Goal: Task Accomplishment & Management: Use online tool/utility

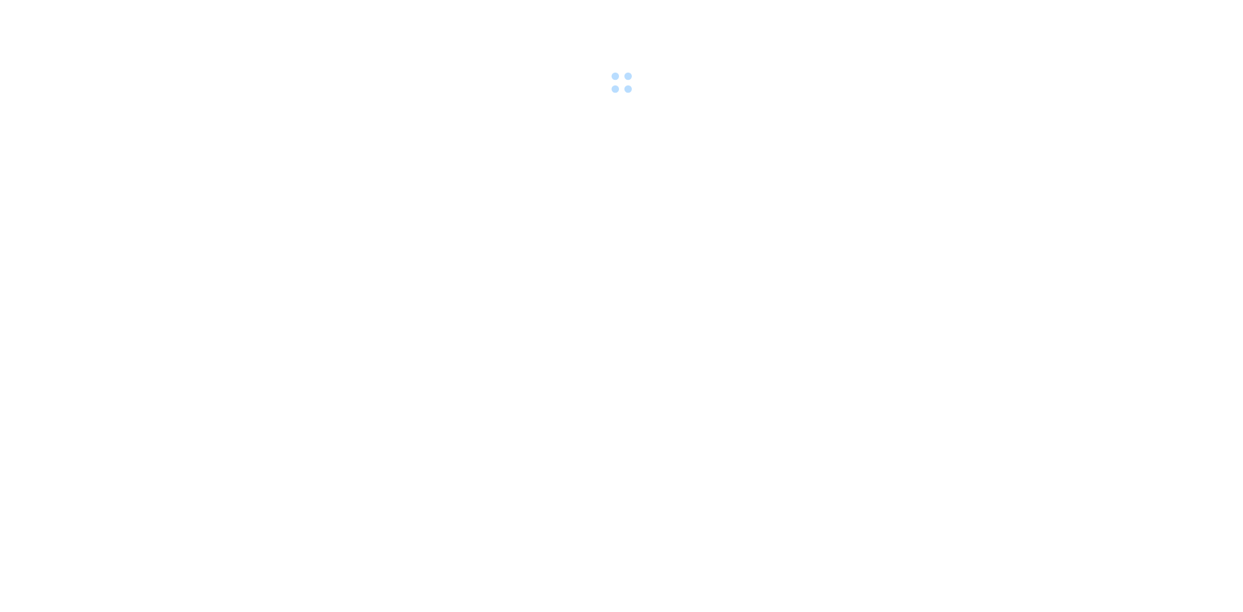
click at [299, 249] on body at bounding box center [621, 306] width 1243 height 612
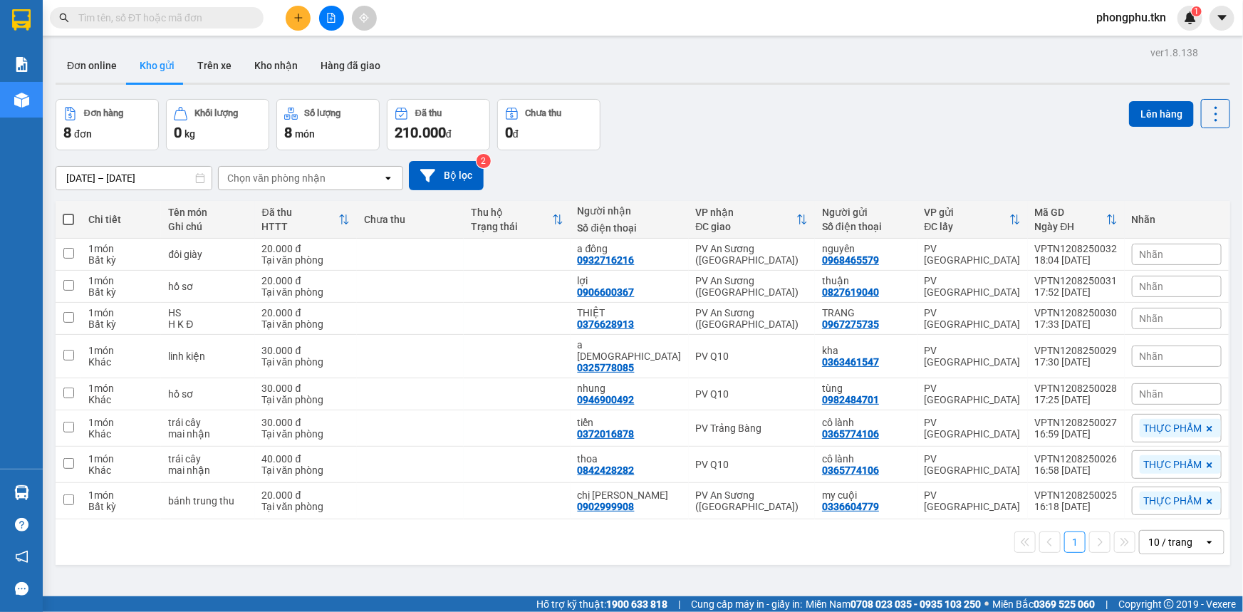
click at [71, 216] on span at bounding box center [68, 219] width 11 height 11
click at [68, 212] on input "checkbox" at bounding box center [68, 212] width 0 height 0
checkbox input "true"
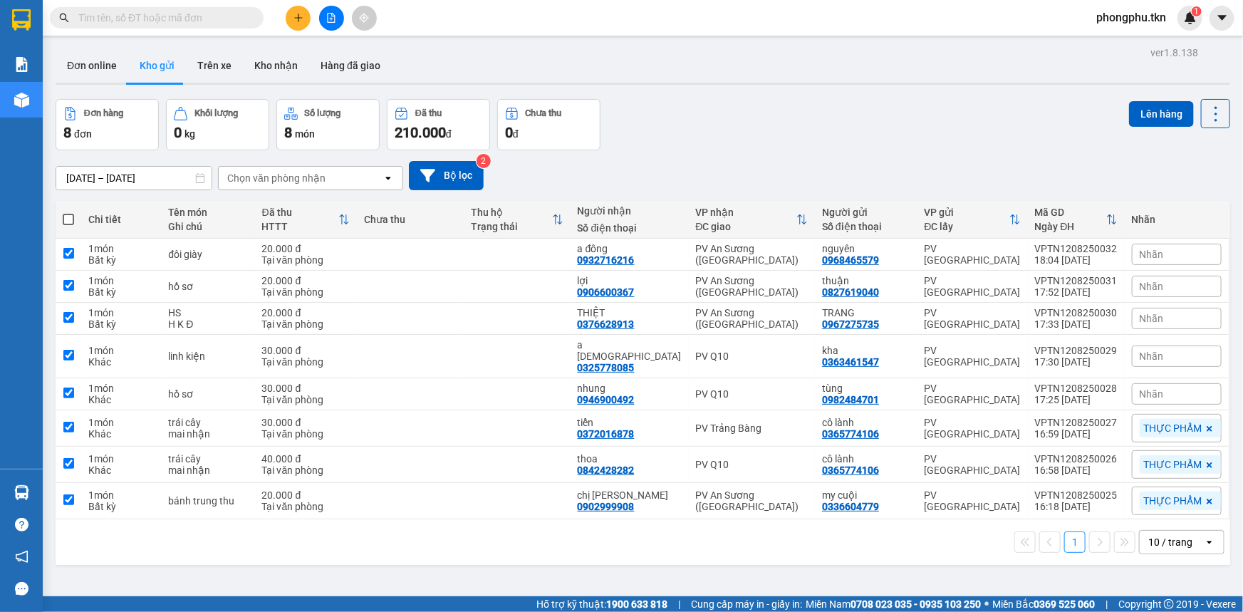
checkbox input "true"
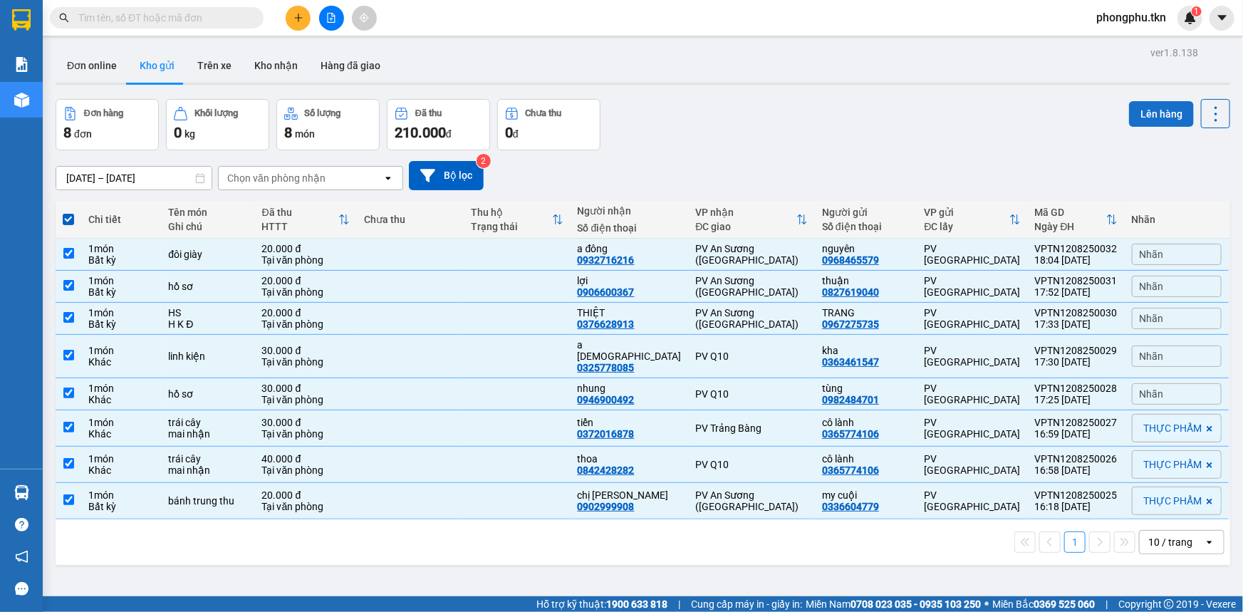
click at [1131, 109] on button "Lên hàng" at bounding box center [1161, 114] width 65 height 26
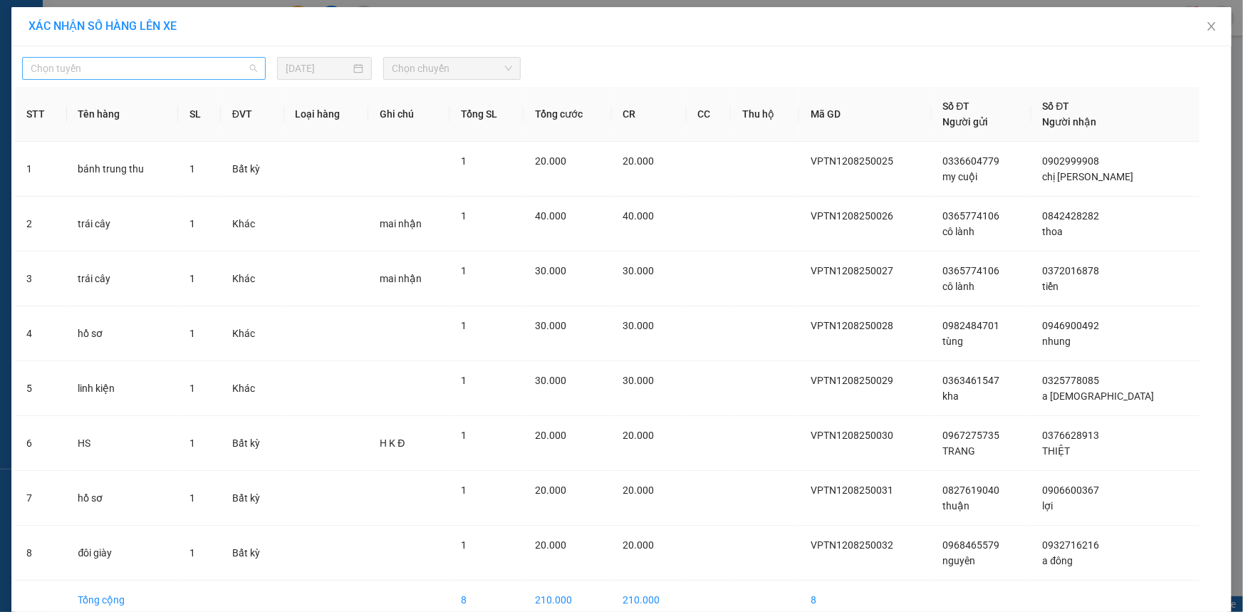
click at [259, 67] on div "Chọn tuyến" at bounding box center [144, 68] width 244 height 23
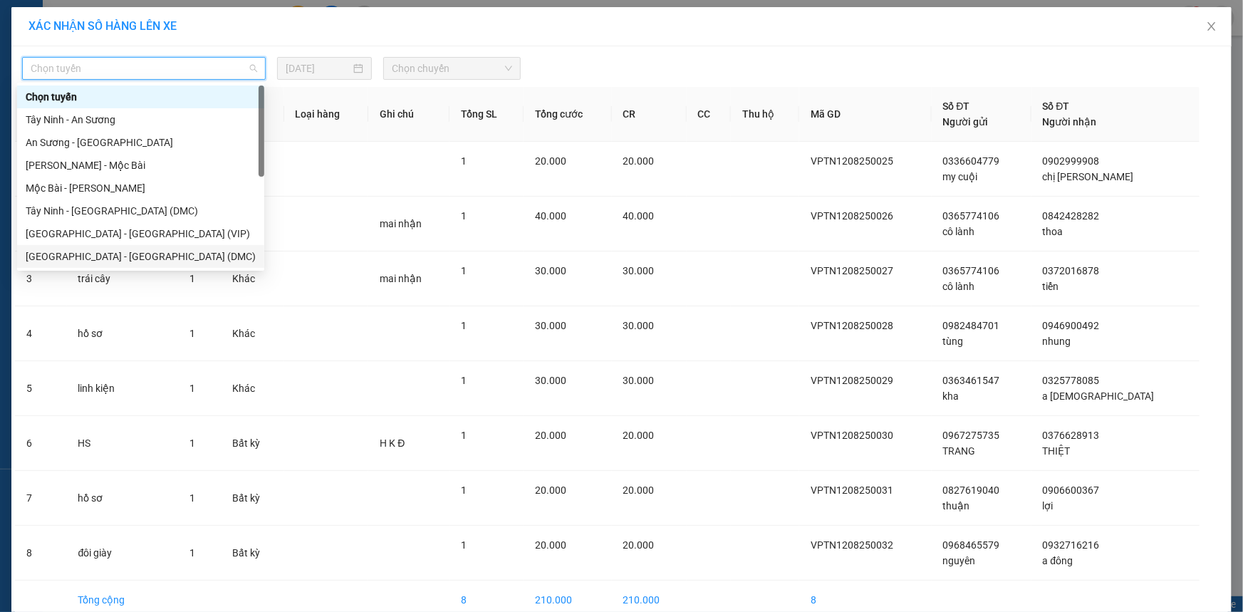
scroll to position [22, 0]
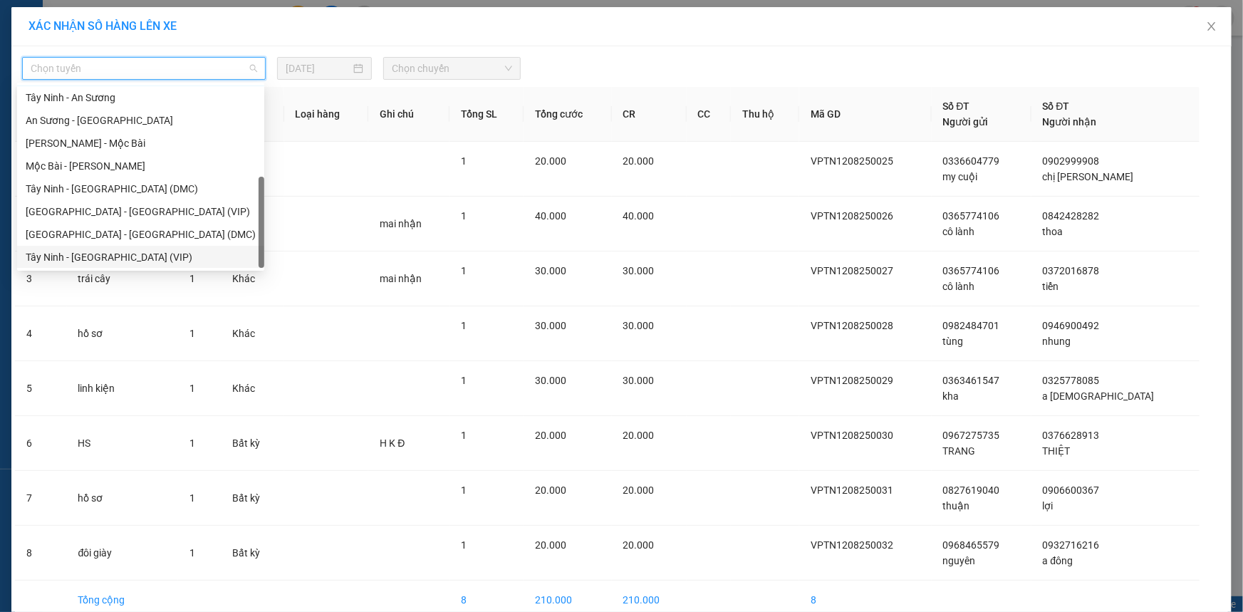
click at [132, 260] on div "Tây Ninh - [GEOGRAPHIC_DATA] (VIP)" at bounding box center [141, 257] width 230 height 16
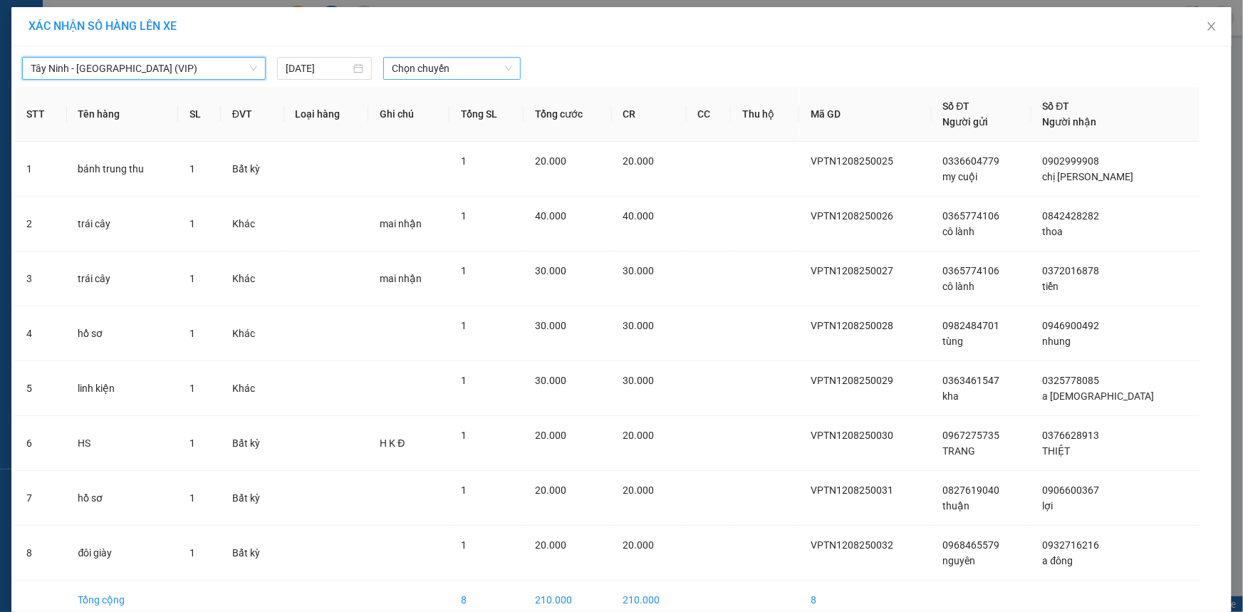
click at [504, 70] on span "Chọn chuyến" at bounding box center [452, 68] width 120 height 21
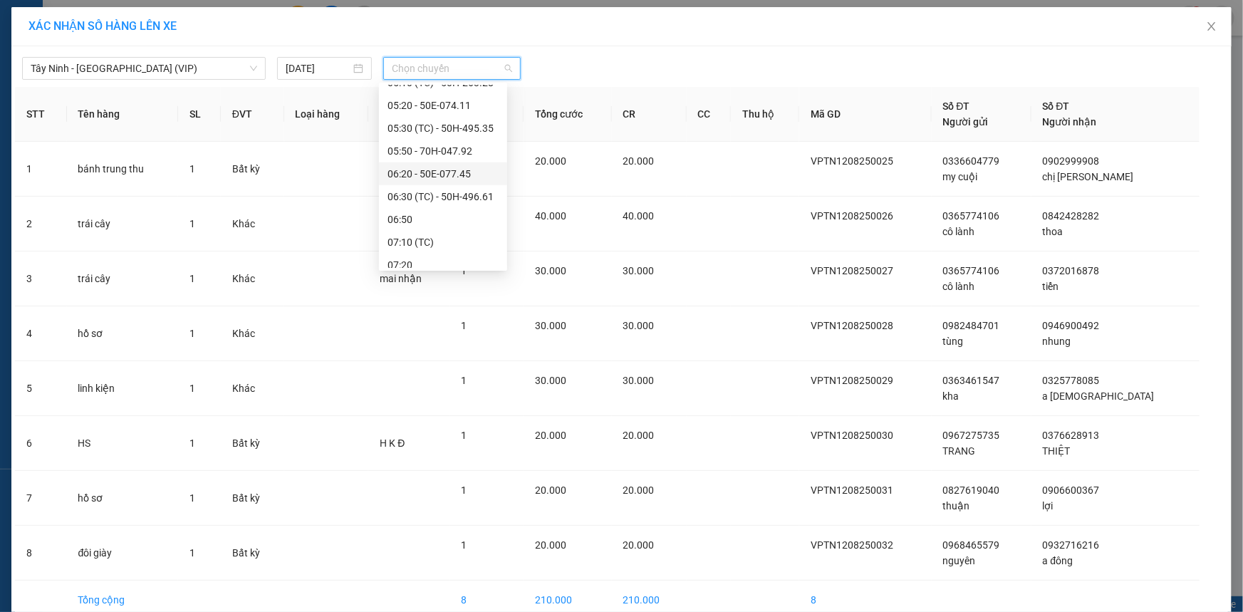
scroll to position [453, 0]
type input "8"
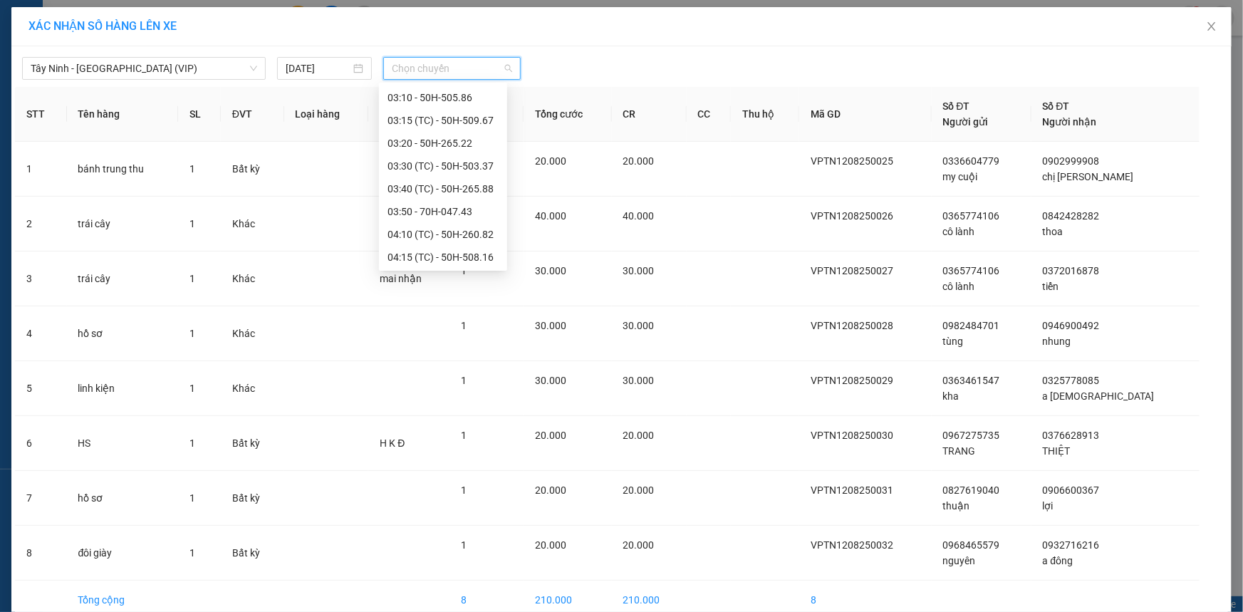
scroll to position [0, 0]
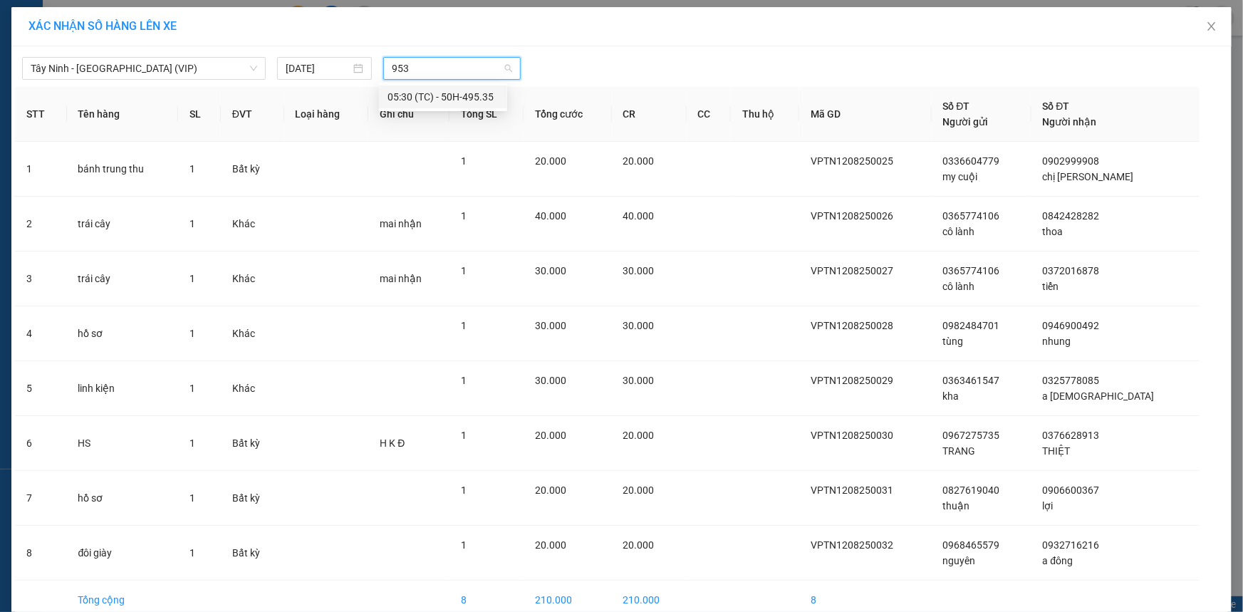
type input "9535"
click at [426, 100] on div "05:30 (TC) - 50H-495.35" at bounding box center [442, 97] width 111 height 16
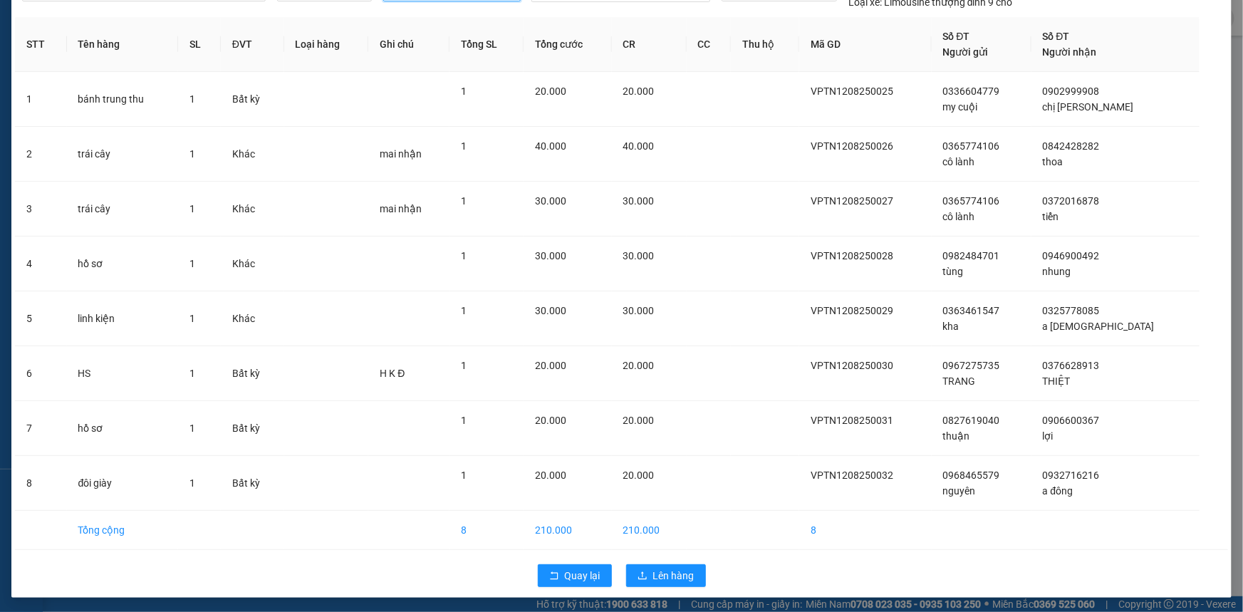
scroll to position [80, 0]
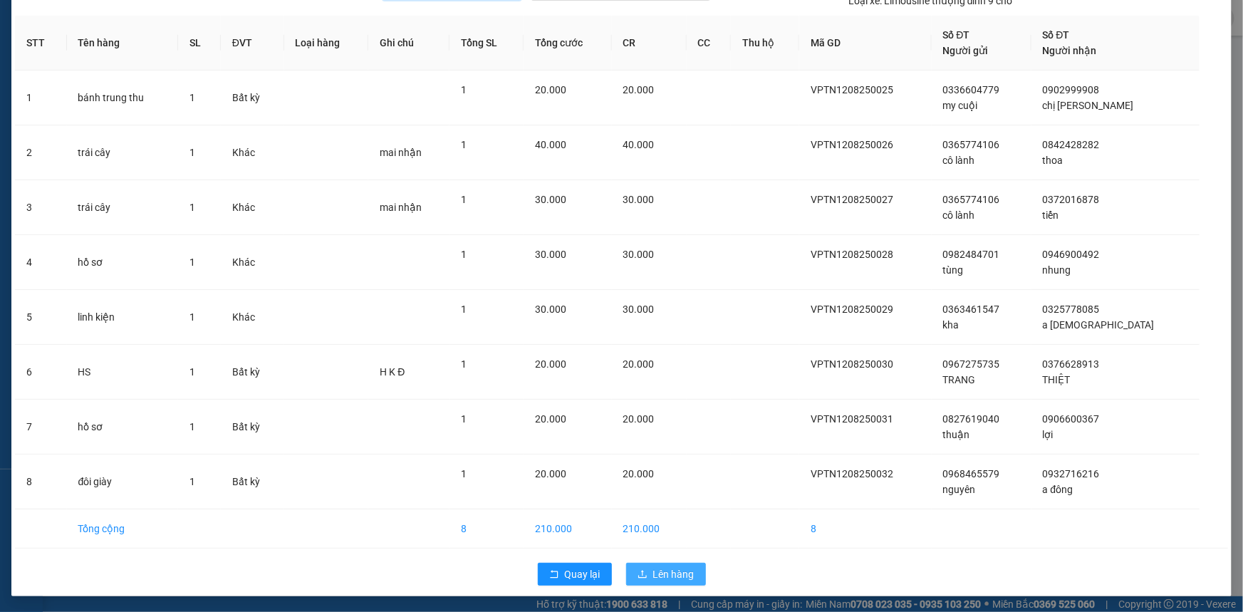
click at [683, 577] on span "Lên hàng" at bounding box center [673, 574] width 41 height 16
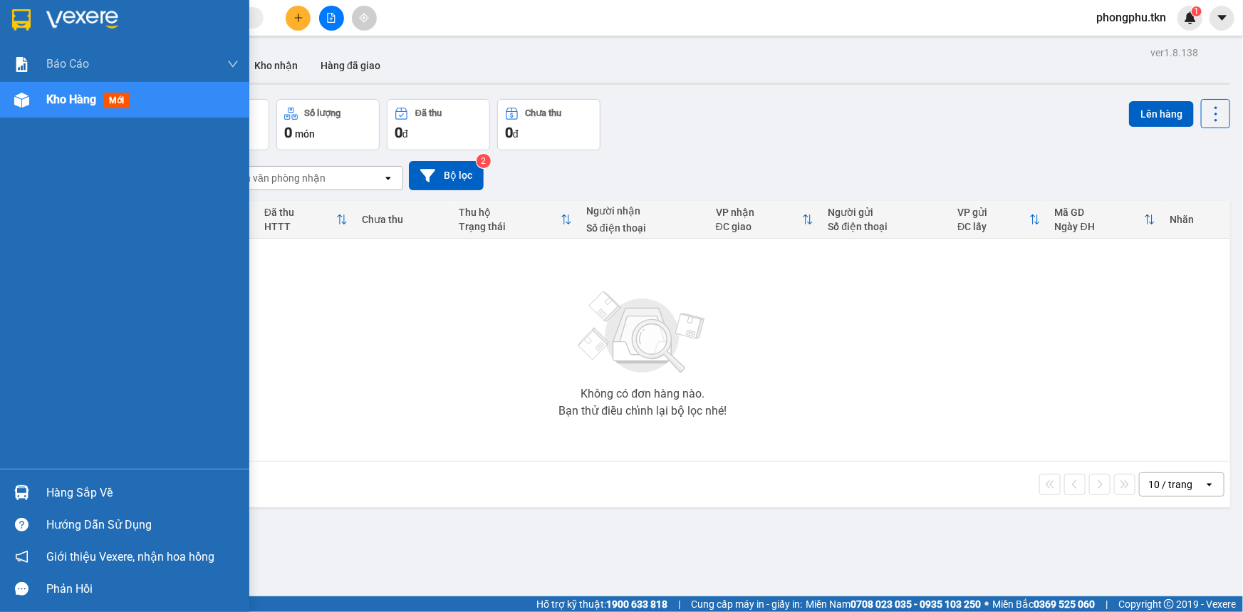
click at [91, 499] on div "Hàng sắp về" at bounding box center [142, 492] width 192 height 21
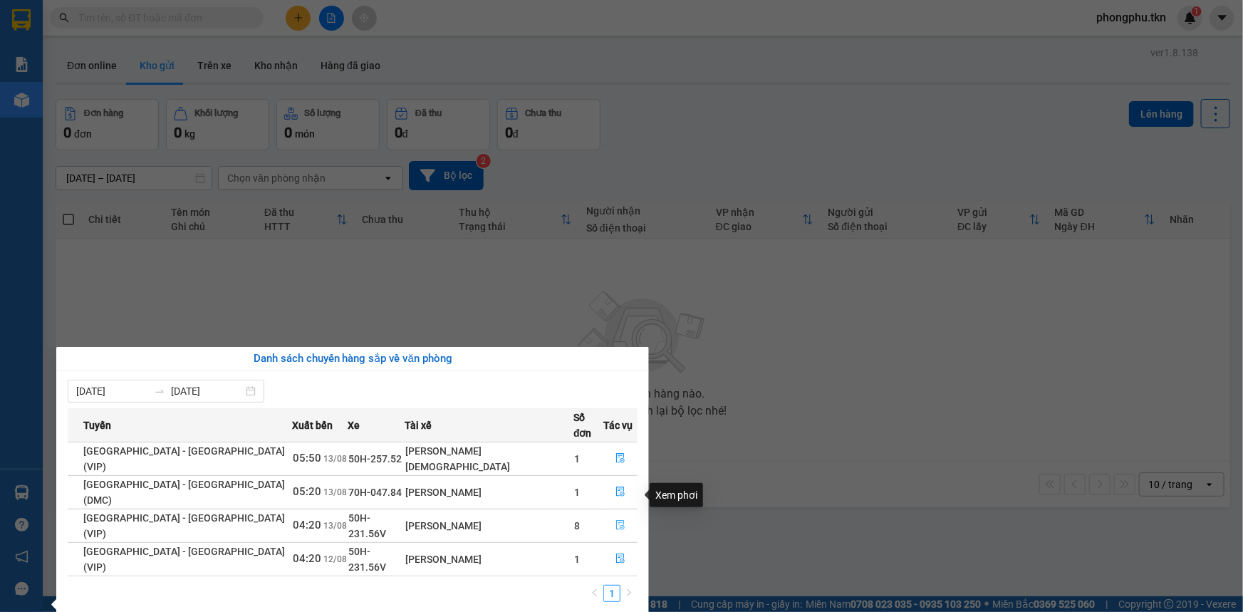
click at [616, 520] on icon "file-done" at bounding box center [620, 525] width 9 height 10
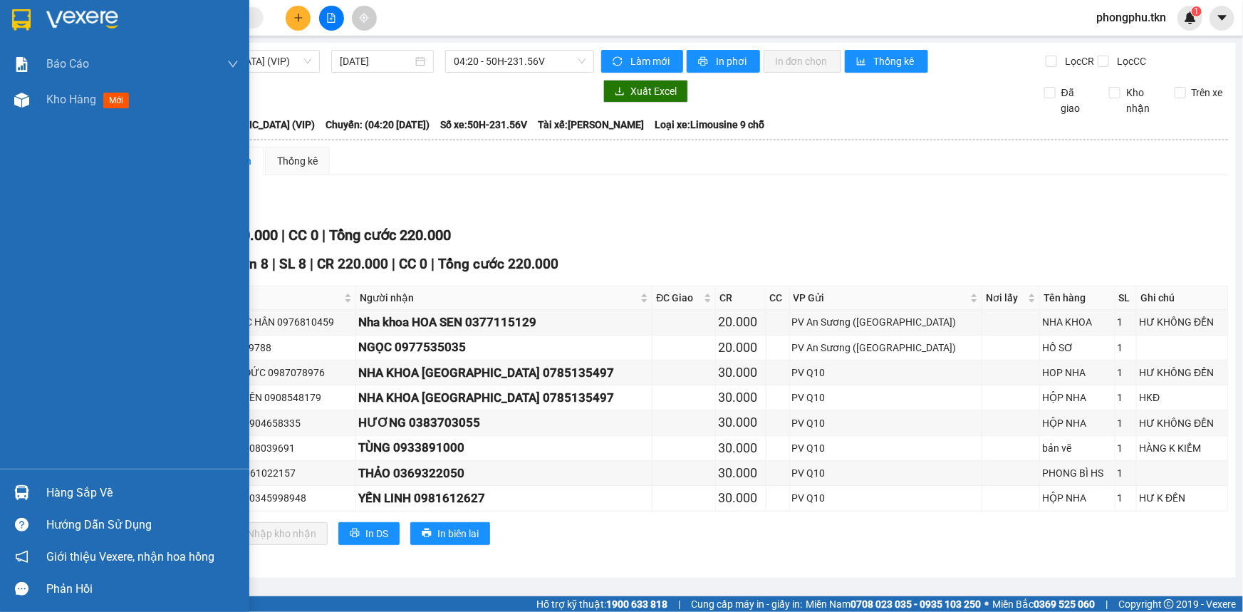
click at [38, 496] on div "Hàng sắp về" at bounding box center [124, 492] width 249 height 32
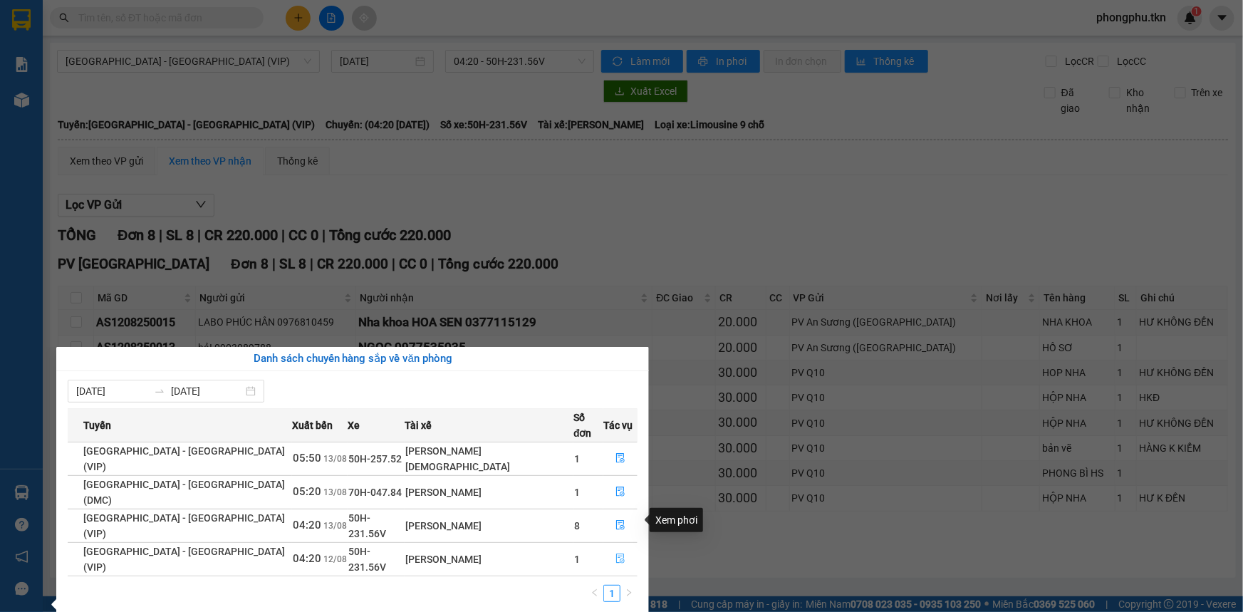
click at [616, 553] on icon "file-done" at bounding box center [620, 558] width 9 height 10
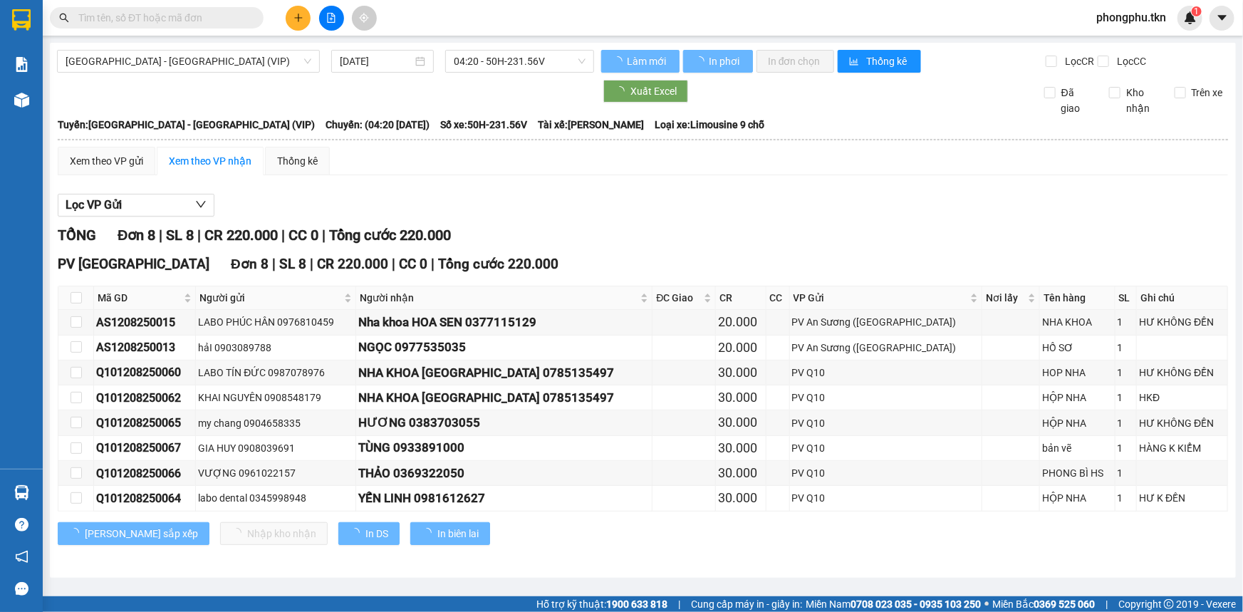
type input "12/08/2025"
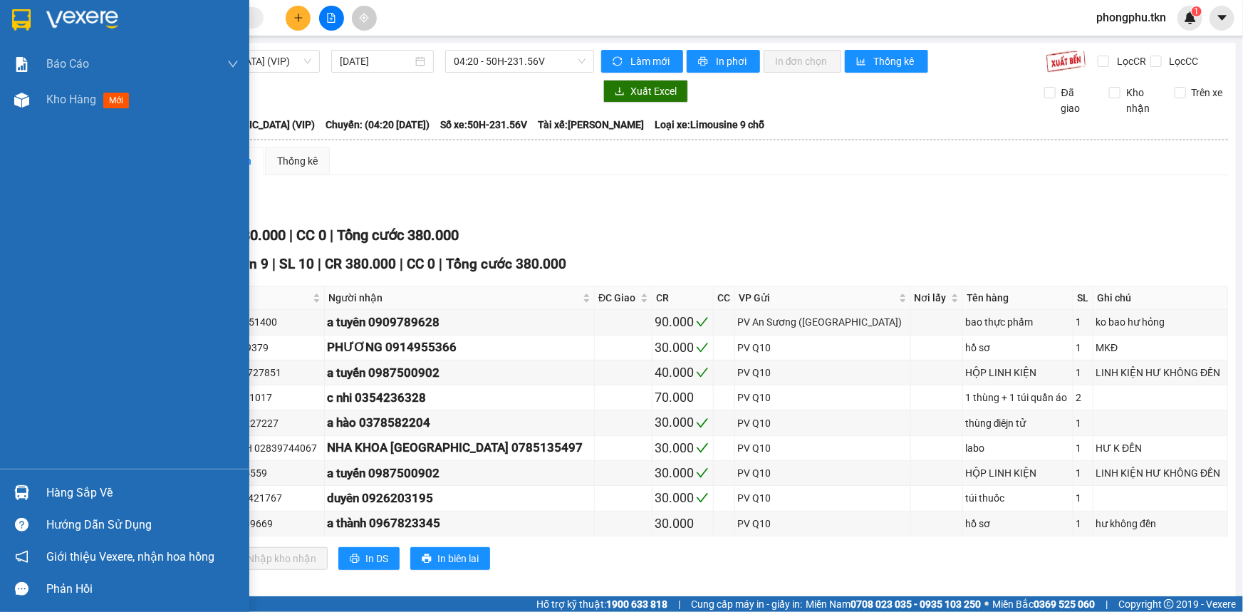
click at [49, 483] on div "Hàng sắp về" at bounding box center [142, 492] width 192 height 21
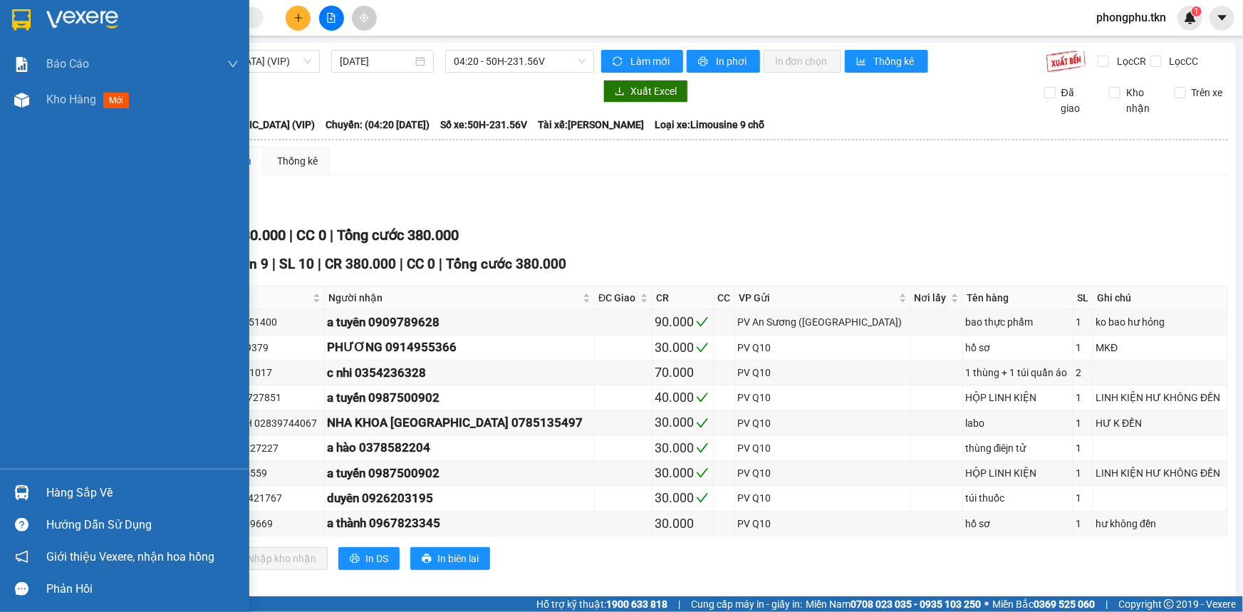
click at [14, 491] on img at bounding box center [21, 492] width 15 height 15
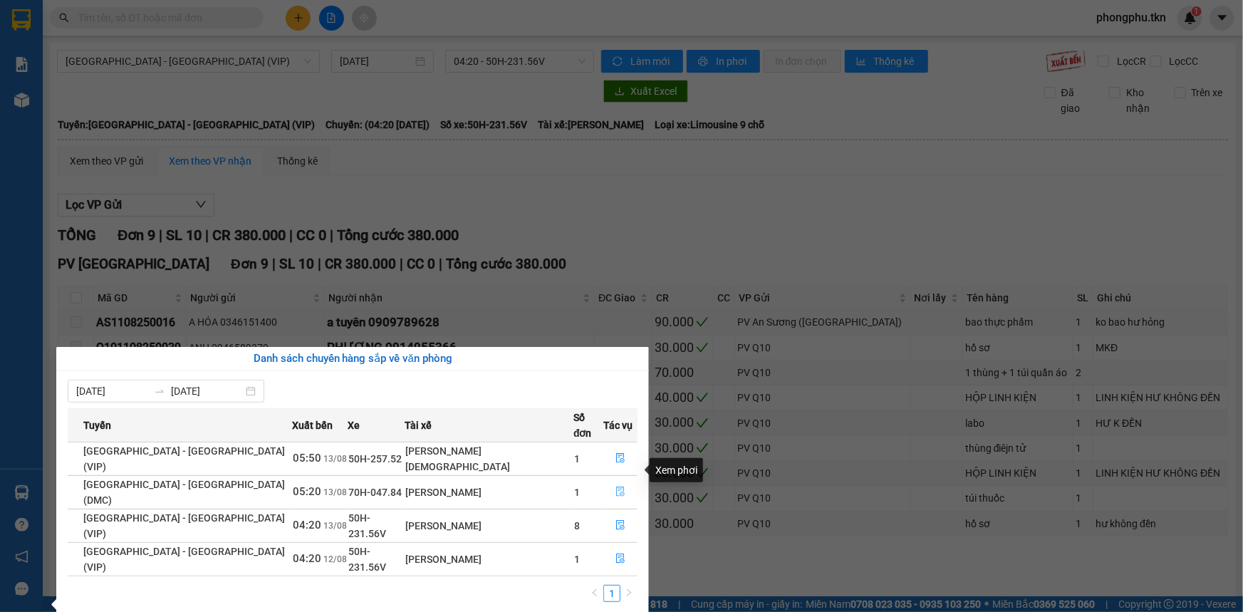
click at [615, 486] on icon "file-done" at bounding box center [620, 491] width 10 height 10
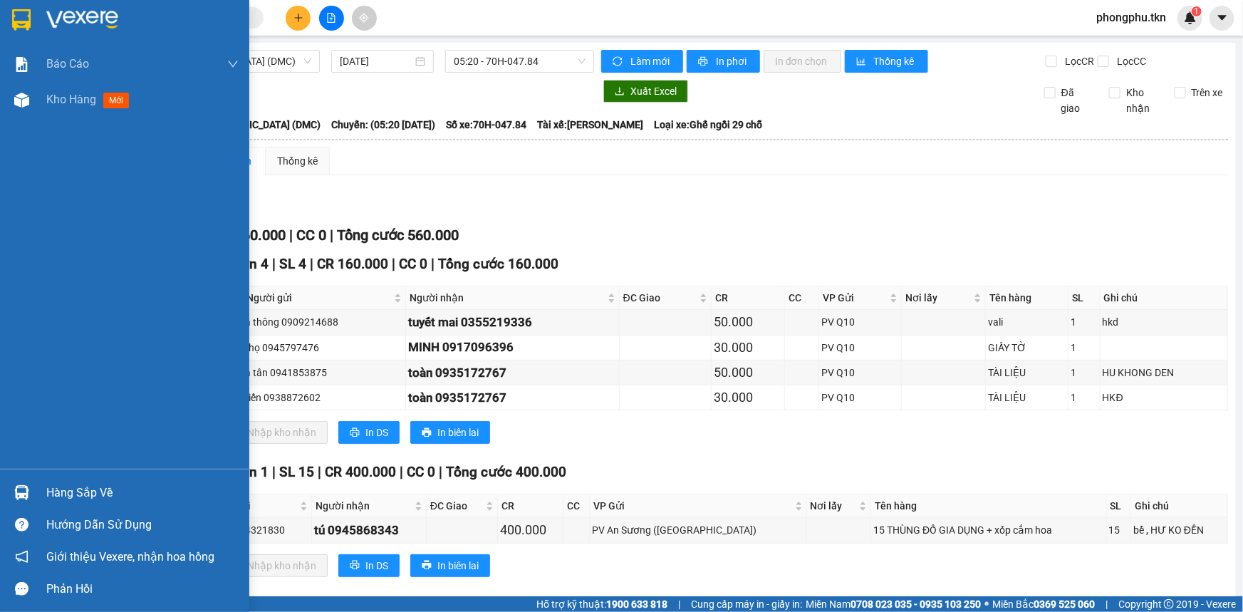
click at [14, 493] on img at bounding box center [21, 492] width 15 height 15
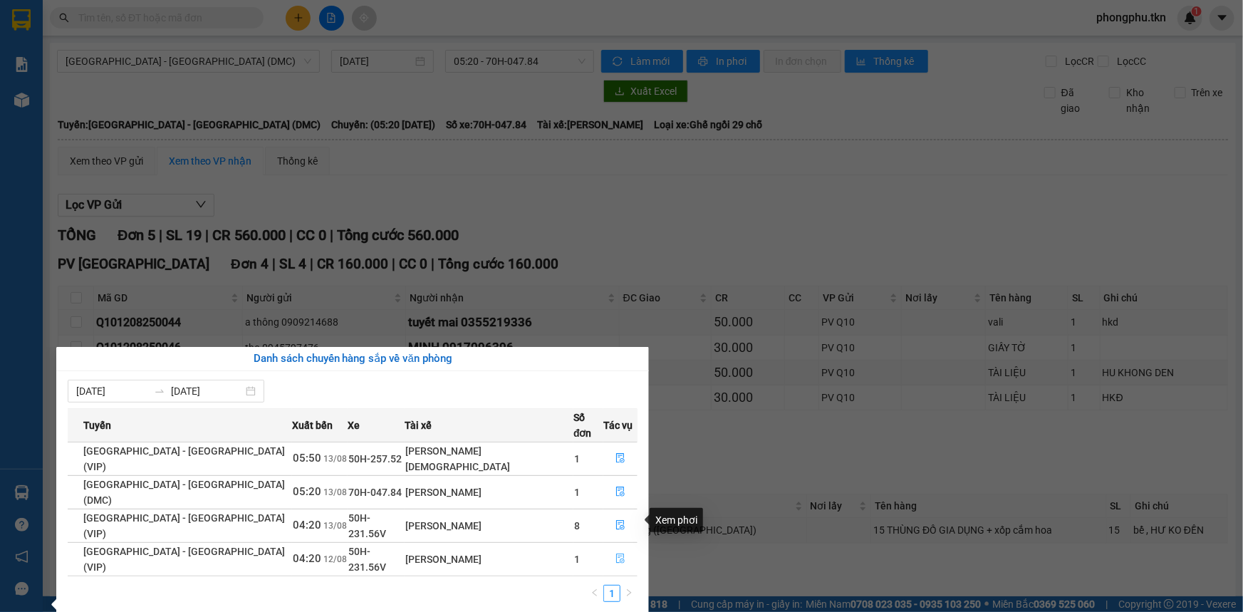
click at [616, 553] on icon "file-done" at bounding box center [620, 558] width 9 height 10
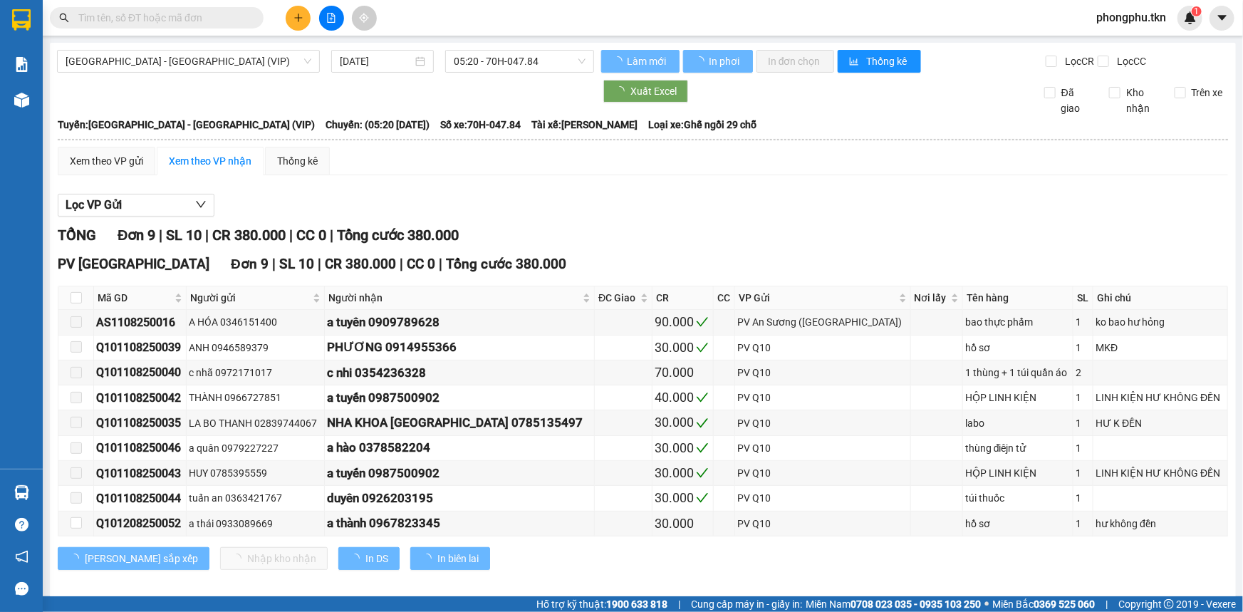
type input "12/08/2025"
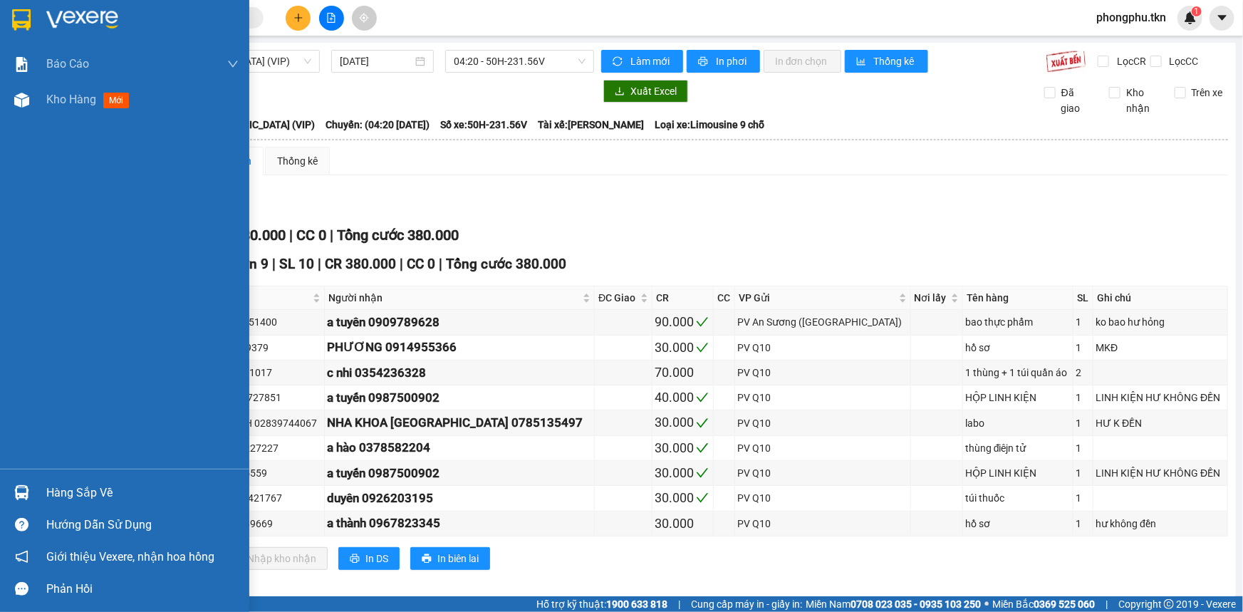
click at [33, 492] on div at bounding box center [21, 492] width 25 height 25
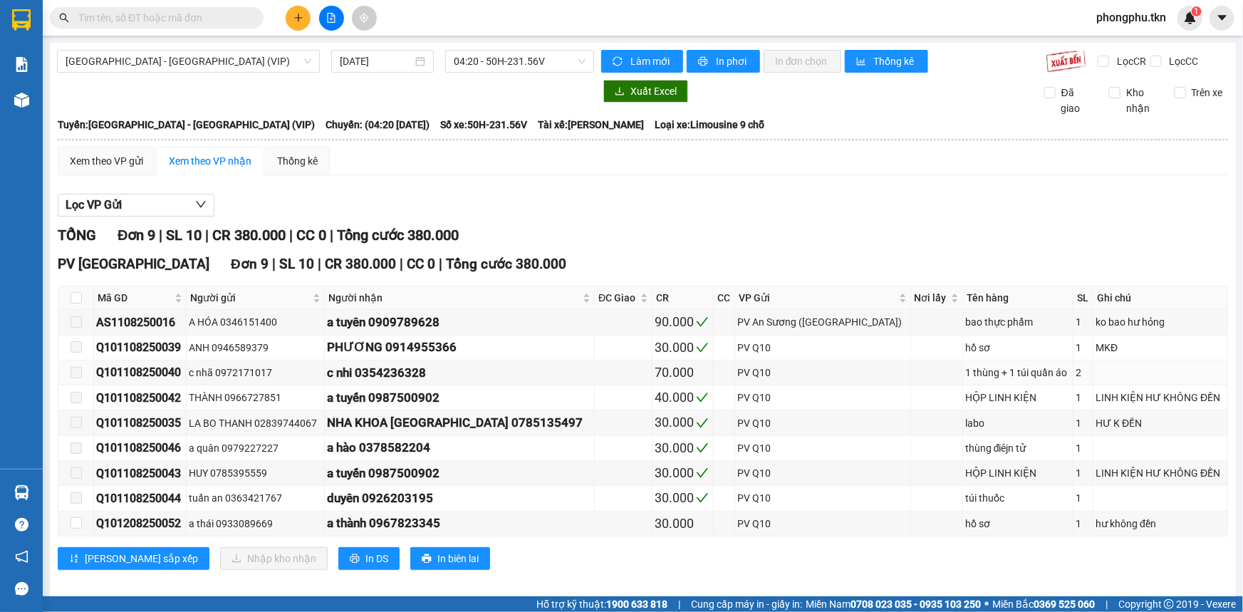
click at [768, 380] on section "Kết quả tìm kiếm ( 0 ) Bộ lọc No Data phongphu.tkn 1 Báo cáo Mẫu 1: Báo cáo dòn…" at bounding box center [621, 306] width 1243 height 612
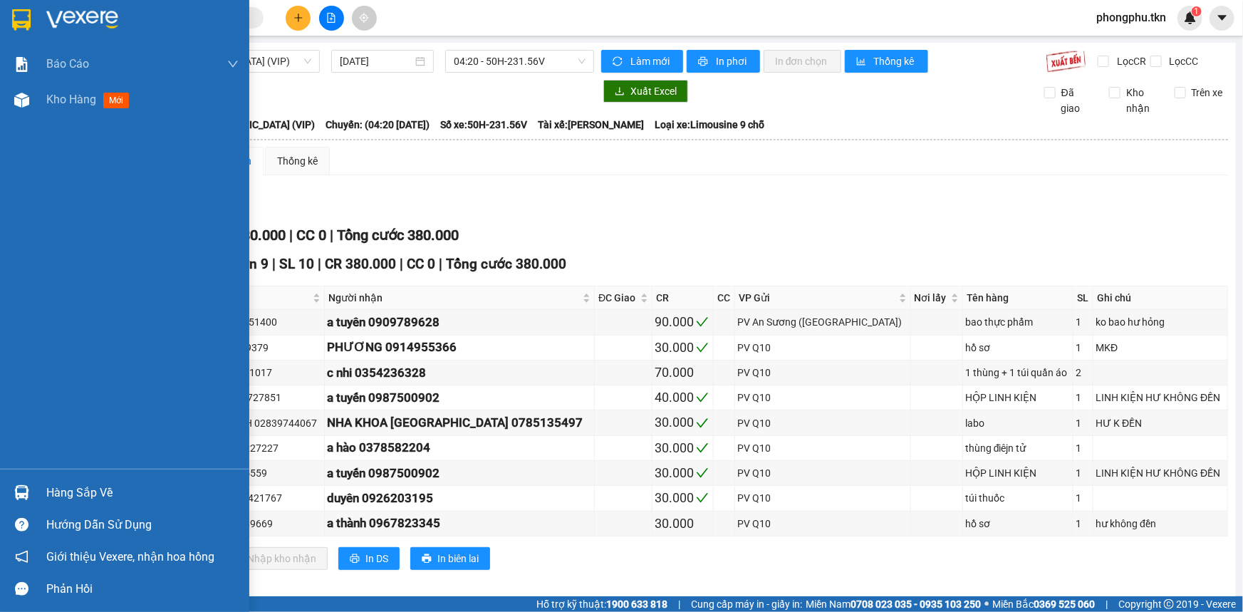
click at [17, 489] on img at bounding box center [21, 492] width 15 height 15
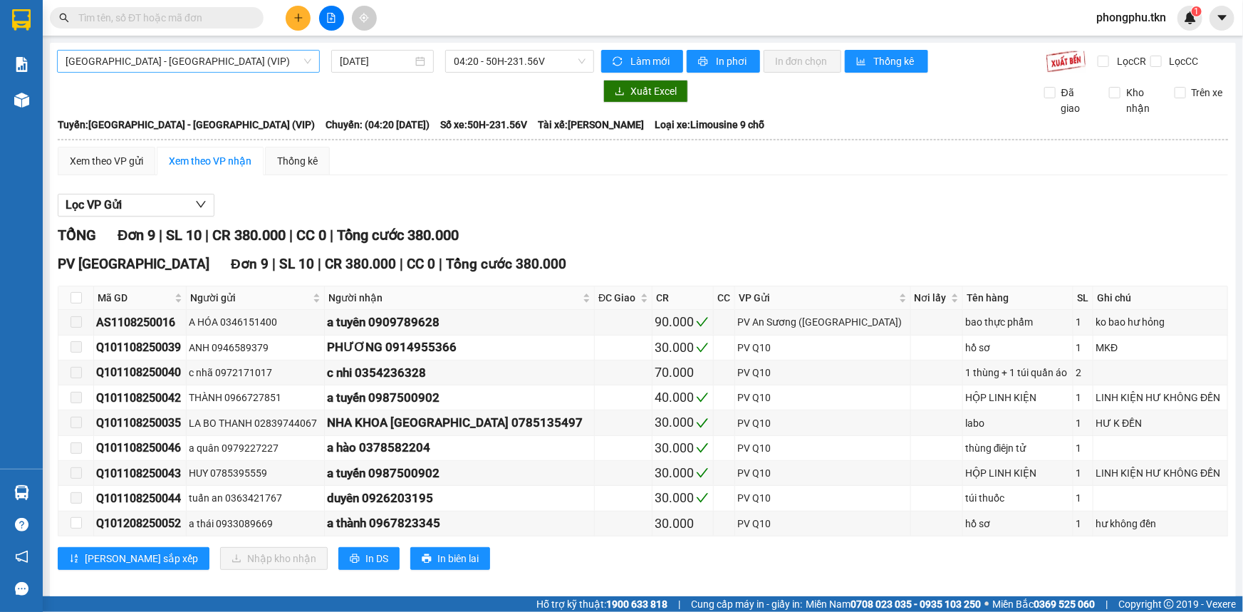
drag, startPoint x: 44, startPoint y: 97, endPoint x: 83, endPoint y: 67, distance: 49.3
click at [46, 97] on section "Kết quả tìm kiếm ( 0 ) Bộ lọc No Data phongphu.tkn 1 Báo cáo Mẫu 1: Báo cáo dòn…" at bounding box center [621, 306] width 1243 height 612
click at [294, 9] on button at bounding box center [298, 18] width 25 height 25
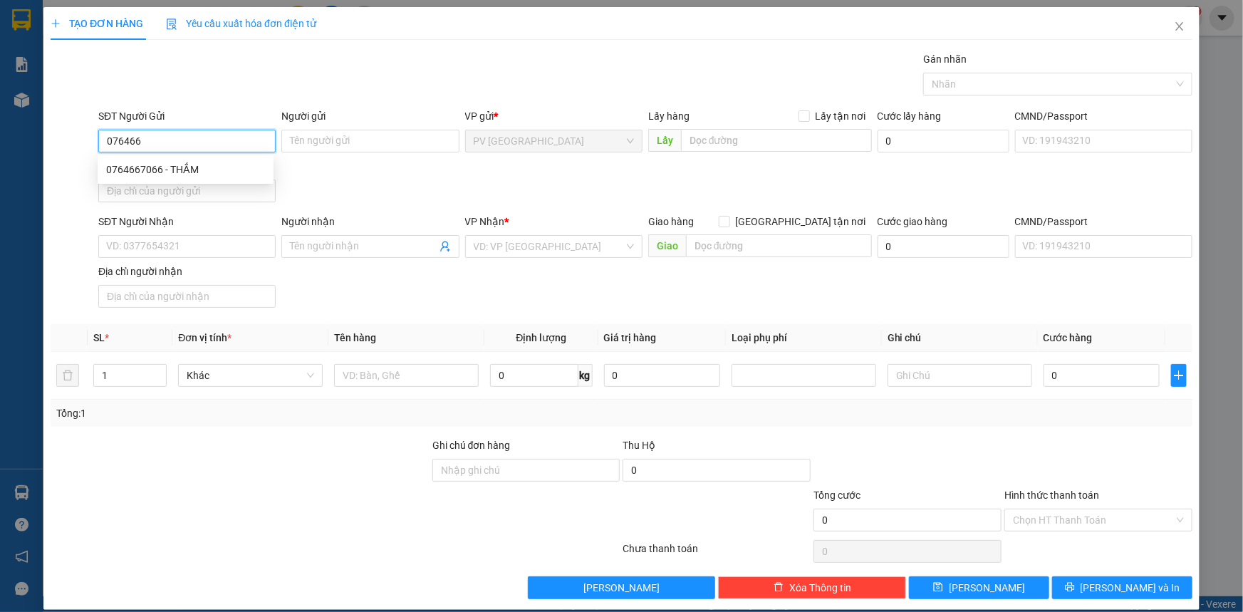
click at [199, 172] on div "0764667066 - THẮM" at bounding box center [185, 170] width 159 height 16
type input "0764667066"
type input "THẮM"
type input "0838194124"
type input "NHƯ"
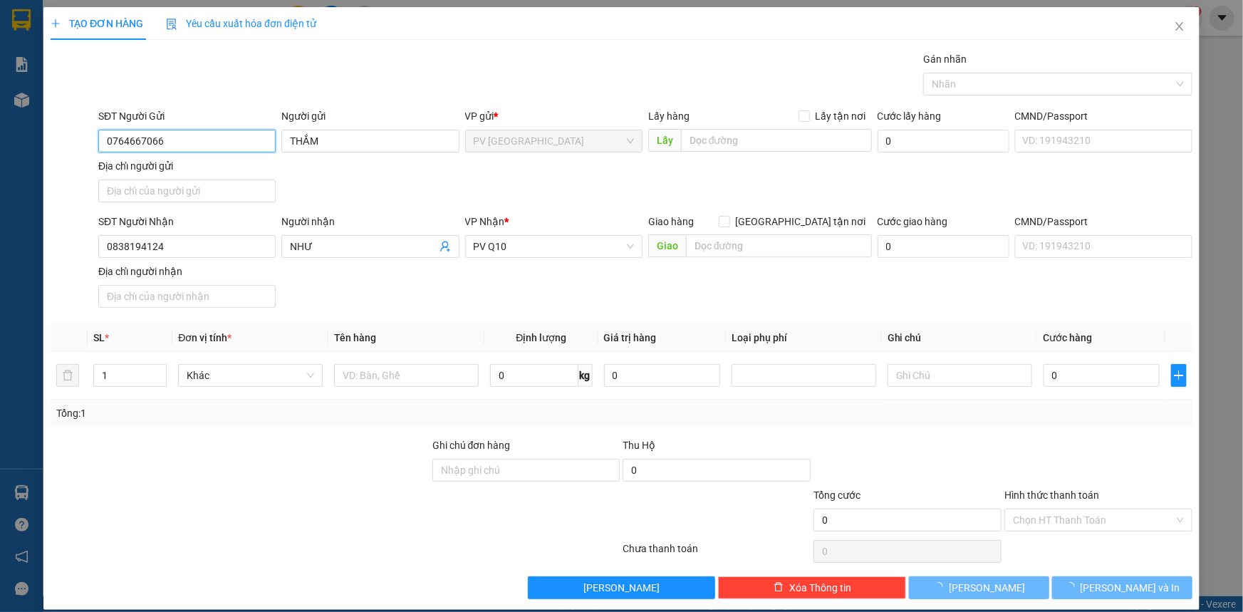
type input "30.000"
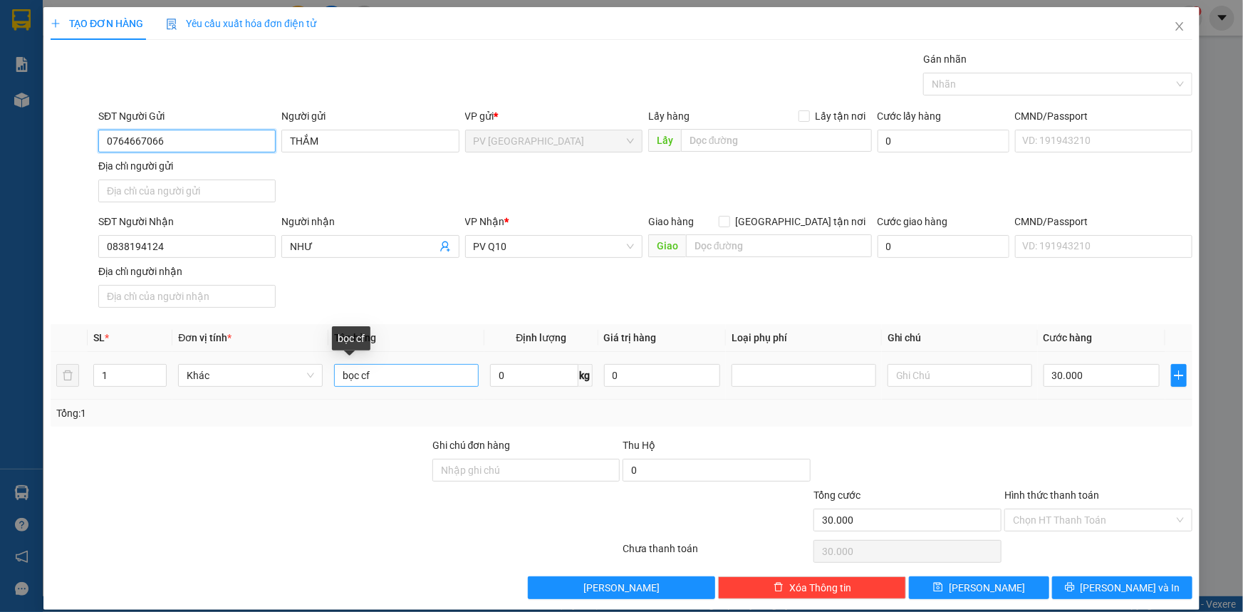
type input "0764667066"
click at [419, 372] on input "bọc cf" at bounding box center [406, 375] width 145 height 23
type input "quà"
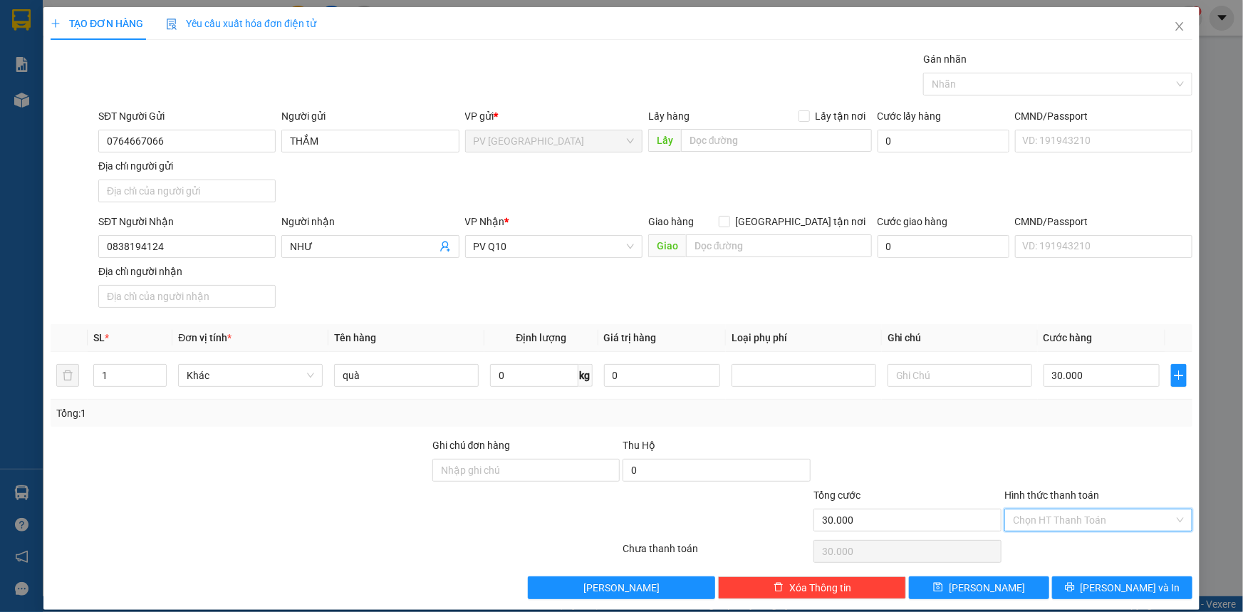
click at [1102, 513] on input "Hình thức thanh toán" at bounding box center [1093, 519] width 161 height 21
click at [1097, 543] on div "Tại văn phòng" at bounding box center [1089, 547] width 169 height 16
type input "0"
click at [1116, 580] on span "[PERSON_NAME] và In" at bounding box center [1130, 588] width 100 height 16
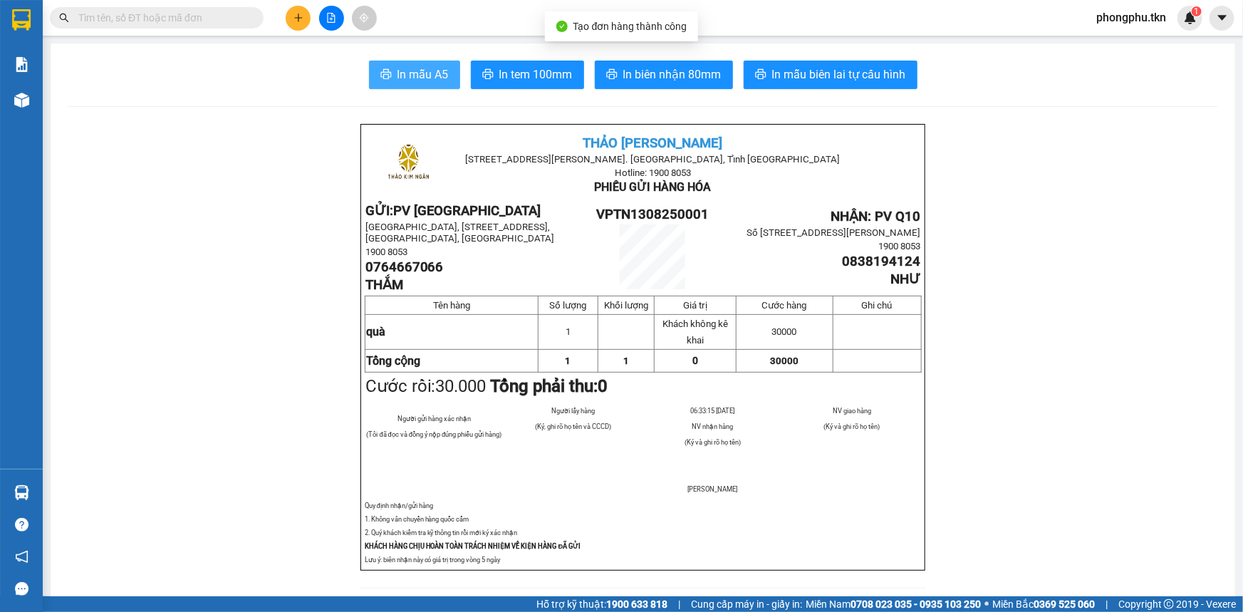
click at [410, 66] on span "In mẫu A5" at bounding box center [422, 75] width 51 height 18
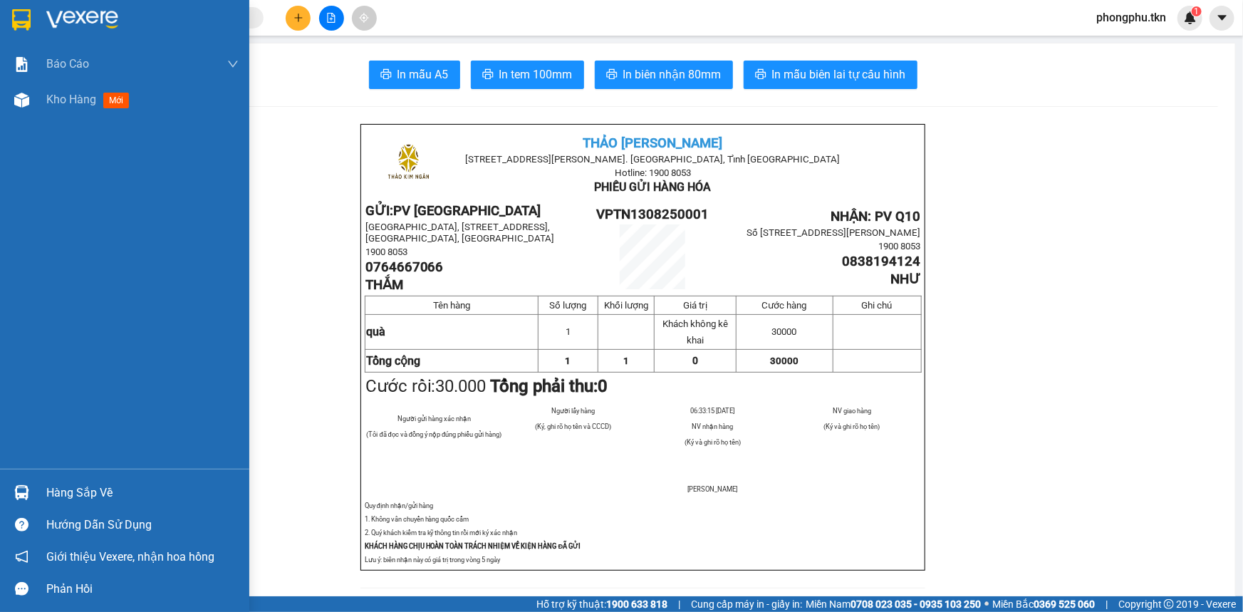
click at [13, 491] on div at bounding box center [21, 492] width 25 height 25
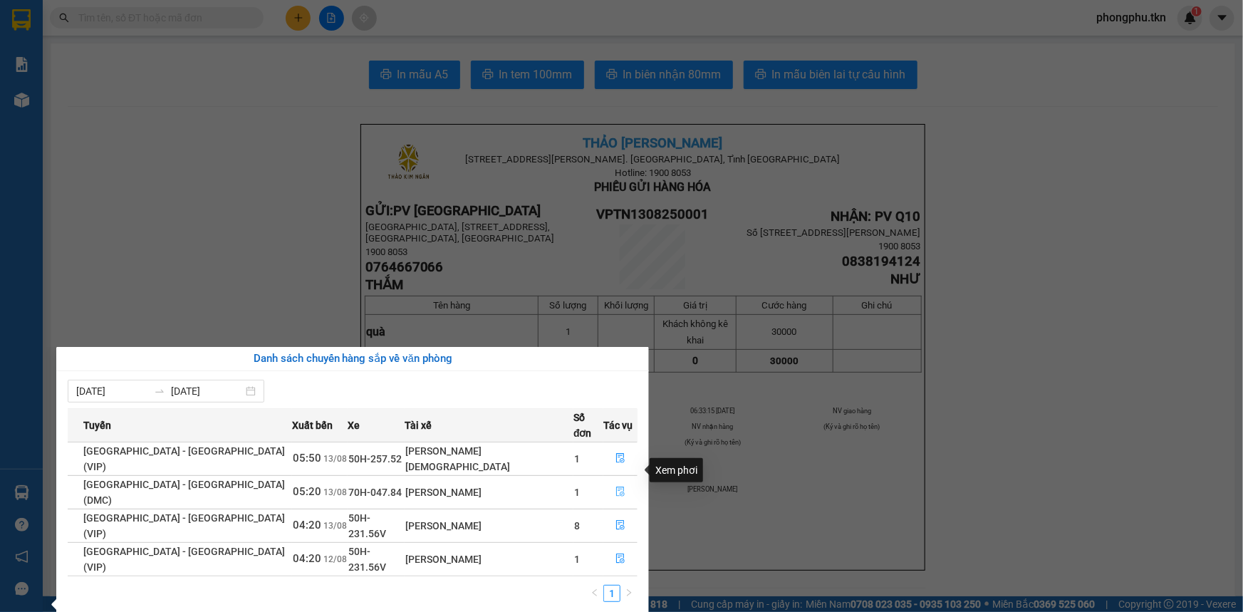
click at [616, 486] on icon "file-done" at bounding box center [620, 491] width 9 height 10
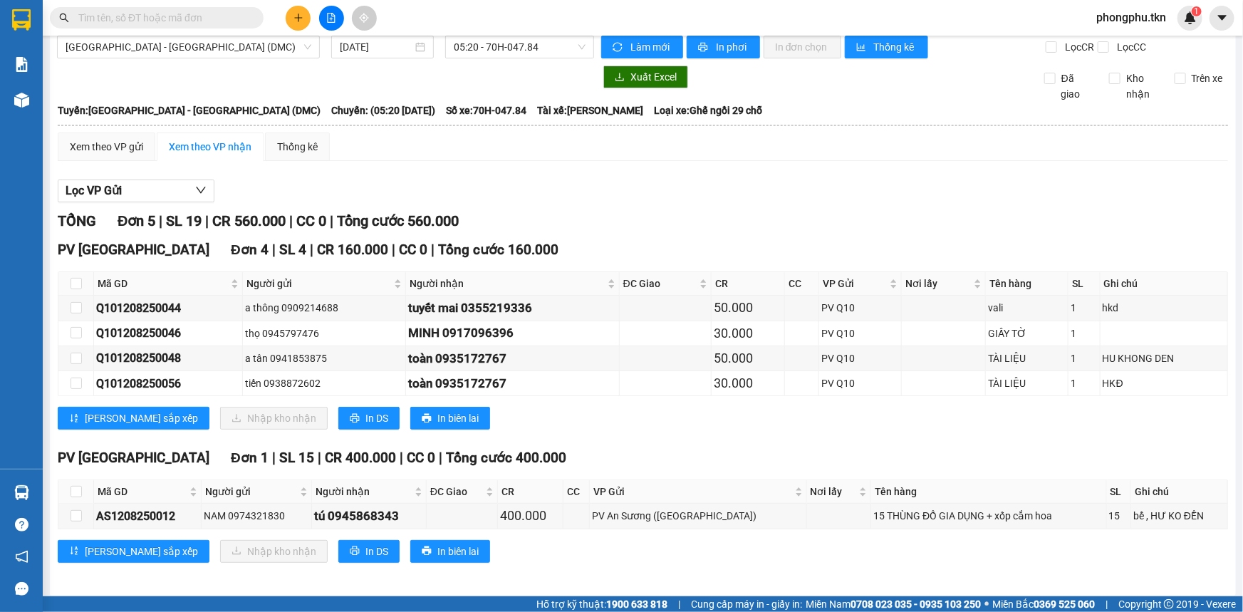
scroll to position [19, 0]
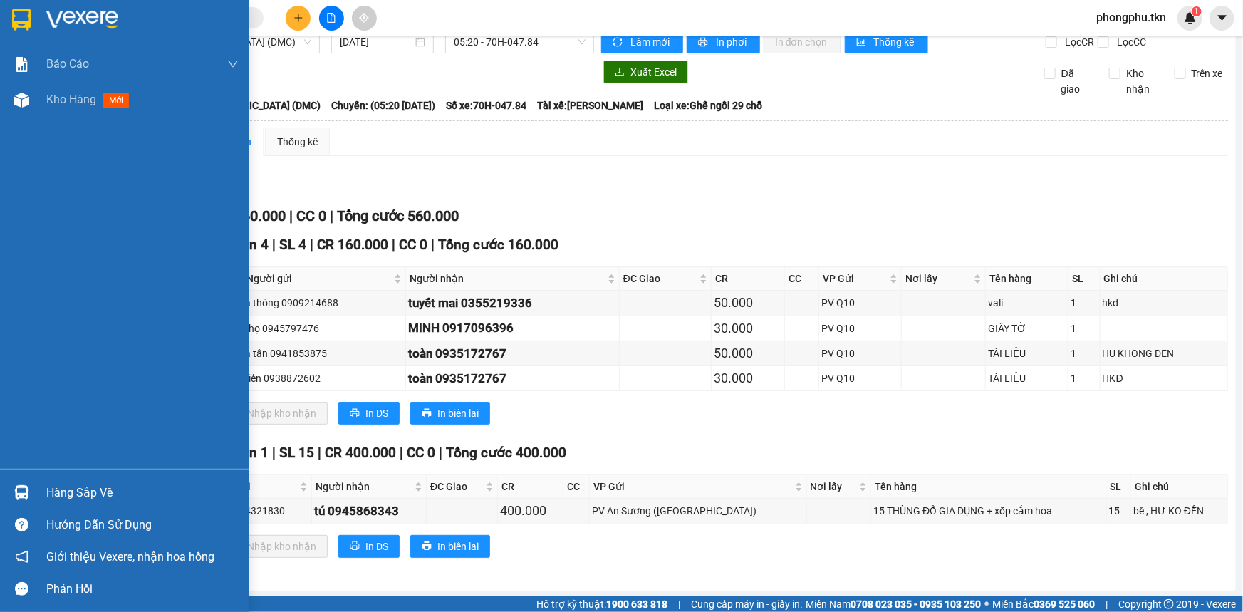
click at [46, 498] on div "Hàng sắp về" at bounding box center [142, 492] width 192 height 21
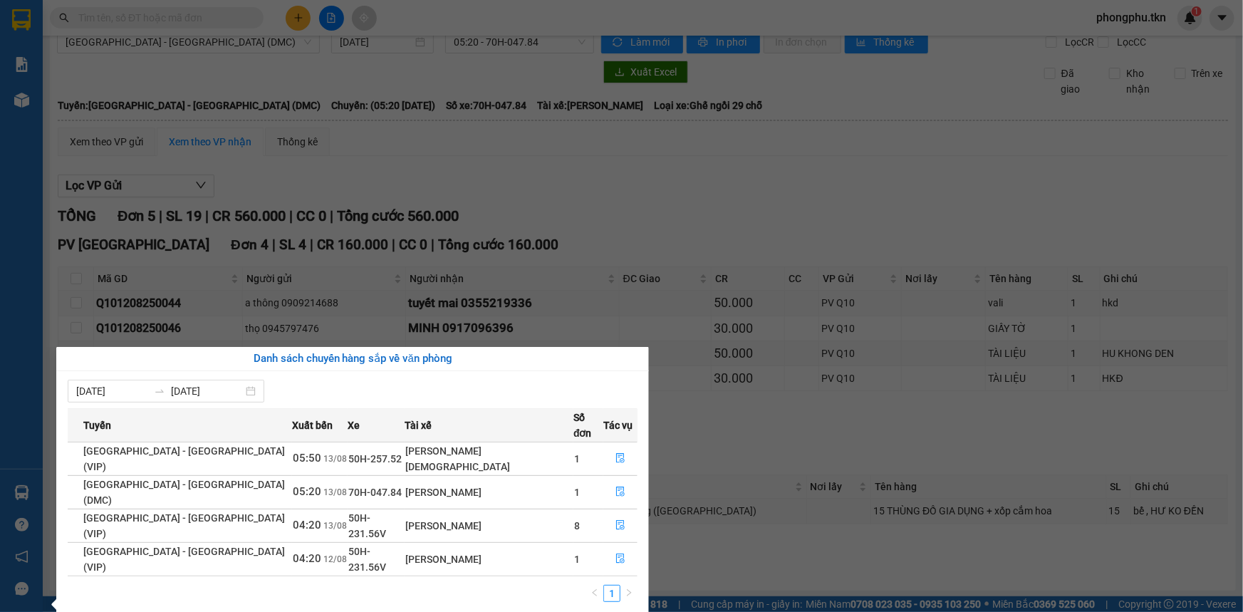
click at [735, 571] on section "Kết quả tìm kiếm ( 0 ) Bộ lọc No Data phongphu.tkn 1 Báo cáo Mẫu 1: Báo cáo dòn…" at bounding box center [621, 306] width 1243 height 612
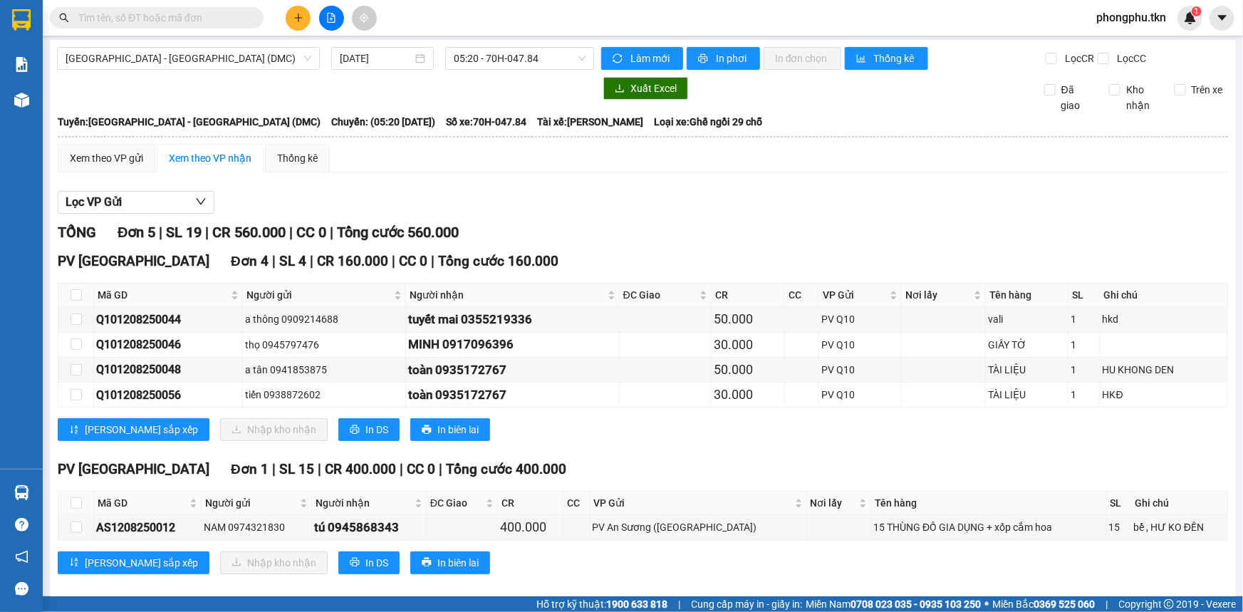
scroll to position [0, 0]
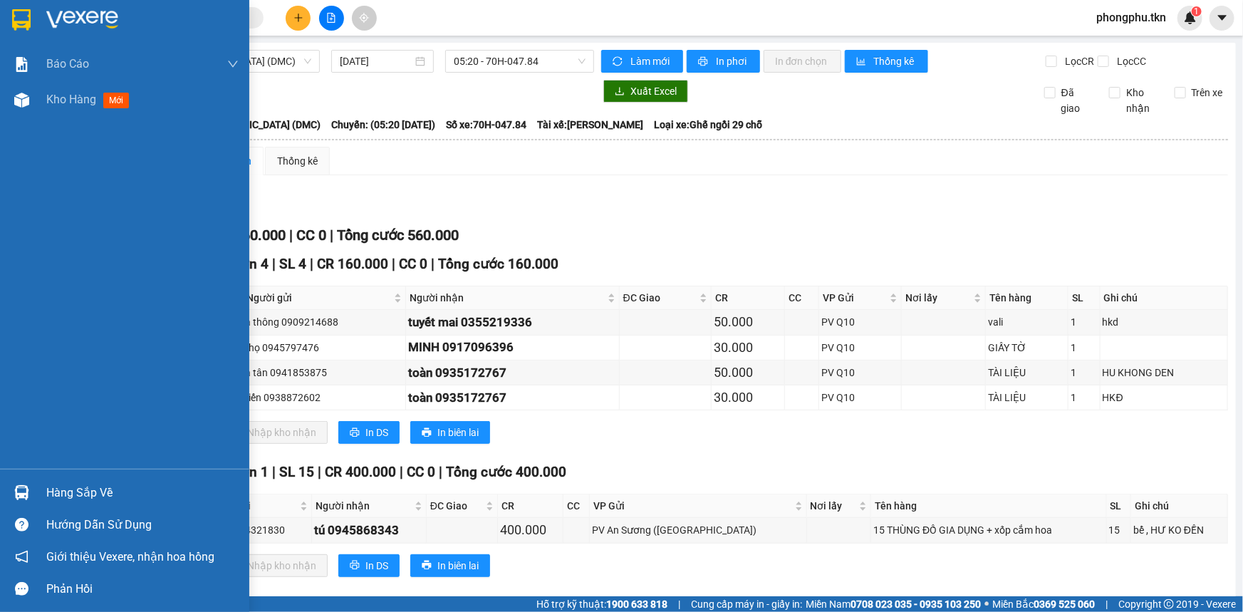
click at [26, 492] on img at bounding box center [21, 492] width 15 height 15
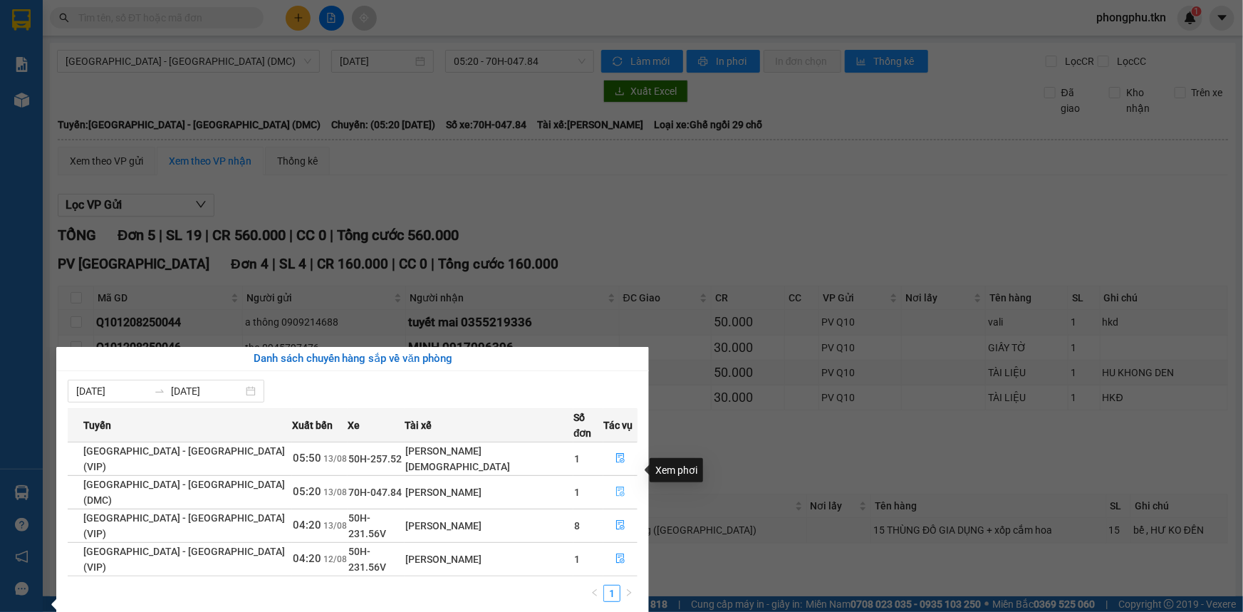
click at [616, 486] on icon "file-done" at bounding box center [620, 491] width 9 height 10
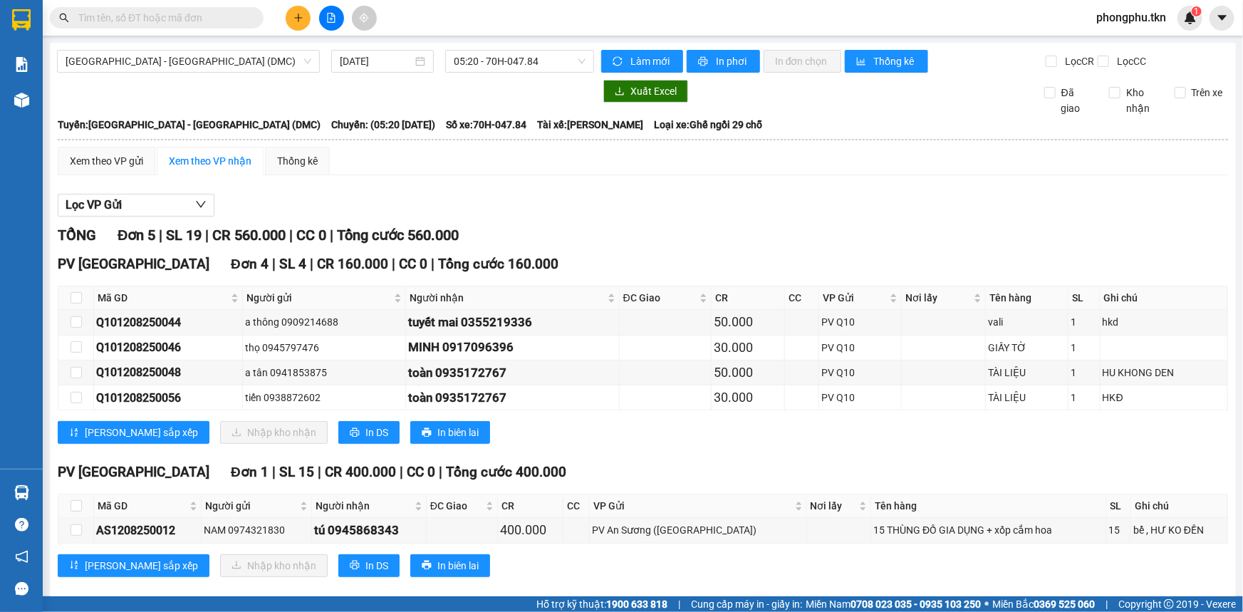
scroll to position [19, 0]
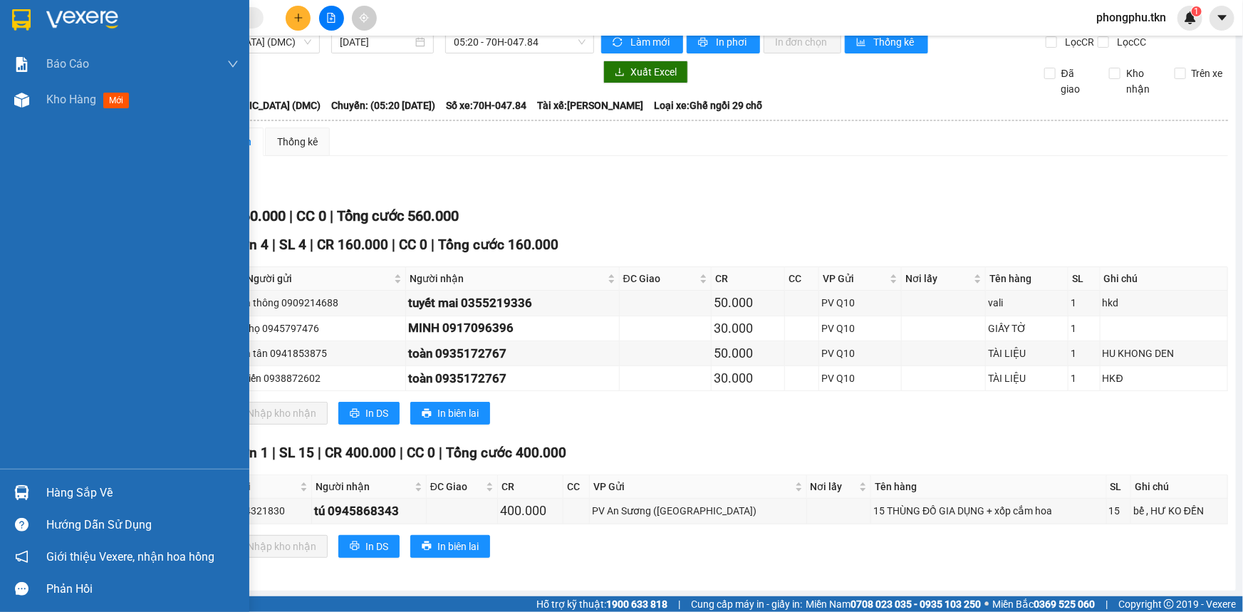
click at [26, 242] on div "Báo cáo Mẫu 1: Báo cáo dòng tiền theo nhân viên Mẫu 2: Thống kê đơn hàng theo n…" at bounding box center [124, 257] width 249 height 422
click at [61, 496] on div "Hàng sắp về" at bounding box center [142, 492] width 192 height 21
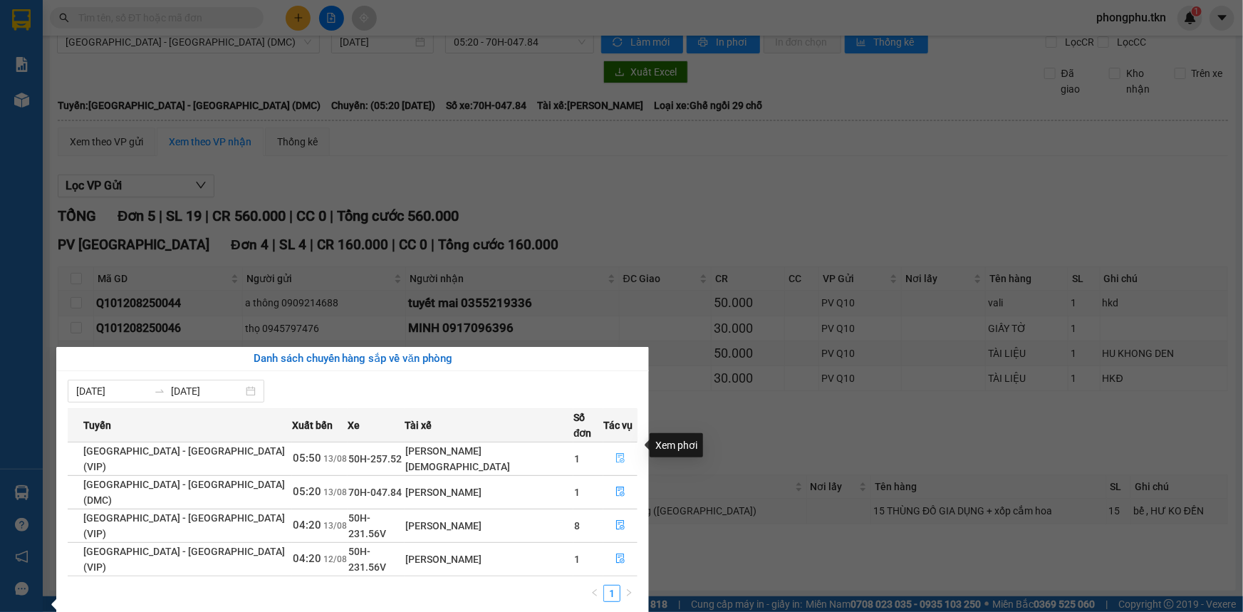
click at [615, 453] on icon "file-done" at bounding box center [620, 458] width 10 height 10
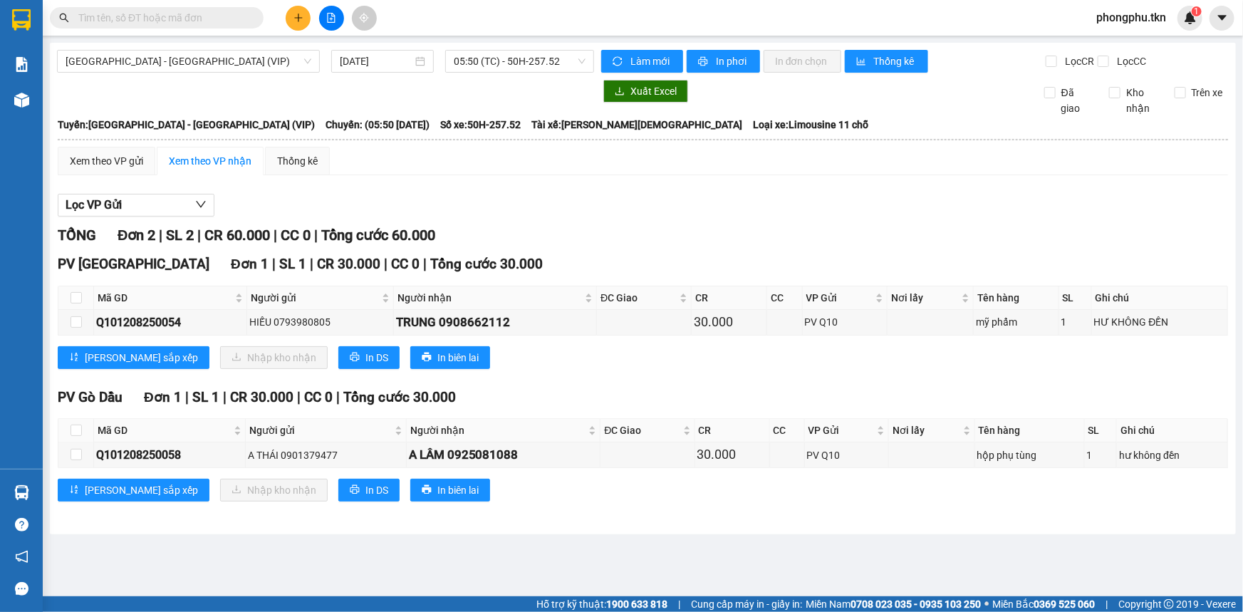
click at [626, 359] on div "Lưu sắp xếp Nhập kho nhận In DS In biên lai" at bounding box center [643, 357] width 1170 height 23
click at [234, 16] on input "text" at bounding box center [162, 18] width 168 height 16
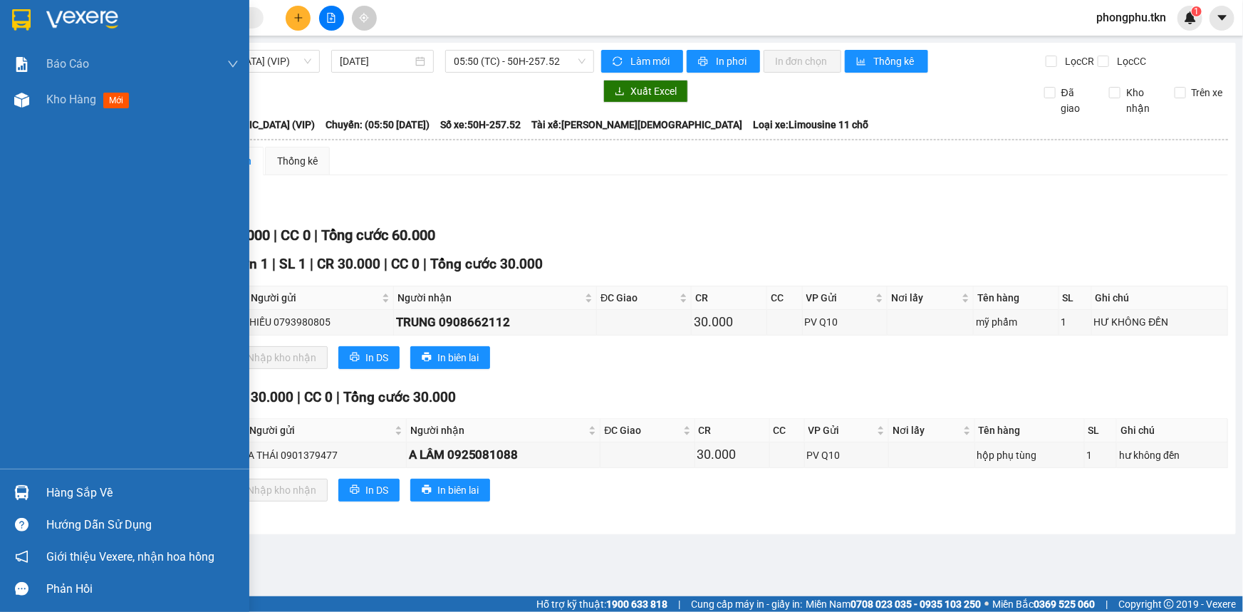
drag, startPoint x: 21, startPoint y: 484, endPoint x: 58, endPoint y: 508, distance: 44.5
click at [20, 485] on div at bounding box center [21, 492] width 25 height 25
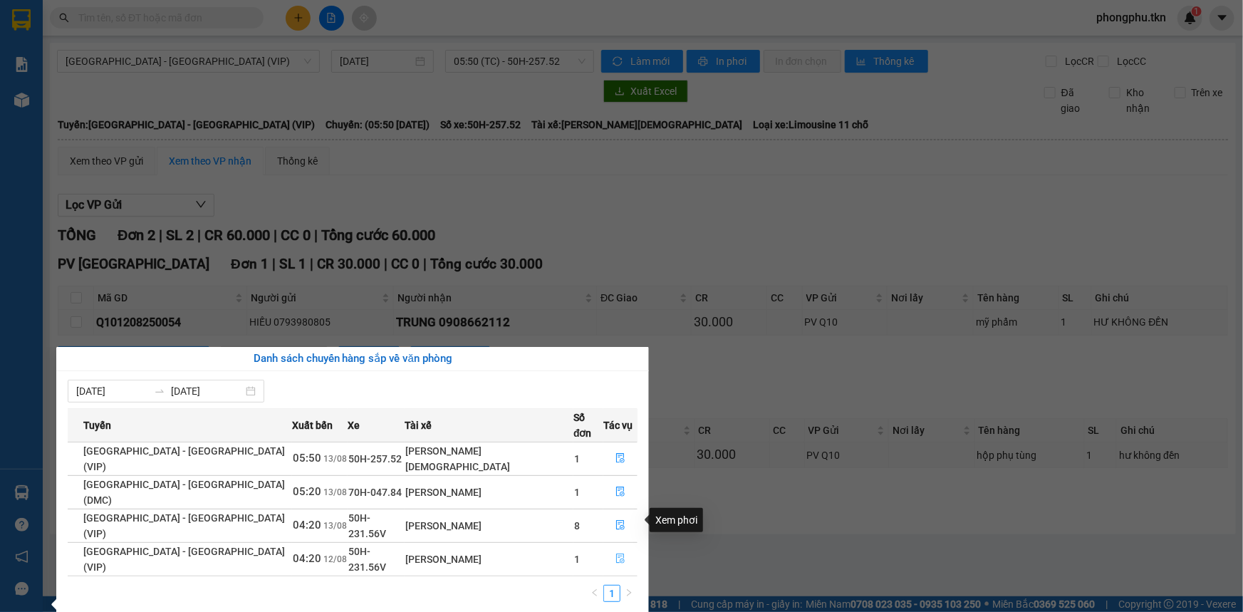
click at [615, 553] on icon "file-done" at bounding box center [620, 558] width 10 height 10
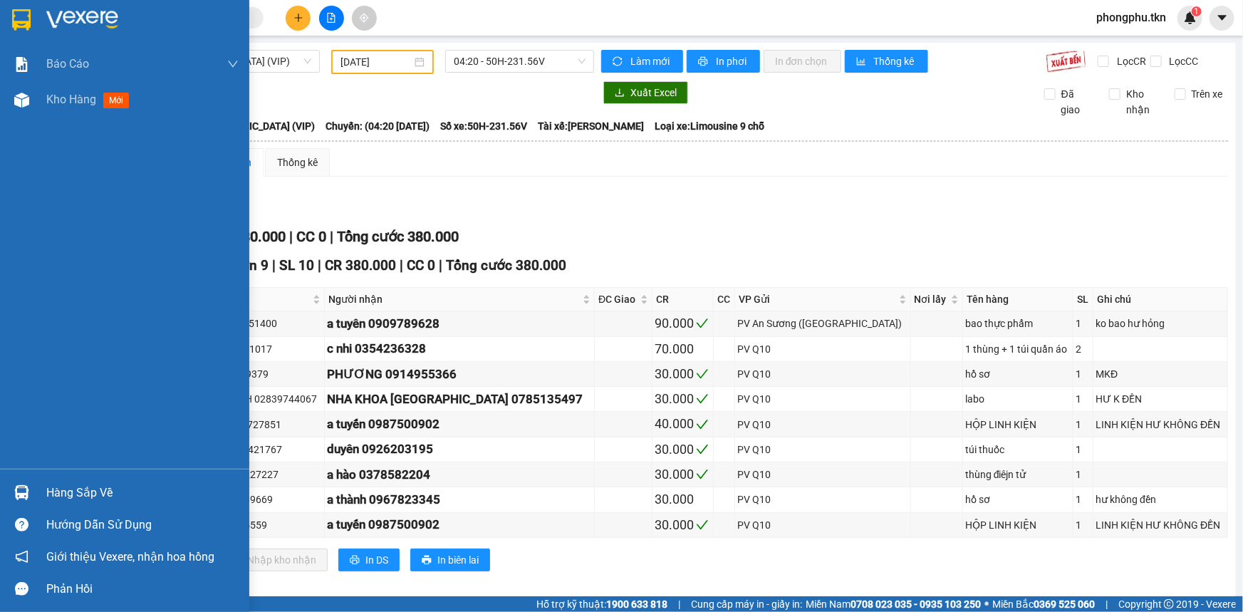
click at [21, 485] on img at bounding box center [21, 492] width 15 height 15
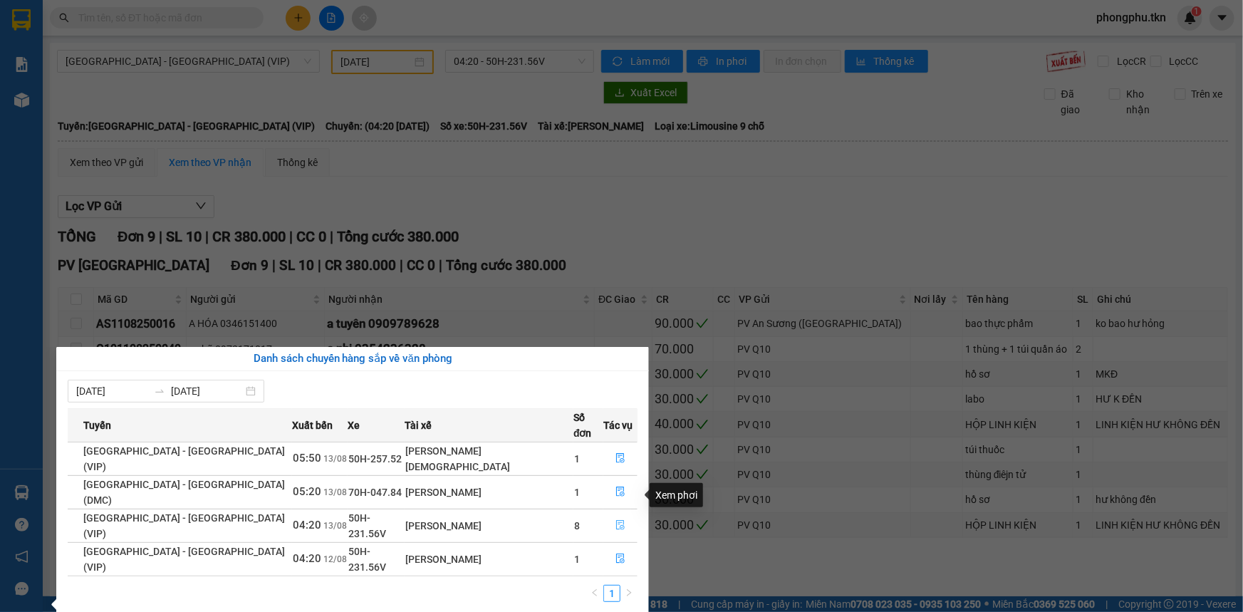
click at [617, 514] on button "button" at bounding box center [620, 525] width 33 height 23
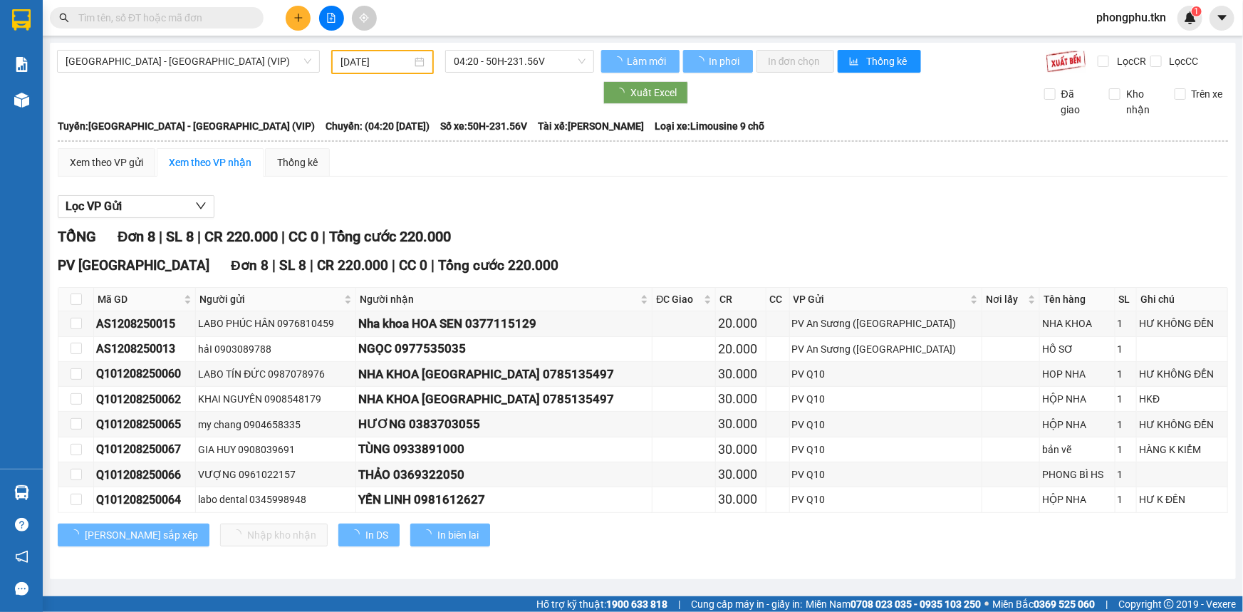
type input "13/08/2025"
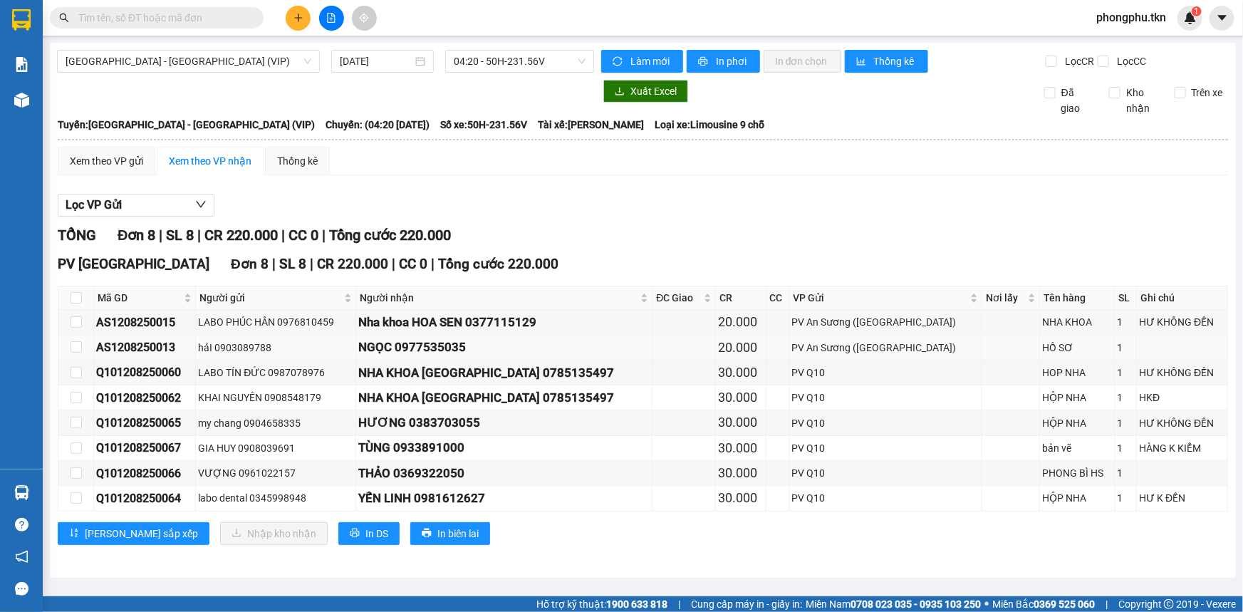
click at [192, 343] on div "AS1208250013" at bounding box center [144, 347] width 97 height 18
click at [78, 344] on input "checkbox" at bounding box center [76, 346] width 11 height 11
checkbox input "true"
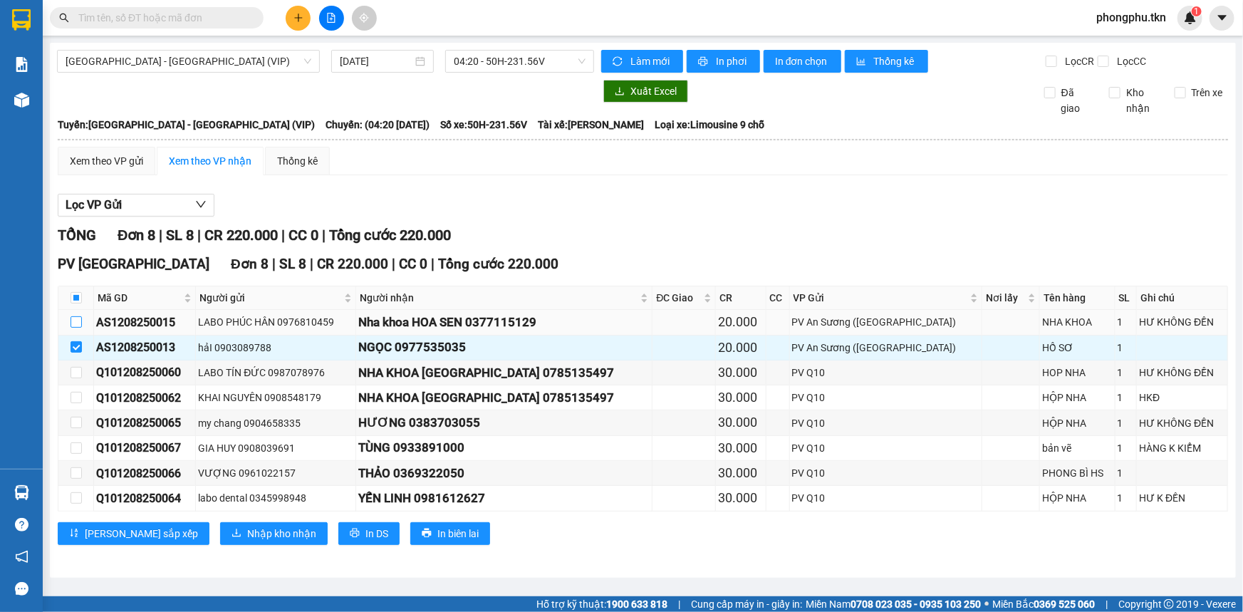
click at [77, 325] on input "checkbox" at bounding box center [76, 321] width 11 height 11
checkbox input "true"
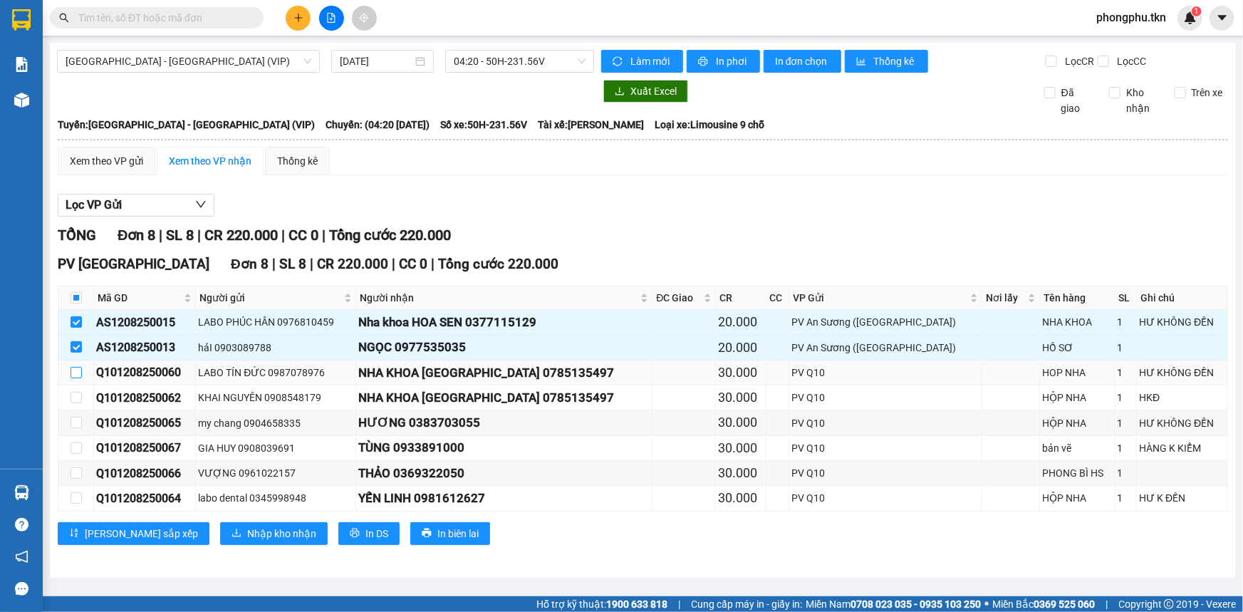
click at [77, 370] on input "checkbox" at bounding box center [76, 372] width 11 height 11
checkbox input "true"
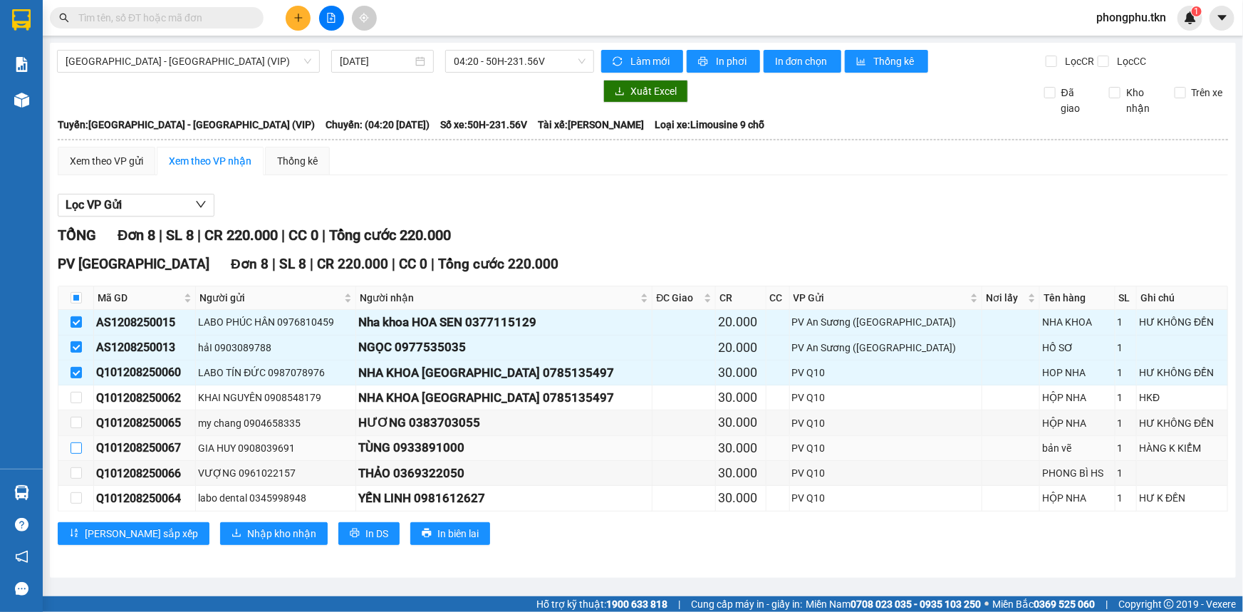
click at [78, 449] on input "checkbox" at bounding box center [76, 447] width 11 height 11
checkbox input "true"
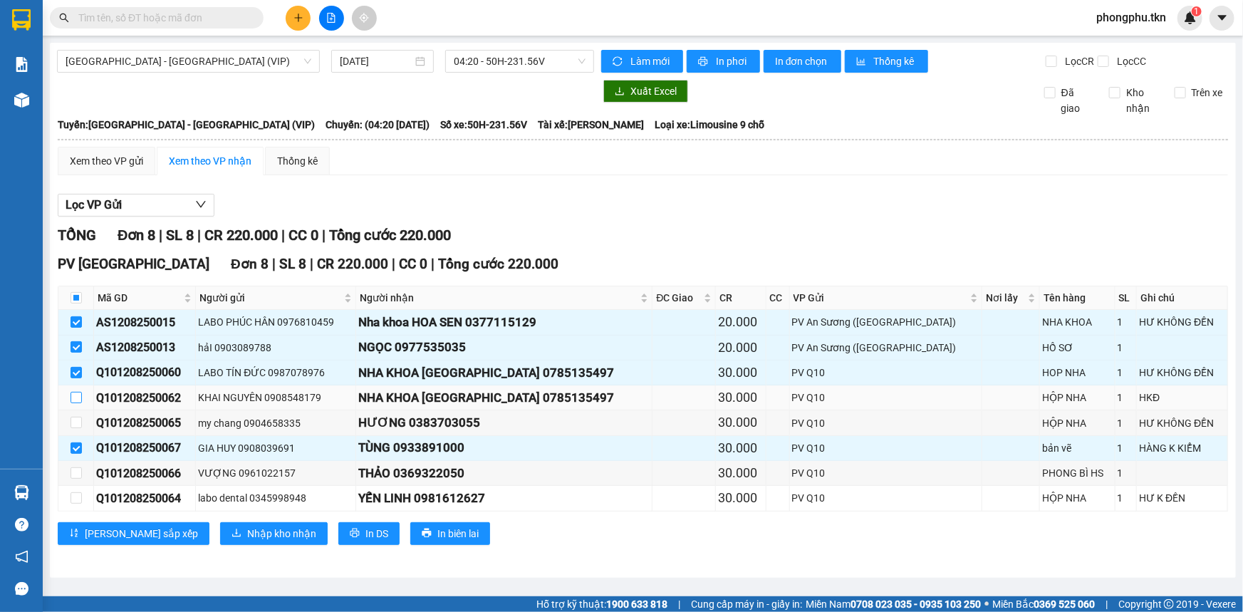
click at [72, 397] on input "checkbox" at bounding box center [76, 397] width 11 height 11
checkbox input "true"
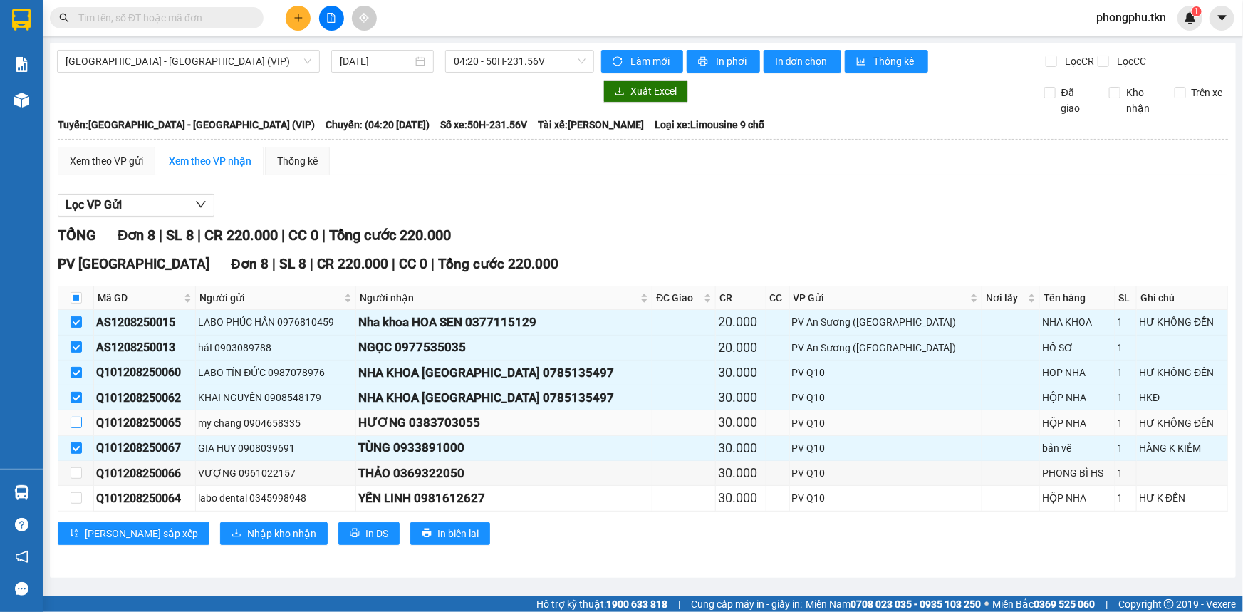
click at [77, 422] on input "checkbox" at bounding box center [76, 422] width 11 height 11
checkbox input "true"
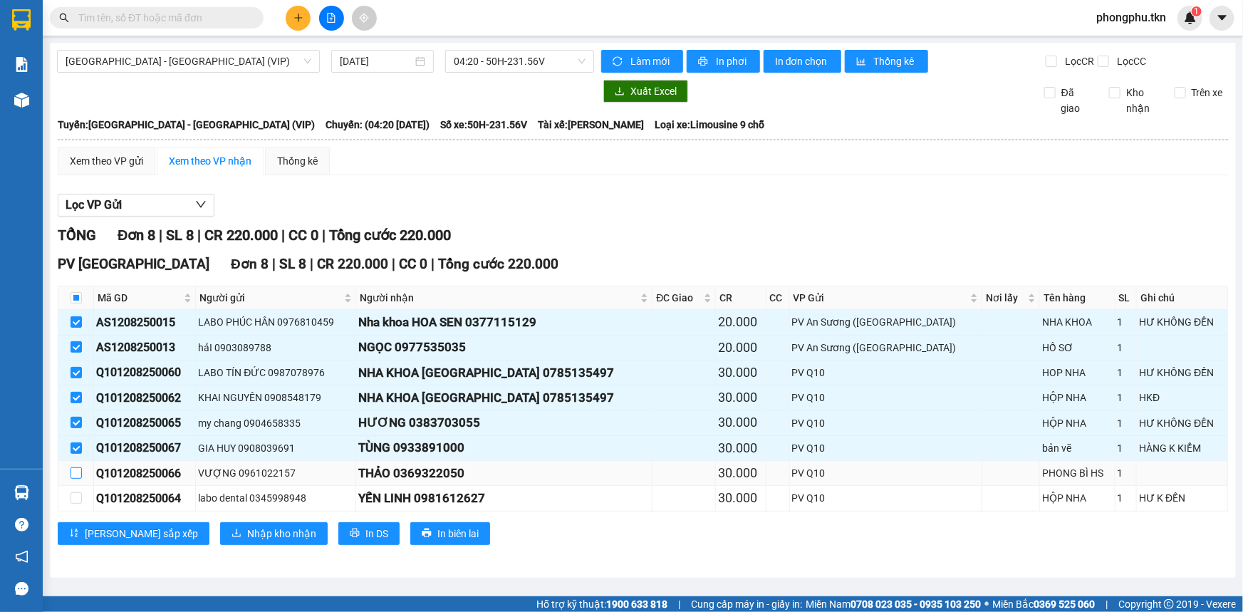
click at [75, 471] on input "checkbox" at bounding box center [76, 472] width 11 height 11
checkbox input "true"
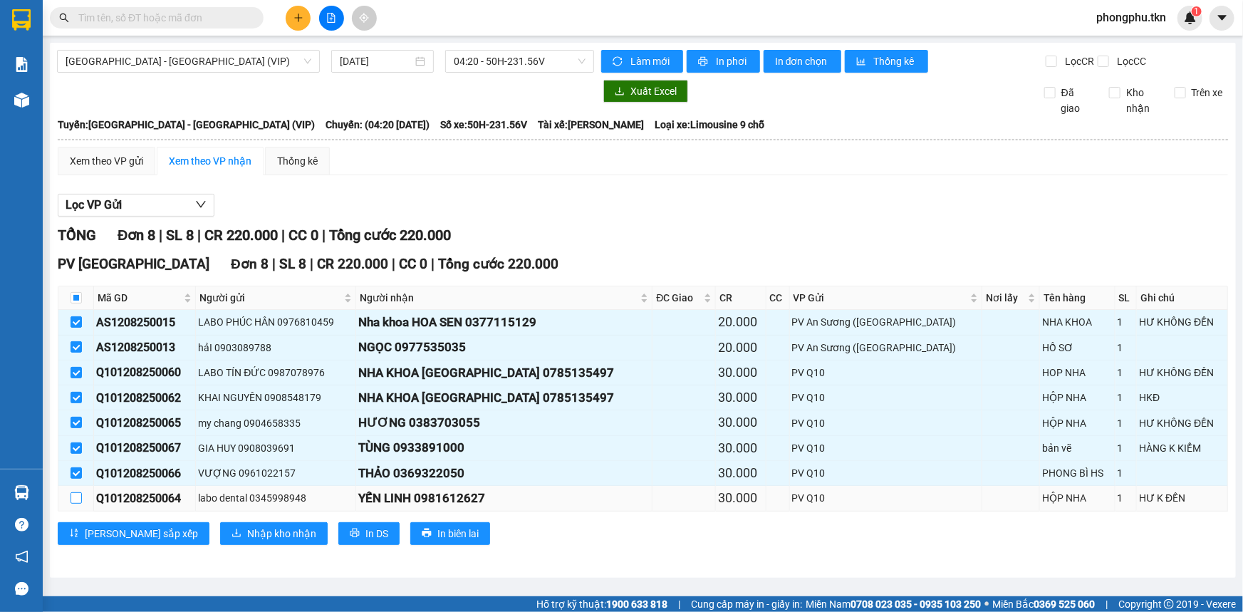
click at [76, 497] on input "checkbox" at bounding box center [76, 497] width 11 height 11
checkbox input "true"
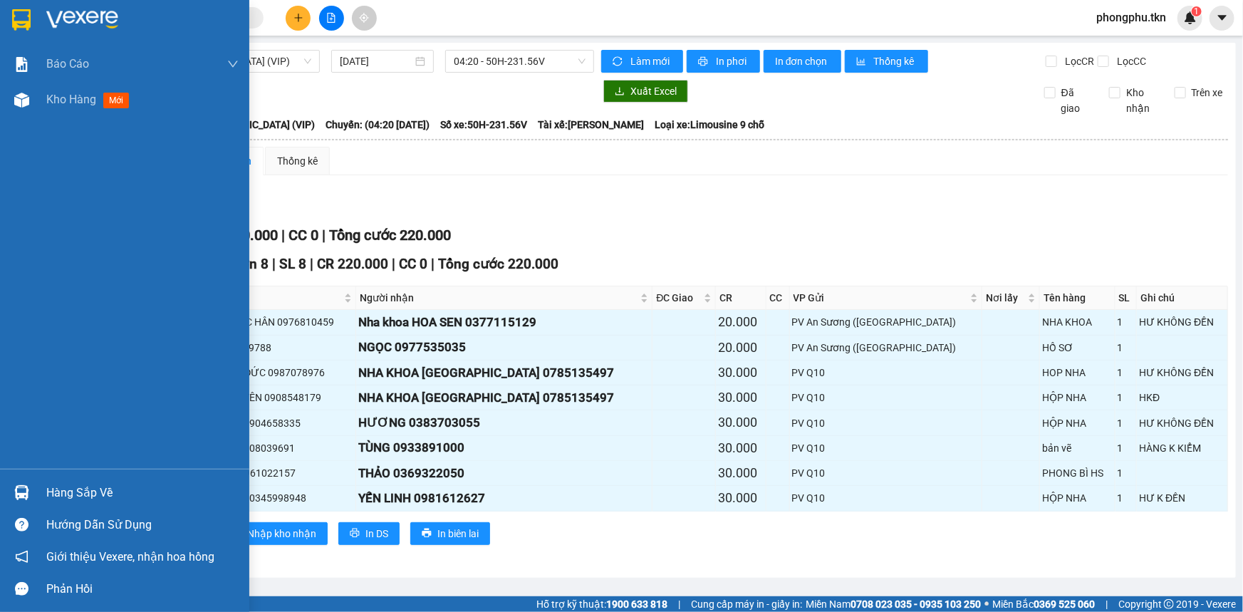
click at [25, 491] on img at bounding box center [21, 492] width 15 height 15
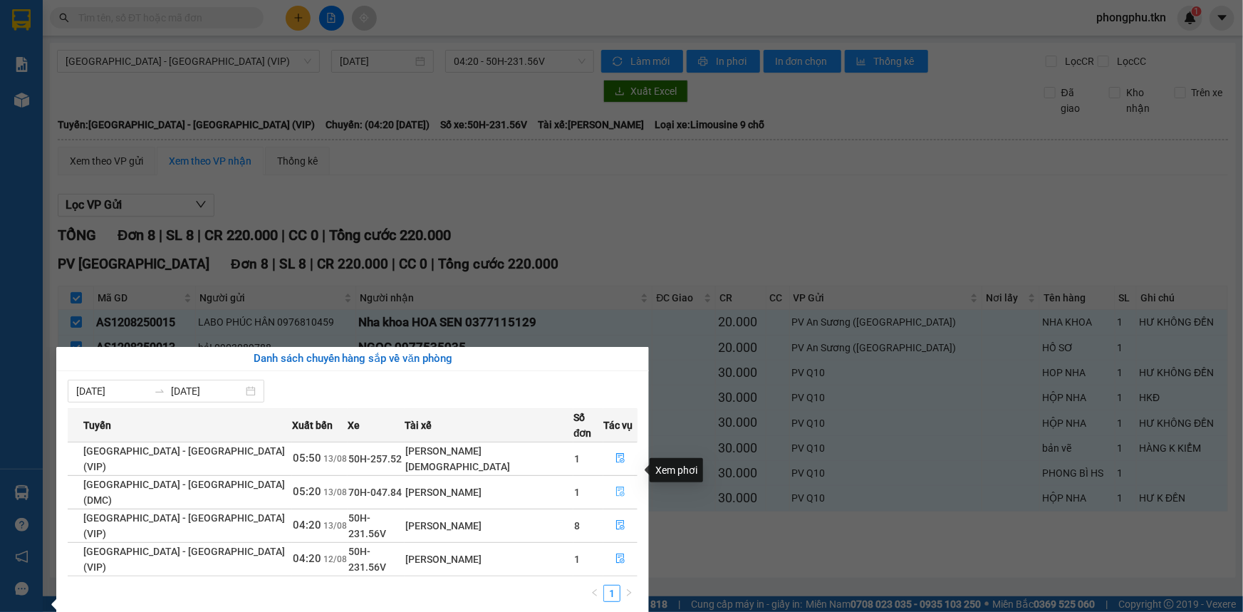
click at [619, 481] on button "button" at bounding box center [620, 492] width 33 height 23
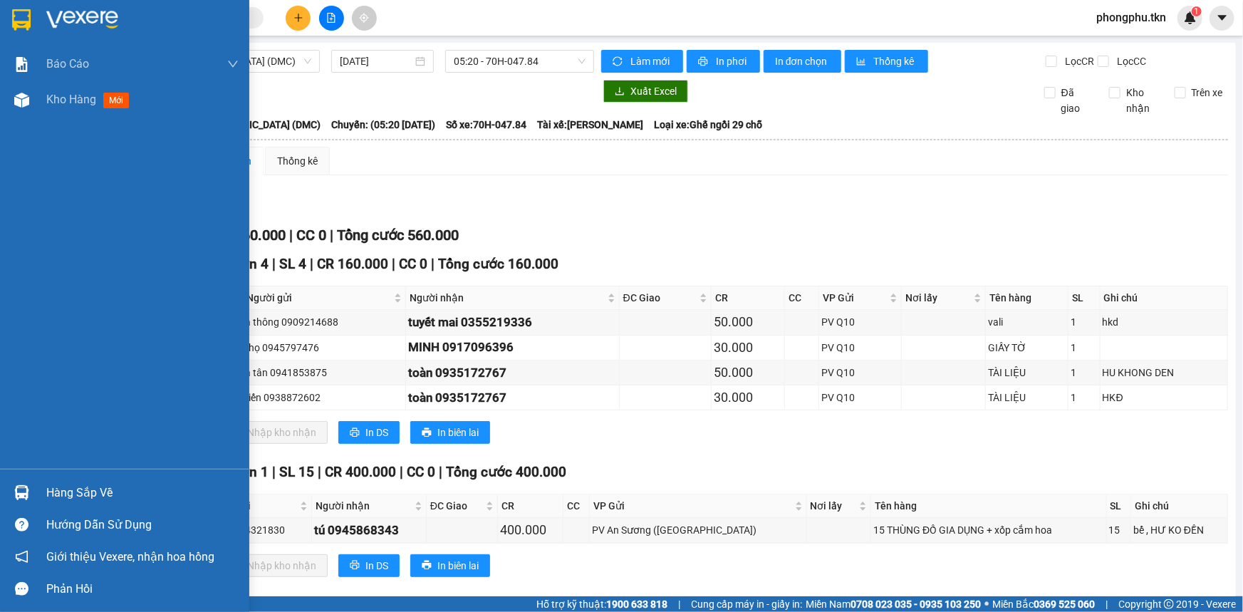
click at [43, 491] on div "Hàng sắp về" at bounding box center [124, 492] width 249 height 32
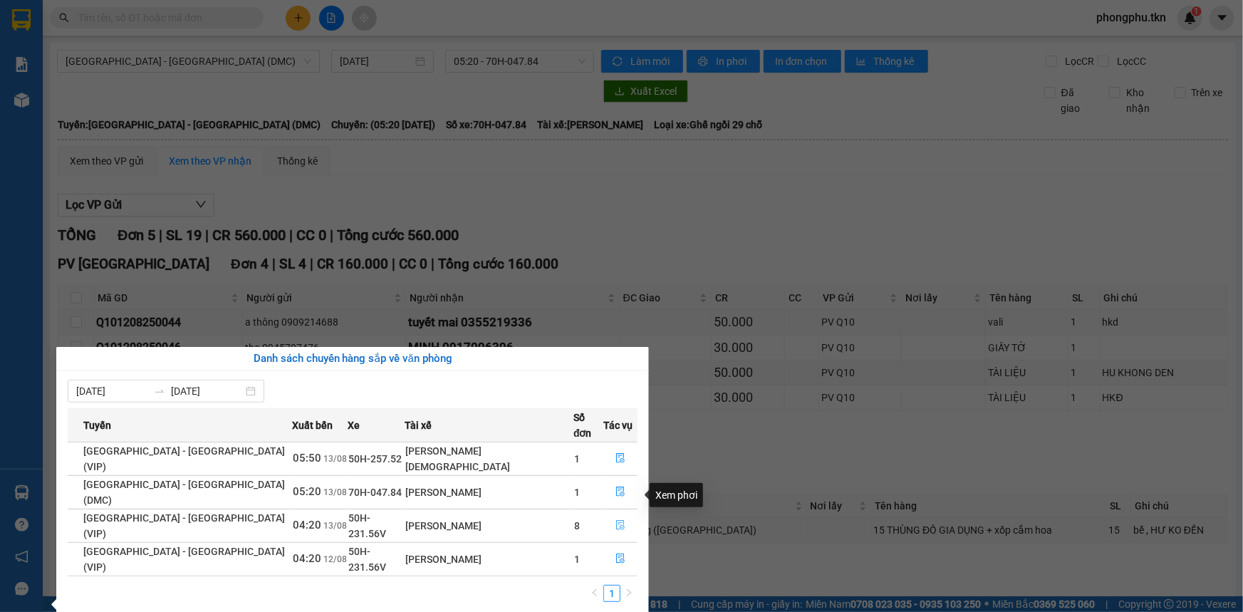
click at [615, 520] on icon "file-done" at bounding box center [620, 525] width 10 height 10
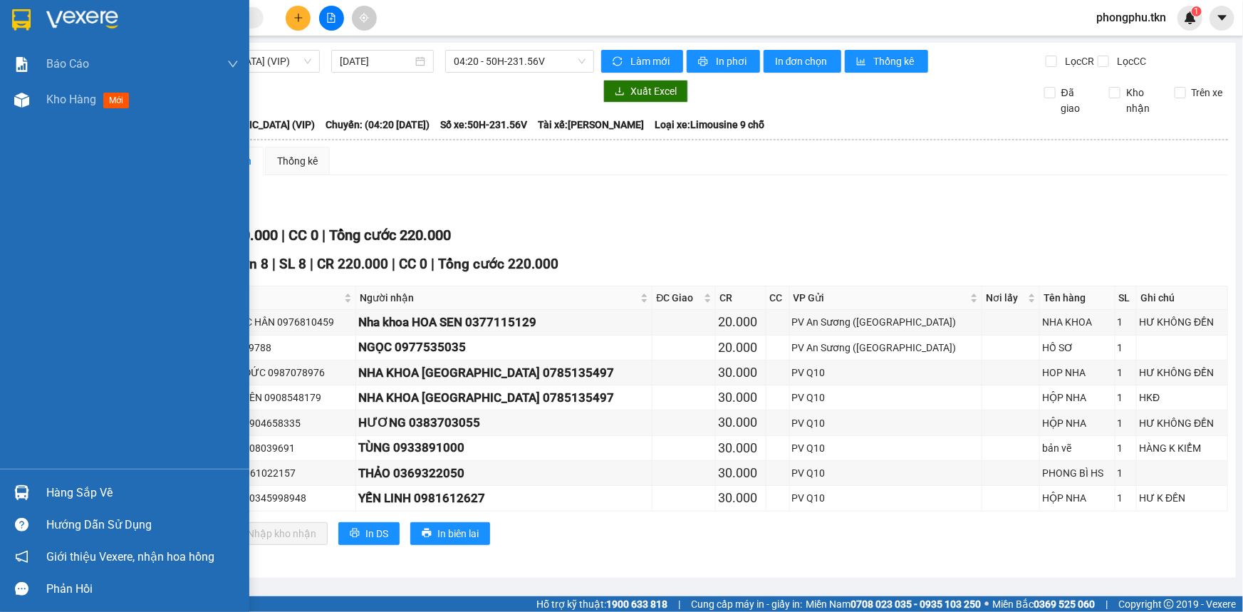
click at [18, 491] on img at bounding box center [21, 492] width 15 height 15
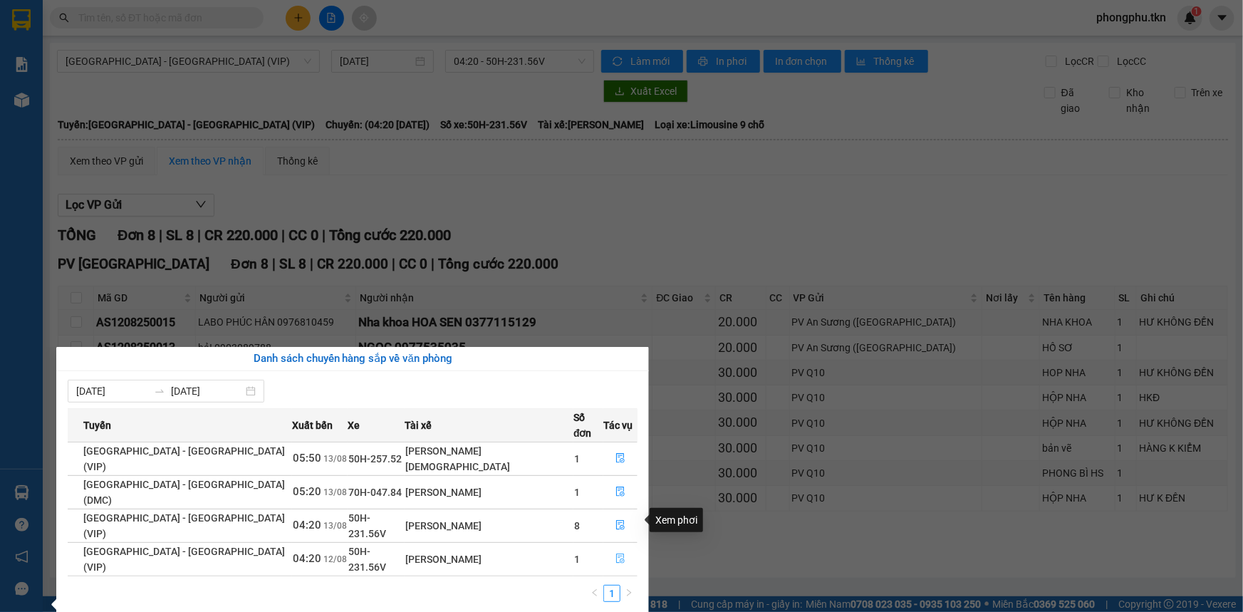
click at [617, 553] on icon "file-done" at bounding box center [620, 558] width 10 height 10
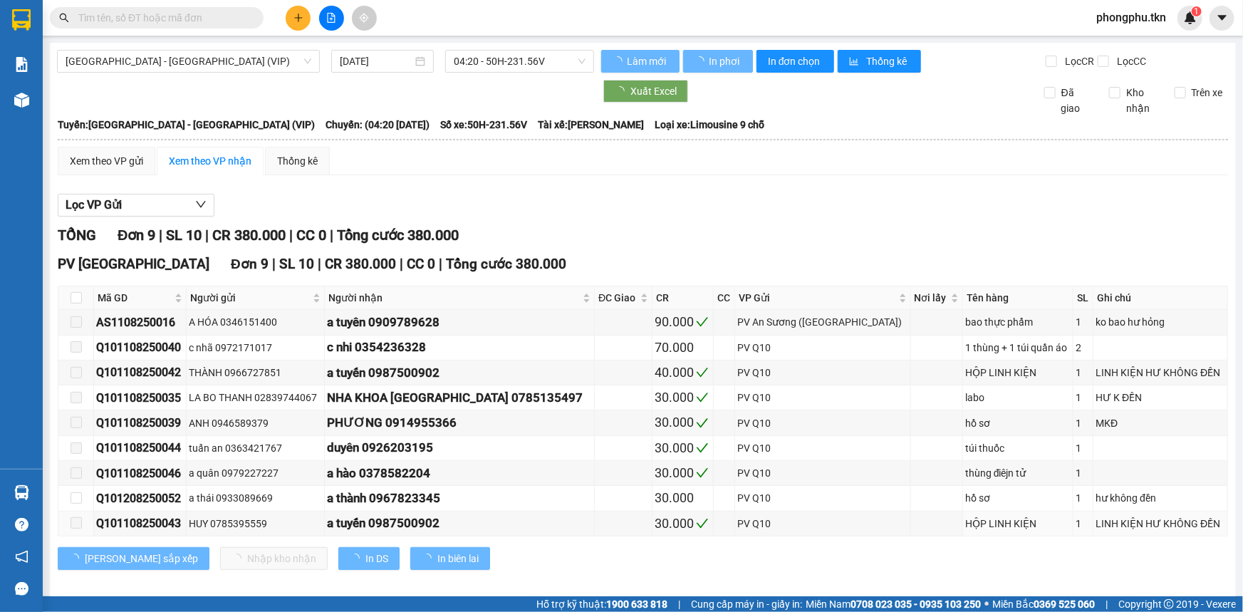
type input "12/08/2025"
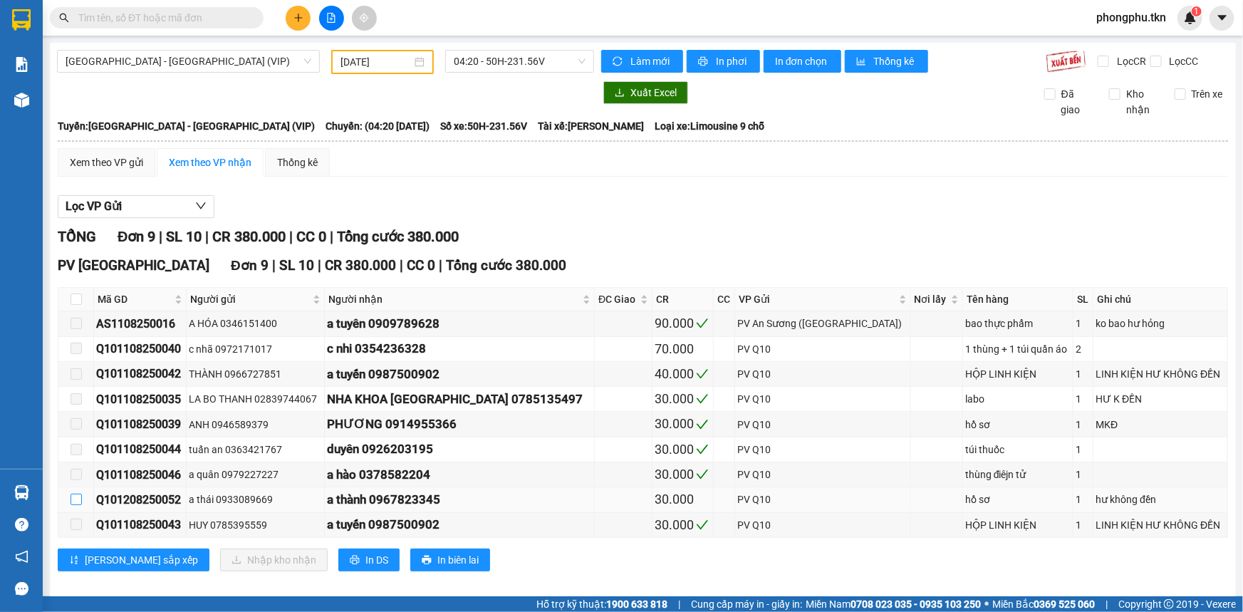
click at [75, 496] on input "checkbox" at bounding box center [76, 499] width 11 height 11
checkbox input "true"
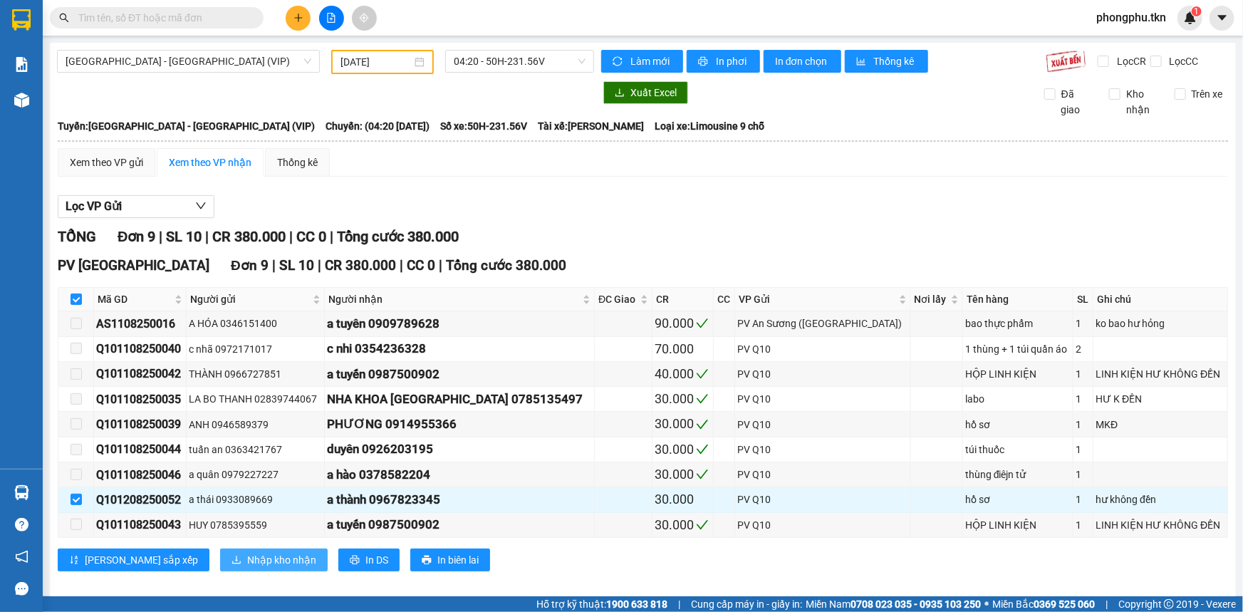
click at [247, 555] on span "Nhập kho nhận" at bounding box center [281, 560] width 69 height 16
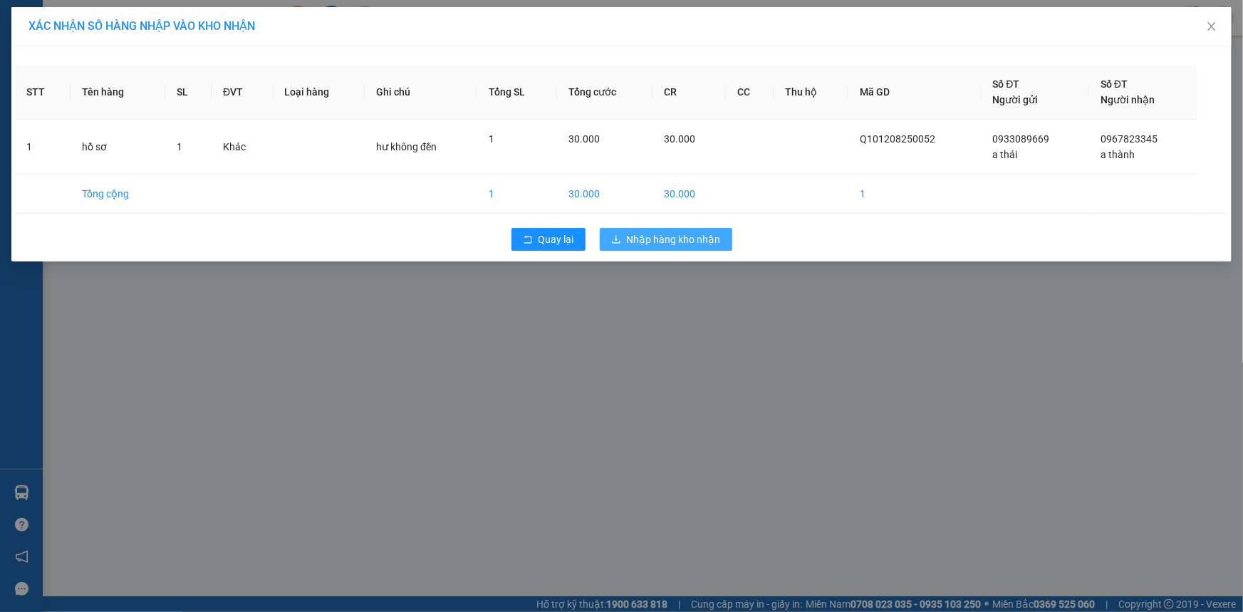
click at [676, 238] on span "Nhập hàng kho nhận" at bounding box center [674, 239] width 94 height 16
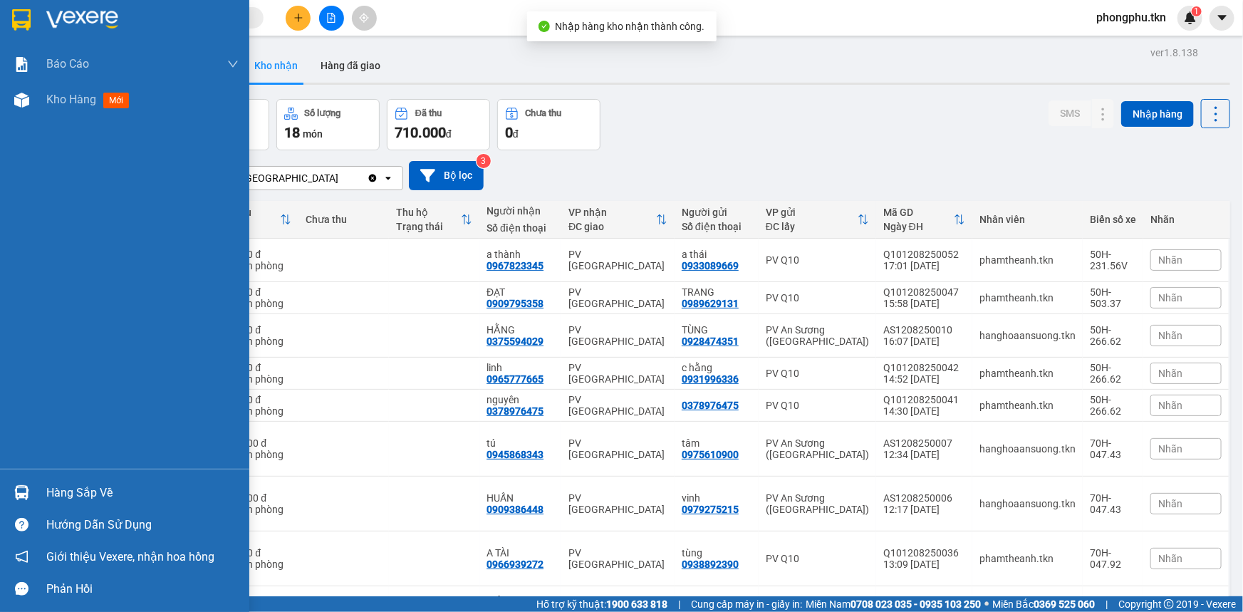
click at [40, 494] on div "Hàng sắp về" at bounding box center [124, 492] width 249 height 32
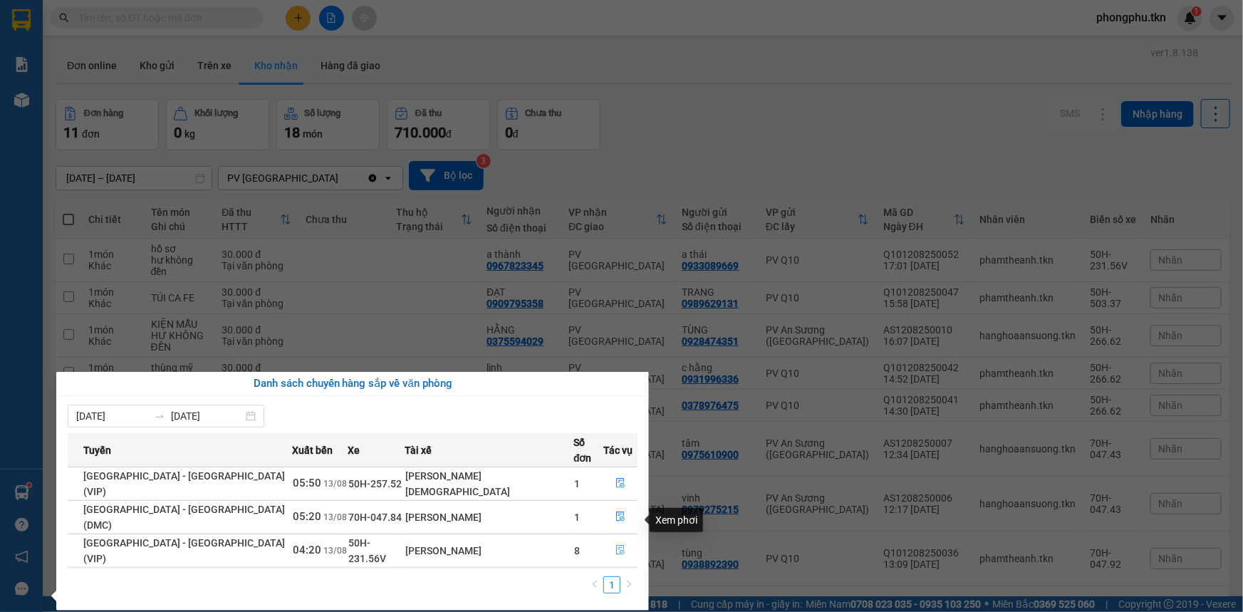
click at [615, 545] on icon "file-done" at bounding box center [620, 550] width 10 height 10
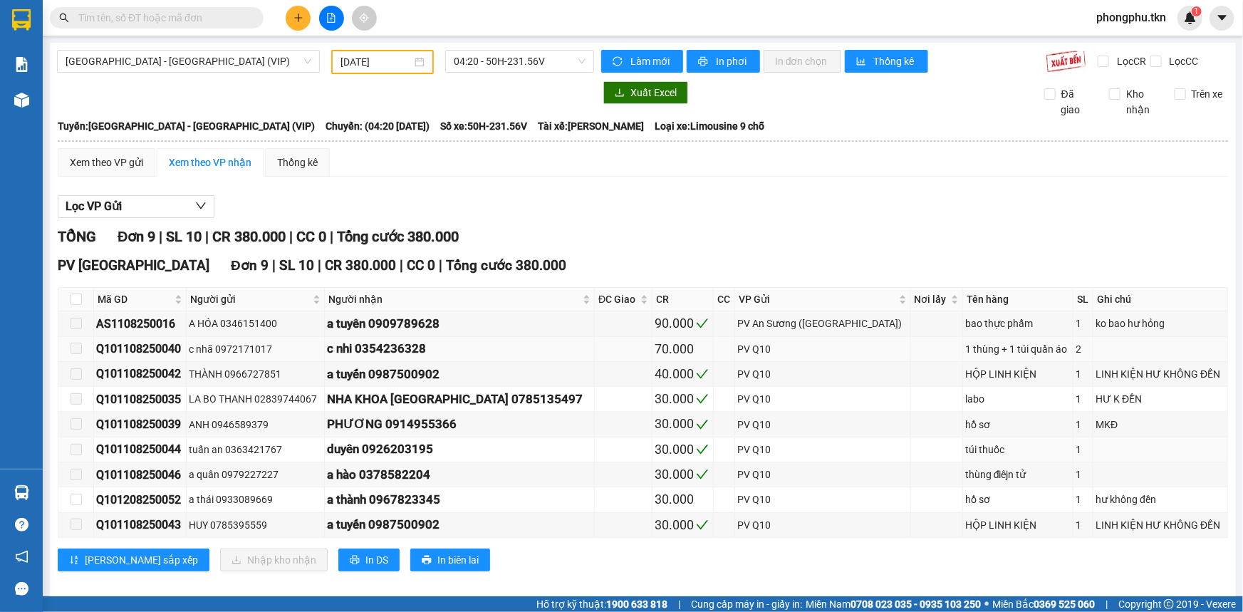
type input "13/08/2025"
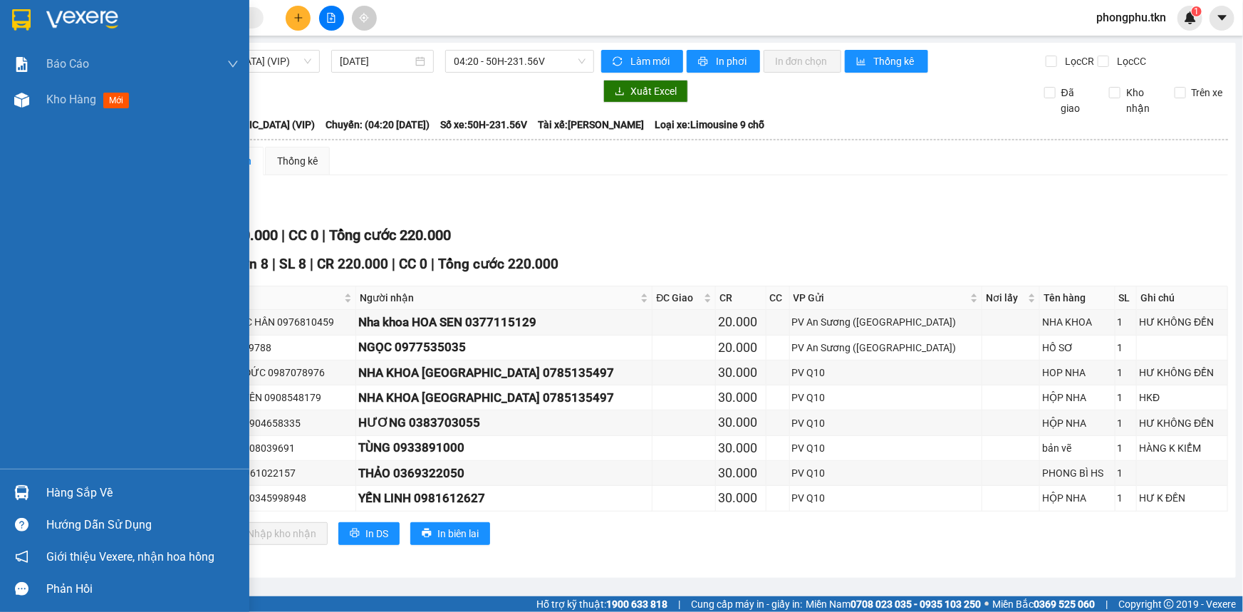
click at [25, 486] on img at bounding box center [21, 492] width 15 height 15
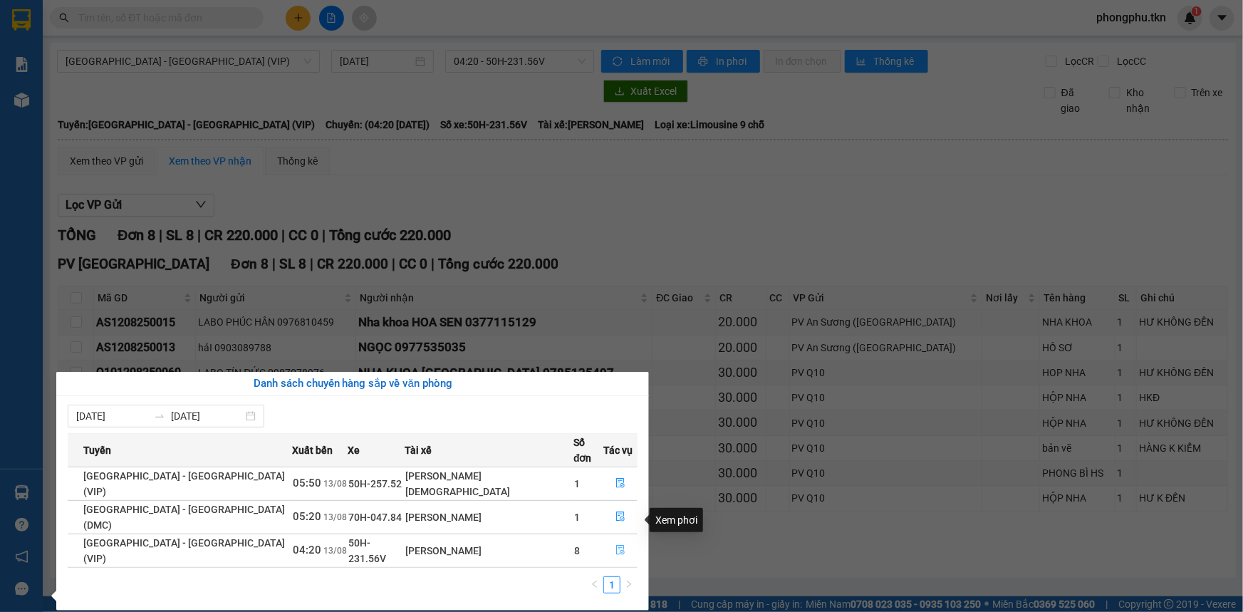
click at [615, 545] on icon "file-done" at bounding box center [620, 550] width 10 height 10
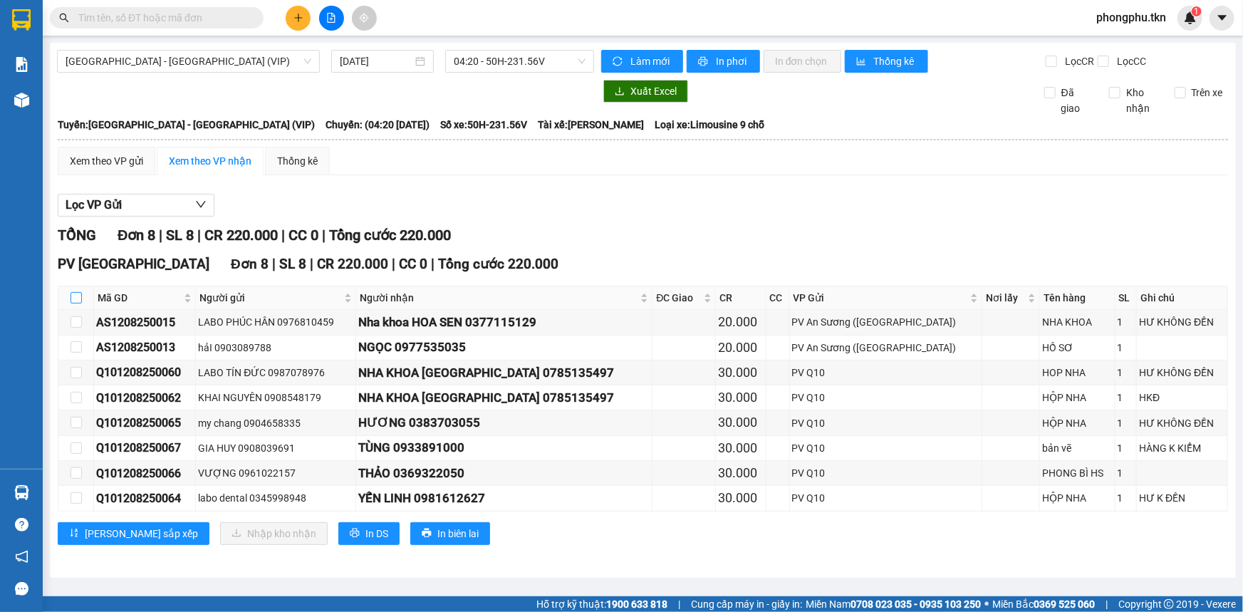
click at [76, 292] on input "checkbox" at bounding box center [76, 297] width 11 height 11
checkbox input "true"
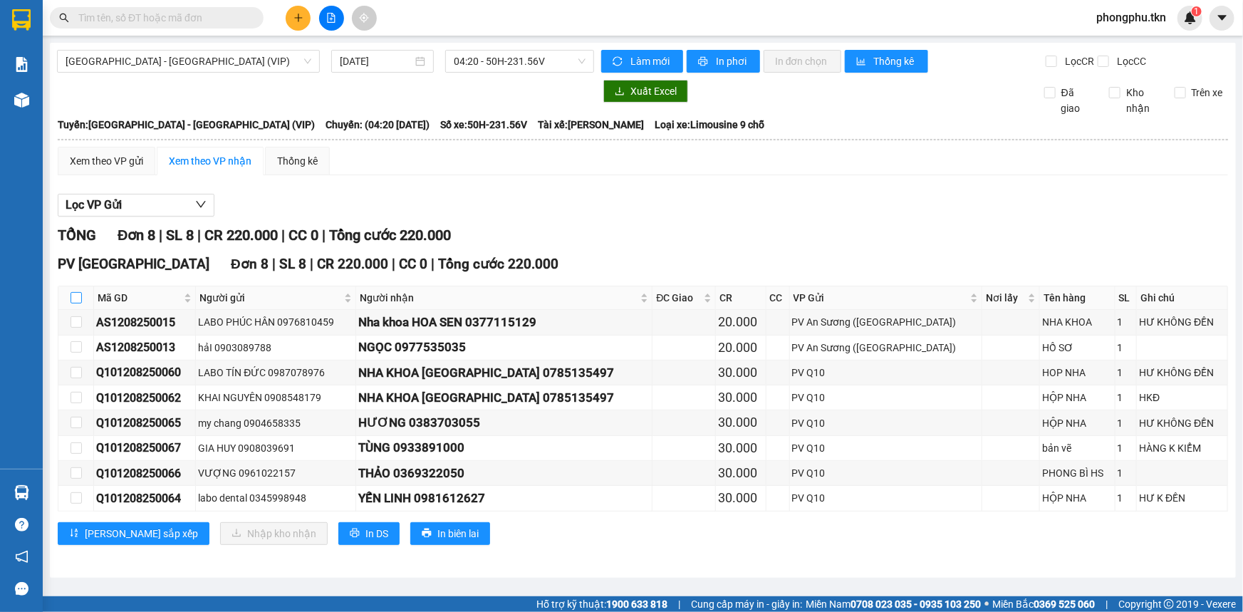
checkbox input "true"
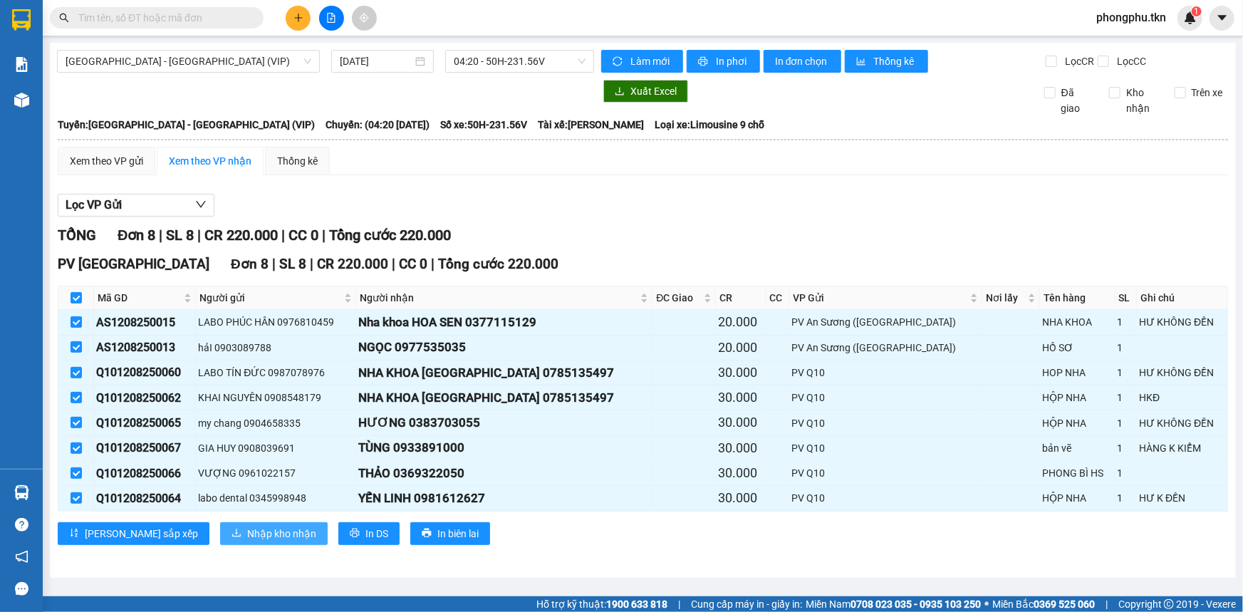
click at [247, 533] on span "Nhập kho nhận" at bounding box center [281, 534] width 69 height 16
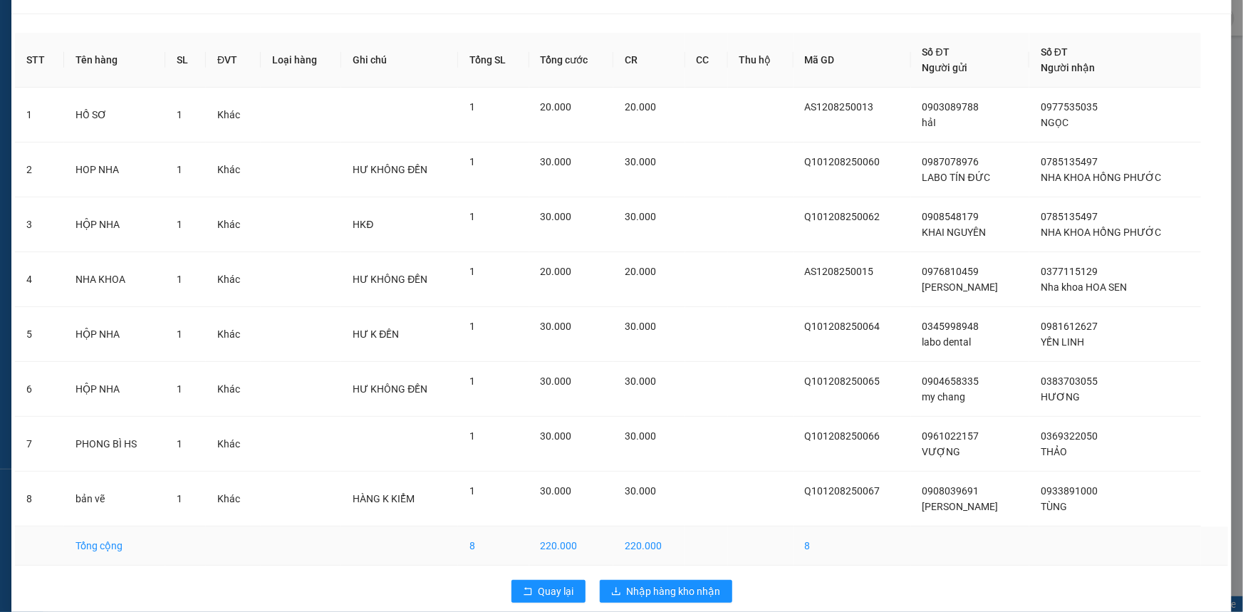
scroll to position [50, 0]
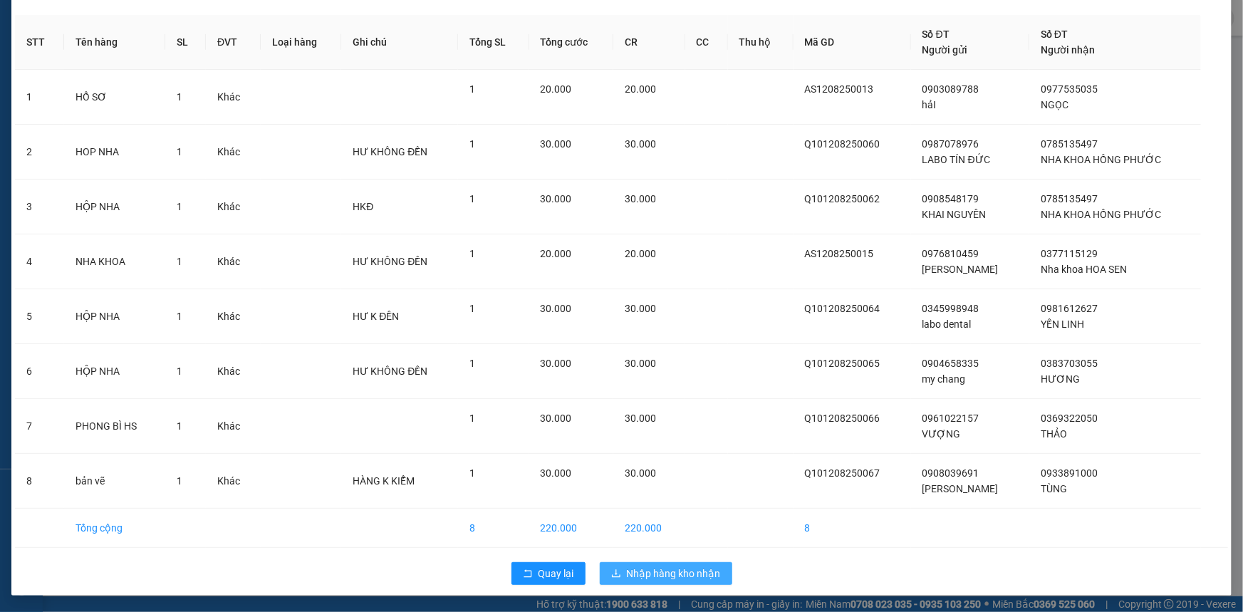
click at [664, 572] on span "Nhập hàng kho nhận" at bounding box center [674, 573] width 94 height 16
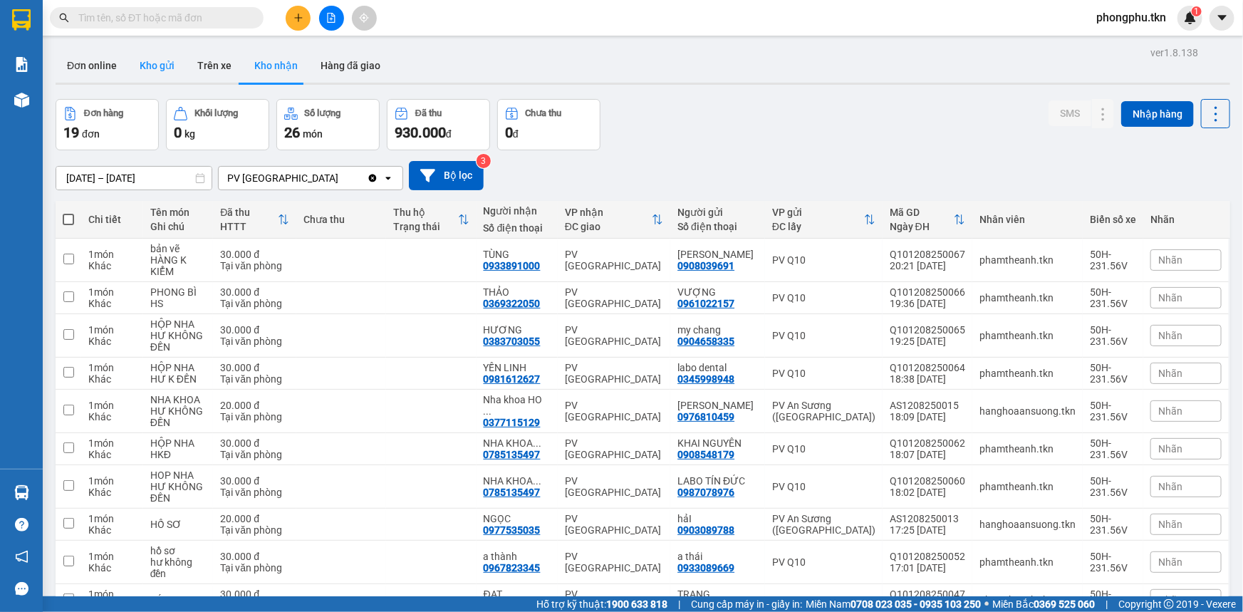
click at [154, 66] on button "Kho gửi" at bounding box center [157, 65] width 58 height 34
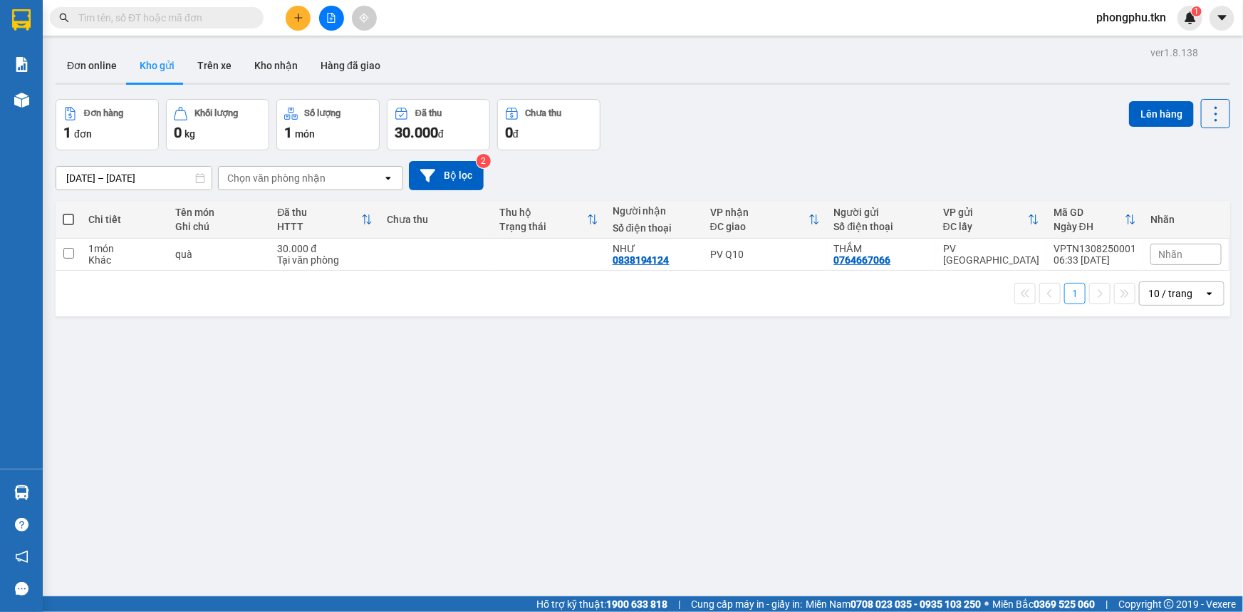
click at [189, 20] on input "text" at bounding box center [162, 18] width 168 height 16
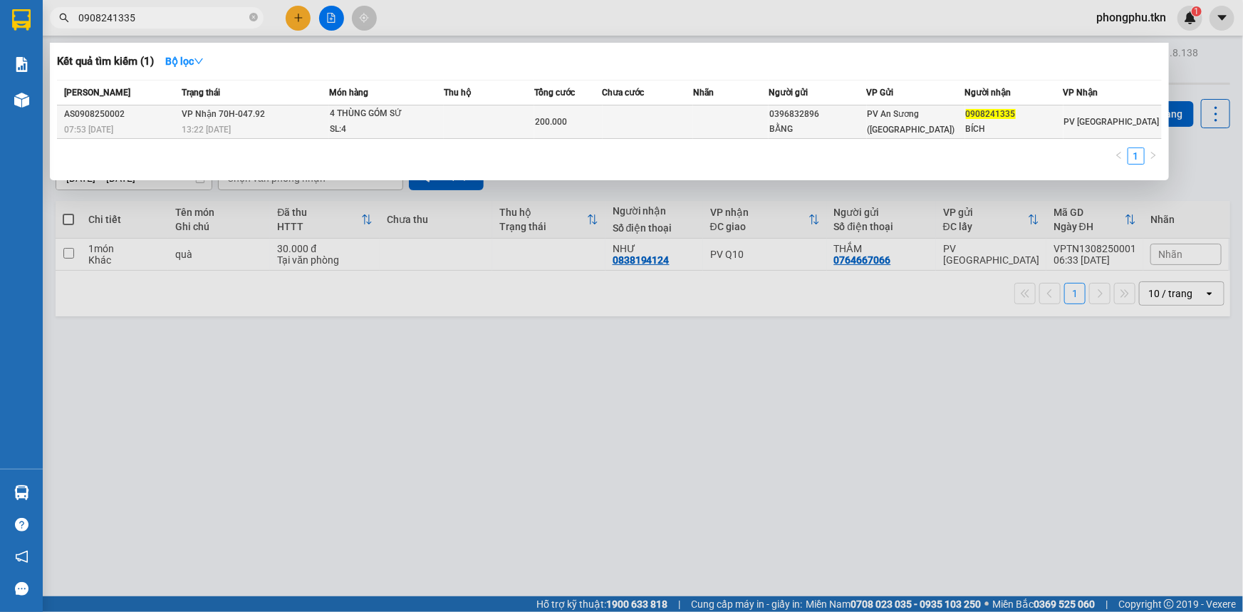
type input "0908241335"
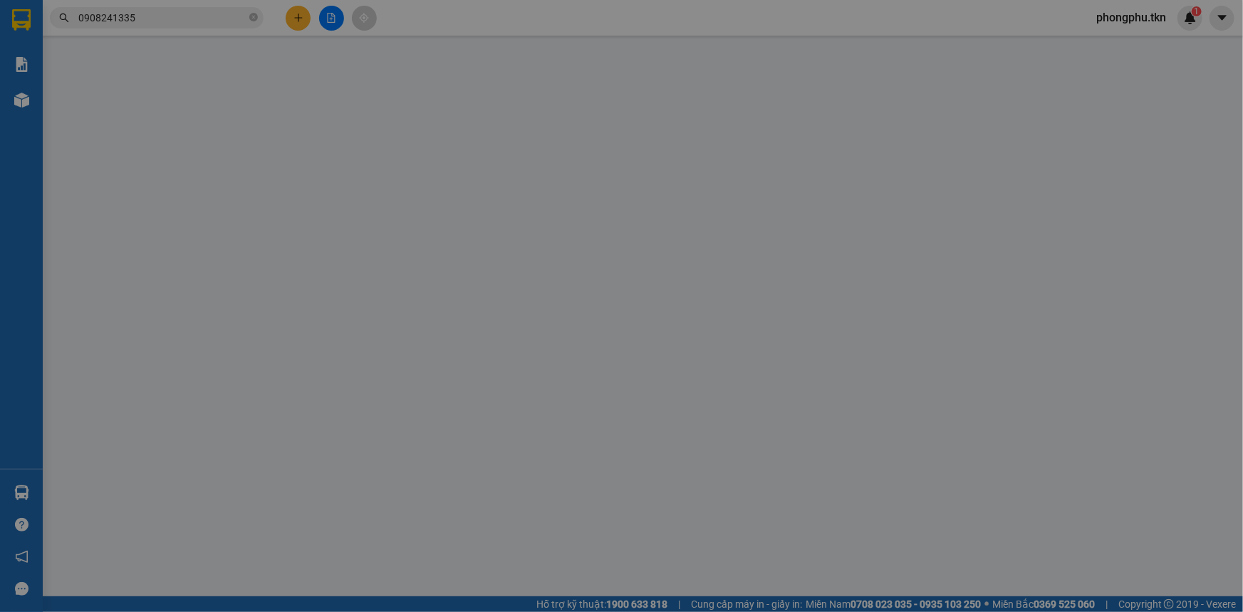
type input "0396832896"
type input "BẰNG"
type input "0908241335"
type input "BÍCH"
type input "200.000"
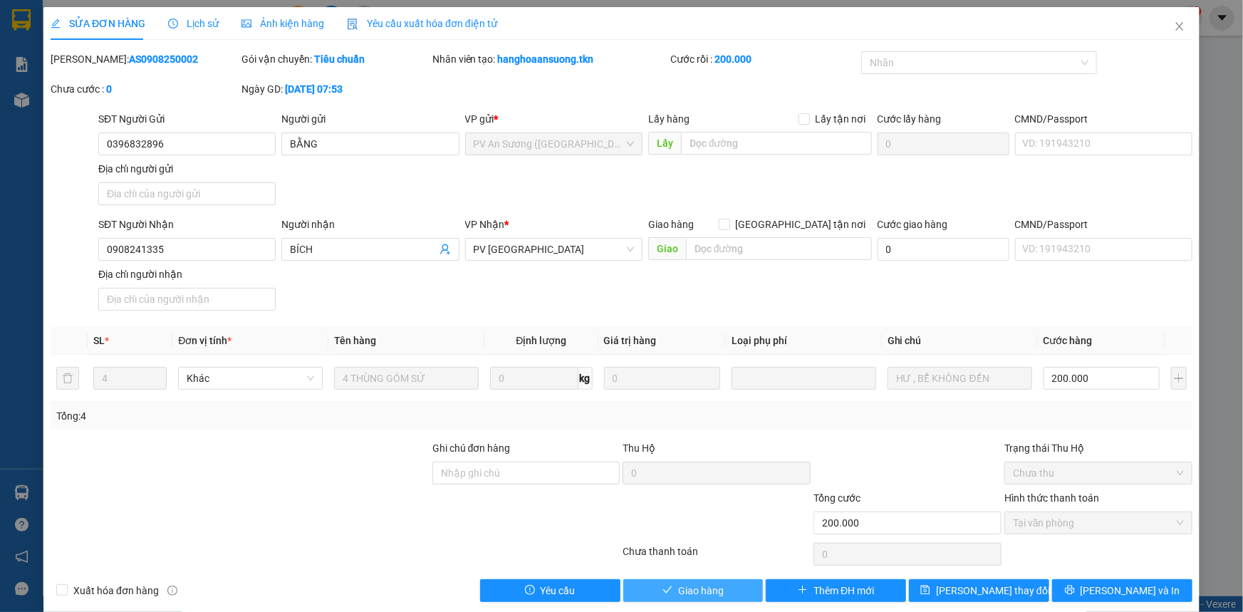
click at [669, 583] on button "Giao hàng" at bounding box center [693, 590] width 140 height 23
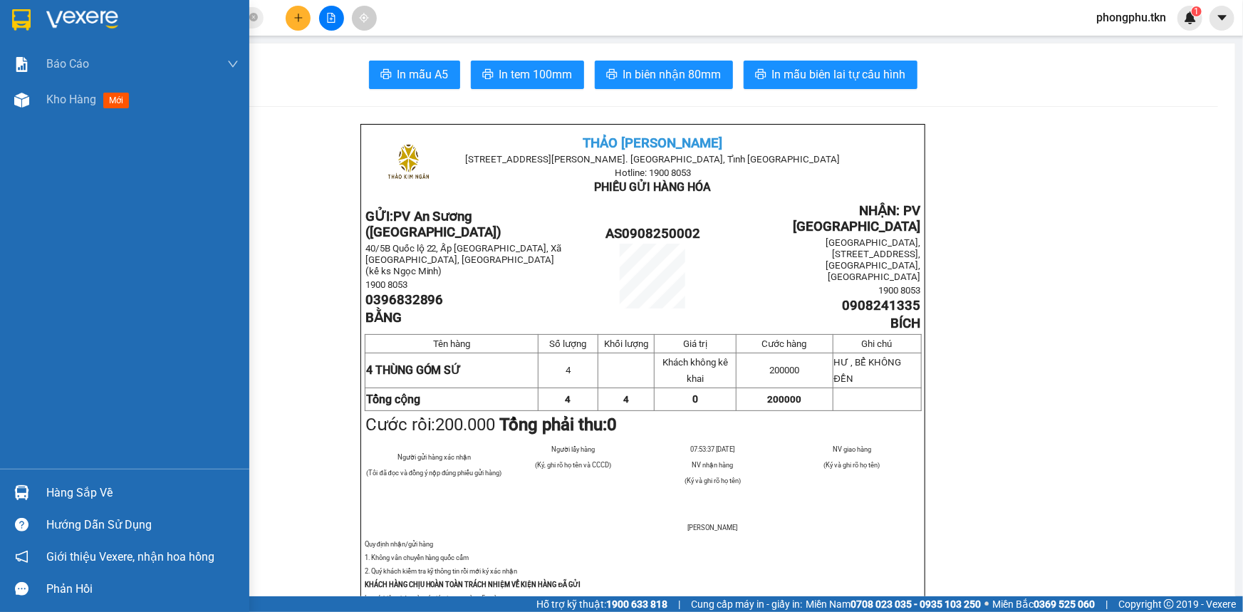
click at [100, 490] on div "Hàng sắp về" at bounding box center [142, 492] width 192 height 21
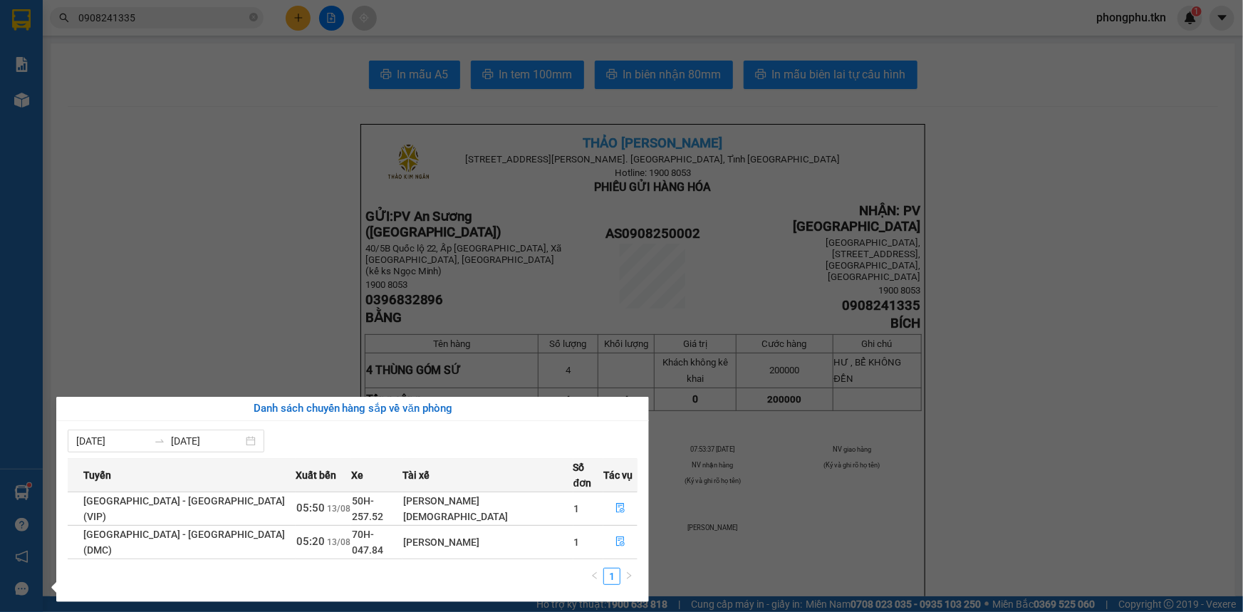
drag, startPoint x: 156, startPoint y: 157, endPoint x: 168, endPoint y: 151, distance: 13.7
click at [161, 156] on section "Kết quả tìm kiếm ( 1 ) Bộ lọc Mã ĐH Trạng thái Món hàng Thu hộ Tổng cước Chưa c…" at bounding box center [621, 306] width 1243 height 612
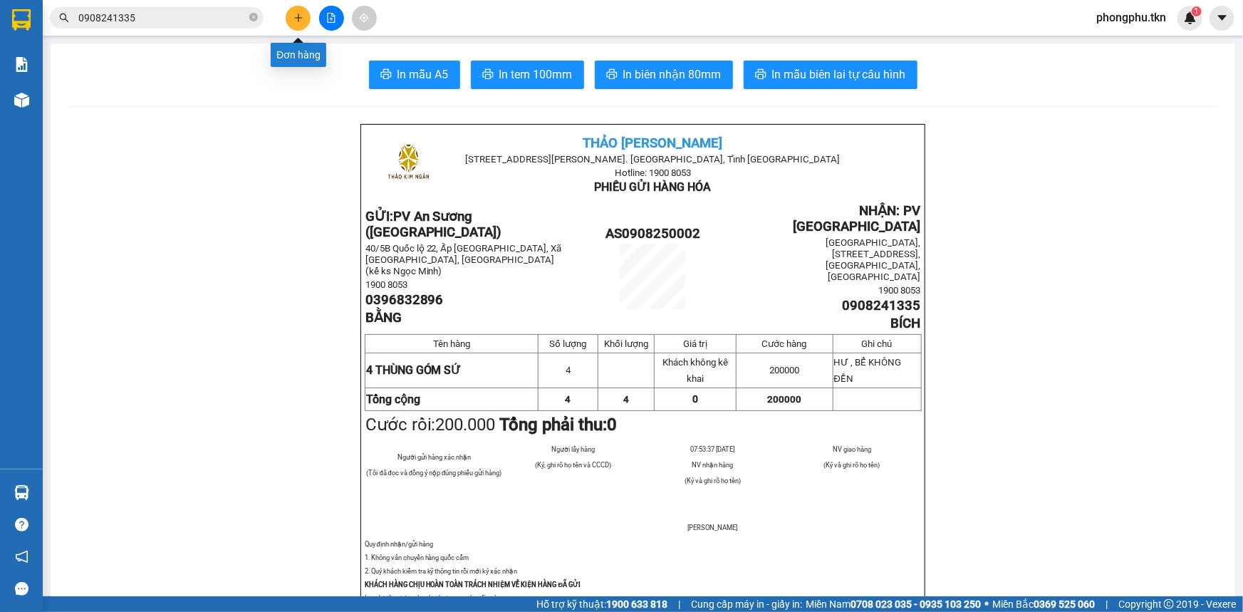
click at [294, 18] on icon "plus" at bounding box center [298, 17] width 8 height 1
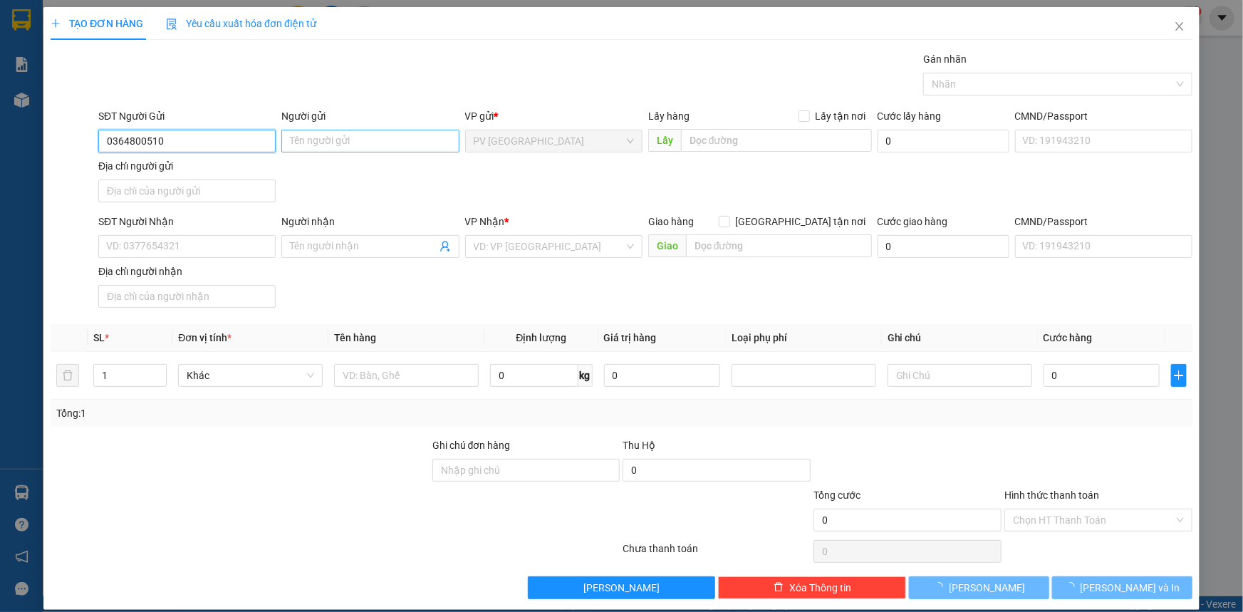
type input "0364800510"
click at [372, 141] on input "Người gửi" at bounding box center [369, 141] width 177 height 23
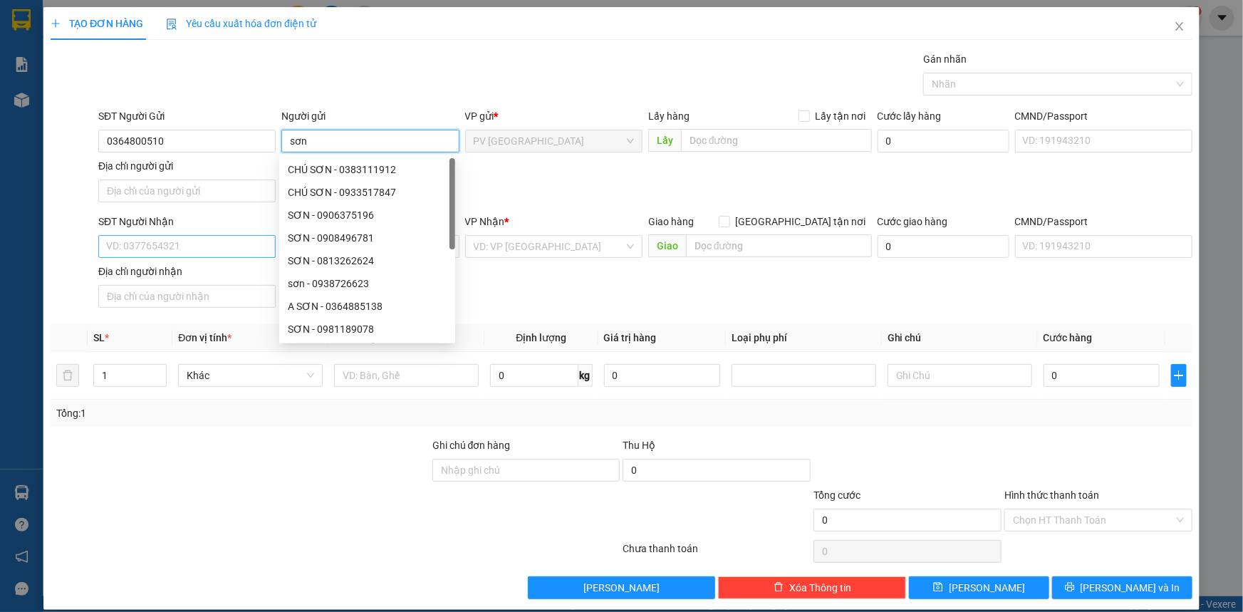
type input "sơn"
click at [249, 249] on input "SĐT Người Nhận" at bounding box center [186, 246] width 177 height 23
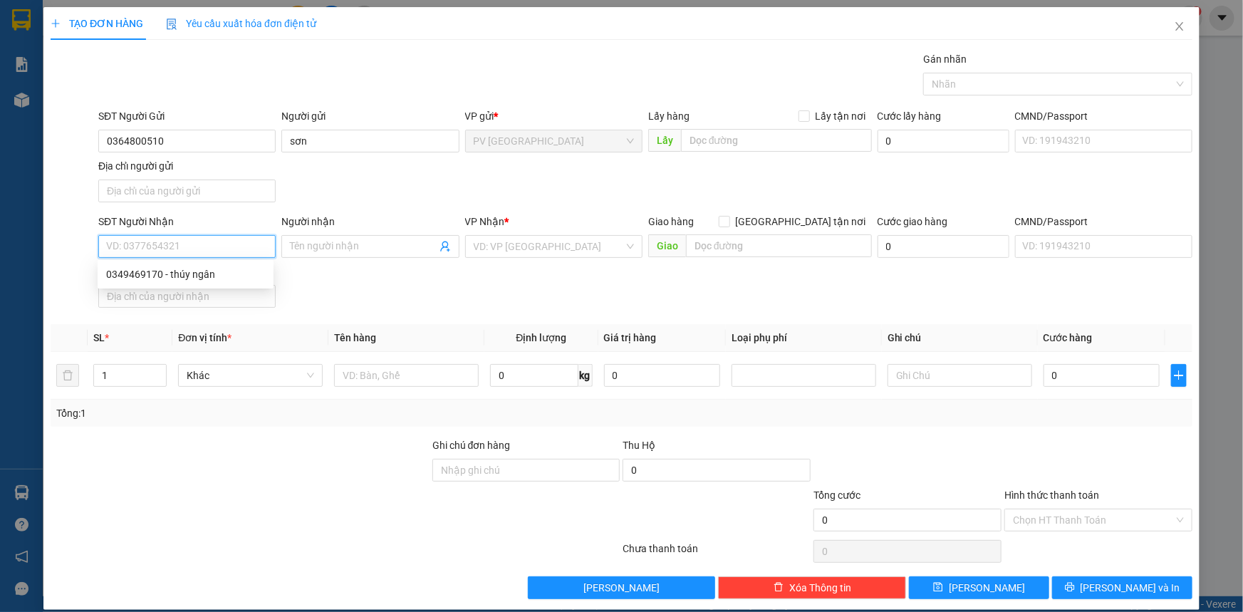
type input "l"
type input "0988911583"
click at [327, 248] on input "Người nhận" at bounding box center [363, 247] width 146 height 16
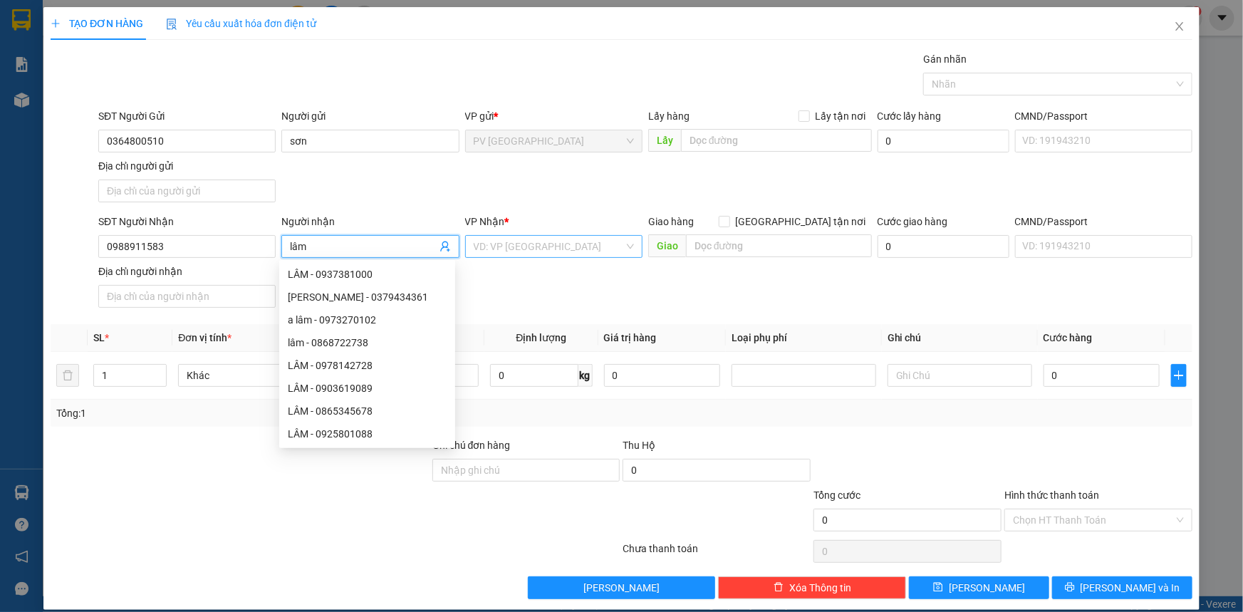
type input "lâm"
click at [508, 251] on input "search" at bounding box center [549, 246] width 150 height 21
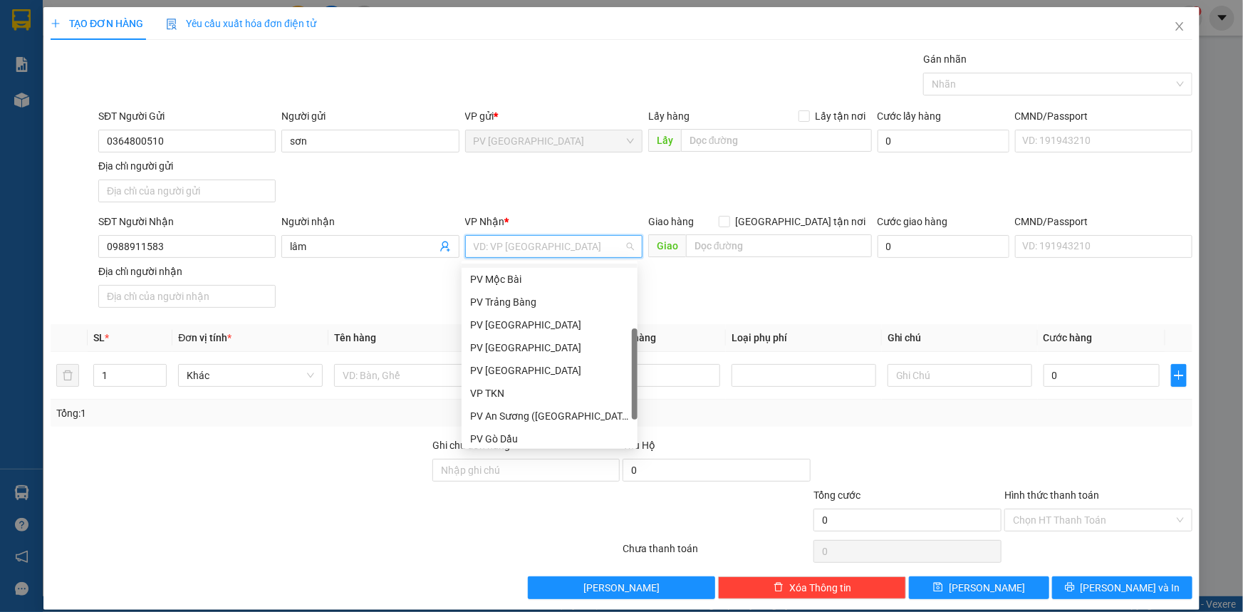
scroll to position [90, 0]
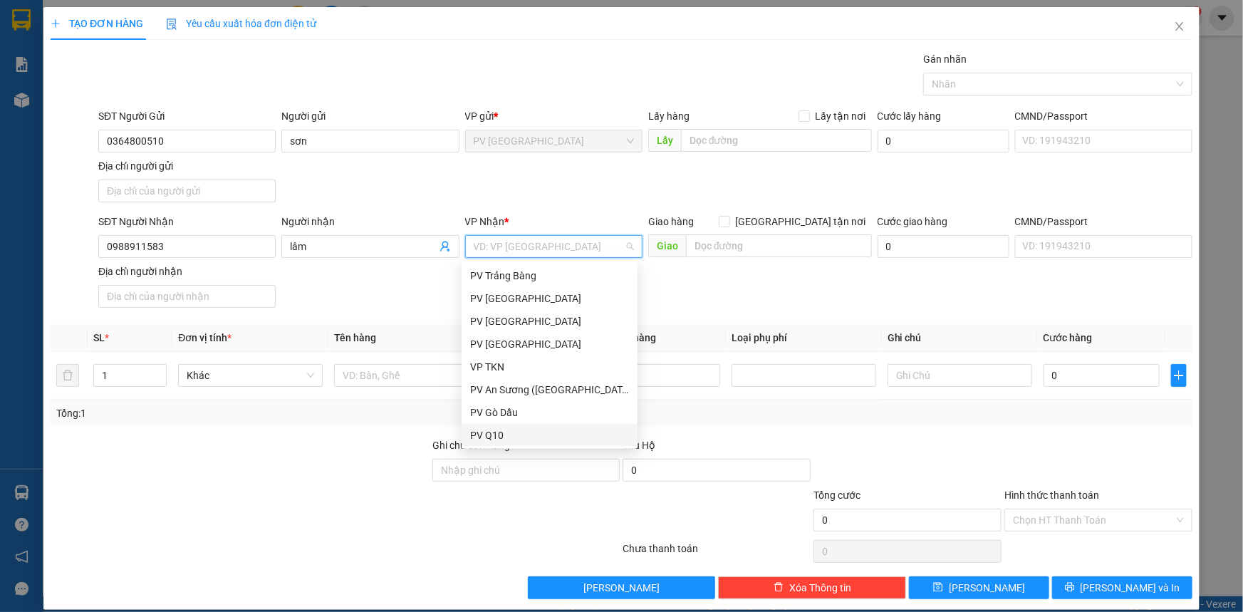
click at [511, 429] on div "PV Q10" at bounding box center [549, 435] width 159 height 16
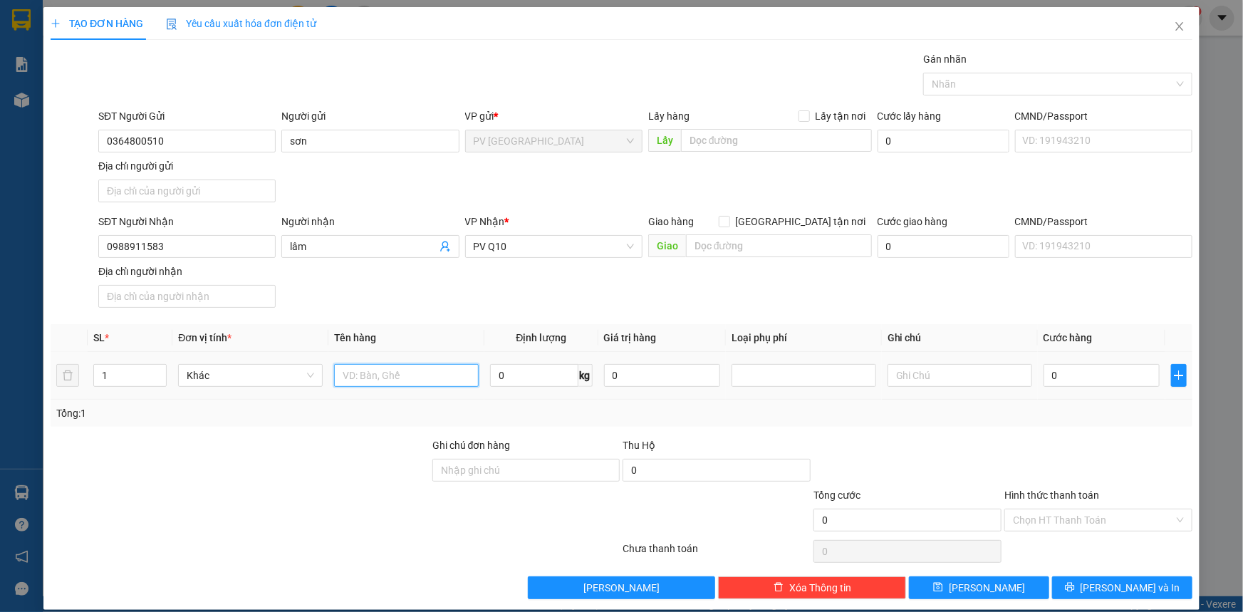
click at [442, 379] on input "text" at bounding box center [406, 375] width 145 height 23
click at [954, 89] on div at bounding box center [1051, 83] width 248 height 17
type input "thực phẩm"
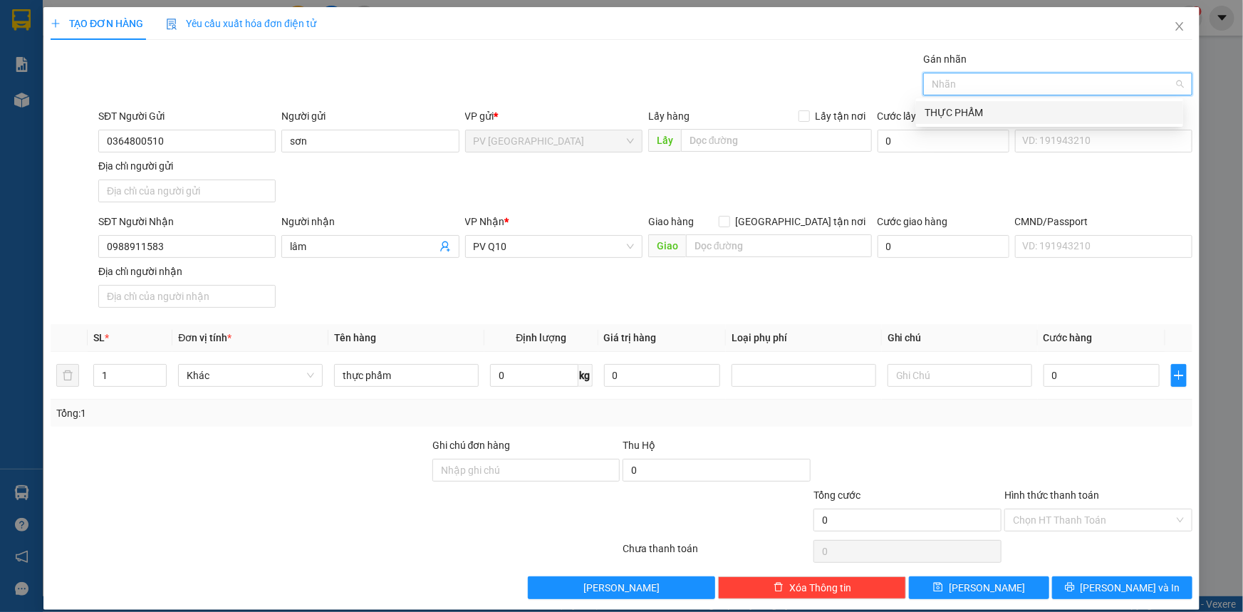
click at [949, 113] on div "THỰC PHẨM" at bounding box center [1049, 113] width 250 height 16
click at [1089, 376] on input "0" at bounding box center [1101, 375] width 116 height 23
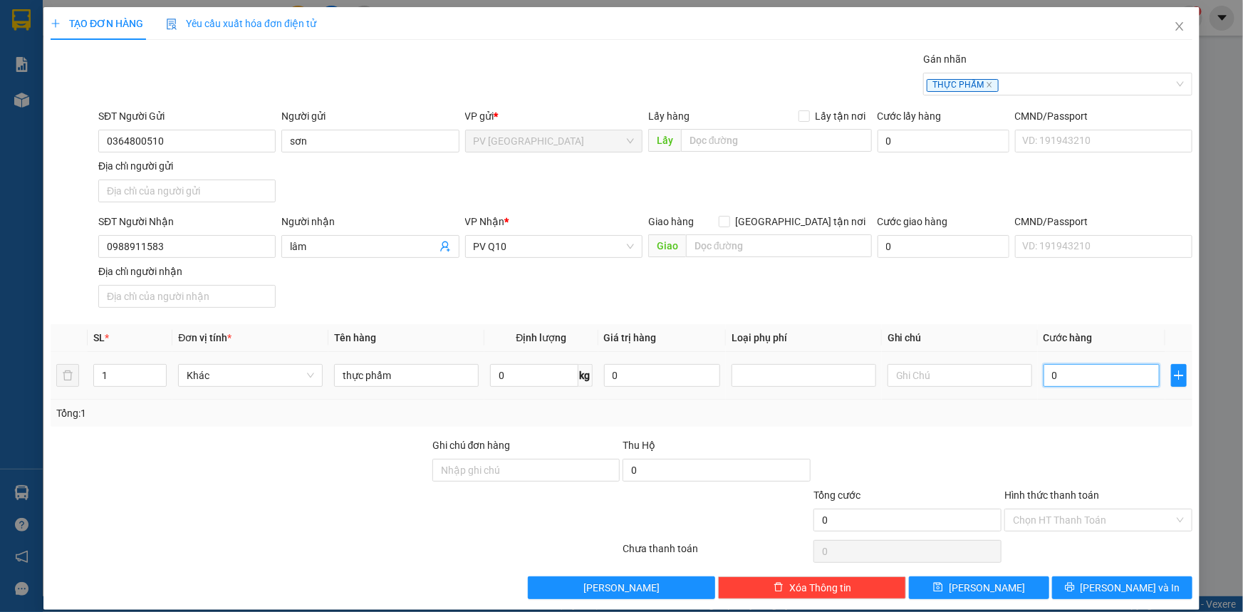
type input "50"
type input "50.000"
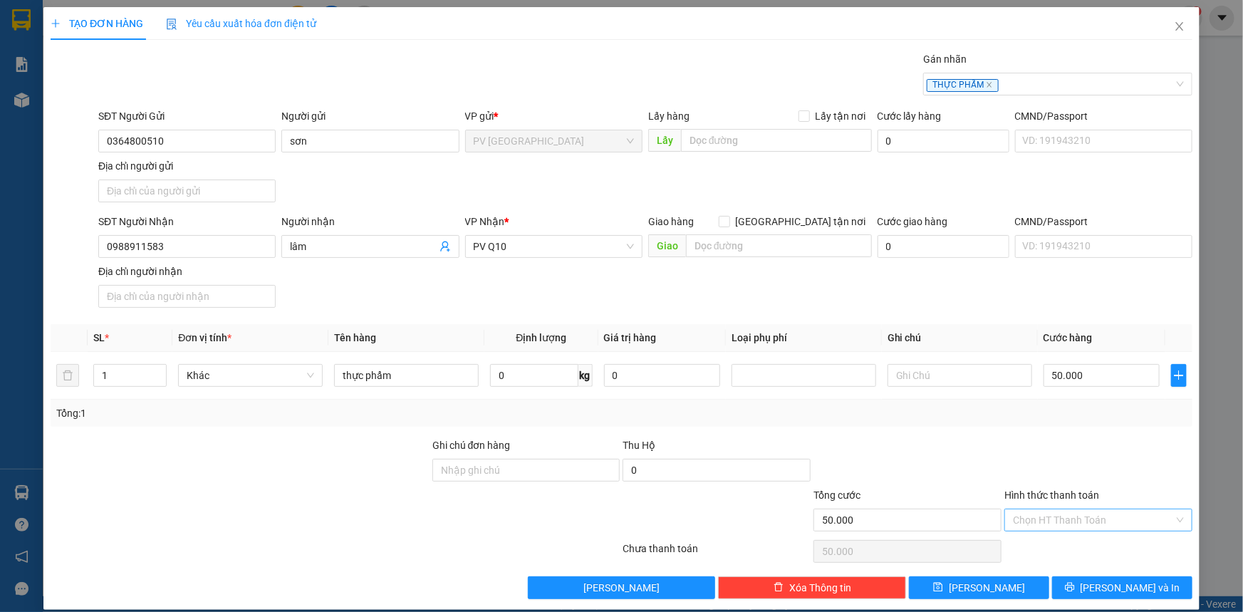
click at [1065, 518] on input "Hình thức thanh toán" at bounding box center [1093, 519] width 161 height 21
click at [1083, 548] on div "Tại văn phòng" at bounding box center [1089, 547] width 169 height 16
type input "0"
click at [1106, 585] on span "Lưu và In" at bounding box center [1130, 588] width 100 height 16
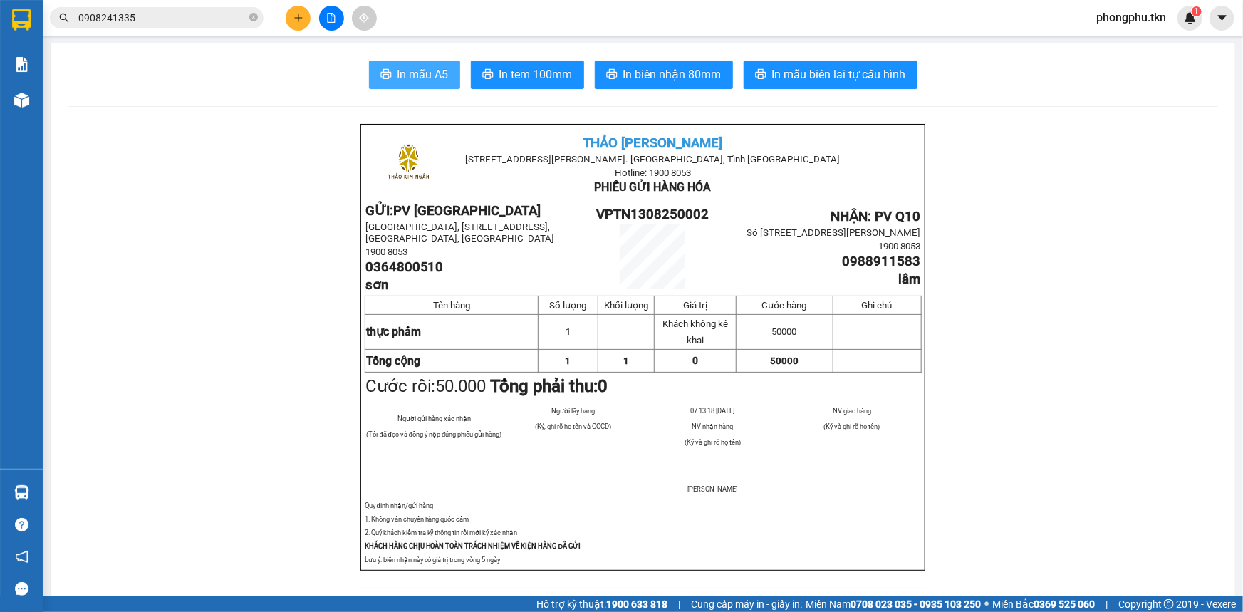
click at [413, 75] on span "In mẫu A5" at bounding box center [422, 75] width 51 height 18
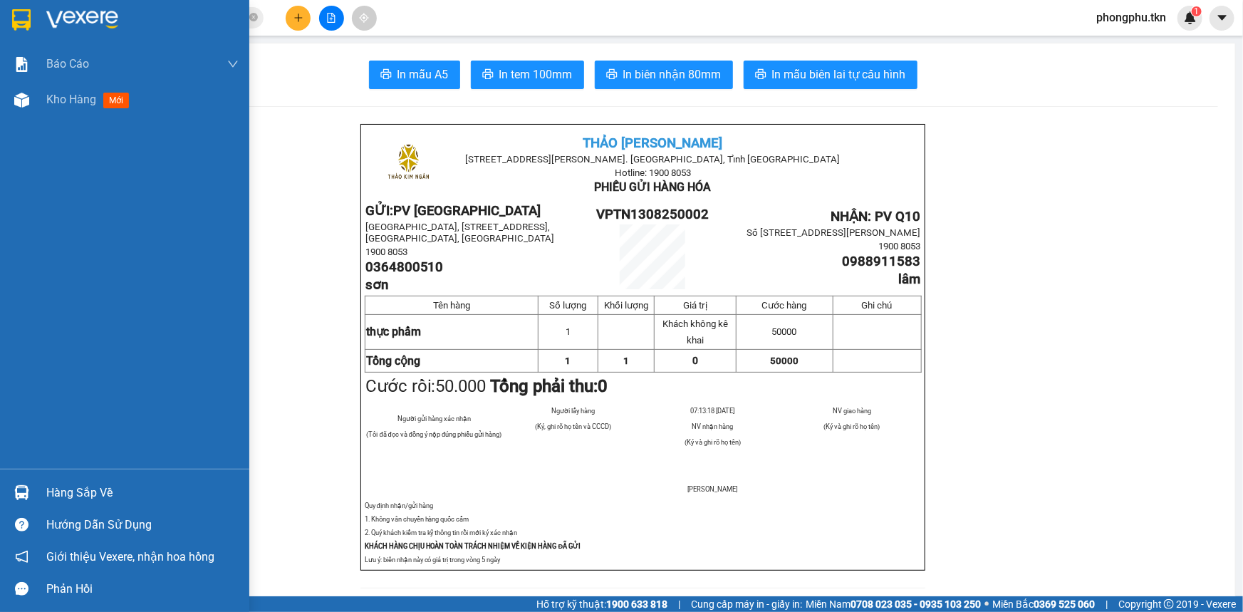
click at [19, 498] on img at bounding box center [21, 492] width 15 height 15
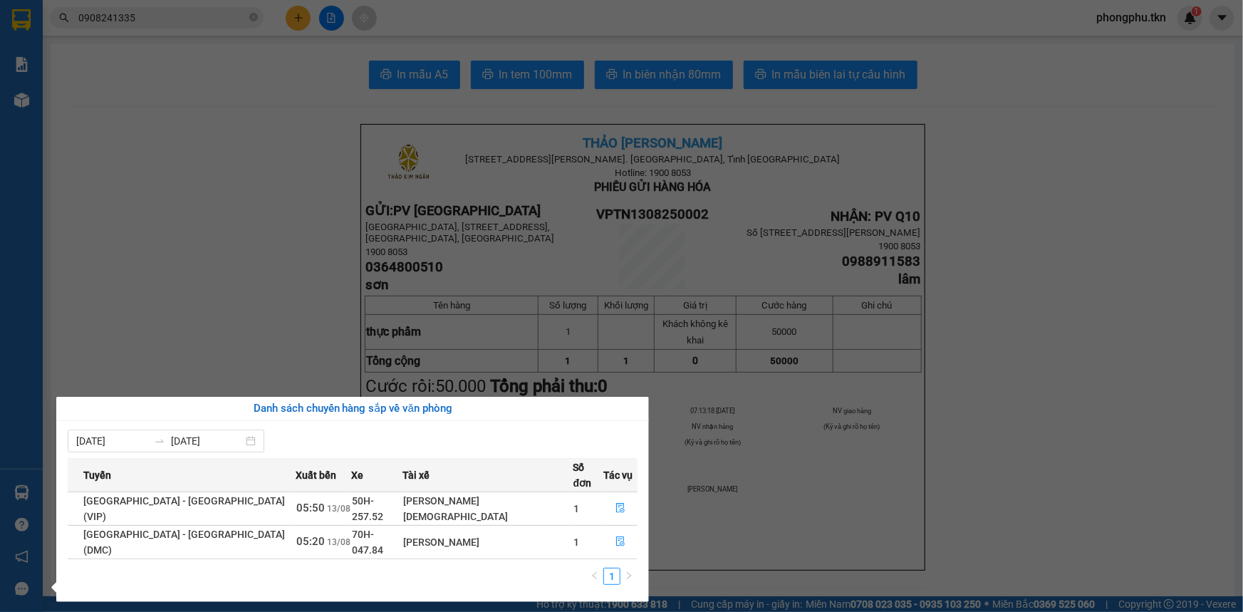
click at [158, 330] on section "Kết quả tìm kiếm ( 1 ) Bộ lọc Mã ĐH Trạng thái Món hàng Thu hộ Tổng cước Chưa c…" at bounding box center [621, 306] width 1243 height 612
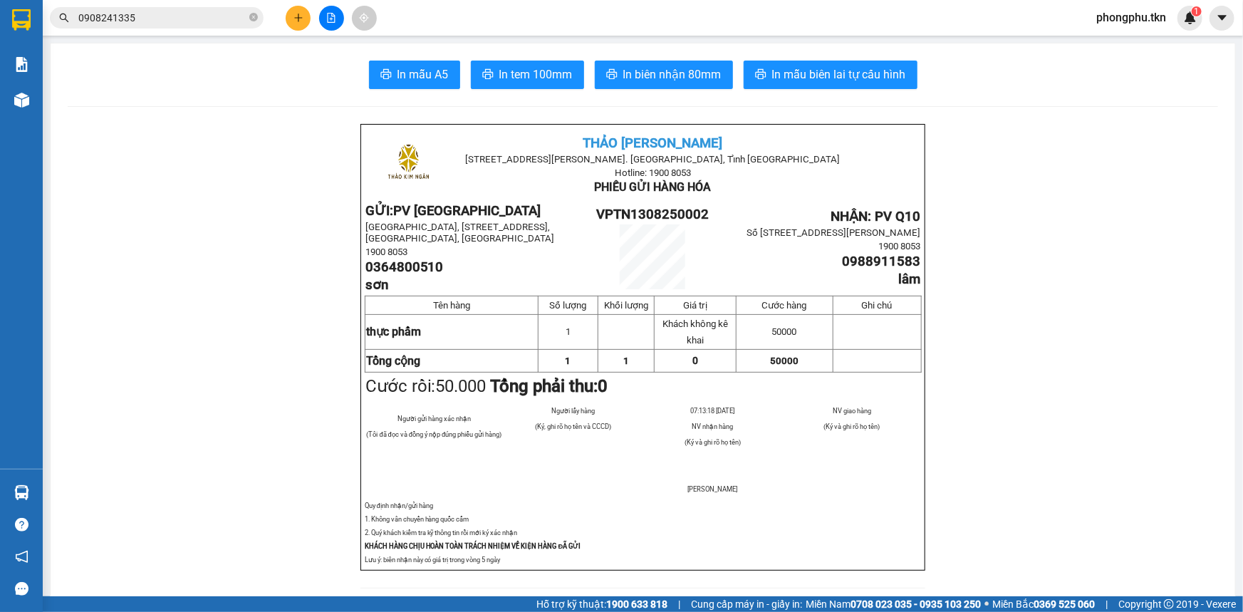
click at [159, 25] on input "0908241335" at bounding box center [162, 18] width 168 height 16
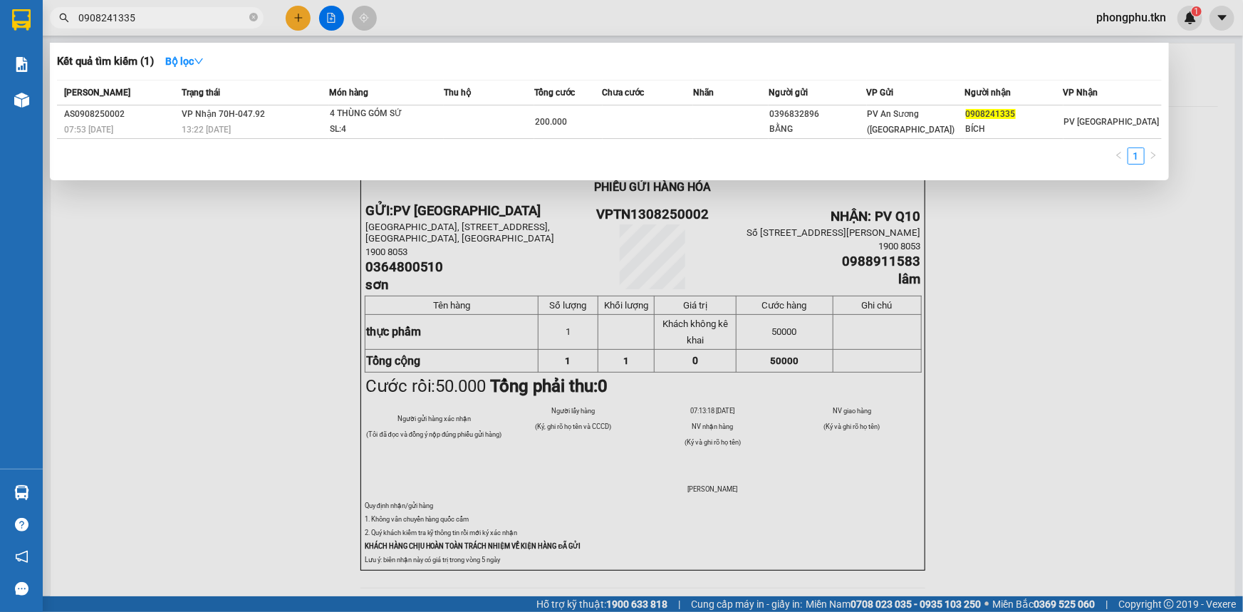
click at [159, 25] on input "0908241335" at bounding box center [162, 18] width 168 height 16
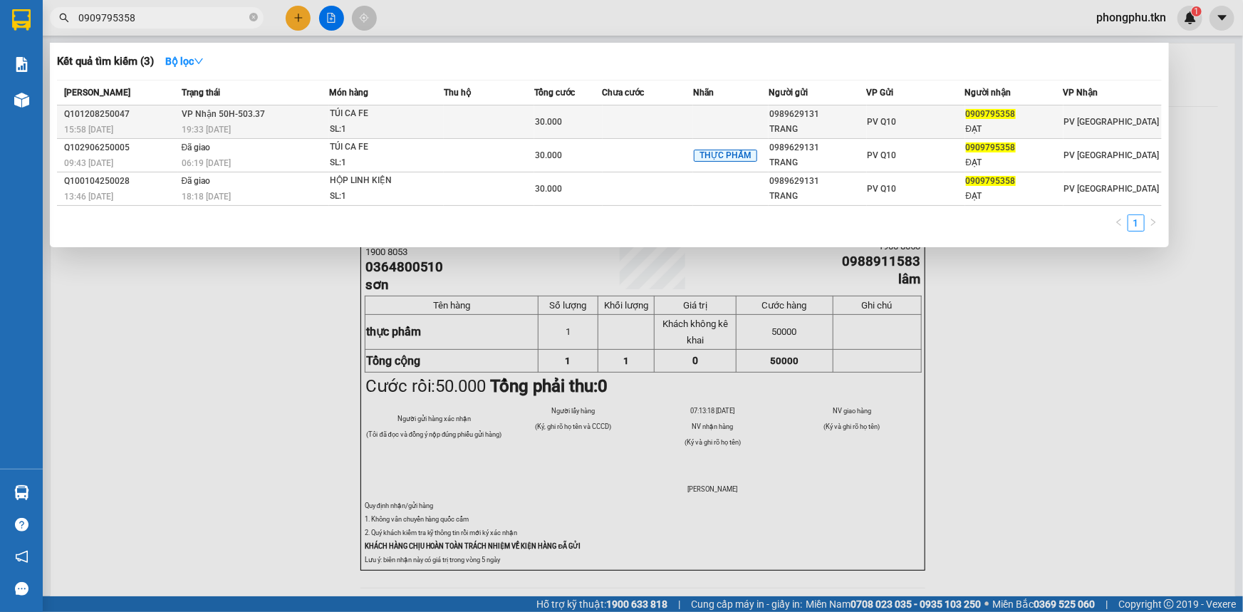
type input "0909795358"
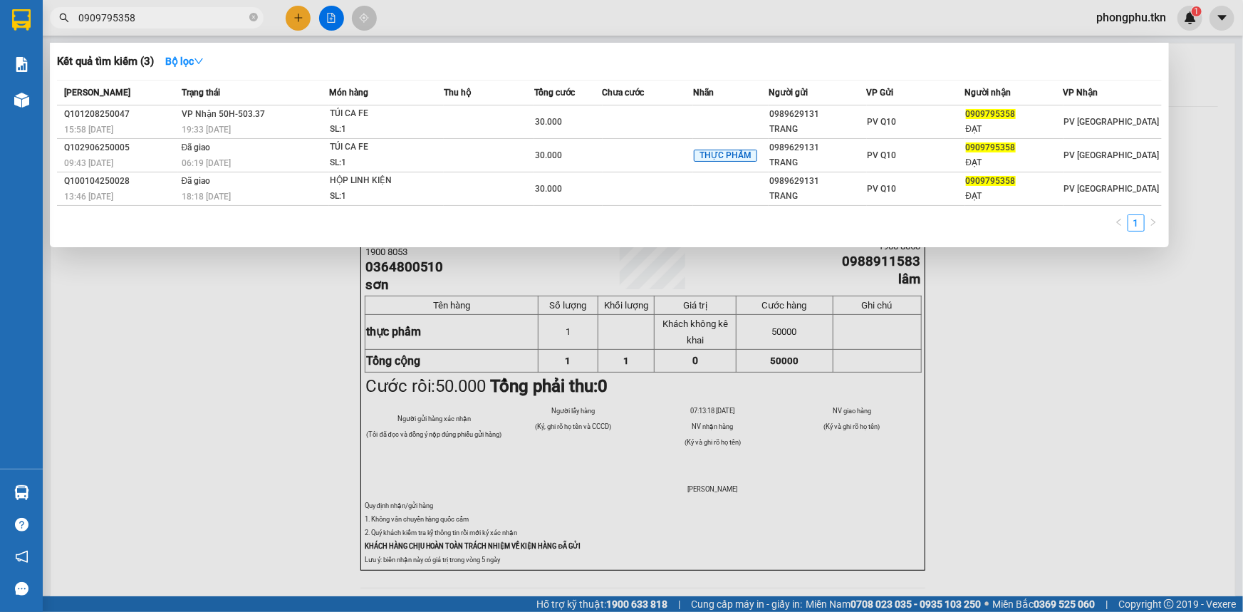
click at [317, 123] on div "19:33 - 12/08" at bounding box center [255, 130] width 147 height 16
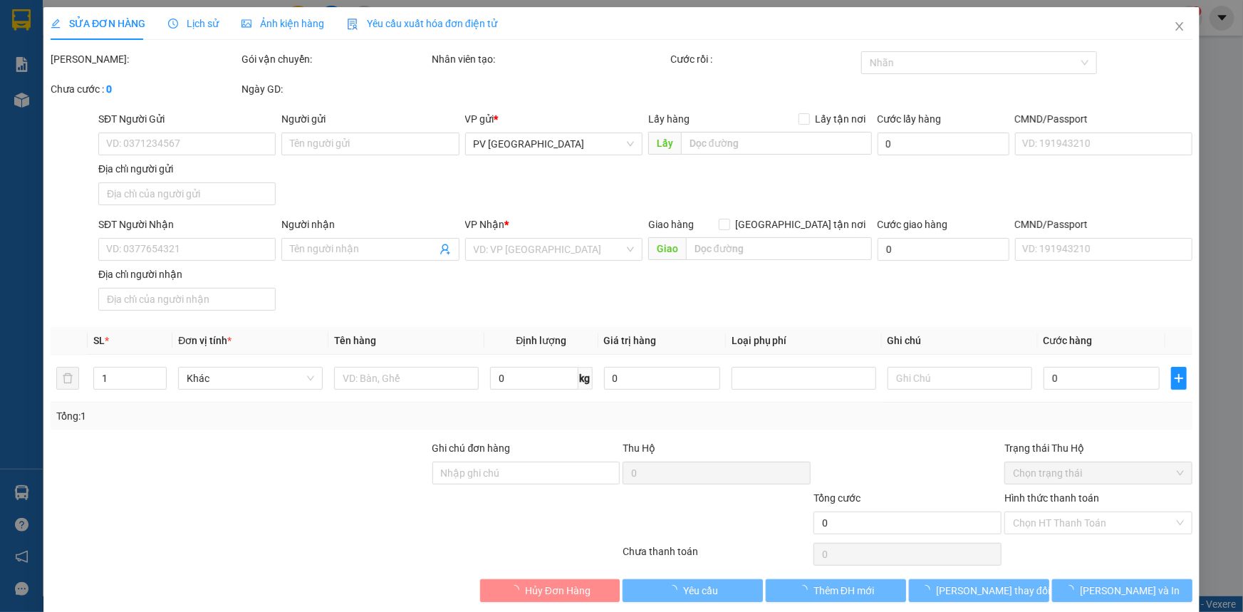
type input "0989629131"
type input "TRANG"
type input "0909795358"
type input "ĐẠT"
type input "30.000"
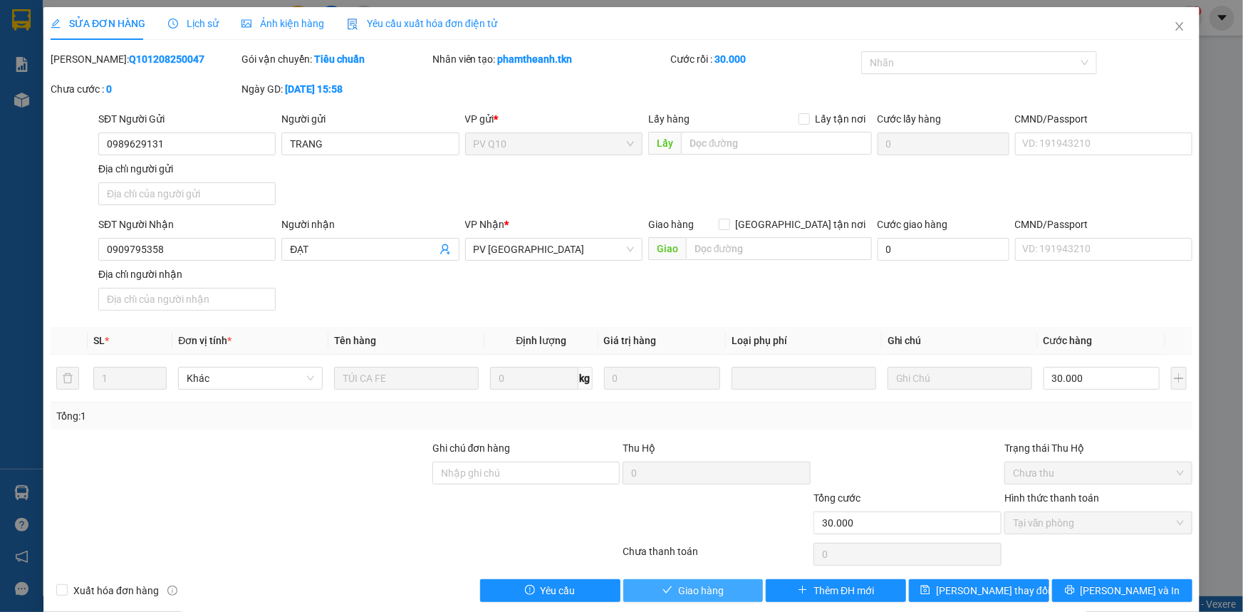
click at [667, 588] on button "Giao hàng" at bounding box center [693, 590] width 140 height 23
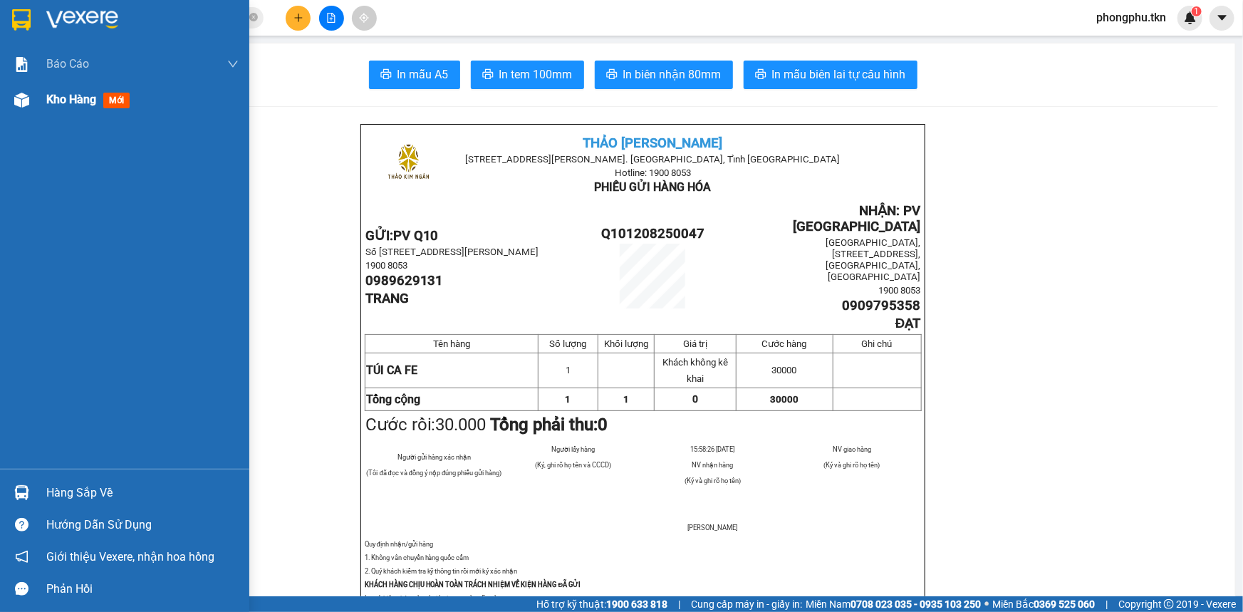
drag, startPoint x: 53, startPoint y: 102, endPoint x: 190, endPoint y: 170, distance: 153.5
click at [53, 101] on span "Kho hàng" at bounding box center [71, 100] width 50 height 14
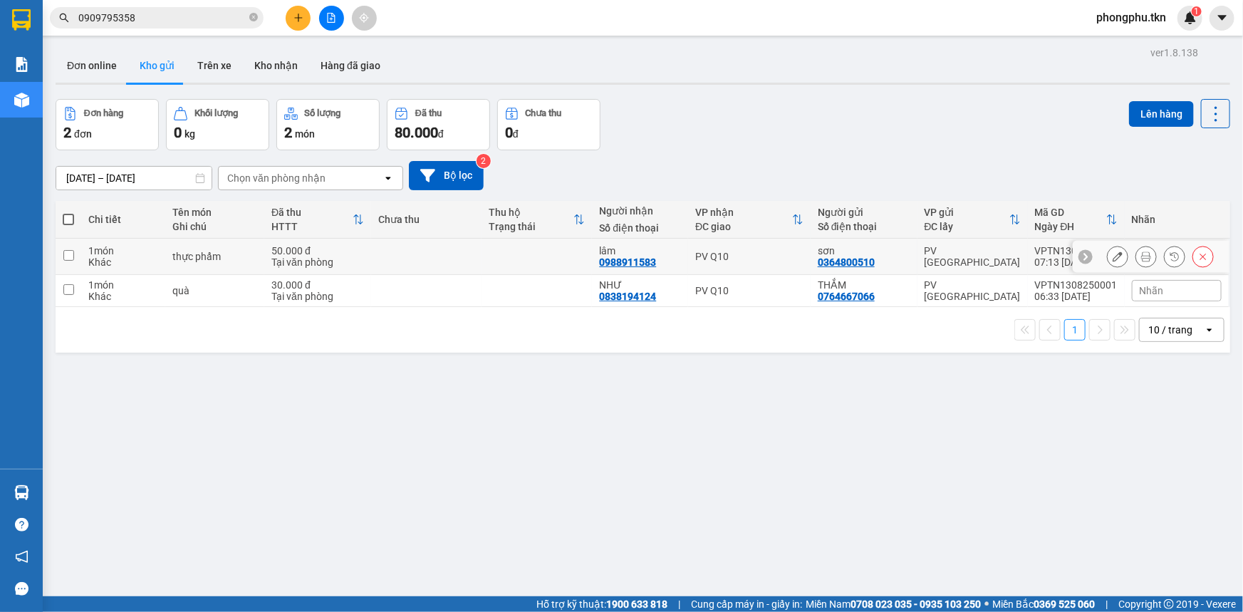
click at [72, 254] on input "checkbox" at bounding box center [68, 255] width 11 height 11
checkbox input "true"
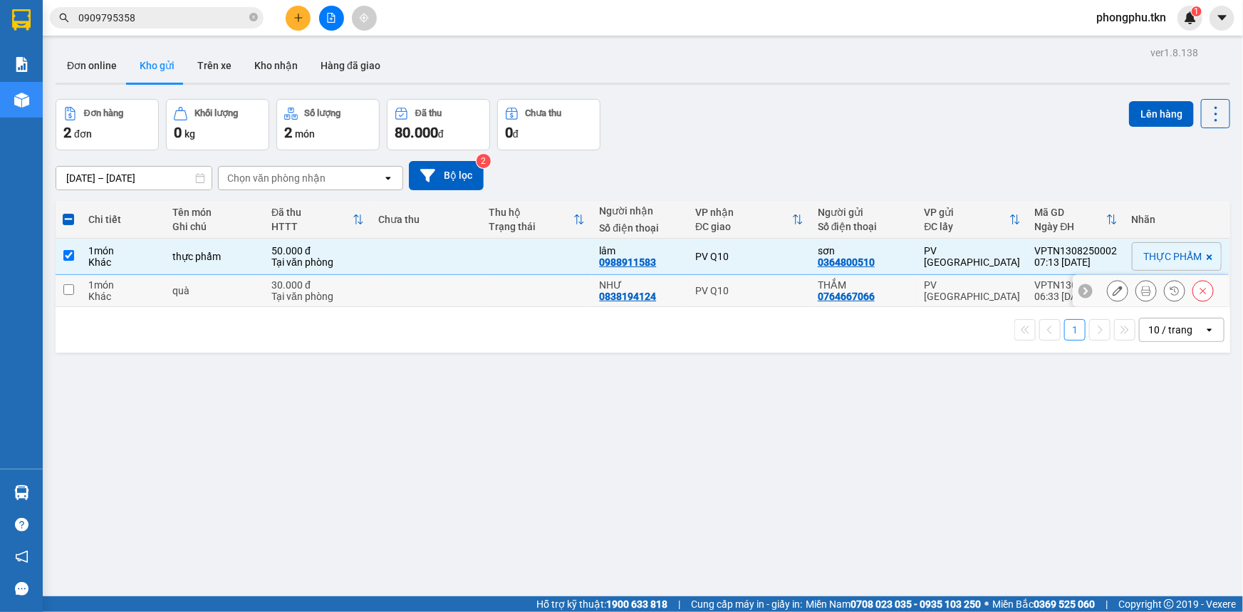
drag, startPoint x: 71, startPoint y: 290, endPoint x: 172, endPoint y: 256, distance: 106.5
click at [73, 288] on td at bounding box center [69, 291] width 26 height 32
checkbox input "true"
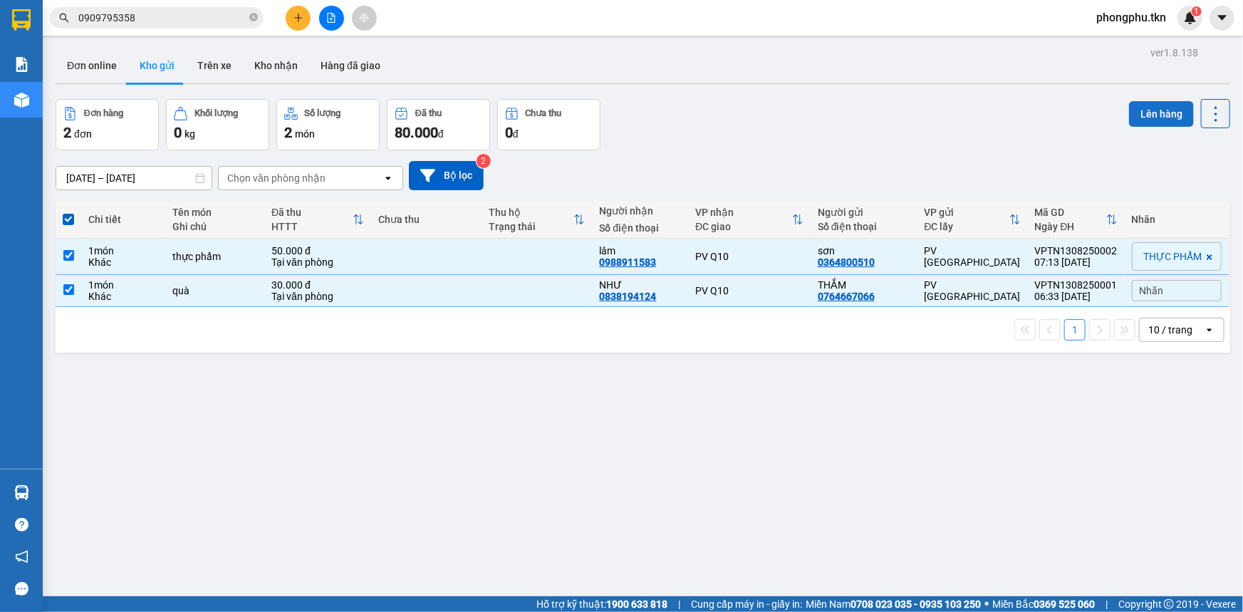
drag, startPoint x: 1150, startPoint y: 116, endPoint x: 1134, endPoint y: 120, distance: 16.2
click at [1139, 119] on button "Lên hàng" at bounding box center [1161, 114] width 65 height 26
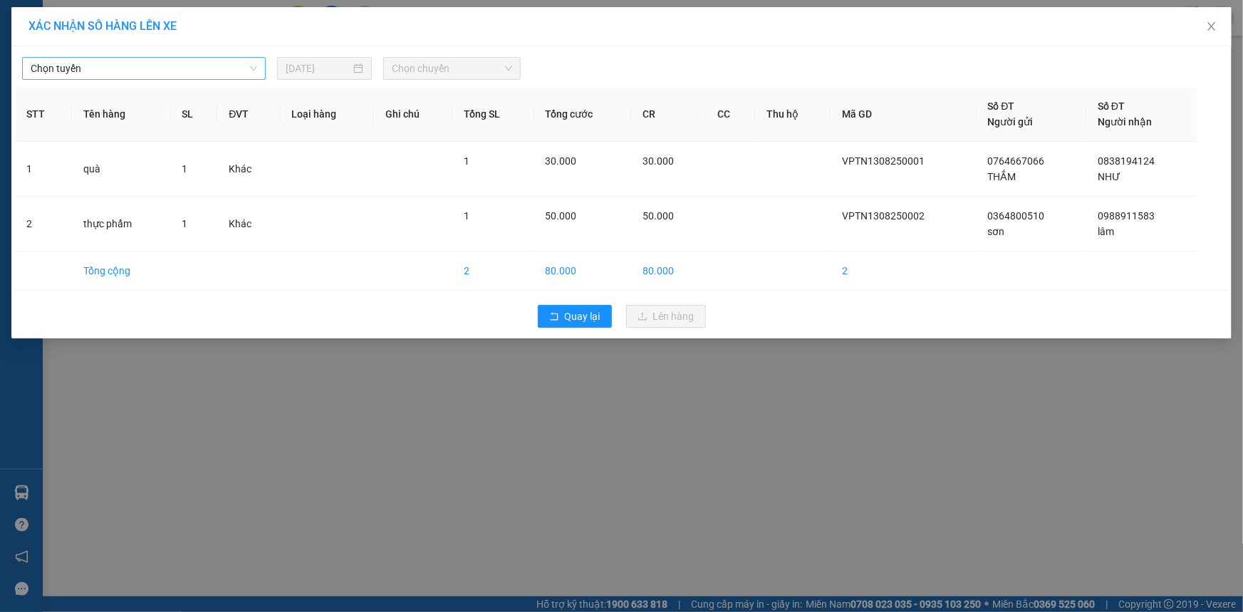
click at [249, 71] on span "Chọn tuyến" at bounding box center [144, 68] width 226 height 21
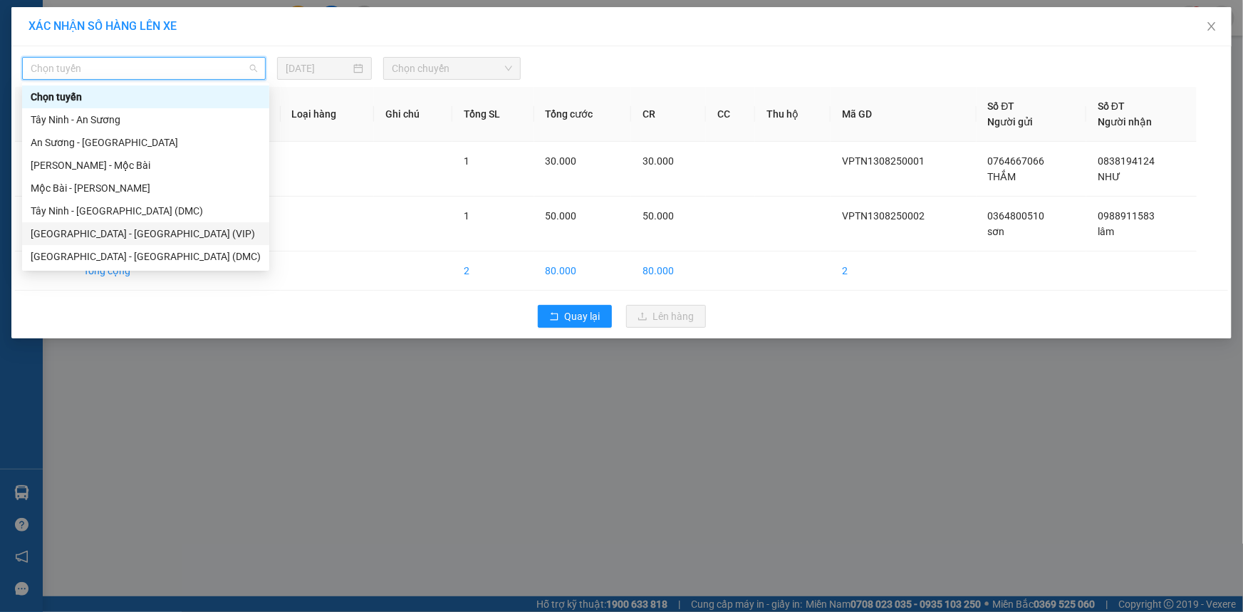
click at [140, 231] on div "Sài Gòn - Tây Ninh (VIP)" at bounding box center [146, 234] width 230 height 16
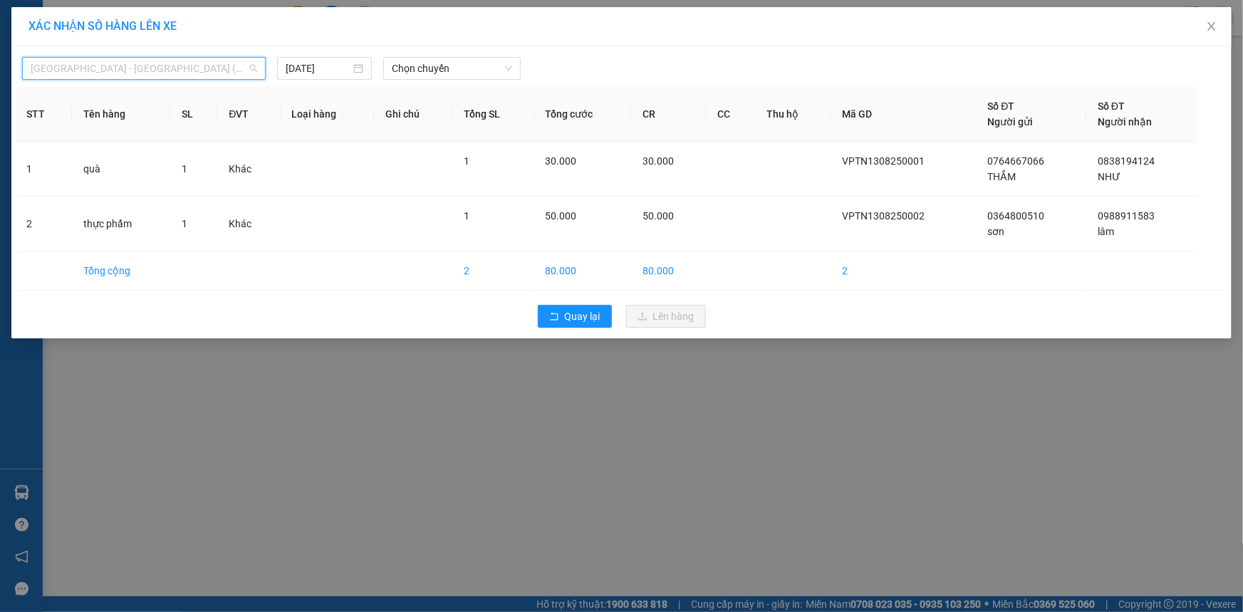
click at [173, 71] on span "Sài Gòn - Tây Ninh (VIP)" at bounding box center [144, 68] width 226 height 21
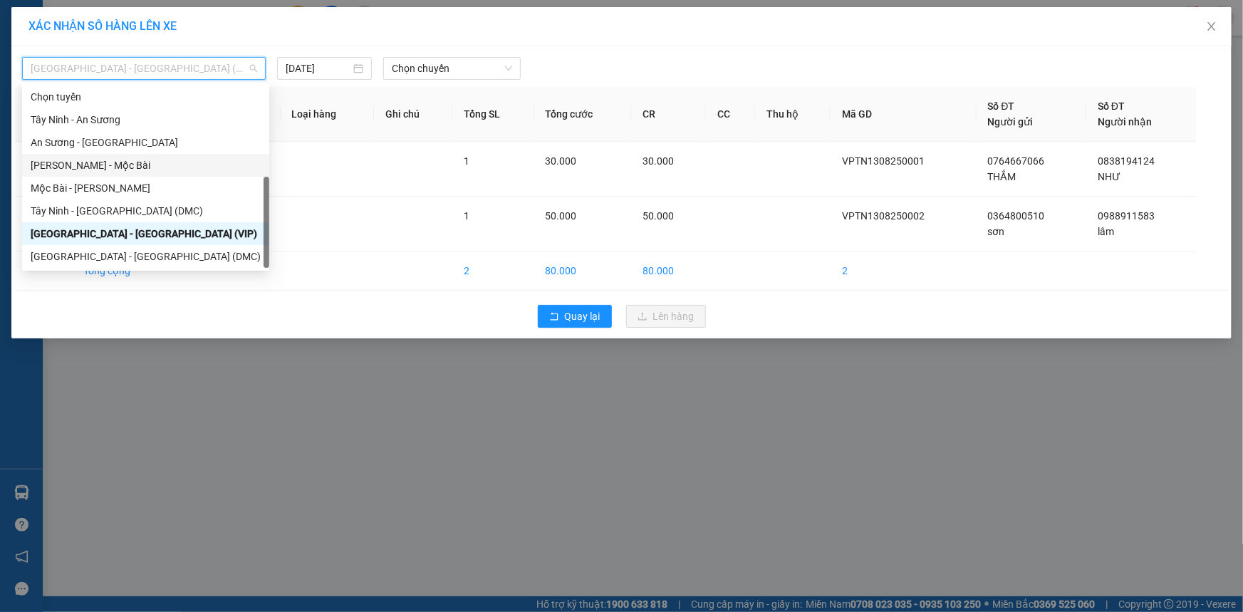
scroll to position [22, 0]
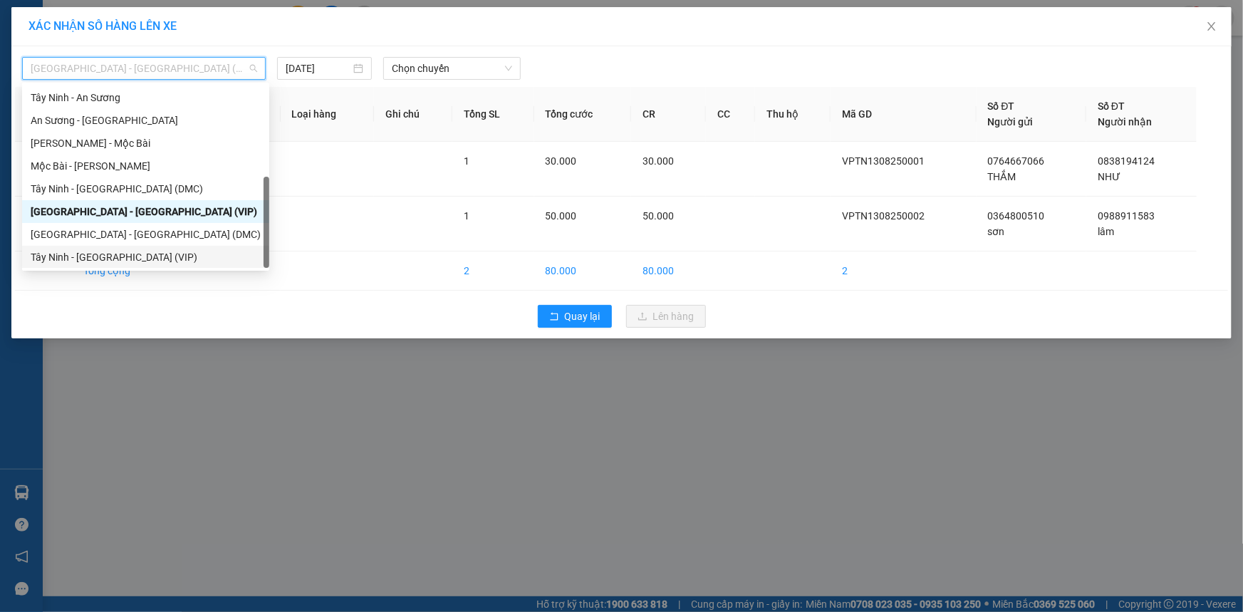
click at [126, 250] on div "Tây Ninh - Sài Gòn (VIP)" at bounding box center [146, 257] width 230 height 16
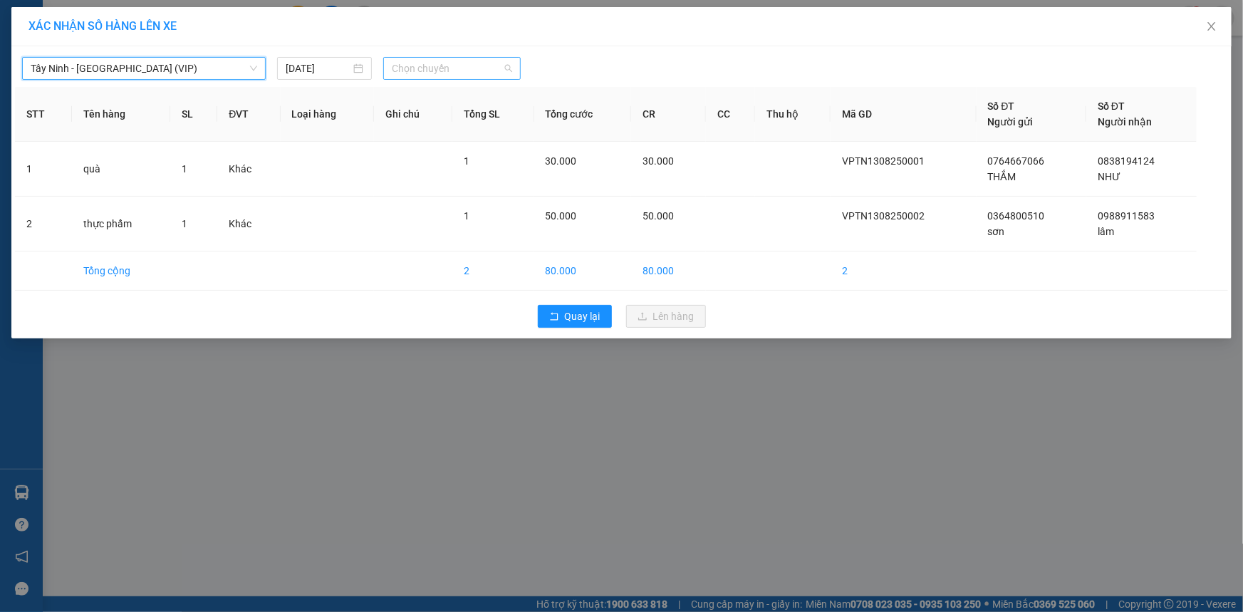
click at [483, 75] on span "Chọn chuyến" at bounding box center [452, 68] width 120 height 21
type input "6676"
click at [451, 94] on div "07:20 - 50H-266.76" at bounding box center [447, 97] width 111 height 16
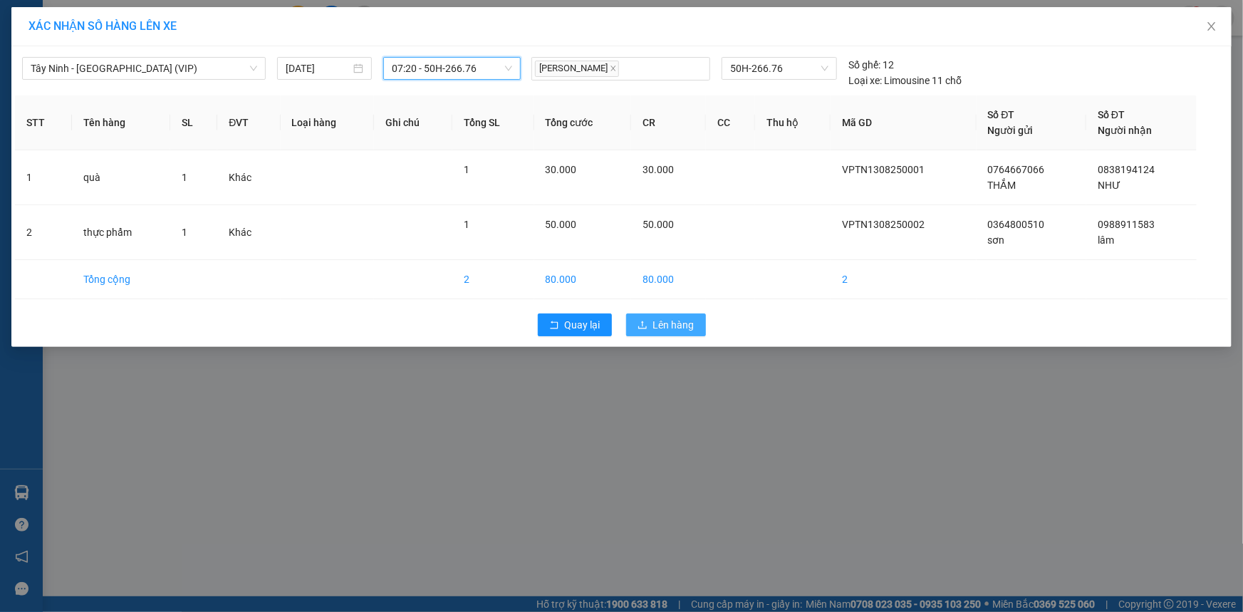
click at [647, 318] on button "Lên hàng" at bounding box center [666, 324] width 80 height 23
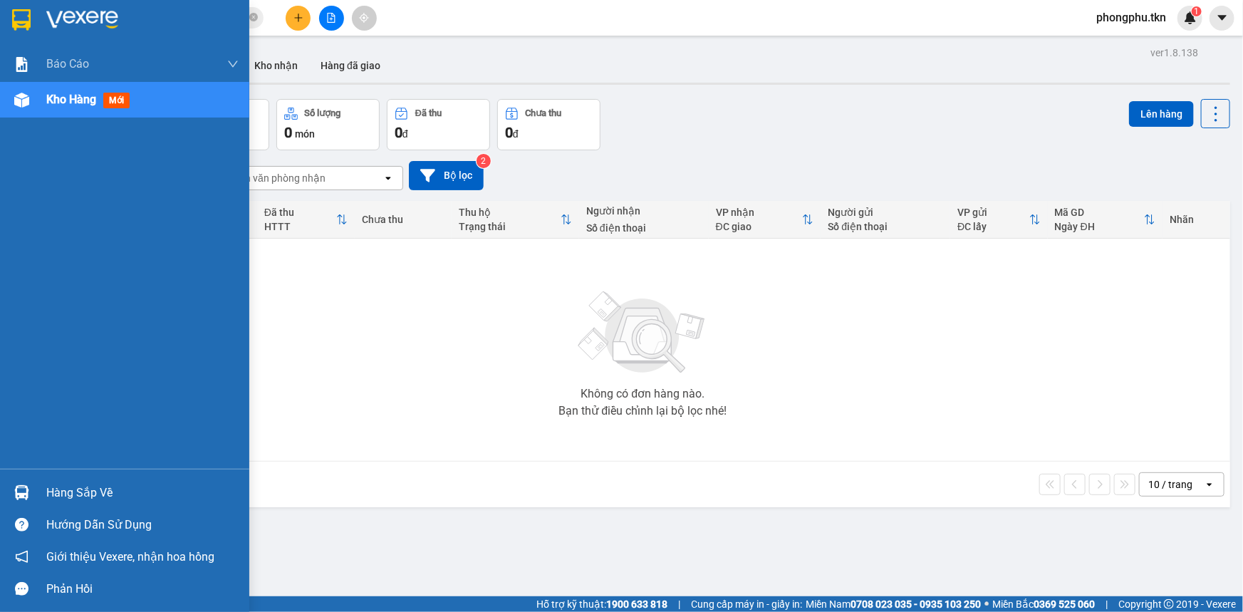
click at [87, 491] on div "Hàng sắp về" at bounding box center [142, 492] width 192 height 21
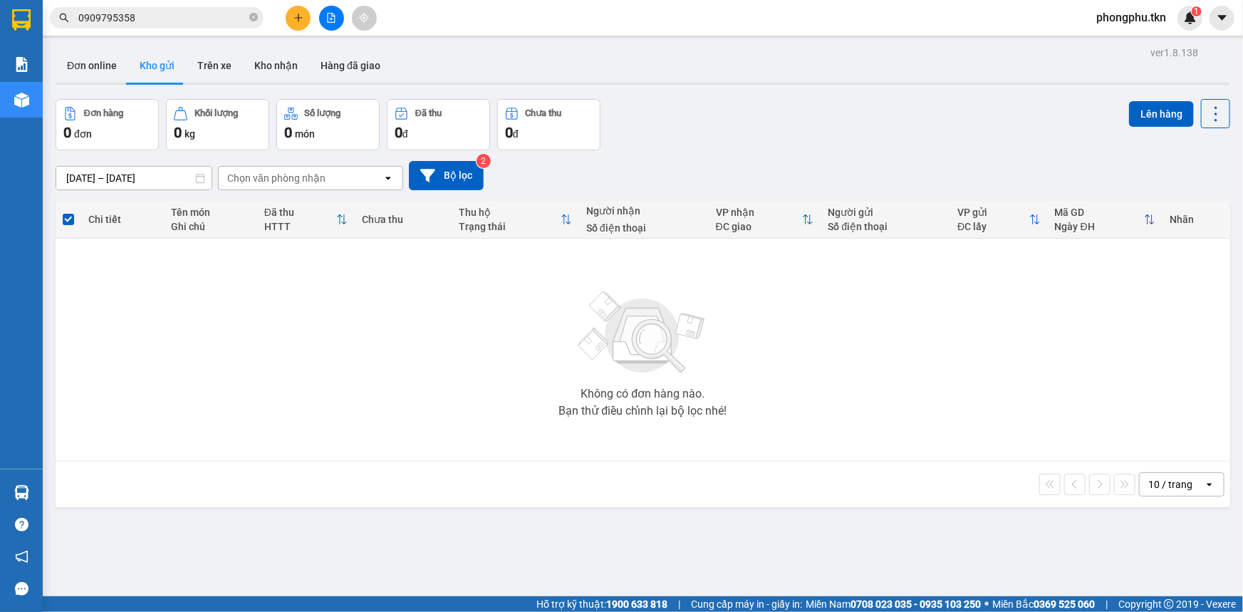
drag, startPoint x: 288, startPoint y: 324, endPoint x: 156, endPoint y: 311, distance: 133.2
click at [288, 323] on section "Kết quả tìm kiếm ( 3 ) Bộ lọc Mã ĐH Trạng thái Món hàng Thu hộ Tổng cước Chưa c…" at bounding box center [621, 306] width 1243 height 612
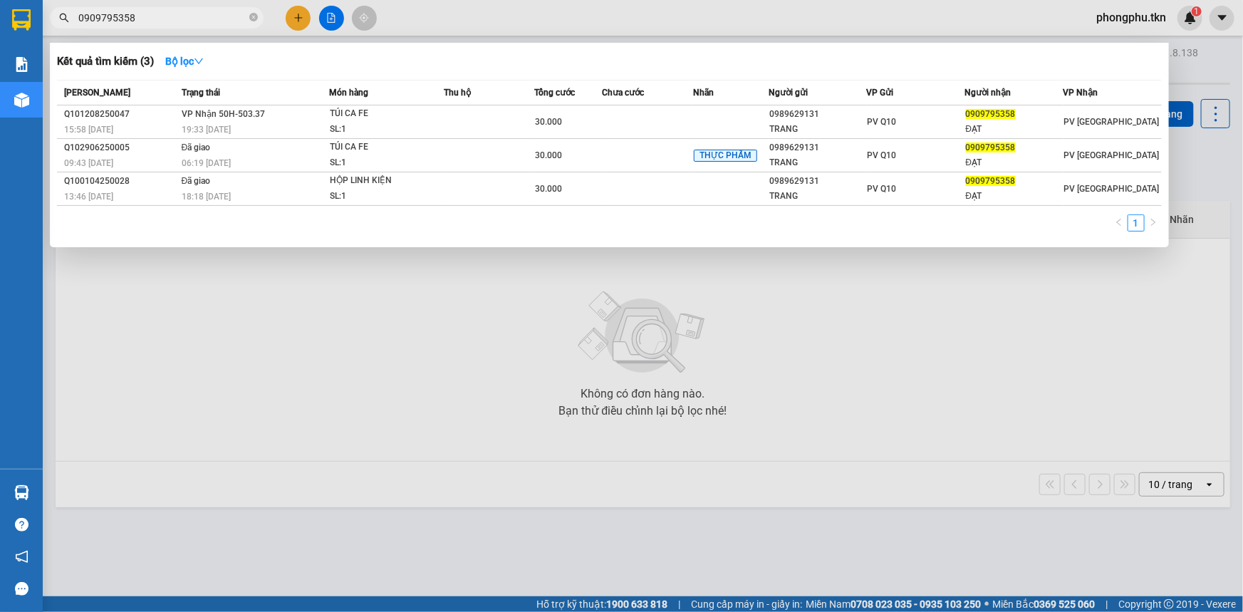
click at [182, 21] on input "0909795358" at bounding box center [162, 18] width 168 height 16
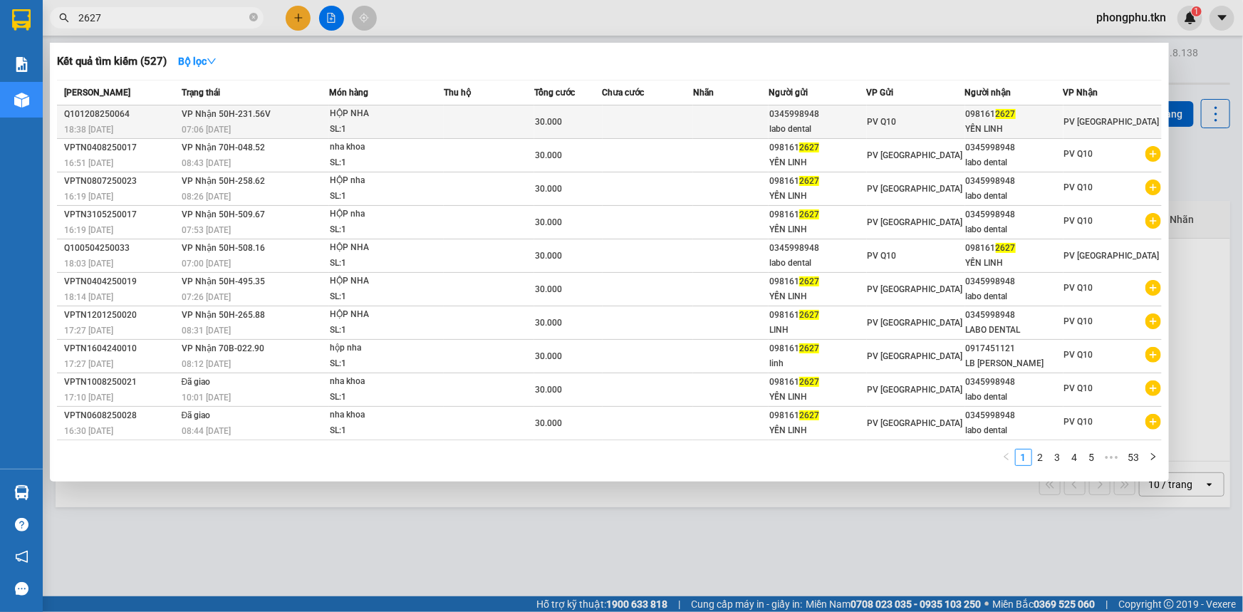
type input "2627"
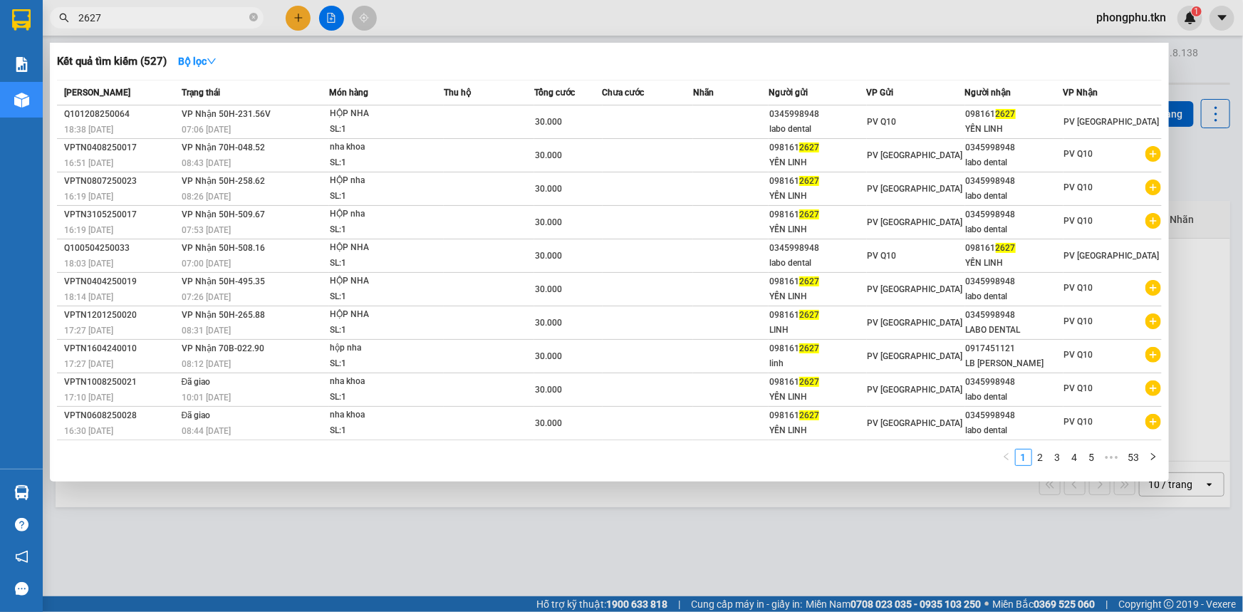
click at [210, 120] on td "VP Nhận 50H-231.56V 07:06 - 13/08" at bounding box center [253, 121] width 151 height 33
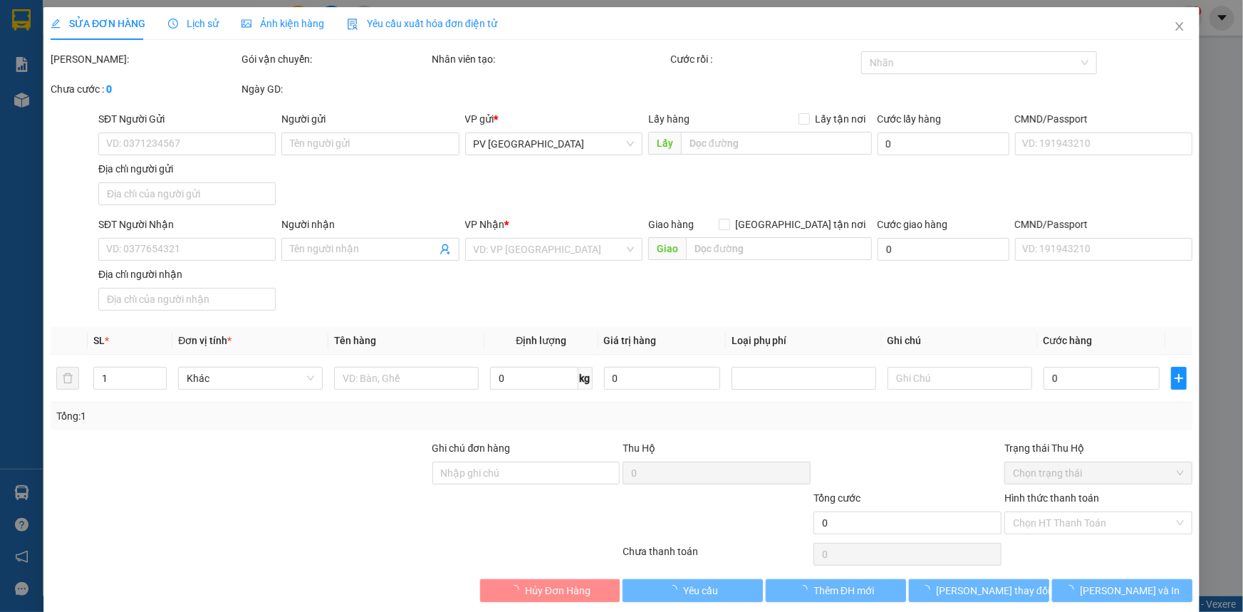
type input "0345998948"
type input "labo dental"
type input "0981612627"
type input "YẾN LINH"
type input "30.000"
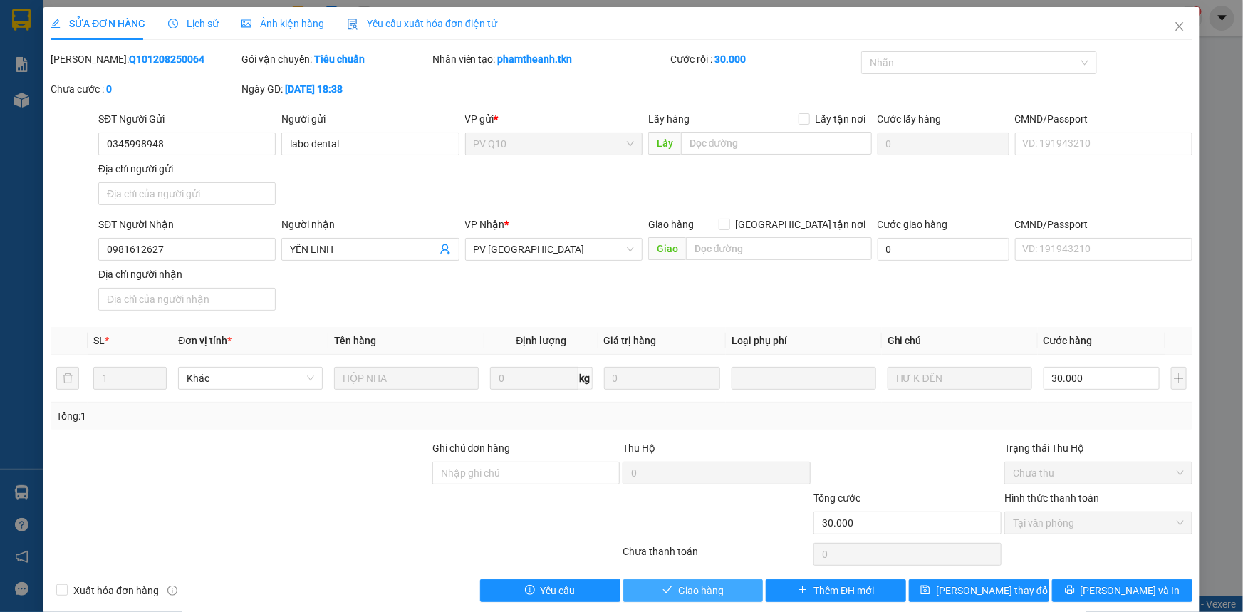
click at [678, 589] on span "Giao hàng" at bounding box center [701, 591] width 46 height 16
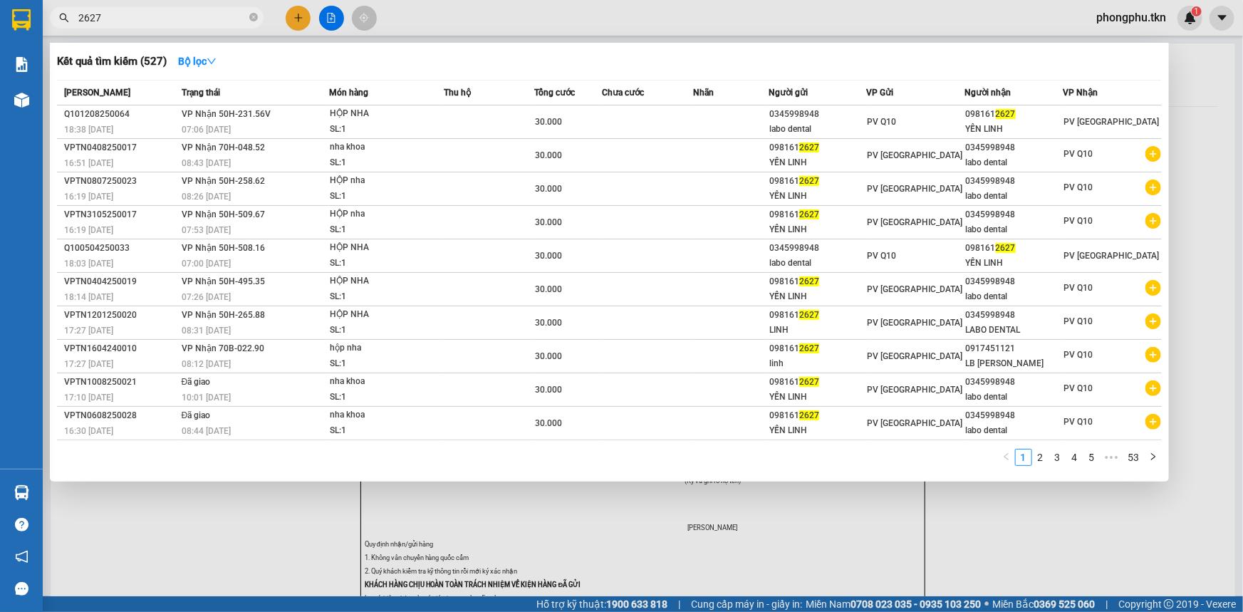
click at [195, 14] on input "2627" at bounding box center [162, 18] width 168 height 16
click at [192, 12] on input "2627" at bounding box center [162, 18] width 168 height 16
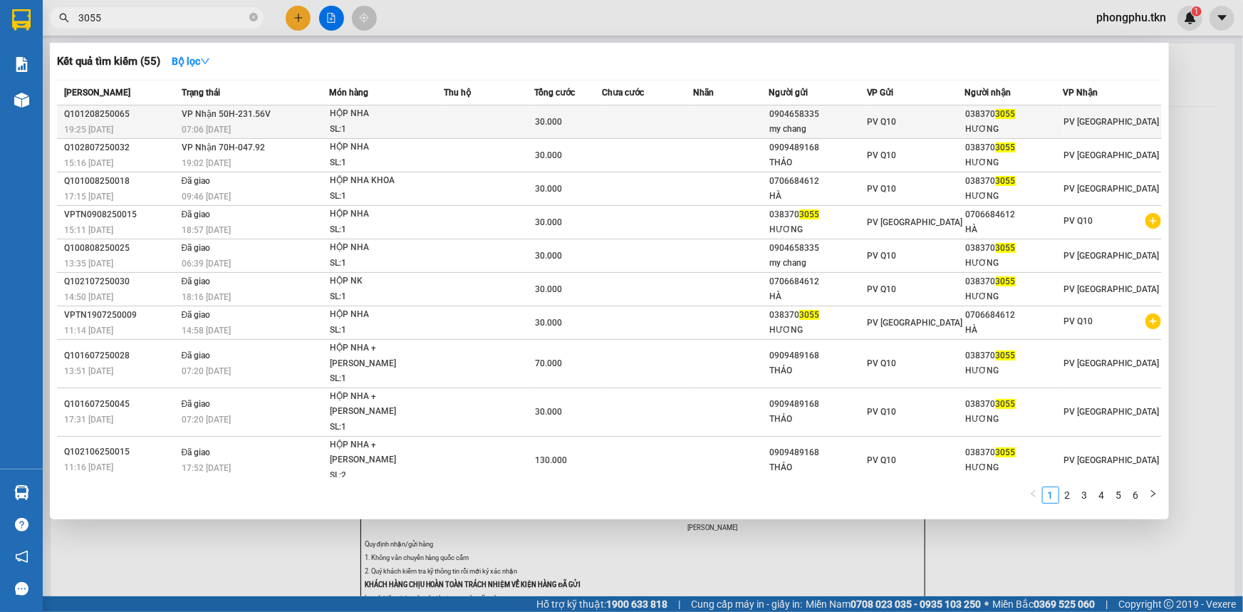
type input "3055"
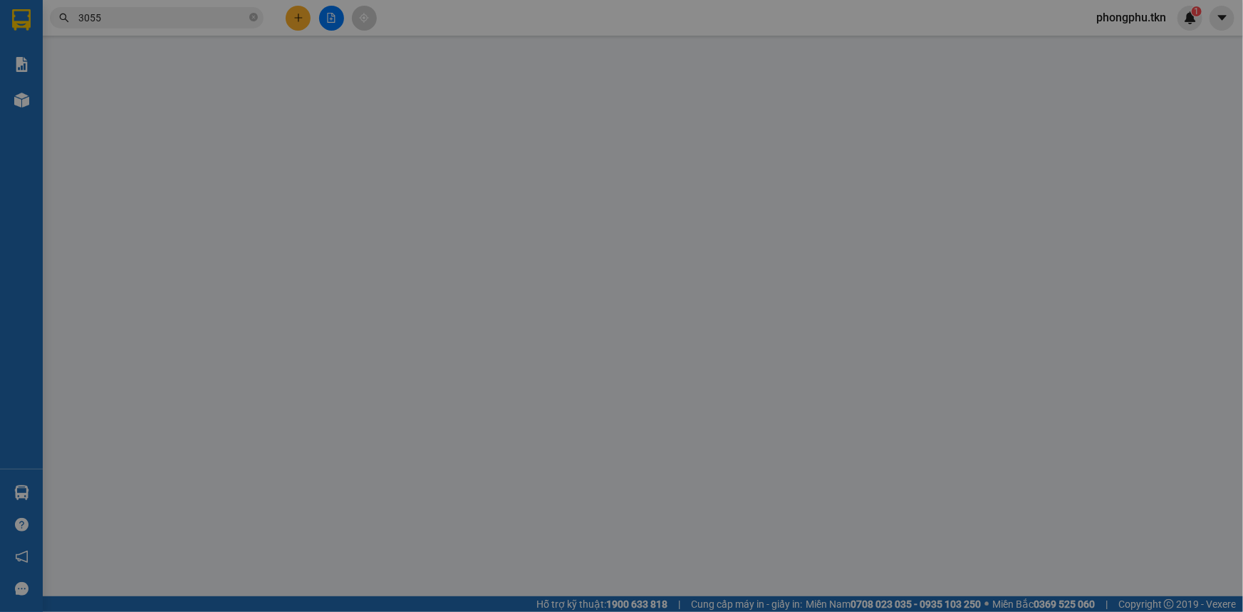
type input "0904658335"
type input "my chang"
type input "0383703055"
type input "HƯƠNG"
type input "30.000"
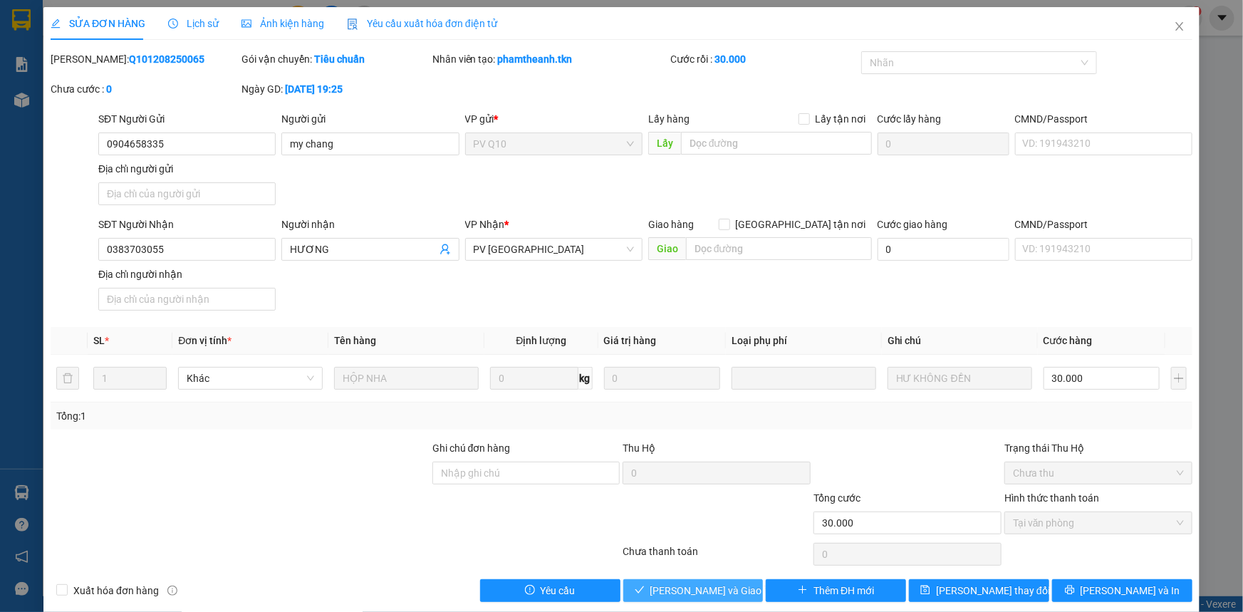
click at [728, 590] on span "Lưu và Giao hàng" at bounding box center [718, 591] width 137 height 16
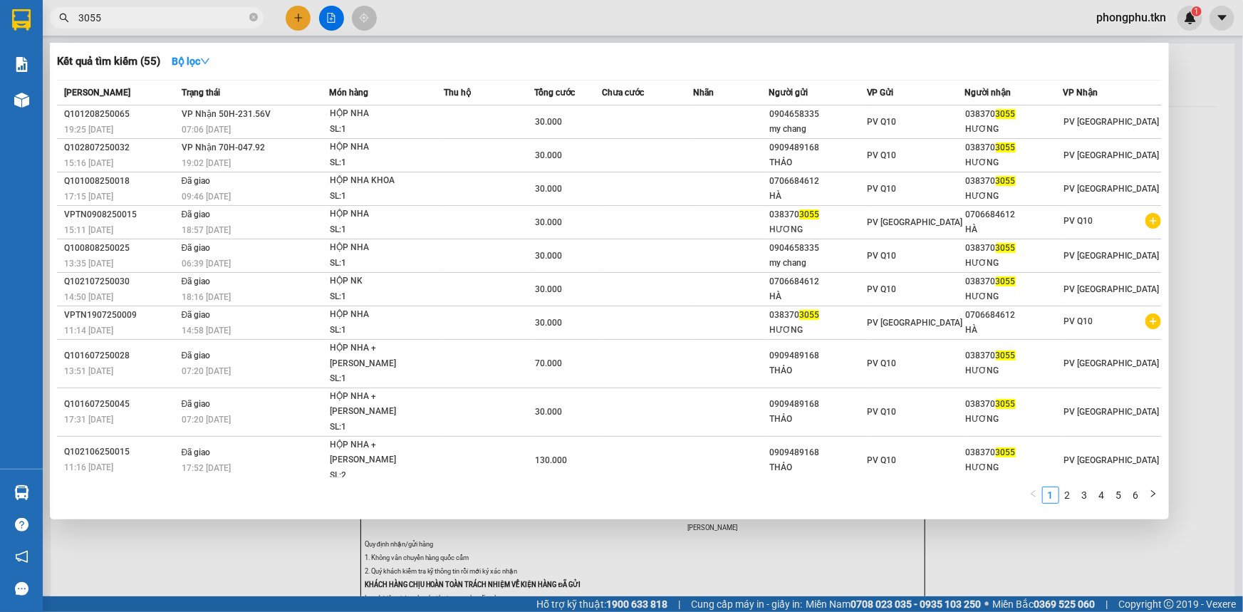
click at [151, 26] on span "3055" at bounding box center [157, 17] width 214 height 21
click at [155, 19] on input "3055" at bounding box center [162, 18] width 168 height 16
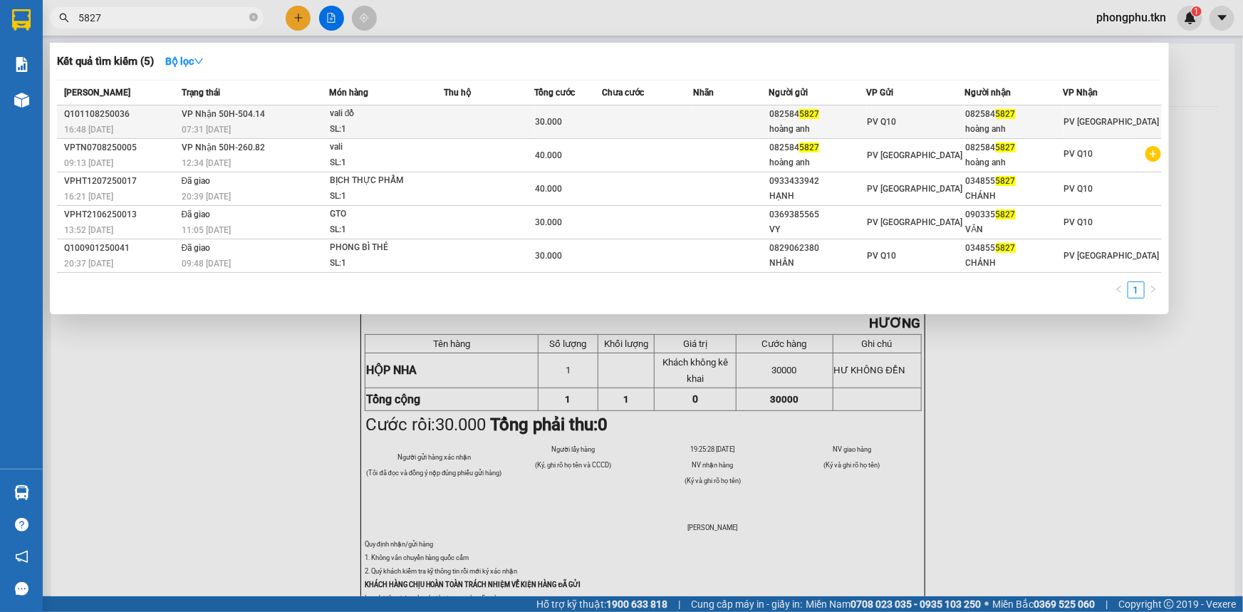
type input "5827"
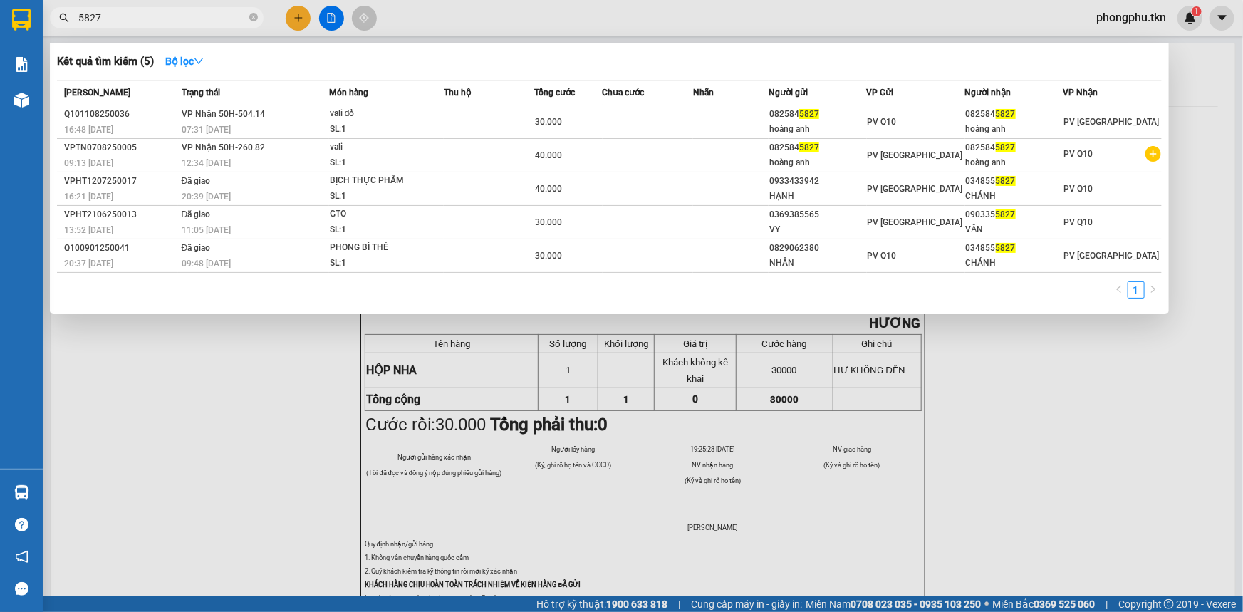
click at [183, 109] on span "VP Nhận 50H-504.14" at bounding box center [223, 114] width 83 height 10
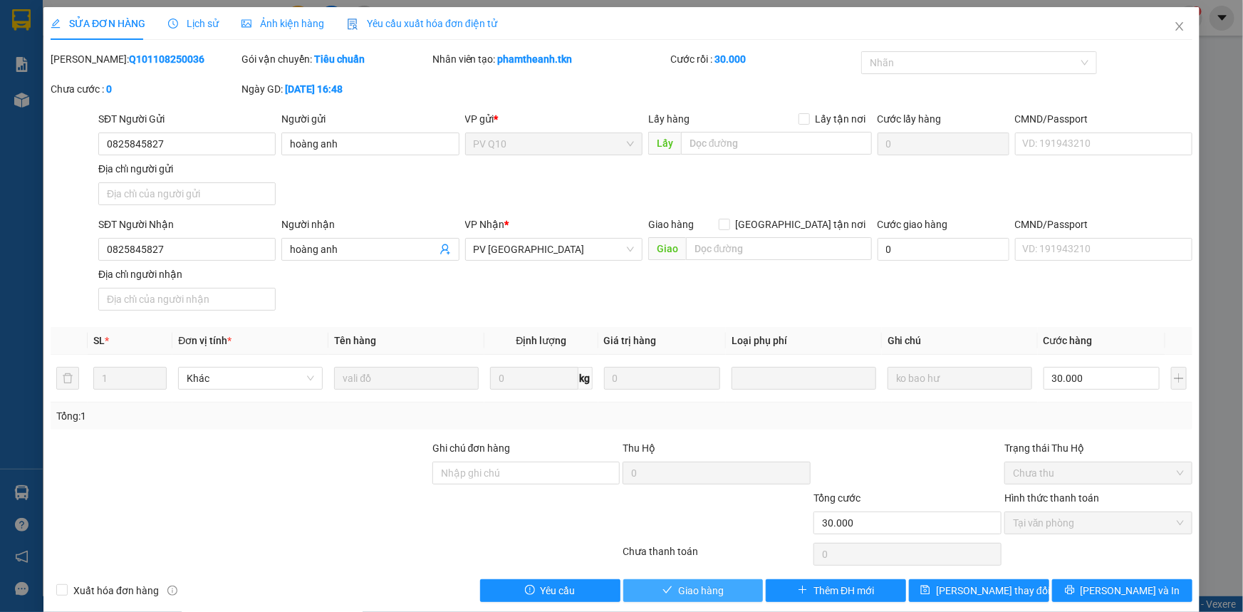
click at [678, 588] on span "Giao hàng" at bounding box center [701, 591] width 46 height 16
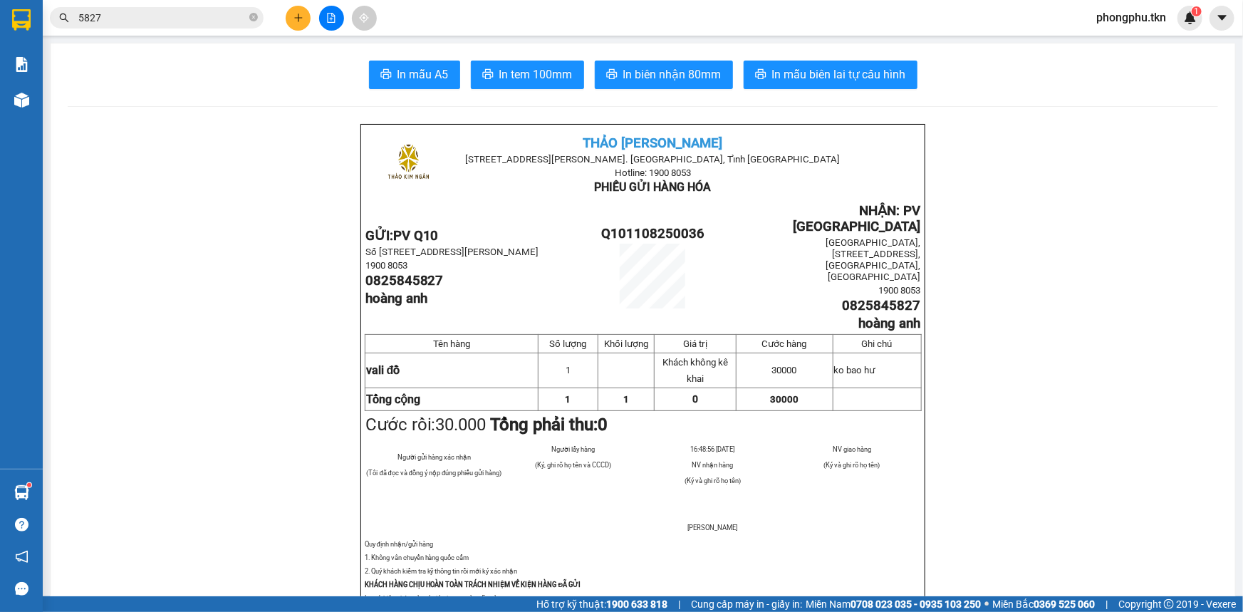
click at [301, 22] on icon "plus" at bounding box center [298, 18] width 10 height 10
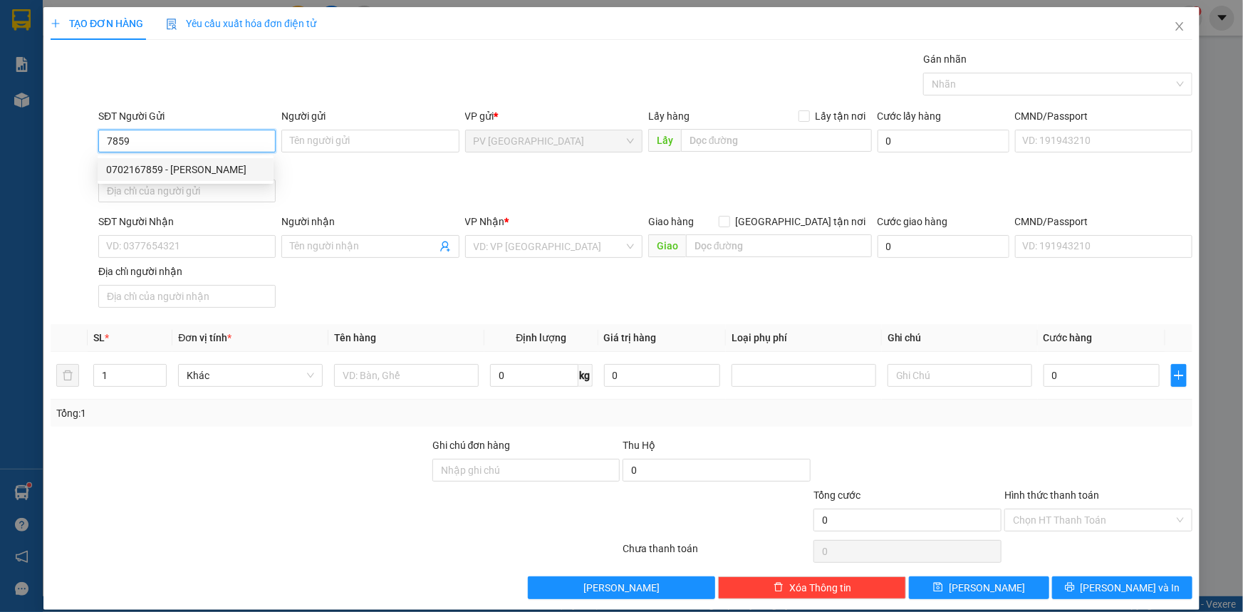
click at [243, 176] on div "0702167859 - KIM ANH" at bounding box center [185, 170] width 159 height 16
type input "0702167859"
type input "KIM ANH"
type input "0928474351"
type input "TÙNG"
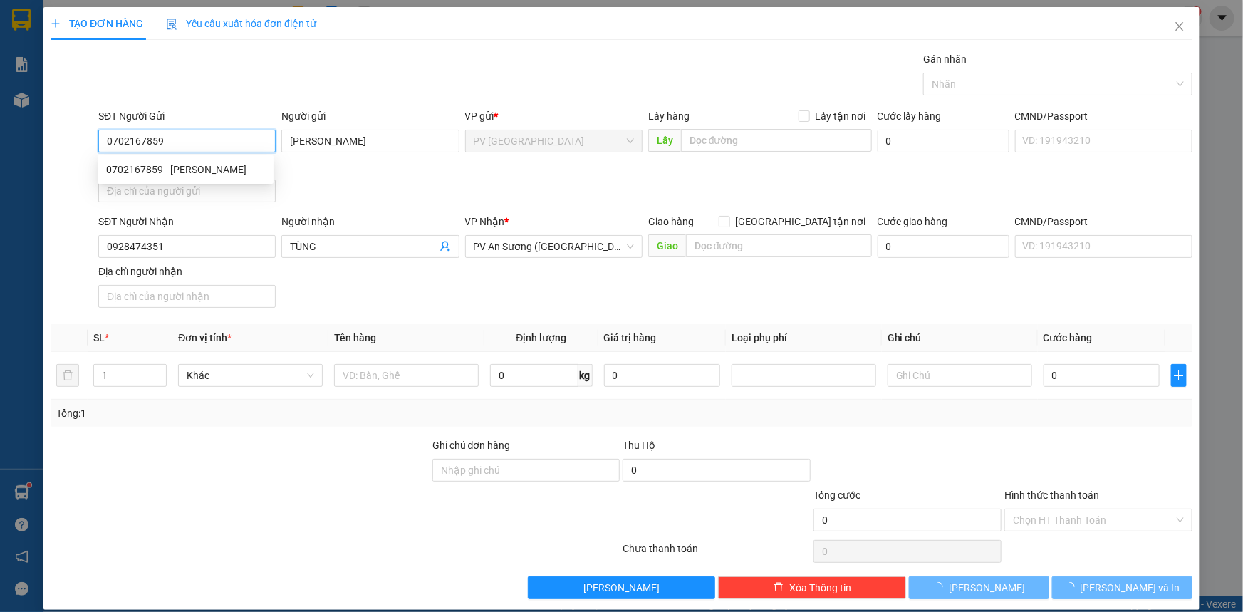
type input "20.000"
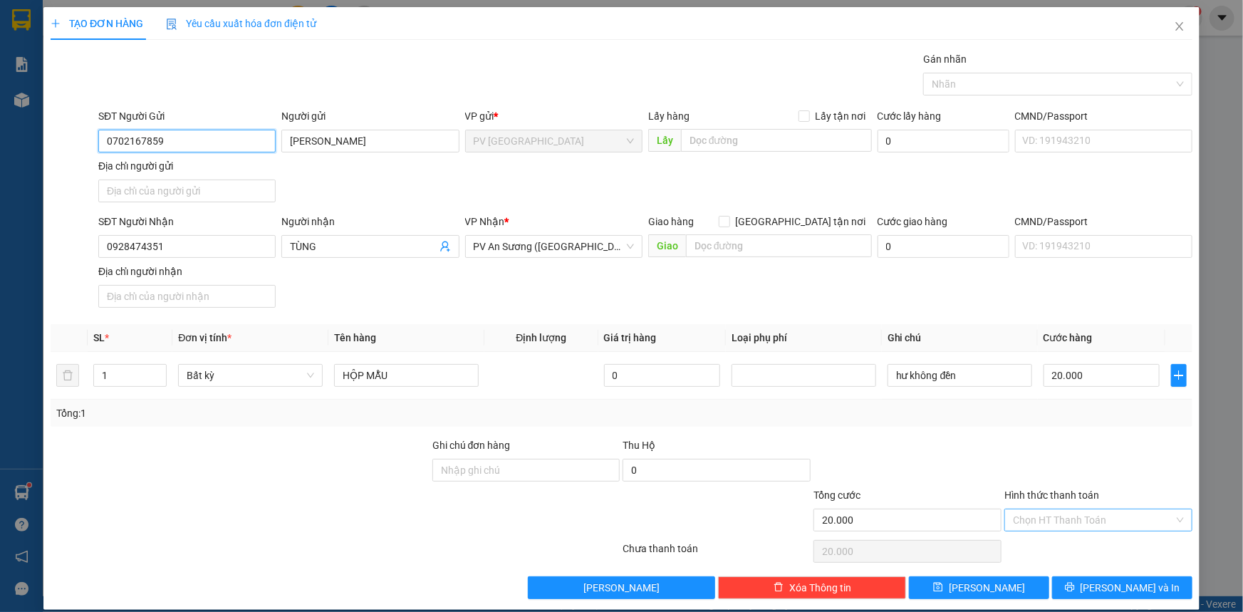
type input "0702167859"
click at [1054, 513] on input "Hình thức thanh toán" at bounding box center [1093, 519] width 161 height 21
click at [1062, 543] on div "Tại văn phòng" at bounding box center [1089, 547] width 169 height 16
type input "0"
drag, startPoint x: 1080, startPoint y: 585, endPoint x: 1058, endPoint y: 584, distance: 22.1
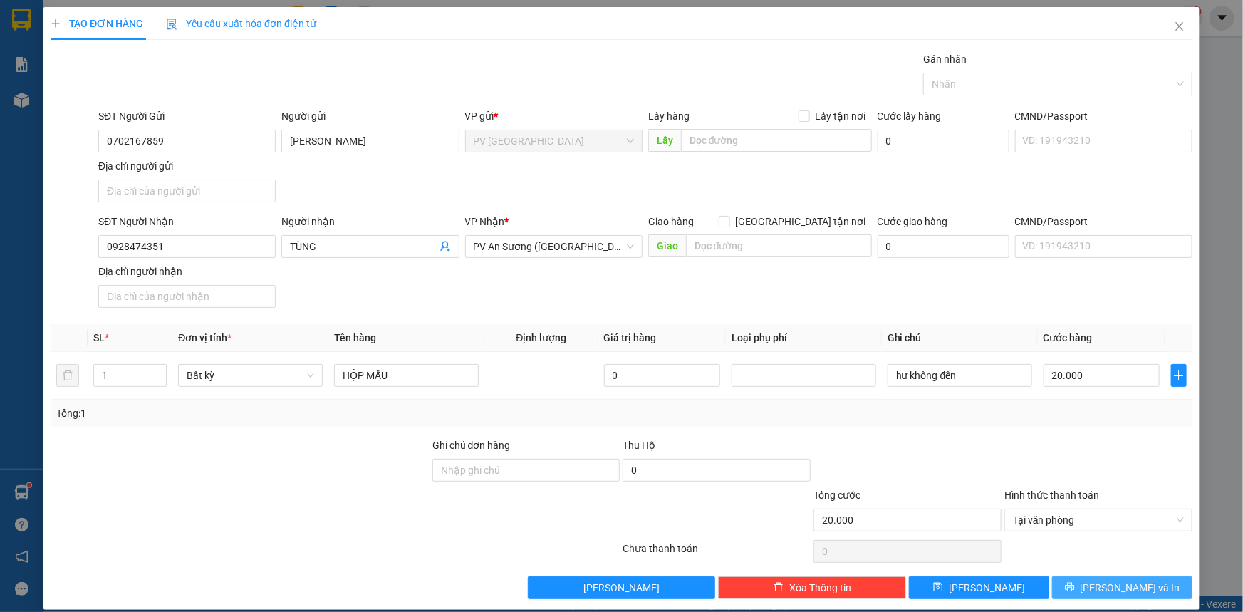
click at [1082, 585] on button "Lưu và In" at bounding box center [1122, 587] width 140 height 23
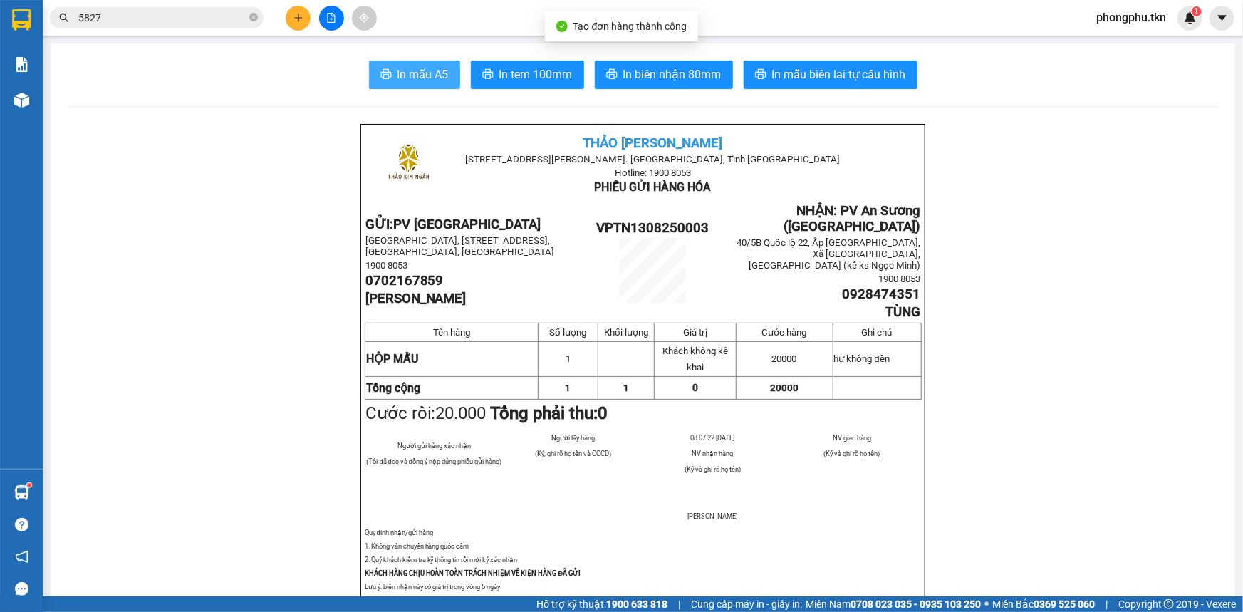
click at [427, 74] on span "In mẫu A5" at bounding box center [422, 75] width 51 height 18
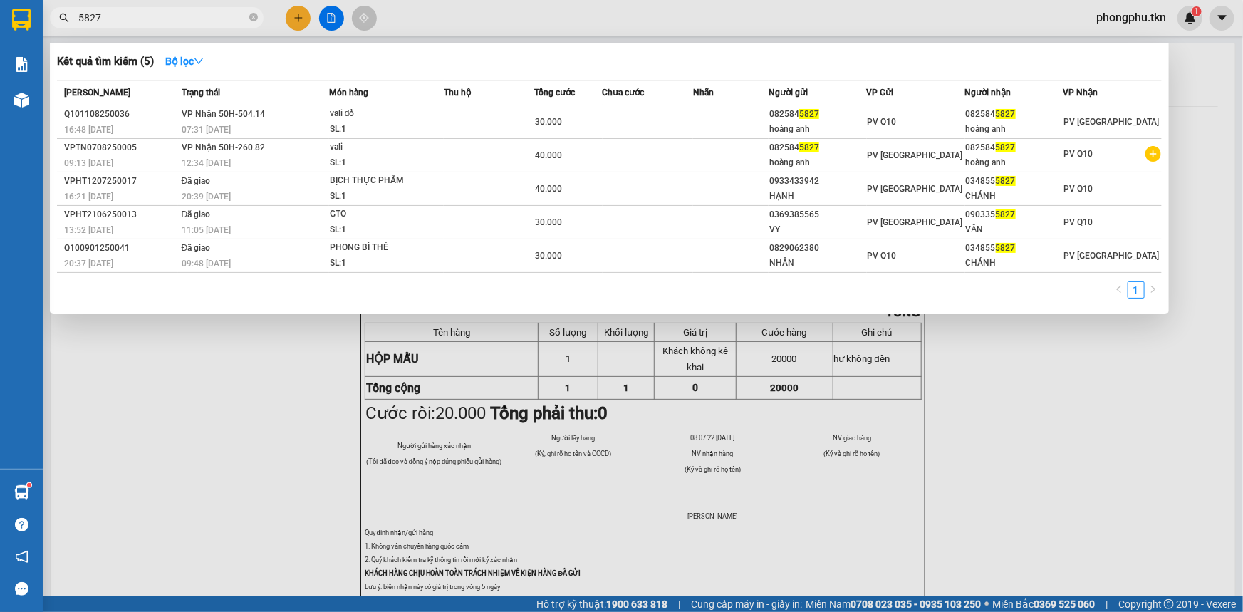
click at [192, 21] on input "5827" at bounding box center [162, 18] width 168 height 16
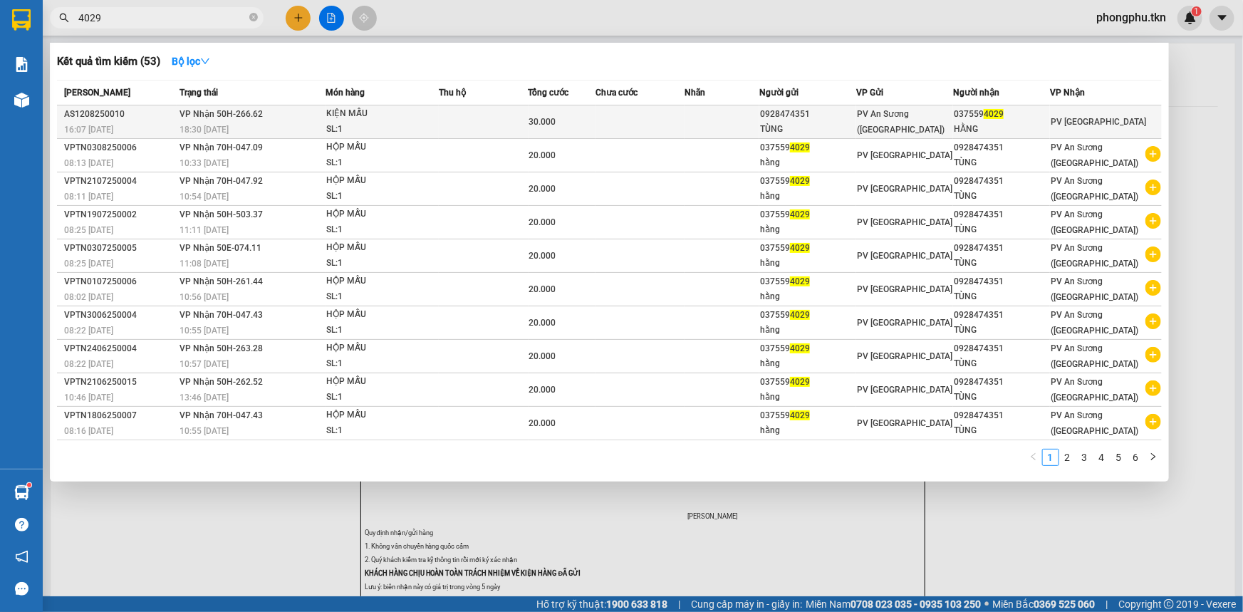
type input "4029"
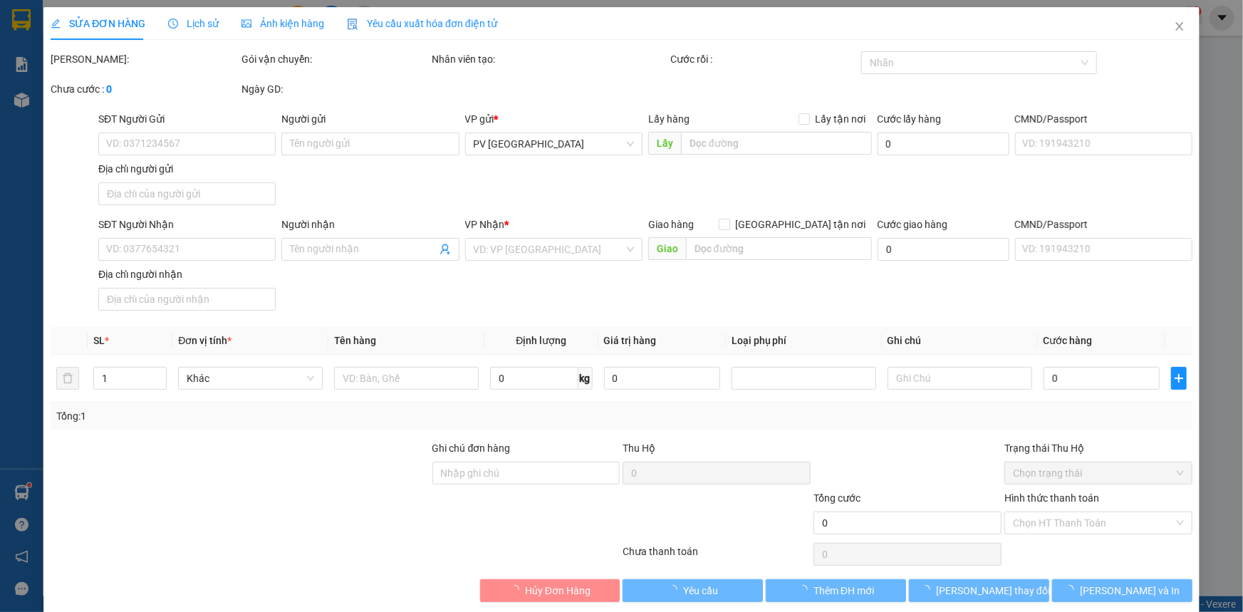
type input "0928474351"
type input "TÙNG"
type input "0375594029"
type input "HẰNG"
type input "30.000"
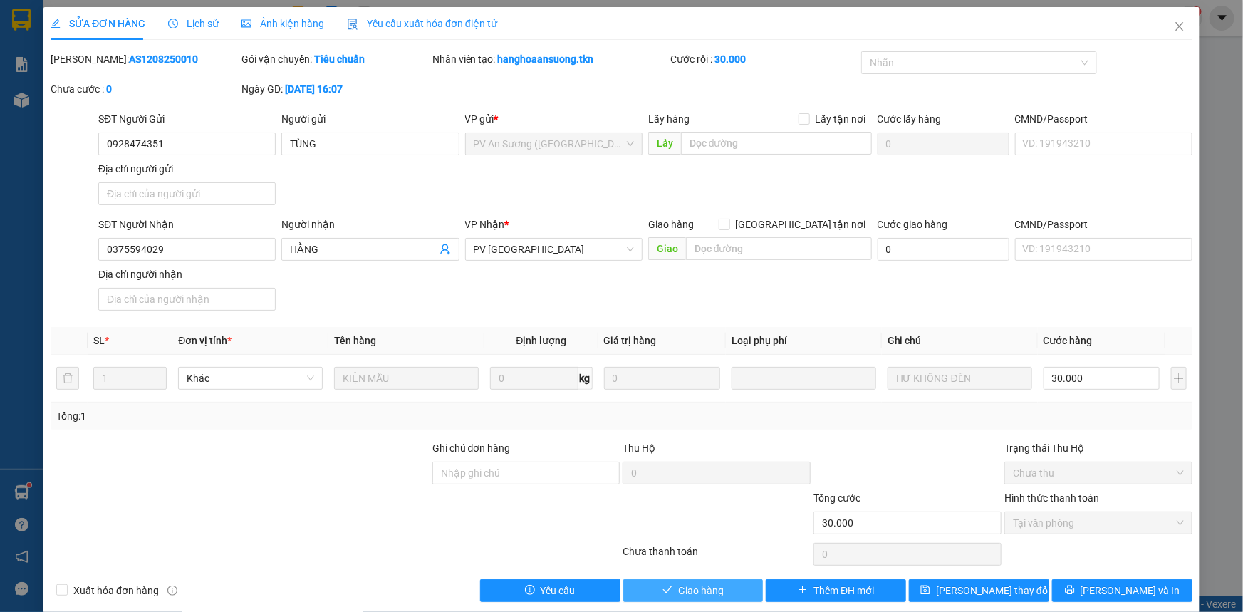
click at [653, 583] on button "Giao hàng" at bounding box center [693, 590] width 140 height 23
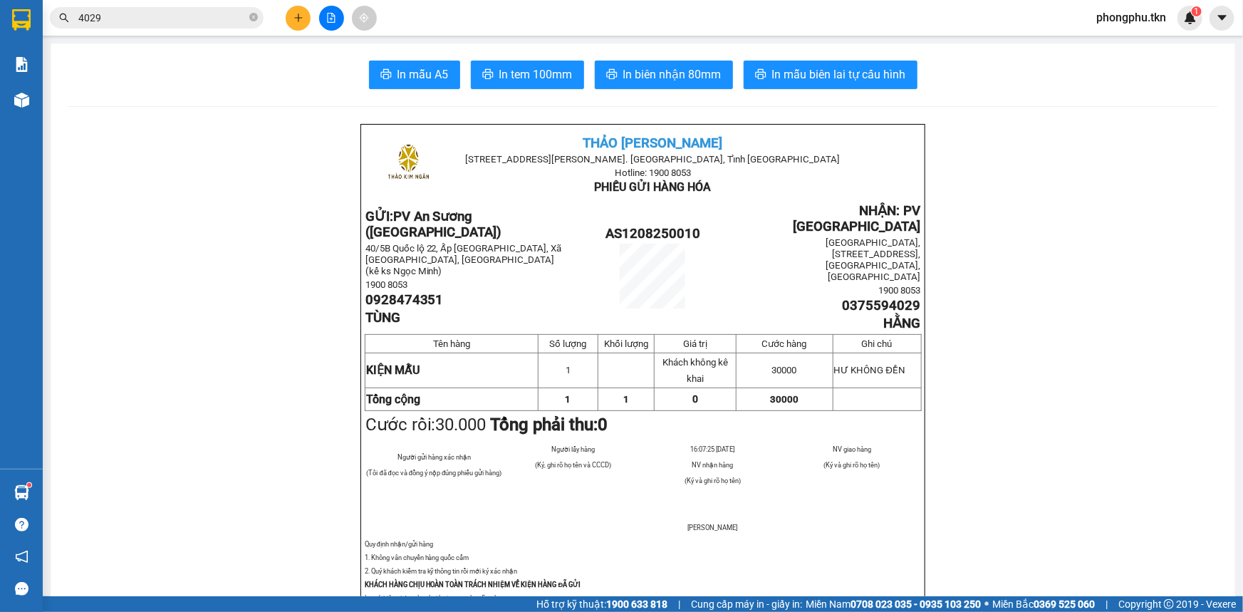
click at [189, 23] on input "4029" at bounding box center [162, 18] width 168 height 16
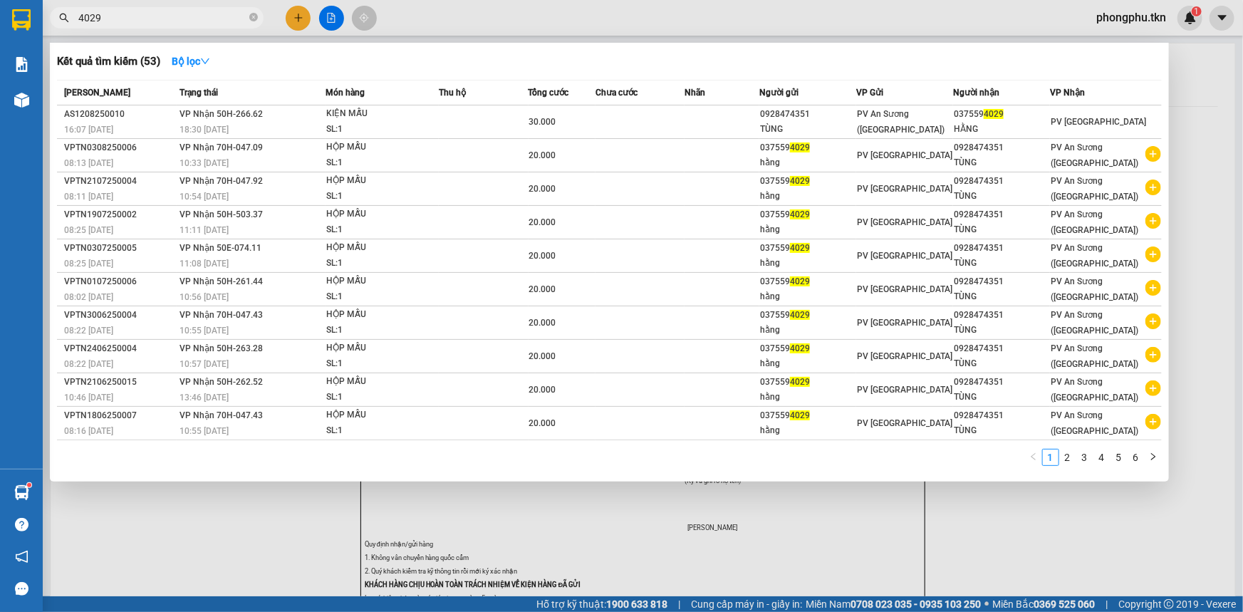
click at [189, 23] on input "4029" at bounding box center [162, 18] width 168 height 16
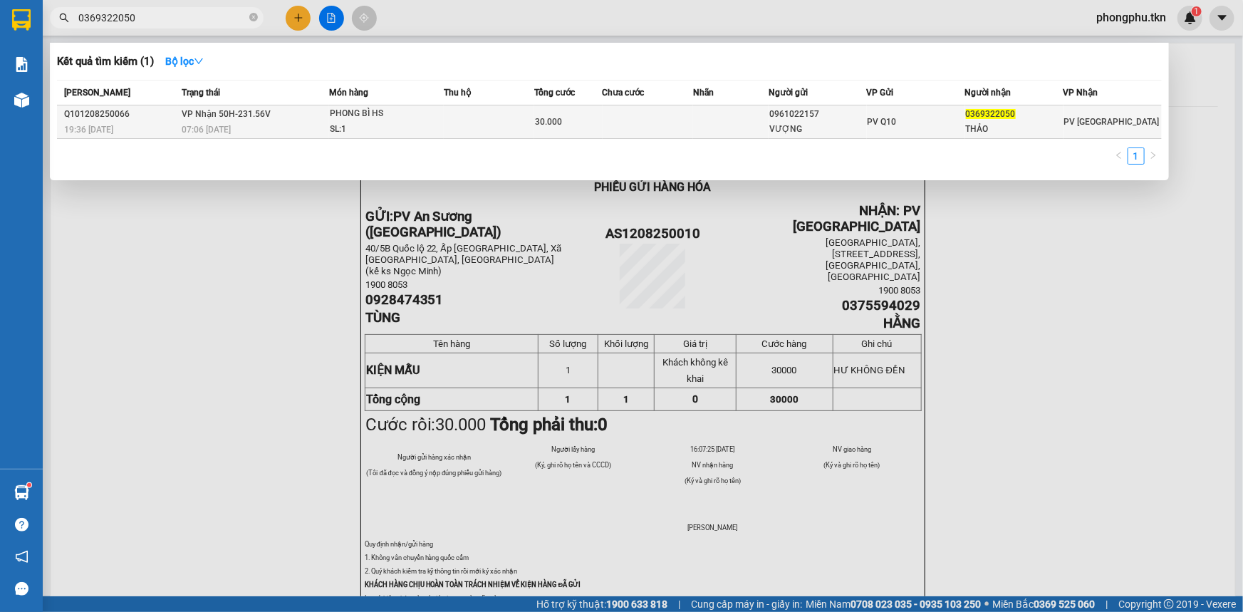
type input "0369322050"
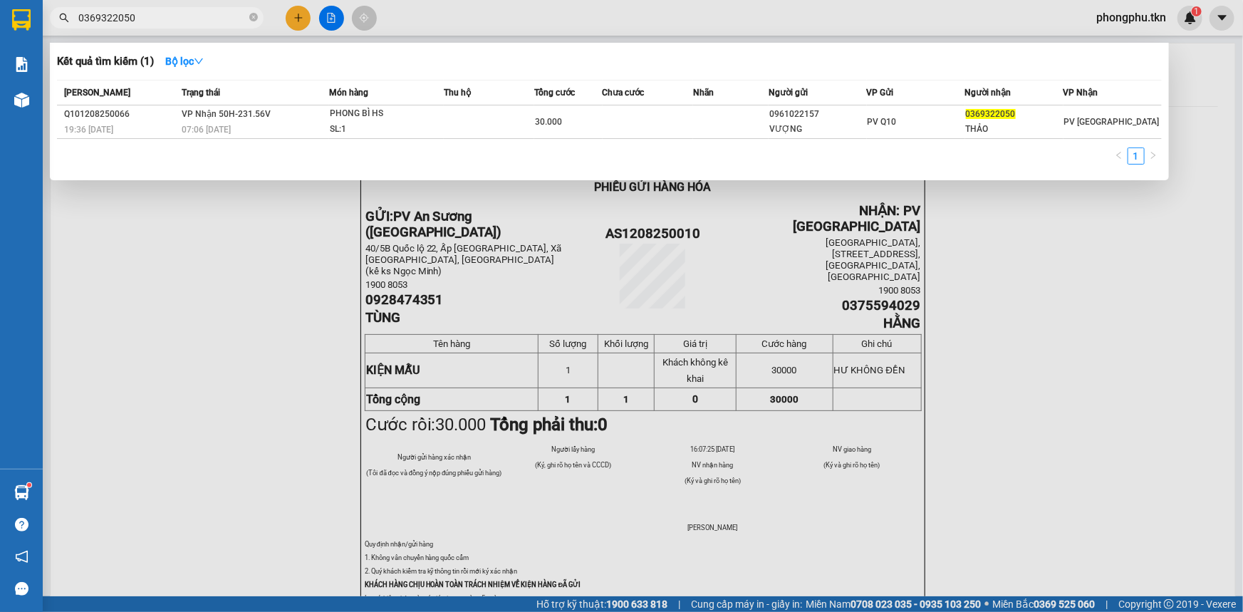
click at [280, 110] on td "VP Nhận 50H-231.56V 07:06 - 13/08" at bounding box center [253, 121] width 151 height 33
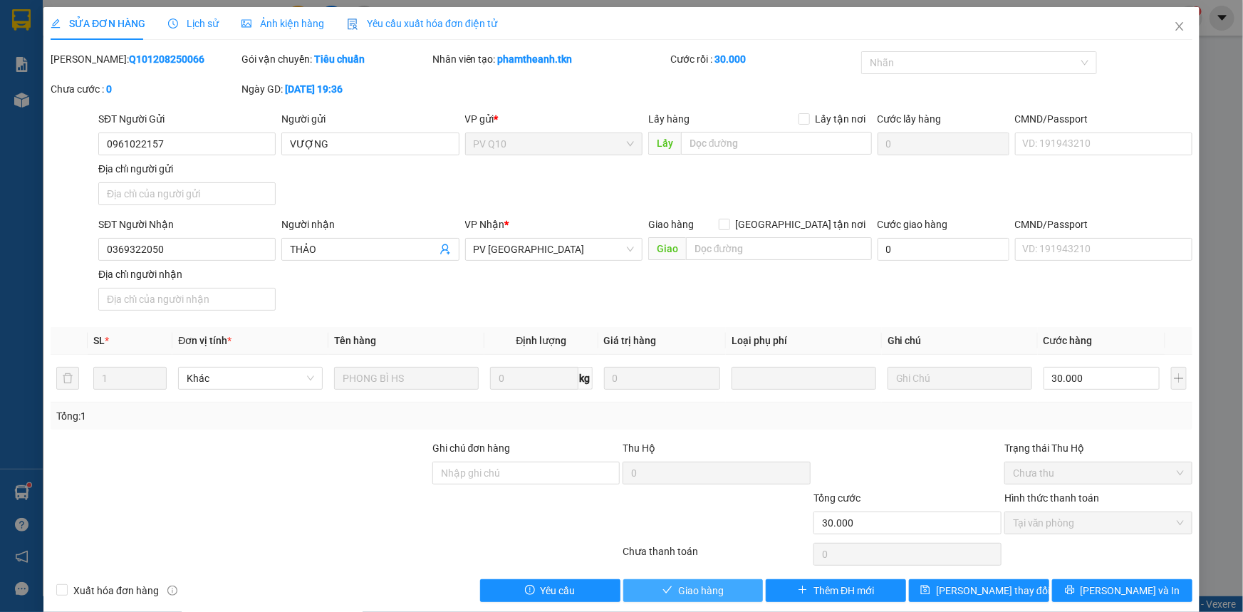
click at [652, 593] on button "Giao hàng" at bounding box center [693, 590] width 140 height 23
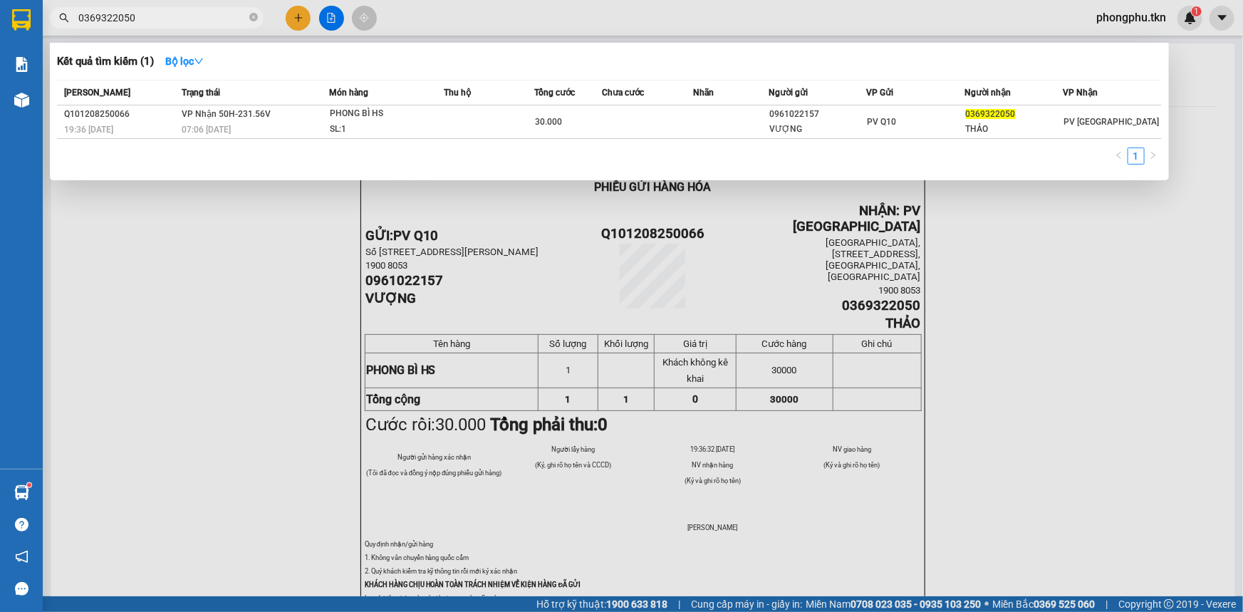
click at [258, 18] on span "0369322050" at bounding box center [157, 17] width 214 height 21
click at [253, 19] on icon "close-circle" at bounding box center [253, 17] width 9 height 9
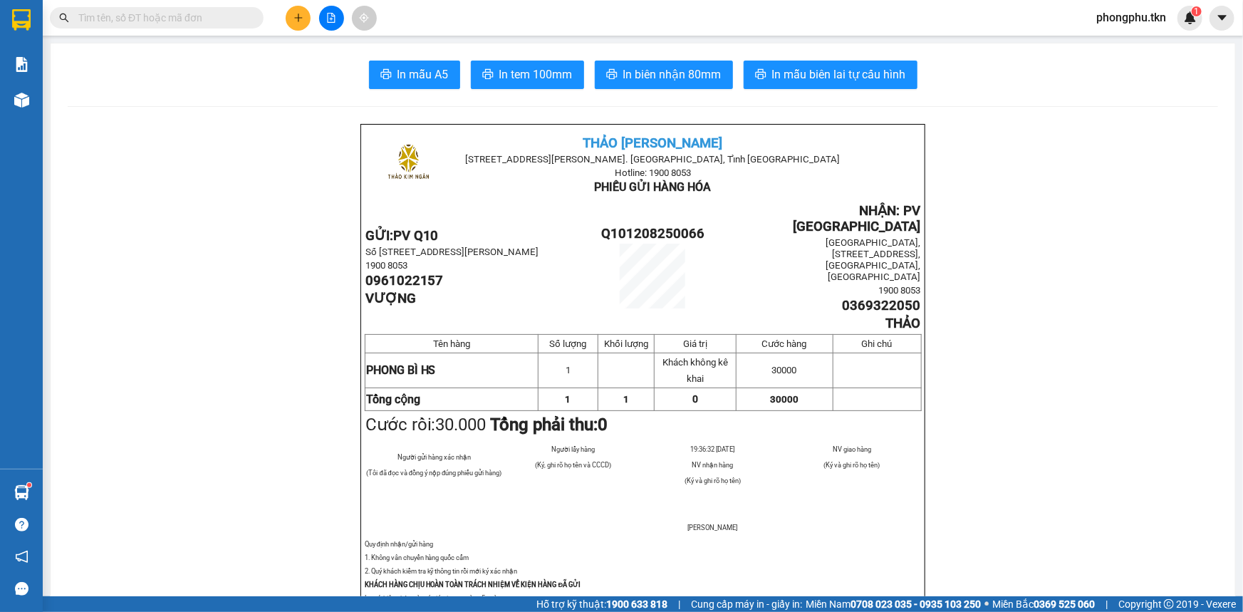
click at [205, 21] on input "text" at bounding box center [162, 18] width 168 height 16
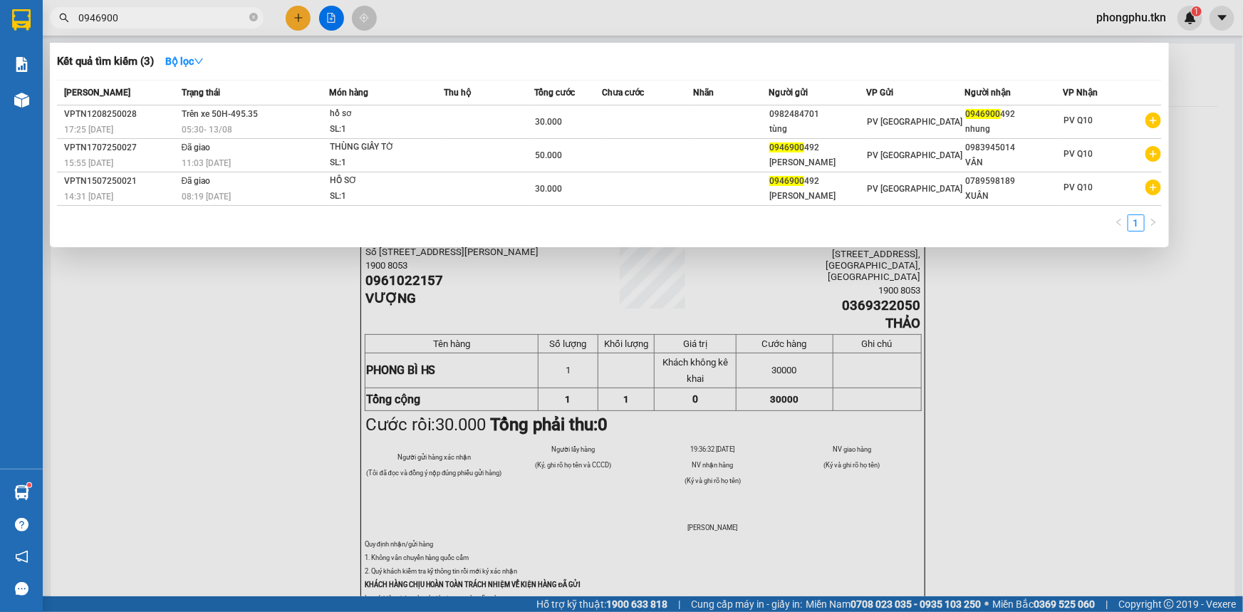
type input "0946900"
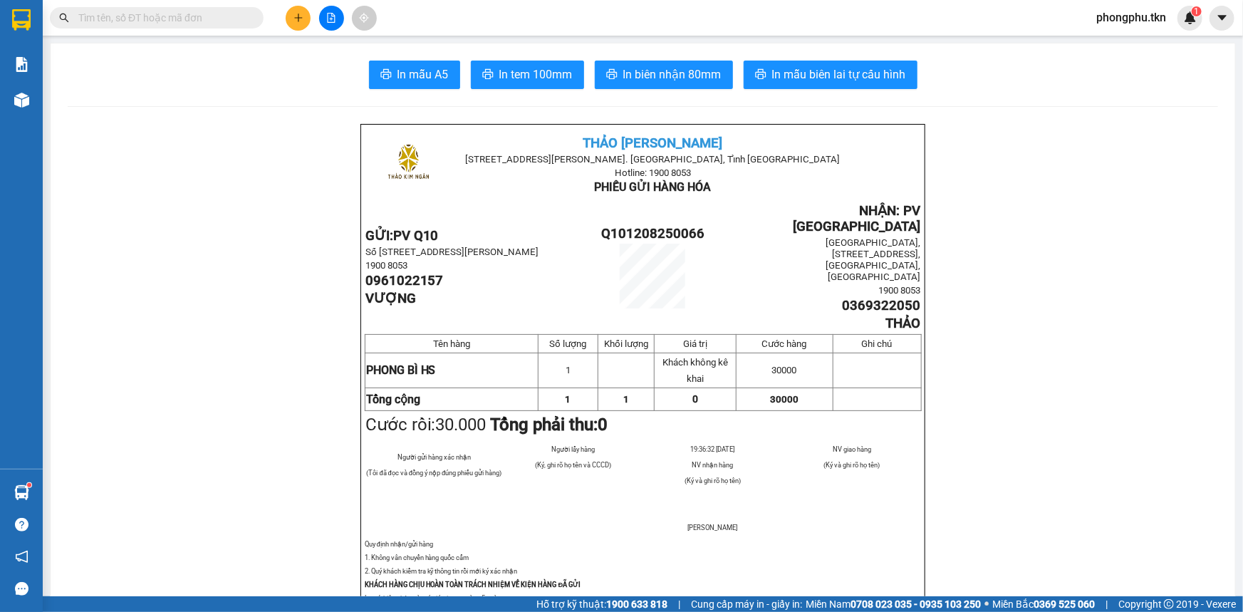
click at [184, 21] on input "text" at bounding box center [162, 18] width 168 height 16
click at [150, 18] on input "text" at bounding box center [162, 18] width 168 height 16
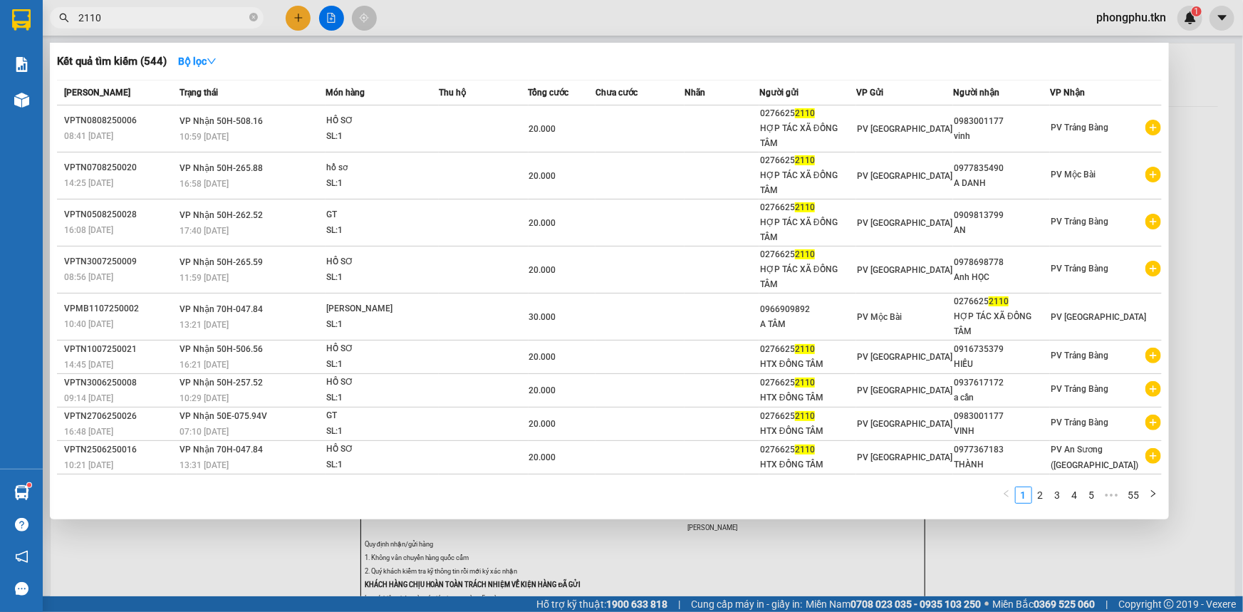
type input "2110"
click at [305, 19] on div at bounding box center [621, 306] width 1243 height 612
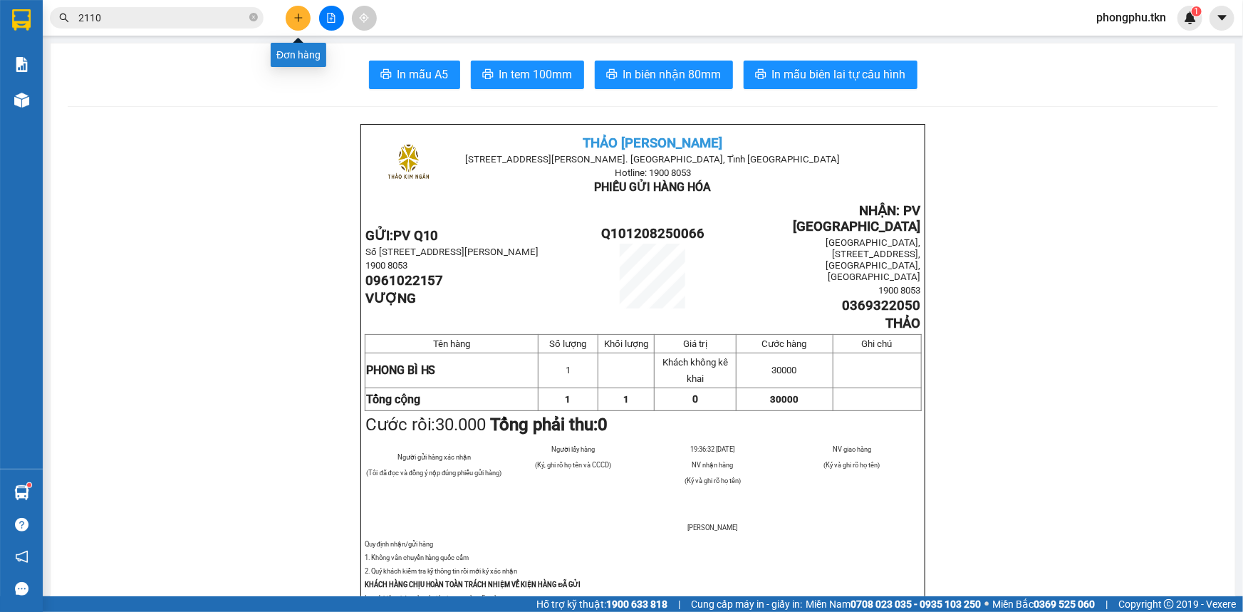
click at [293, 16] on icon "plus" at bounding box center [298, 18] width 10 height 10
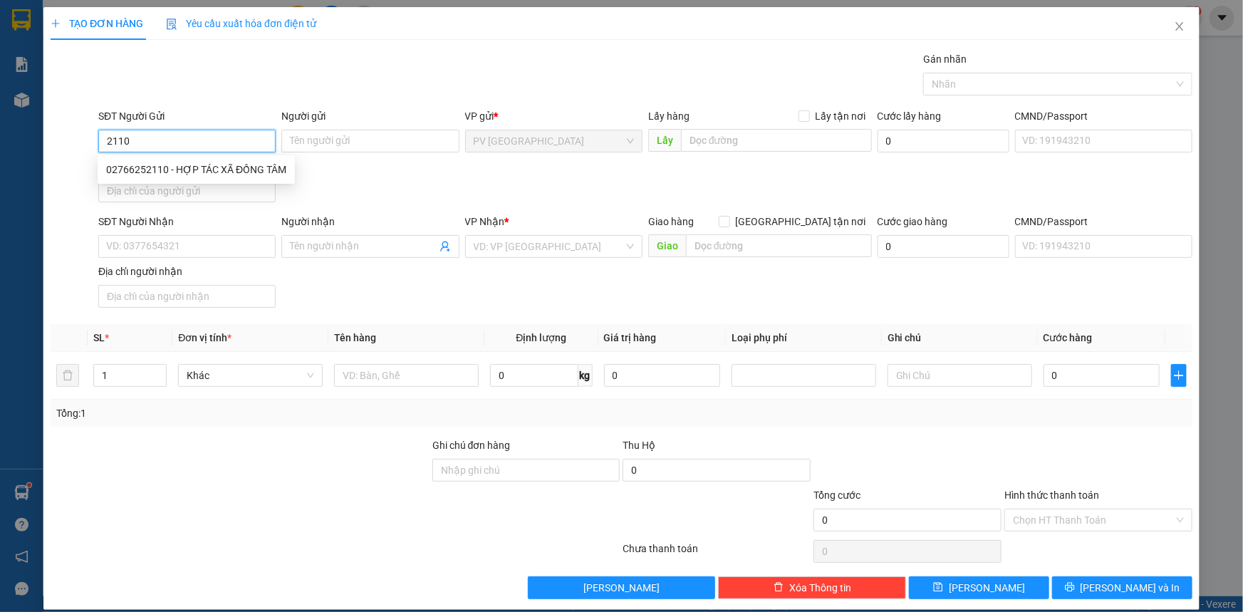
click at [152, 162] on div "02766252110 - HỢP TÁC XÃ ĐỒNG TÂM" at bounding box center [196, 170] width 180 height 16
type input "02766252110"
type input "HỢP TÁC XÃ ĐỒNG TÂM"
type input "0937817055"
type input "BẢO"
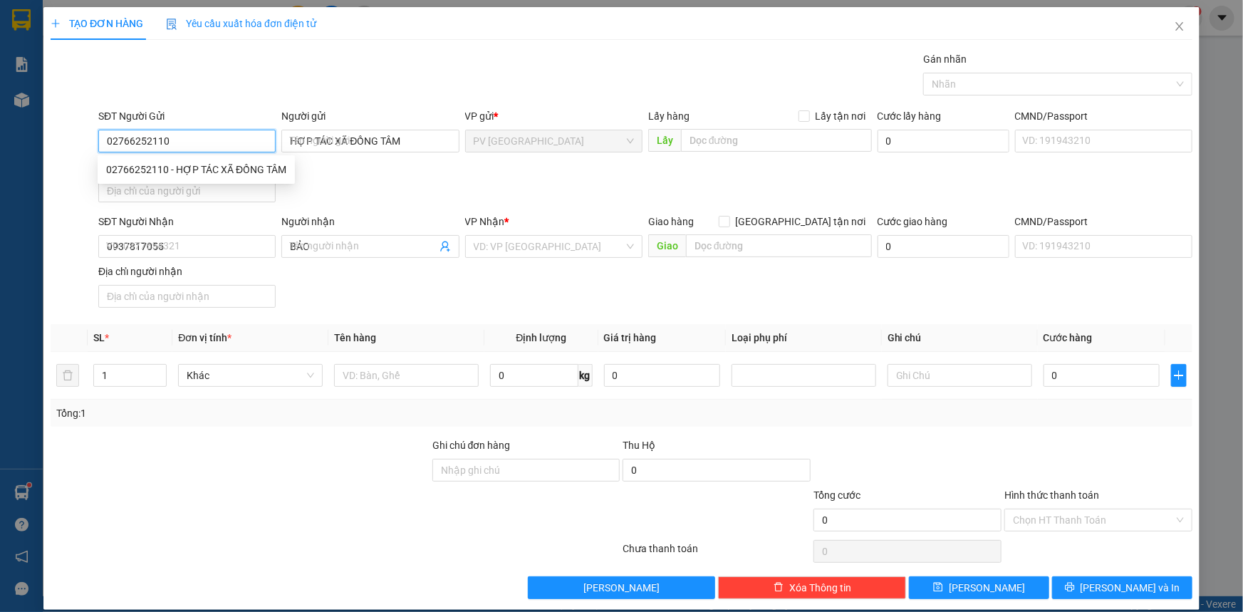
type input "20.000"
type input "02766252110"
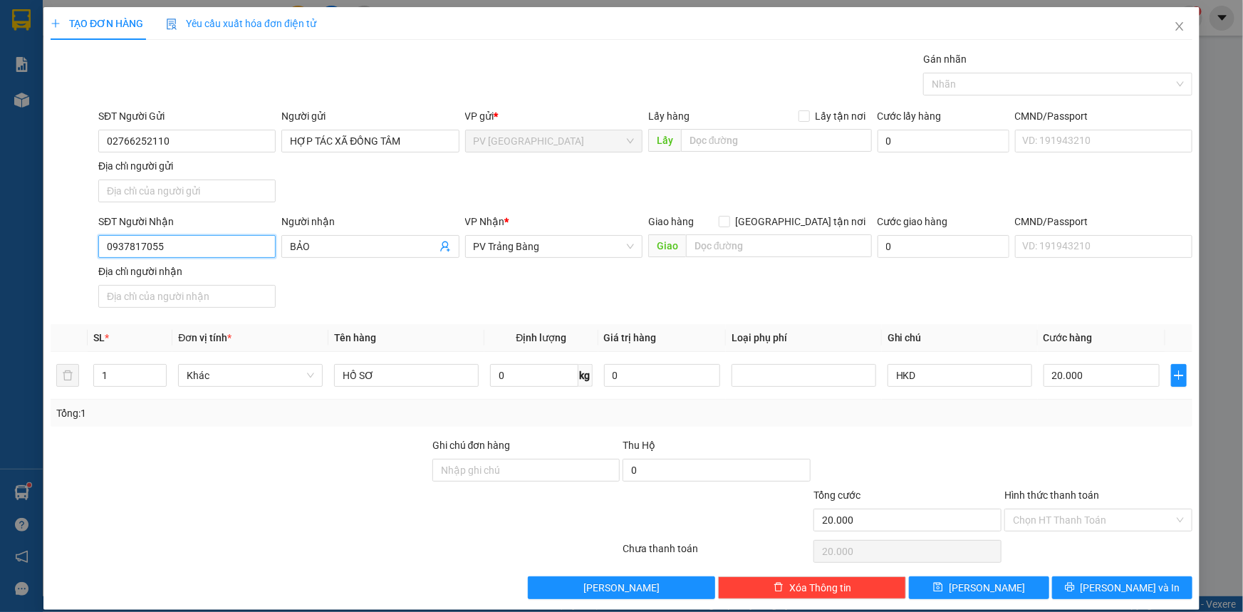
click at [172, 248] on input "0937817055" at bounding box center [186, 246] width 177 height 23
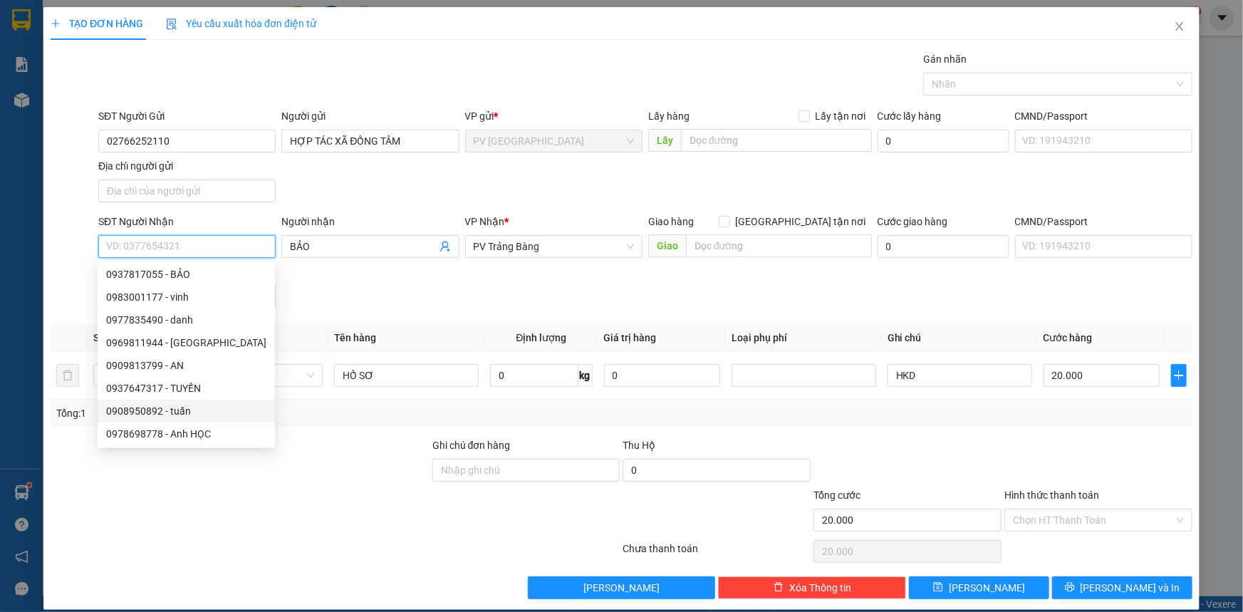
click at [167, 413] on div "0908950892 - tuấn" at bounding box center [186, 411] width 160 height 16
type input "0908950892"
type input "tuấn"
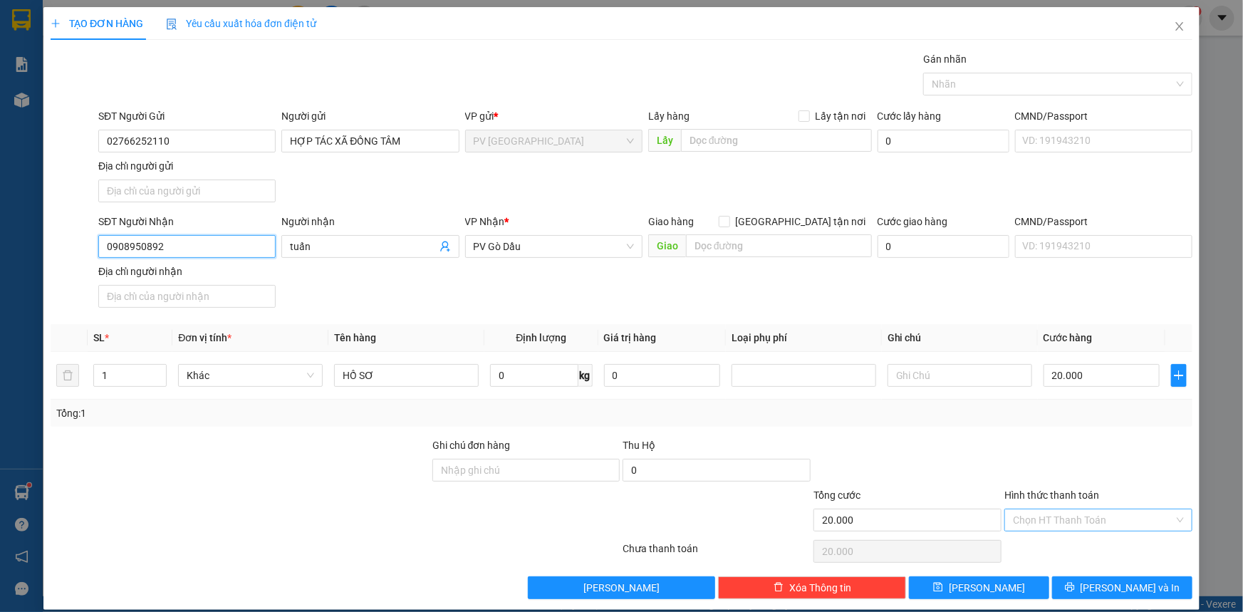
type input "0908950892"
click at [1061, 523] on input "Hình thức thanh toán" at bounding box center [1093, 519] width 161 height 21
click at [1073, 553] on div "Tại văn phòng" at bounding box center [1089, 547] width 169 height 16
type input "0"
click at [1099, 587] on button "Lưu và In" at bounding box center [1122, 587] width 140 height 23
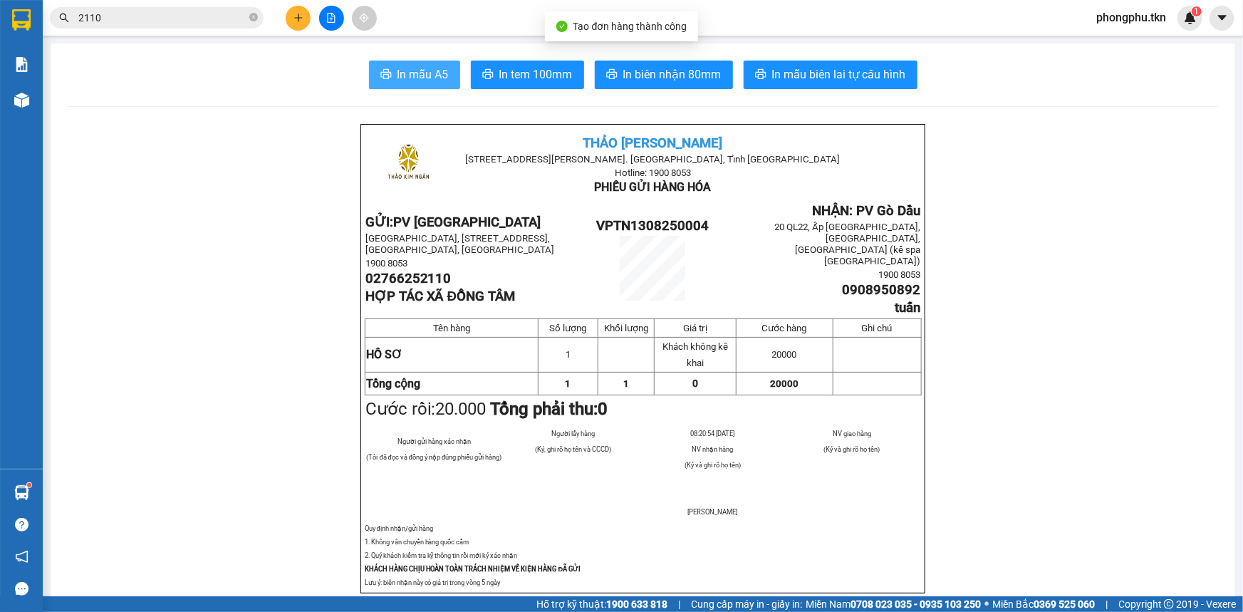
click at [424, 82] on span "In mẫu A5" at bounding box center [422, 75] width 51 height 18
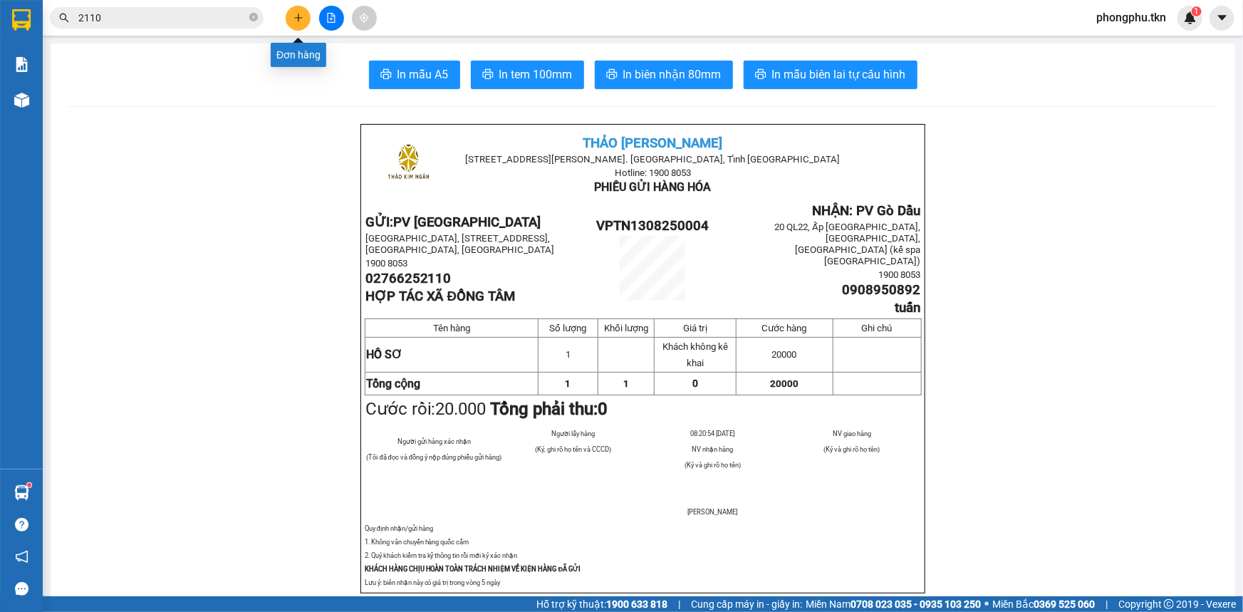
click at [299, 19] on icon "plus" at bounding box center [298, 18] width 10 height 10
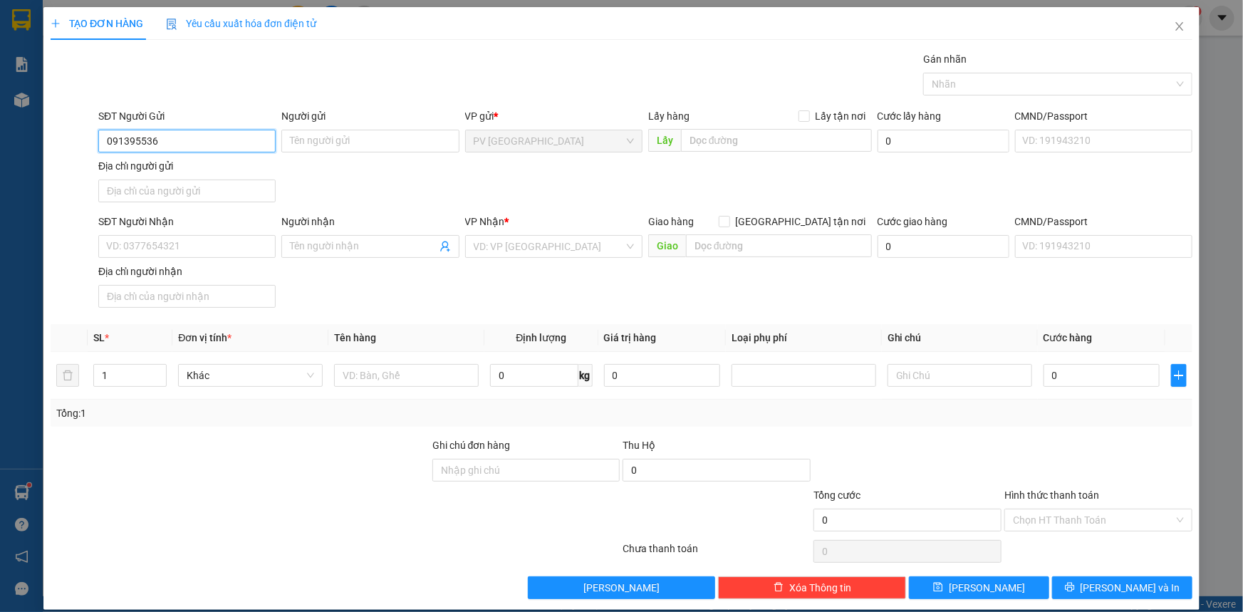
type input "0913955366"
click at [207, 167] on div "0913955366 - TRUNG" at bounding box center [185, 170] width 159 height 16
type input "TRUNG"
type input "0946589379"
type input "ANH"
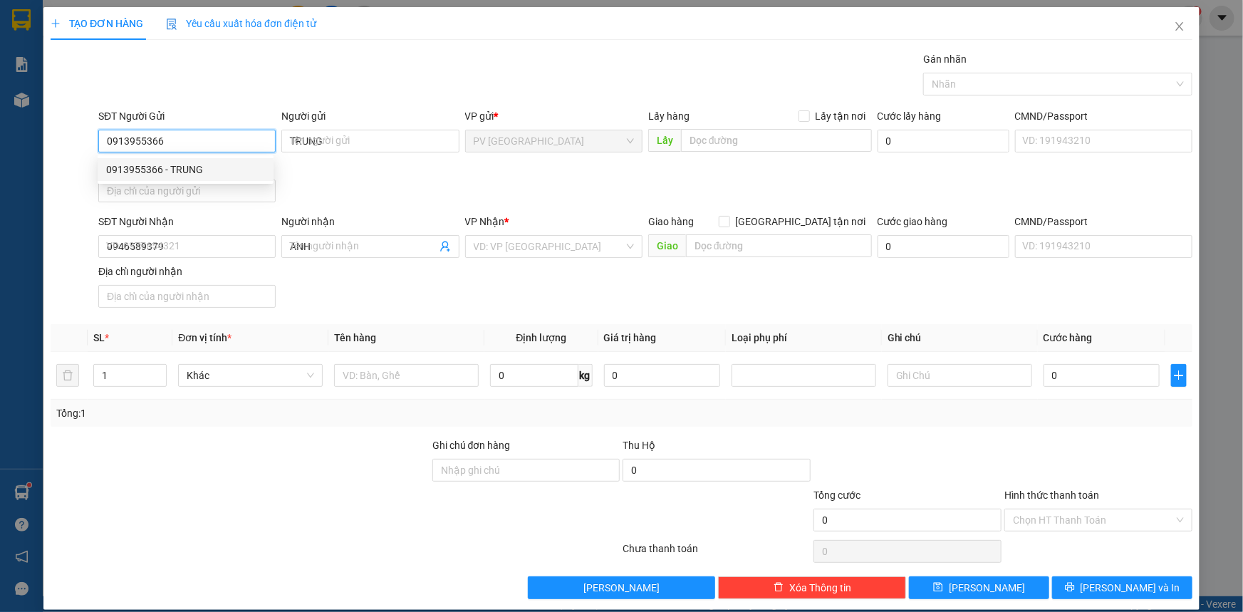
type input "50.000"
type input "0913955366"
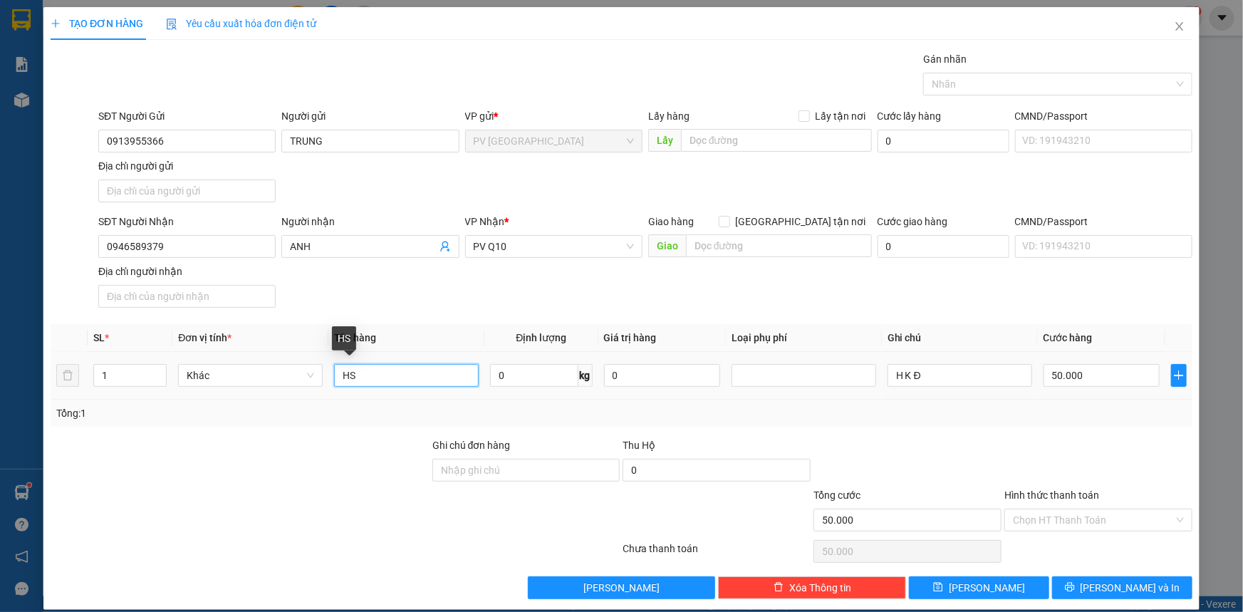
click at [417, 385] on input "HS" at bounding box center [406, 375] width 145 height 23
type input "Hồ sơ"
click at [1109, 372] on input "50.000" at bounding box center [1101, 375] width 116 height 23
type input "0"
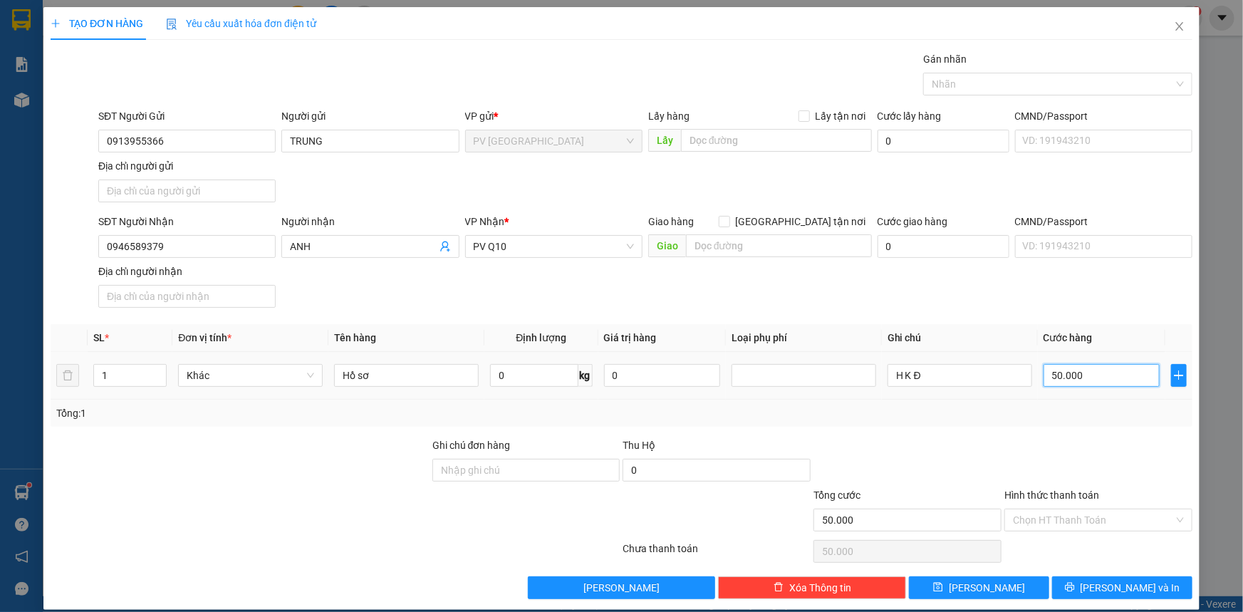
type input "0.000"
type input "30.000"
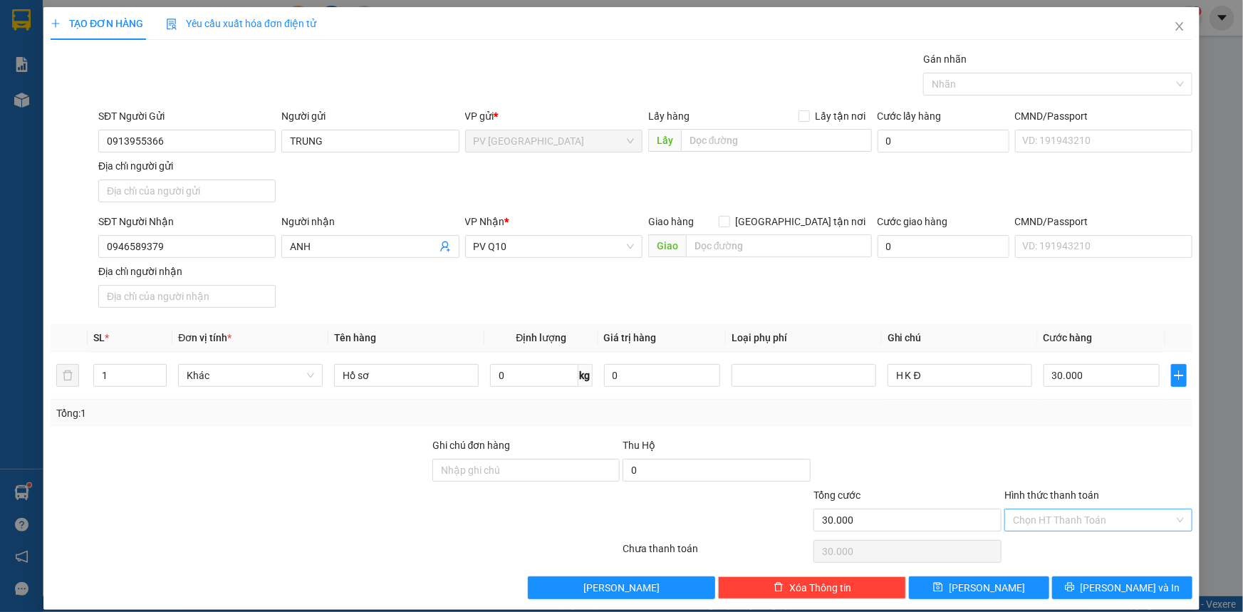
click at [1104, 513] on input "Hình thức thanh toán" at bounding box center [1093, 519] width 161 height 21
drag, startPoint x: 1097, startPoint y: 547, endPoint x: 1104, endPoint y: 560, distance: 15.0
click at [1100, 547] on div "Tại văn phòng" at bounding box center [1089, 547] width 169 height 16
type input "0"
click at [1112, 576] on button "Lưu và In" at bounding box center [1122, 587] width 140 height 23
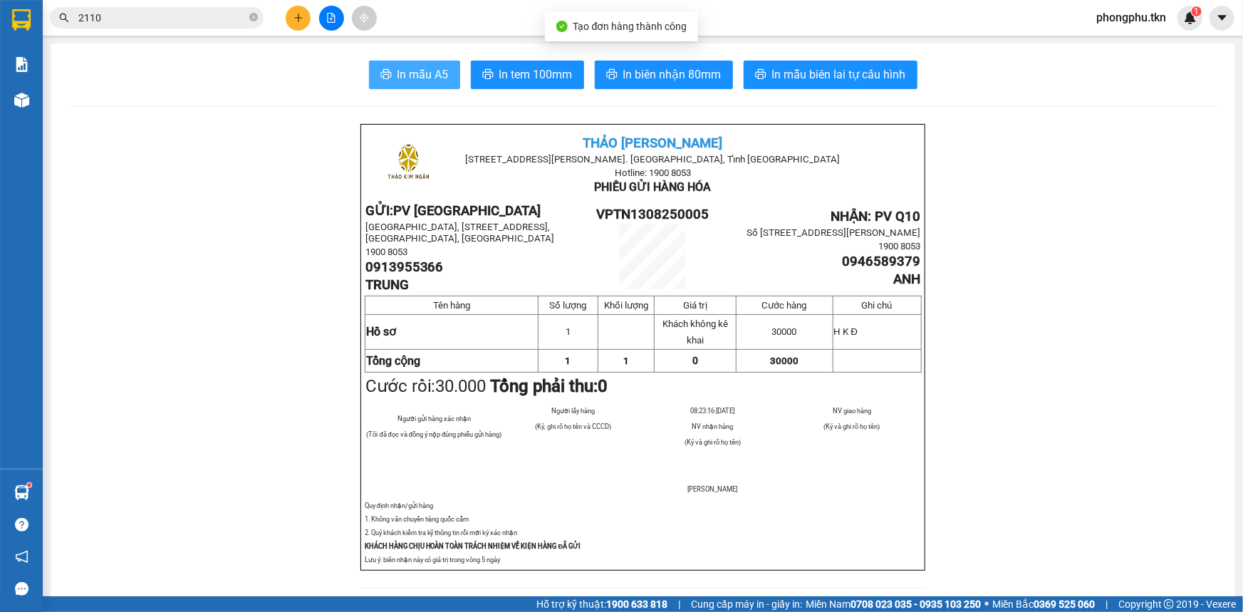
click at [425, 71] on span "In mẫu A5" at bounding box center [422, 75] width 51 height 18
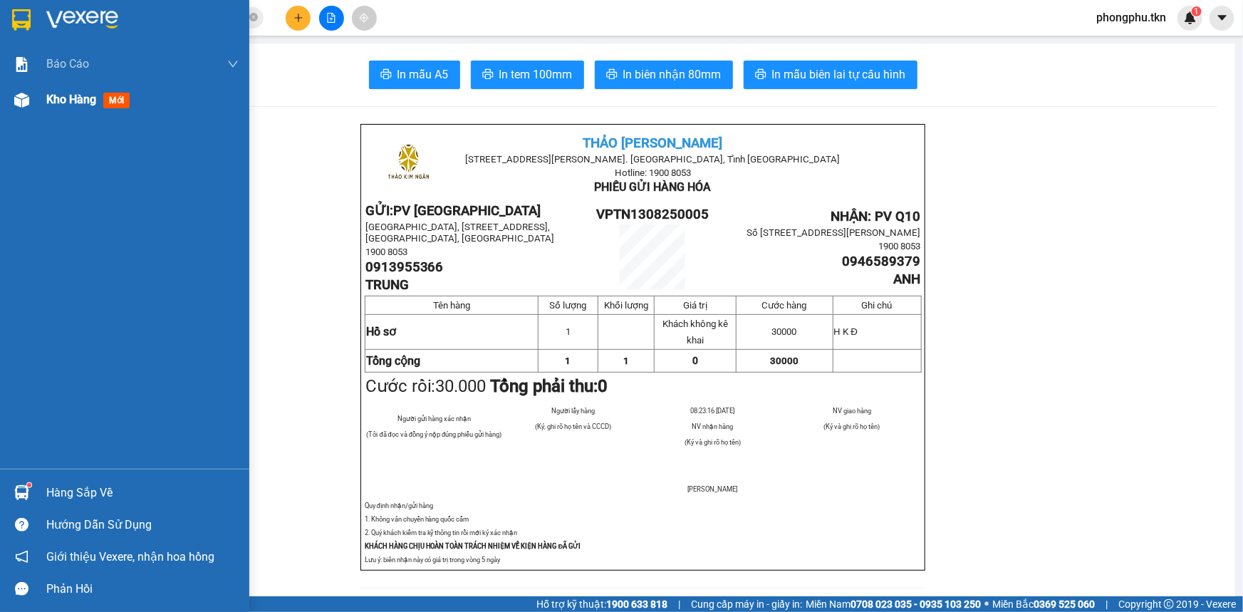
click at [26, 103] on img at bounding box center [21, 100] width 15 height 15
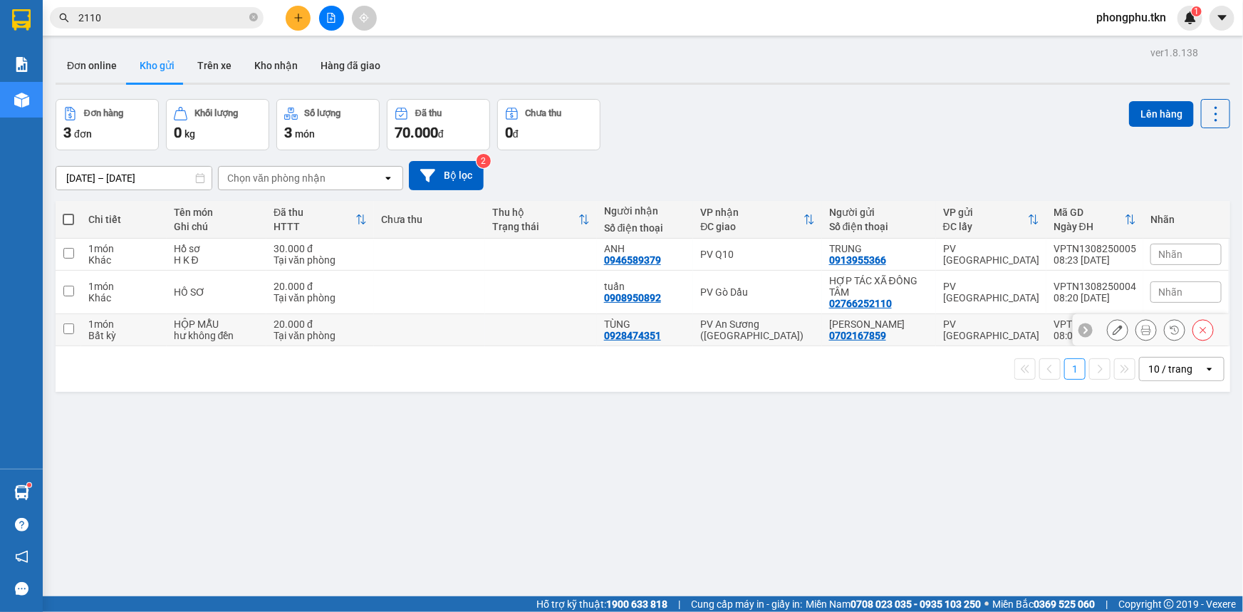
click at [331, 330] on div "Tại văn phòng" at bounding box center [319, 335] width 93 height 11
checkbox input "true"
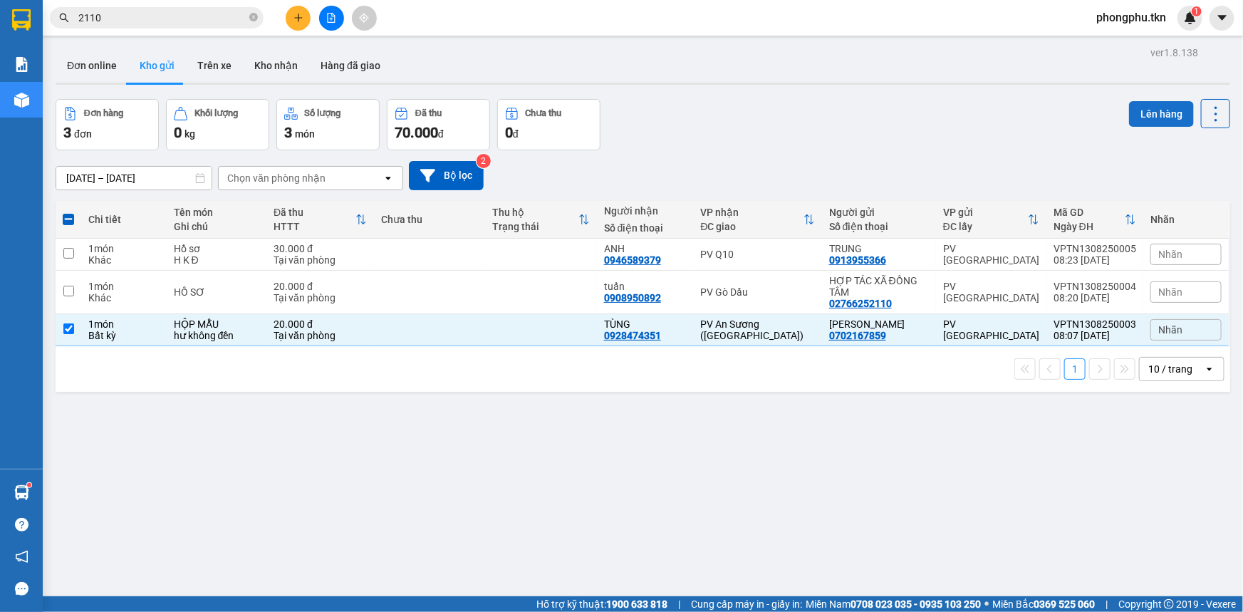
click at [1138, 113] on button "Lên hàng" at bounding box center [1161, 114] width 65 height 26
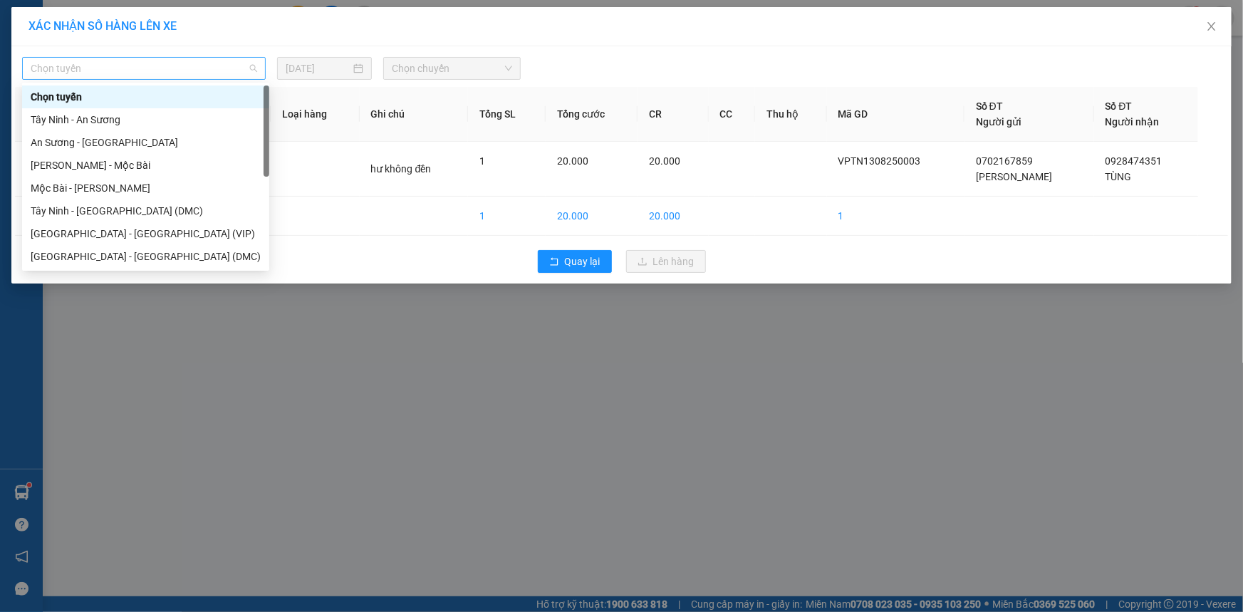
click at [244, 69] on span "Chọn tuyến" at bounding box center [144, 68] width 226 height 21
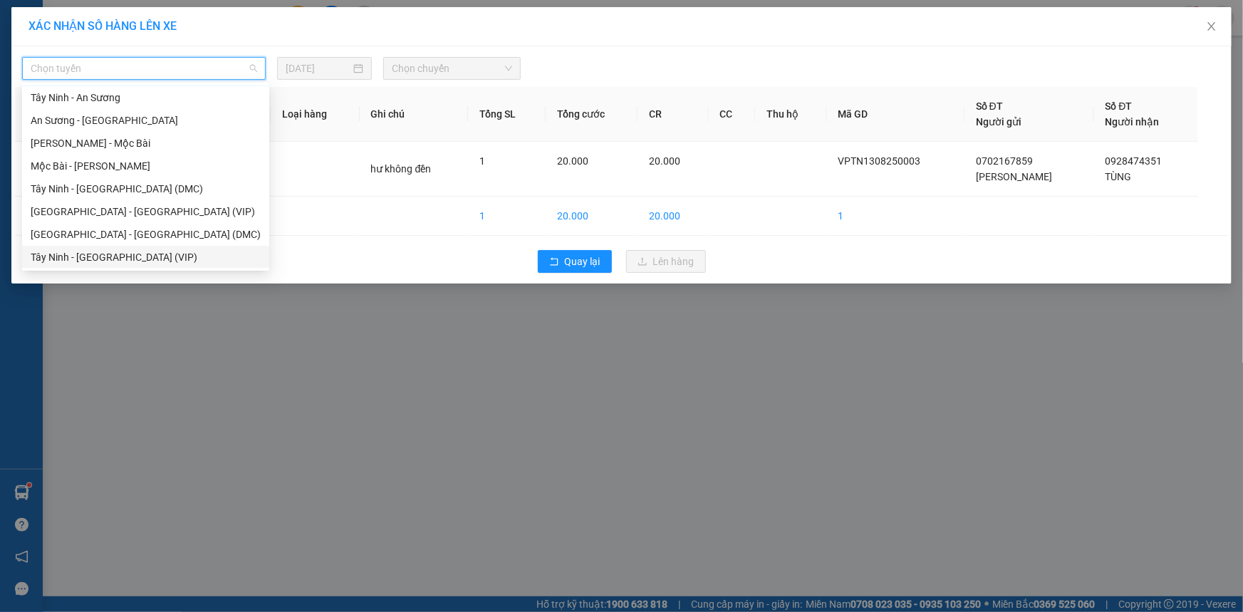
click at [130, 256] on div "Tây Ninh - Sài Gòn (VIP)" at bounding box center [146, 257] width 230 height 16
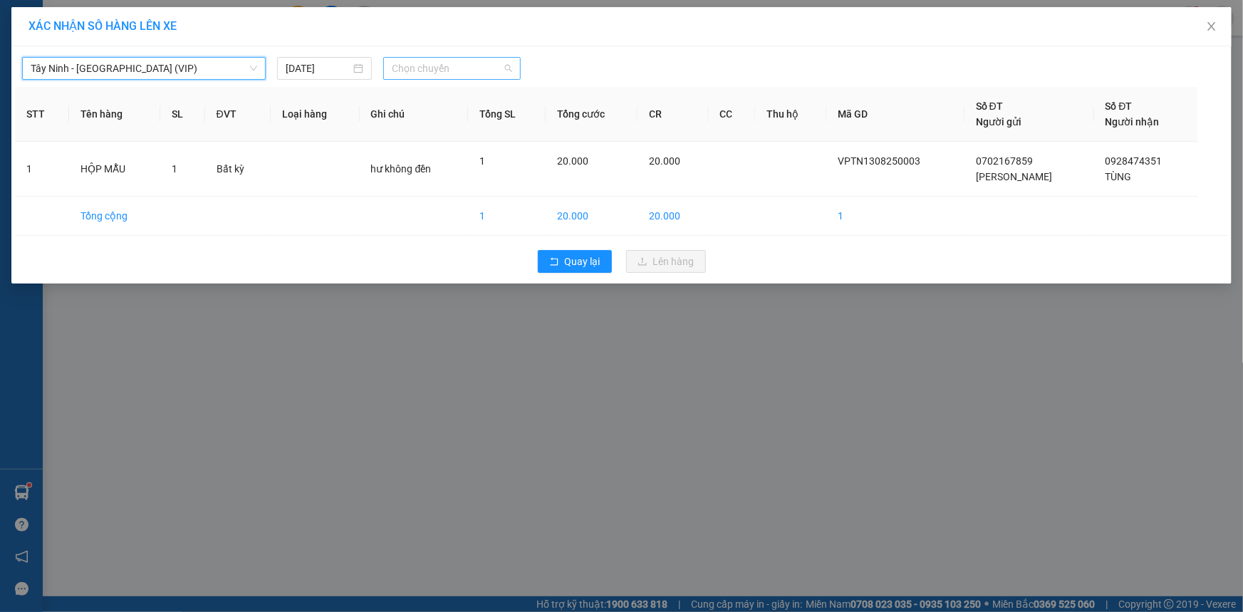
click at [511, 65] on span "Chọn chuyến" at bounding box center [452, 68] width 120 height 21
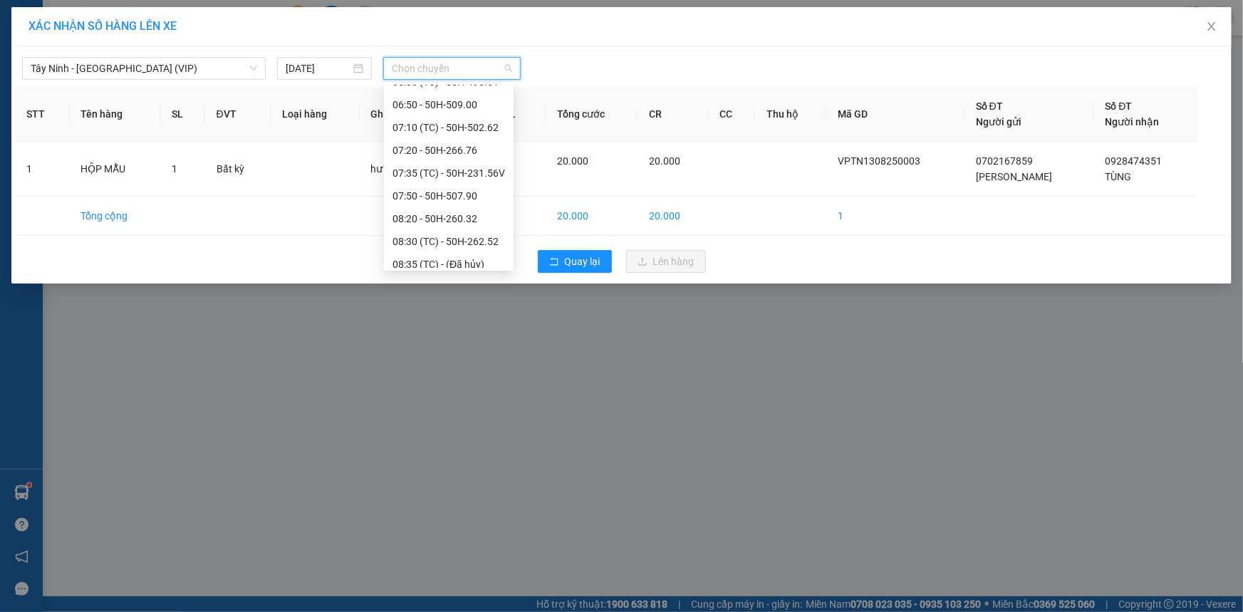
scroll to position [518, 0]
click at [447, 237] on div "08:20 - 50H-260.32" at bounding box center [448, 240] width 113 height 16
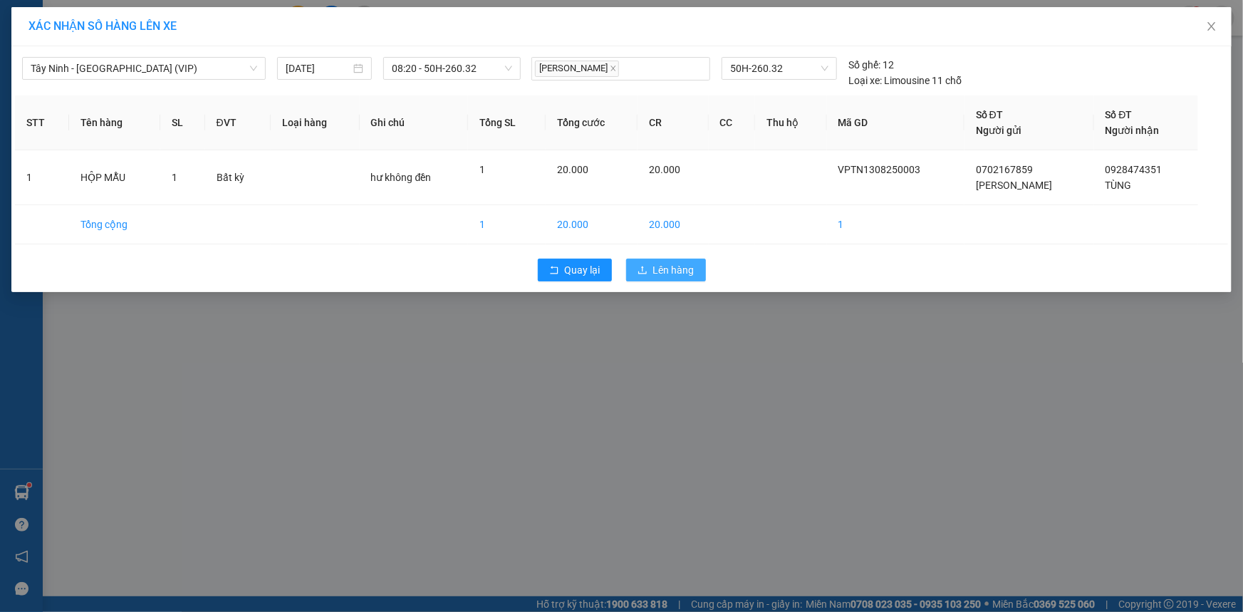
click at [679, 273] on span "Lên hàng" at bounding box center [673, 270] width 41 height 16
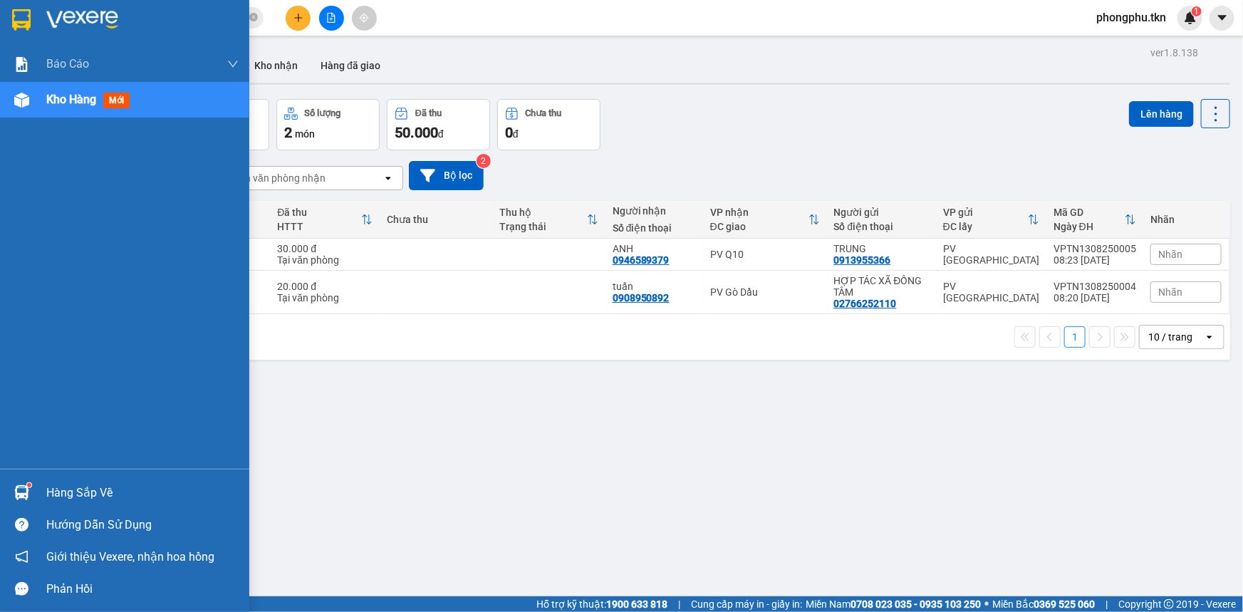
click at [49, 496] on div "Hàng sắp về" at bounding box center [142, 492] width 192 height 21
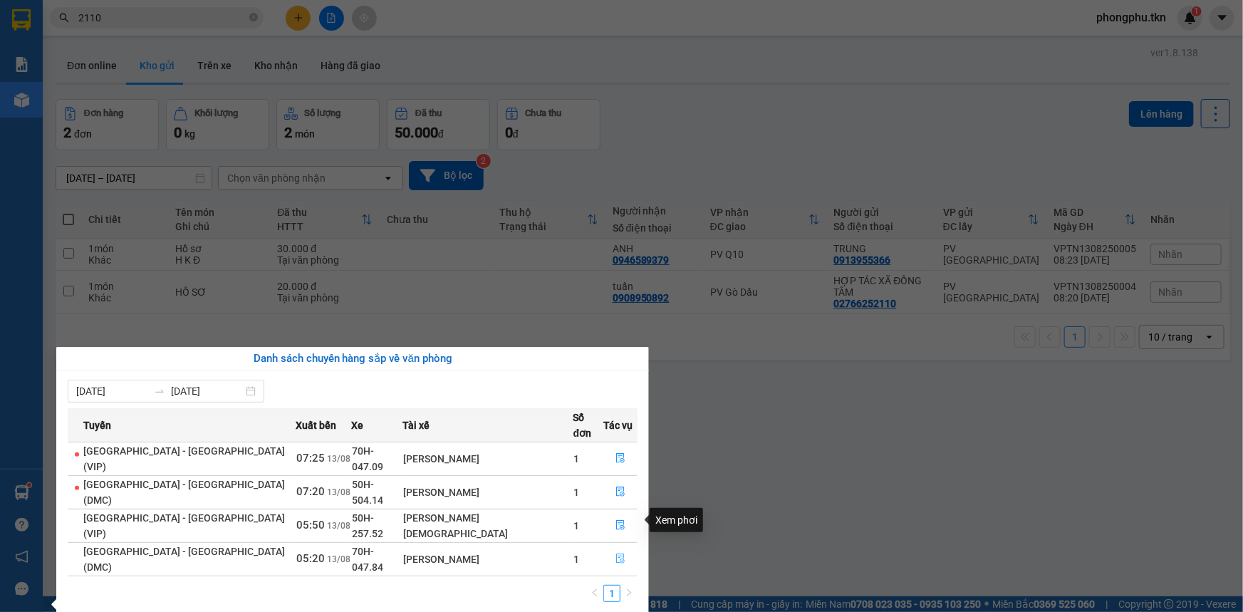
click at [615, 553] on icon "file-done" at bounding box center [620, 558] width 10 height 10
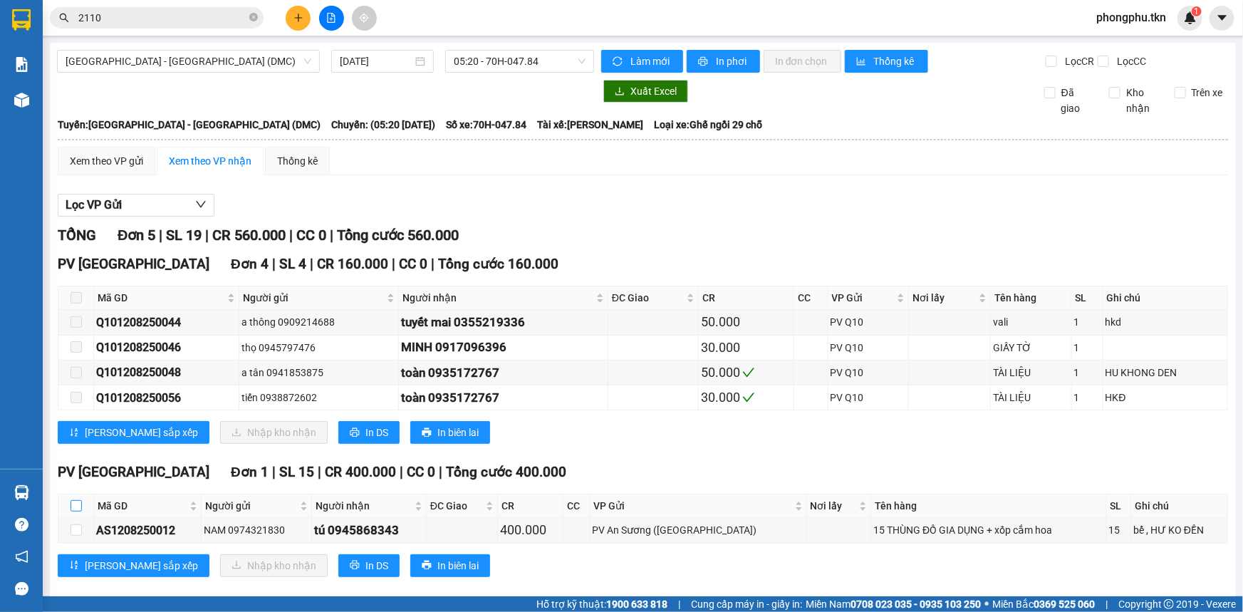
click at [75, 501] on input "checkbox" at bounding box center [76, 505] width 11 height 11
checkbox input "true"
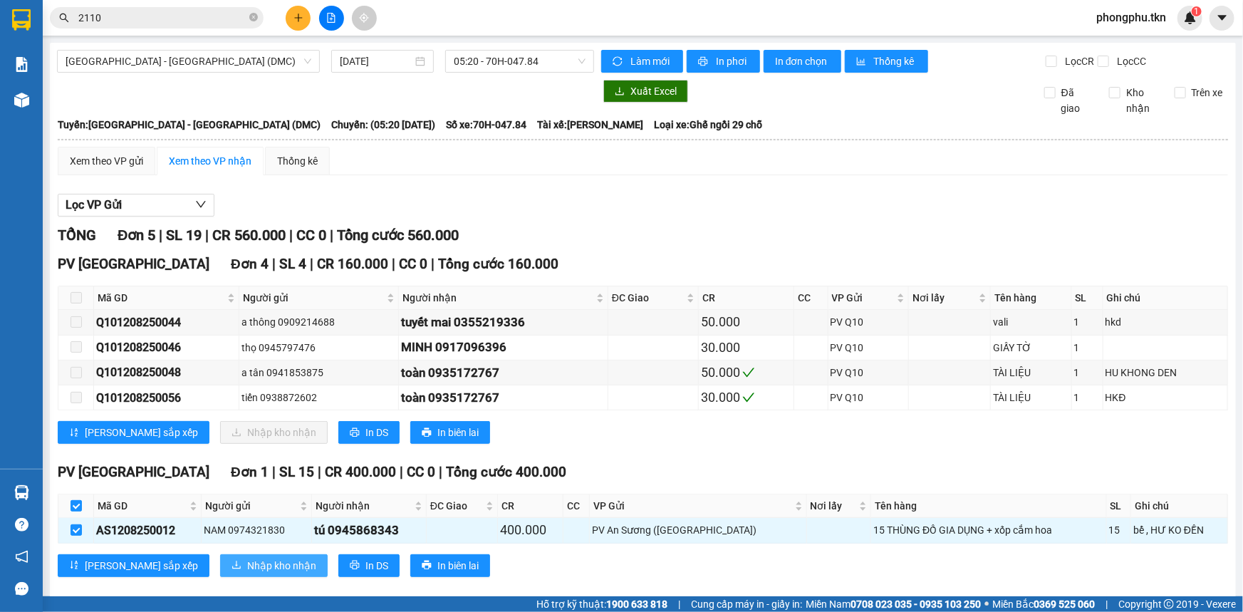
click at [247, 565] on span "Nhập kho nhận" at bounding box center [281, 566] width 69 height 16
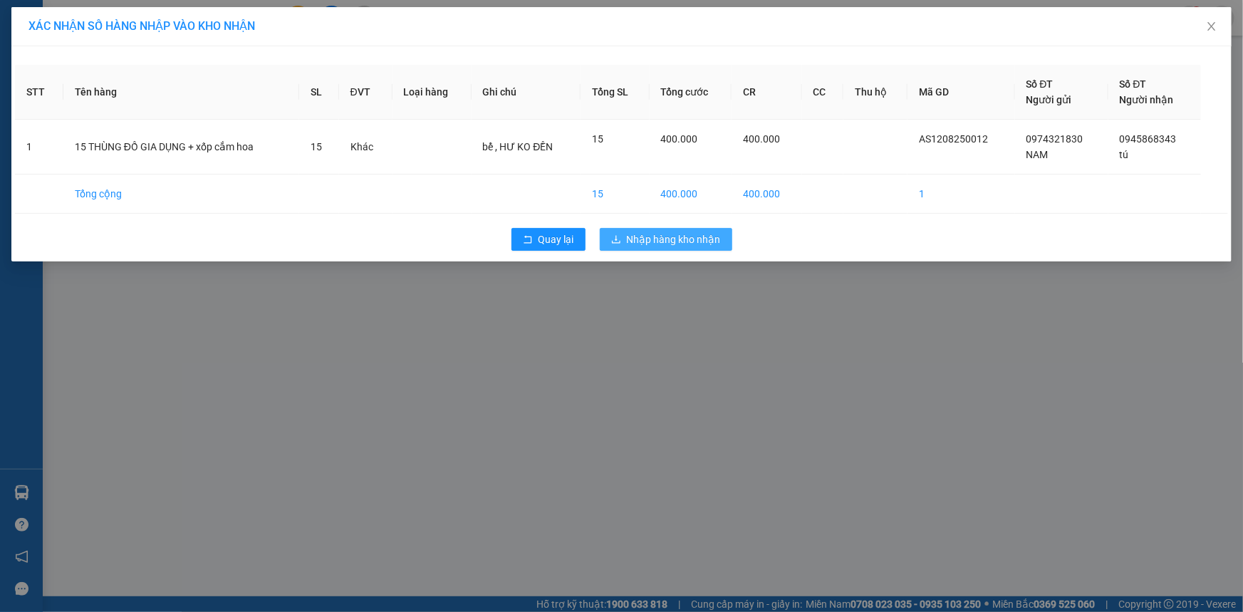
click at [669, 237] on span "Nhập hàng kho nhận" at bounding box center [674, 239] width 94 height 16
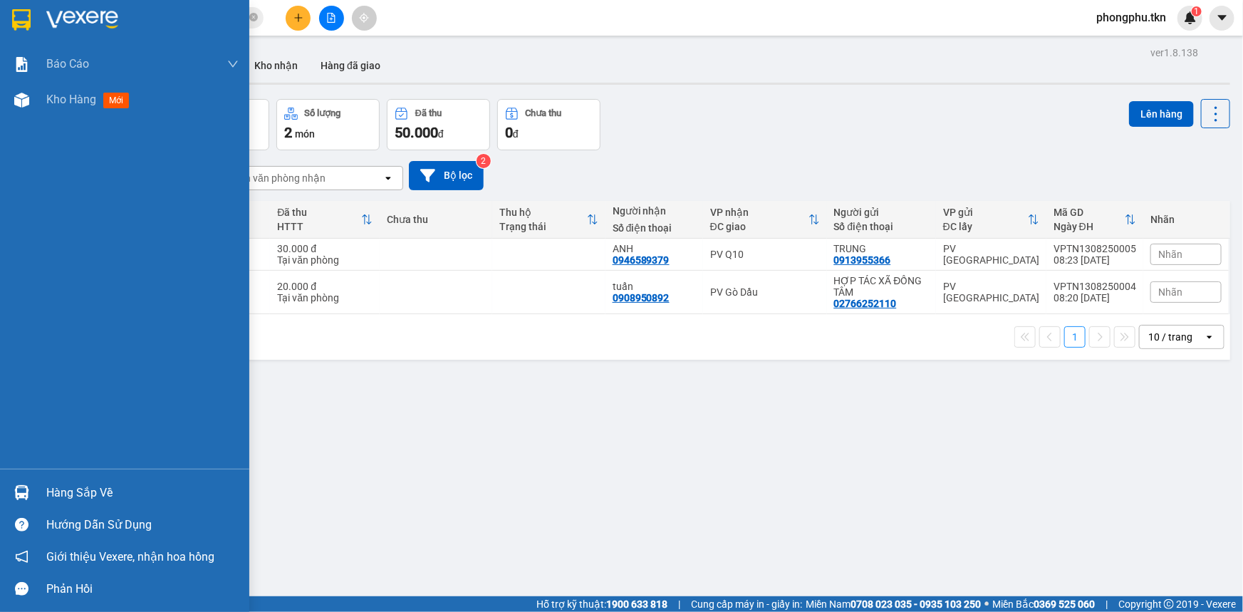
click at [44, 504] on div "Hàng sắp về" at bounding box center [124, 492] width 249 height 32
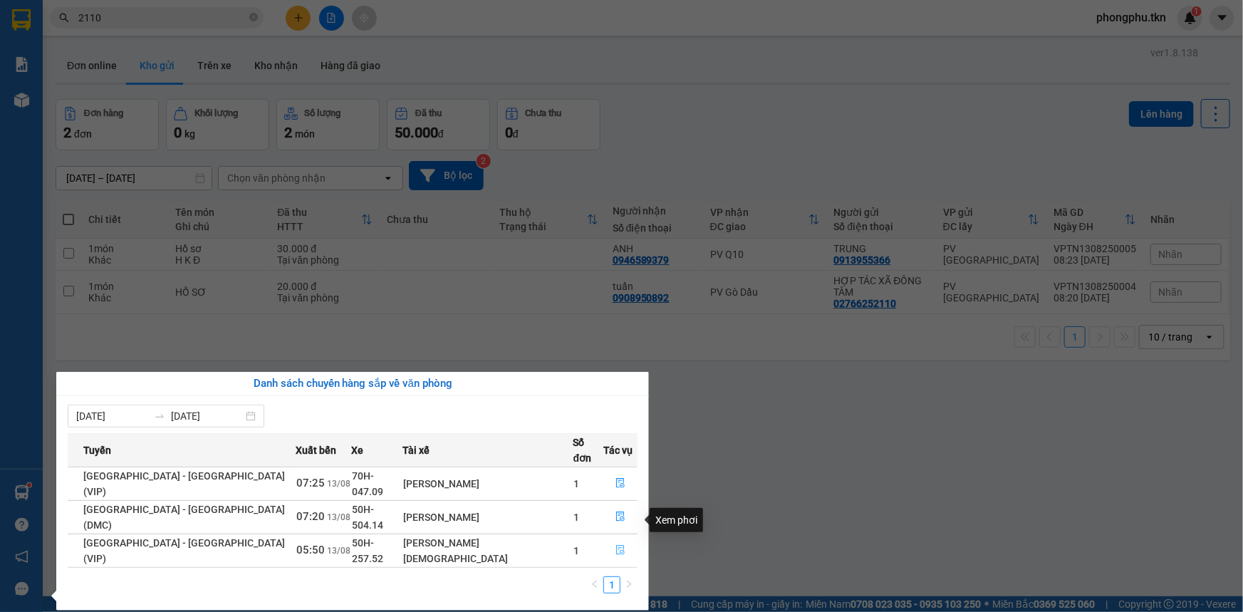
click at [616, 545] on icon "file-done" at bounding box center [620, 550] width 9 height 10
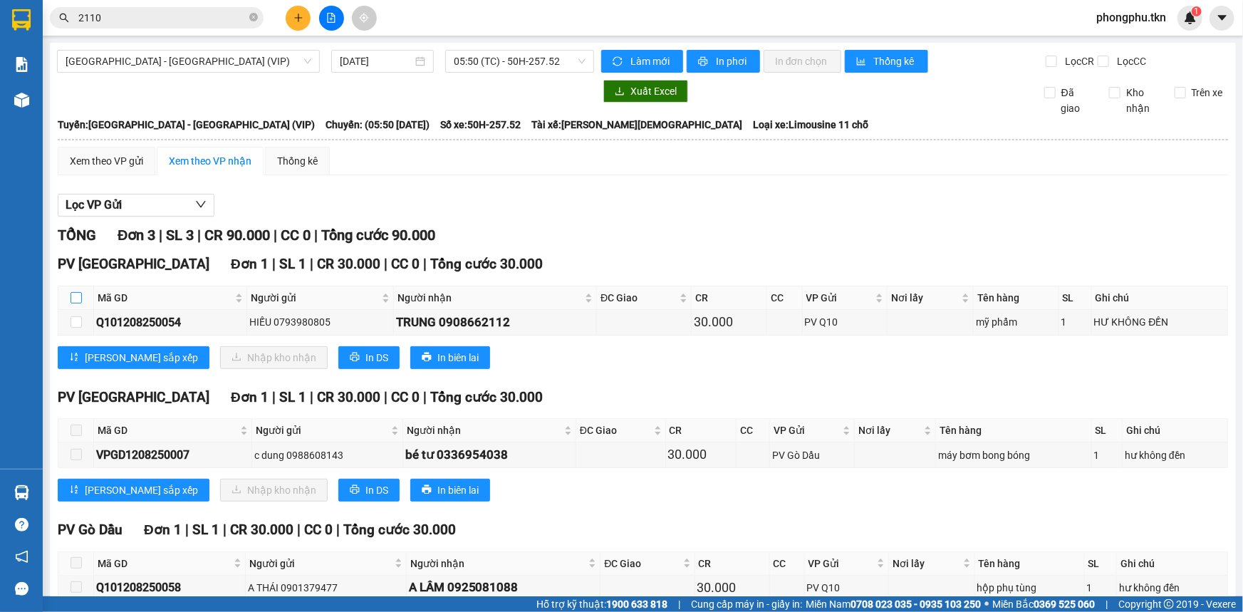
click at [73, 295] on input "checkbox" at bounding box center [76, 297] width 11 height 11
checkbox input "true"
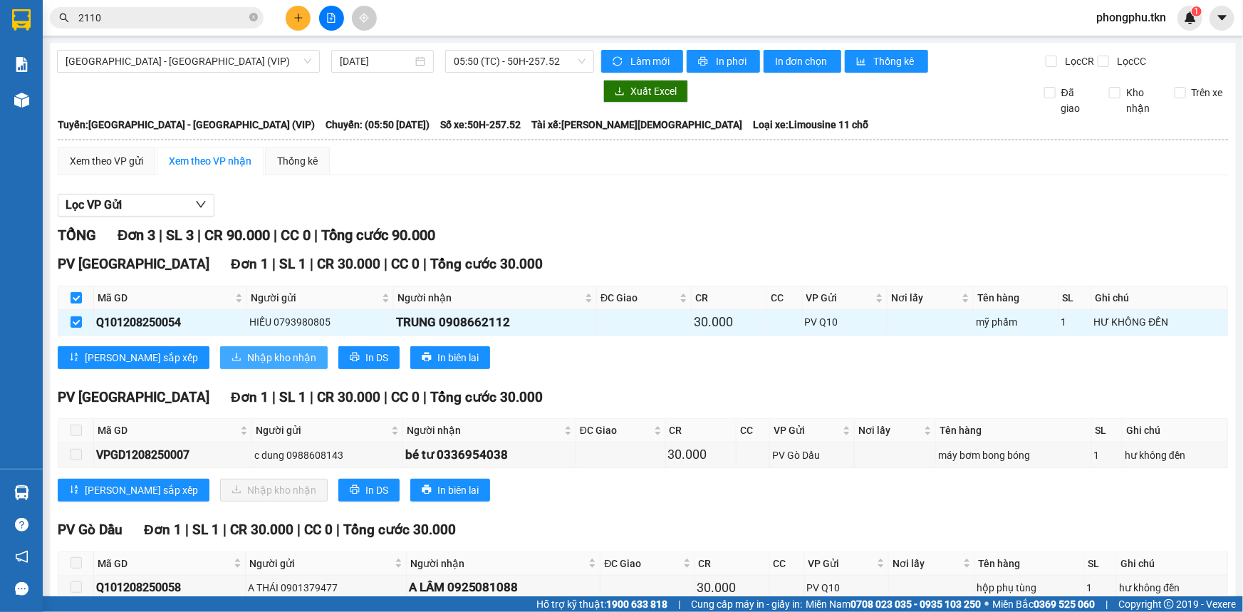
click at [247, 355] on span "Nhập kho nhận" at bounding box center [281, 358] width 69 height 16
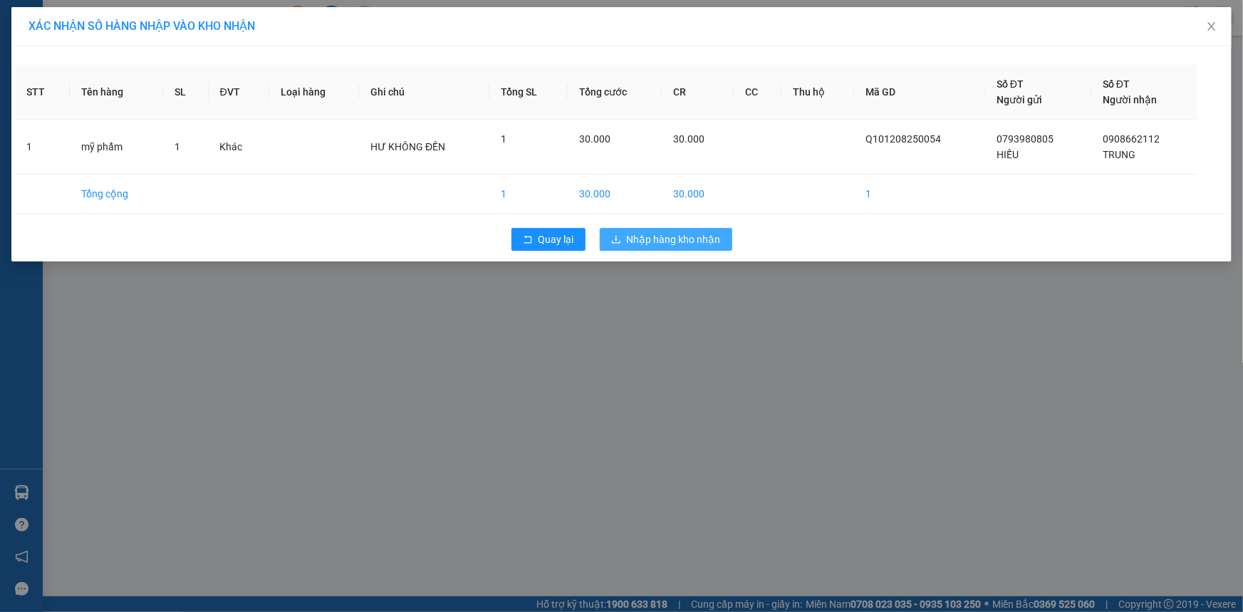
click at [681, 234] on span "Nhập hàng kho nhận" at bounding box center [674, 239] width 94 height 16
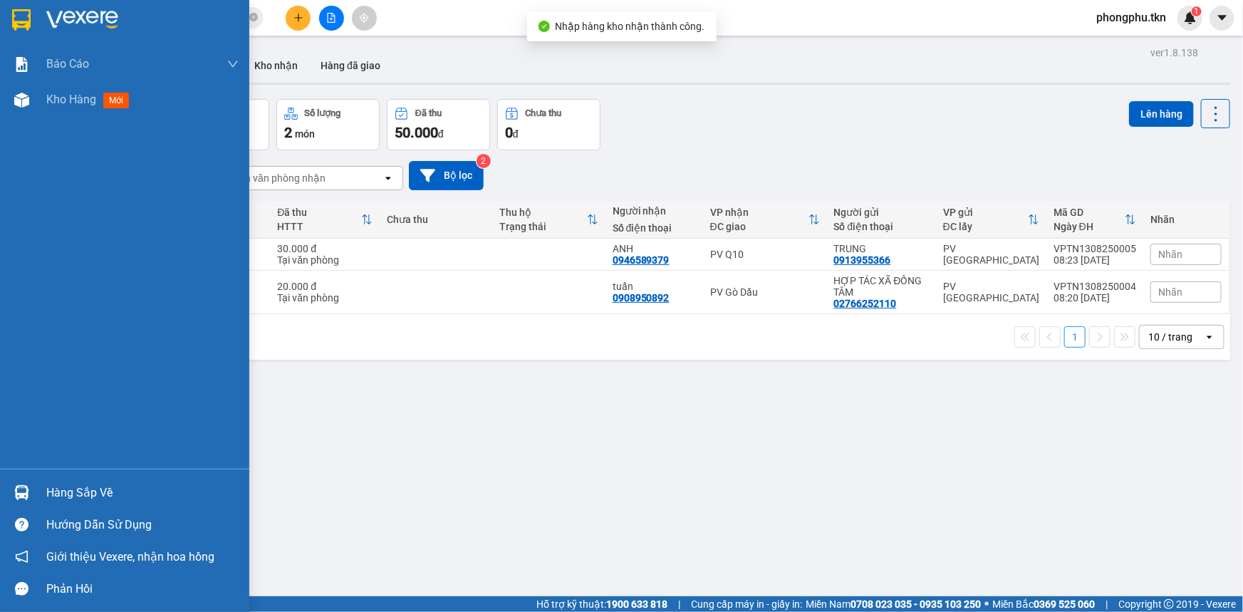
click at [55, 489] on div "Hàng sắp về" at bounding box center [142, 492] width 192 height 21
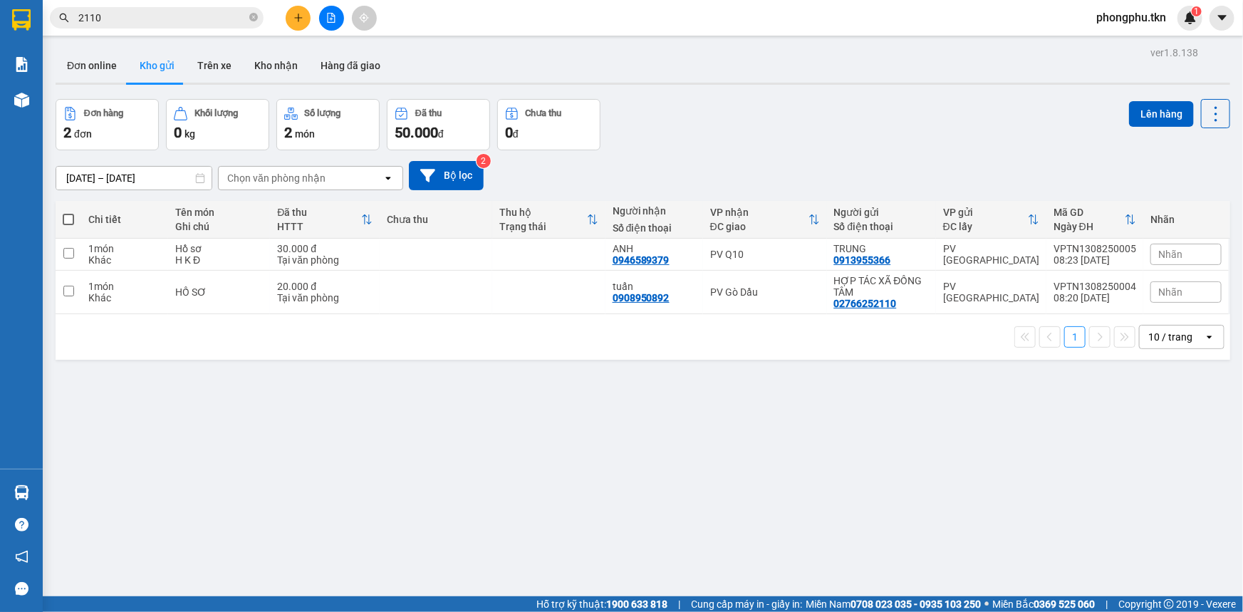
drag, startPoint x: 726, startPoint y: 534, endPoint x: 439, endPoint y: 466, distance: 295.0
click at [724, 534] on section "Kết quả tìm kiếm ( 544 ) Bộ lọc Mã ĐH Trạng thái Món hàng Thu hộ Tổng cước Chưa…" at bounding box center [621, 306] width 1243 height 612
click at [205, 20] on input "2110" at bounding box center [162, 18] width 168 height 16
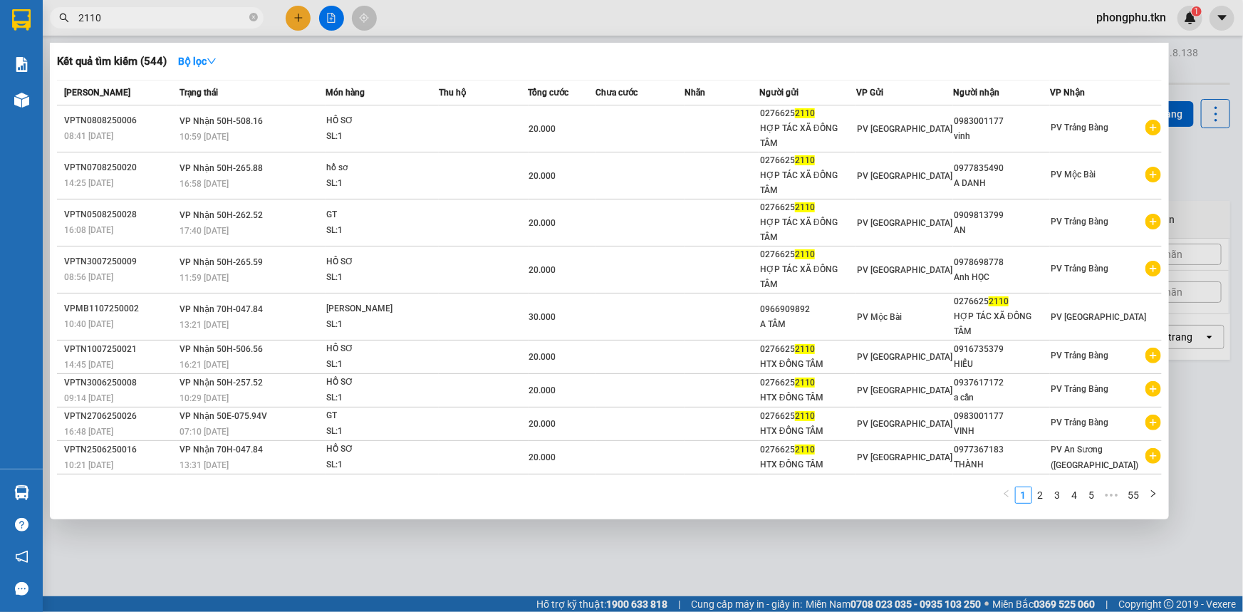
click at [205, 20] on input "2110" at bounding box center [162, 18] width 168 height 16
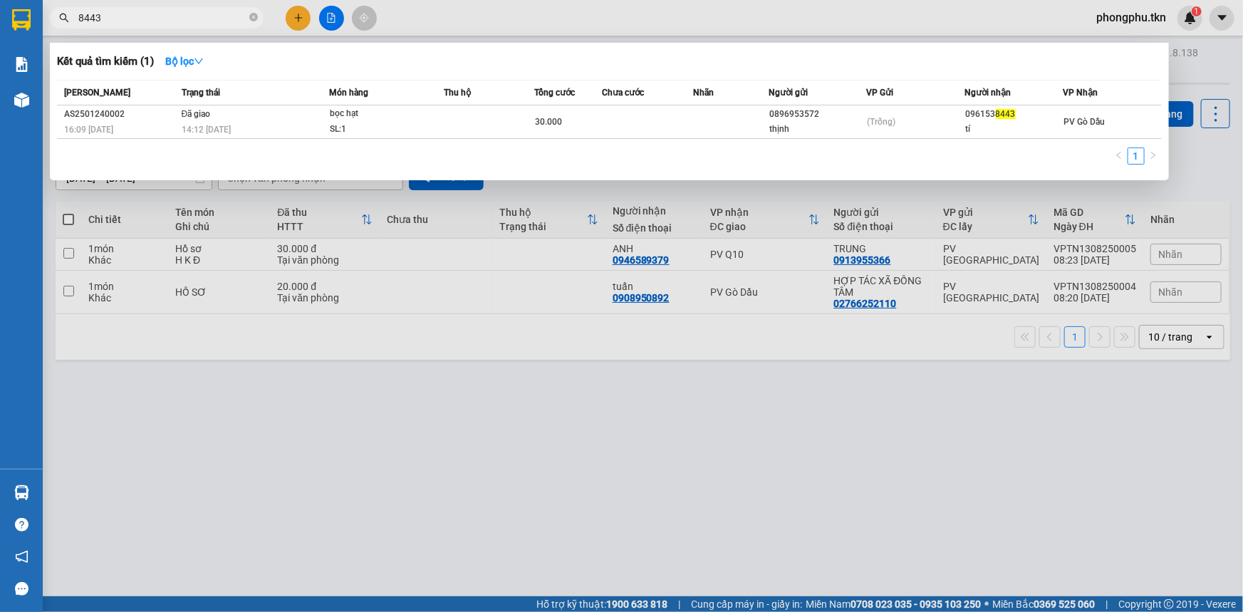
click at [199, 17] on input "8443" at bounding box center [162, 18] width 168 height 16
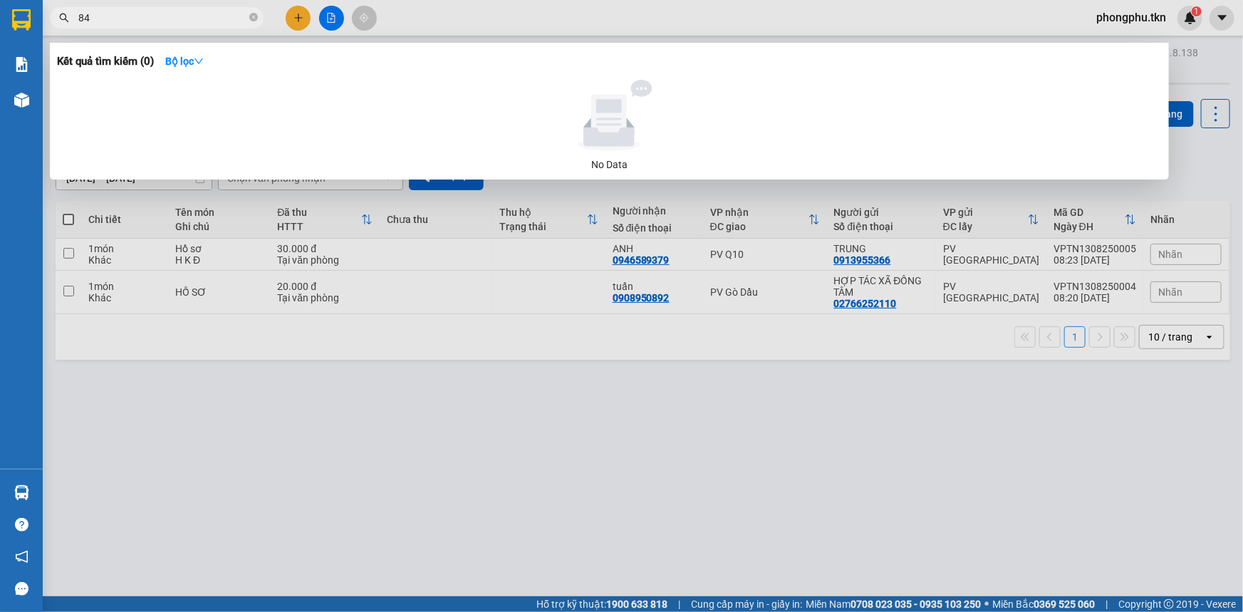
type input "8"
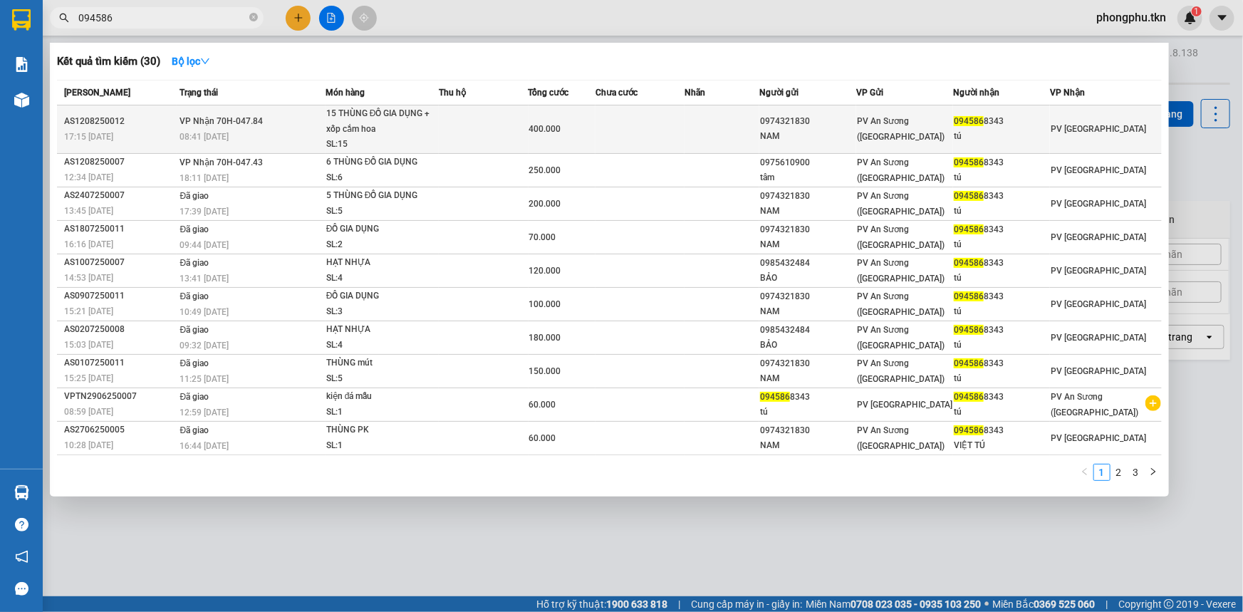
type input "094586"
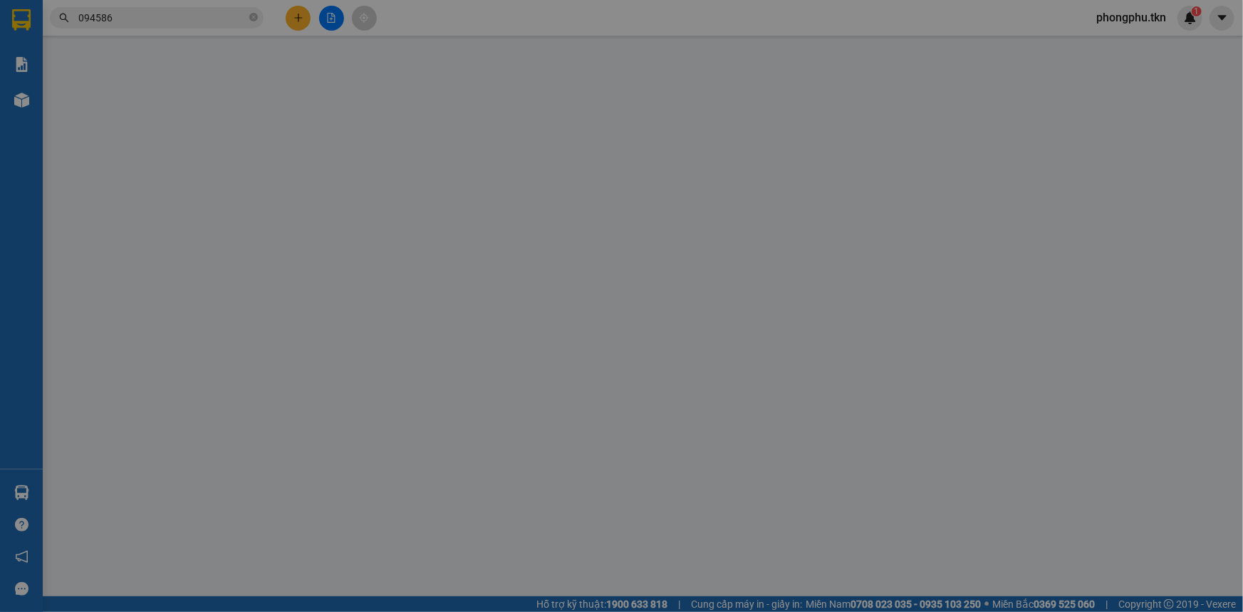
type input "0974321830"
type input "NAM"
type input "0945868343"
type input "tú"
type input "400.000"
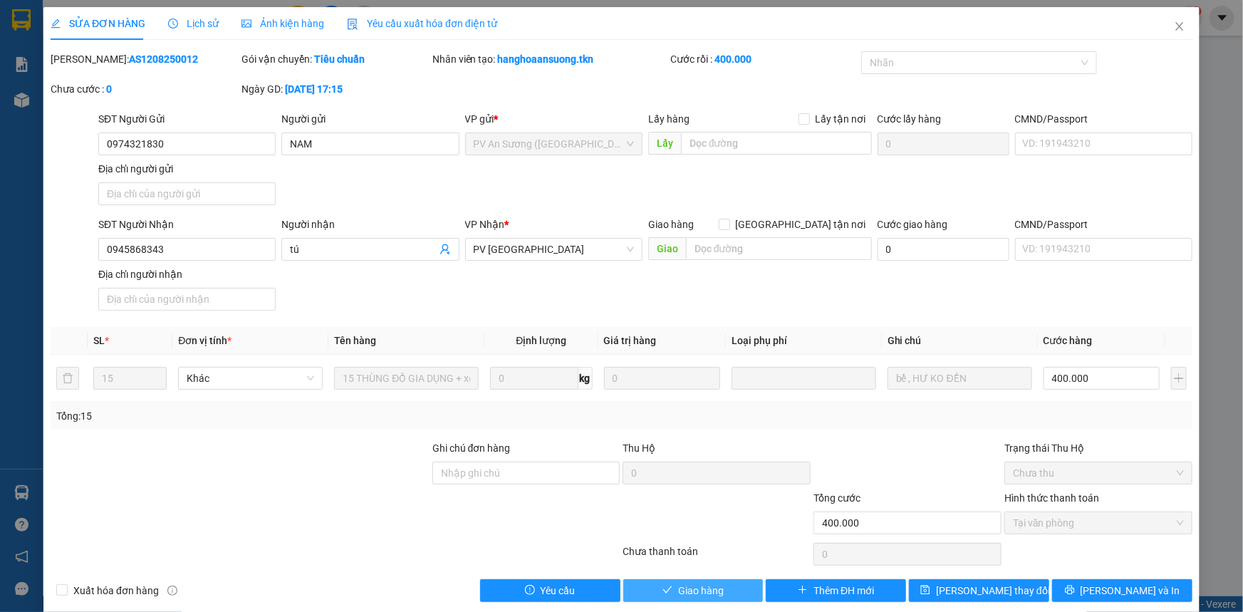
click at [654, 591] on button "Giao hàng" at bounding box center [693, 590] width 140 height 23
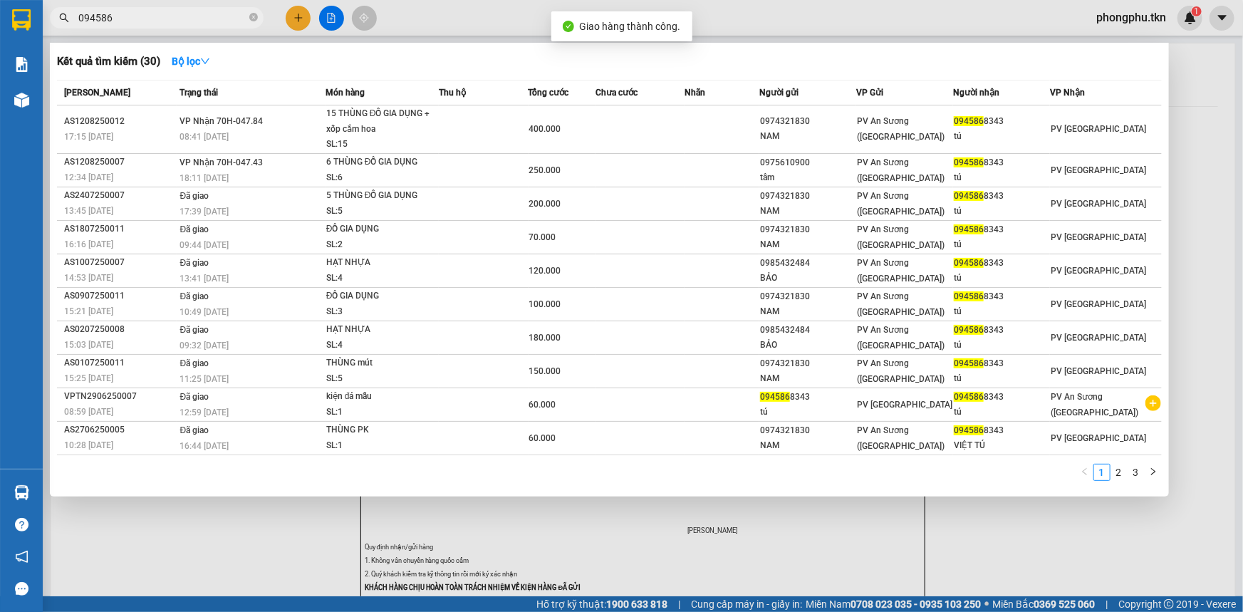
click at [199, 10] on input "094586" at bounding box center [162, 18] width 168 height 16
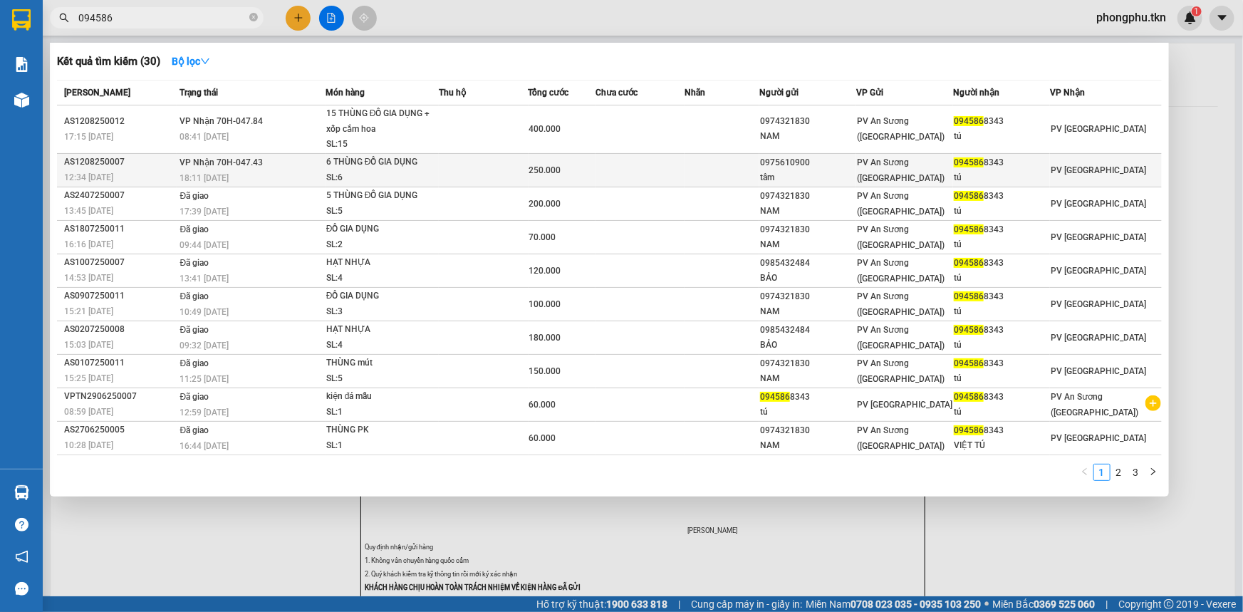
click at [212, 167] on span "VP Nhận 70H-047.43" at bounding box center [221, 162] width 83 height 10
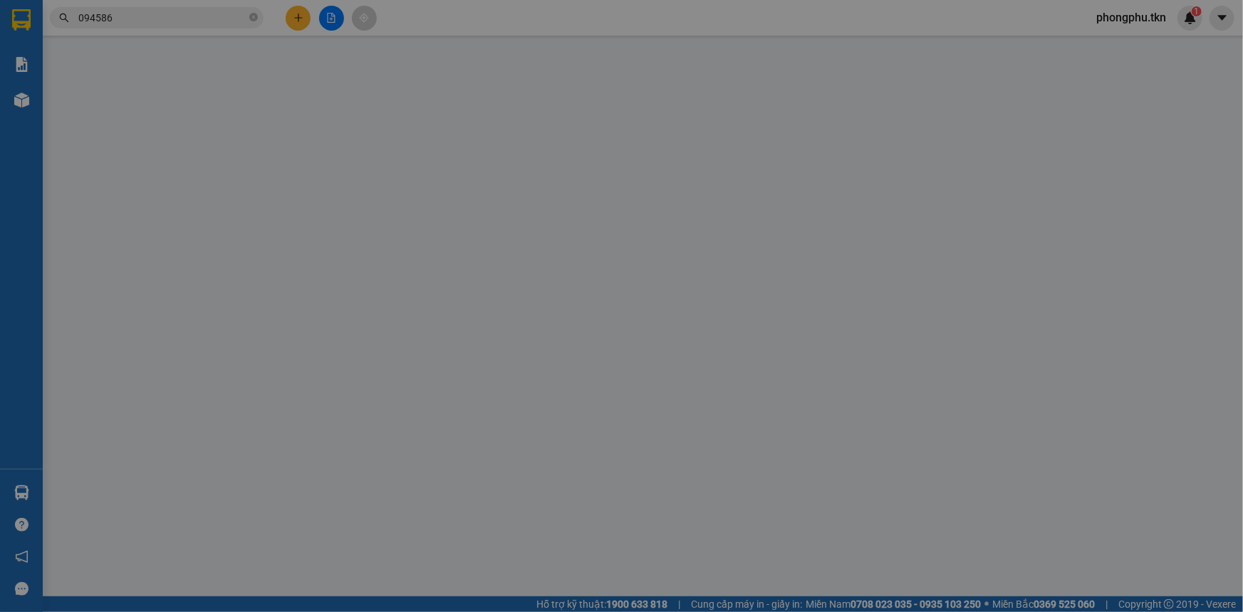
type input "0975610900"
type input "tâm"
type input "0945868343"
type input "tú"
type input "250.000"
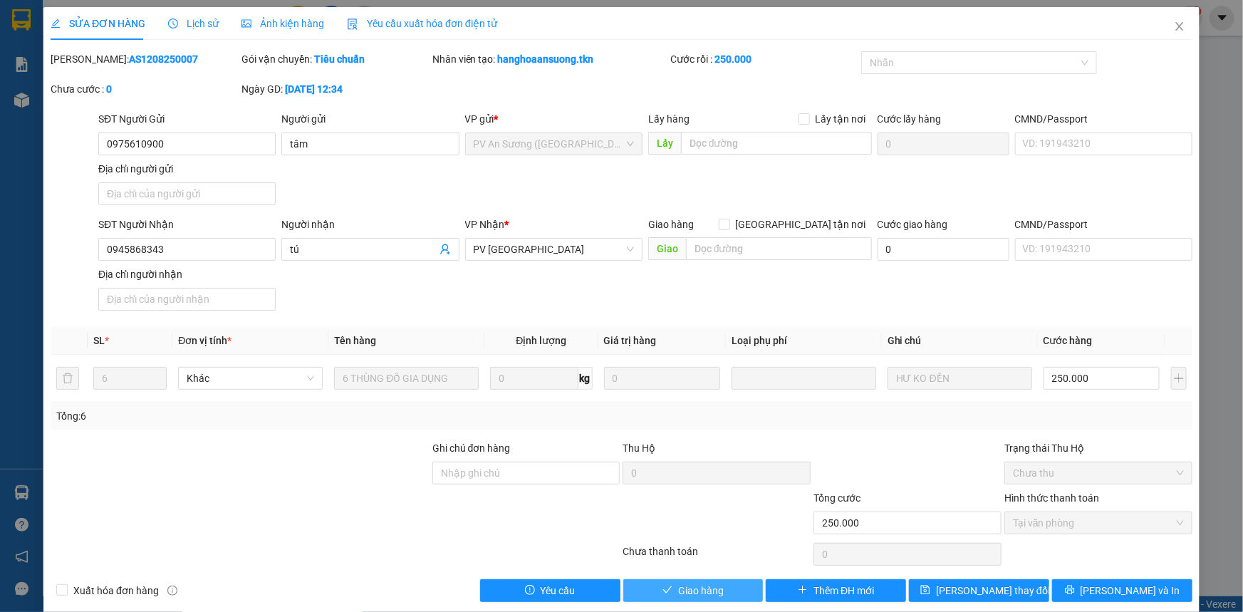
click at [648, 590] on button "Giao hàng" at bounding box center [693, 590] width 140 height 23
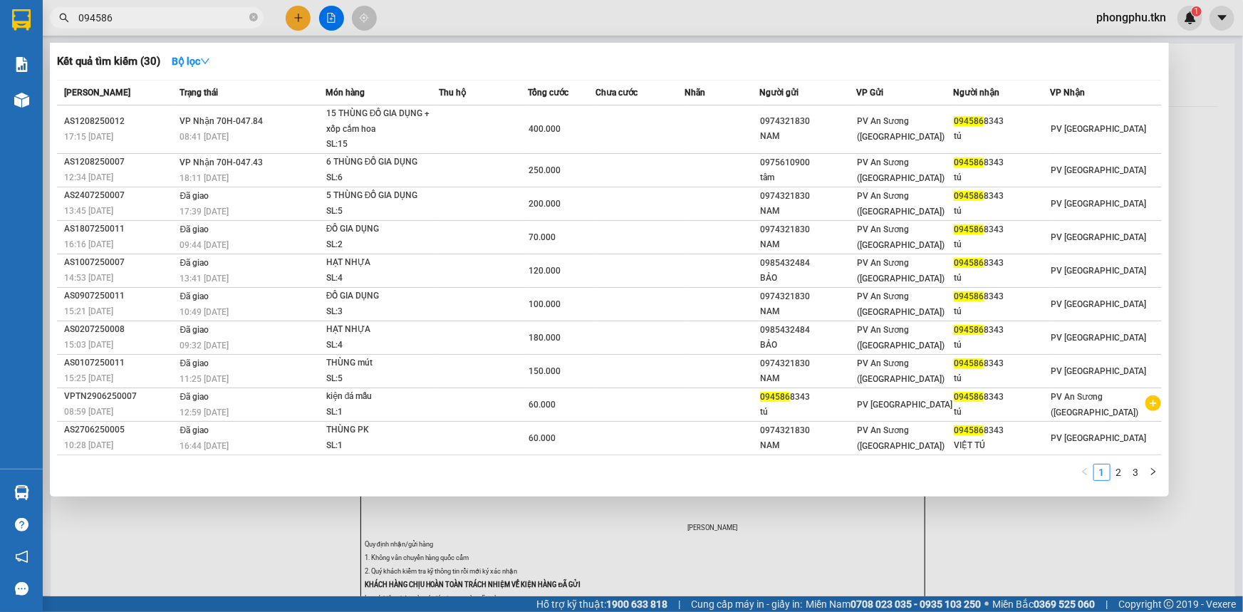
click at [167, 14] on input "094586" at bounding box center [162, 18] width 168 height 16
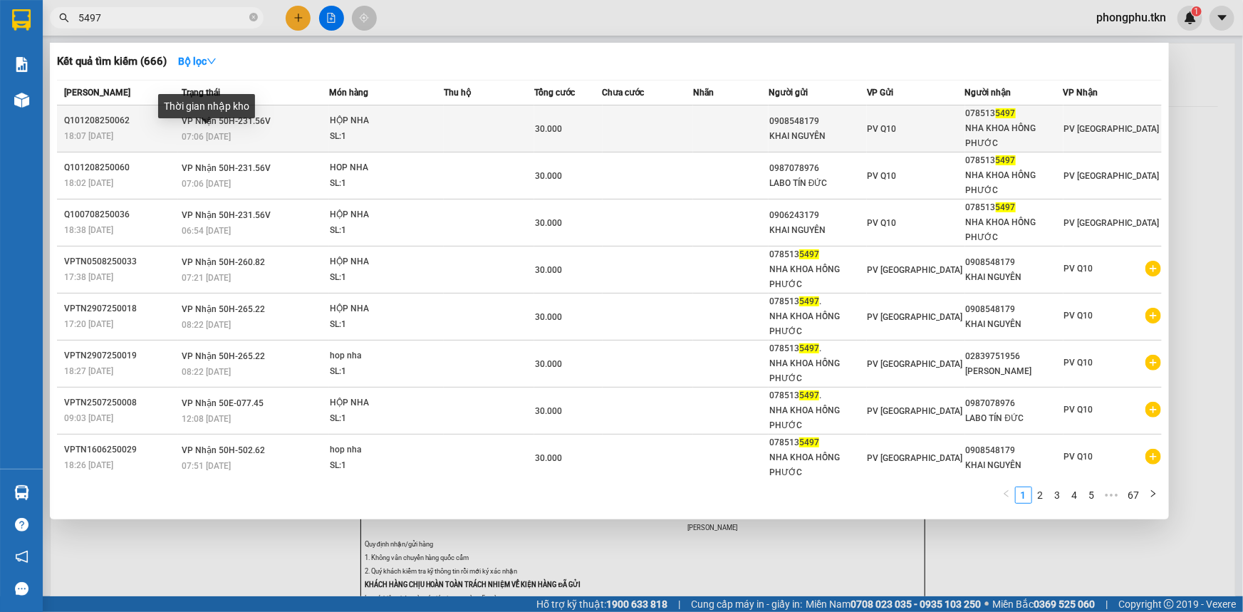
type input "5497"
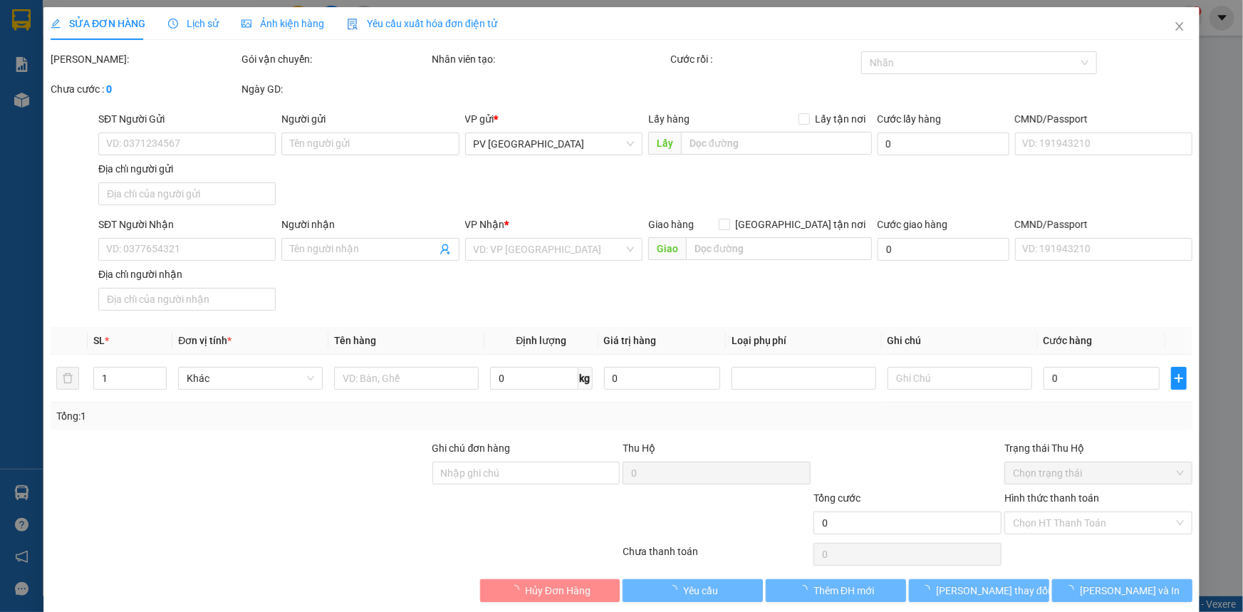
type input "0908548179"
type input "KHAI NGUYÊN"
type input "0785135497"
type input "NHA KHOA HỒNG PHƯỚC"
type input "30.000"
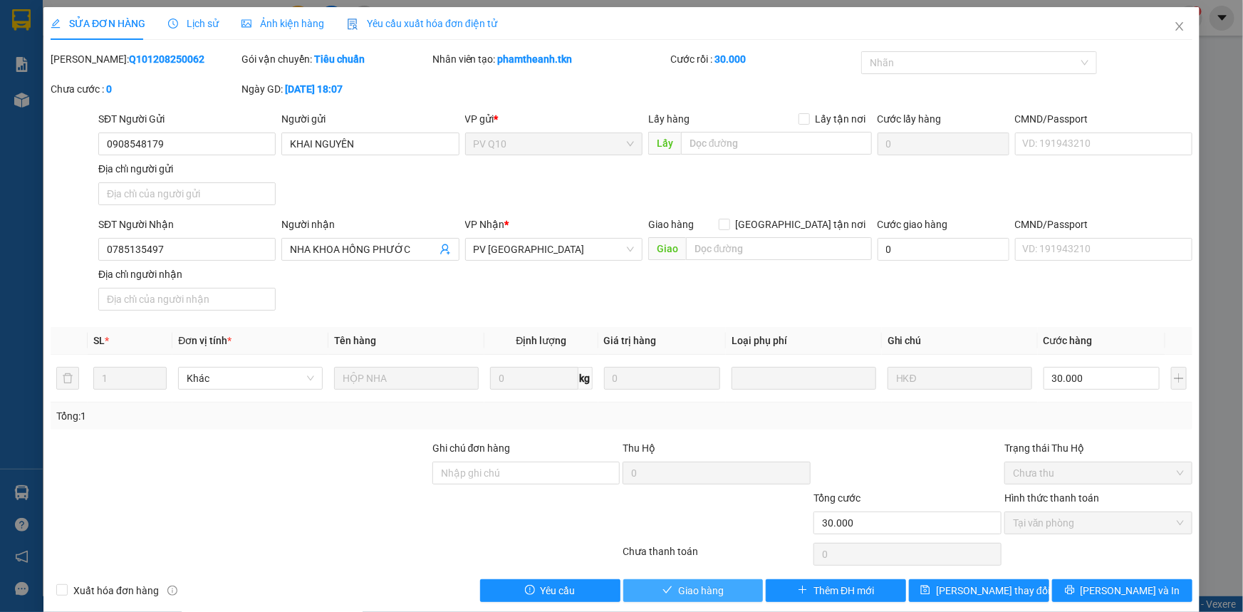
click at [645, 580] on button "Giao hàng" at bounding box center [693, 590] width 140 height 23
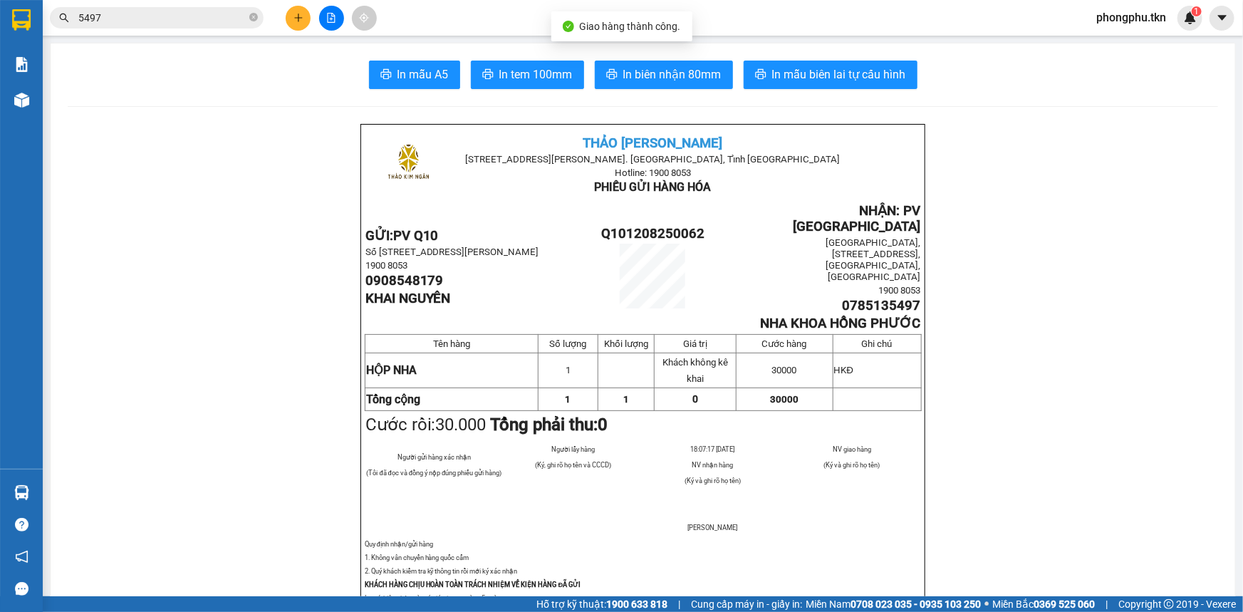
click at [160, 18] on input "5497" at bounding box center [162, 18] width 168 height 16
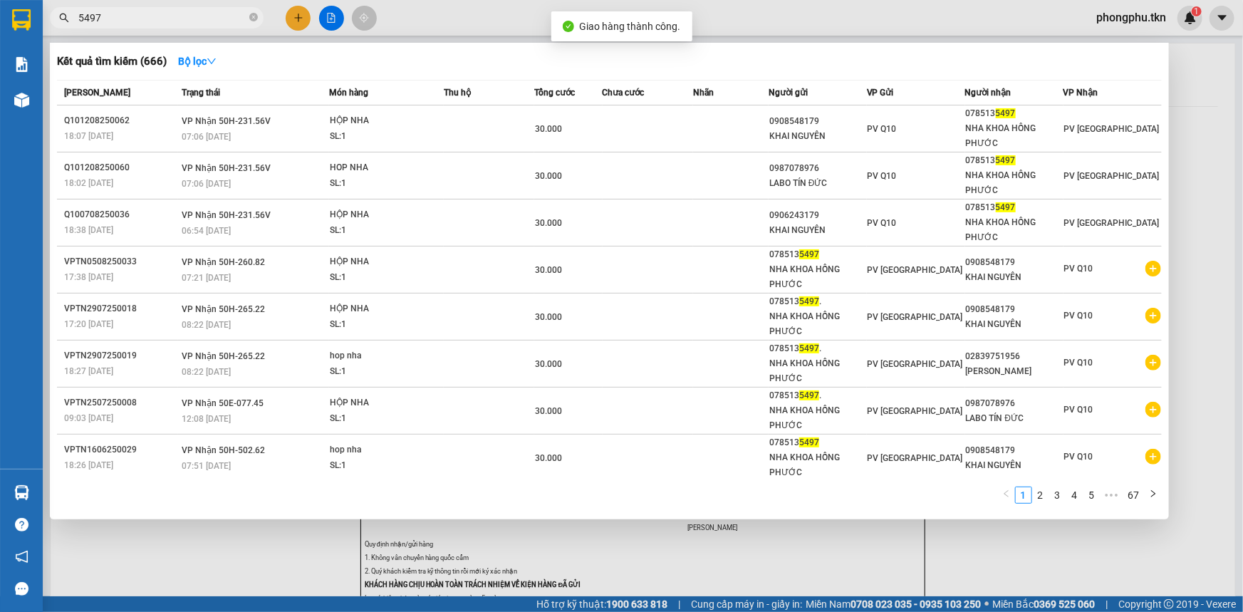
click at [160, 18] on input "5497" at bounding box center [162, 18] width 168 height 16
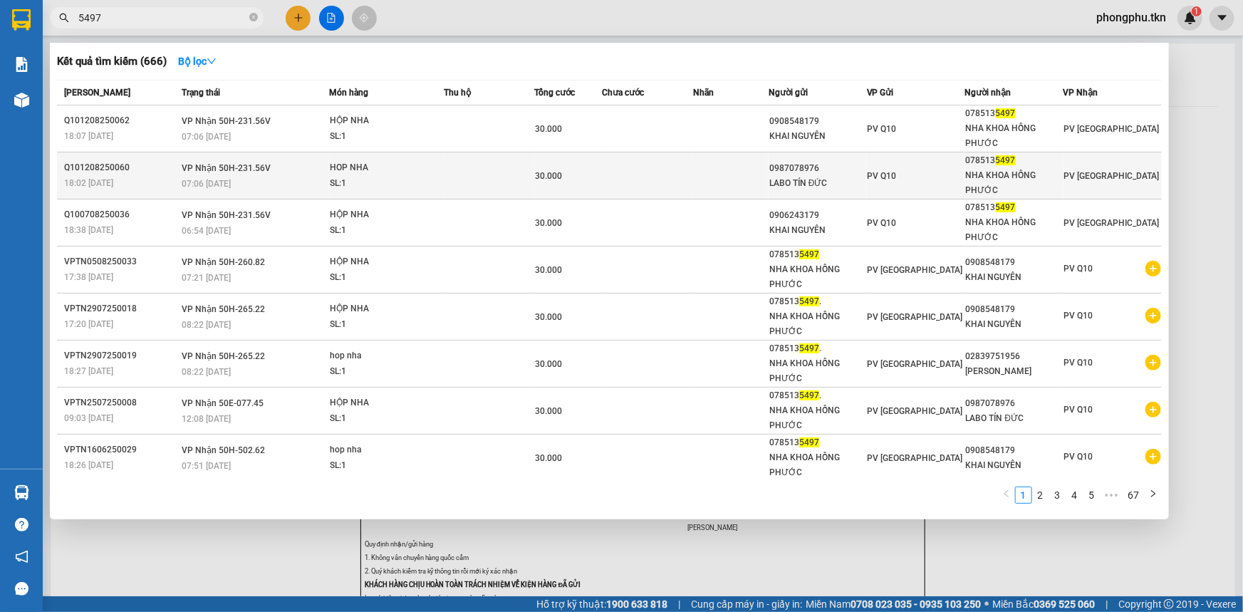
click at [167, 170] on div "Q101208250060" at bounding box center [120, 167] width 113 height 15
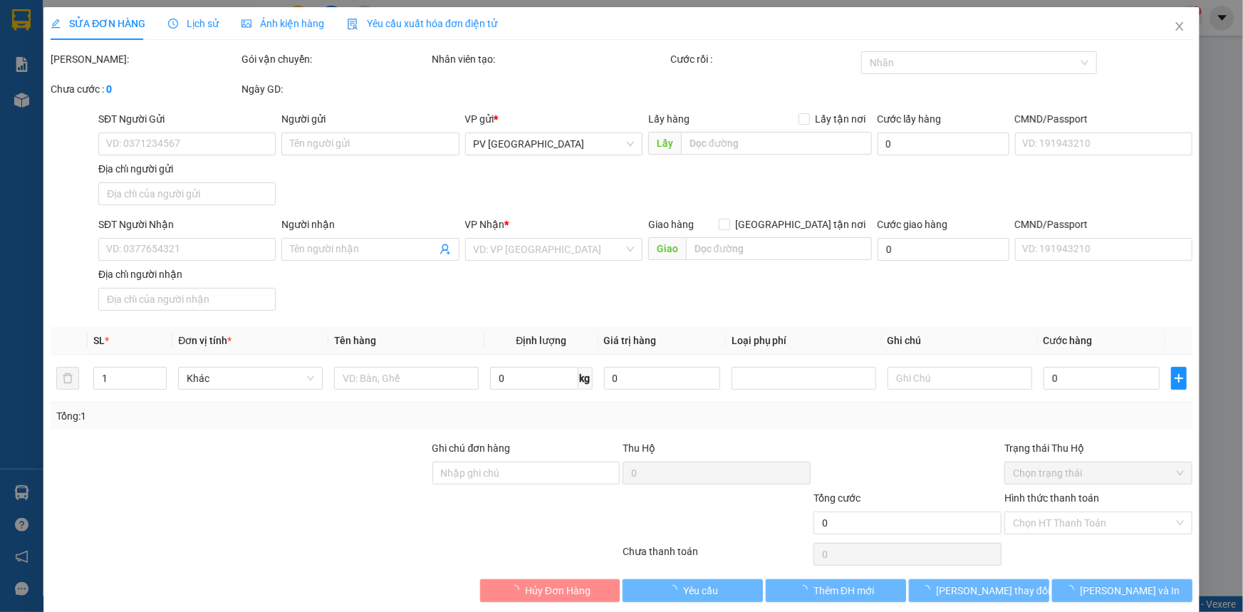
type input "0987078976"
type input "LABO TÍN ĐỨC"
type input "0785135497"
type input "NHA KHOA HỒNG PHƯỚC"
type input "30.000"
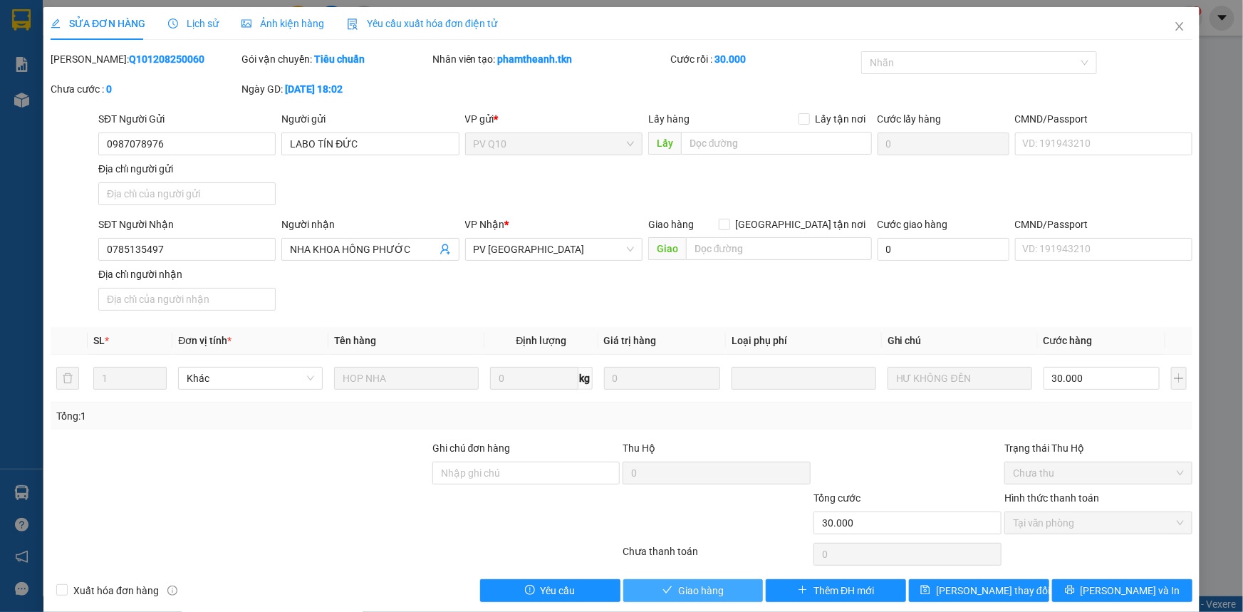
click at [694, 585] on span "Giao hàng" at bounding box center [701, 591] width 46 height 16
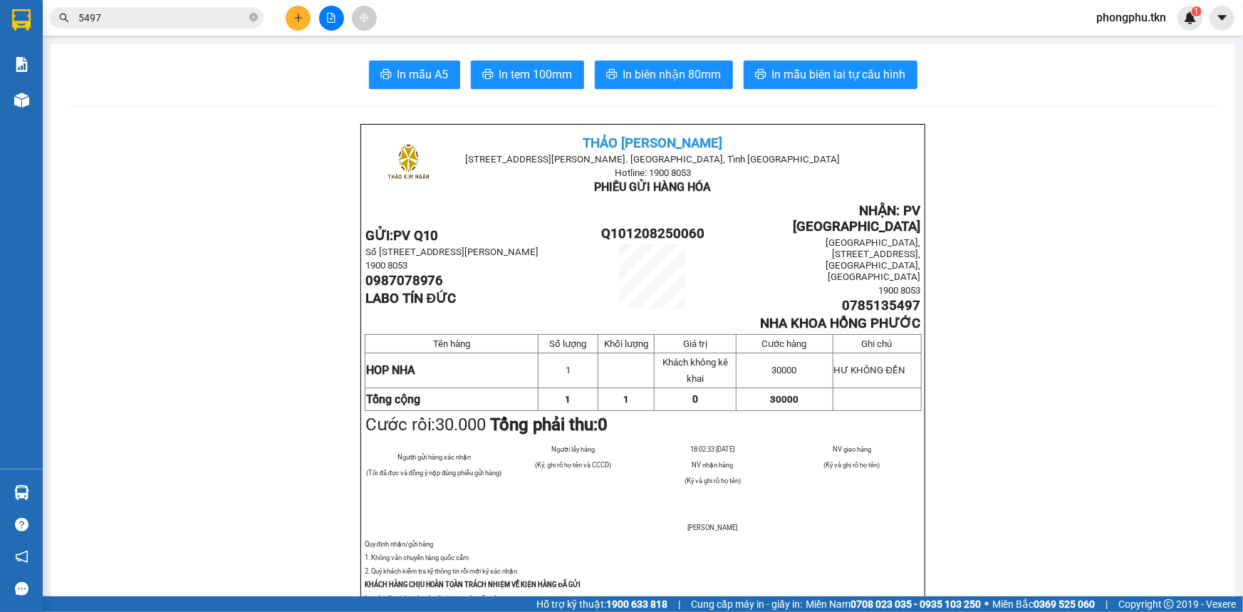
click at [185, 17] on input "5497" at bounding box center [162, 18] width 168 height 16
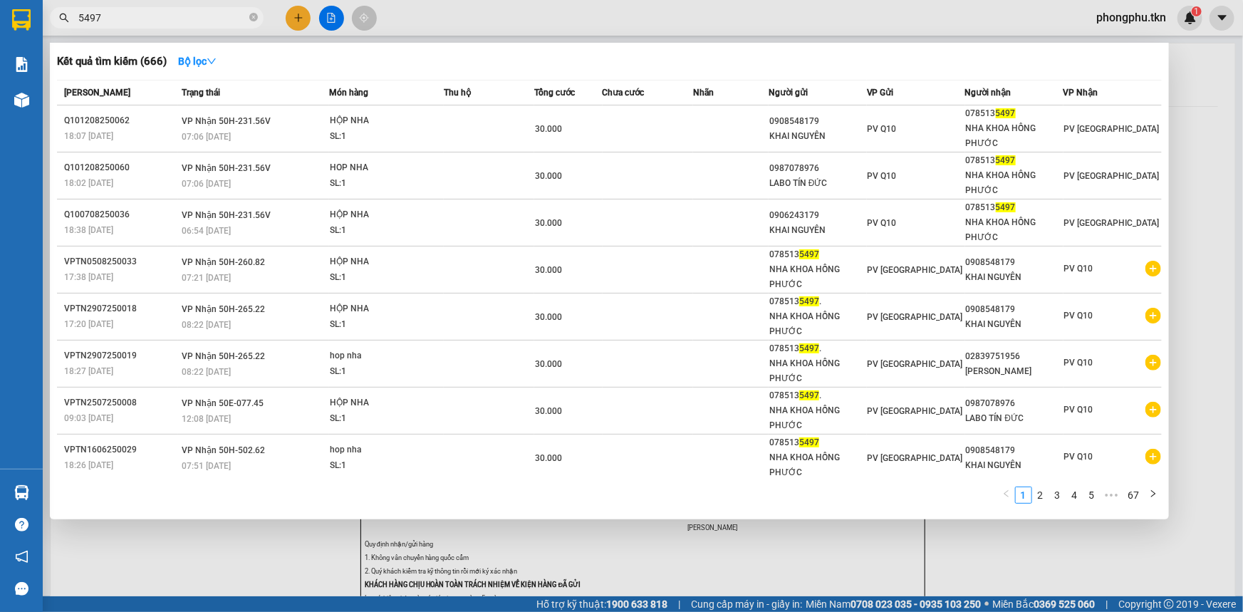
click at [185, 17] on input "5497" at bounding box center [162, 18] width 168 height 16
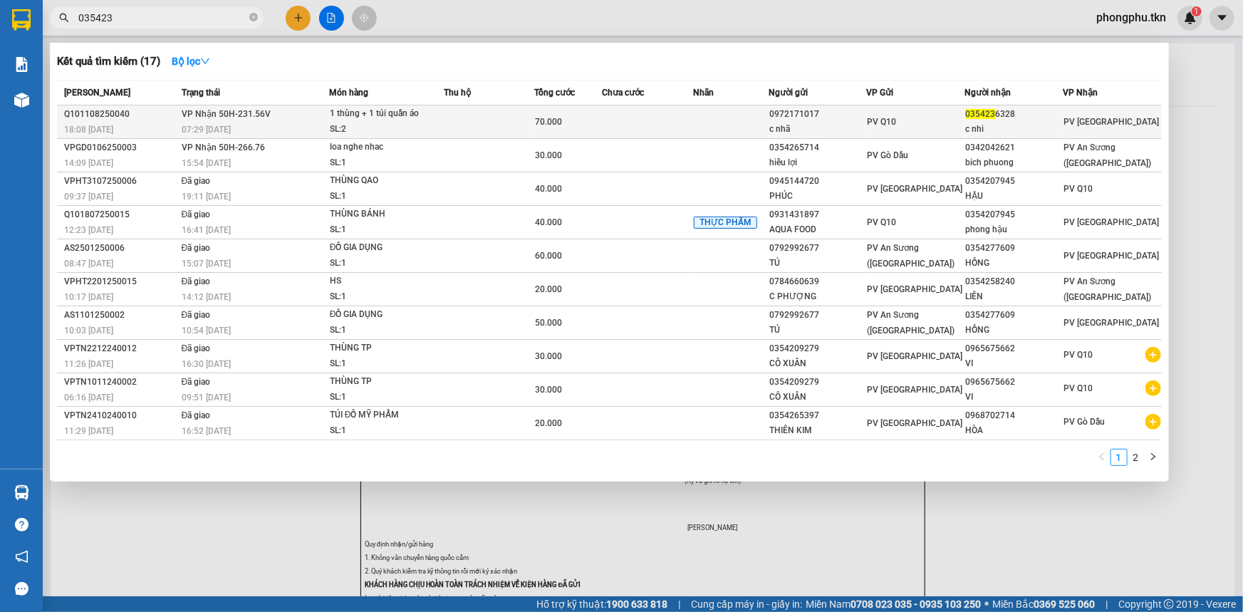
type input "035423"
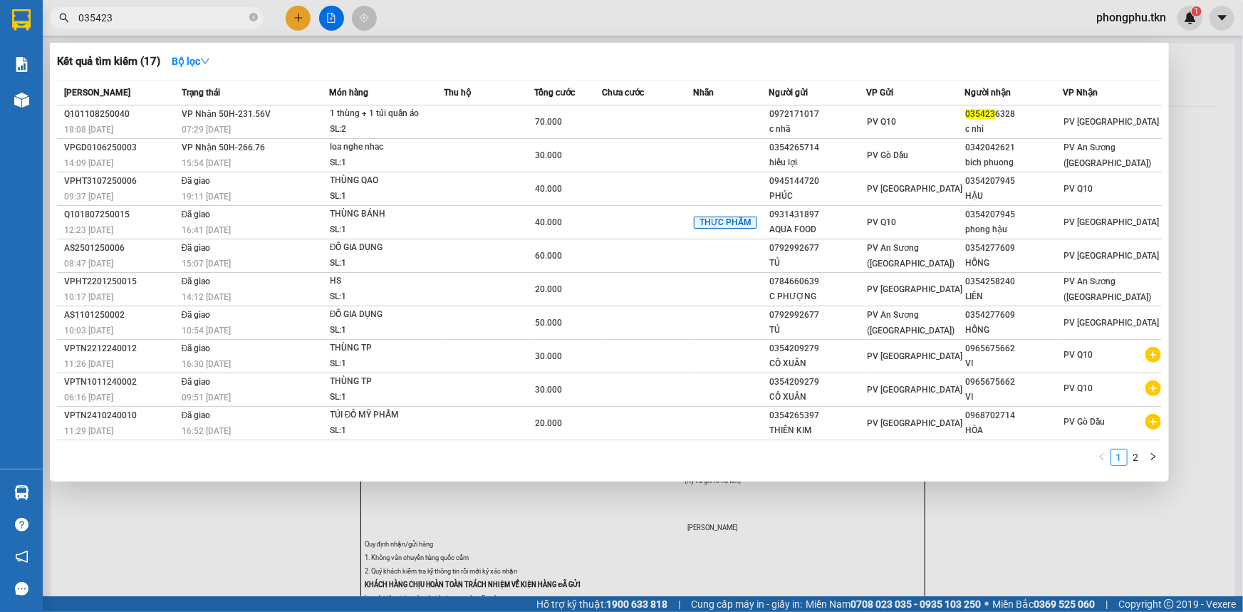
click at [258, 125] on div "07:29 - 12/08" at bounding box center [255, 130] width 147 height 16
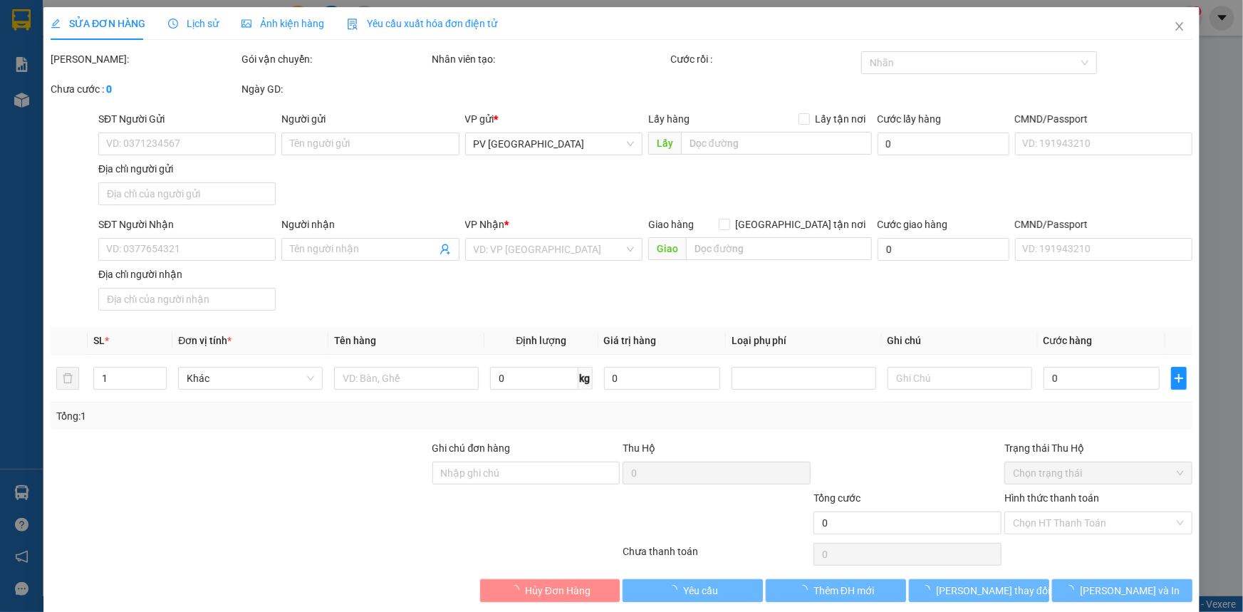
type input "0972171017"
type input "c nhã"
type input "0354236328"
type input "c nhi"
type input "70.000"
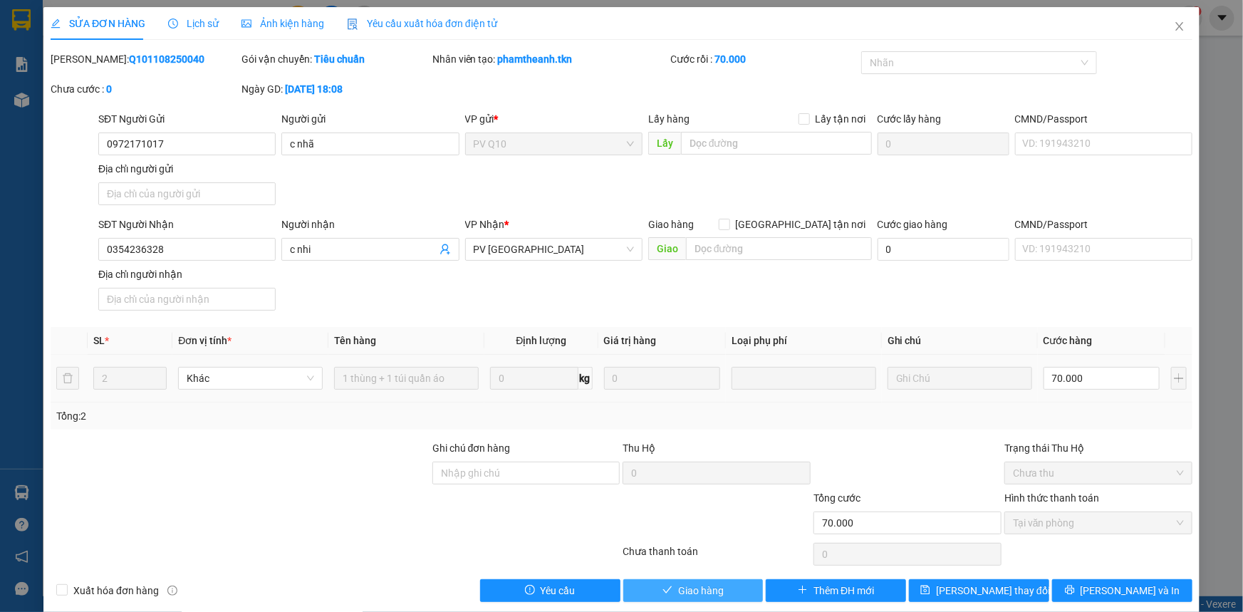
click at [669, 595] on button "Giao hàng" at bounding box center [693, 590] width 140 height 23
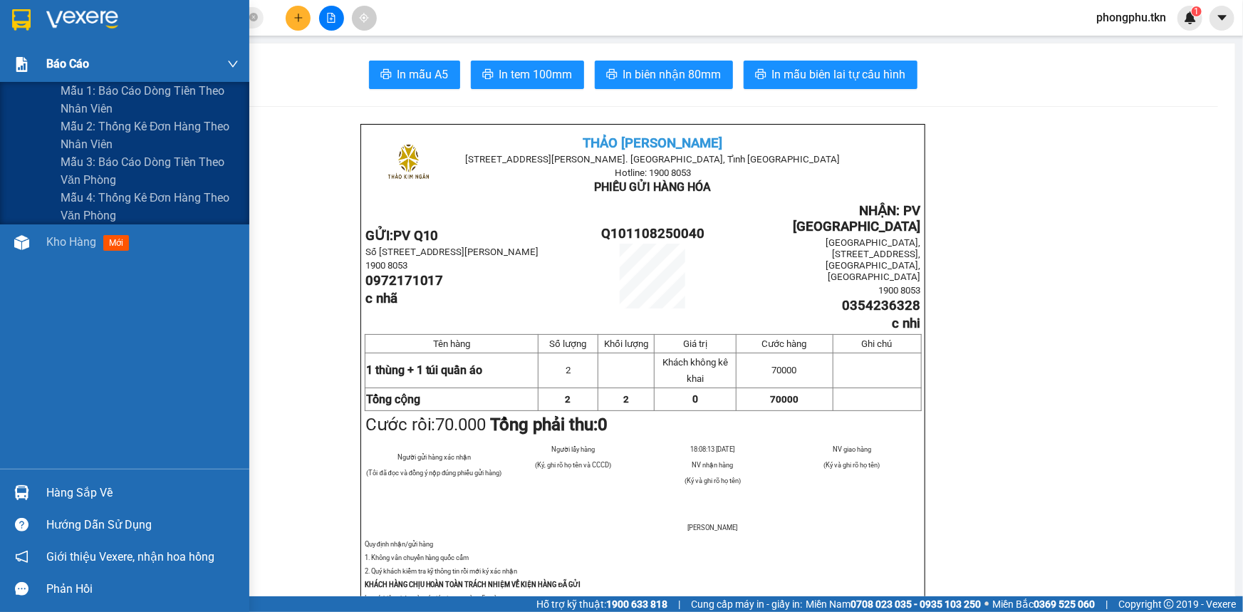
click at [73, 80] on div "Báo cáo" at bounding box center [142, 64] width 192 height 36
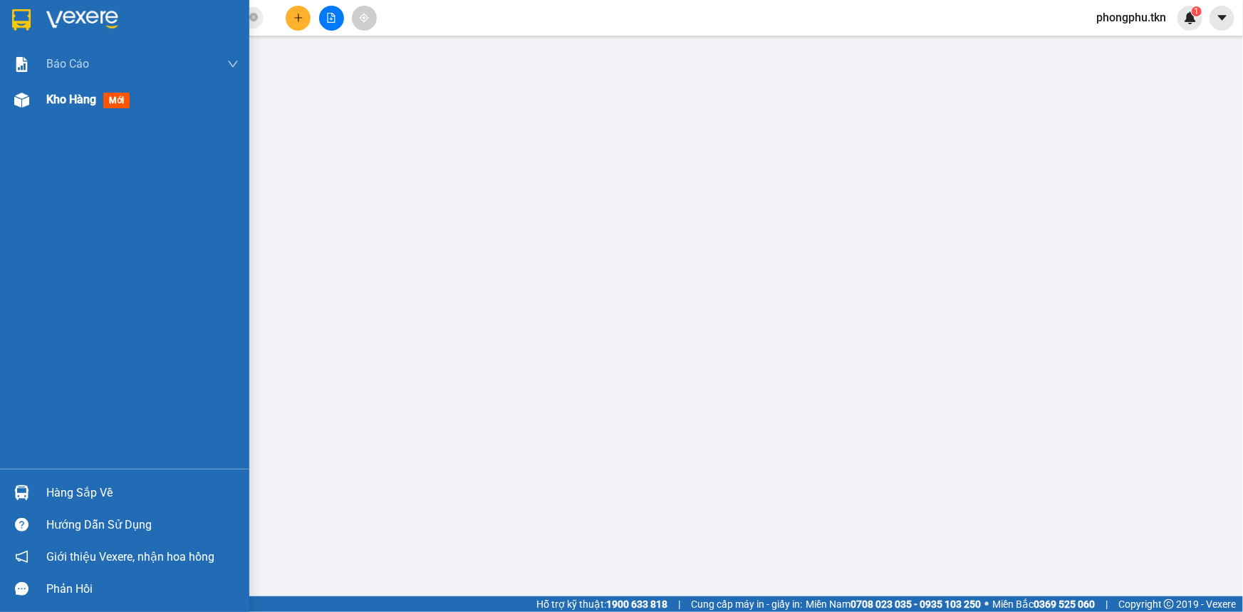
click at [70, 103] on span "Kho hàng" at bounding box center [71, 100] width 50 height 14
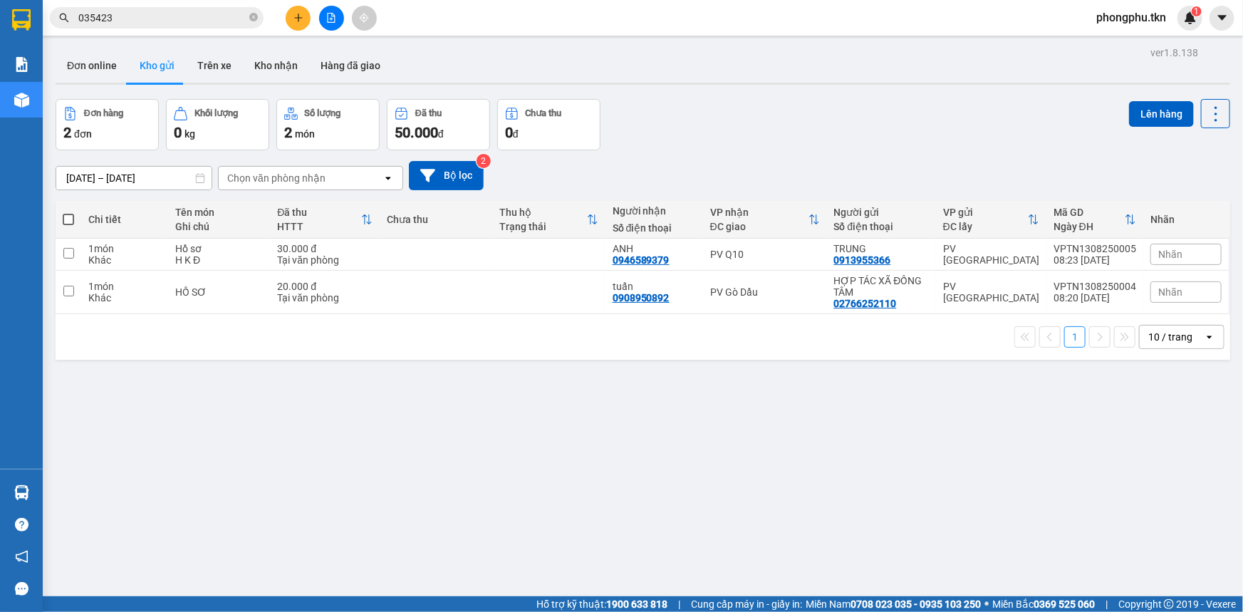
click at [67, 221] on span at bounding box center [68, 219] width 11 height 11
click at [68, 212] on input "checkbox" at bounding box center [68, 212] width 0 height 0
checkbox input "true"
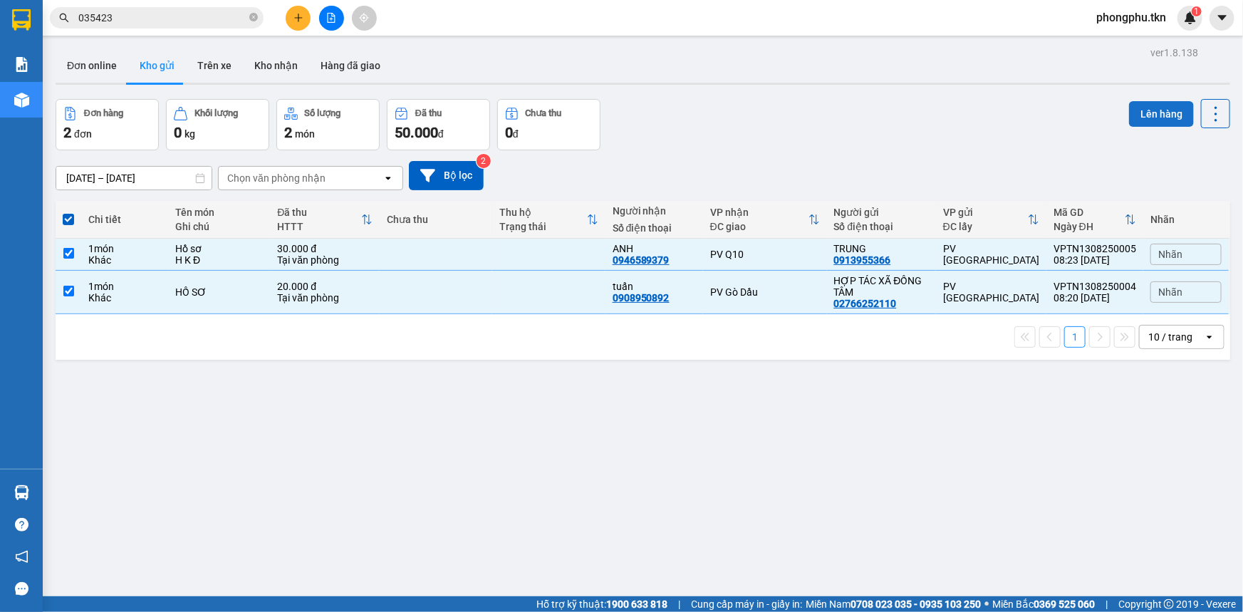
click at [1132, 118] on button "Lên hàng" at bounding box center [1161, 114] width 65 height 26
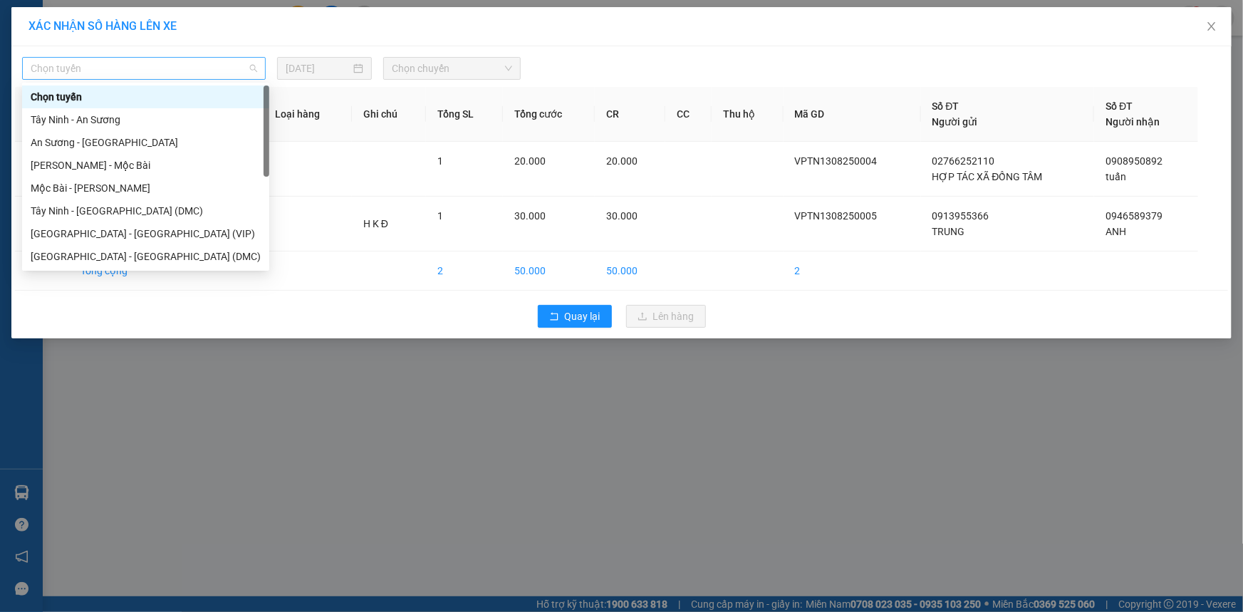
click at [249, 63] on span "Chọn tuyến" at bounding box center [144, 68] width 226 height 21
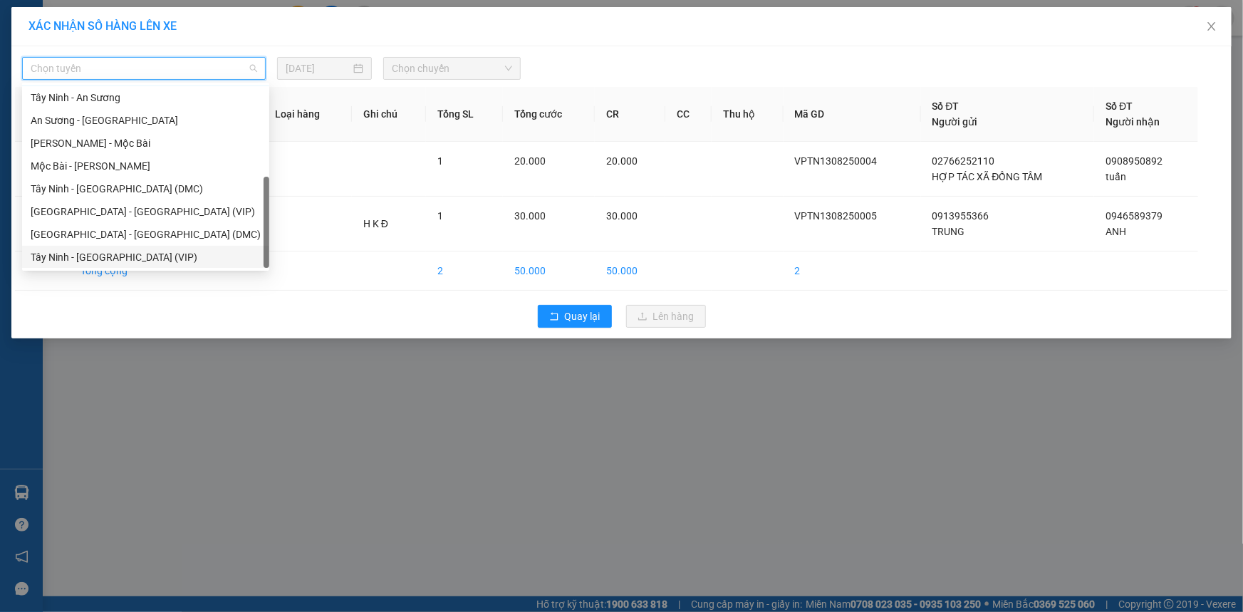
click at [116, 254] on div "Tây Ninh - Sài Gòn (VIP)" at bounding box center [146, 257] width 230 height 16
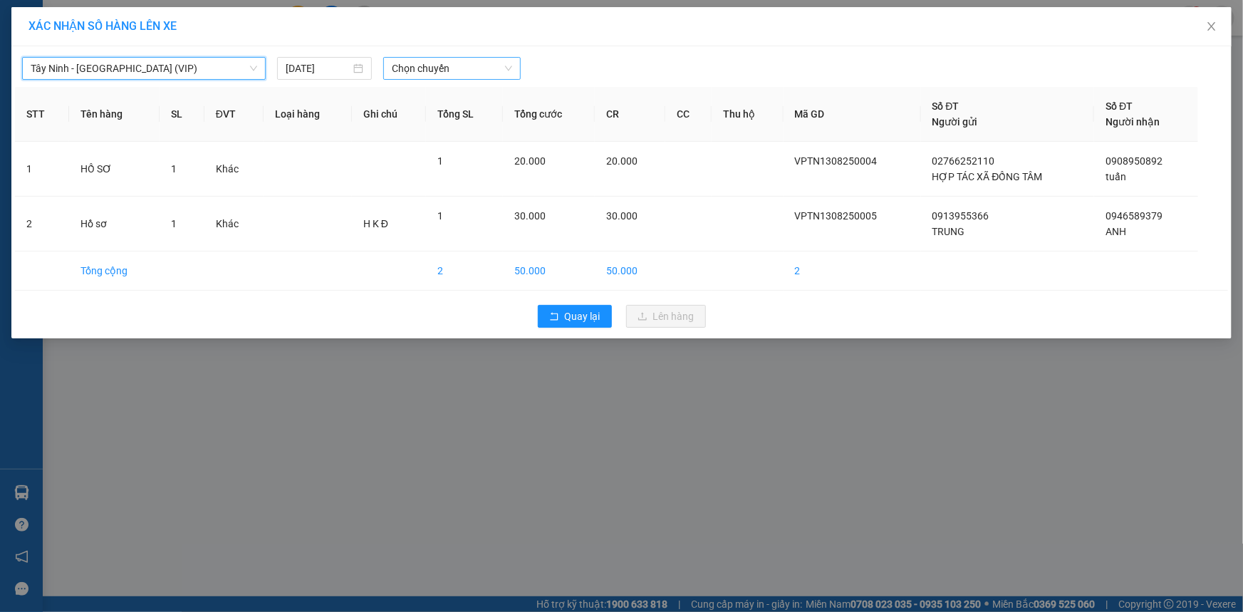
click at [461, 70] on span "Chọn chuyến" at bounding box center [452, 68] width 120 height 21
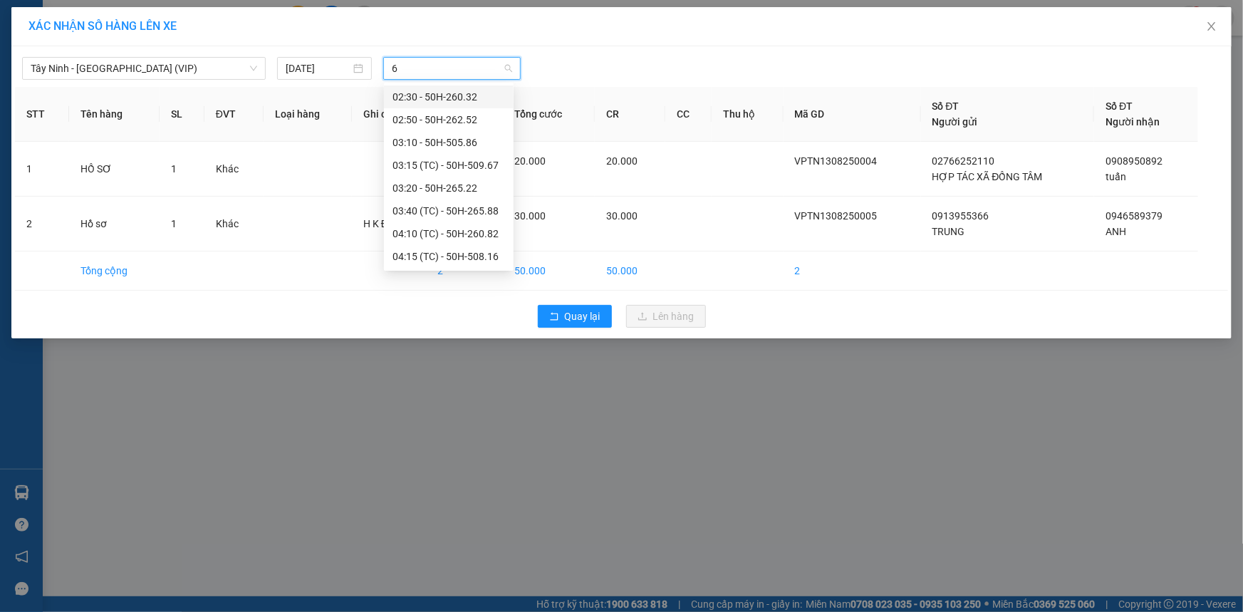
type input "65"
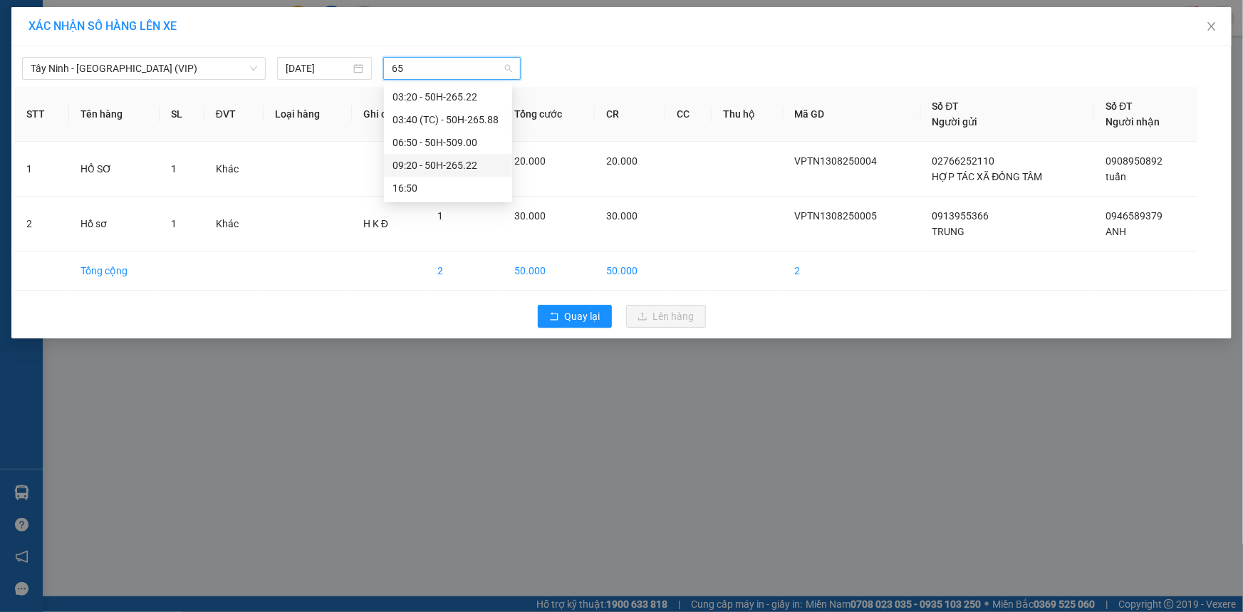
click at [423, 158] on div "09:20 - 50H-265.22" at bounding box center [447, 165] width 111 height 16
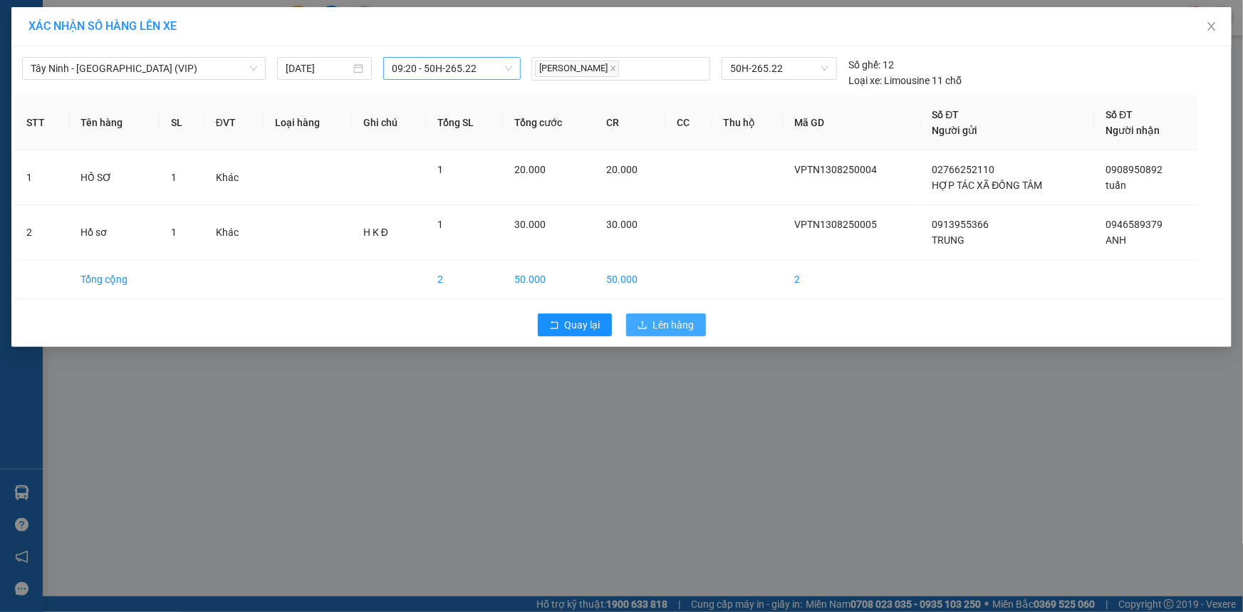
click at [677, 325] on span "Lên hàng" at bounding box center [673, 325] width 41 height 16
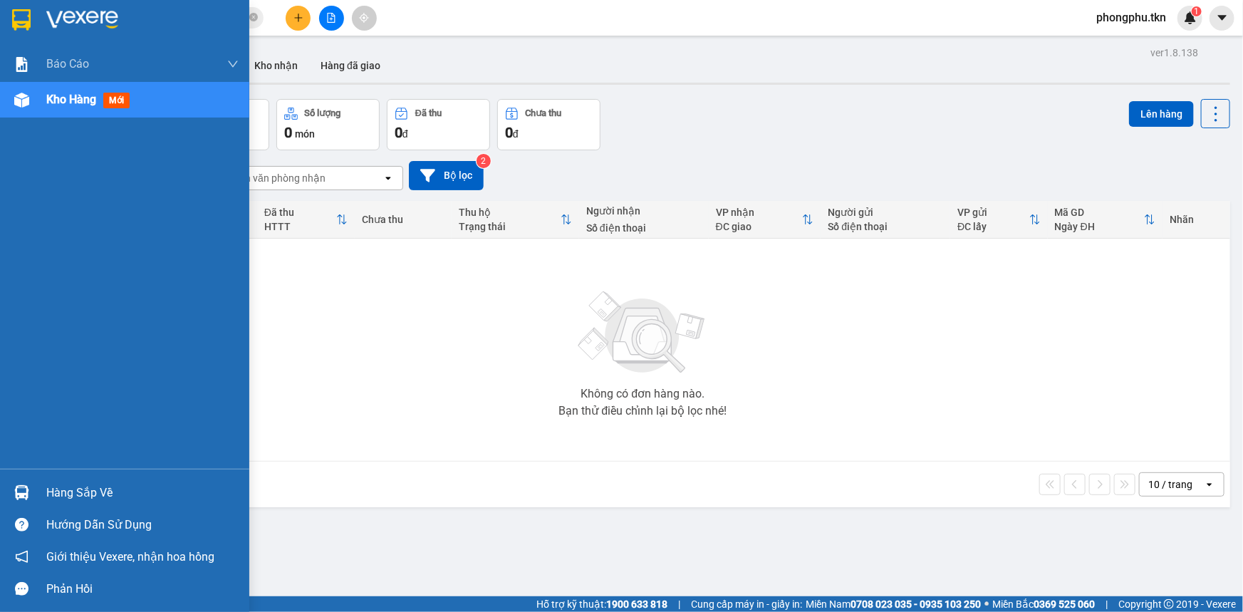
click at [24, 491] on img at bounding box center [21, 492] width 15 height 15
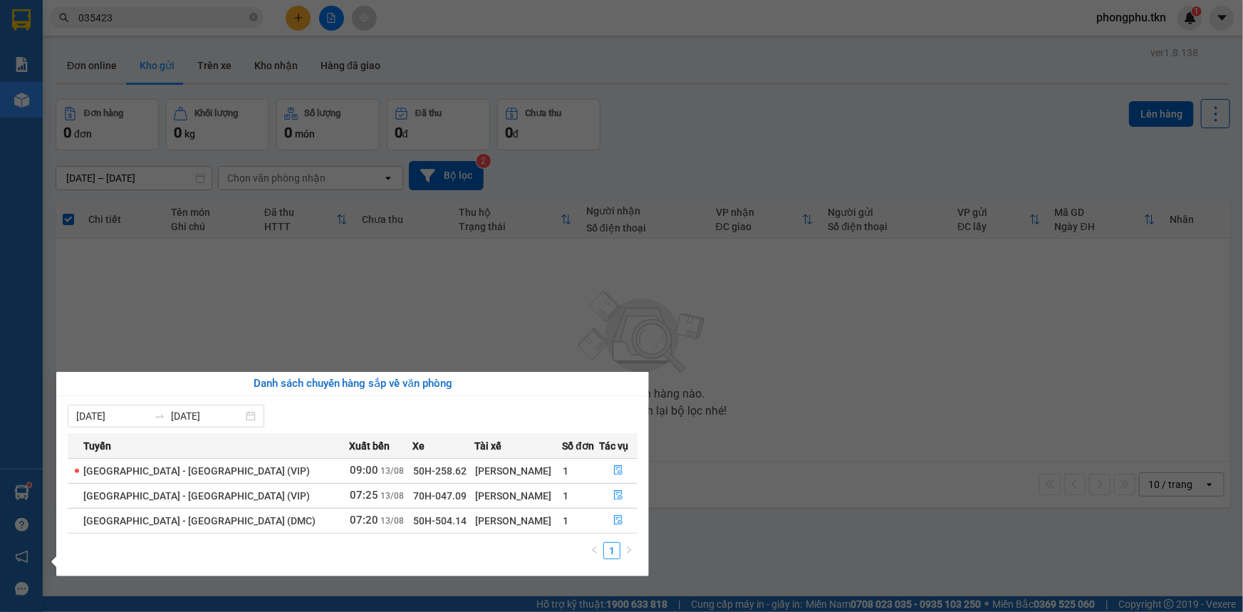
click at [440, 283] on section "Kết quả tìm kiếm ( 4 ) Bộ lọc Mã ĐH Trạng thái Món hàng Thu hộ Tổng cước Chưa c…" at bounding box center [621, 306] width 1243 height 612
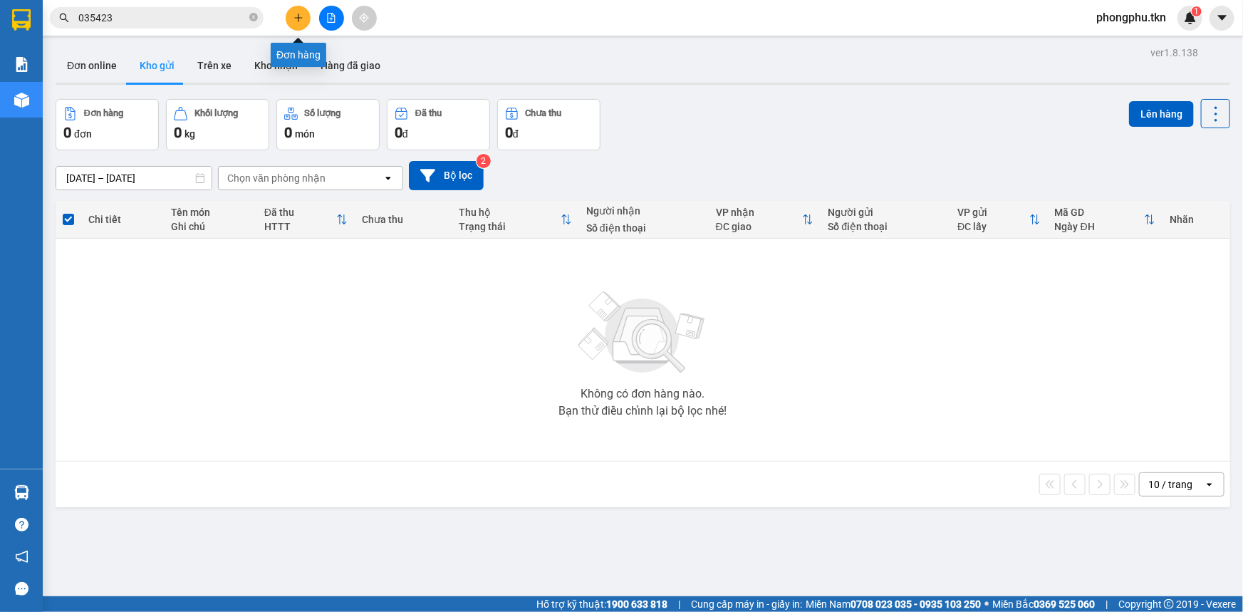
click at [304, 10] on button at bounding box center [298, 18] width 25 height 25
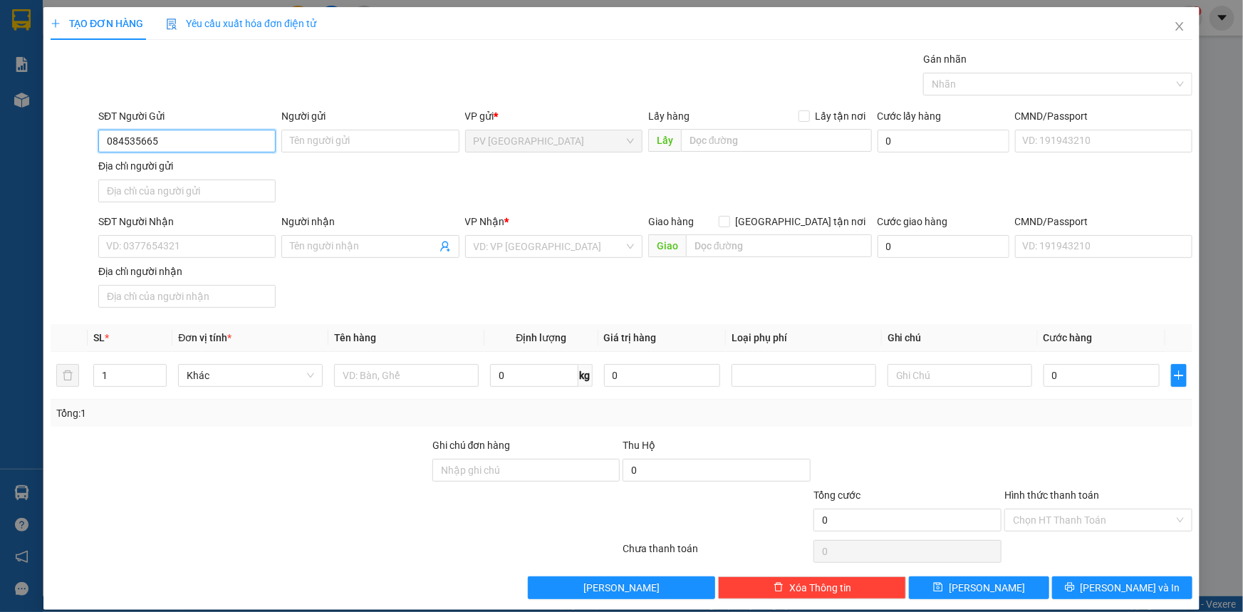
click at [103, 142] on input "084535665" at bounding box center [186, 141] width 177 height 23
type input "0984535665"
click at [385, 143] on input "Người gửi" at bounding box center [369, 141] width 177 height 23
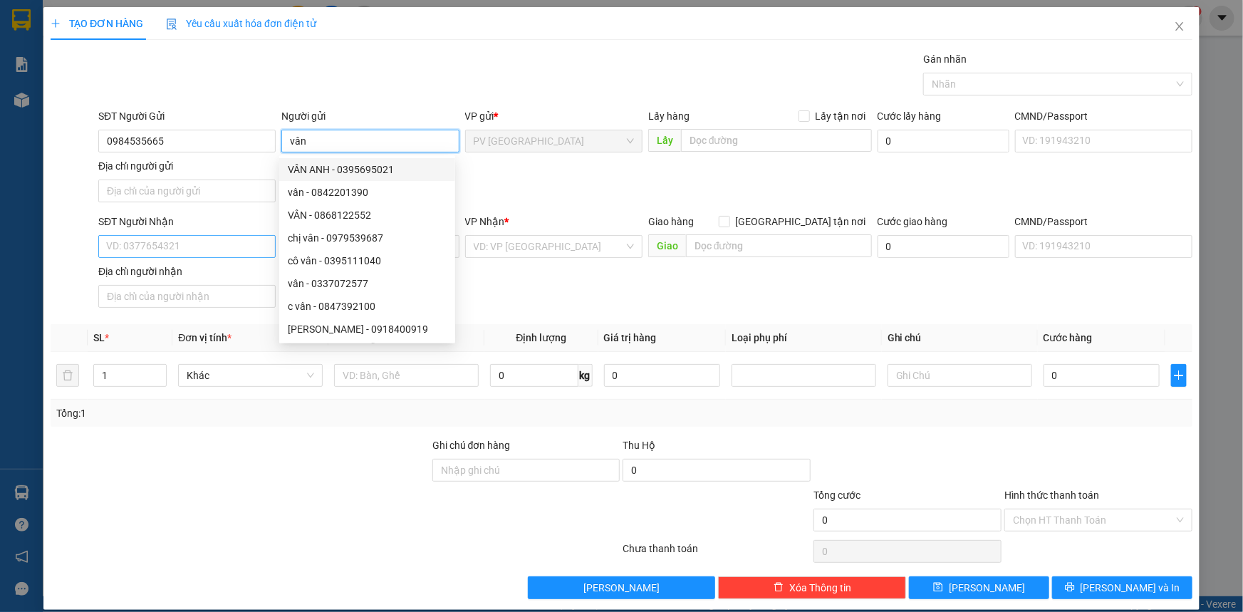
type input "vân"
click at [191, 251] on input "SĐT Người Nhận" at bounding box center [186, 246] width 177 height 23
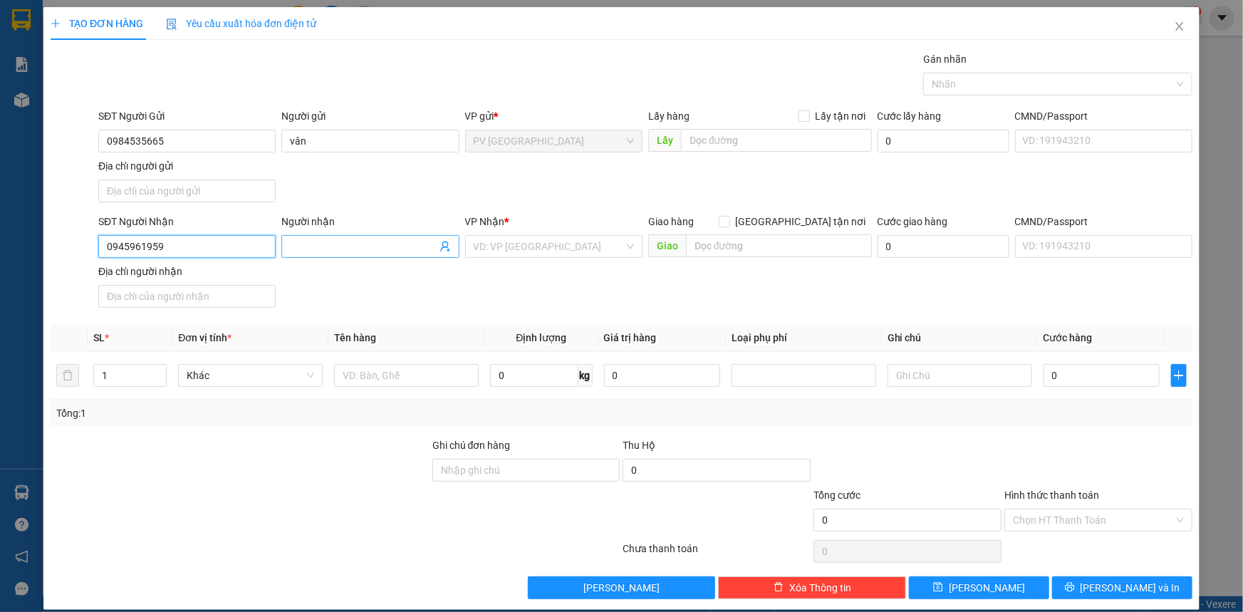
type input "0945961959"
click at [328, 247] on input "Người nhận" at bounding box center [363, 247] width 146 height 16
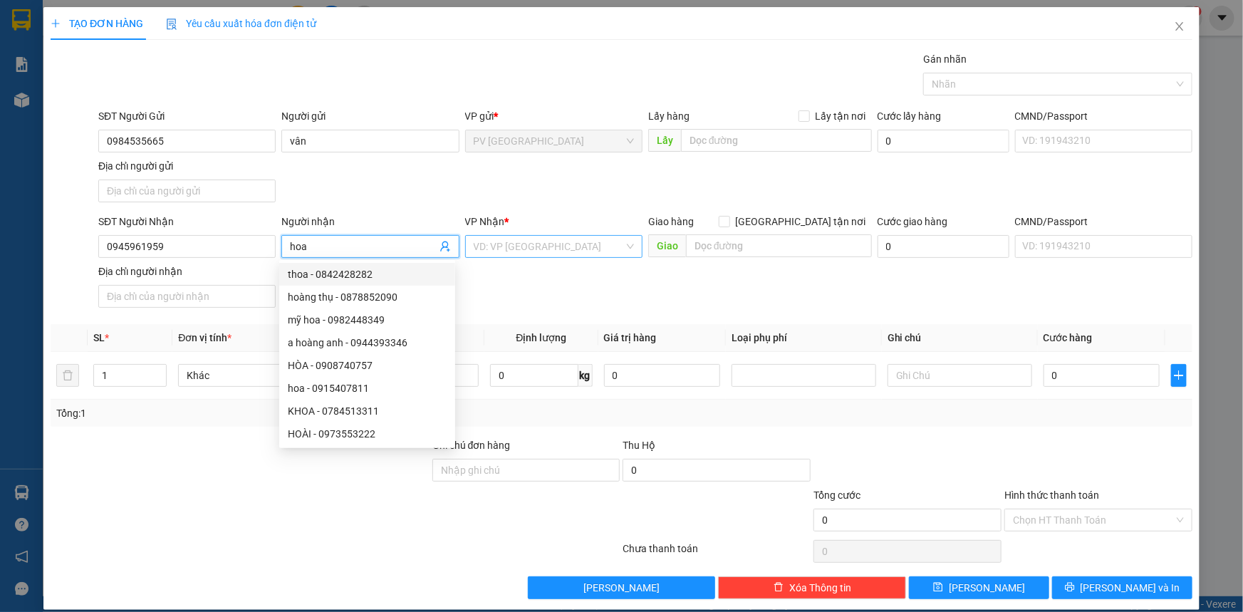
type input "hoa"
click at [506, 248] on input "search" at bounding box center [549, 246] width 150 height 21
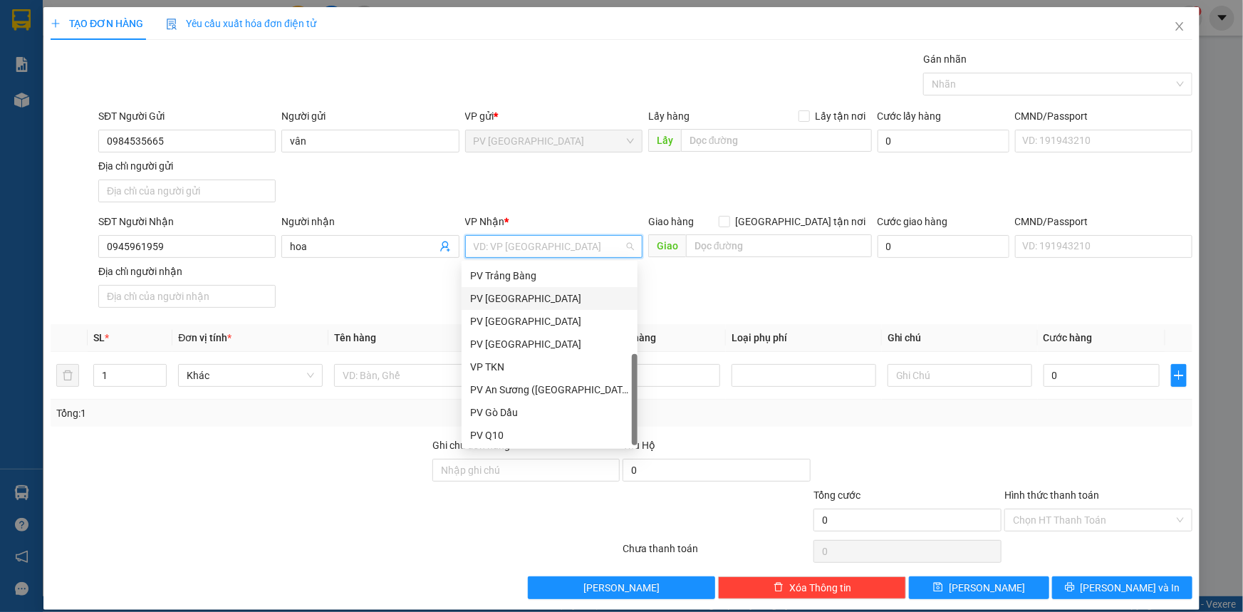
scroll to position [90, 0]
click at [523, 278] on div "PV Trảng Bàng" at bounding box center [549, 276] width 159 height 16
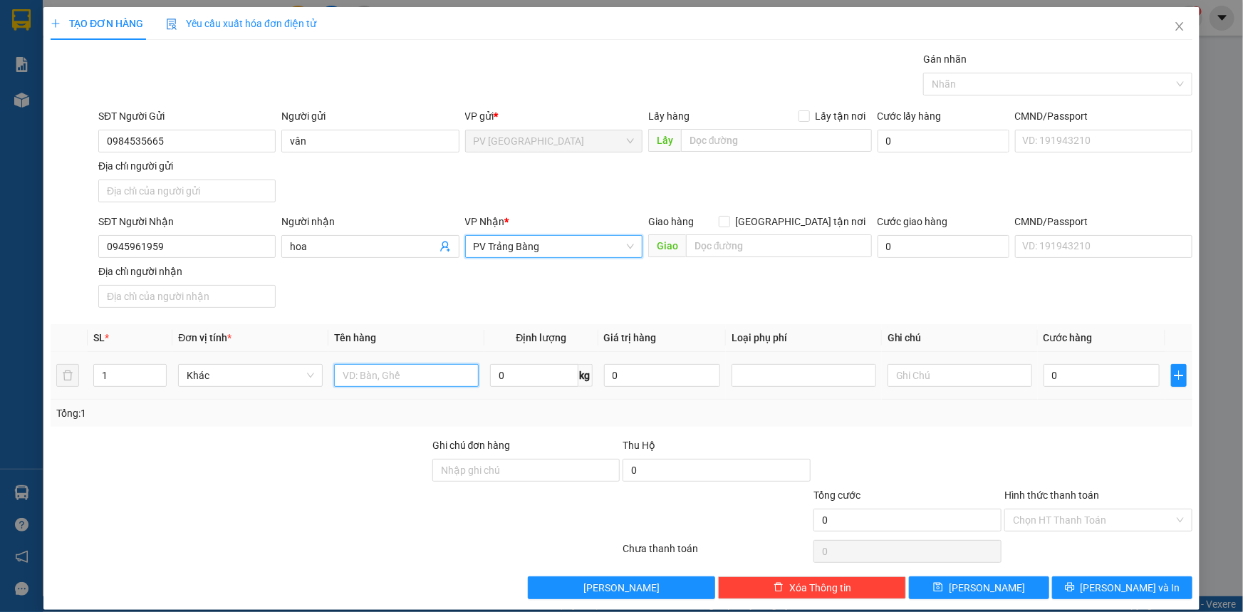
click at [439, 379] on input "text" at bounding box center [406, 375] width 145 height 23
type input "mỹ phẩm"
click at [1070, 380] on input "0" at bounding box center [1101, 375] width 116 height 23
type input "20"
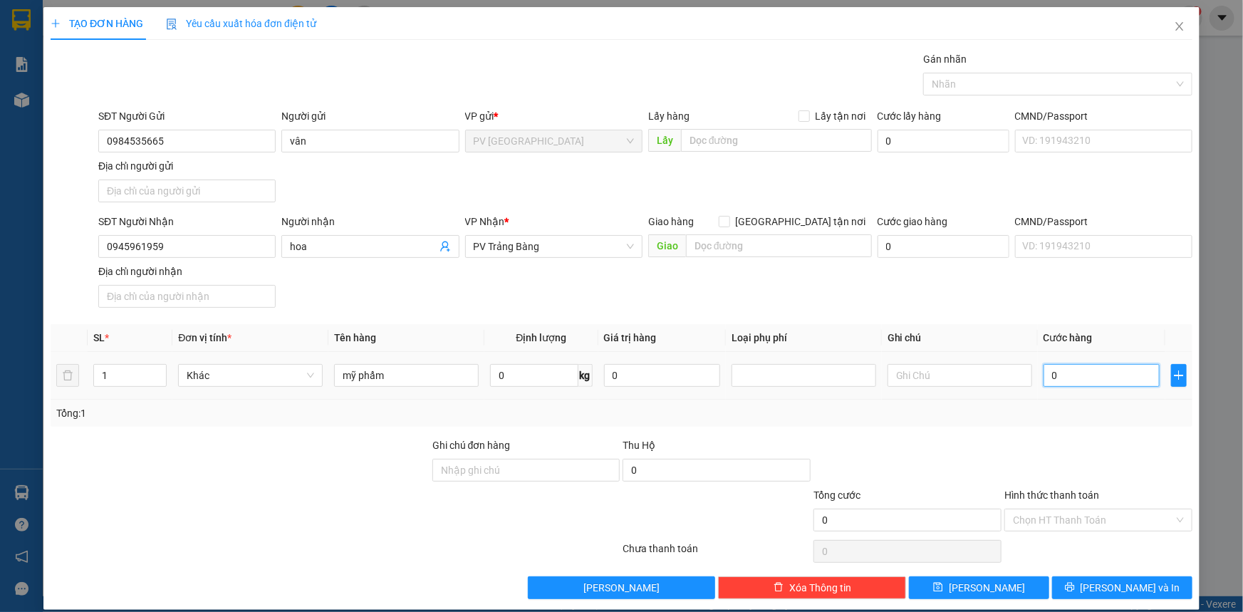
type input "20"
type input "20.000"
click at [1064, 518] on input "Hình thức thanh toán" at bounding box center [1093, 519] width 161 height 21
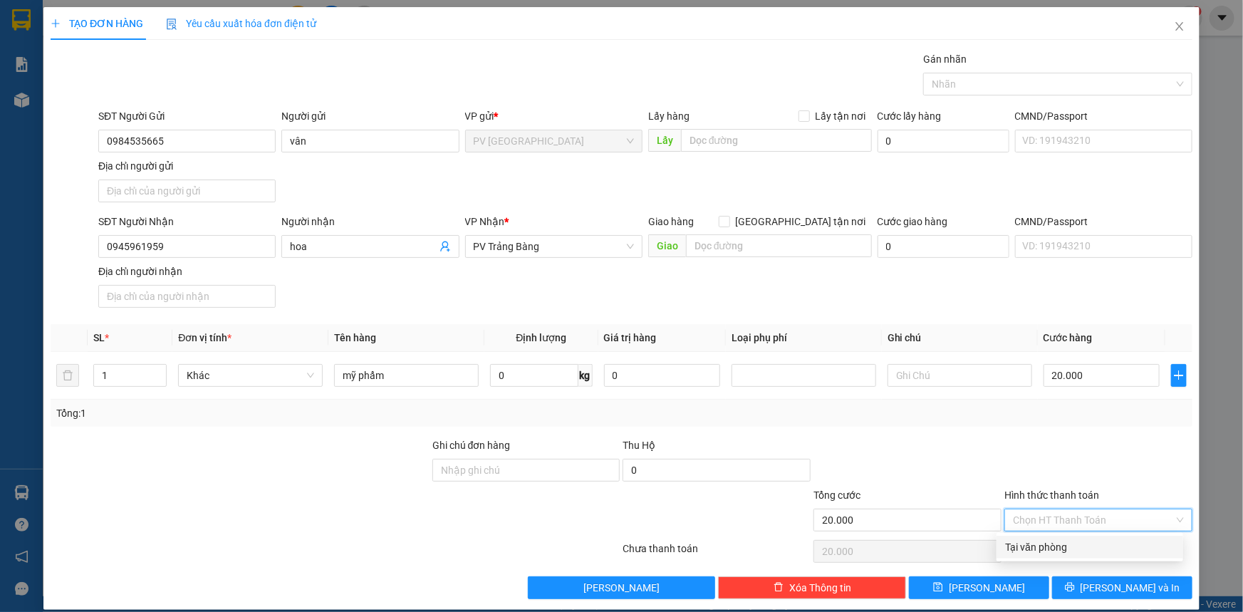
click at [1062, 545] on div "Tại văn phòng" at bounding box center [1089, 547] width 169 height 16
type input "0"
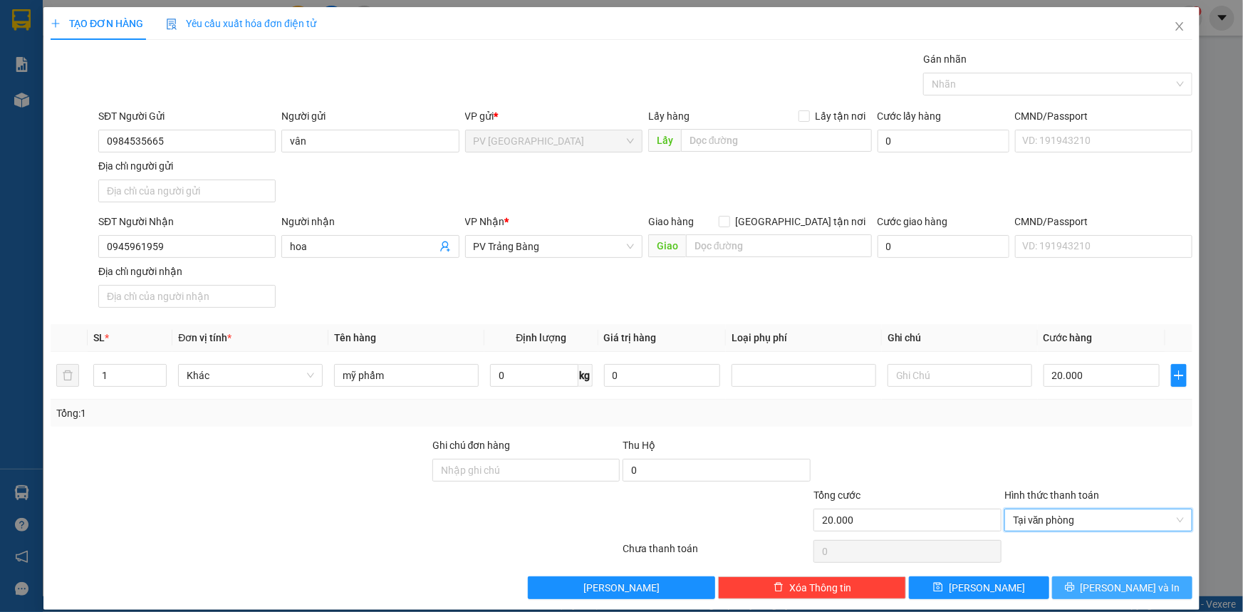
click at [1078, 592] on button "Lưu và In" at bounding box center [1122, 587] width 140 height 23
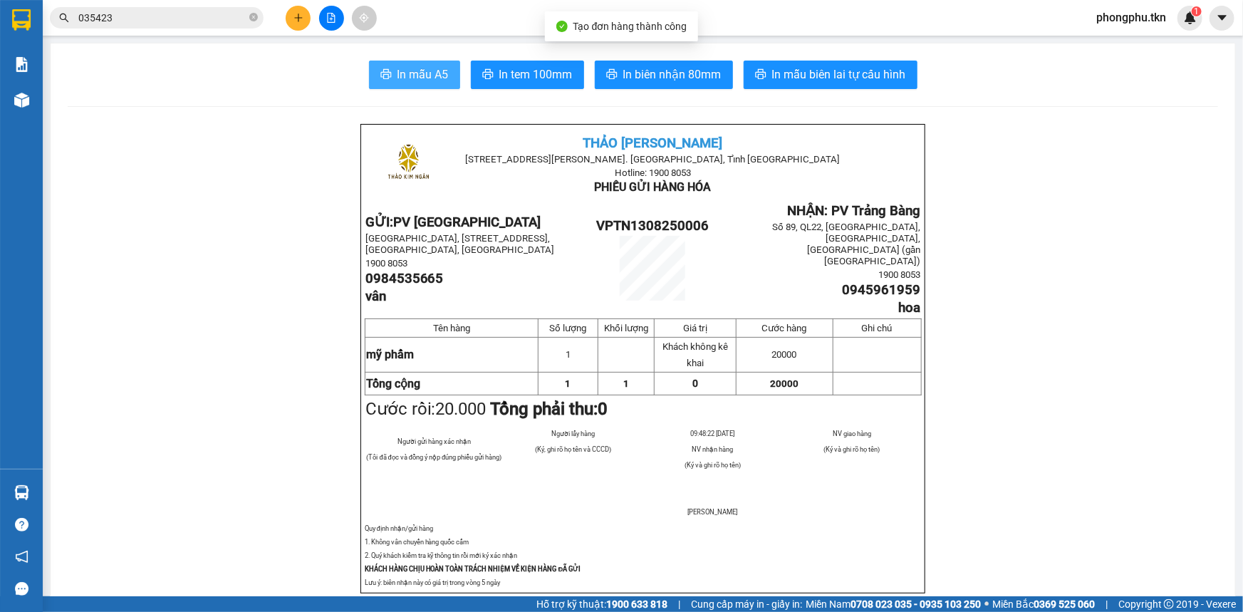
click at [427, 84] on button "In mẫu A5" at bounding box center [414, 75] width 91 height 28
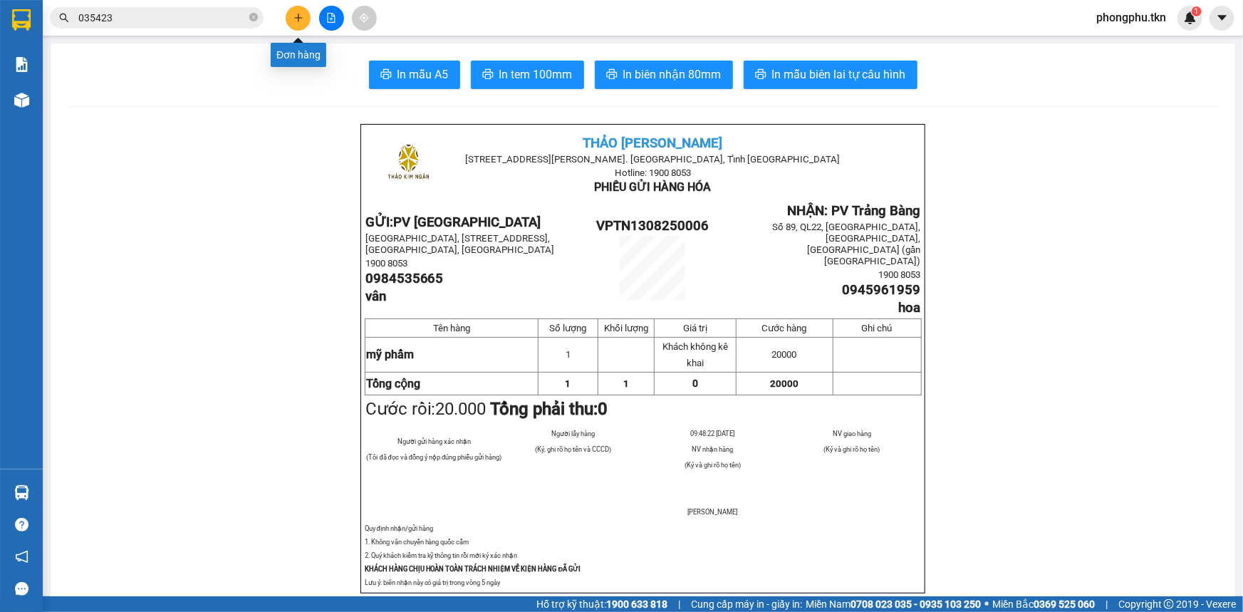
click at [293, 19] on icon "plus" at bounding box center [298, 18] width 10 height 10
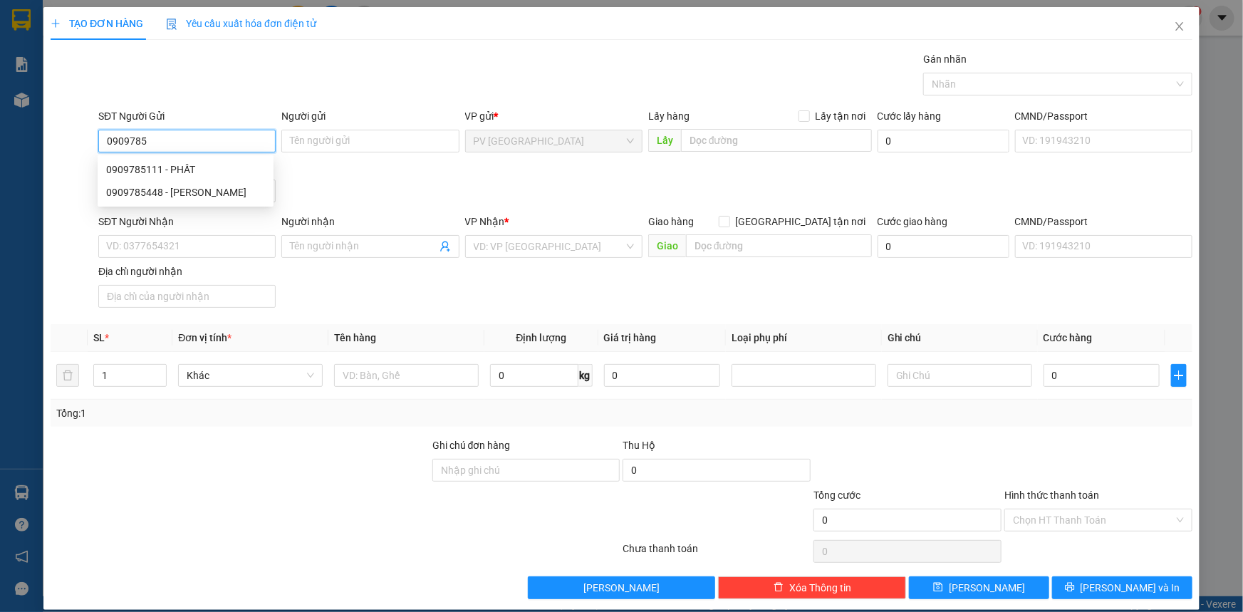
click at [185, 171] on div "0909785111 - PHẤT" at bounding box center [185, 170] width 159 height 16
type input "0909785111"
type input "PHẤT"
type input "0914721166"
type input "HOA"
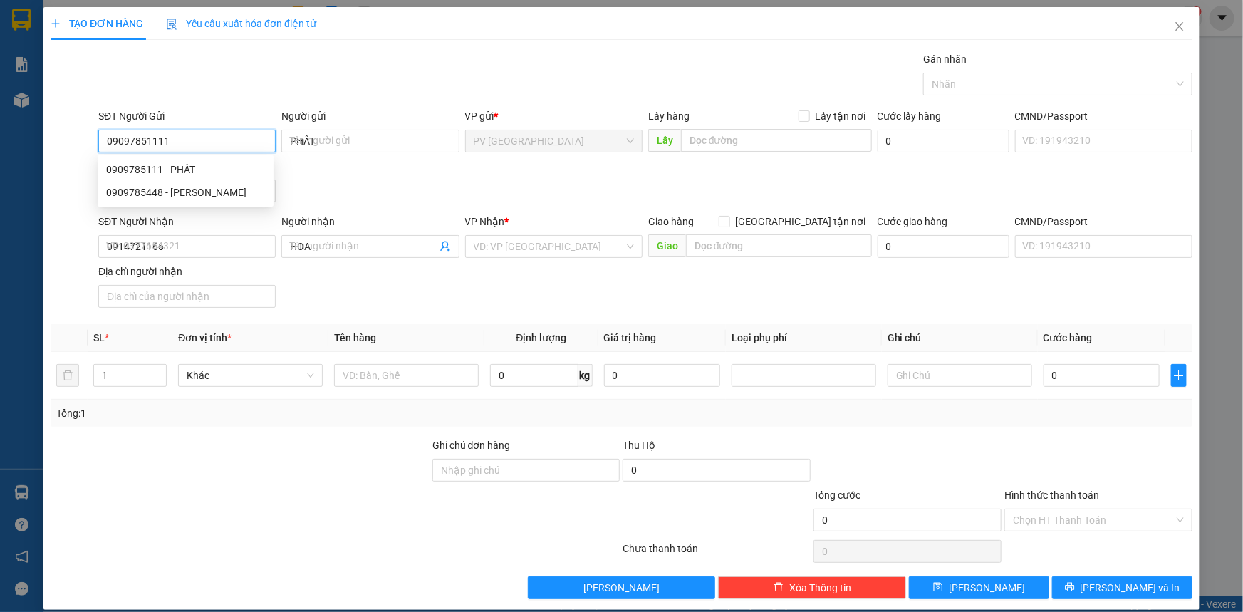
type input "090978511111"
type input "30.000"
type input "090978511111"
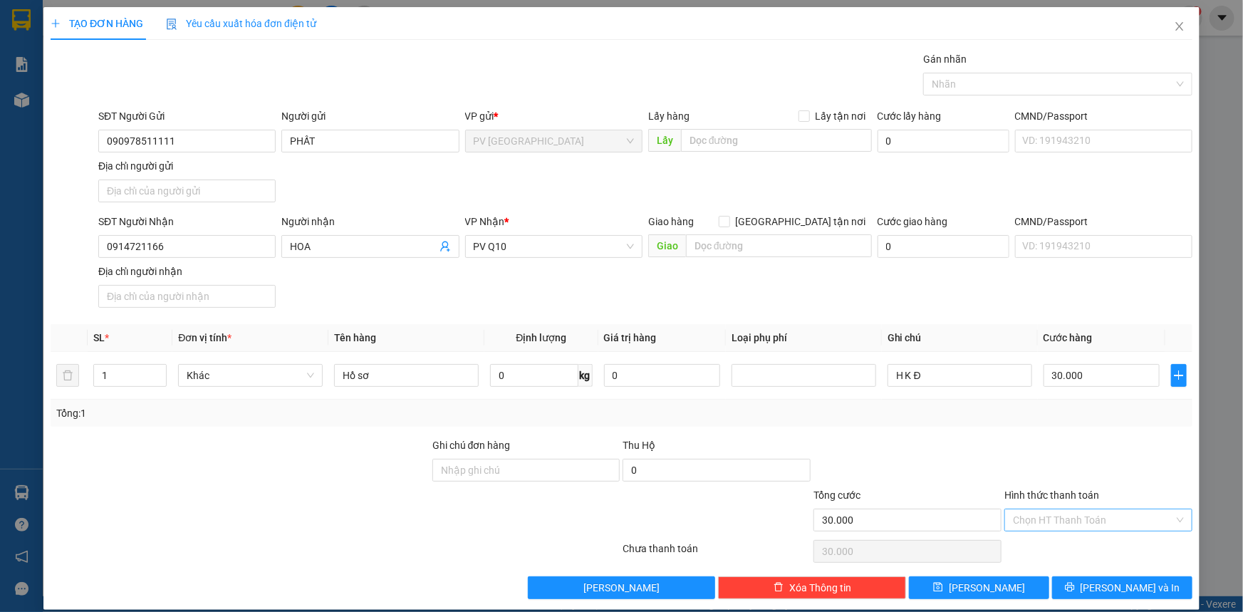
click at [1087, 513] on input "Hình thức thanh toán" at bounding box center [1093, 519] width 161 height 21
click at [1083, 548] on div "Tại văn phòng" at bounding box center [1089, 547] width 169 height 16
type input "0"
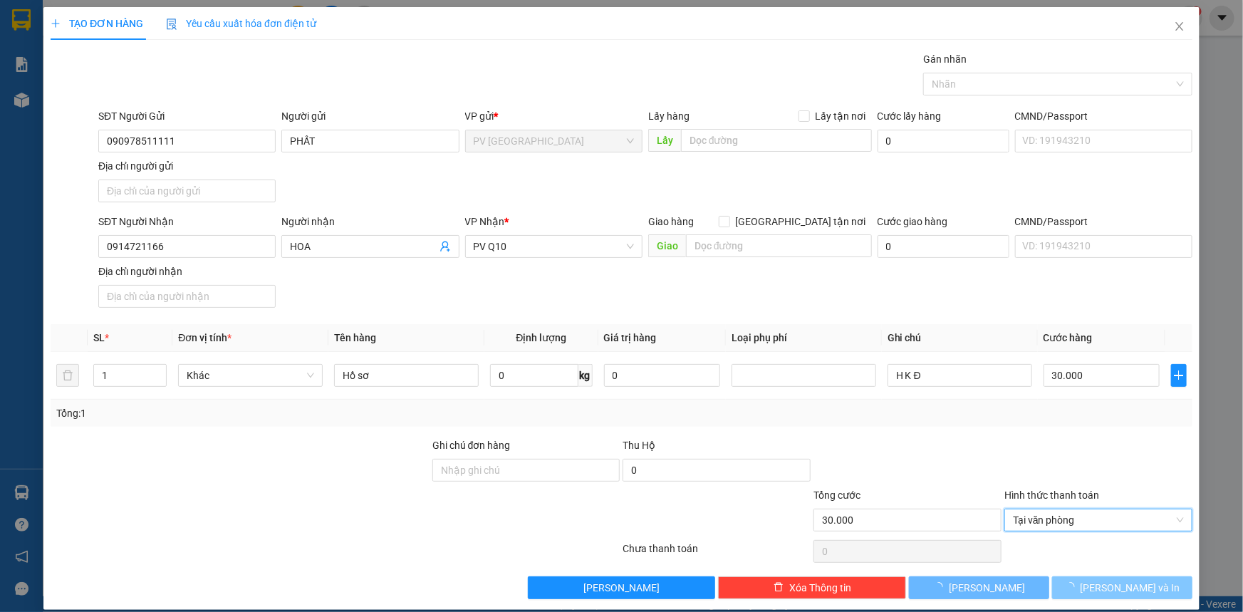
click at [1112, 587] on span "Lưu và In" at bounding box center [1130, 588] width 100 height 16
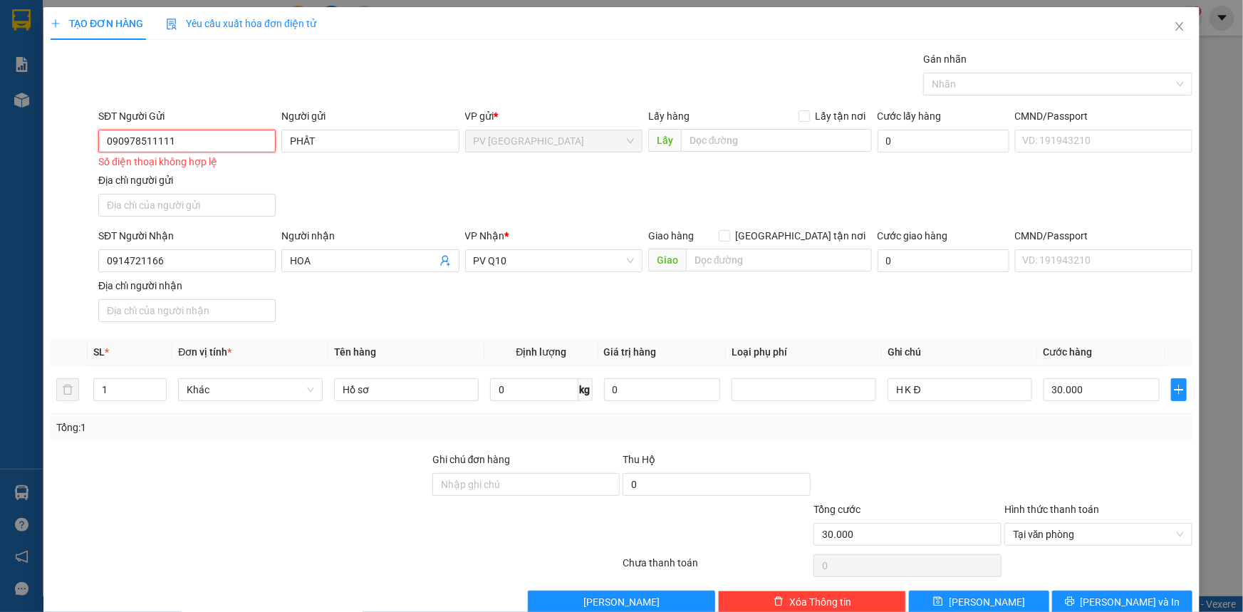
click at [189, 139] on input "090978511111" at bounding box center [186, 141] width 177 height 23
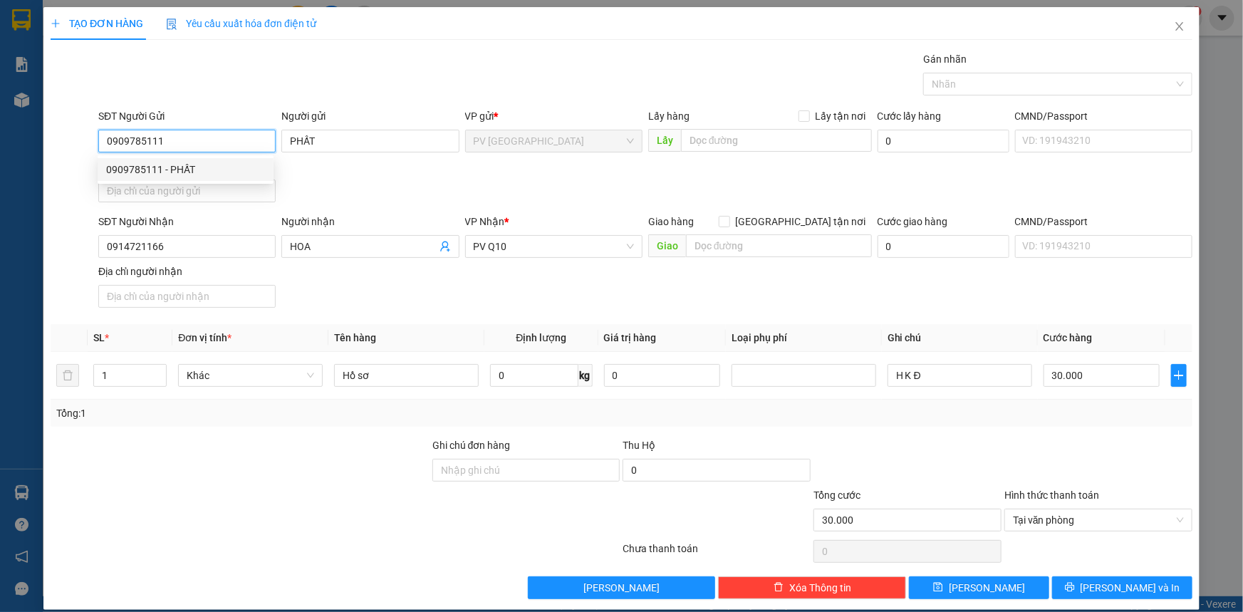
click at [185, 167] on div "0909785111 - PHẤT" at bounding box center [185, 170] width 159 height 16
type input "0909785111"
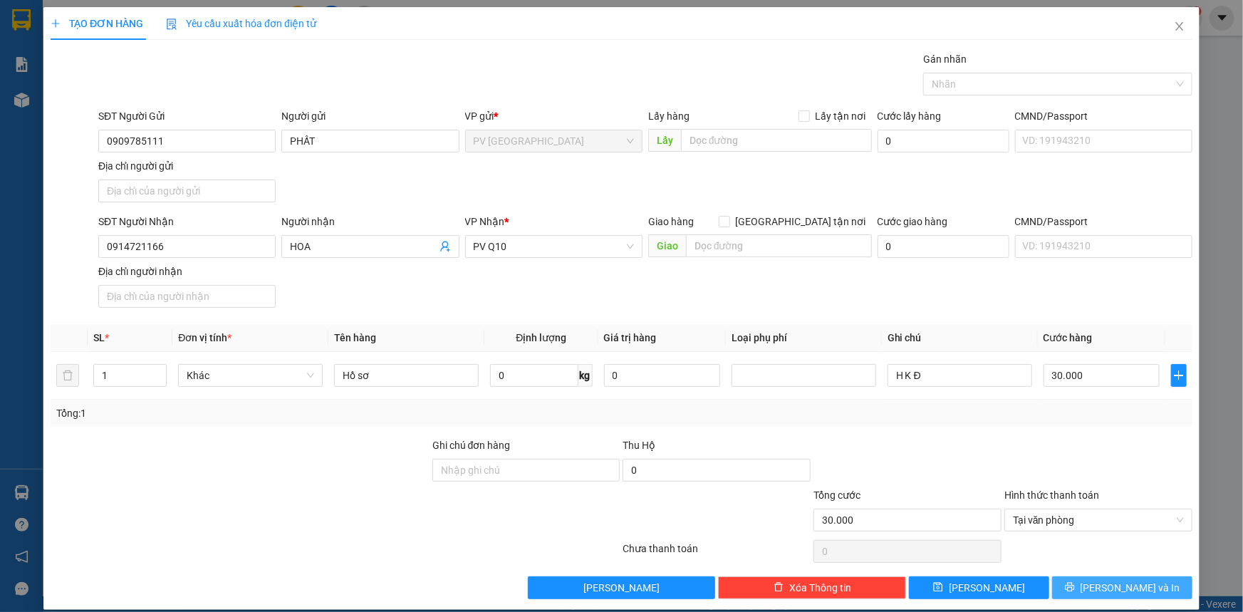
click at [1074, 584] on icon "printer" at bounding box center [1069, 587] width 9 height 9
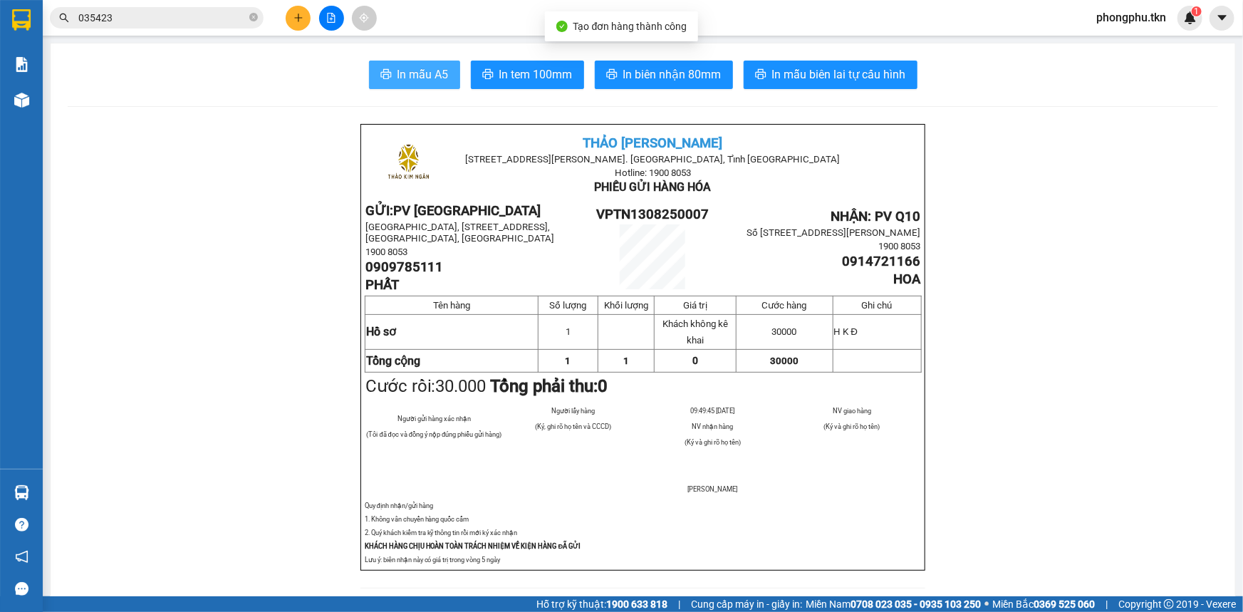
click at [401, 80] on span "In mẫu A5" at bounding box center [422, 75] width 51 height 18
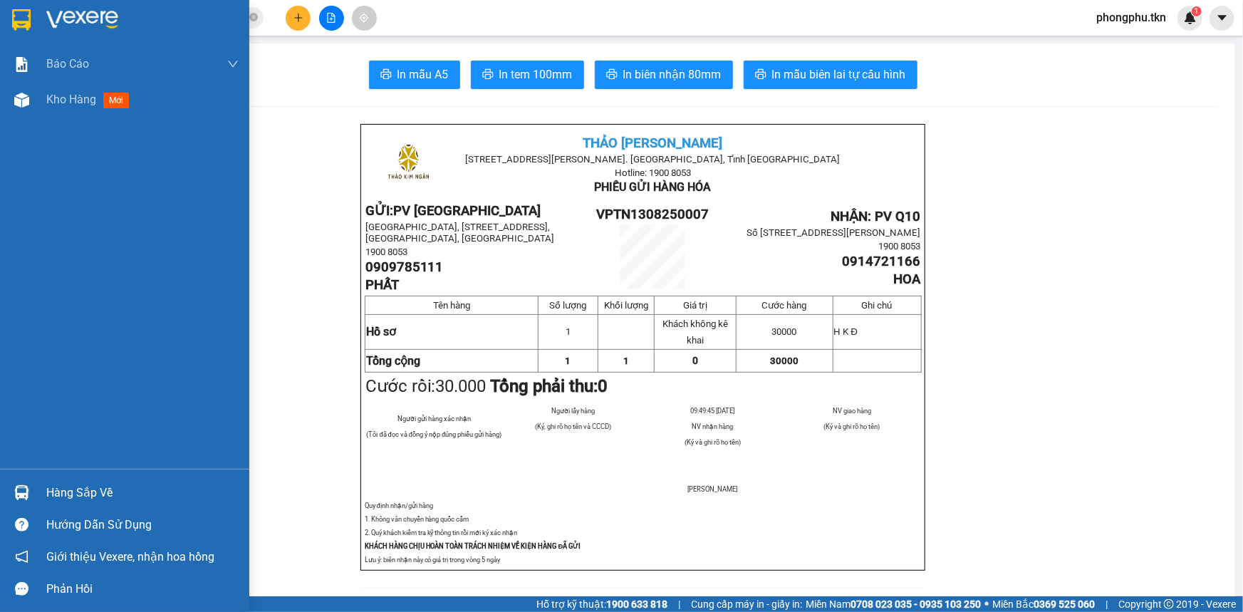
click at [42, 487] on div "Hàng sắp về" at bounding box center [124, 492] width 249 height 32
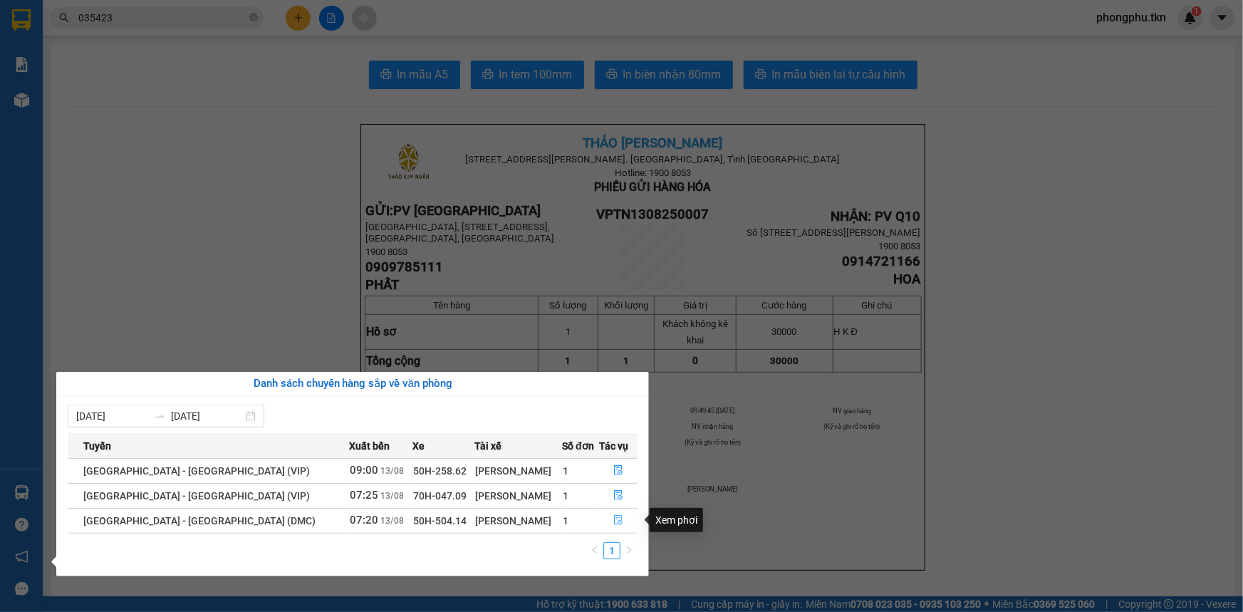
click at [615, 516] on icon "file-done" at bounding box center [618, 520] width 9 height 10
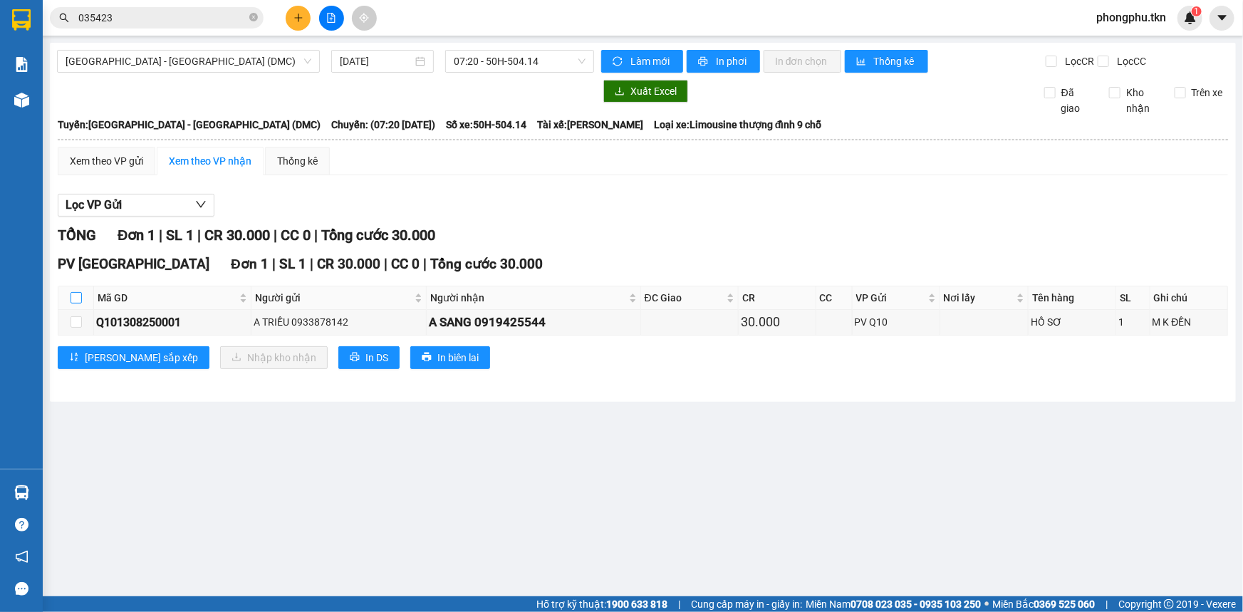
click at [76, 295] on input "checkbox" at bounding box center [76, 297] width 11 height 11
checkbox input "true"
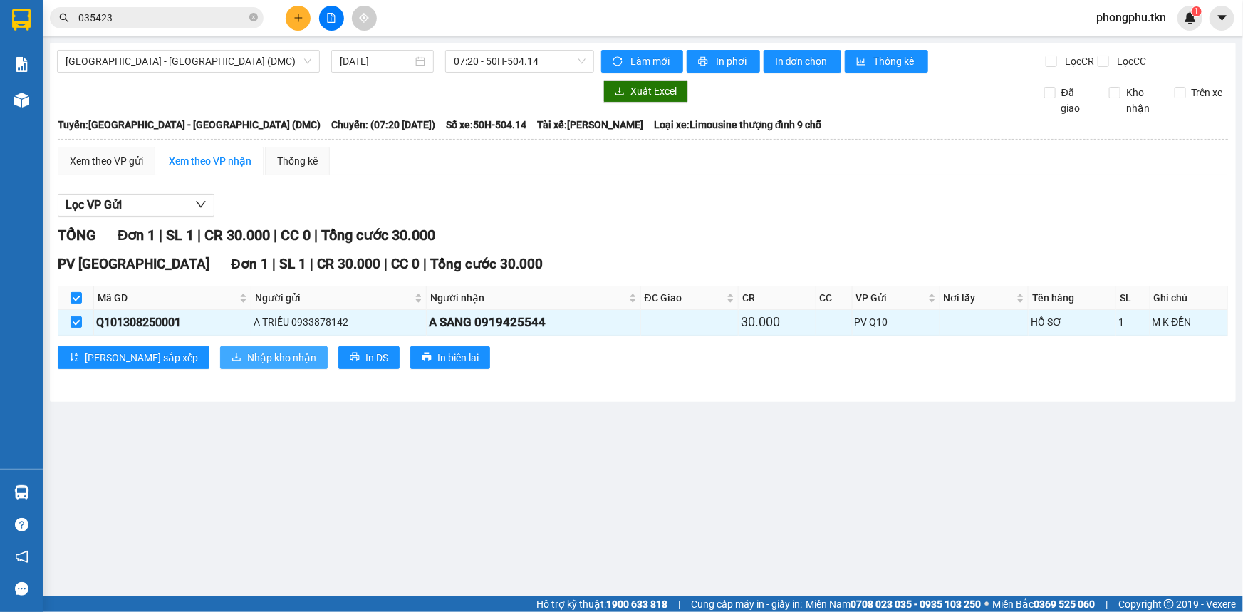
click at [247, 354] on span "Nhập kho nhận" at bounding box center [281, 358] width 69 height 16
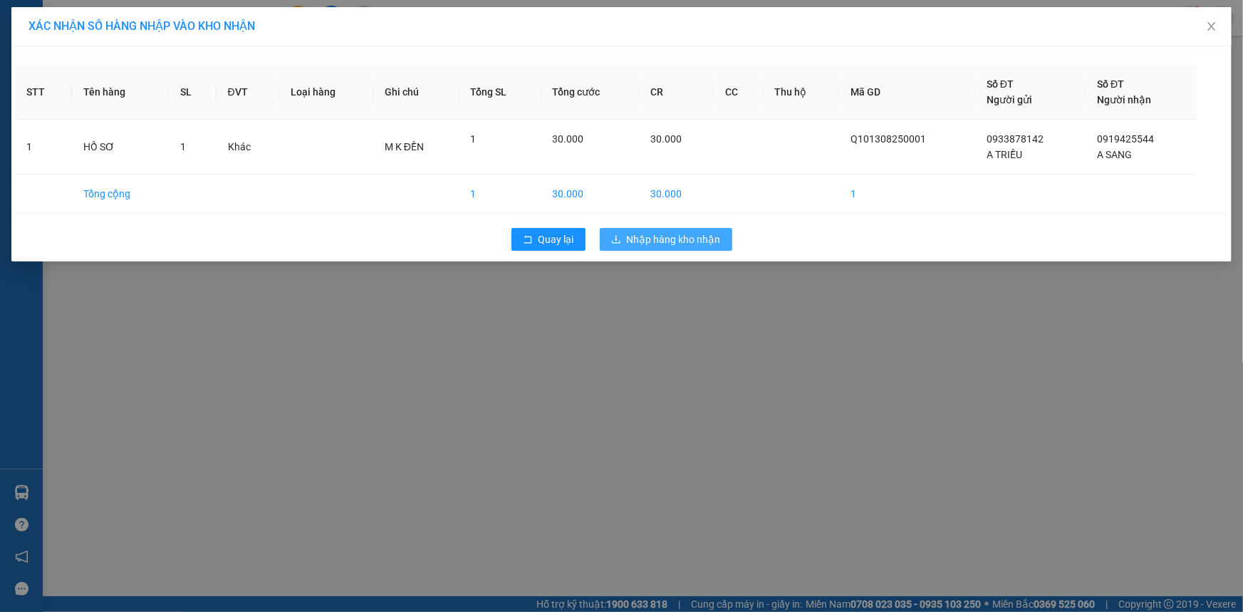
click at [650, 242] on span "Nhập hàng kho nhận" at bounding box center [674, 239] width 94 height 16
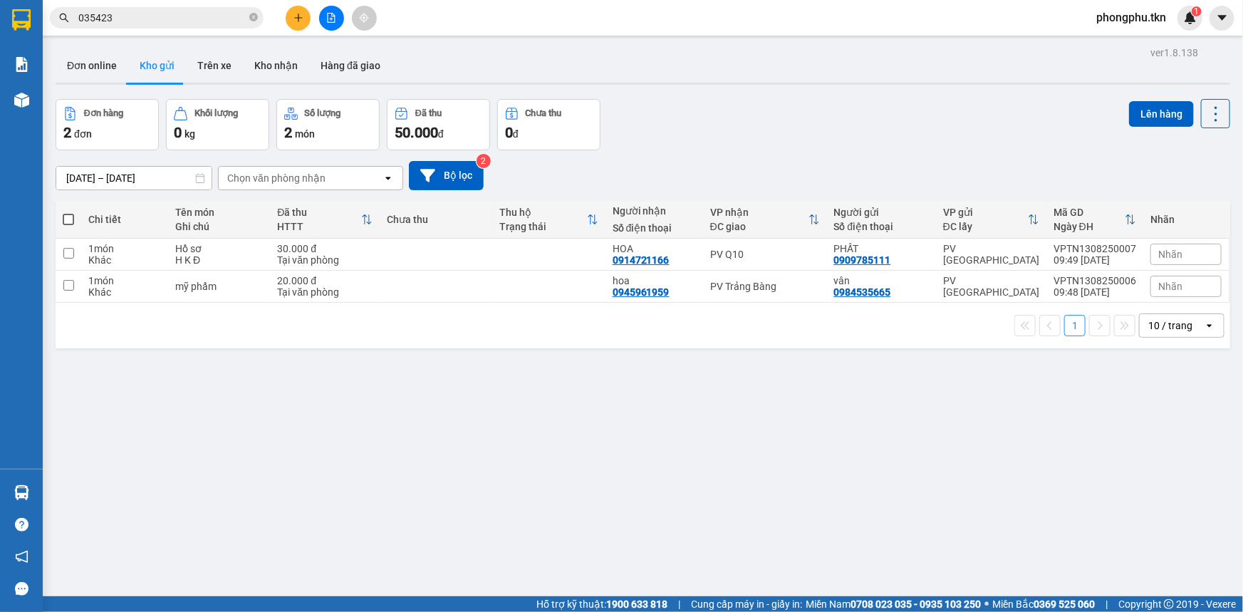
click at [64, 221] on span at bounding box center [68, 219] width 11 height 11
click at [68, 212] on input "checkbox" at bounding box center [68, 212] width 0 height 0
checkbox input "true"
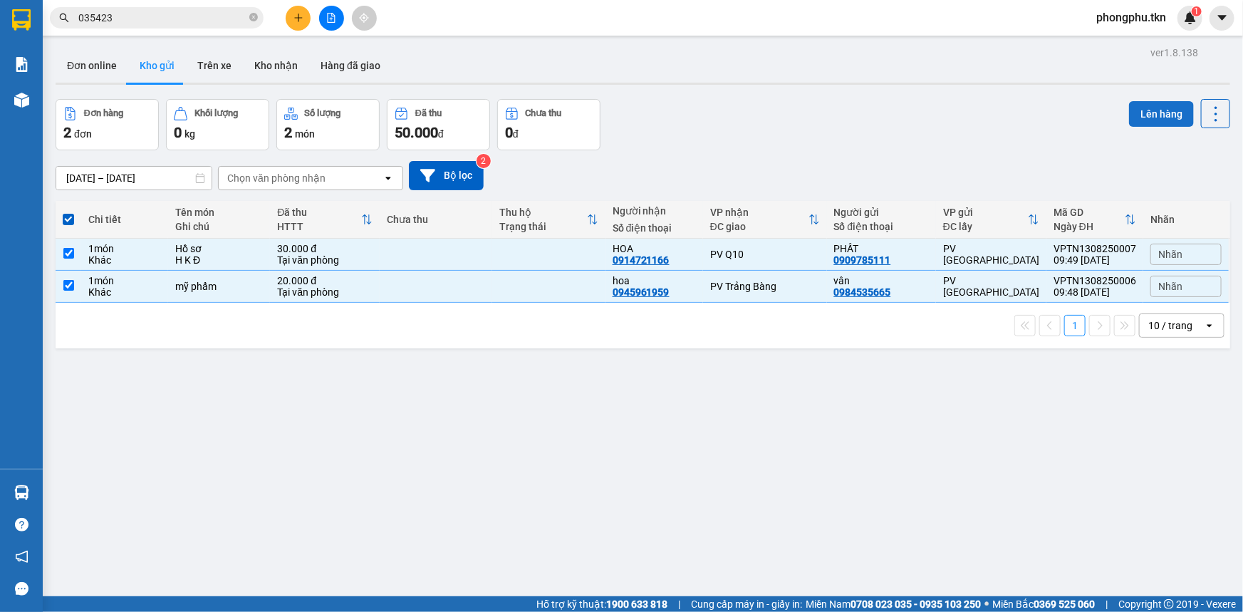
click at [1146, 107] on button "Lên hàng" at bounding box center [1161, 114] width 65 height 26
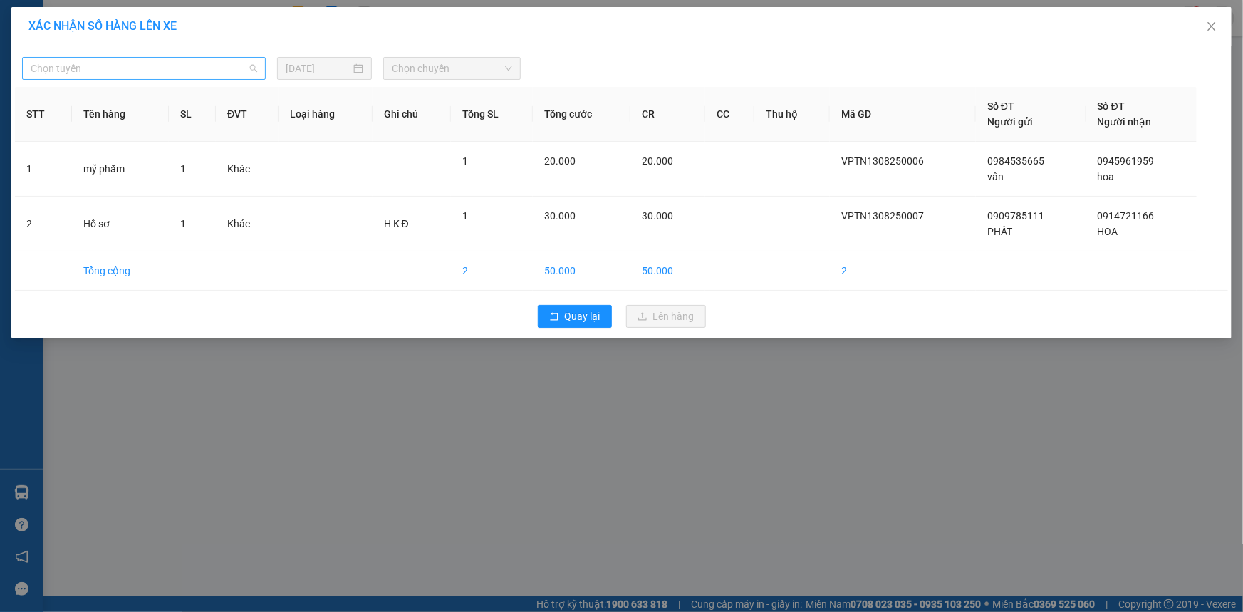
drag, startPoint x: 249, startPoint y: 67, endPoint x: 258, endPoint y: 65, distance: 8.8
click at [257, 64] on div "Chọn tuyến" at bounding box center [144, 68] width 244 height 23
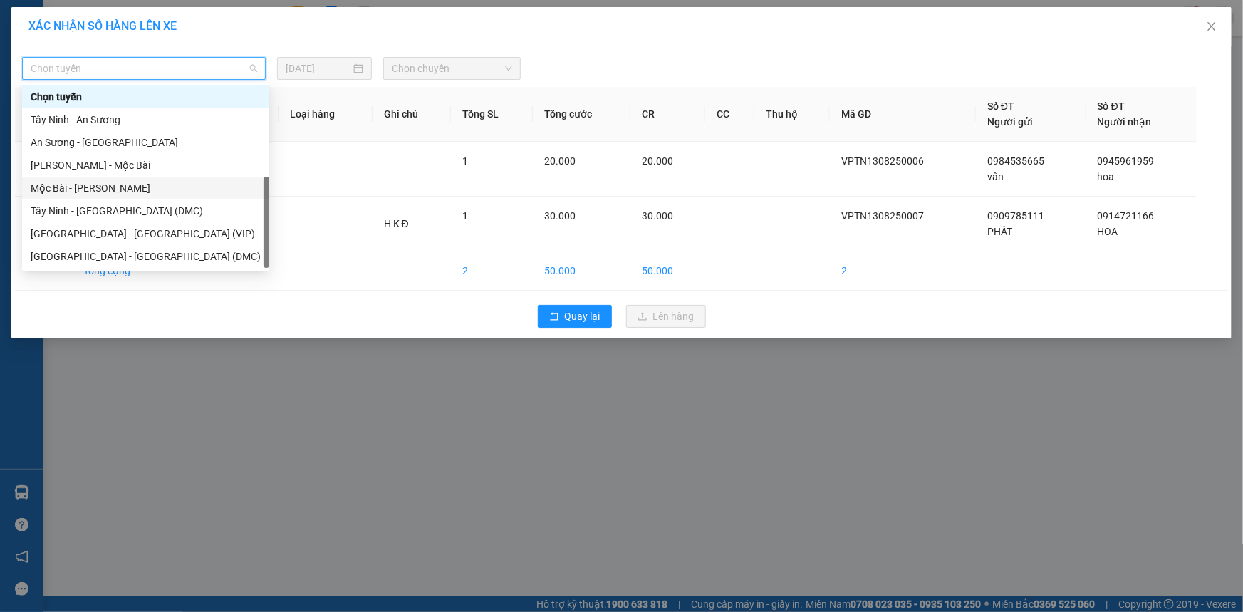
scroll to position [22, 0]
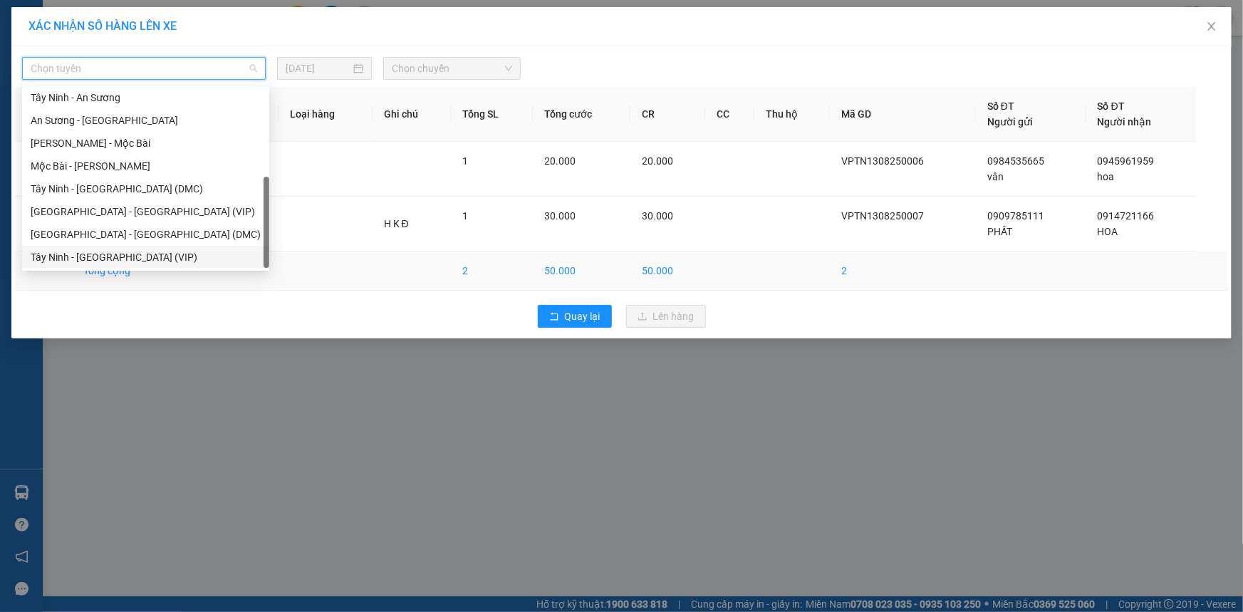
click at [103, 256] on div "Tây Ninh - Sài Gòn (VIP)" at bounding box center [146, 257] width 230 height 16
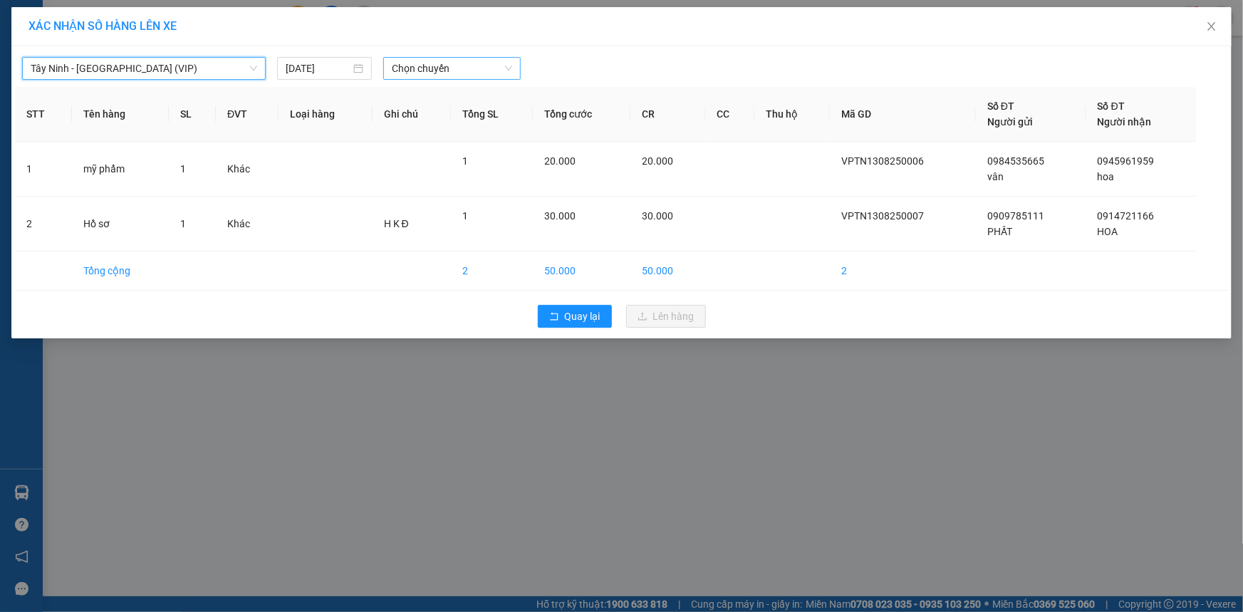
click at [471, 74] on span "Chọn chuyến" at bounding box center [452, 68] width 120 height 21
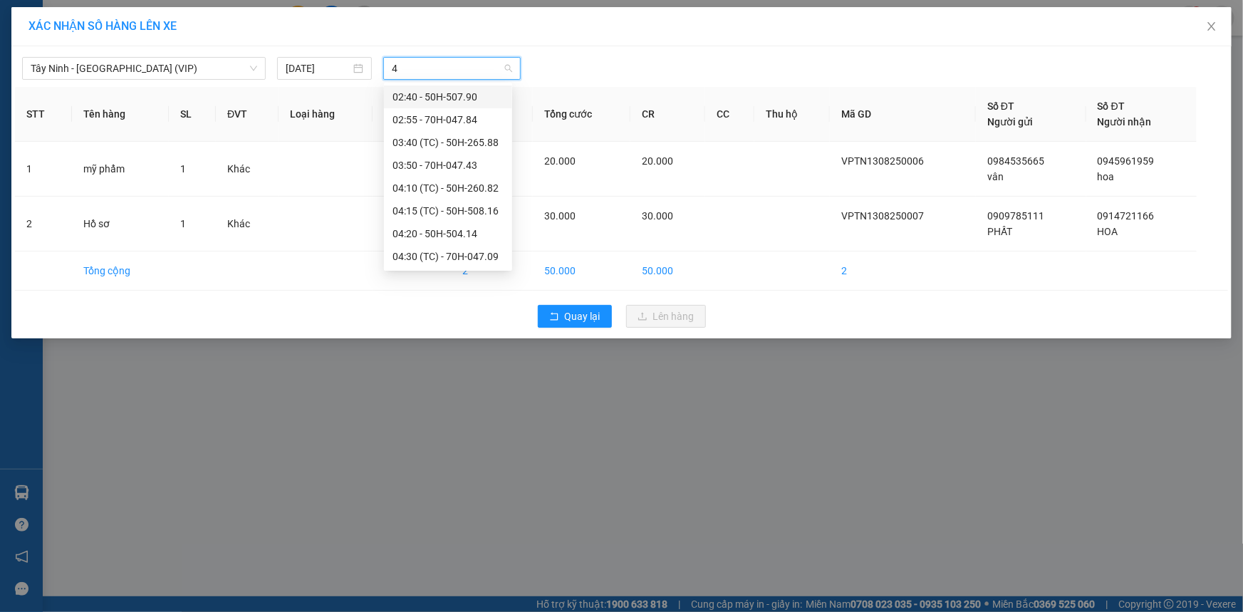
type input "47"
click at [427, 213] on div "10:20 - 70H-047.43" at bounding box center [447, 211] width 111 height 16
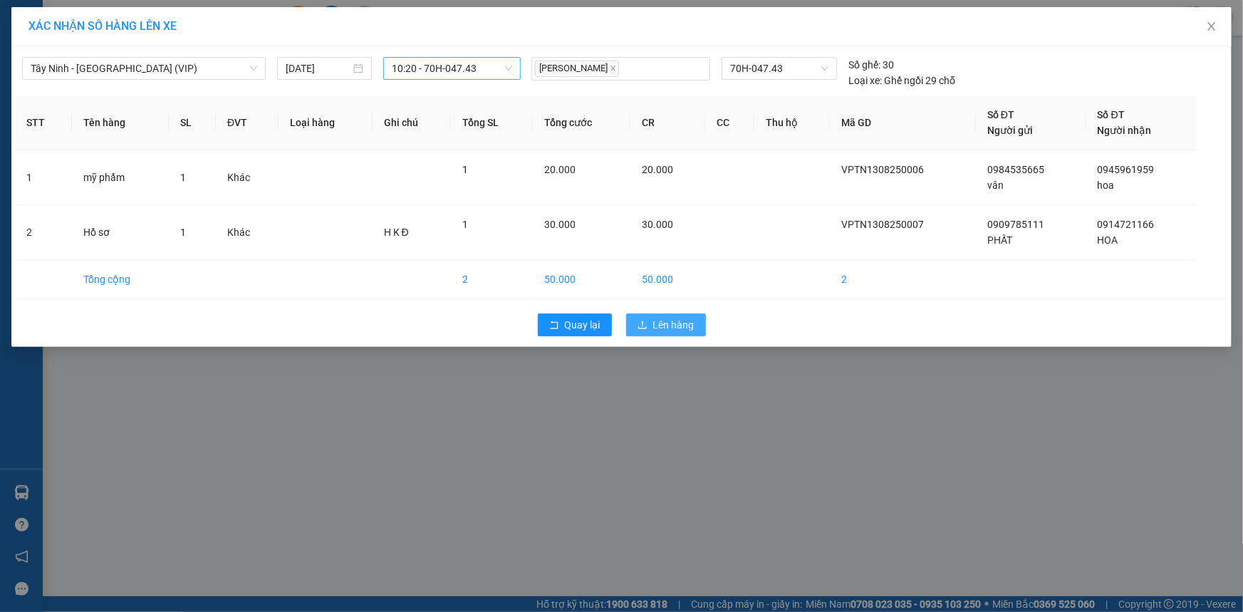
click at [645, 323] on icon "upload" at bounding box center [642, 325] width 10 height 10
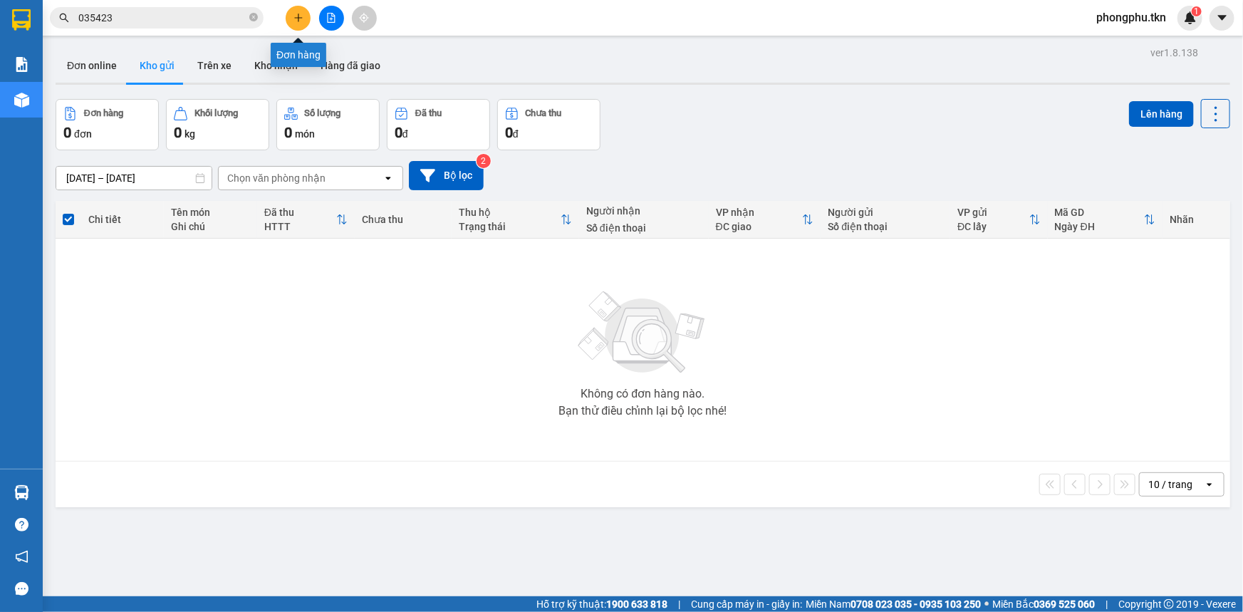
click at [301, 13] on icon "plus" at bounding box center [298, 18] width 10 height 10
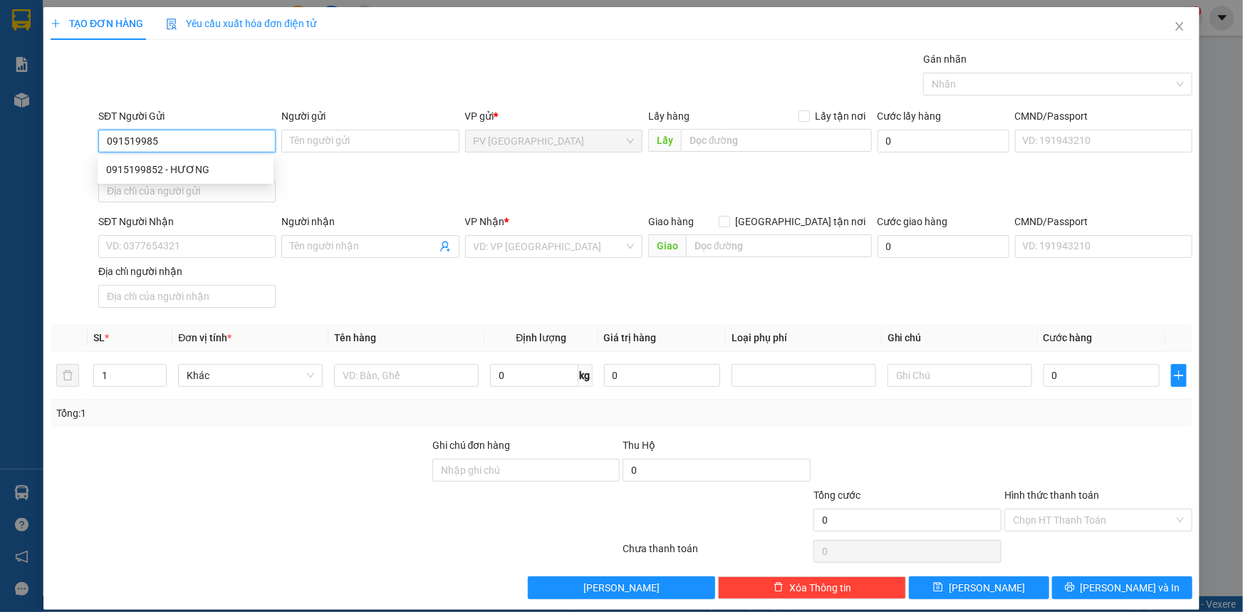
type input "0915199852"
click at [189, 174] on div "0915199852 - HƯƠNG" at bounding box center [185, 170] width 159 height 16
type input "HƯƠNG"
type input "0903078054"
type input "HỮU ĐỨC"
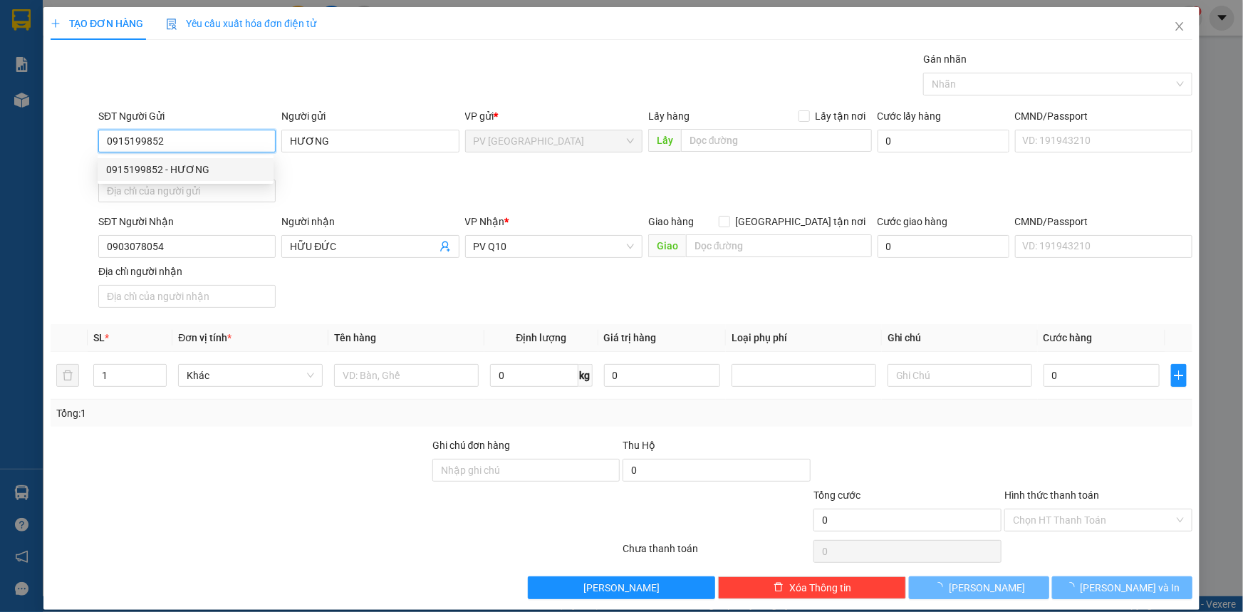
type input "40.000"
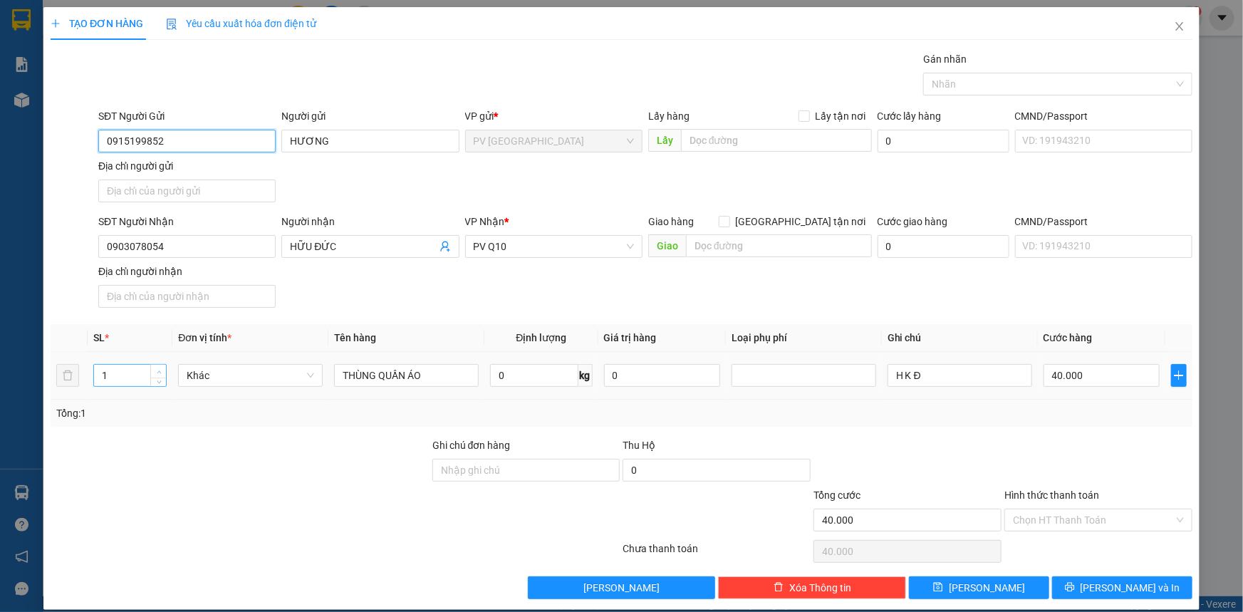
type input "0915199852"
type input "2"
click at [160, 370] on icon "up" at bounding box center [159, 372] width 5 height 5
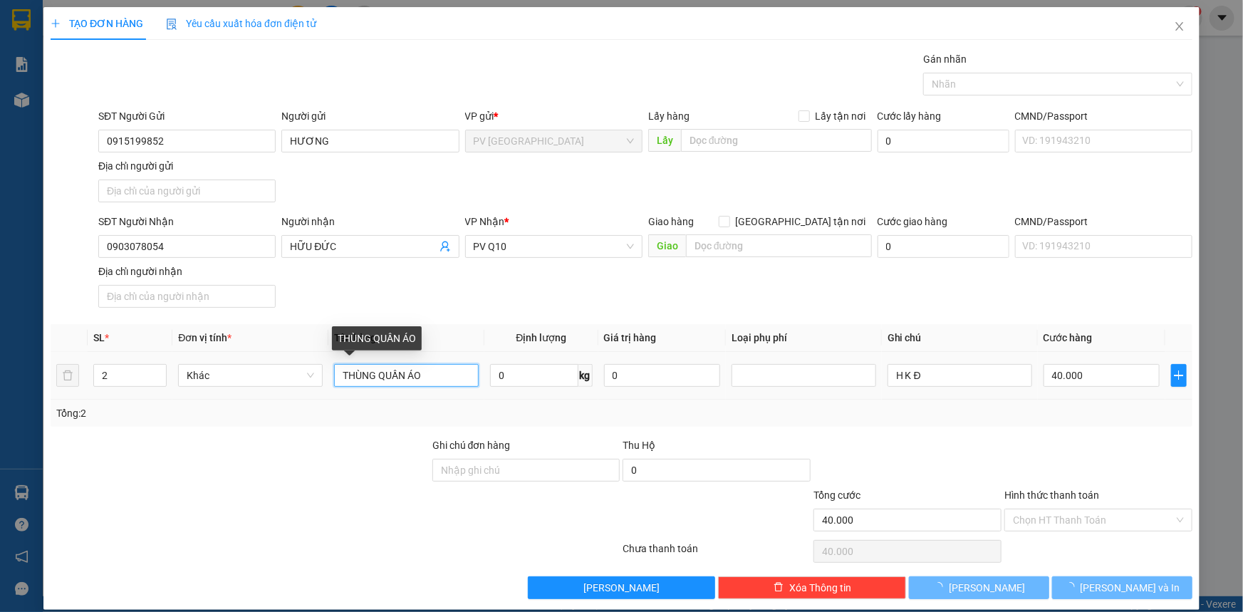
click at [449, 377] on input "THÙNG QUẦN ÁO" at bounding box center [406, 375] width 145 height 23
type input "0"
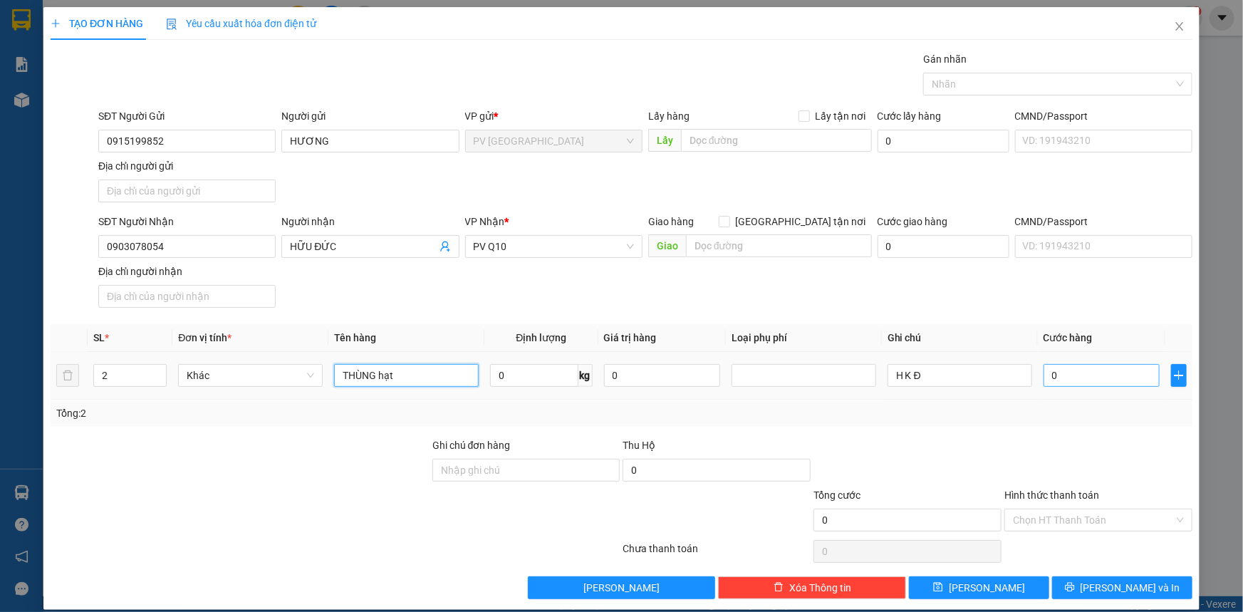
type input "THÙNG hạt"
click at [1071, 380] on input "0" at bounding box center [1101, 375] width 116 height 23
type input "0"
type input "10"
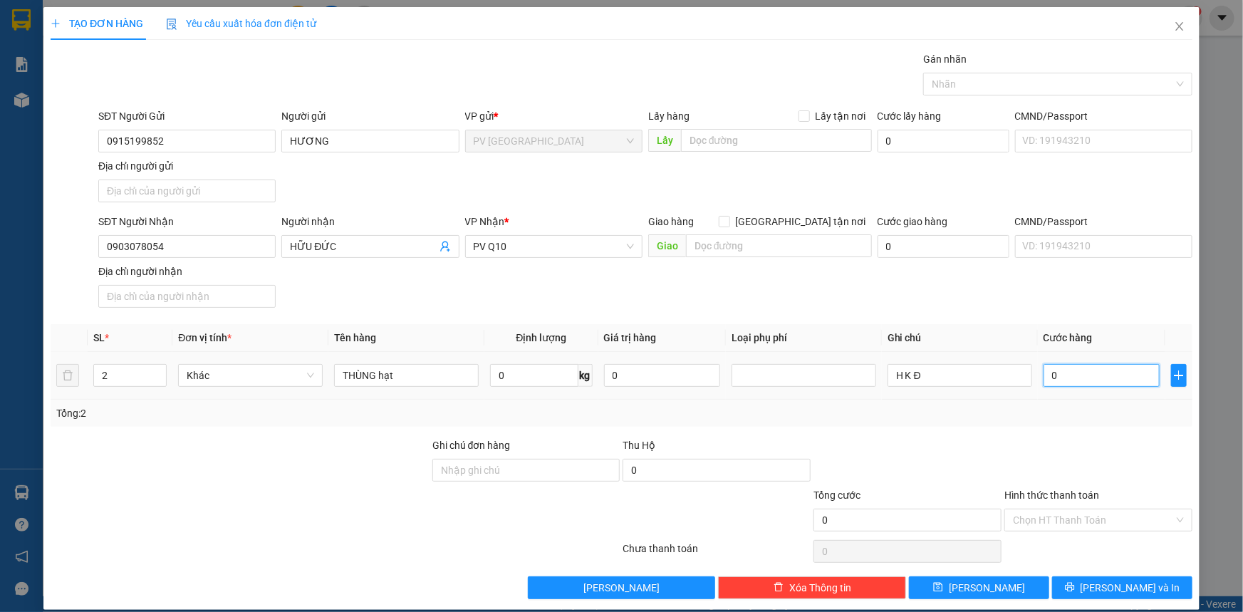
type input "10"
type input "140"
click at [986, 86] on div at bounding box center [1051, 83] width 248 height 17
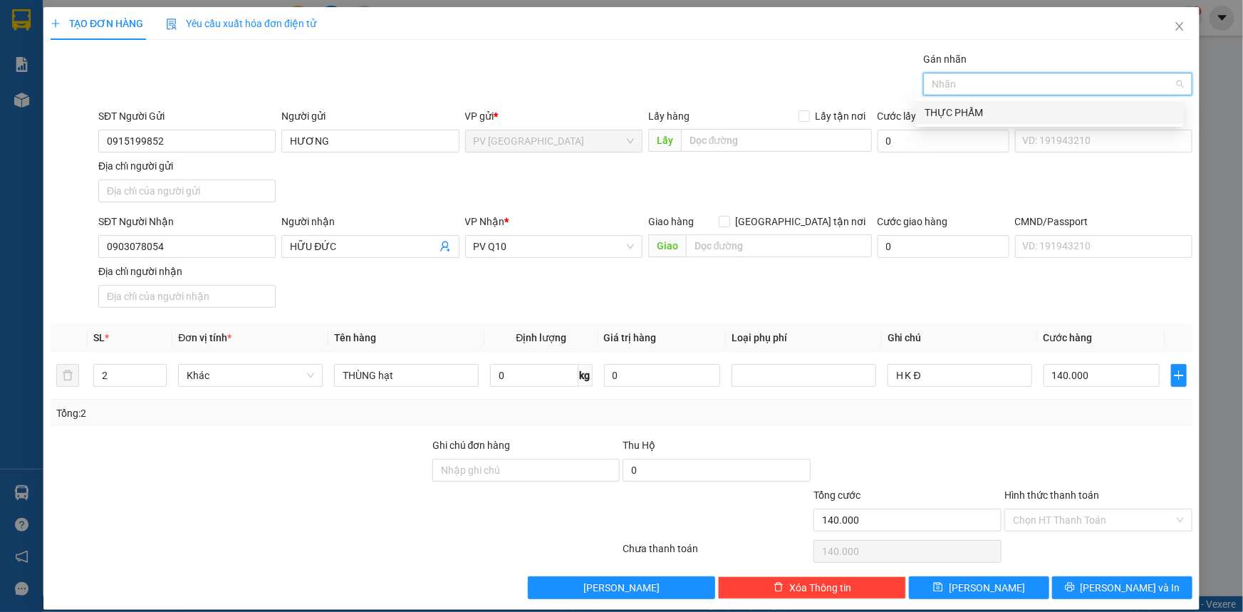
click at [982, 110] on div "THỰC PHẨM" at bounding box center [1049, 113] width 250 height 16
click at [1051, 518] on input "Hình thức thanh toán" at bounding box center [1093, 519] width 161 height 21
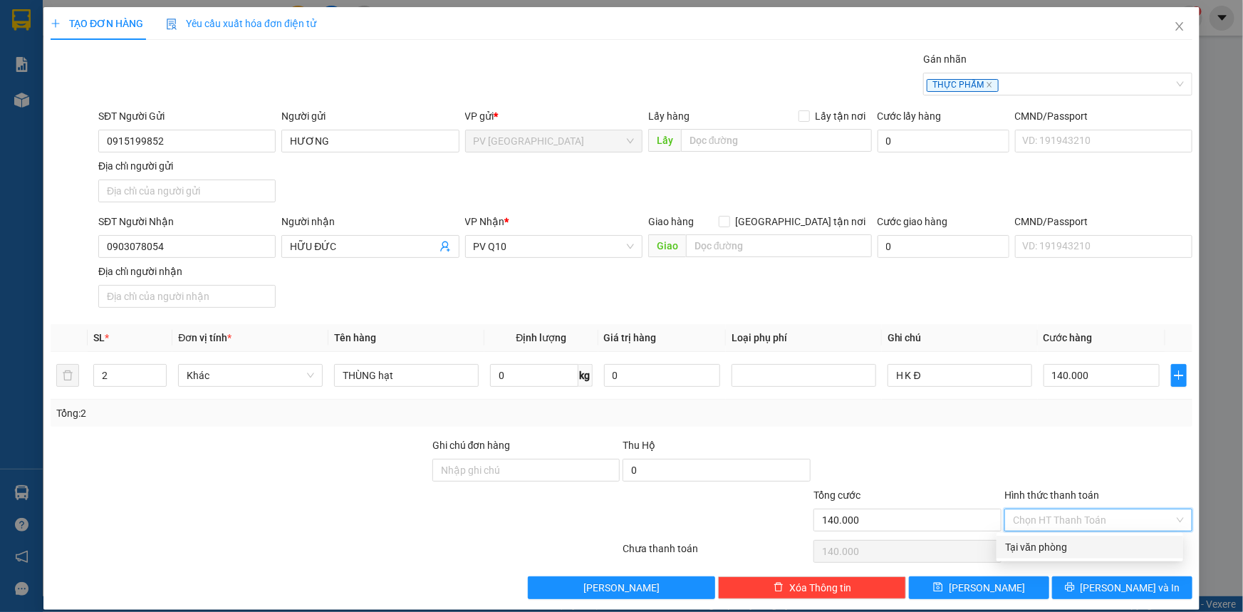
click at [1048, 544] on div "Tại văn phòng" at bounding box center [1089, 547] width 169 height 16
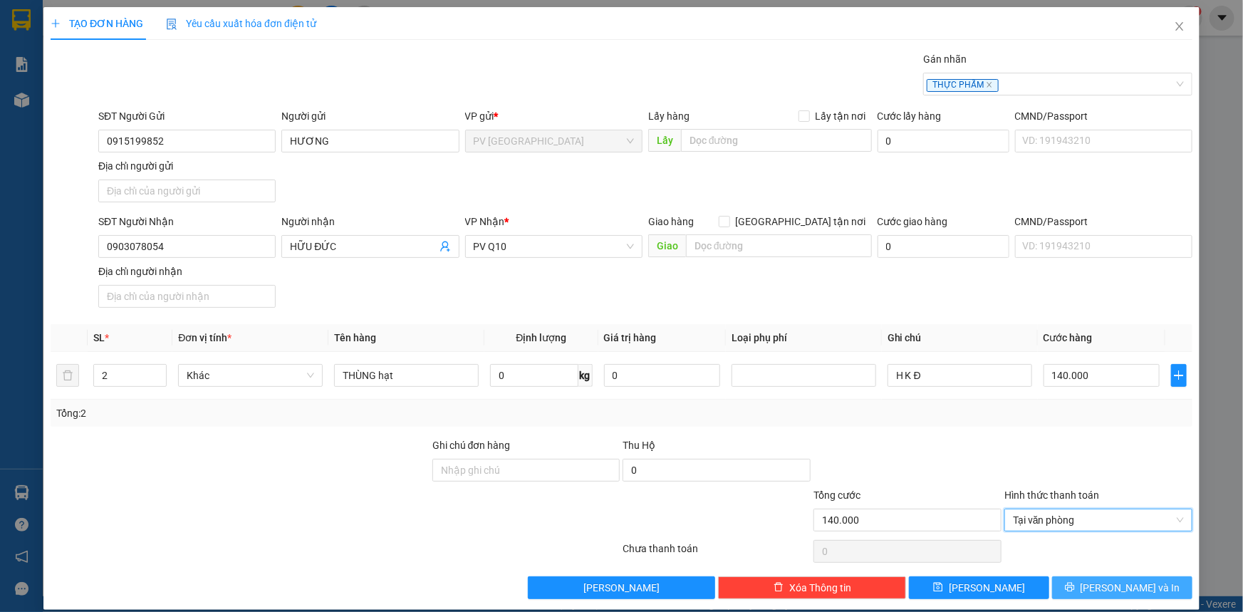
click at [1105, 588] on span "Lưu và In" at bounding box center [1130, 588] width 100 height 16
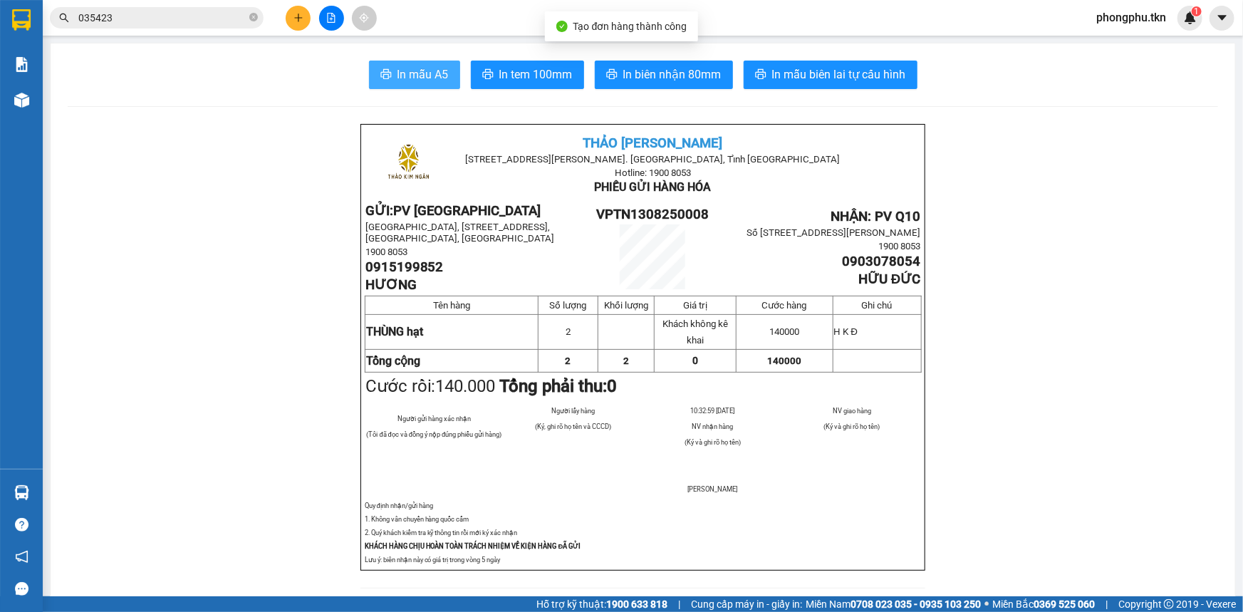
click at [412, 78] on span "In mẫu A5" at bounding box center [422, 75] width 51 height 18
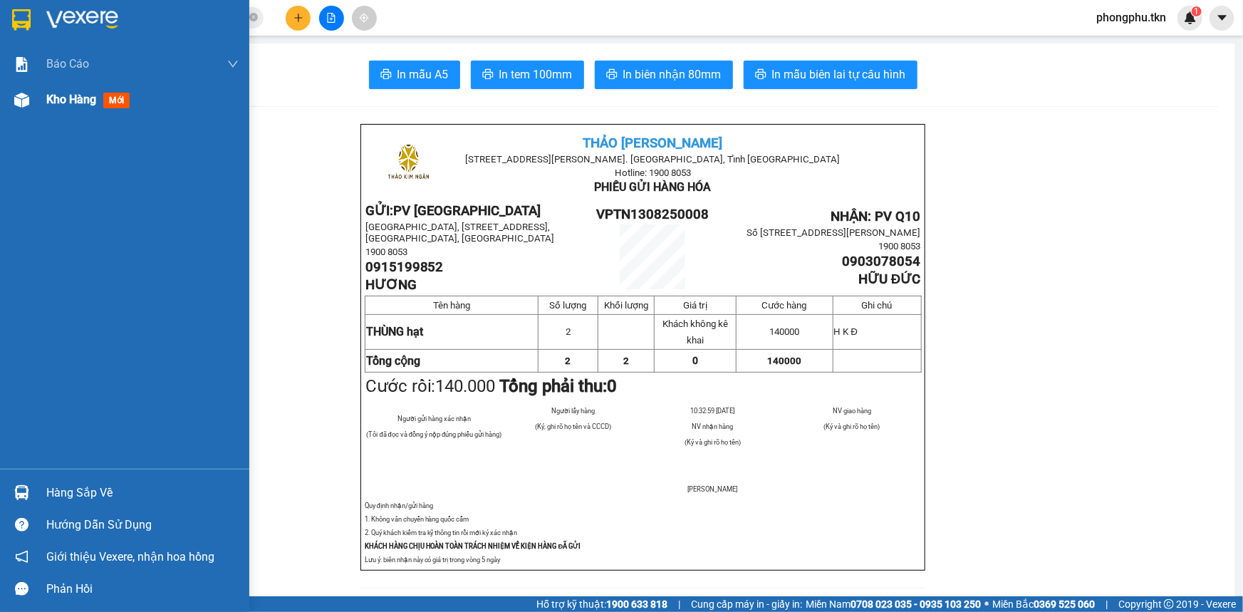
click at [53, 103] on span "Kho hàng" at bounding box center [71, 100] width 50 height 14
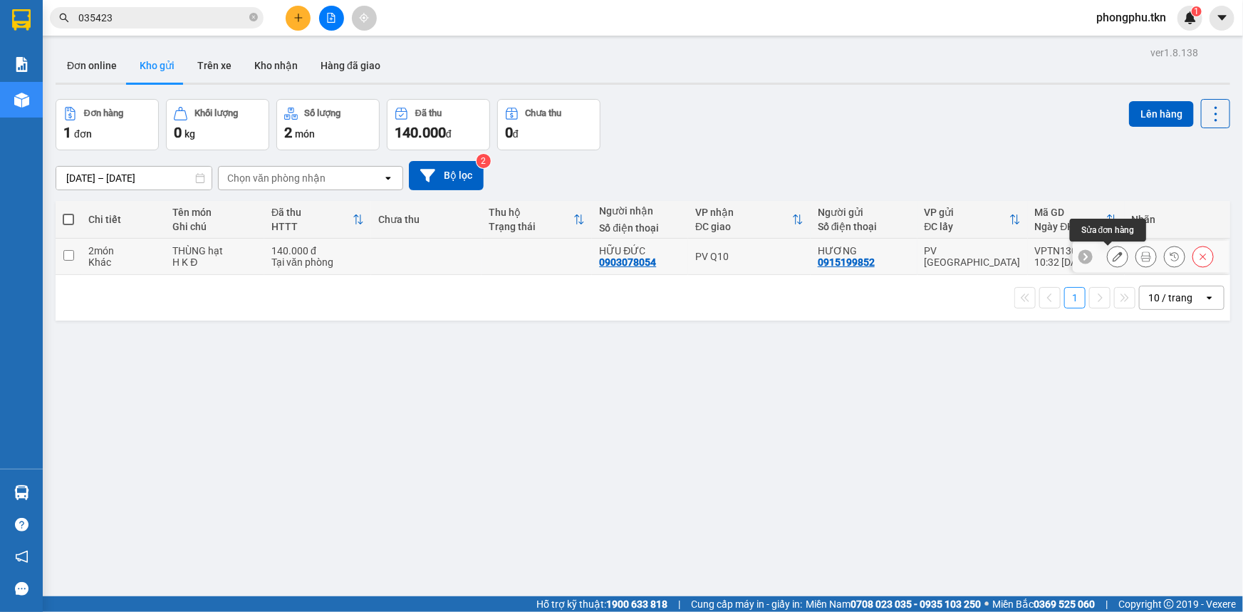
click at [1112, 254] on icon at bounding box center [1117, 256] width 10 height 10
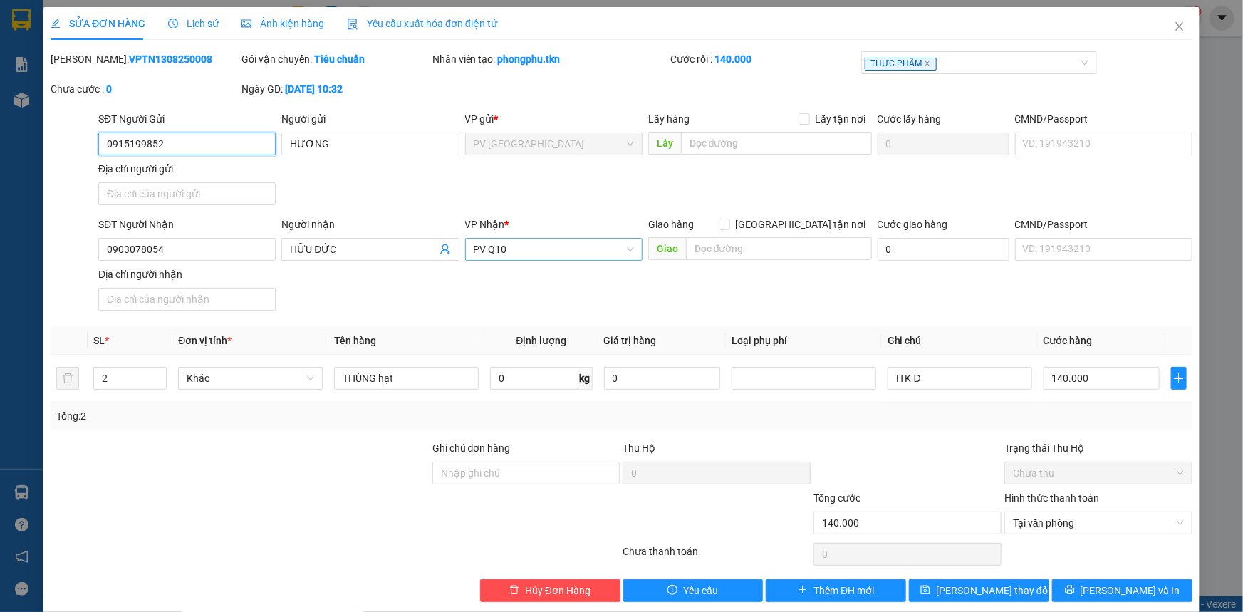
click at [541, 239] on span "PV Q10" at bounding box center [554, 249] width 160 height 21
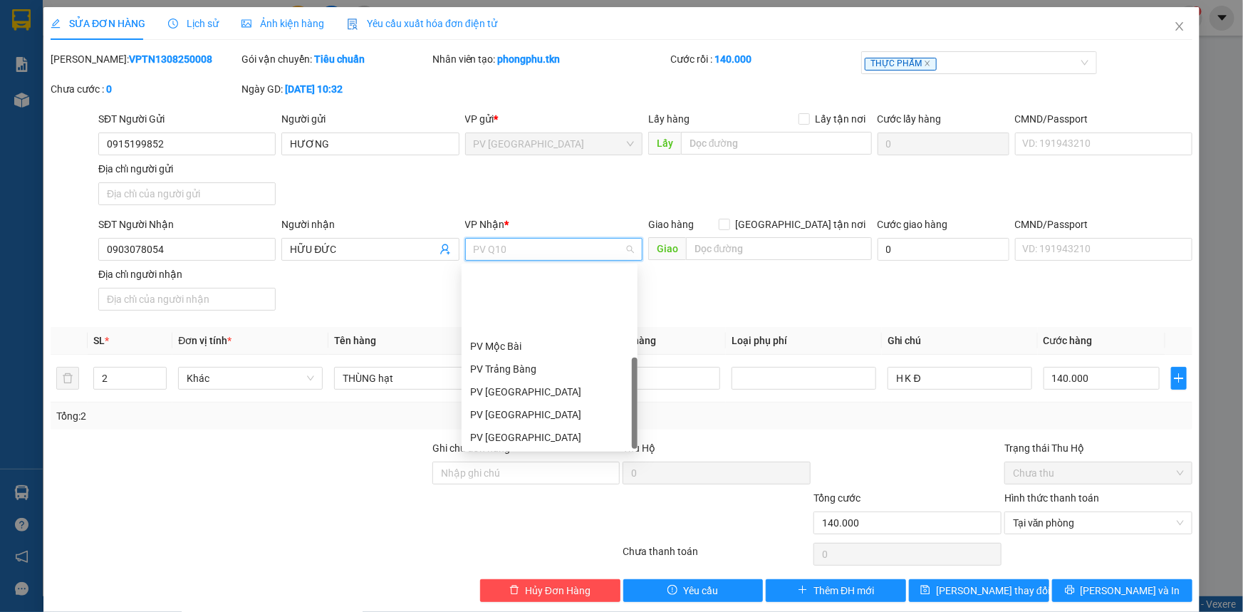
scroll to position [90, 0]
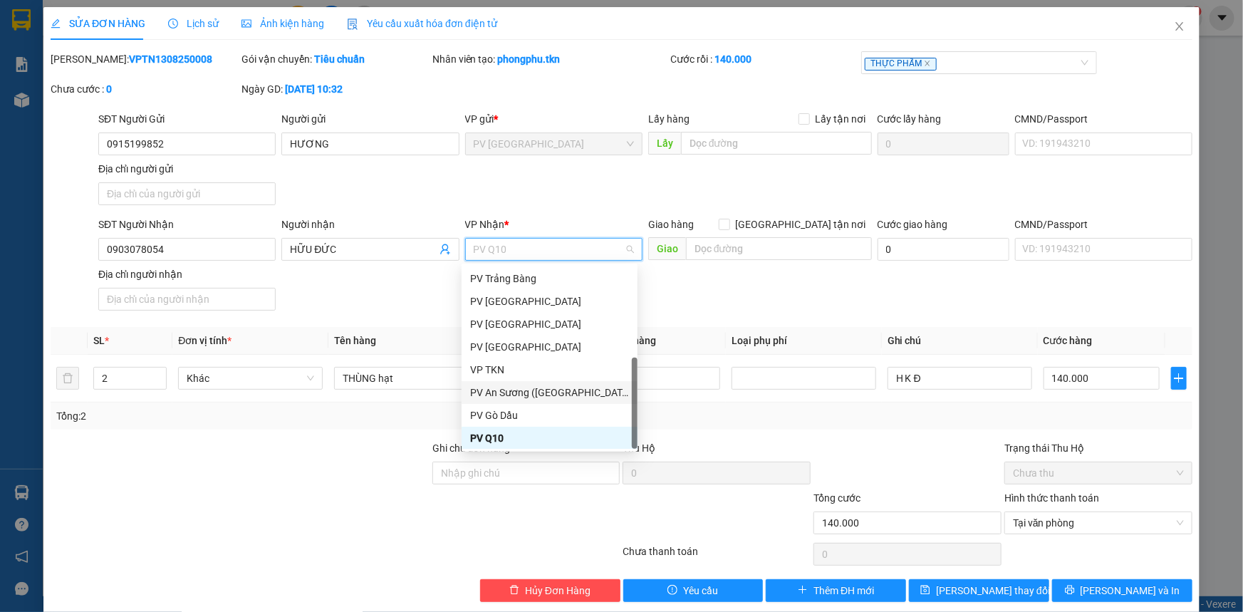
click at [520, 388] on div "PV An Sương (Hàng Hóa)" at bounding box center [549, 393] width 159 height 16
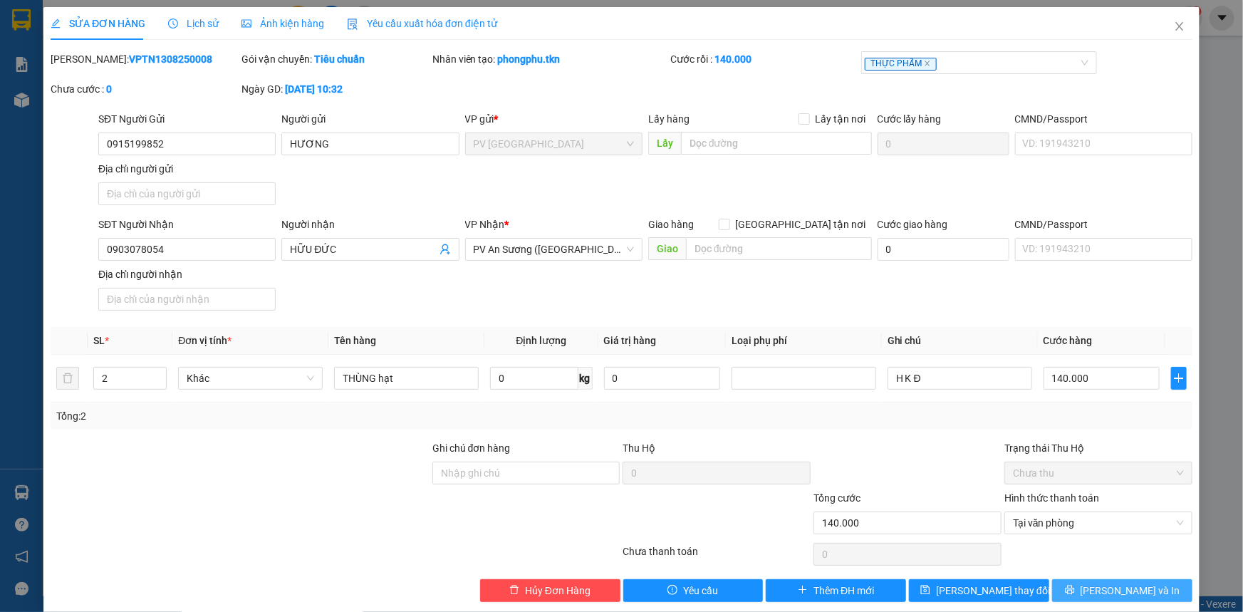
click at [1074, 585] on button "Lưu và In" at bounding box center [1122, 590] width 140 height 23
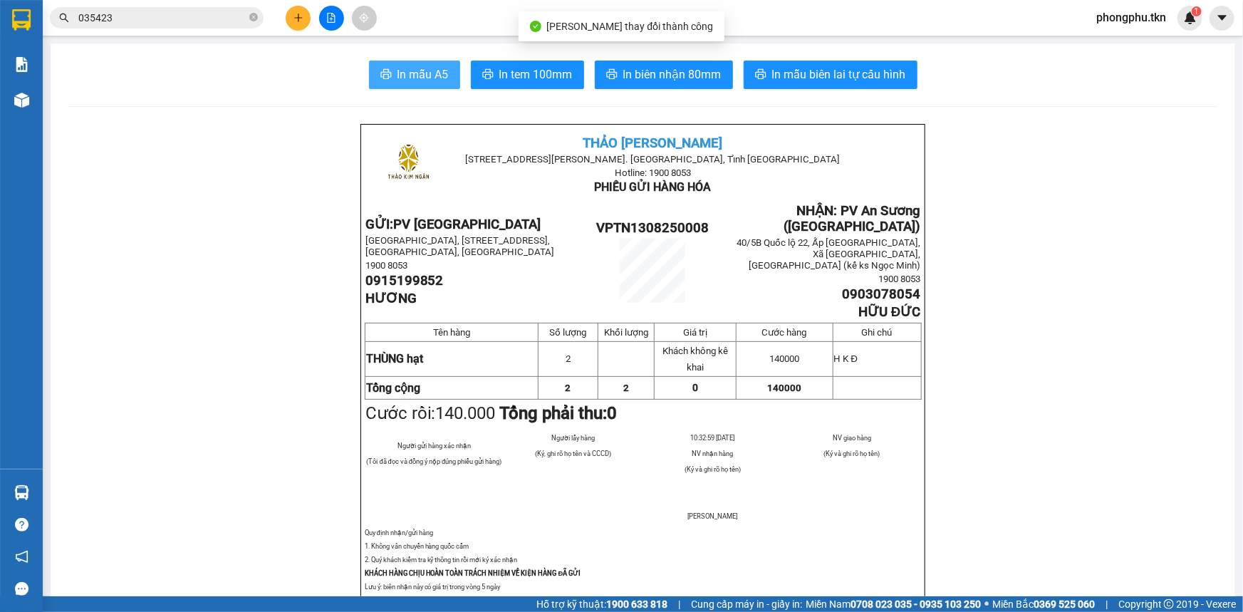
click at [426, 66] on span "In mẫu A5" at bounding box center [422, 75] width 51 height 18
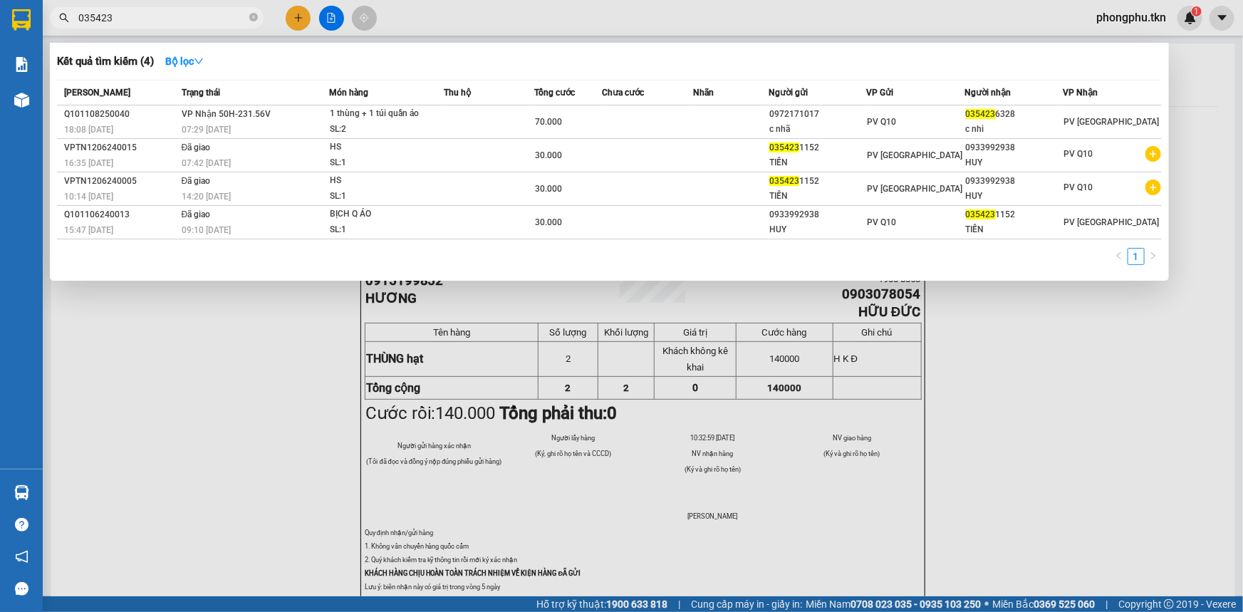
click at [199, 18] on input "035423" at bounding box center [162, 18] width 168 height 16
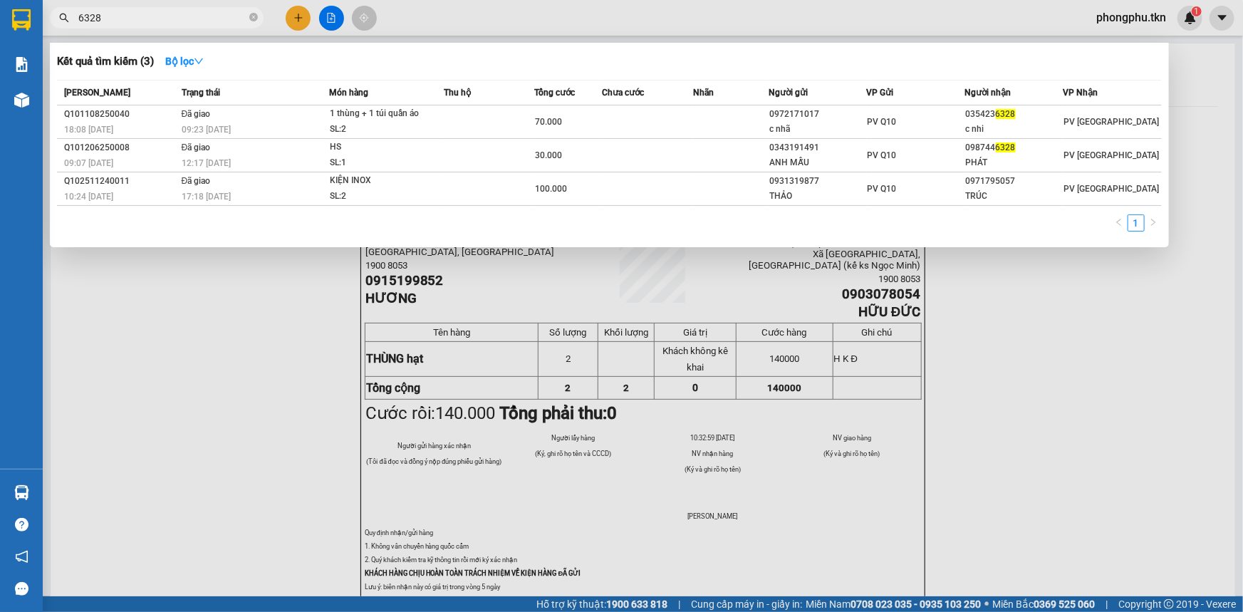
click at [400, 117] on div "1 thùng + 1 túi quần áo" at bounding box center [383, 114] width 107 height 16
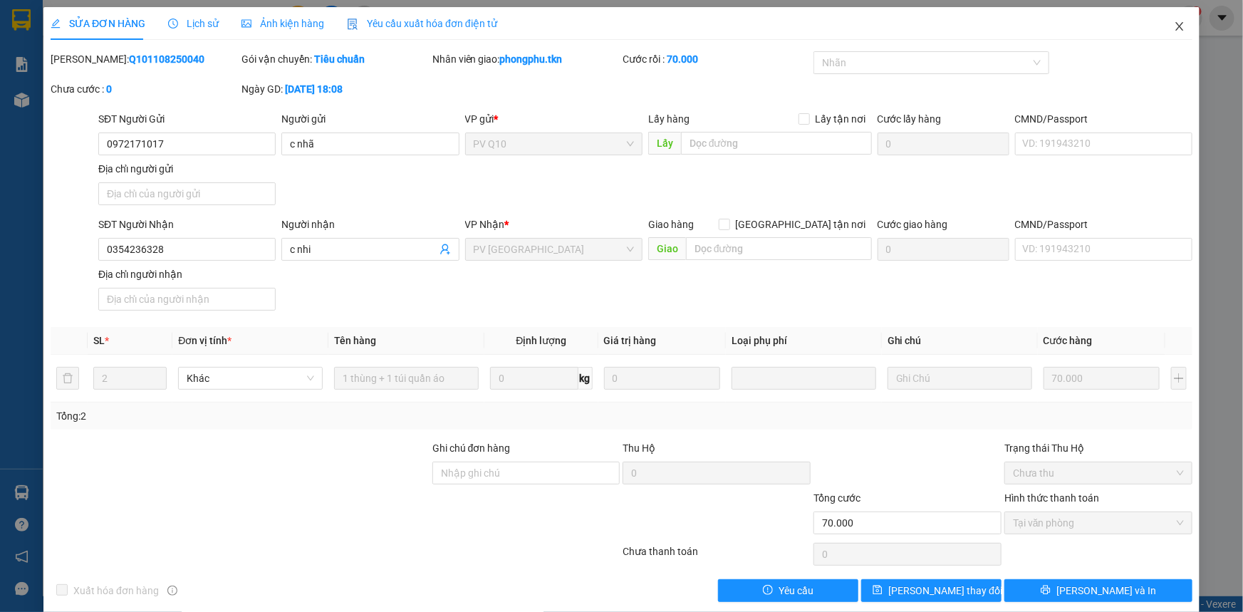
click at [1174, 24] on icon "close" at bounding box center [1179, 26] width 11 height 11
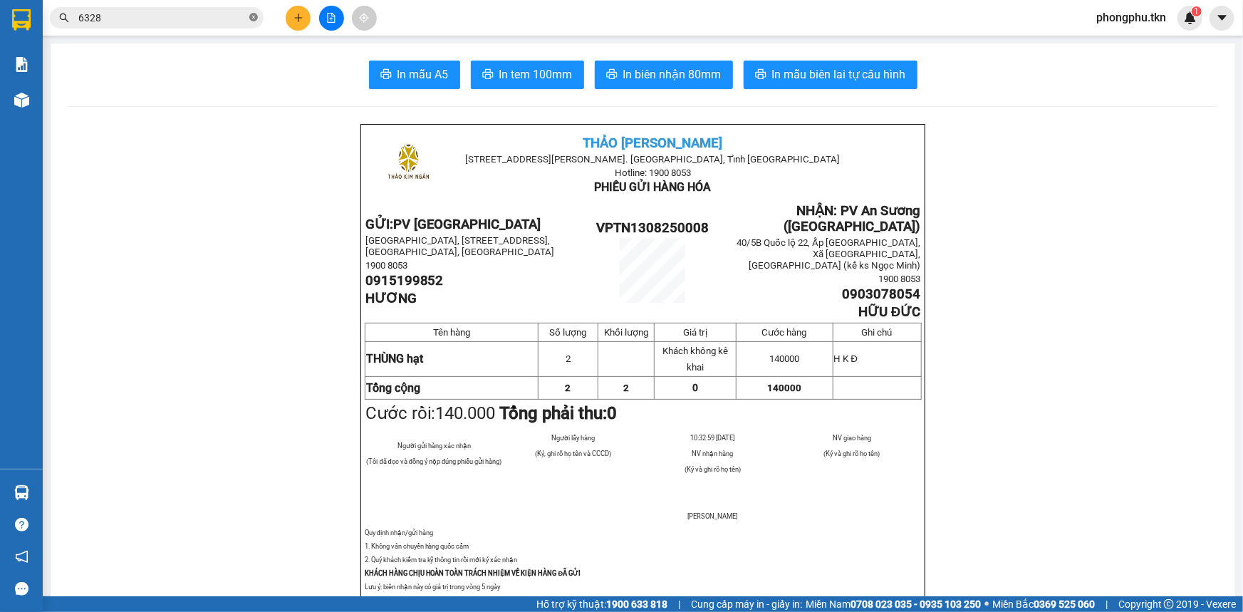
click at [255, 19] on icon "close-circle" at bounding box center [253, 17] width 9 height 9
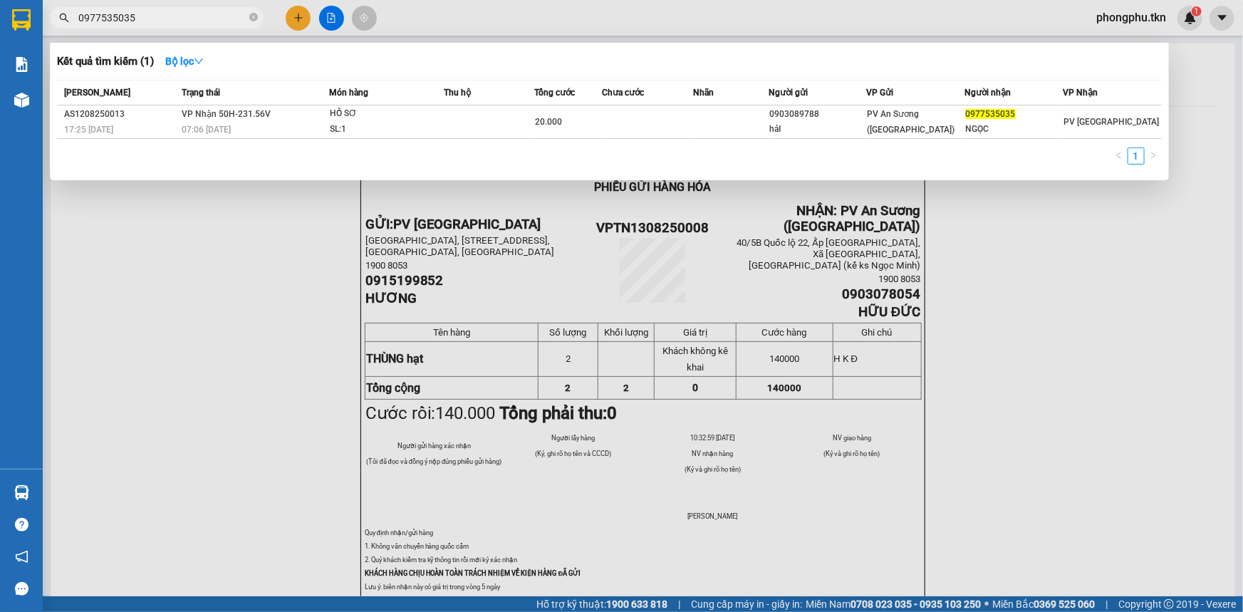
click at [313, 122] on div "07:06 - 13/08" at bounding box center [255, 130] width 147 height 16
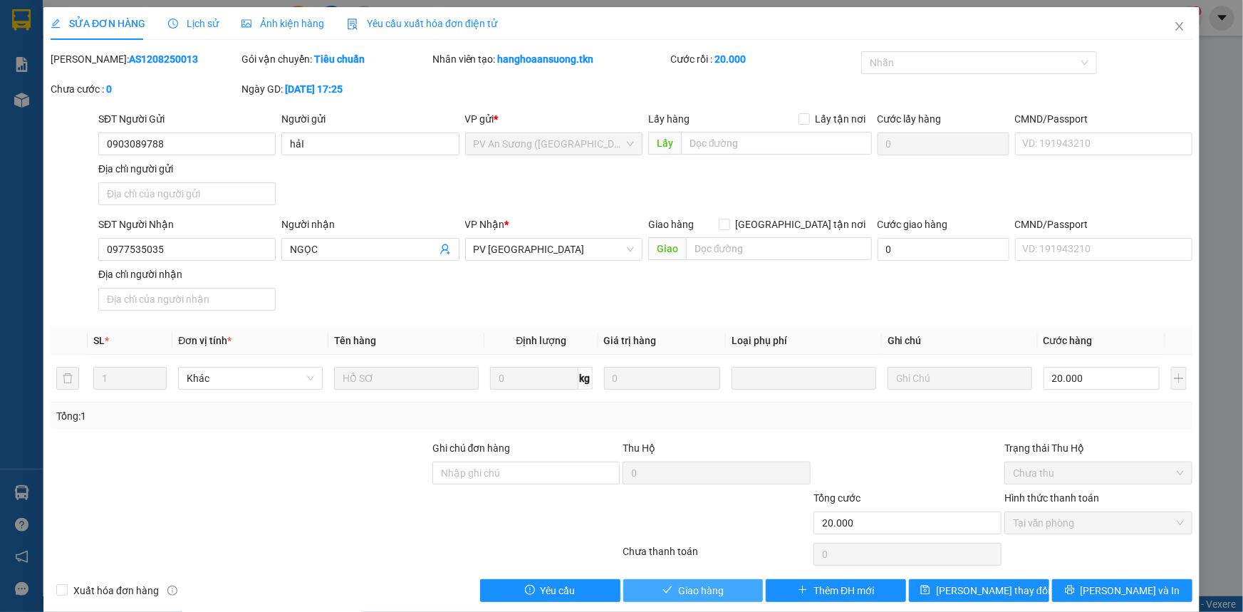
click at [651, 584] on button "Giao hàng" at bounding box center [693, 590] width 140 height 23
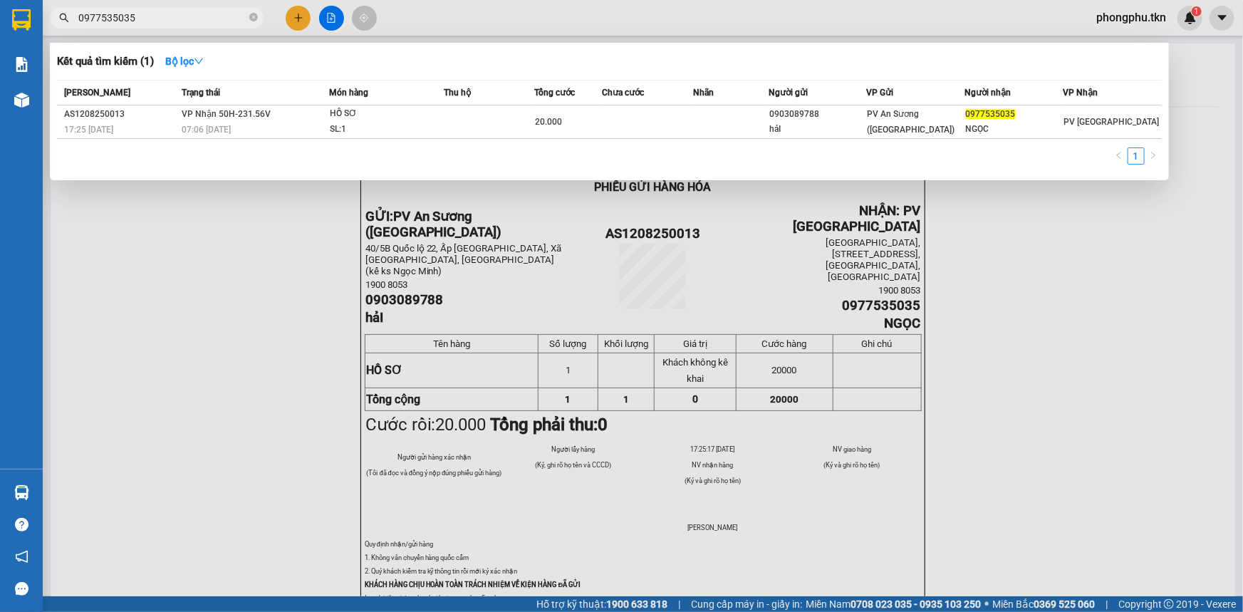
click at [153, 14] on input "0977535035" at bounding box center [162, 18] width 168 height 16
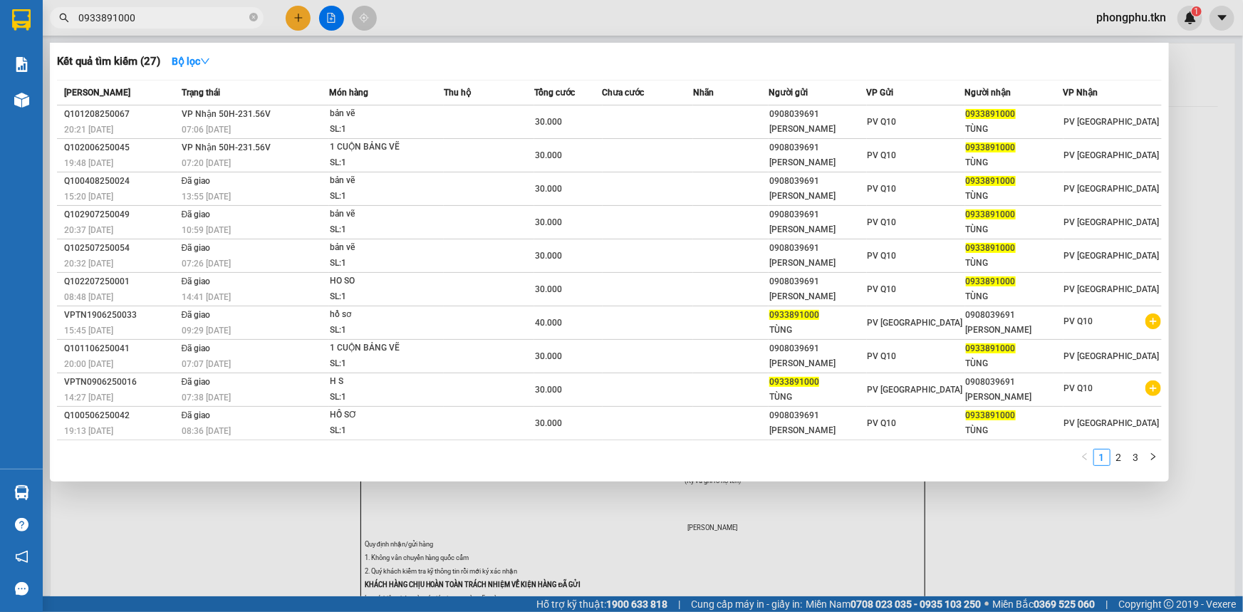
click at [214, 158] on span "07:20 - 21/06" at bounding box center [206, 163] width 49 height 10
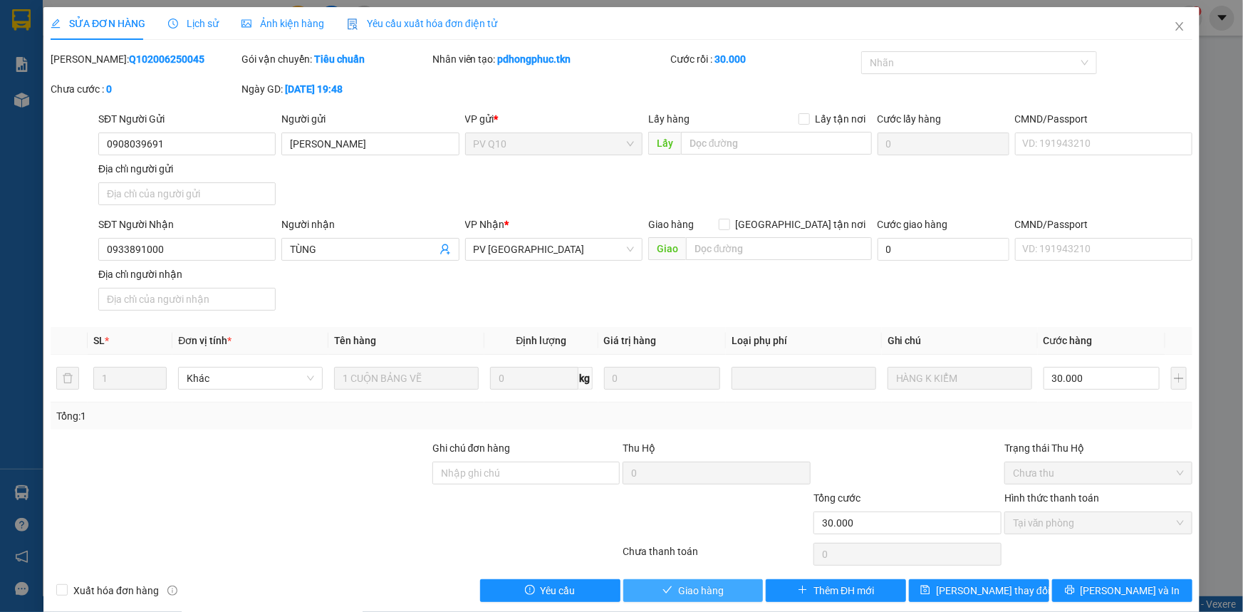
click at [662, 590] on icon "check" at bounding box center [667, 590] width 10 height 10
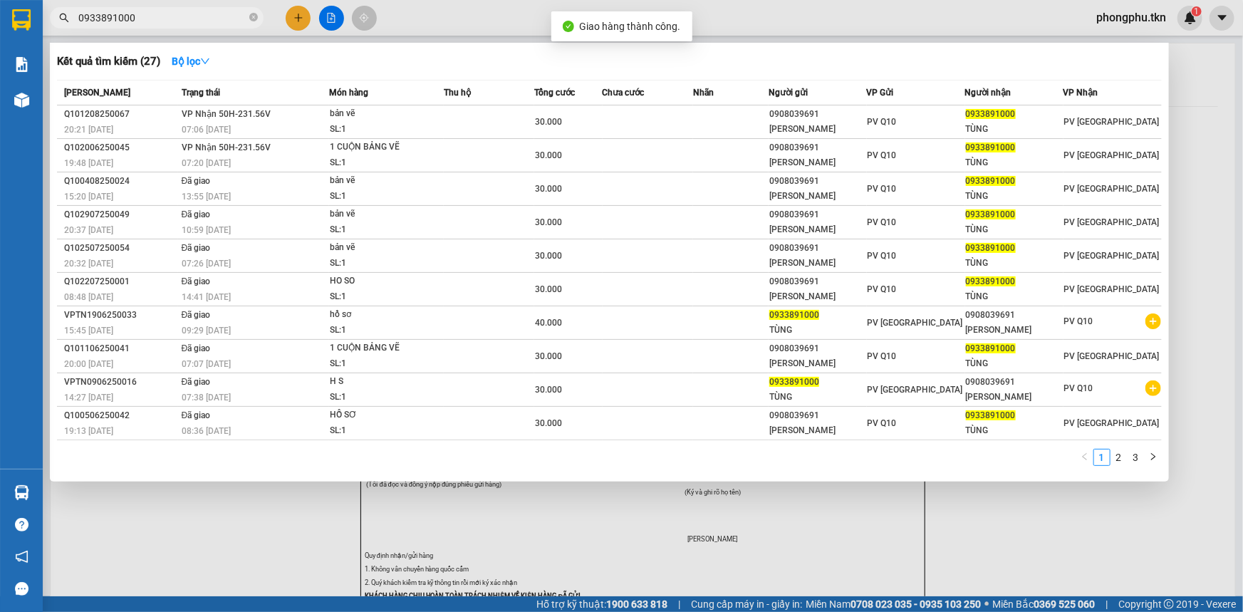
drag, startPoint x: 222, startPoint y: 19, endPoint x: 234, endPoint y: 68, distance: 50.4
click at [222, 19] on input "0933891000" at bounding box center [162, 18] width 168 height 16
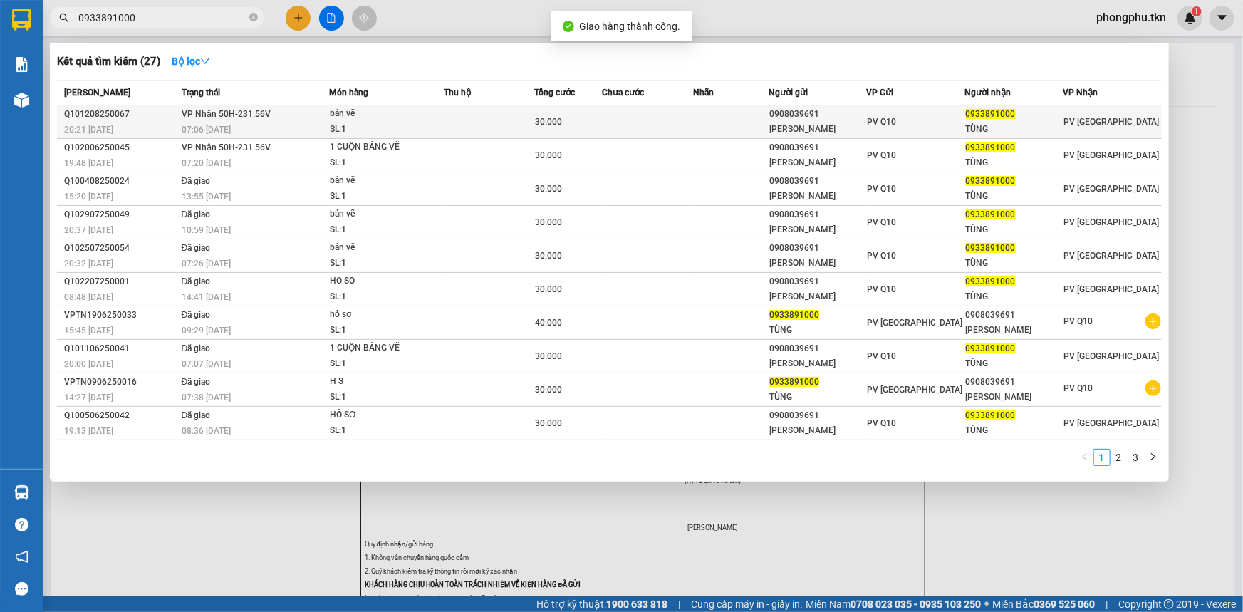
click at [263, 120] on td "VP Nhận 50H-231.56V 07:06 - 13/08" at bounding box center [253, 121] width 151 height 33
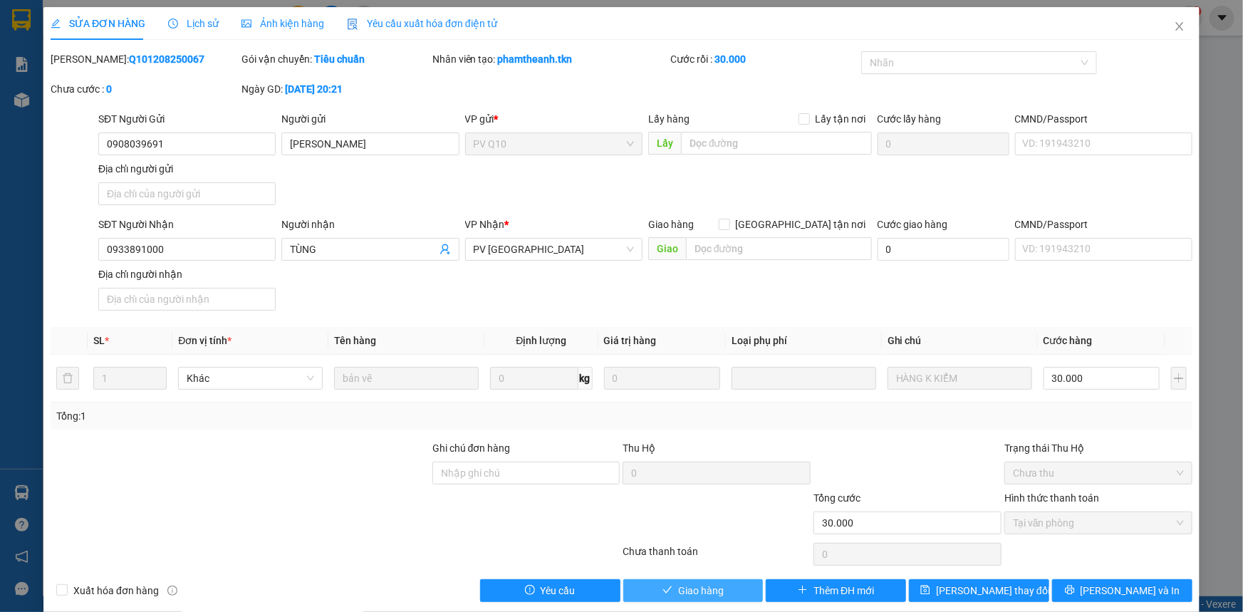
click at [670, 591] on button "Giao hàng" at bounding box center [693, 590] width 140 height 23
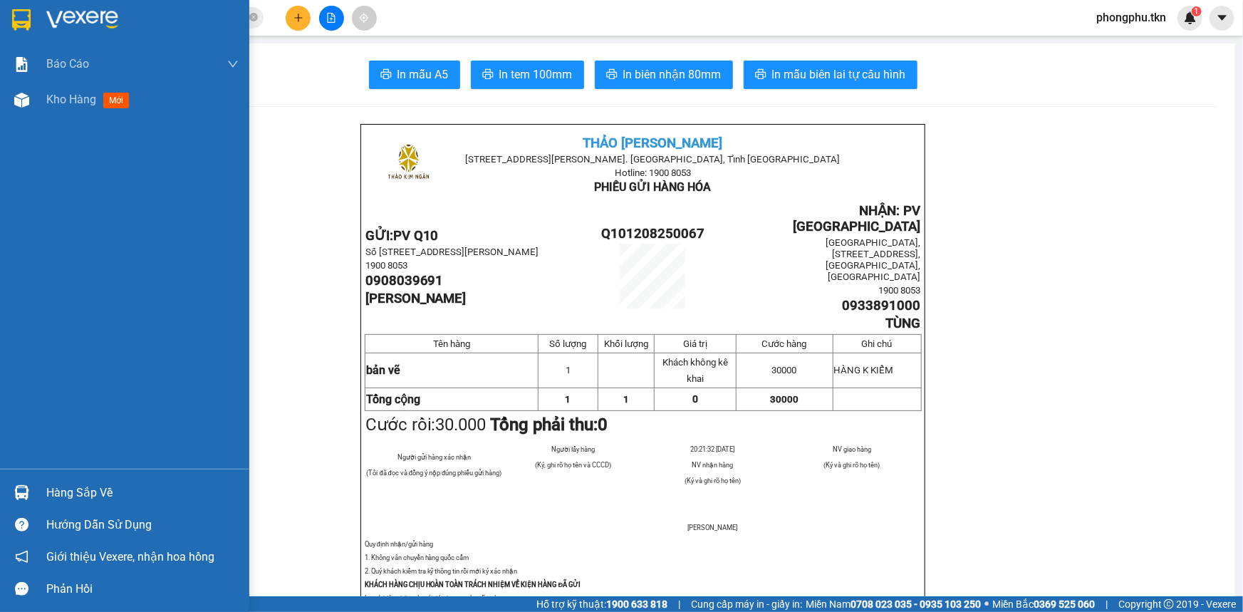
click at [42, 476] on div "Hàng sắp về Hướng dẫn sử dụng Giới thiệu Vexere, nhận hoa hồng Phản hồi" at bounding box center [124, 537] width 249 height 136
click at [54, 490] on div "Hàng sắp về" at bounding box center [142, 492] width 192 height 21
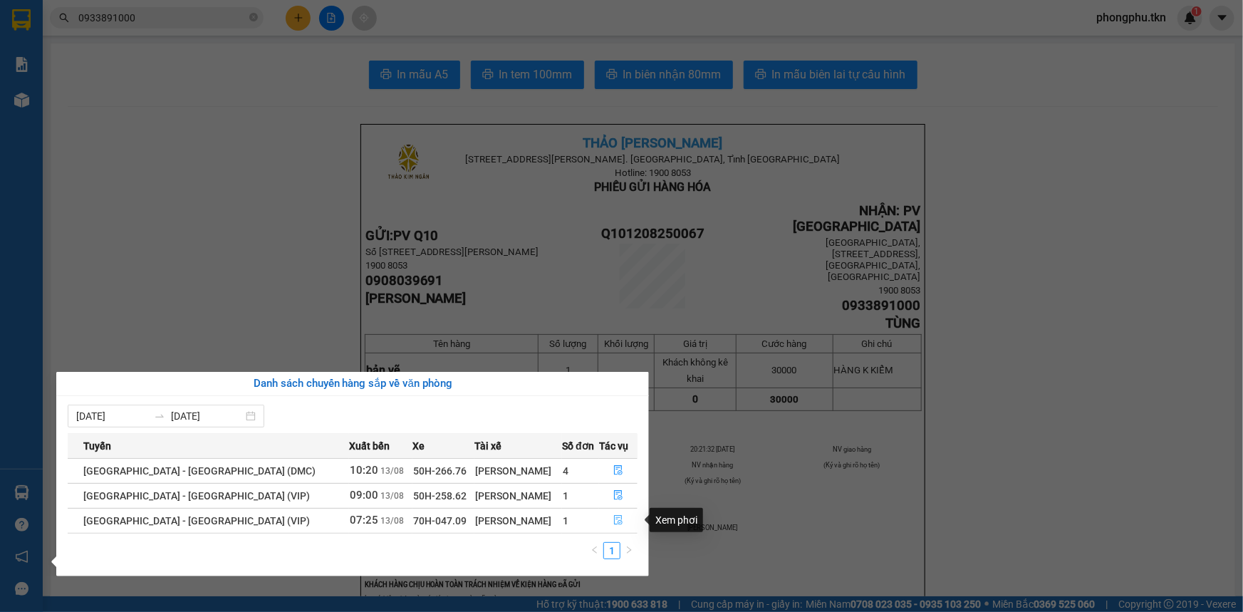
click at [619, 517] on icon "file-done" at bounding box center [618, 520] width 10 height 10
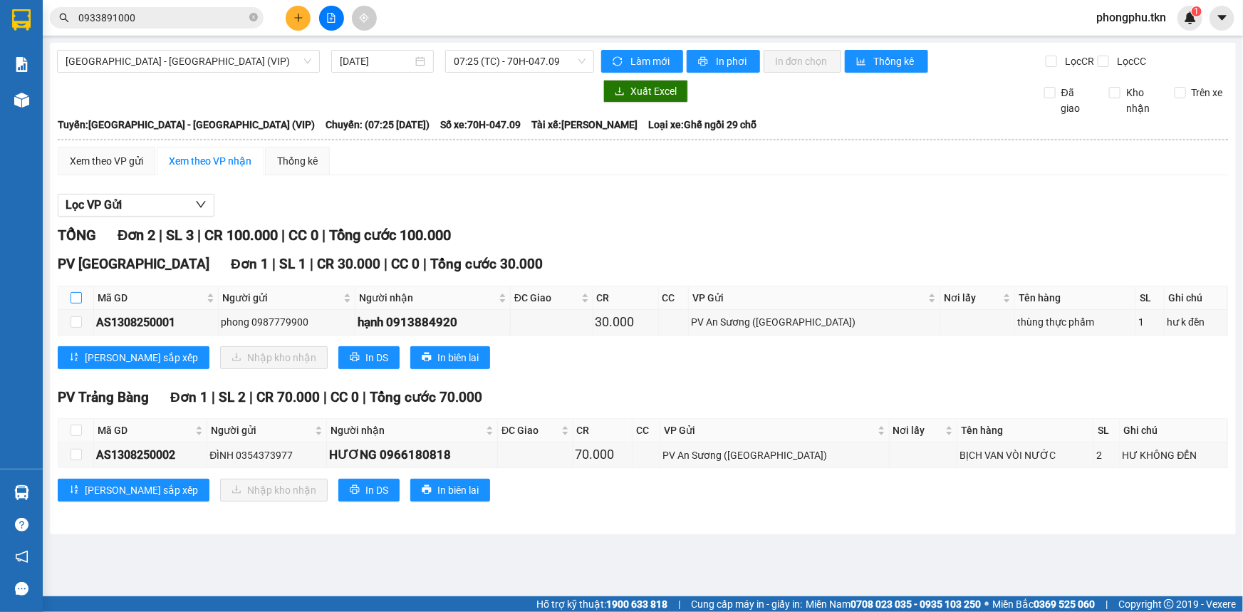
click at [78, 296] on input "checkbox" at bounding box center [76, 297] width 11 height 11
checkbox input "true"
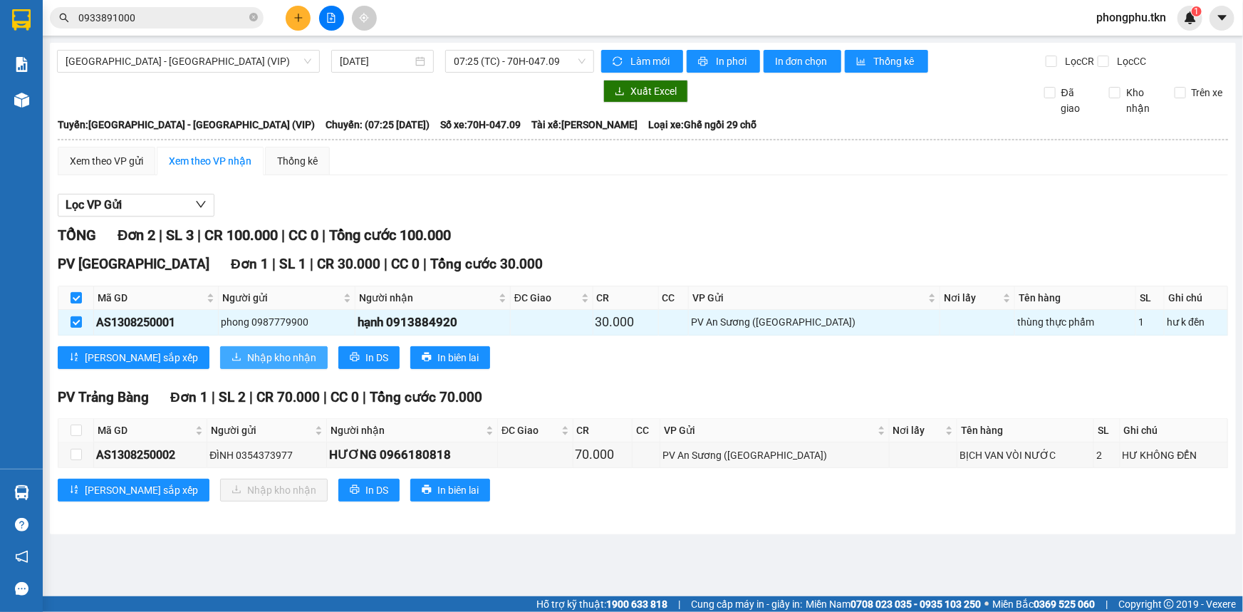
click at [231, 352] on icon "download" at bounding box center [236, 357] width 10 height 10
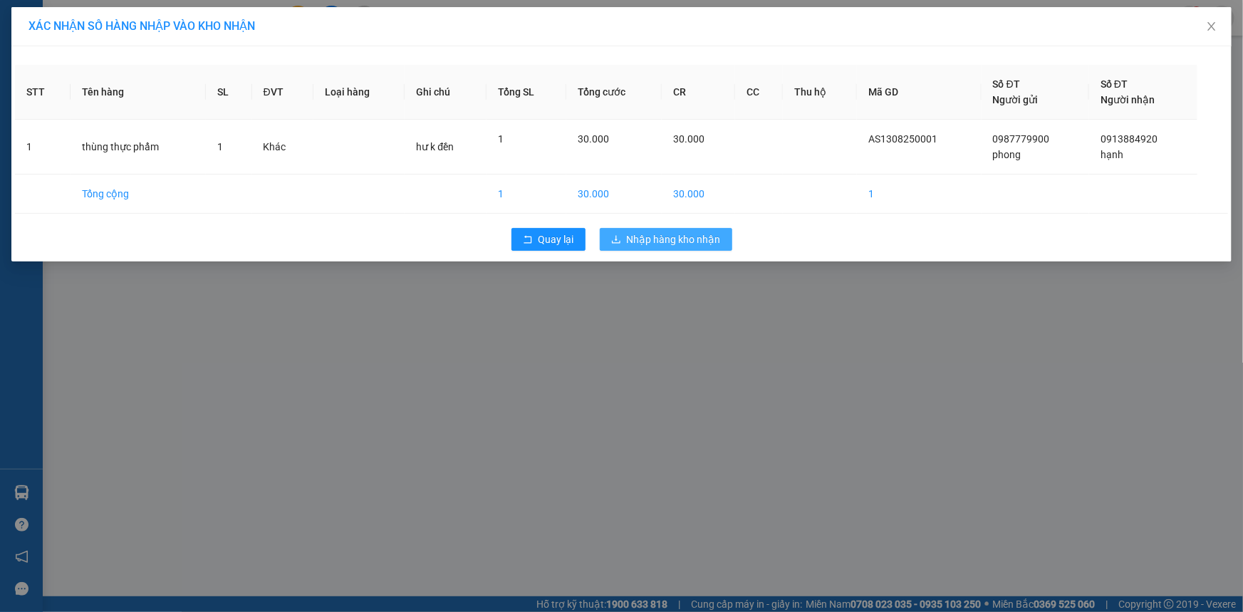
click at [630, 244] on span "Nhập hàng kho nhận" at bounding box center [674, 239] width 94 height 16
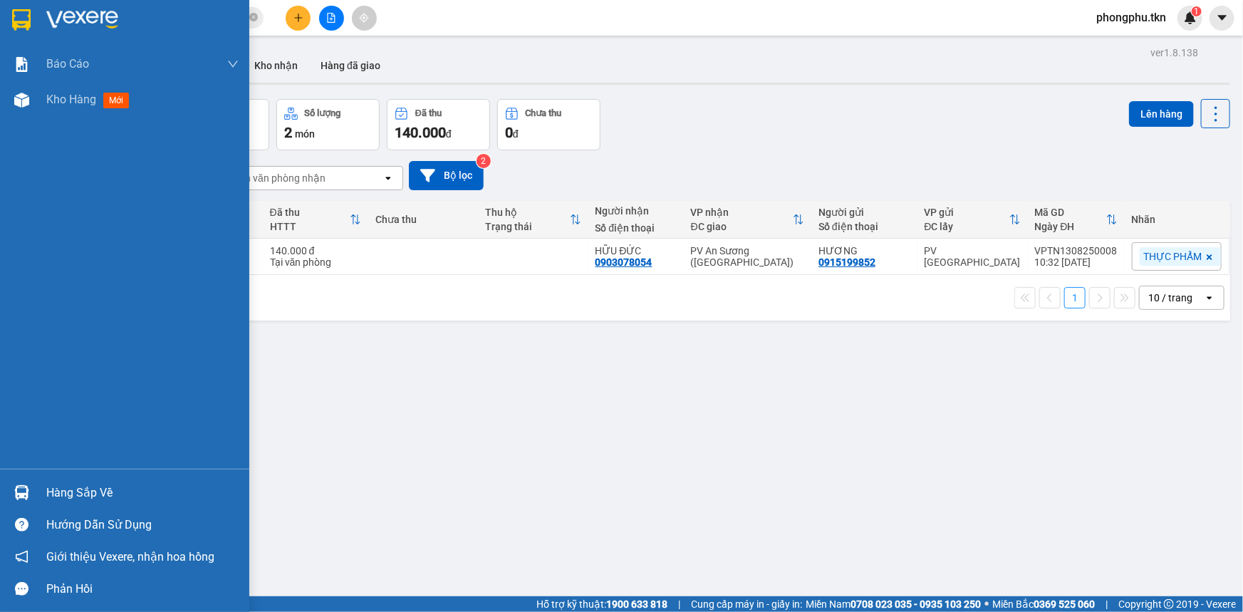
click at [35, 476] on div "Hàng sắp về" at bounding box center [124, 492] width 249 height 32
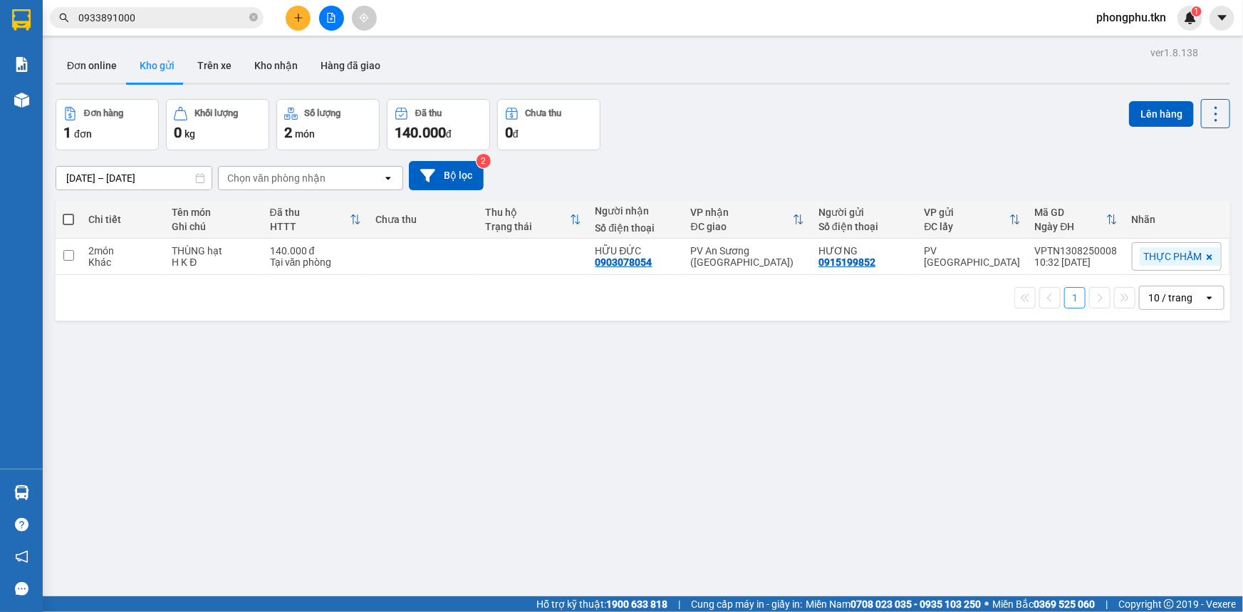
click at [266, 365] on section "Kết quả tìm kiếm ( 27 ) Bộ lọc Mã ĐH Trạng thái Món hàng Thu hộ Tổng cước Chưa …" at bounding box center [621, 306] width 1243 height 612
click at [192, 20] on input "0933891000" at bounding box center [162, 18] width 168 height 16
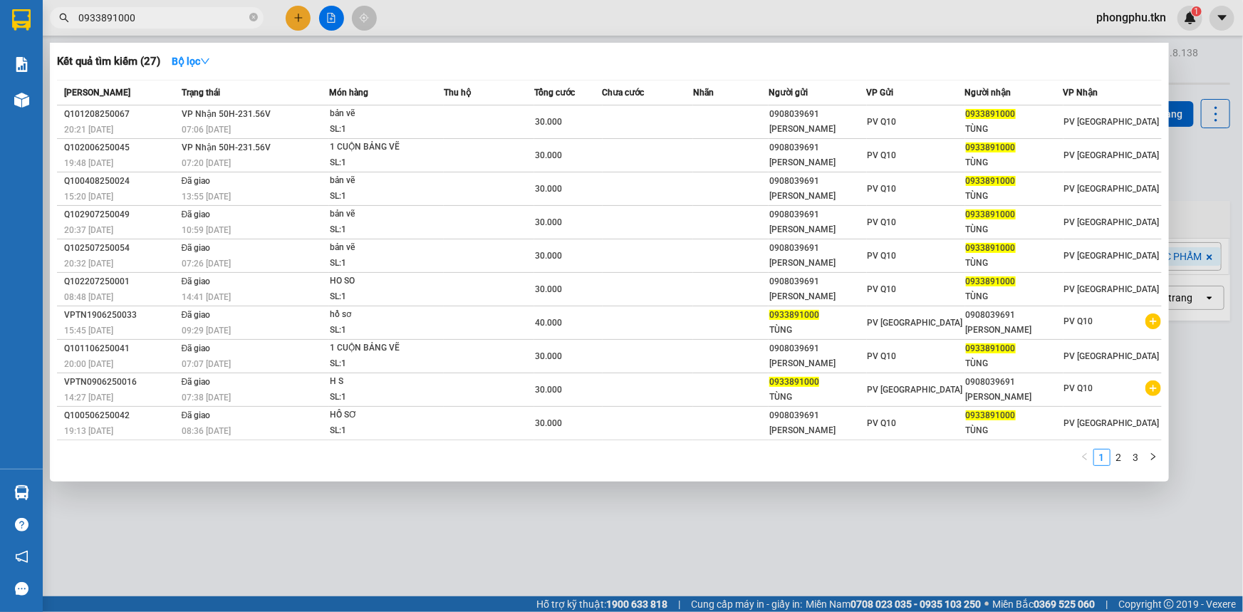
click at [192, 20] on input "0933891000" at bounding box center [162, 18] width 168 height 16
click at [249, 19] on icon "close-circle" at bounding box center [253, 17] width 9 height 9
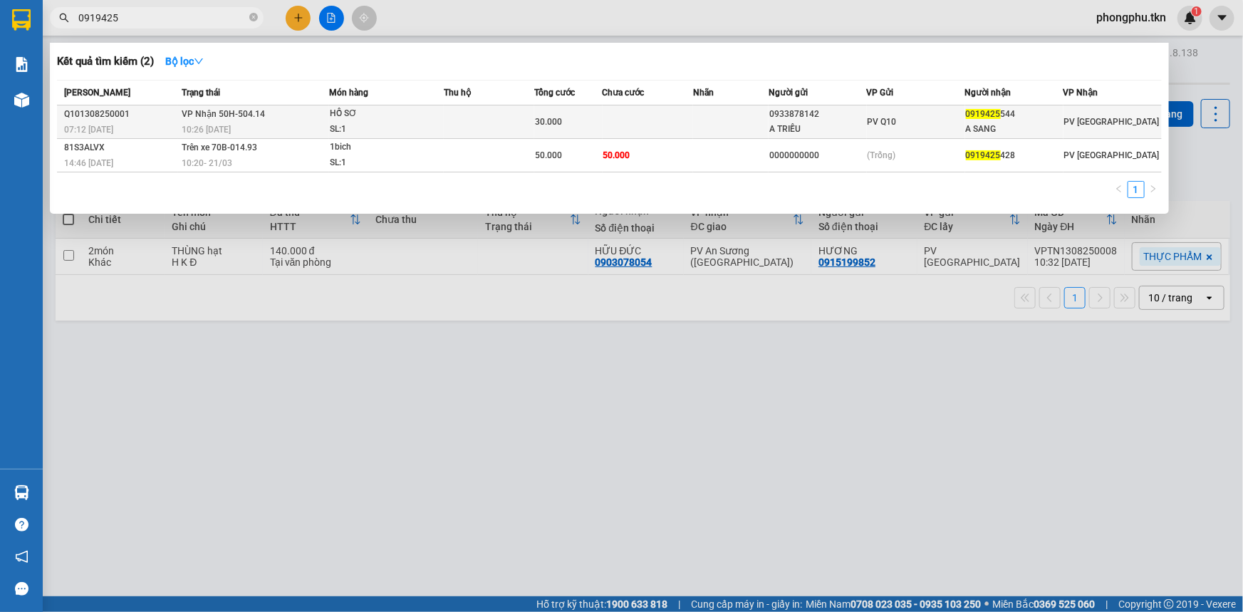
type input "0919425"
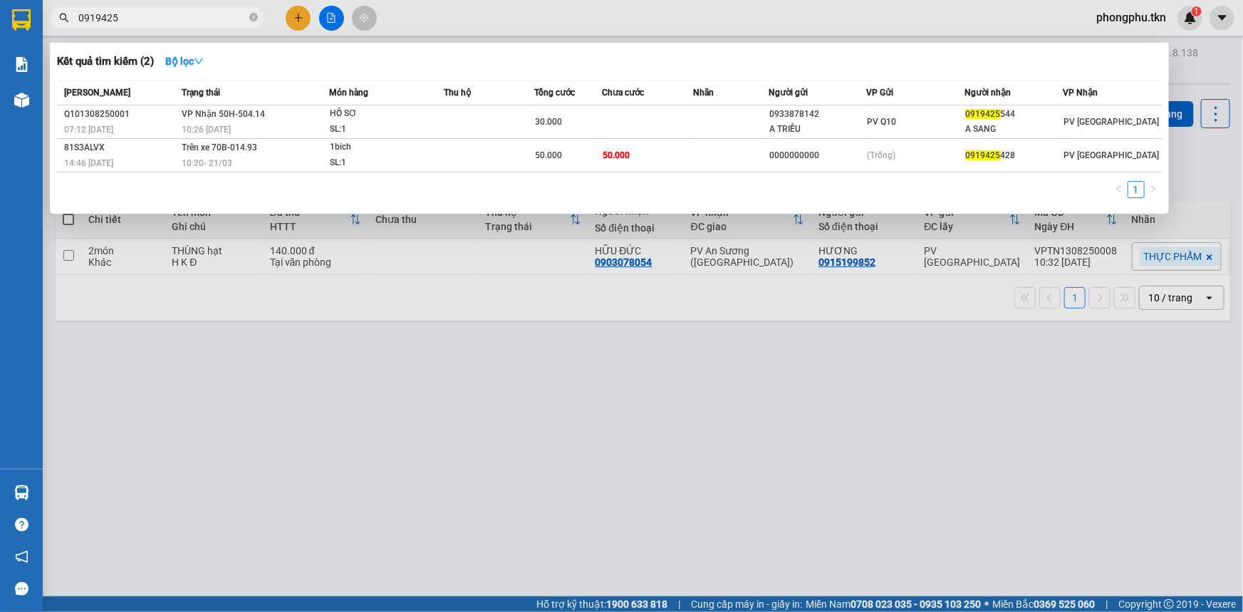
click at [586, 114] on div "30.000" at bounding box center [568, 122] width 66 height 16
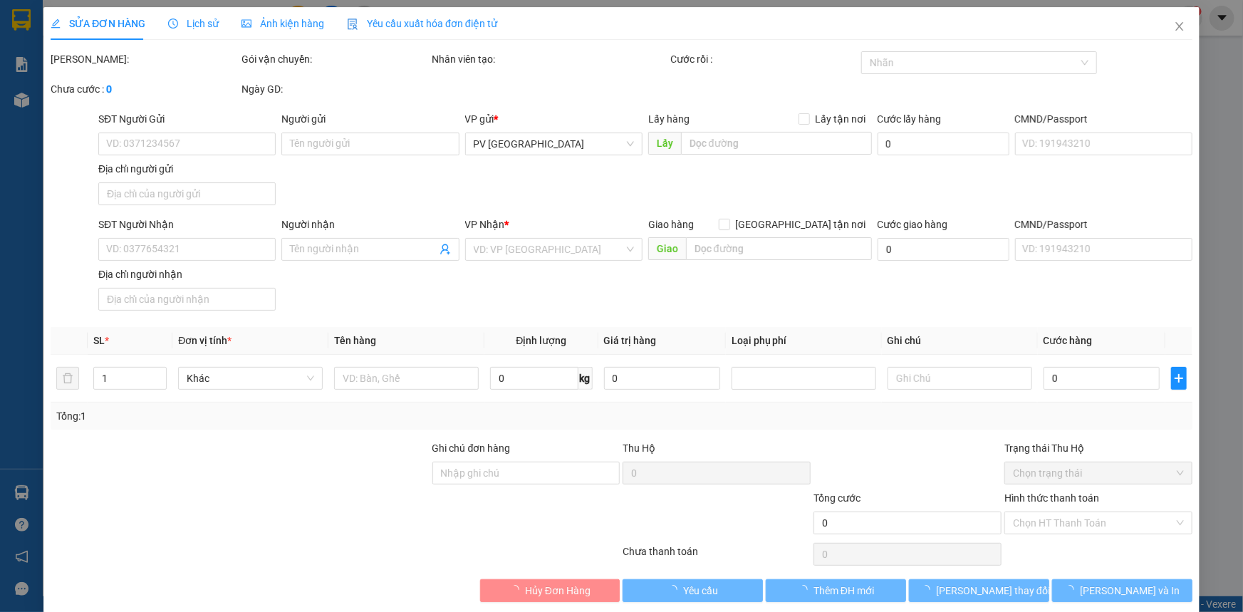
type input "0933878142"
type input "A TRIỀU"
type input "0919425544"
type input "A SANG"
type input "30.000"
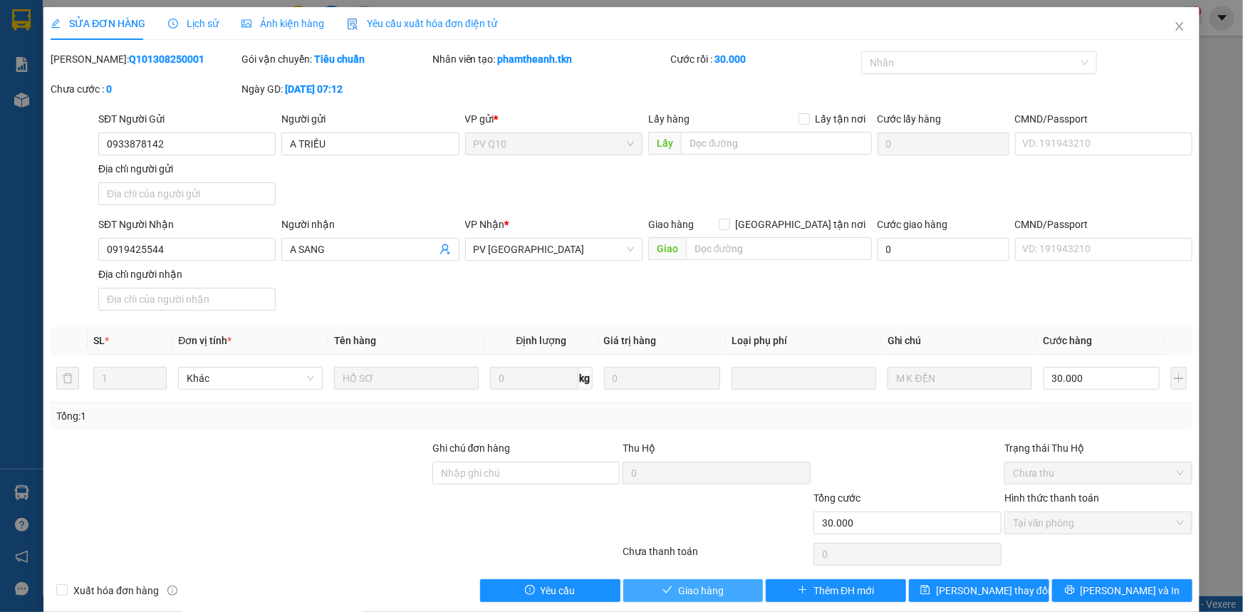
click at [667, 588] on button "Giao hàng" at bounding box center [693, 590] width 140 height 23
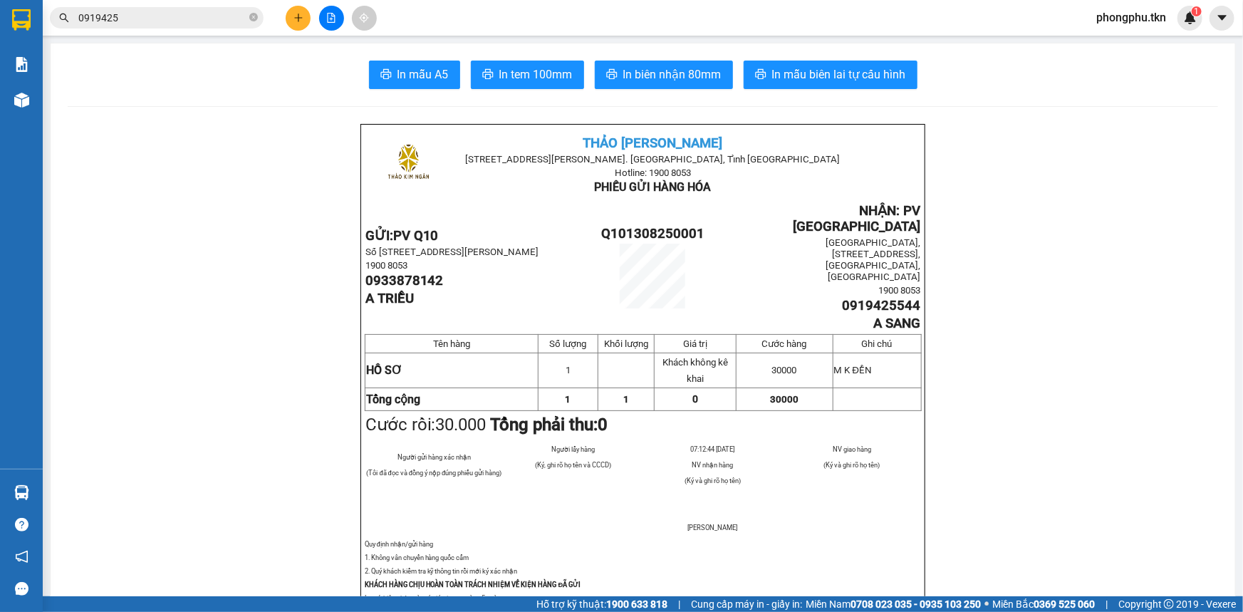
click at [151, 21] on input "0919425" at bounding box center [162, 18] width 168 height 16
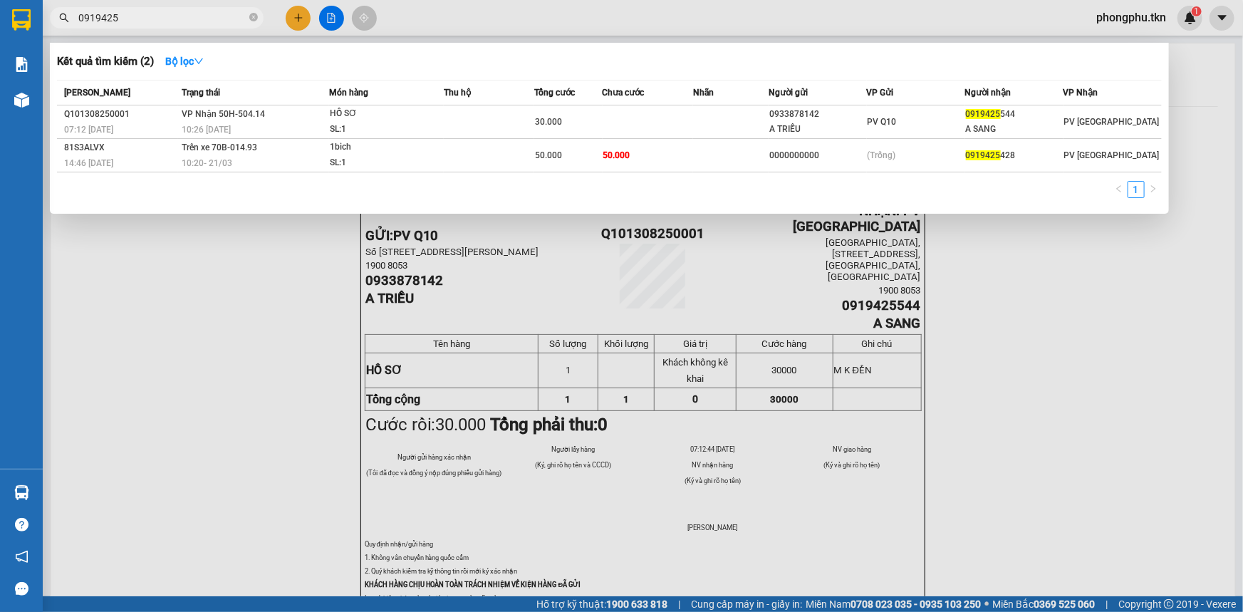
click at [151, 21] on input "0919425" at bounding box center [162, 18] width 168 height 16
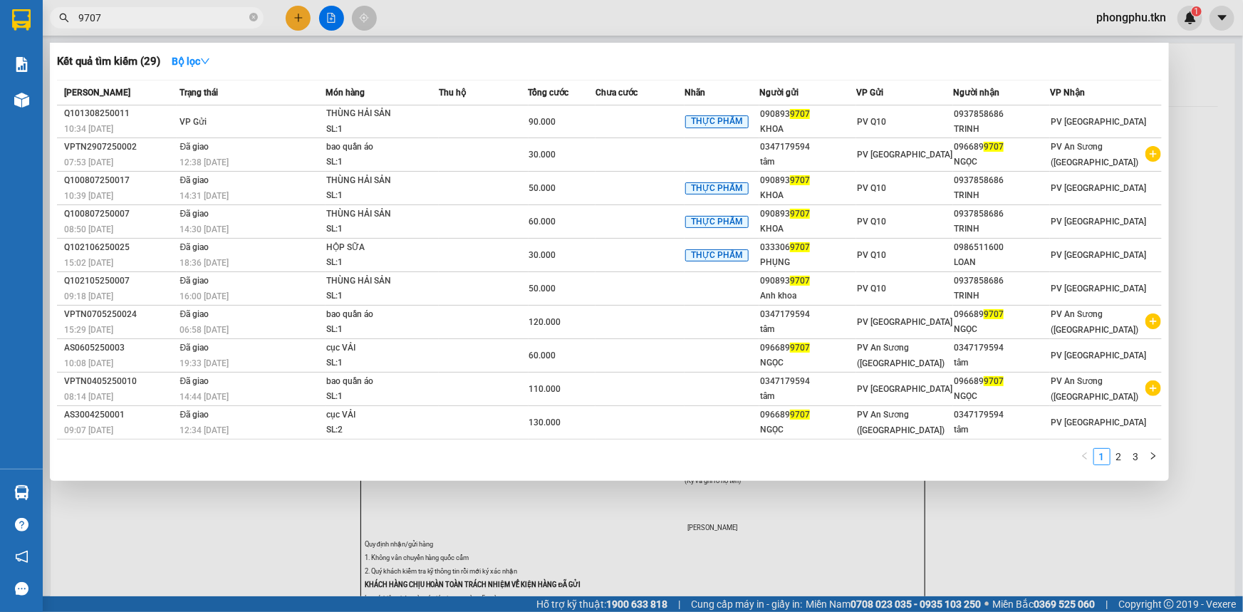
type input "9707"
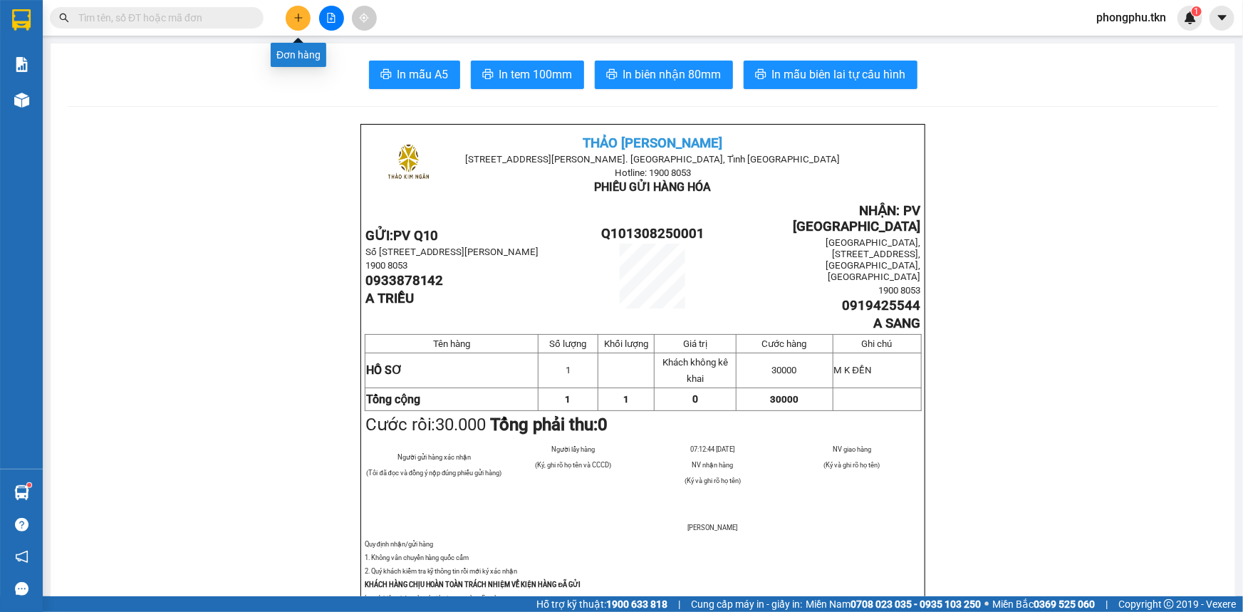
click at [296, 14] on icon "plus" at bounding box center [298, 18] width 10 height 10
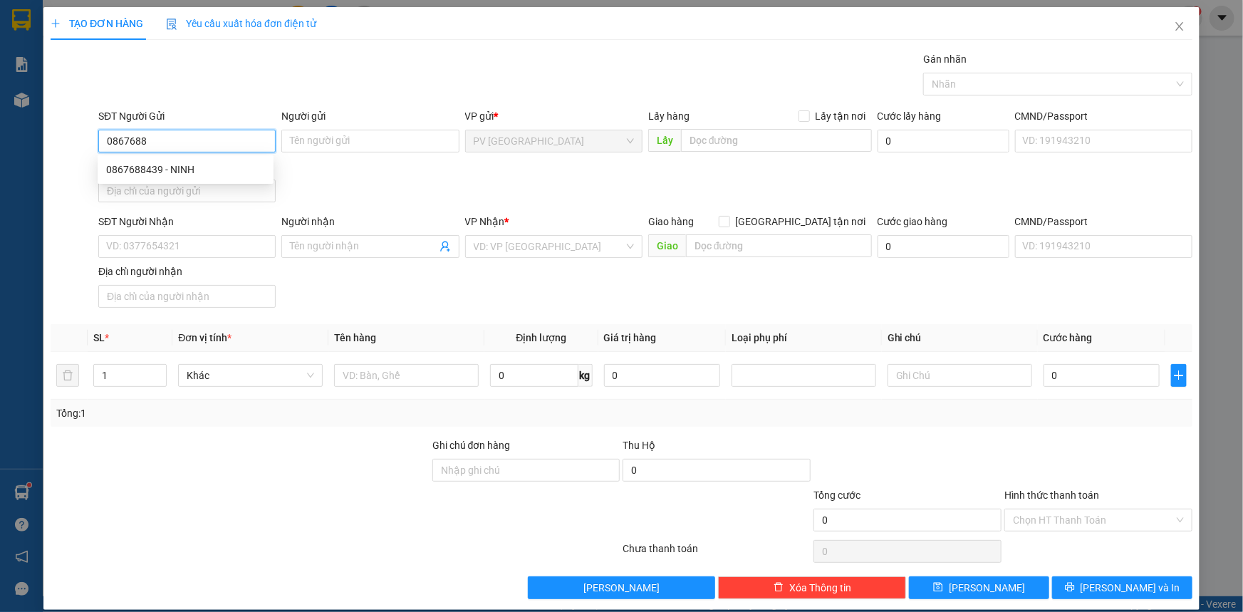
click at [233, 172] on div "0867688439 - NINH" at bounding box center [185, 170] width 159 height 16
type input "0867688439"
type input "NINH"
type input "0908806863"
type input "trúc my"
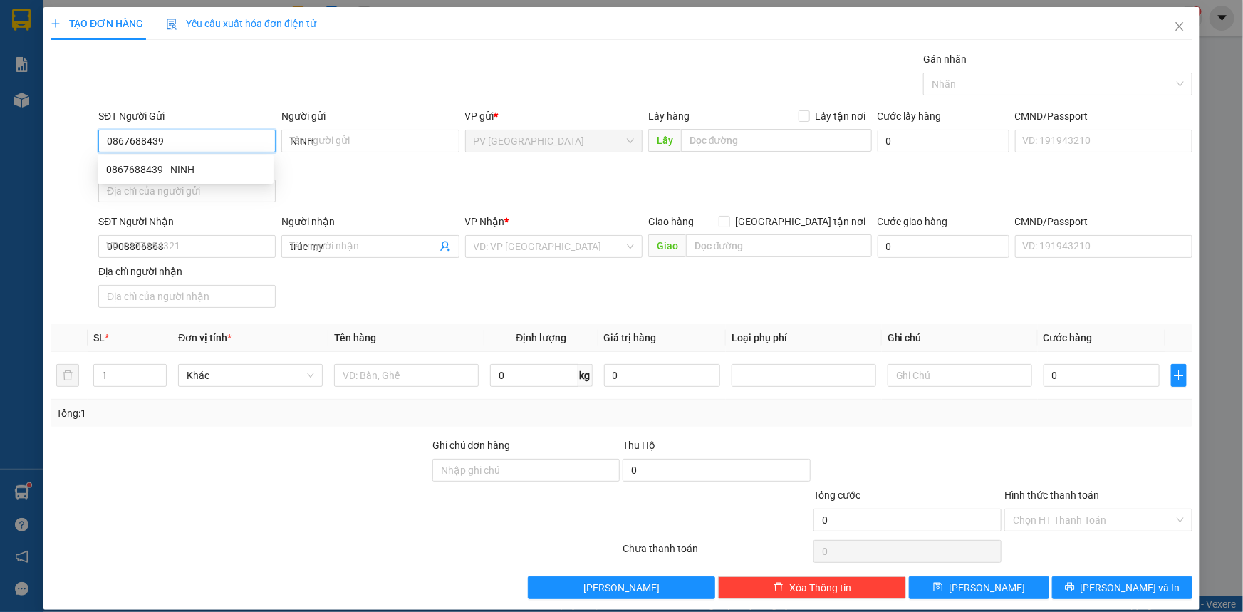
type input "20.000"
type input "0867688439"
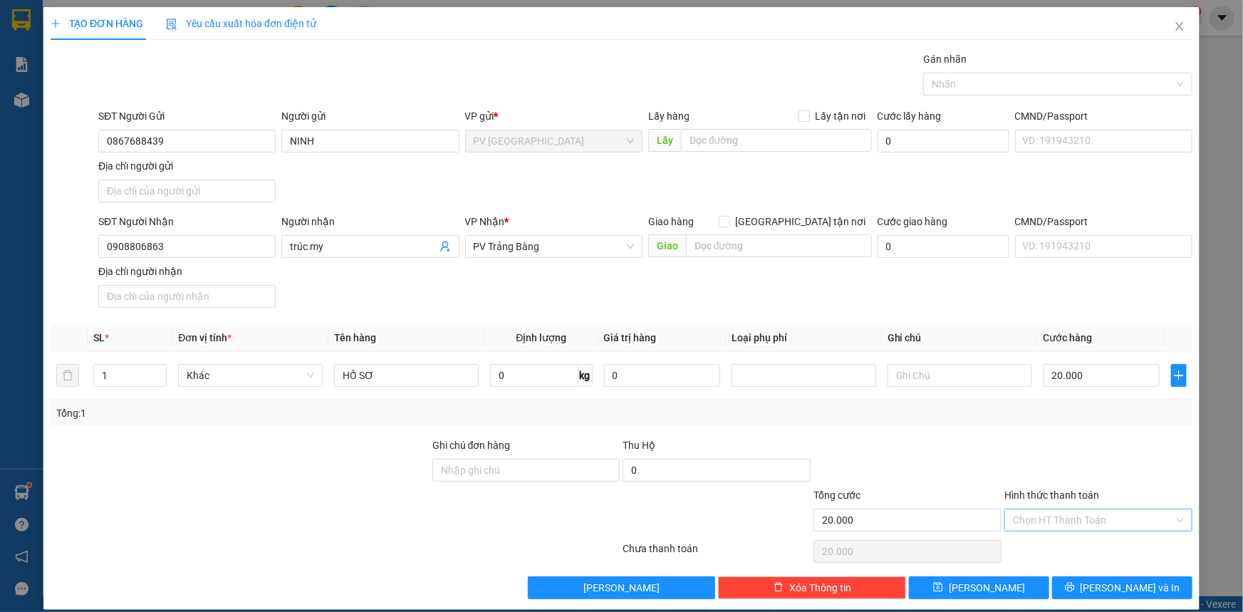
click at [1070, 520] on input "Hình thức thanh toán" at bounding box center [1093, 519] width 161 height 21
click at [1075, 548] on div "Tại văn phòng" at bounding box center [1089, 547] width 169 height 16
type input "0"
click at [1092, 579] on button "[PERSON_NAME] và In" at bounding box center [1122, 587] width 140 height 23
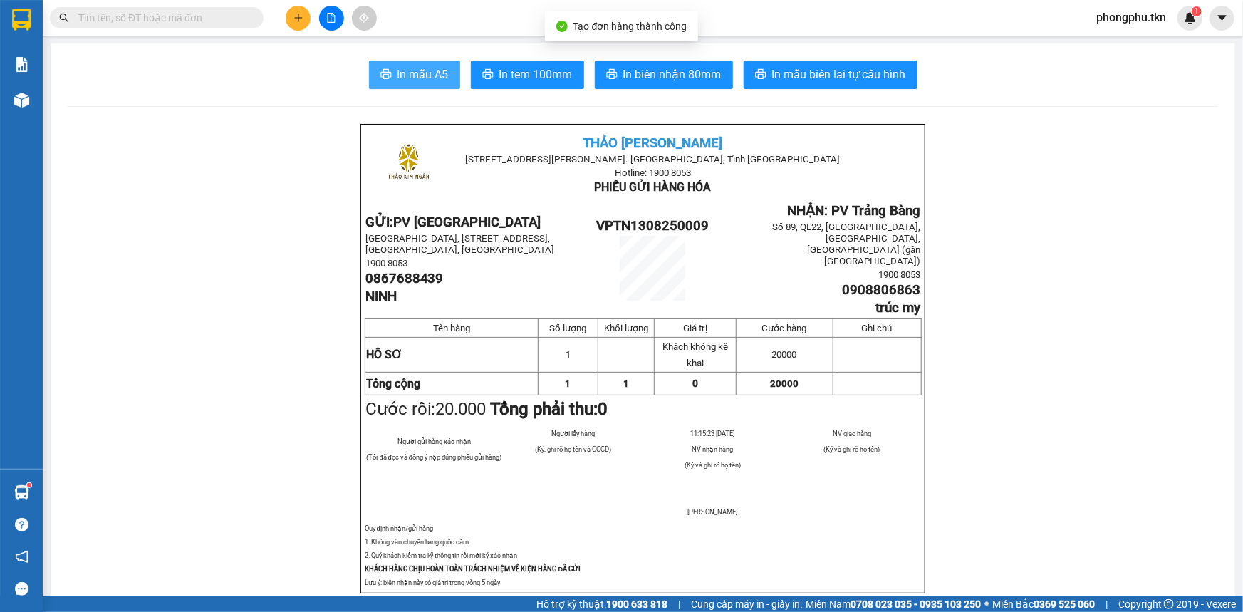
click at [444, 85] on button "In mẫu A5" at bounding box center [414, 75] width 91 height 28
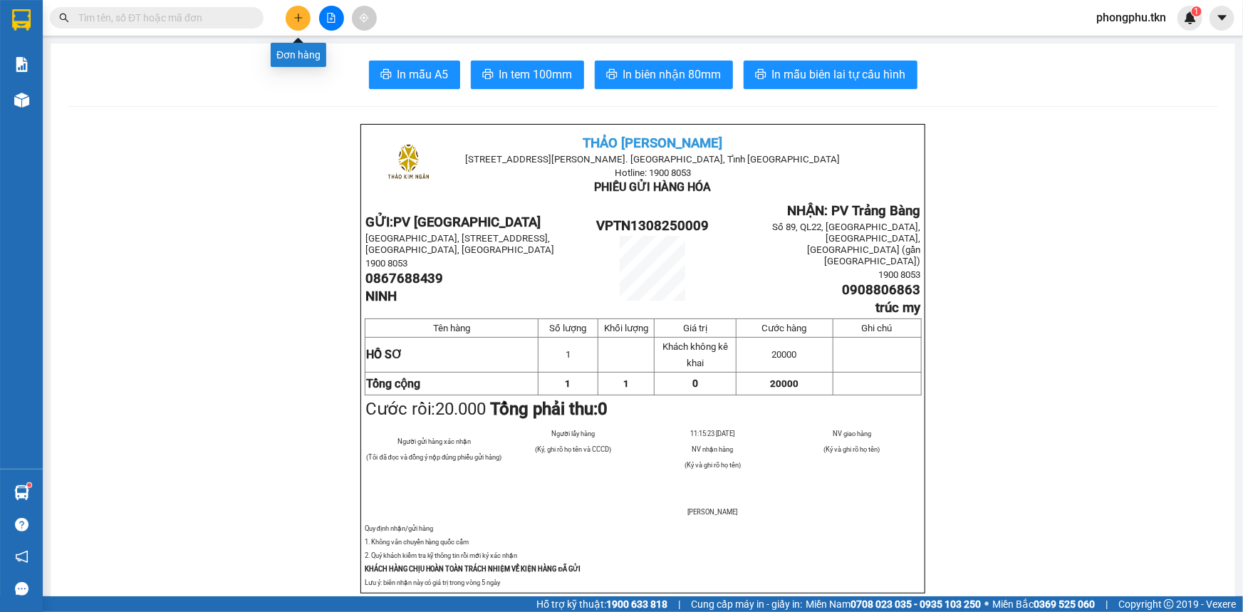
click at [301, 19] on icon "plus" at bounding box center [298, 18] width 10 height 10
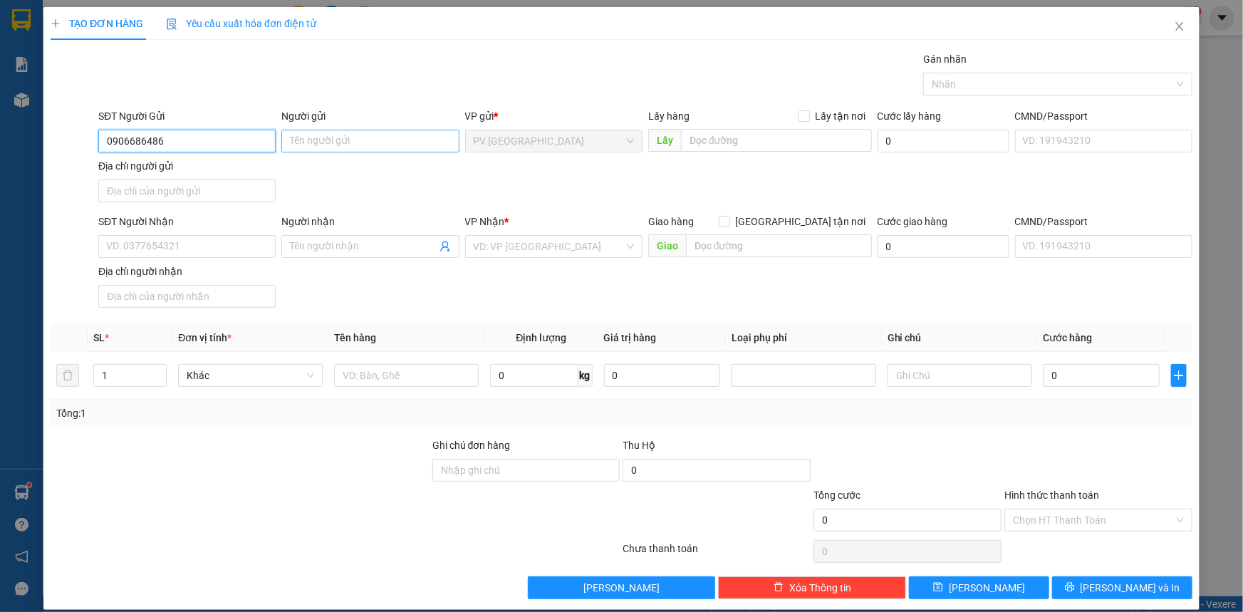
type input "0906686486"
click at [327, 143] on input "Người gửi" at bounding box center [369, 141] width 177 height 23
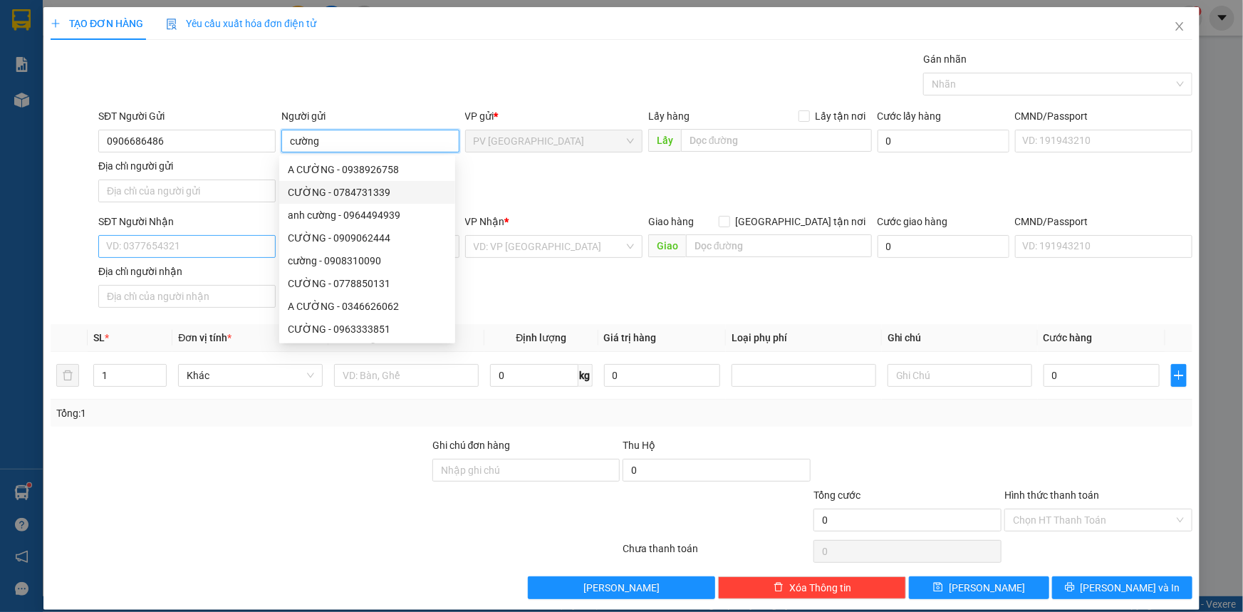
type input "cường"
click at [187, 239] on input "SĐT Người Nhận" at bounding box center [186, 246] width 177 height 23
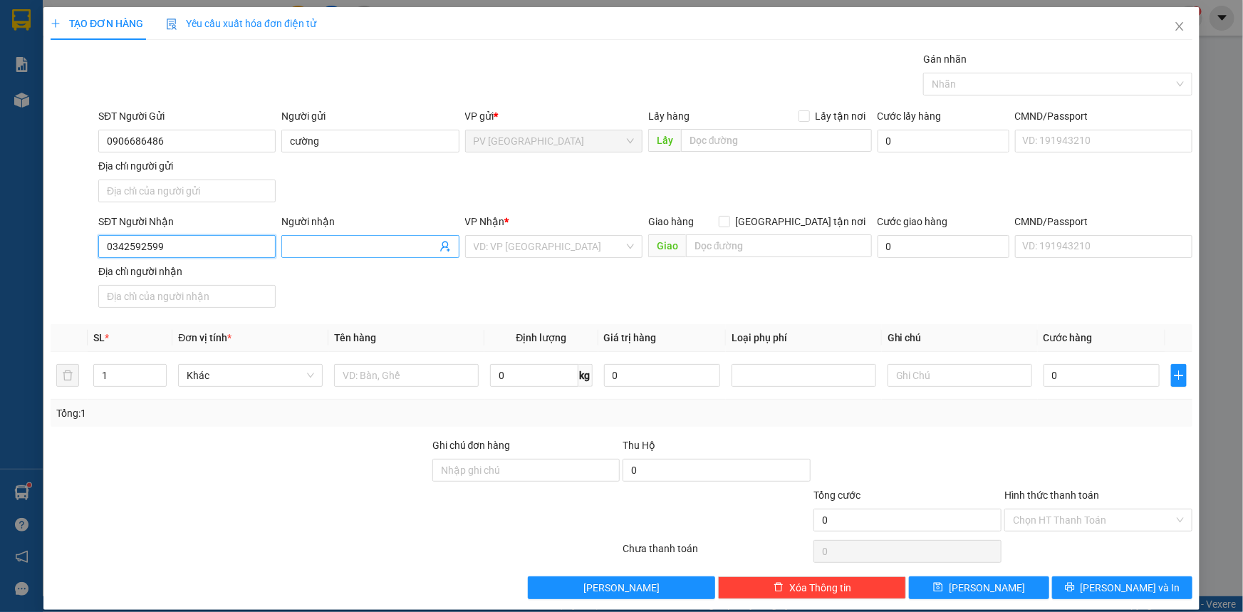
type input "0342592599"
click at [383, 240] on input "Người nhận" at bounding box center [363, 247] width 146 height 16
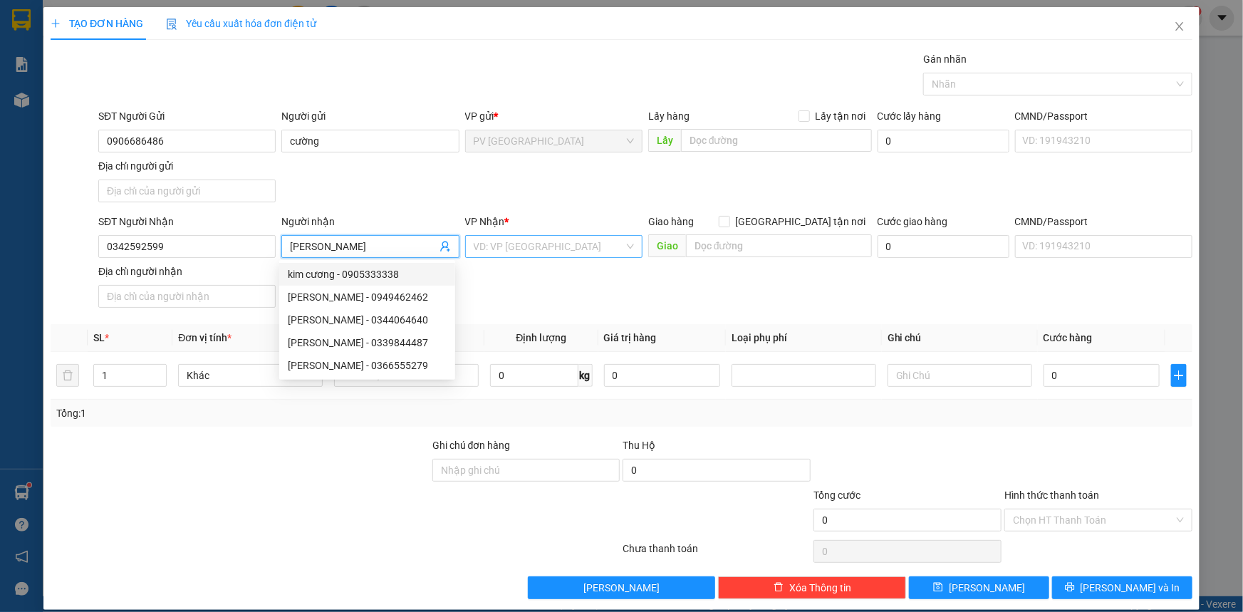
type input "kim cương"
click at [494, 248] on input "search" at bounding box center [549, 246] width 150 height 21
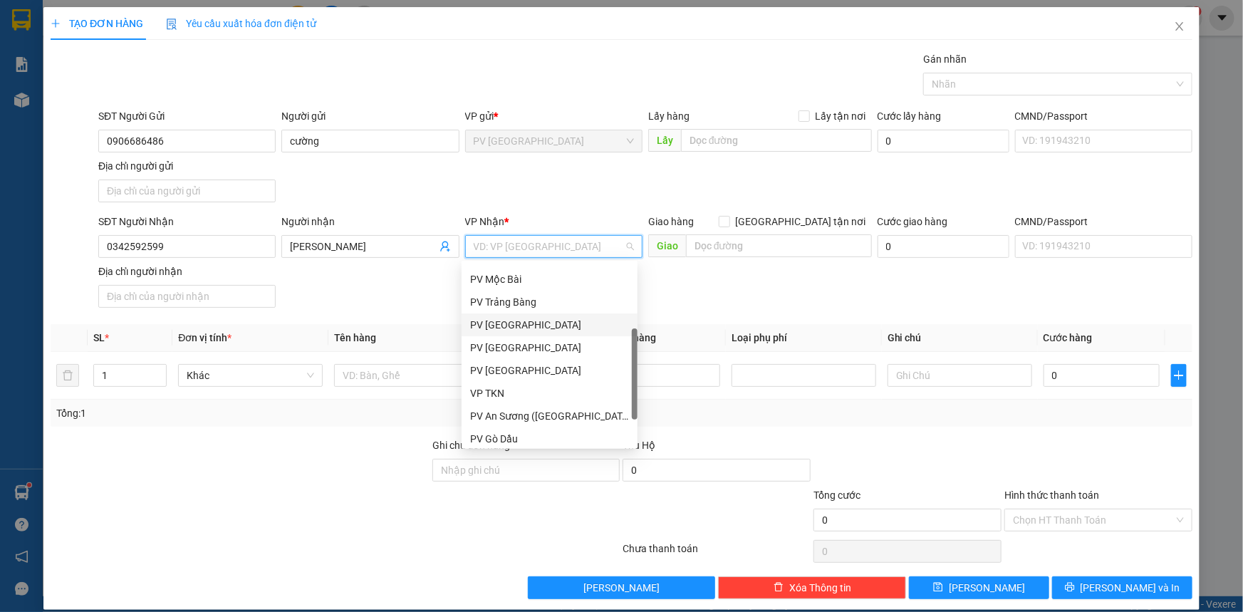
scroll to position [90, 0]
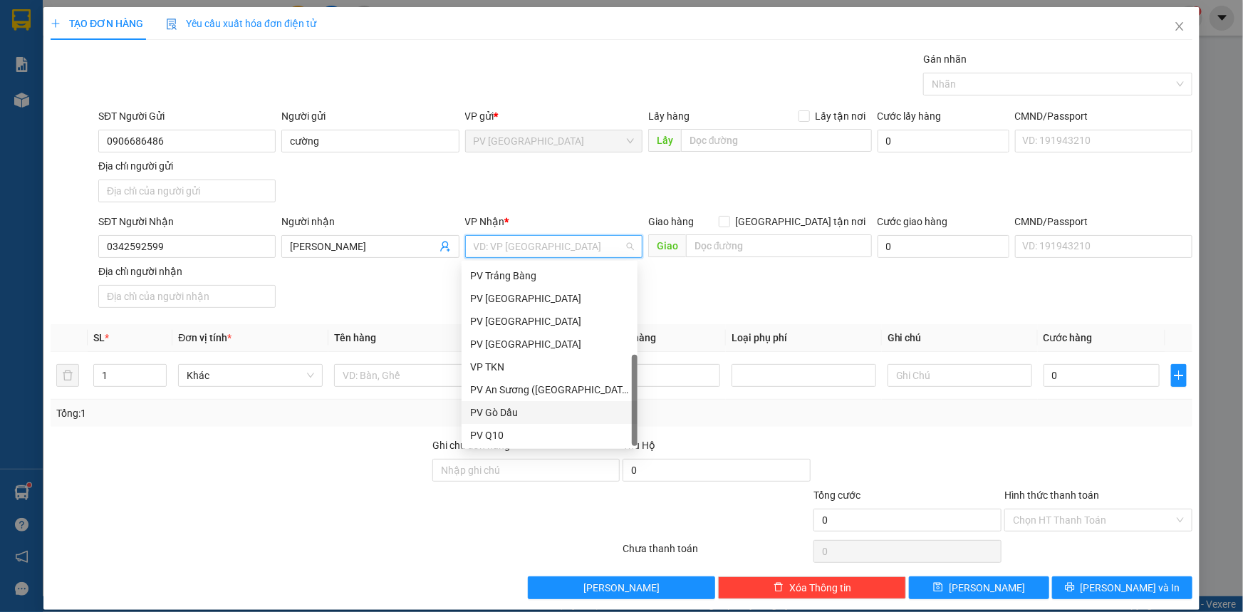
click at [501, 407] on div "PV Gò Dầu" at bounding box center [549, 413] width 159 height 16
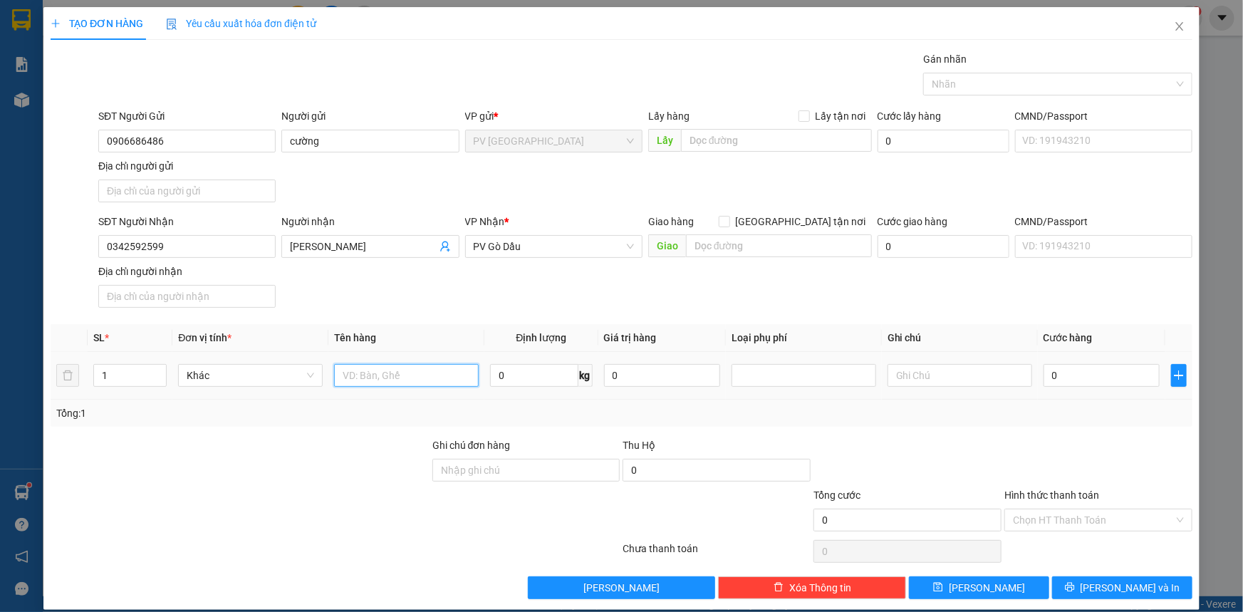
click at [430, 376] on input "text" at bounding box center [406, 375] width 145 height 23
type input "thuốc"
click at [1075, 377] on input "0" at bounding box center [1101, 375] width 116 height 23
type input "20"
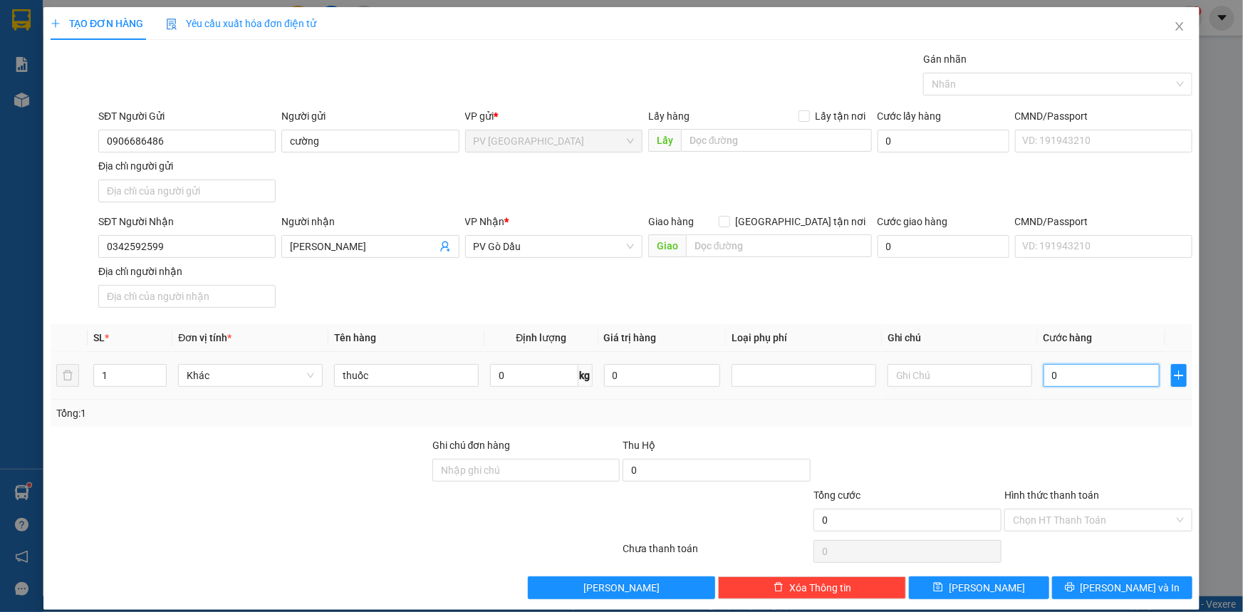
type input "20"
type input "20.000"
click at [1119, 509] on input "Hình thức thanh toán" at bounding box center [1093, 519] width 161 height 21
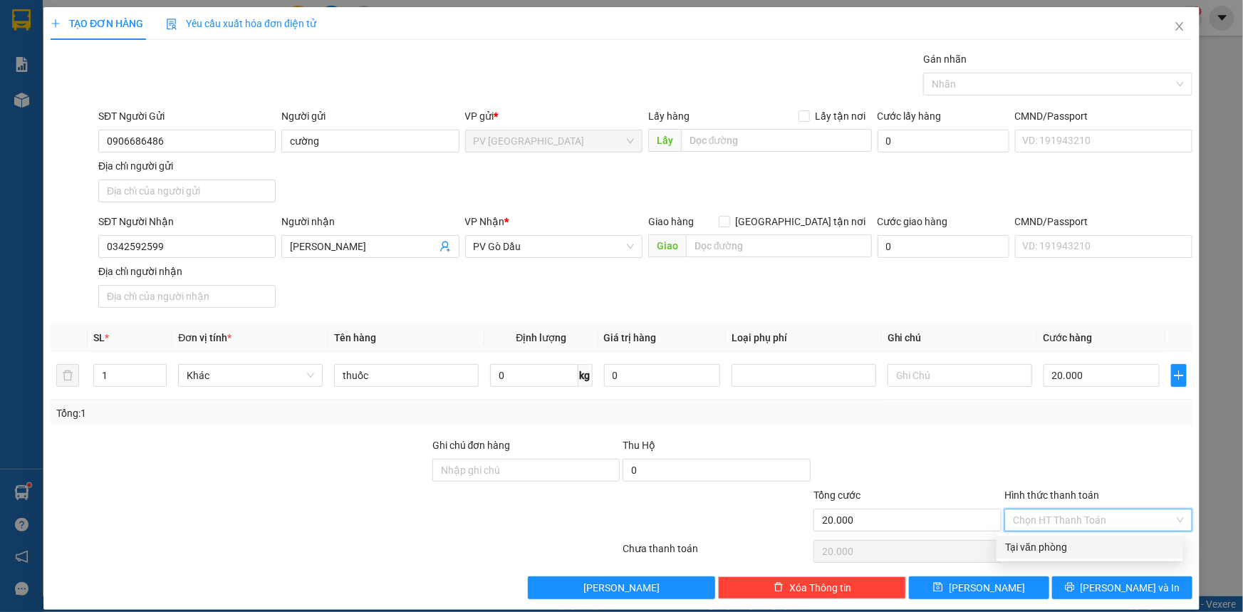
click at [1114, 548] on div "Tại văn phòng" at bounding box center [1089, 547] width 169 height 16
type input "0"
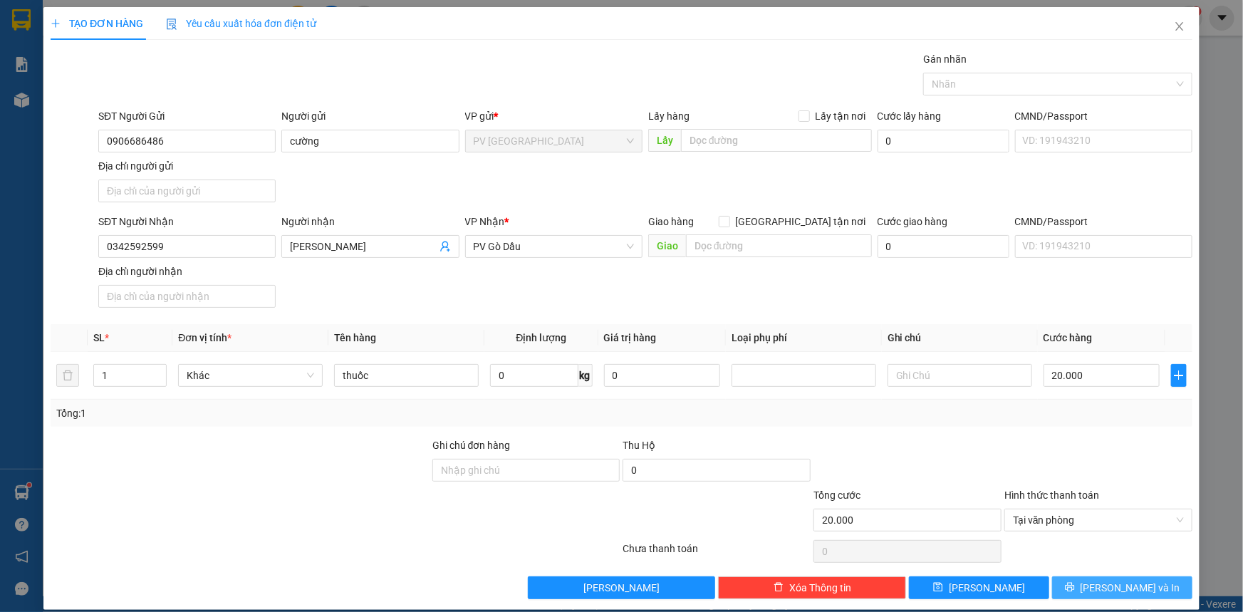
click at [1108, 584] on span "[PERSON_NAME] và In" at bounding box center [1130, 588] width 100 height 16
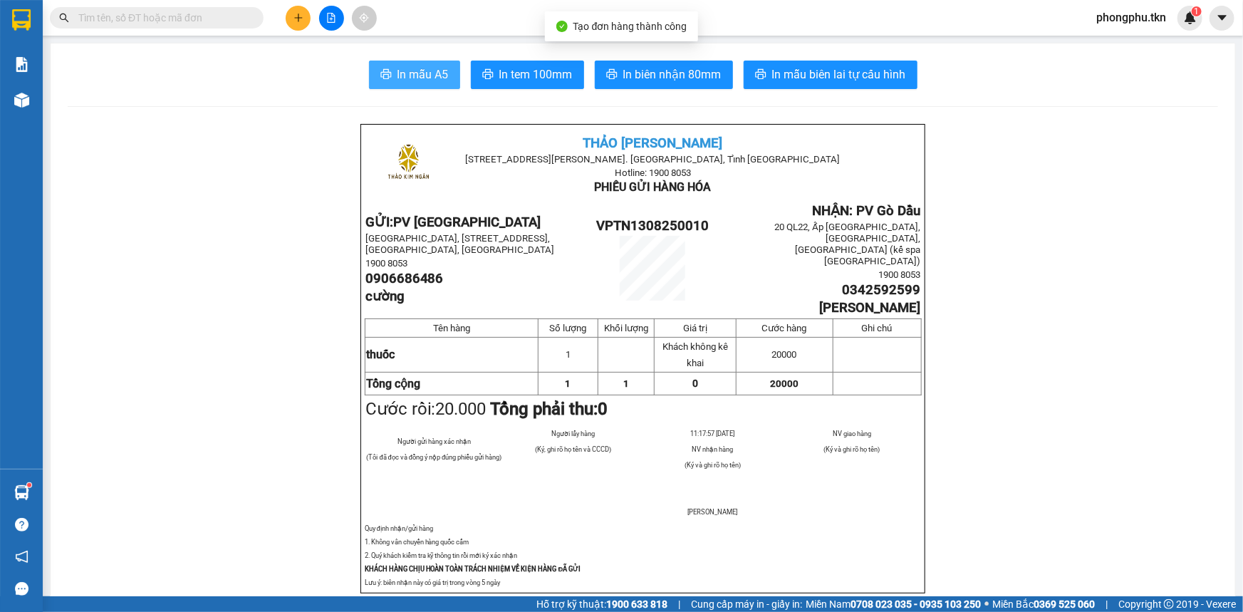
click at [414, 72] on span "In mẫu A5" at bounding box center [422, 75] width 51 height 18
click at [207, 23] on input "text" at bounding box center [162, 18] width 168 height 16
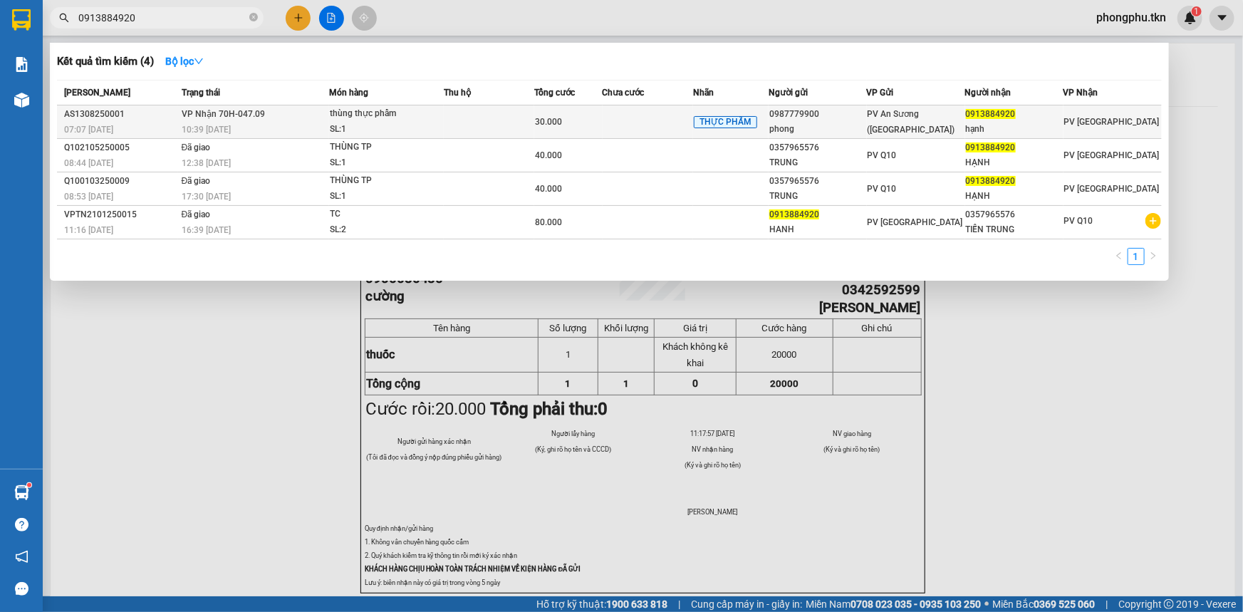
type input "0913884920"
click at [202, 115] on span "VP Nhận 70H-047.09" at bounding box center [223, 114] width 83 height 10
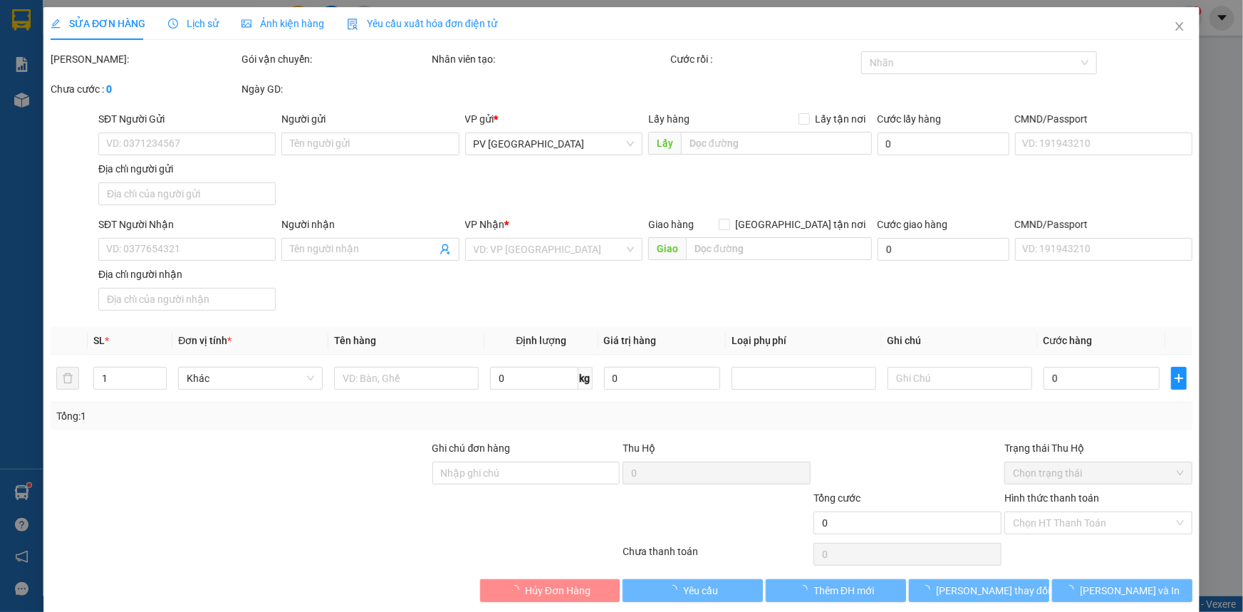
type input "0987779900"
type input "phong"
type input "0913884920"
type input "hạnh"
type input "30.000"
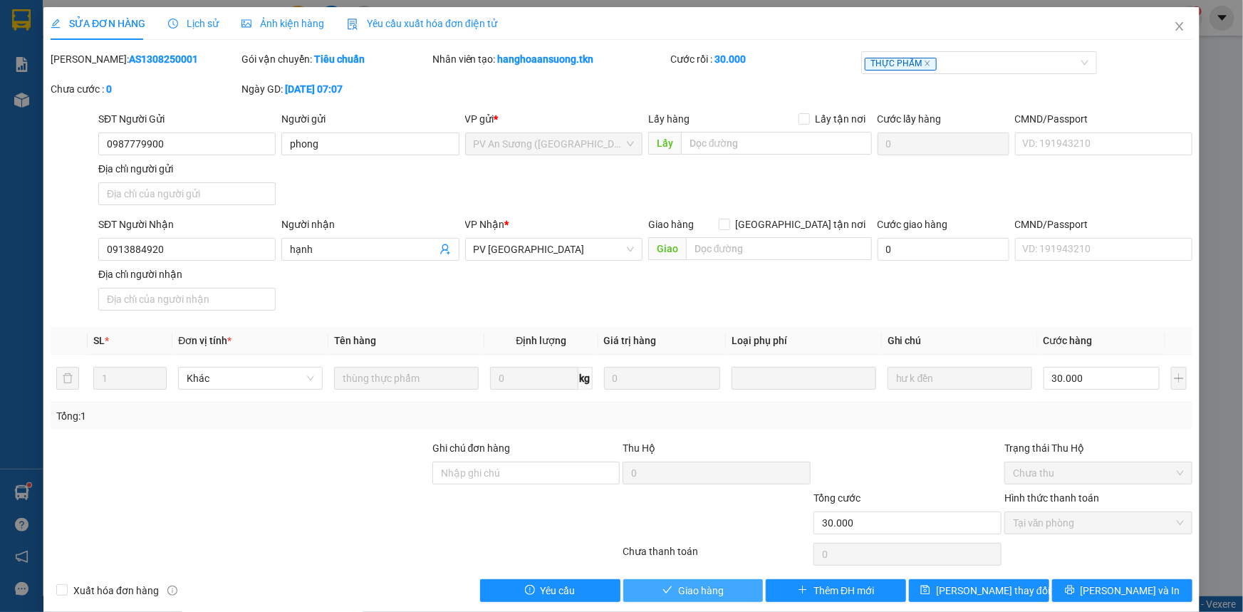
click at [678, 588] on span "Giao hàng" at bounding box center [701, 591] width 46 height 16
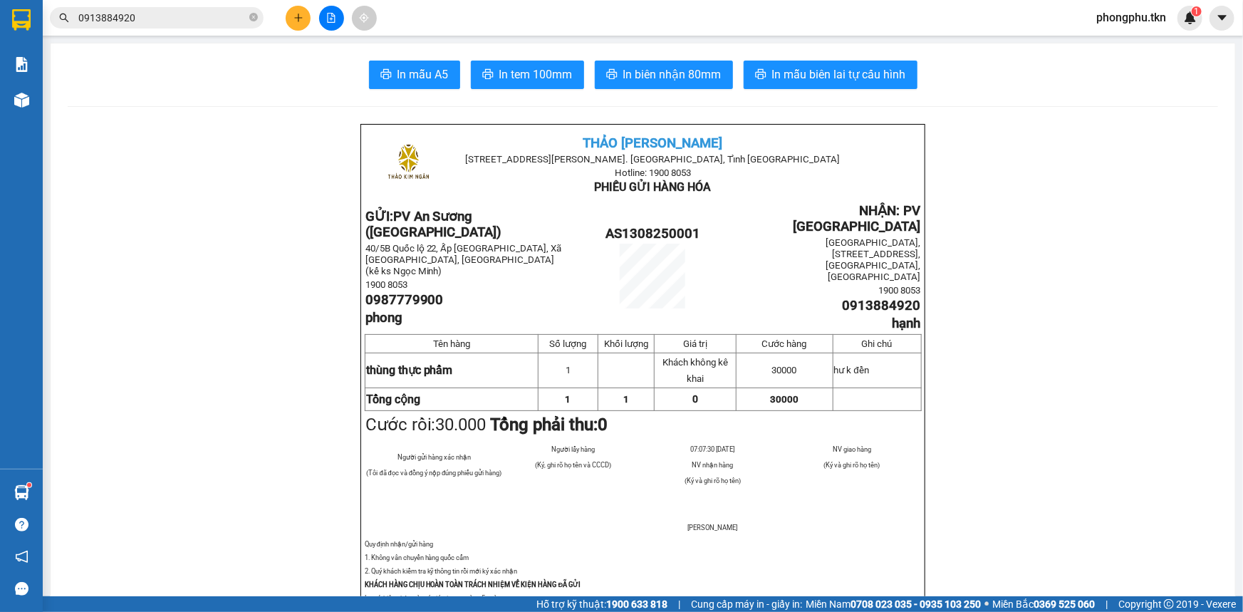
click at [293, 20] on icon "plus" at bounding box center [298, 18] width 10 height 10
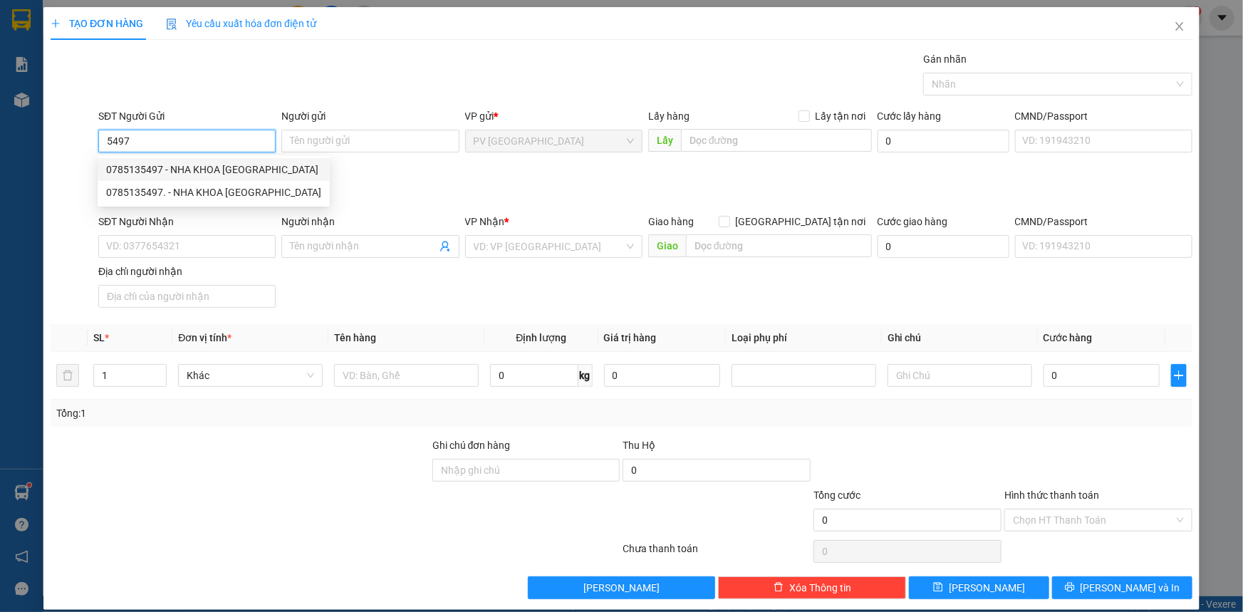
click at [236, 166] on div "0785135497 - NHA KHOA HỒNG PHƯỚC" at bounding box center [213, 170] width 215 height 16
type input "0785135497"
type input "NHA KHOA HỒNG PHƯỚC"
type input "02839751956"
type input "LABO THANH"
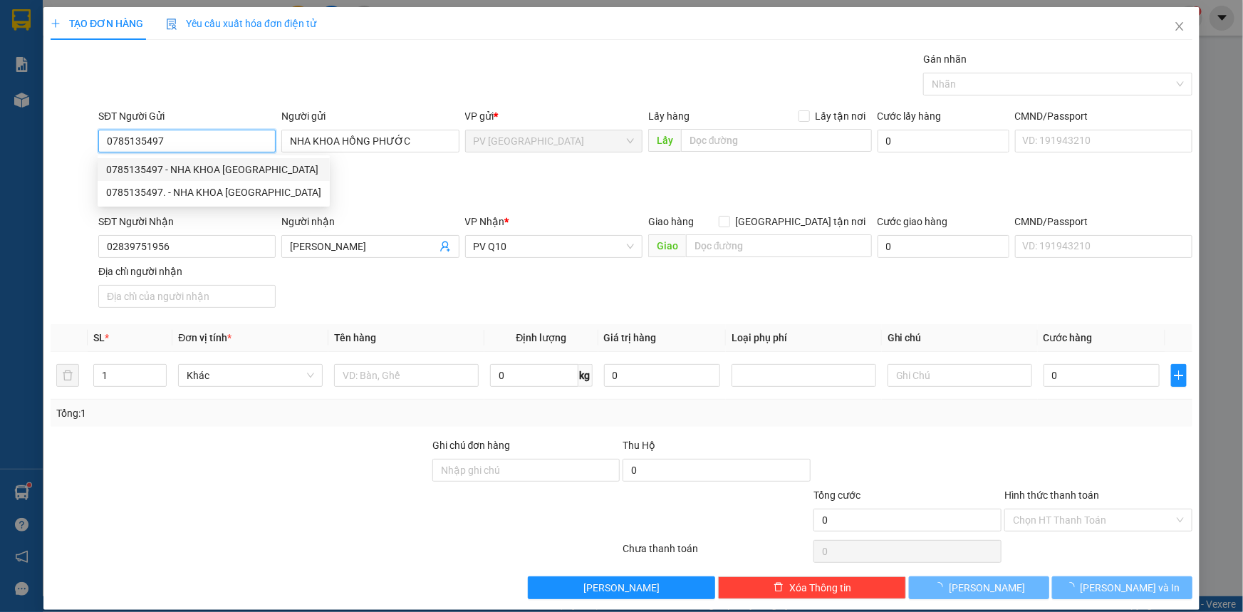
type input "30.000"
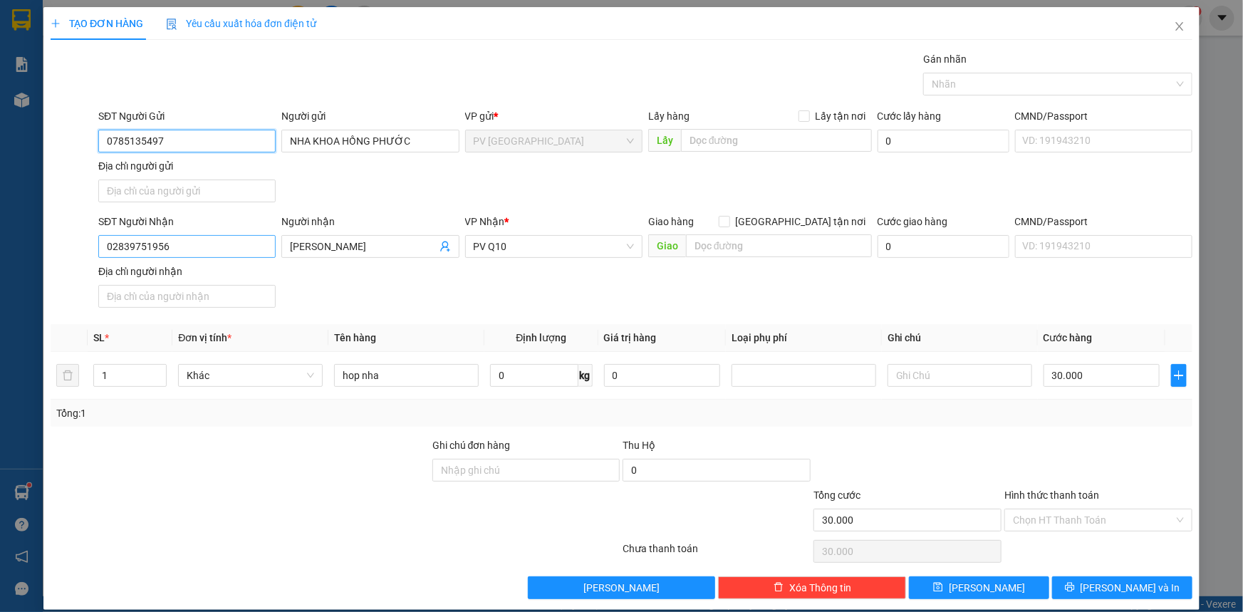
type input "0785135497"
click at [248, 242] on input "02839751956" at bounding box center [186, 246] width 177 height 23
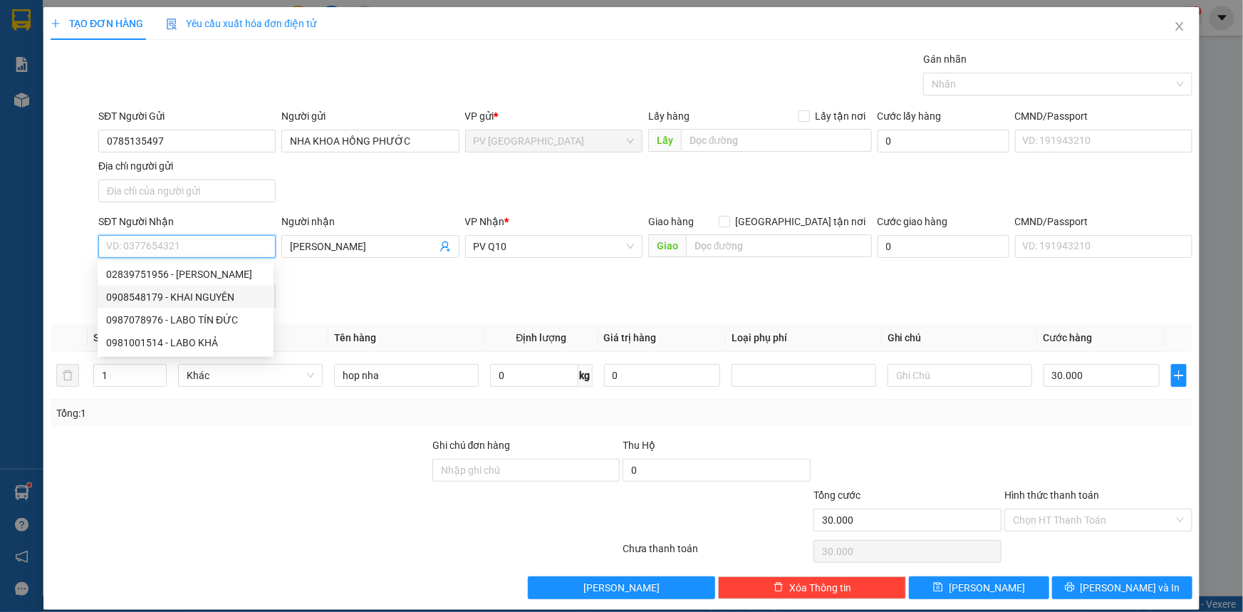
click at [234, 293] on div "0908548179 - KHAI NGUYÊN" at bounding box center [185, 297] width 159 height 16
type input "0908548179"
type input "KHAI NGUYÊN"
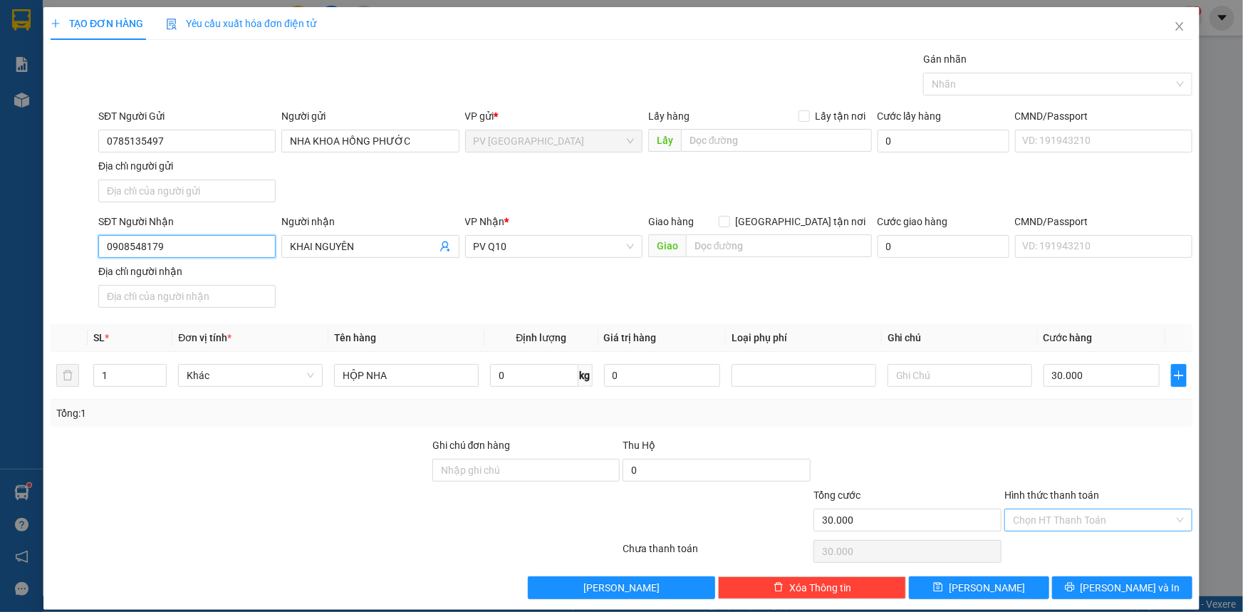
type input "0908548179"
click at [1066, 516] on input "Hình thức thanh toán" at bounding box center [1093, 519] width 161 height 21
click at [1069, 547] on div "Tại văn phòng" at bounding box center [1089, 547] width 169 height 16
type input "0"
click at [1143, 586] on button "Lưu và In" at bounding box center [1122, 587] width 140 height 23
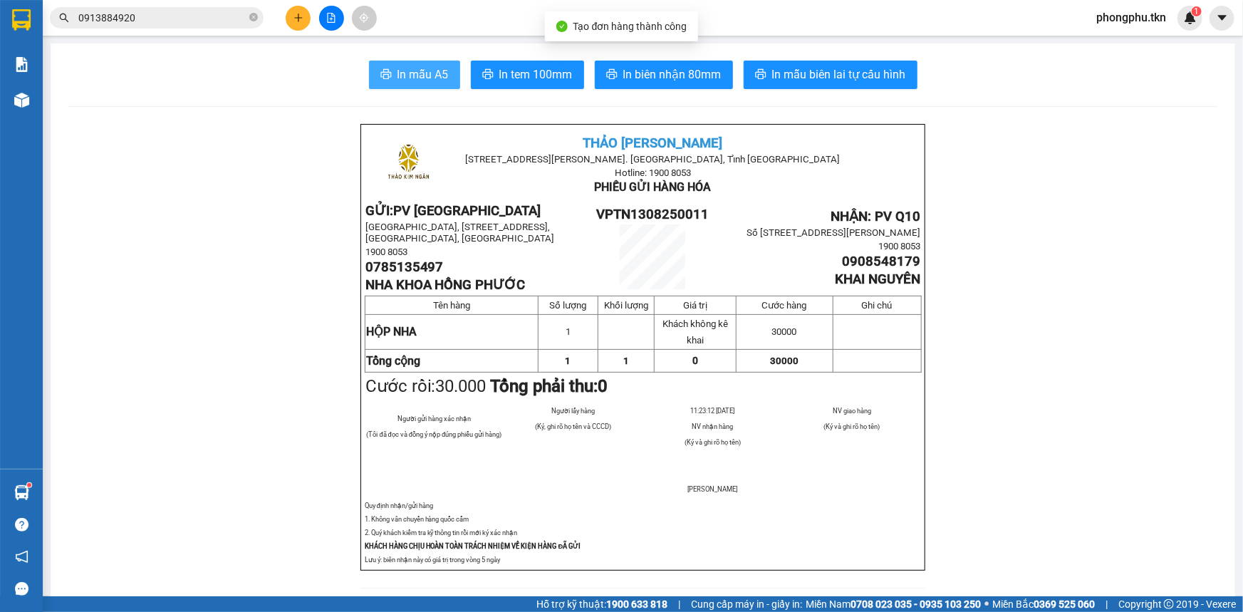
click at [405, 68] on span "In mẫu A5" at bounding box center [422, 75] width 51 height 18
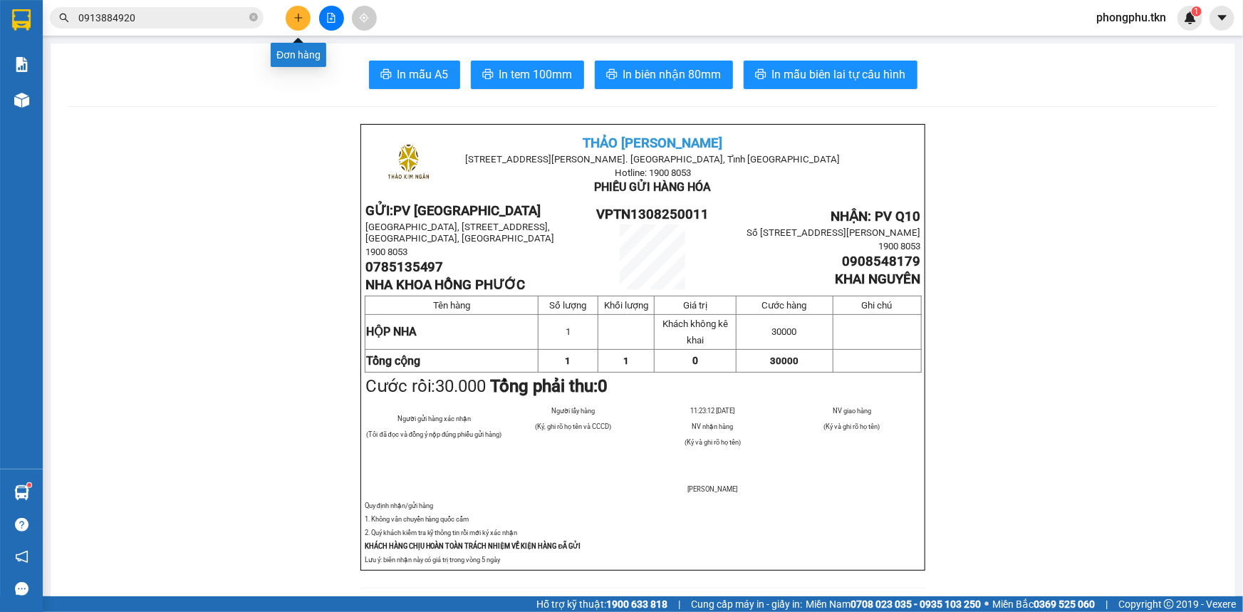
click at [293, 21] on icon "plus" at bounding box center [298, 18] width 10 height 10
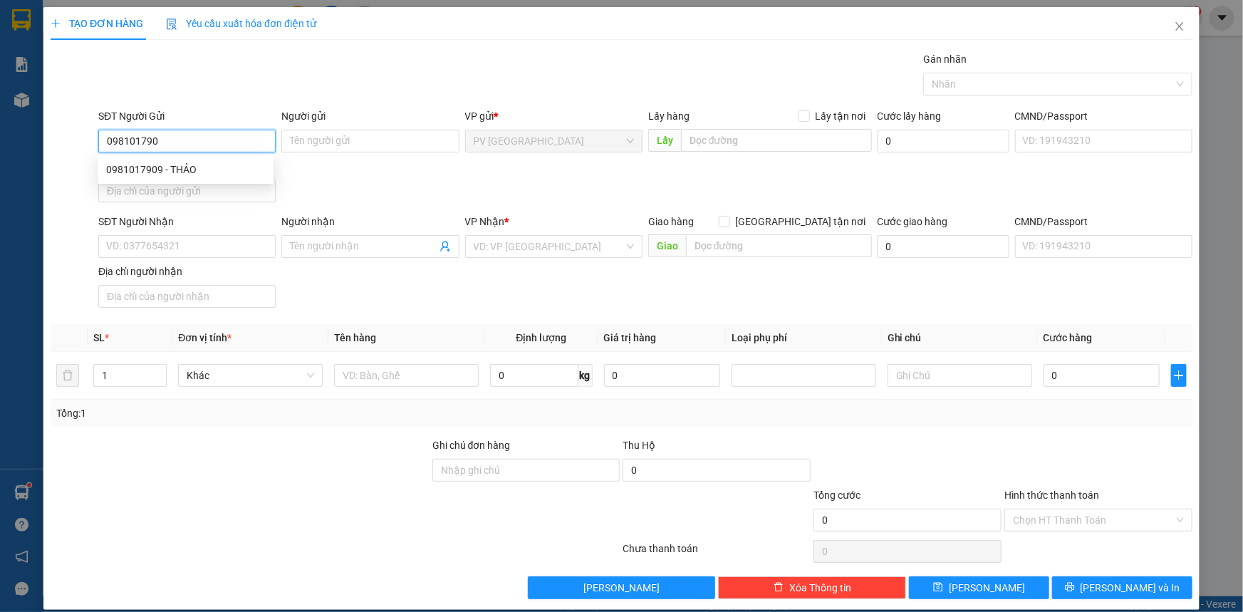
type input "0981017909"
click at [203, 165] on div "0981017909 - THẢO" at bounding box center [185, 170] width 159 height 16
type input "THẢO"
type input "0359180854"
type input "HOÀ"
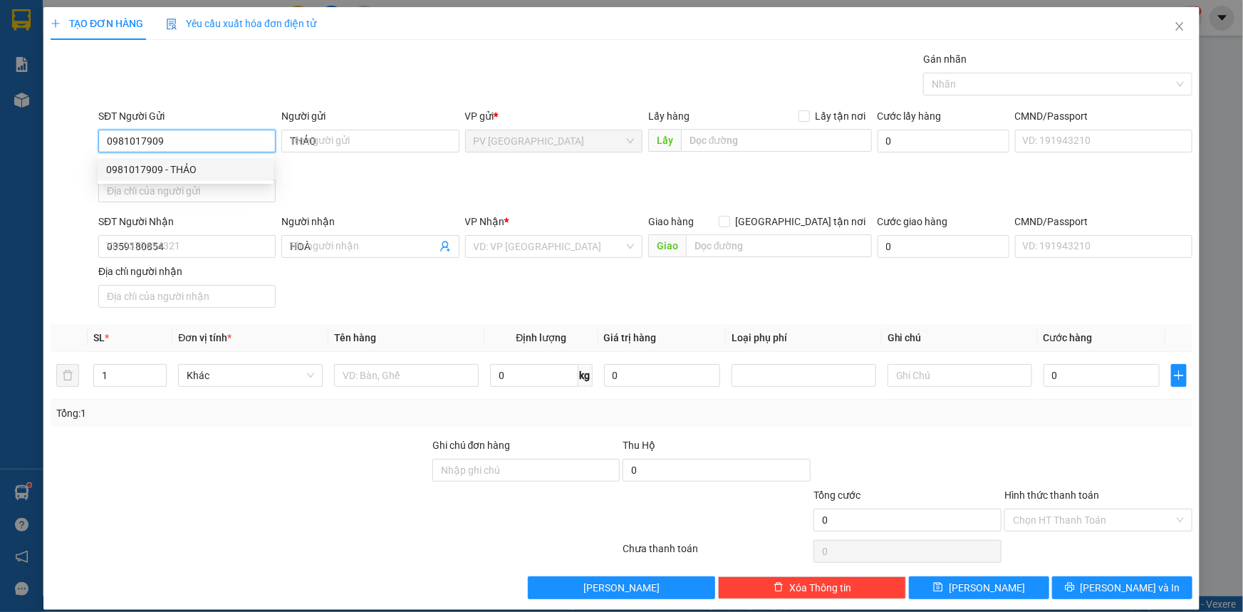
type input "30.000"
type input "0981017909"
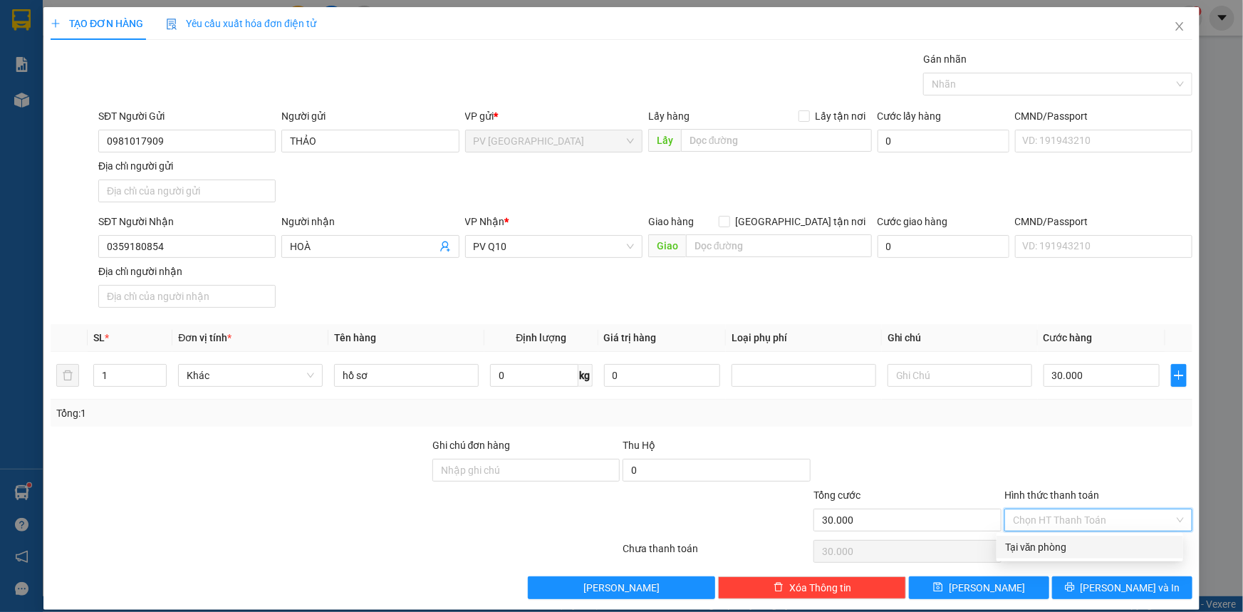
click at [1052, 518] on input "Hình thức thanh toán" at bounding box center [1093, 519] width 161 height 21
click at [1056, 542] on div "Tại văn phòng" at bounding box center [1089, 547] width 169 height 16
type input "0"
click at [1085, 577] on button "Lưu và In" at bounding box center [1122, 587] width 140 height 23
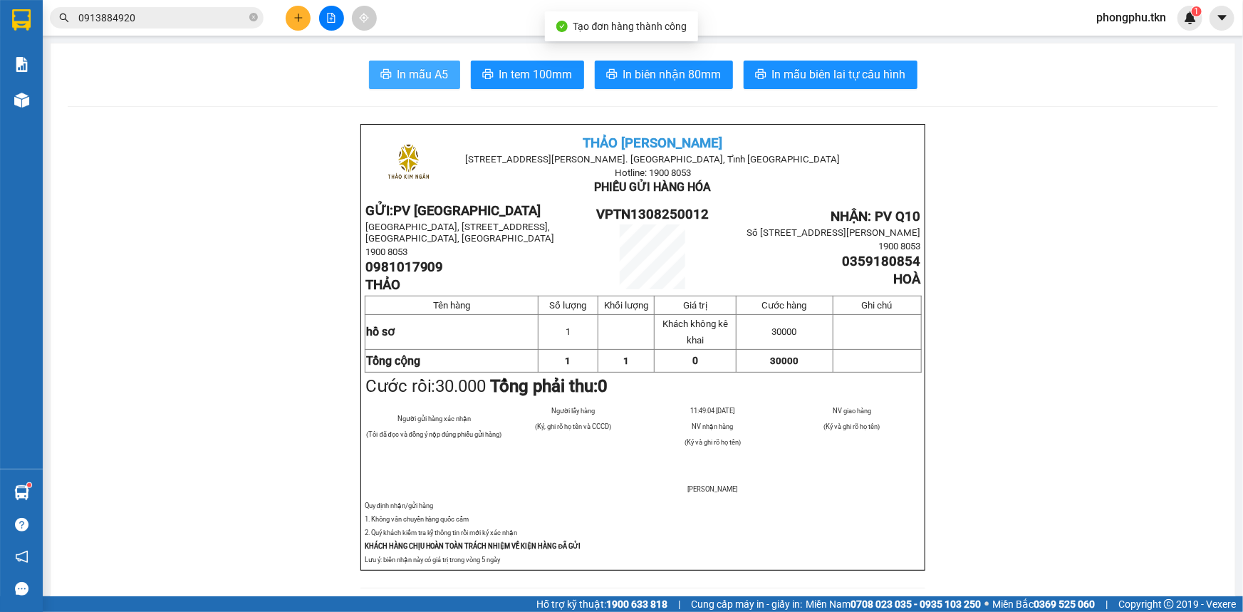
click at [390, 71] on button "In mẫu A5" at bounding box center [414, 75] width 91 height 28
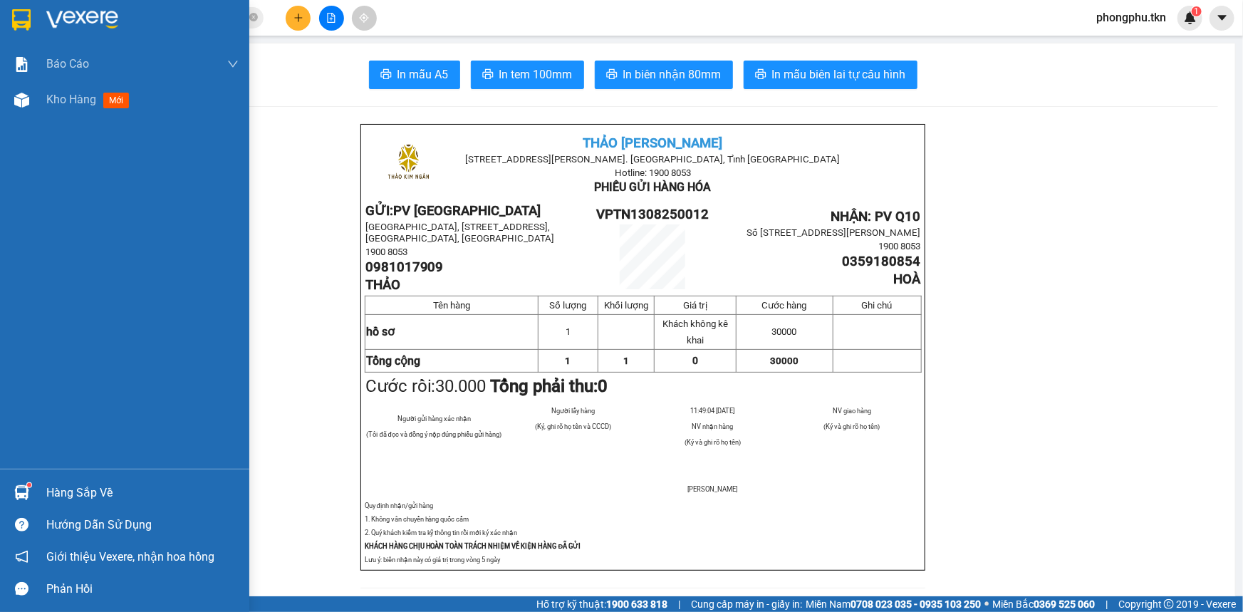
click at [58, 482] on div "Hàng sắp về" at bounding box center [142, 492] width 192 height 21
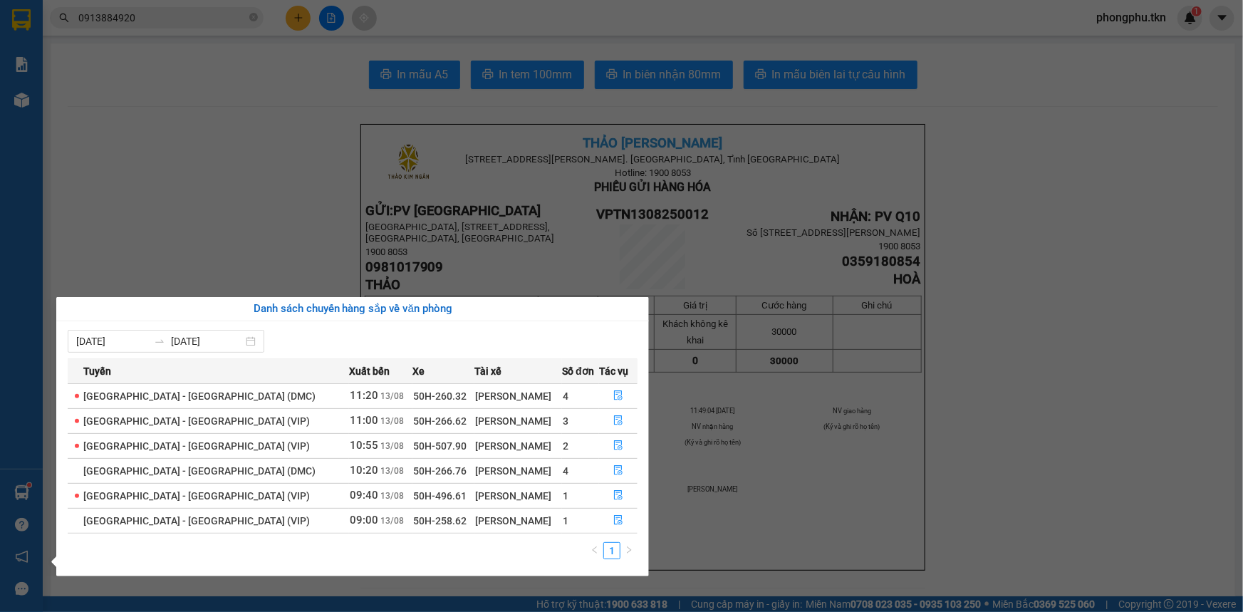
drag, startPoint x: 1028, startPoint y: 492, endPoint x: 919, endPoint y: 452, distance: 116.9
click at [1009, 483] on section "Kết quả tìm kiếm ( 4 ) Bộ lọc Mã ĐH Trạng thái Món hàng Thu hộ Tổng cước Chưa c…" at bounding box center [621, 306] width 1243 height 612
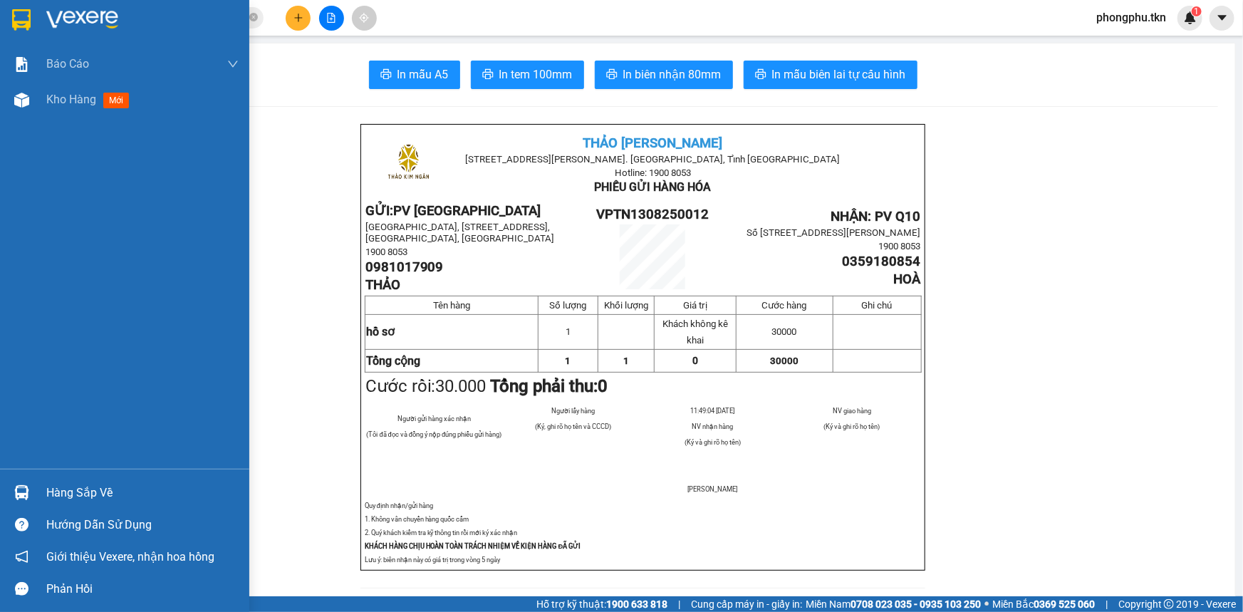
drag, startPoint x: 34, startPoint y: 110, endPoint x: 135, endPoint y: 129, distance: 102.9
click at [35, 108] on div "Kho hàng mới" at bounding box center [124, 100] width 249 height 36
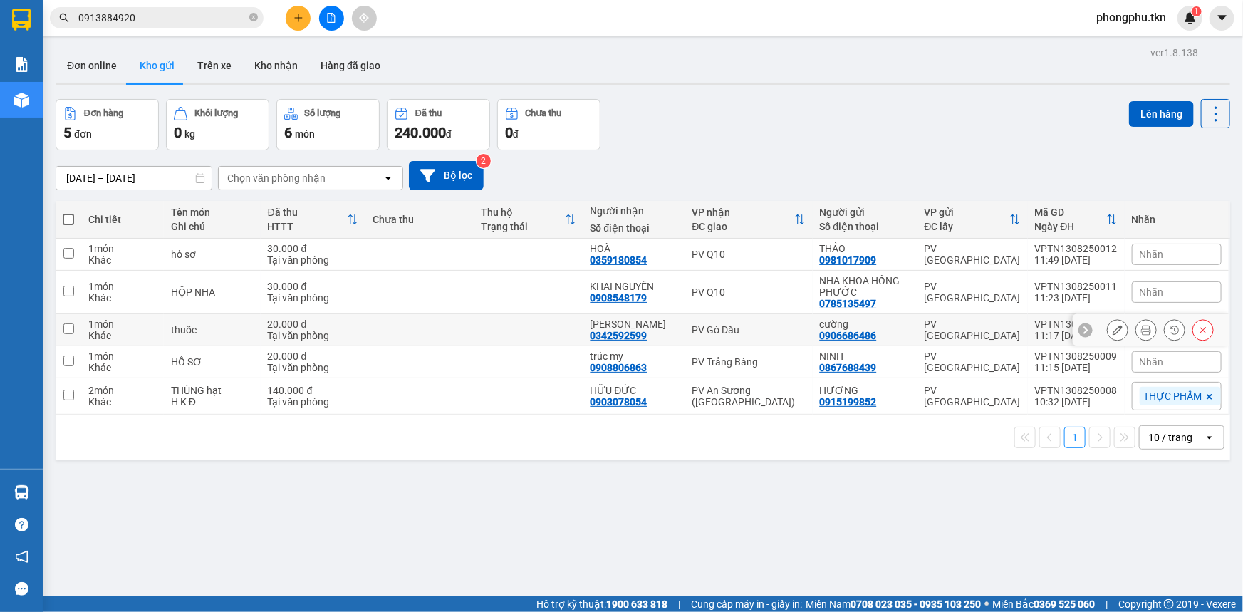
click at [724, 334] on div "PV Gò Dầu" at bounding box center [748, 329] width 113 height 11
checkbox input "true"
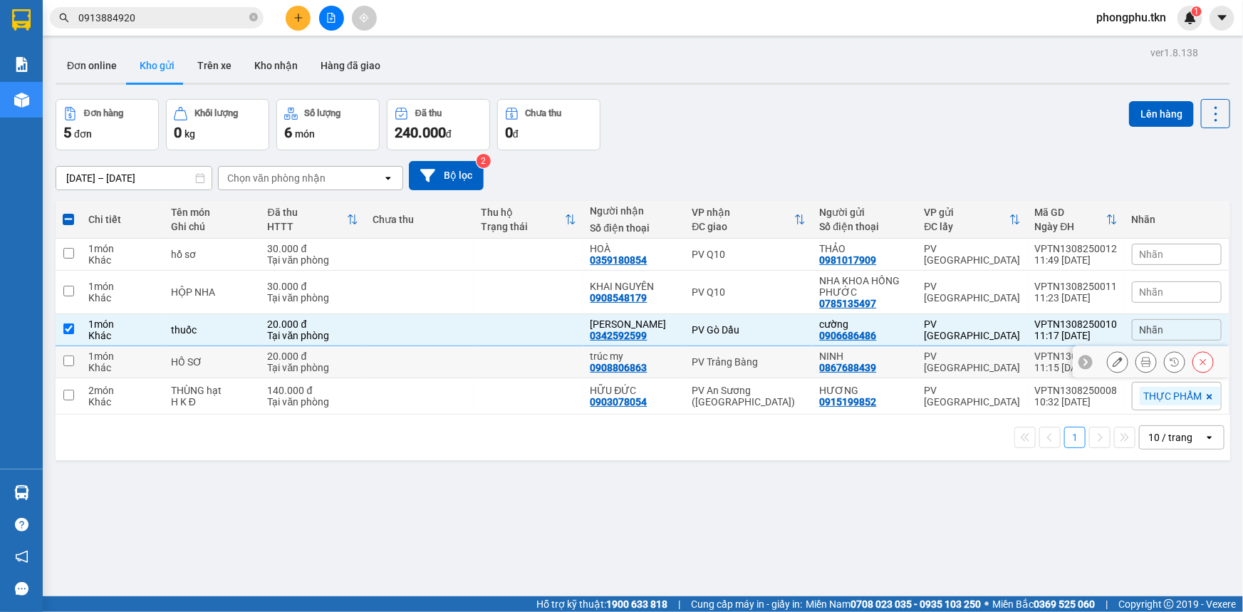
click at [730, 365] on div "PV Trảng Bàng" at bounding box center [748, 361] width 113 height 11
checkbox input "true"
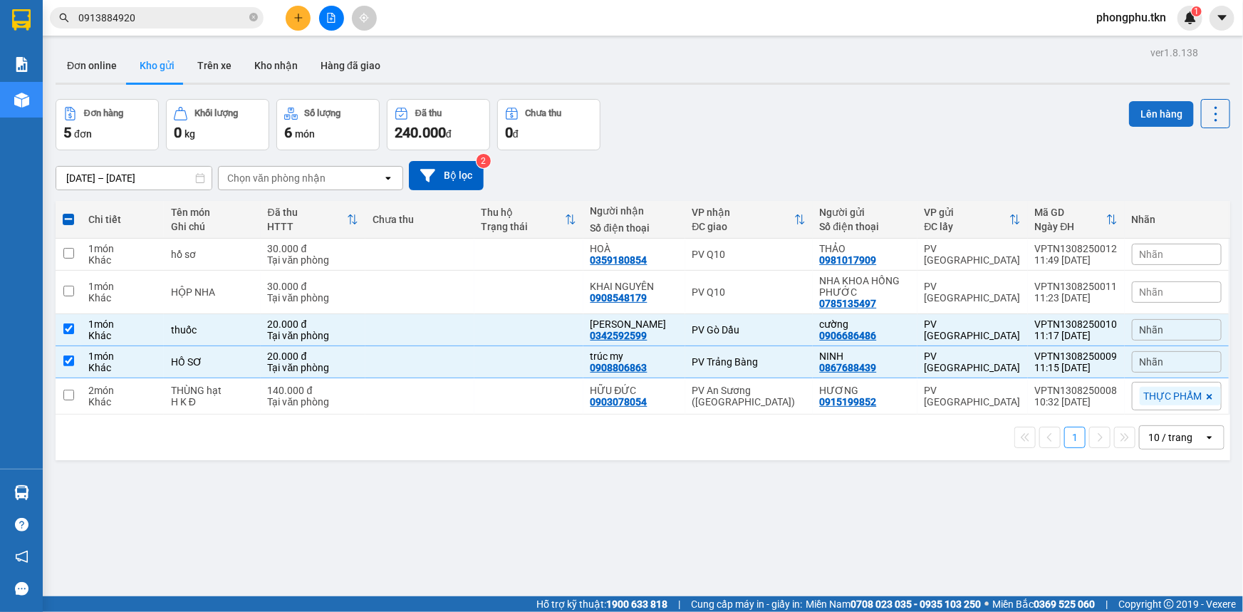
click at [1147, 104] on button "Lên hàng" at bounding box center [1161, 114] width 65 height 26
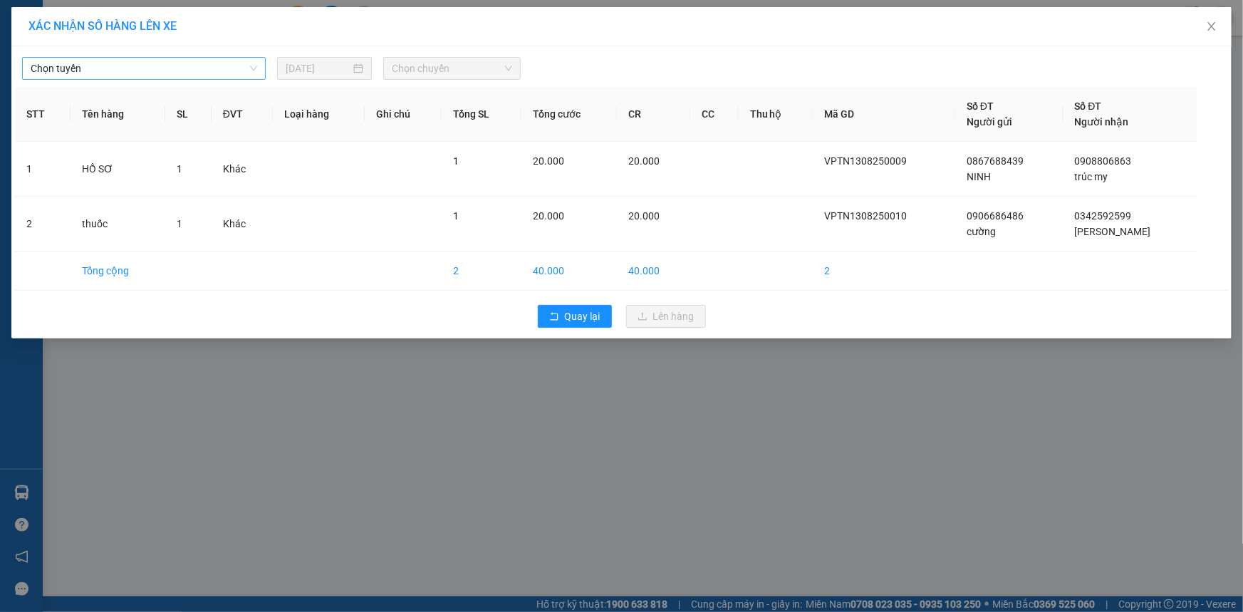
click at [256, 74] on span "Chọn tuyến" at bounding box center [144, 68] width 226 height 21
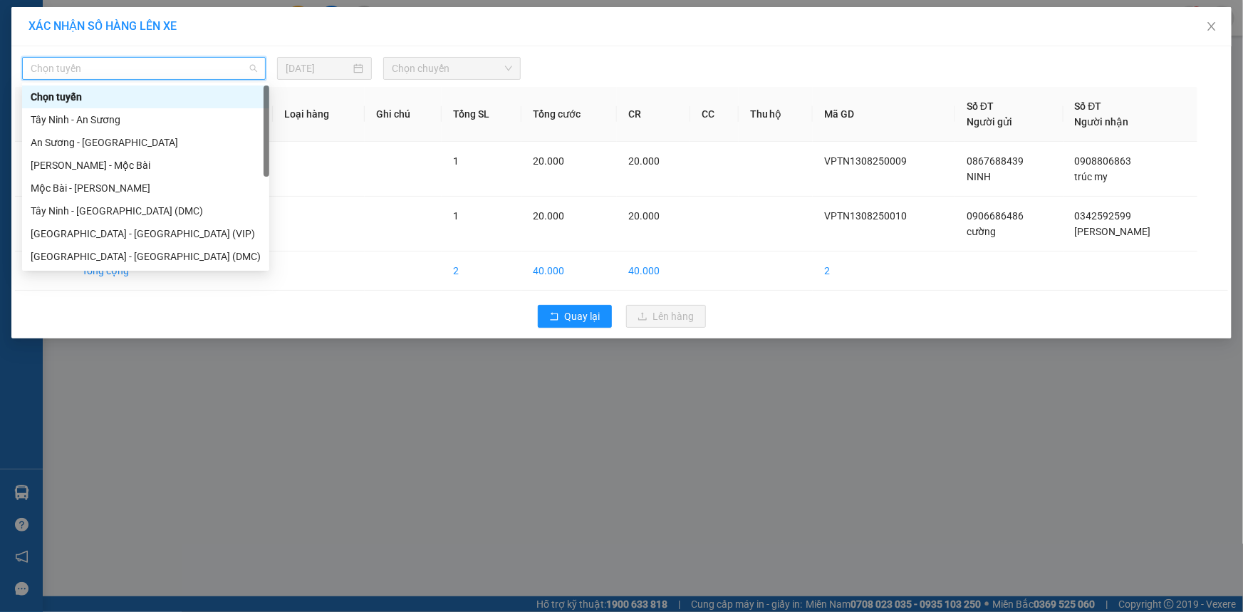
scroll to position [22, 0]
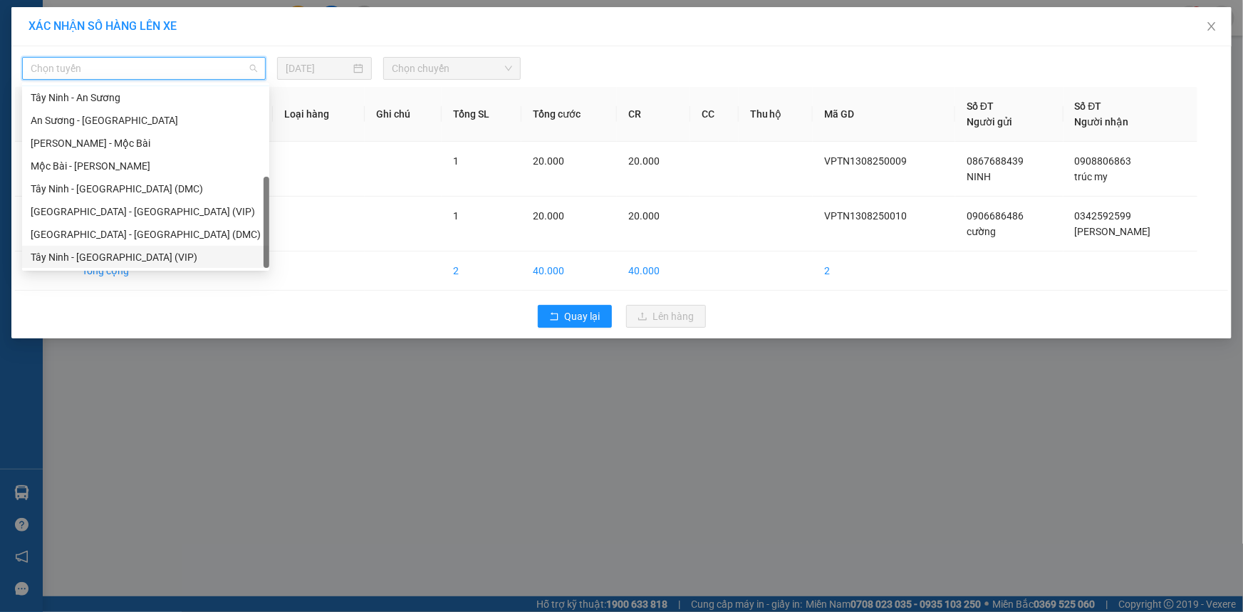
click at [98, 254] on div "Tây Ninh - Sài Gòn (VIP)" at bounding box center [146, 257] width 230 height 16
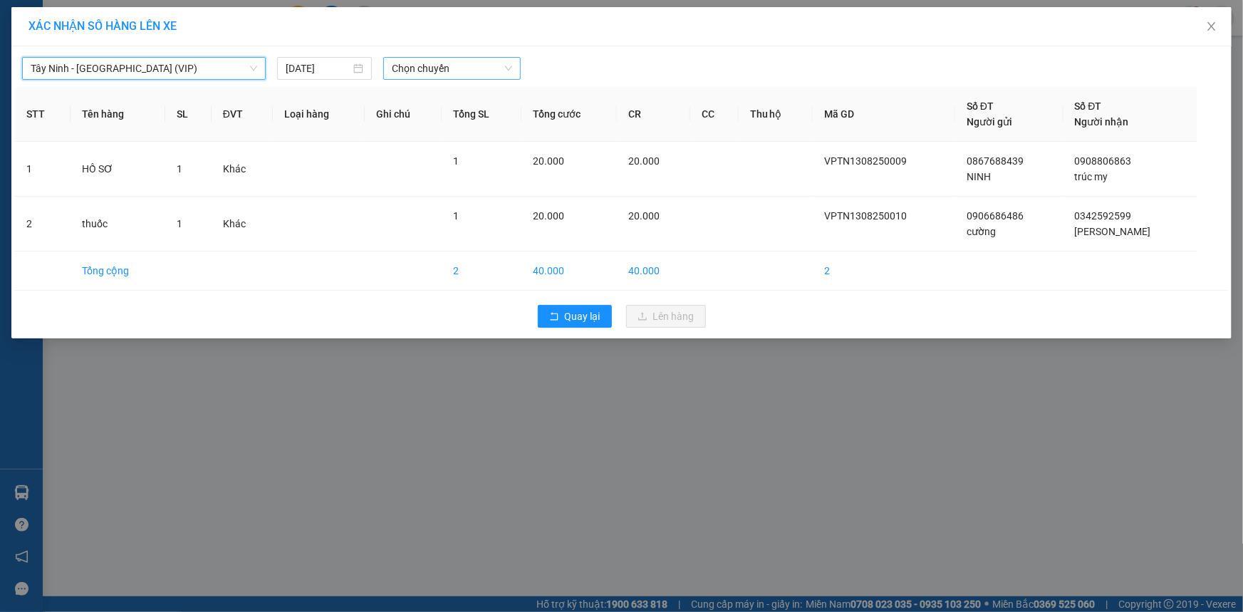
click at [482, 66] on span "Chọn chuyến" at bounding box center [452, 68] width 120 height 21
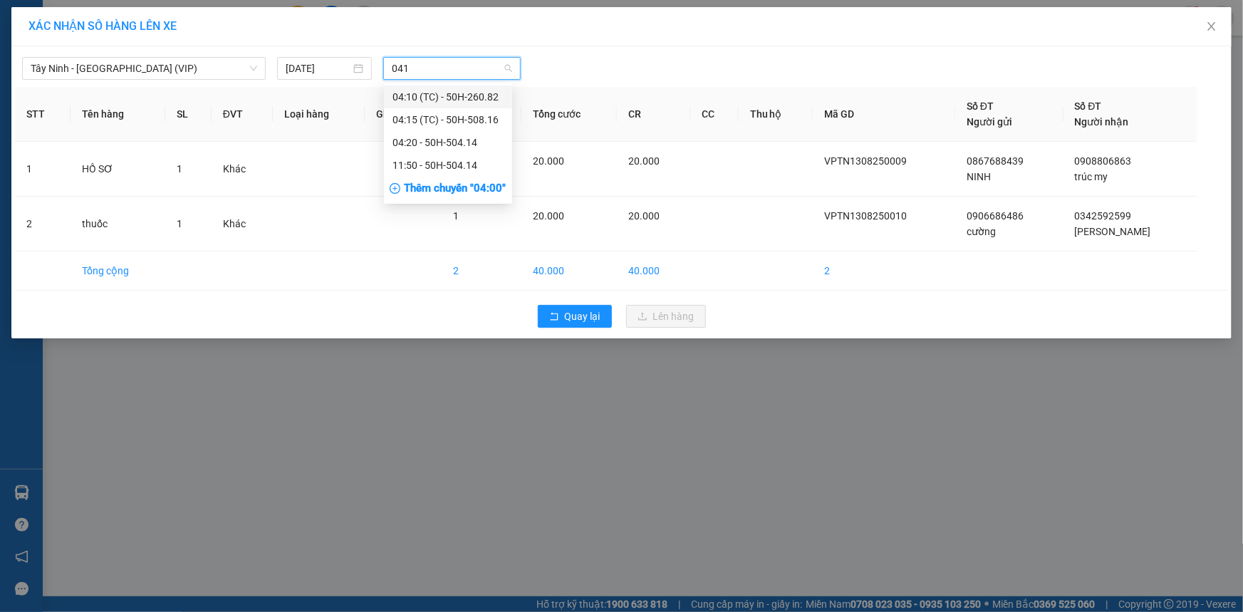
type input "0414"
click at [459, 115] on div "11:50 - 50H-504.14" at bounding box center [447, 120] width 111 height 16
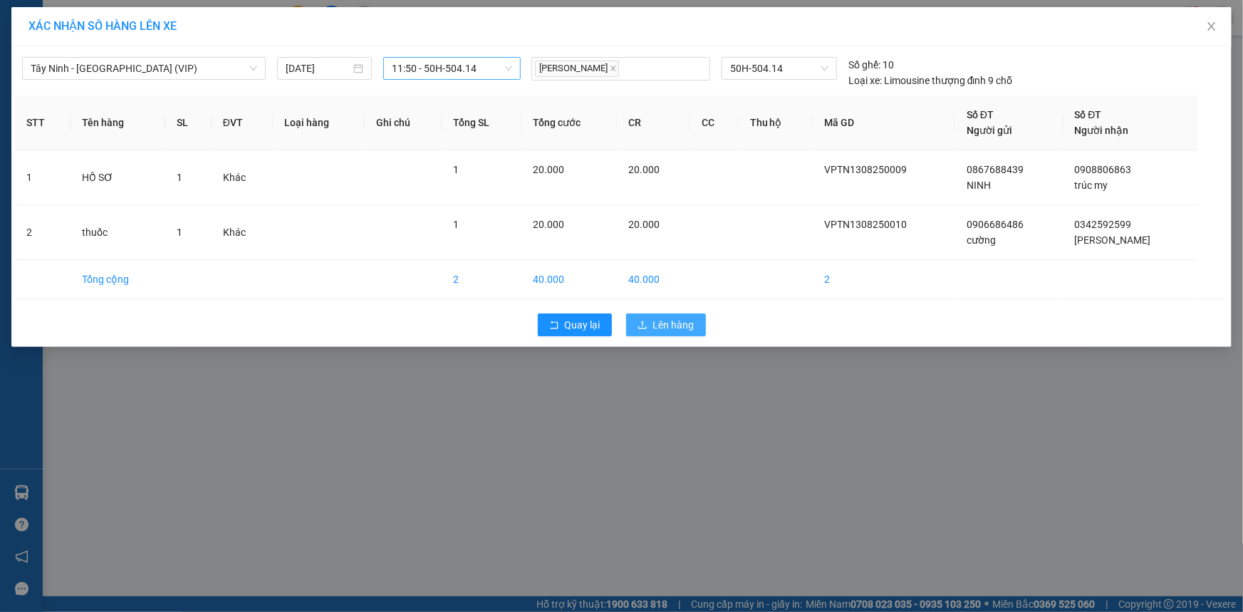
click at [654, 317] on span "Lên hàng" at bounding box center [673, 325] width 41 height 16
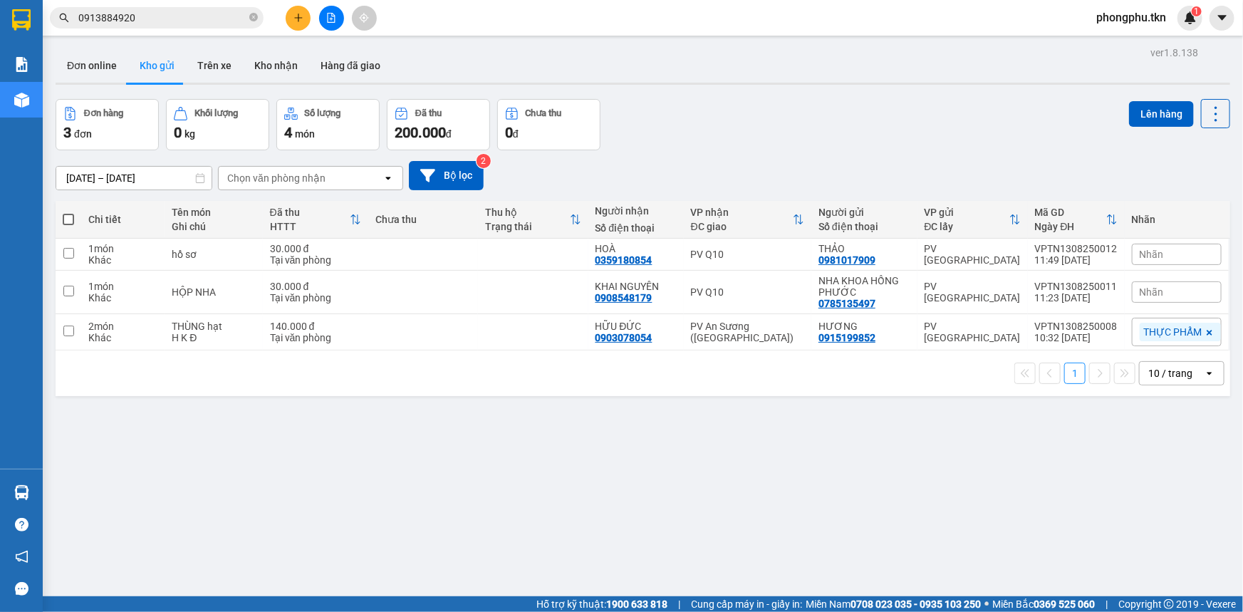
click at [632, 345] on div "Chi tiết Tên món Ghi chú Đã thu HTTT Chưa thu Thu hộ Trạng thái Người nhận Số đ…" at bounding box center [643, 298] width 1174 height 195
click at [439, 400] on div "ver 1.8.138 Đơn online Kho gửi Trên xe Kho nhận Hàng đã giao Đơn hàng 3 đơn Khố…" at bounding box center [643, 349] width 1186 height 612
click at [296, 17] on icon "plus" at bounding box center [298, 17] width 8 height 1
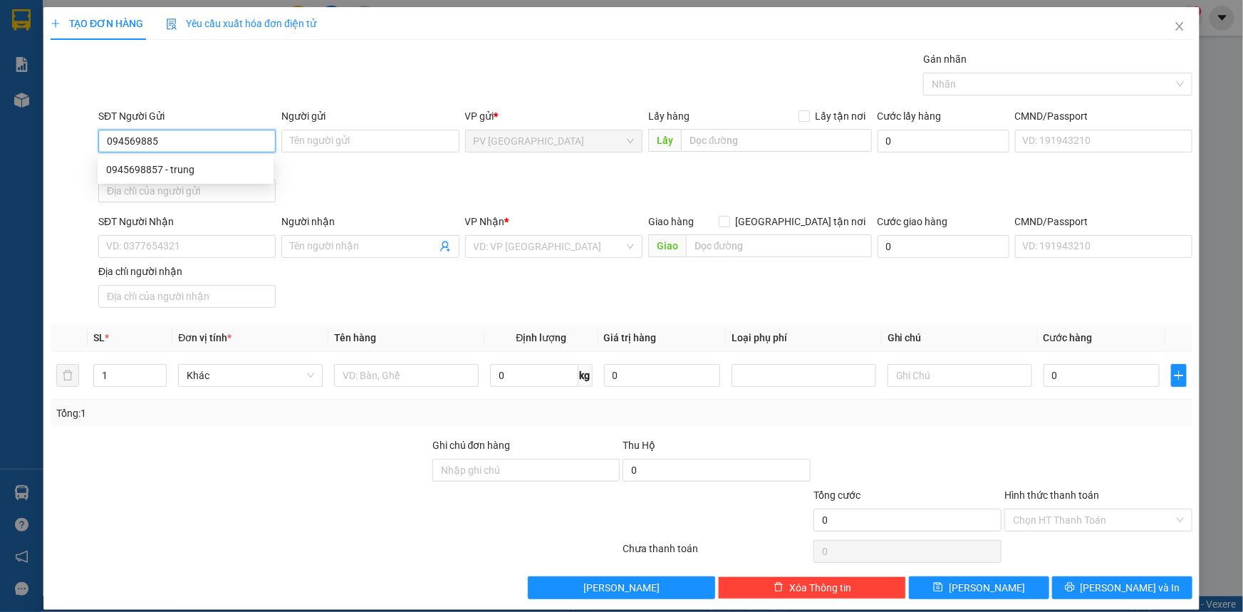
type input "0945698857"
click at [187, 180] on div "0945698857 - trung" at bounding box center [186, 169] width 176 height 23
type input "trung"
type input "0945698857"
type input "trung"
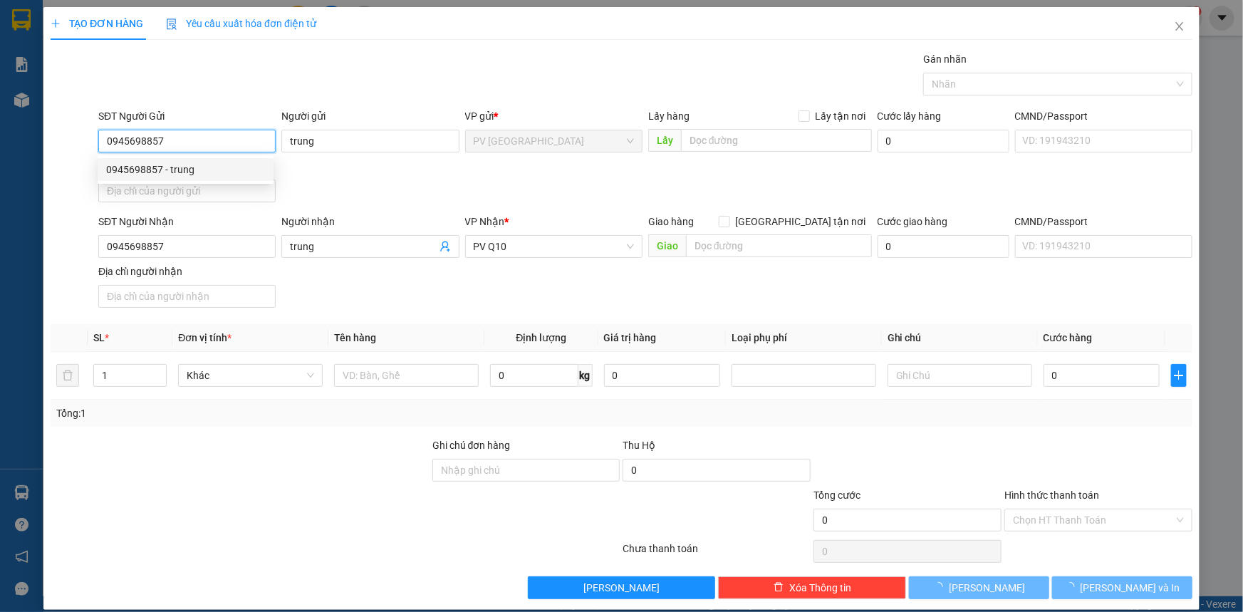
type input "30.000"
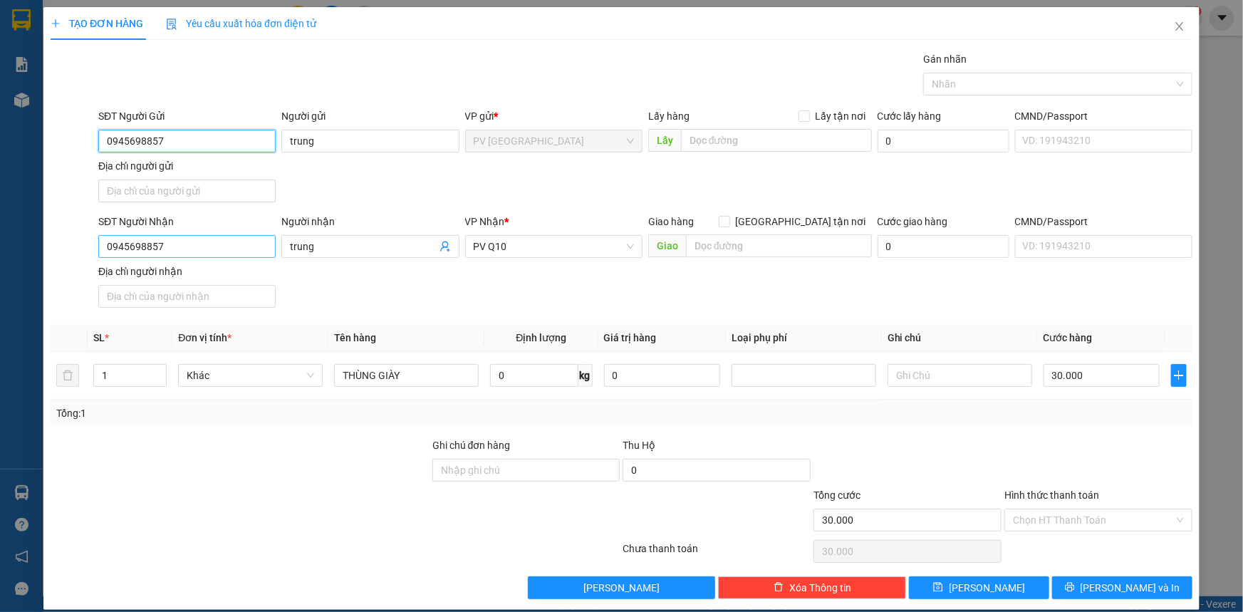
type input "0945698857"
click at [236, 249] on input "0945698857" at bounding box center [186, 246] width 177 height 23
type input "0918576072"
click at [333, 249] on input "trung" at bounding box center [363, 247] width 146 height 16
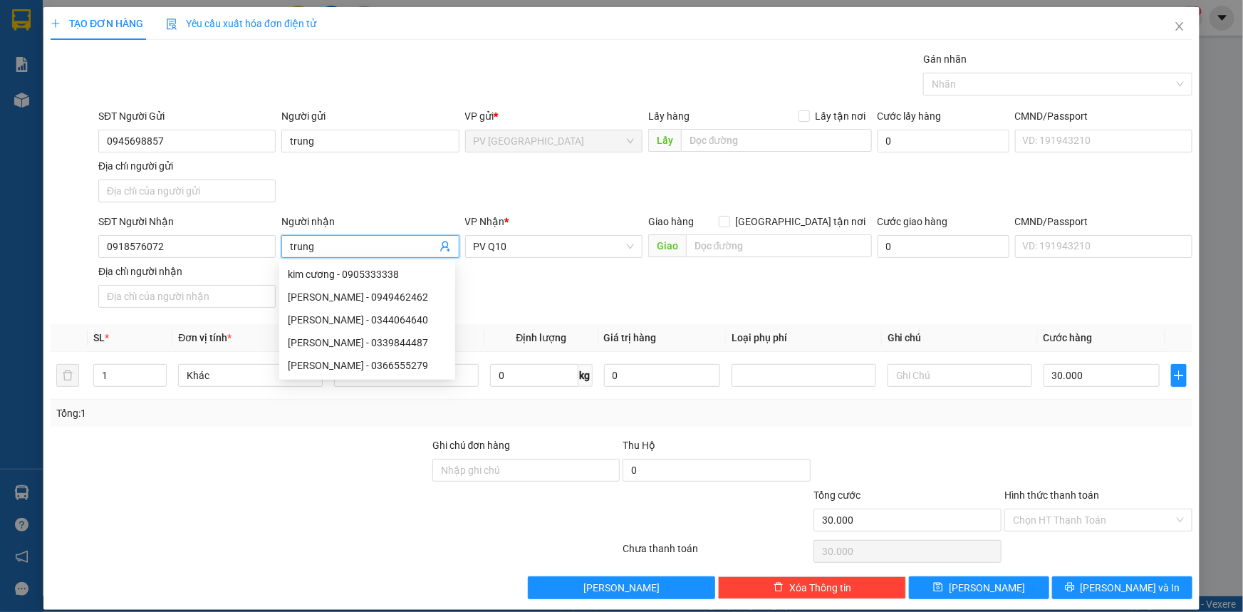
click at [333, 249] on input "trung" at bounding box center [363, 247] width 146 height 16
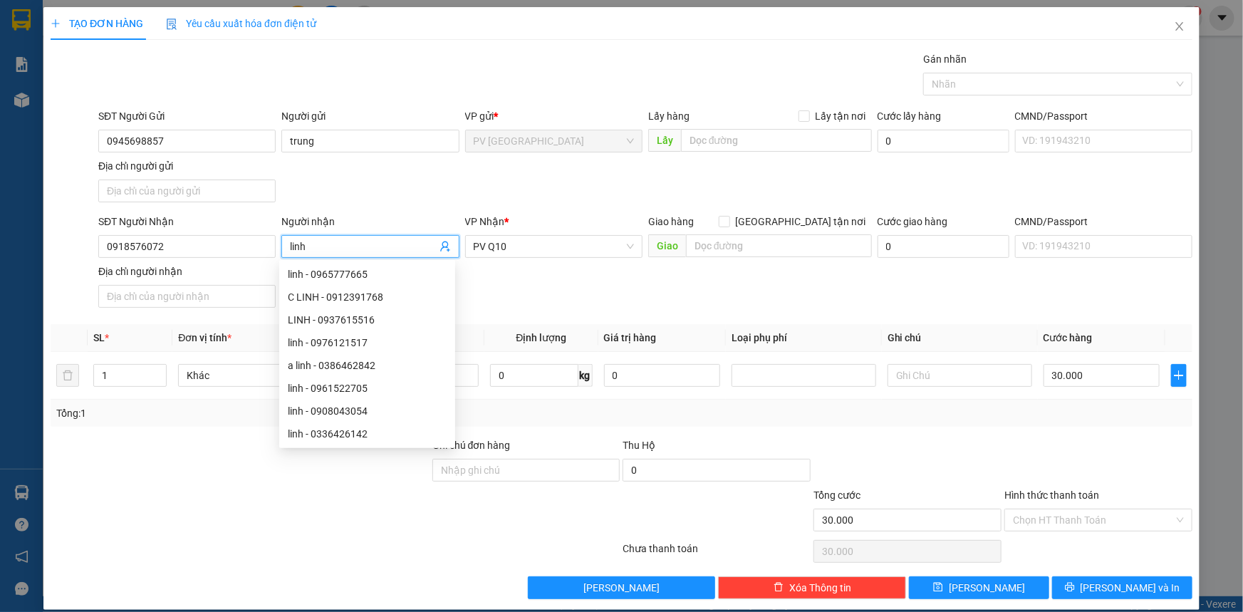
type input "linh"
click at [323, 537] on div at bounding box center [335, 551] width 572 height 28
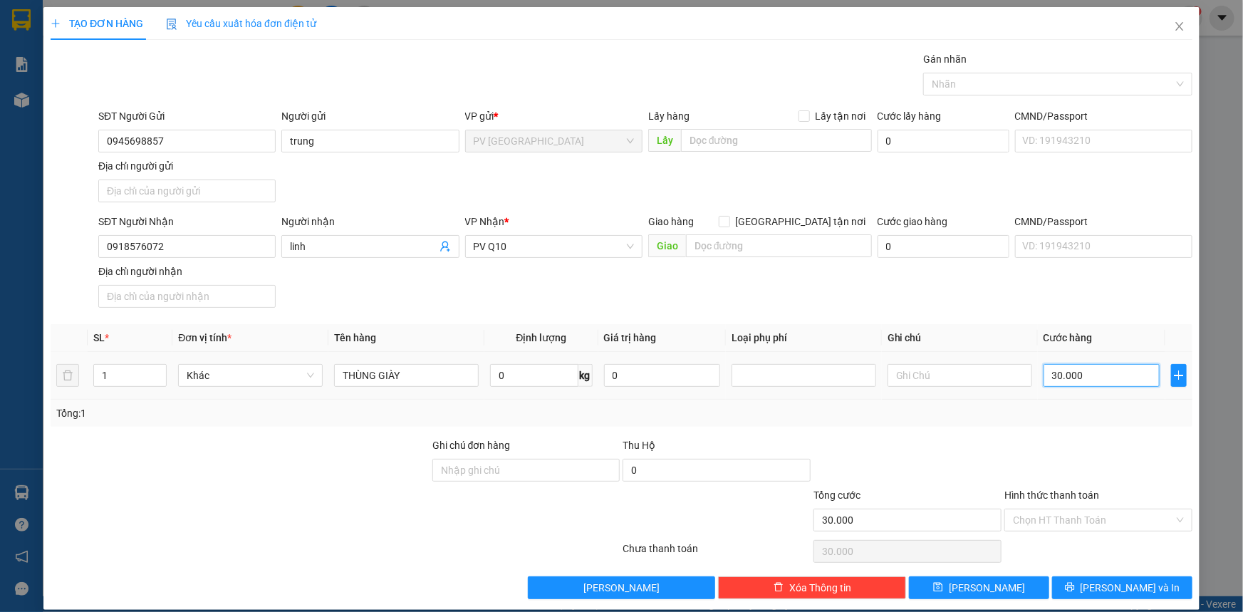
click at [1090, 374] on input "30.000" at bounding box center [1101, 375] width 116 height 23
type input "0"
type input "30"
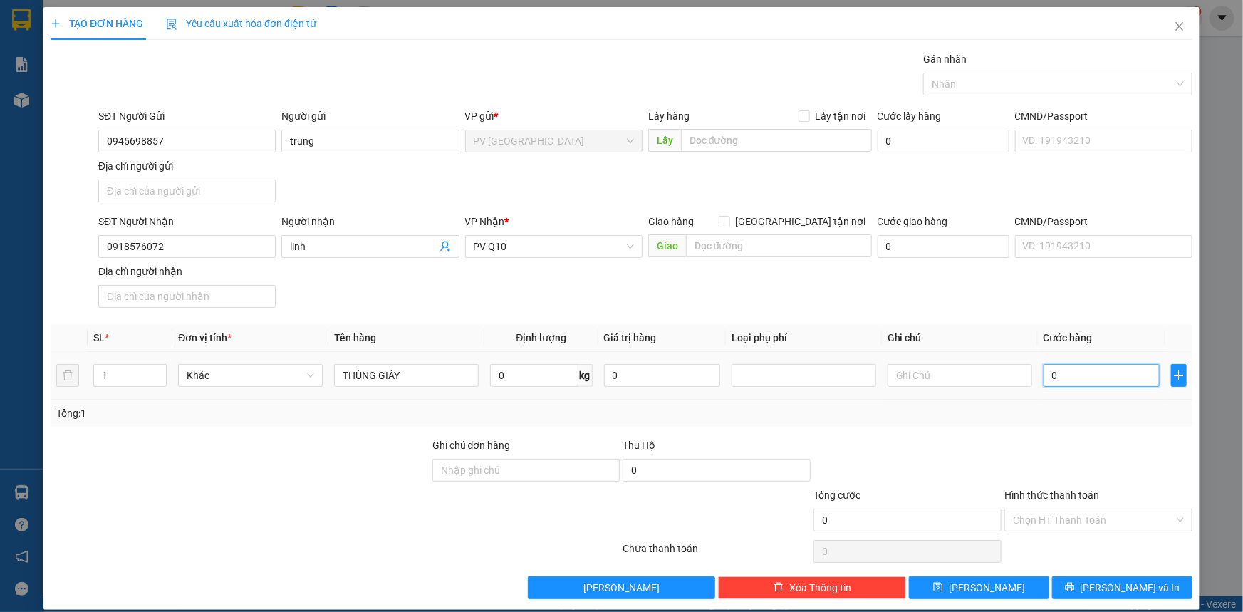
type input "30"
type input "30.000"
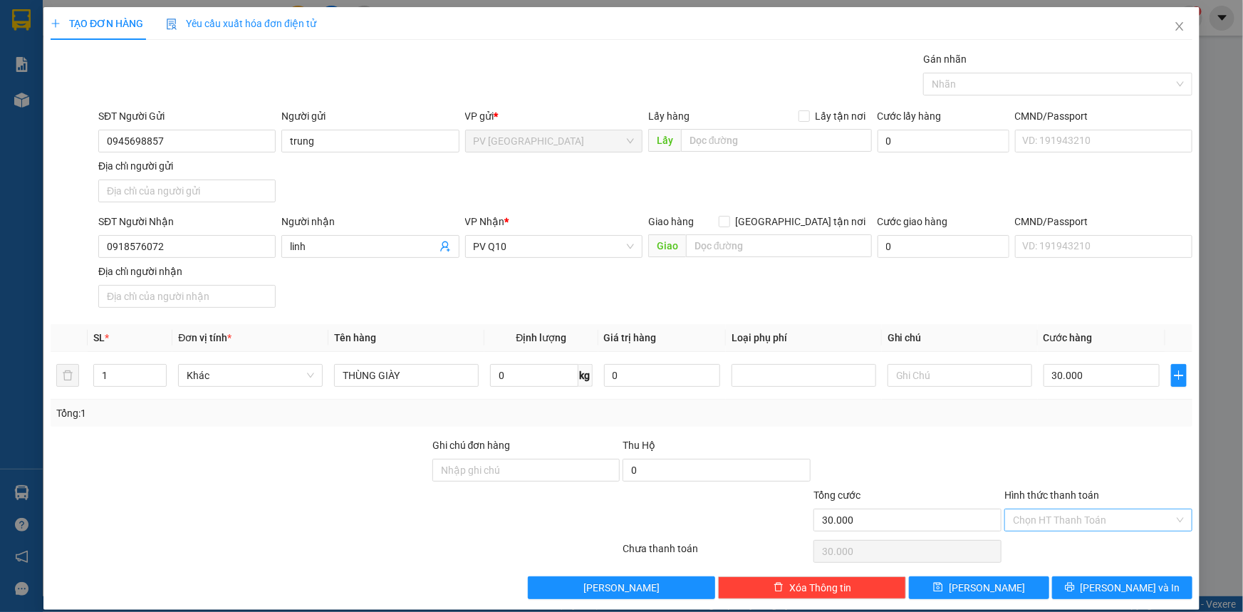
click at [1092, 527] on input "Hình thức thanh toán" at bounding box center [1093, 519] width 161 height 21
click at [1087, 550] on div "Tại văn phòng" at bounding box center [1089, 547] width 169 height 16
type input "0"
click at [1123, 588] on span "Lưu và In" at bounding box center [1130, 588] width 100 height 16
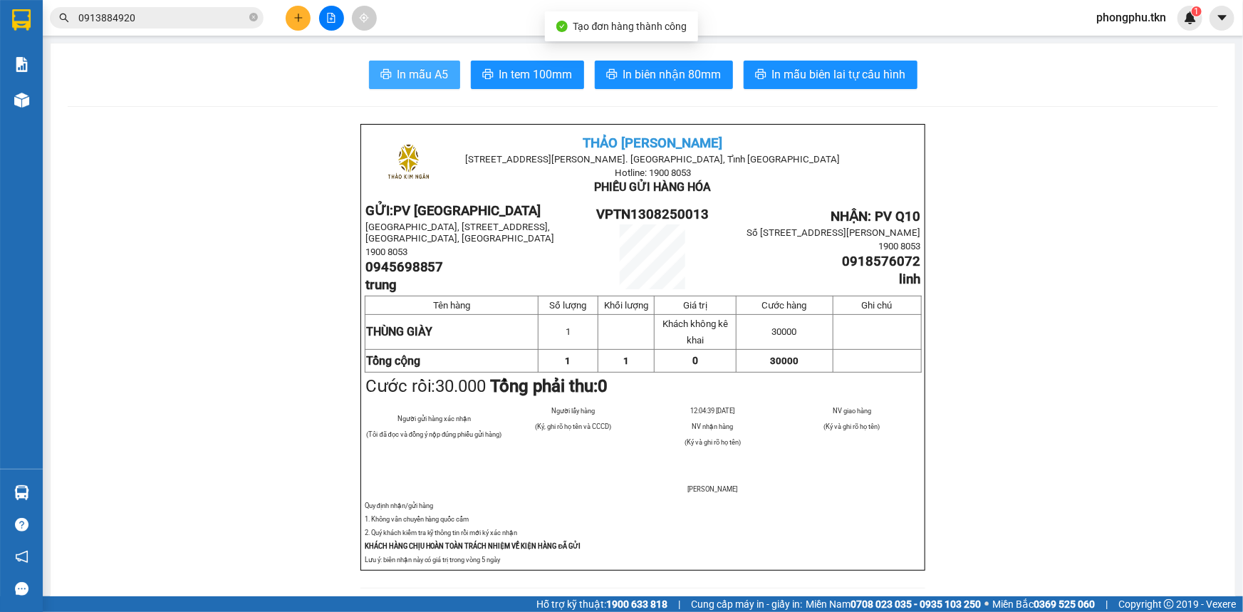
click at [382, 76] on icon "printer" at bounding box center [385, 73] width 11 height 11
click at [304, 8] on button at bounding box center [298, 18] width 25 height 25
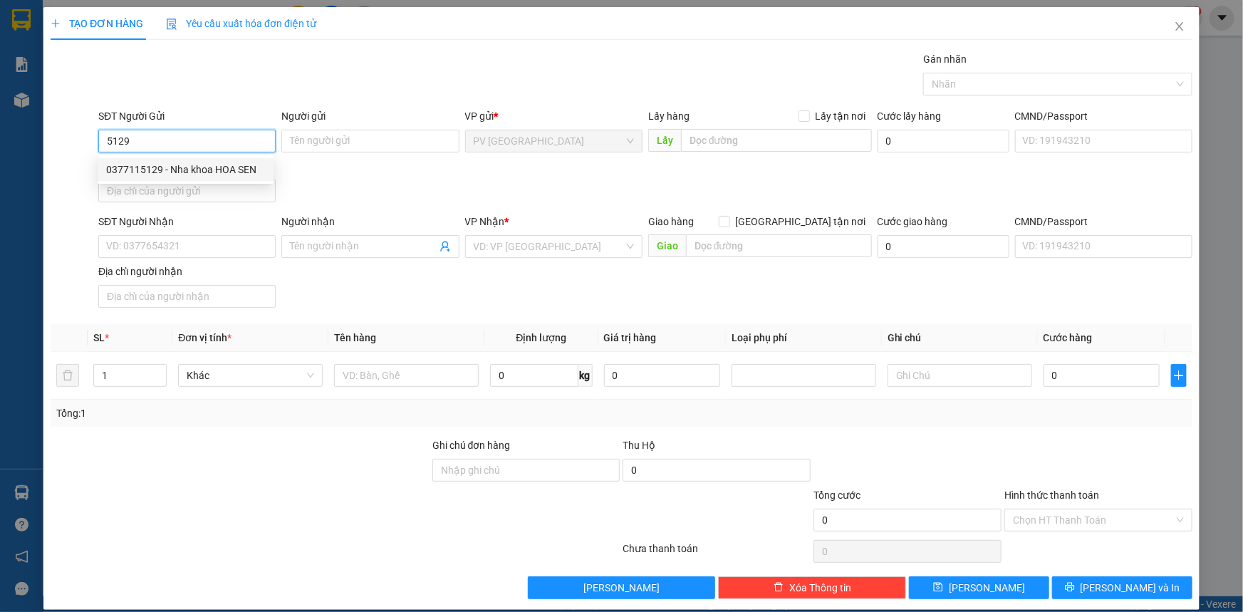
click at [213, 173] on div "0377115129 - Nha khoa HOA SEN" at bounding box center [185, 170] width 159 height 16
type input "0377115129"
type input "Nha khoa HOA SEN"
type input "0976810459"
type input "LABO PHÚC HÂN"
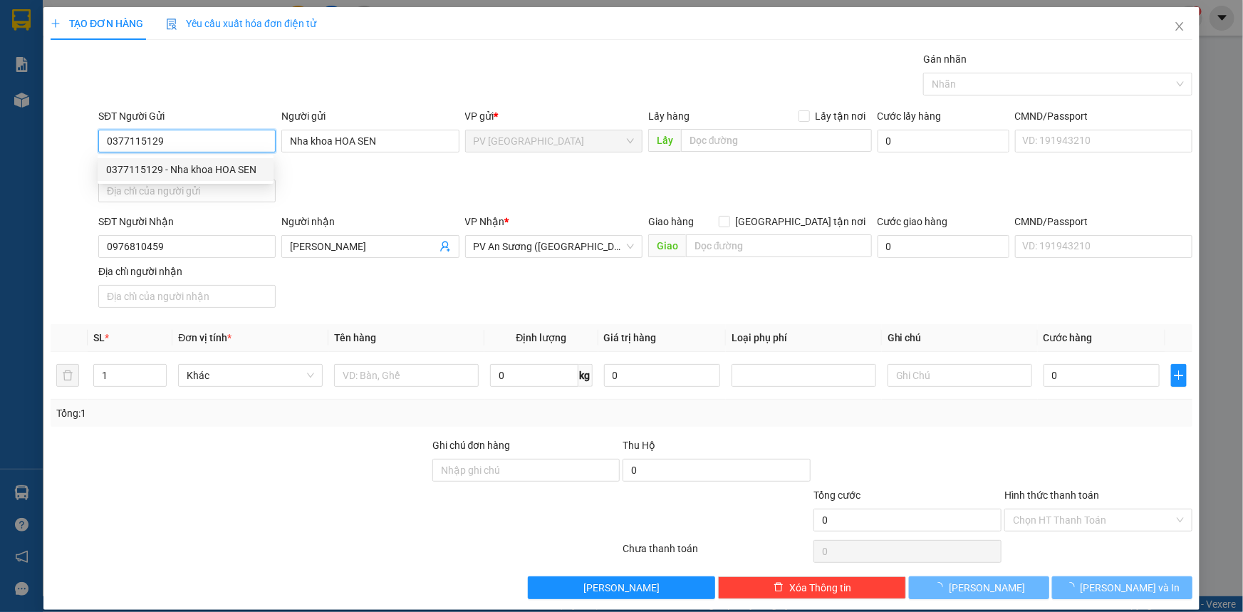
type input "20.000"
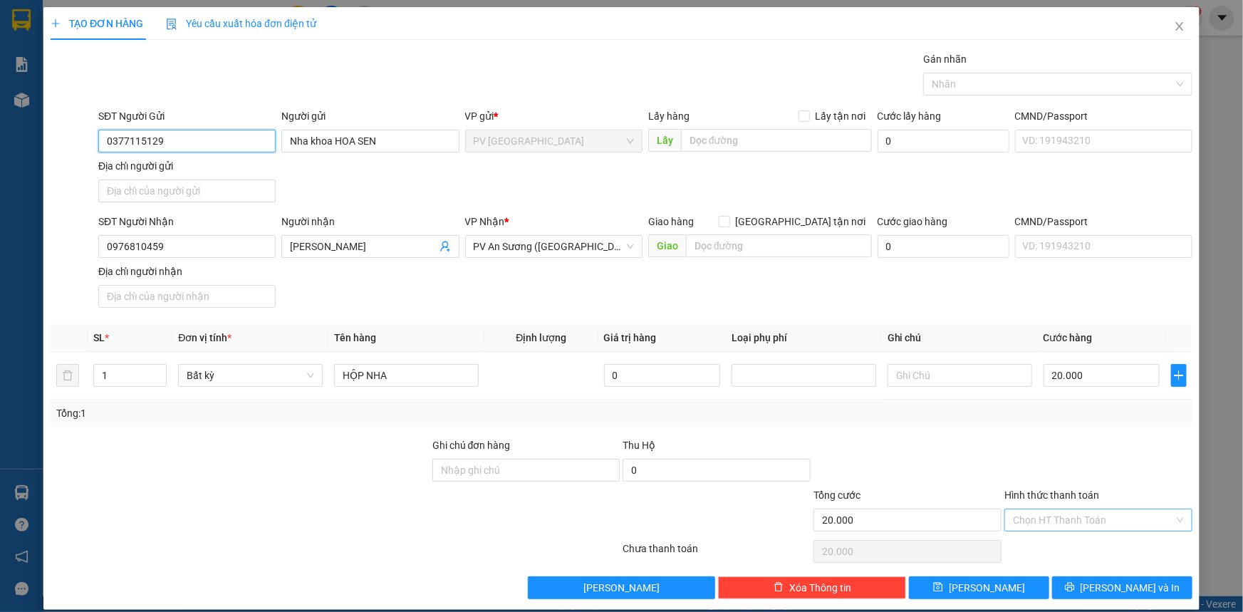
type input "0377115129"
click at [1063, 520] on input "Hình thức thanh toán" at bounding box center [1093, 519] width 161 height 21
drag, startPoint x: 1068, startPoint y: 547, endPoint x: 1081, endPoint y: 565, distance: 22.9
click at [1068, 547] on div "Tại văn phòng" at bounding box center [1089, 547] width 169 height 16
type input "0"
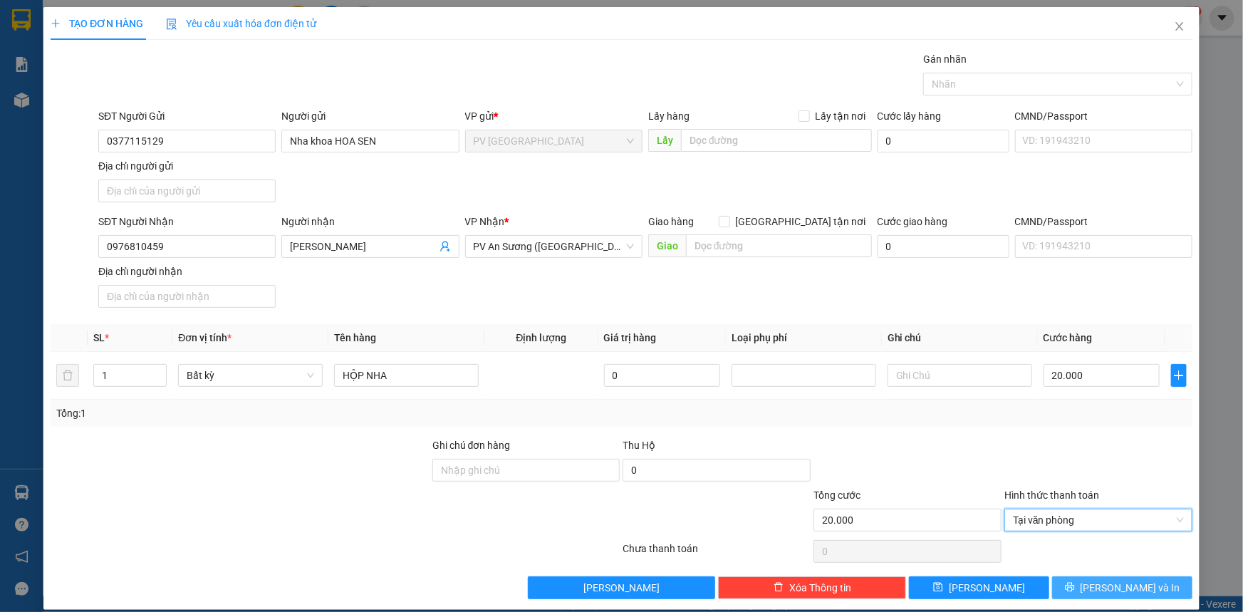
click at [1087, 580] on button "Lưu và In" at bounding box center [1122, 587] width 140 height 23
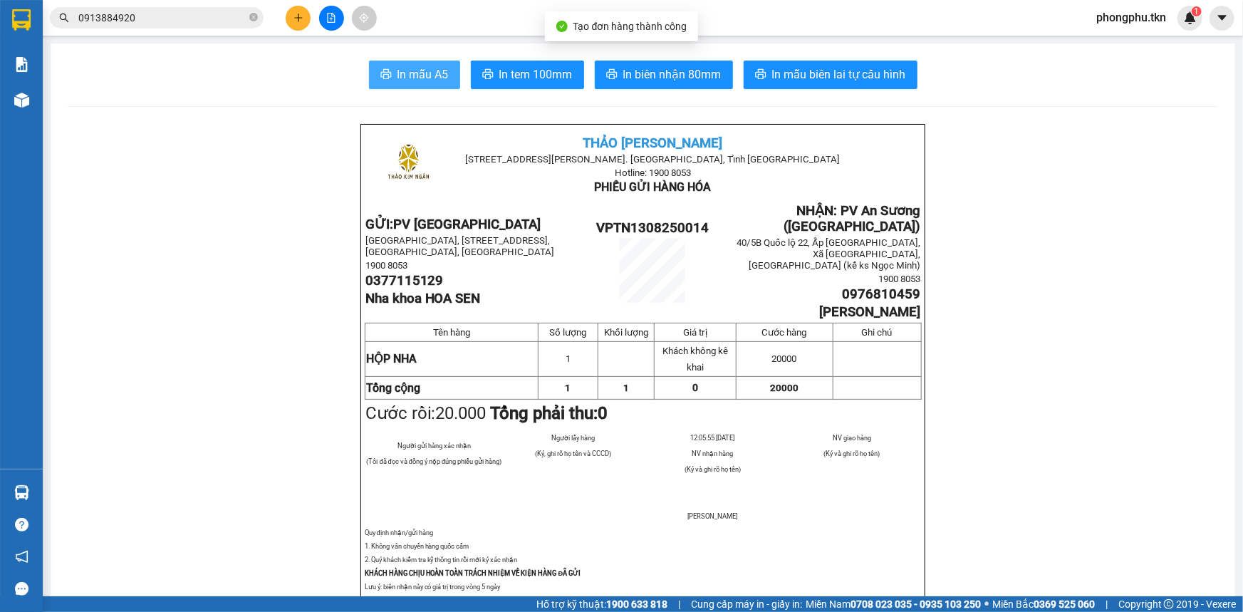
click at [390, 80] on button "In mẫu A5" at bounding box center [414, 75] width 91 height 28
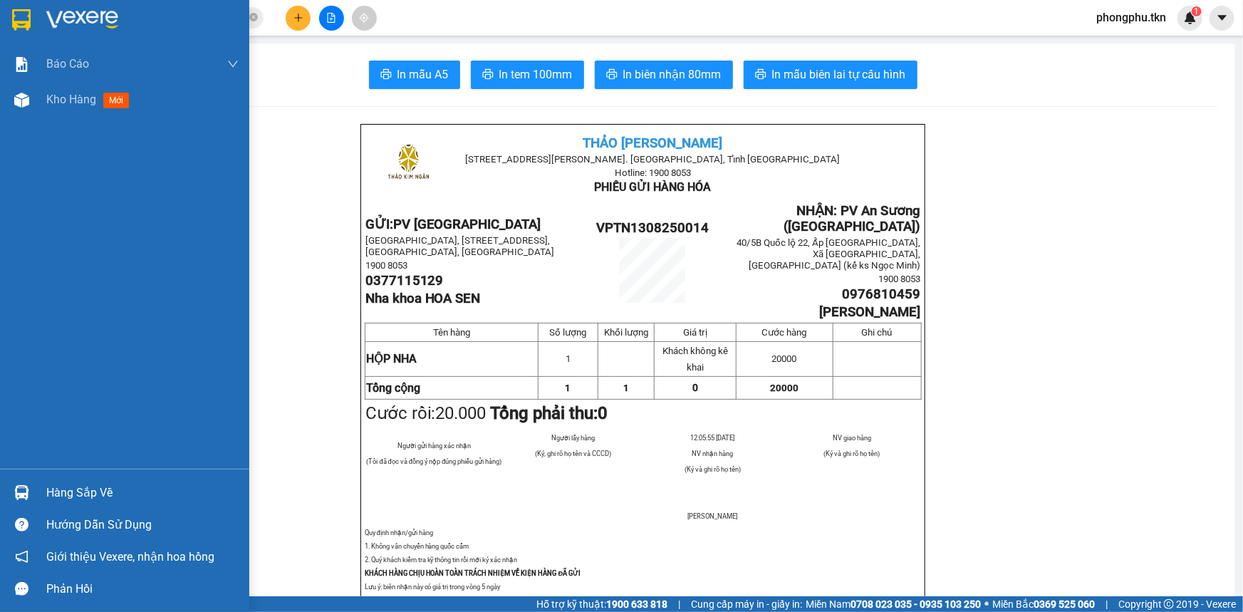
click at [31, 483] on div at bounding box center [21, 492] width 25 height 25
drag, startPoint x: 14, startPoint y: 204, endPoint x: 26, endPoint y: 127, distance: 77.9
click at [19, 186] on div "Báo cáo Mẫu 1: Báo cáo dòng tiền theo nhân viên Mẫu 2: Thống kê đơn hàng theo n…" at bounding box center [124, 306] width 249 height 612
click at [33, 95] on div at bounding box center [21, 100] width 25 height 25
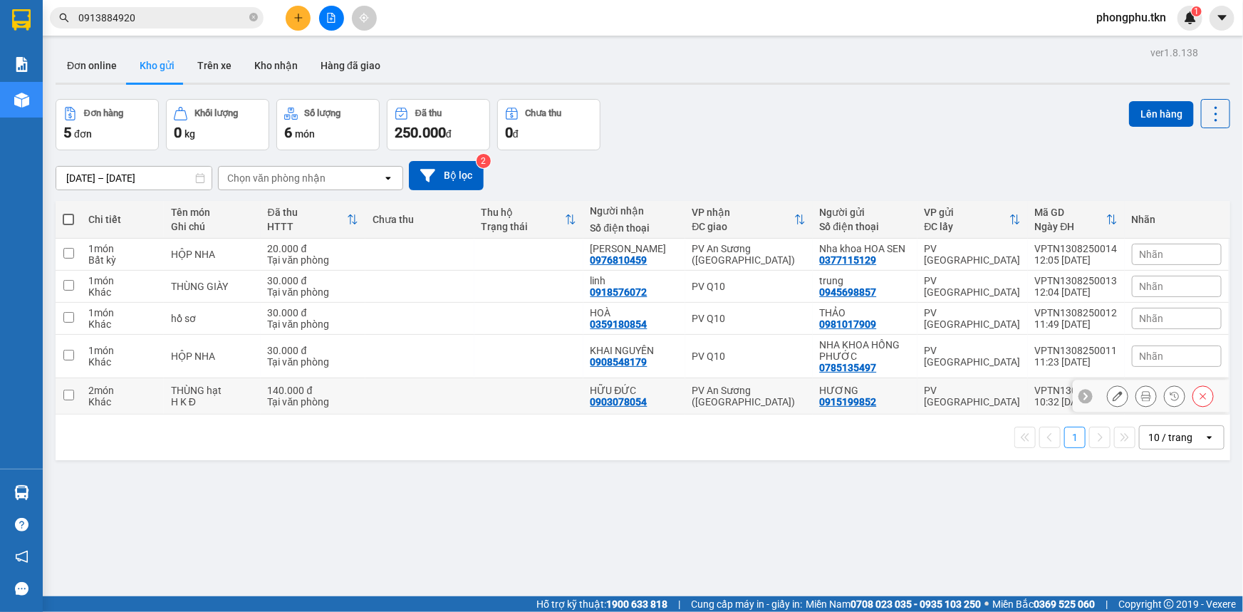
click at [457, 400] on td at bounding box center [419, 396] width 109 height 36
checkbox input "true"
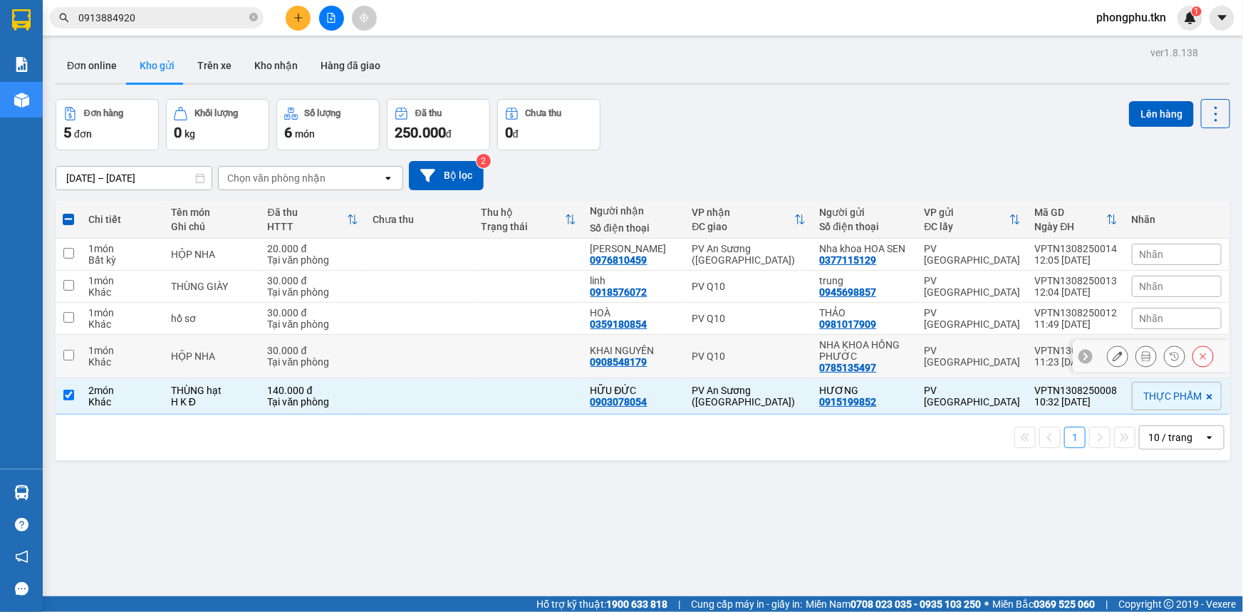
click at [466, 358] on td at bounding box center [419, 356] width 109 height 43
checkbox input "true"
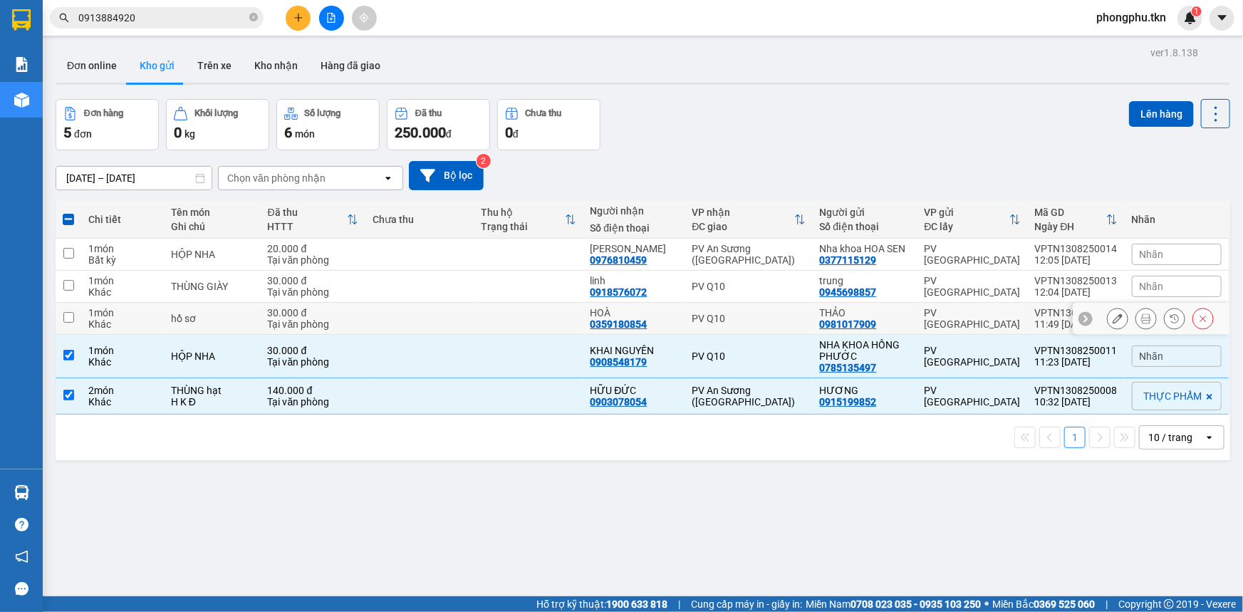
click at [467, 308] on td at bounding box center [419, 319] width 109 height 32
checkbox input "true"
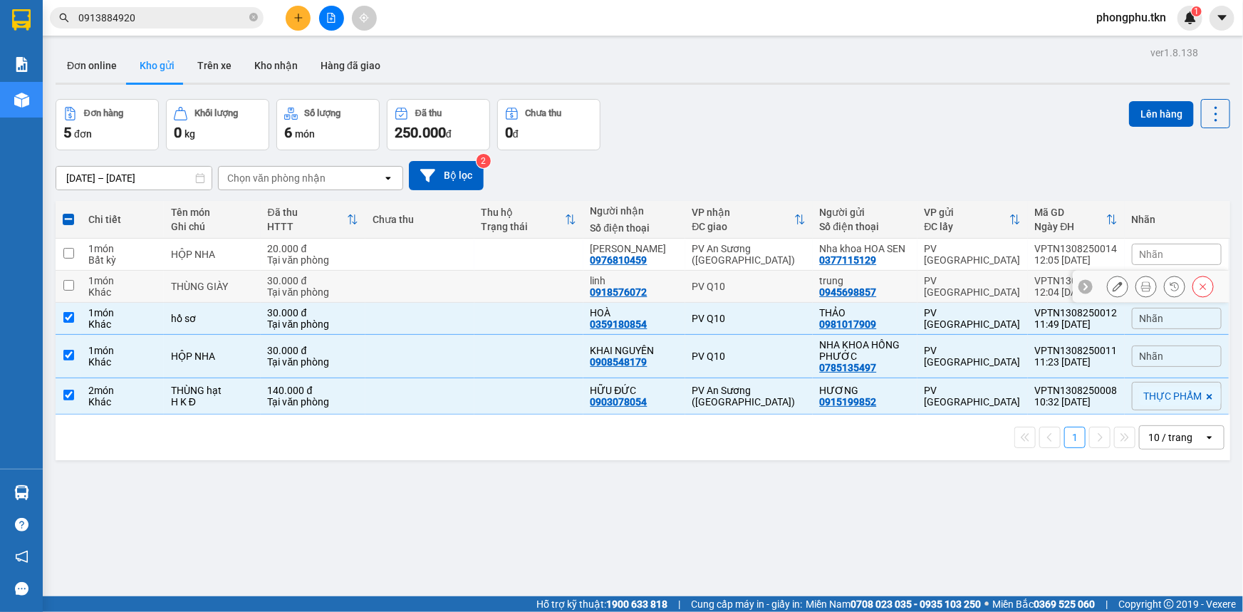
click at [482, 275] on td at bounding box center [528, 287] width 109 height 32
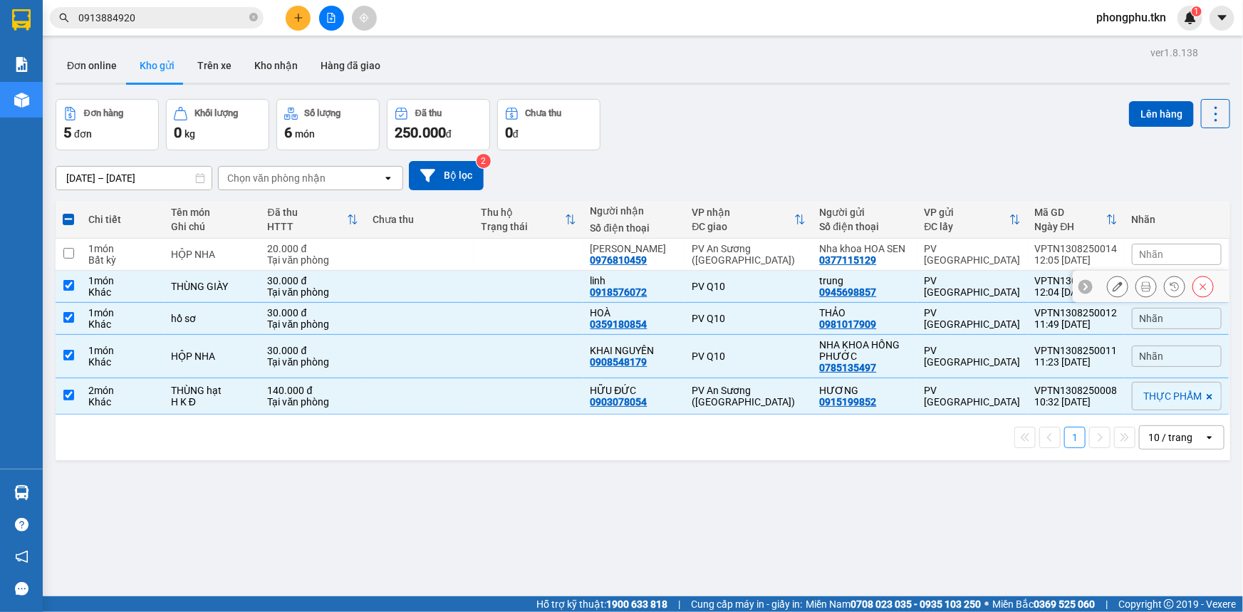
click at [456, 294] on td at bounding box center [419, 287] width 109 height 32
checkbox input "false"
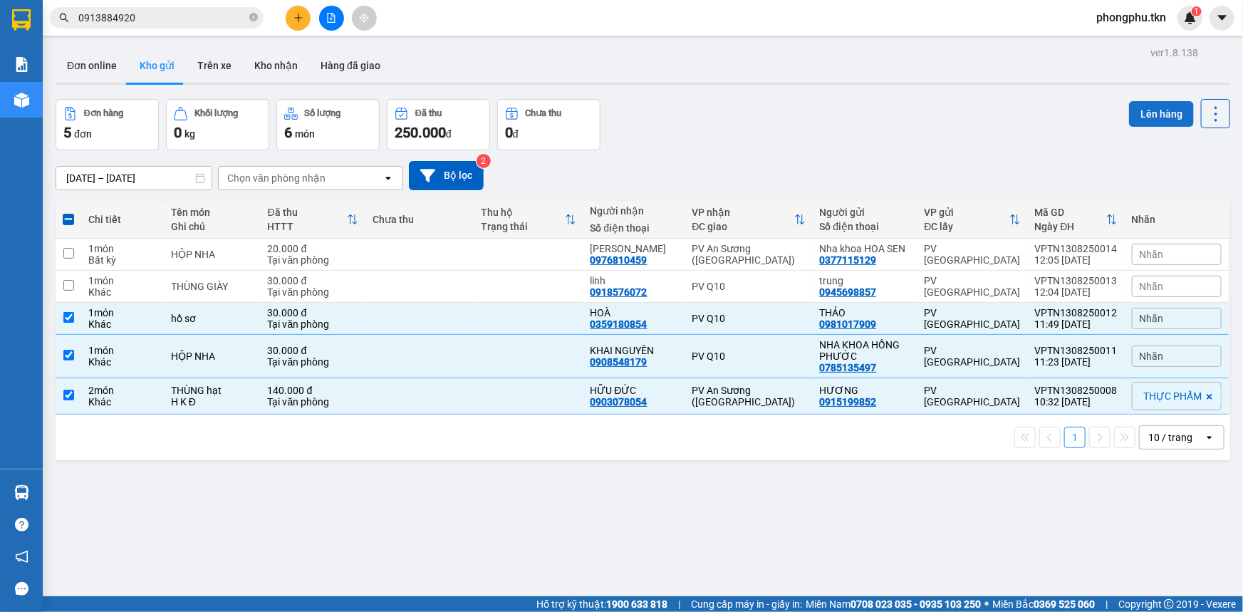
click at [1149, 115] on button "Lên hàng" at bounding box center [1161, 114] width 65 height 26
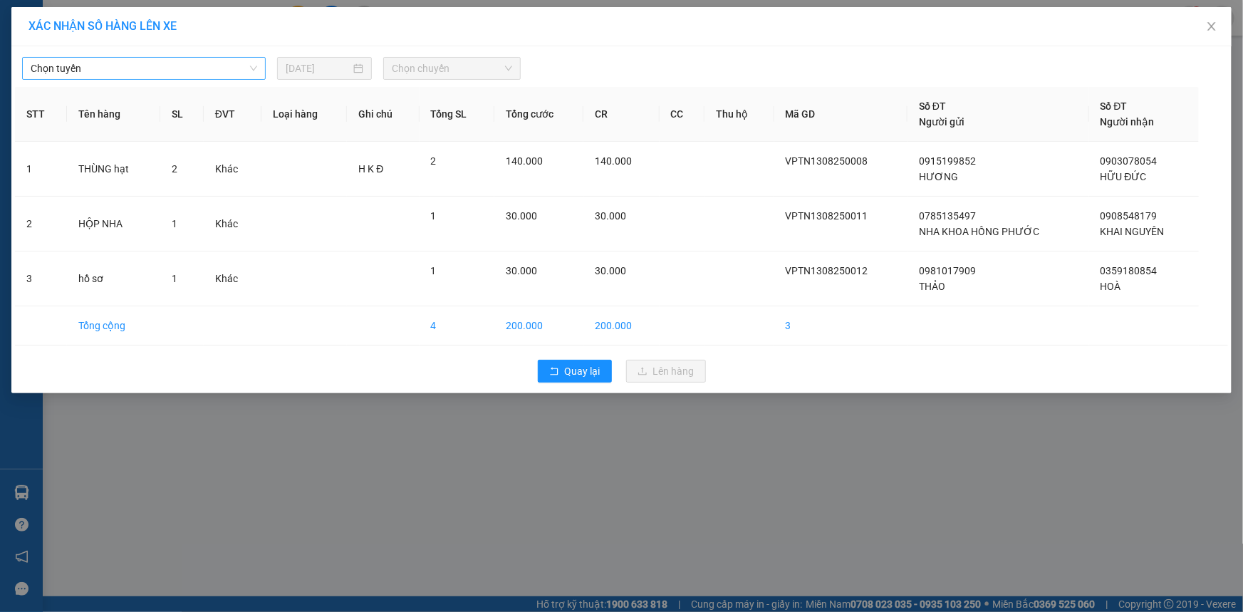
click at [258, 63] on div "Chọn tuyến" at bounding box center [144, 68] width 244 height 23
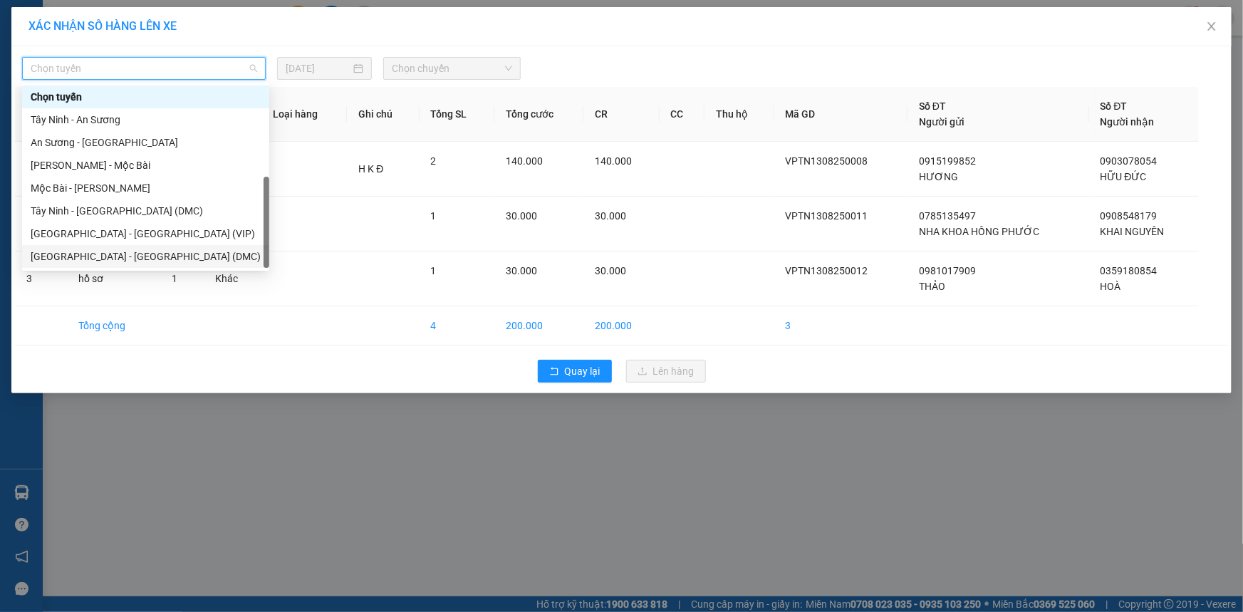
click at [113, 249] on div "Sài Gòn - Tây Ninh (DMC)" at bounding box center [146, 257] width 230 height 16
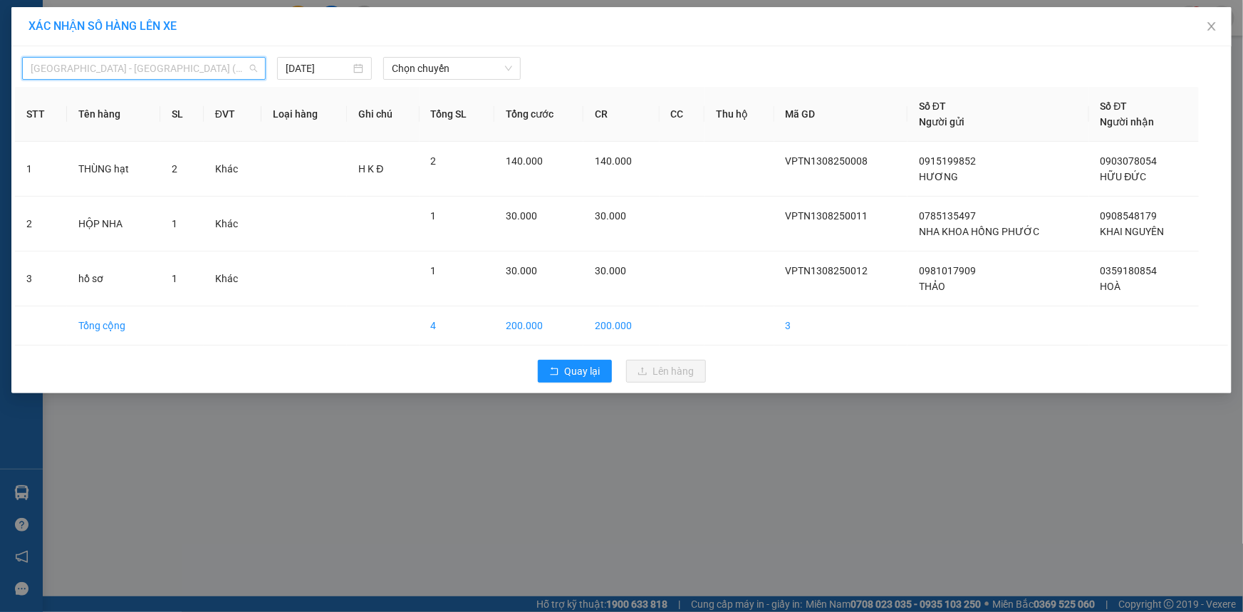
click at [257, 64] on div "Sài Gòn - Tây Ninh (DMC)" at bounding box center [144, 68] width 244 height 23
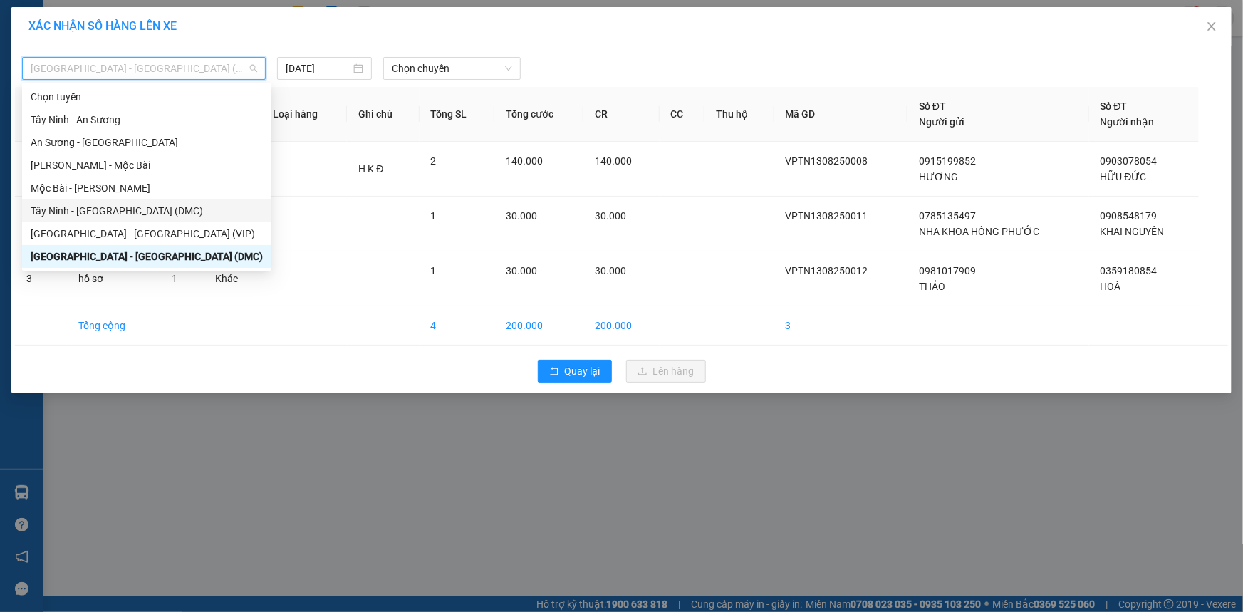
click at [152, 203] on div "Tây Ninh - Sài Gòn (DMC)" at bounding box center [147, 211] width 232 height 16
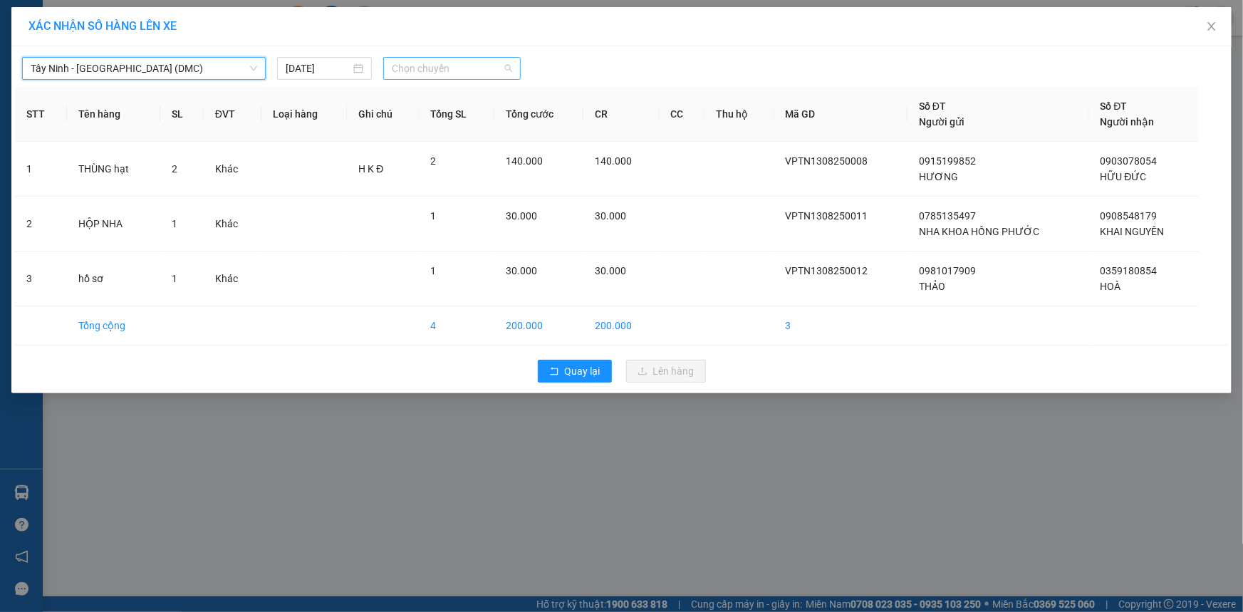
click at [508, 69] on span "Chọn chuyến" at bounding box center [452, 68] width 120 height 21
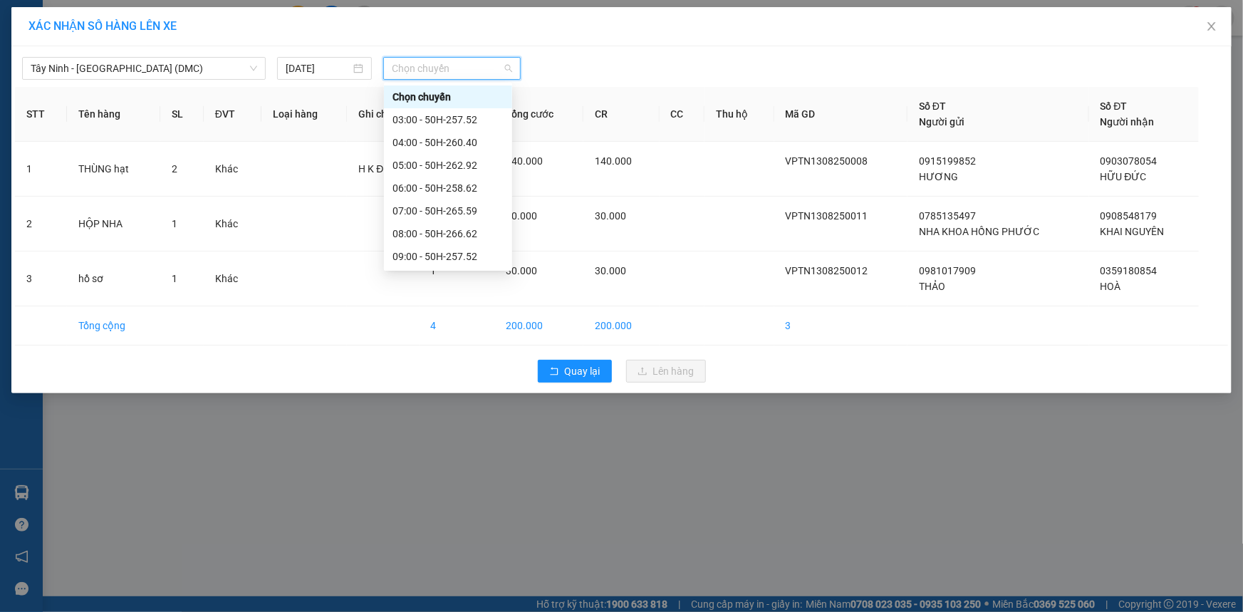
click at [452, 340] on div "12:00 - 50H-262.92" at bounding box center [447, 348] width 111 height 16
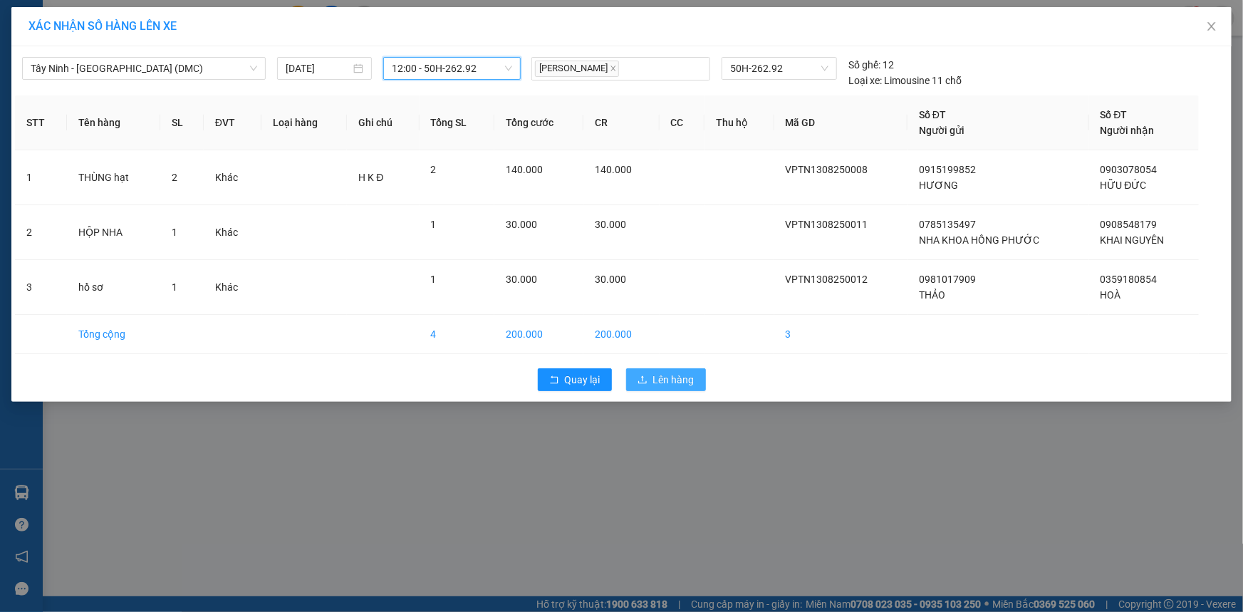
click at [643, 384] on icon "upload" at bounding box center [642, 380] width 10 height 10
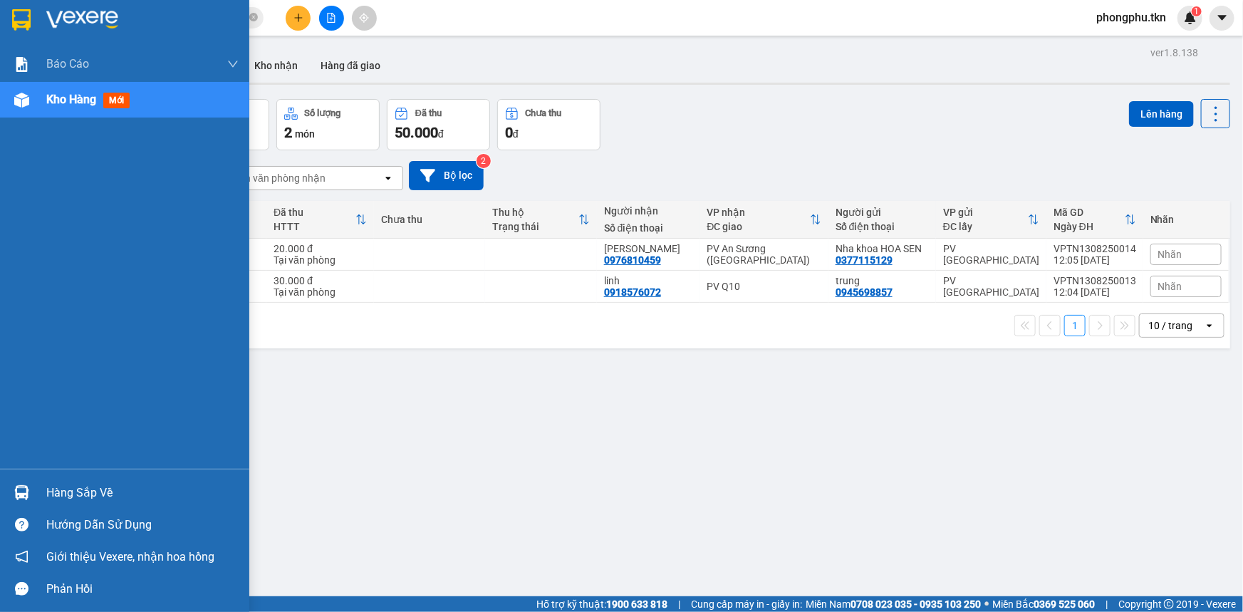
click at [91, 497] on div "Hàng sắp về" at bounding box center [142, 492] width 192 height 21
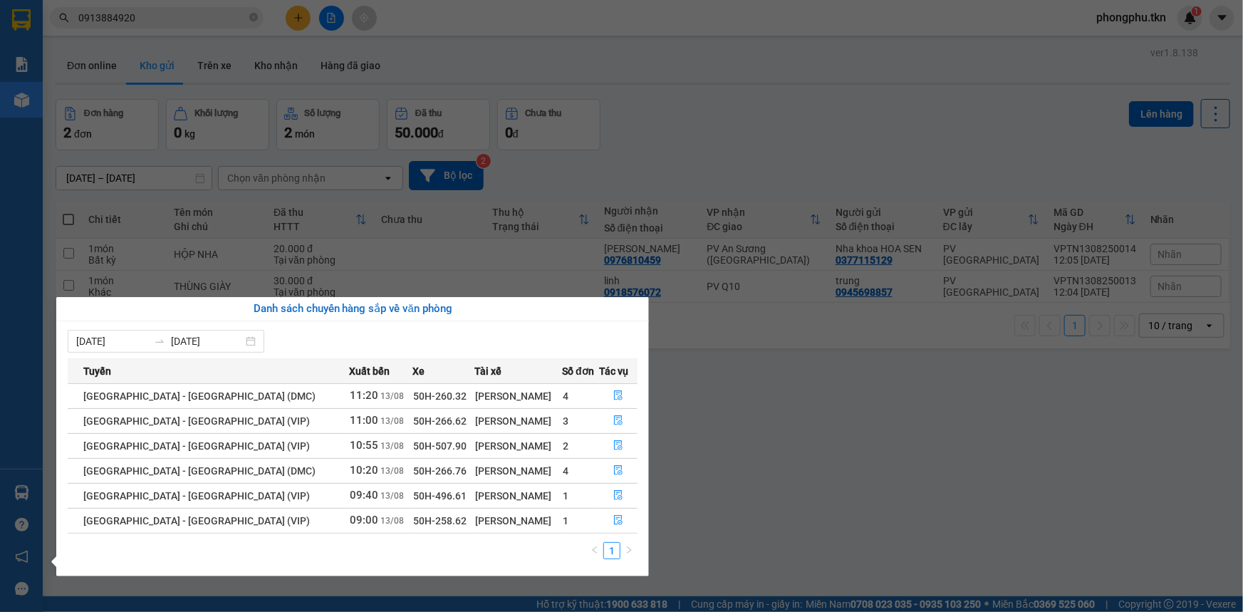
click at [221, 17] on section "Kết quả tìm kiếm ( 4 ) Bộ lọc Mã ĐH Trạng thái Món hàng Thu hộ Tổng cước Chưa c…" at bounding box center [621, 306] width 1243 height 612
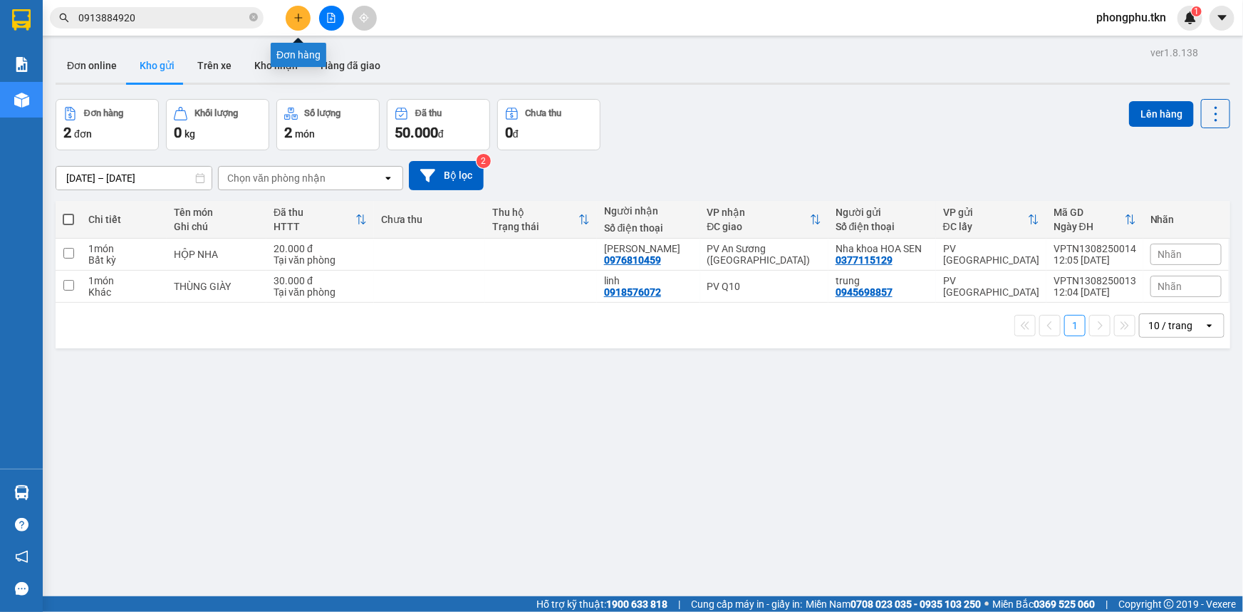
click at [303, 16] on icon "plus" at bounding box center [298, 18] width 10 height 10
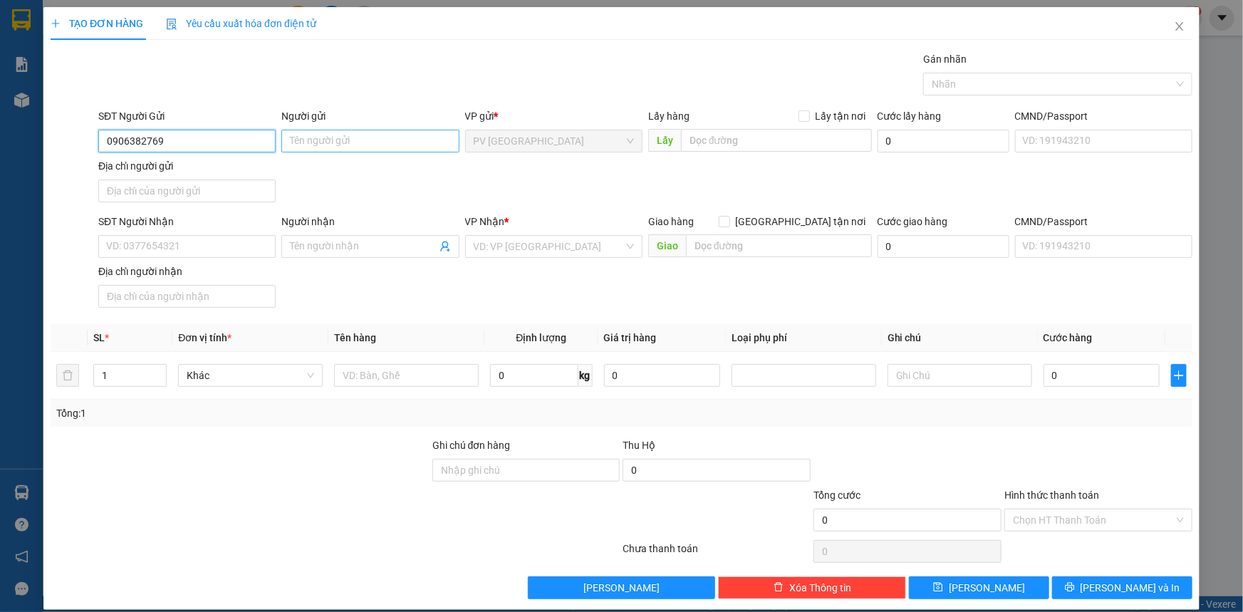
type input "0906382769"
click at [342, 142] on input "Người gửi" at bounding box center [369, 141] width 177 height 23
click at [210, 235] on input "SĐT Người Nhận" at bounding box center [186, 246] width 177 height 23
click at [304, 146] on input "quyay" at bounding box center [369, 141] width 177 height 23
type input "quay"
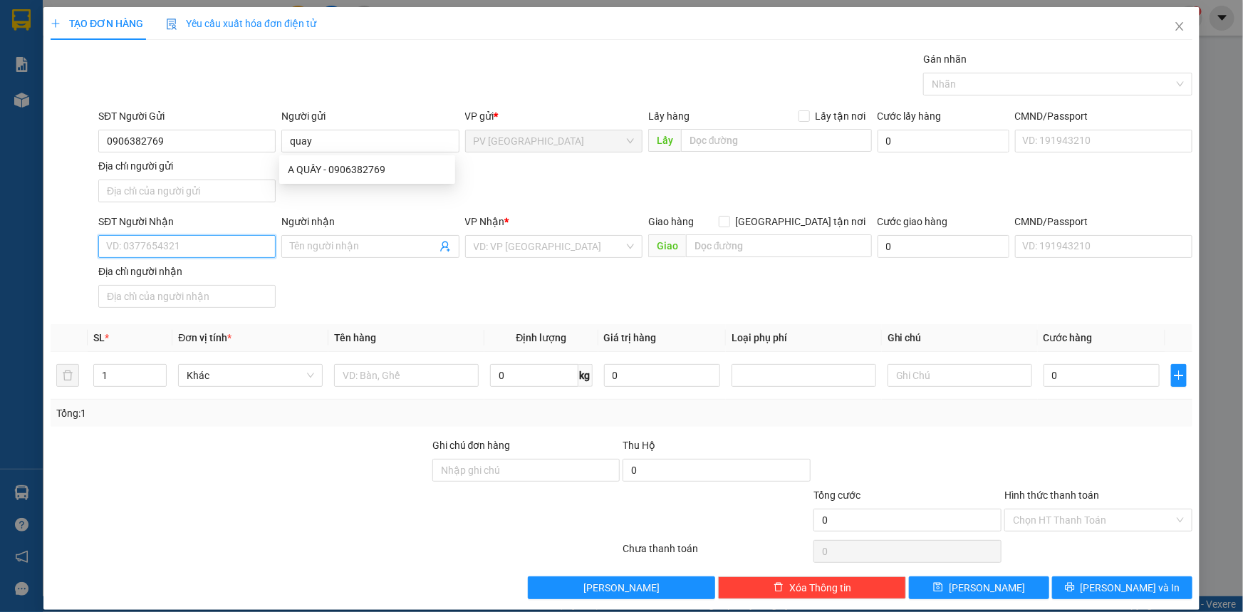
click at [196, 254] on input "SĐT Người Nhận" at bounding box center [186, 246] width 177 height 23
type input "0909588968"
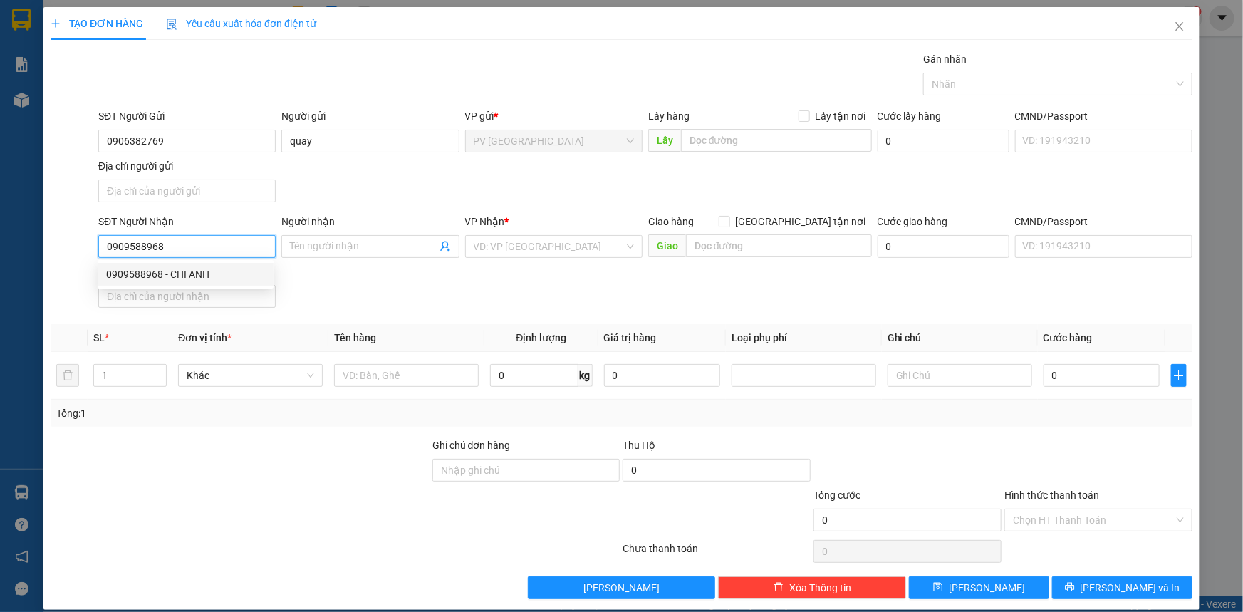
click at [183, 276] on div "0909588968 - CHI ANH" at bounding box center [185, 274] width 159 height 16
type input "CHI ANH"
type input "30.000"
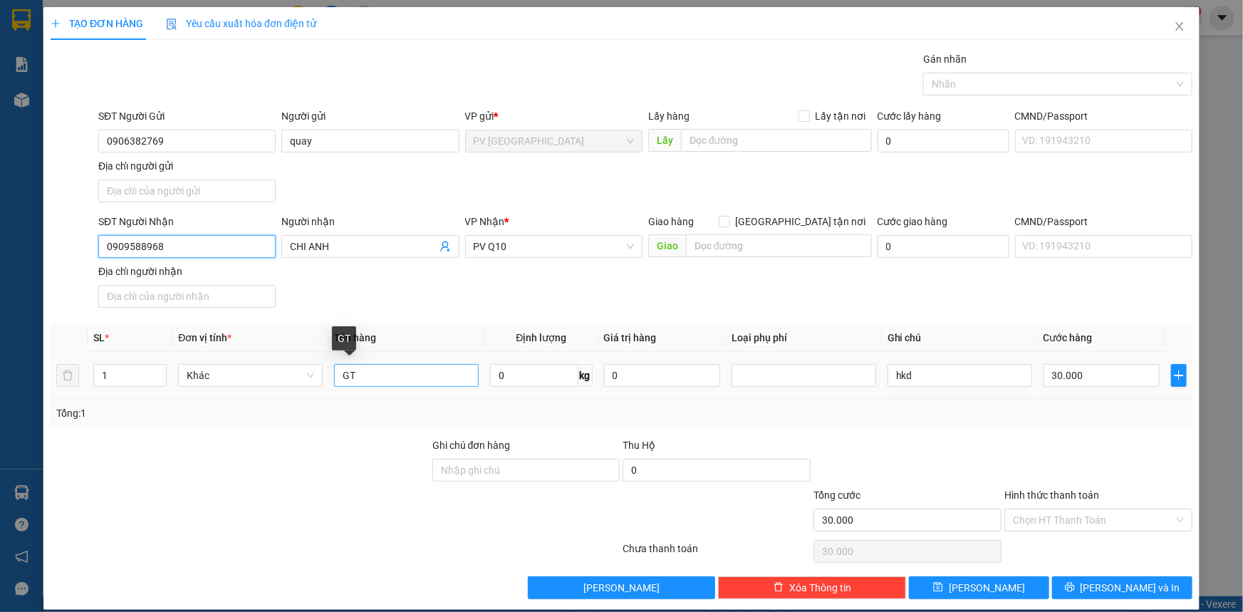
type input "0909588968"
click at [373, 376] on input "GT" at bounding box center [406, 375] width 145 height 23
type input "G"
type input "giáy tờ"
click at [1079, 517] on input "Hình thức thanh toán" at bounding box center [1093, 519] width 161 height 21
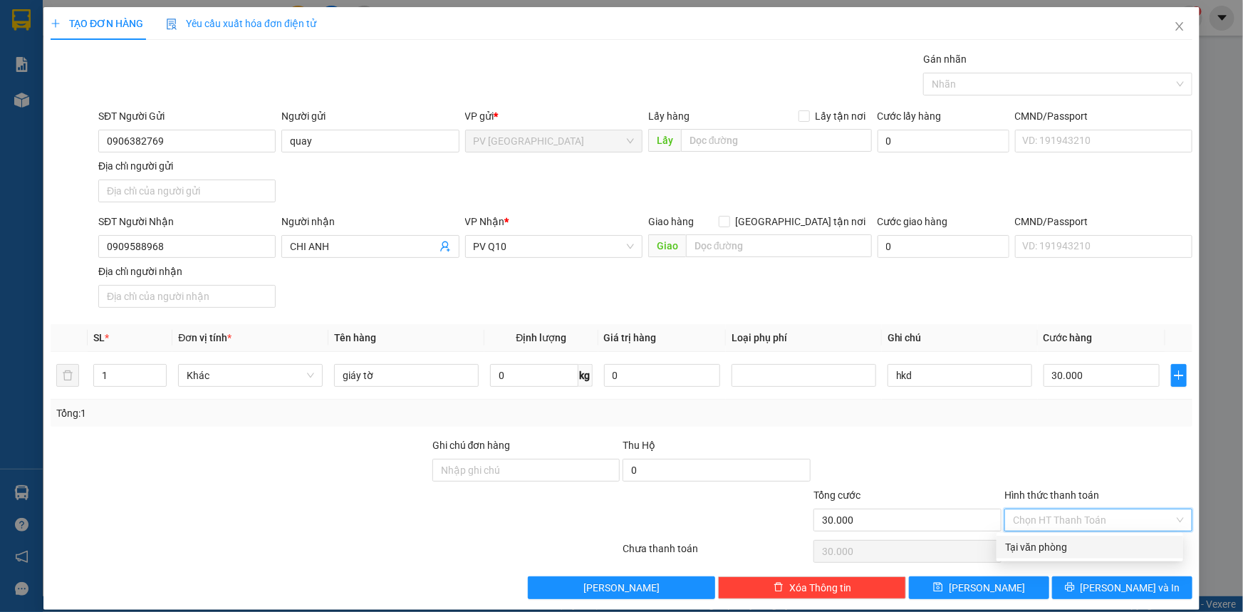
click at [1090, 552] on div "Tại văn phòng" at bounding box center [1089, 547] width 169 height 16
type input "0"
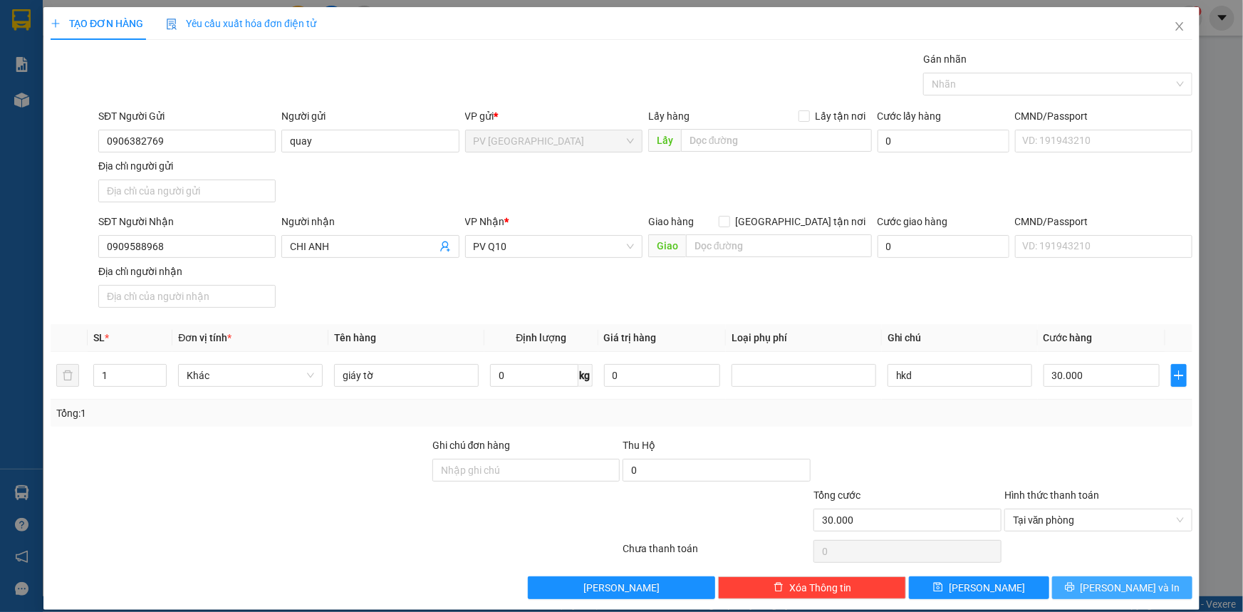
click at [1110, 583] on span "Lưu và In" at bounding box center [1130, 588] width 100 height 16
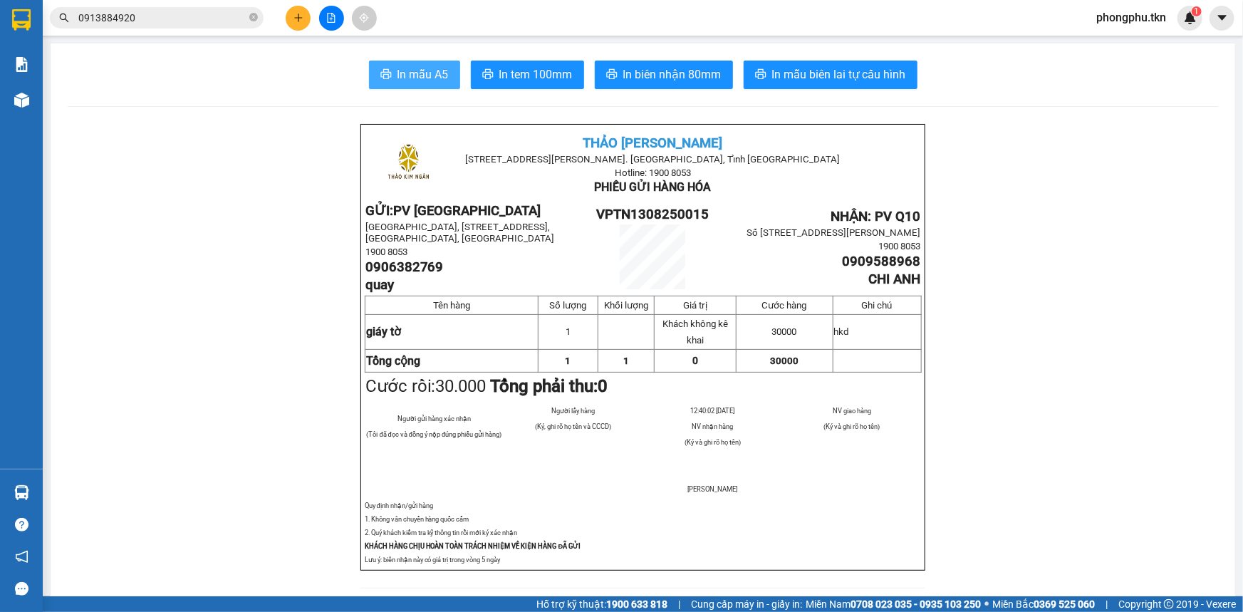
drag, startPoint x: 429, startPoint y: 71, endPoint x: 453, endPoint y: 56, distance: 28.2
click at [432, 64] on button "In mẫu A5" at bounding box center [414, 75] width 91 height 28
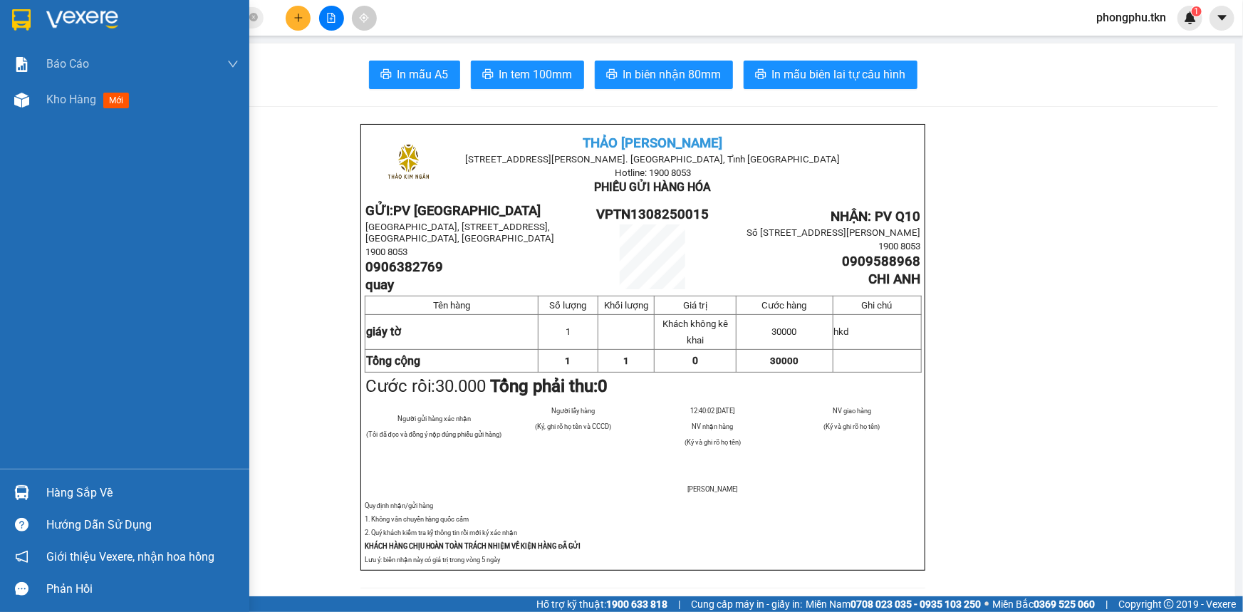
click at [45, 494] on div "Hàng sắp về" at bounding box center [124, 492] width 249 height 32
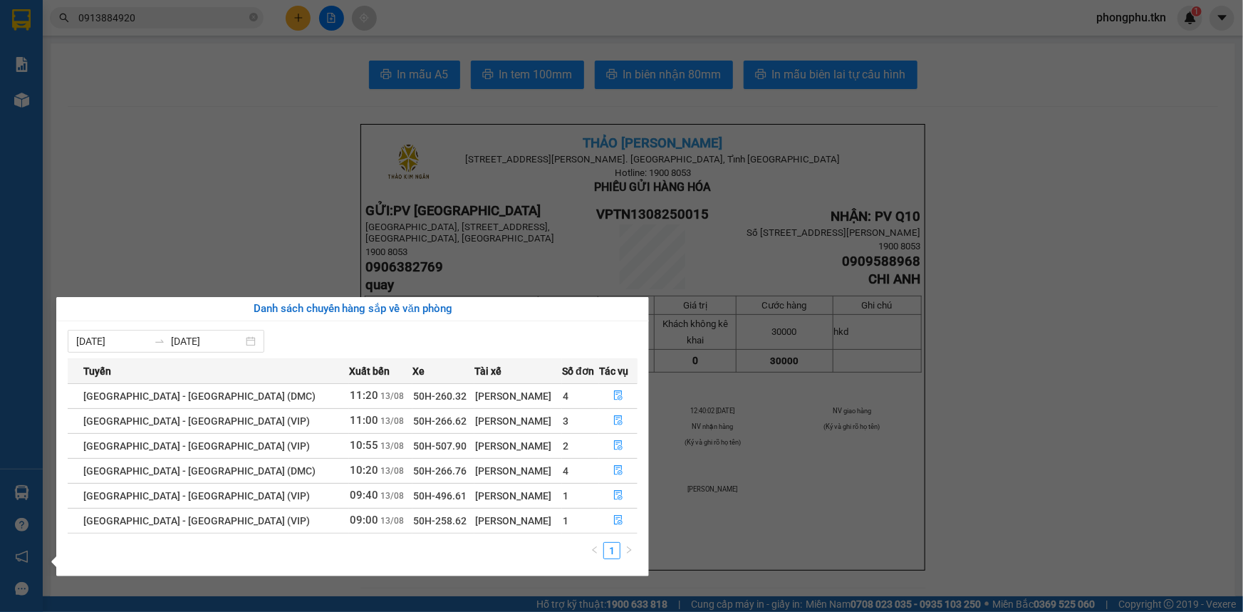
click at [179, 161] on section "Kết quả tìm kiếm ( 4 ) Bộ lọc Mã ĐH Trạng thái Món hàng Thu hộ Tổng cước Chưa c…" at bounding box center [621, 306] width 1243 height 612
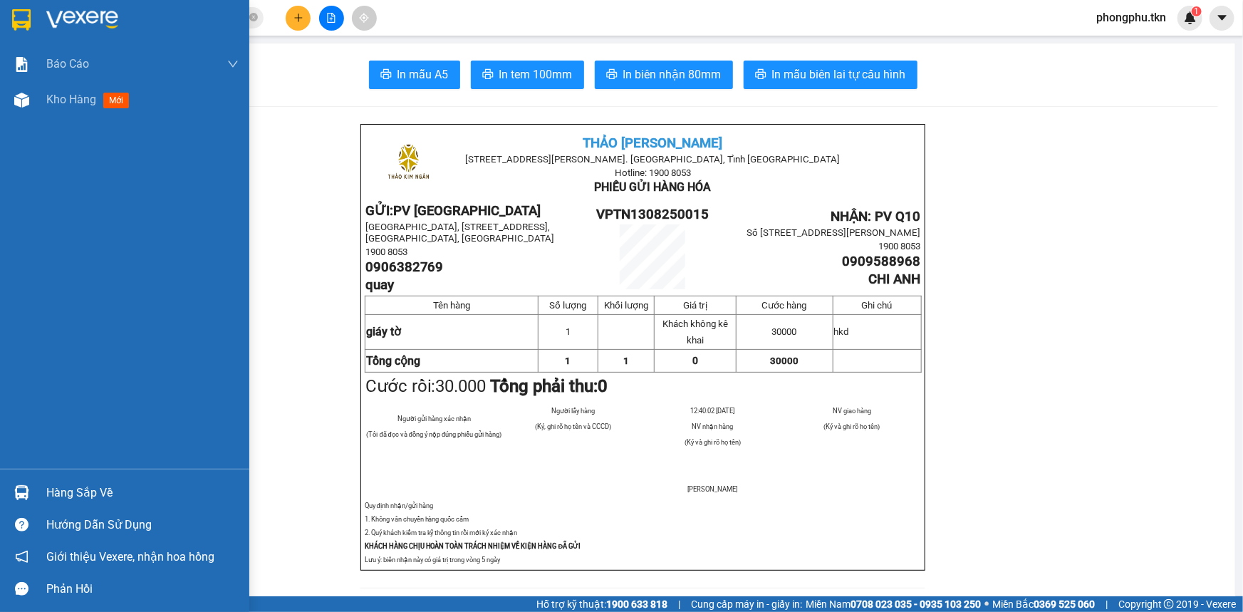
drag, startPoint x: 20, startPoint y: 505, endPoint x: 63, endPoint y: 494, distance: 44.7
click at [25, 501] on div "Hàng sắp về" at bounding box center [124, 492] width 249 height 32
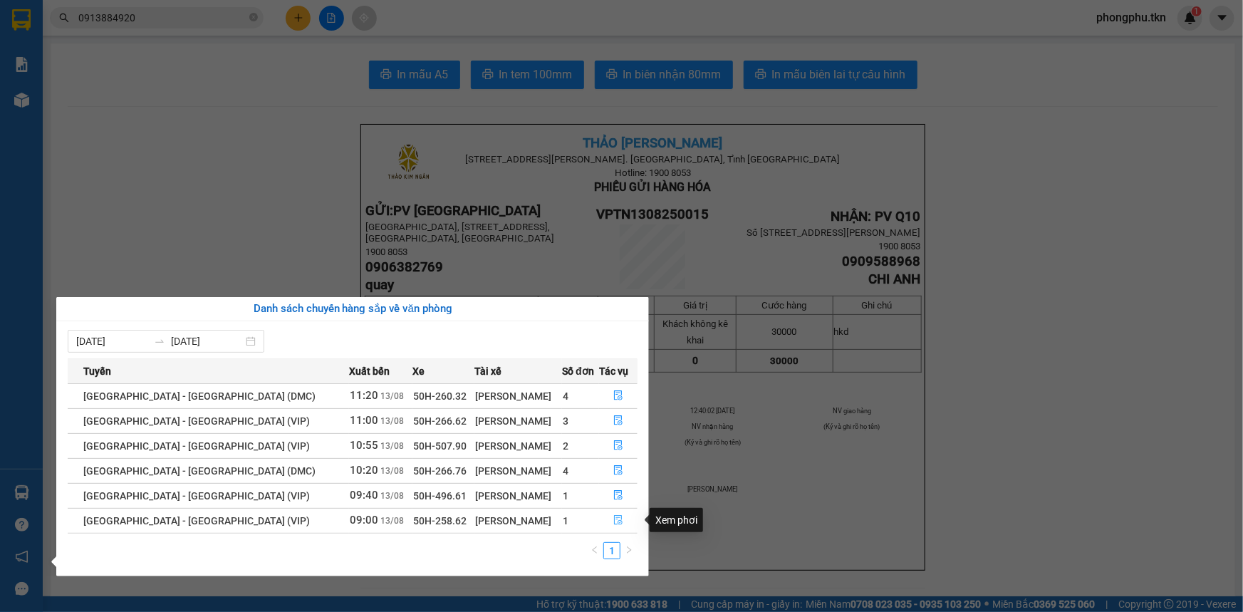
click at [619, 520] on icon "file-done" at bounding box center [618, 520] width 10 height 10
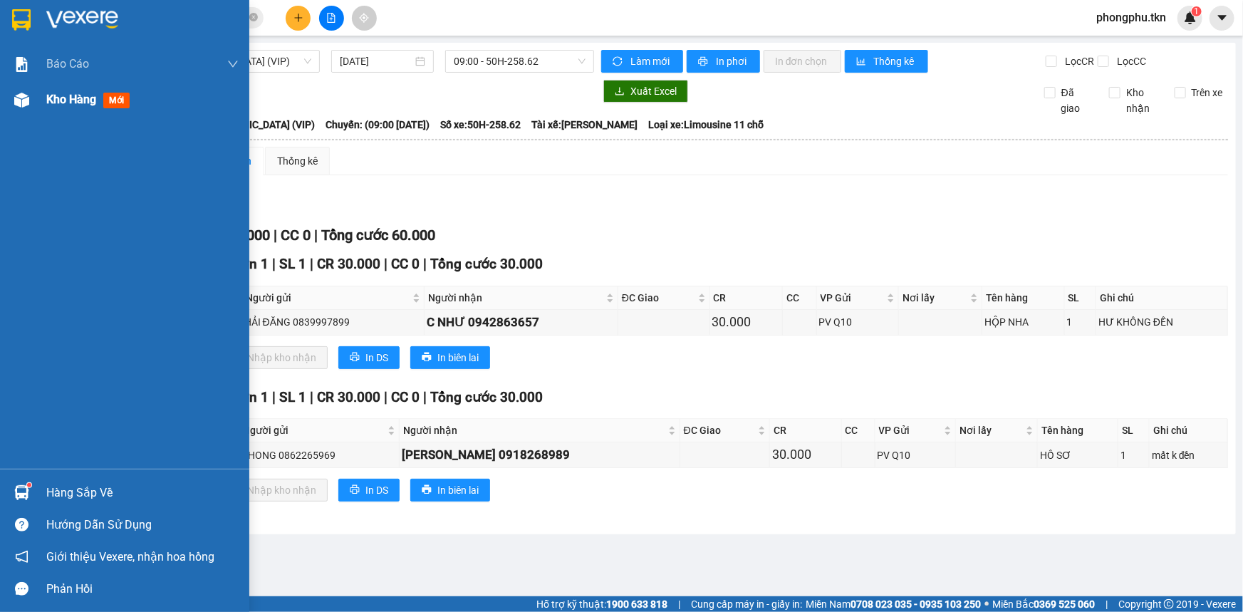
click at [61, 110] on div "Kho hàng mới" at bounding box center [142, 100] width 192 height 36
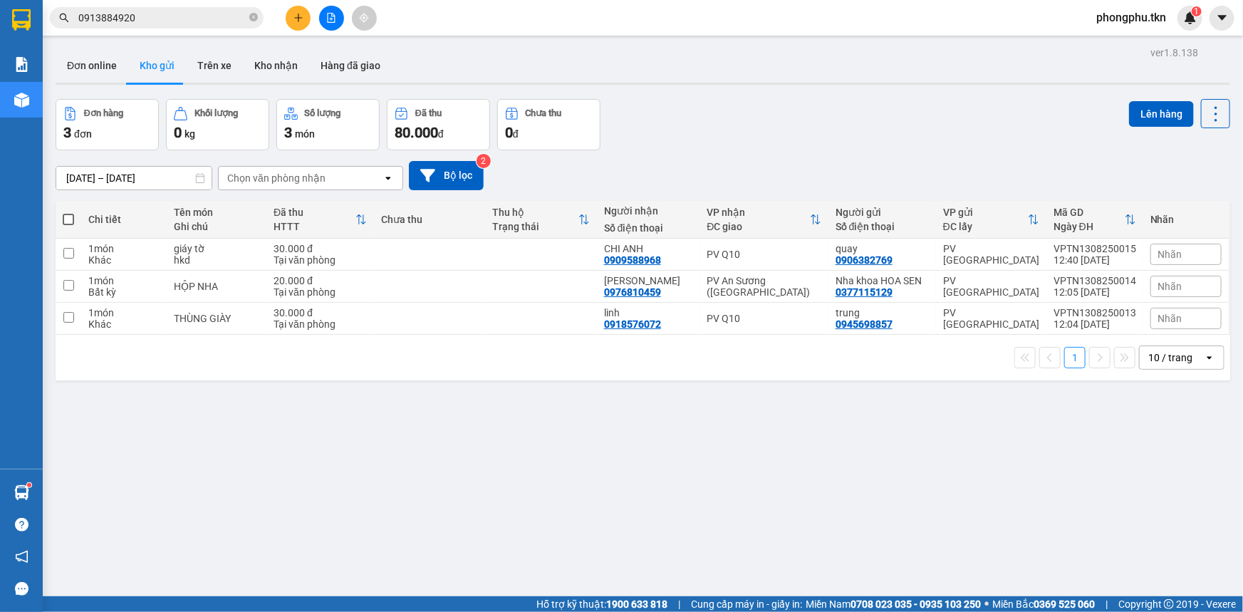
click at [68, 212] on label at bounding box center [68, 219] width 11 height 14
click at [68, 212] on input "checkbox" at bounding box center [68, 212] width 0 height 0
checkbox input "true"
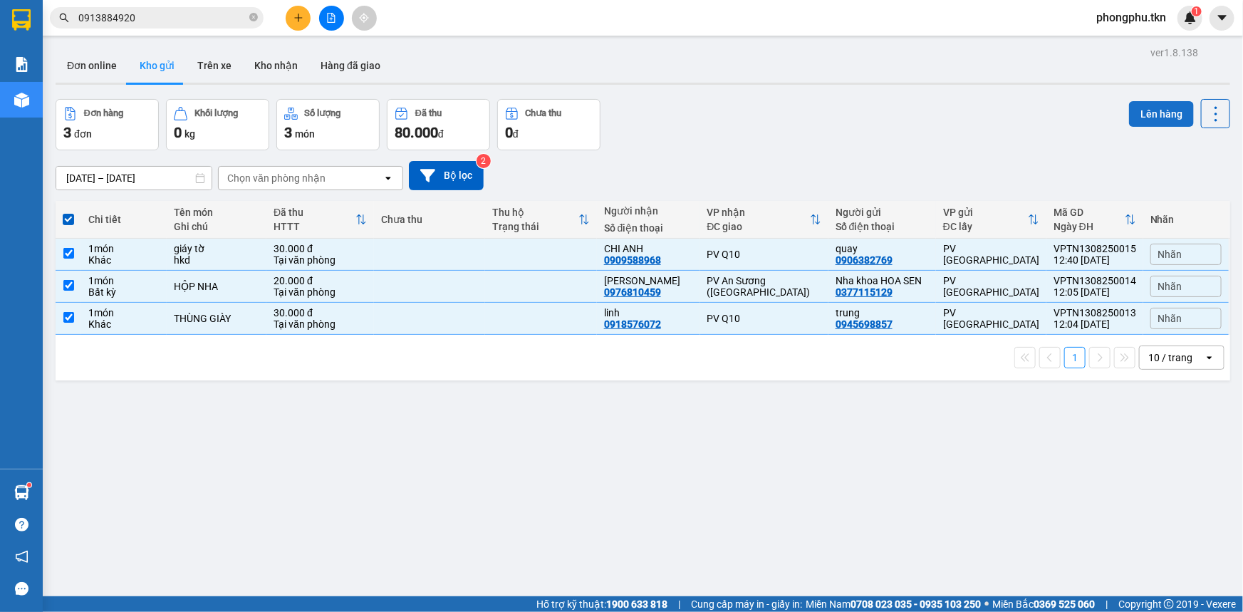
click at [1147, 113] on button "Lên hàng" at bounding box center [1161, 114] width 65 height 26
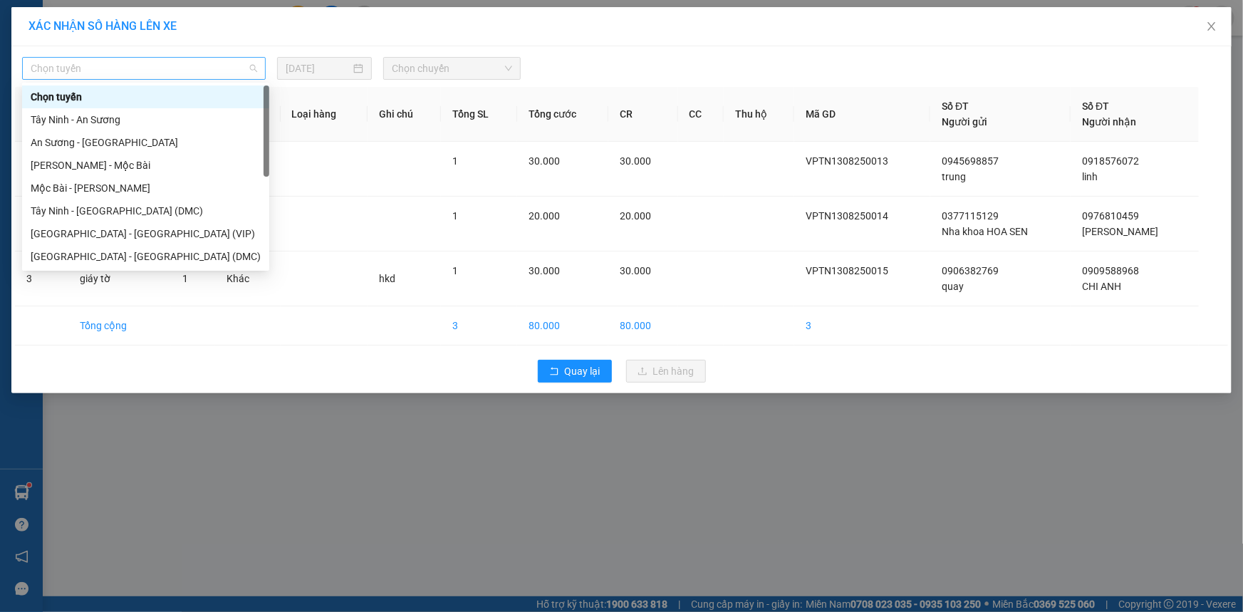
click at [244, 69] on span "Chọn tuyến" at bounding box center [144, 68] width 226 height 21
click at [111, 271] on div "Tây Ninh - Sài Gòn (VIP)" at bounding box center [146, 279] width 230 height 16
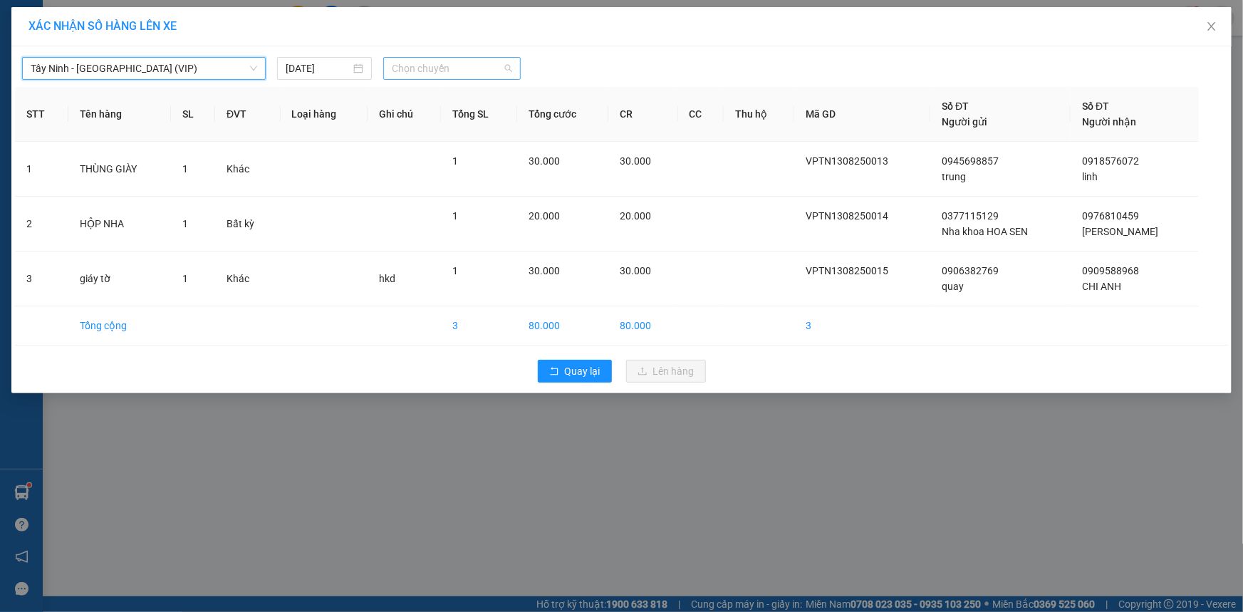
click at [491, 68] on span "Chọn chuyến" at bounding box center [452, 68] width 120 height 21
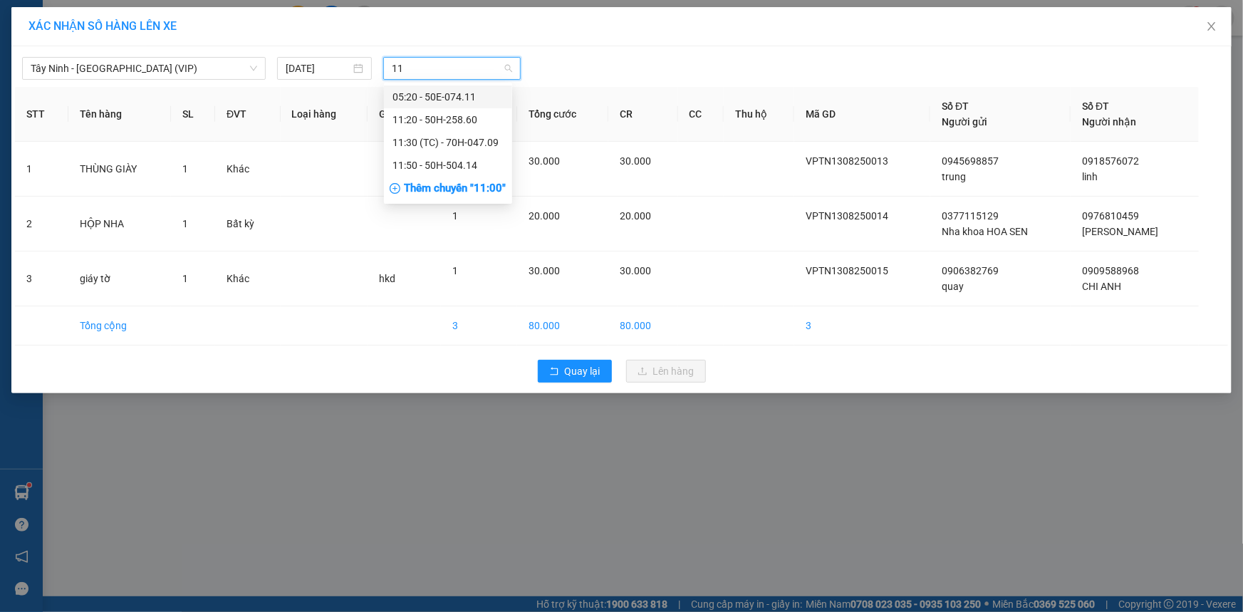
click at [447, 70] on input "11" at bounding box center [447, 68] width 110 height 21
type input "1"
type input "7"
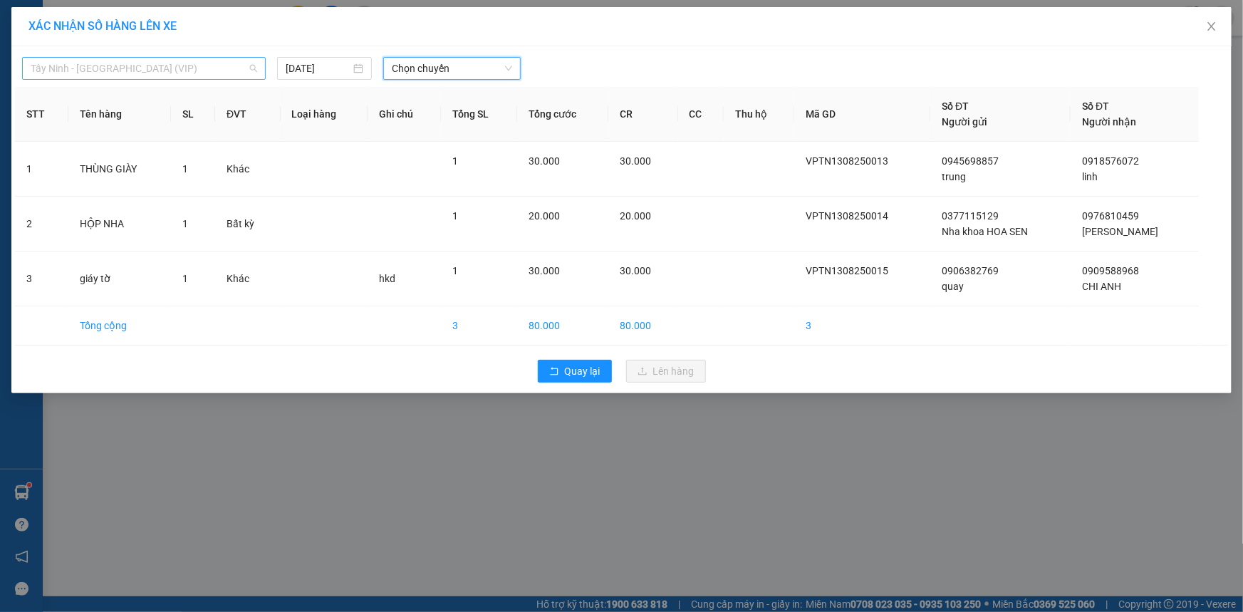
click at [252, 72] on span "Tây Ninh - Sài Gòn (VIP)" at bounding box center [144, 68] width 226 height 21
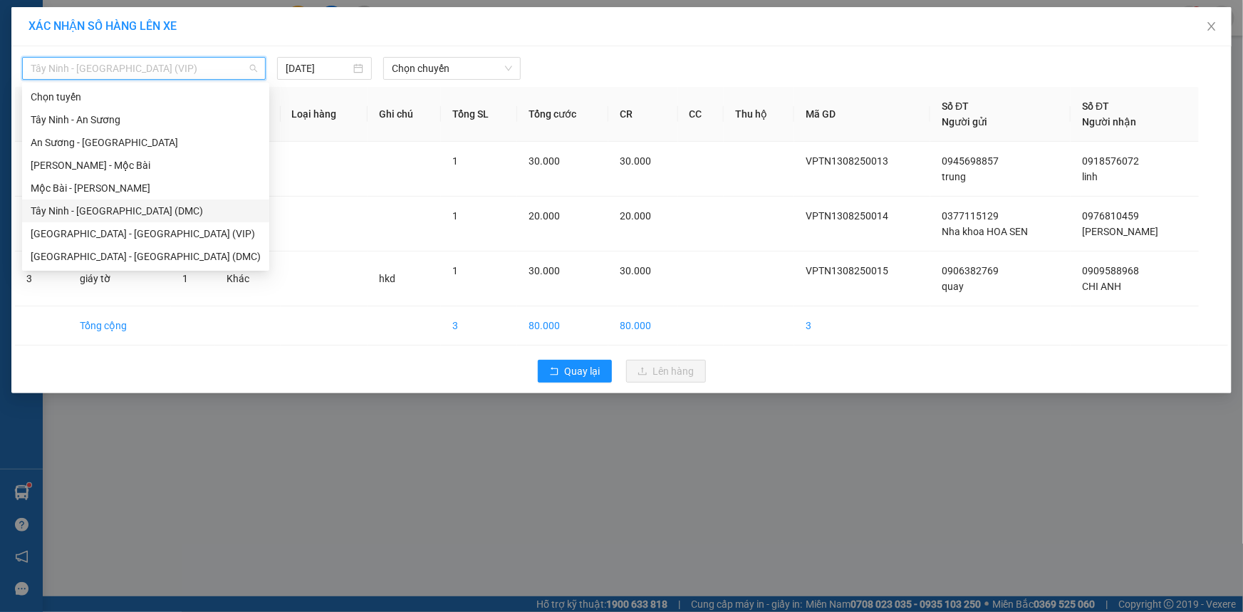
click at [157, 203] on div "Tây Ninh - Sài Gòn (DMC)" at bounding box center [146, 211] width 230 height 16
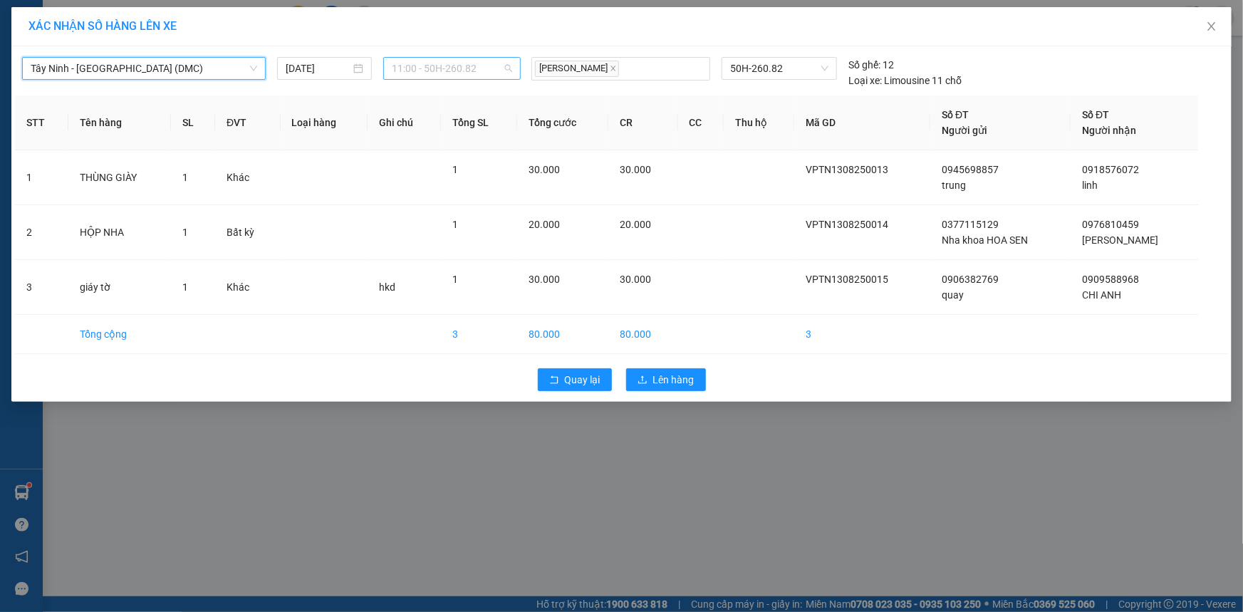
click at [513, 68] on div "11:00 - 50H-260.82" at bounding box center [451, 68] width 137 height 23
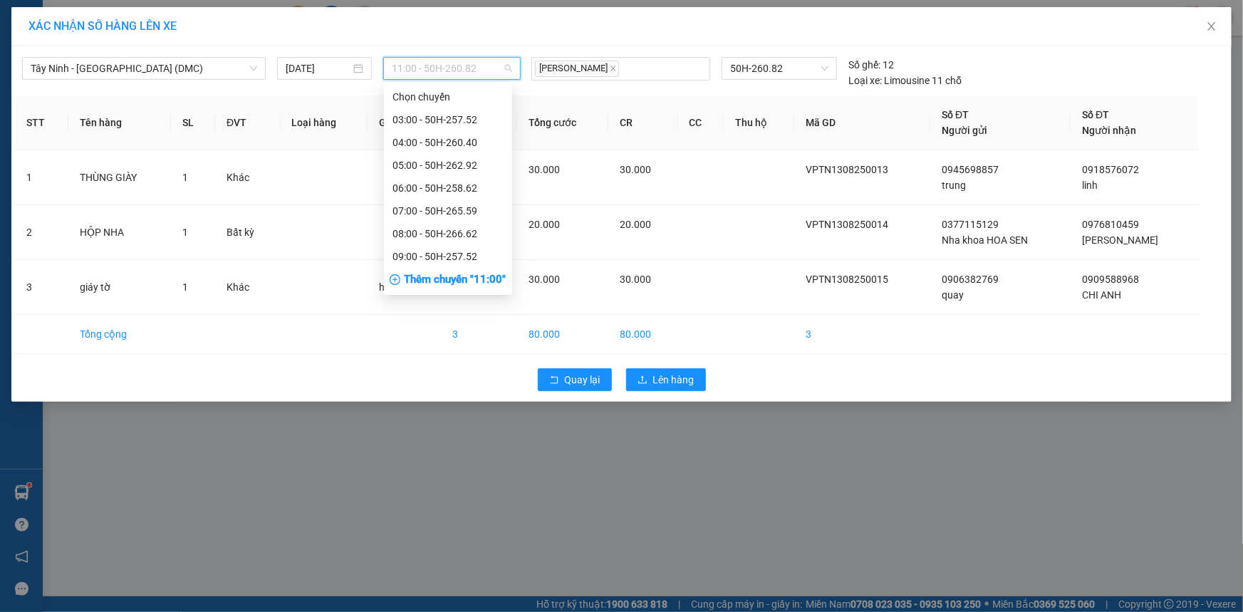
click at [461, 362] on div "13:00 - 50E-074.11" at bounding box center [447, 370] width 111 height 16
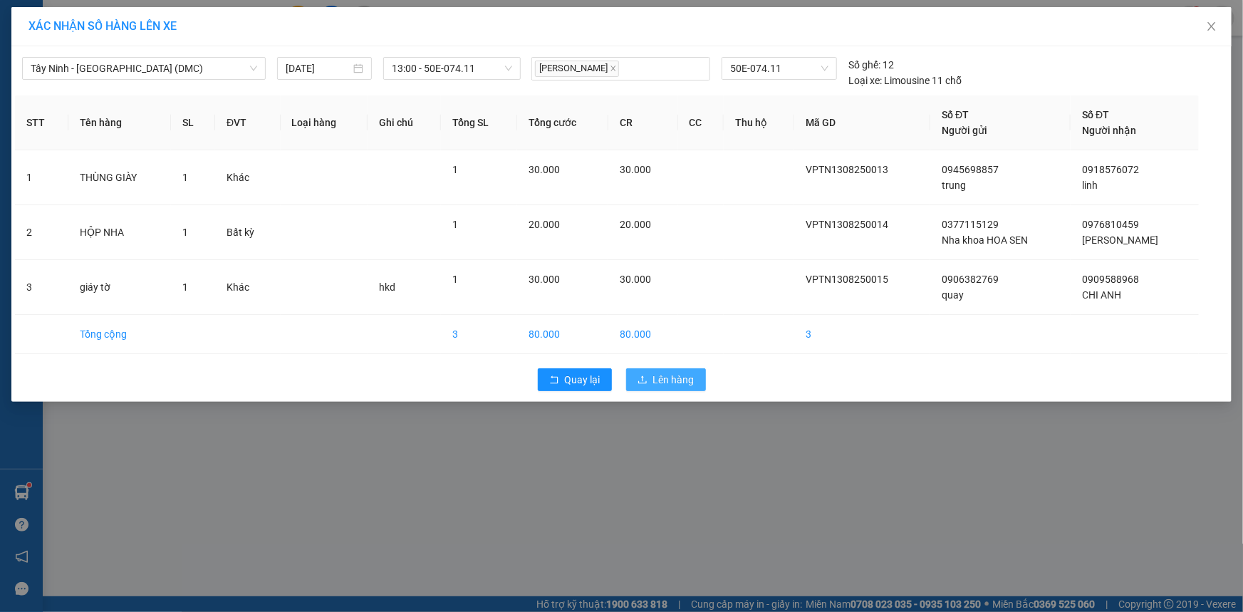
click at [674, 387] on button "Lên hàng" at bounding box center [666, 379] width 80 height 23
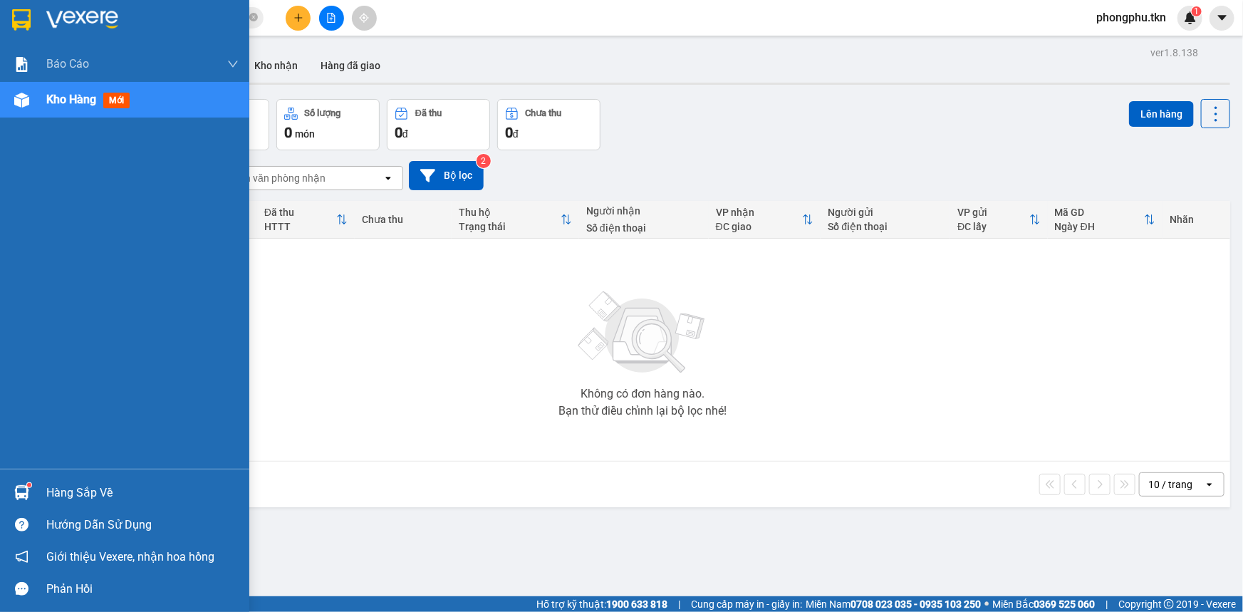
click at [29, 494] on div at bounding box center [21, 492] width 25 height 25
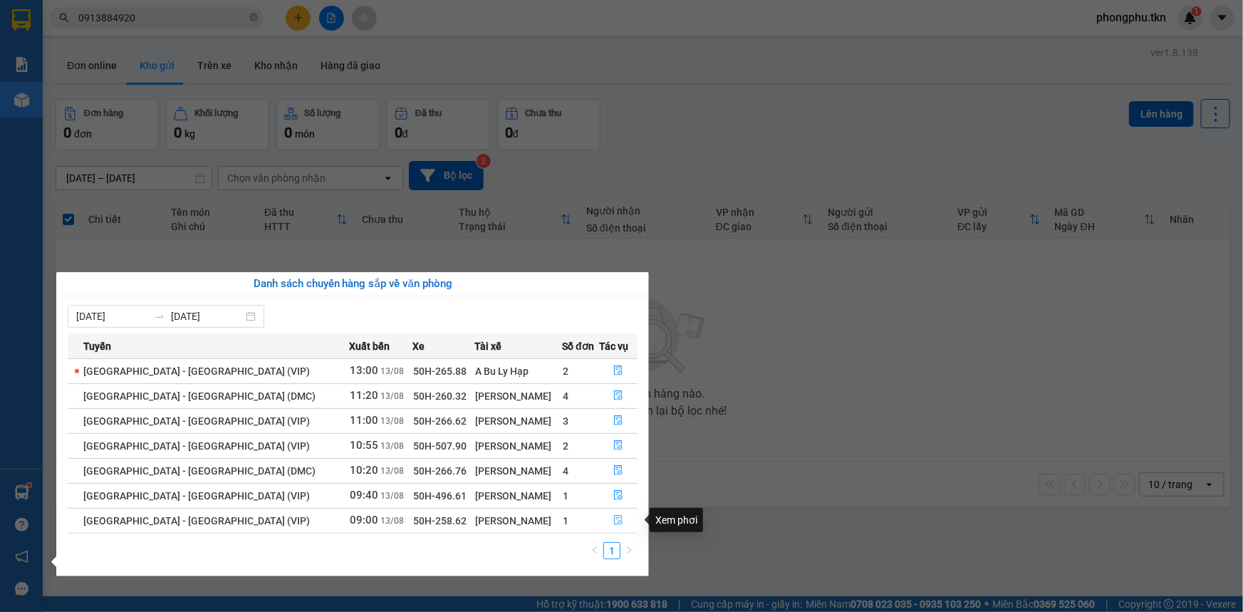
click at [614, 515] on icon "file-done" at bounding box center [618, 520] width 9 height 10
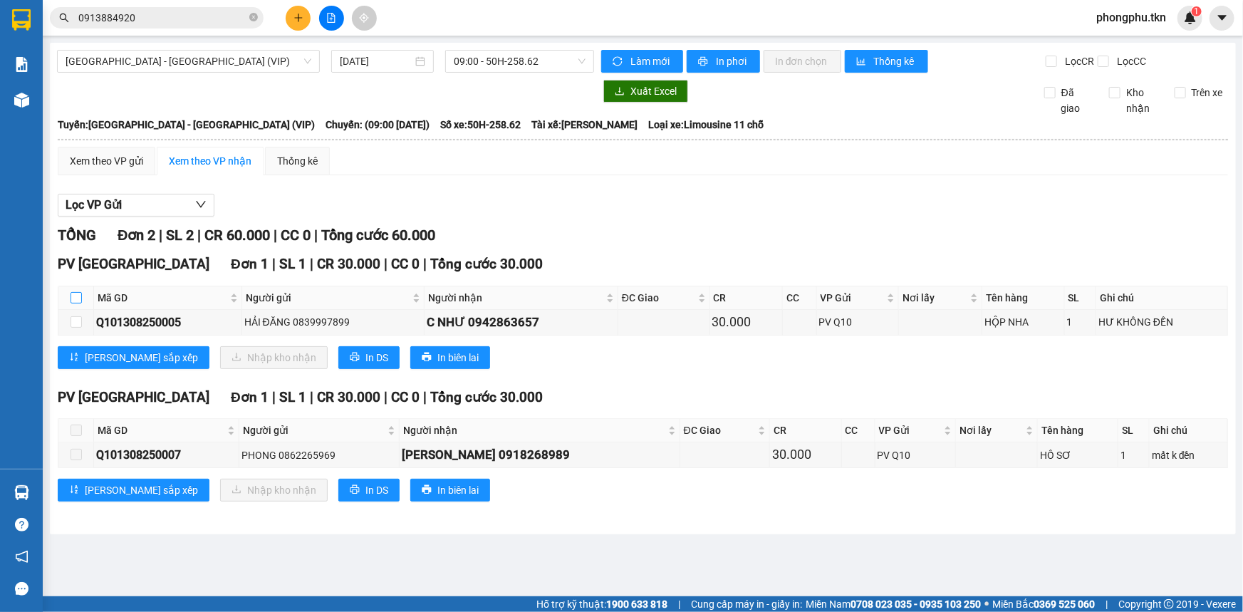
click at [77, 295] on input "checkbox" at bounding box center [76, 297] width 11 height 11
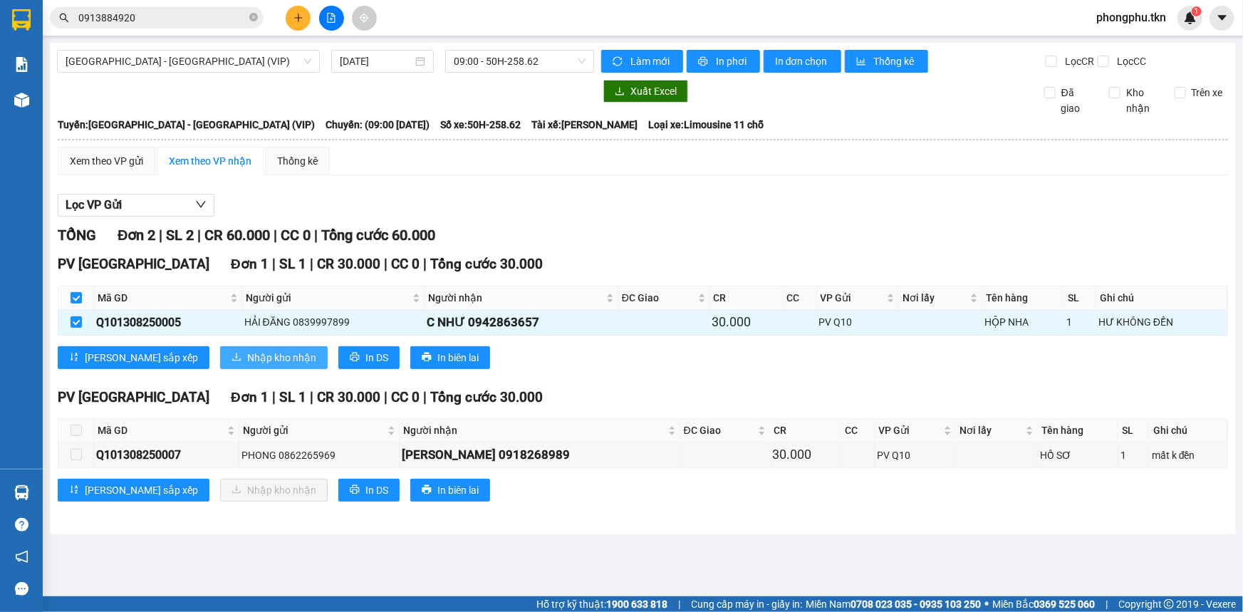
click at [220, 363] on button "Nhập kho nhận" at bounding box center [274, 357] width 108 height 23
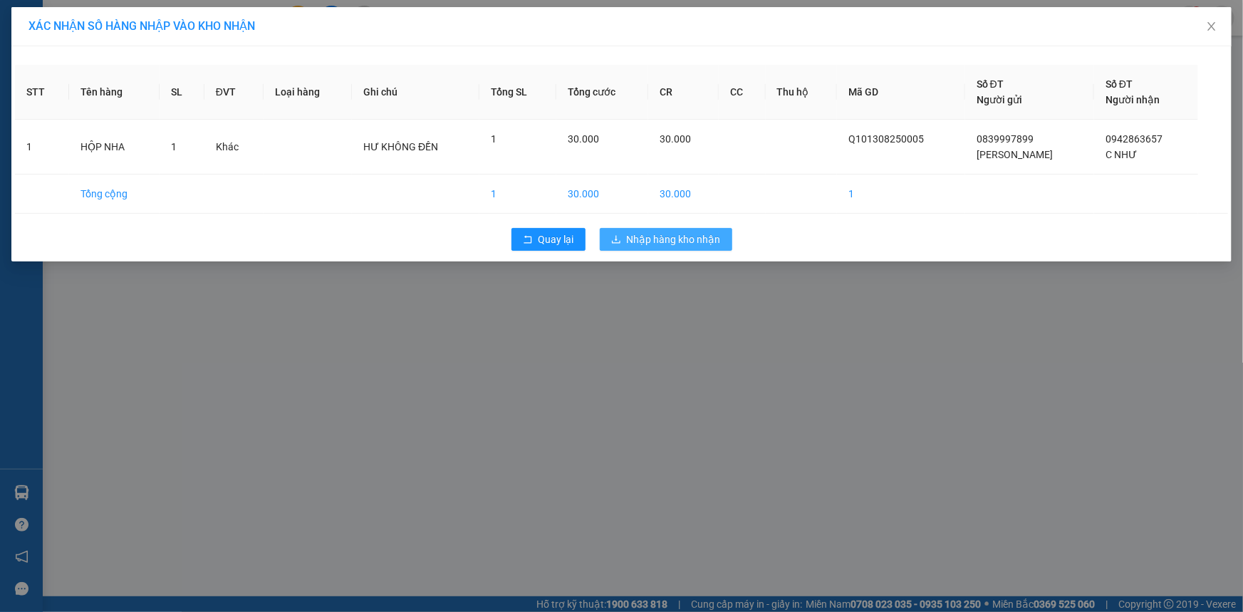
click at [664, 235] on span "Nhập hàng kho nhận" at bounding box center [674, 239] width 94 height 16
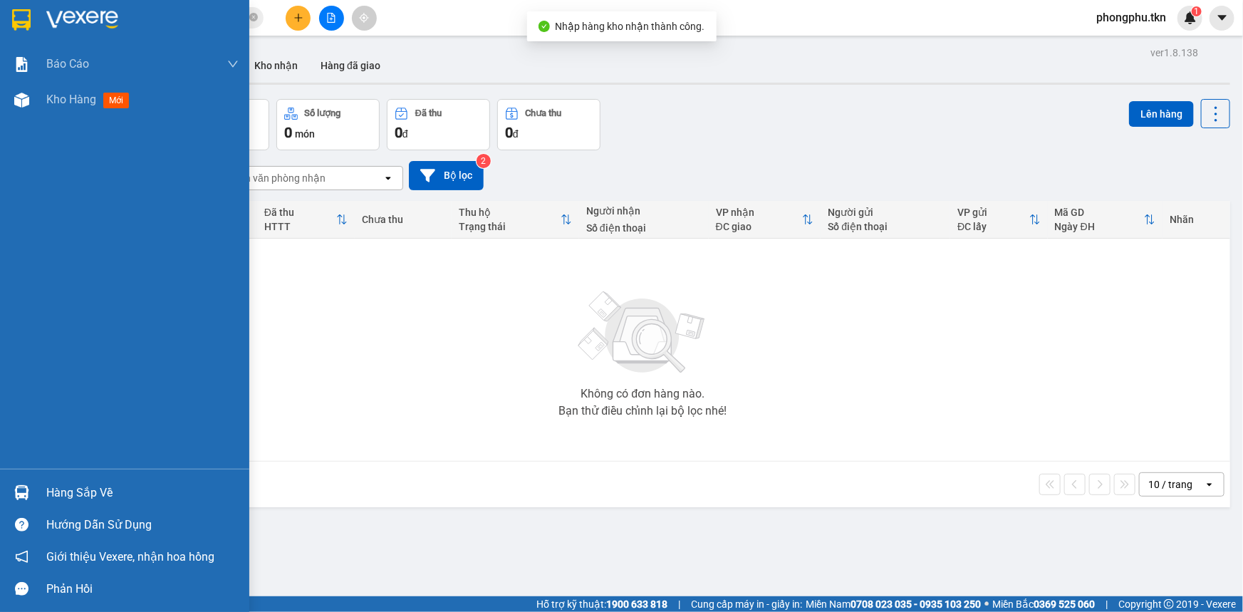
drag, startPoint x: 31, startPoint y: 484, endPoint x: 149, endPoint y: 481, distance: 117.5
click at [33, 484] on div at bounding box center [21, 492] width 25 height 25
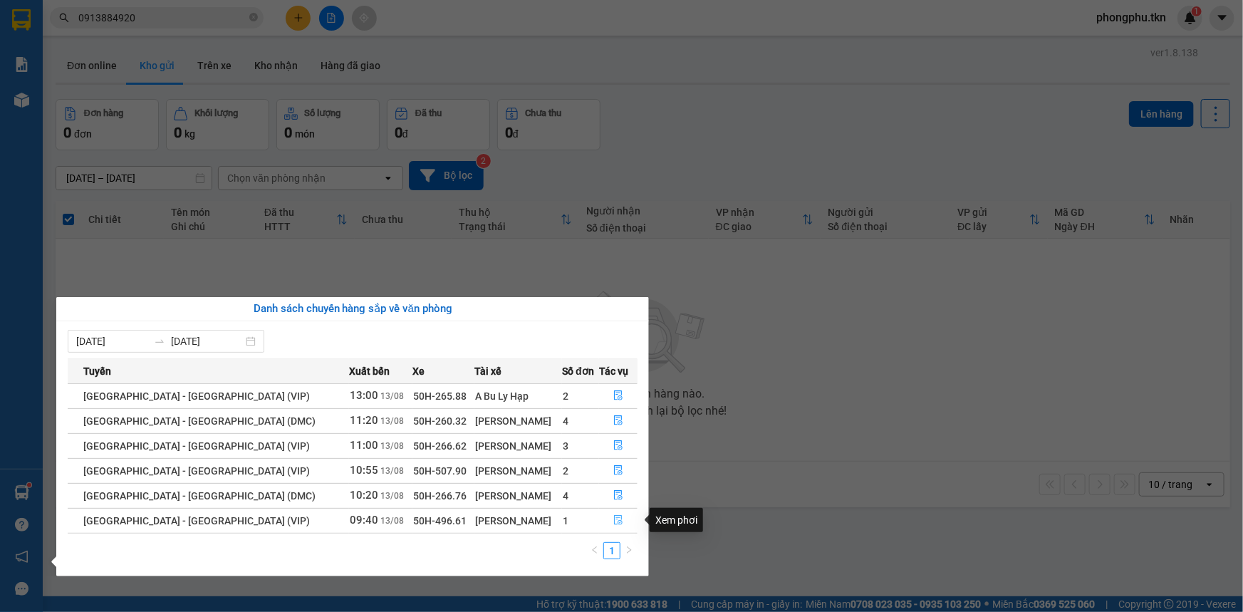
click at [616, 516] on icon "file-done" at bounding box center [618, 520] width 9 height 10
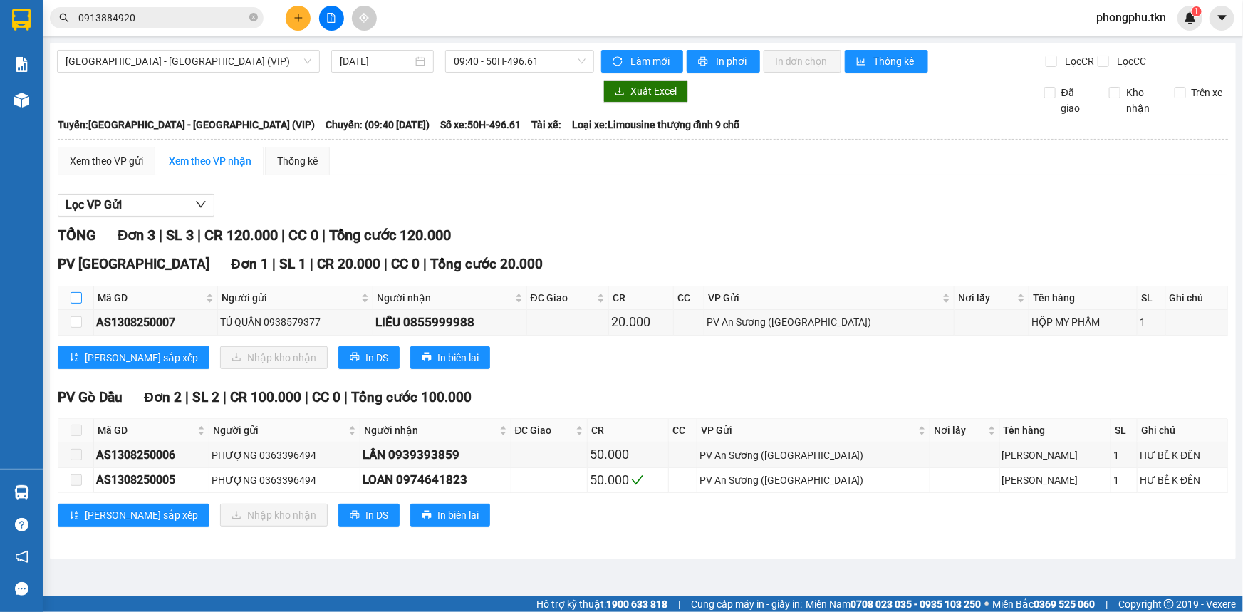
click at [74, 299] on input "checkbox" at bounding box center [76, 297] width 11 height 11
checkbox input "true"
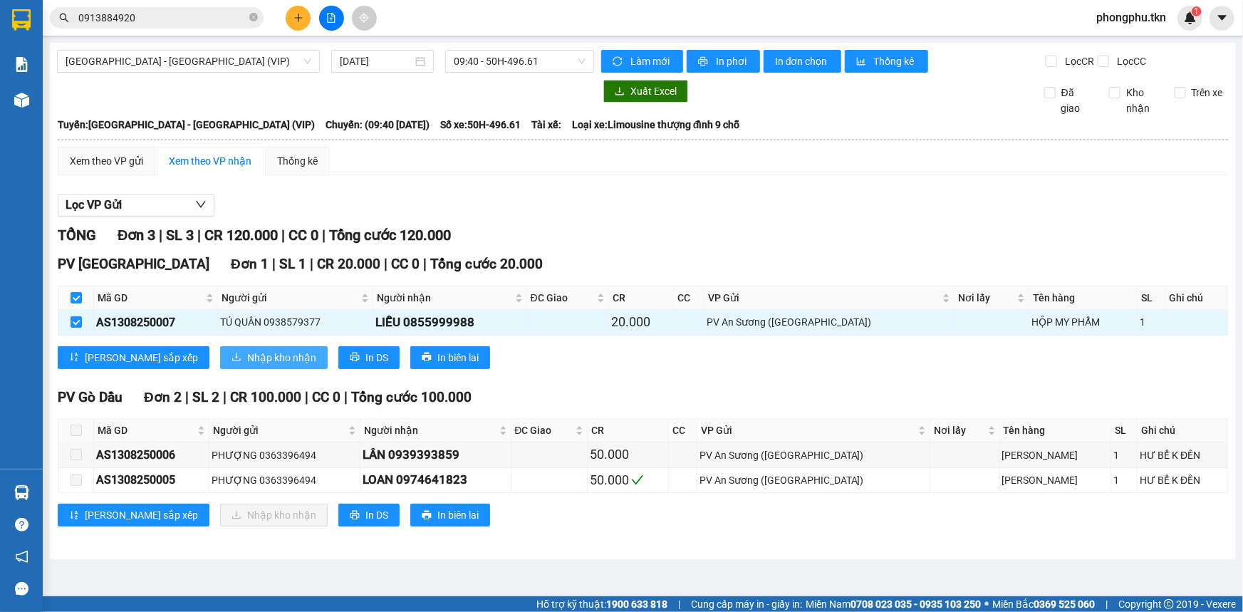
click at [247, 362] on span "Nhập kho nhận" at bounding box center [281, 358] width 69 height 16
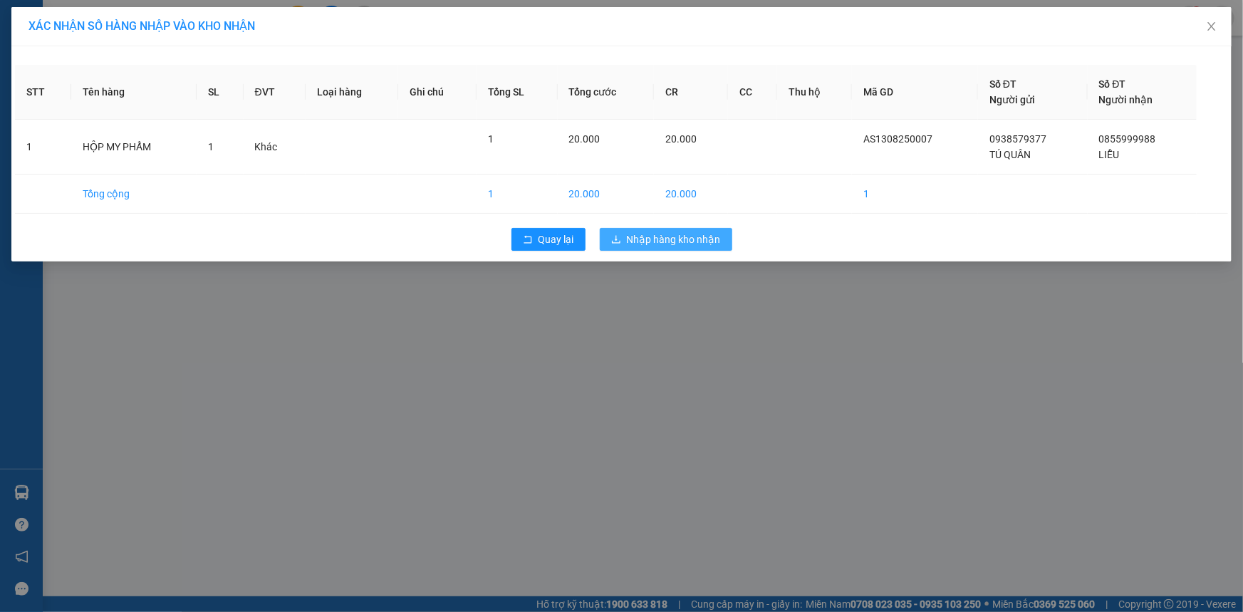
drag, startPoint x: 651, startPoint y: 242, endPoint x: 574, endPoint y: 217, distance: 80.9
click at [646, 241] on span "Nhập hàng kho nhận" at bounding box center [674, 239] width 94 height 16
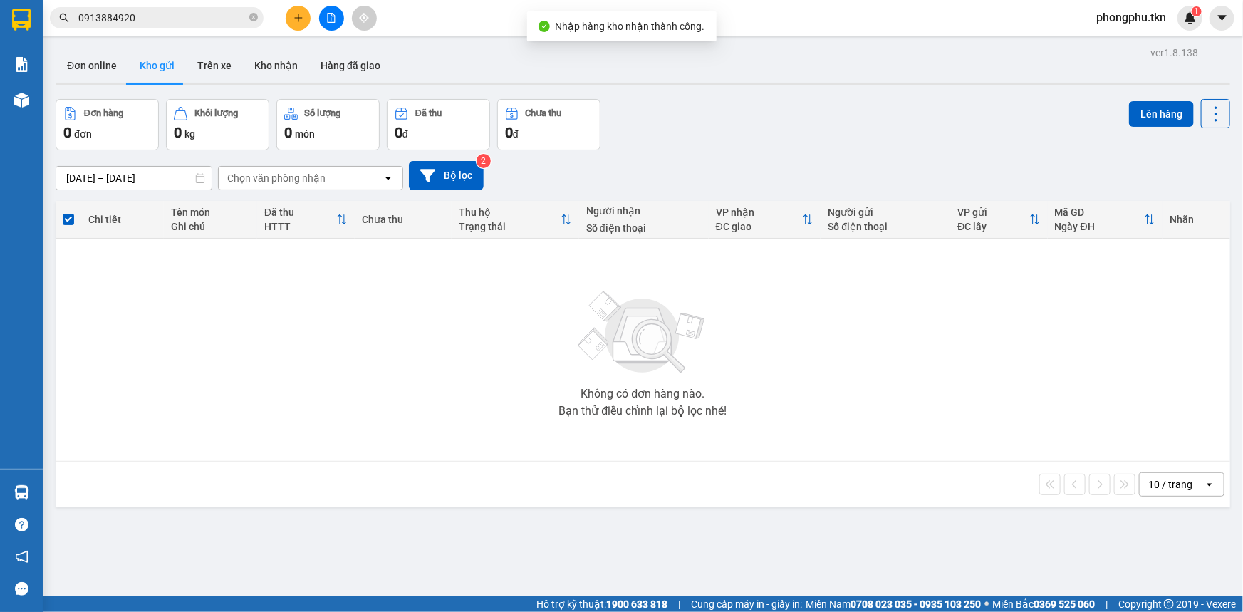
click at [185, 17] on input "0913884920" at bounding box center [162, 18] width 168 height 16
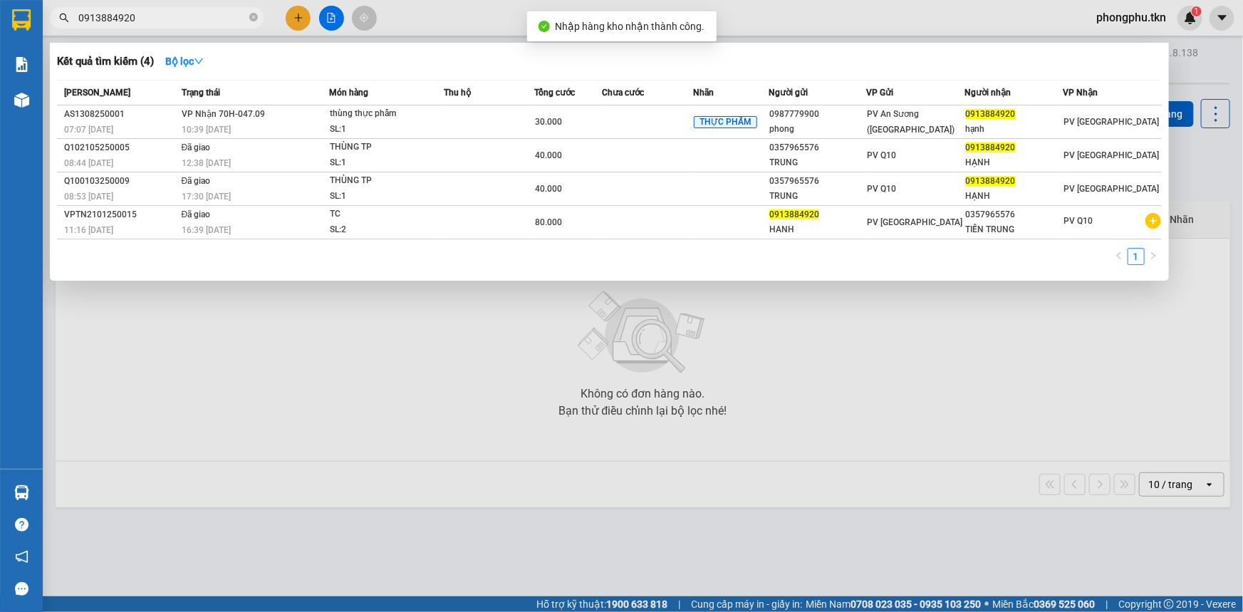
click at [185, 17] on input "0913884920" at bounding box center [162, 18] width 168 height 16
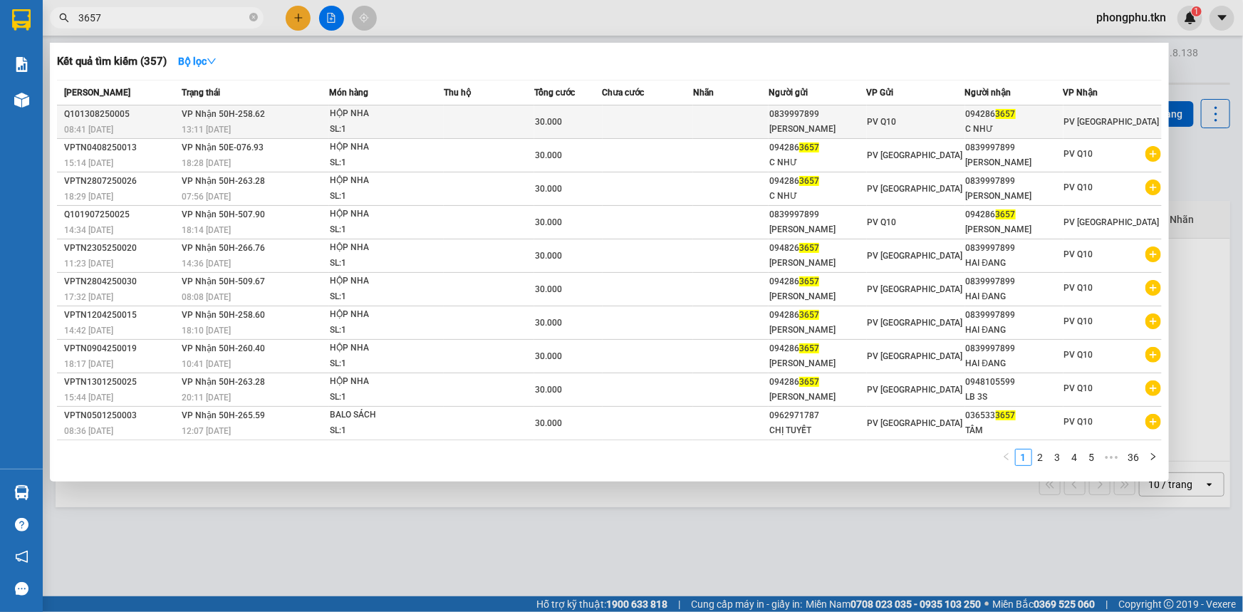
type input "3657"
click at [171, 122] on div "08:41 - 13/08" at bounding box center [120, 130] width 113 height 16
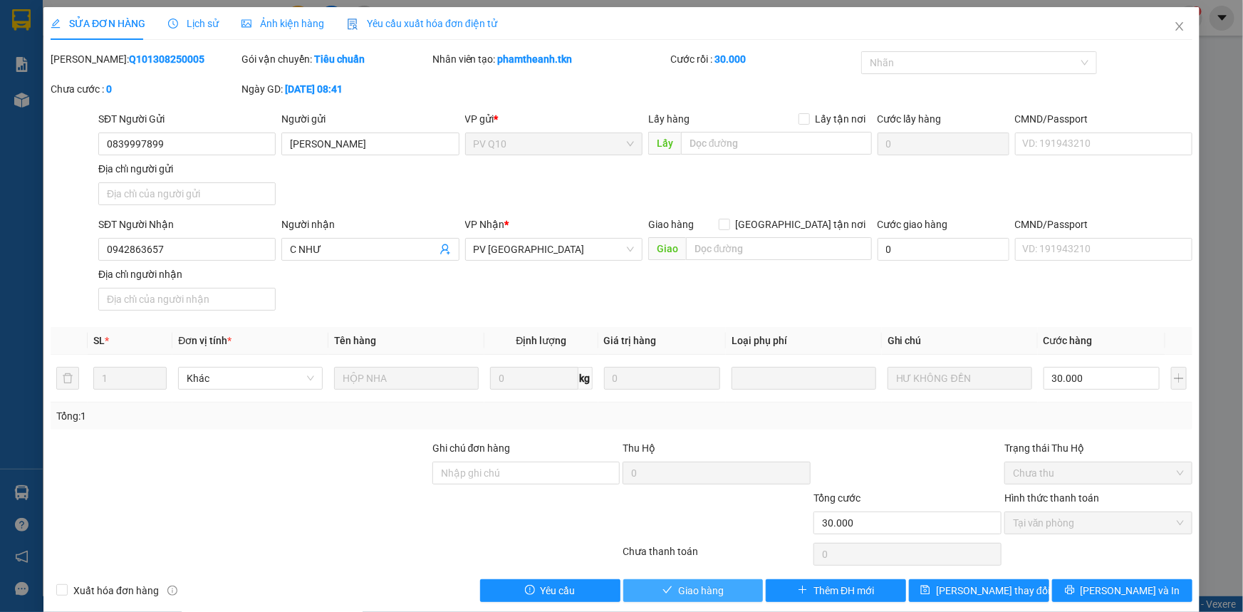
click at [684, 591] on span "Giao hàng" at bounding box center [701, 591] width 46 height 16
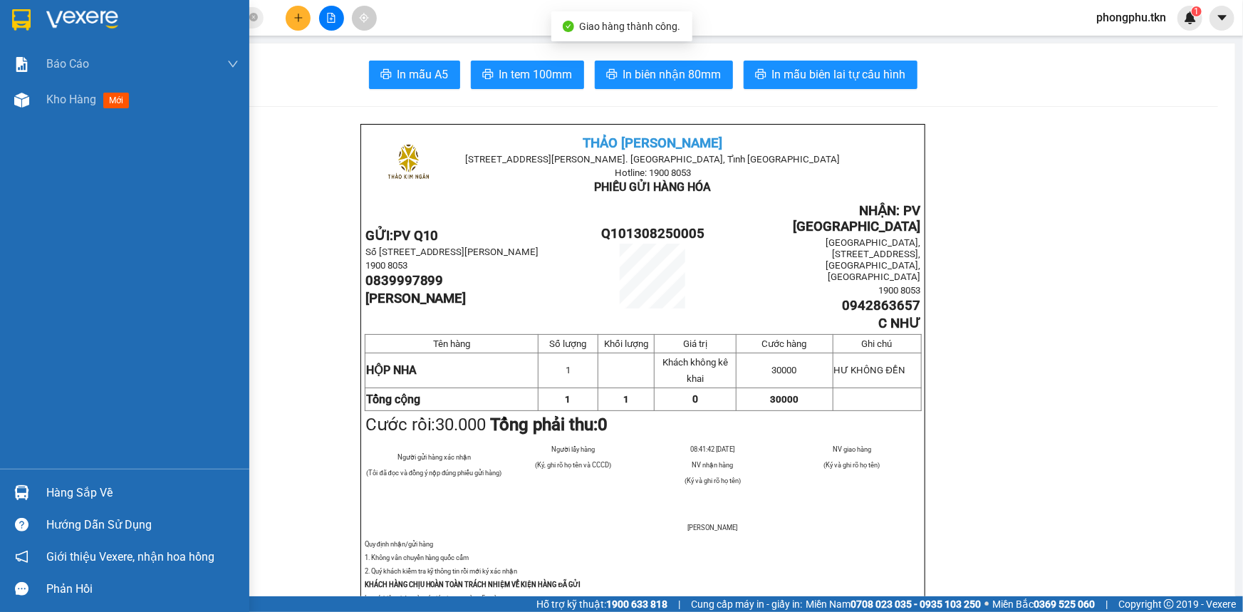
drag, startPoint x: 31, startPoint y: 489, endPoint x: 40, endPoint y: 486, distance: 9.0
click at [37, 489] on div "Hàng sắp về" at bounding box center [124, 492] width 249 height 32
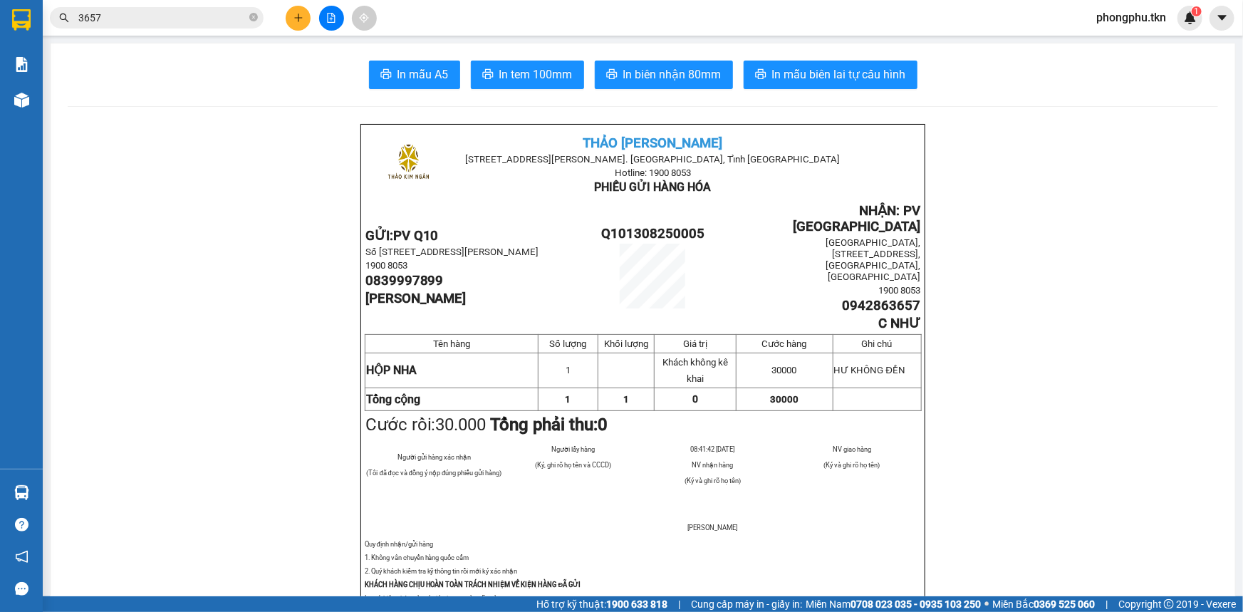
drag, startPoint x: 172, startPoint y: 129, endPoint x: 208, endPoint y: 7, distance: 127.1
click at [172, 130] on section "Kết quả tìm kiếm ( 357 ) Bộ lọc Mã ĐH Trạng thái Món hàng Thu hộ Tổng cước Chưa…" at bounding box center [621, 306] width 1243 height 612
click at [256, 13] on icon "close-circle" at bounding box center [253, 17] width 9 height 9
click at [296, 28] on button at bounding box center [298, 18] width 25 height 25
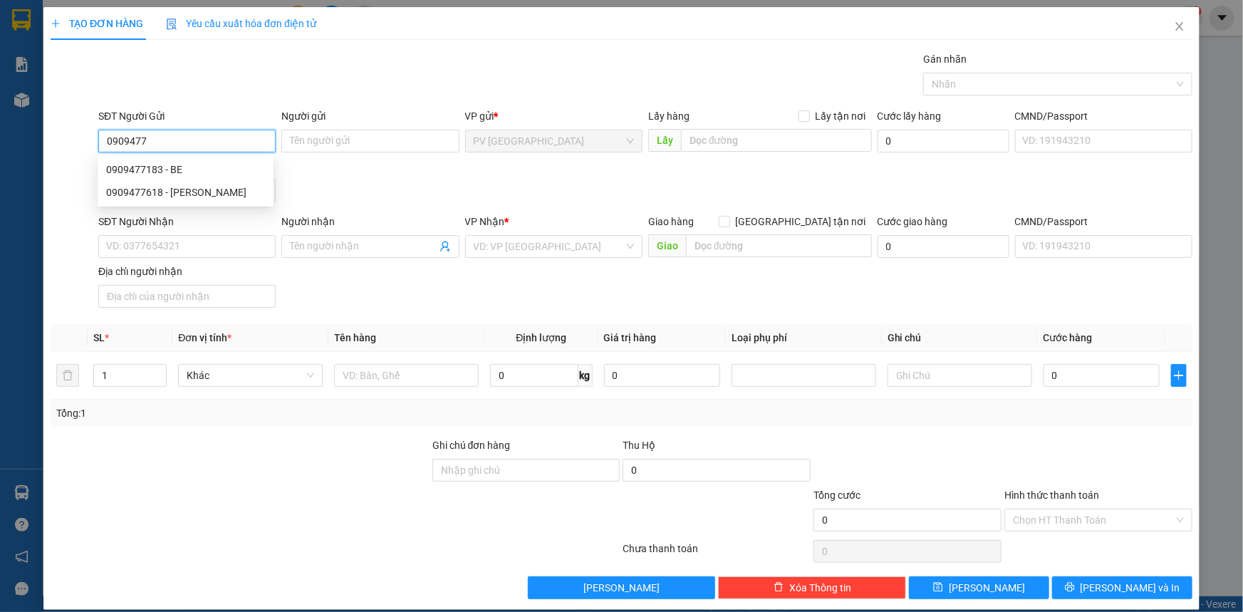
click at [173, 165] on div "0909477183 - BE" at bounding box center [185, 170] width 159 height 16
type input "0909477183"
type input "BE"
type input "0907299990"
type input "PHƯỚC"
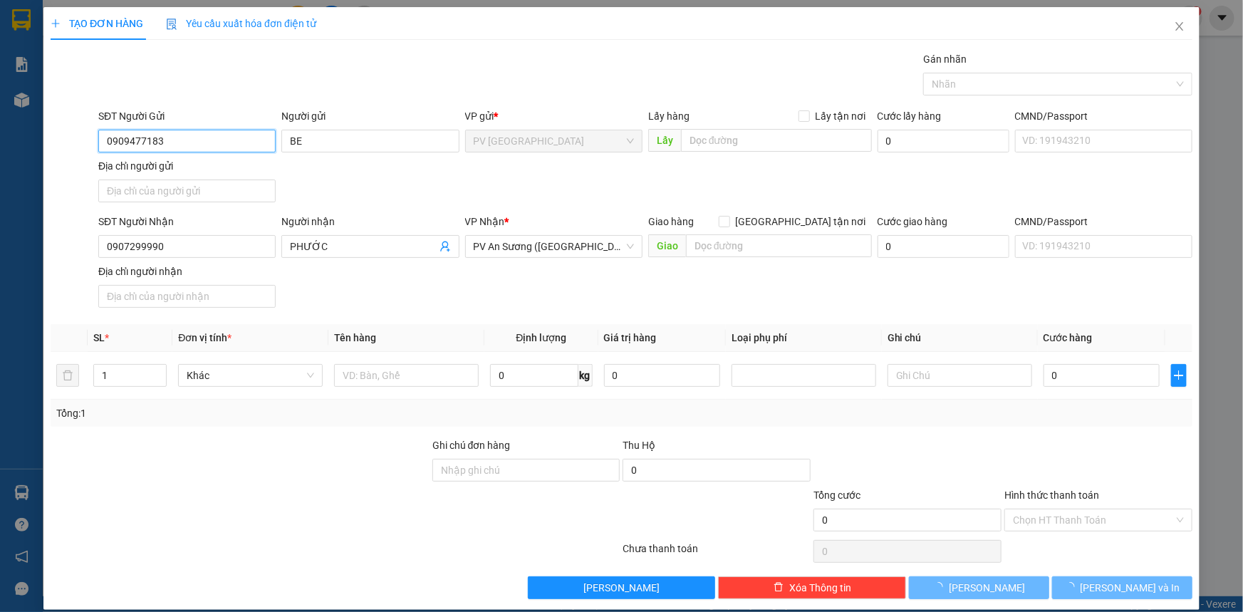
type input "20.000"
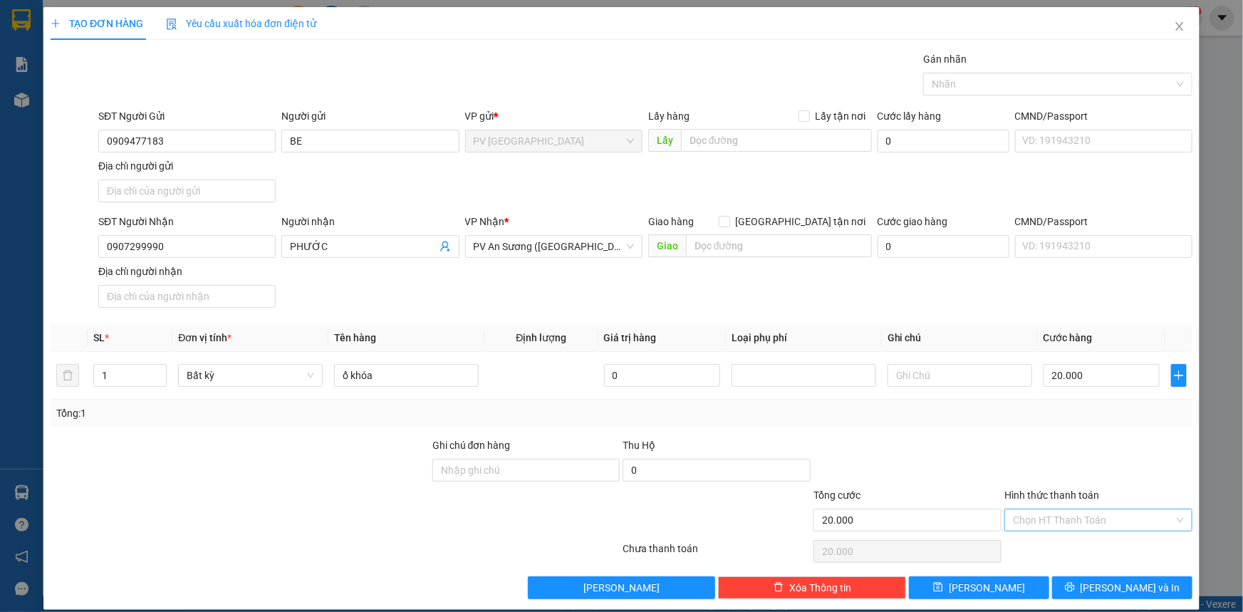
click at [1069, 518] on input "Hình thức thanh toán" at bounding box center [1093, 519] width 161 height 21
click at [1077, 543] on div "Tại văn phòng" at bounding box center [1089, 547] width 169 height 16
click at [1075, 582] on icon "printer" at bounding box center [1070, 587] width 10 height 10
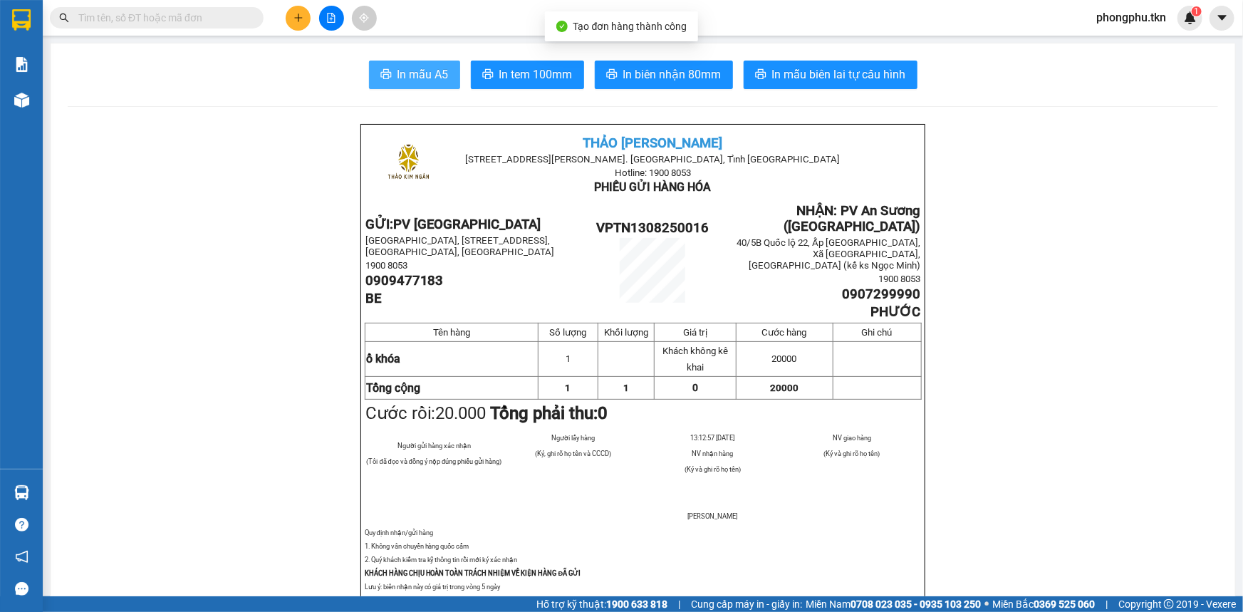
click at [444, 75] on span "In mẫu A5" at bounding box center [422, 75] width 51 height 18
click at [369, 61] on button "In mẫu A5" at bounding box center [414, 75] width 91 height 28
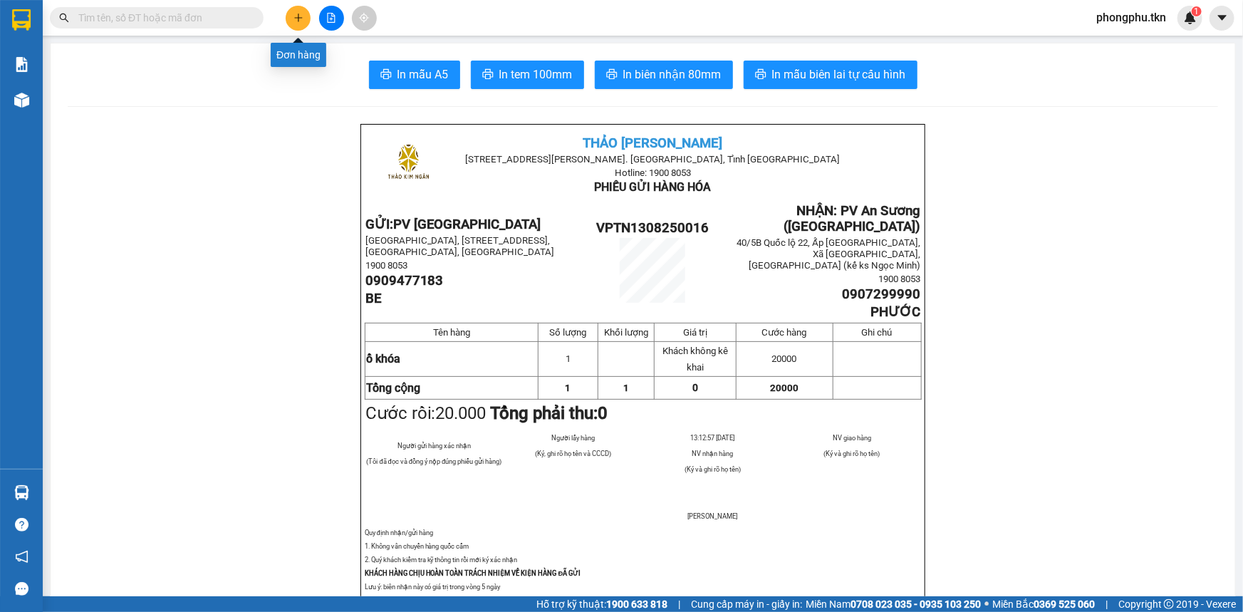
click at [291, 11] on button at bounding box center [298, 18] width 25 height 25
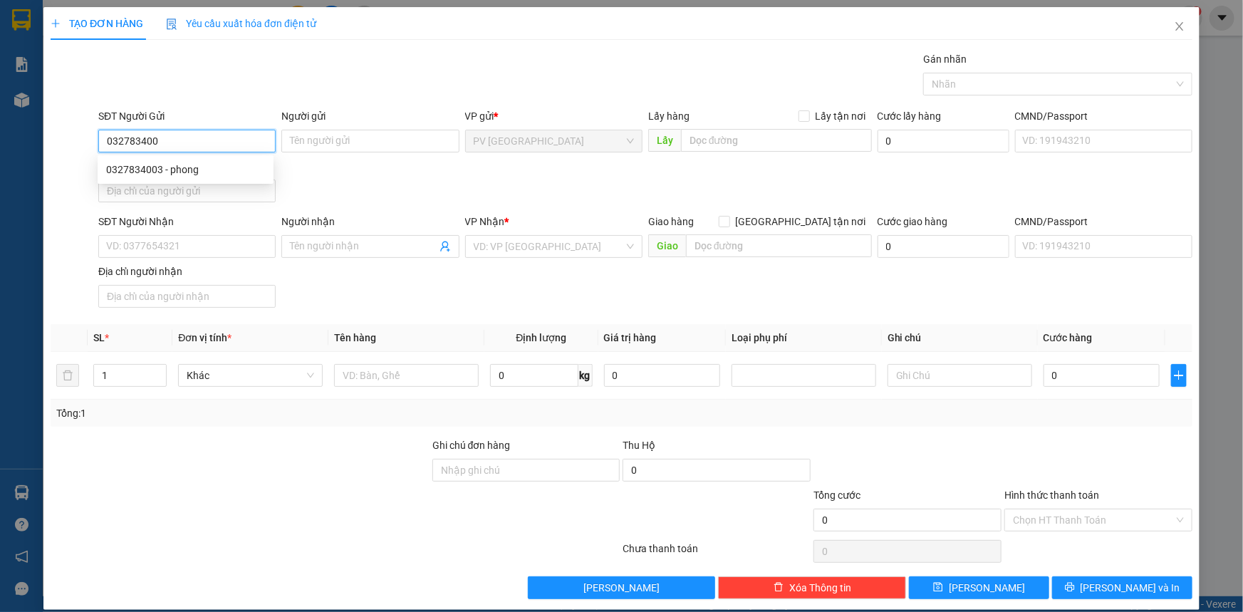
type input "0327834003"
click at [192, 165] on div "0327834003 - phong" at bounding box center [185, 170] width 159 height 16
type input "phong"
type input "0964273295"
type input "ĐIỆP"
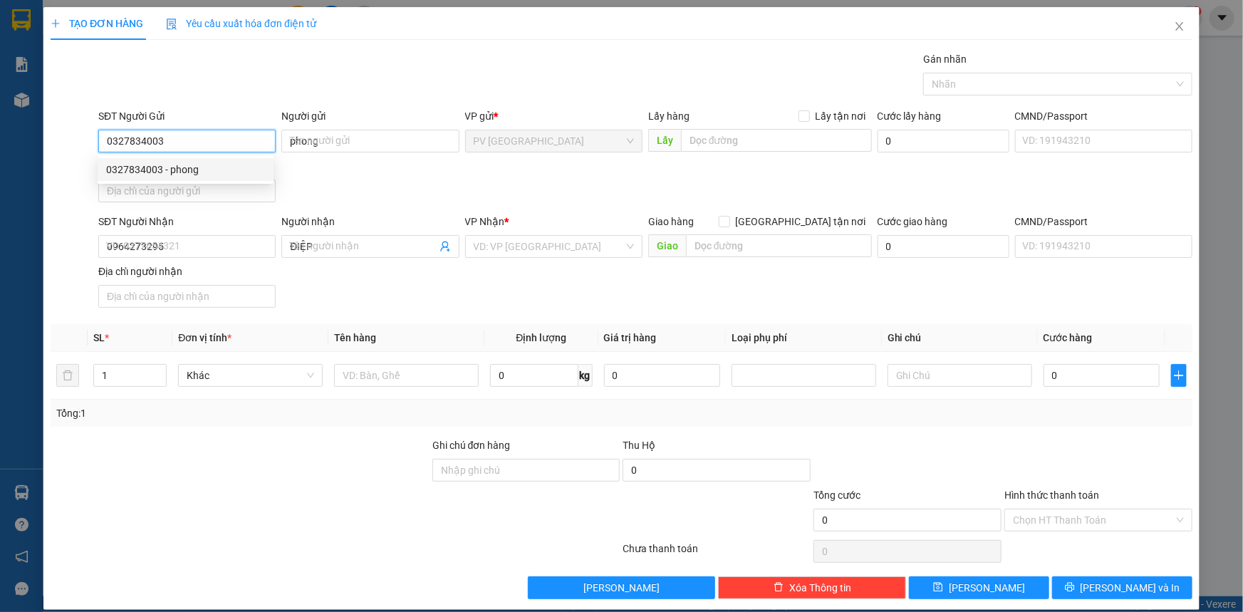
type input "30.000"
click at [984, 78] on div at bounding box center [1051, 83] width 248 height 17
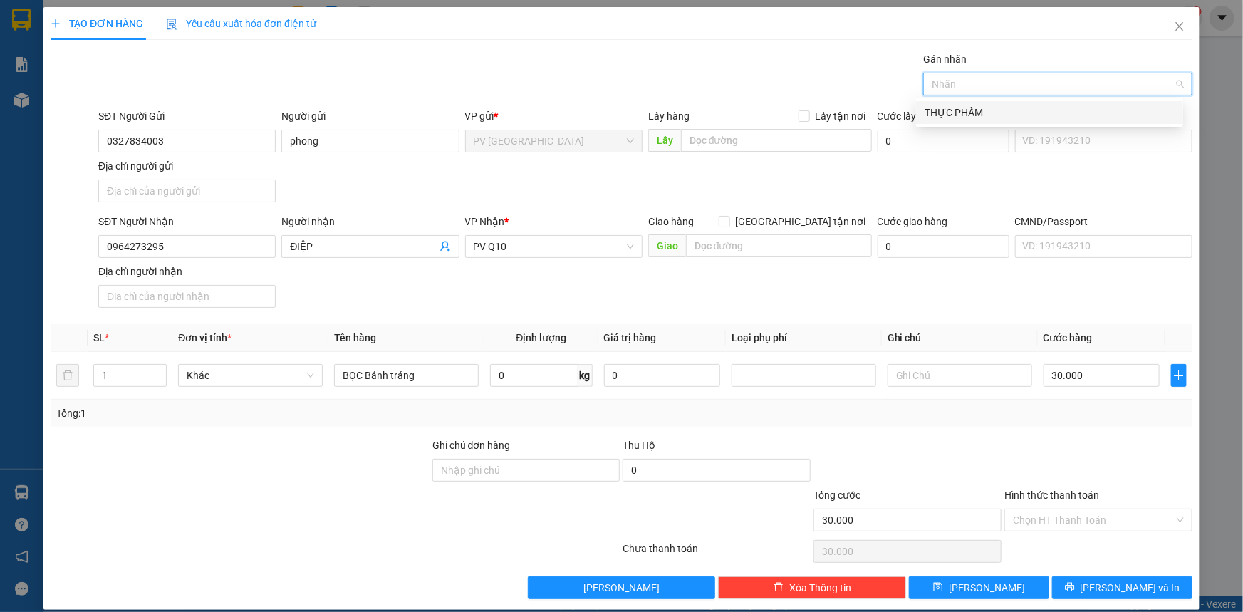
click at [979, 110] on div "THỰC PHẨM" at bounding box center [1049, 113] width 250 height 16
click at [1080, 521] on input "Hình thức thanh toán" at bounding box center [1093, 519] width 161 height 21
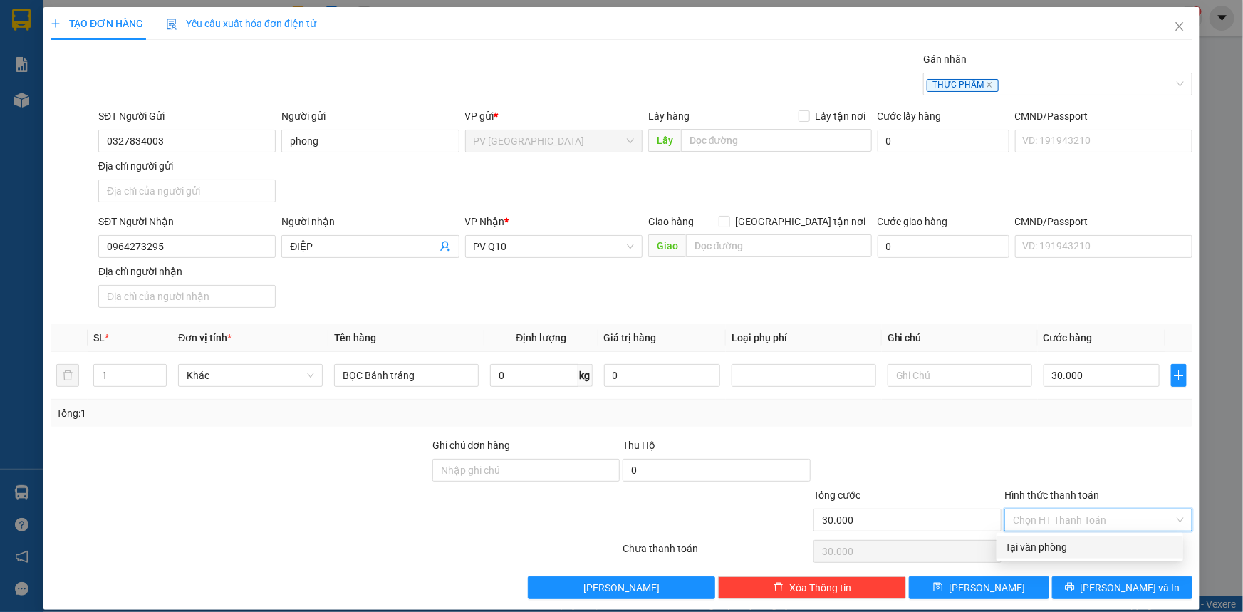
drag, startPoint x: 1073, startPoint y: 541, endPoint x: 1075, endPoint y: 549, distance: 8.3
click at [1073, 543] on div "Tại văn phòng" at bounding box center [1089, 547] width 169 height 16
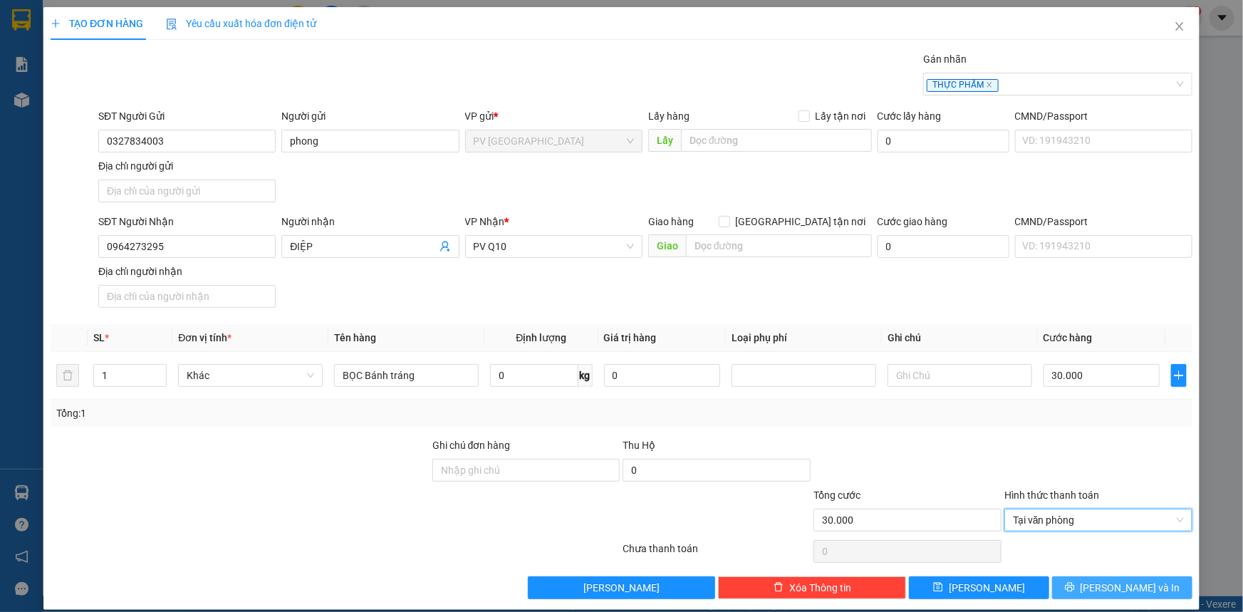
click at [1075, 590] on button "Lưu và In" at bounding box center [1122, 587] width 140 height 23
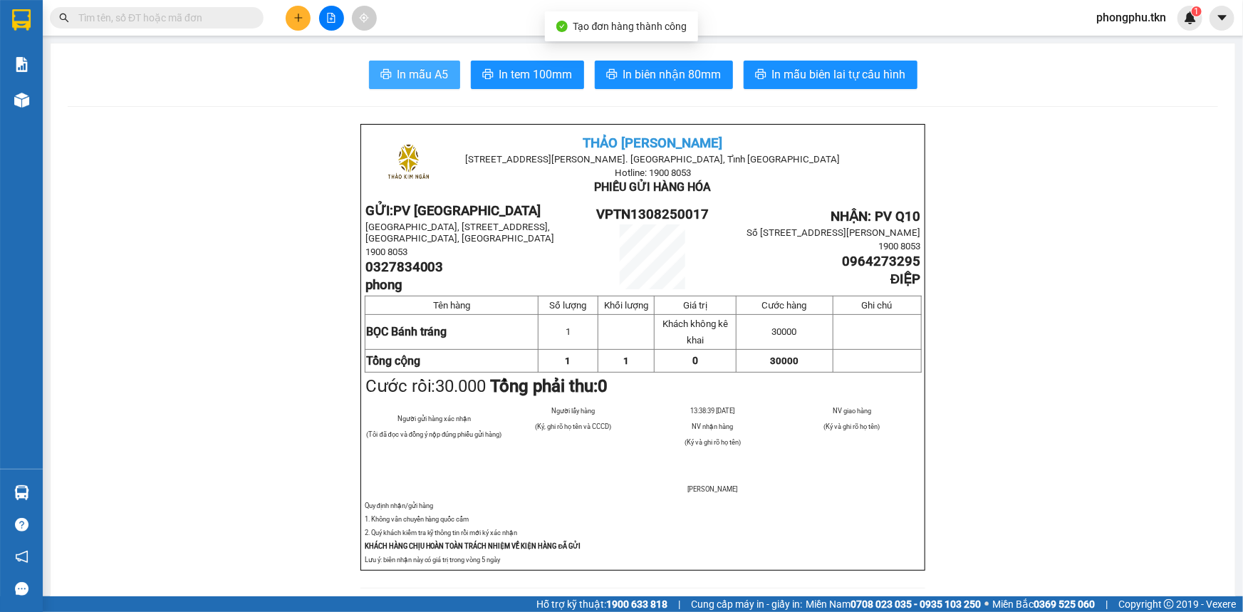
click at [399, 87] on button "In mẫu A5" at bounding box center [414, 75] width 91 height 28
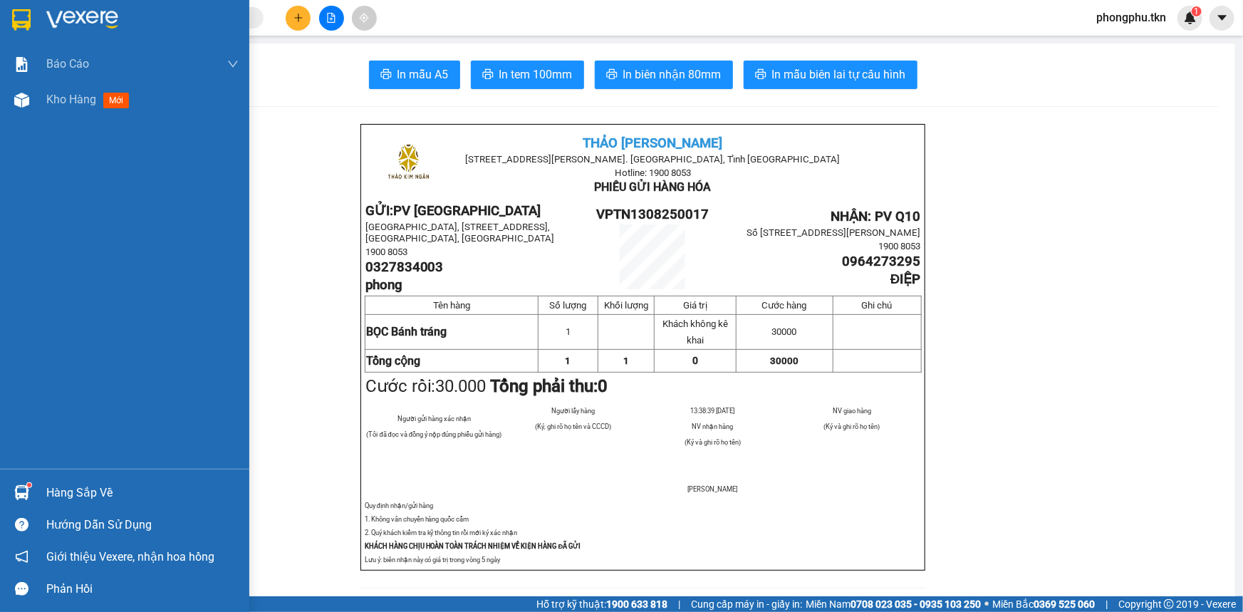
click at [26, 501] on div at bounding box center [21, 492] width 25 height 25
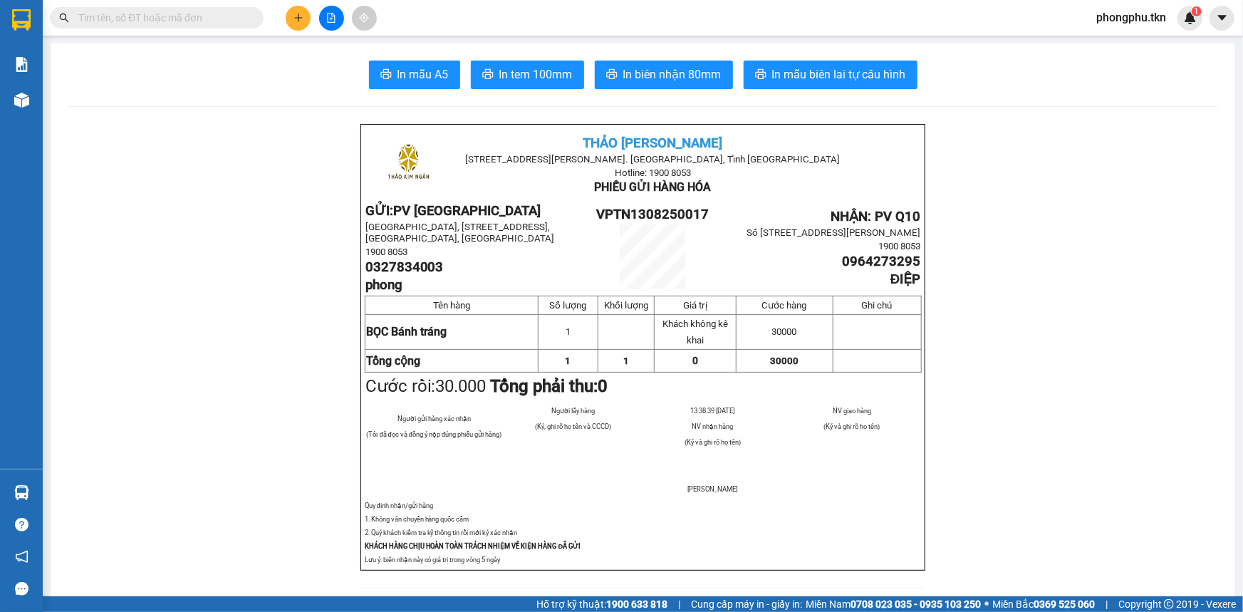
drag, startPoint x: 147, startPoint y: 124, endPoint x: 147, endPoint y: 49, distance: 74.8
click at [147, 122] on section "Kết quả tìm kiếm ( 357 ) Bộ lọc Mã ĐH Trạng thái Món hàng Thu hộ Tổng cước Chưa…" at bounding box center [621, 306] width 1243 height 612
click at [166, 15] on input "text" at bounding box center [162, 18] width 168 height 16
click at [158, 17] on input "text" at bounding box center [162, 18] width 168 height 16
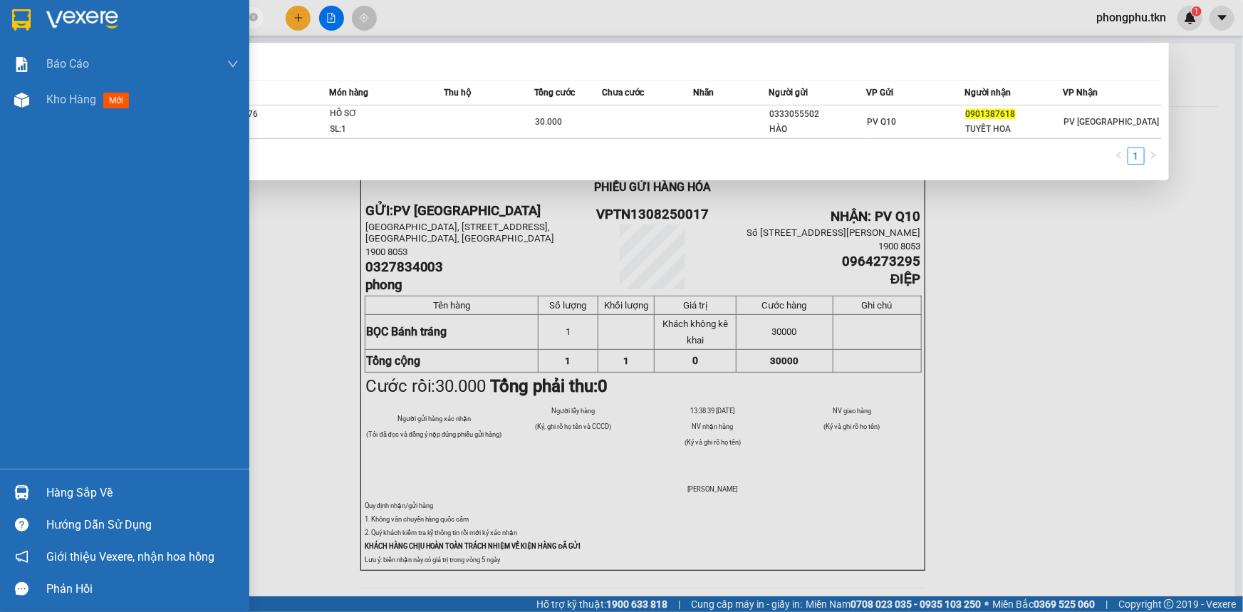
type input "0901387618"
click at [16, 486] on img at bounding box center [21, 492] width 15 height 15
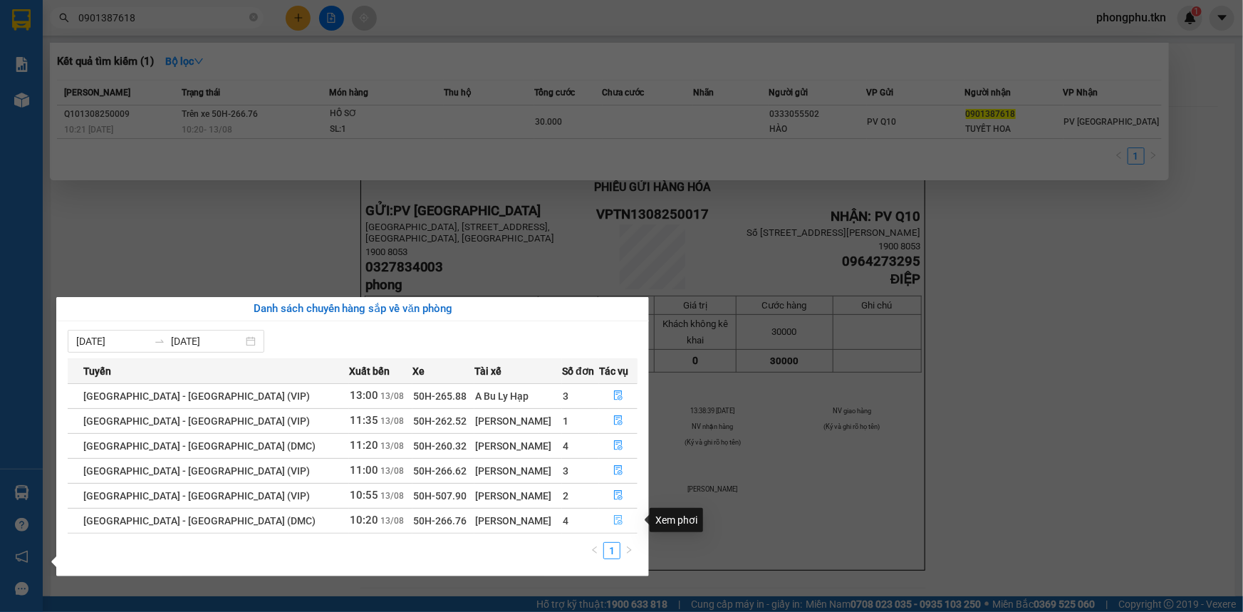
click at [614, 523] on icon "file-done" at bounding box center [618, 520] width 9 height 10
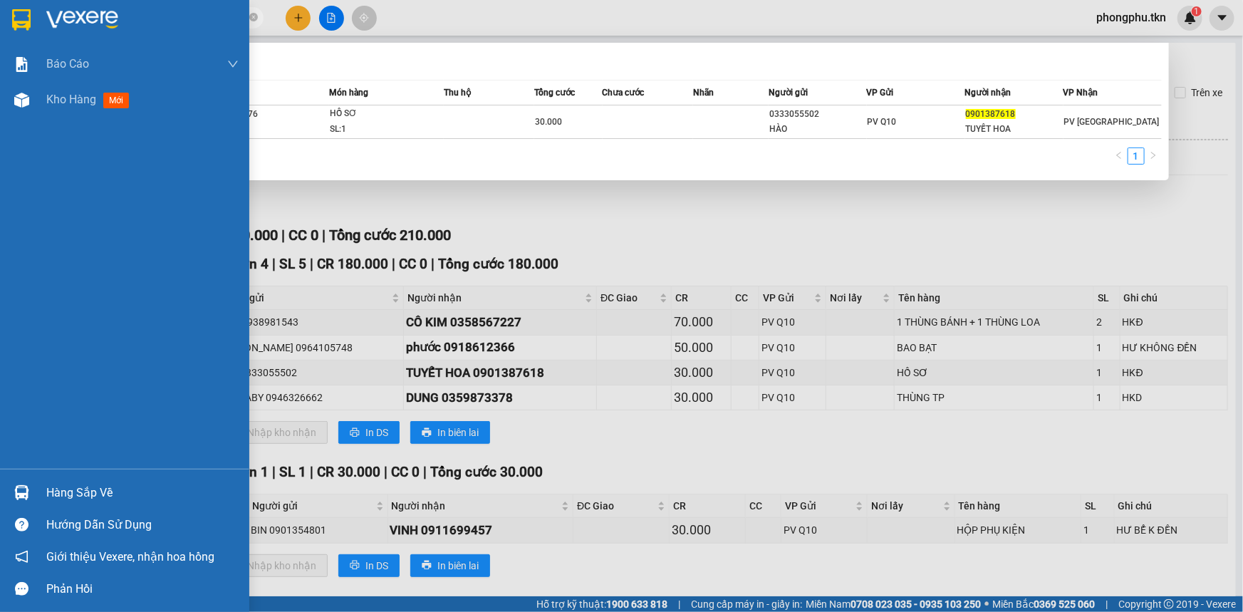
click at [17, 494] on img at bounding box center [21, 492] width 15 height 15
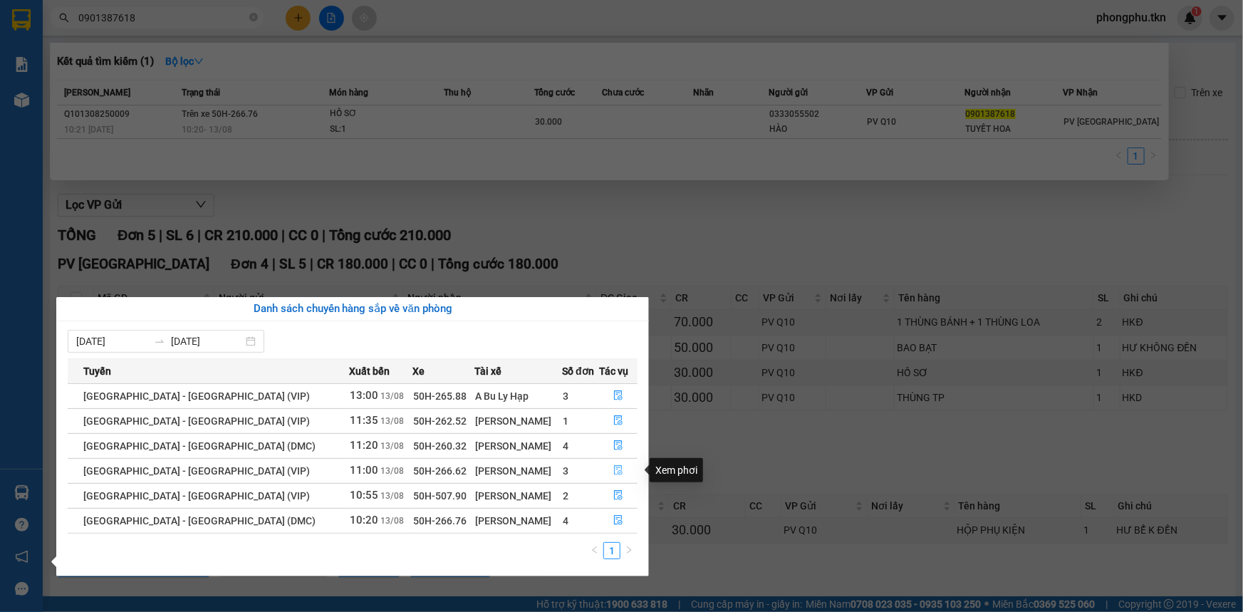
click at [614, 467] on icon "file-done" at bounding box center [618, 470] width 9 height 10
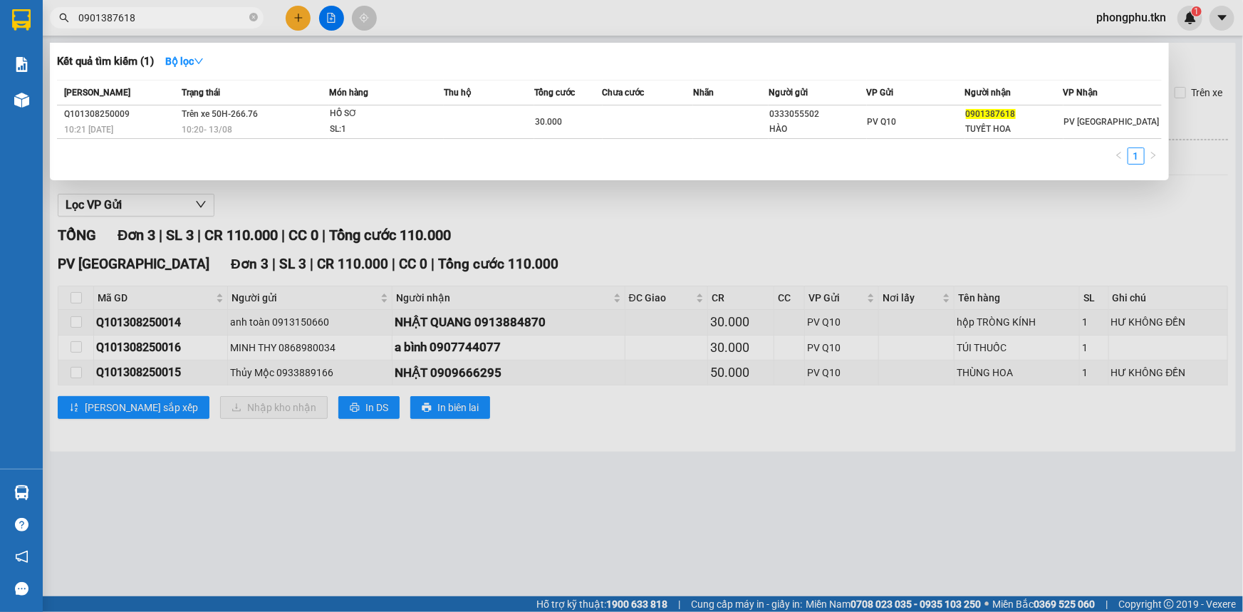
click at [76, 296] on div at bounding box center [621, 306] width 1243 height 612
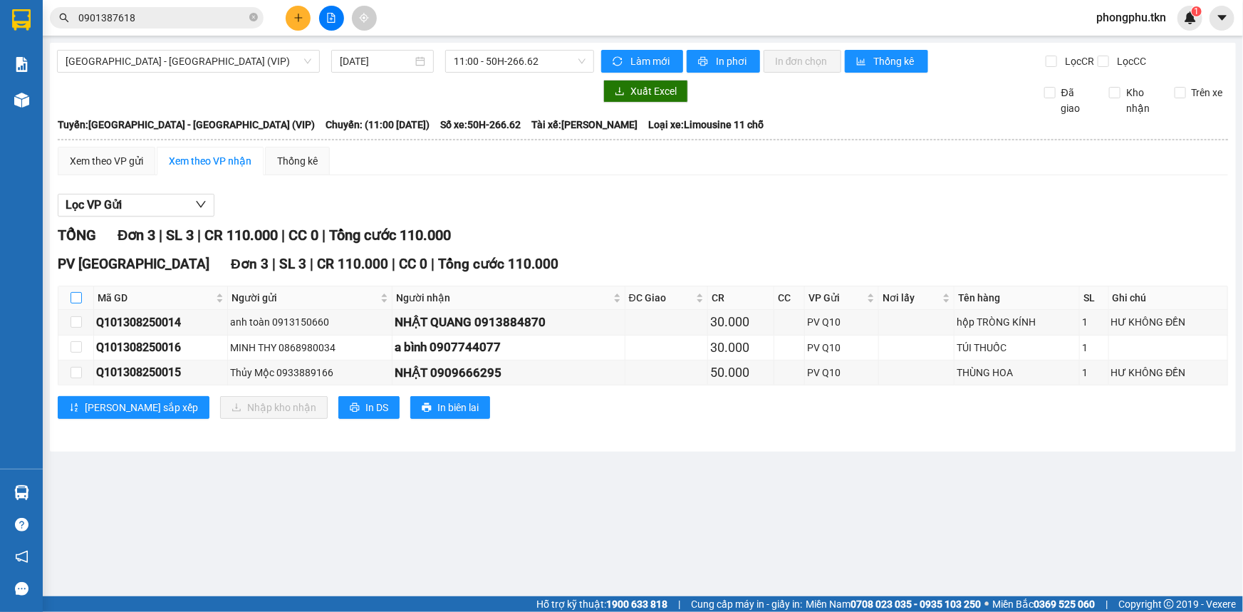
click at [73, 298] on input "checkbox" at bounding box center [76, 297] width 11 height 11
checkbox input "true"
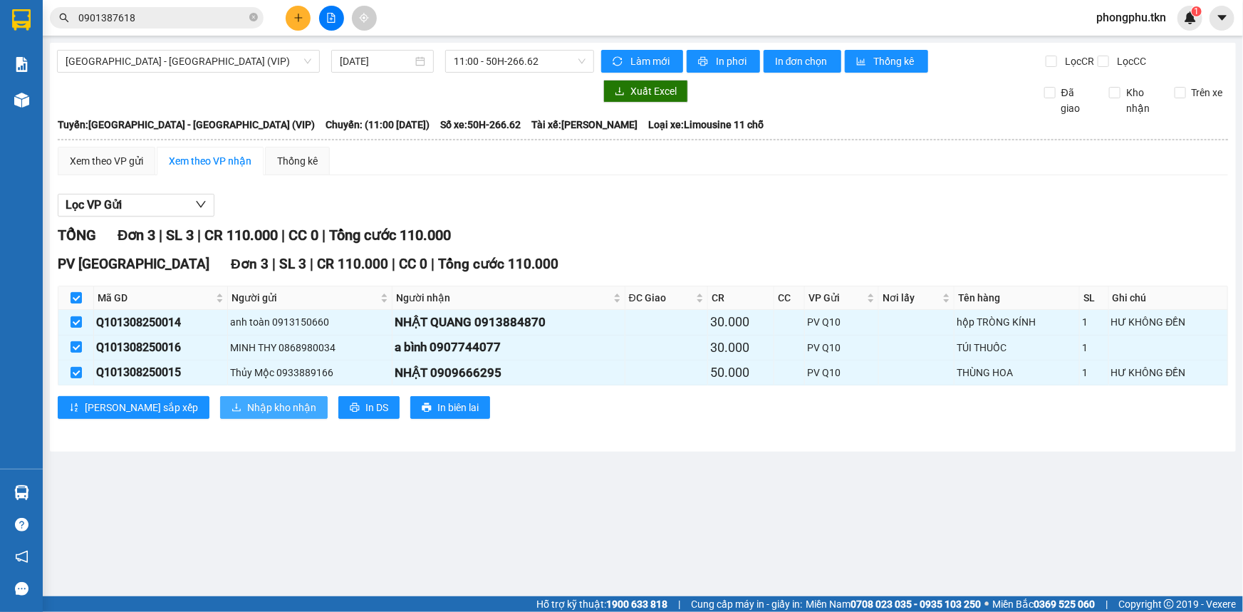
click at [220, 407] on button "Nhập kho nhận" at bounding box center [274, 407] width 108 height 23
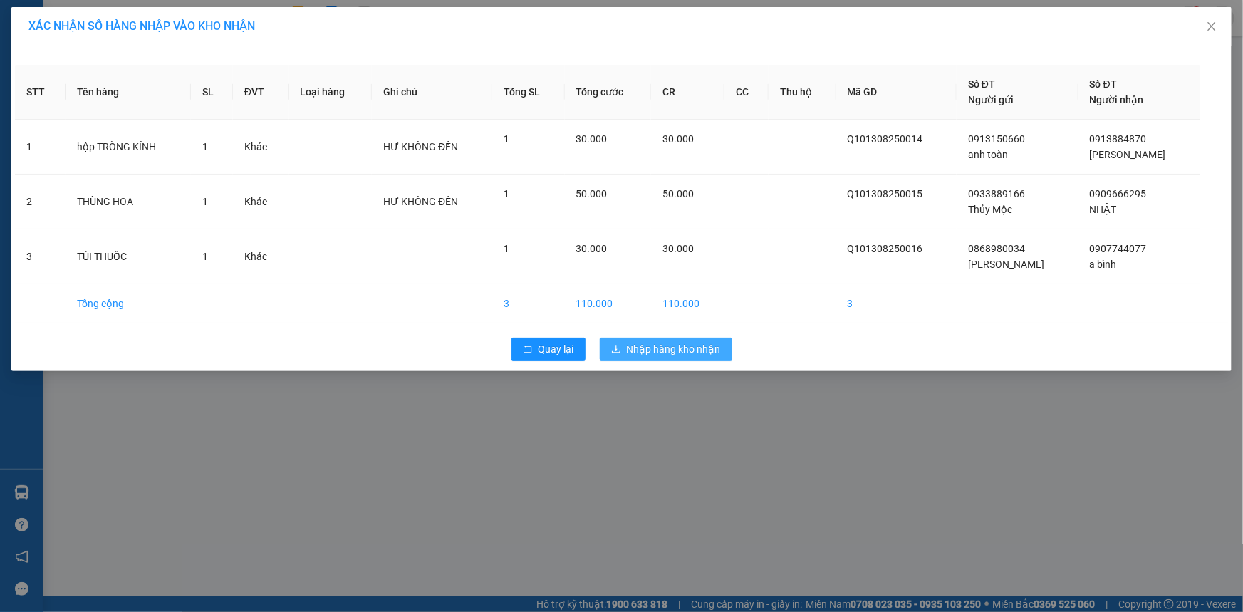
drag, startPoint x: 622, startPoint y: 348, endPoint x: 441, endPoint y: 379, distance: 183.5
click at [620, 348] on button "Nhập hàng kho nhận" at bounding box center [666, 349] width 132 height 23
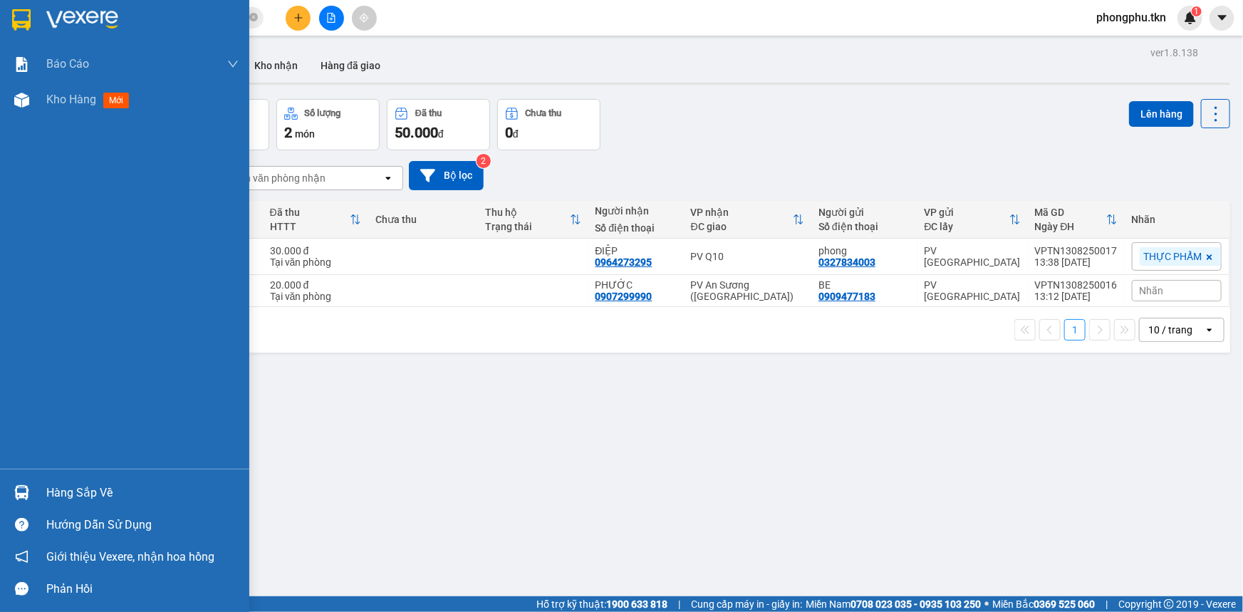
click at [31, 493] on div at bounding box center [21, 492] width 25 height 25
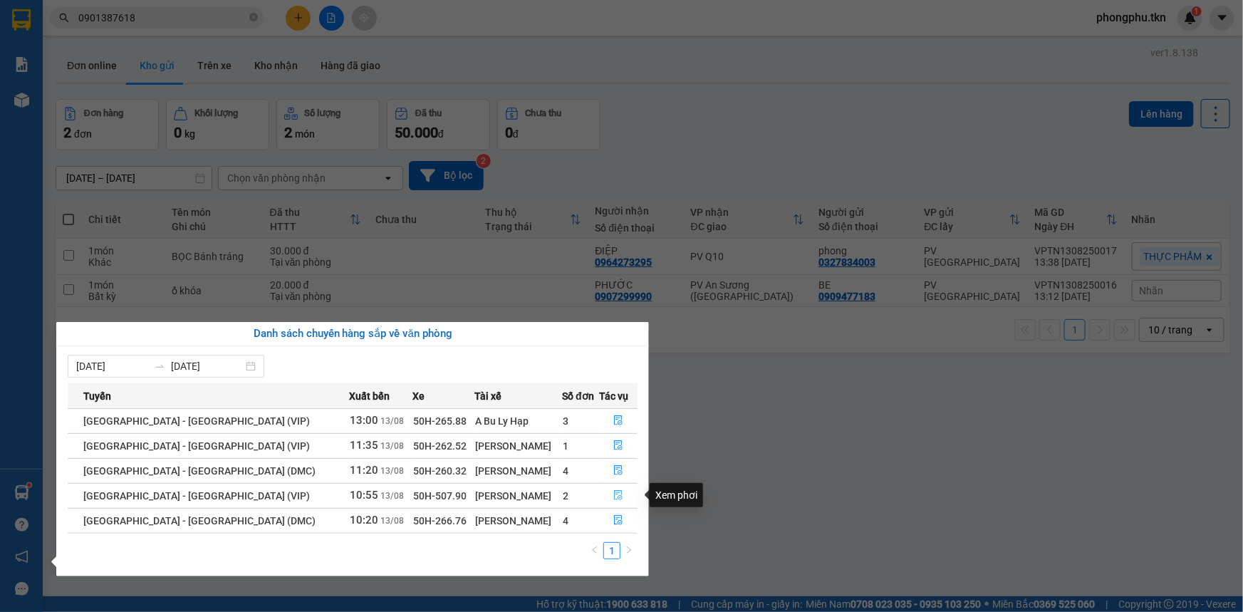
click at [616, 493] on icon "file-done" at bounding box center [618, 495] width 9 height 10
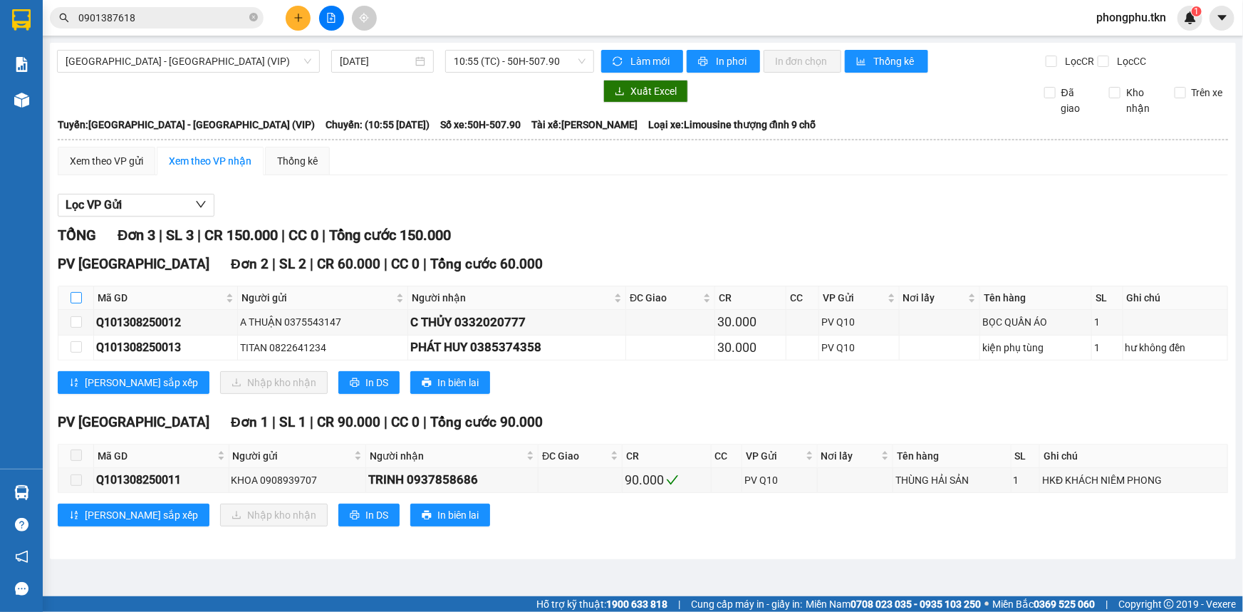
click at [77, 292] on input "checkbox" at bounding box center [76, 297] width 11 height 11
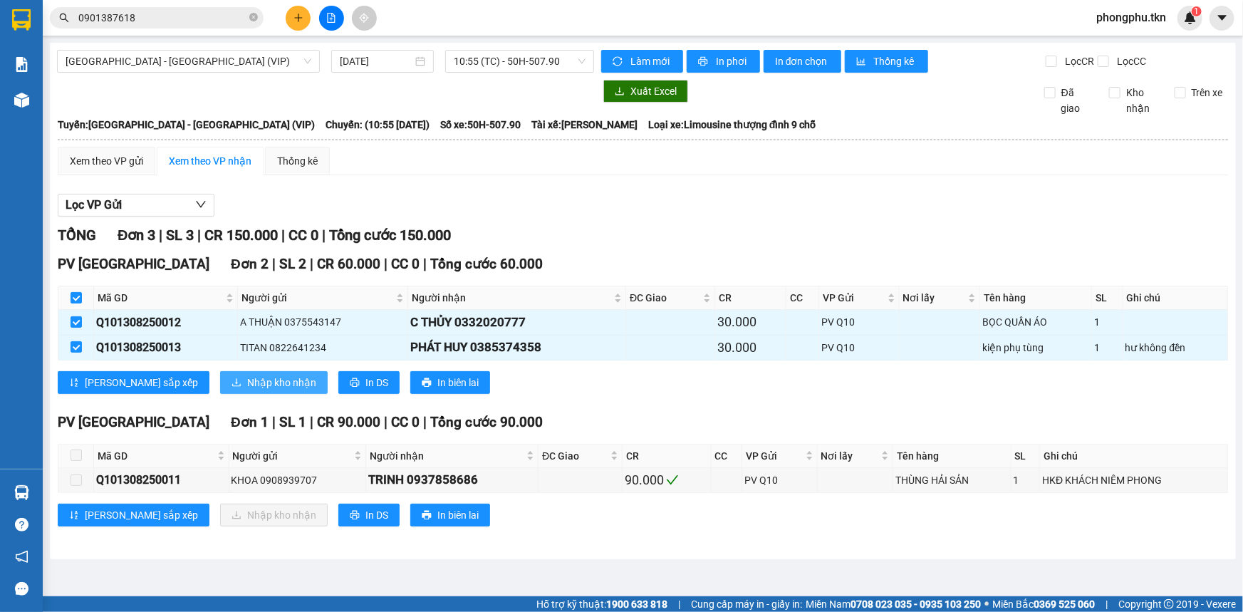
click at [247, 380] on span "Nhập kho nhận" at bounding box center [281, 383] width 69 height 16
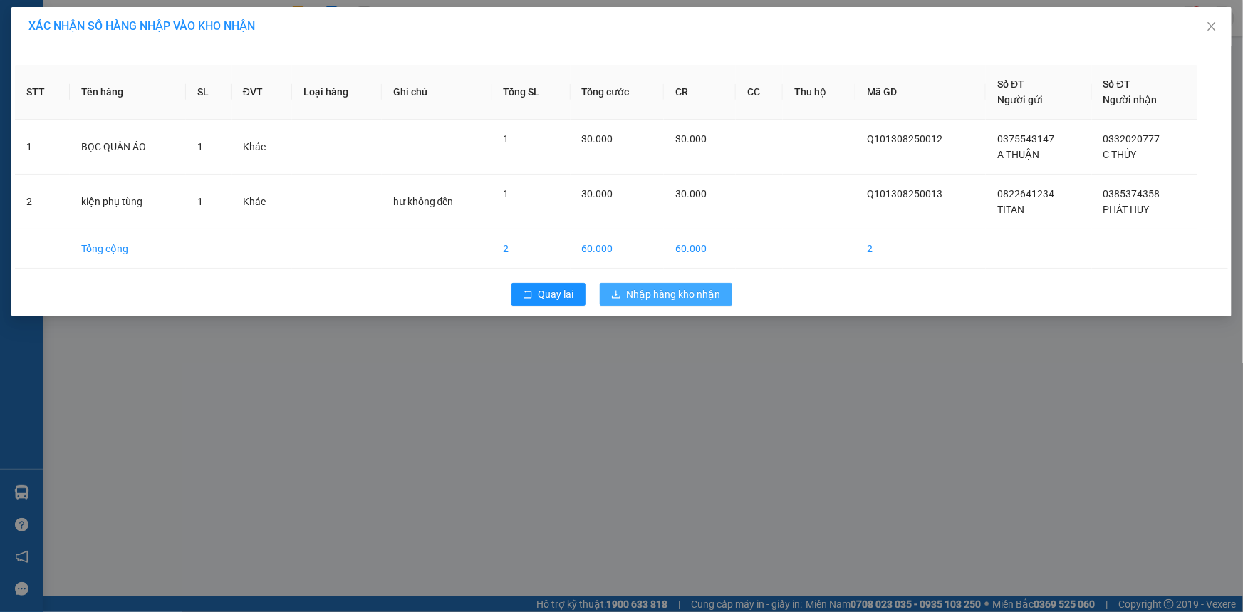
click at [721, 298] on button "Nhập hàng kho nhận" at bounding box center [666, 294] width 132 height 23
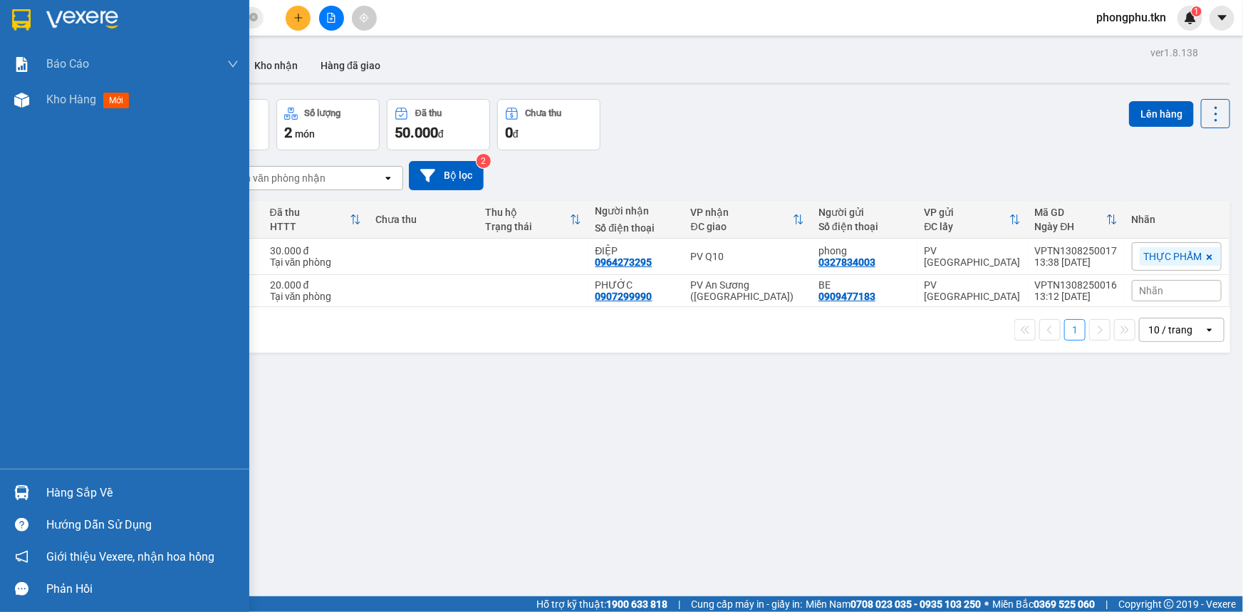
click at [41, 491] on div "Hàng sắp về" at bounding box center [124, 492] width 249 height 32
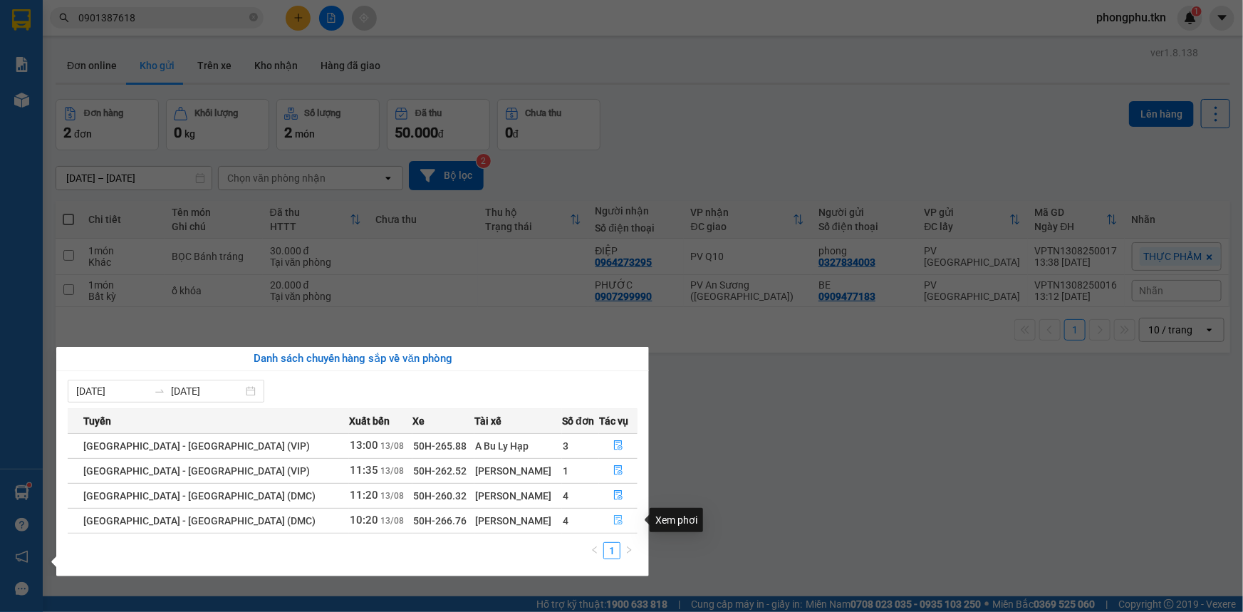
click at [614, 521] on icon "file-done" at bounding box center [618, 520] width 10 height 10
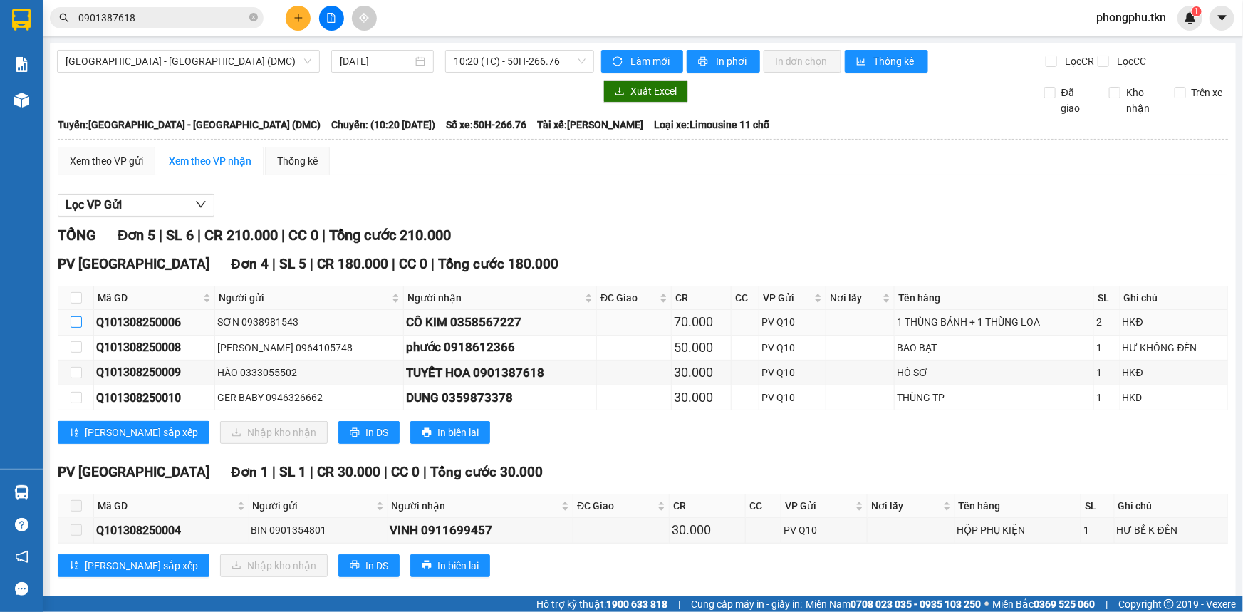
click at [78, 320] on input "checkbox" at bounding box center [76, 321] width 11 height 11
checkbox input "true"
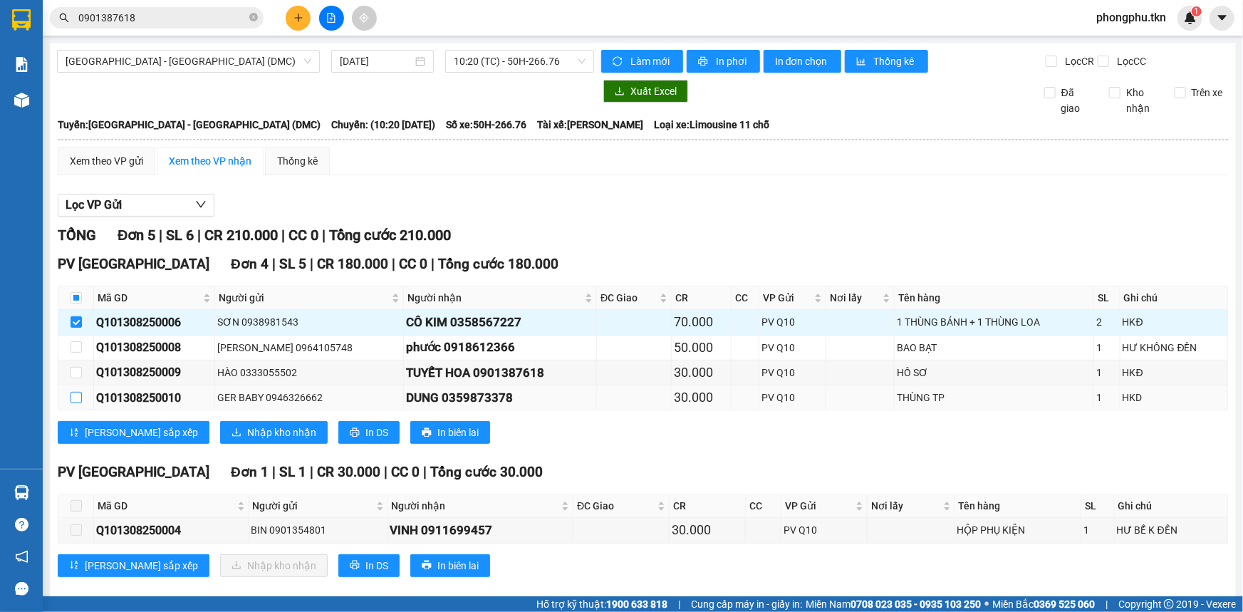
click at [72, 395] on input "checkbox" at bounding box center [76, 397] width 11 height 11
checkbox input "true"
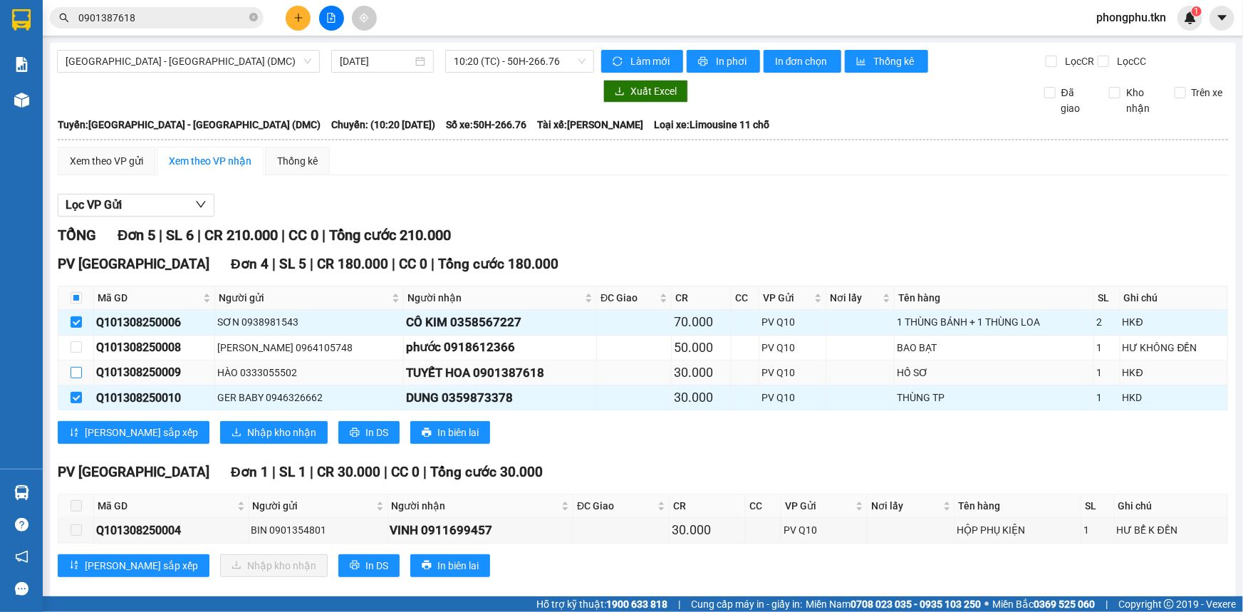
click at [71, 370] on input "checkbox" at bounding box center [76, 372] width 11 height 11
checkbox input "true"
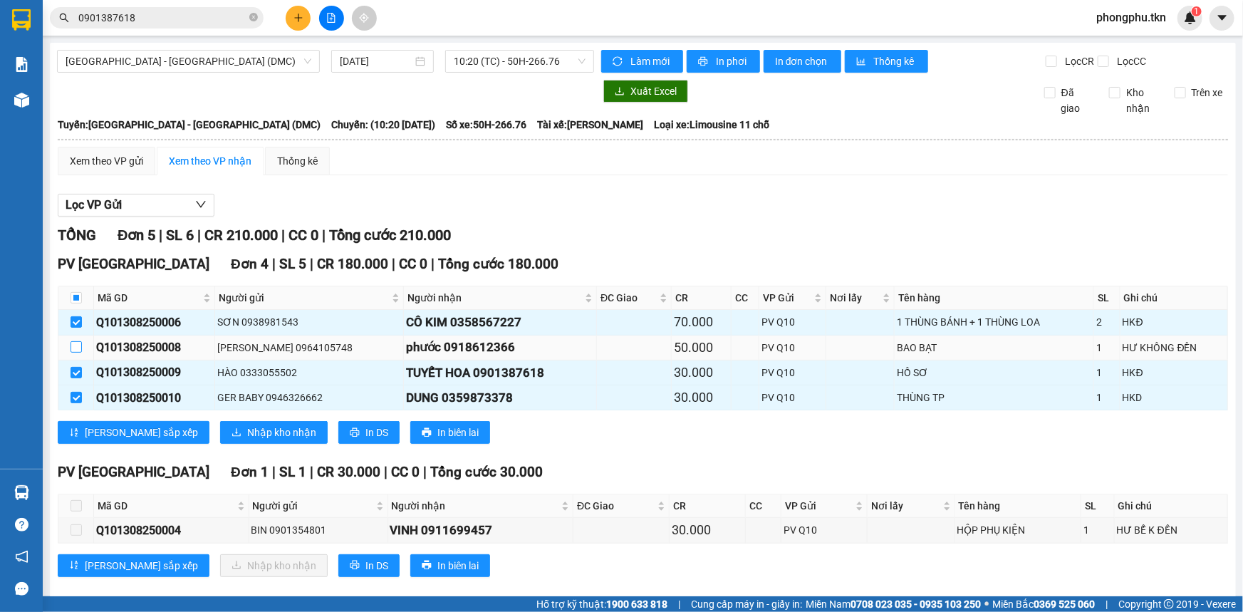
click at [76, 345] on input "checkbox" at bounding box center [76, 346] width 11 height 11
checkbox input "true"
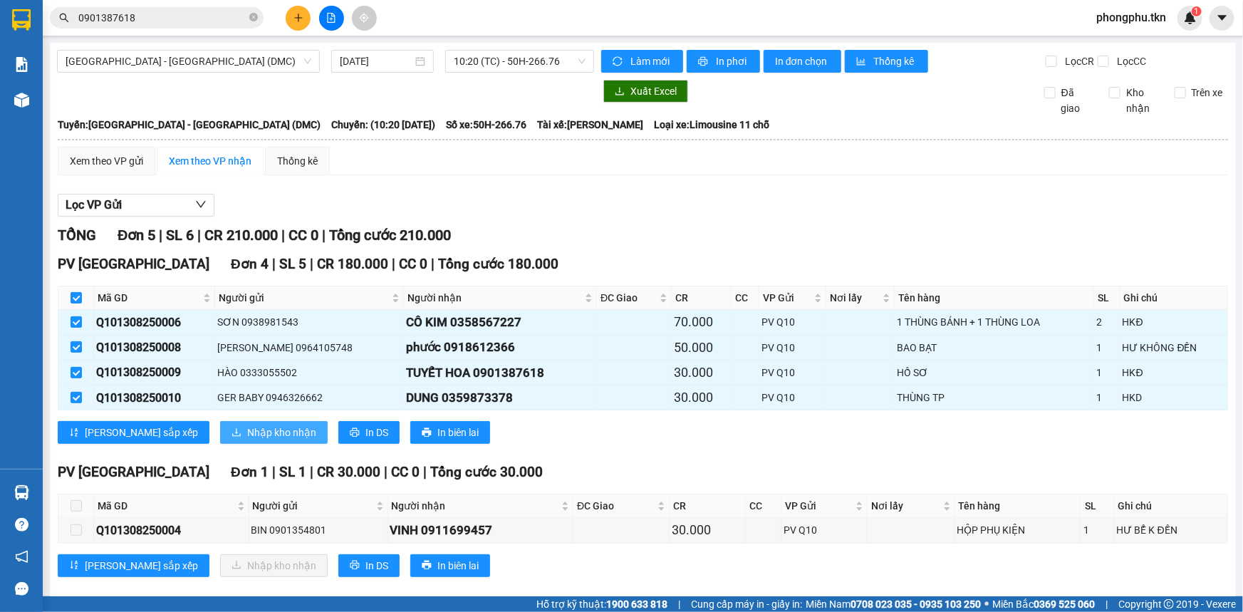
click at [247, 431] on span "Nhập kho nhận" at bounding box center [281, 432] width 69 height 16
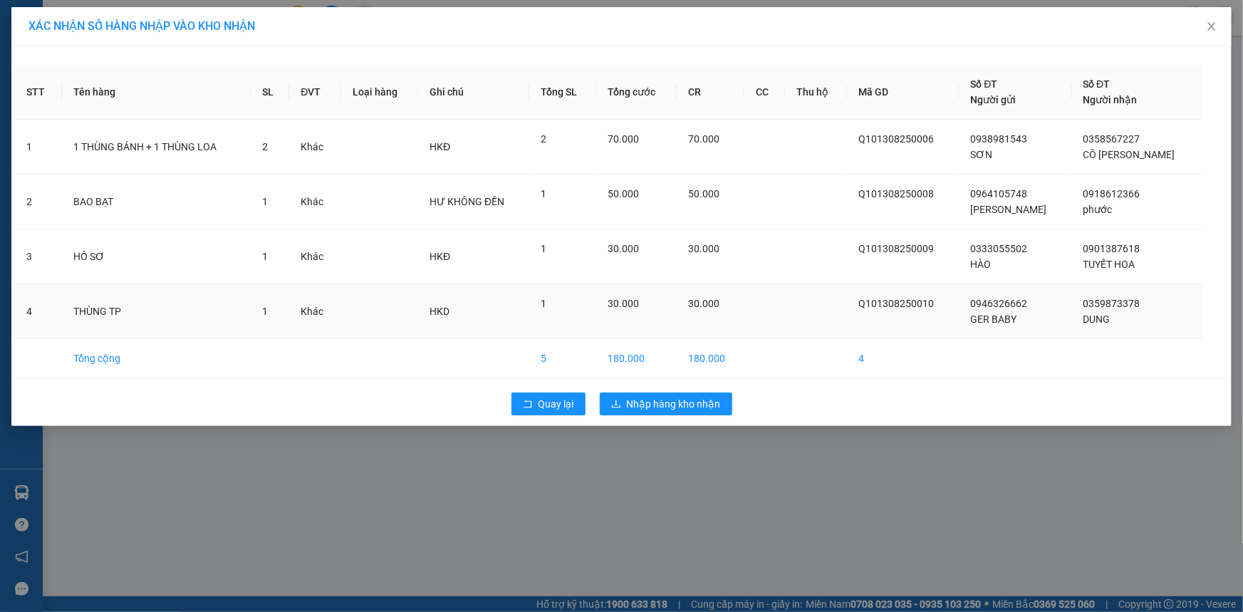
click at [665, 305] on div "30.000" at bounding box center [636, 304] width 58 height 16
click at [671, 399] on span "Nhập hàng kho nhận" at bounding box center [674, 404] width 94 height 16
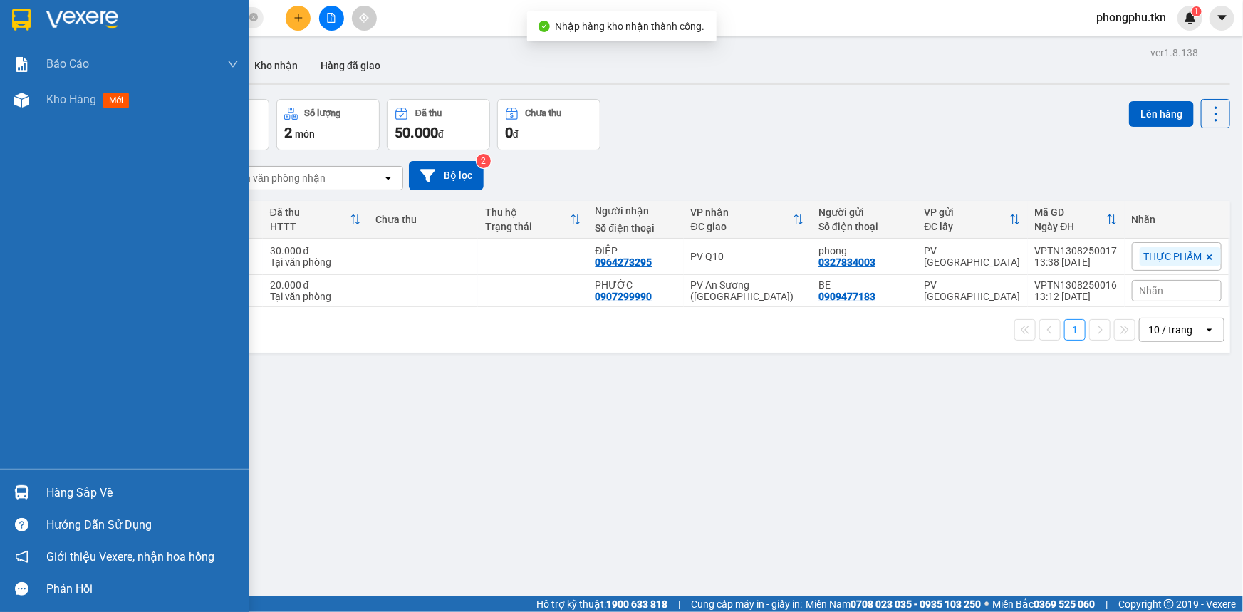
click at [33, 491] on div at bounding box center [21, 492] width 25 height 25
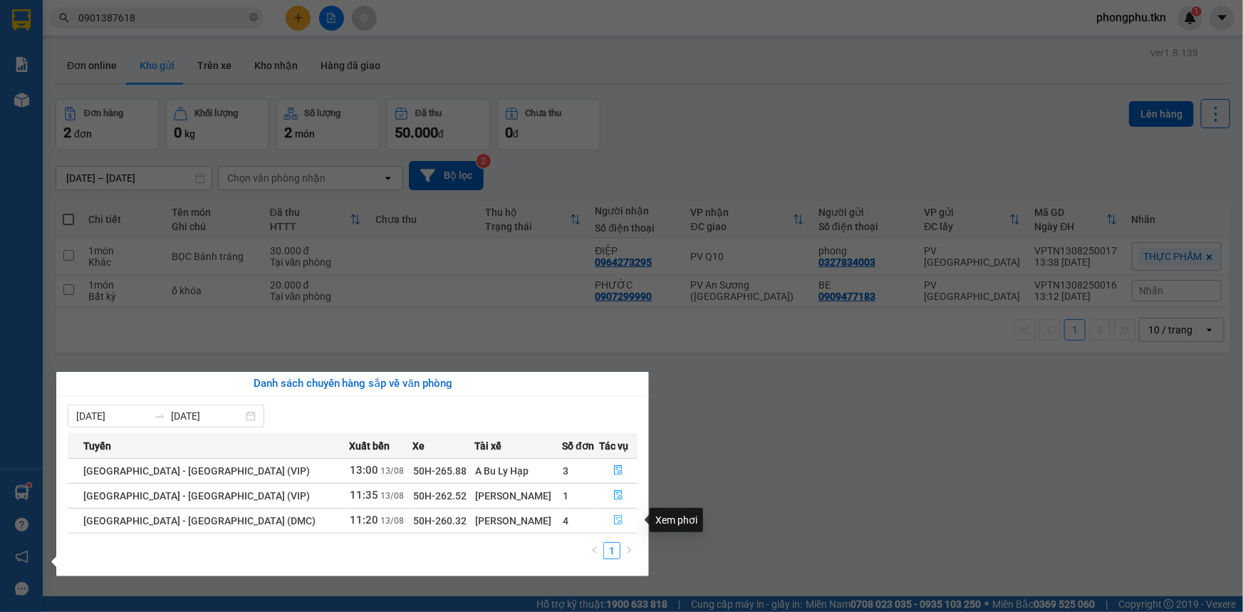
click at [613, 518] on icon "file-done" at bounding box center [618, 520] width 10 height 10
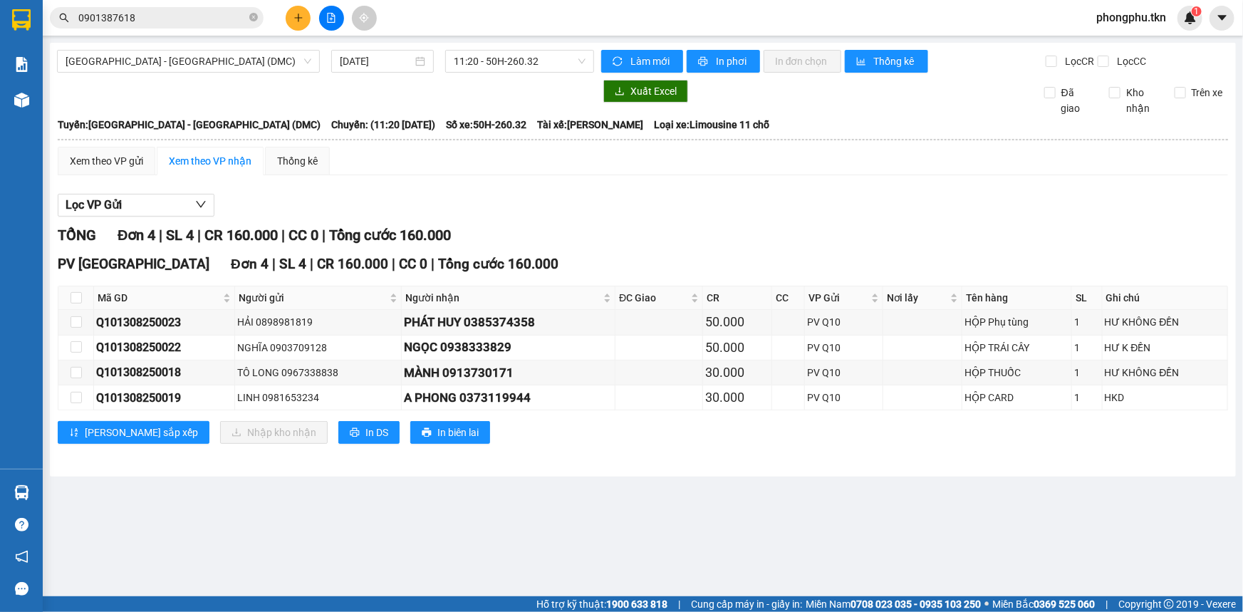
click at [482, 538] on main "Sài Gòn - Tây Ninh (DMC) 13/08/2025 11:20 - 50H-260.32 Làm mới In phơi In đơn c…" at bounding box center [621, 298] width 1243 height 596
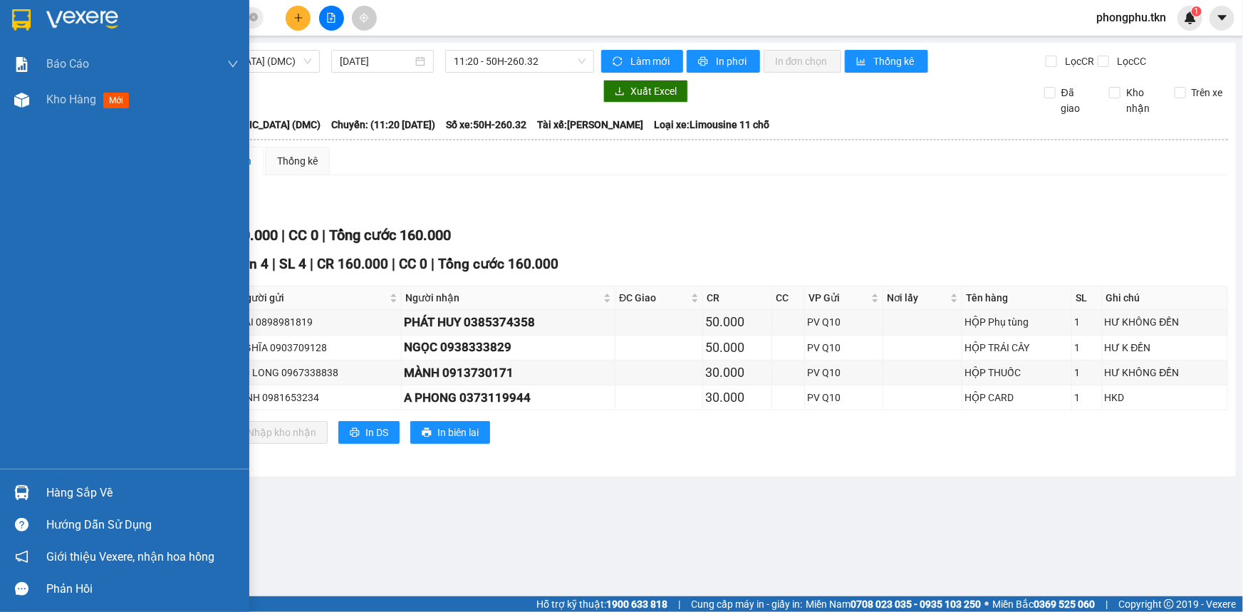
click at [19, 486] on img at bounding box center [21, 492] width 15 height 15
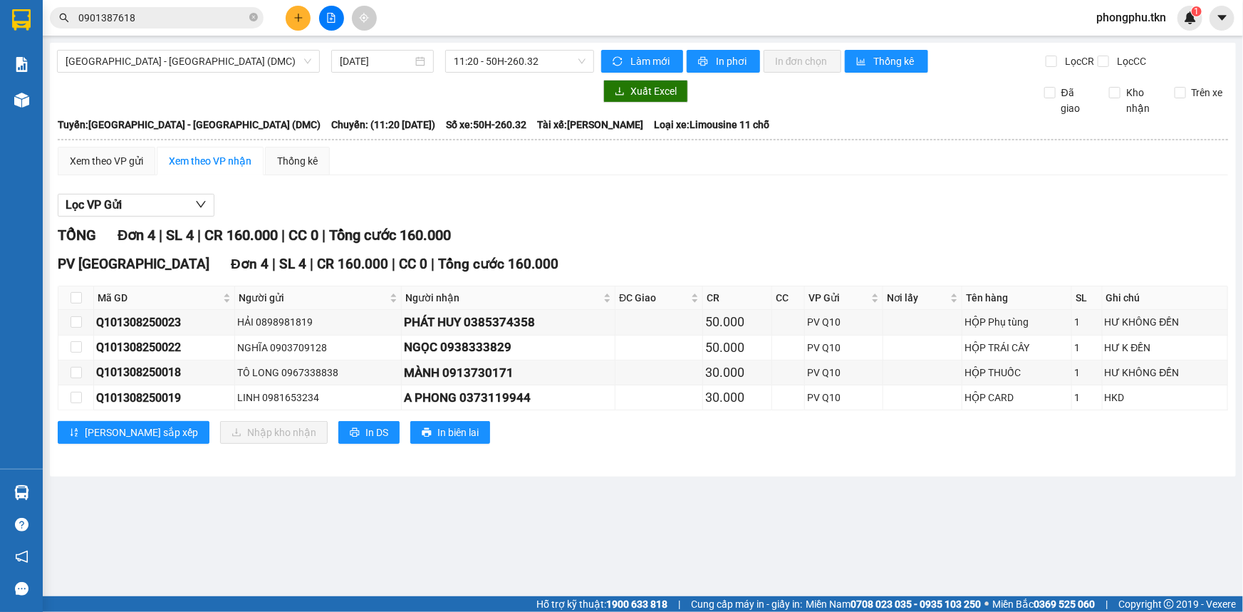
click at [788, 541] on section "Kết quả tìm kiếm ( 1 ) Bộ lọc Mã ĐH Trạng thái Món hàng Thu hộ Tổng cước Chưa c…" at bounding box center [621, 306] width 1243 height 612
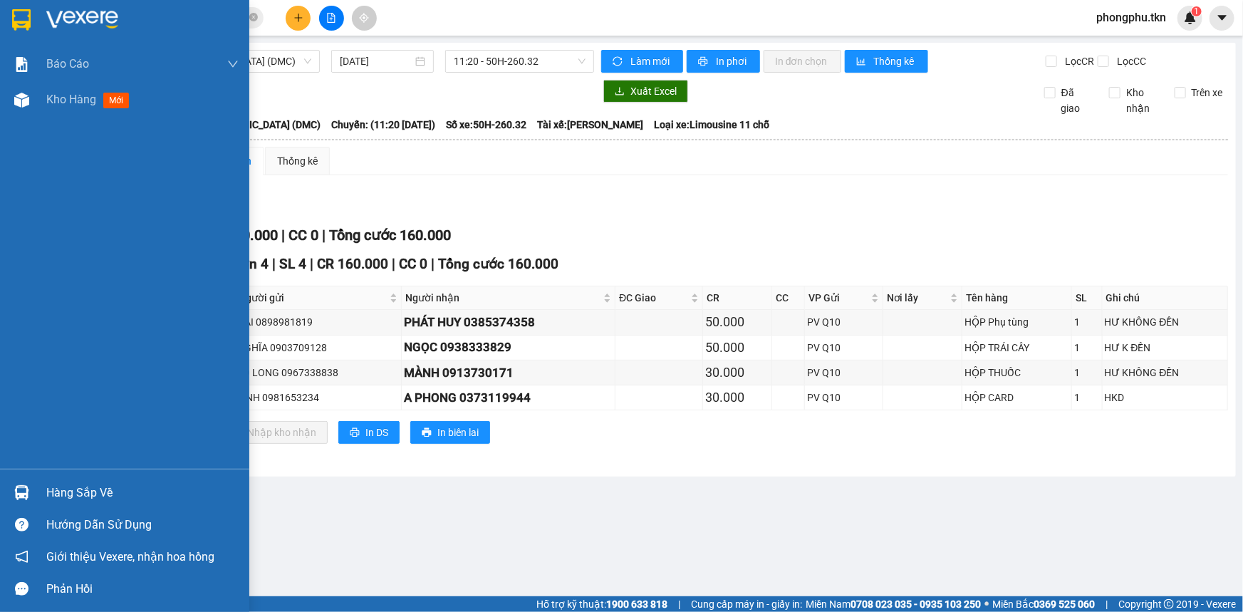
click at [28, 489] on img at bounding box center [21, 492] width 15 height 15
drag, startPoint x: 20, startPoint y: 249, endPoint x: 9, endPoint y: 159, distance: 90.4
click at [16, 237] on div "Báo cáo Mẫu 1: Báo cáo dòng tiền theo nhân viên Mẫu 2: Thống kê đơn hàng theo n…" at bounding box center [124, 306] width 249 height 612
click at [61, 107] on div "Kho hàng mới" at bounding box center [90, 99] width 89 height 18
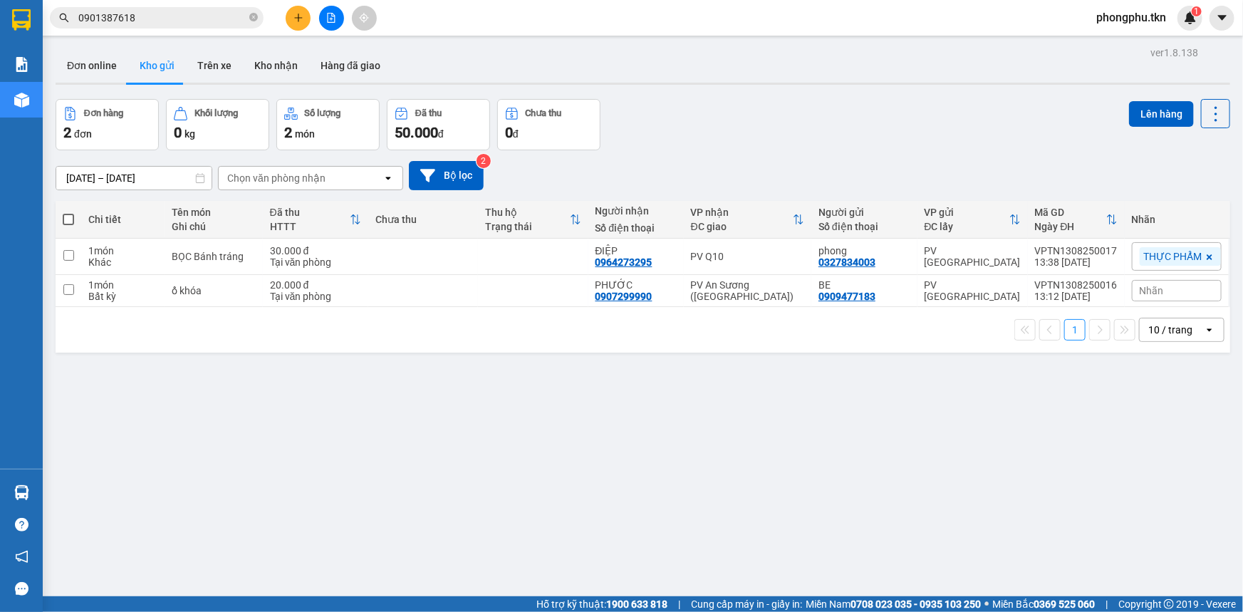
click at [70, 216] on span at bounding box center [68, 219] width 11 height 11
click at [68, 212] on input "checkbox" at bounding box center [68, 212] width 0 height 0
checkbox input "true"
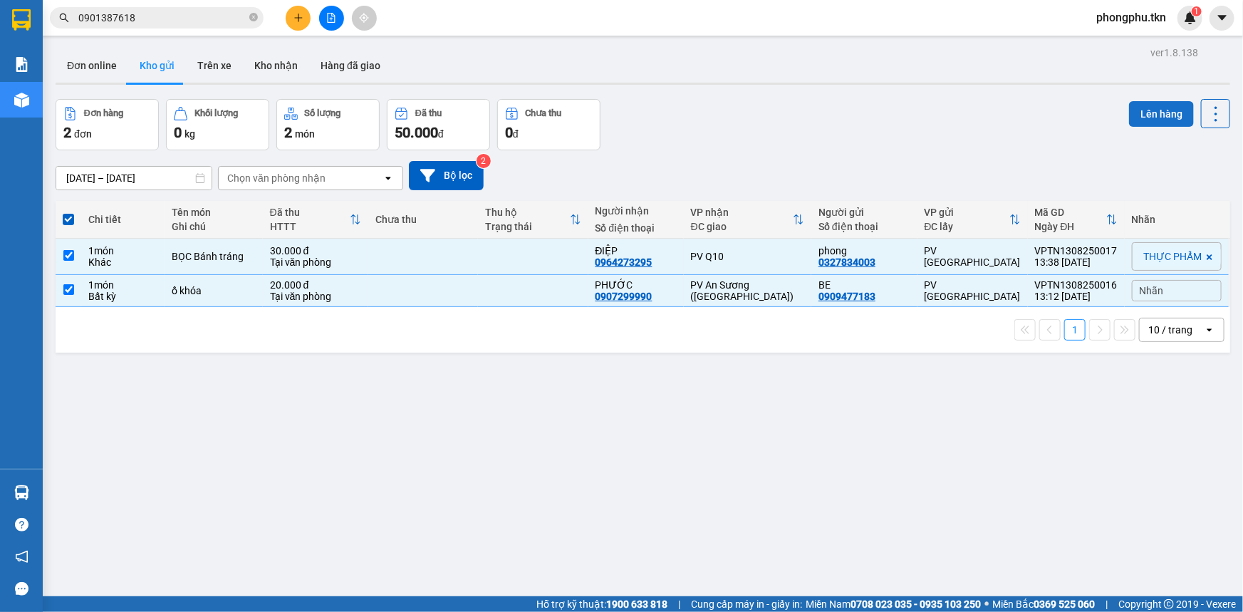
click at [1174, 111] on button "Lên hàng" at bounding box center [1161, 114] width 65 height 26
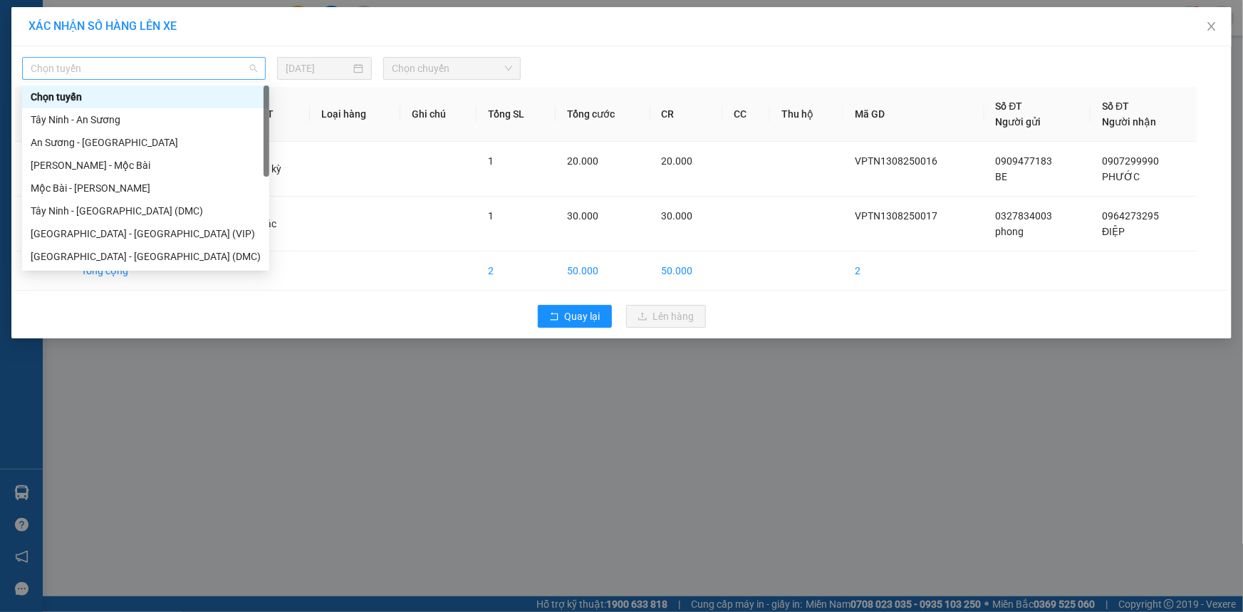
click at [249, 71] on span "Chọn tuyến" at bounding box center [144, 68] width 226 height 21
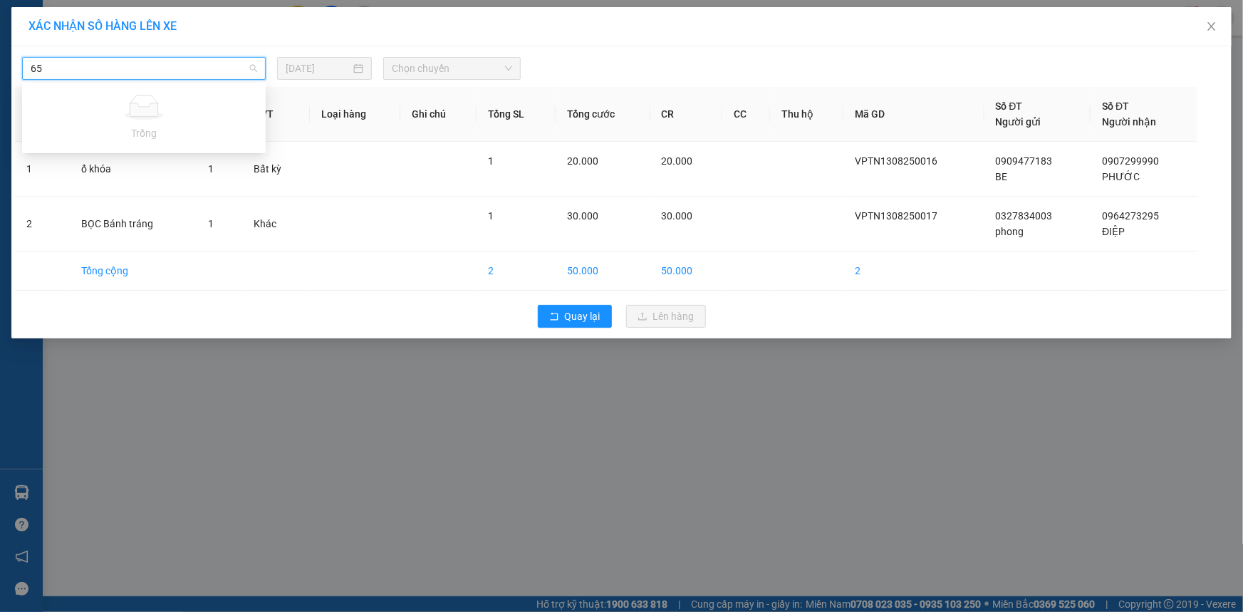
type input "6"
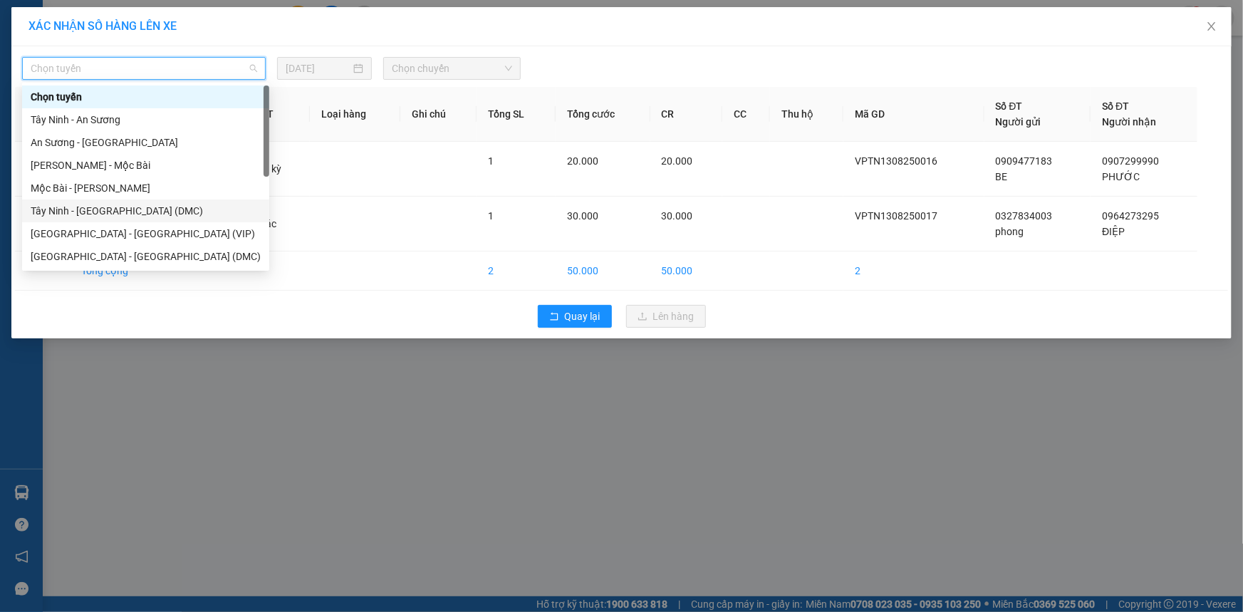
click at [106, 209] on div "Tây Ninh - Sài Gòn (DMC)" at bounding box center [146, 211] width 230 height 16
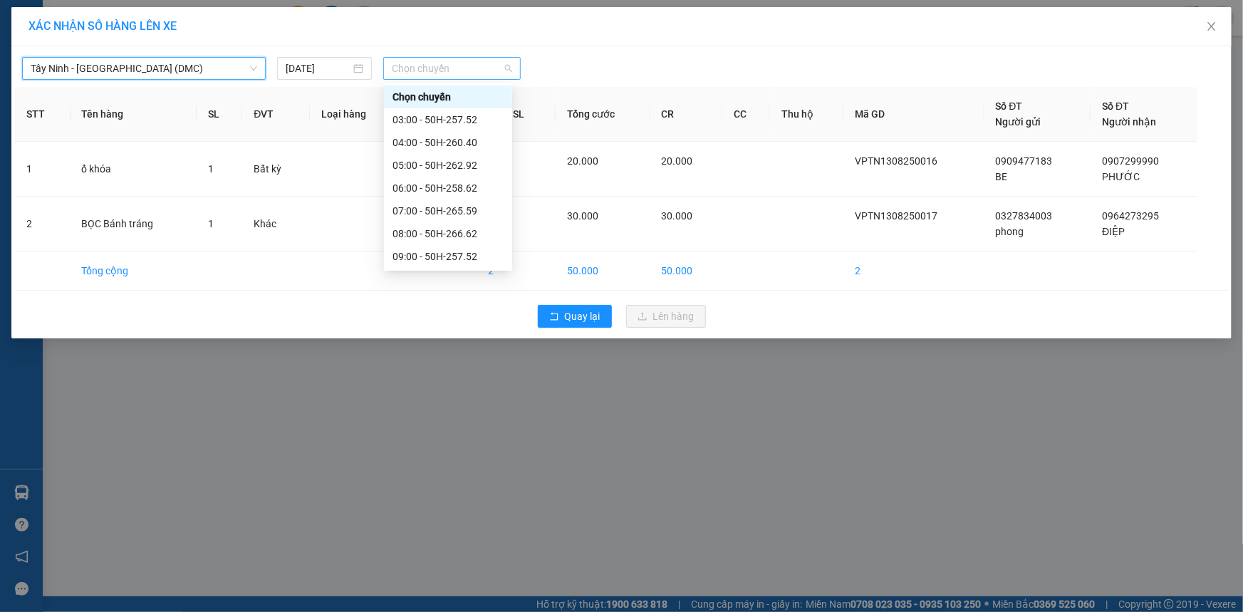
click at [441, 68] on span "Chọn chuyến" at bounding box center [452, 68] width 120 height 21
click at [463, 385] on div "14:00 - 50H-265.59" at bounding box center [447, 393] width 111 height 16
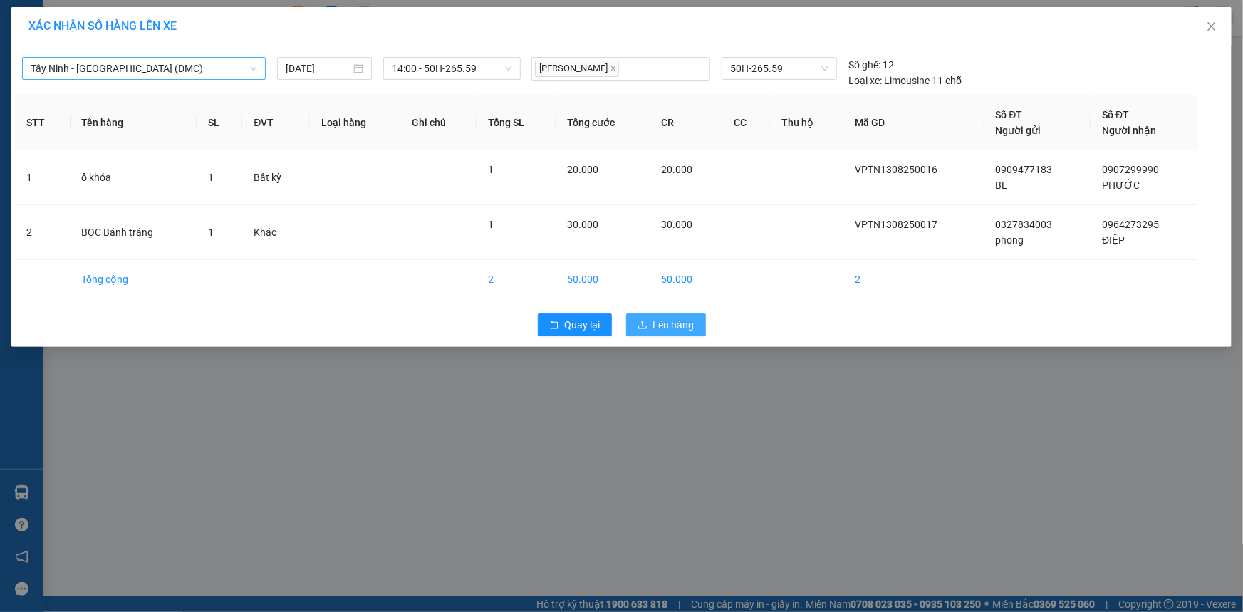
click at [671, 327] on span "Lên hàng" at bounding box center [673, 325] width 41 height 16
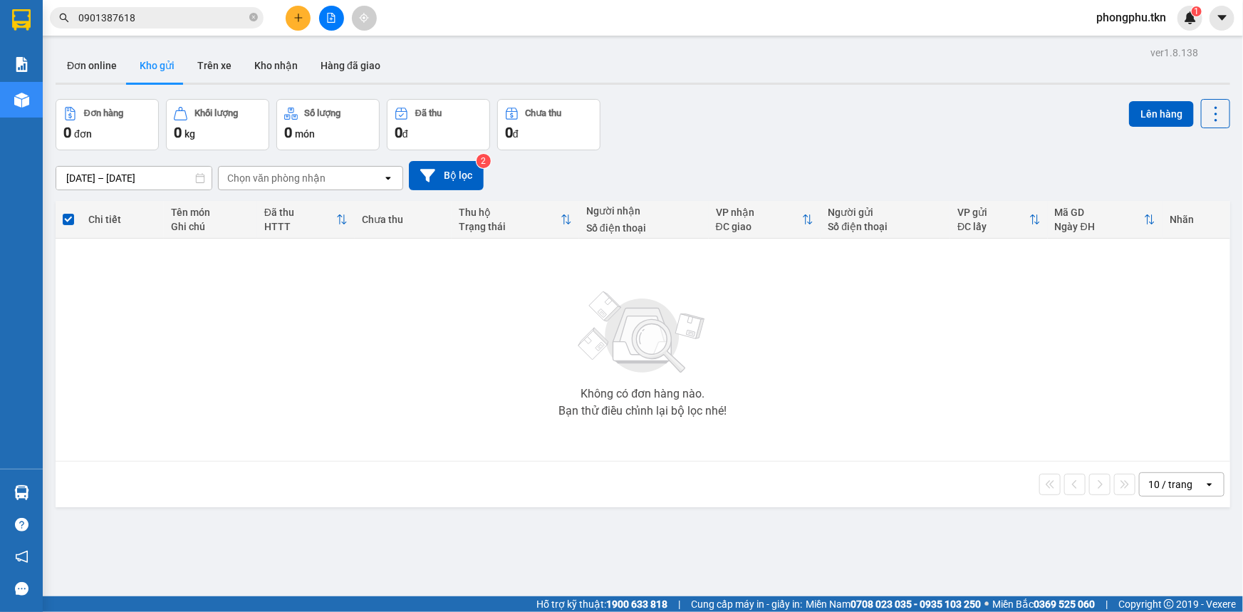
click at [222, 17] on input "0901387618" at bounding box center [162, 18] width 168 height 16
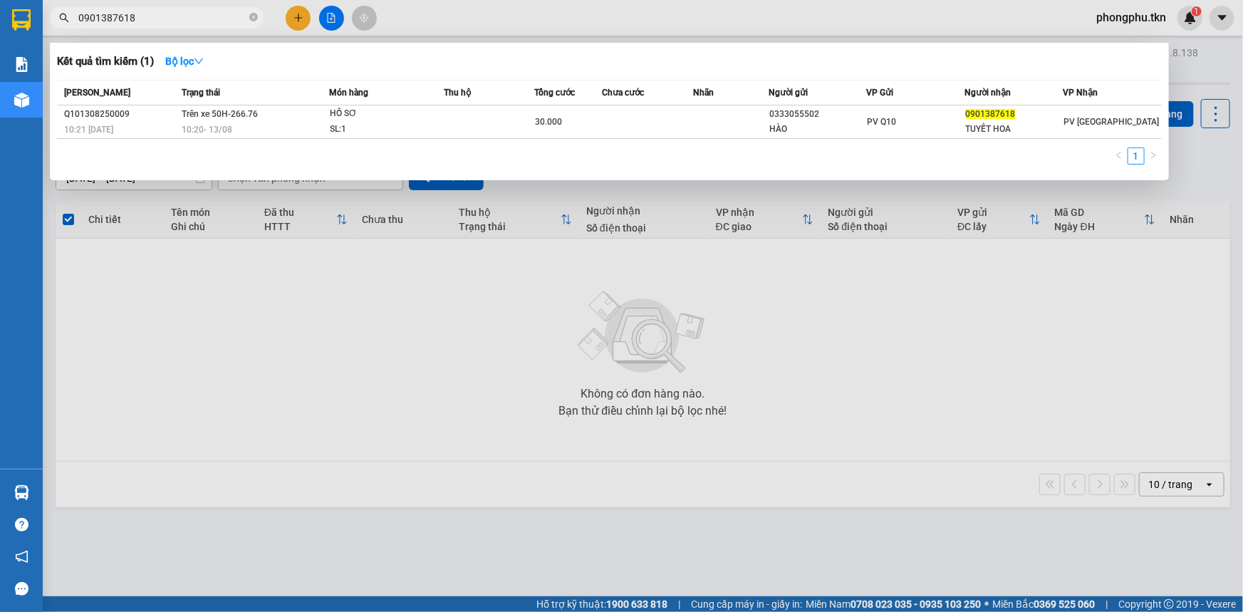
click at [222, 17] on input "0901387618" at bounding box center [162, 18] width 168 height 16
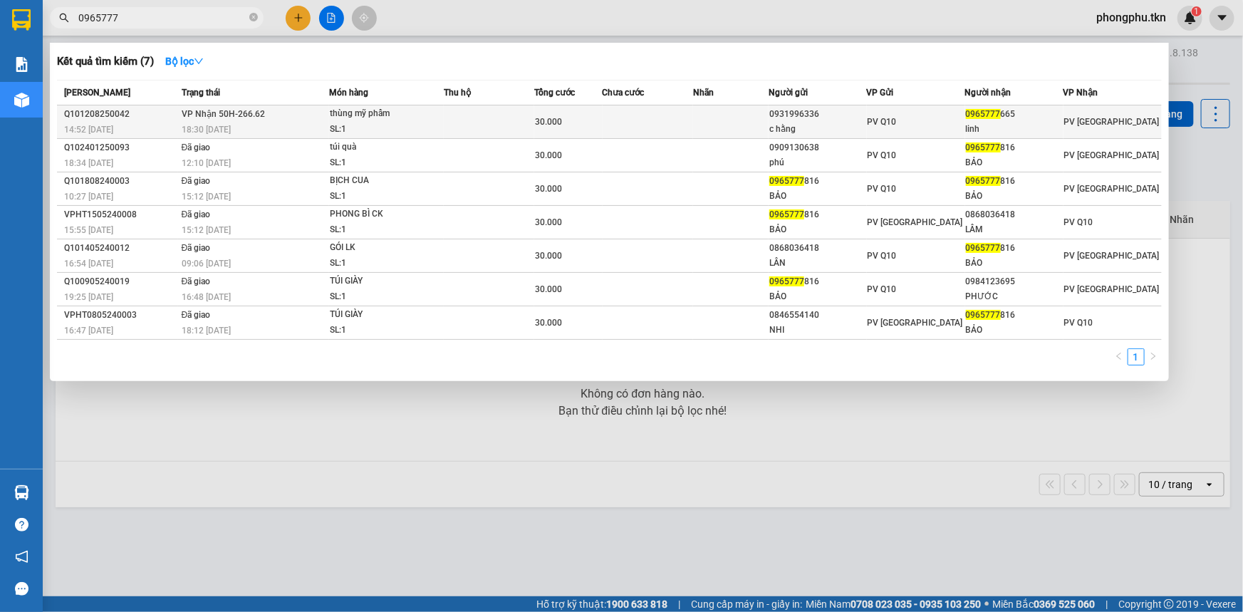
type input "0965777"
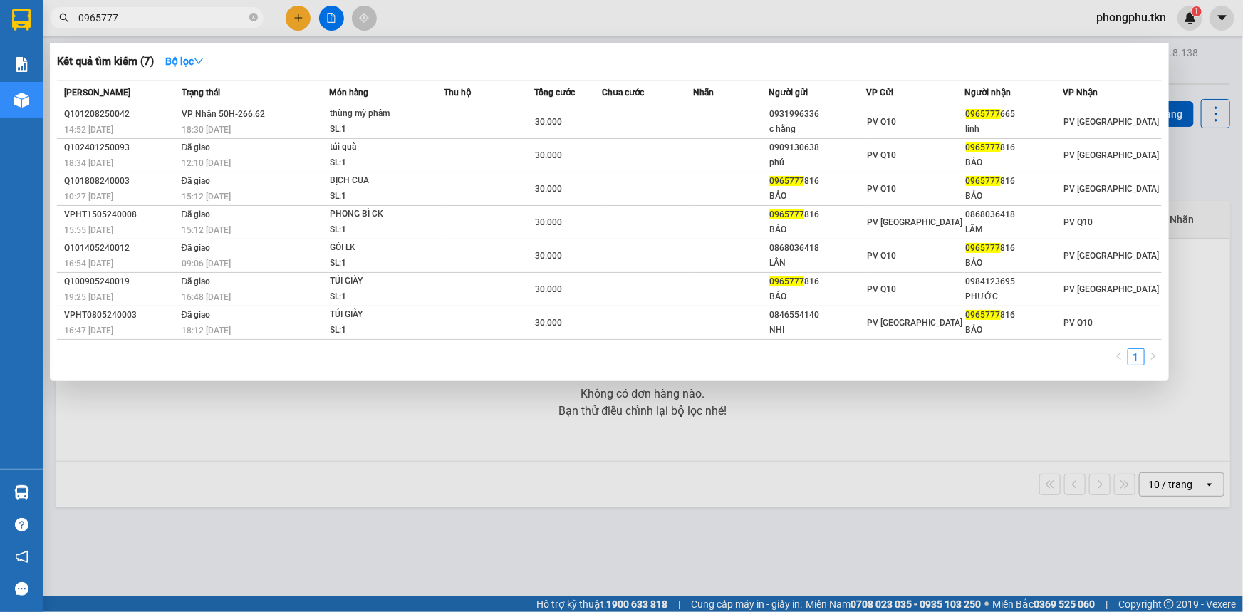
click at [319, 120] on td "VP Nhận 50H-266.62 18:30 - 12/08" at bounding box center [253, 121] width 151 height 33
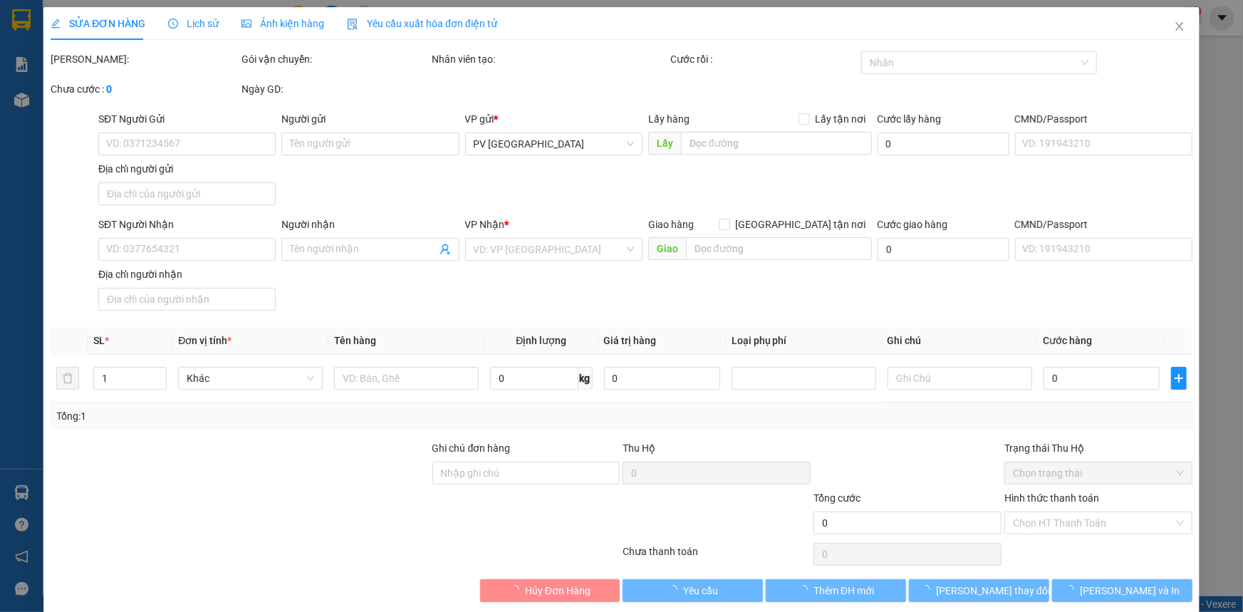
type input "0931996336"
type input "c hằng"
type input "0965777665"
type input "linh"
type input "30.000"
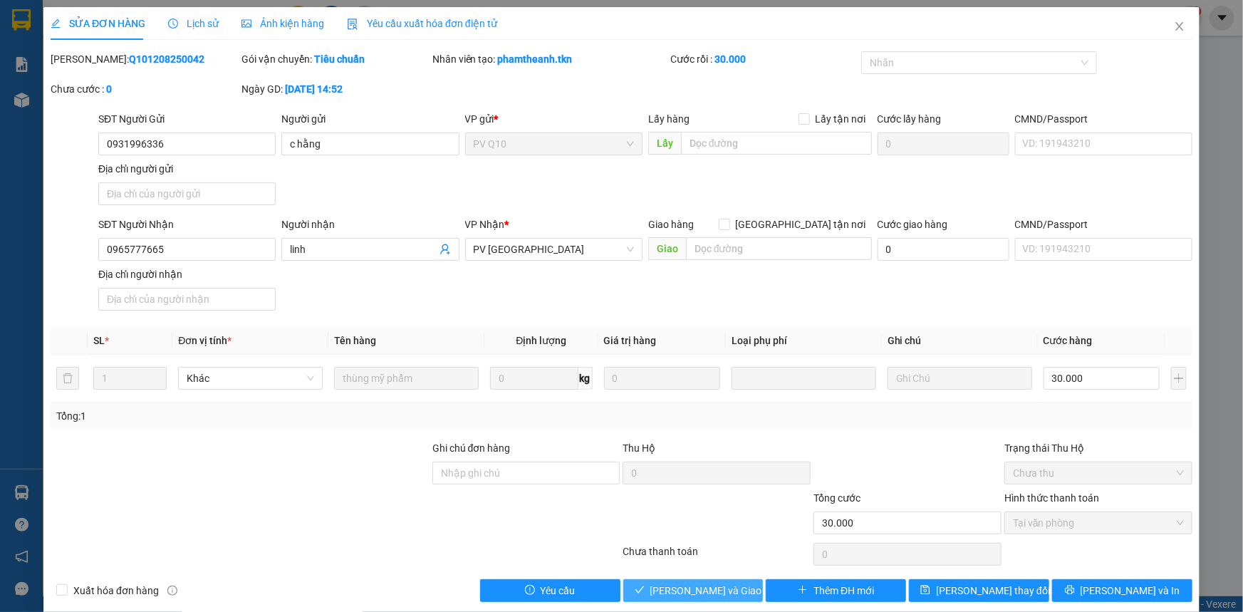
click at [697, 585] on span "Lưu và Giao hàng" at bounding box center [718, 591] width 137 height 16
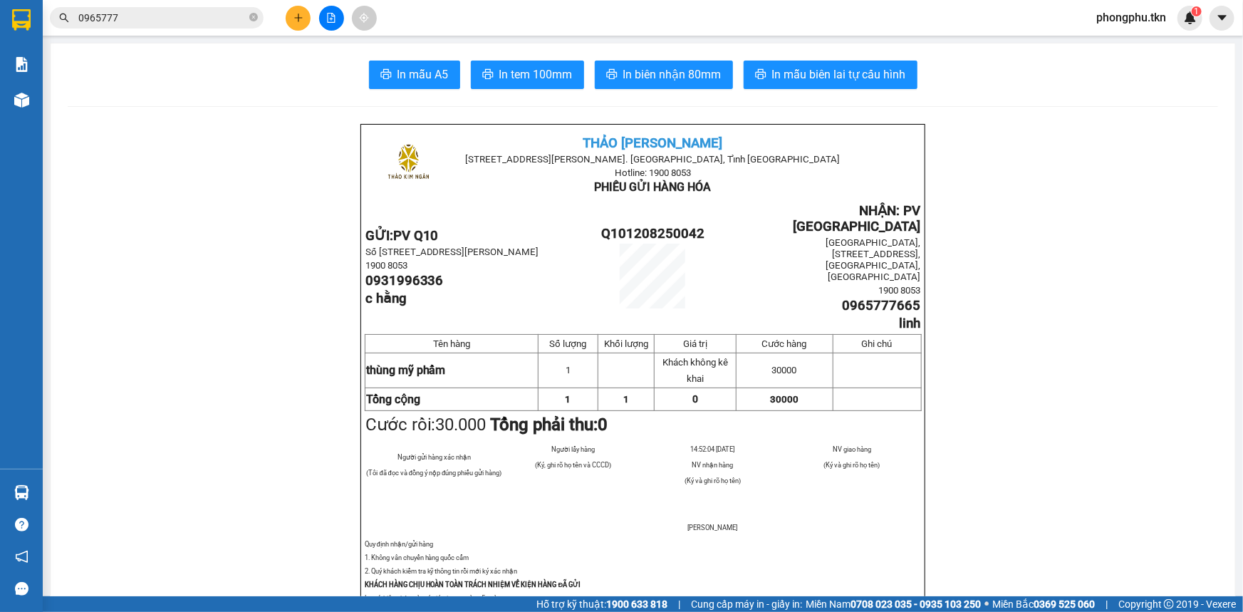
click at [155, 23] on input "0965777" at bounding box center [162, 18] width 168 height 16
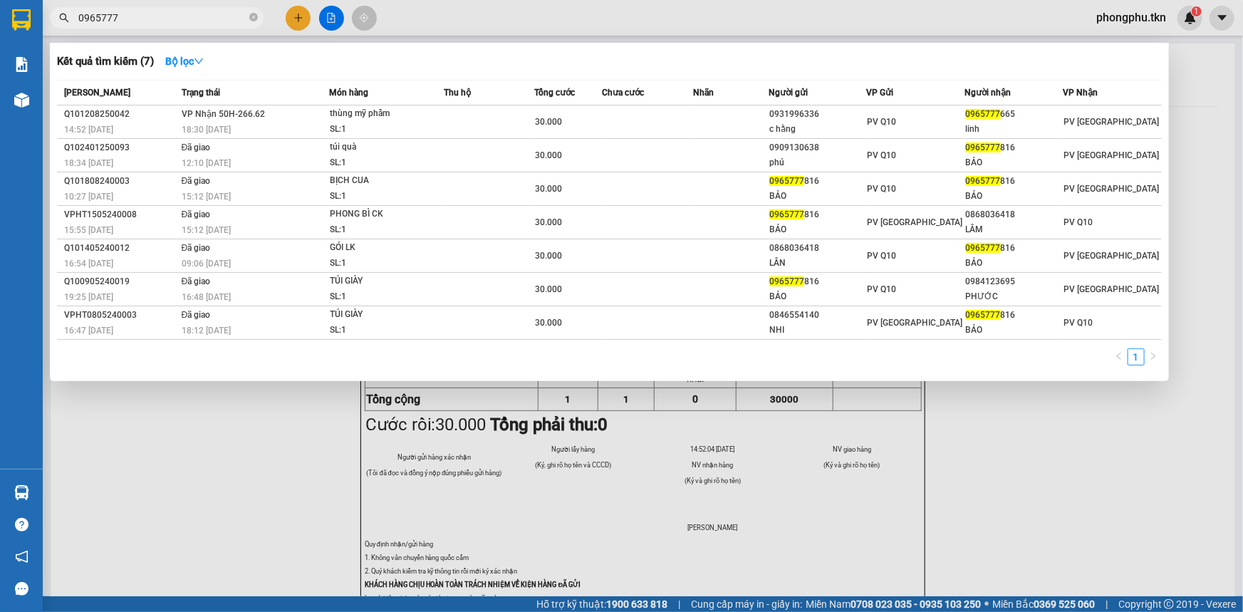
click at [155, 23] on input "0965777" at bounding box center [162, 18] width 168 height 16
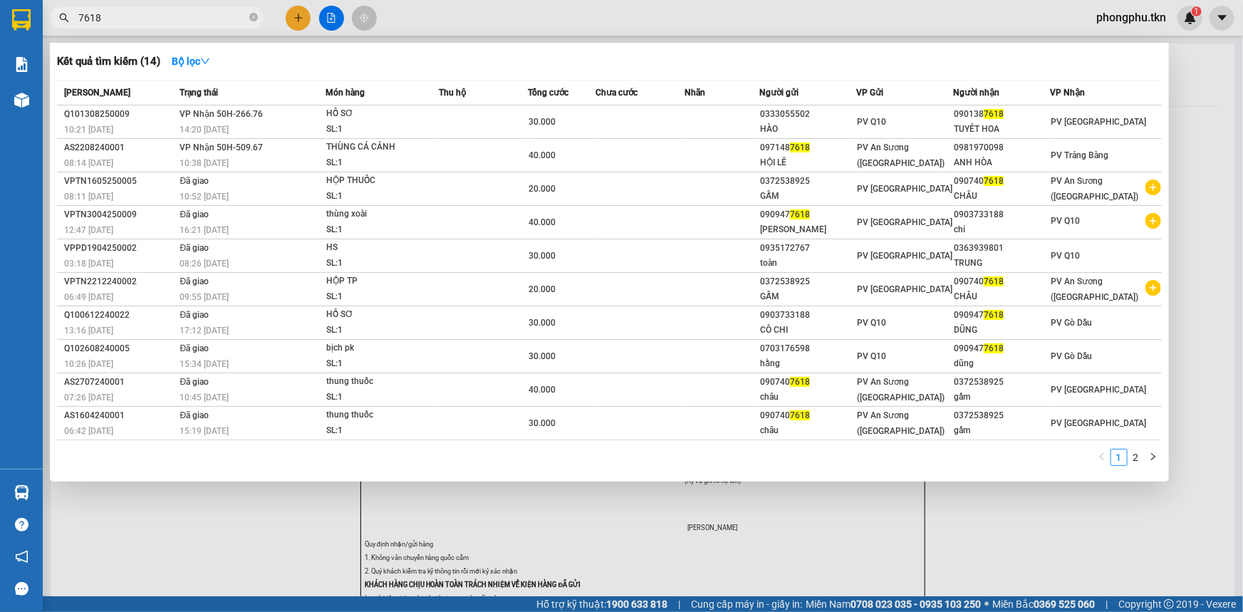
click at [287, 110] on td "VP Nhận 50H-266.76 14:20 - 13/08" at bounding box center [251, 121] width 149 height 33
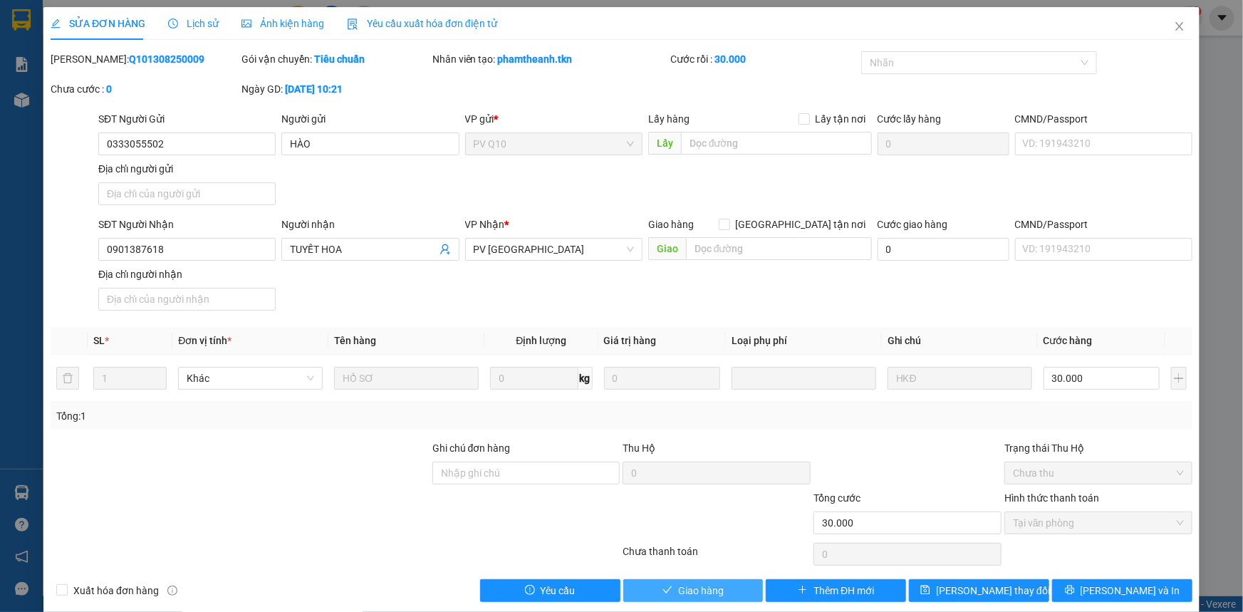
click at [689, 583] on span "Giao hàng" at bounding box center [701, 591] width 46 height 16
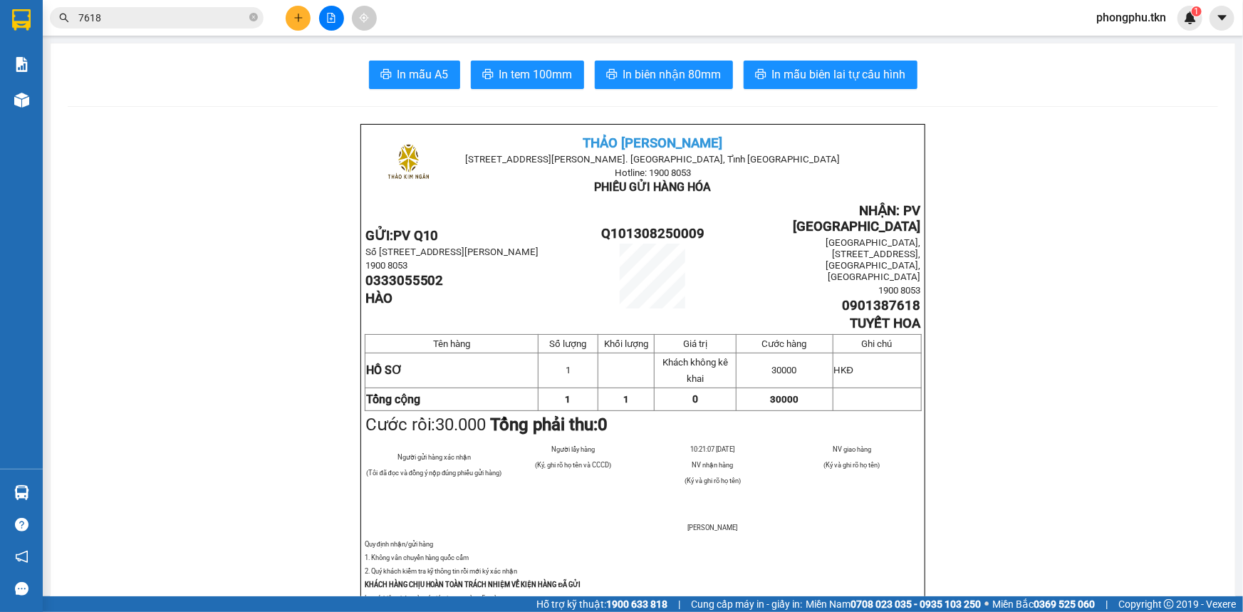
click at [236, 11] on input "7618" at bounding box center [162, 18] width 168 height 16
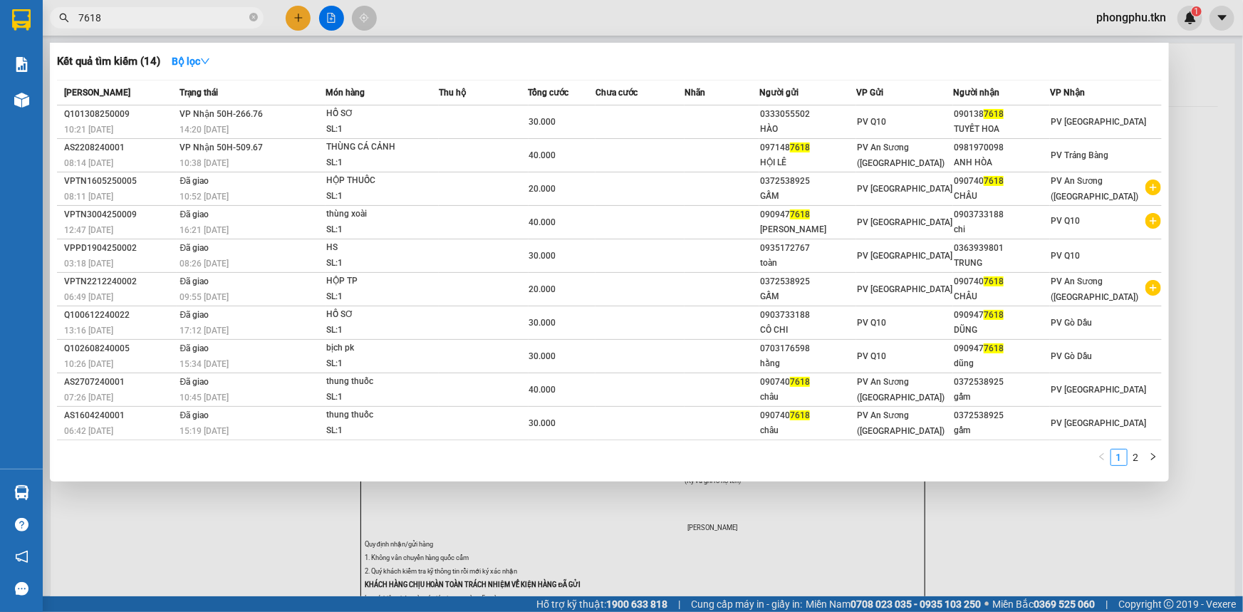
click at [235, 11] on input "7618" at bounding box center [162, 18] width 168 height 16
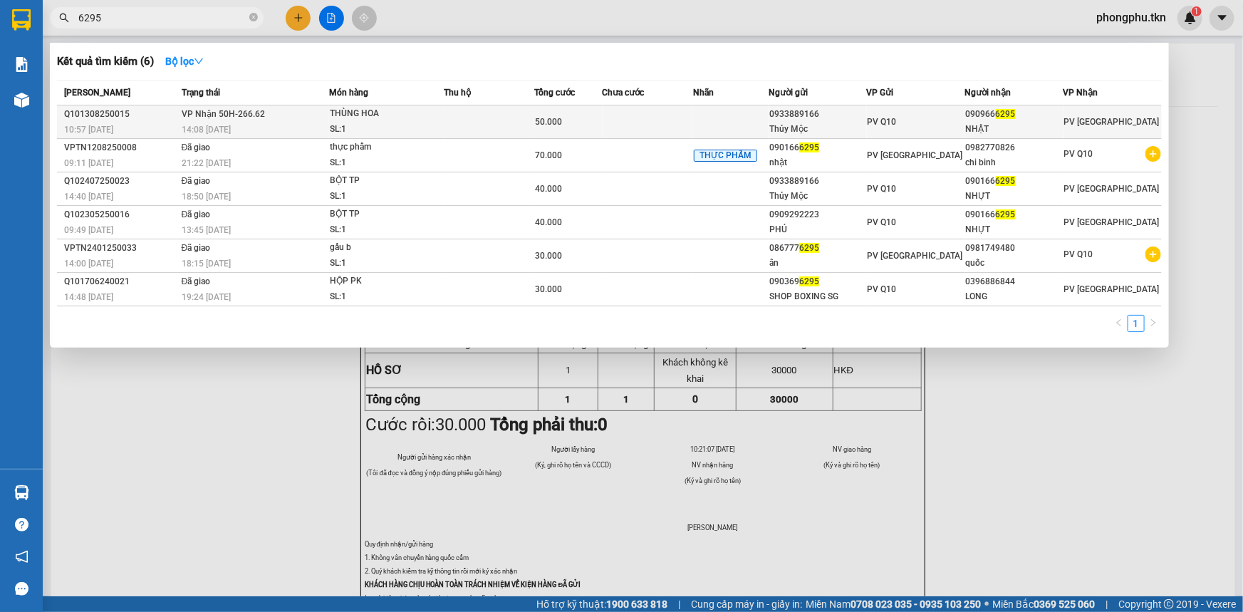
type input "6295"
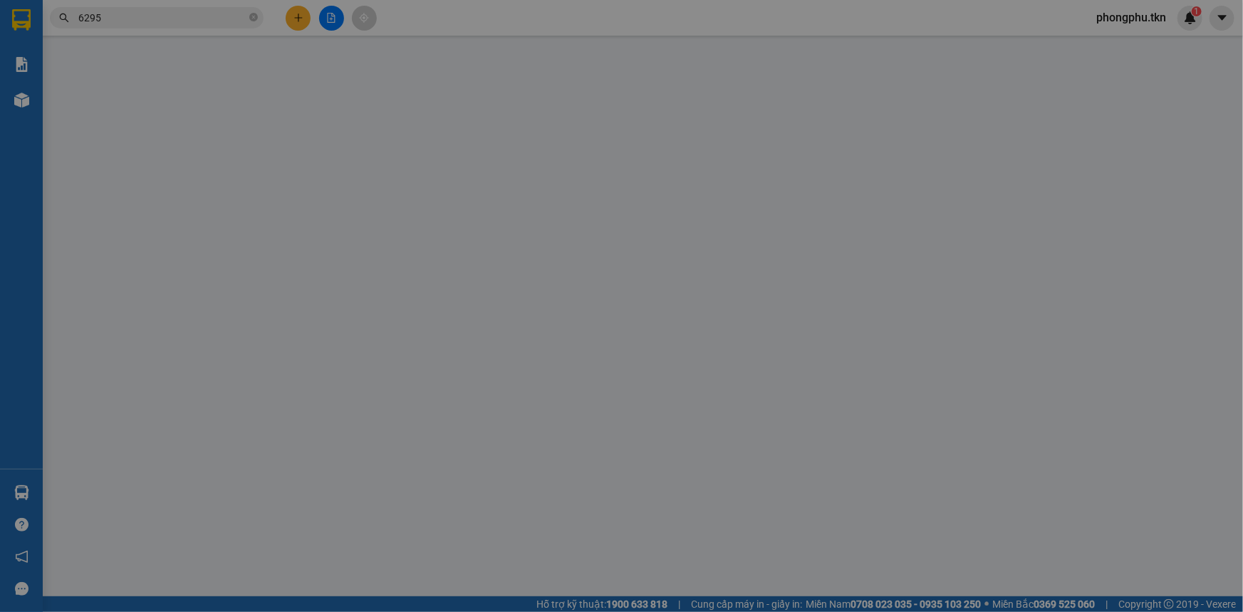
type input "0933889166"
type input "Thủy Mộc"
type input "0909666295"
type input "NHẬT"
type input "50.000"
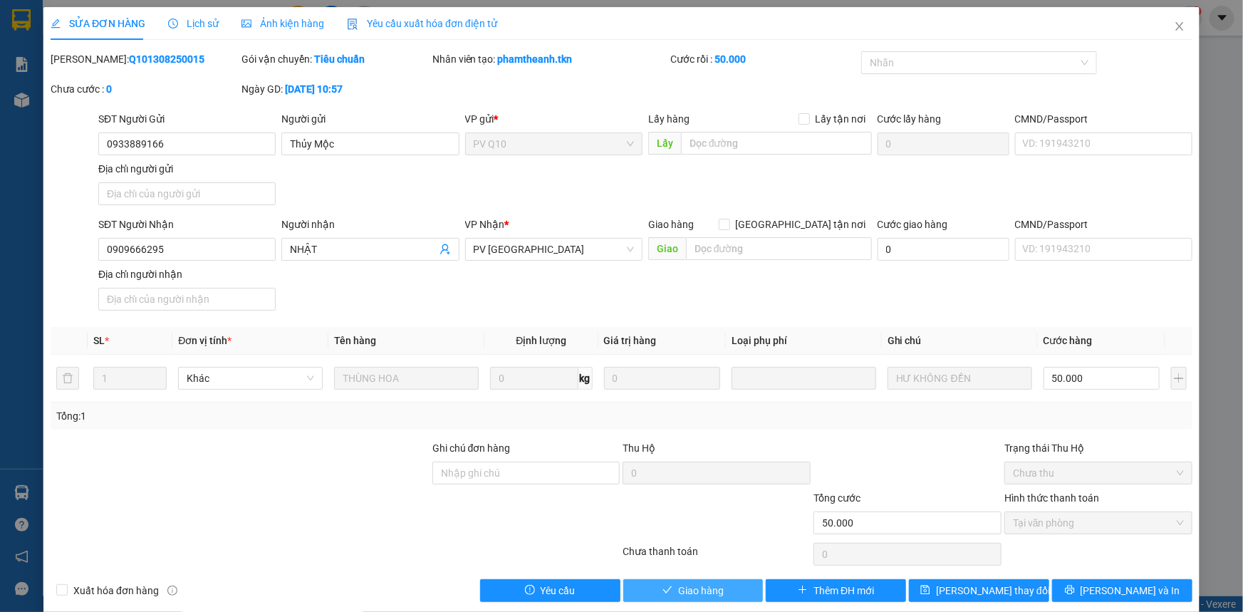
click at [671, 593] on button "Giao hàng" at bounding box center [693, 590] width 140 height 23
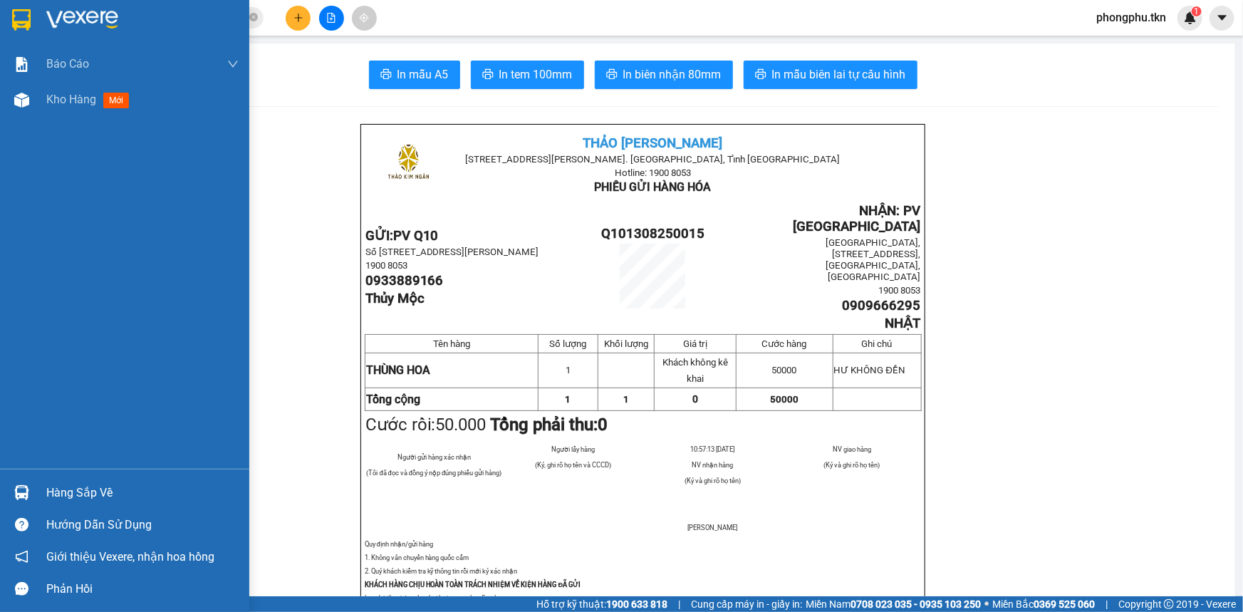
click at [34, 496] on div "Hàng sắp về" at bounding box center [124, 492] width 249 height 32
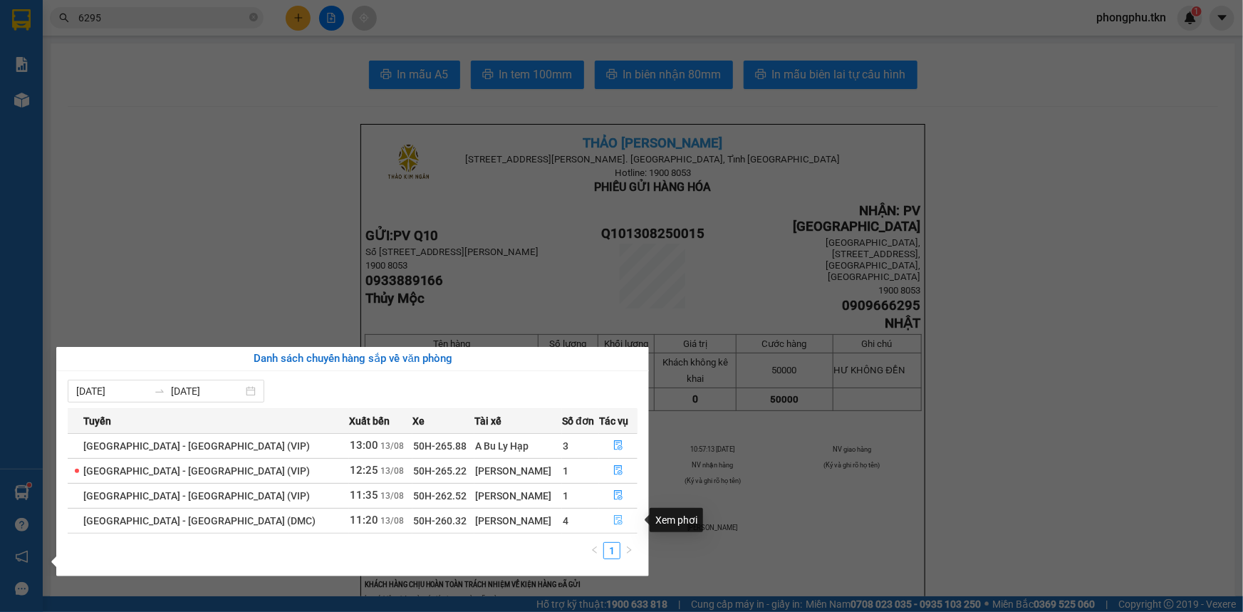
click at [614, 518] on icon "file-done" at bounding box center [618, 520] width 9 height 10
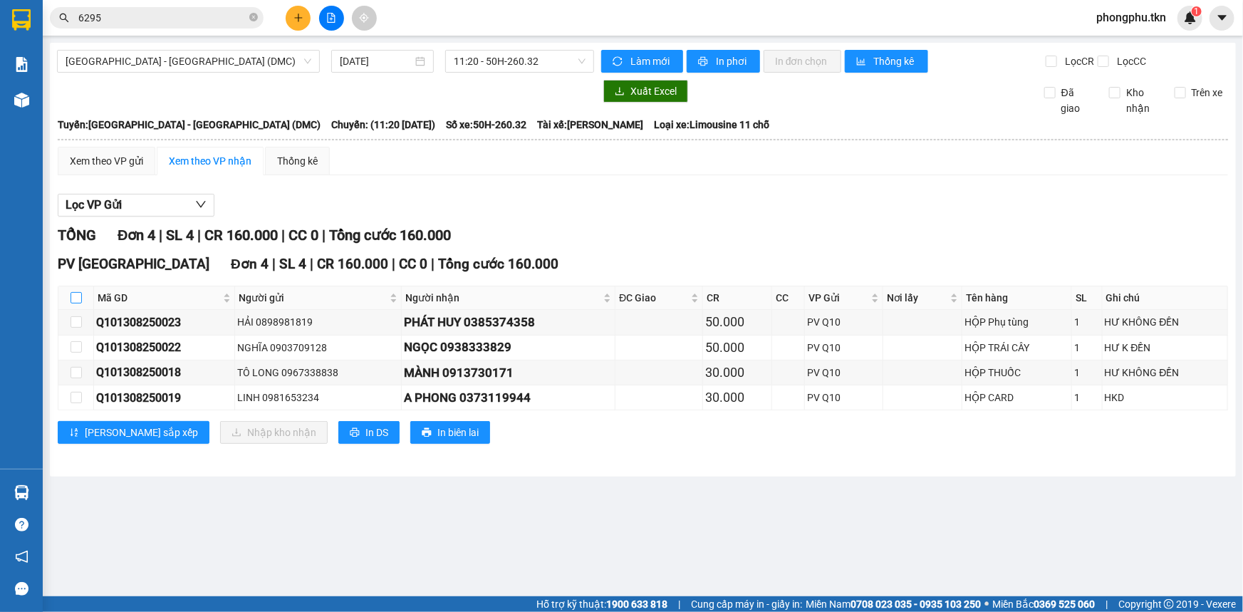
click at [78, 297] on input "checkbox" at bounding box center [76, 297] width 11 height 11
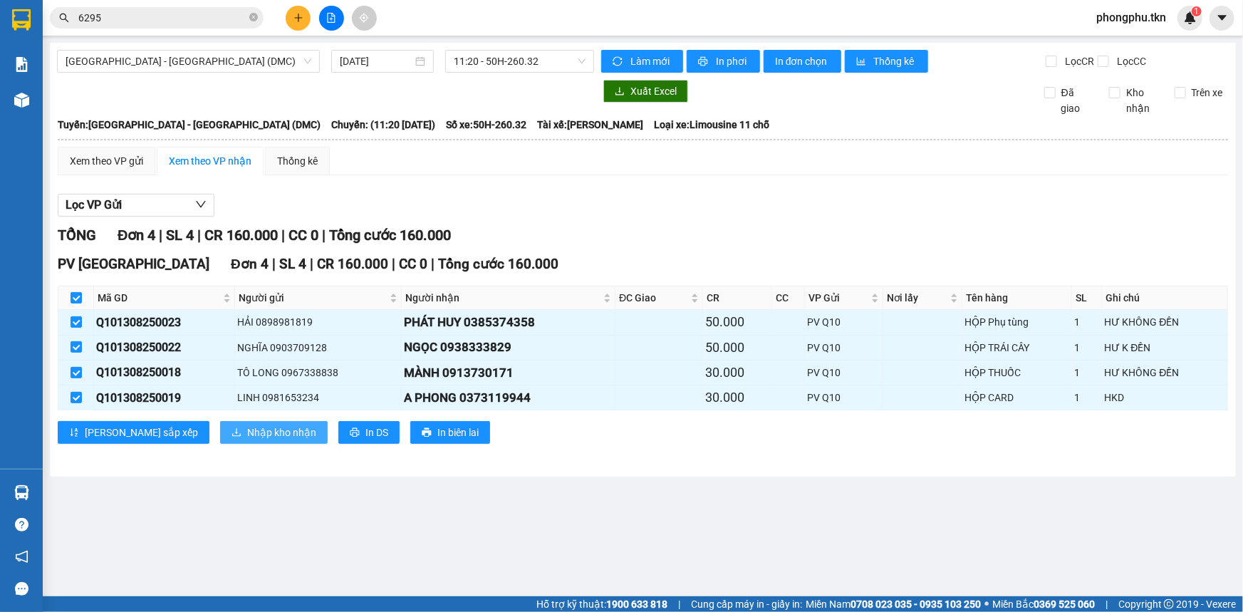
click at [247, 431] on span "Nhập kho nhận" at bounding box center [281, 432] width 69 height 16
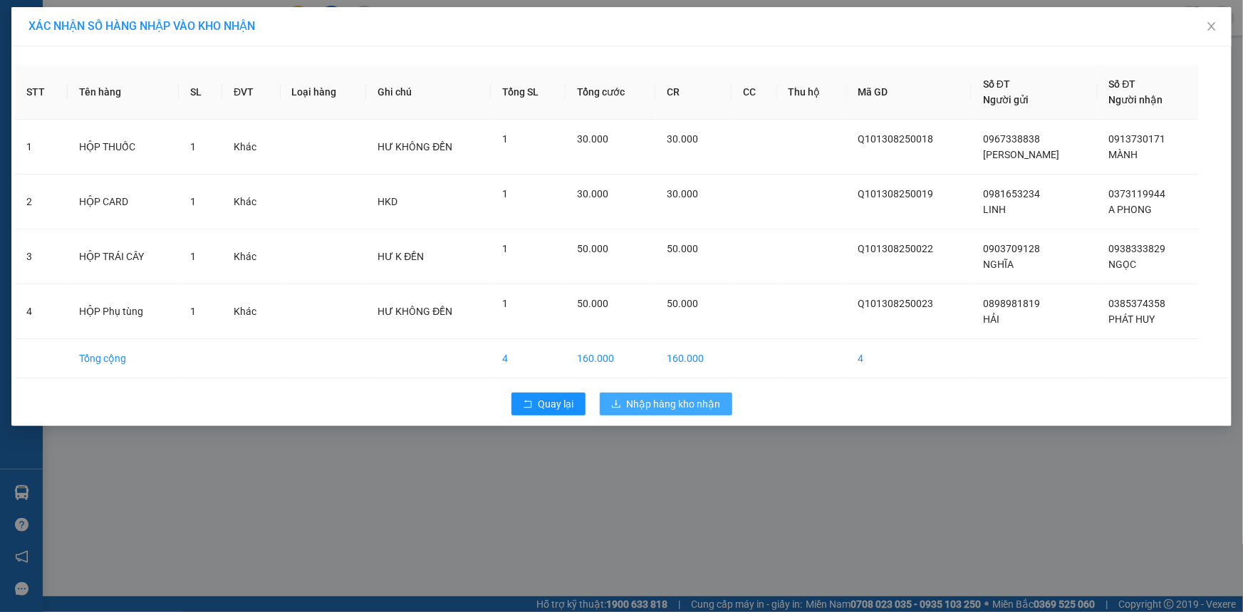
click at [676, 405] on span "Nhập hàng kho nhận" at bounding box center [674, 404] width 94 height 16
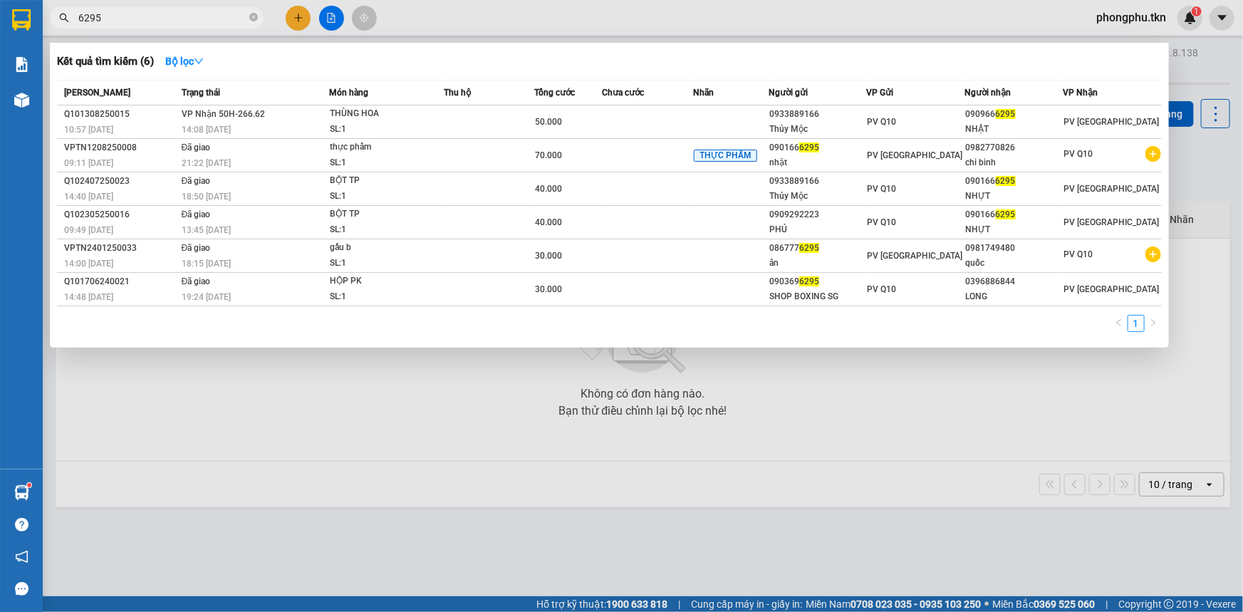
click at [117, 20] on input "6295" at bounding box center [162, 18] width 168 height 16
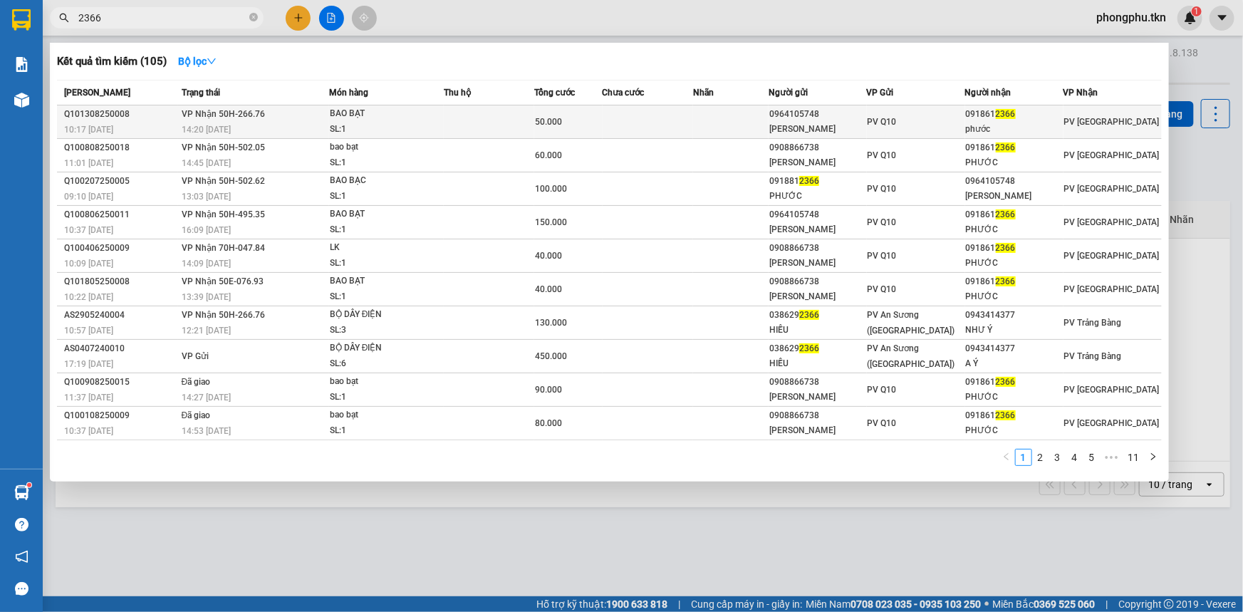
type input "2366"
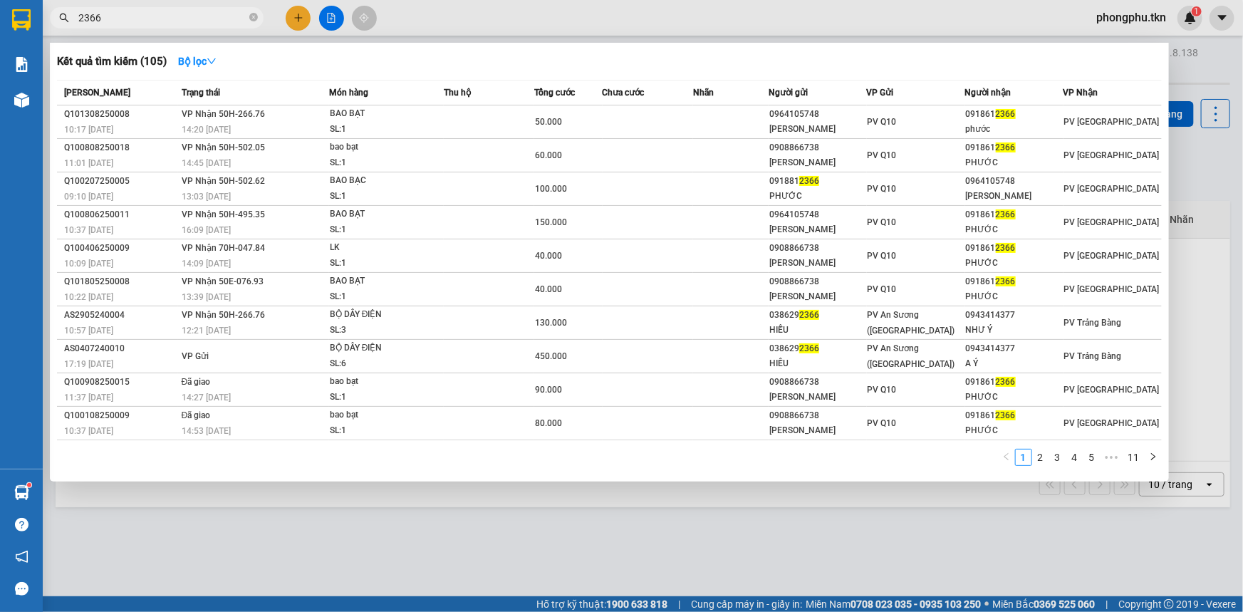
click at [133, 122] on div "10:17 - 13/08" at bounding box center [120, 130] width 113 height 16
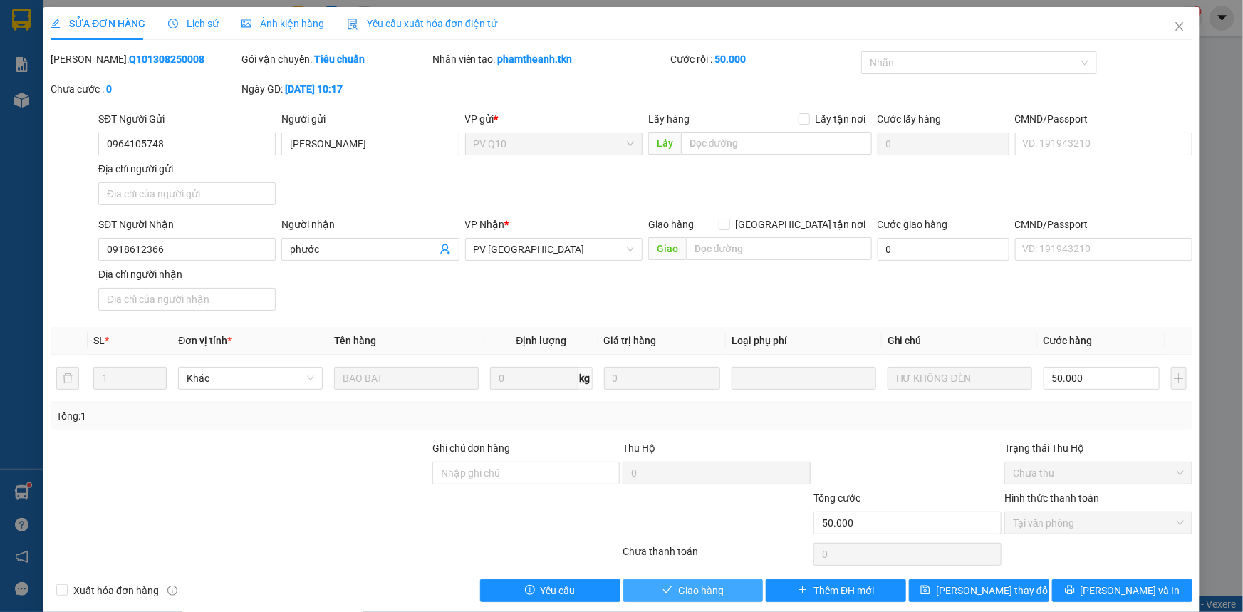
click at [680, 583] on span "Giao hàng" at bounding box center [701, 591] width 46 height 16
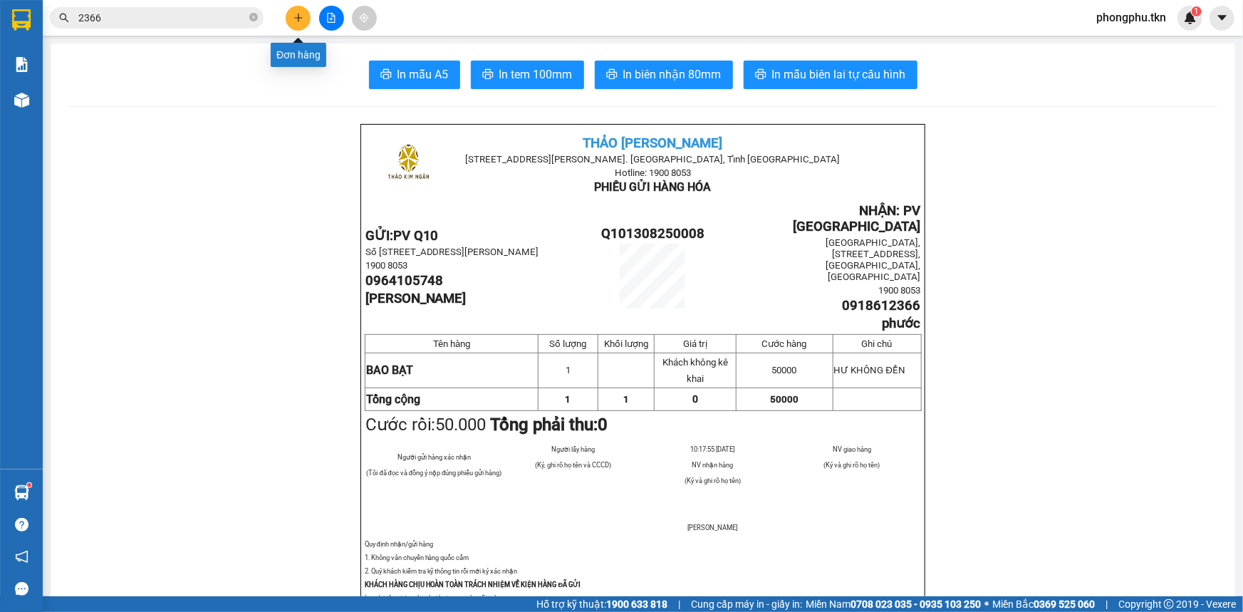
click at [298, 19] on icon "plus" at bounding box center [298, 18] width 1 height 8
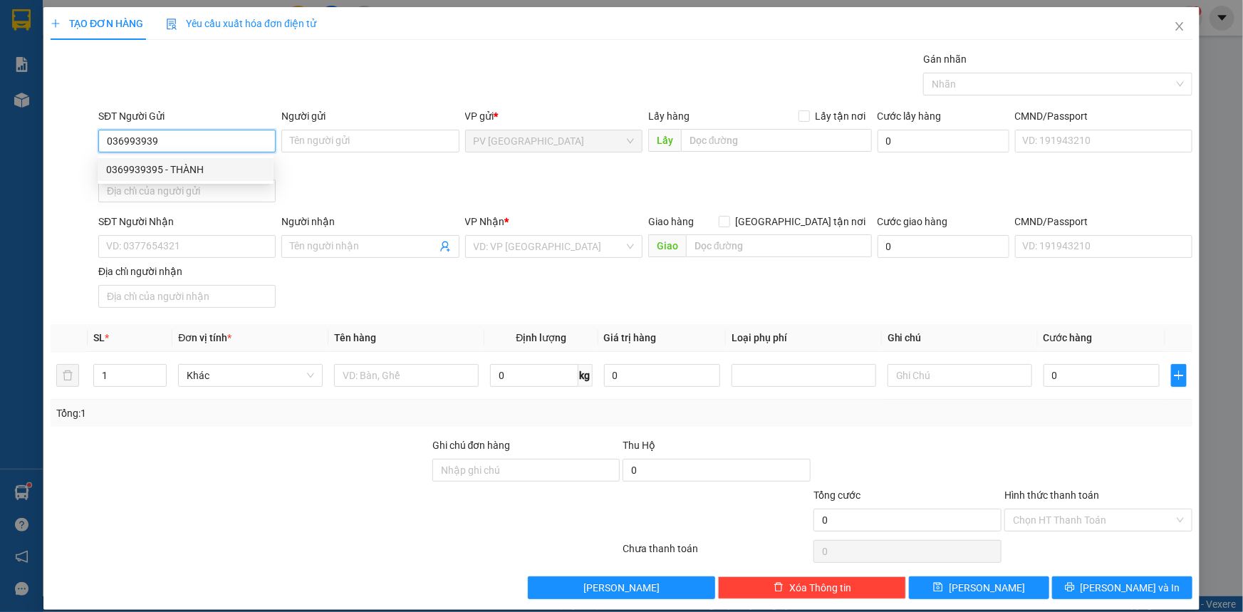
type input "0369939395"
click at [147, 174] on div "0369939395 - THÀNH" at bounding box center [185, 170] width 159 height 16
type input "THÀNH"
type input "0827952999"
type input "thanh"
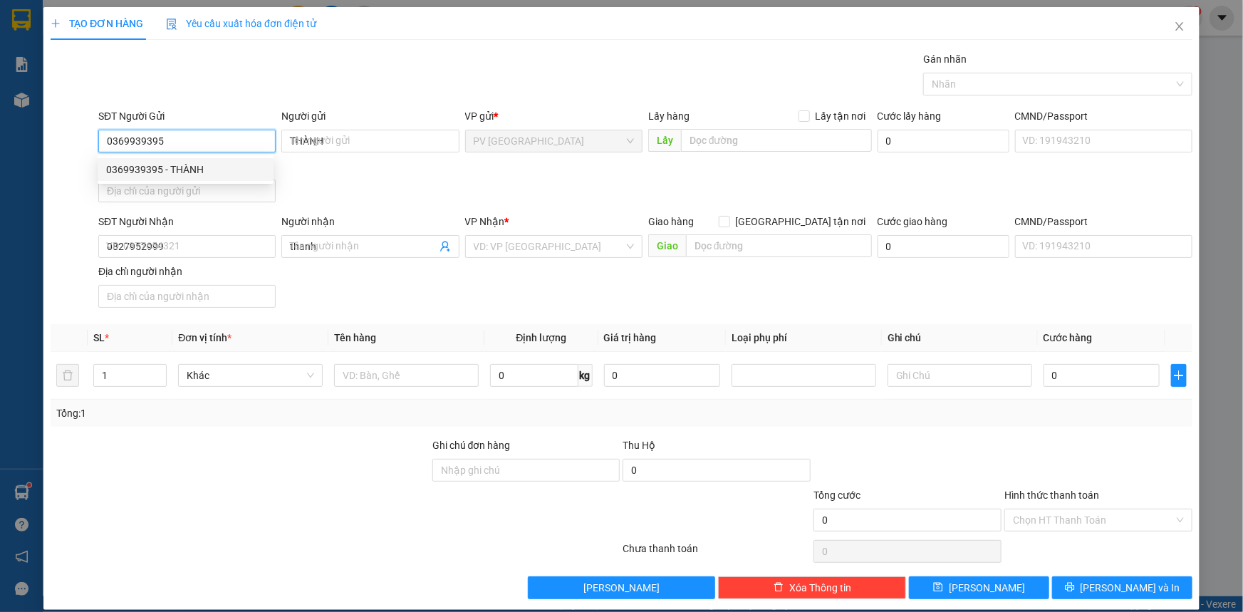
type input "20.000"
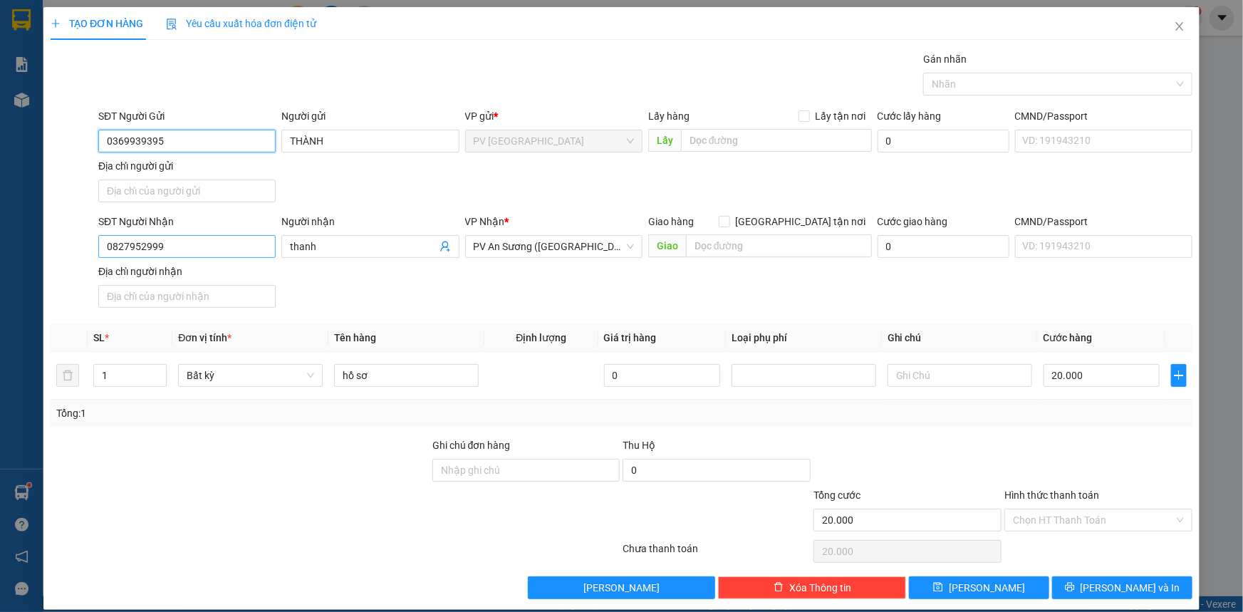
type input "0369939395"
click at [171, 240] on input "0827952999" at bounding box center [186, 246] width 177 height 23
click at [192, 244] on input "0827952999" at bounding box center [186, 246] width 177 height 23
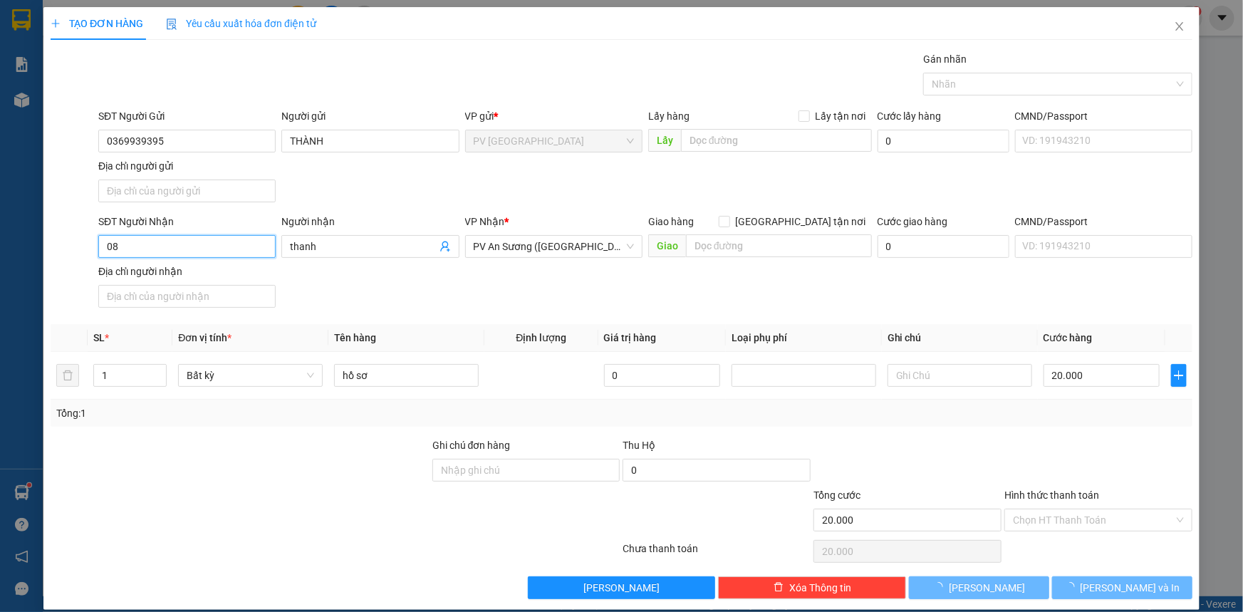
type input "0"
click at [192, 235] on input "SĐT Người Nhận" at bounding box center [186, 246] width 177 height 23
click at [231, 244] on input "SĐT Người Nhận" at bounding box center [186, 246] width 177 height 23
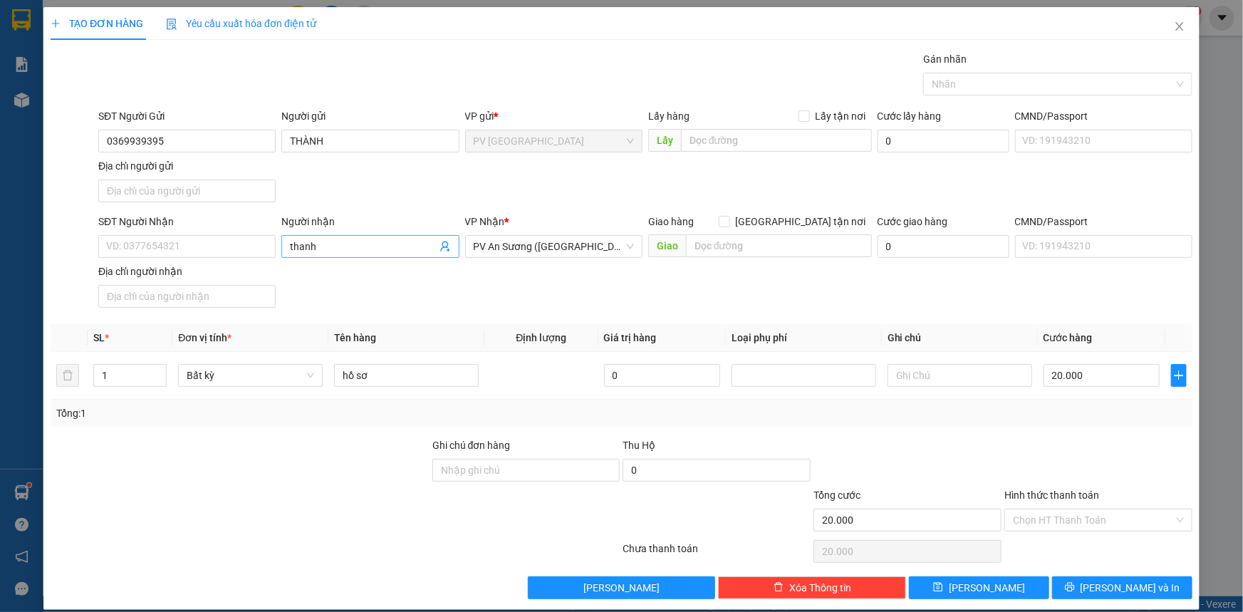
click at [366, 246] on input "thanh" at bounding box center [363, 247] width 146 height 16
click at [235, 246] on input "SĐT Người Nhận" at bounding box center [186, 246] width 177 height 23
click at [241, 140] on input "0369939395" at bounding box center [186, 141] width 177 height 23
click at [240, 133] on input "0369939395" at bounding box center [186, 141] width 177 height 23
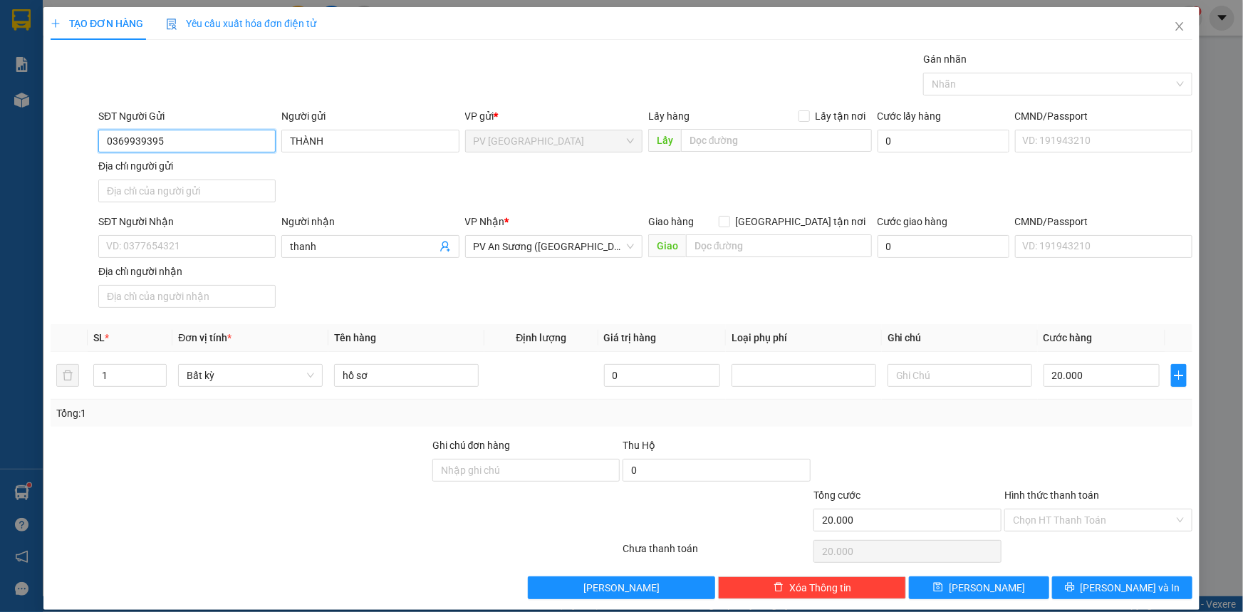
click at [240, 138] on input "0369939395" at bounding box center [186, 141] width 177 height 23
click at [204, 250] on input "SĐT Người Nhận" at bounding box center [186, 246] width 177 height 23
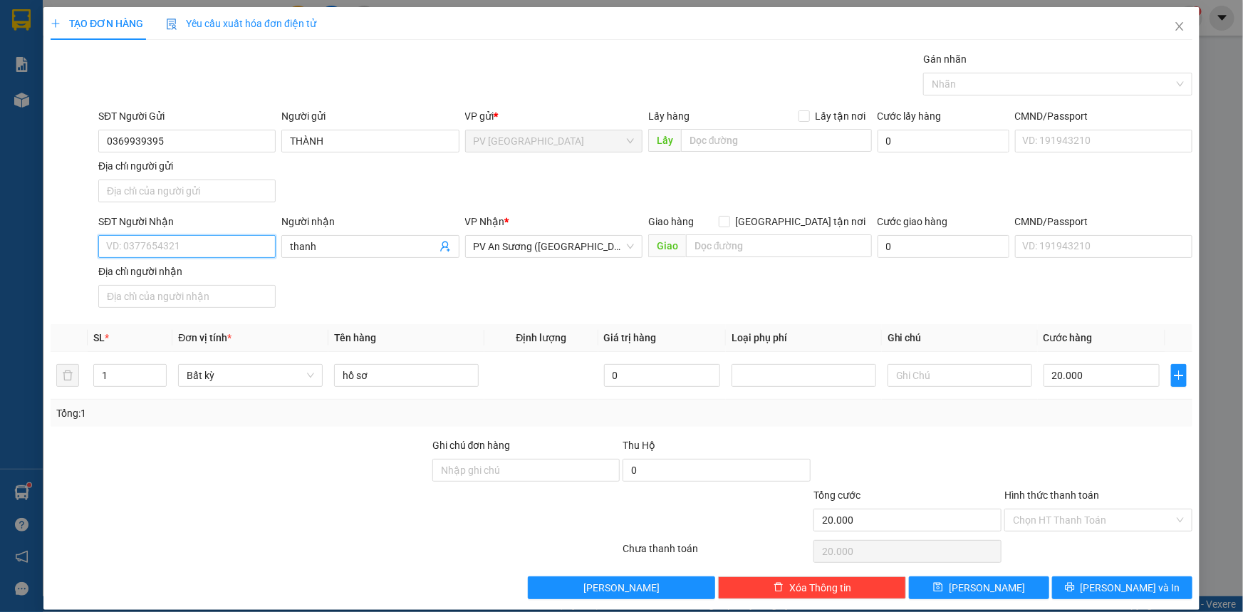
click at [204, 250] on input "SĐT Người Nhận" at bounding box center [186, 246] width 177 height 23
drag, startPoint x: 200, startPoint y: 253, endPoint x: 160, endPoint y: 494, distance: 244.0
click at [160, 494] on div at bounding box center [240, 512] width 382 height 50
click at [204, 249] on input "SĐT Người Nhận" at bounding box center [186, 246] width 177 height 23
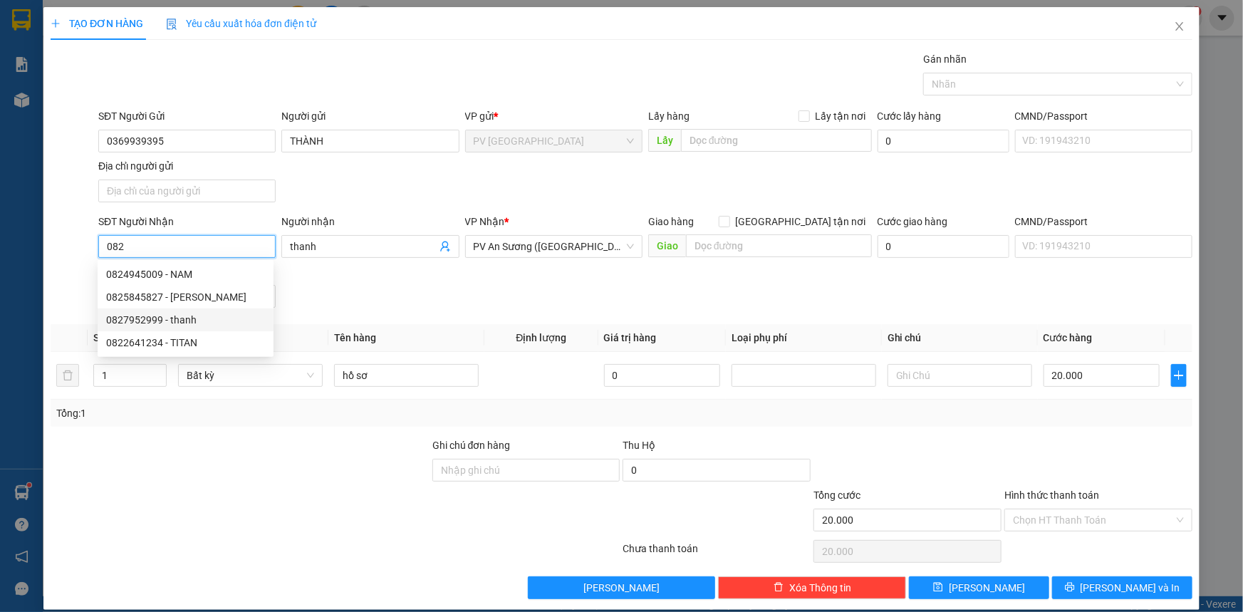
click at [161, 320] on div "0827952999 - thanh" at bounding box center [185, 320] width 159 height 16
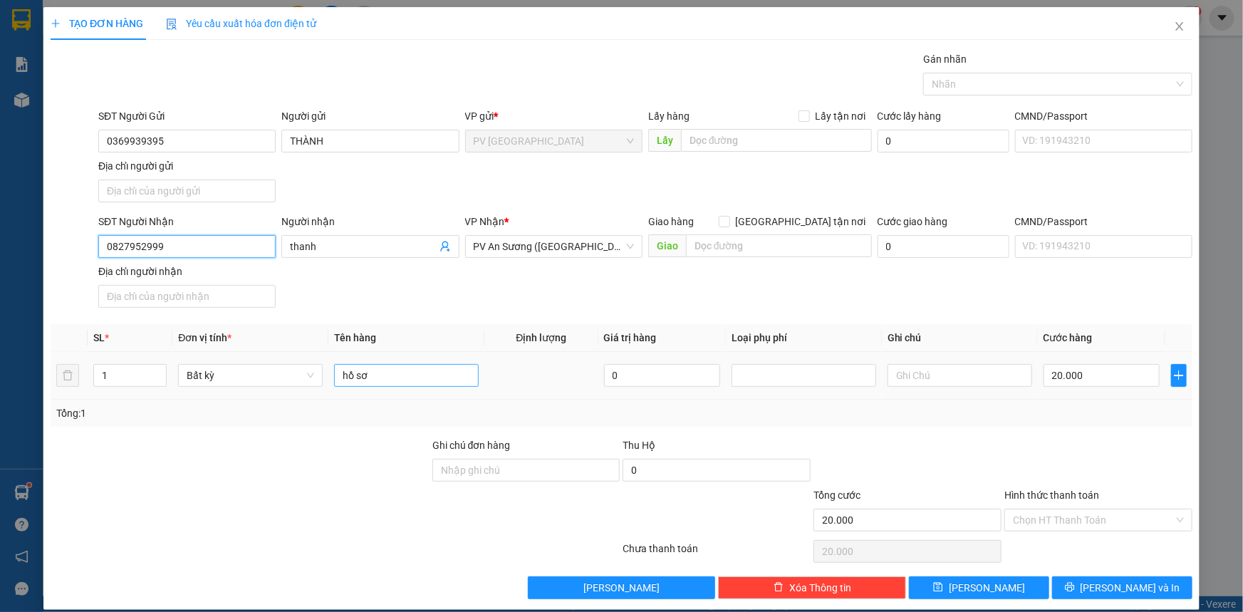
type input "0827952999"
click at [413, 374] on input "hồ sơ" at bounding box center [406, 375] width 145 height 23
click at [413, 372] on input "hồ sơ" at bounding box center [406, 375] width 145 height 23
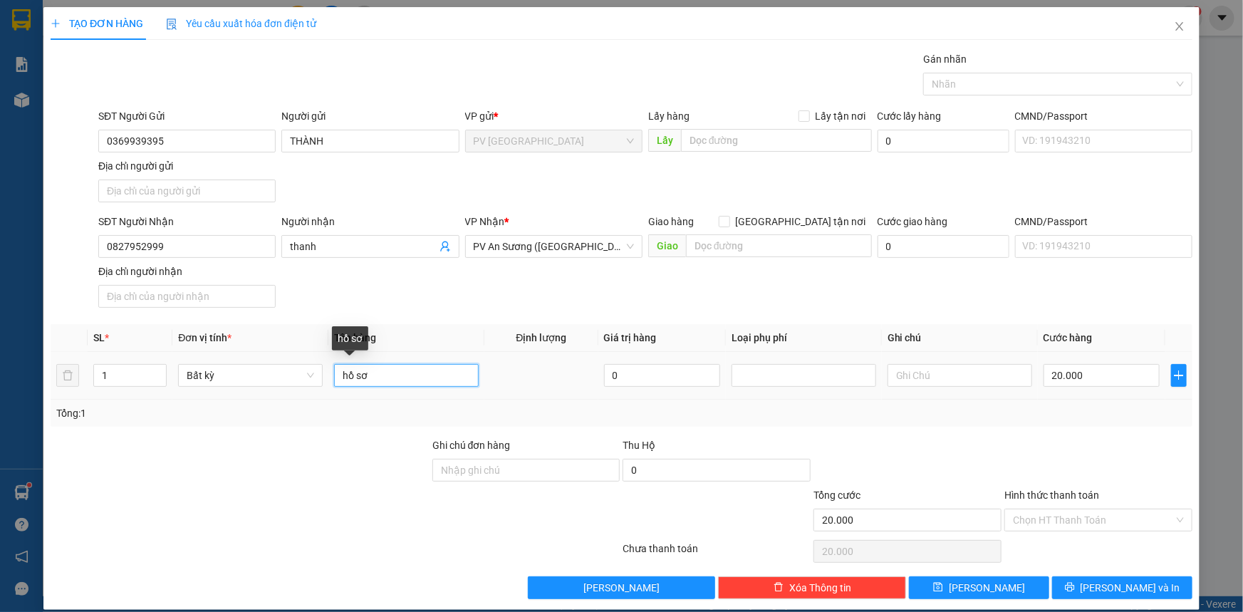
click at [413, 372] on input "hồ sơ" at bounding box center [406, 375] width 145 height 23
type input "a"
click at [1060, 516] on input "Hình thức thanh toán" at bounding box center [1093, 519] width 161 height 21
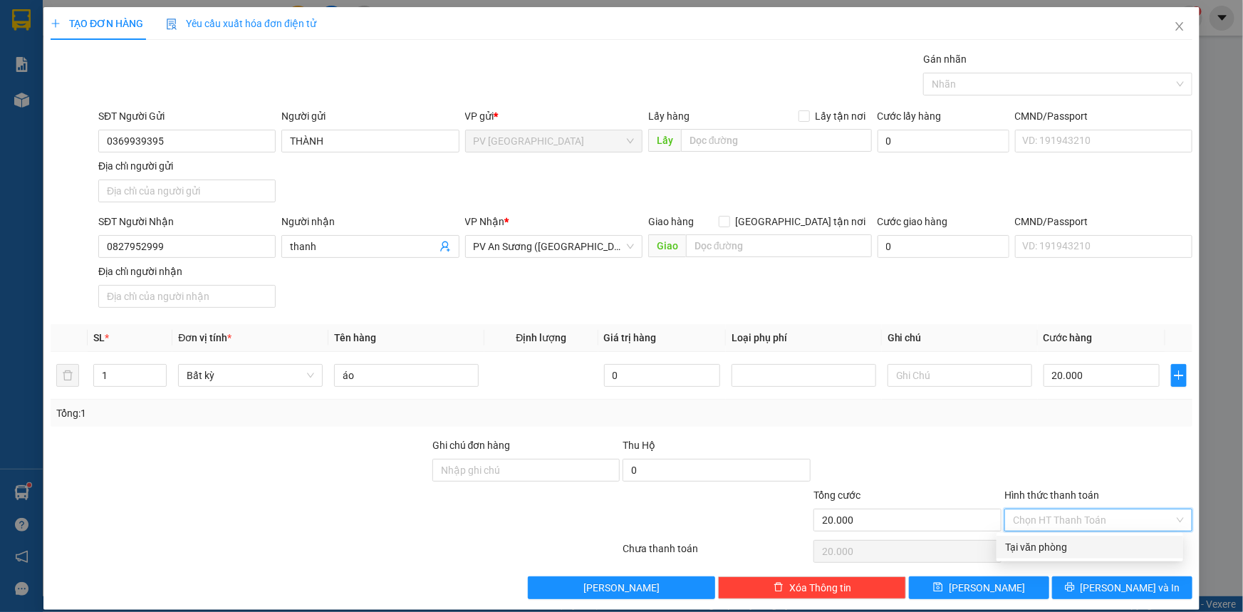
drag, startPoint x: 1060, startPoint y: 541, endPoint x: 1065, endPoint y: 551, distance: 11.8
click at [1059, 541] on div "Tại văn phòng" at bounding box center [1089, 547] width 169 height 16
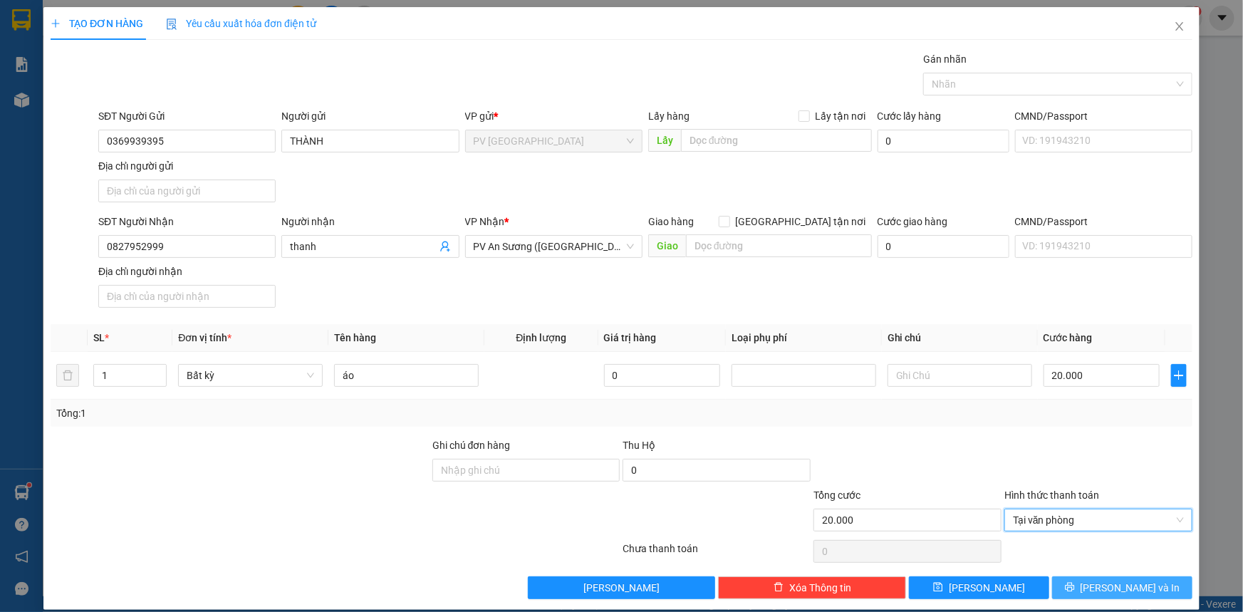
click at [1075, 582] on icon "printer" at bounding box center [1070, 587] width 10 height 10
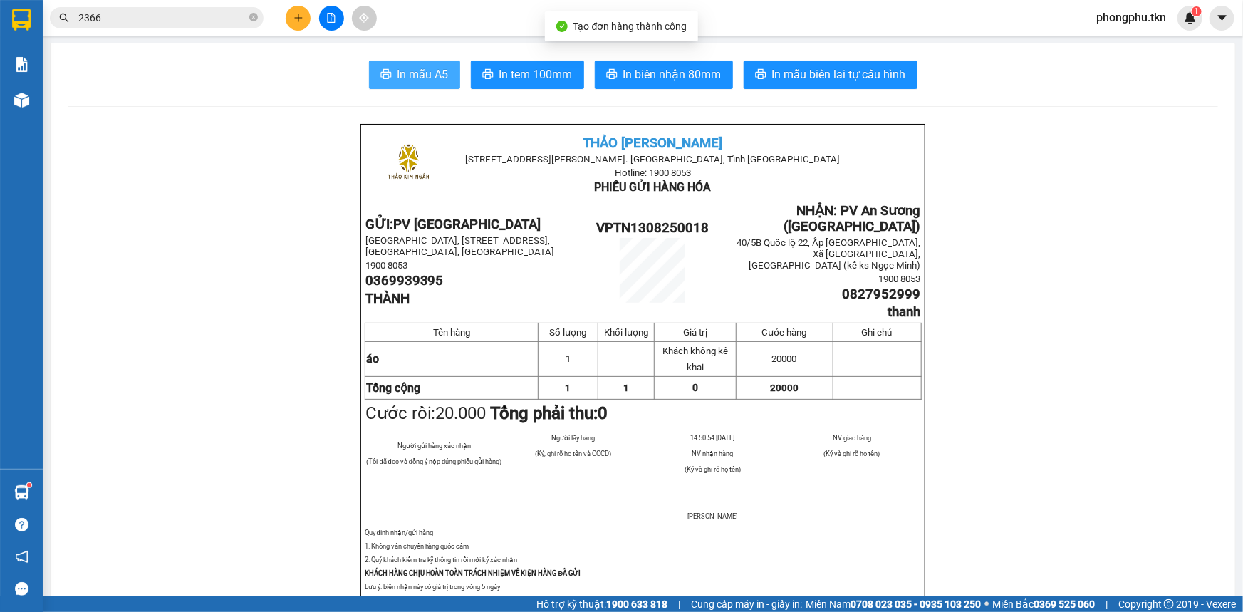
click at [420, 71] on span "In mẫu A5" at bounding box center [422, 75] width 51 height 18
click at [369, 61] on button "In mẫu A5" at bounding box center [414, 75] width 91 height 28
click at [200, 24] on input "2366" at bounding box center [162, 18] width 168 height 16
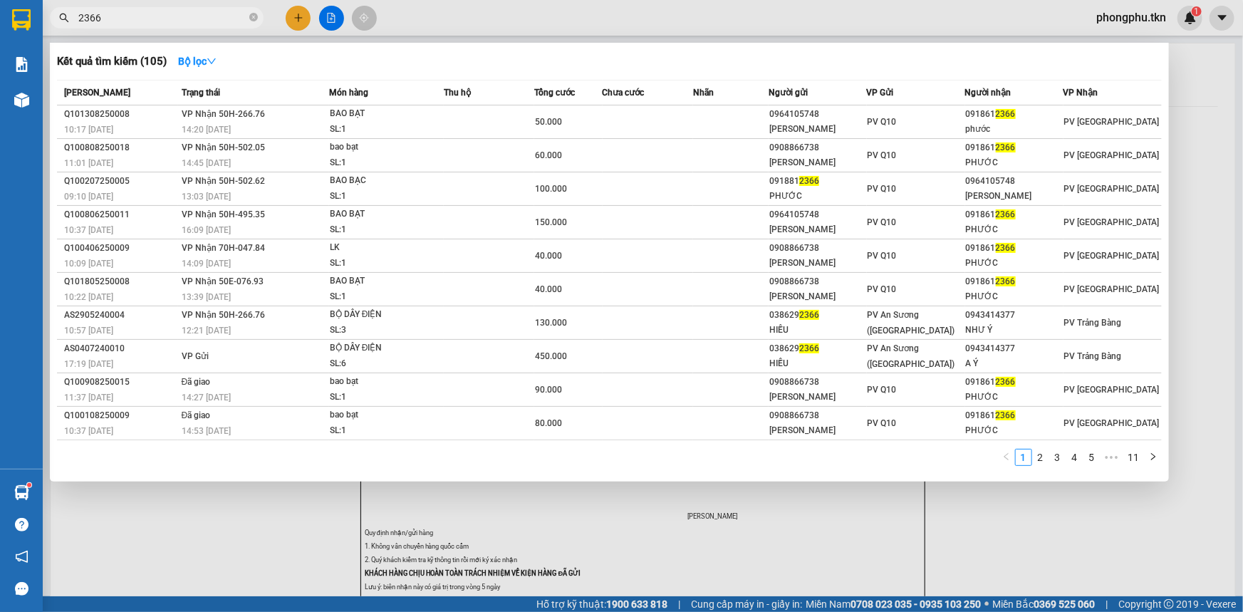
click at [200, 24] on input "2366" at bounding box center [162, 18] width 168 height 16
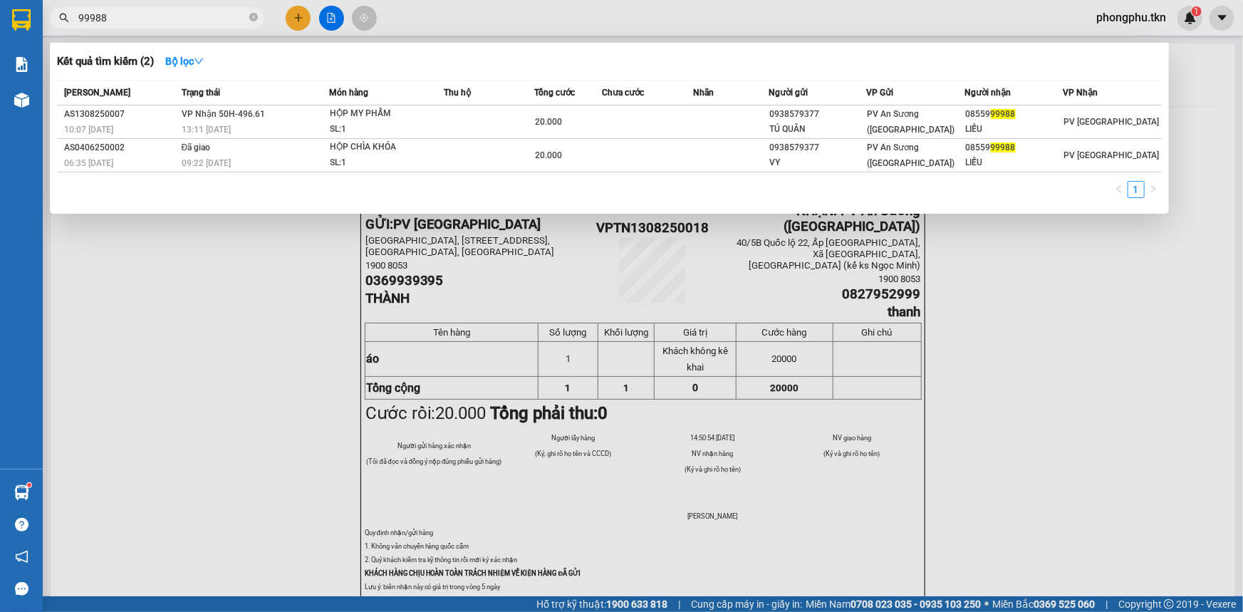
click at [176, 21] on input "99988" at bounding box center [162, 18] width 168 height 16
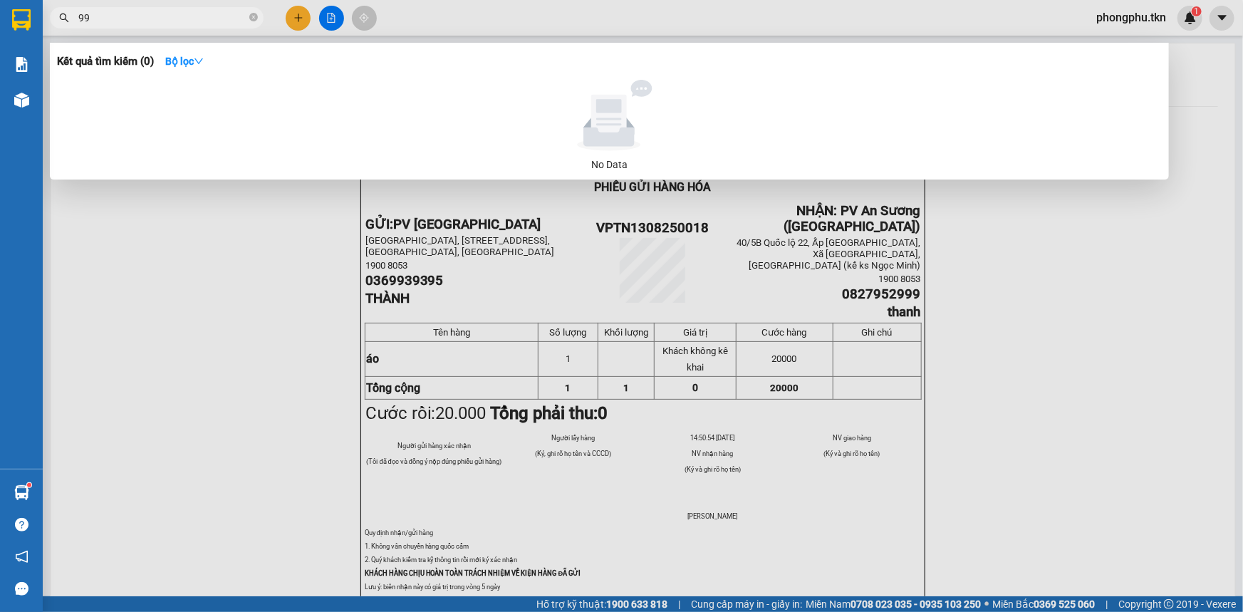
type input "9"
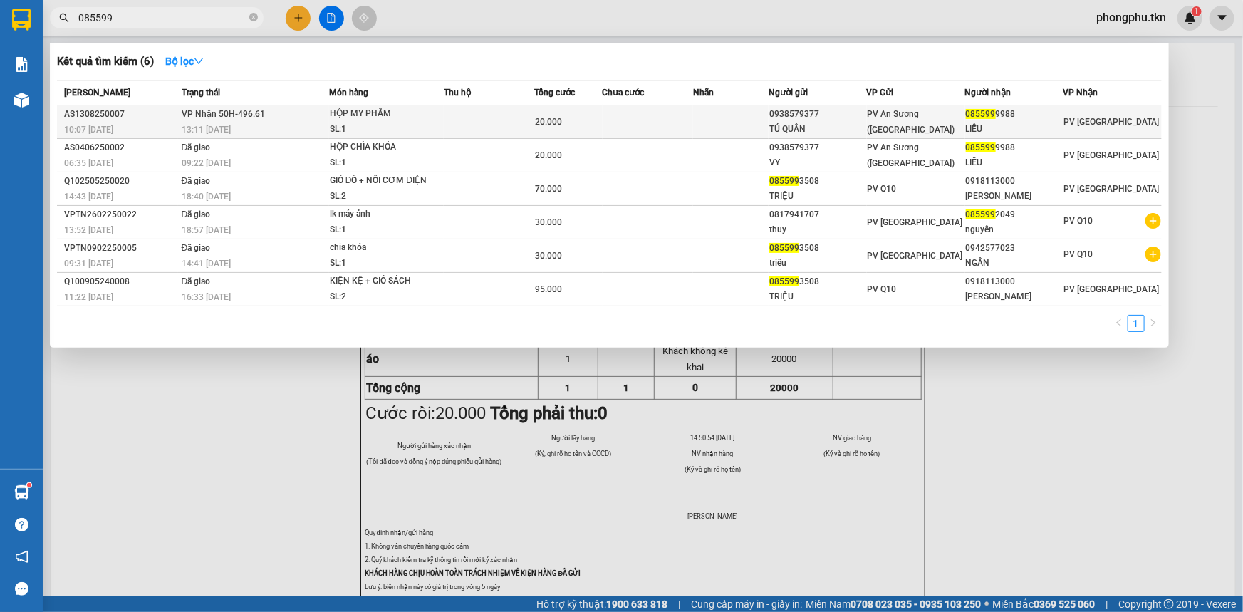
type input "085599"
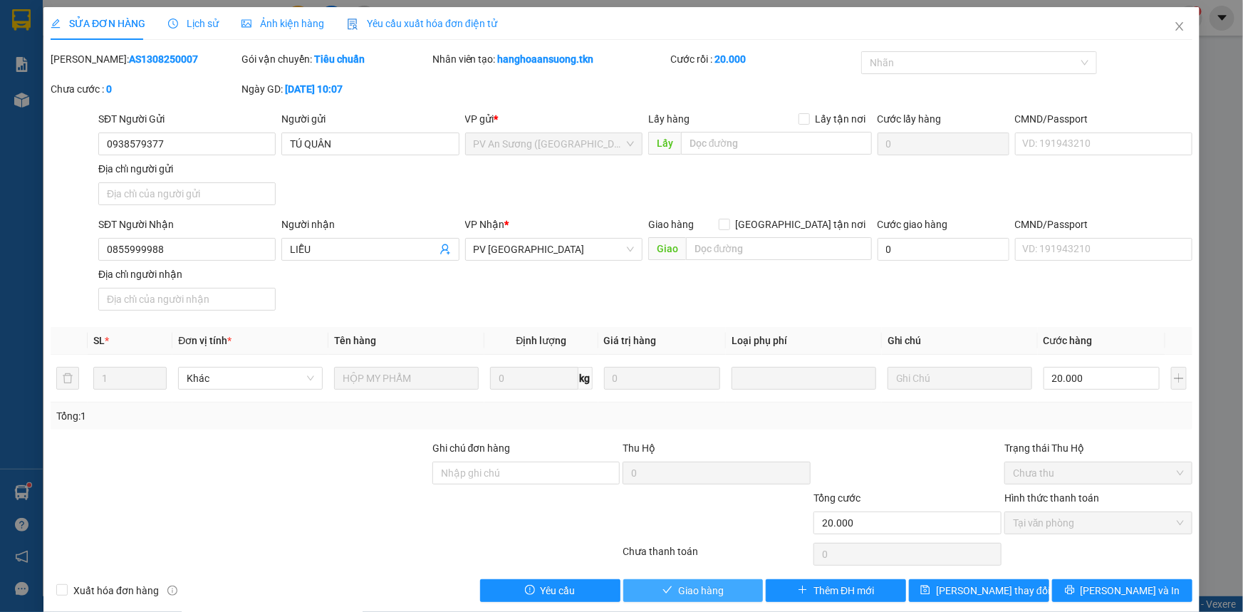
click at [678, 590] on span "Giao hàng" at bounding box center [701, 591] width 46 height 16
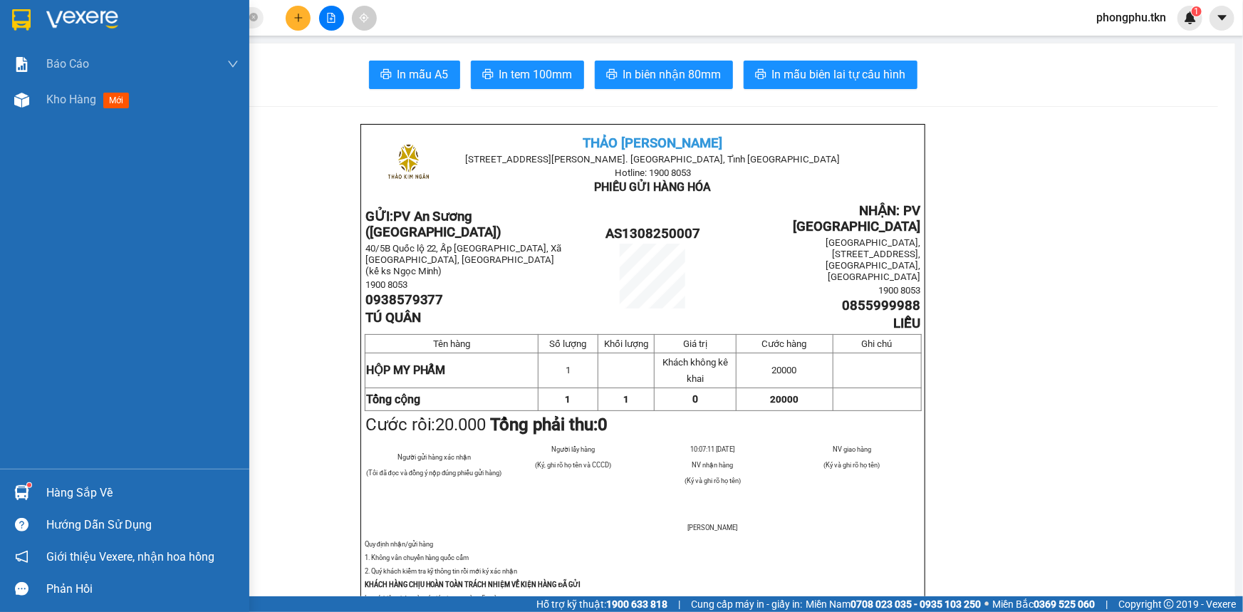
click at [54, 482] on div "Hàng sắp về" at bounding box center [142, 492] width 192 height 21
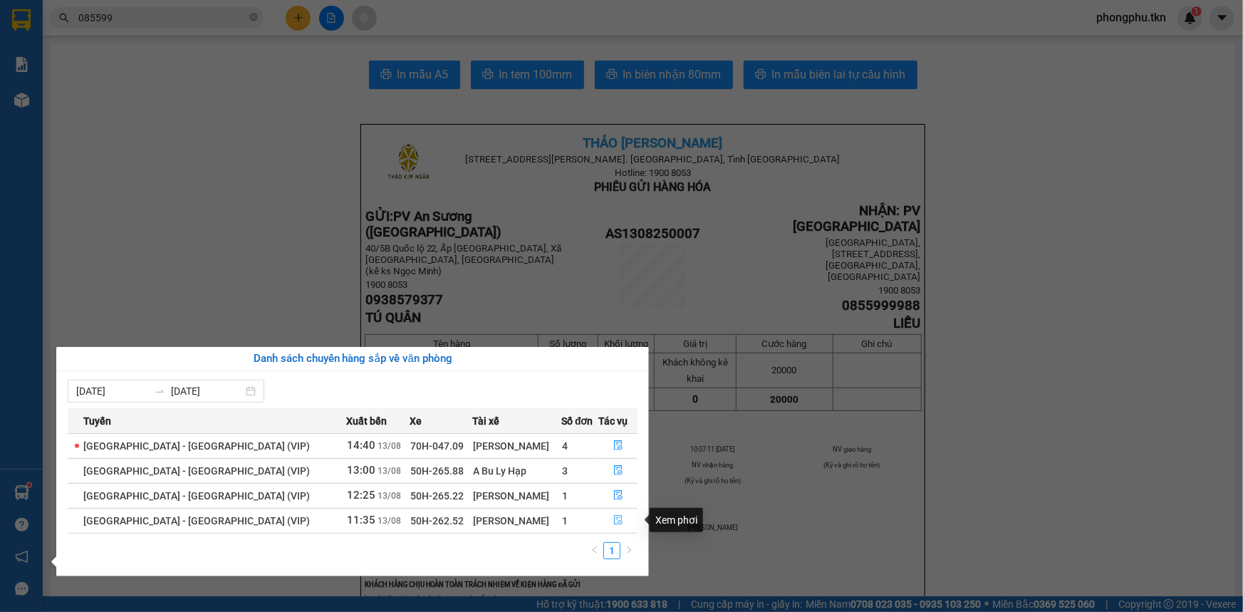
click at [616, 518] on icon "file-done" at bounding box center [618, 520] width 9 height 10
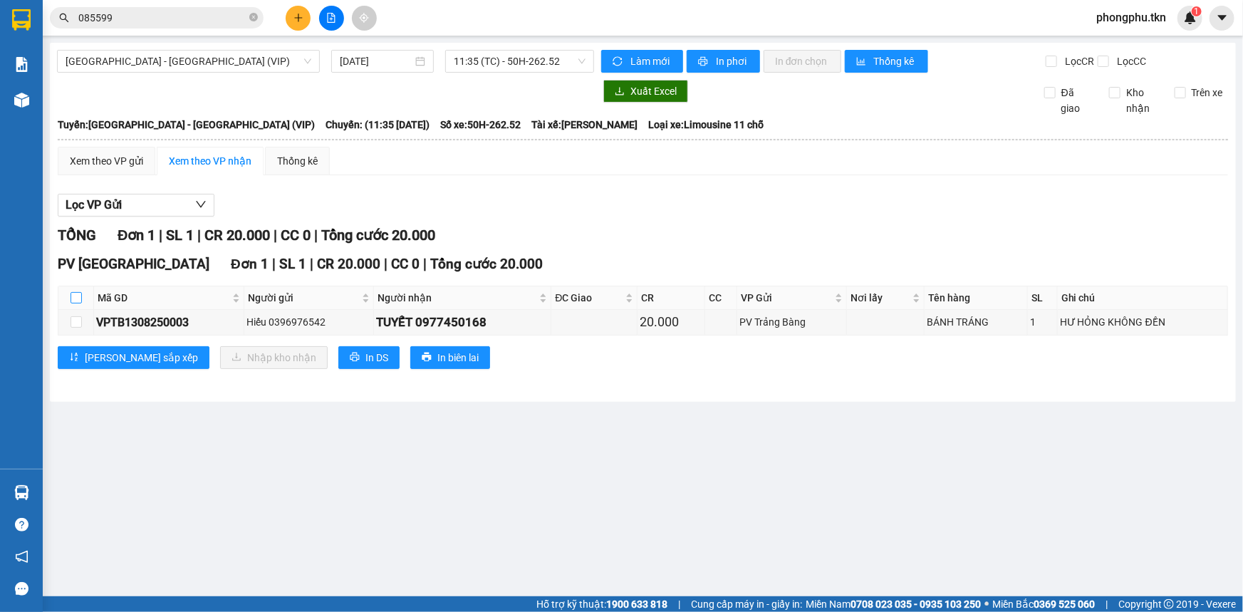
click at [71, 297] on input "checkbox" at bounding box center [76, 297] width 11 height 11
checkbox input "true"
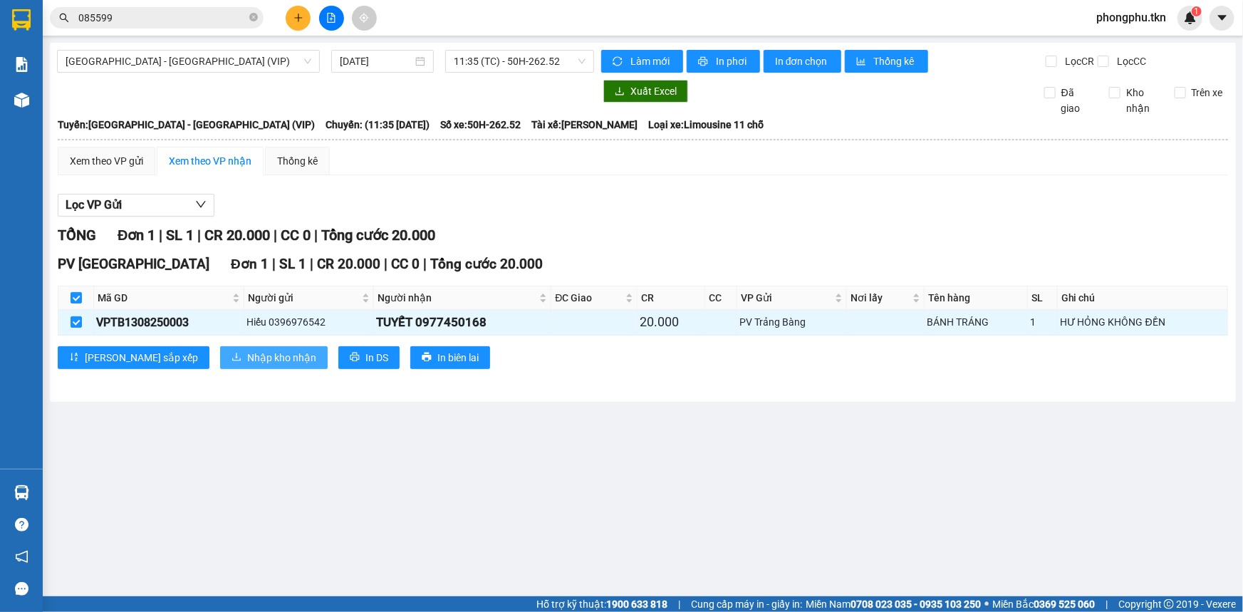
click at [247, 361] on span "Nhập kho nhận" at bounding box center [281, 358] width 69 height 16
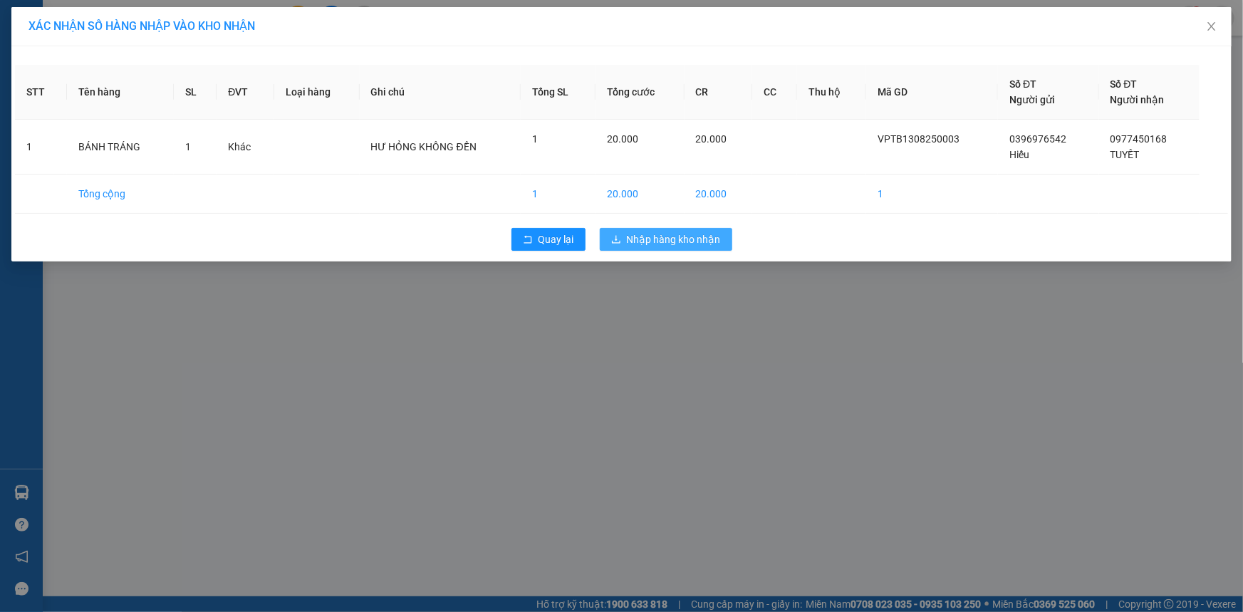
click at [616, 235] on icon "download" at bounding box center [616, 239] width 9 height 8
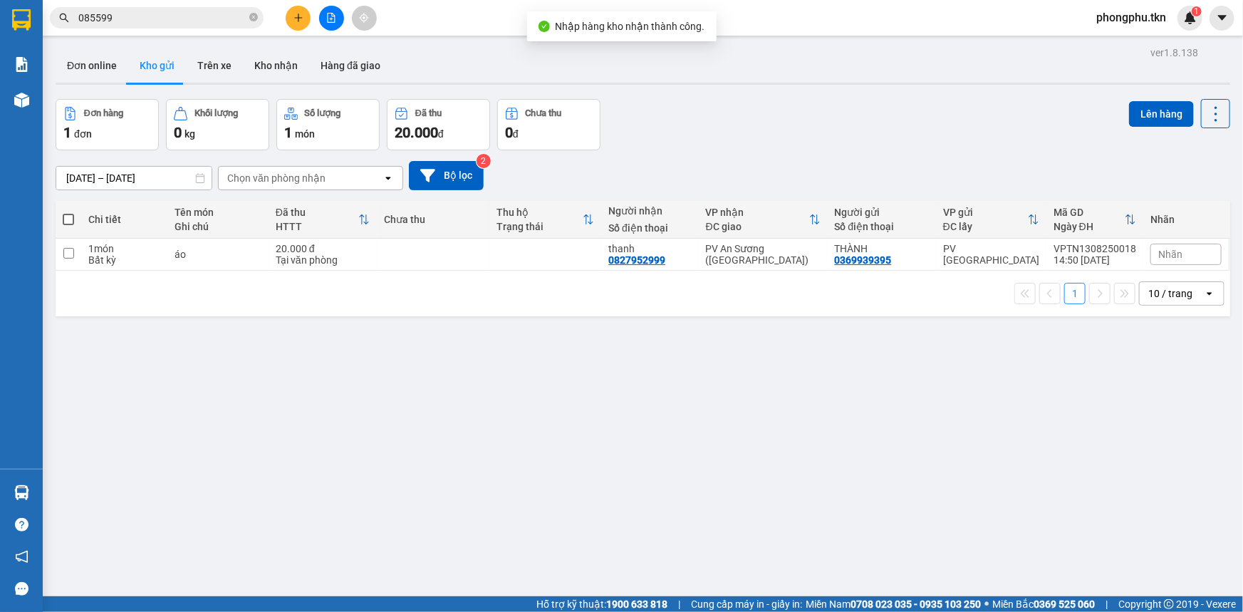
click at [207, 21] on input "085599" at bounding box center [162, 18] width 168 height 16
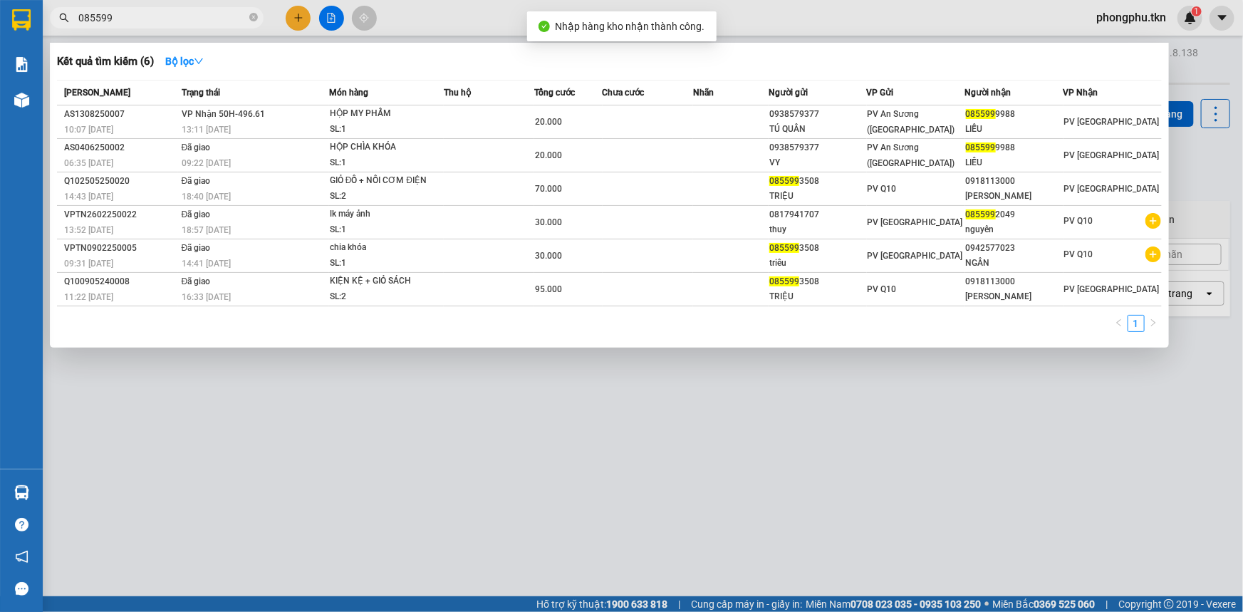
click at [207, 21] on input "085599" at bounding box center [162, 18] width 168 height 16
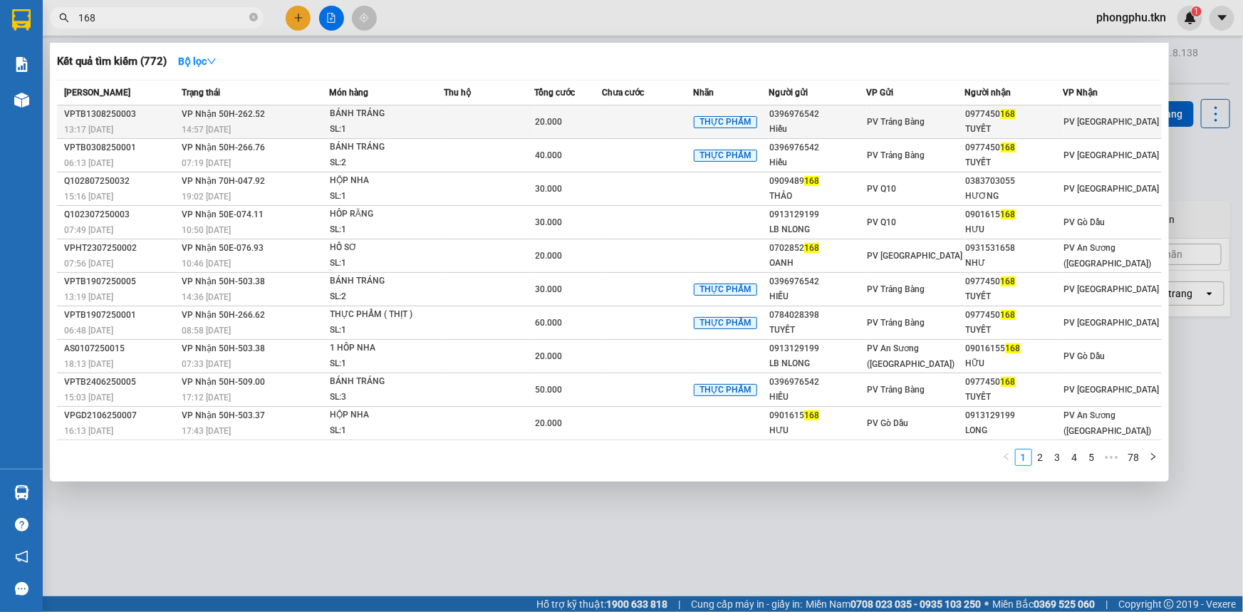
type input "168"
click at [195, 115] on span "VP Nhận 50H-262.52" at bounding box center [223, 114] width 83 height 10
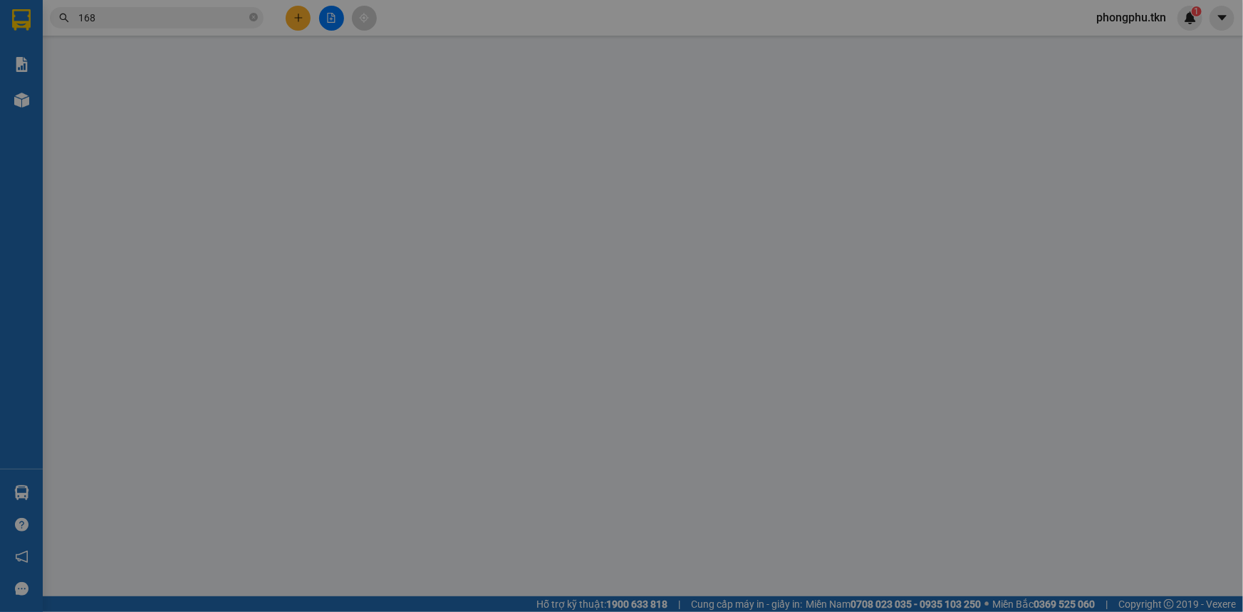
type input "0396976542"
type input "Hiếu"
type input "VP TB"
type input "0977450168"
type input "TUYẾT"
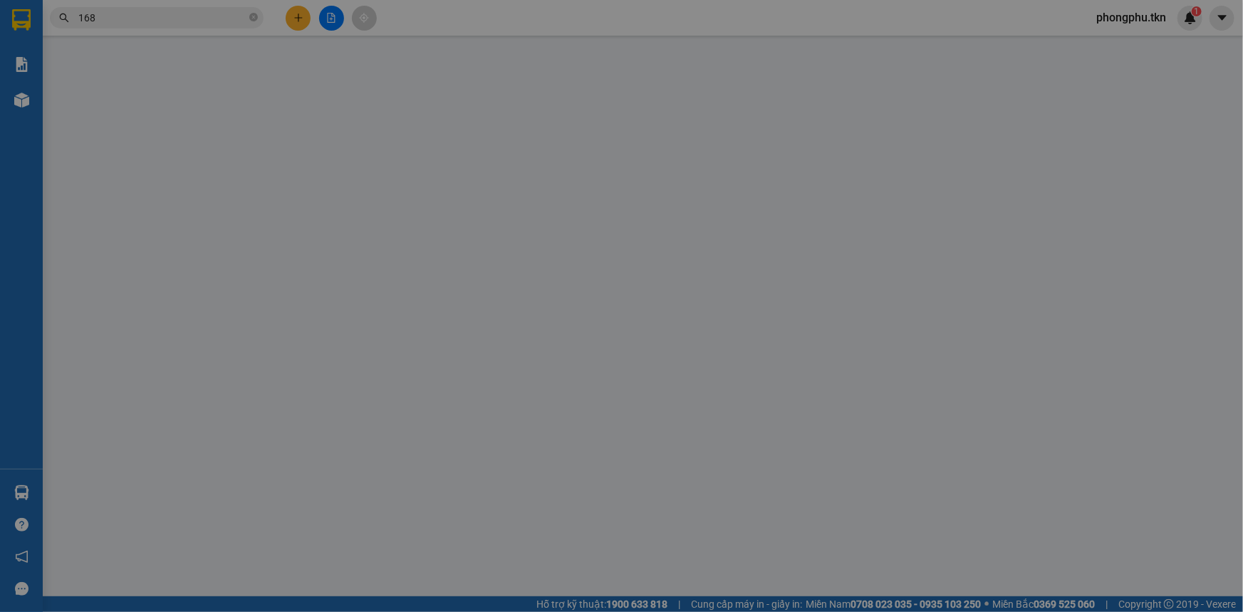
type input "bx TN"
type input "20.000"
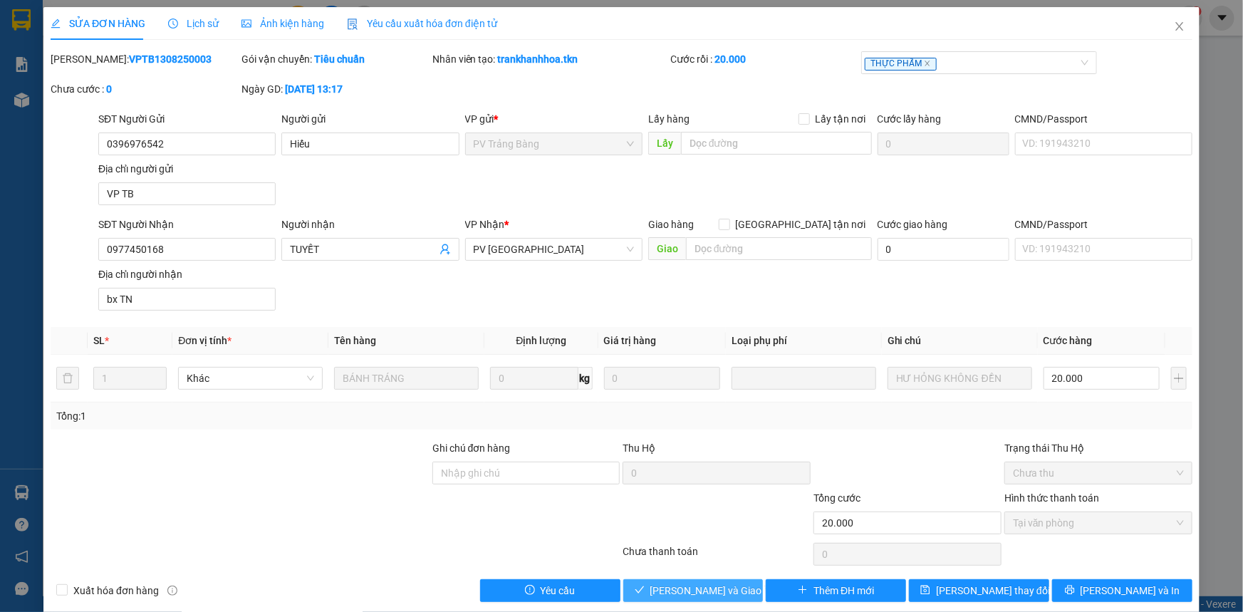
click at [735, 588] on button "Lưu và Giao hàng" at bounding box center [693, 590] width 140 height 23
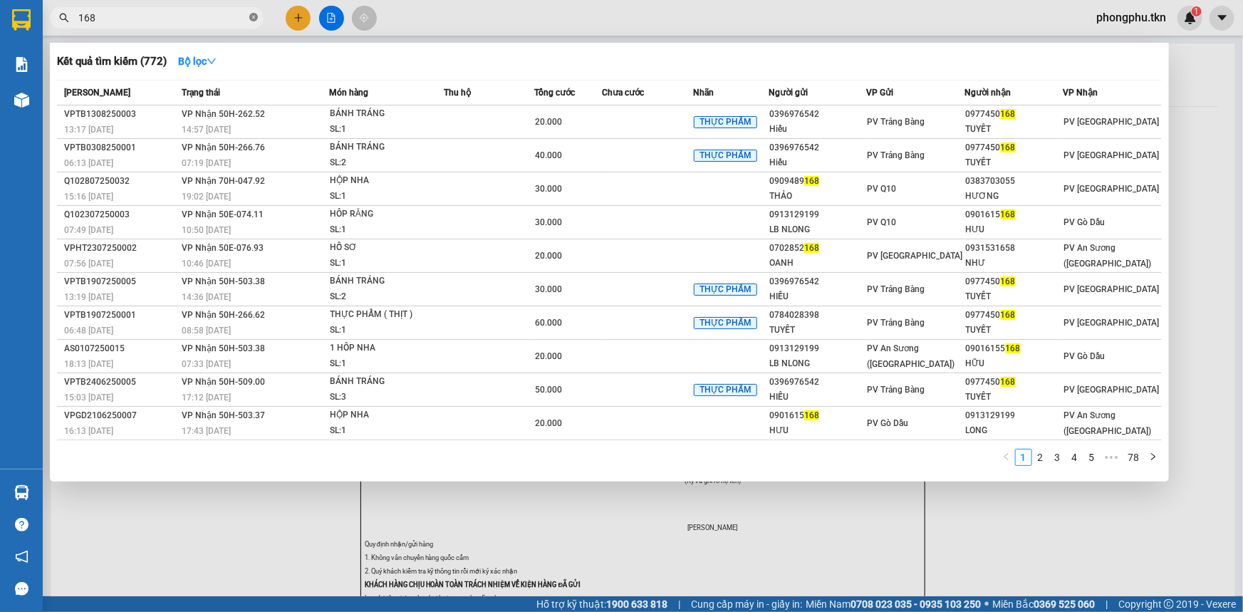
click at [256, 19] on icon "close-circle" at bounding box center [253, 17] width 9 height 9
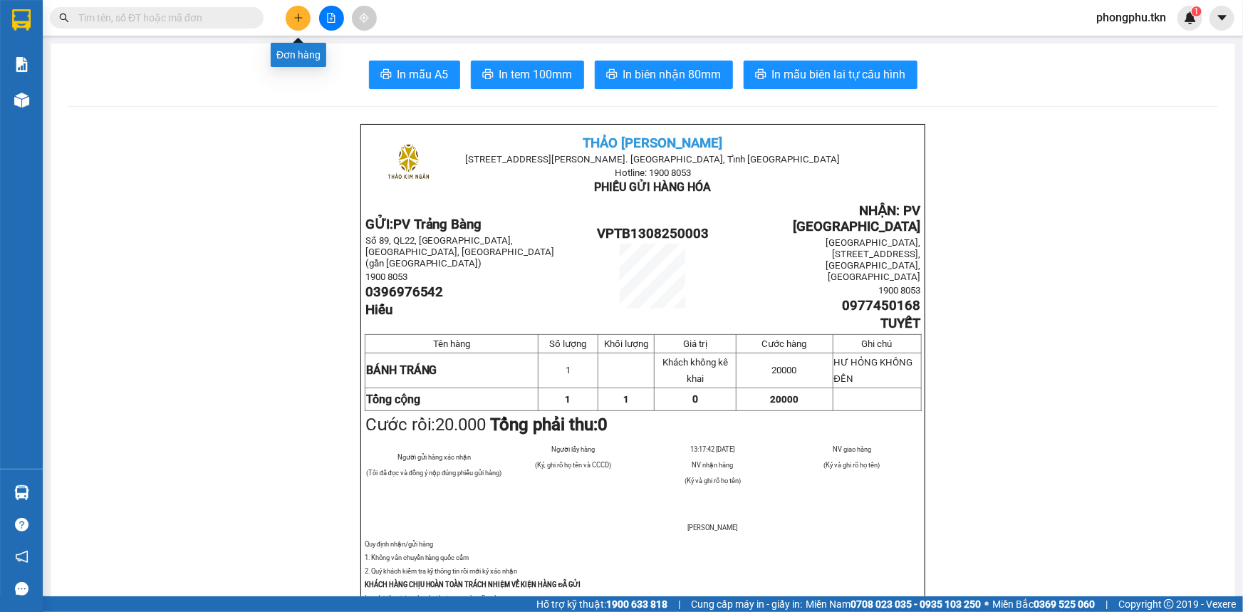
click at [294, 14] on icon "plus" at bounding box center [298, 18] width 10 height 10
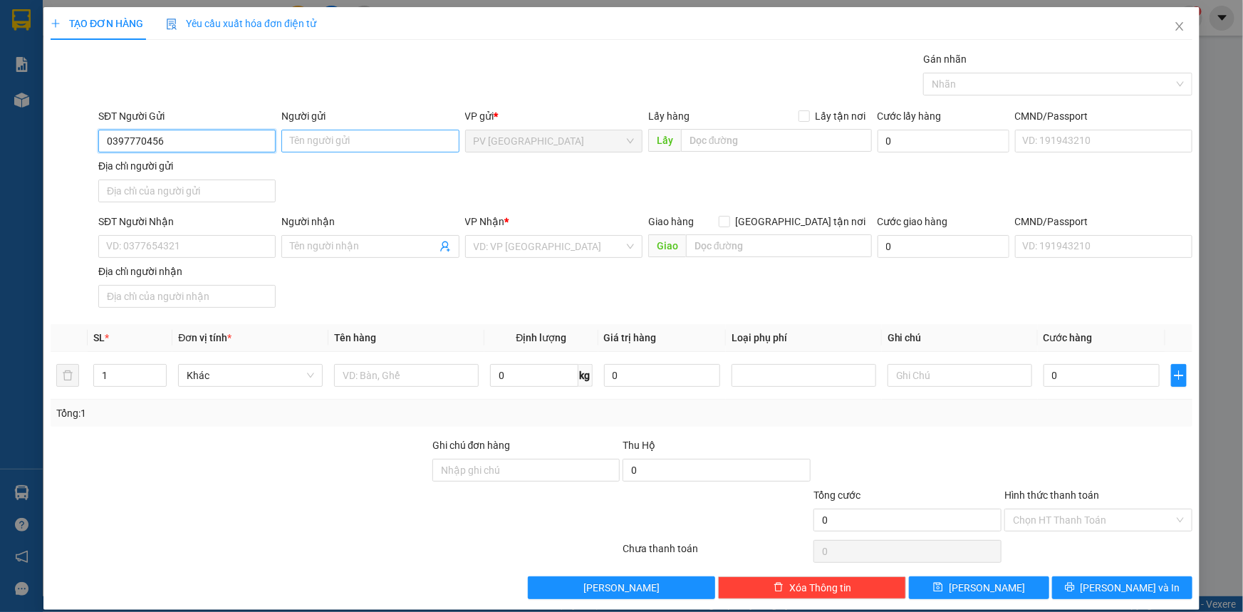
type input "0397770456"
click at [377, 142] on input "Người gửi" at bounding box center [369, 141] width 177 height 23
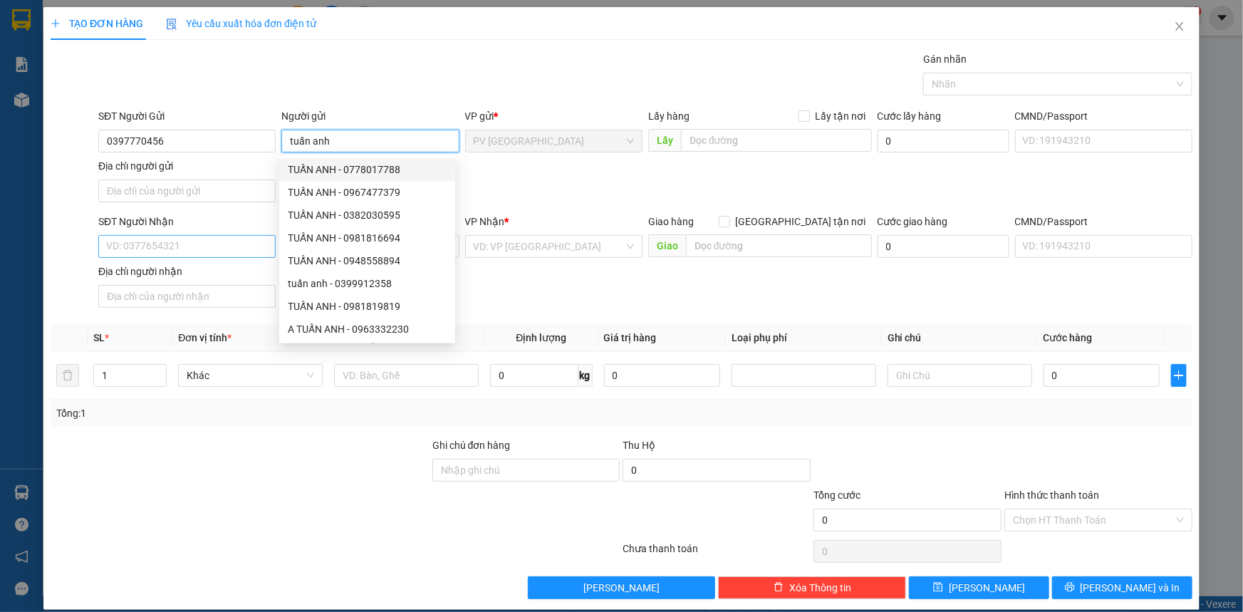
type input "tuấn anh"
click at [172, 251] on input "SĐT Người Nhận" at bounding box center [186, 246] width 177 height 23
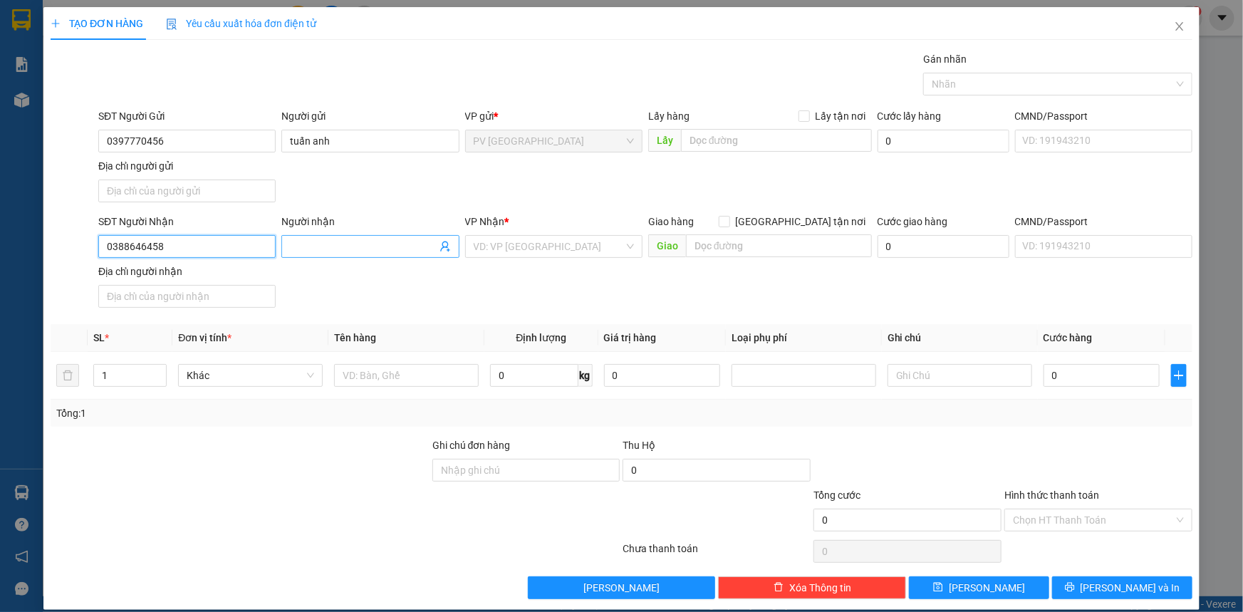
type input "0388646458"
click at [305, 248] on input "Người nhận" at bounding box center [363, 247] width 146 height 16
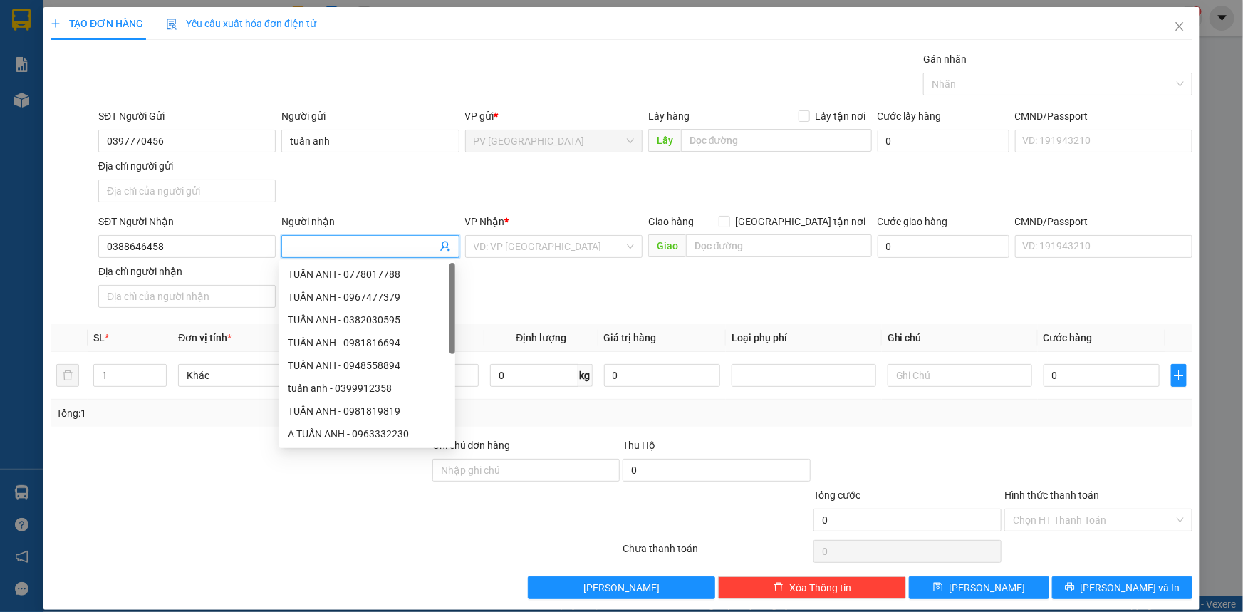
type input "s"
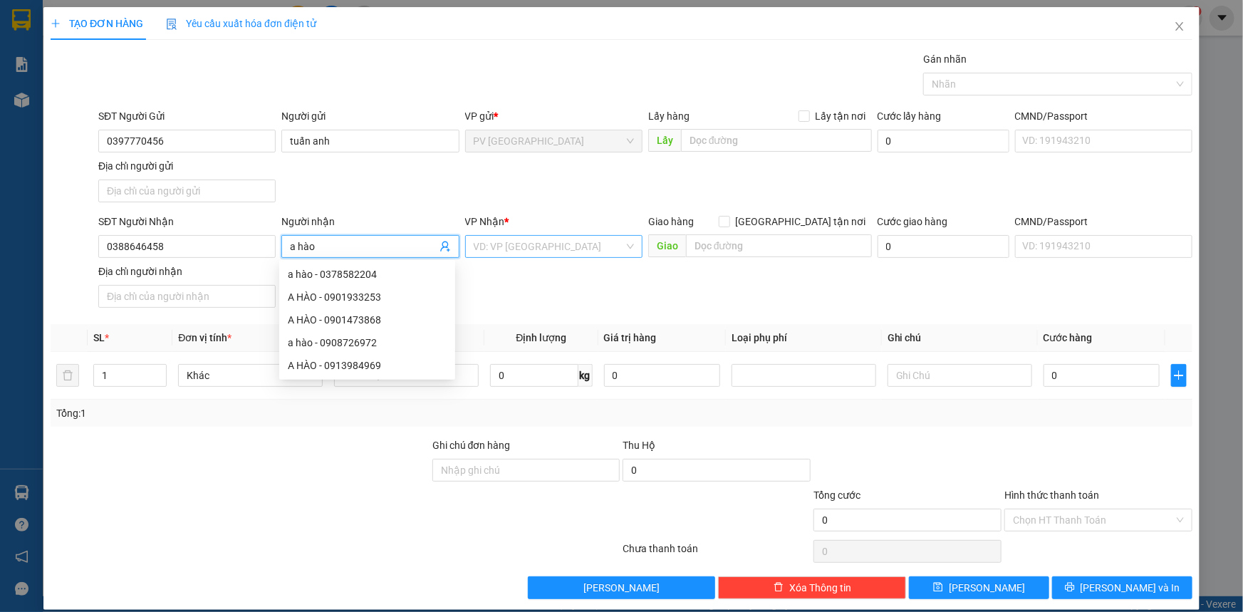
type input "a hào"
click at [517, 246] on input "search" at bounding box center [549, 246] width 150 height 21
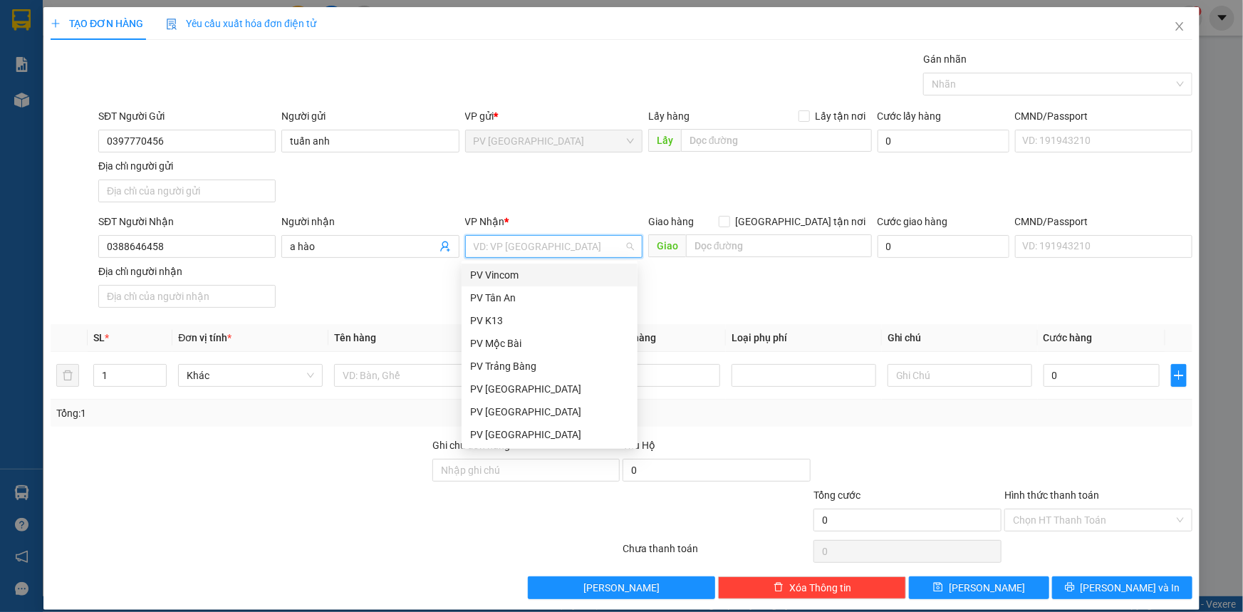
click at [510, 269] on div "PV Vincom" at bounding box center [549, 275] width 159 height 16
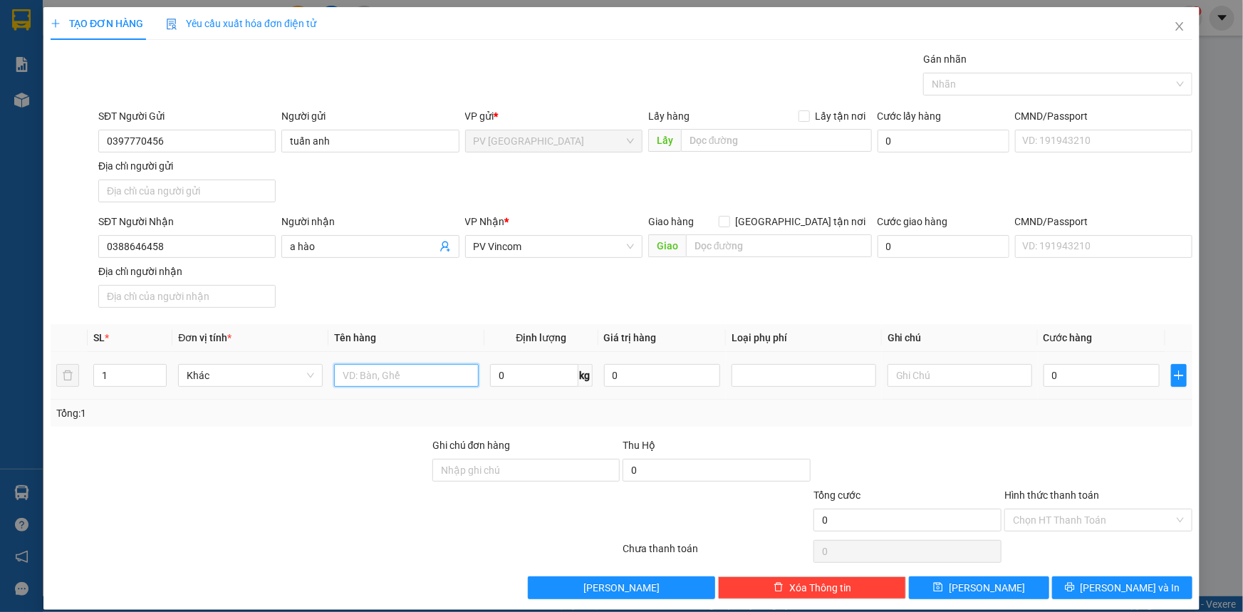
click at [372, 370] on input "text" at bounding box center [406, 375] width 145 height 23
type input "linh kiên"
click at [1114, 382] on input "0" at bounding box center [1101, 375] width 116 height 23
type input "30"
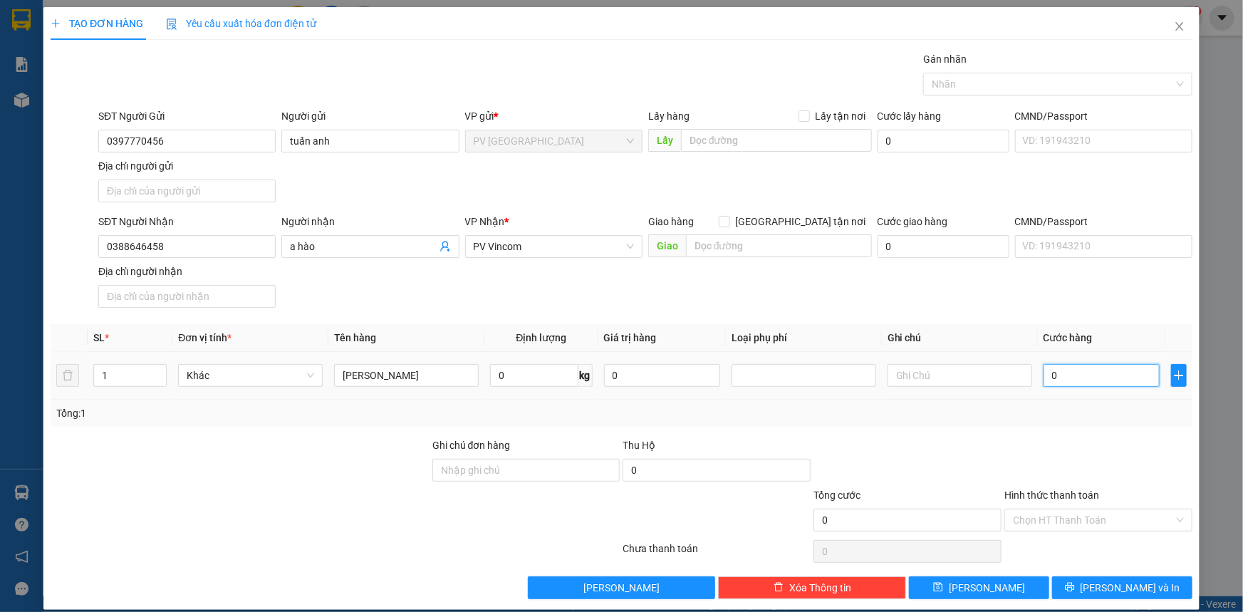
type input "30"
click at [1024, 516] on input "Hình thức thanh toán" at bounding box center [1093, 519] width 161 height 21
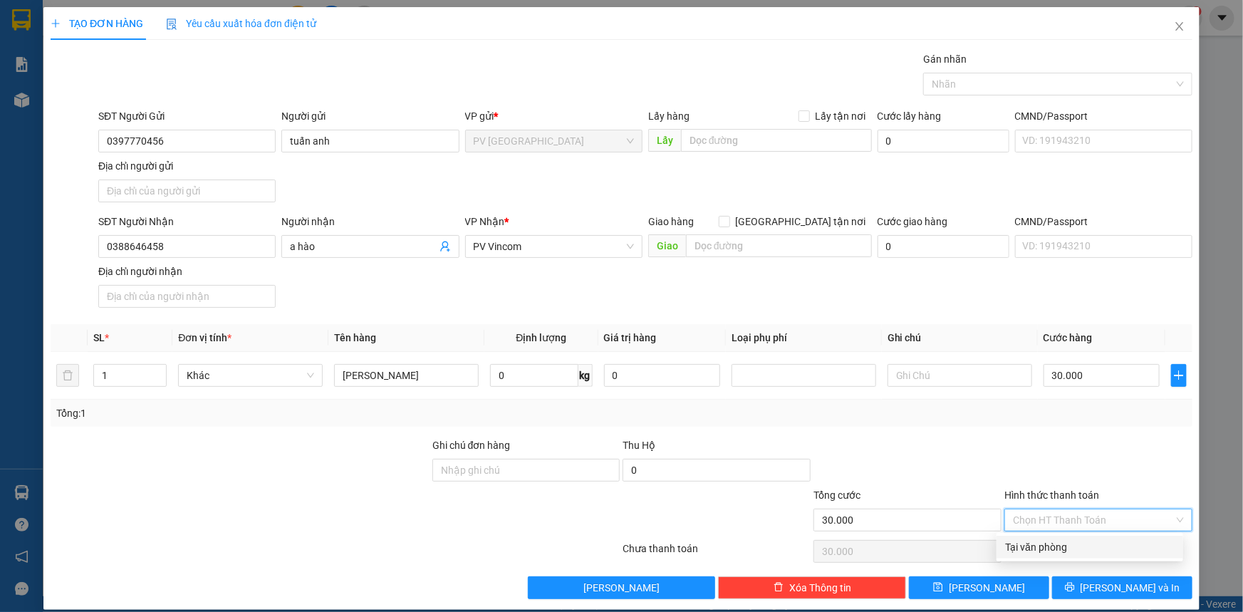
click at [1042, 546] on div "Tại văn phòng" at bounding box center [1089, 547] width 169 height 16
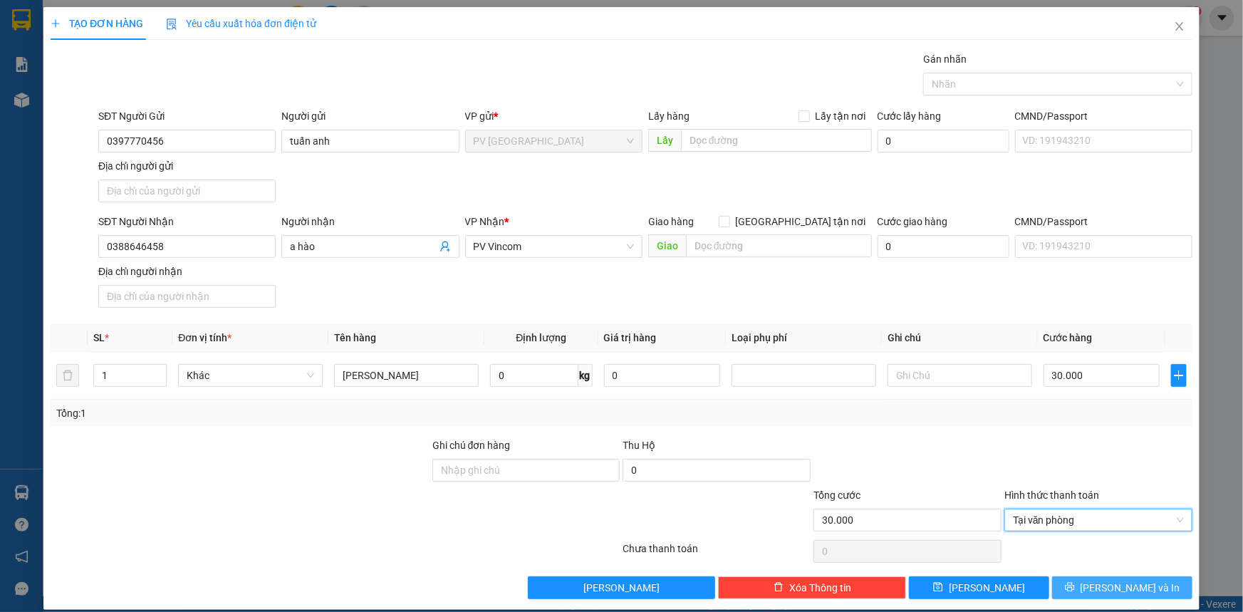
click at [1117, 594] on button "Lưu và In" at bounding box center [1122, 587] width 140 height 23
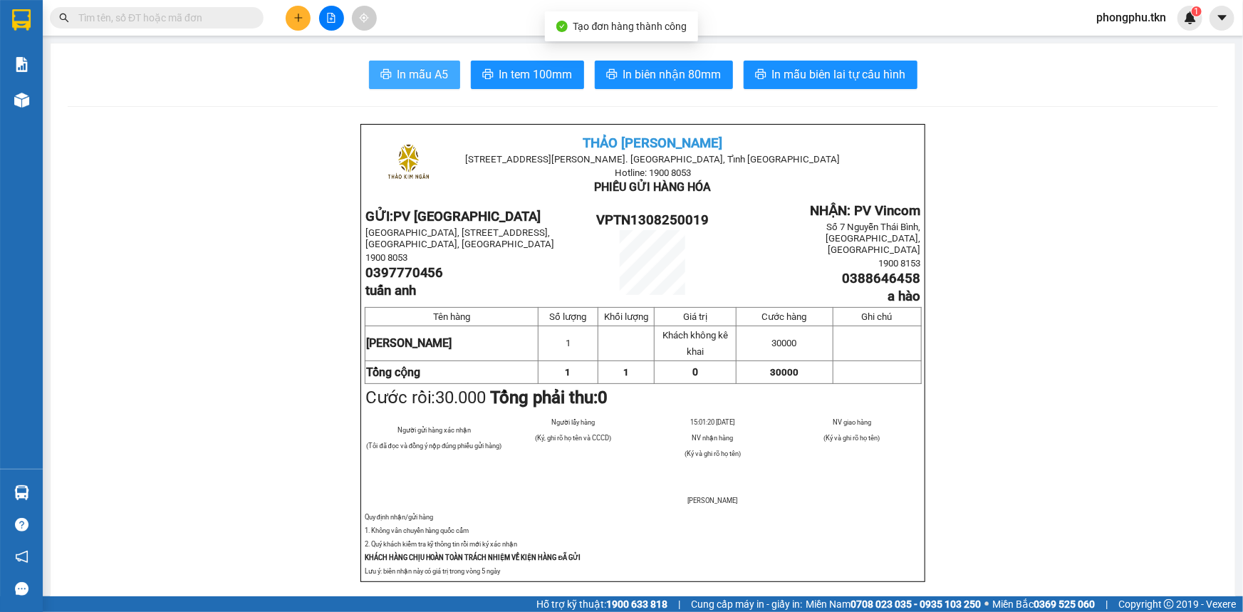
click at [407, 76] on span "In mẫu A5" at bounding box center [422, 75] width 51 height 18
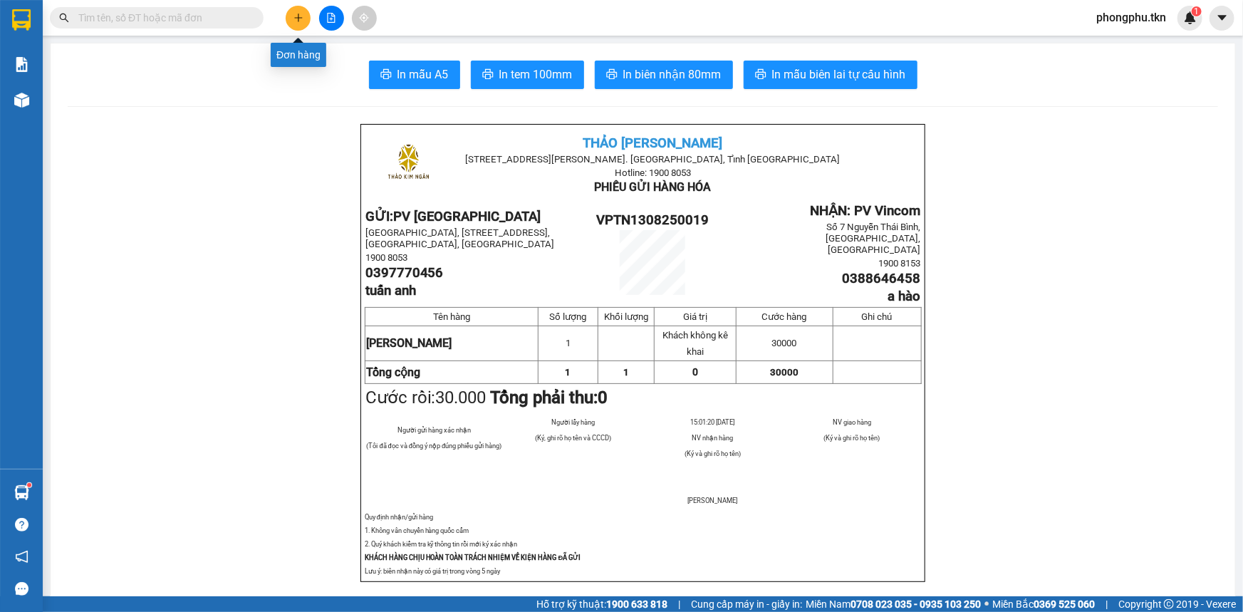
click at [298, 21] on icon "plus" at bounding box center [298, 18] width 1 height 8
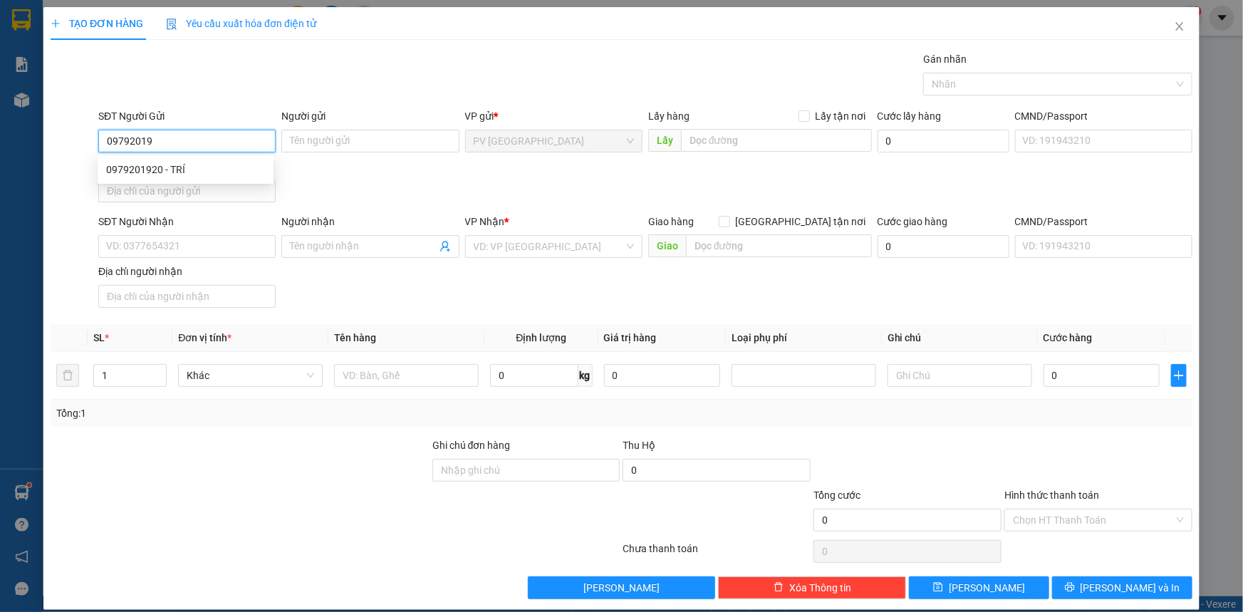
click at [235, 168] on div "0979201920 - TRÍ" at bounding box center [185, 170] width 159 height 16
type input "0979201920"
type input "TRÍ"
type input "0824945009"
type input "NAM"
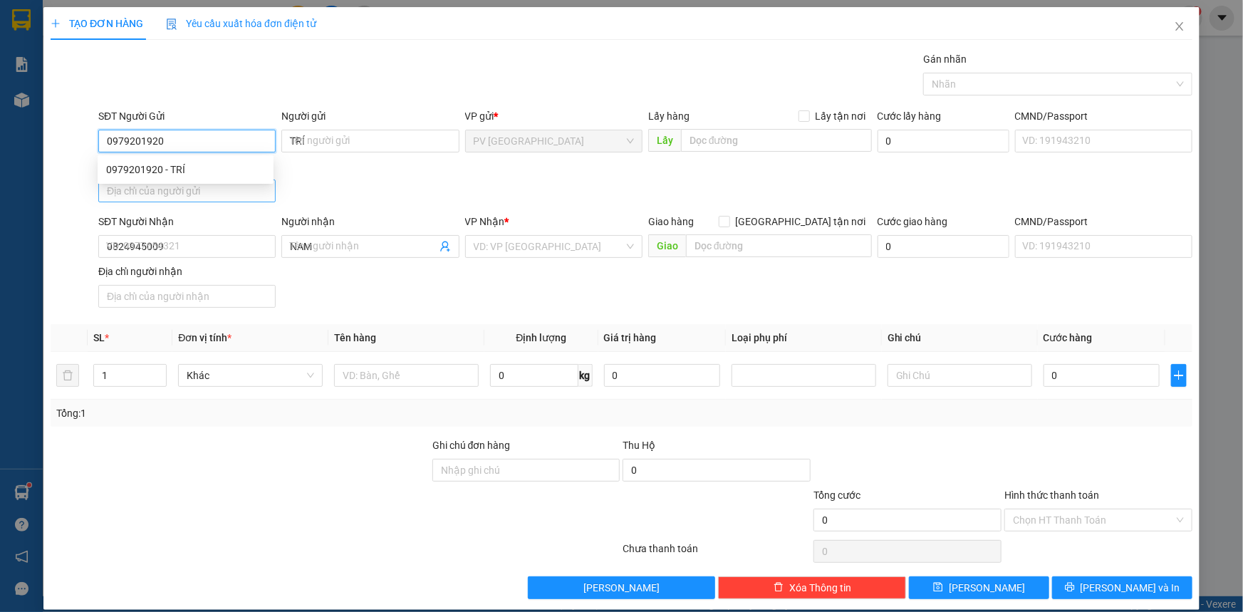
type input "30.000"
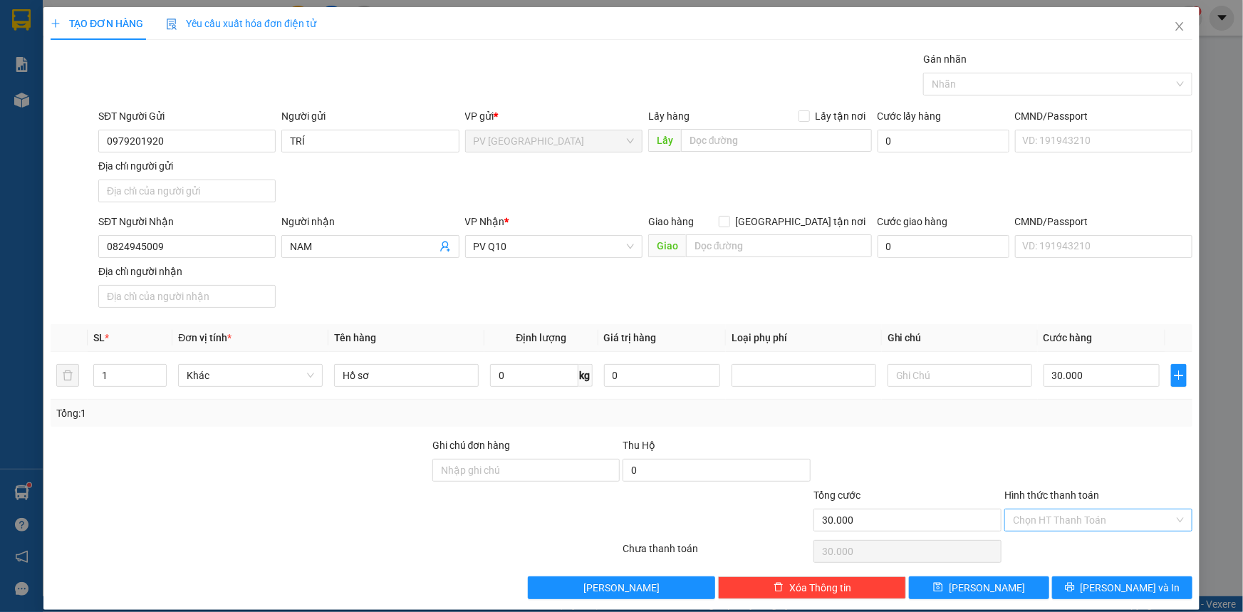
click at [1068, 520] on input "Hình thức thanh toán" at bounding box center [1093, 519] width 161 height 21
click at [1075, 545] on div "Tại văn phòng" at bounding box center [1089, 547] width 169 height 16
click at [1075, 585] on icon "printer" at bounding box center [1070, 587] width 10 height 10
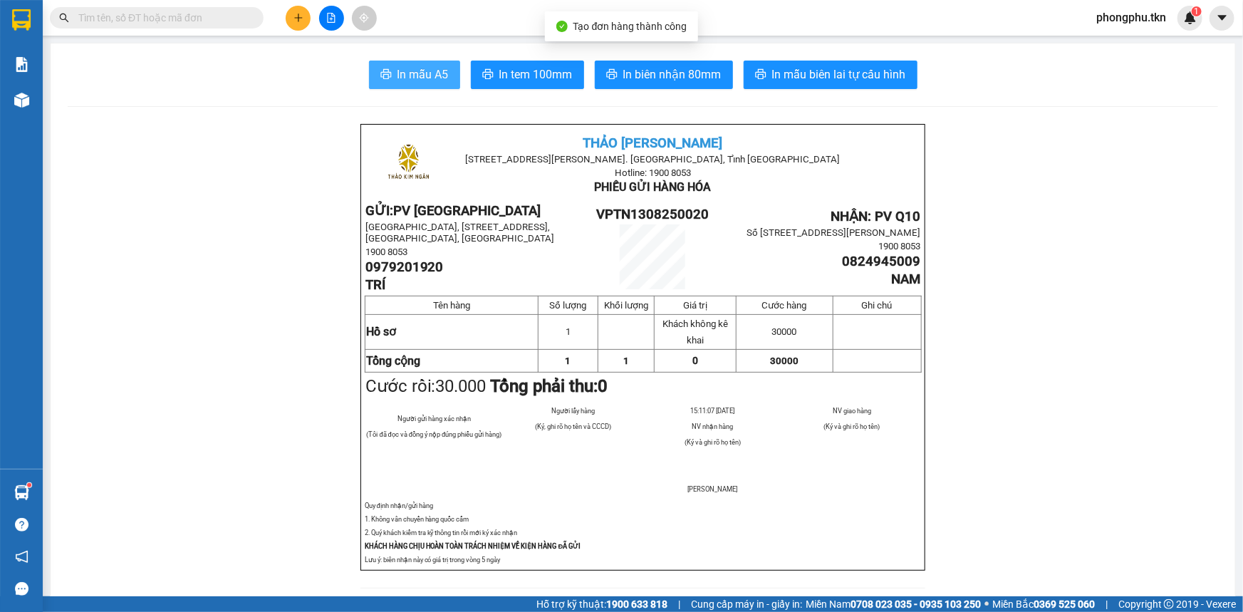
click at [442, 78] on span "In mẫu A5" at bounding box center [422, 75] width 51 height 18
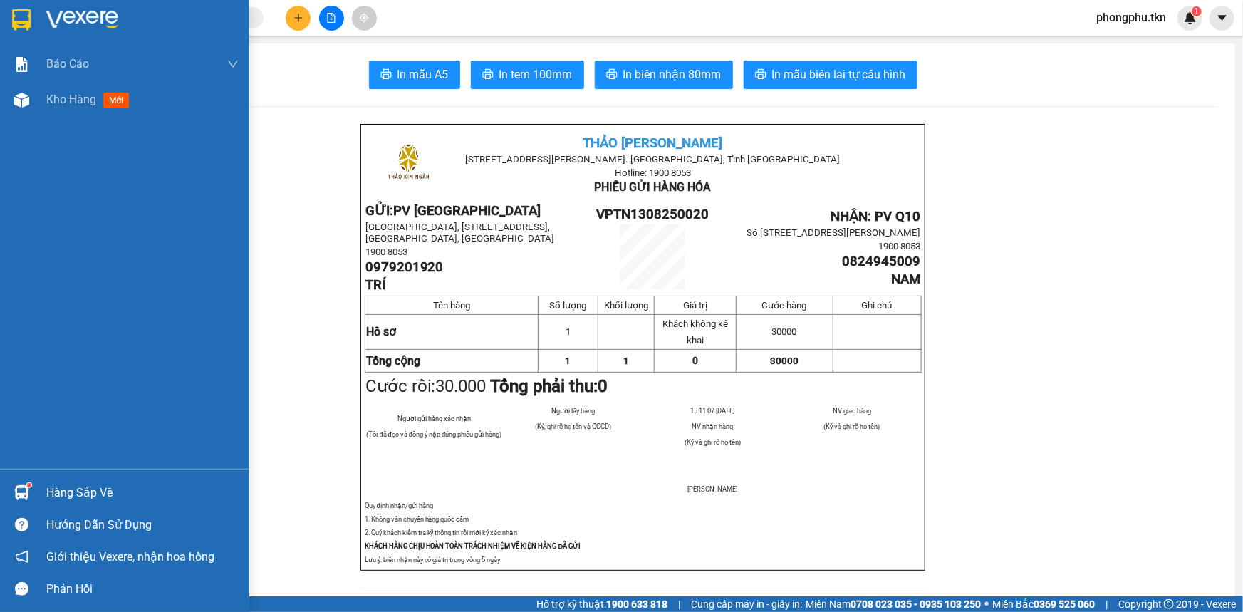
click at [28, 481] on div at bounding box center [21, 492] width 25 height 25
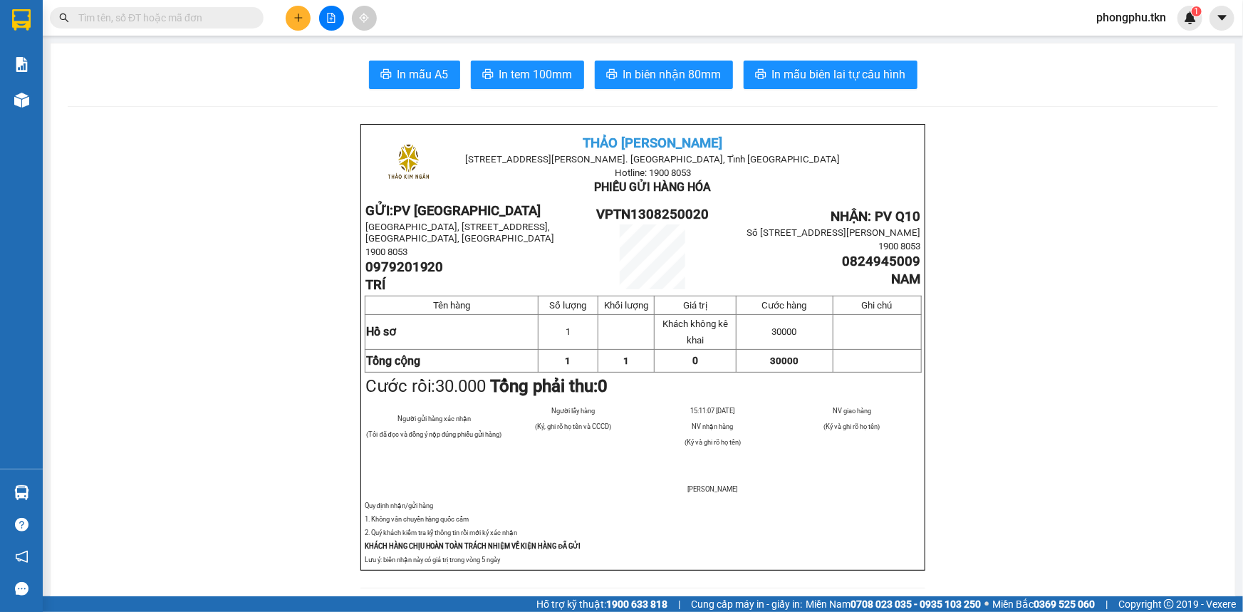
click at [177, 325] on section "Kết quả tìm kiếm ( 772 ) Bộ lọc Mã ĐH Trạng thái Món hàng Thu hộ Tổng cước Chưa…" at bounding box center [621, 306] width 1243 height 612
click at [294, 21] on icon "plus" at bounding box center [298, 18] width 10 height 10
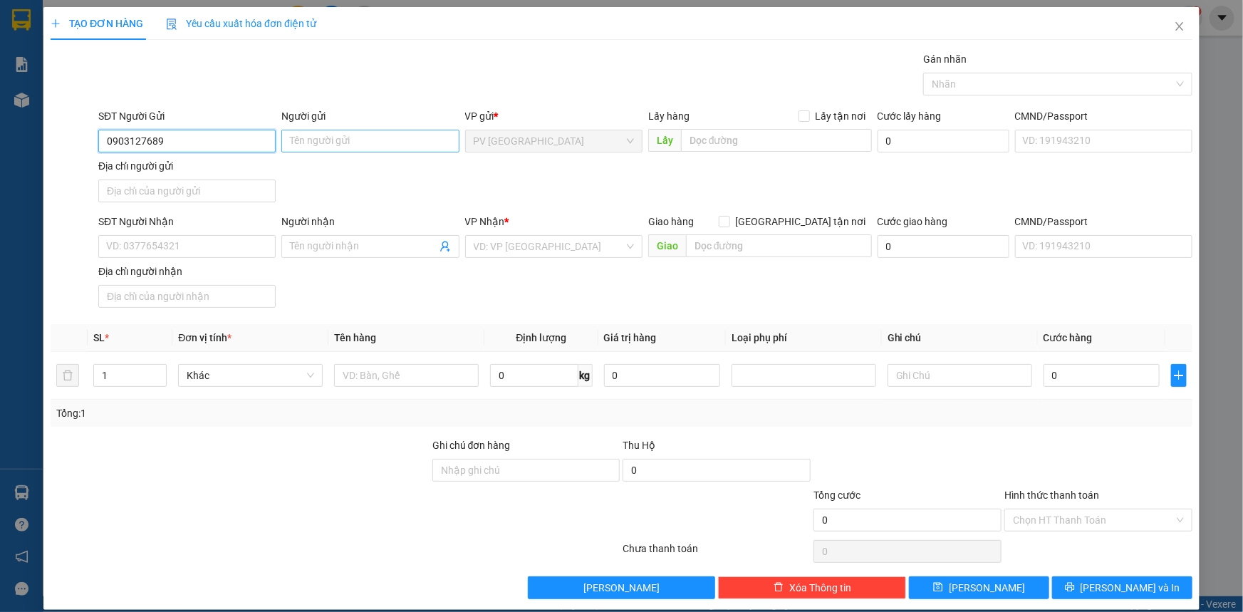
type input "0903127689"
click at [392, 142] on input "Người gửi" at bounding box center [369, 141] width 177 height 23
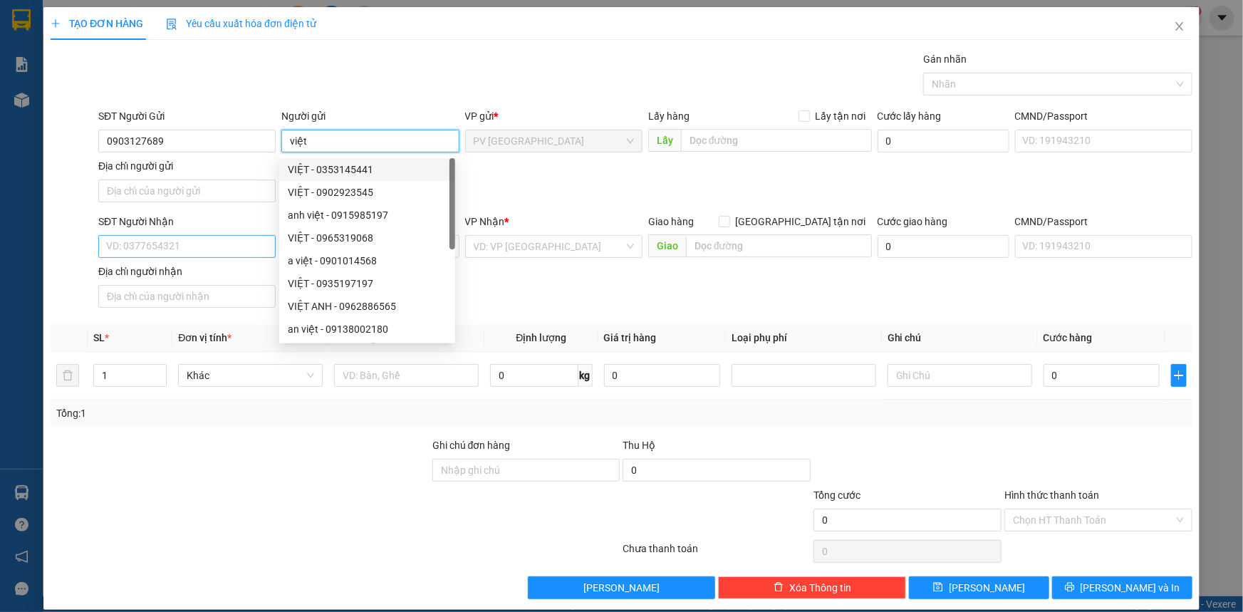
type input "việt"
click at [151, 249] on input "SĐT Người Nhận" at bounding box center [186, 246] width 177 height 23
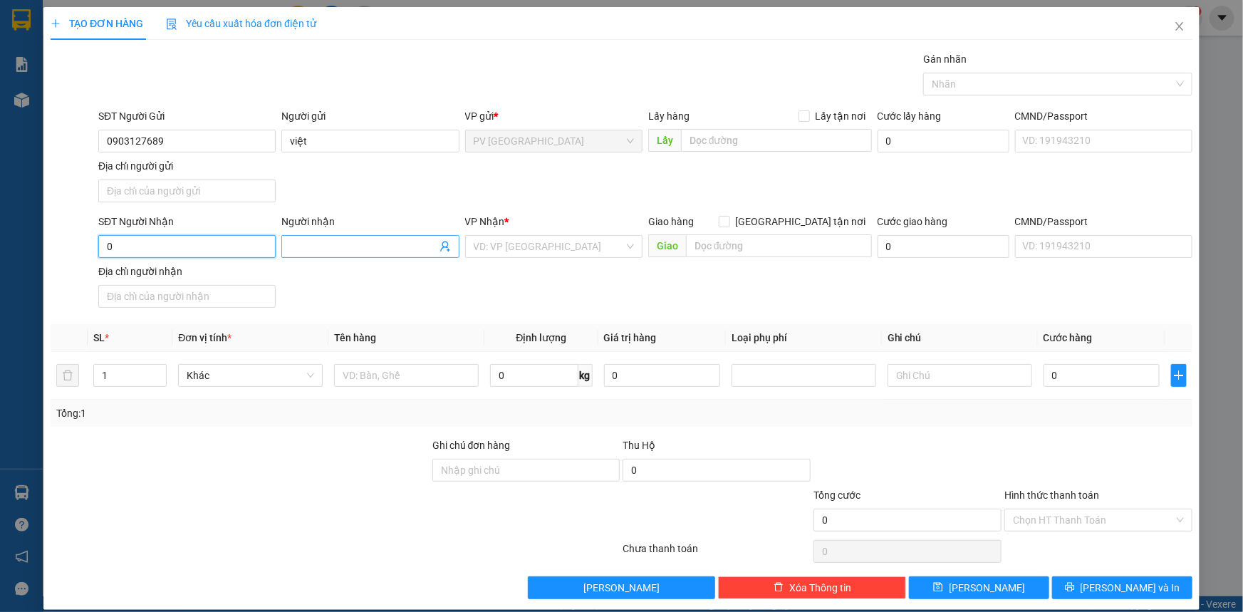
type input "0"
click at [363, 249] on input "Người nhận" at bounding box center [363, 247] width 146 height 16
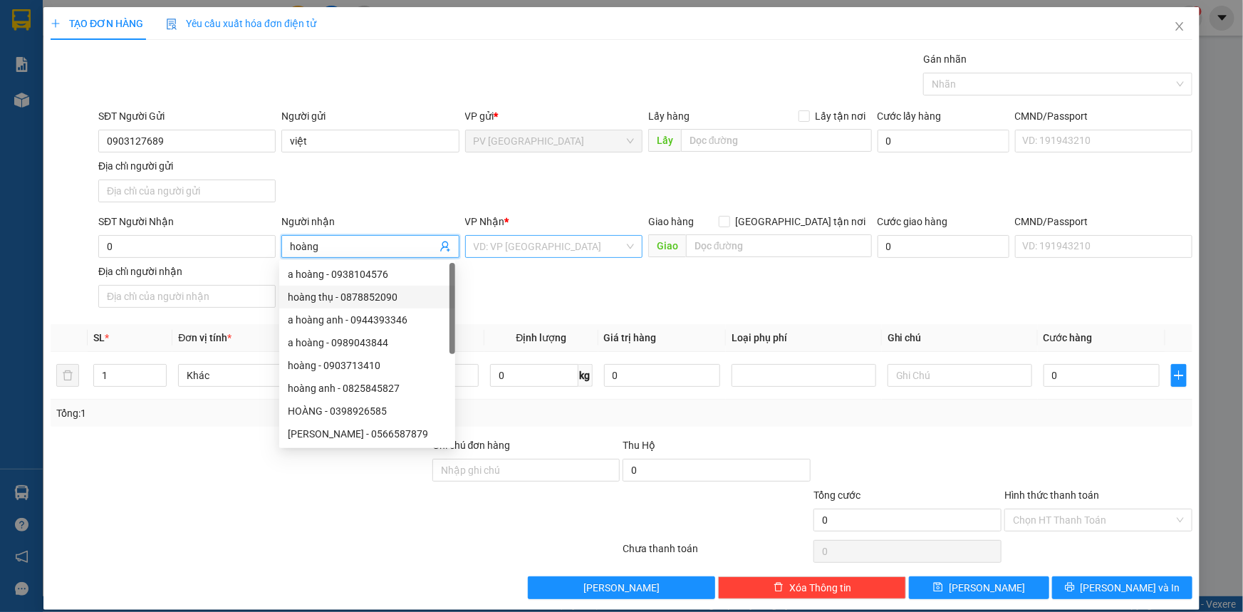
type input "hoàng"
click at [577, 252] on input "search" at bounding box center [549, 246] width 150 height 21
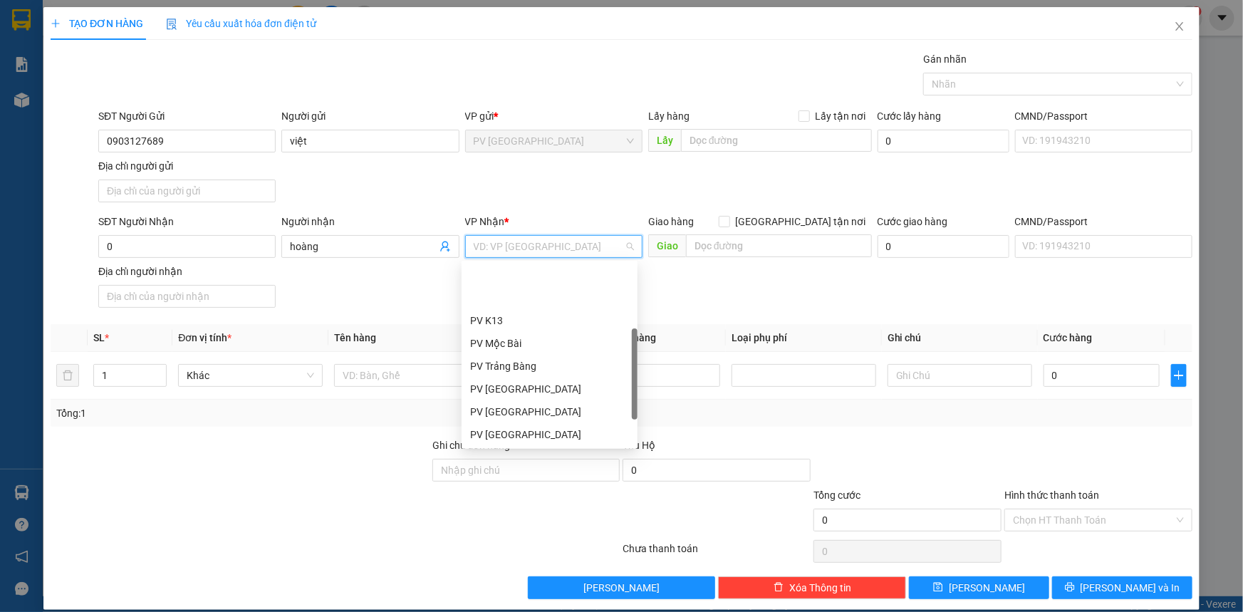
click at [521, 472] on div "PV An Sương (Hàng Hóa)" at bounding box center [549, 480] width 159 height 16
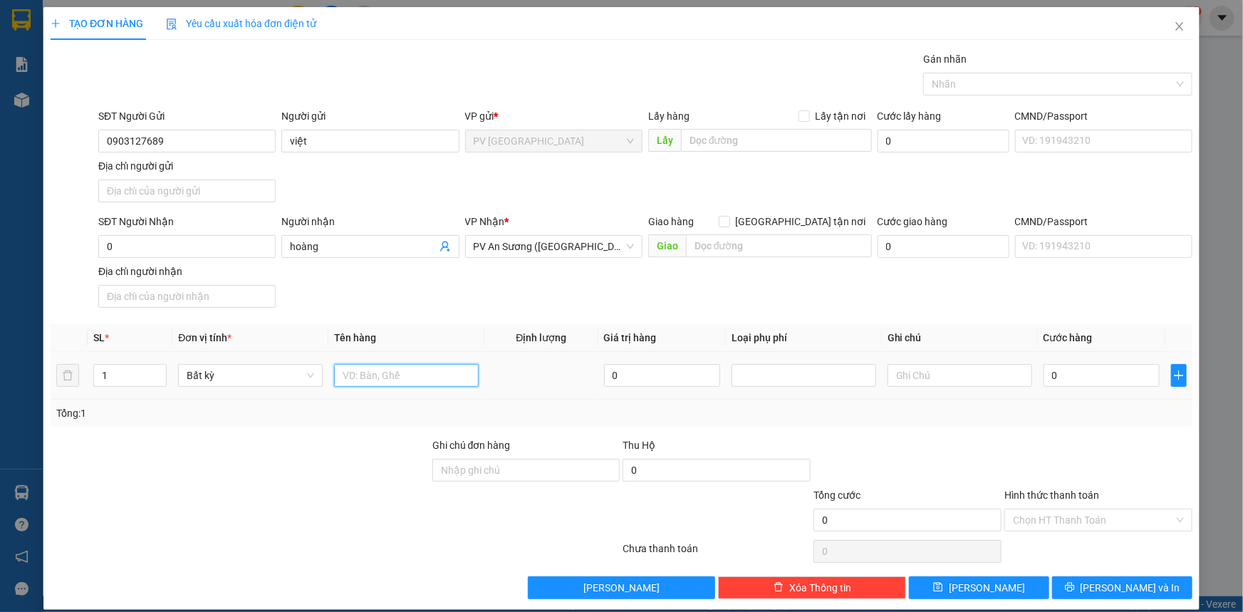
click at [382, 375] on input "text" at bounding box center [406, 375] width 145 height 23
type input "đồ điện"
click at [1092, 370] on input "0" at bounding box center [1101, 375] width 116 height 23
type input "20"
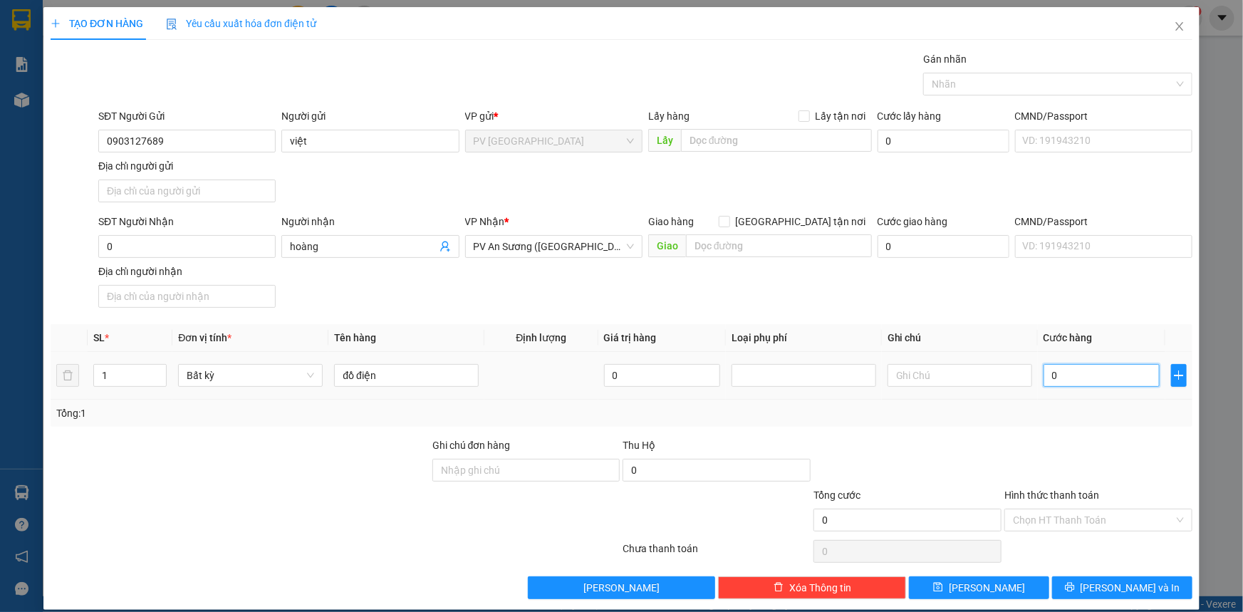
type input "20"
type input "20.000"
click at [1079, 518] on input "Hình thức thanh toán" at bounding box center [1093, 519] width 161 height 21
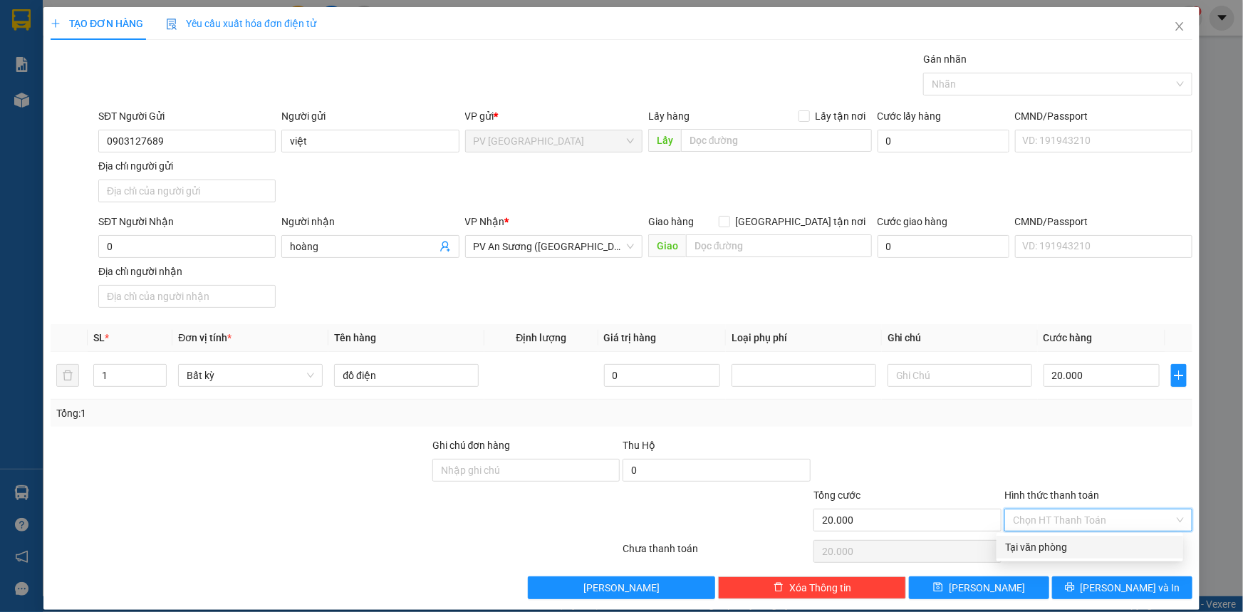
click at [1051, 551] on div "Tại văn phòng" at bounding box center [1089, 547] width 169 height 16
type input "0"
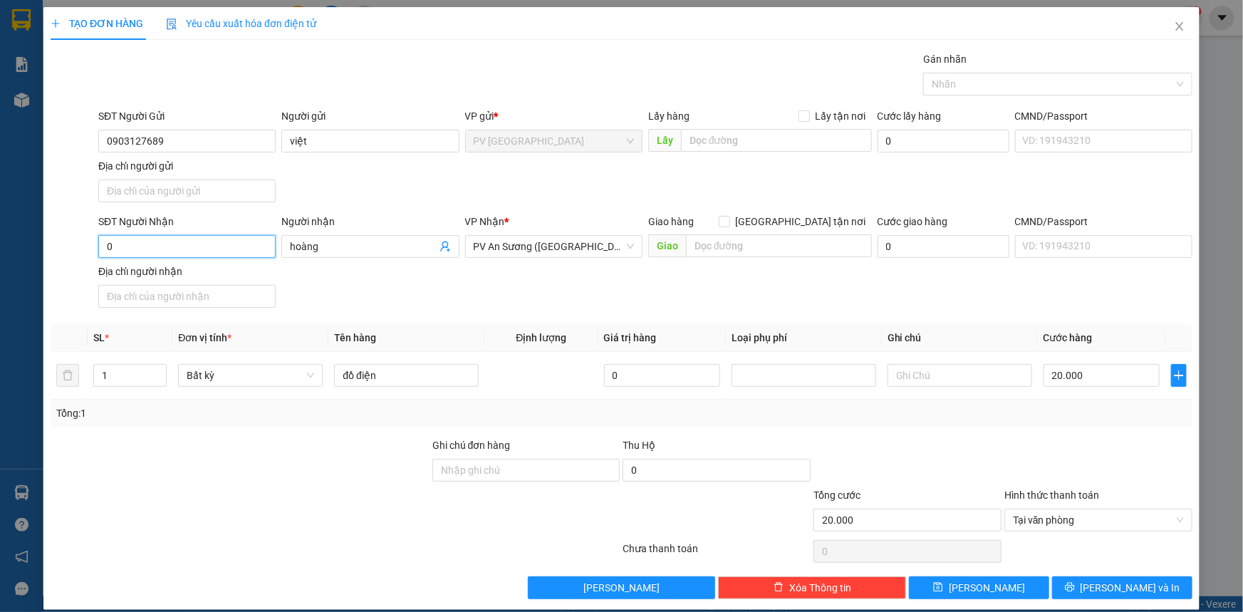
click at [244, 236] on input "0" at bounding box center [186, 246] width 177 height 23
click at [1112, 593] on span "Lưu và In" at bounding box center [1130, 588] width 100 height 16
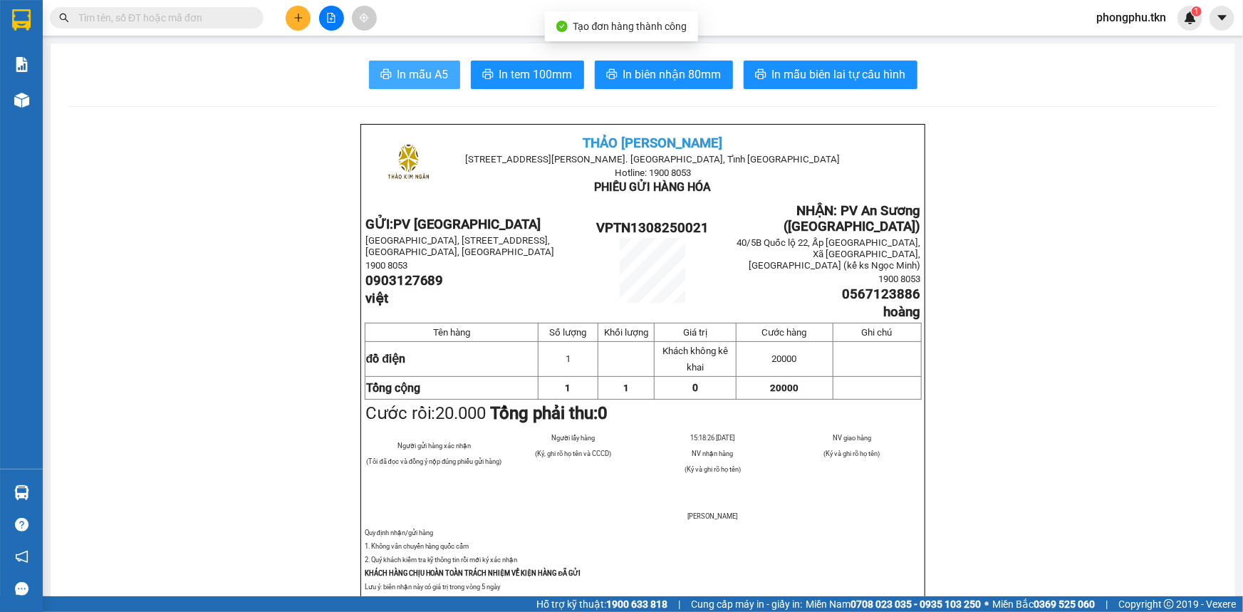
click at [402, 68] on span "In mẫu A5" at bounding box center [422, 75] width 51 height 18
click at [249, 16] on span at bounding box center [253, 18] width 9 height 16
click at [242, 19] on input "text" at bounding box center [162, 18] width 168 height 16
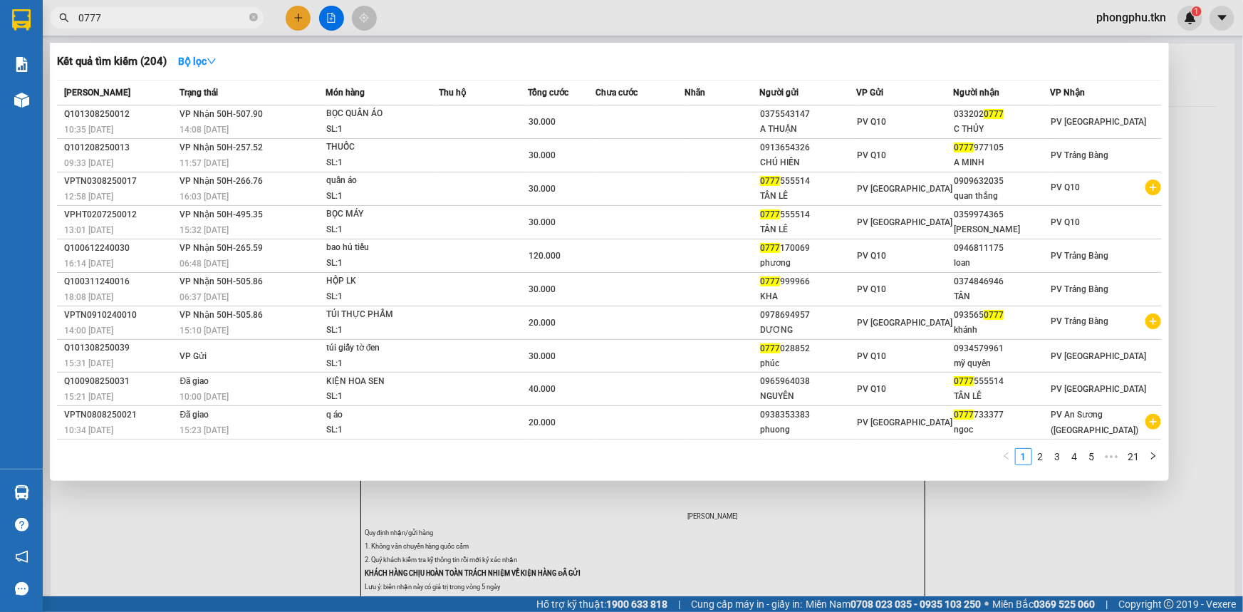
click at [285, 117] on td "VP Nhận 50H-507.90 14:08 - 13/08" at bounding box center [251, 121] width 149 height 33
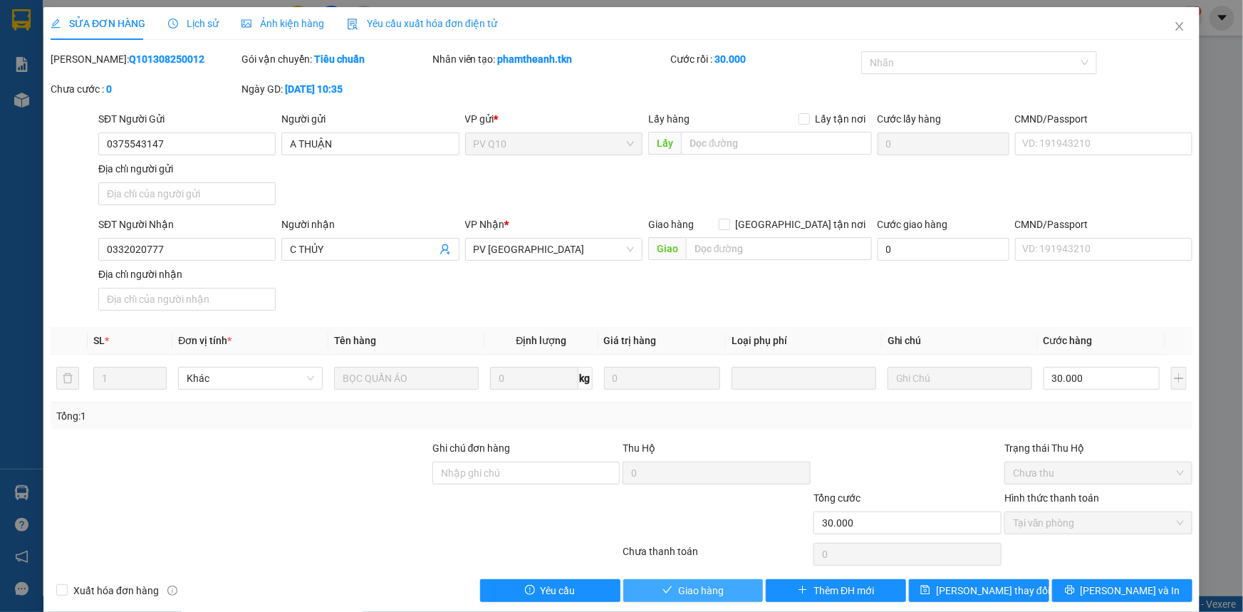
click at [678, 591] on span "Giao hàng" at bounding box center [701, 591] width 46 height 16
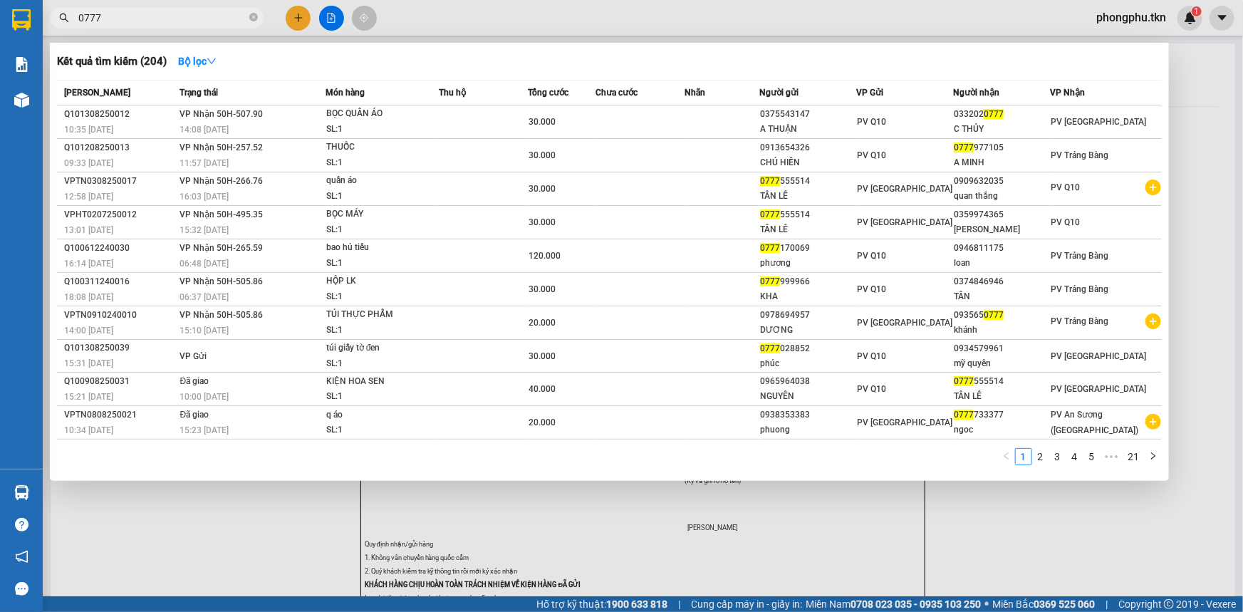
click at [204, 18] on input "0777" at bounding box center [162, 18] width 168 height 16
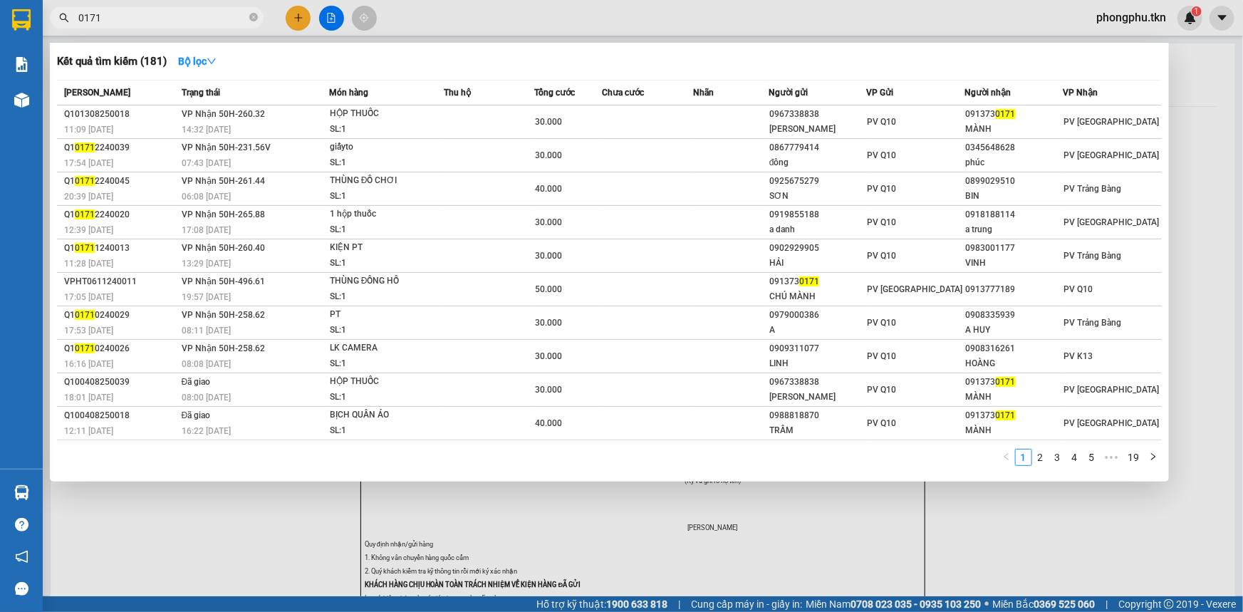
click at [179, 124] on td "VP Nhận 50H-260.32 14:32 - 13/08" at bounding box center [253, 121] width 151 height 33
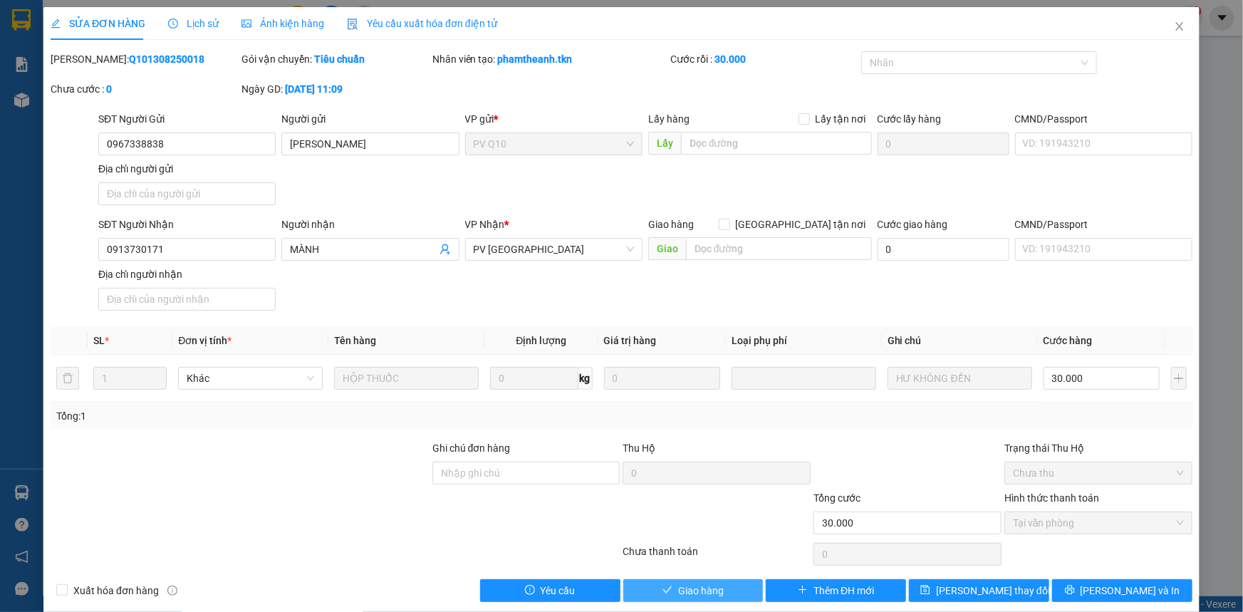
click at [666, 582] on button "Giao hàng" at bounding box center [693, 590] width 140 height 23
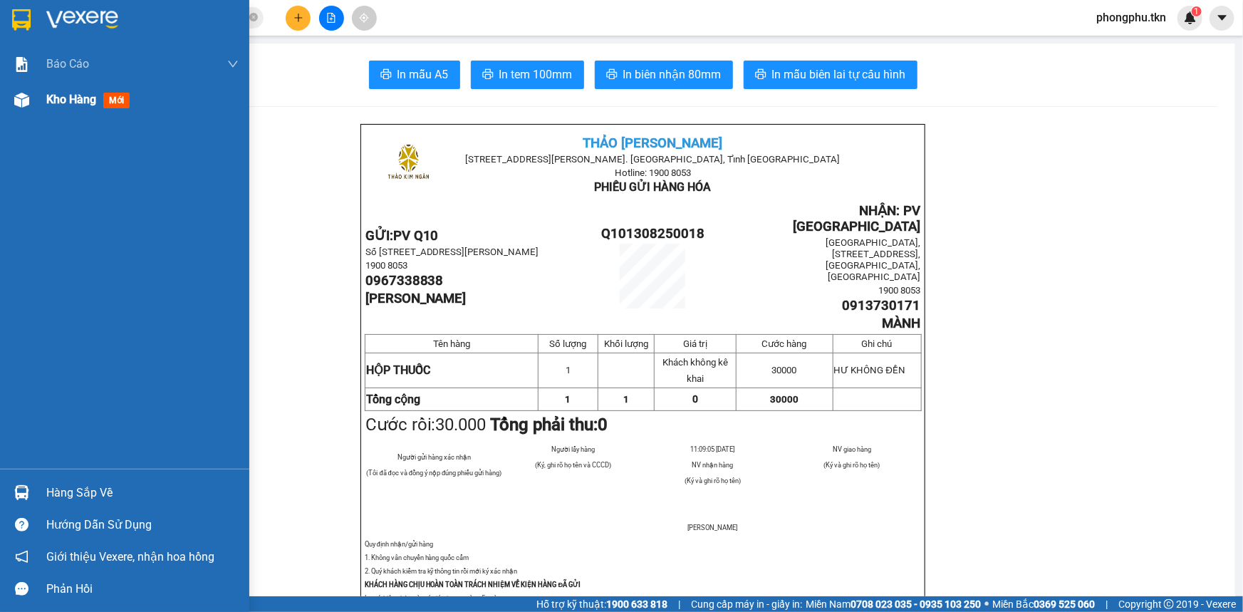
click at [80, 105] on span "Kho hàng" at bounding box center [71, 100] width 50 height 14
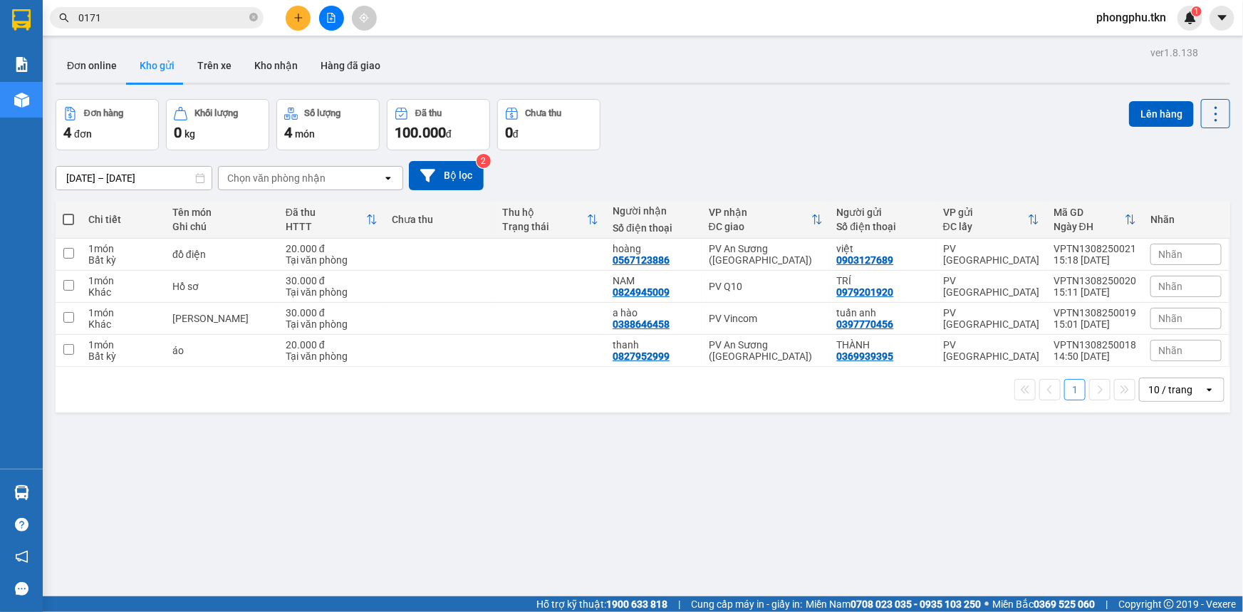
click at [63, 210] on th at bounding box center [69, 220] width 26 height 38
click at [70, 220] on span at bounding box center [68, 219] width 11 height 11
click at [68, 212] on input "checkbox" at bounding box center [68, 212] width 0 height 0
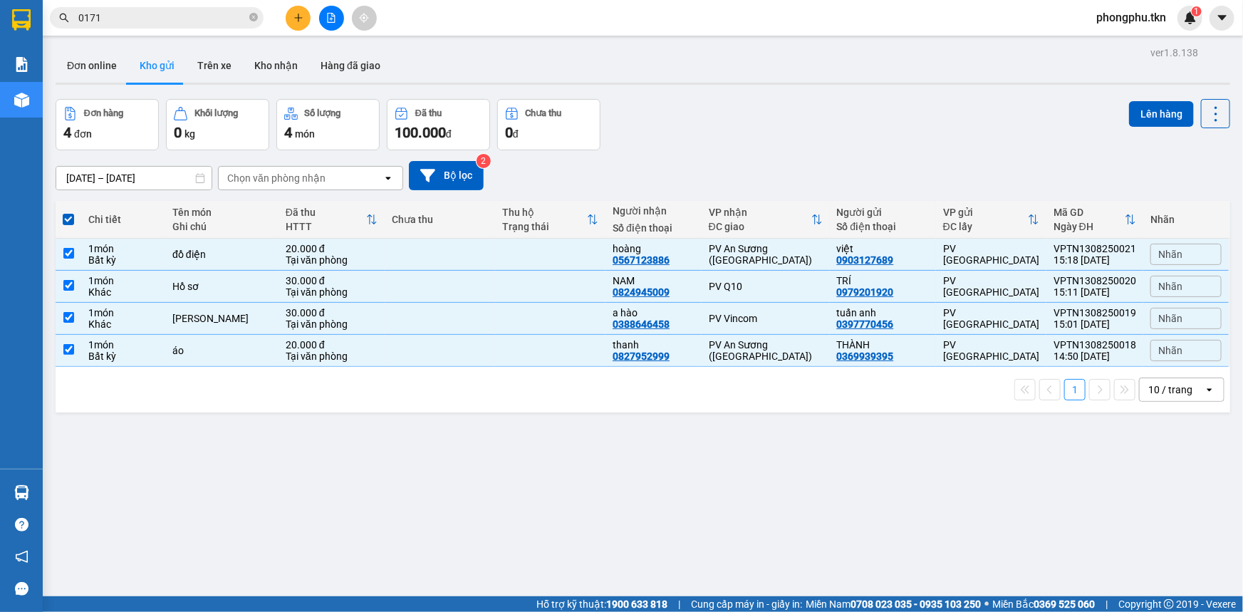
scroll to position [169, 0]
click at [1156, 113] on button "Lên hàng" at bounding box center [1161, 114] width 65 height 26
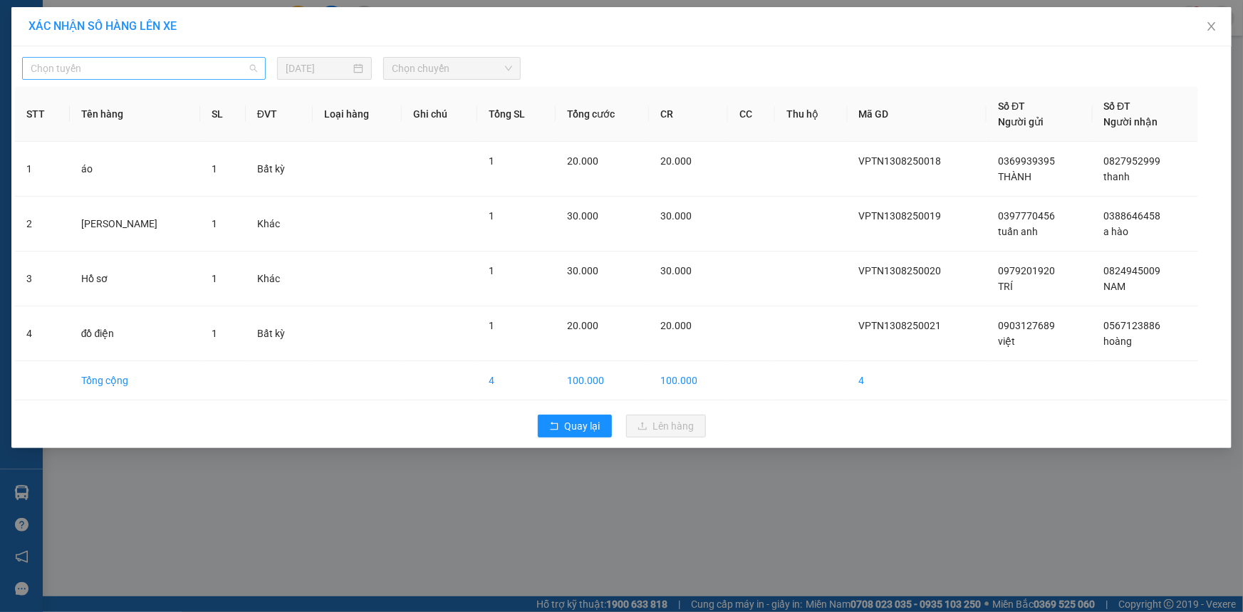
click at [251, 61] on span "Chọn tuyến" at bounding box center [144, 68] width 226 height 21
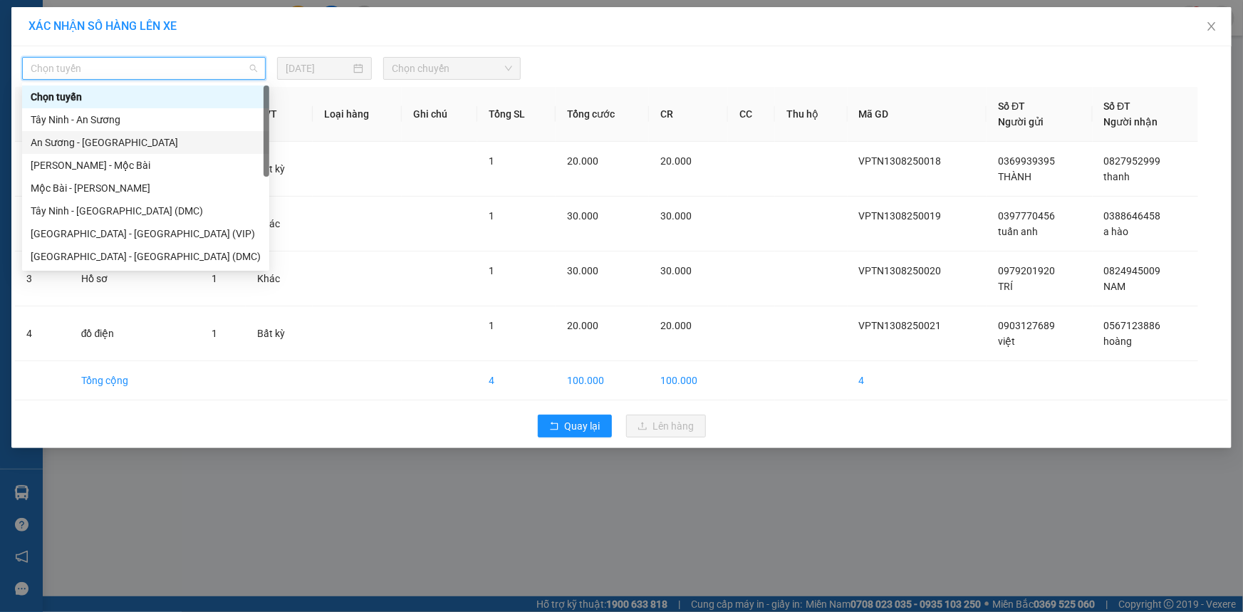
scroll to position [22, 0]
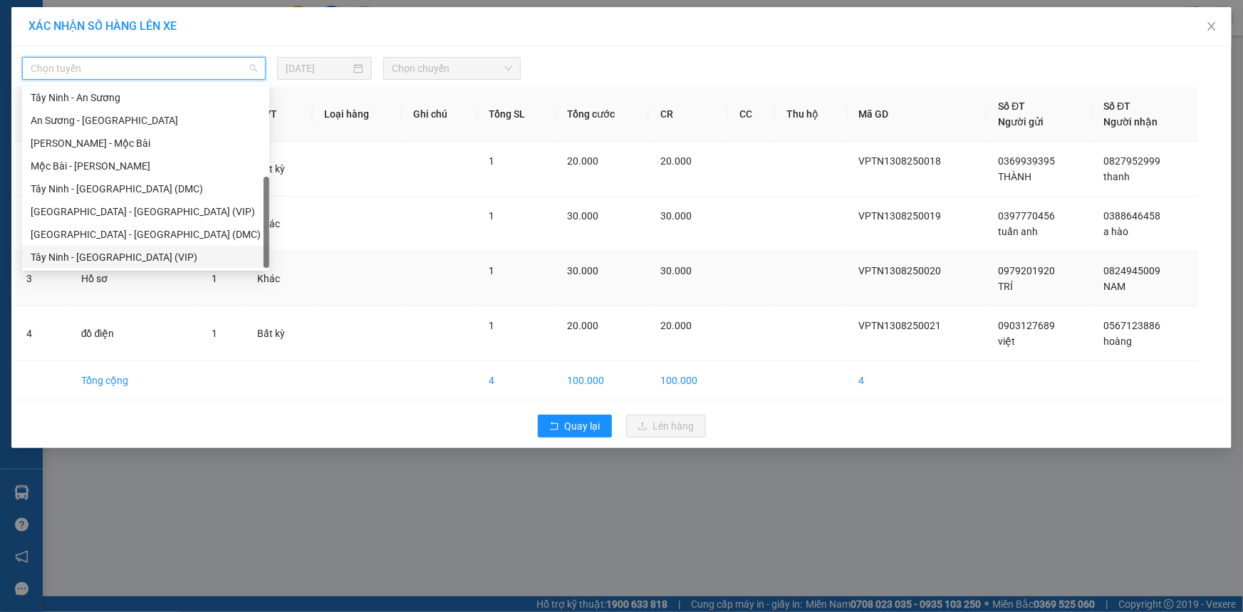
click at [125, 262] on div "Tây Ninh - [GEOGRAPHIC_DATA] (VIP)" at bounding box center [146, 257] width 230 height 16
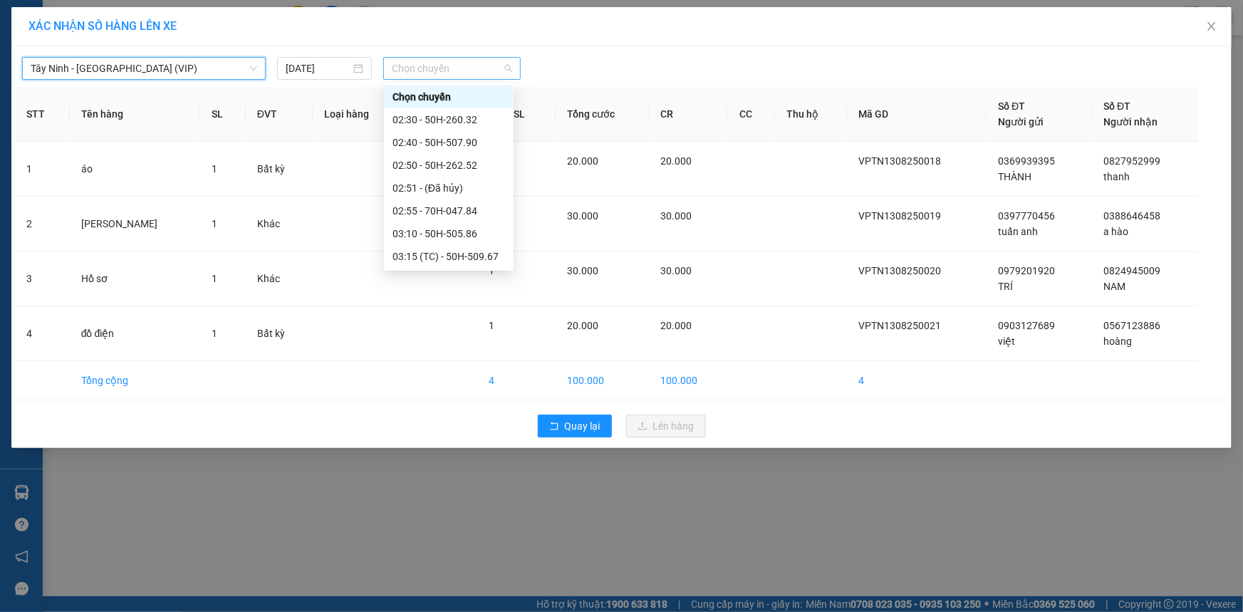
click at [477, 71] on span "Chọn chuyến" at bounding box center [452, 68] width 120 height 21
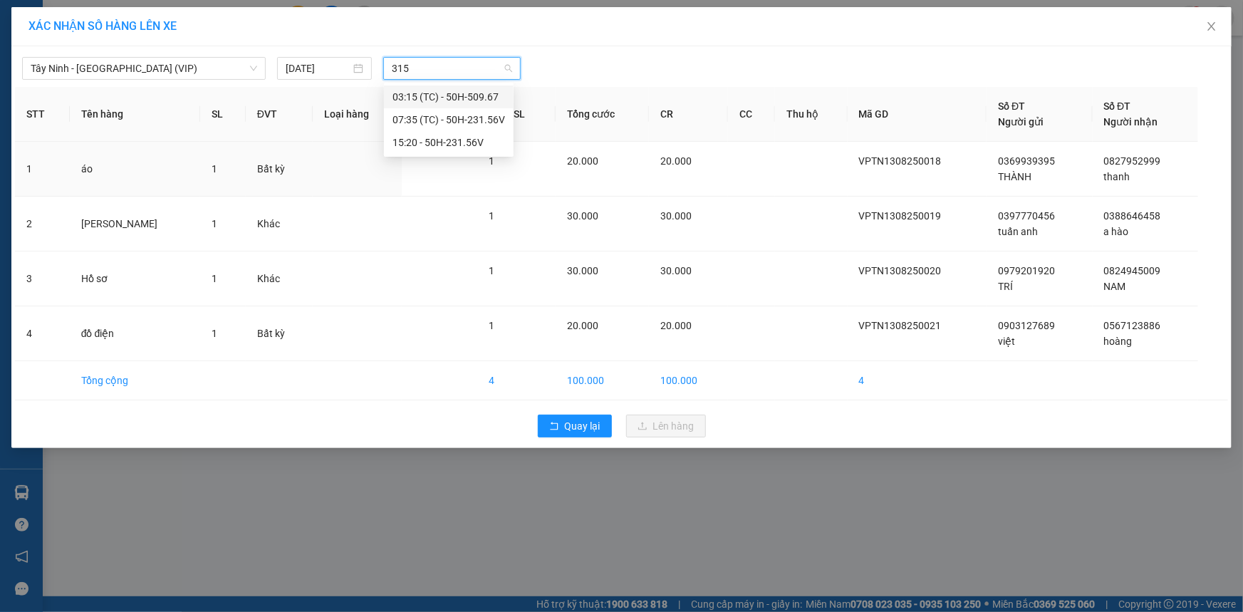
type input "3156"
click at [454, 115] on div "15:20 - 50H-231.56V" at bounding box center [448, 120] width 113 height 16
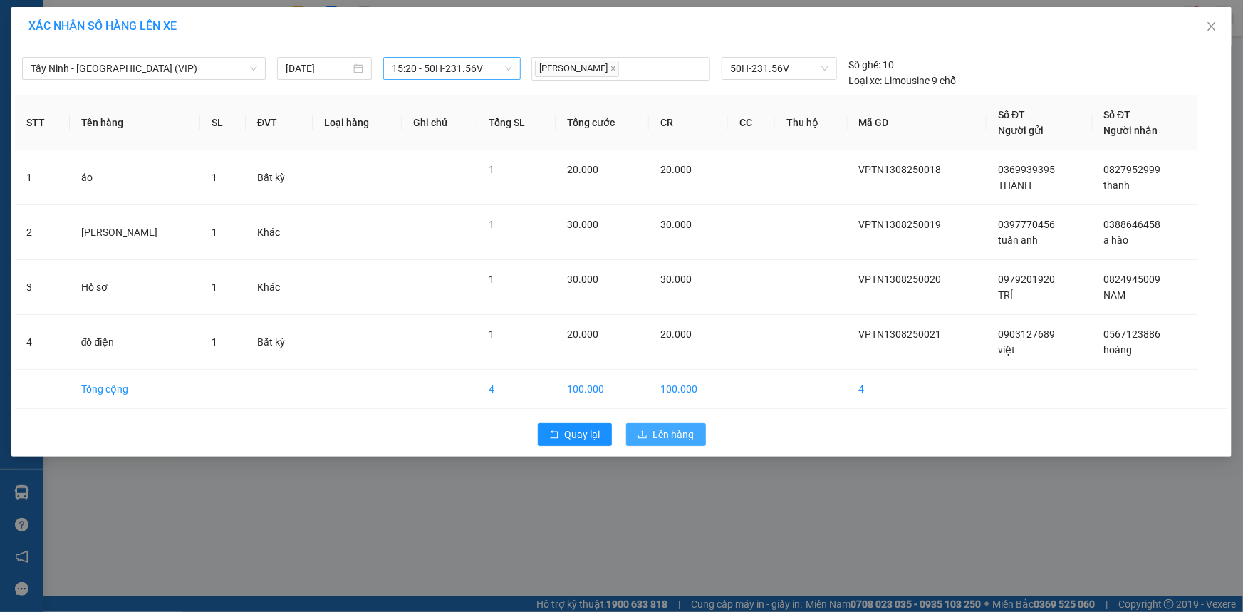
drag, startPoint x: 689, startPoint y: 429, endPoint x: 704, endPoint y: 476, distance: 48.6
click at [689, 429] on span "Lên hàng" at bounding box center [673, 435] width 41 height 16
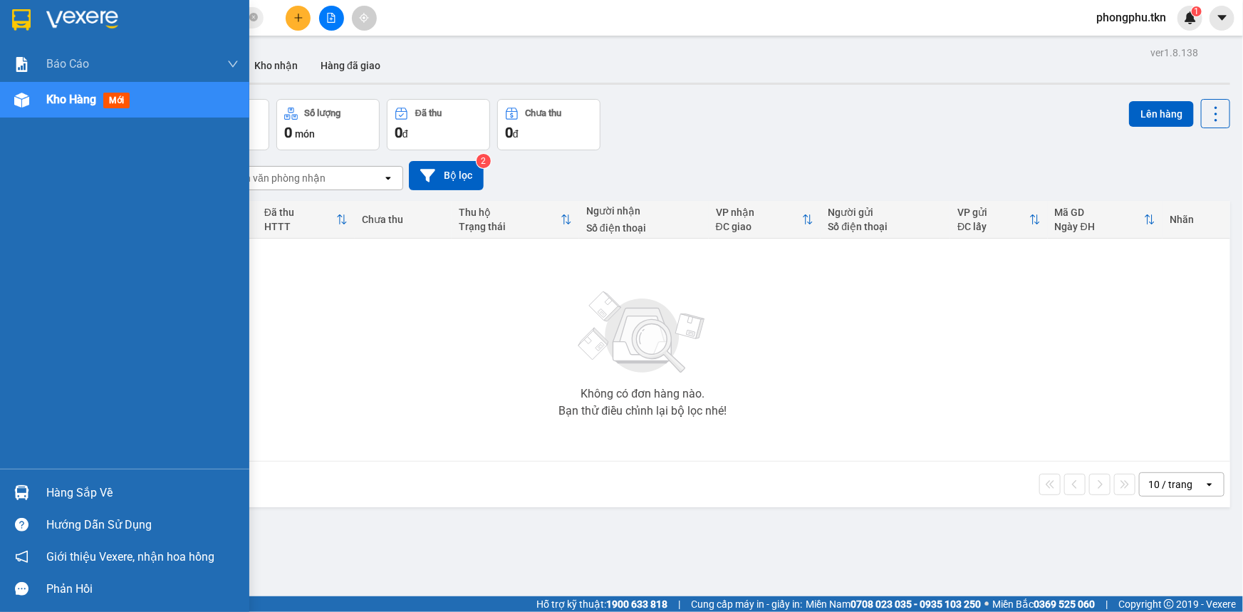
click at [23, 491] on img at bounding box center [21, 492] width 15 height 15
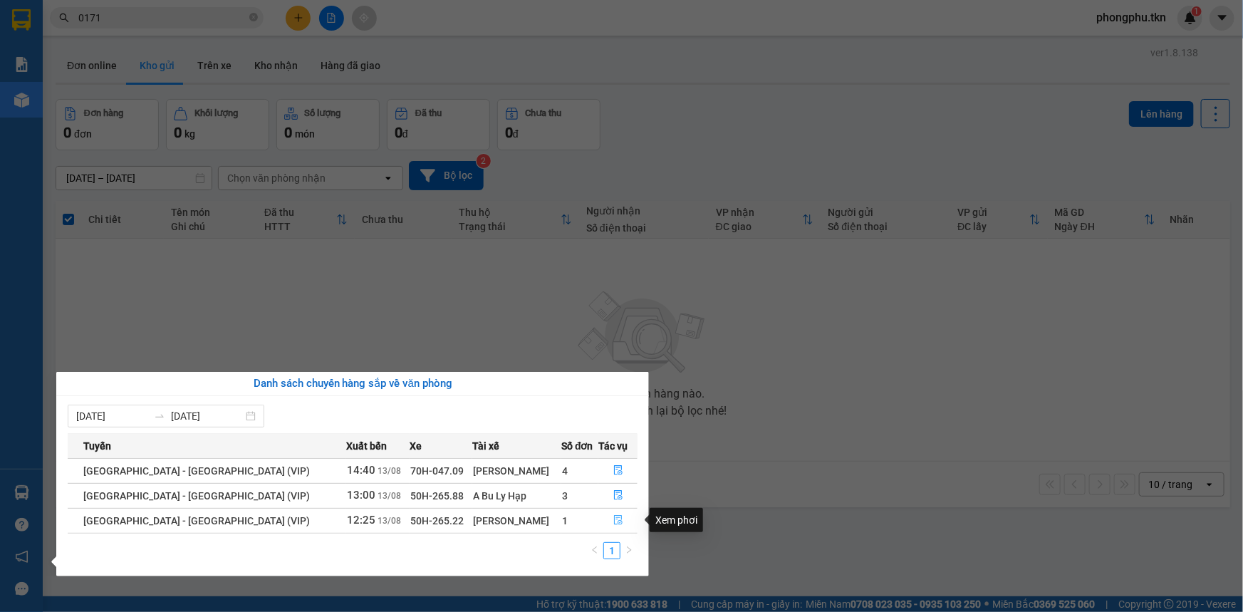
click at [613, 518] on icon "file-done" at bounding box center [618, 520] width 10 height 10
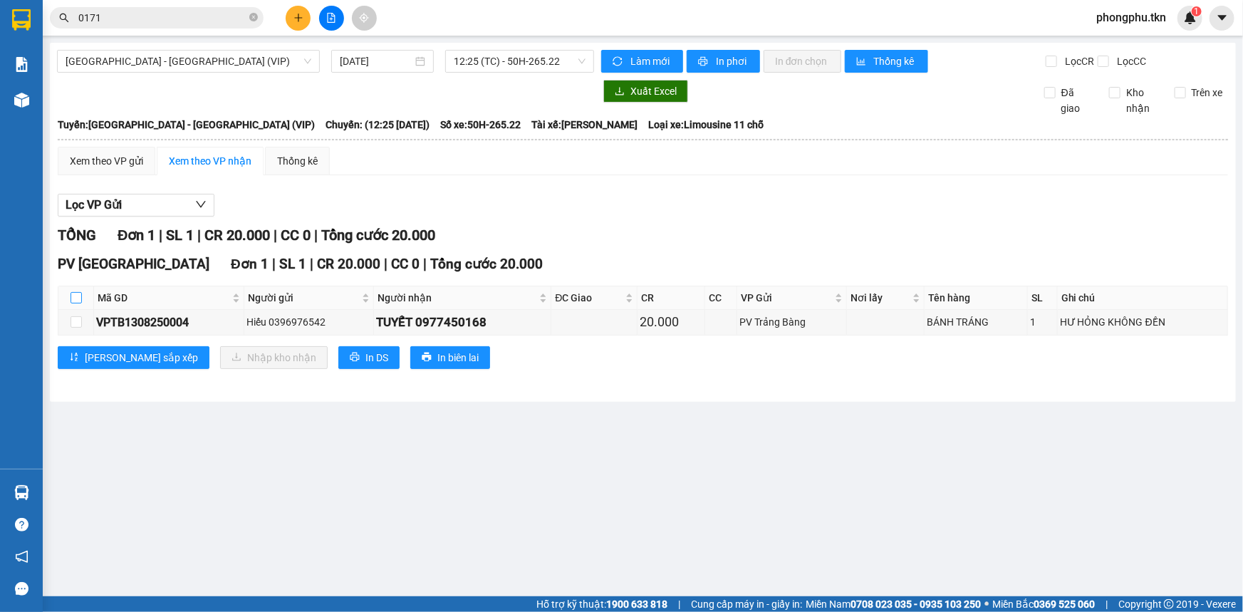
click at [76, 292] on input "checkbox" at bounding box center [76, 297] width 11 height 11
checkbox input "true"
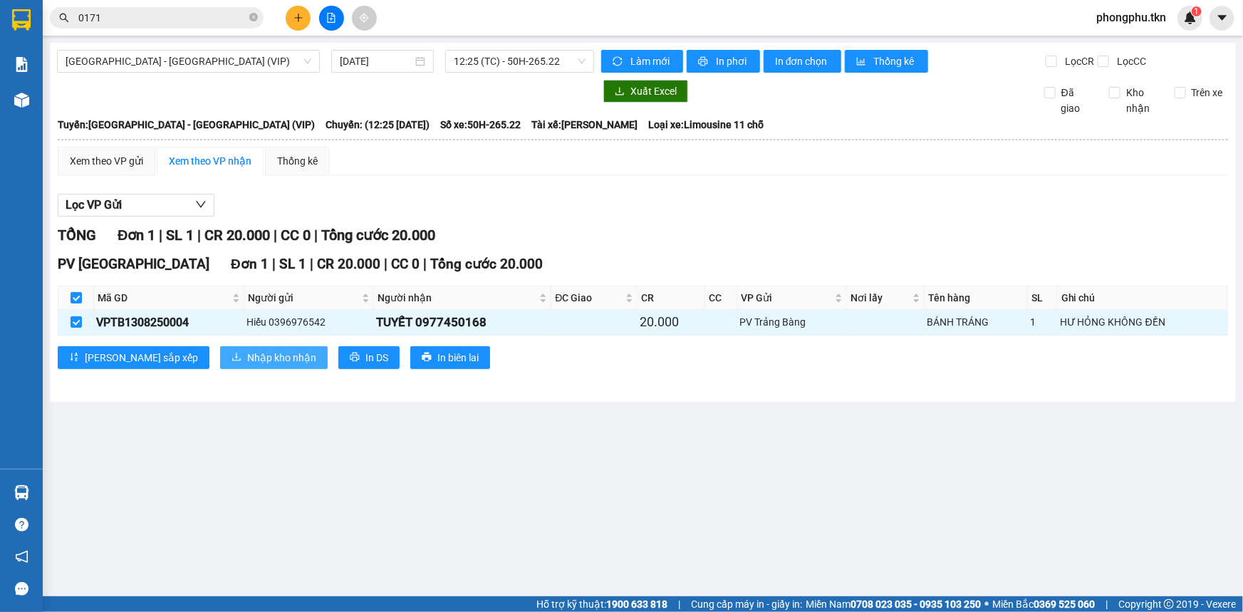
click at [229, 348] on button "Nhập kho nhận" at bounding box center [274, 357] width 108 height 23
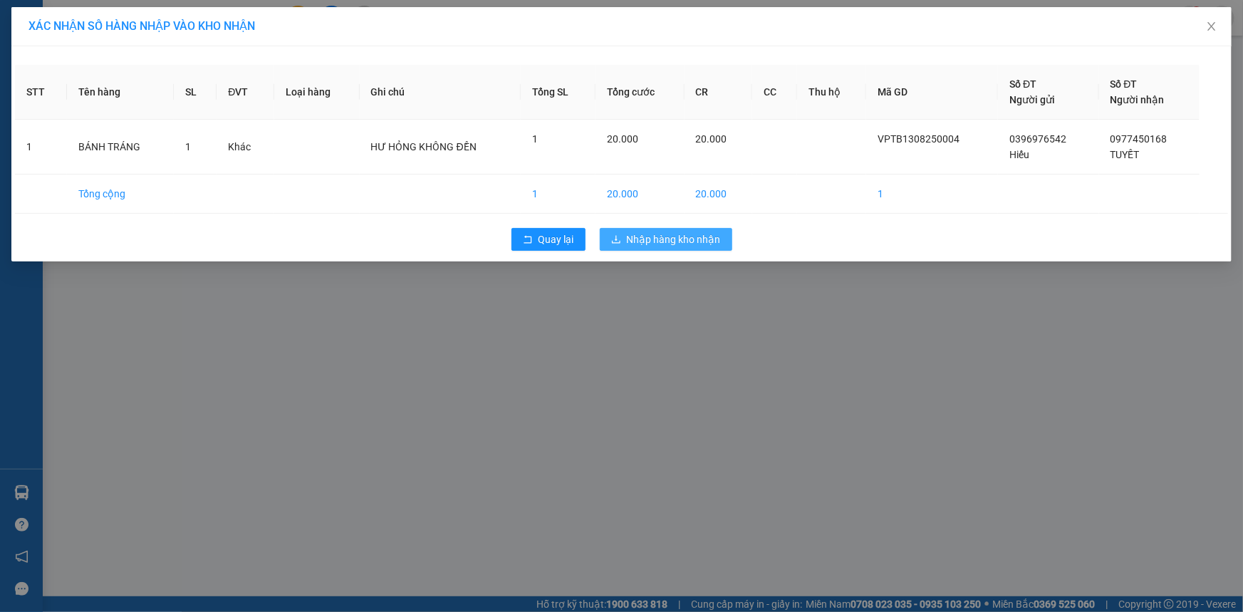
click at [635, 247] on button "Nhập hàng kho nhận" at bounding box center [666, 239] width 132 height 23
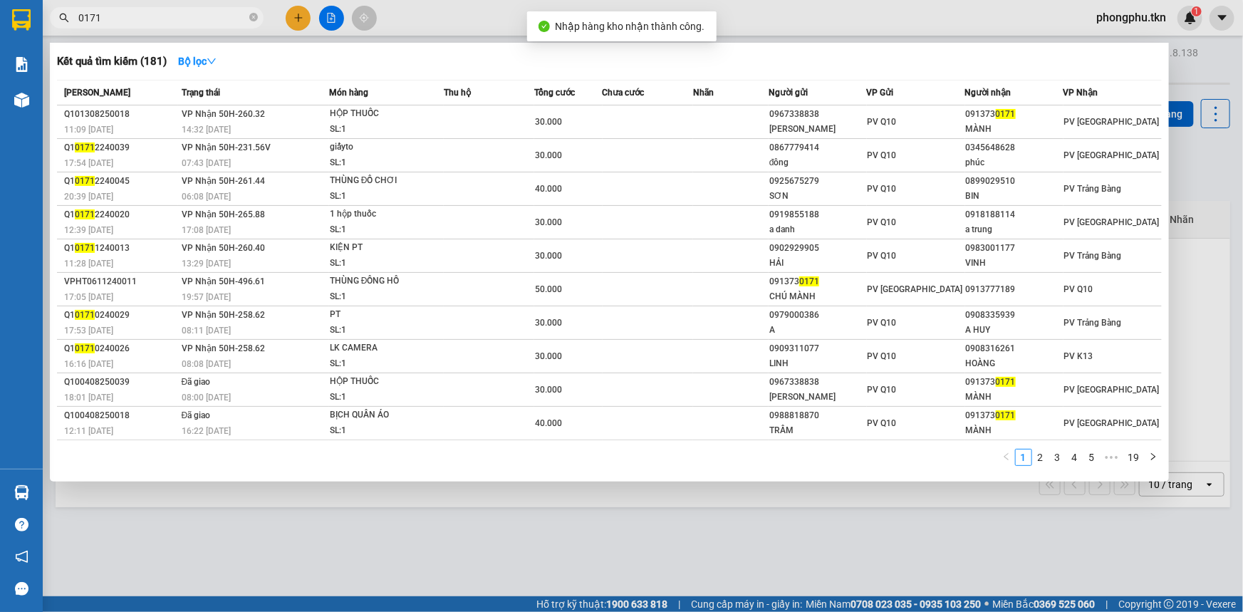
click at [173, 16] on input "0171" at bounding box center [162, 18] width 168 height 16
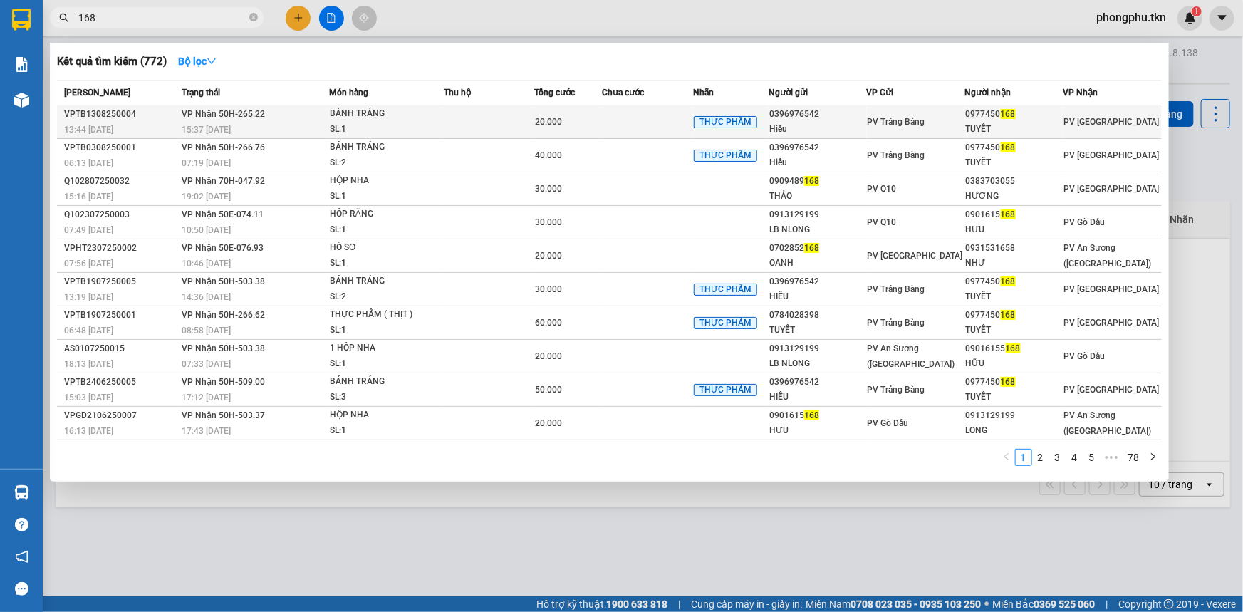
type input "168"
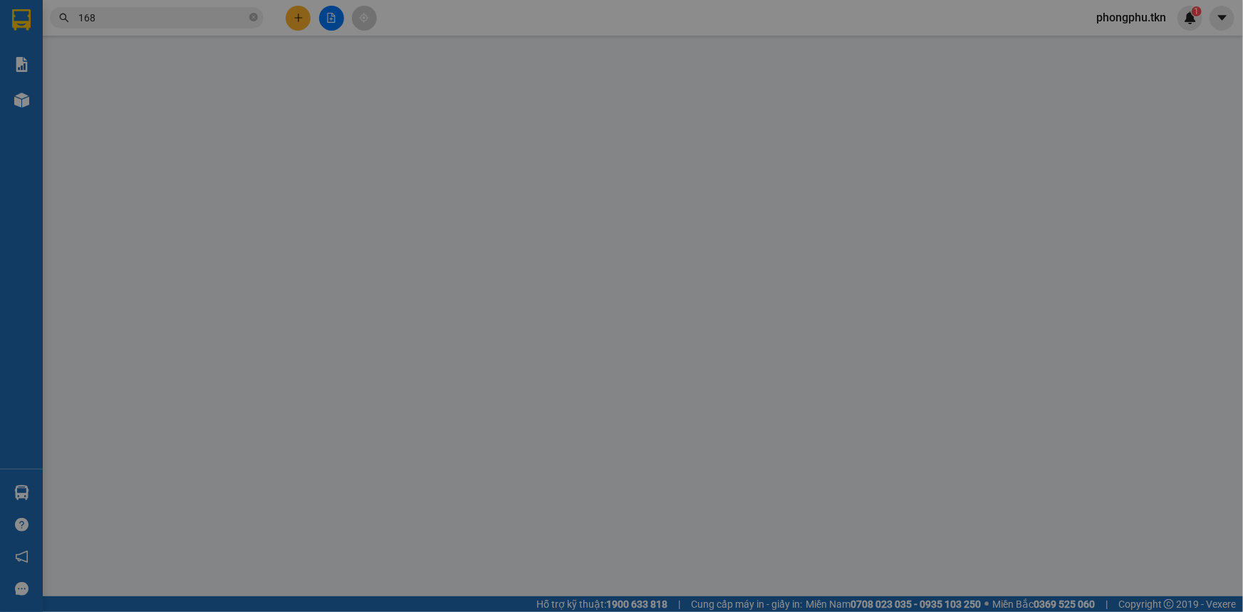
type input "0396976542"
type input "Hiếu"
type input "VP TB"
type input "0977450168"
type input "TUYẾT"
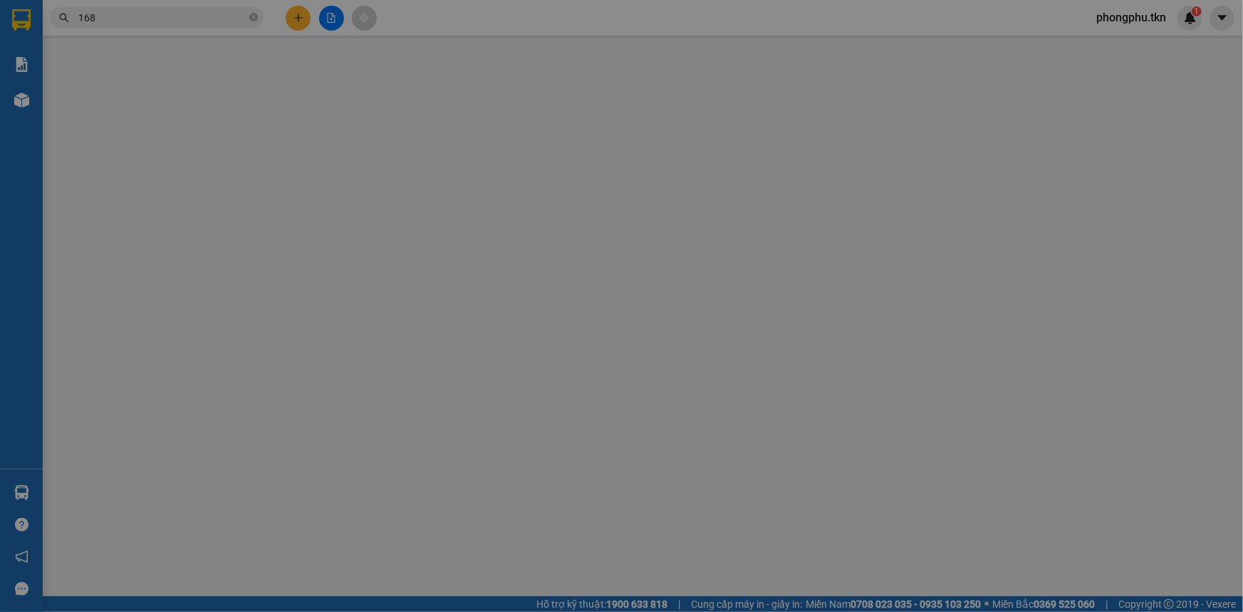
type input "bx TN"
type input "20.000"
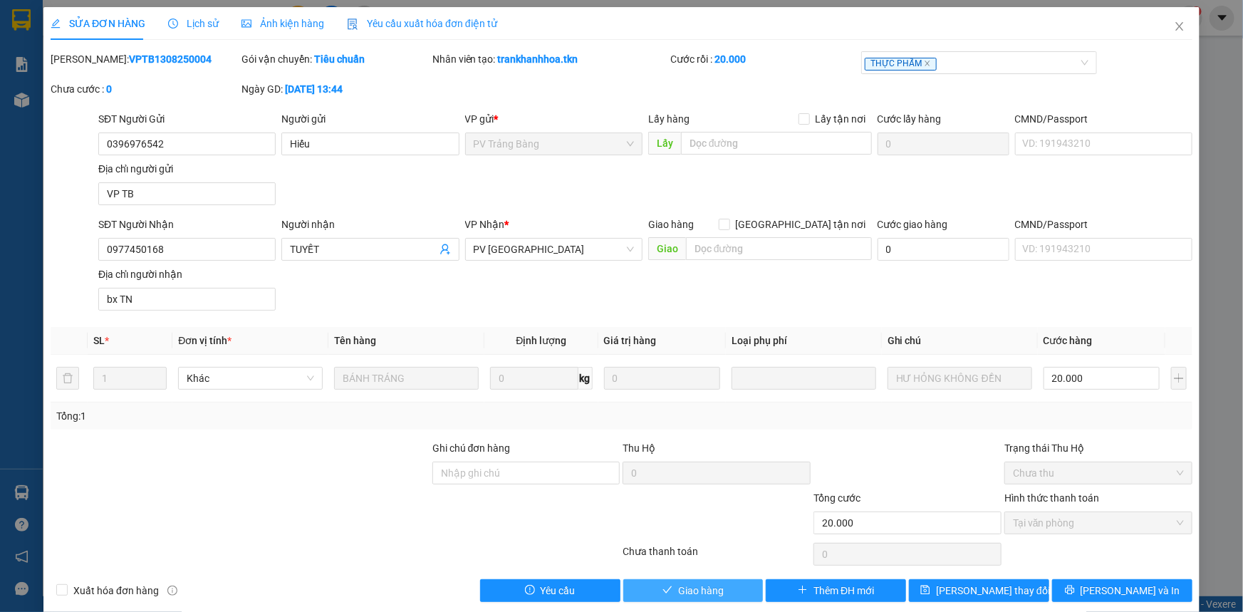
click at [658, 583] on button "Giao hàng" at bounding box center [693, 590] width 140 height 23
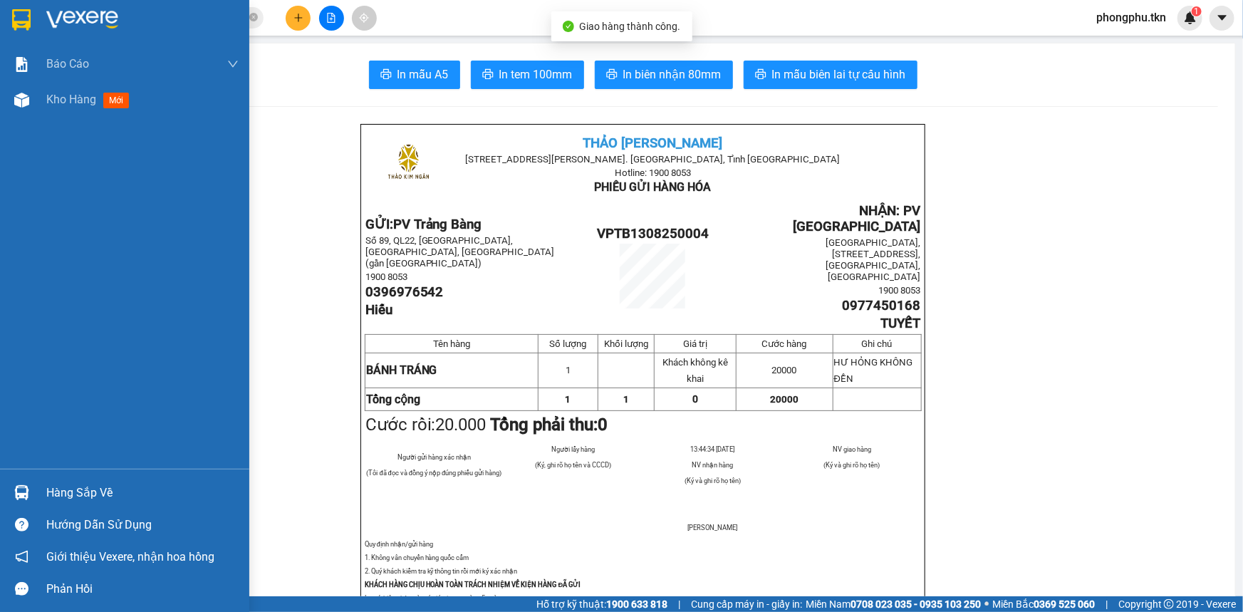
drag, startPoint x: 30, startPoint y: 499, endPoint x: 42, endPoint y: 496, distance: 12.4
click at [30, 497] on div at bounding box center [21, 492] width 25 height 25
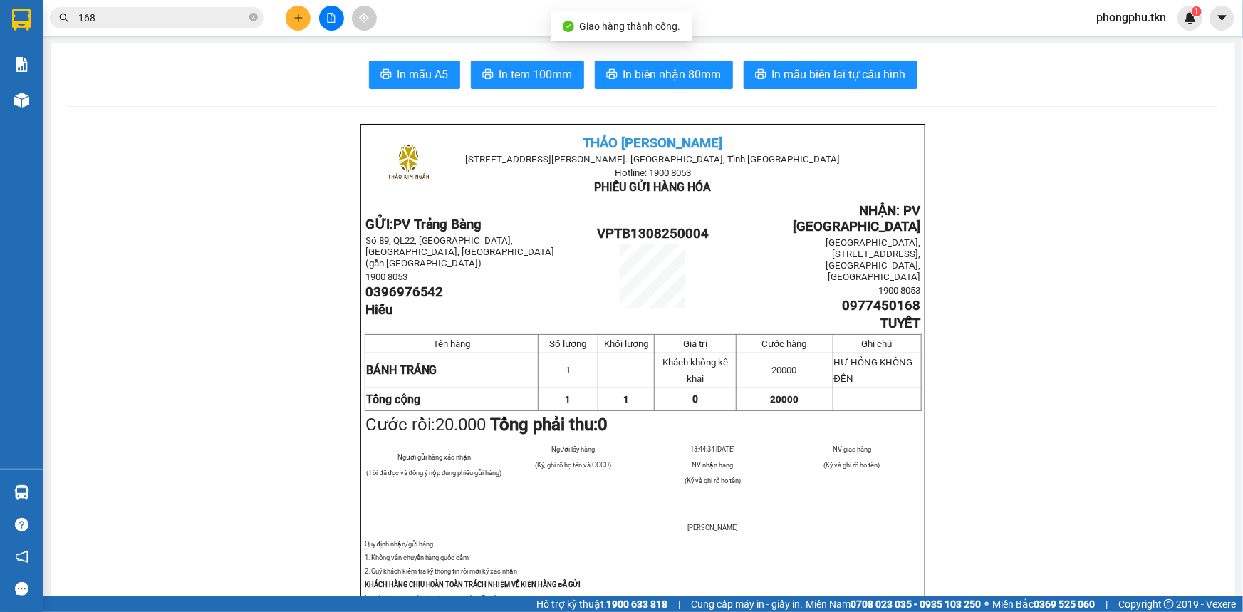
click at [158, 334] on section "Kết quả tìm kiếm ( 772 ) Bộ lọc Mã ĐH Trạng thái Món hàng Thu hộ Tổng cước Chưa…" at bounding box center [621, 306] width 1243 height 612
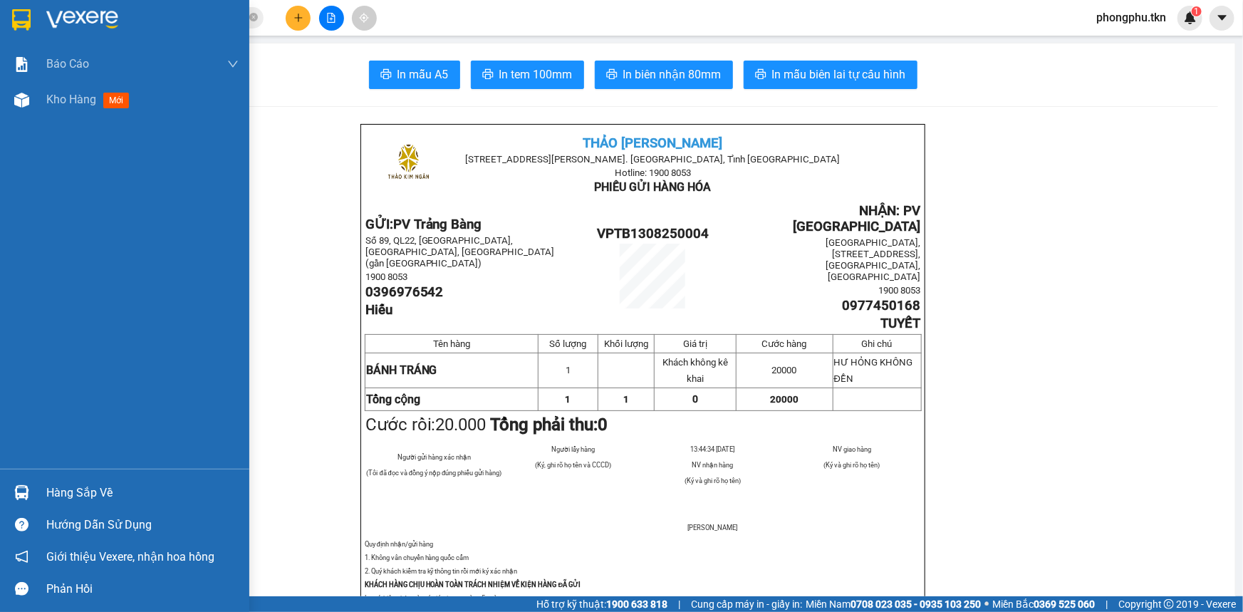
click at [26, 488] on img at bounding box center [21, 492] width 15 height 15
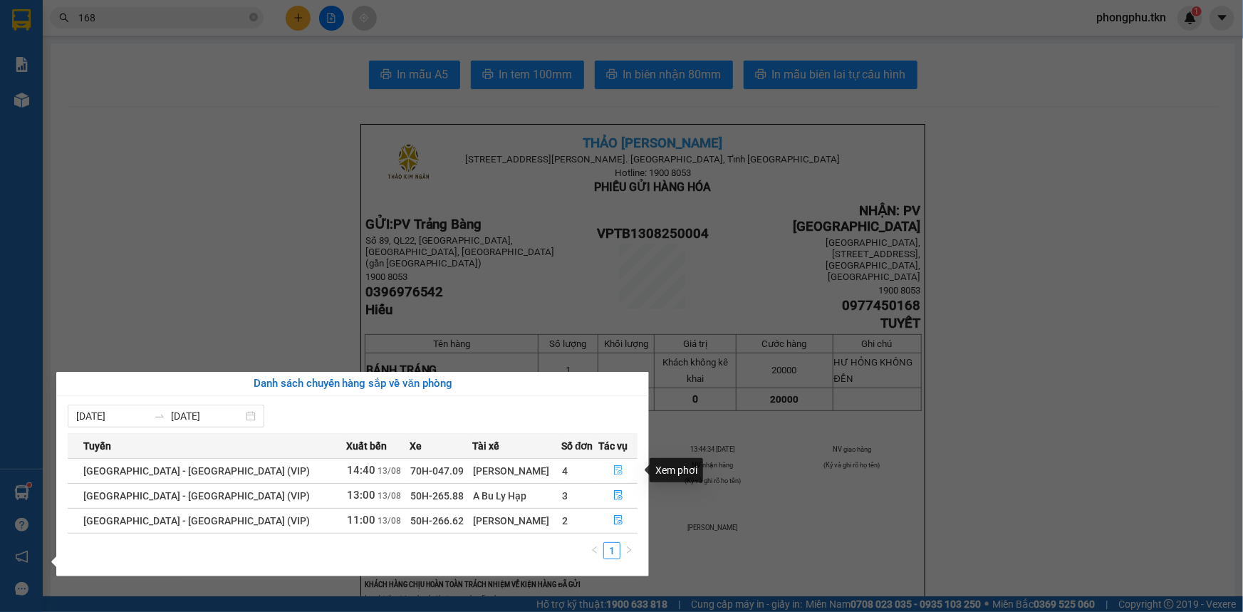
click at [614, 471] on icon "file-done" at bounding box center [618, 470] width 9 height 10
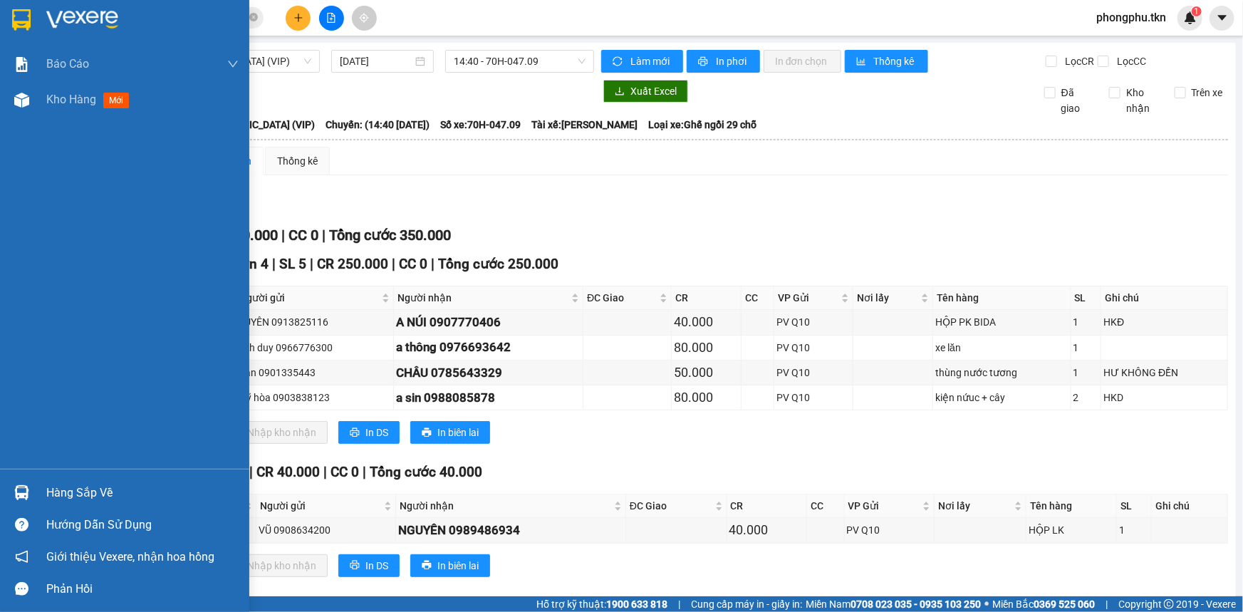
click at [19, 491] on img at bounding box center [21, 492] width 15 height 15
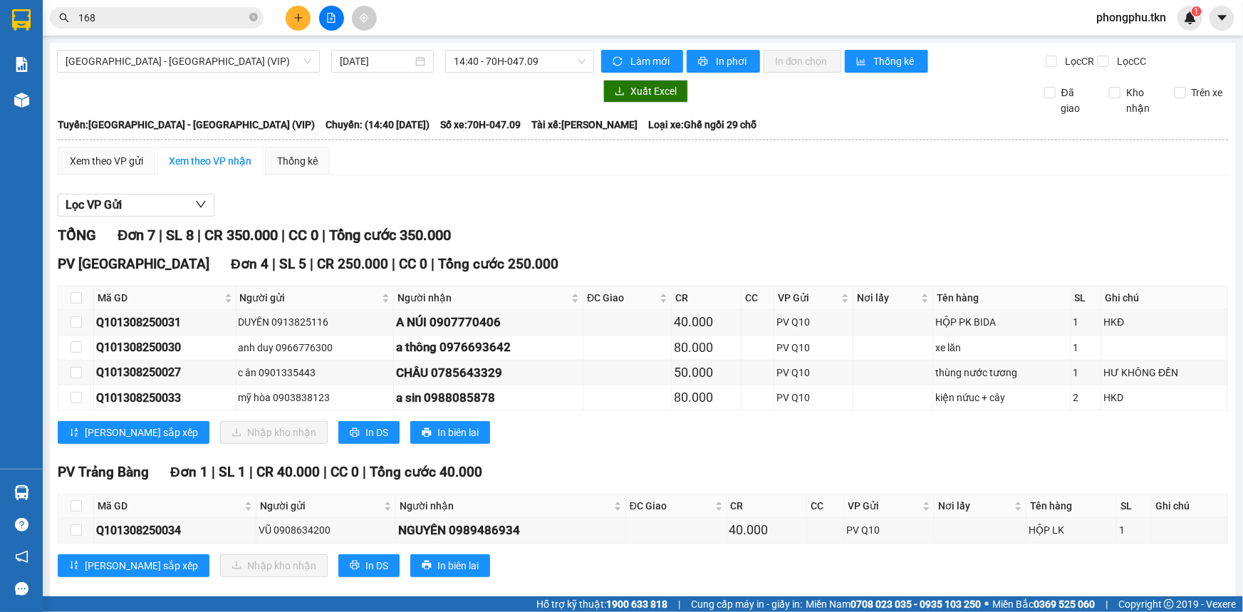
drag, startPoint x: 709, startPoint y: 575, endPoint x: 742, endPoint y: 609, distance: 47.3
click at [711, 574] on section "Kết quả tìm kiếm ( 772 ) Bộ lọc Mã ĐH Trạng thái Món hàng Thu hộ Tổng cước Chưa…" at bounding box center [621, 306] width 1243 height 612
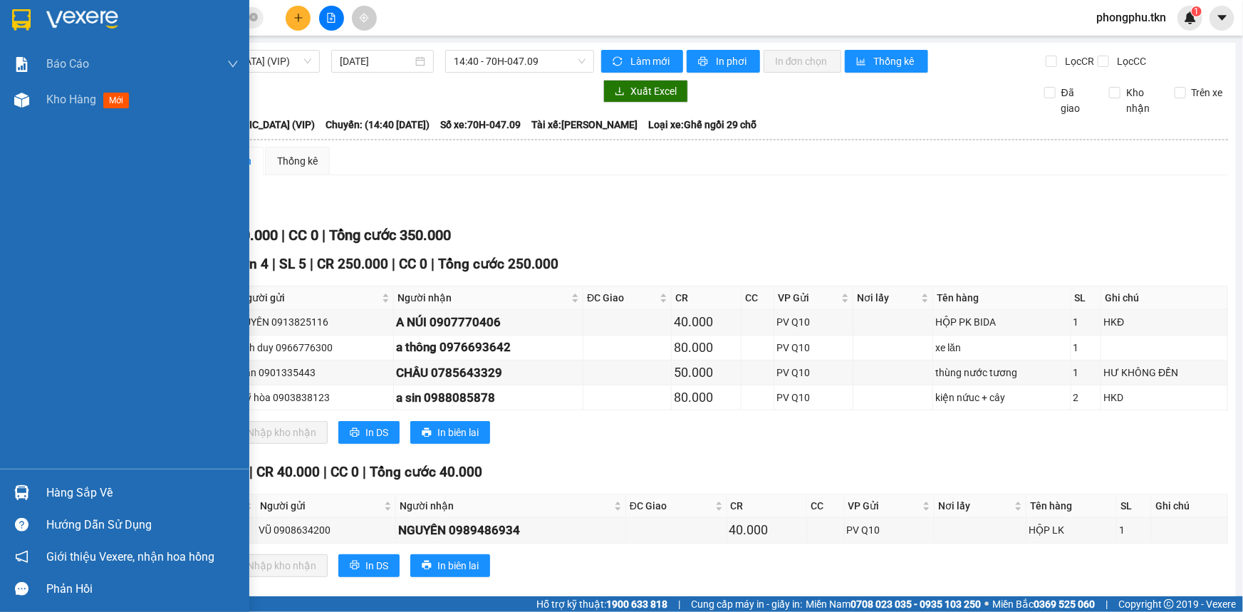
click at [22, 494] on img at bounding box center [21, 492] width 15 height 15
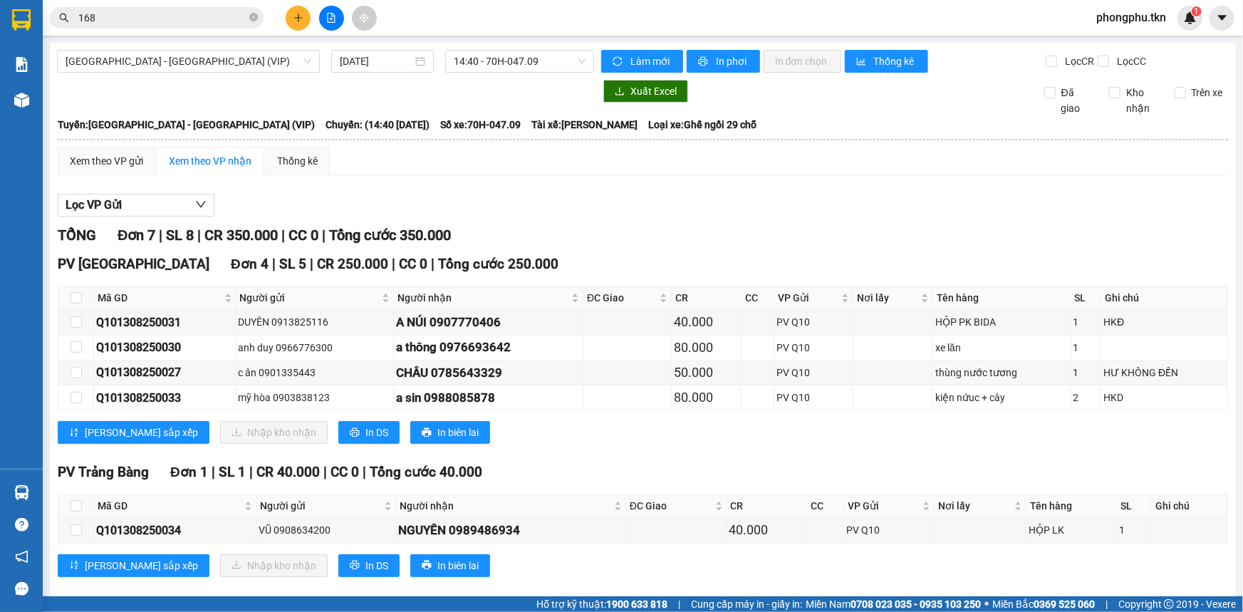
click at [850, 563] on section "Kết quả tìm kiếm ( 772 ) Bộ lọc Mã ĐH Trạng thái Món hàng Thu hộ Tổng cước Chưa…" at bounding box center [621, 306] width 1243 height 612
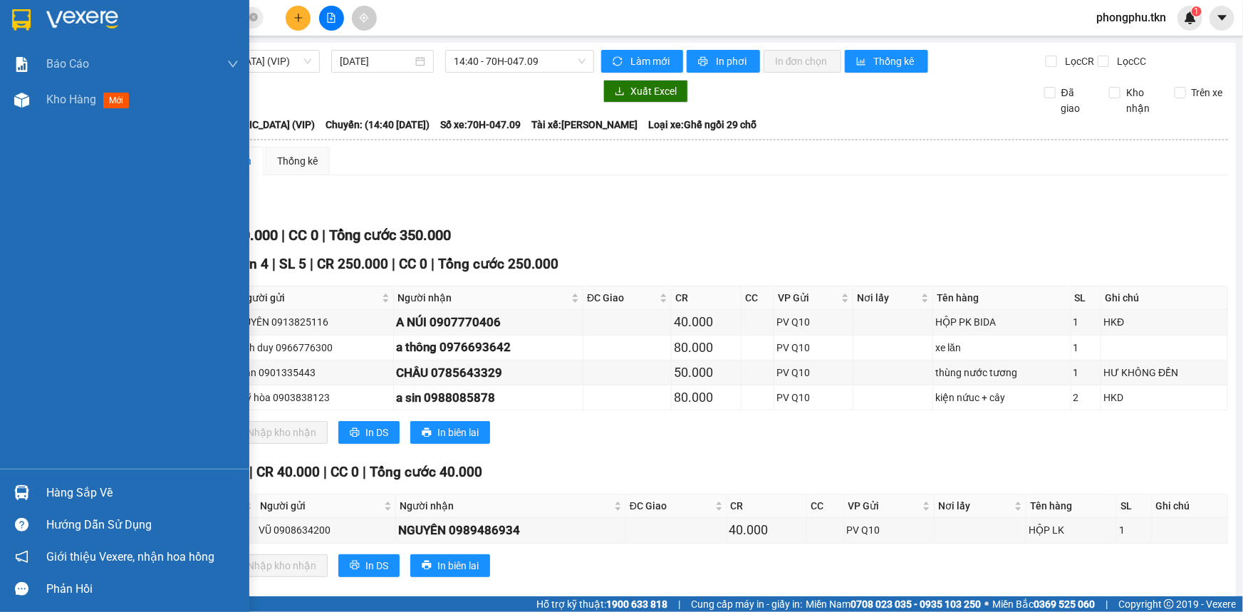
click at [33, 492] on div at bounding box center [21, 492] width 25 height 25
click at [33, 492] on div "Báo cáo Mẫu 1: Báo cáo dòng tiền theo nhân viên Mẫu 2: Thống kê đơn hàng theo n…" at bounding box center [124, 306] width 249 height 612
click at [33, 492] on div at bounding box center [21, 492] width 25 height 25
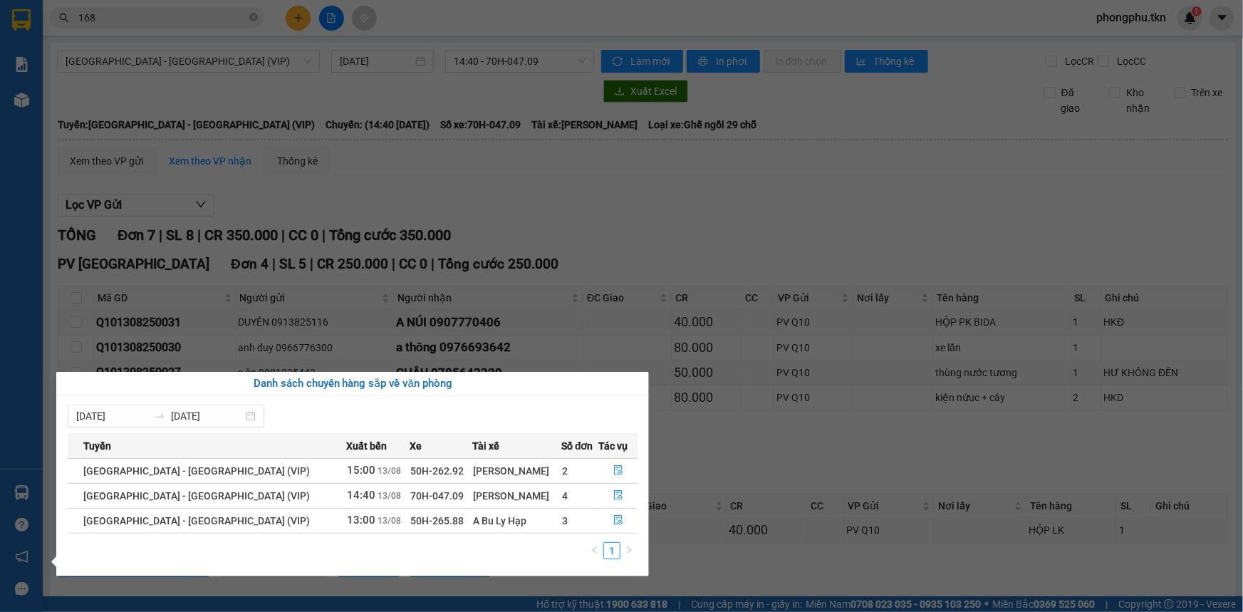
click at [808, 567] on section "Kết quả tìm kiếm ( 772 ) Bộ lọc Mã ĐH Trạng thái Món hàng Thu hộ Tổng cước Chưa…" at bounding box center [621, 306] width 1243 height 612
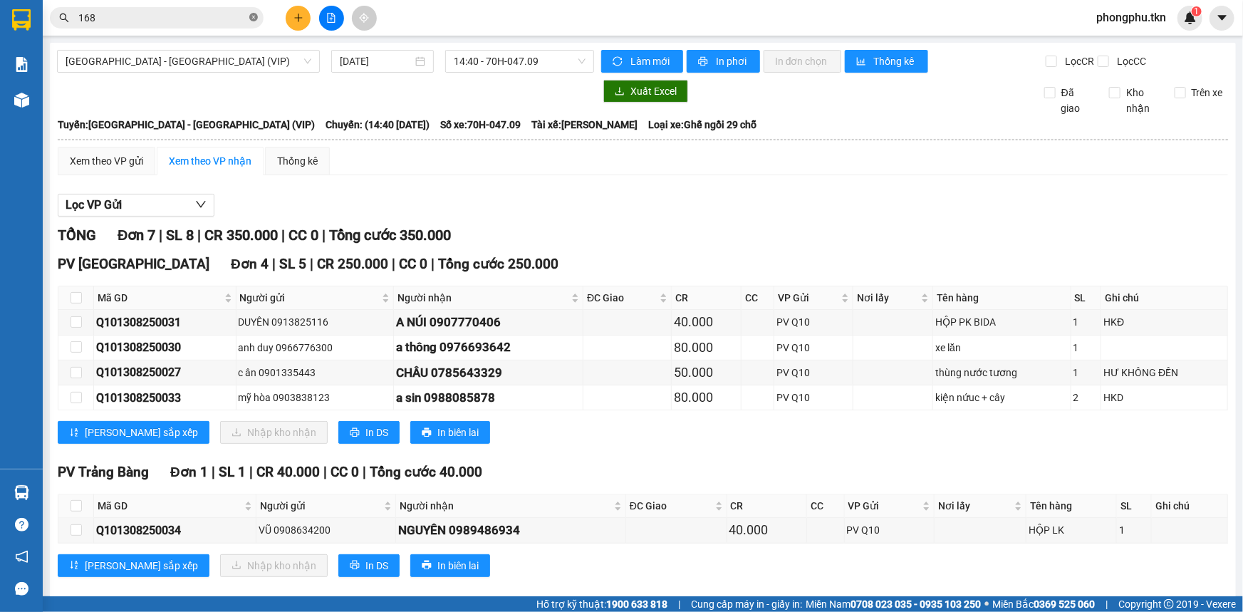
click at [250, 20] on icon "close-circle" at bounding box center [253, 17] width 9 height 9
click at [77, 294] on input "checkbox" at bounding box center [76, 297] width 11 height 11
checkbox input "true"
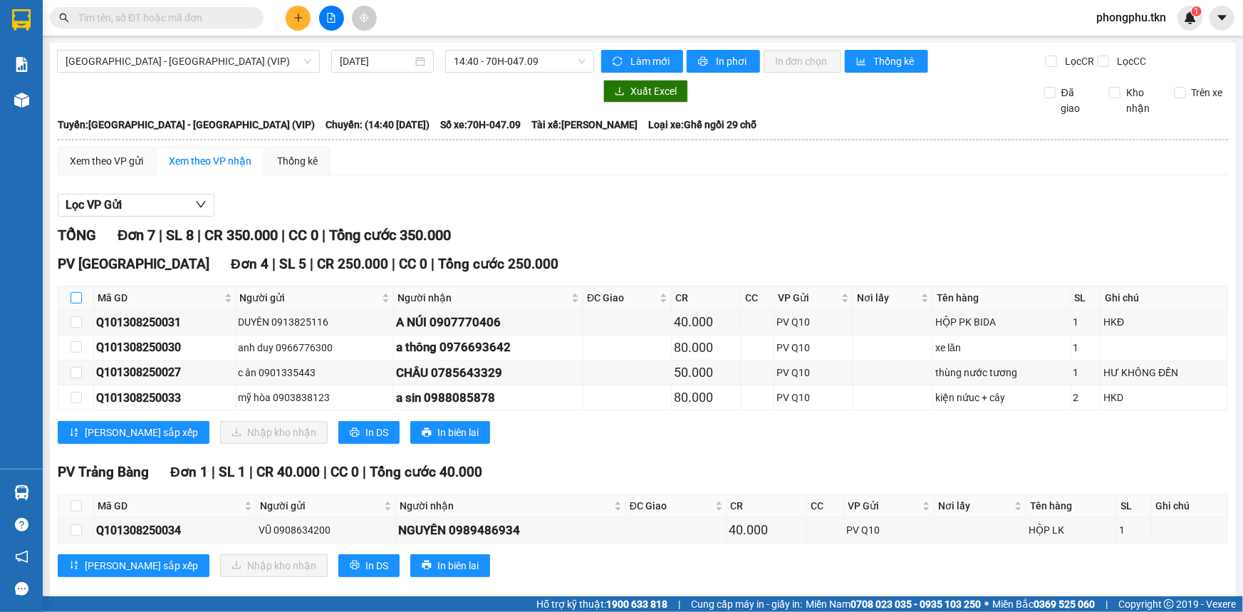
checkbox input "true"
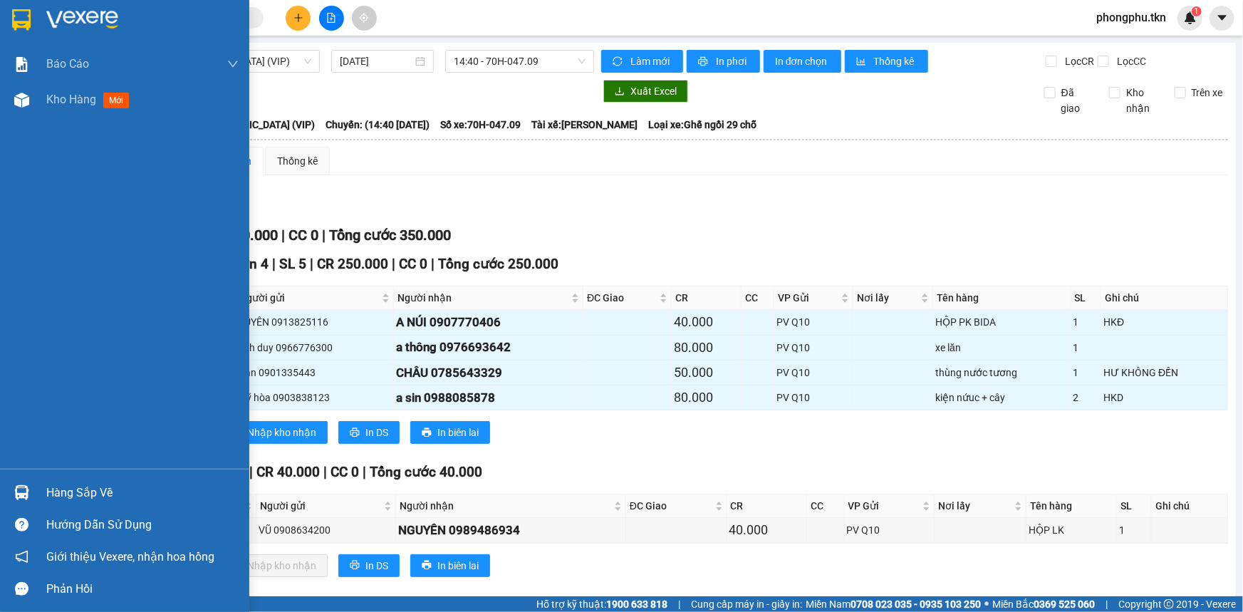
click at [33, 486] on div "Hàng sắp về" at bounding box center [124, 492] width 249 height 32
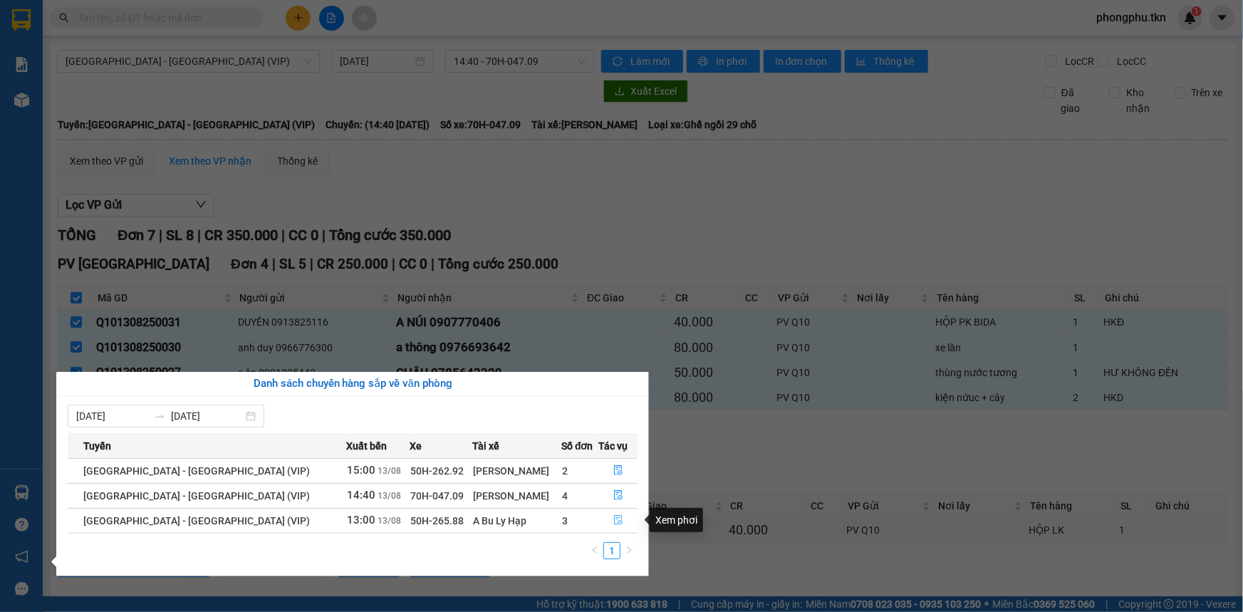
click at [614, 524] on icon "file-done" at bounding box center [618, 520] width 9 height 10
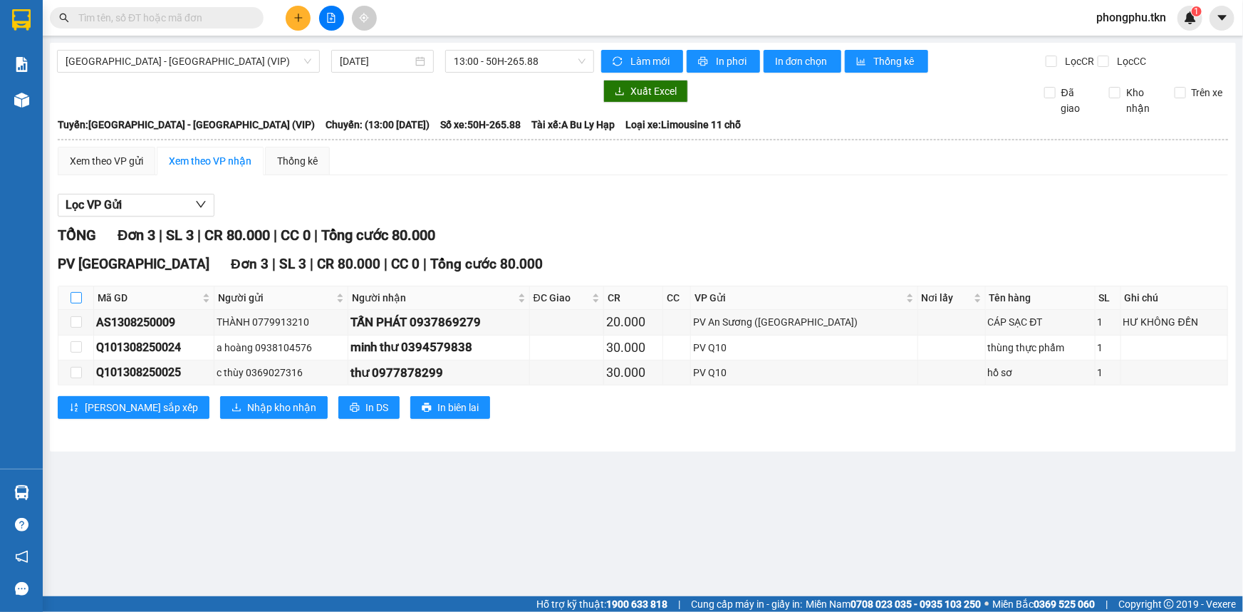
click at [73, 291] on label at bounding box center [76, 298] width 11 height 16
click at [73, 292] on input "checkbox" at bounding box center [76, 297] width 11 height 11
checkbox input "true"
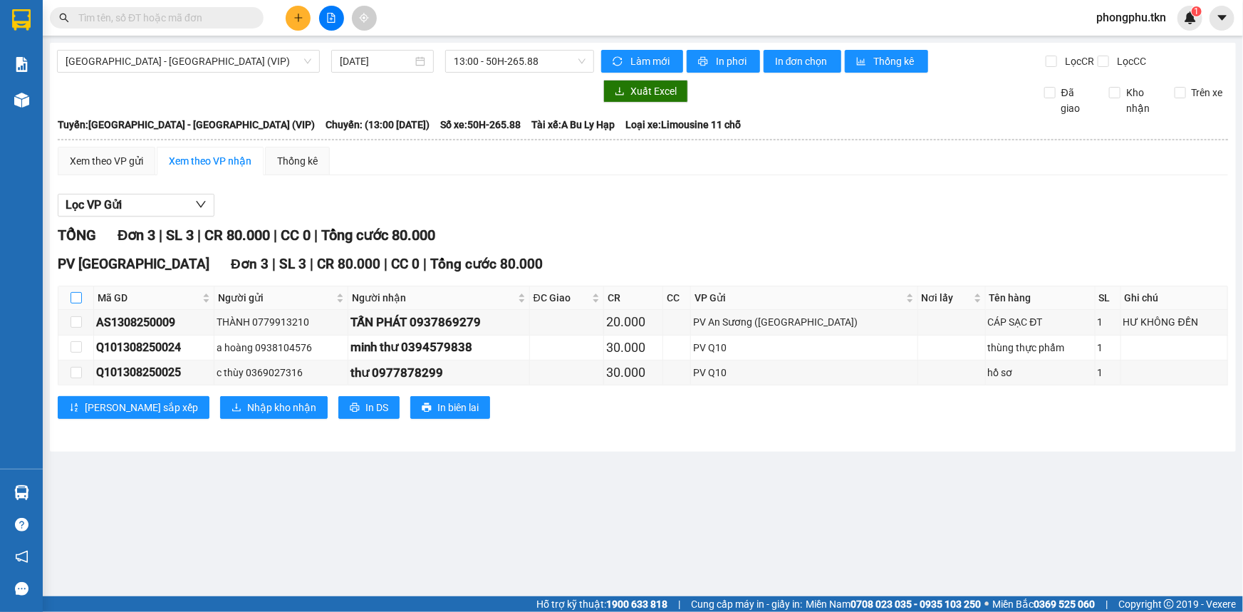
checkbox input "true"
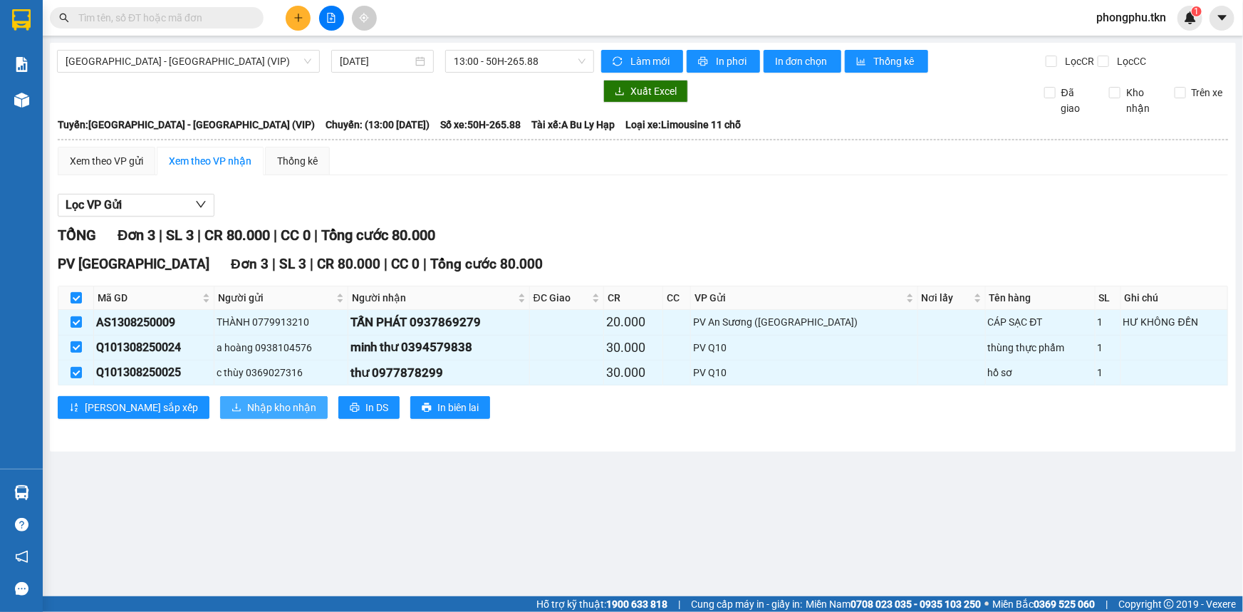
click at [247, 407] on span "Nhập kho nhận" at bounding box center [281, 408] width 69 height 16
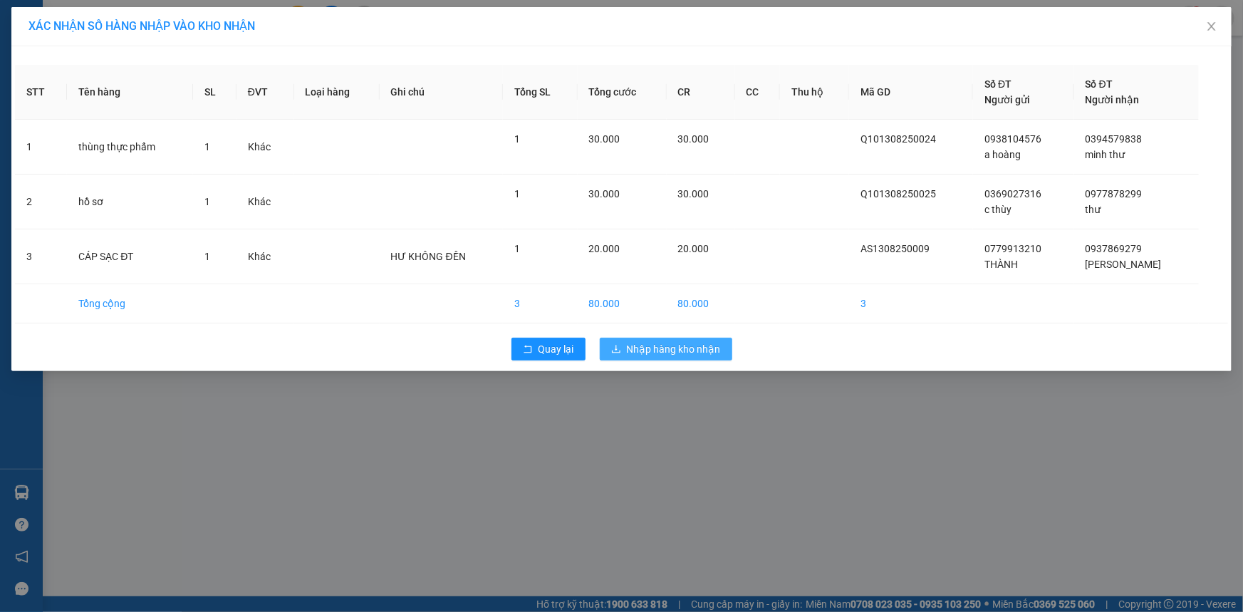
click at [709, 349] on span "Nhập hàng kho nhận" at bounding box center [674, 349] width 94 height 16
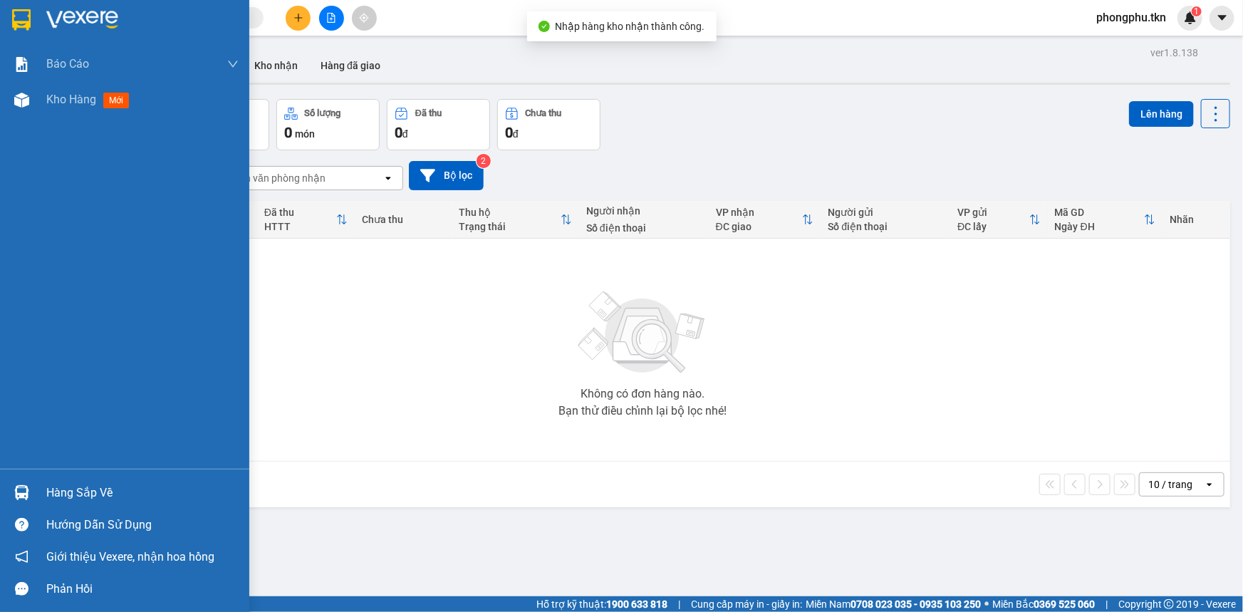
click at [1, 484] on div "Hàng sắp về" at bounding box center [124, 492] width 249 height 32
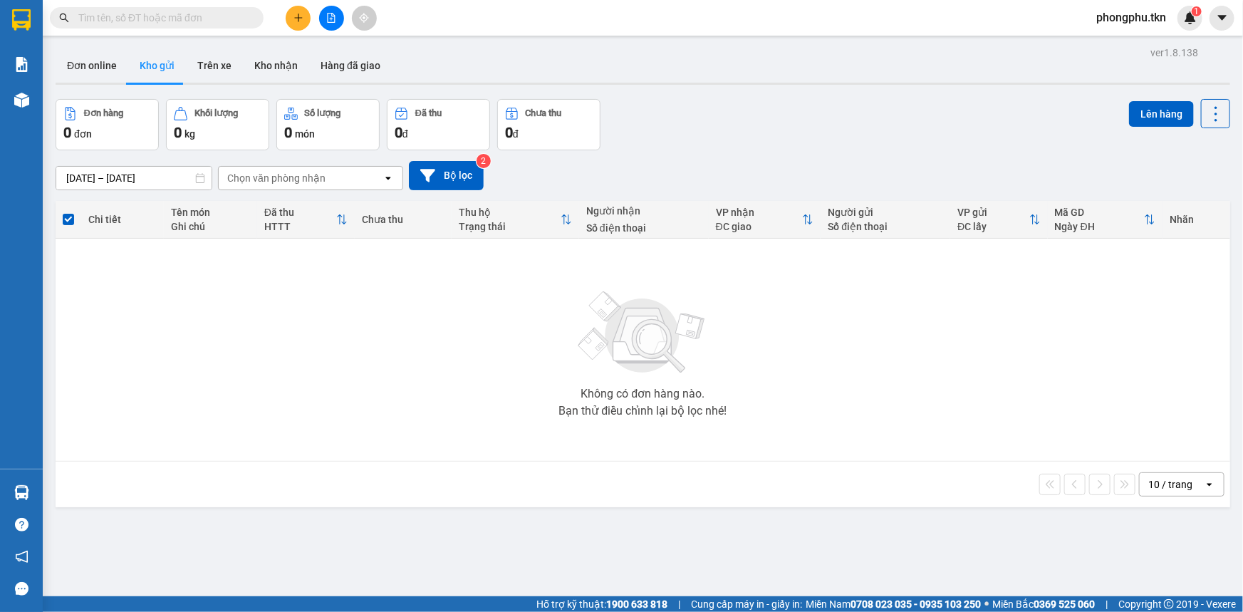
click at [829, 501] on section "Kết quả tìm kiếm ( 772 ) Bộ lọc Mã ĐH Trạng thái Món hàng Thu hộ Tổng cước Chưa…" at bounding box center [621, 306] width 1243 height 612
click at [201, 339] on div "Không có đơn hàng nào. Bạn thử điều chỉnh lại bộ lọc nhé!" at bounding box center [643, 350] width 1160 height 214
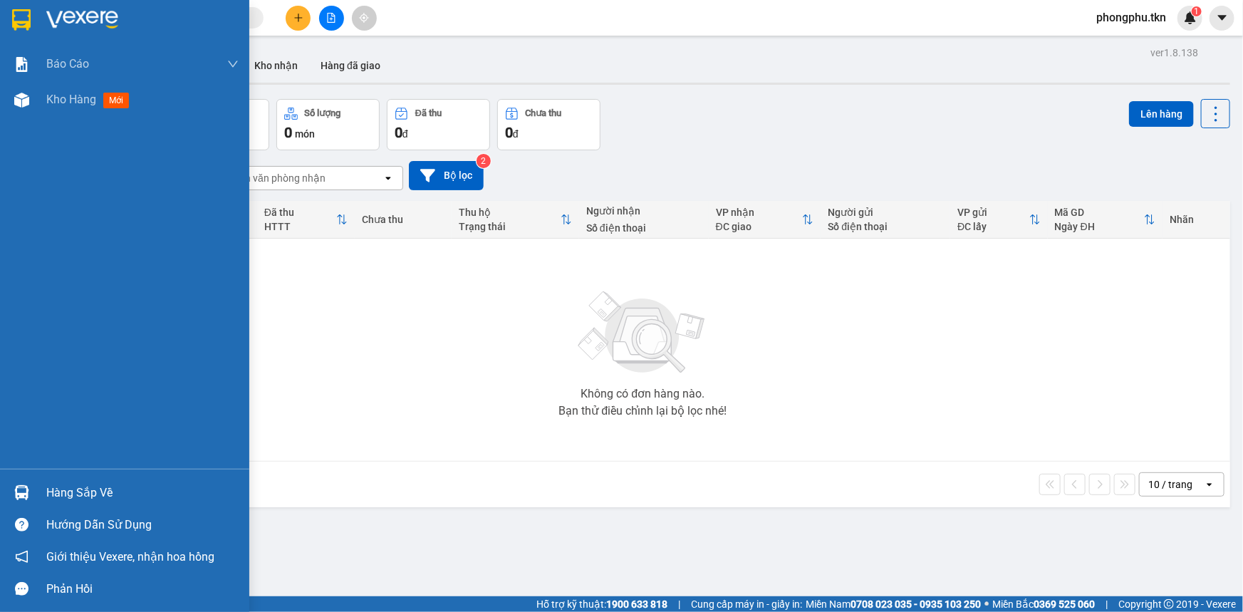
click at [19, 477] on div "Hàng sắp về" at bounding box center [124, 492] width 249 height 32
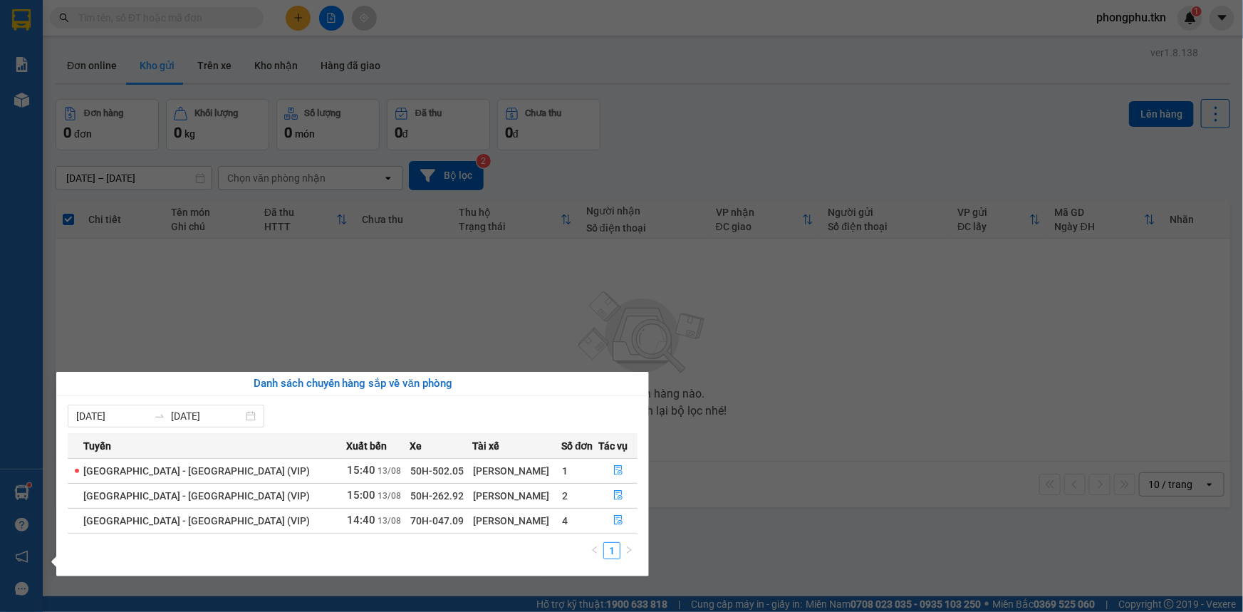
click at [499, 316] on section "Kết quả tìm kiếm ( 772 ) Bộ lọc Mã ĐH Trạng thái Món hàng Thu hộ Tổng cước Chưa…" at bounding box center [621, 306] width 1243 height 612
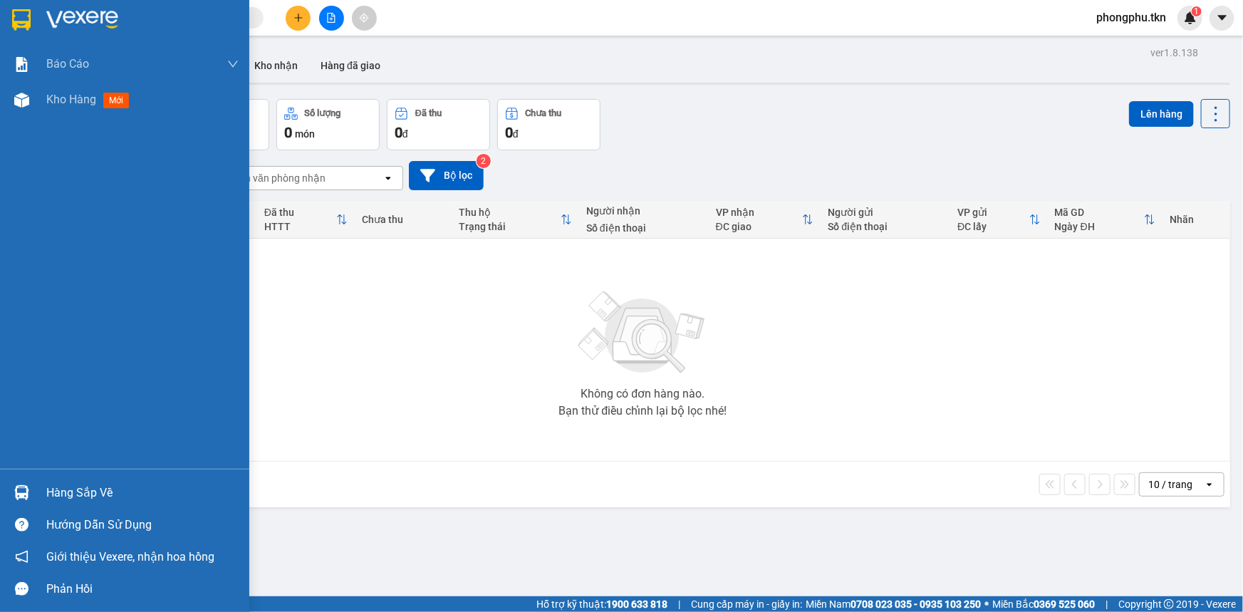
click at [26, 485] on img at bounding box center [21, 492] width 15 height 15
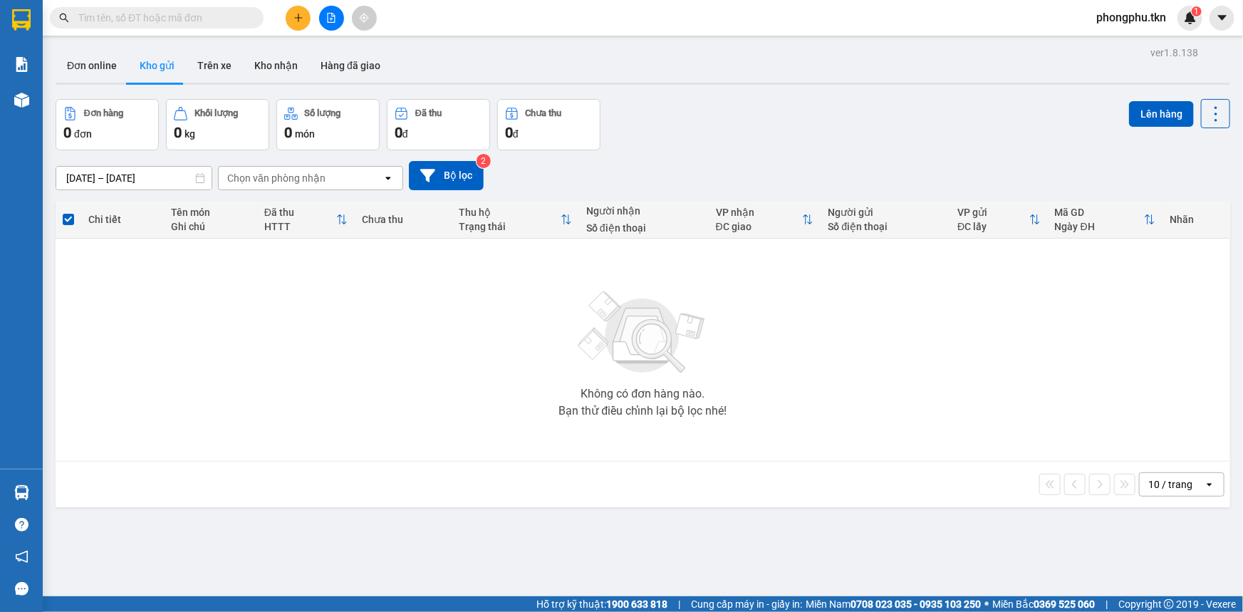
click at [224, 19] on section "Kết quả tìm kiếm ( 772 ) Bộ lọc Mã ĐH Trạng thái Món hàng Thu hộ Tổng cước Chưa…" at bounding box center [621, 306] width 1243 height 612
click at [224, 19] on input "text" at bounding box center [162, 18] width 168 height 16
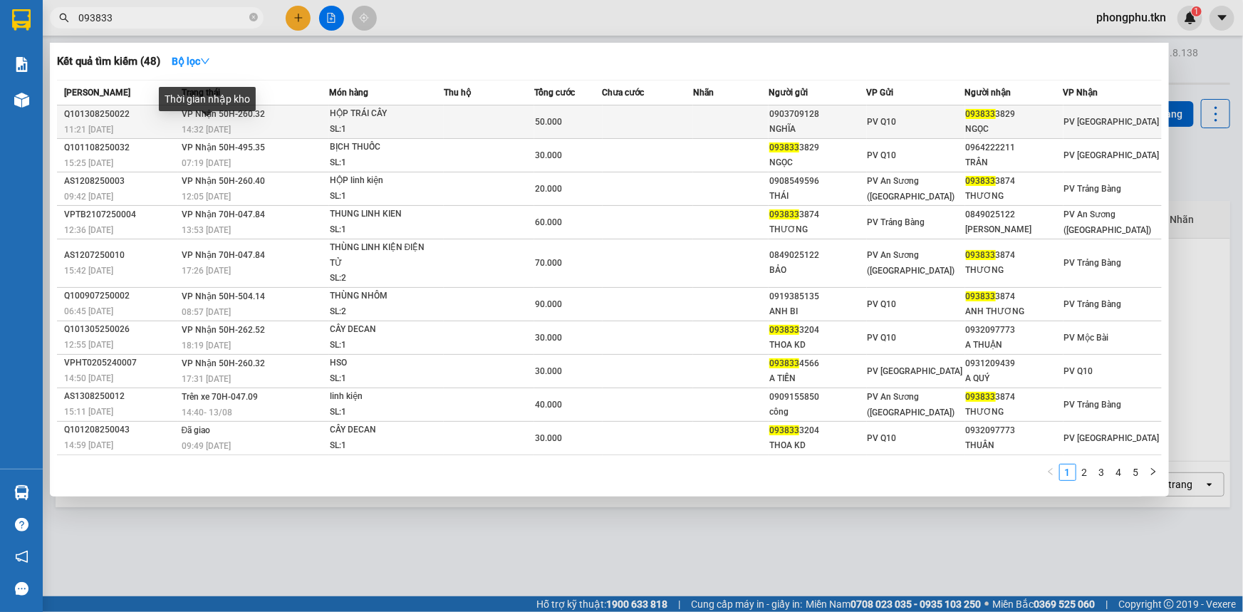
type input "093833"
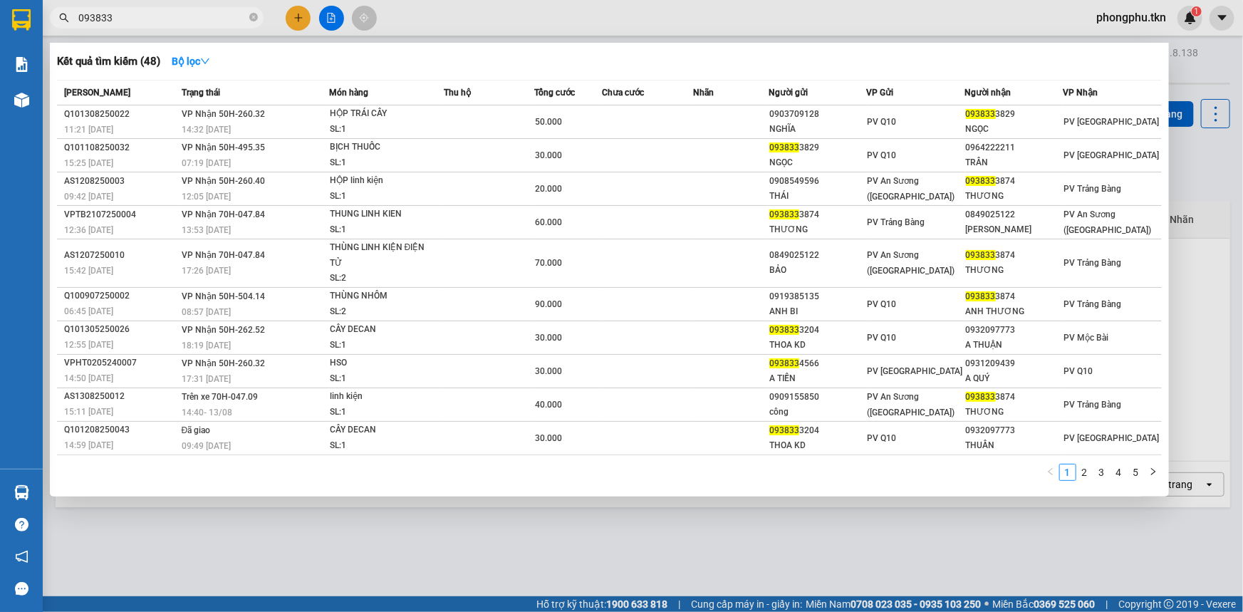
click at [197, 127] on span "14:32 [DATE]" at bounding box center [206, 130] width 49 height 10
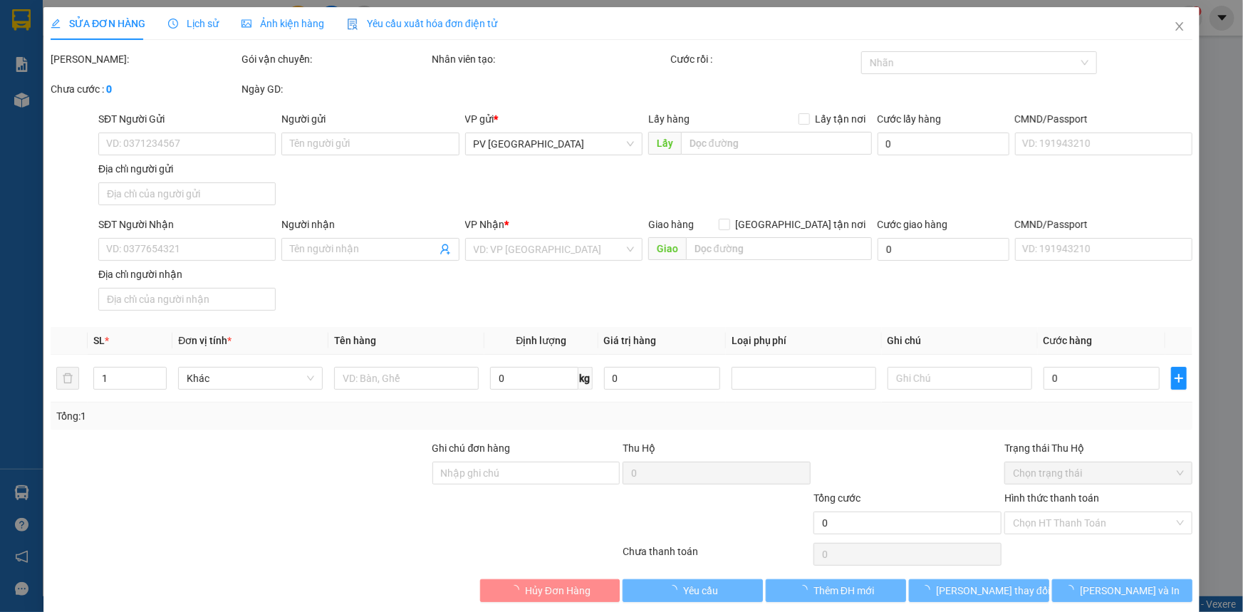
type input "0903709128"
type input "NGHĨA"
type input "0938333829"
type input "NGỌC"
type input "50.000"
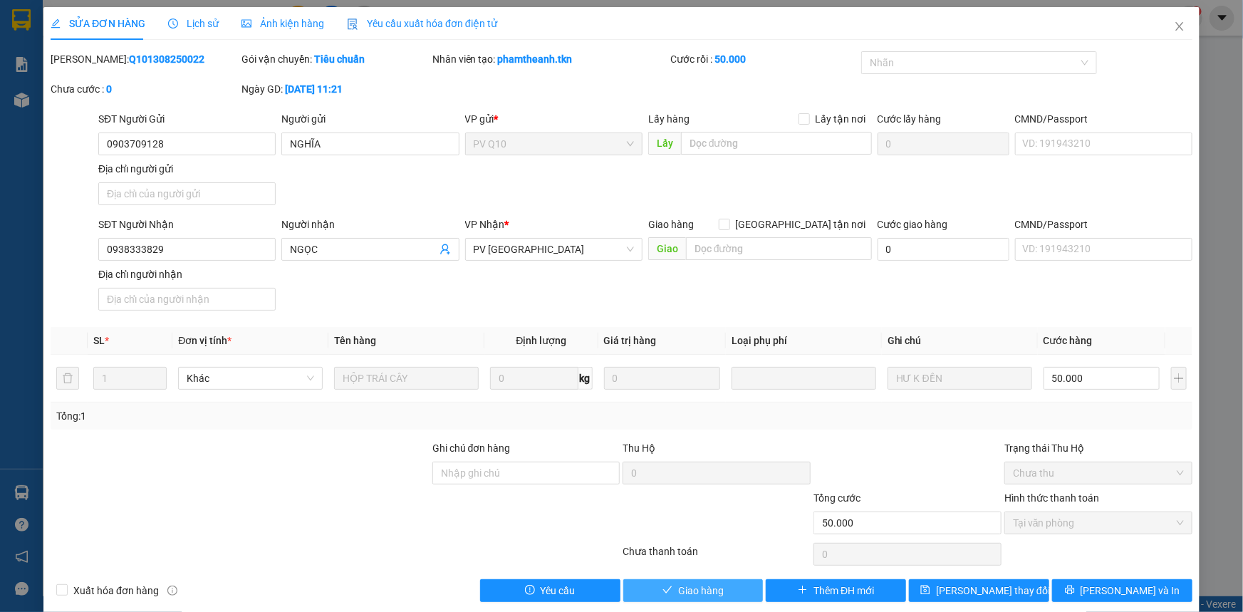
click at [741, 595] on button "Giao hàng" at bounding box center [693, 590] width 140 height 23
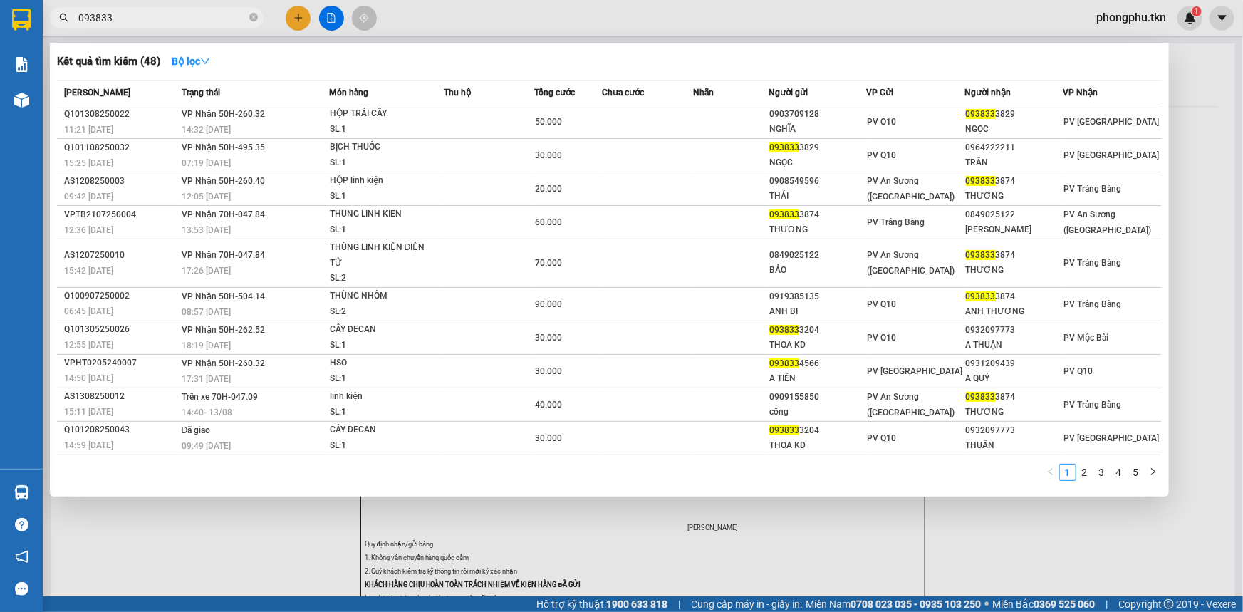
click at [193, 11] on input "093833" at bounding box center [162, 18] width 168 height 16
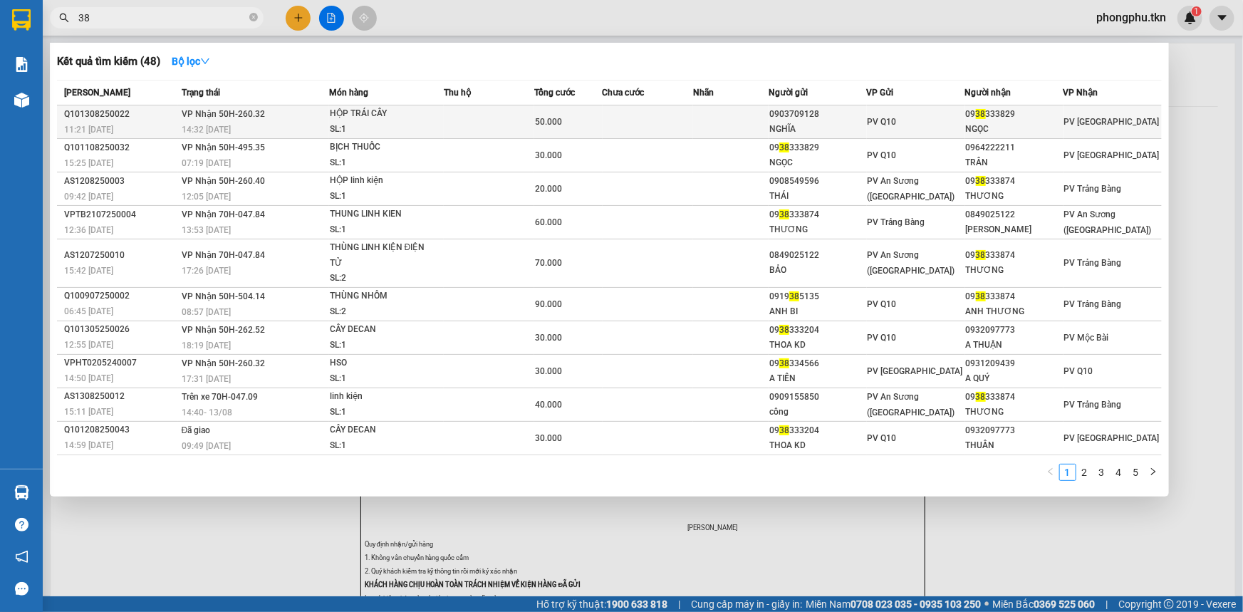
type input "38"
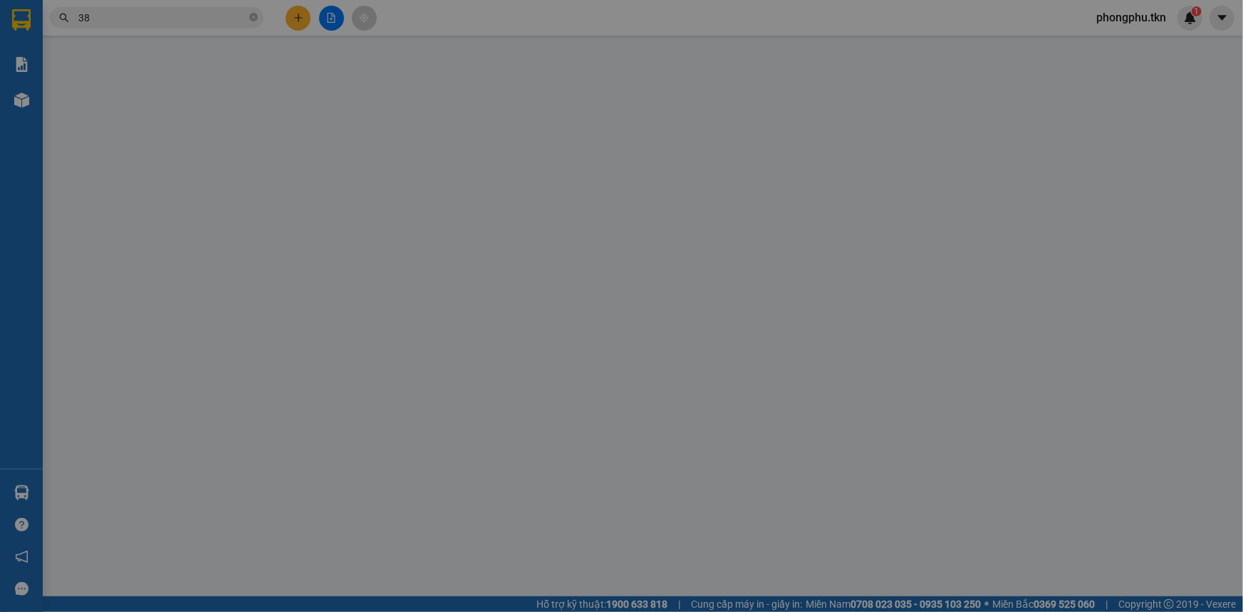
type input "0903709128"
type input "NGHĨA"
type input "0938333829"
type input "NGỌC"
type input "50.000"
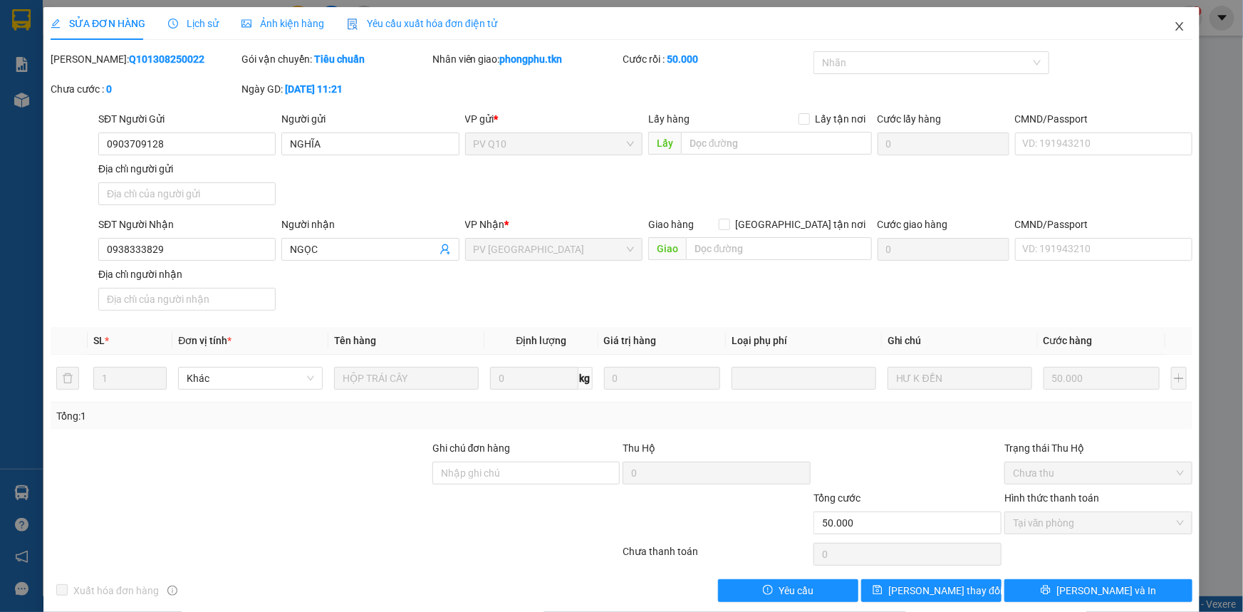
click at [1175, 28] on icon "close" at bounding box center [1179, 26] width 8 height 9
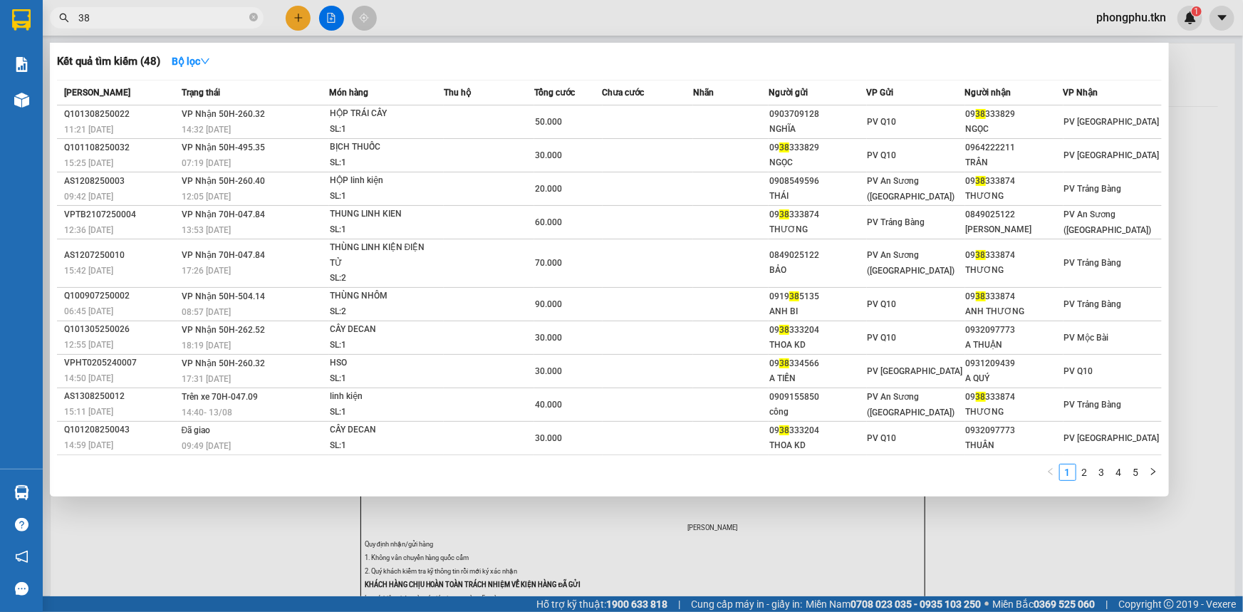
click at [113, 10] on input "38" at bounding box center [162, 18] width 168 height 16
click at [123, 19] on input "38" at bounding box center [162, 18] width 168 height 16
click at [124, 19] on input "38" at bounding box center [162, 18] width 168 height 16
type input "5270"
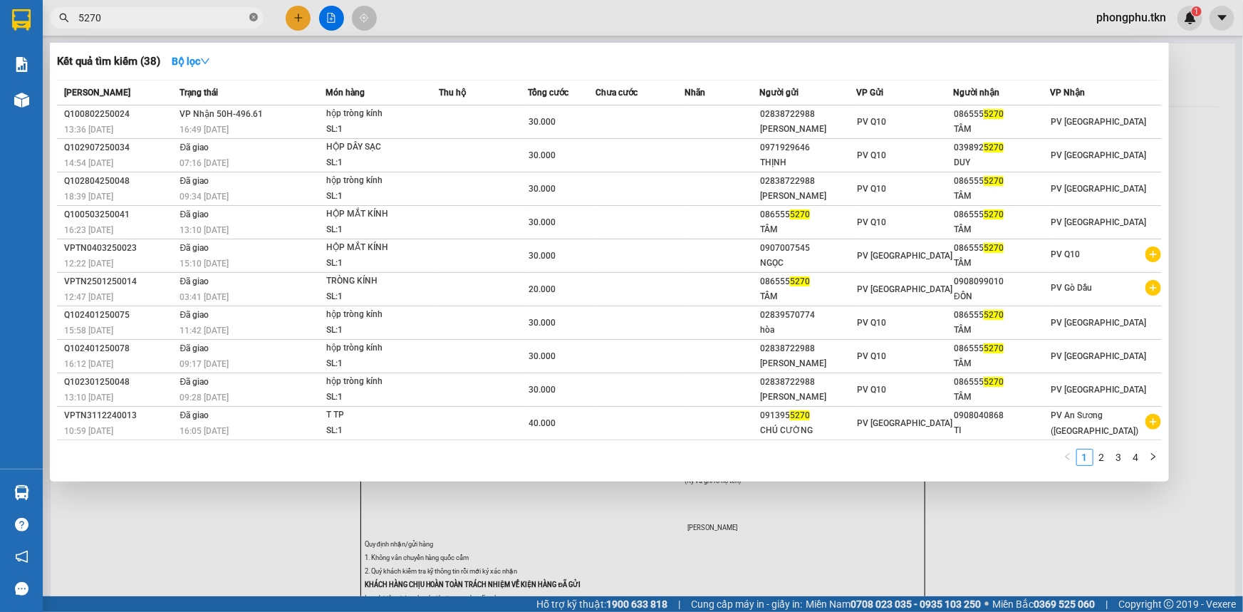
click at [251, 16] on icon "close-circle" at bounding box center [253, 17] width 9 height 9
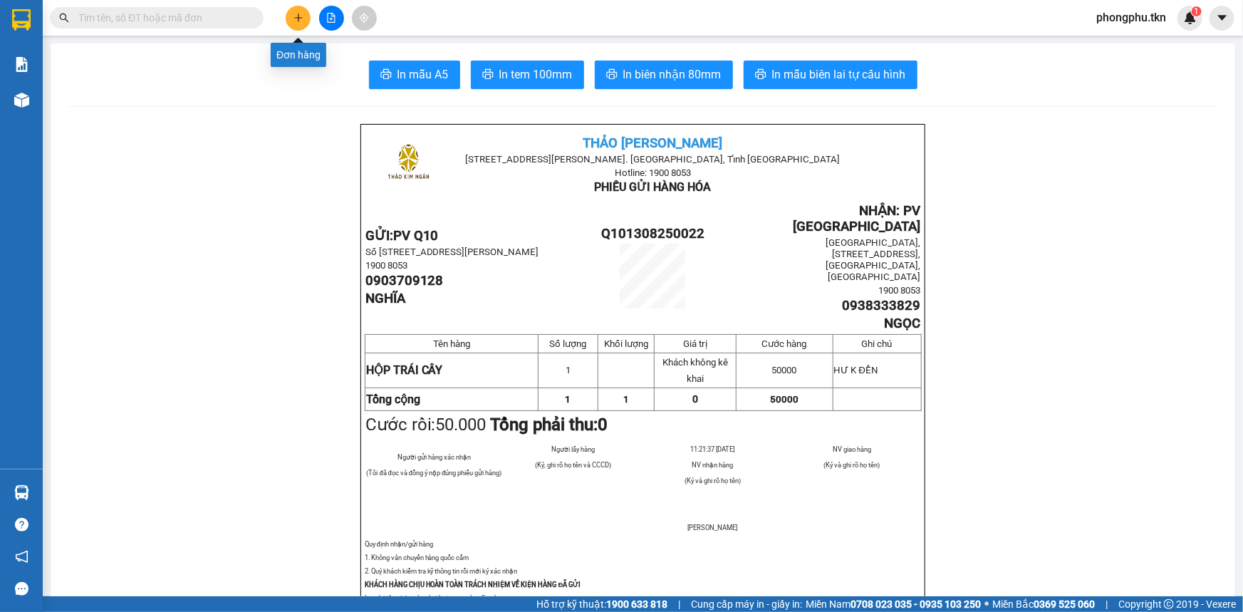
click at [298, 19] on icon "plus" at bounding box center [298, 18] width 1 height 8
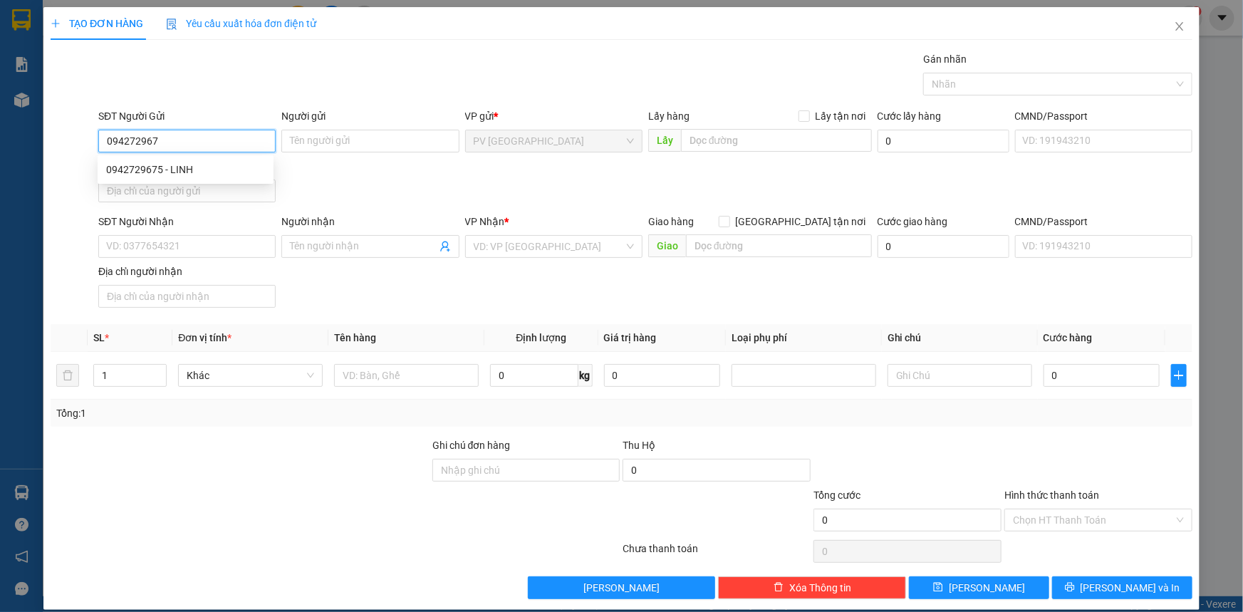
type input "0942729675"
click at [176, 179] on div "0942729675 - LINH" at bounding box center [186, 169] width 176 height 23
type input "LINH"
type input "0931774141"
type input "Anh NHỰT"
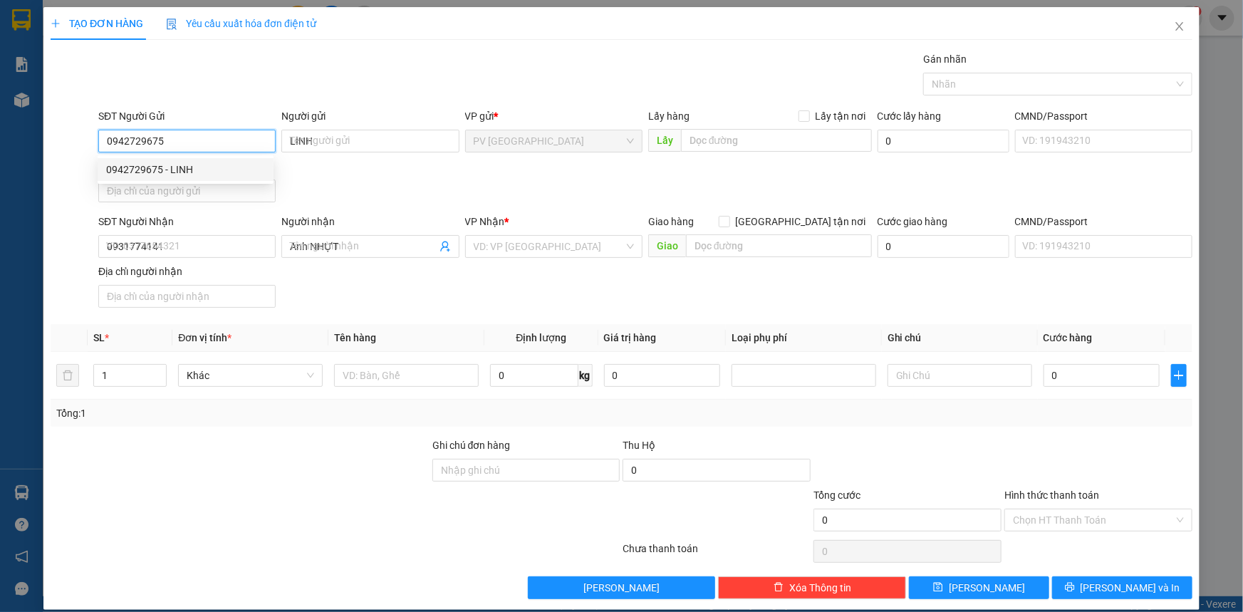
type input "20.000"
type input "0942729675"
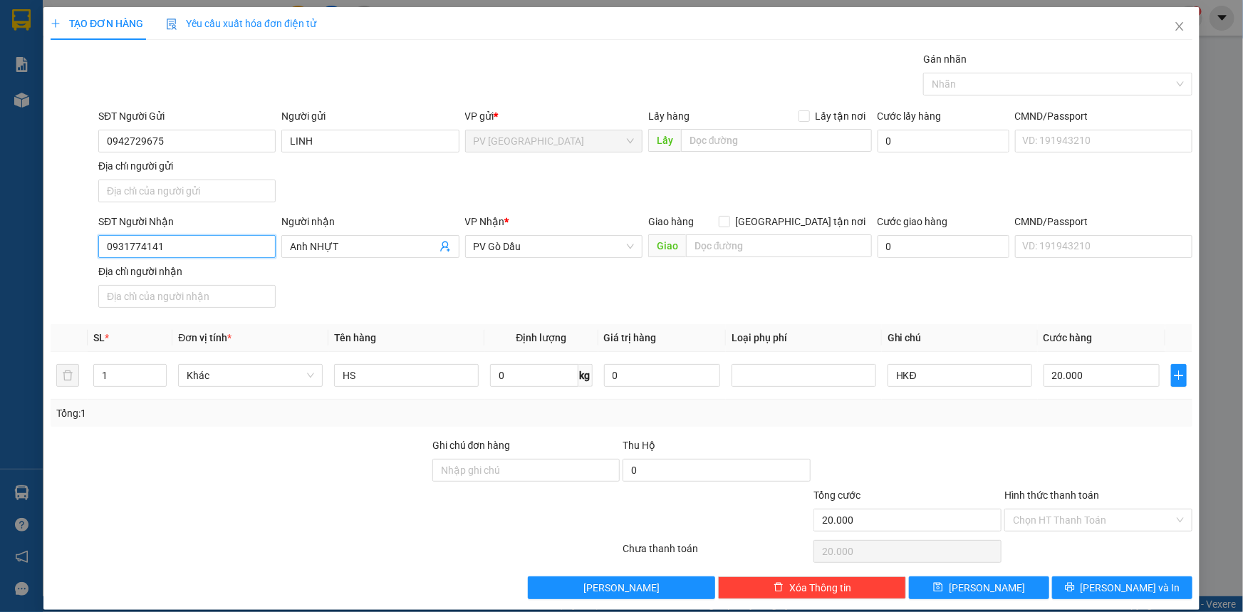
click at [231, 254] on input "0931774141" at bounding box center [186, 246] width 177 height 23
click at [177, 293] on div "0933056244 - khoa" at bounding box center [185, 297] width 159 height 16
type input "0933056244"
type input "khoa"
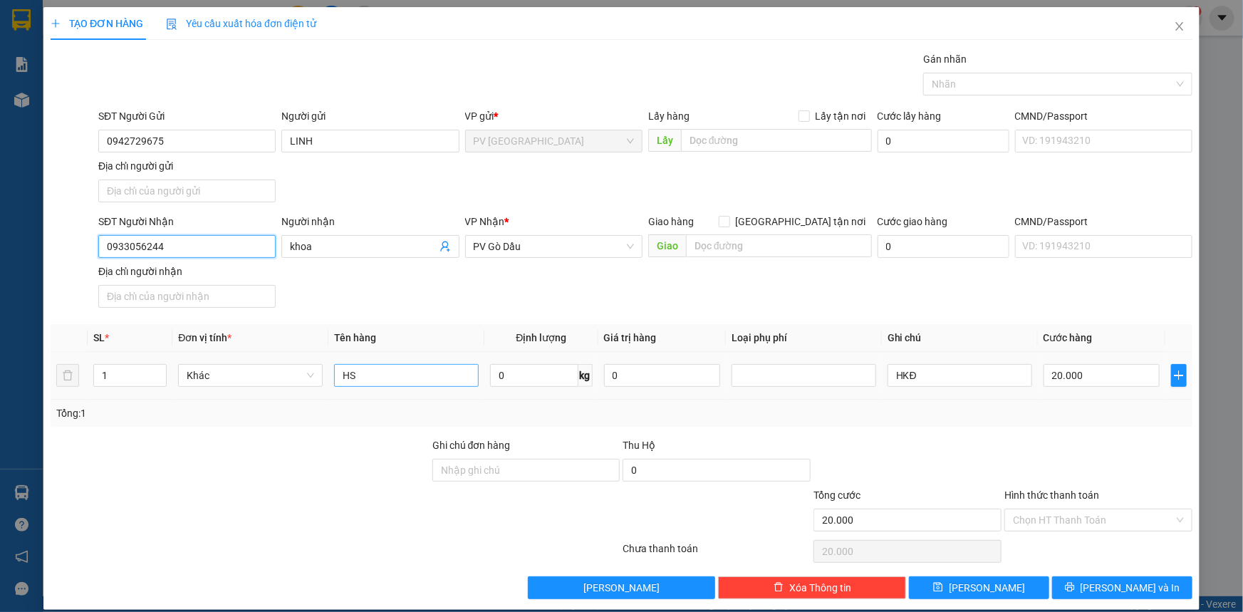
type input "0933056244"
click at [424, 364] on input "HS" at bounding box center [406, 375] width 145 height 23
type input "Hồ sơ"
click at [1073, 516] on input "Hình thức thanh toán" at bounding box center [1093, 519] width 161 height 21
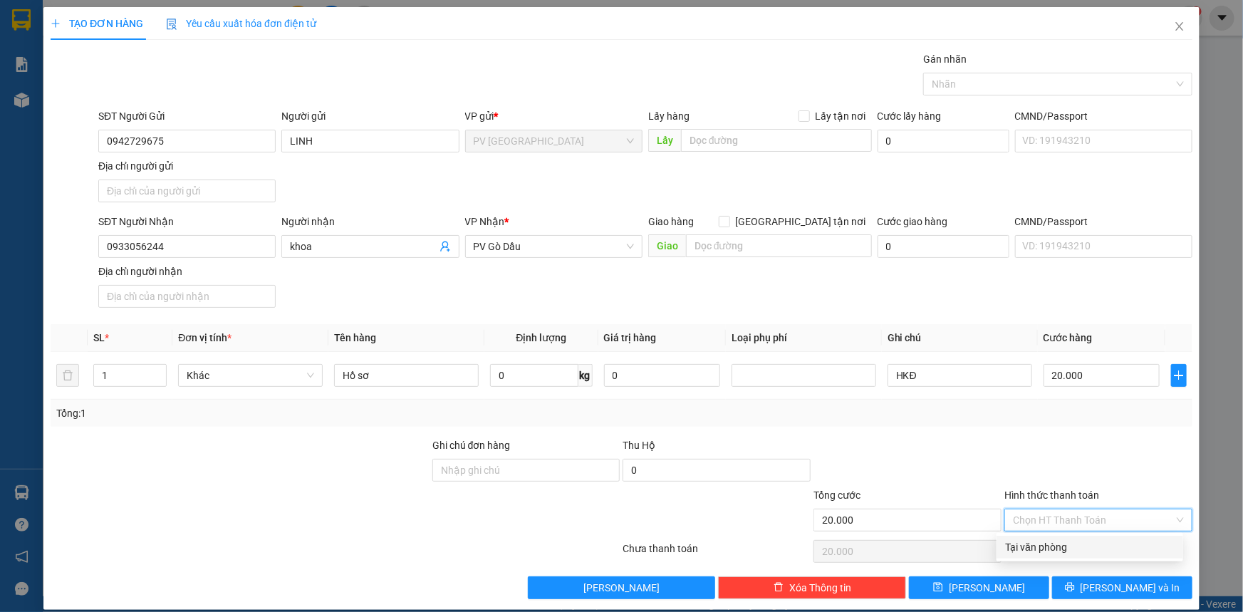
click at [1075, 547] on div "Tại văn phòng" at bounding box center [1089, 547] width 169 height 16
type input "0"
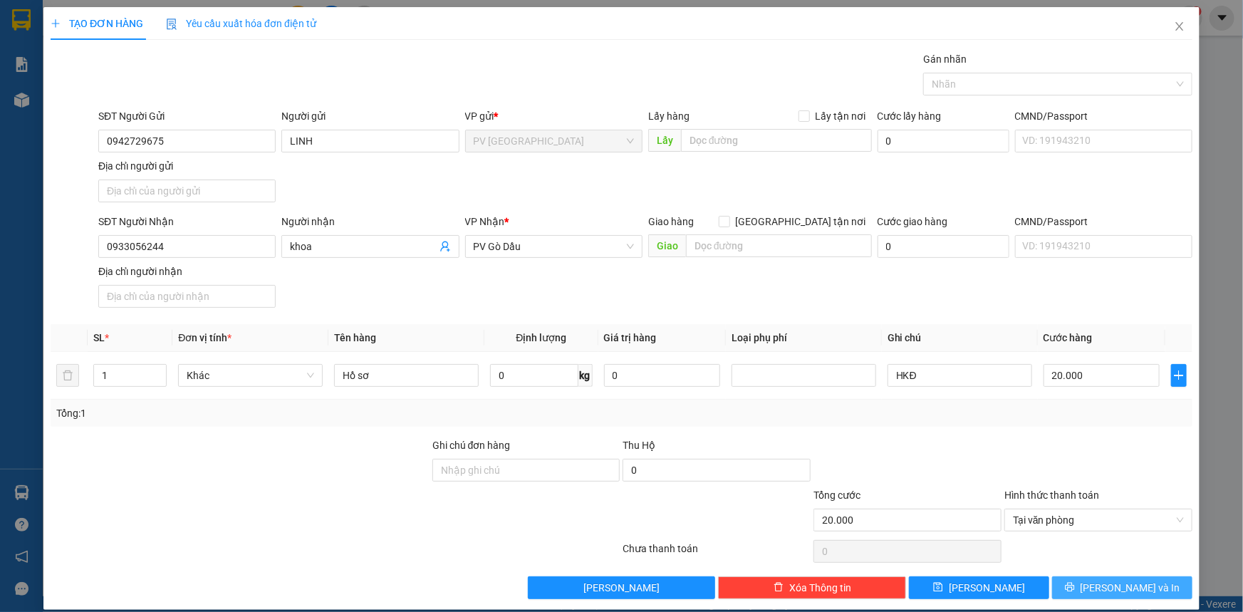
click at [1075, 585] on icon "printer" at bounding box center [1070, 587] width 10 height 10
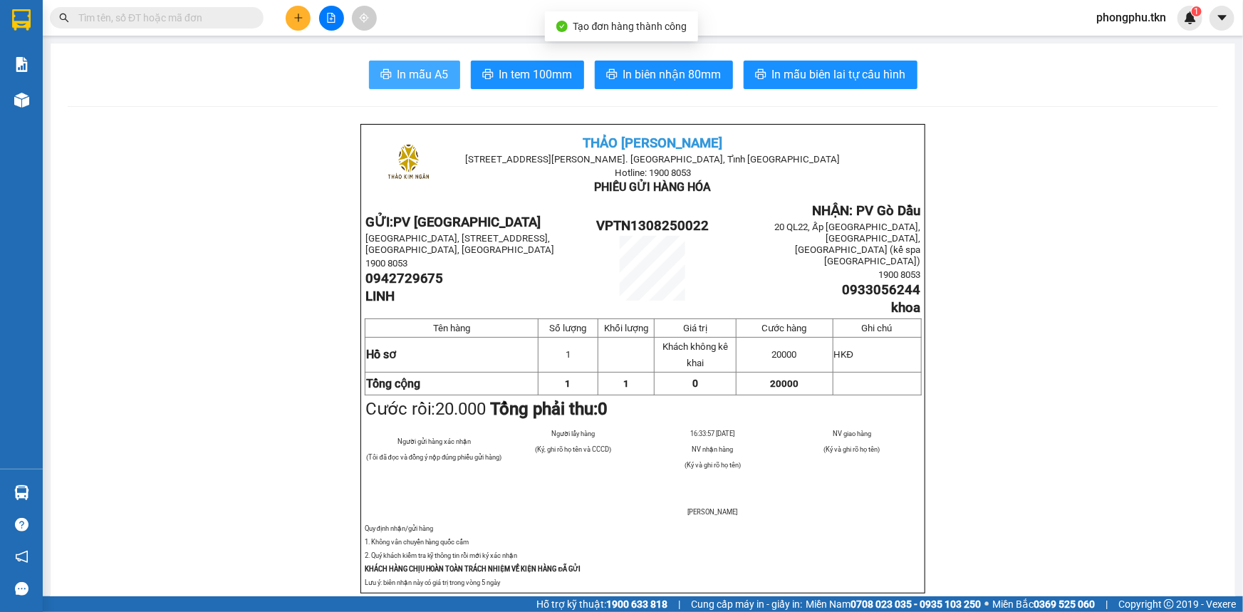
click at [434, 75] on span "In mẫu A5" at bounding box center [422, 75] width 51 height 18
click at [306, 13] on button at bounding box center [298, 18] width 25 height 25
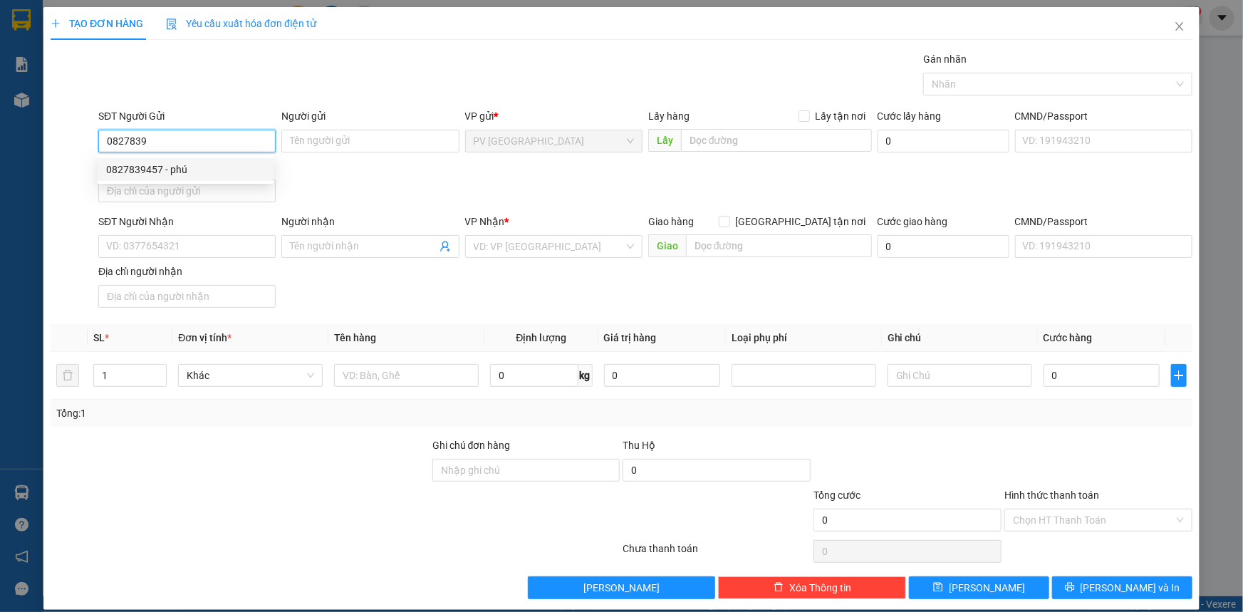
click at [211, 162] on div "0827839457 - phú" at bounding box center [185, 170] width 159 height 16
type input "0827839457"
type input "phú"
type input "0384658735"
type input "thu thủy"
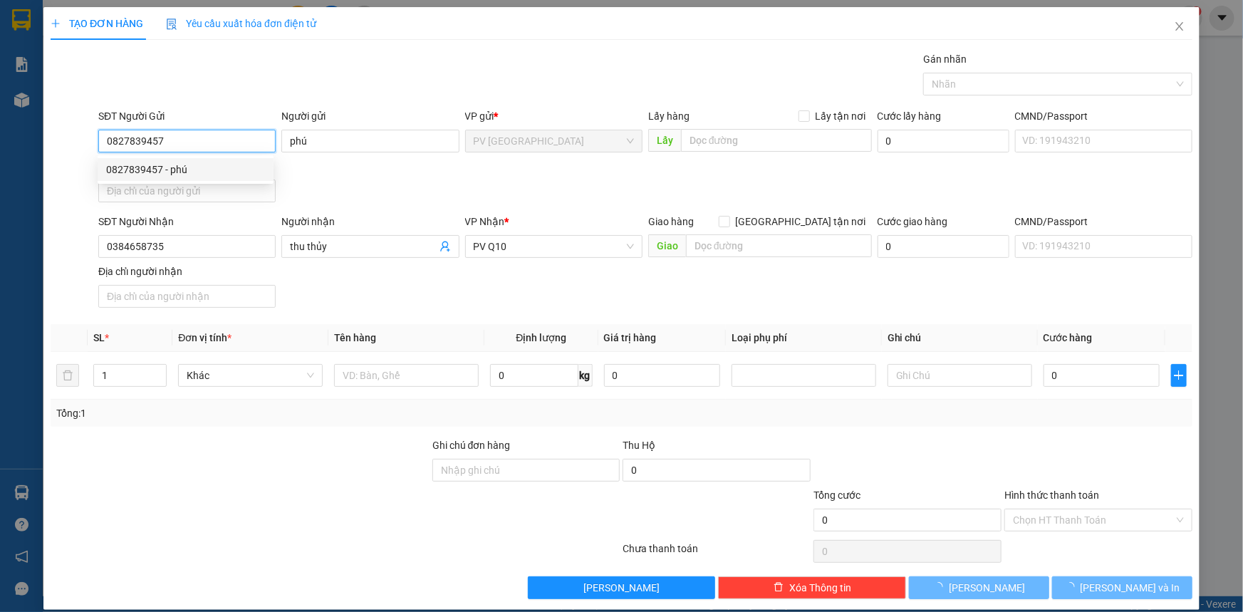
type input "40.000"
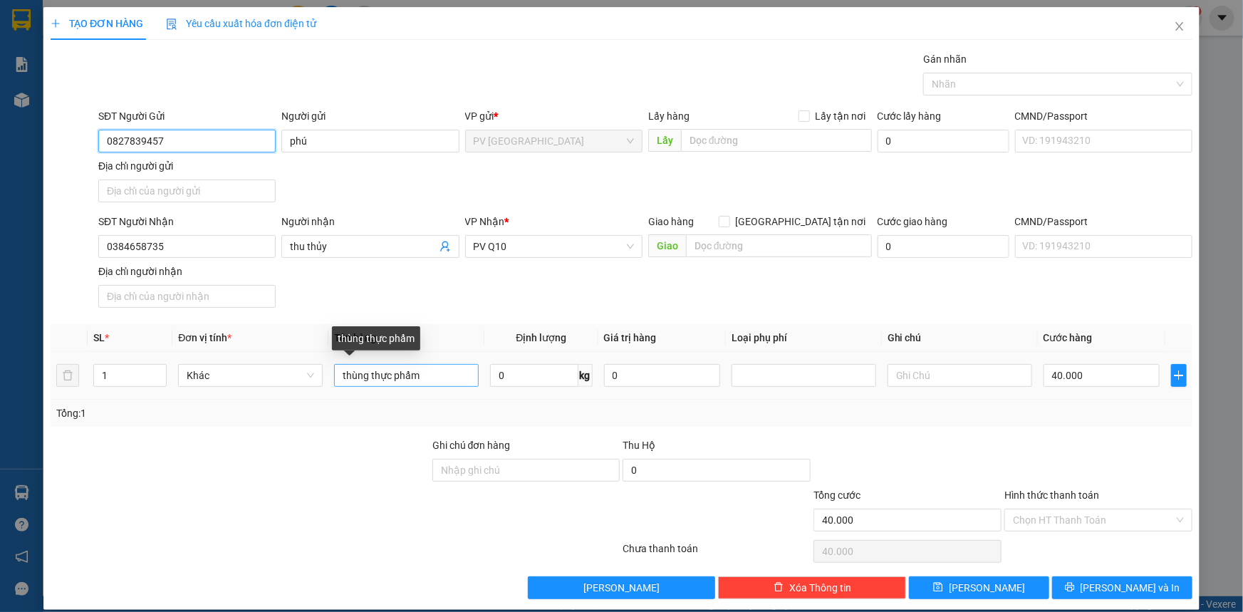
type input "0827839457"
click at [442, 380] on input "thùng thực phẩm" at bounding box center [406, 375] width 145 height 23
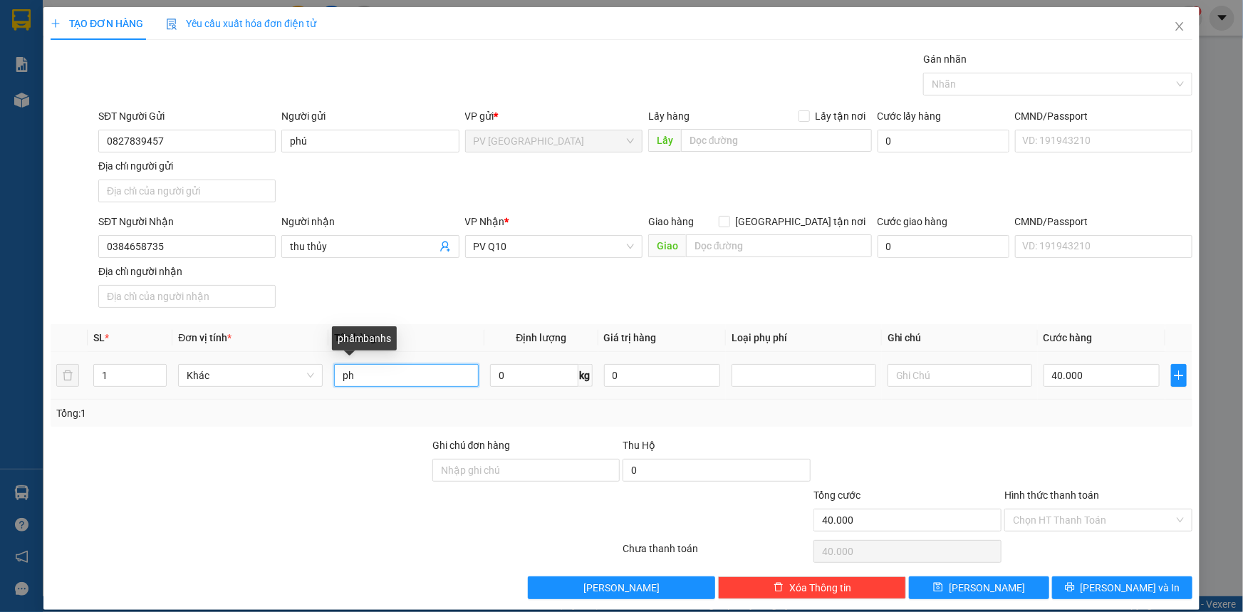
type input "p"
type input "tránh tráng"
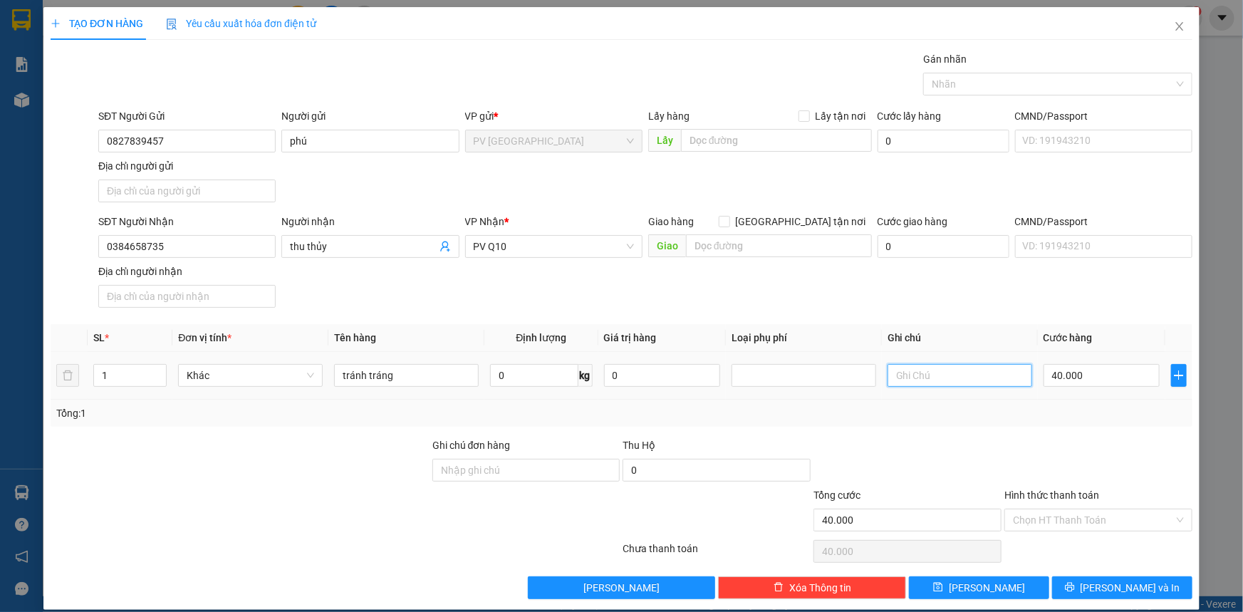
click at [978, 383] on input "text" at bounding box center [959, 375] width 145 height 23
click at [962, 90] on div at bounding box center [1051, 83] width 248 height 17
type input "mai đi"
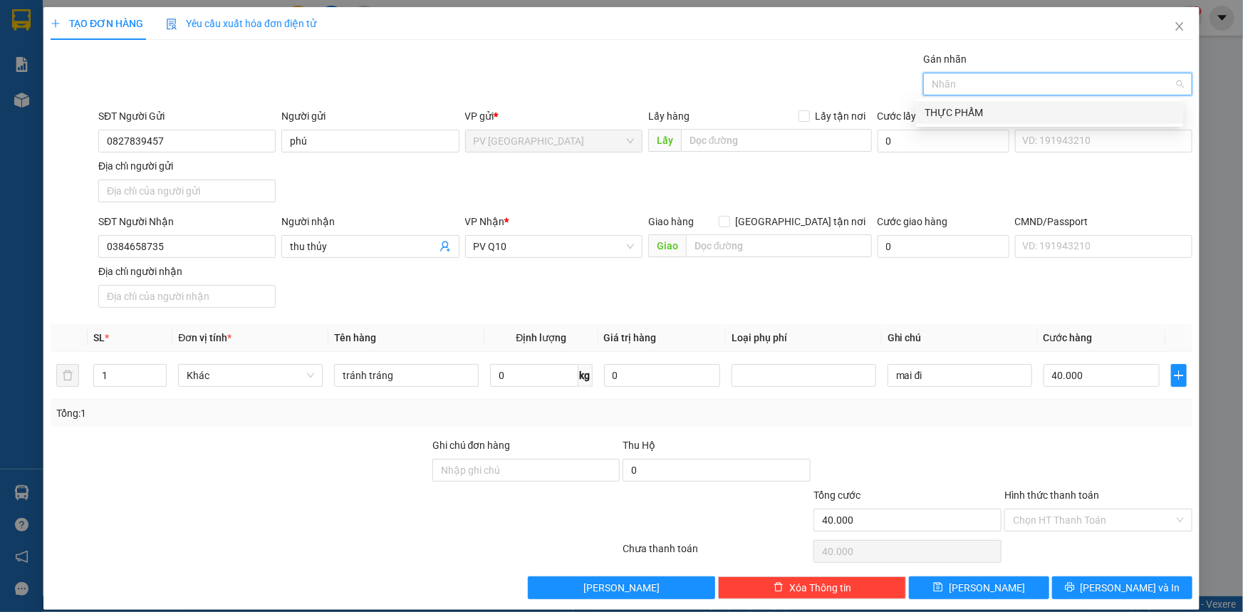
click at [958, 117] on div "THỰC PHẨM" at bounding box center [1049, 113] width 250 height 16
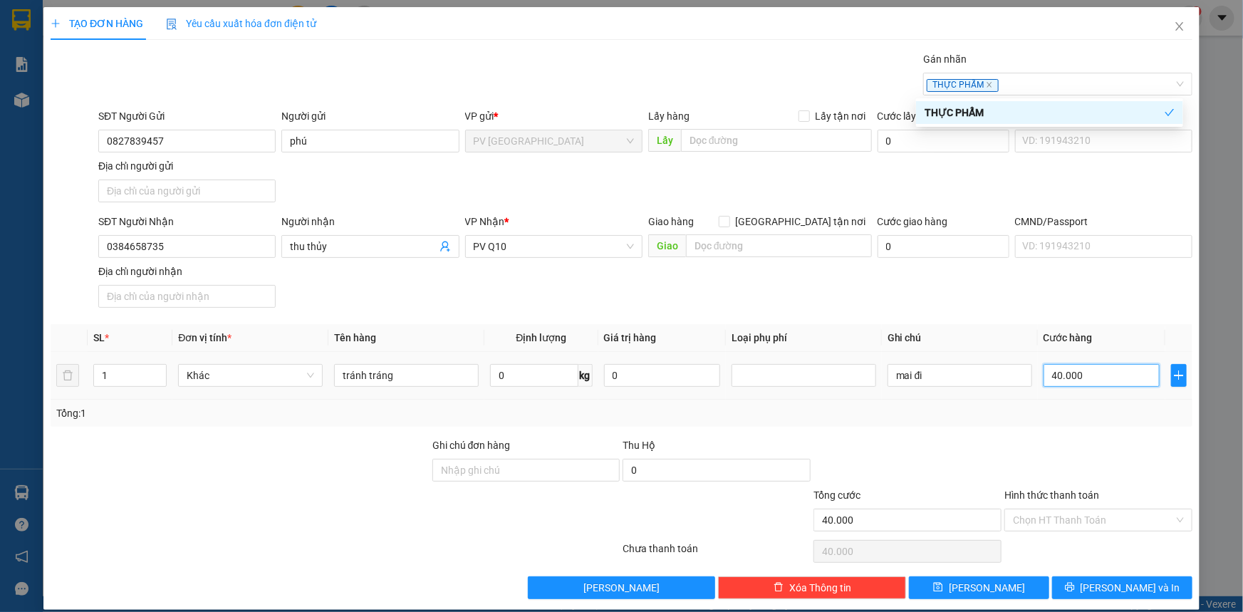
click at [1100, 378] on input "40.000" at bounding box center [1101, 375] width 116 height 23
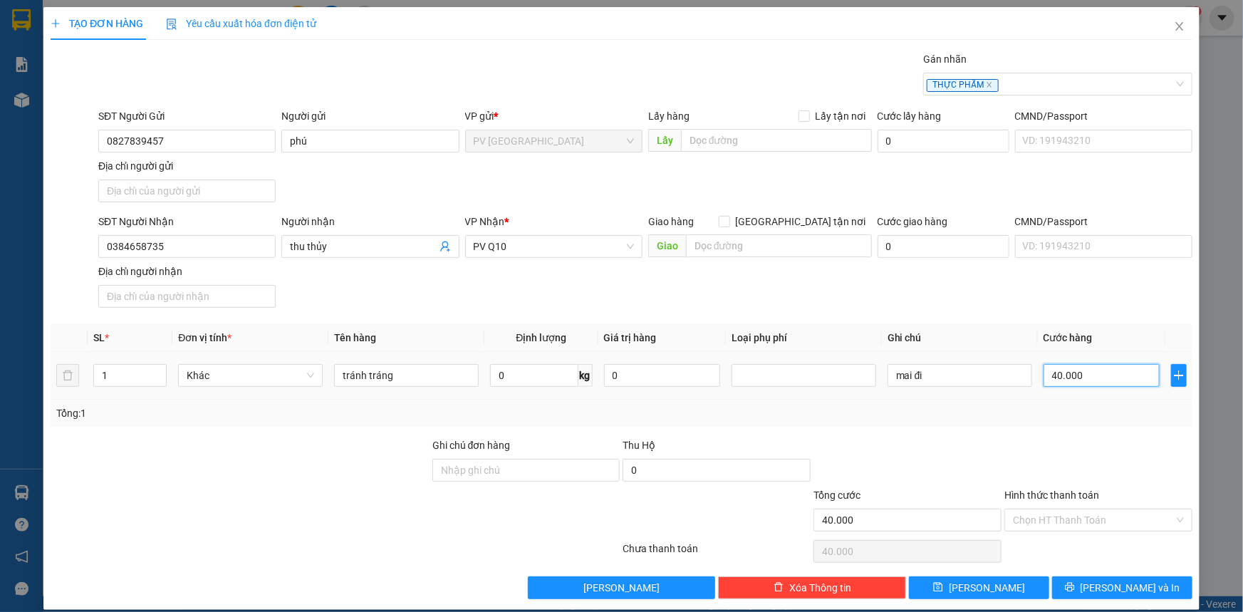
type input "0"
type input "30"
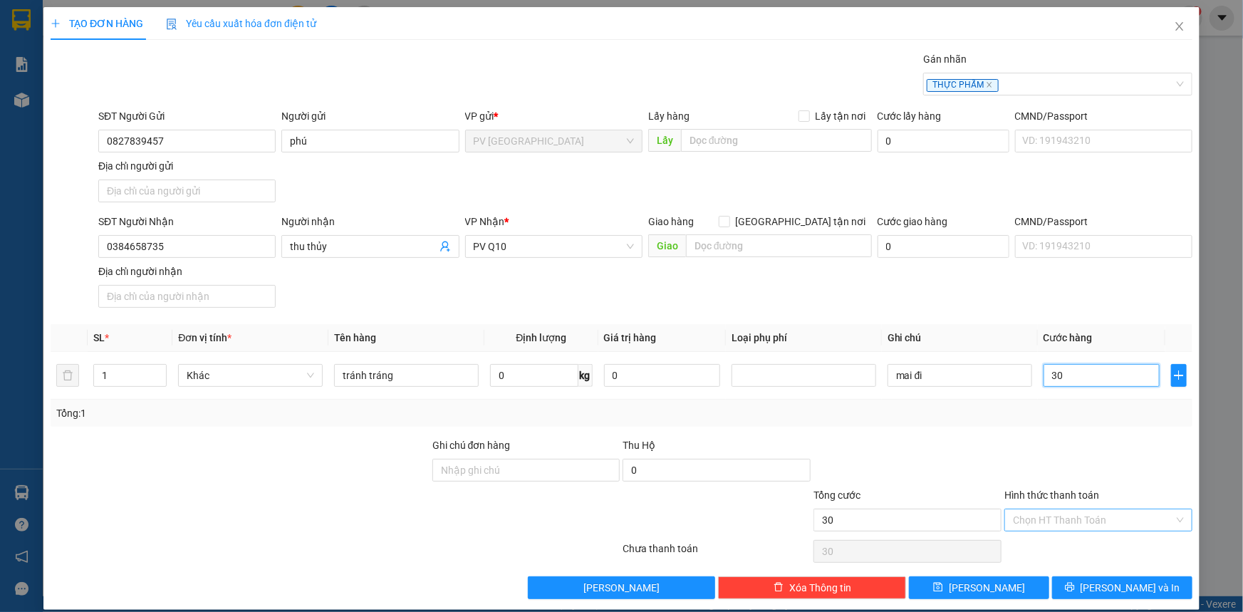
type input "30"
type input "30.000"
click at [1084, 523] on input "Hình thức thanh toán" at bounding box center [1093, 519] width 161 height 21
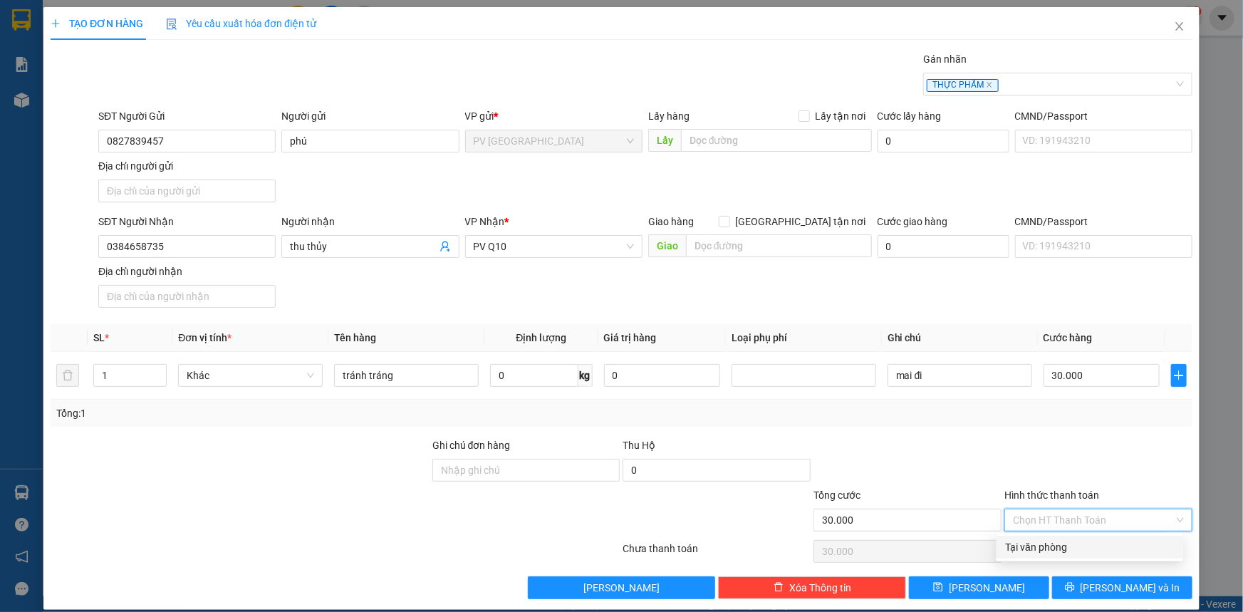
click at [1080, 542] on div "Tại văn phòng" at bounding box center [1089, 547] width 169 height 16
type input "0"
click at [1068, 587] on button "[PERSON_NAME] và In" at bounding box center [1122, 587] width 140 height 23
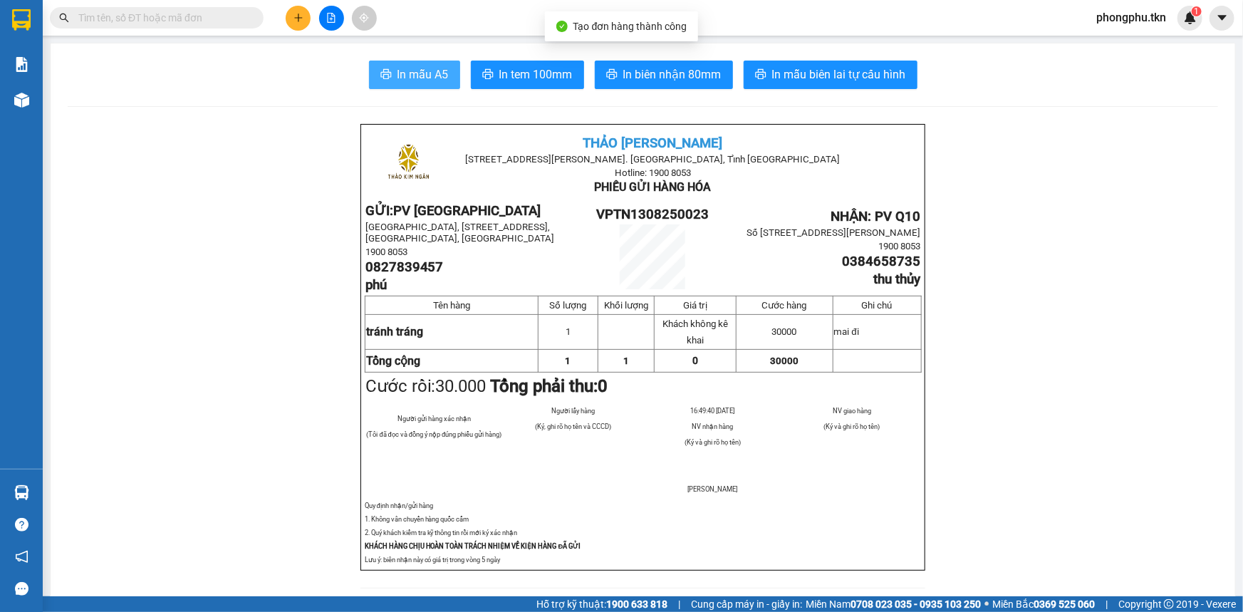
click at [397, 78] on span "In mẫu A5" at bounding box center [422, 75] width 51 height 18
click at [214, 21] on input "text" at bounding box center [162, 18] width 168 height 16
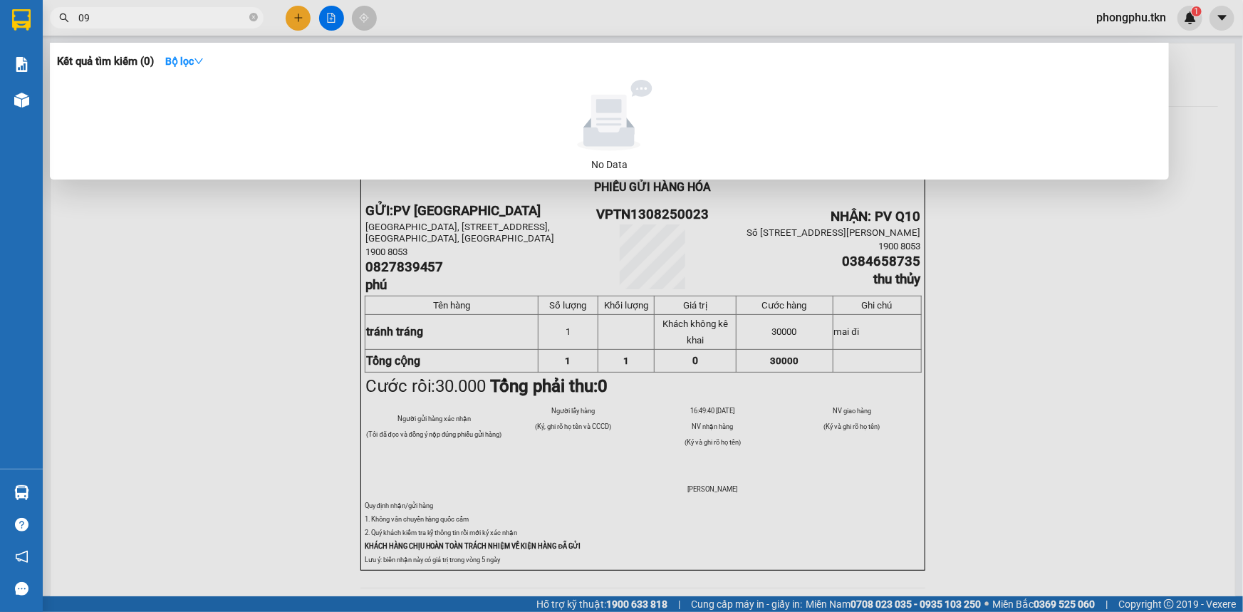
type input "0"
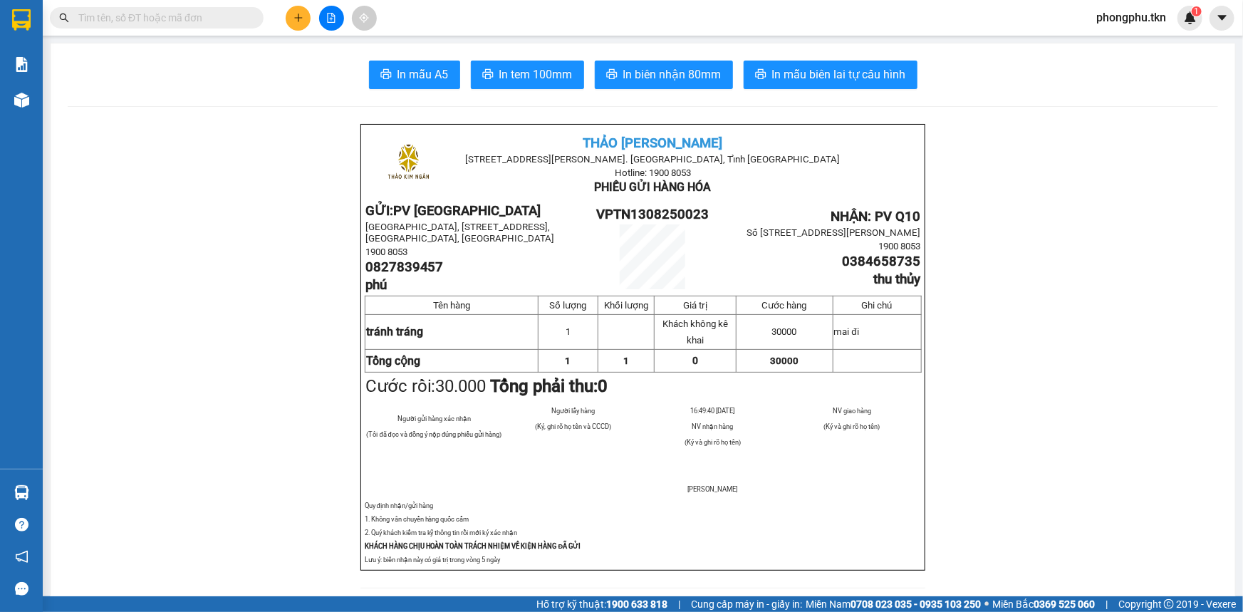
click at [150, 15] on input "text" at bounding box center [162, 18] width 168 height 16
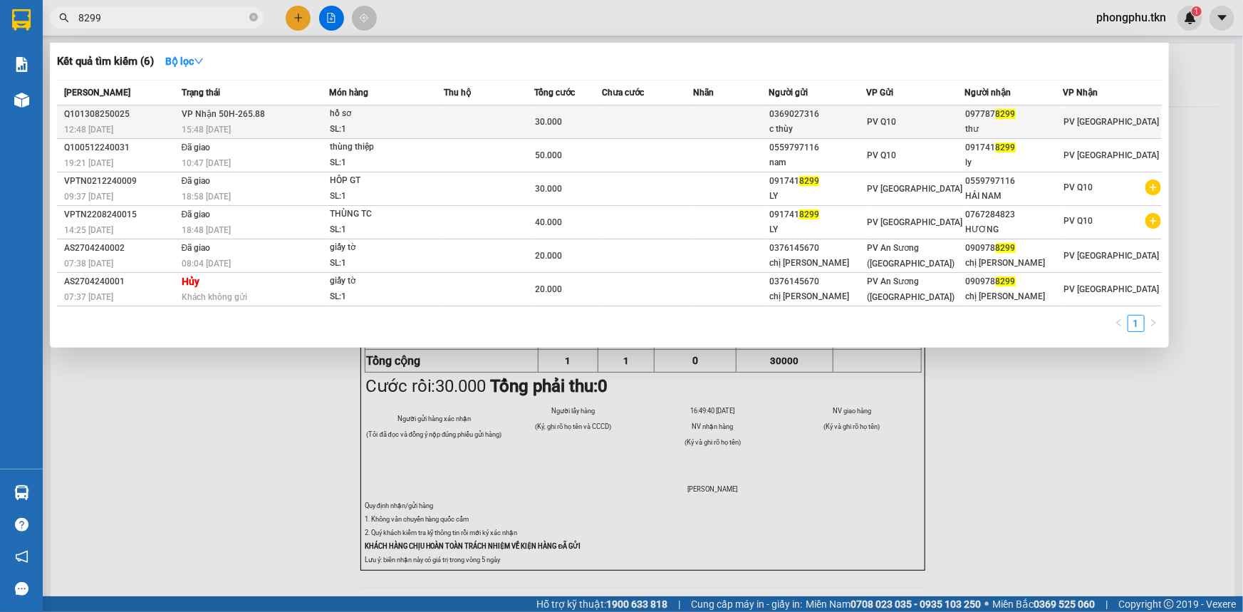
type input "8299"
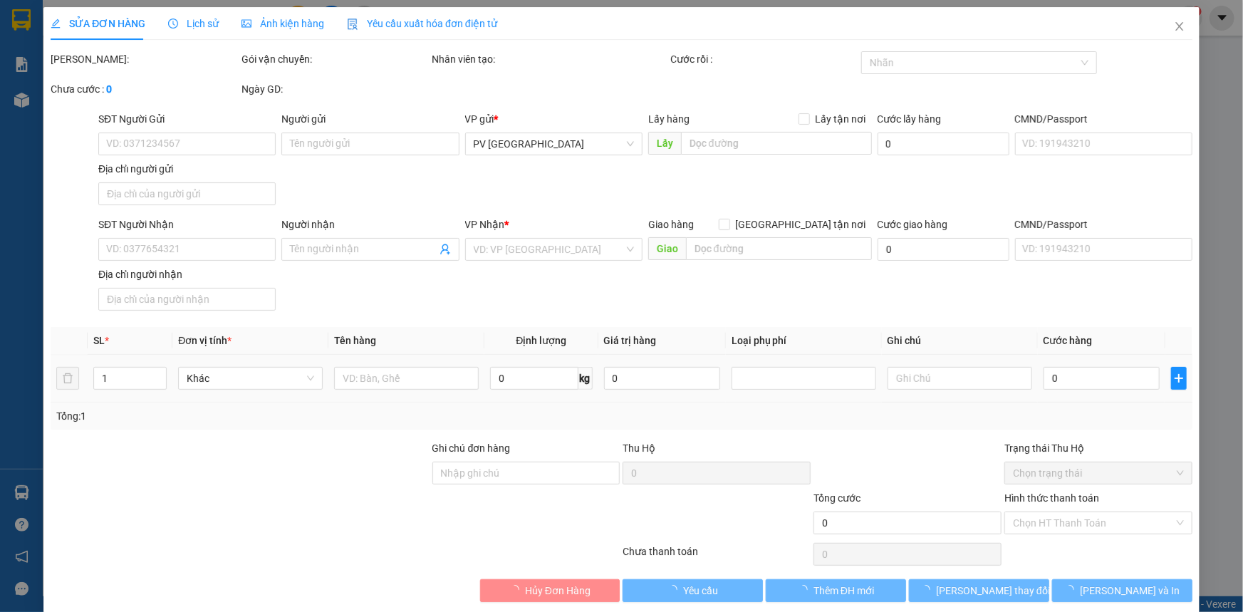
type input "0369027316"
type input "c thùy"
type input "0977878299"
type input "thư"
type input "30.000"
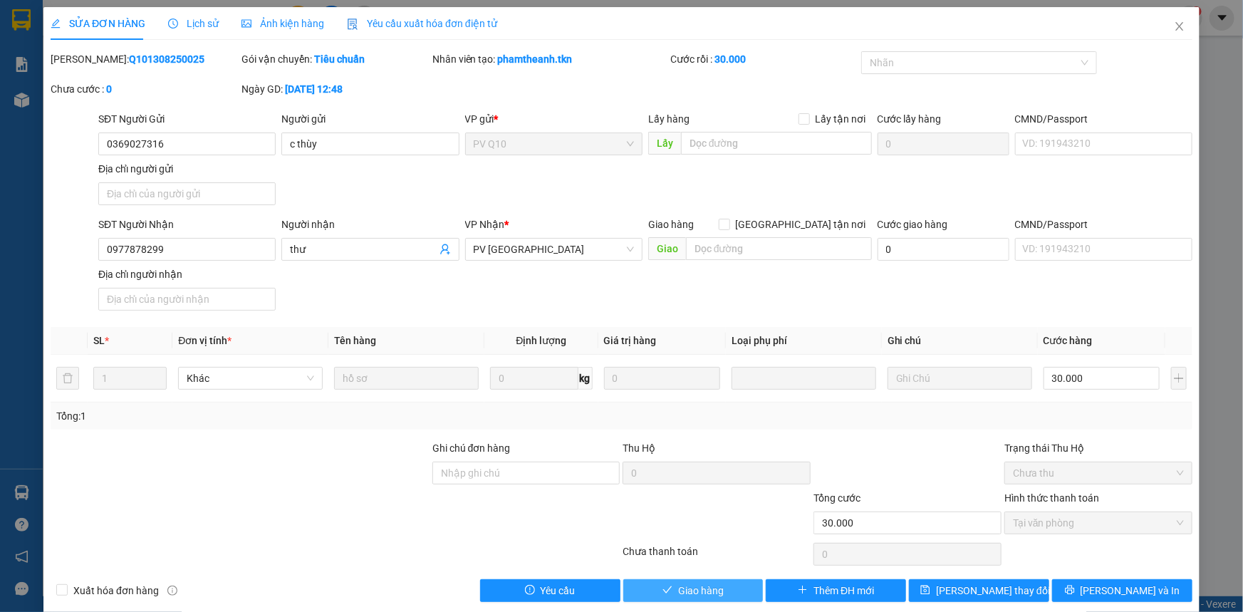
click at [716, 592] on span "Giao hàng" at bounding box center [701, 591] width 46 height 16
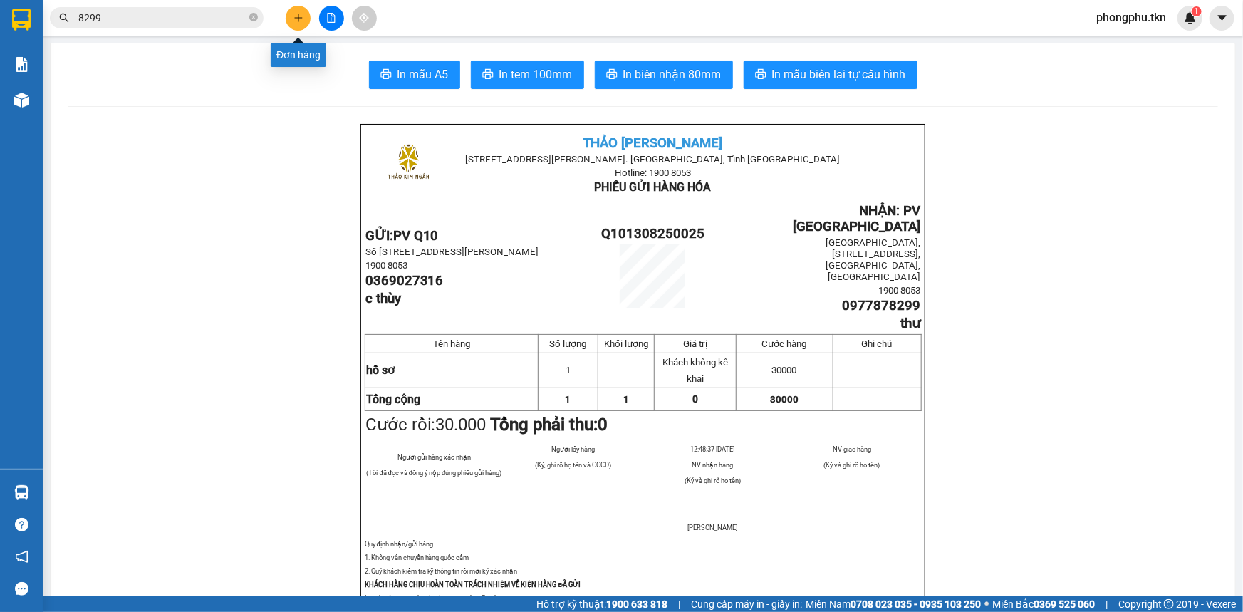
click at [299, 21] on icon "plus" at bounding box center [298, 18] width 10 height 10
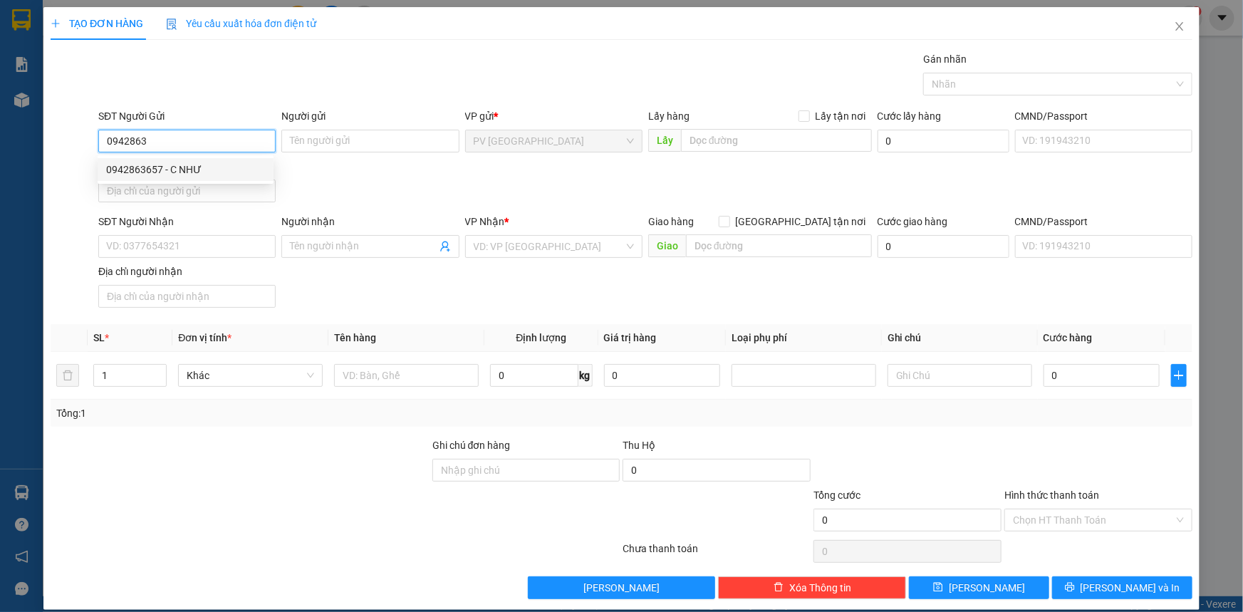
click at [213, 174] on div "0942863657 - C NHƯ" at bounding box center [185, 170] width 159 height 16
type input "0942863657"
type input "C NHƯ"
type input "0839997899"
type input "[PERSON_NAME]"
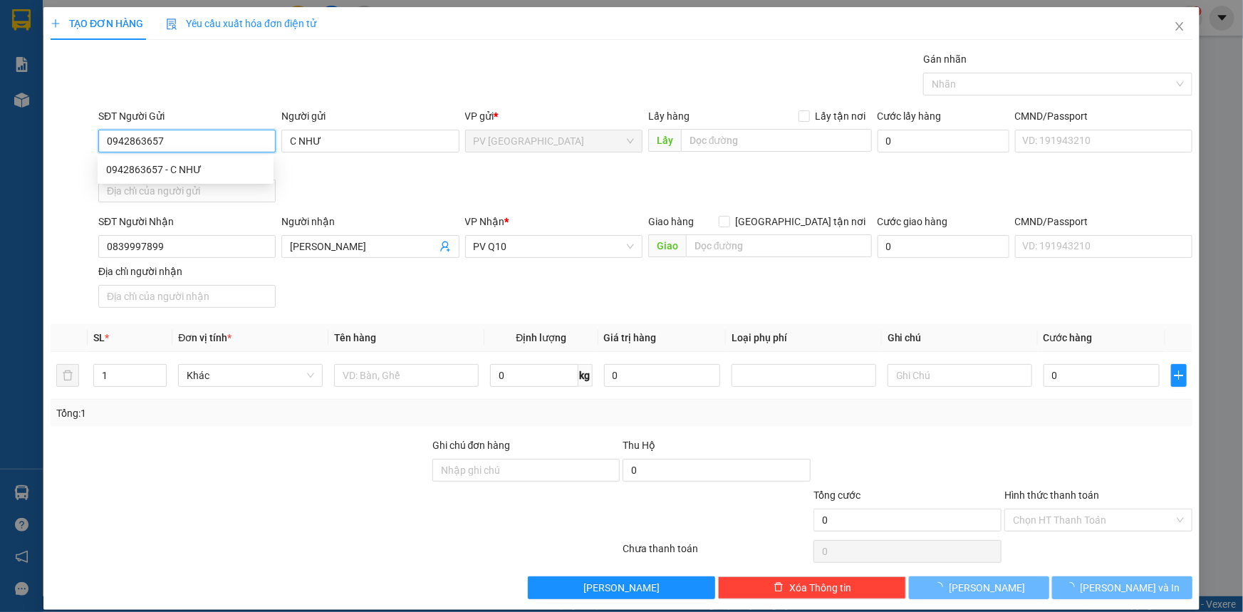
type input "30.000"
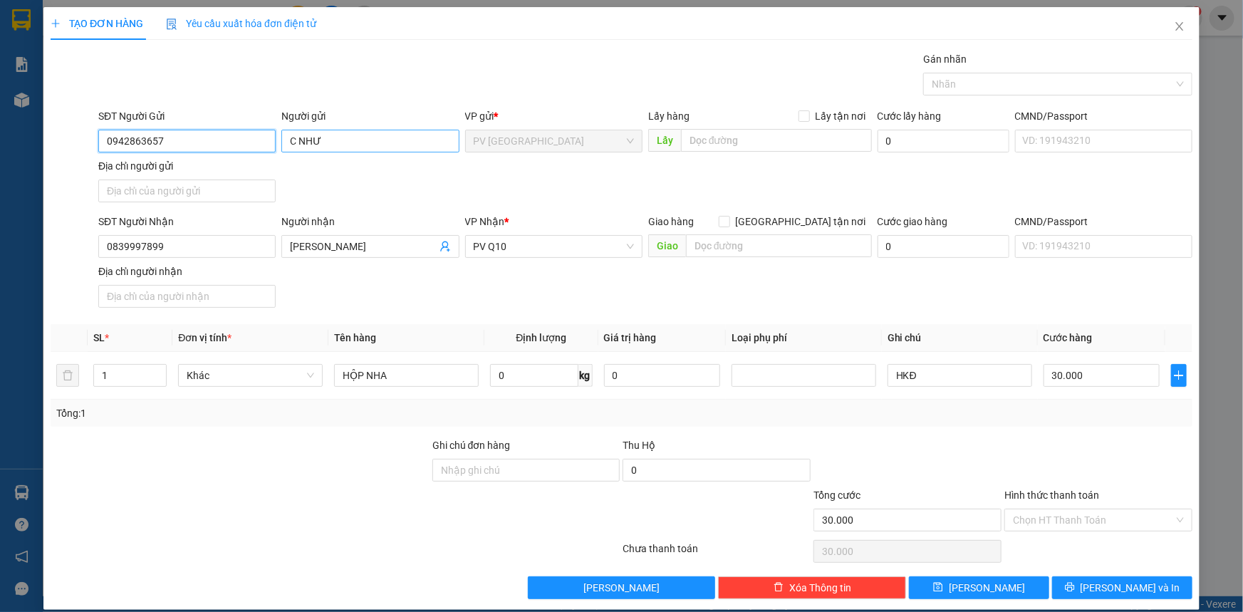
type input "0942863657"
click at [293, 143] on input "C NHƯ" at bounding box center [369, 141] width 177 height 23
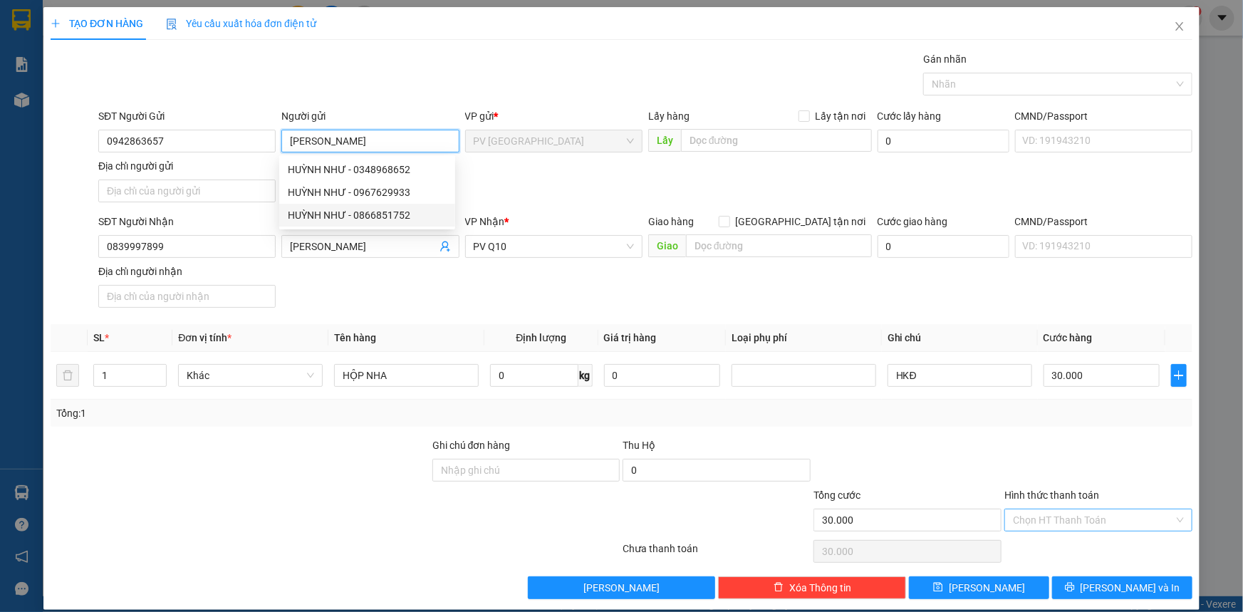
type input "[PERSON_NAME]"
click at [1073, 523] on input "Hình thức thanh toán" at bounding box center [1093, 519] width 161 height 21
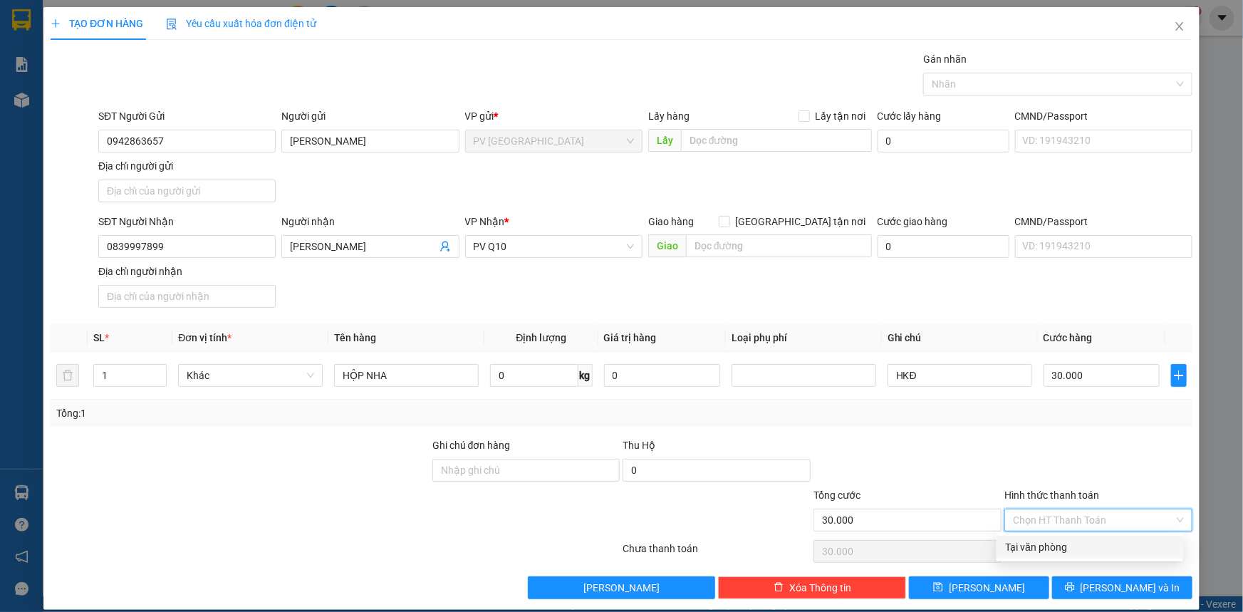
click at [1083, 553] on div "Tại văn phòng" at bounding box center [1089, 547] width 169 height 16
type input "0"
click at [1086, 578] on button "[PERSON_NAME] và In" at bounding box center [1122, 587] width 140 height 23
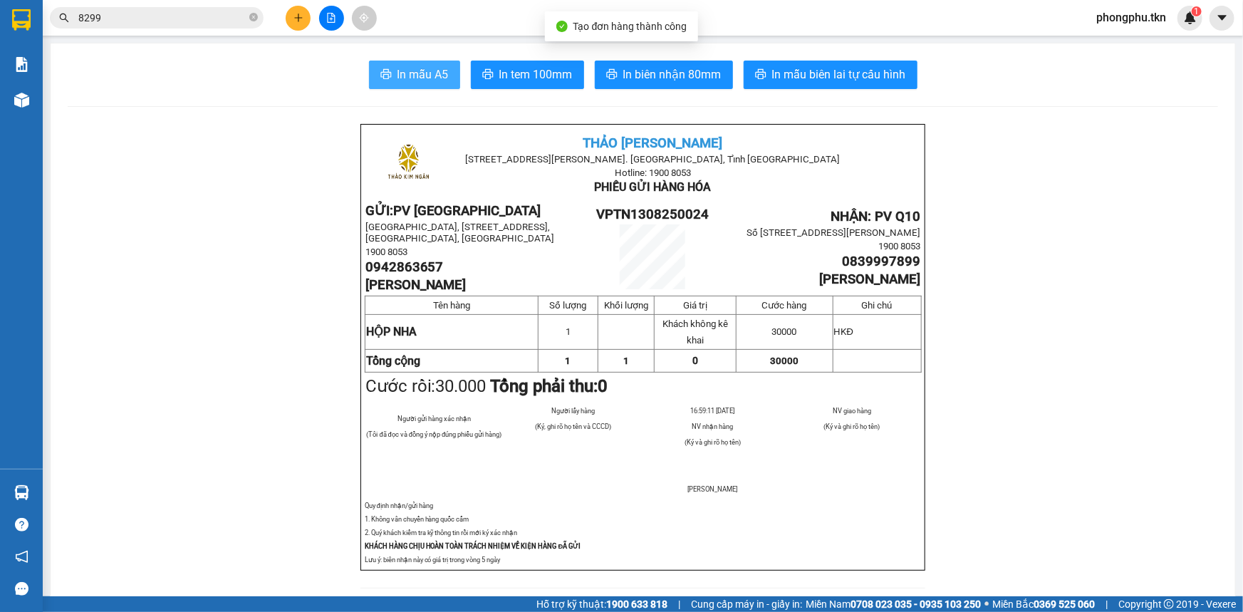
click at [391, 73] on button "In mẫu A5" at bounding box center [414, 75] width 91 height 28
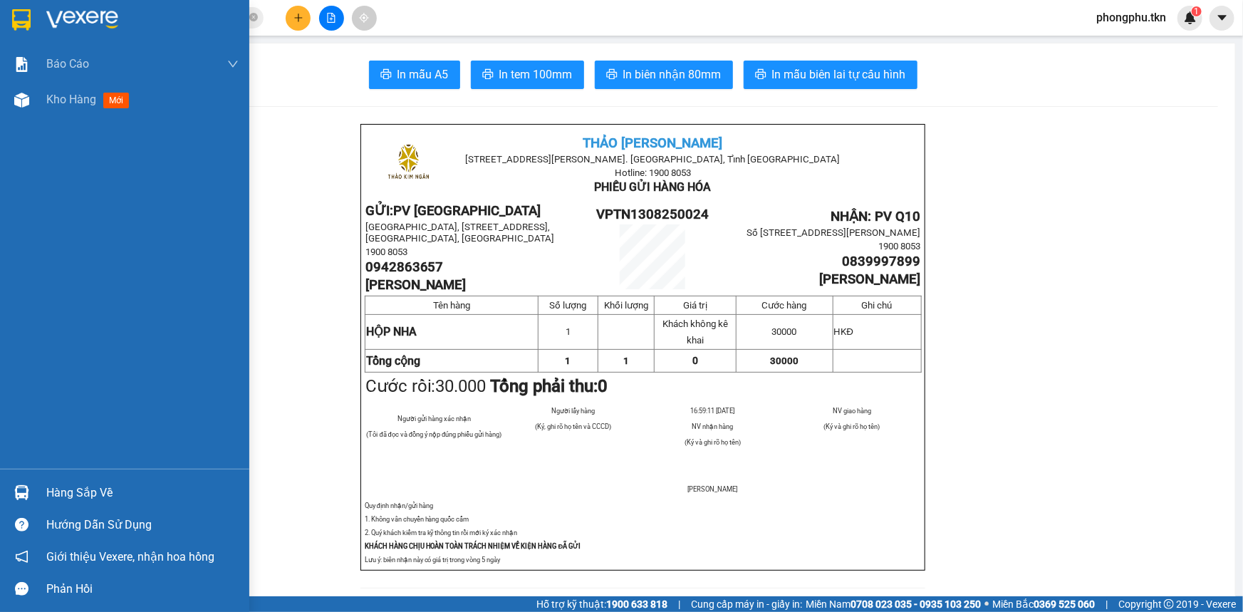
click at [42, 491] on div "Hàng sắp về" at bounding box center [124, 492] width 249 height 32
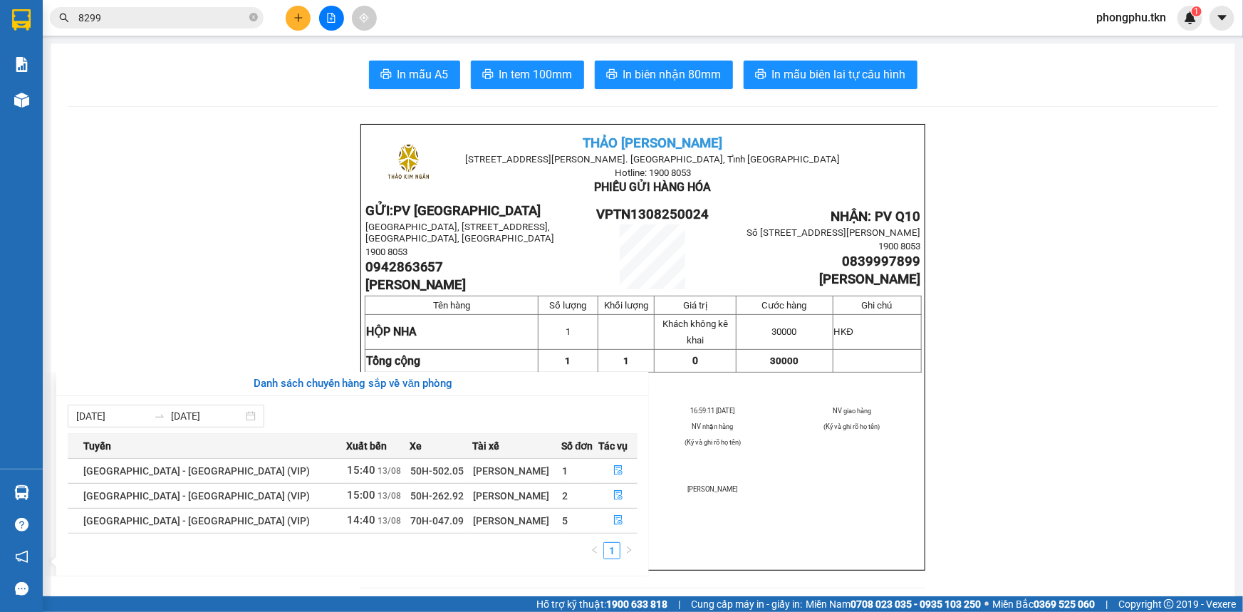
click at [165, 78] on section "Kết quả tìm kiếm ( 6 ) Bộ lọc Mã ĐH Trạng thái Món hàng Thu hộ Tổng cước Chưa c…" at bounding box center [621, 306] width 1243 height 612
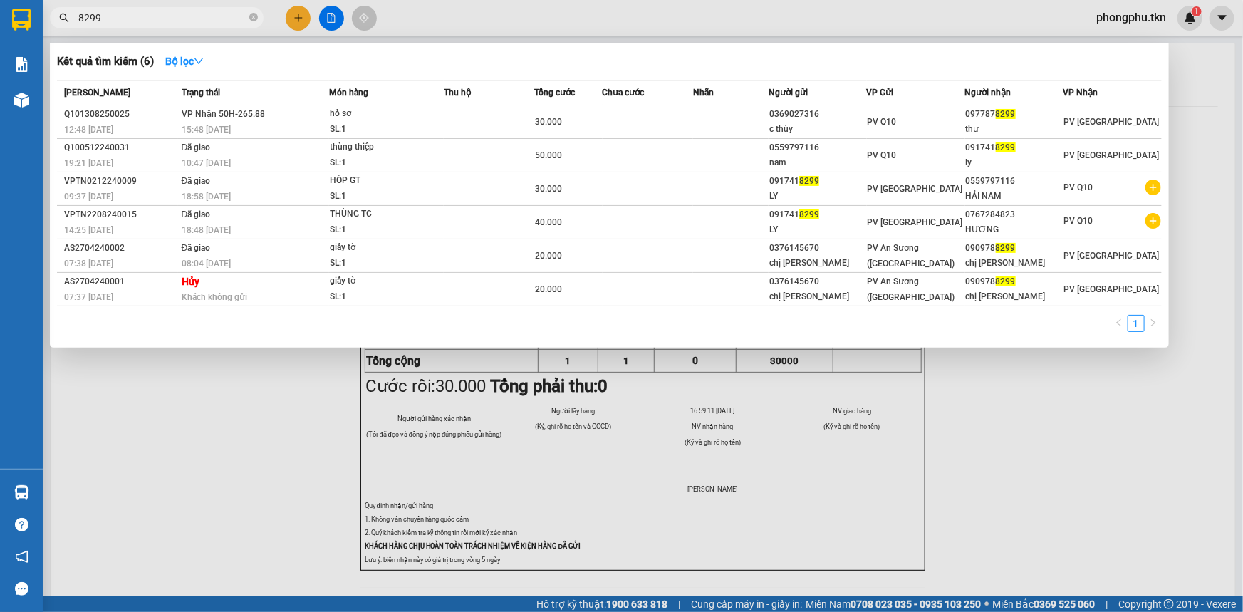
click at [167, 18] on input "8299" at bounding box center [162, 18] width 168 height 16
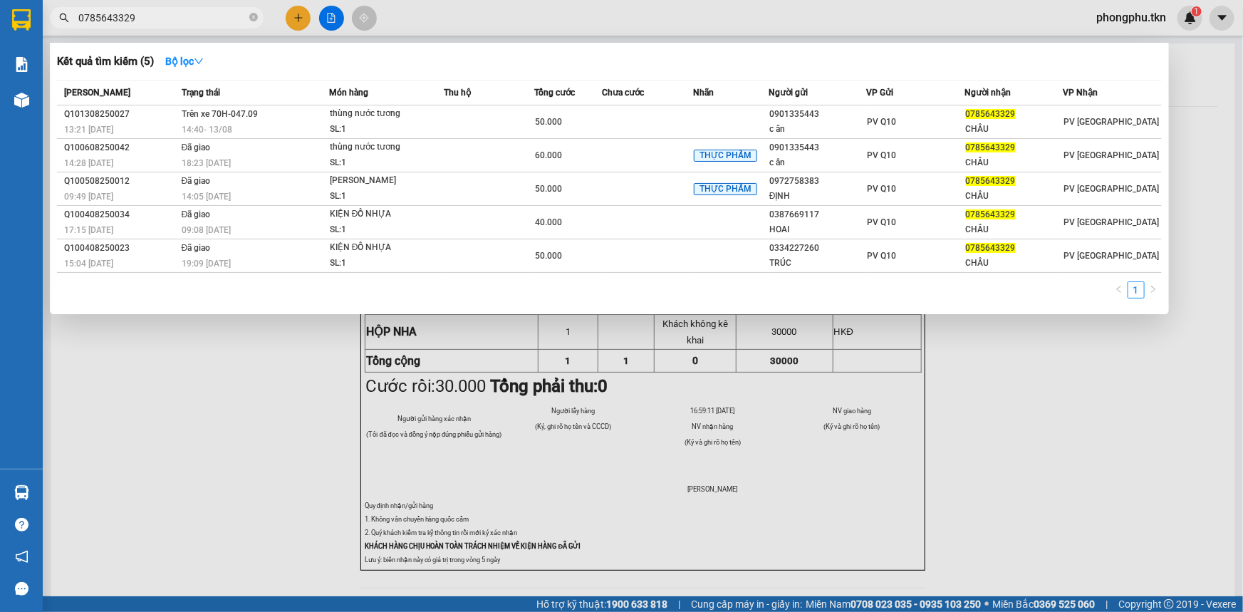
drag, startPoint x: 199, startPoint y: 468, endPoint x: 196, endPoint y: 395, distance: 73.4
click at [199, 459] on div at bounding box center [621, 306] width 1243 height 612
click at [154, 17] on input "0785643329" at bounding box center [162, 18] width 168 height 16
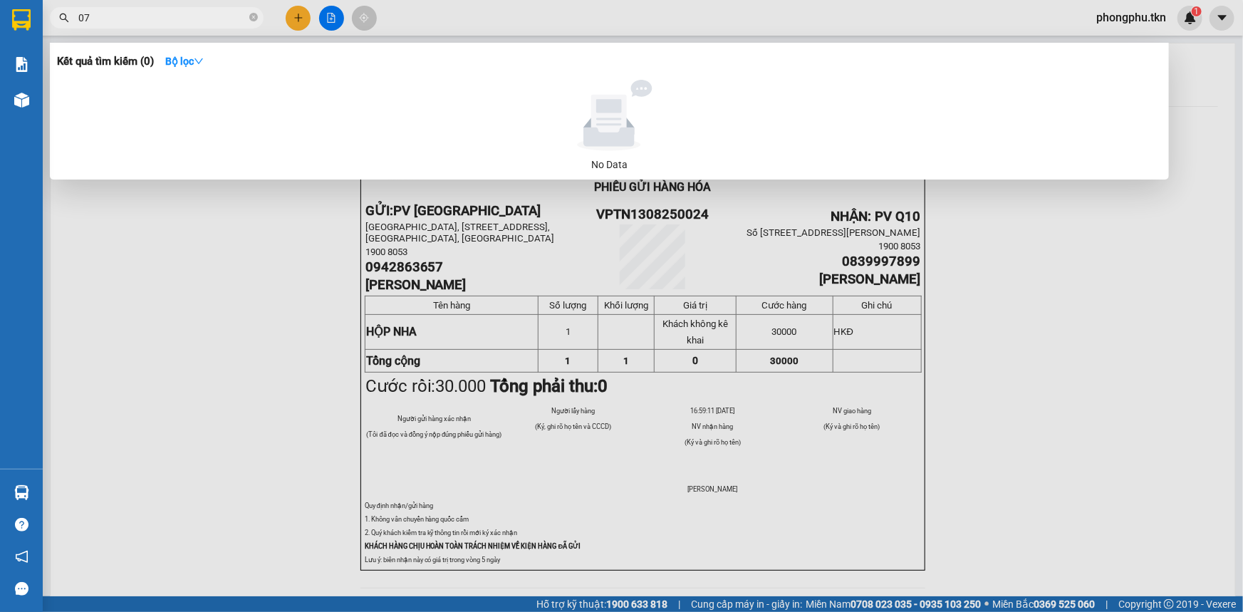
type input "0"
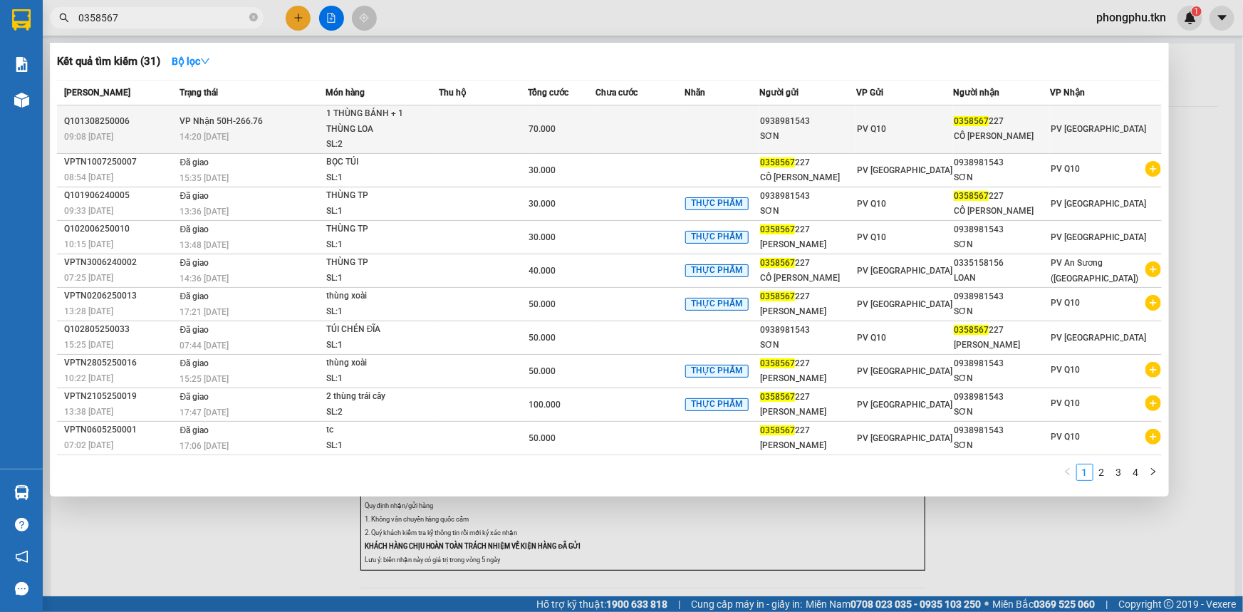
type input "0358567"
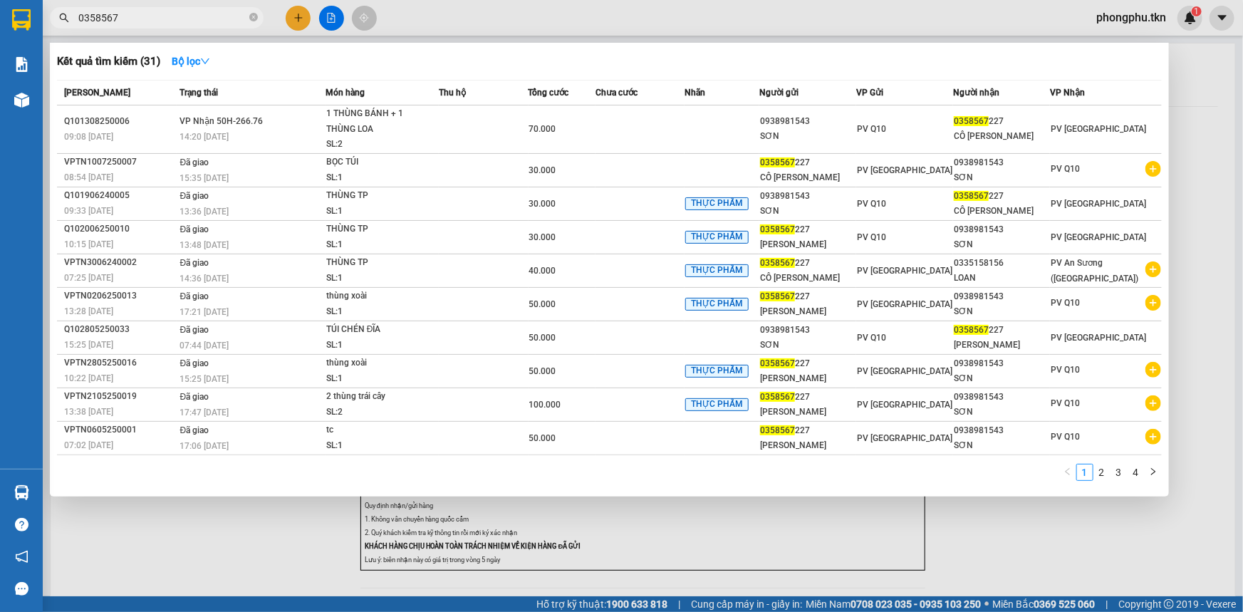
click at [263, 135] on div "14:20 - 13/08" at bounding box center [252, 137] width 145 height 16
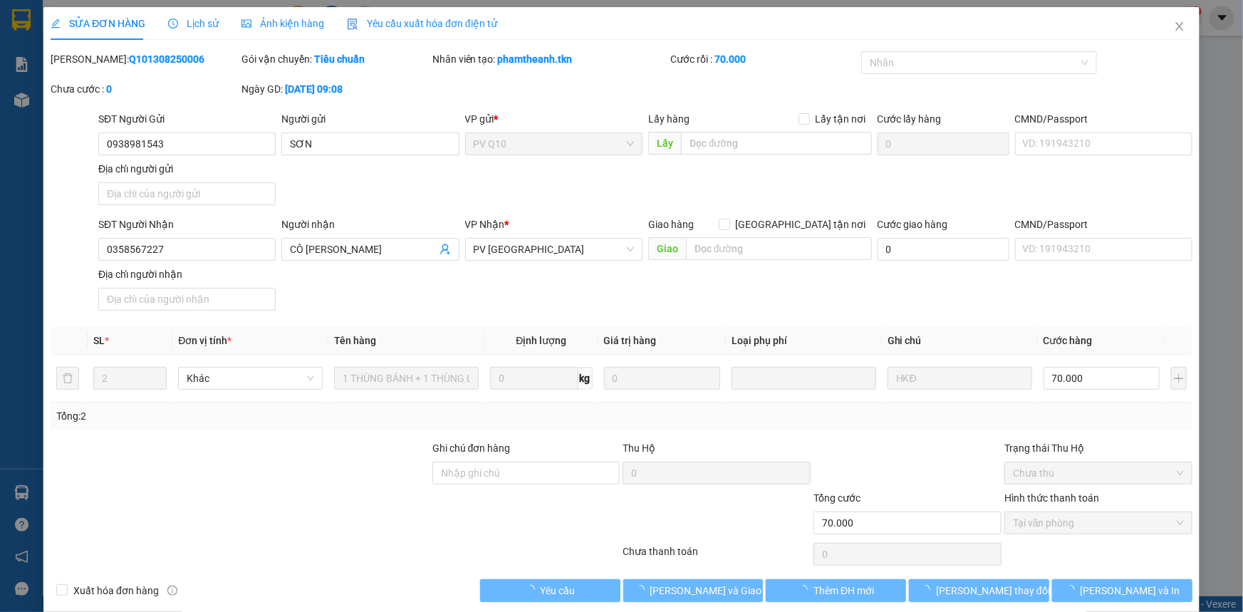
type input "0938981543"
type input "SƠN"
type input "0358567227"
type input "CÔ KIM"
type input "70.000"
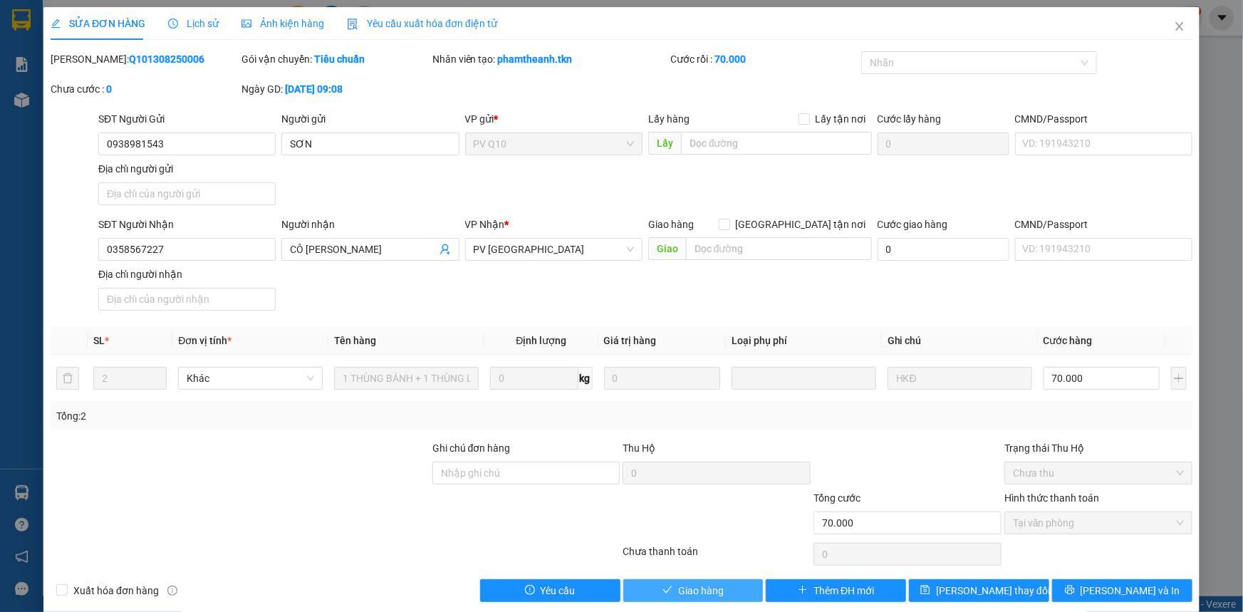
click at [689, 593] on span "Giao hàng" at bounding box center [701, 591] width 46 height 16
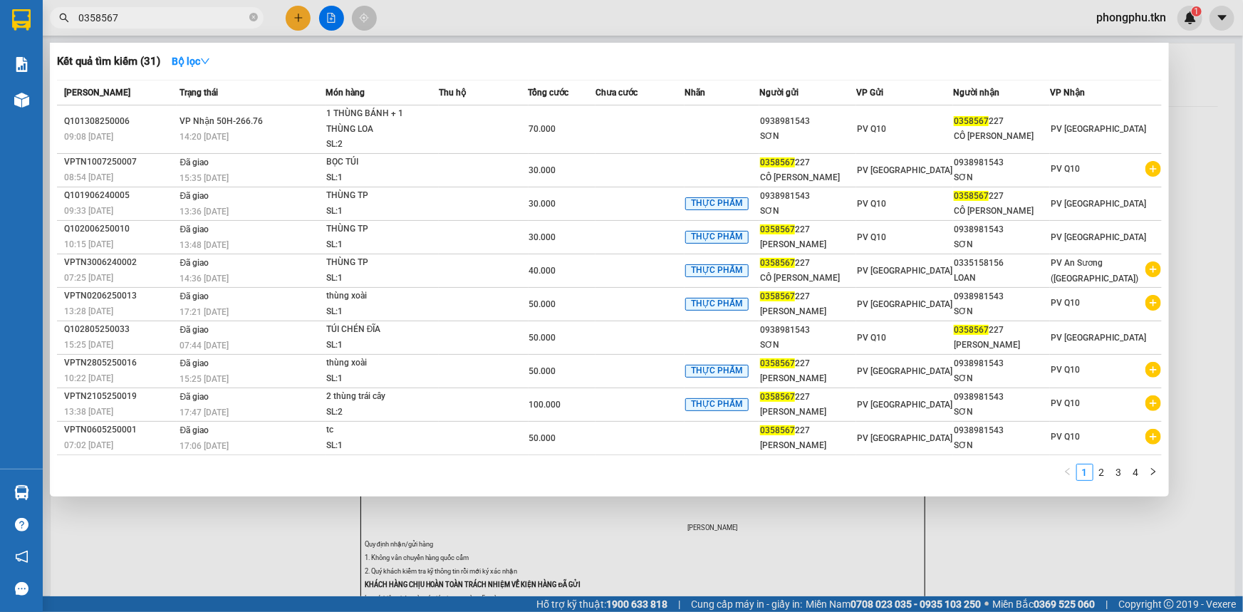
click at [178, 16] on input "0358567" at bounding box center [162, 18] width 168 height 16
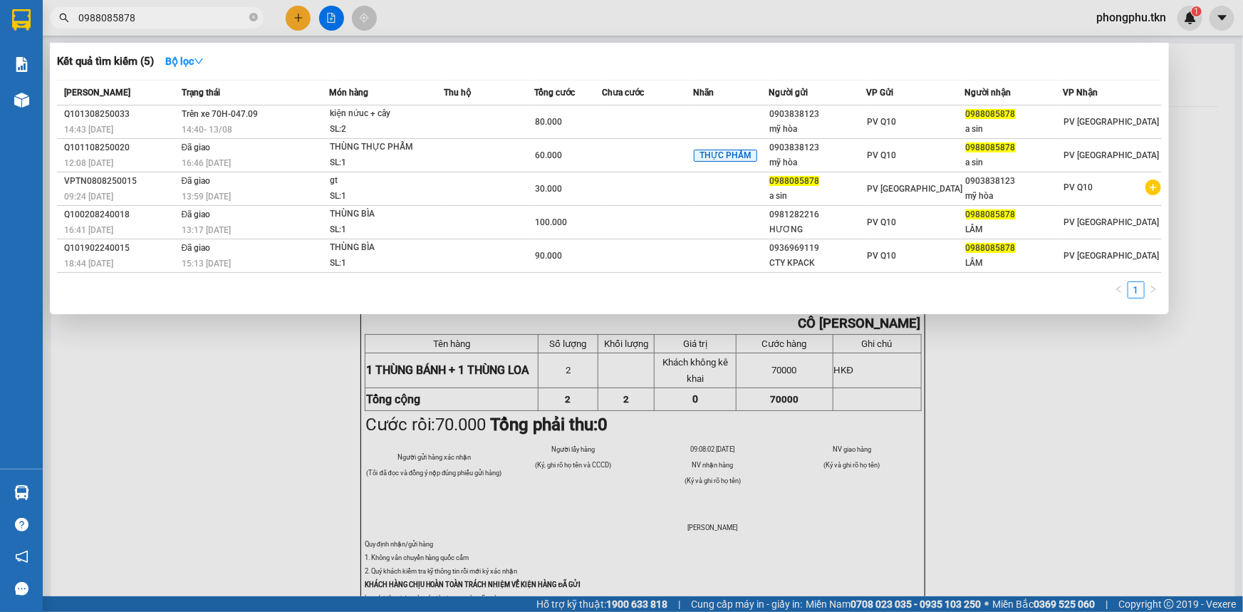
type input "0988085878"
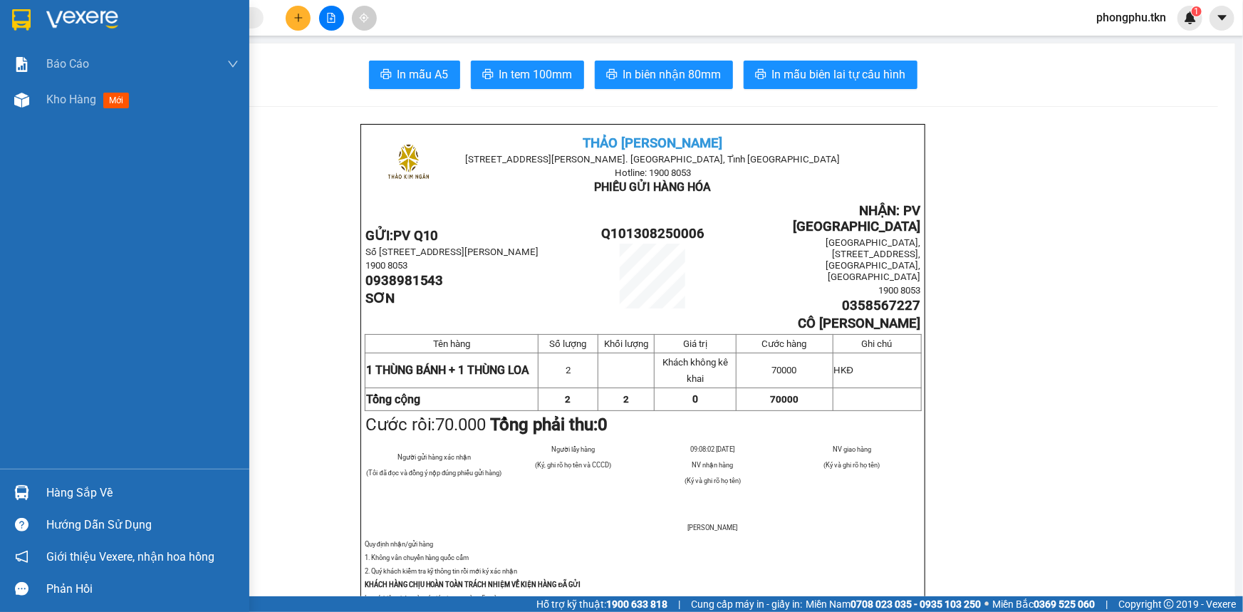
click at [22, 491] on img at bounding box center [21, 492] width 15 height 15
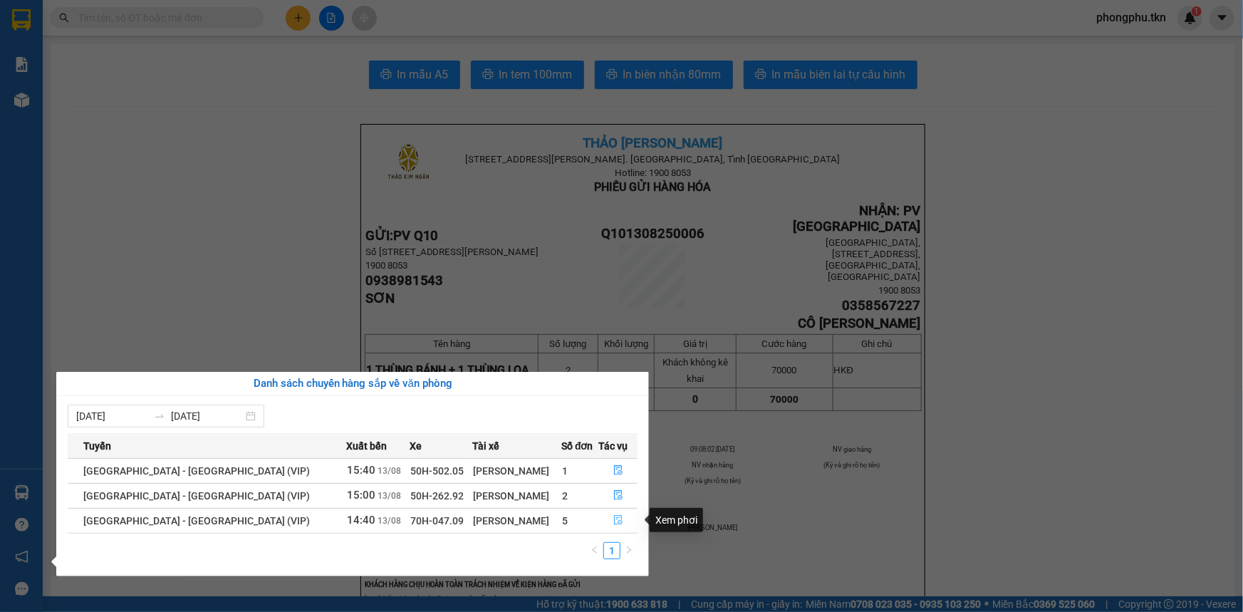
click at [613, 519] on icon "file-done" at bounding box center [618, 520] width 10 height 10
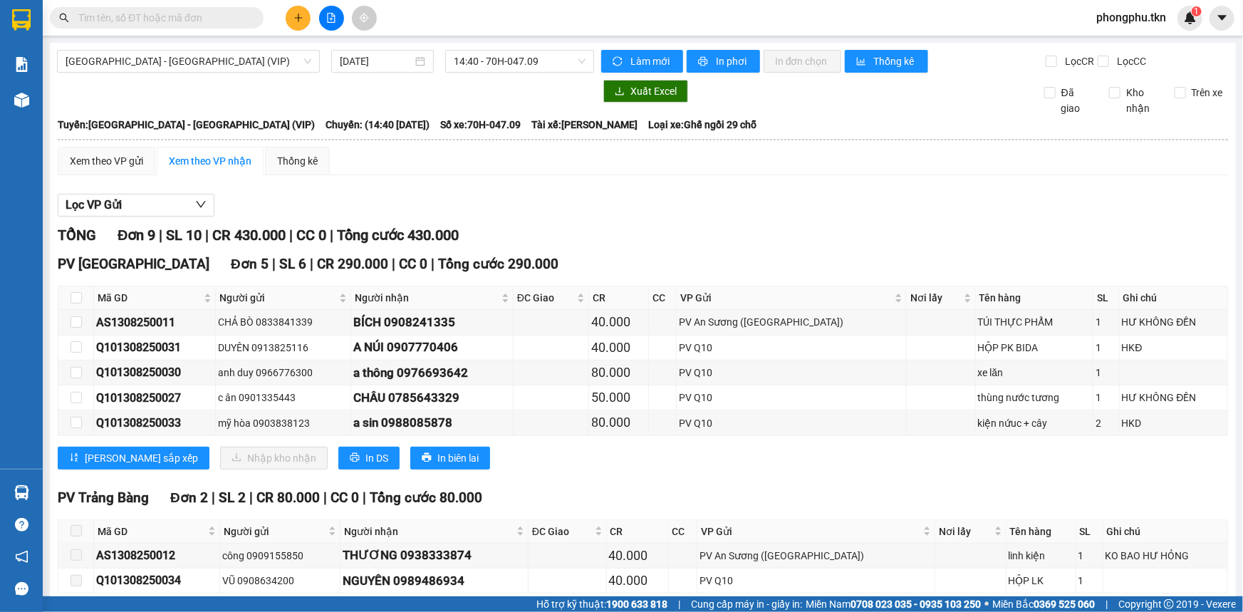
click at [738, 210] on div "Lọc VP Gửi" at bounding box center [643, 206] width 1170 height 24
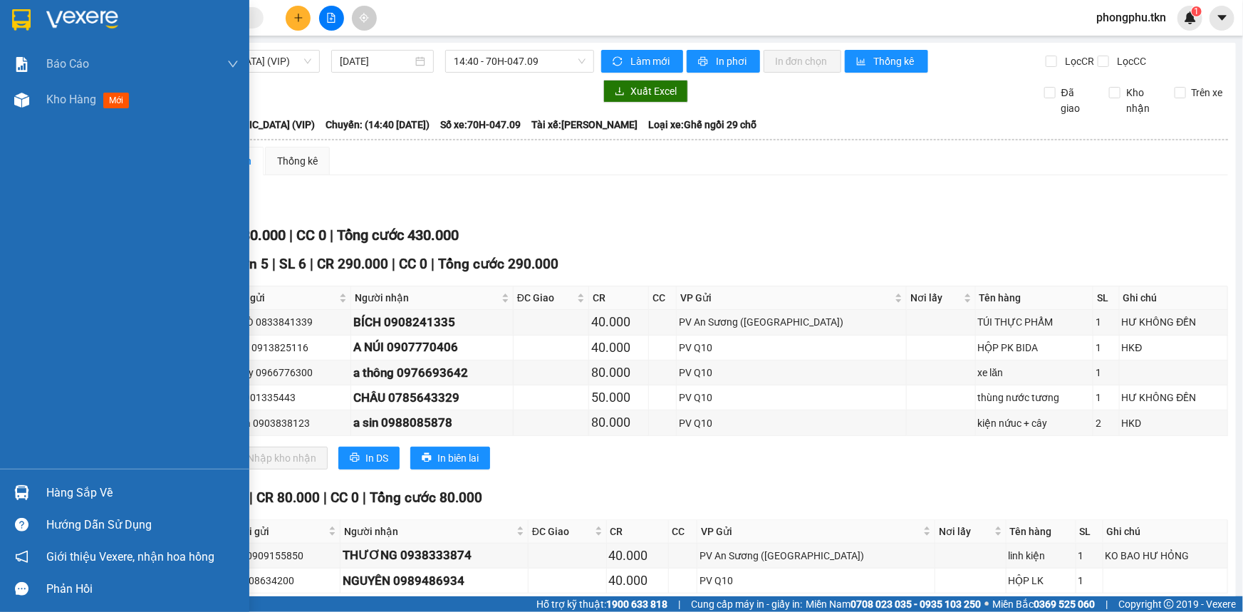
click at [0, 528] on div "Hướng dẫn sử dụng" at bounding box center [124, 524] width 249 height 32
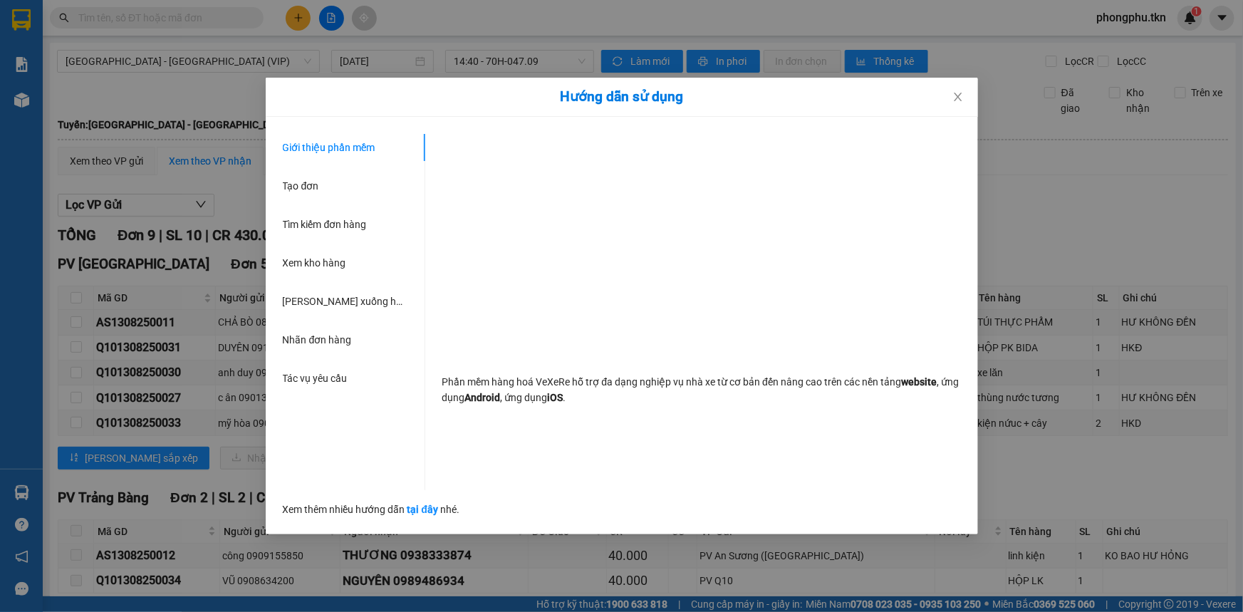
click at [15, 485] on div "Hướng dẫn sử dụng Giới thiệu phần mềm Tạo đơn Tìm kiếm đơn hàng Xem kho hàng Lê…" at bounding box center [621, 306] width 1243 height 612
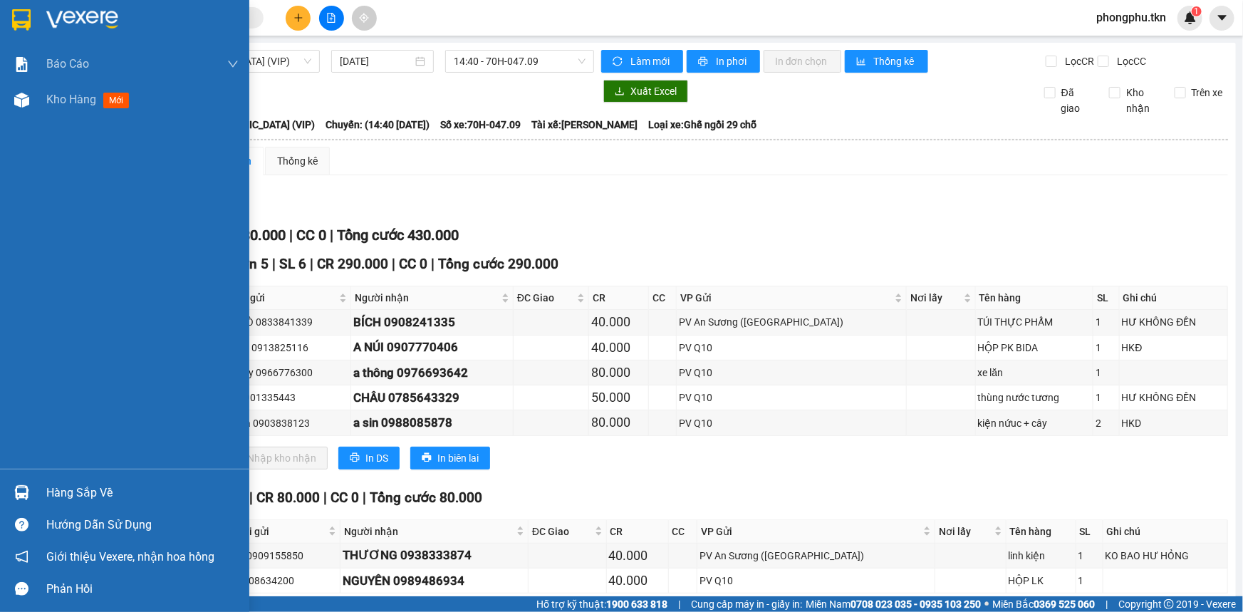
click at [19, 487] on img at bounding box center [21, 492] width 15 height 15
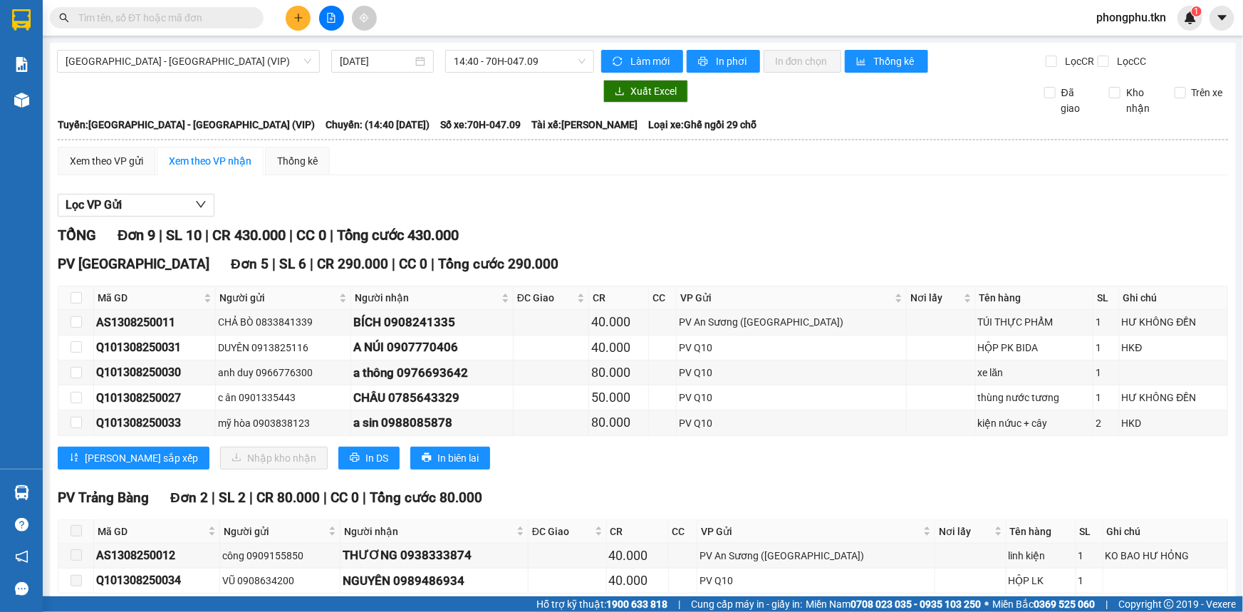
click at [800, 481] on section "Kết quả tìm kiếm ( 5 ) Bộ lọc Mã ĐH Trạng thái Món hàng Thu hộ Tổng cước Chưa c…" at bounding box center [621, 306] width 1243 height 612
click at [296, 18] on icon "plus" at bounding box center [298, 17] width 8 height 1
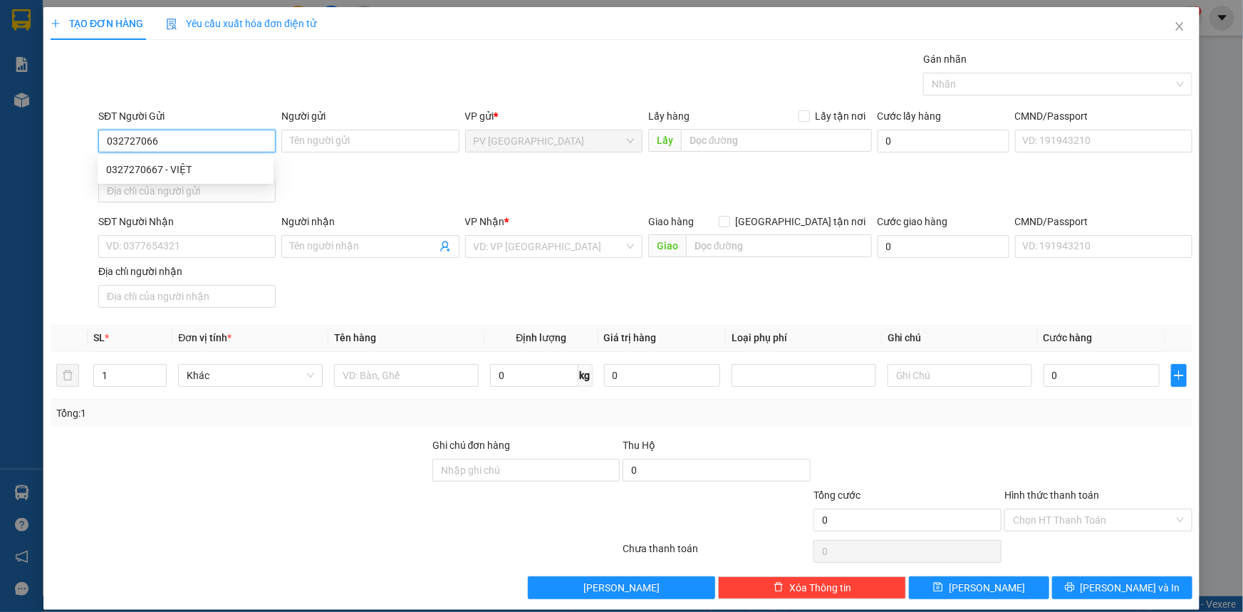
type input "0327270667"
click at [230, 173] on div "0327270667 - VIỆT" at bounding box center [185, 170] width 159 height 16
type input "VIỆT"
type input "0933629648"
type input "TÀI"
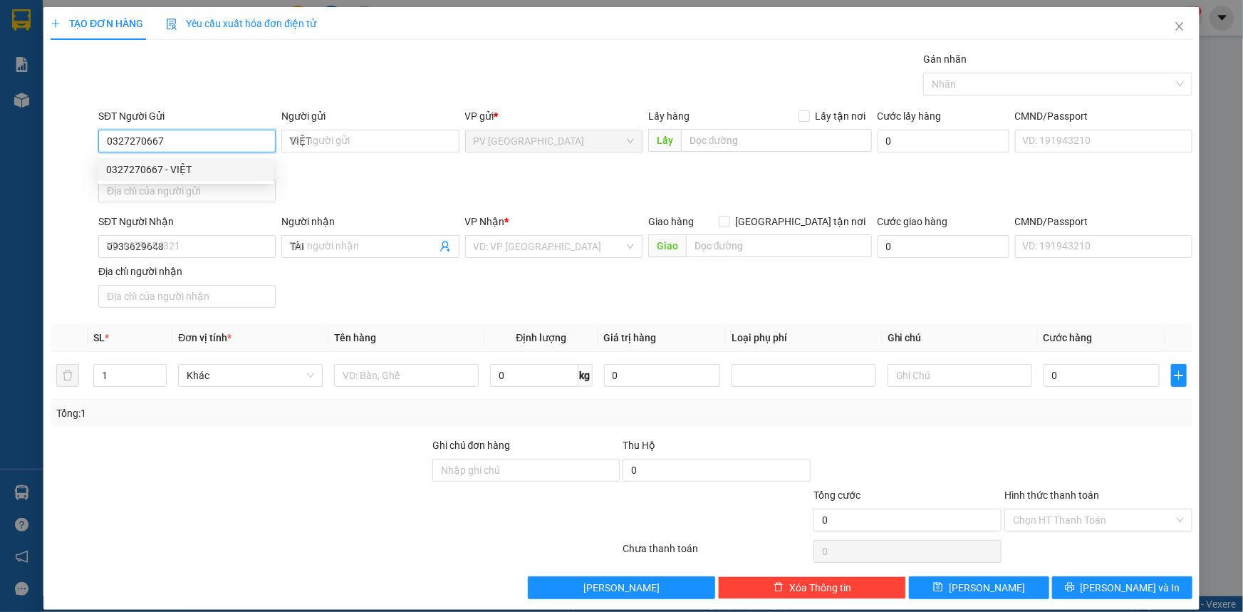
type input "20.000"
type input "0327270667"
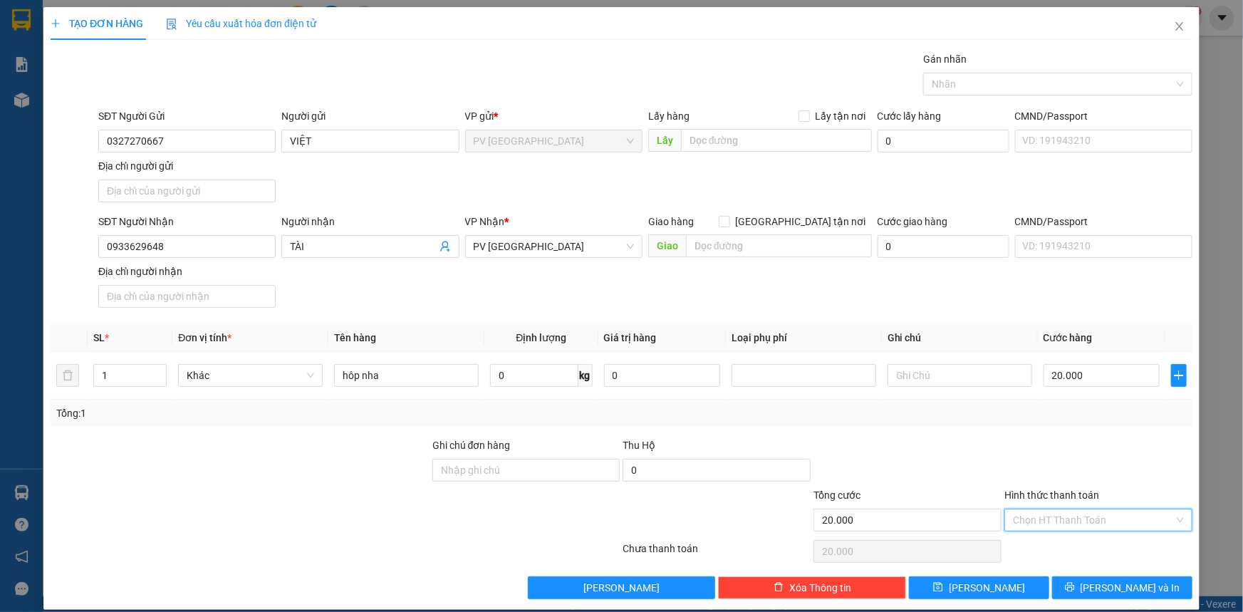
click at [1092, 524] on input "Hình thức thanh toán" at bounding box center [1093, 519] width 161 height 21
click at [1102, 551] on div "Tại văn phòng" at bounding box center [1089, 547] width 169 height 16
type input "0"
click at [1111, 587] on span "Lưu và In" at bounding box center [1130, 588] width 100 height 16
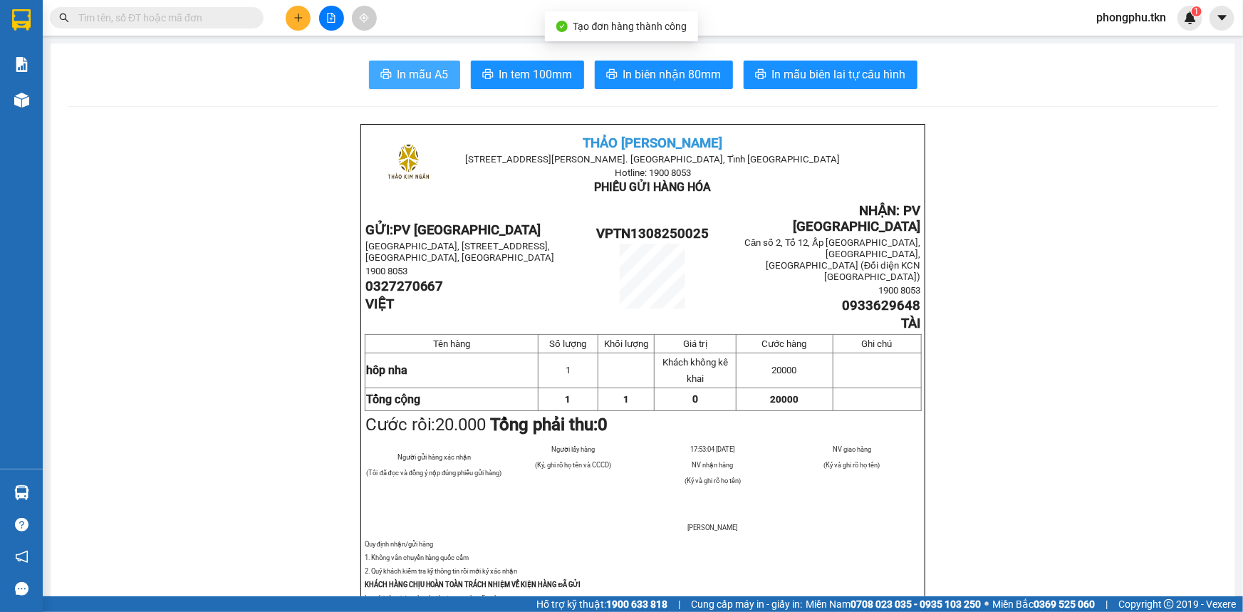
click at [382, 82] on button "In mẫu A5" at bounding box center [414, 75] width 91 height 28
click at [369, 61] on button "In mẫu A5" at bounding box center [414, 75] width 91 height 28
click at [174, 19] on input "text" at bounding box center [162, 18] width 168 height 16
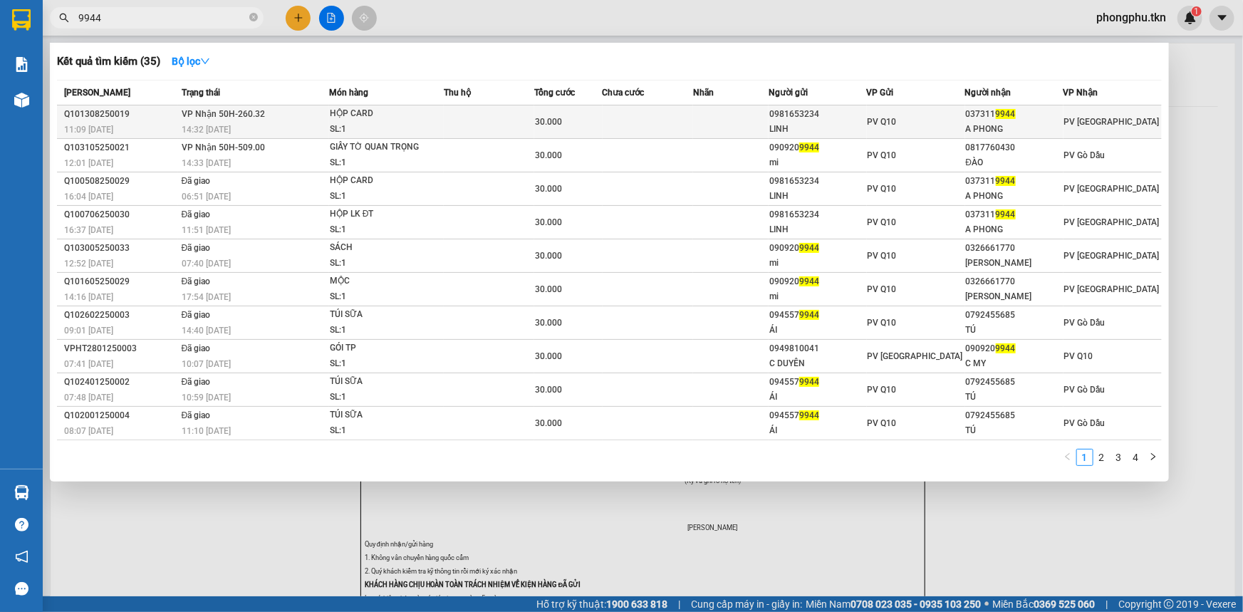
type input "9944"
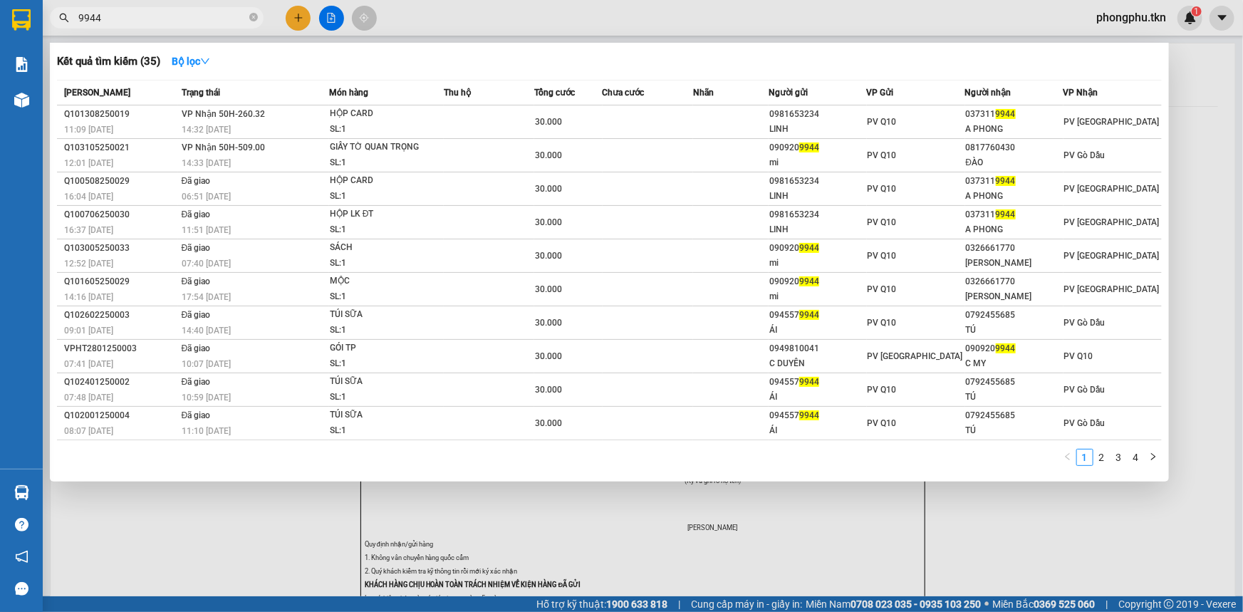
click at [156, 118] on div "Q101308250019" at bounding box center [120, 114] width 113 height 15
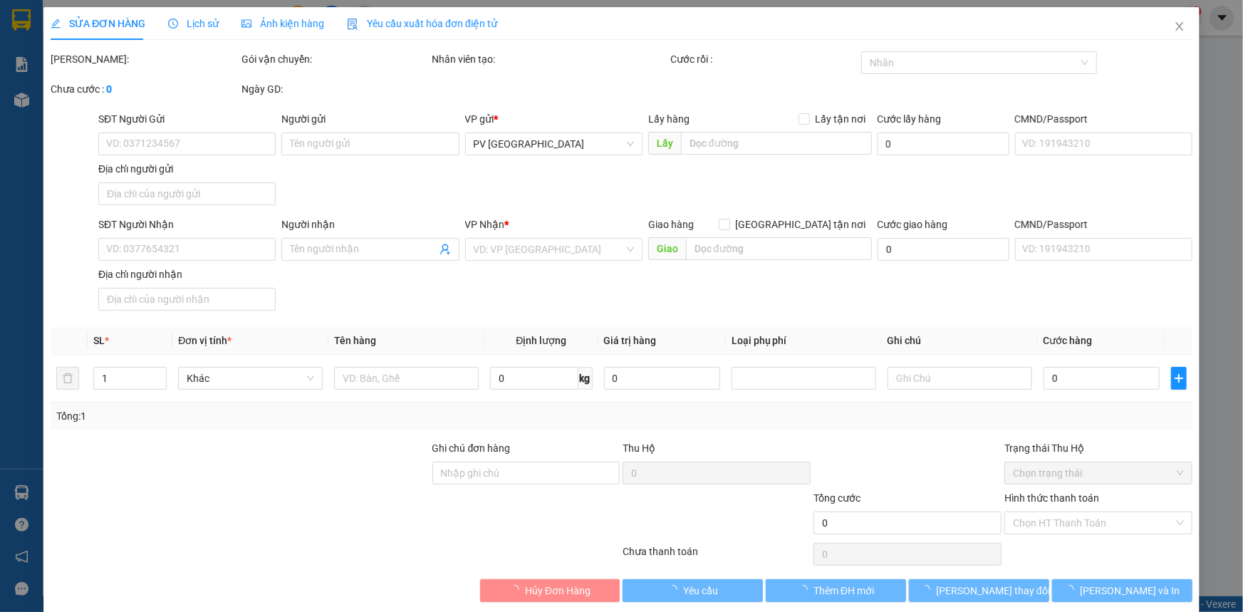
type input "0981653234"
type input "LINH"
type input "0373119944"
type input "A PHONG"
type input "30.000"
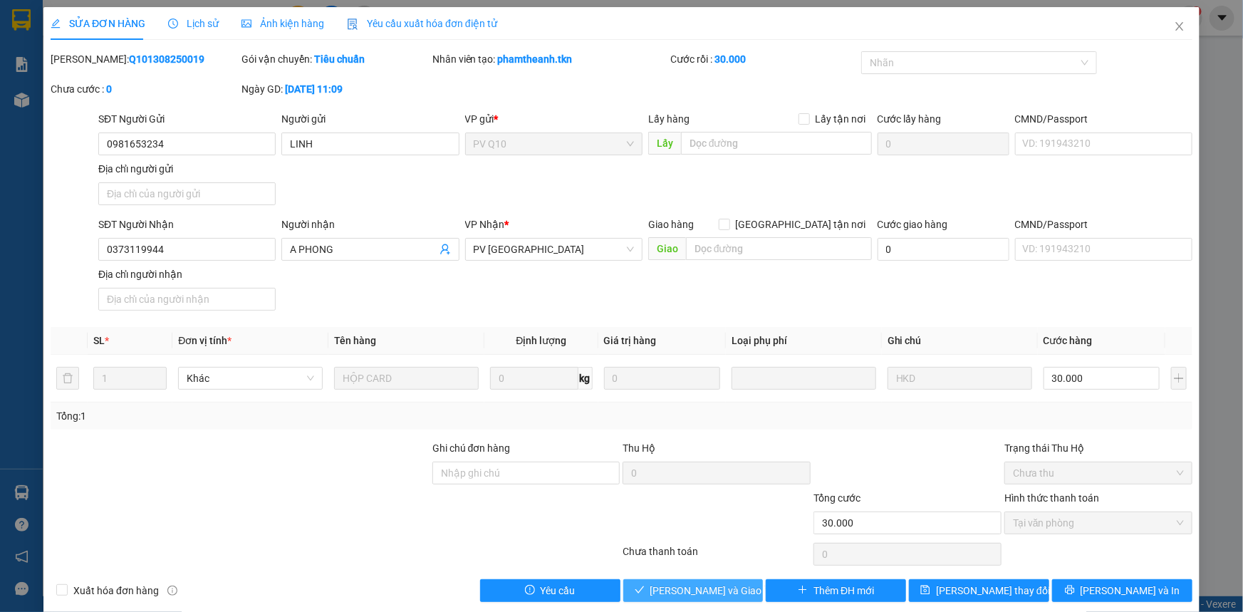
click at [670, 584] on span "Lưu và Giao hàng" at bounding box center [718, 591] width 137 height 16
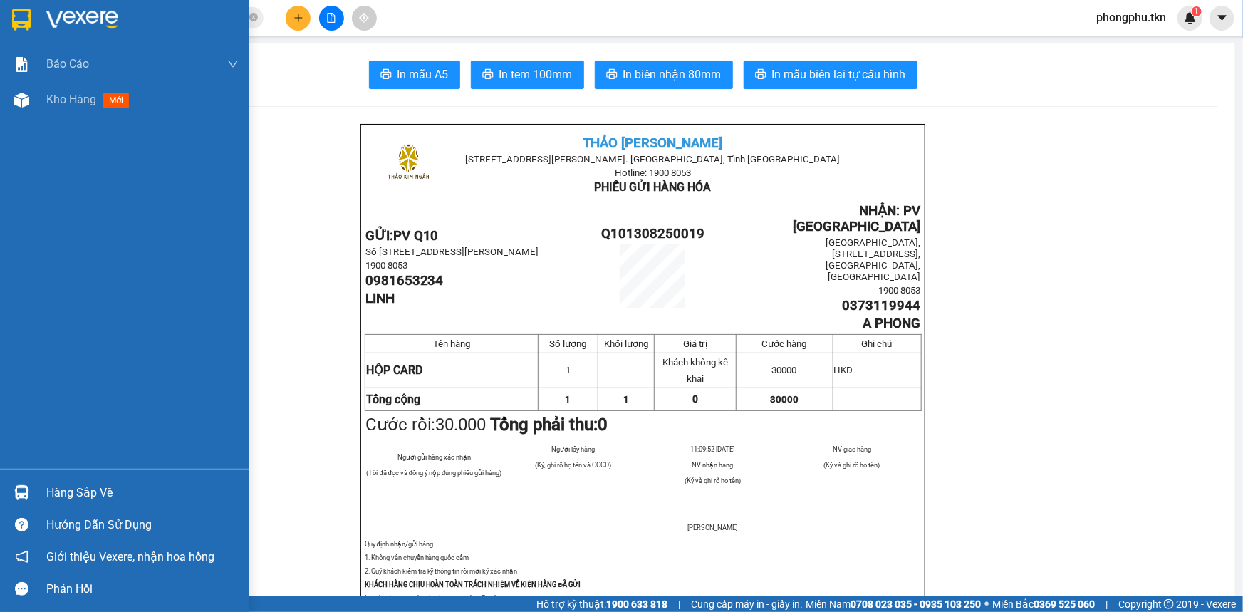
click at [28, 503] on div at bounding box center [21, 492] width 25 height 25
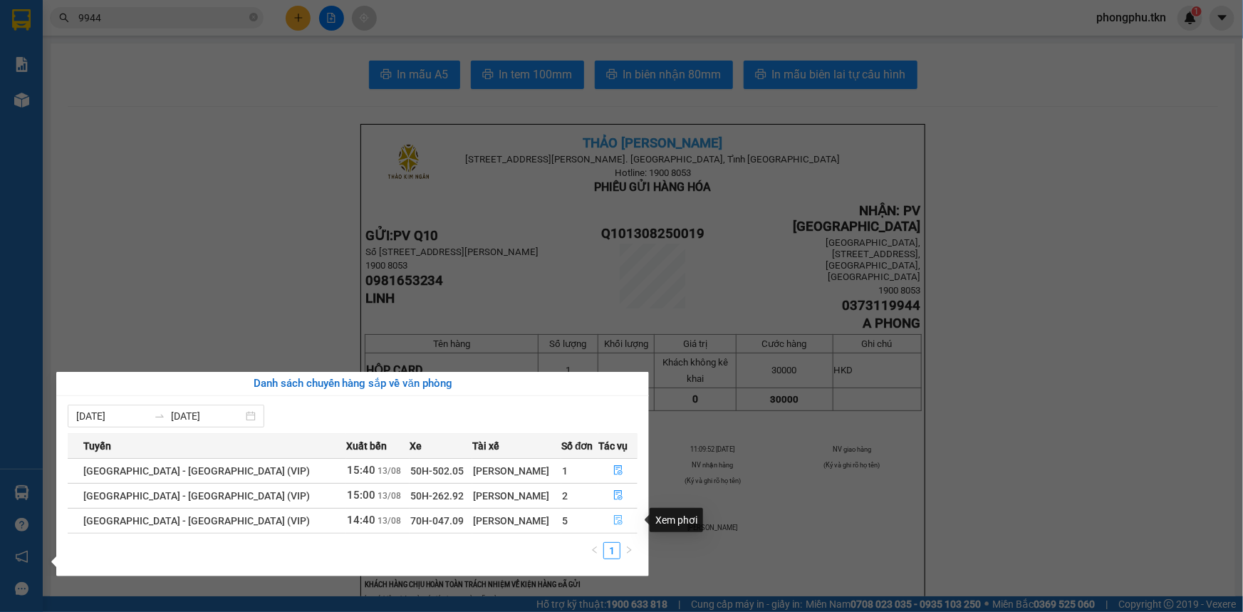
click at [614, 516] on icon "file-done" at bounding box center [618, 520] width 9 height 10
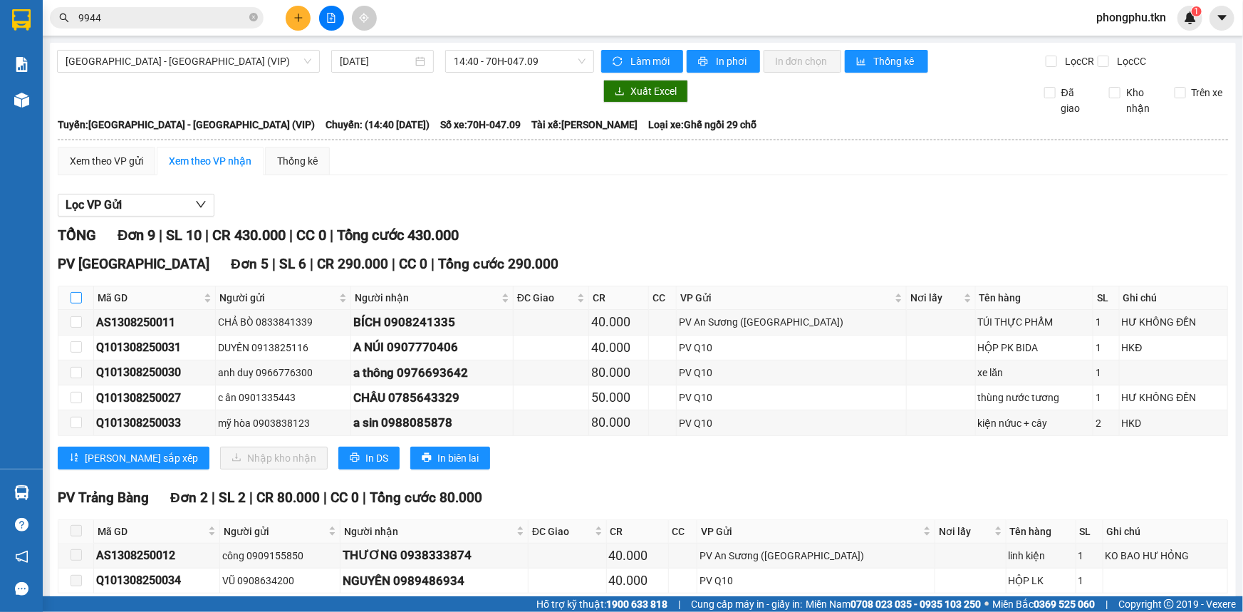
click at [73, 299] on input "checkbox" at bounding box center [76, 297] width 11 height 11
checkbox input "true"
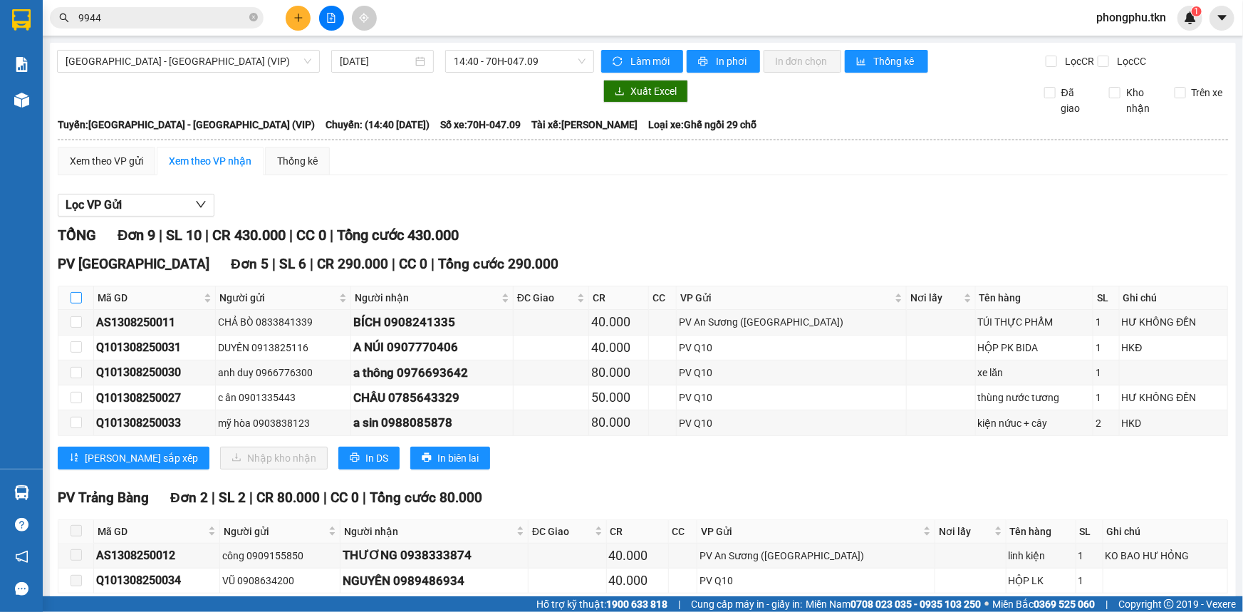
checkbox input "true"
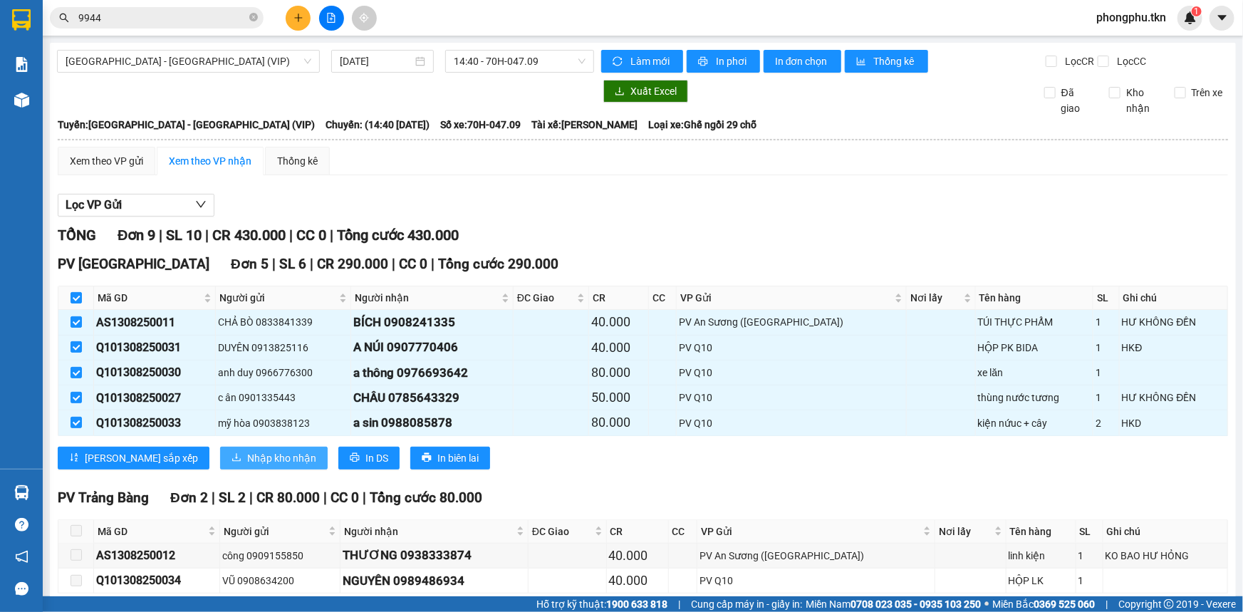
click at [247, 455] on span "Nhập kho nhận" at bounding box center [281, 458] width 69 height 16
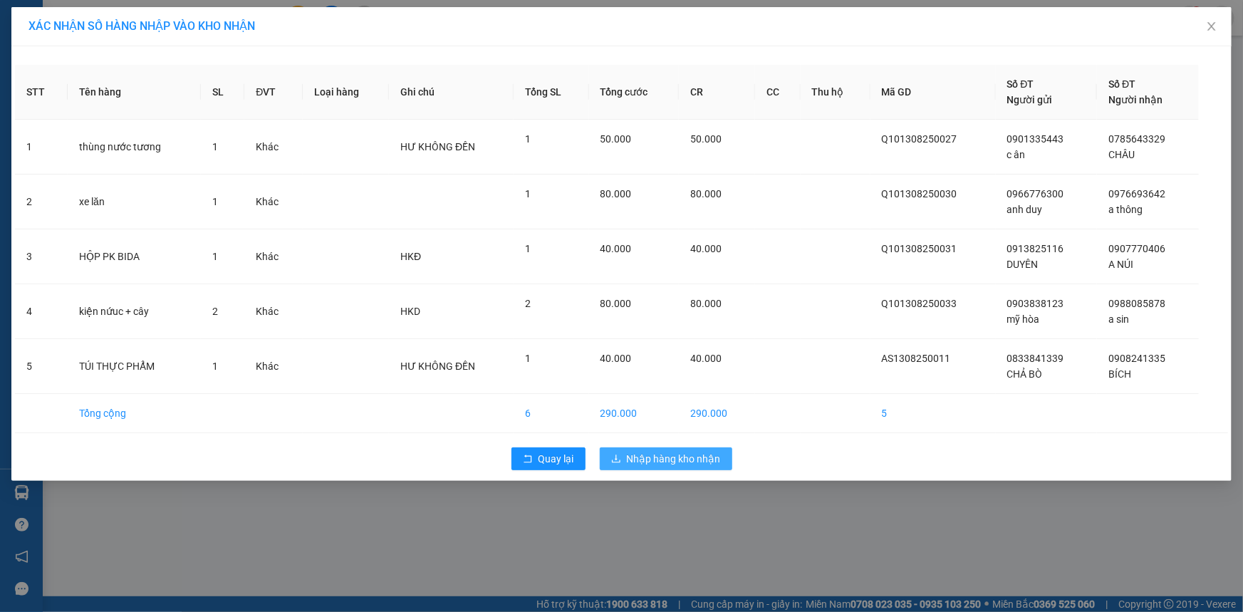
drag, startPoint x: 646, startPoint y: 453, endPoint x: 632, endPoint y: 451, distance: 13.7
click at [647, 454] on span "Nhập hàng kho nhận" at bounding box center [674, 459] width 94 height 16
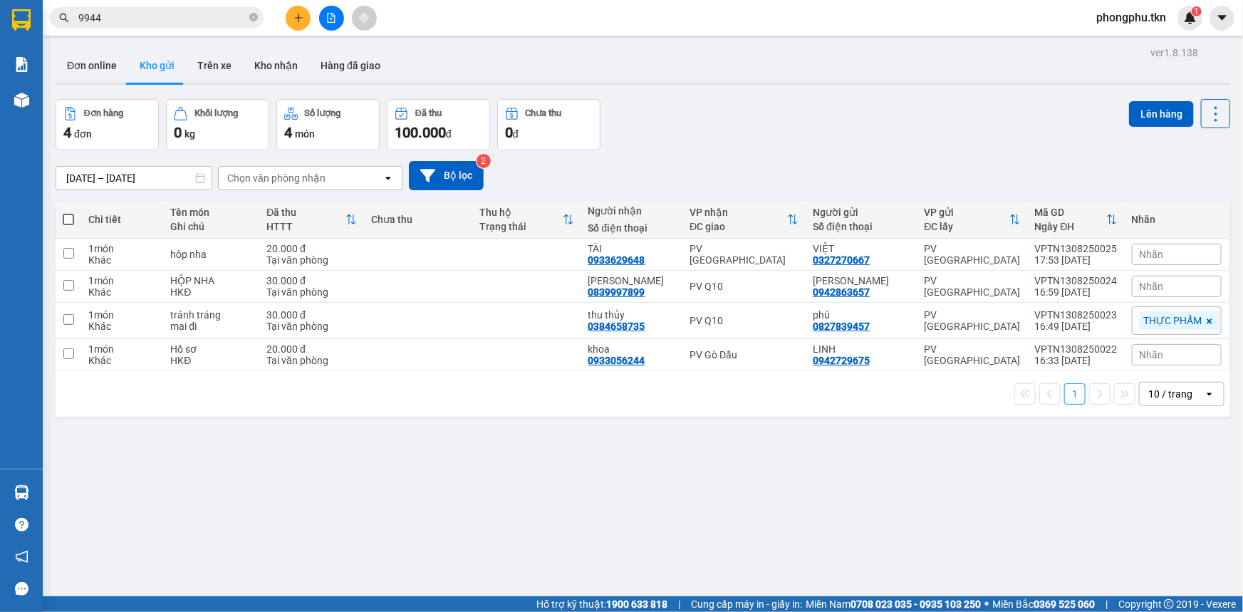
click at [78, 486] on div "ver 1.8.138 Đơn online Kho gửi Trên xe Kho nhận Hàng đã giao Đơn hàng 4 đơn Khố…" at bounding box center [643, 349] width 1186 height 612
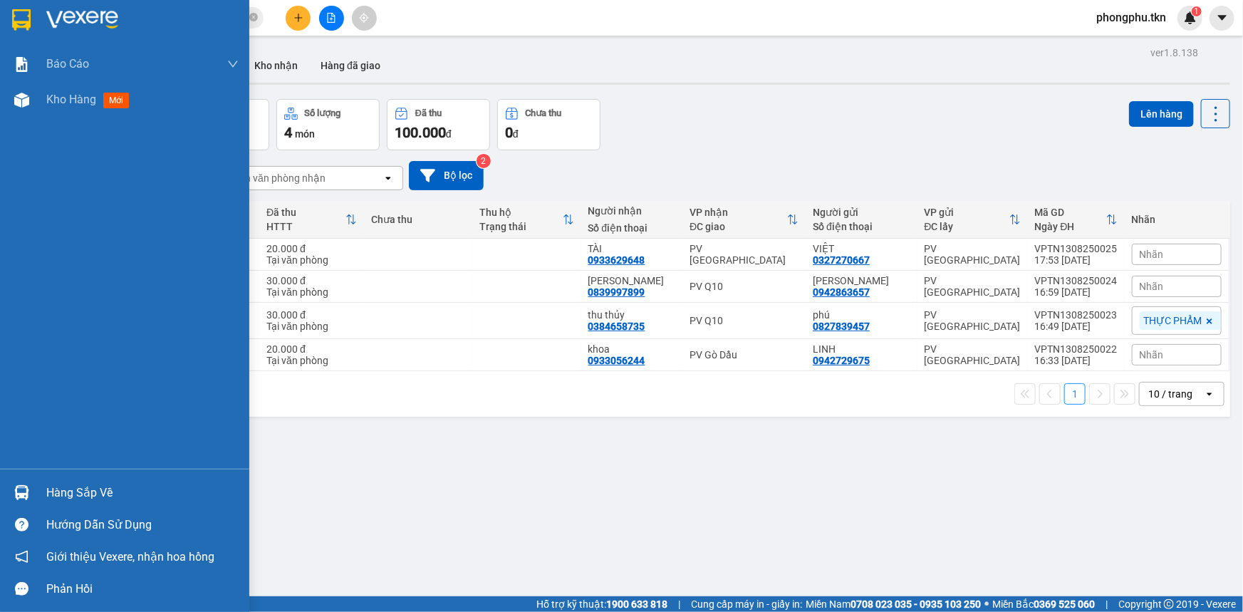
click at [26, 489] on img at bounding box center [21, 492] width 15 height 15
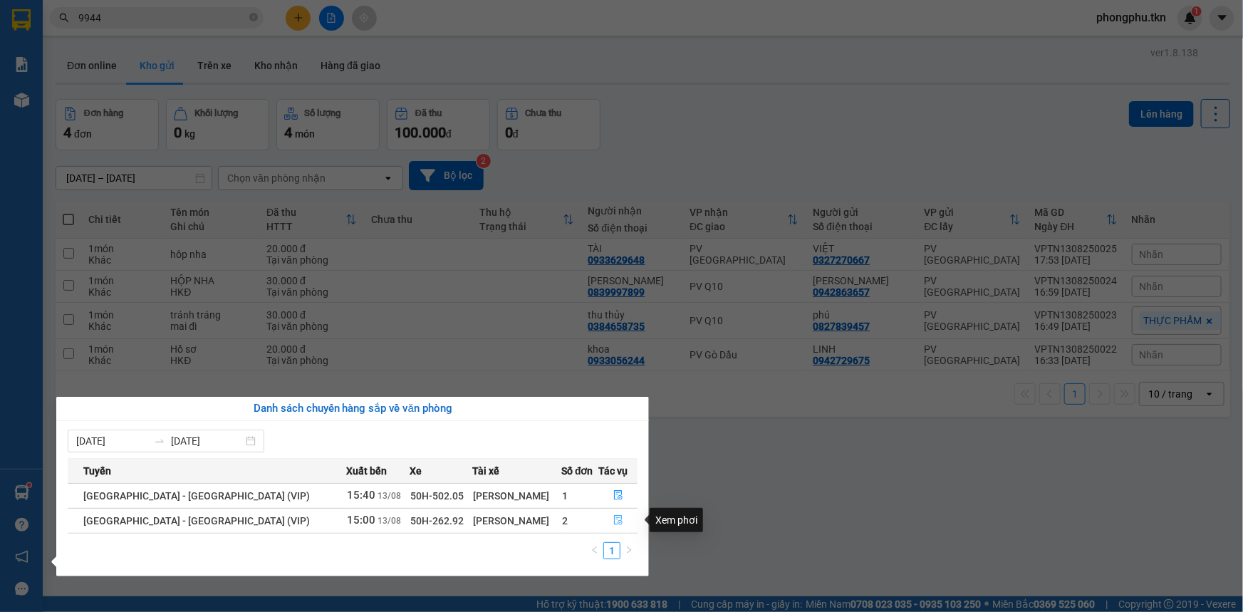
click at [617, 518] on icon "file-done" at bounding box center [618, 520] width 10 height 10
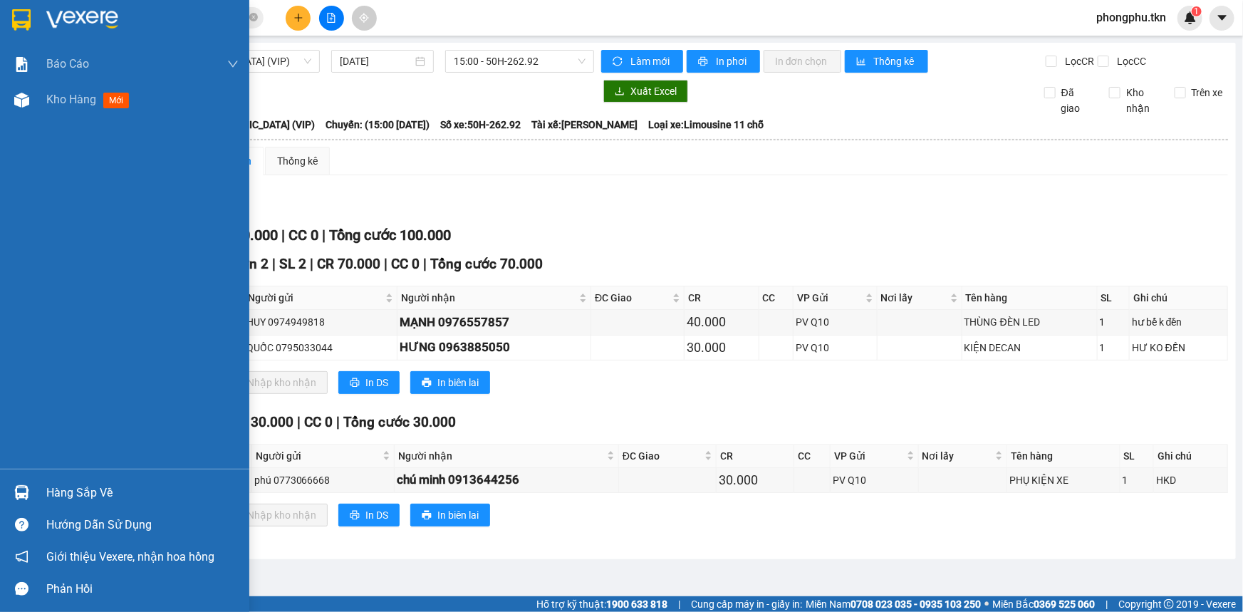
click at [18, 496] on img at bounding box center [21, 492] width 15 height 15
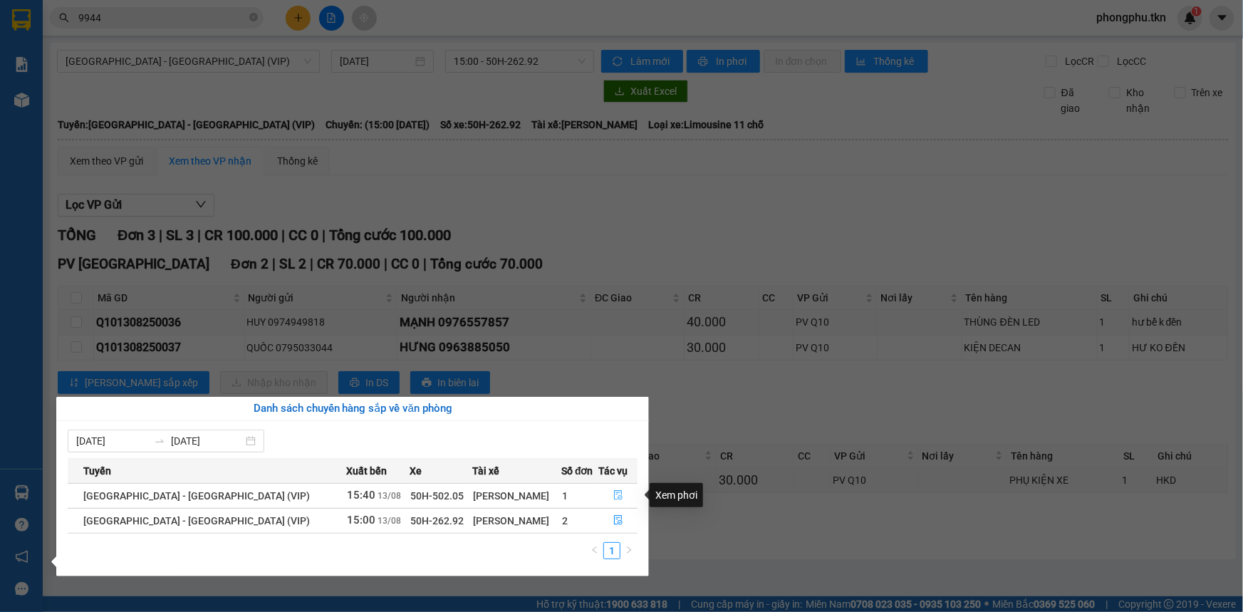
click at [614, 496] on icon "file-done" at bounding box center [618, 495] width 10 height 10
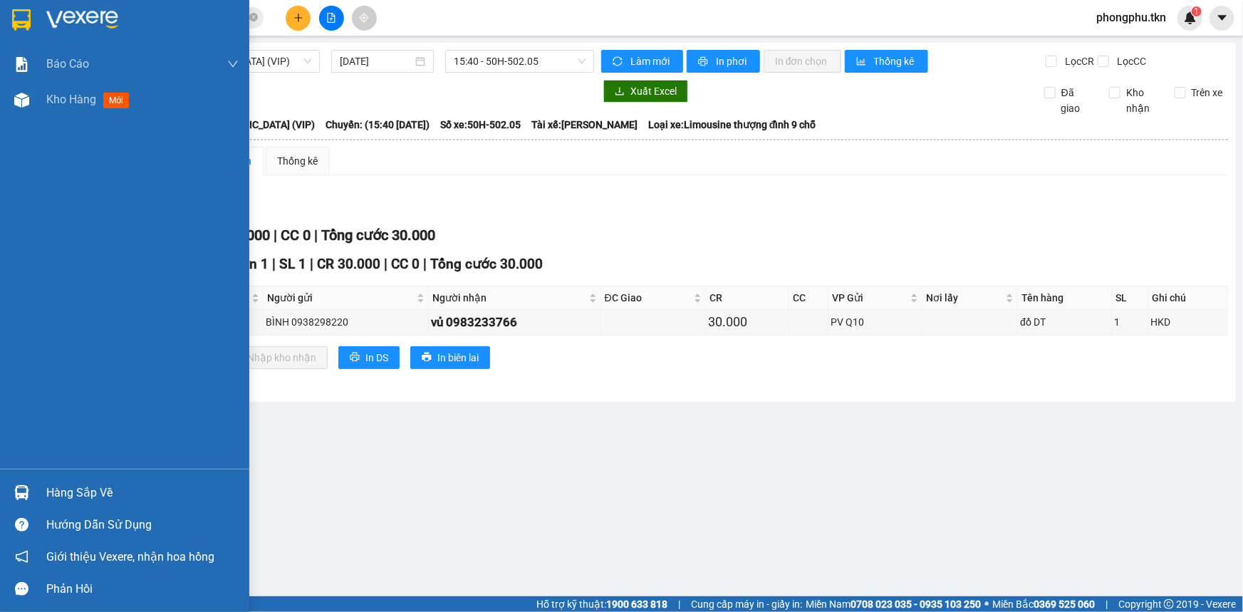
click at [17, 484] on div at bounding box center [21, 492] width 25 height 25
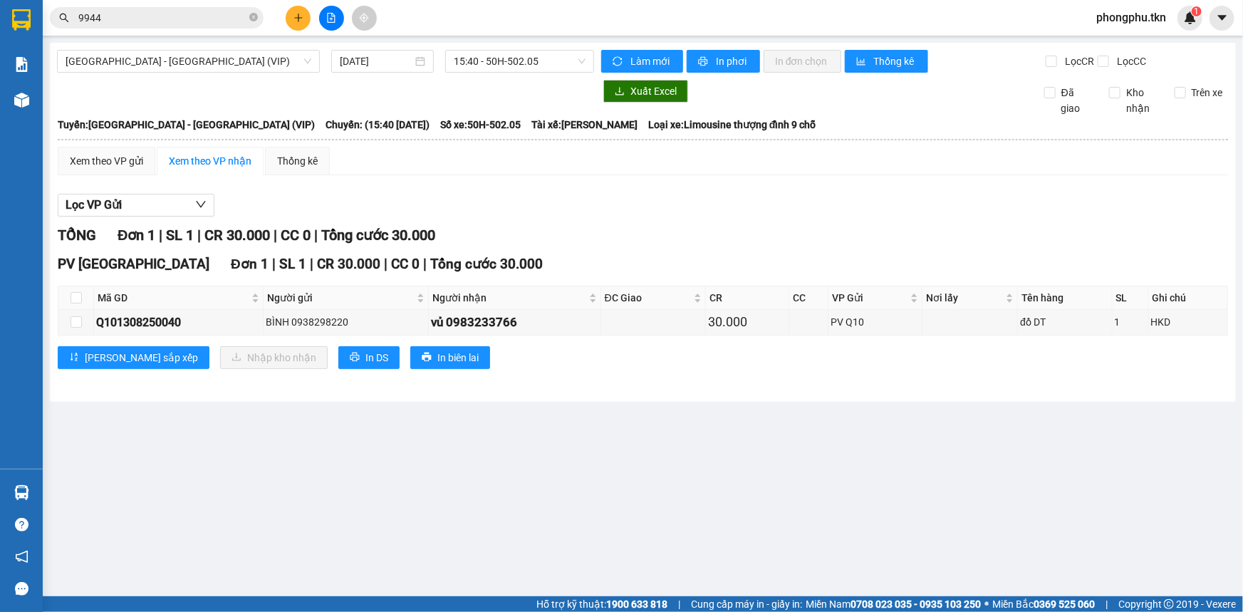
click at [664, 504] on section "Kết quả tìm kiếm ( 35 ) Bộ lọc Mã ĐH Trạng thái Món hàng Thu hộ Tổng cước Chưa …" at bounding box center [621, 306] width 1243 height 612
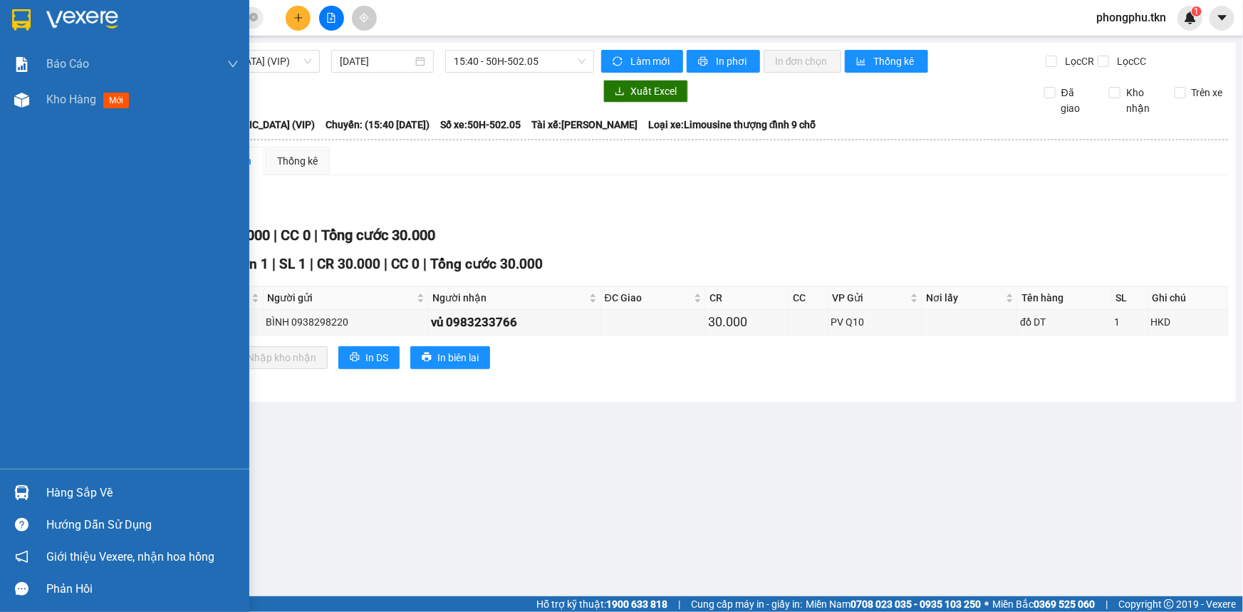
click at [65, 469] on div "Hàng sắp về Hướng dẫn sử dụng Giới thiệu Vexere, nhận hoa hồng Phản hồi" at bounding box center [124, 537] width 249 height 136
click at [72, 493] on div "Hàng sắp về" at bounding box center [142, 492] width 192 height 21
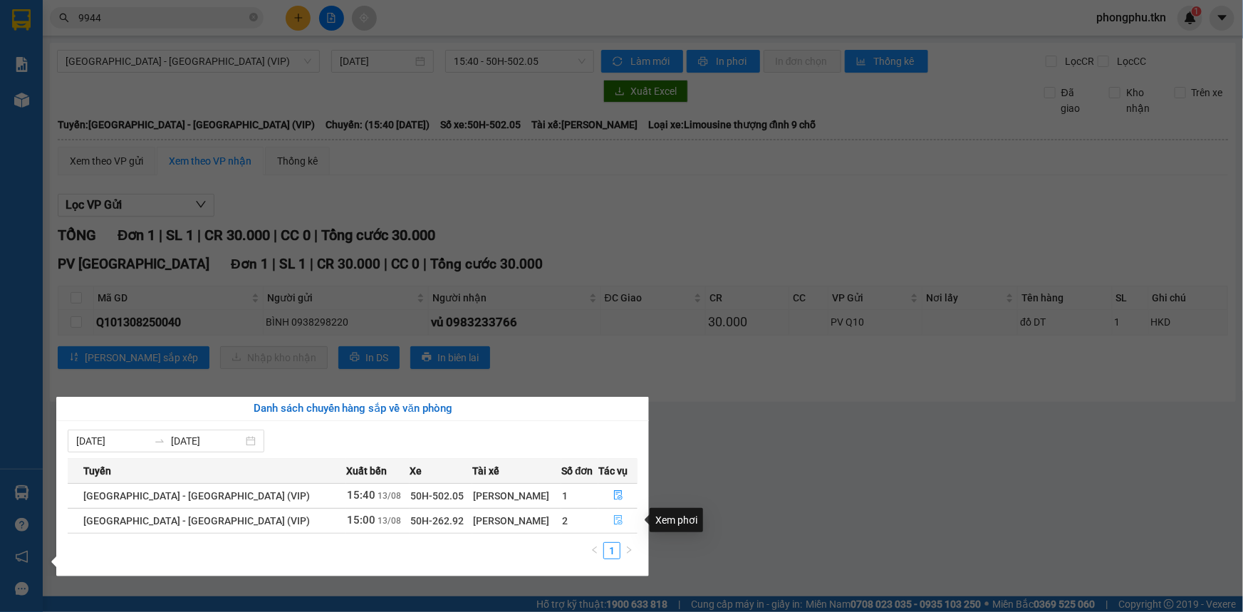
click at [614, 518] on icon "file-done" at bounding box center [618, 520] width 9 height 10
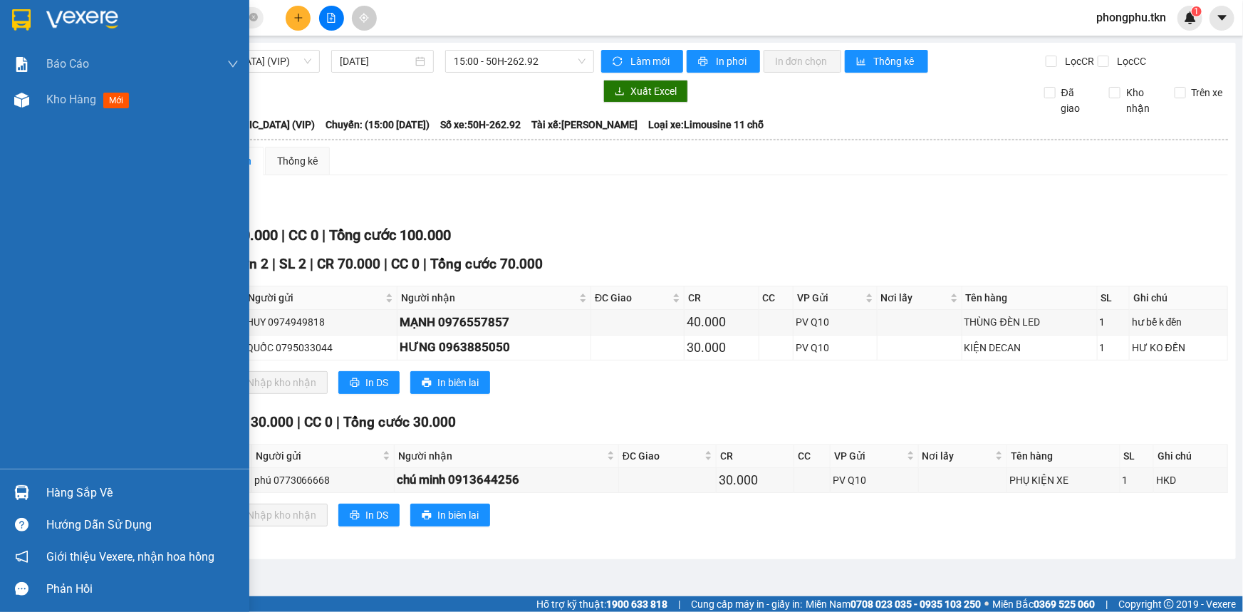
click at [33, 484] on div at bounding box center [21, 492] width 25 height 25
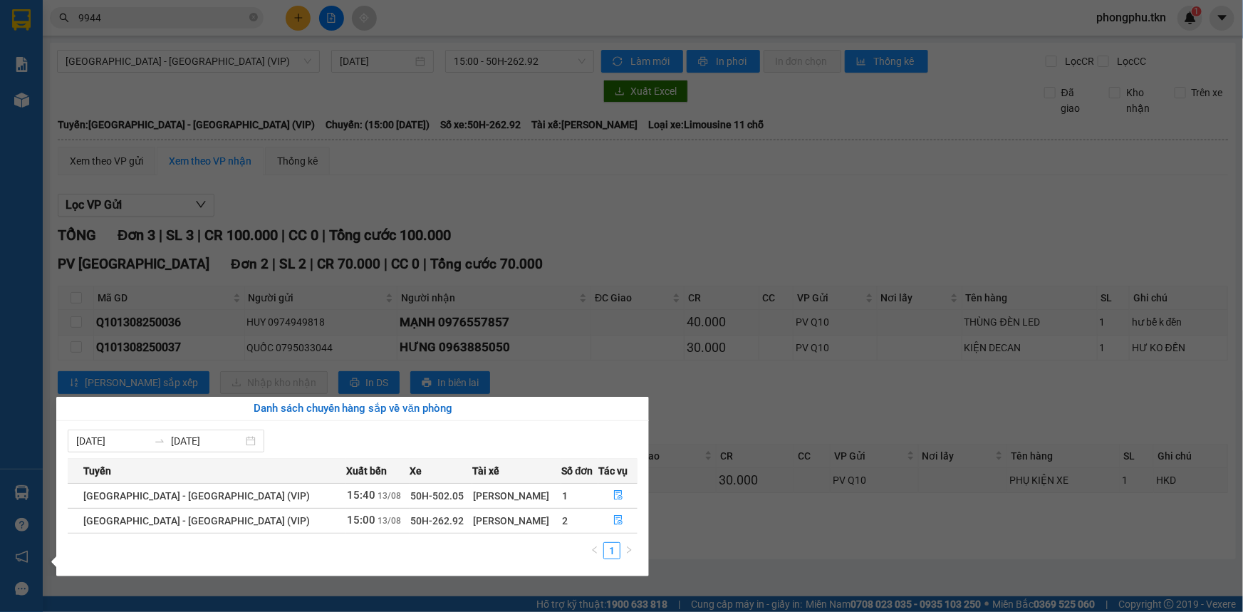
click at [18, 274] on div "Báo cáo Mẫu 1: Báo cáo dòng tiền theo nhân viên Mẫu 2: Thống kê đơn hàng theo n…" at bounding box center [21, 306] width 43 height 612
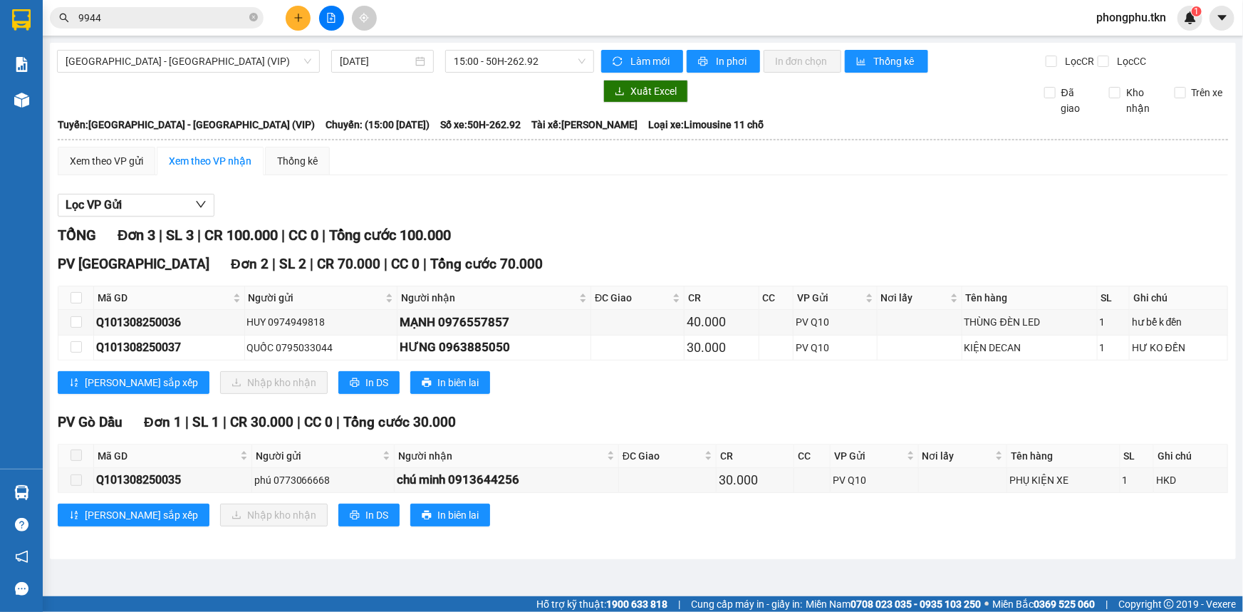
click at [78, 288] on th at bounding box center [76, 298] width 36 height 24
click at [69, 298] on th at bounding box center [76, 298] width 36 height 24
click at [78, 294] on input "checkbox" at bounding box center [76, 297] width 11 height 11
checkbox input "true"
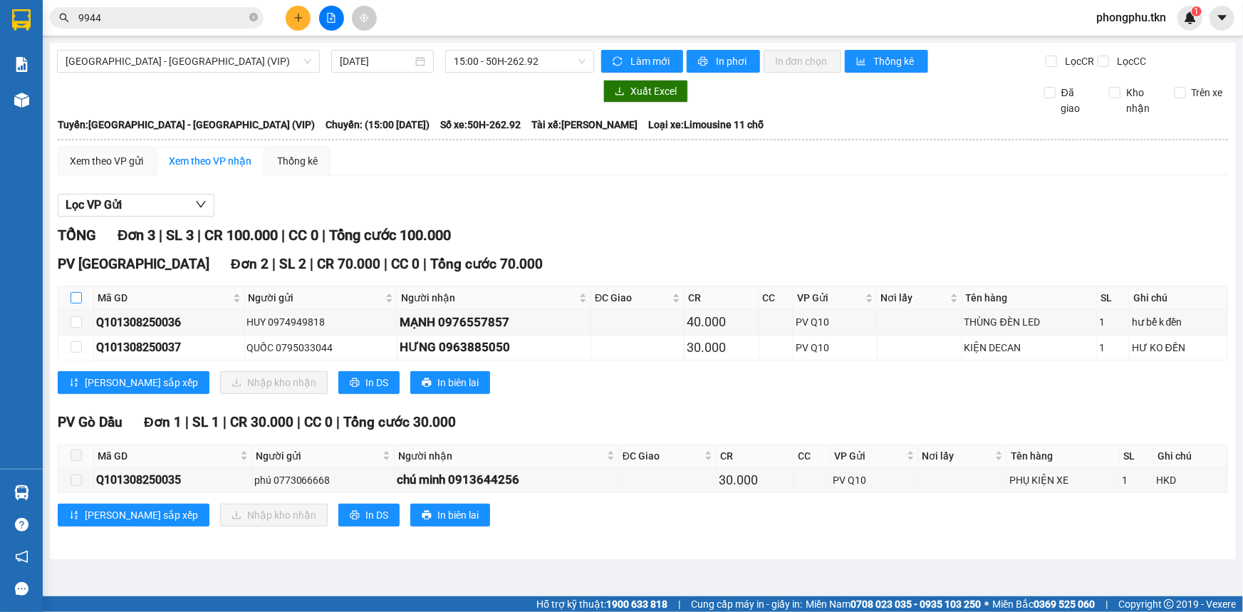
checkbox input "true"
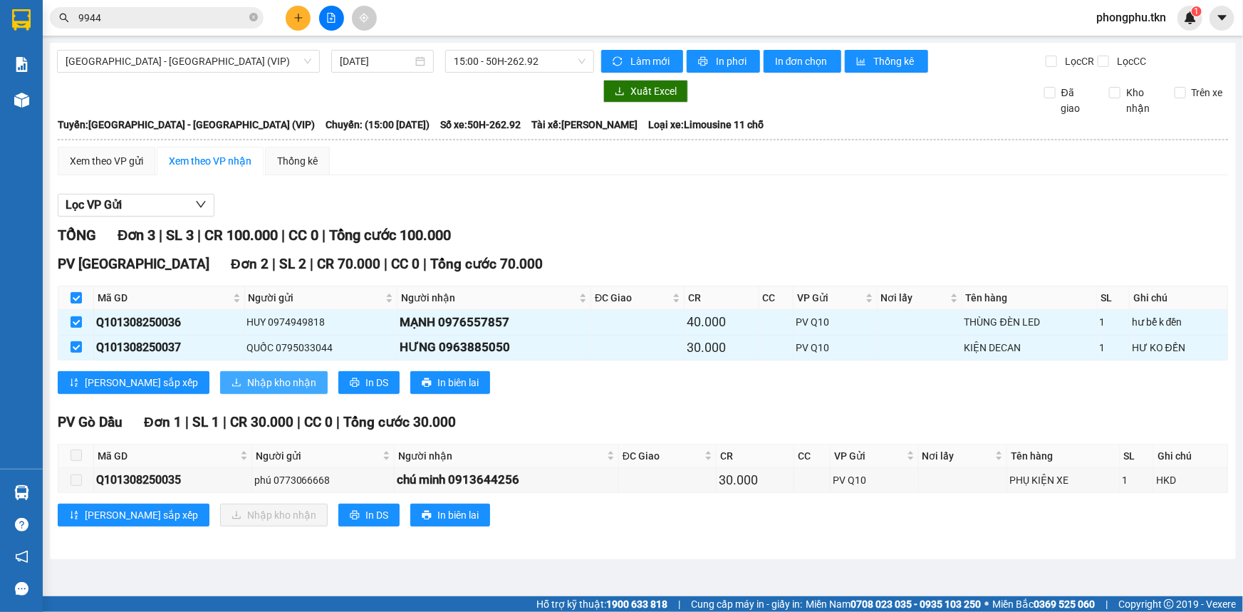
click at [247, 380] on span "Nhập kho nhận" at bounding box center [281, 383] width 69 height 16
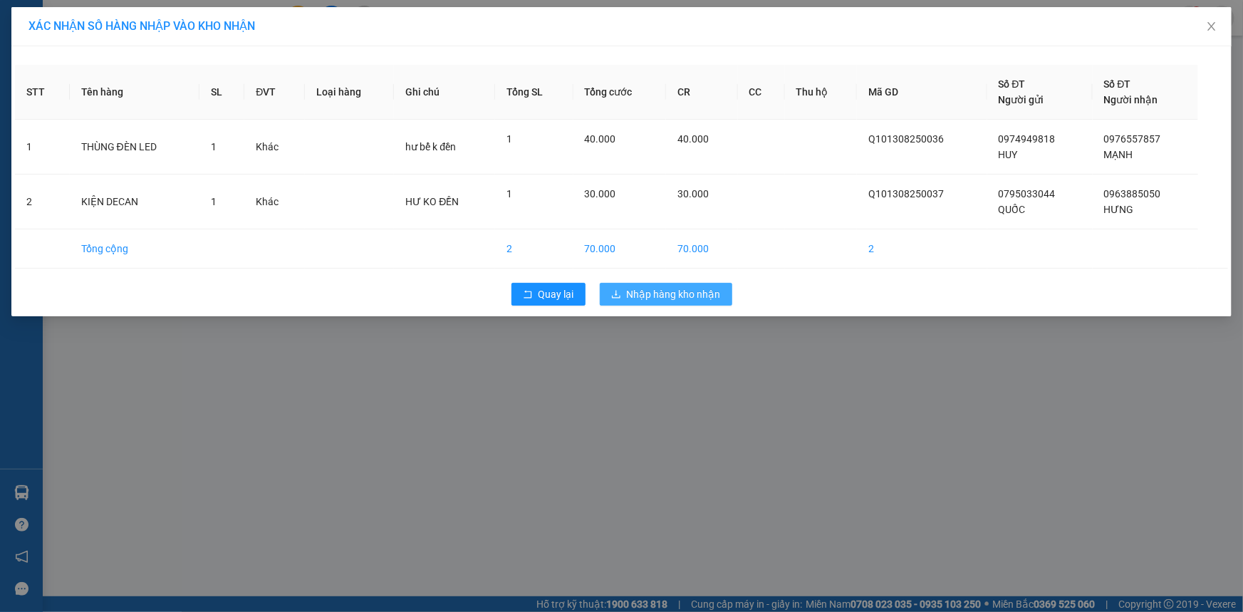
click at [623, 299] on button "Nhập hàng kho nhận" at bounding box center [666, 294] width 132 height 23
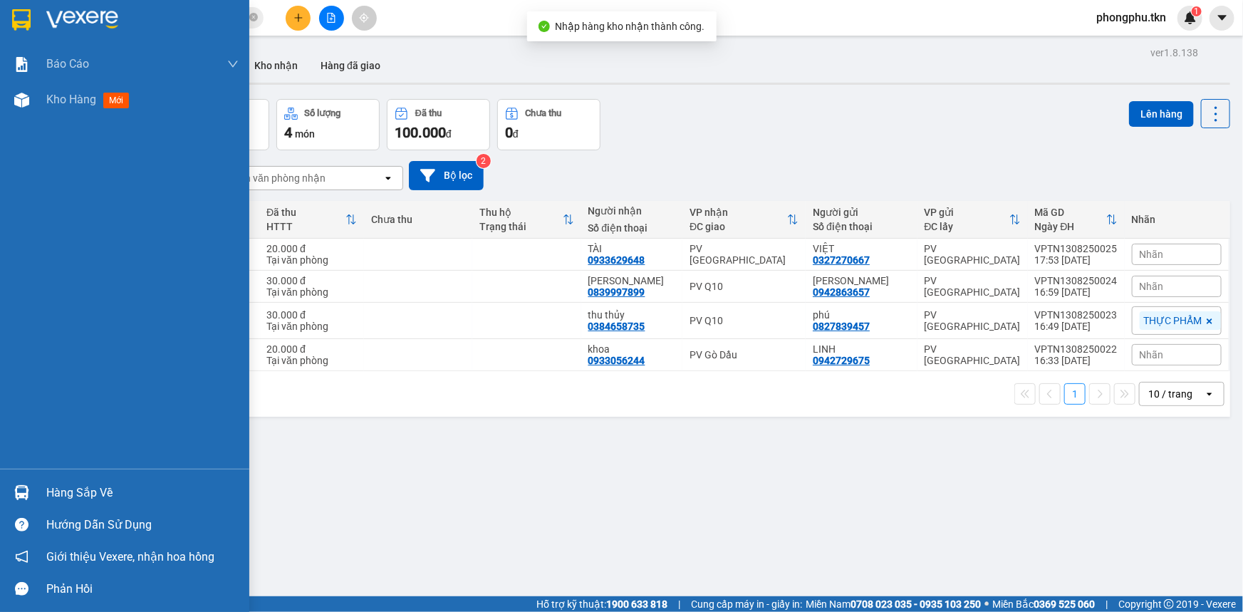
click at [14, 488] on div at bounding box center [21, 492] width 25 height 25
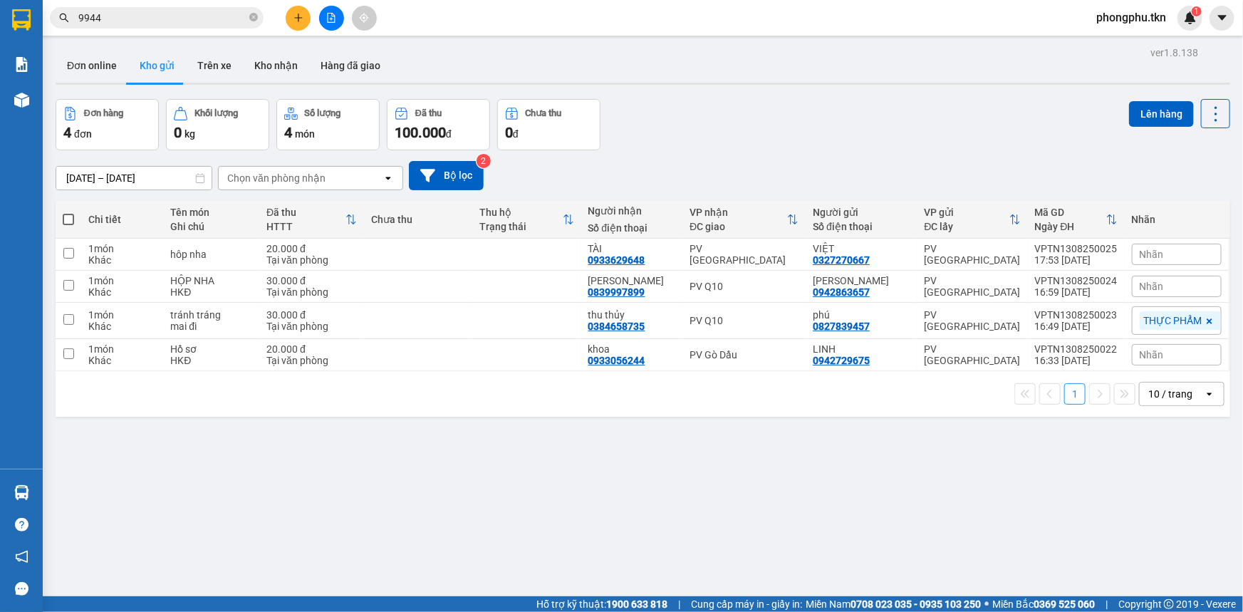
drag, startPoint x: 771, startPoint y: 482, endPoint x: 746, endPoint y: 572, distance: 92.9
click at [771, 484] on section "Kết quả tìm kiếm ( 35 ) Bộ lọc Mã ĐH Trạng thái Món hàng Thu hộ Tổng cước Chưa …" at bounding box center [621, 306] width 1243 height 612
click at [296, 13] on icon "plus" at bounding box center [298, 18] width 10 height 10
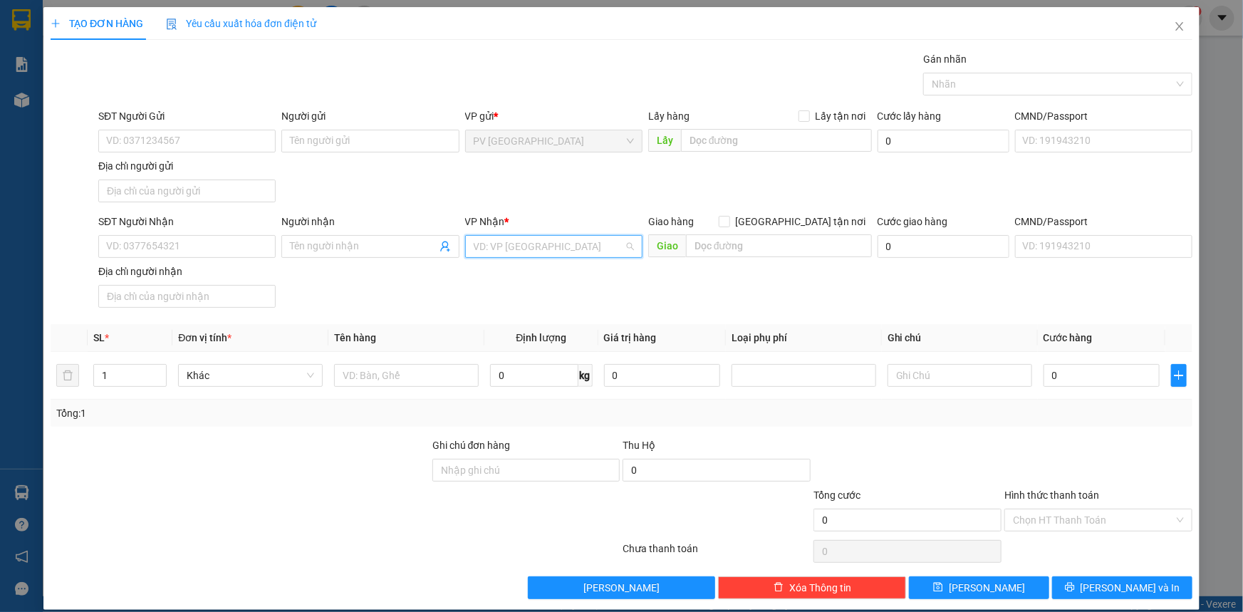
click at [502, 254] on input "search" at bounding box center [549, 246] width 150 height 21
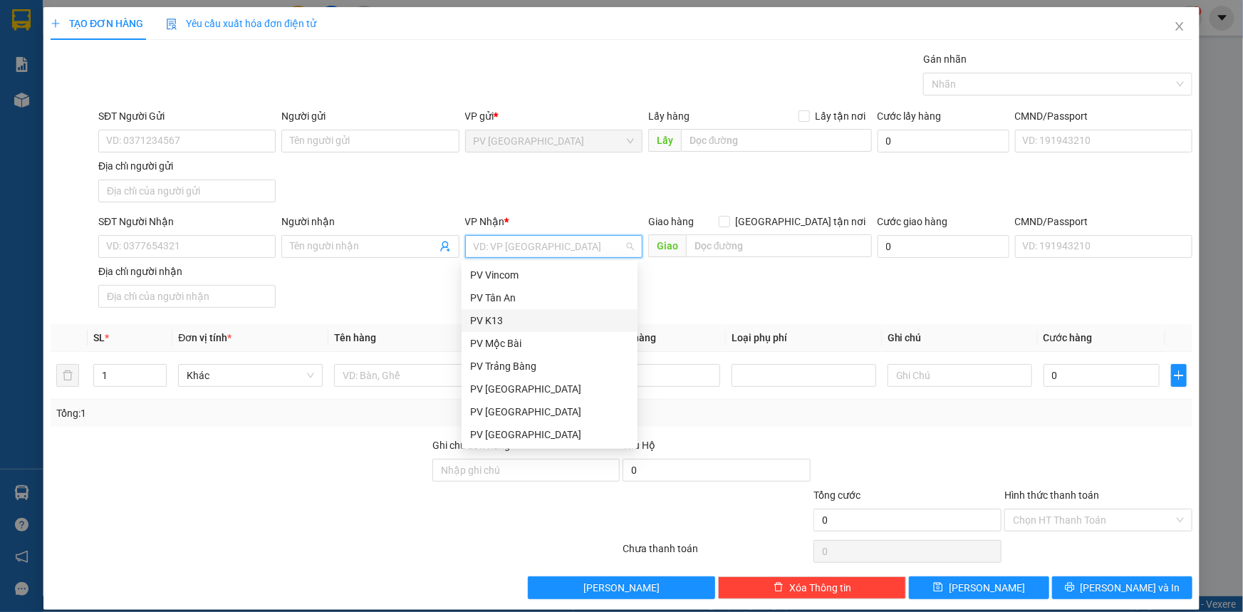
click at [422, 297] on div "SĐT Người Nhận VD: 0377654321 Người nhận Tên người nhận VP Nhận * VD: VP Sài Gò…" at bounding box center [645, 264] width 1100 height 100
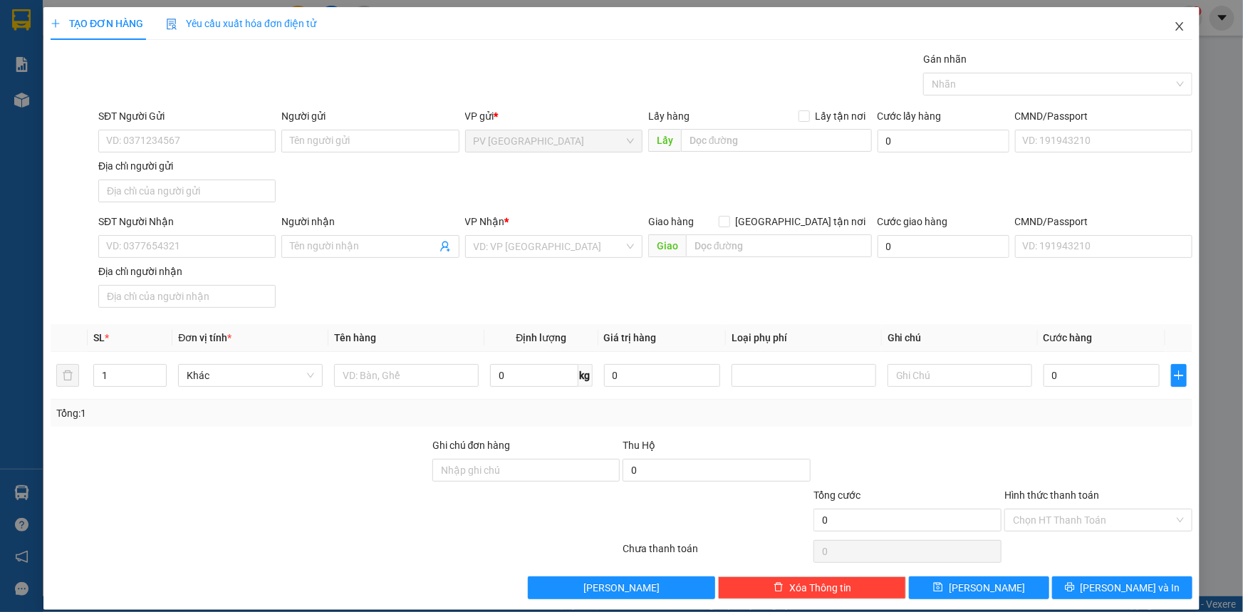
click at [1174, 26] on icon "close" at bounding box center [1179, 26] width 11 height 11
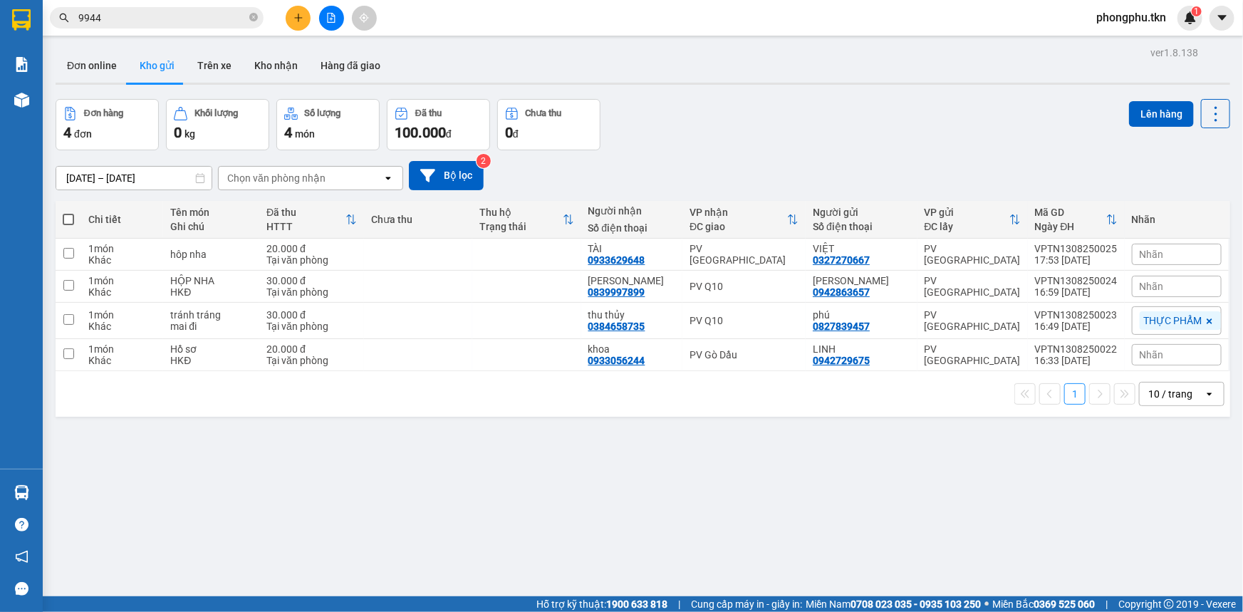
click at [206, 11] on input "9944" at bounding box center [162, 18] width 168 height 16
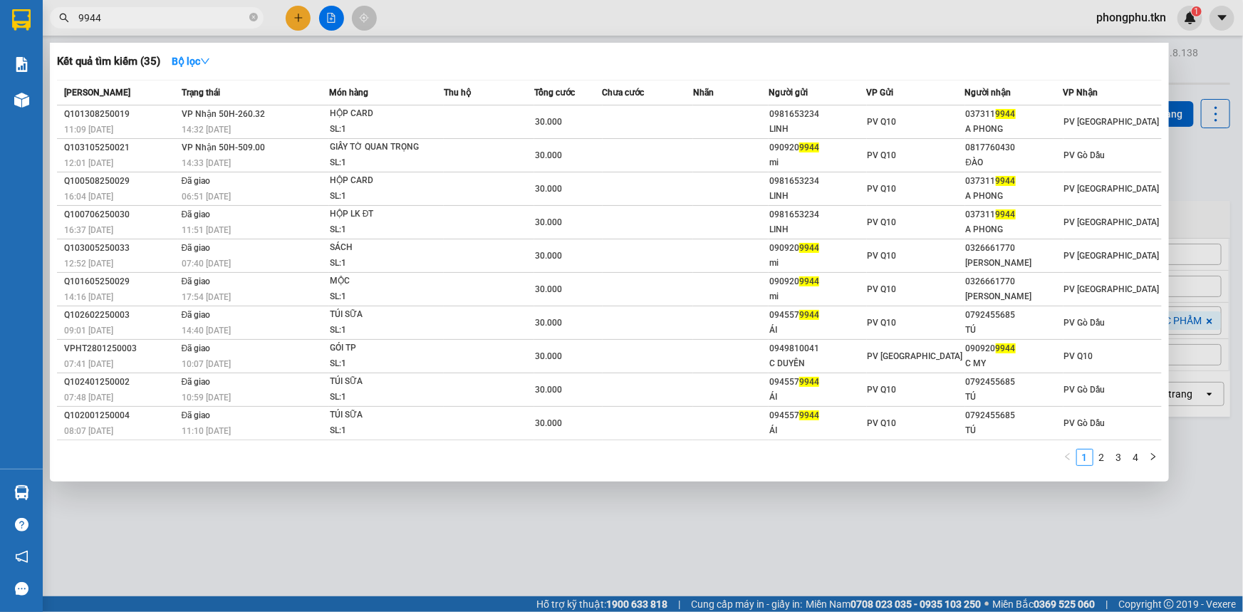
click at [206, 11] on input "9944" at bounding box center [162, 18] width 168 height 16
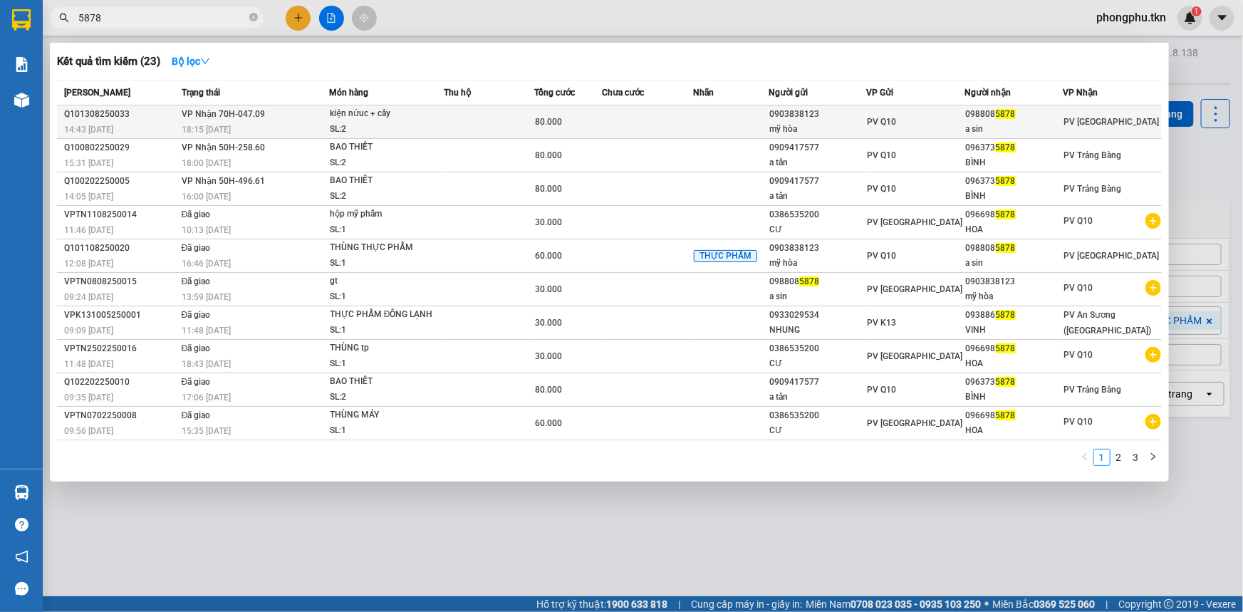
type input "5878"
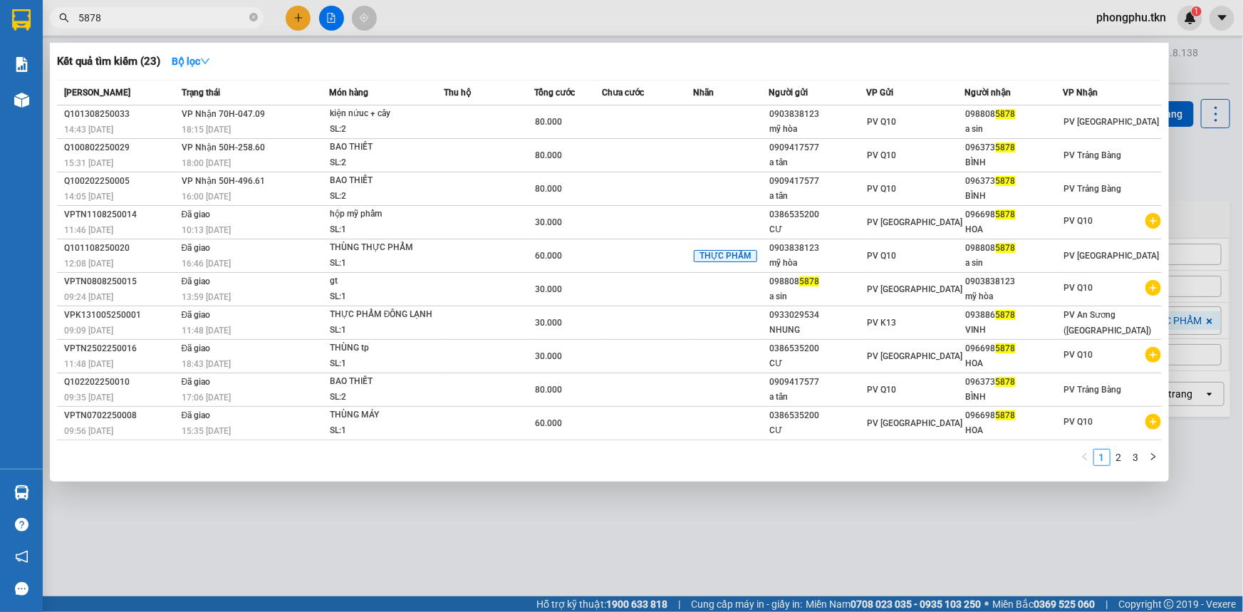
click at [192, 122] on div "18:15 - 13/08" at bounding box center [255, 130] width 147 height 16
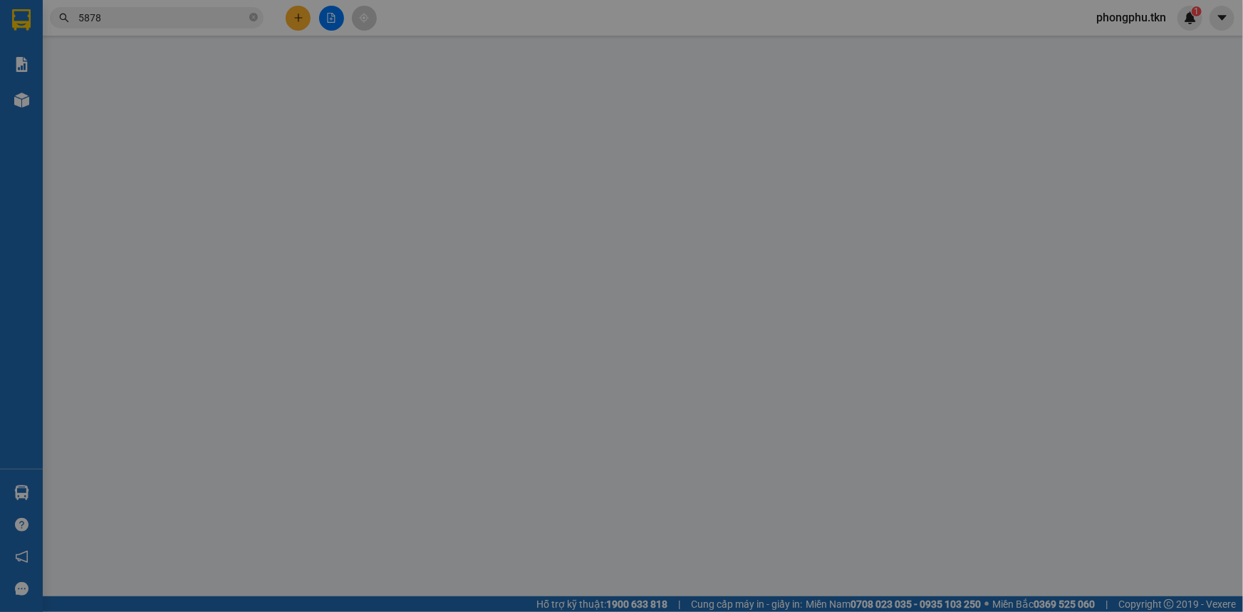
type input "0903838123"
type input "mỹ hòa"
type input "0988085878"
type input "a sin"
type input "80.000"
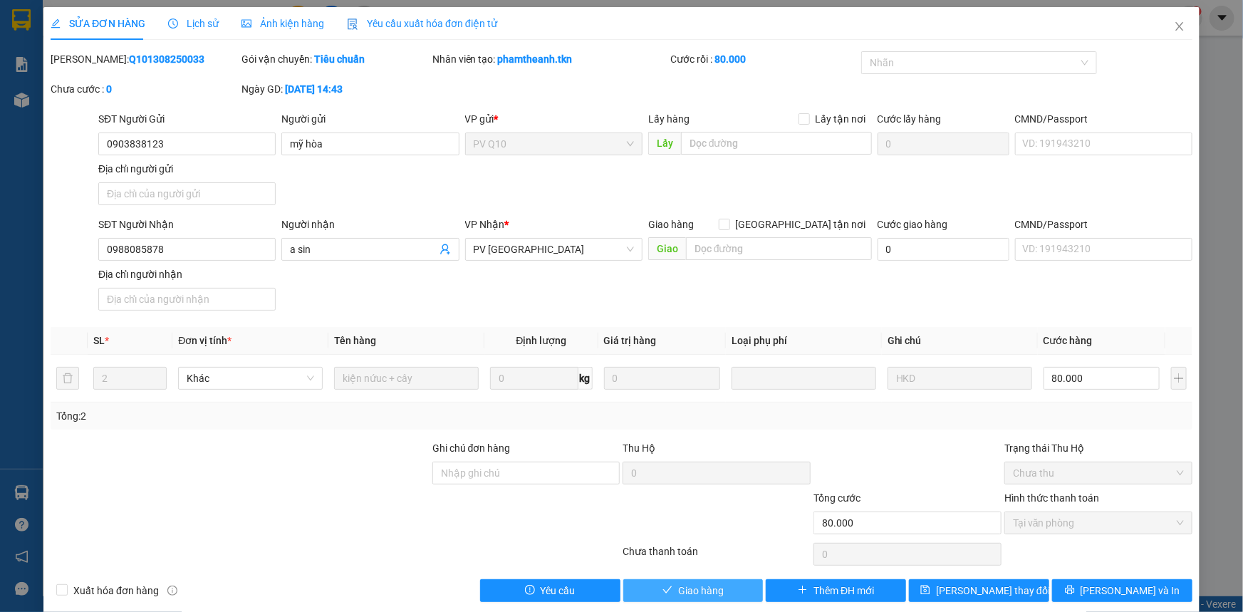
click at [706, 585] on span "Giao hàng" at bounding box center [701, 591] width 46 height 16
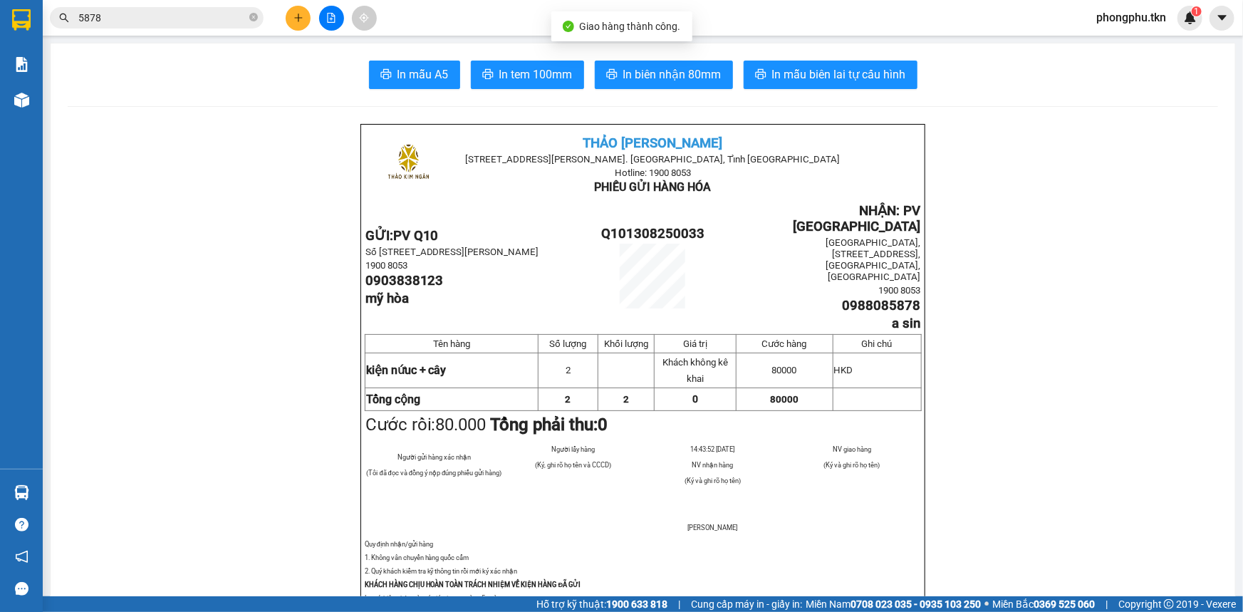
click at [197, 19] on input "5878" at bounding box center [162, 18] width 168 height 16
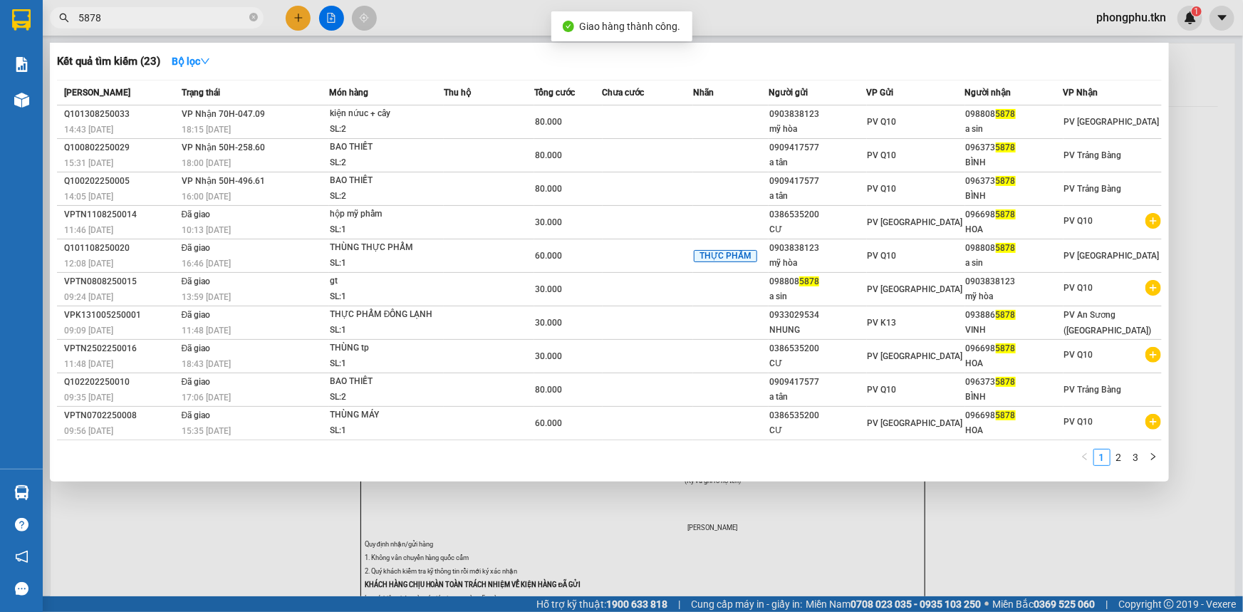
click at [197, 19] on input "5878" at bounding box center [162, 18] width 168 height 16
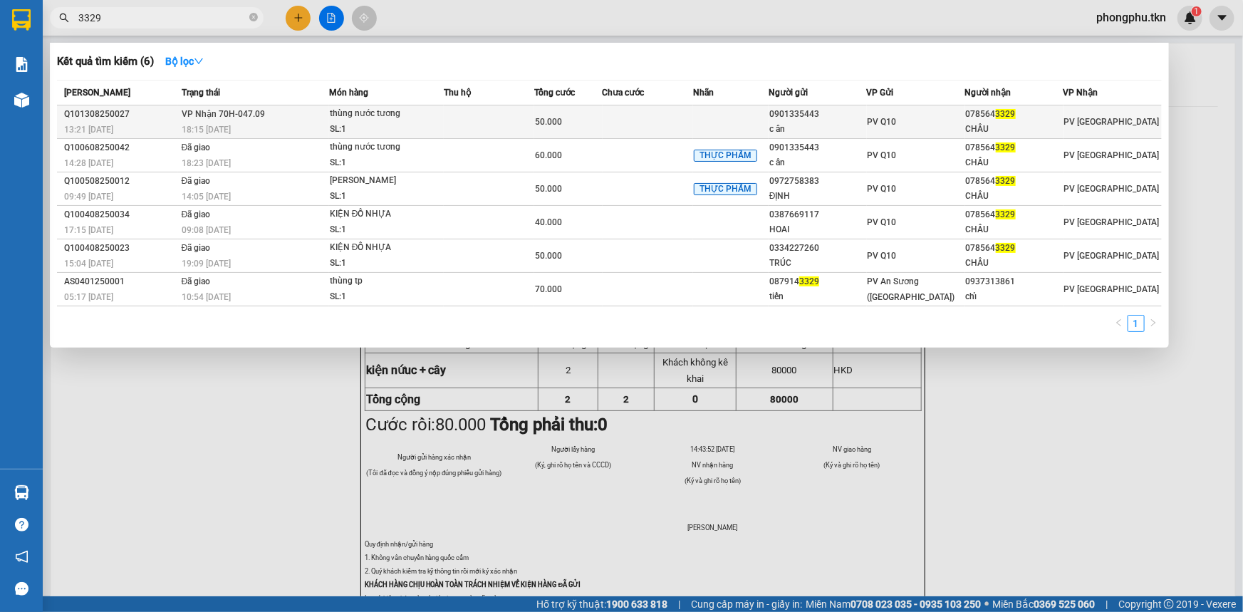
type input "3329"
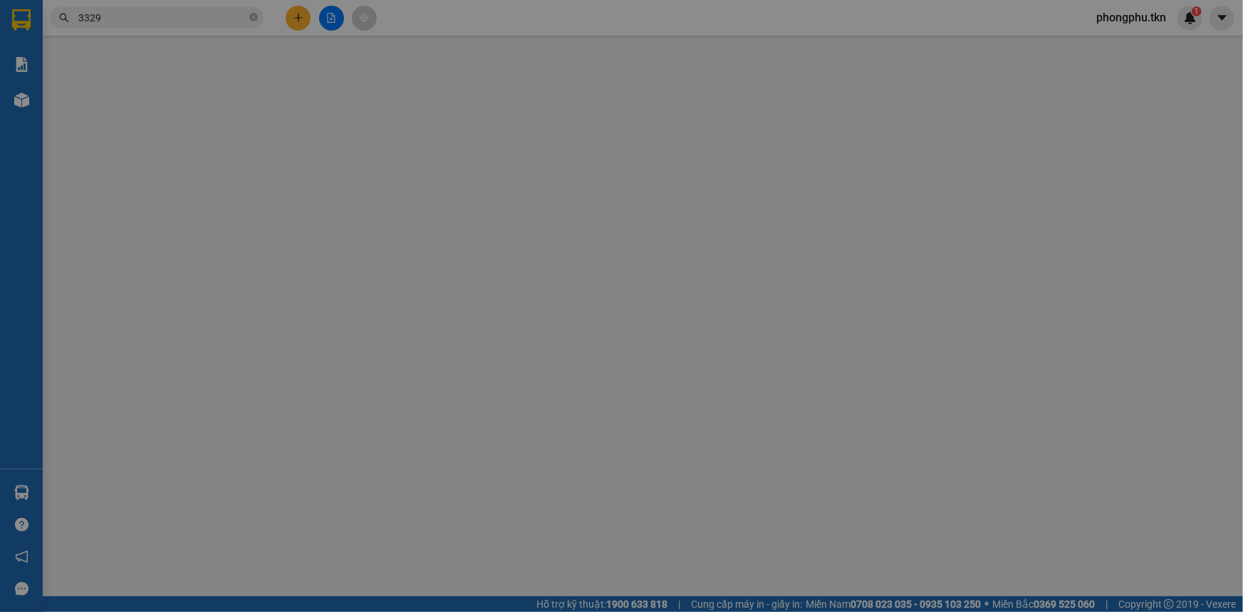
type input "0901335443"
type input "c ân"
type input "0785643329"
type input "CHÂU"
type input "50.000"
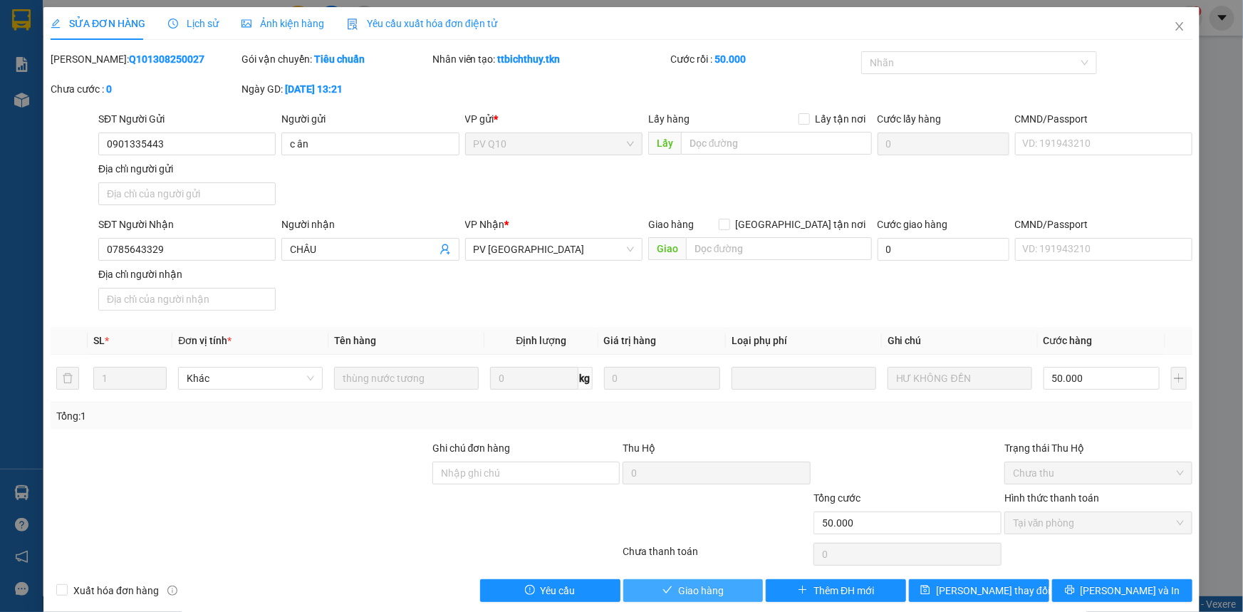
click at [662, 590] on icon "check" at bounding box center [667, 590] width 10 height 10
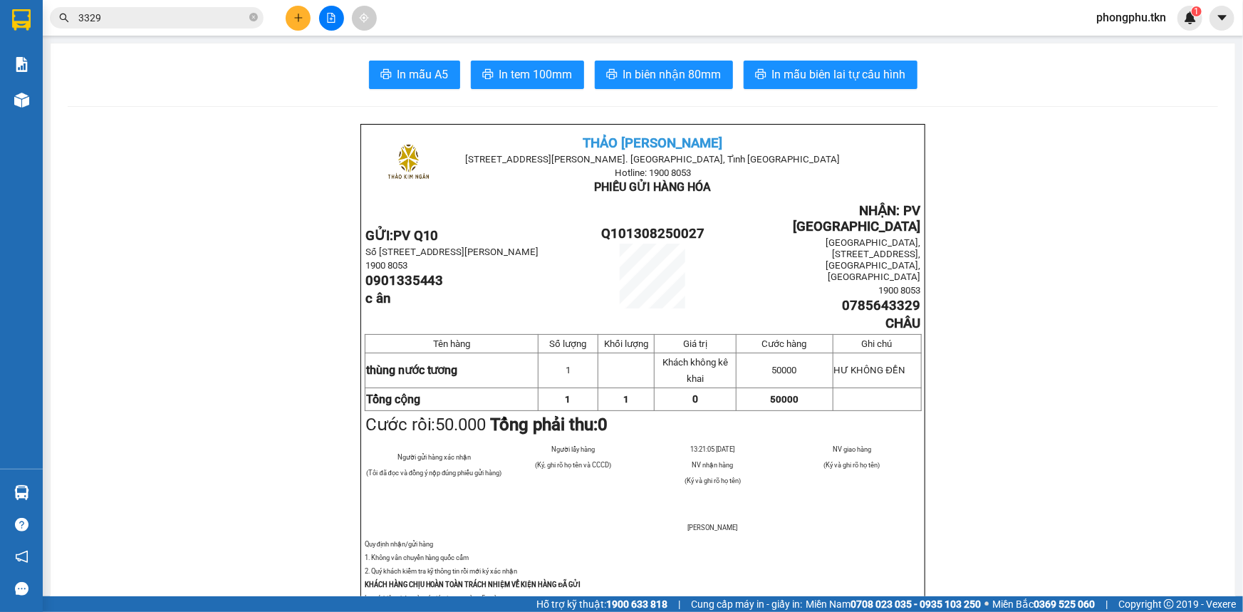
click at [145, 16] on input "3329" at bounding box center [162, 18] width 168 height 16
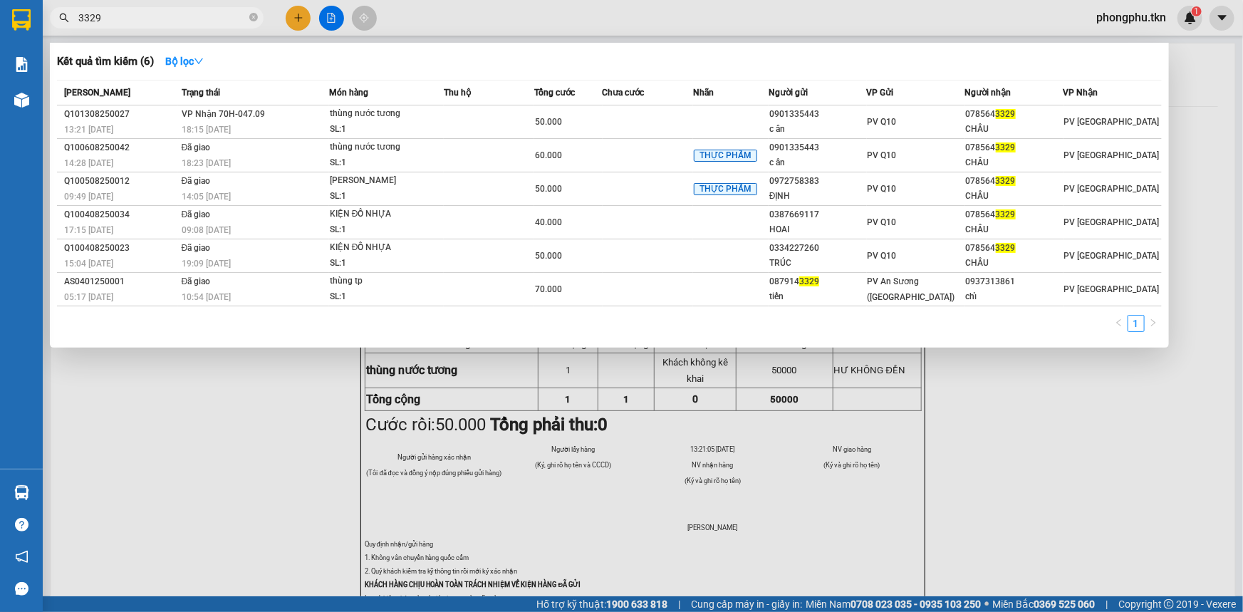
click at [145, 16] on input "3329" at bounding box center [162, 18] width 168 height 16
click at [254, 14] on icon "close-circle" at bounding box center [253, 17] width 9 height 9
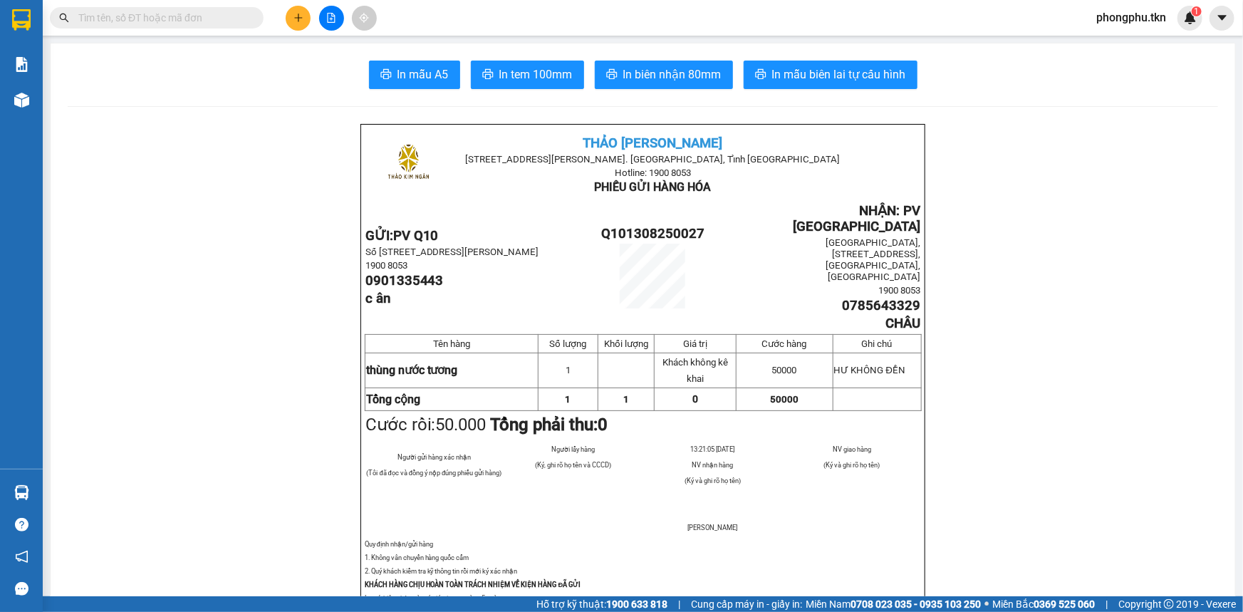
click at [217, 19] on input "text" at bounding box center [162, 18] width 168 height 16
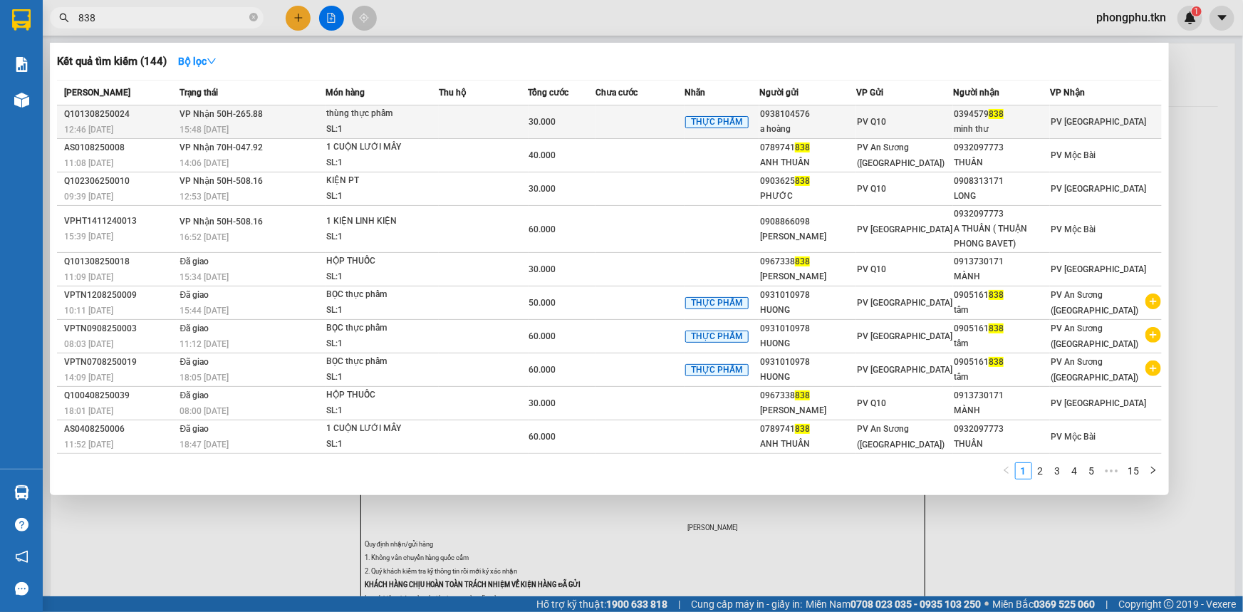
type input "838"
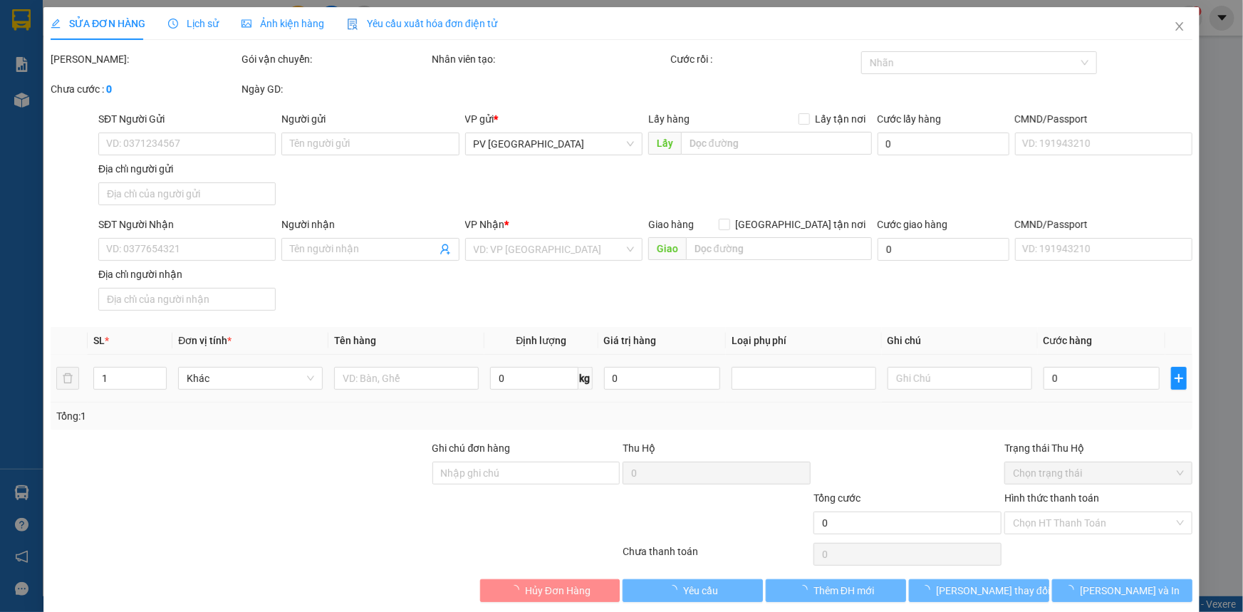
type input "0938104576"
type input "a hoàng"
type input "0394579838"
type input "minh thư"
type input "30.000"
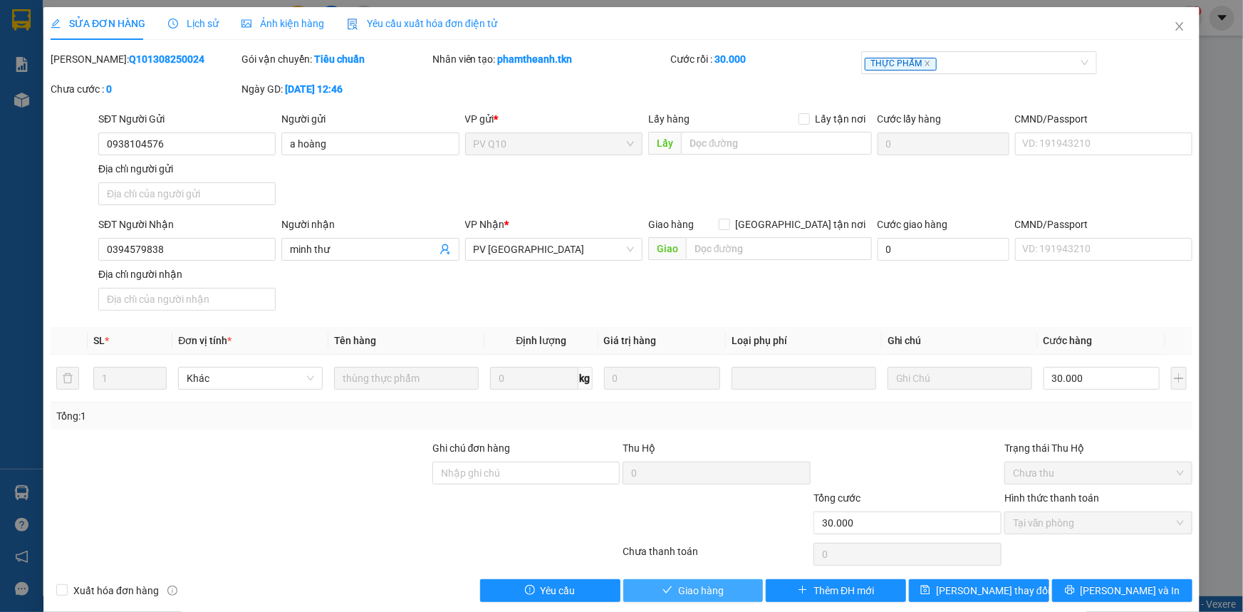
click at [716, 591] on span "Giao hàng" at bounding box center [701, 591] width 46 height 16
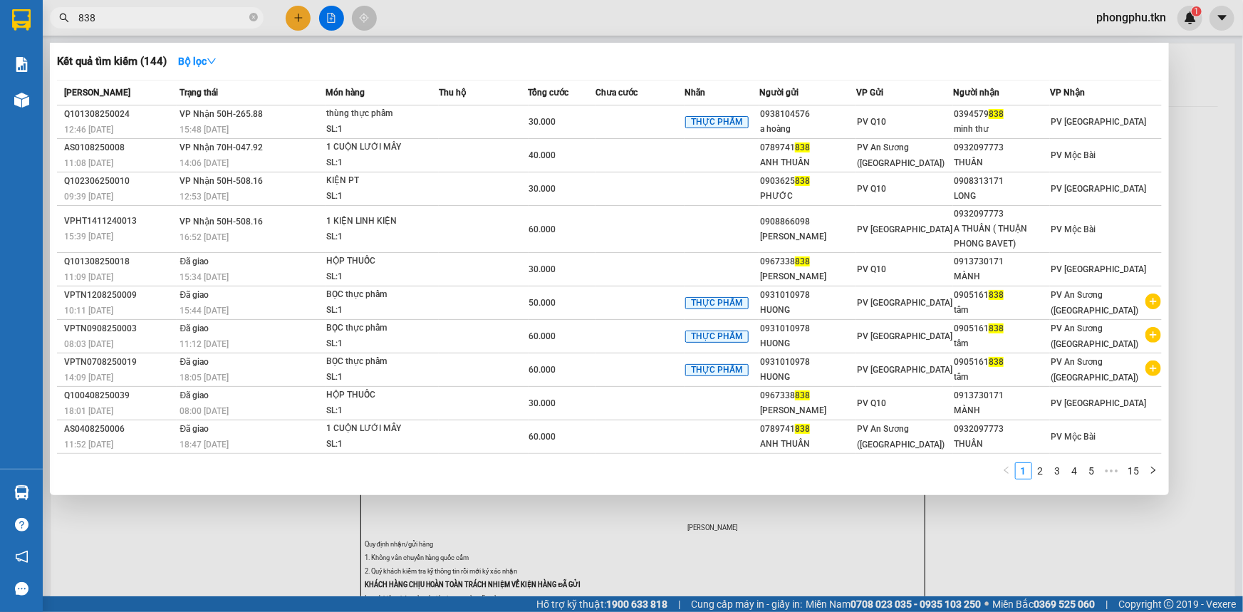
click at [223, 21] on input "838" at bounding box center [162, 18] width 168 height 16
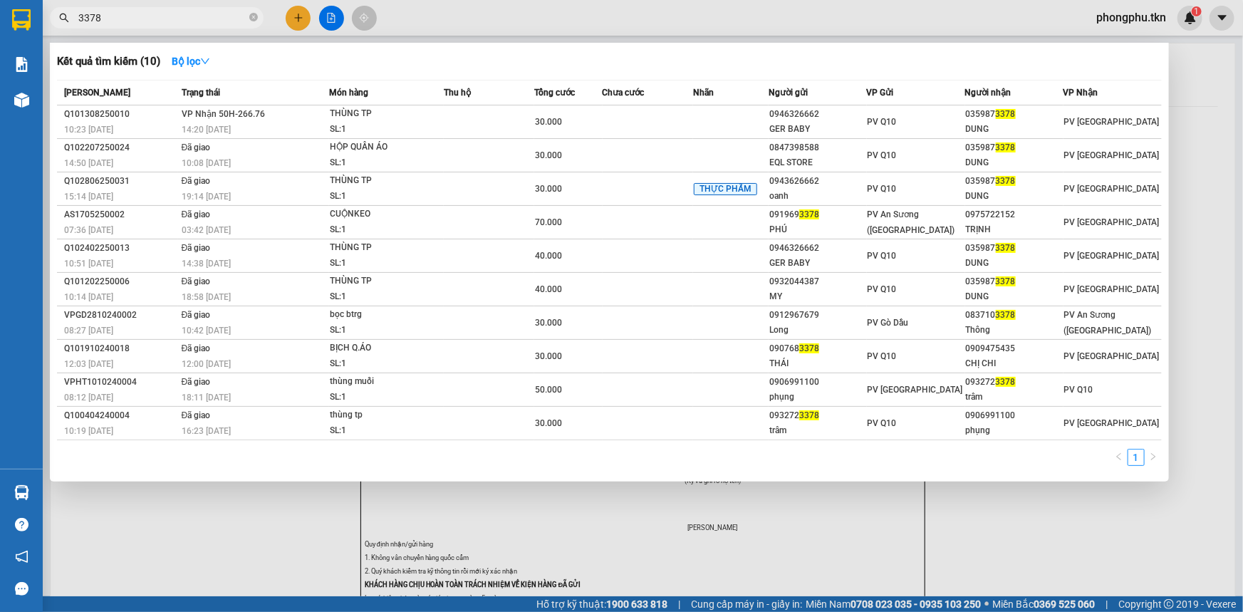
click at [277, 132] on div "14:20 - 13/08" at bounding box center [255, 130] width 147 height 16
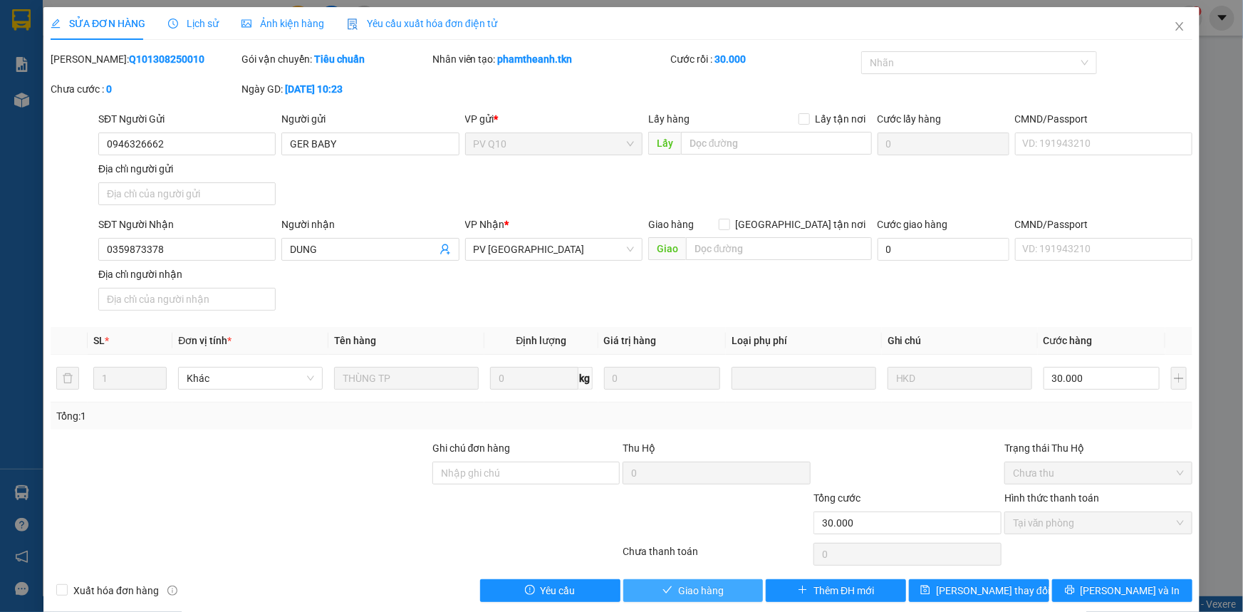
click at [664, 583] on button "Giao hàng" at bounding box center [693, 590] width 140 height 23
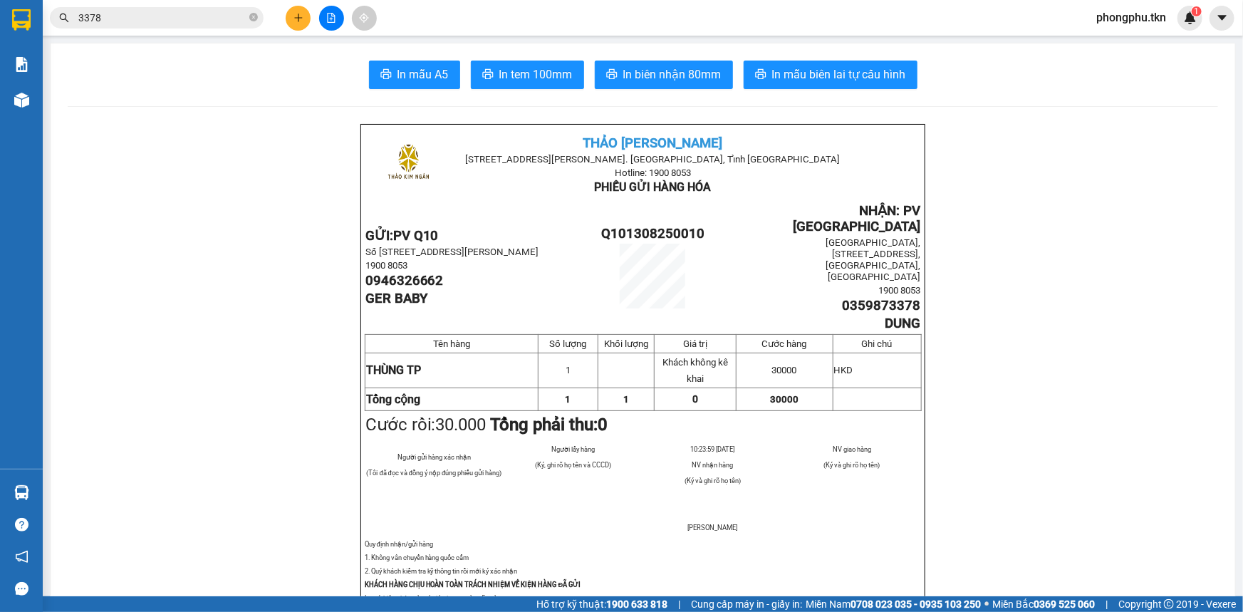
click at [142, 21] on input "3378" at bounding box center [162, 18] width 168 height 16
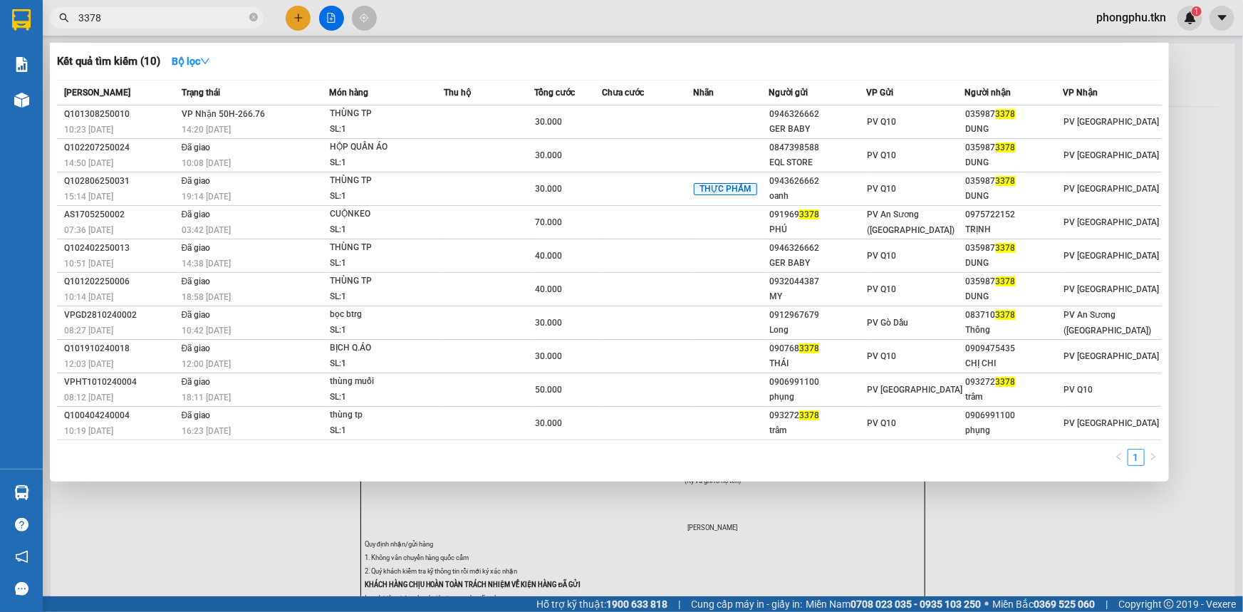
click at [142, 21] on input "3378" at bounding box center [162, 18] width 168 height 16
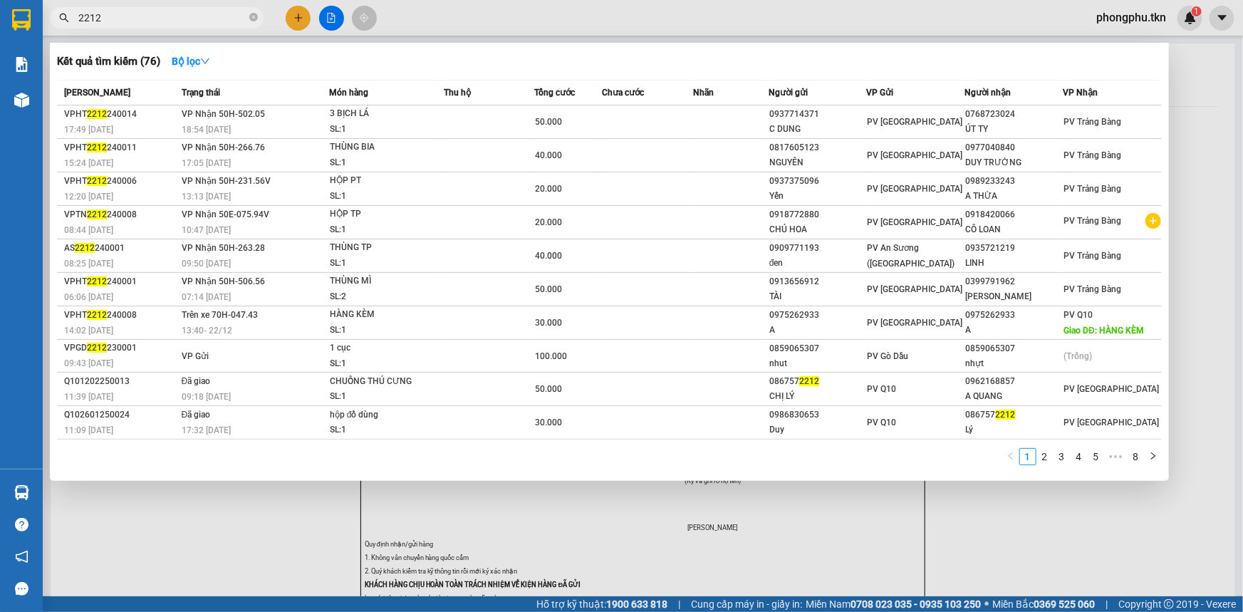
click at [207, 20] on input "2212" at bounding box center [162, 18] width 168 height 16
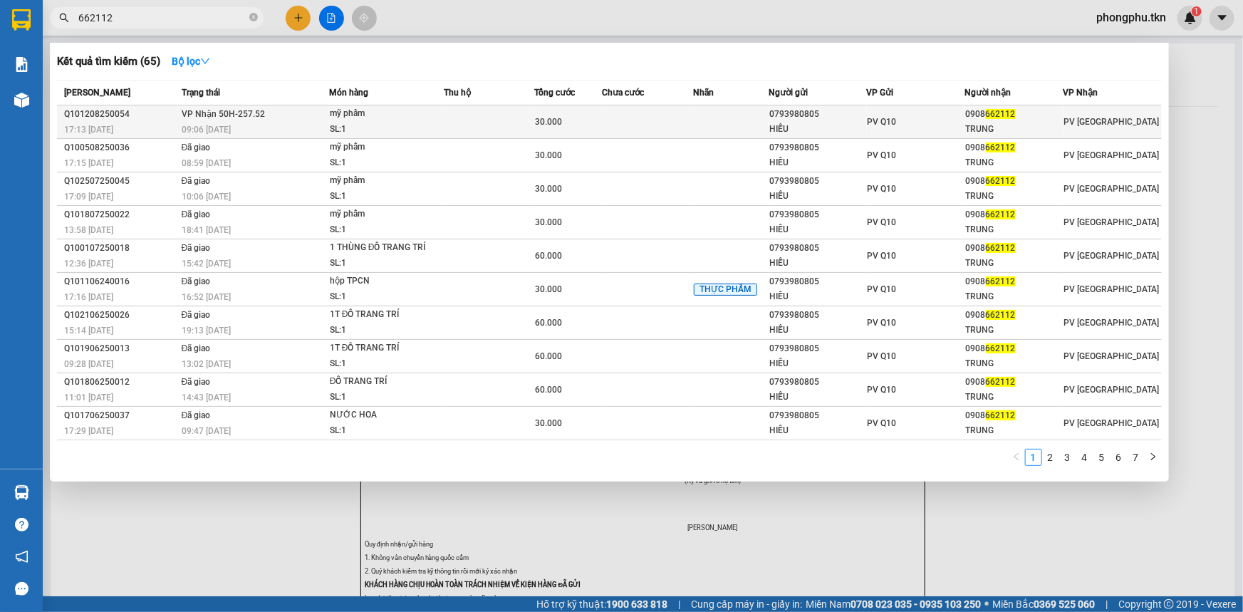
type input "662112"
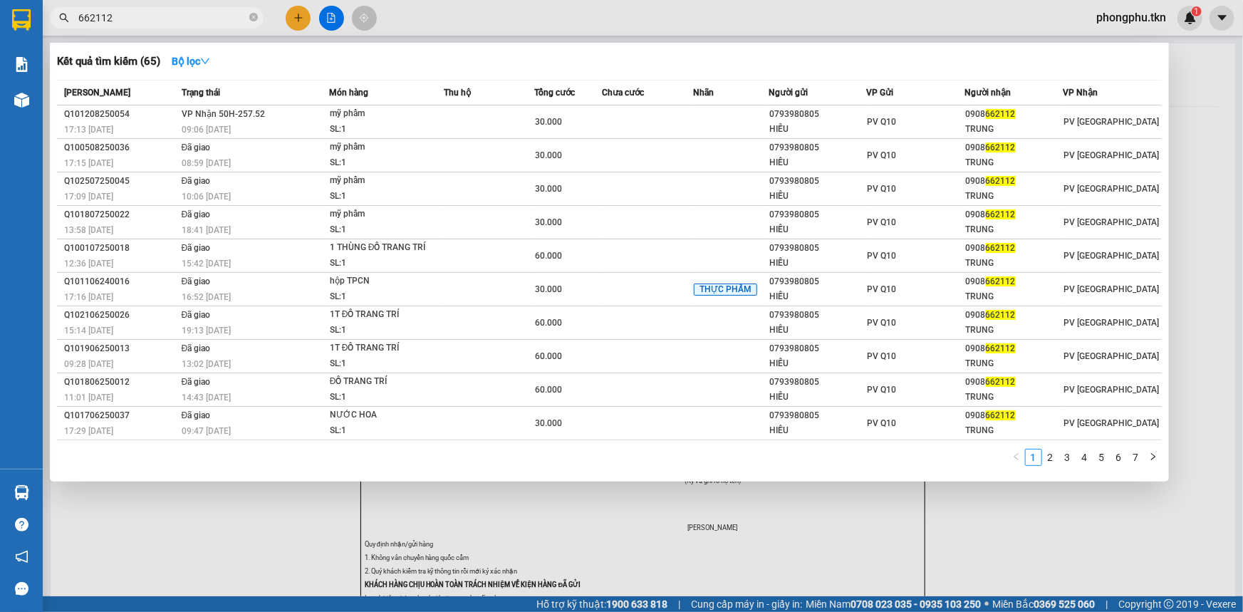
click at [309, 122] on div "09:06 - 13/08" at bounding box center [255, 130] width 147 height 16
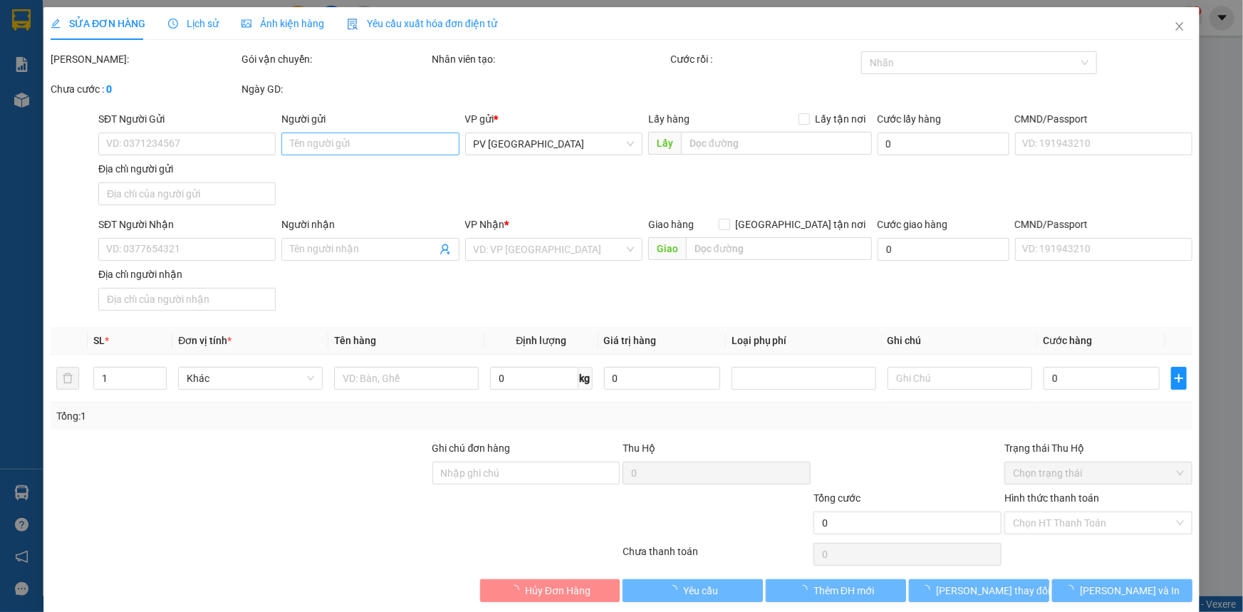
type input "0793980805"
type input "HIẾU"
type input "0908662112"
type input "TRUNG"
type input "30.000"
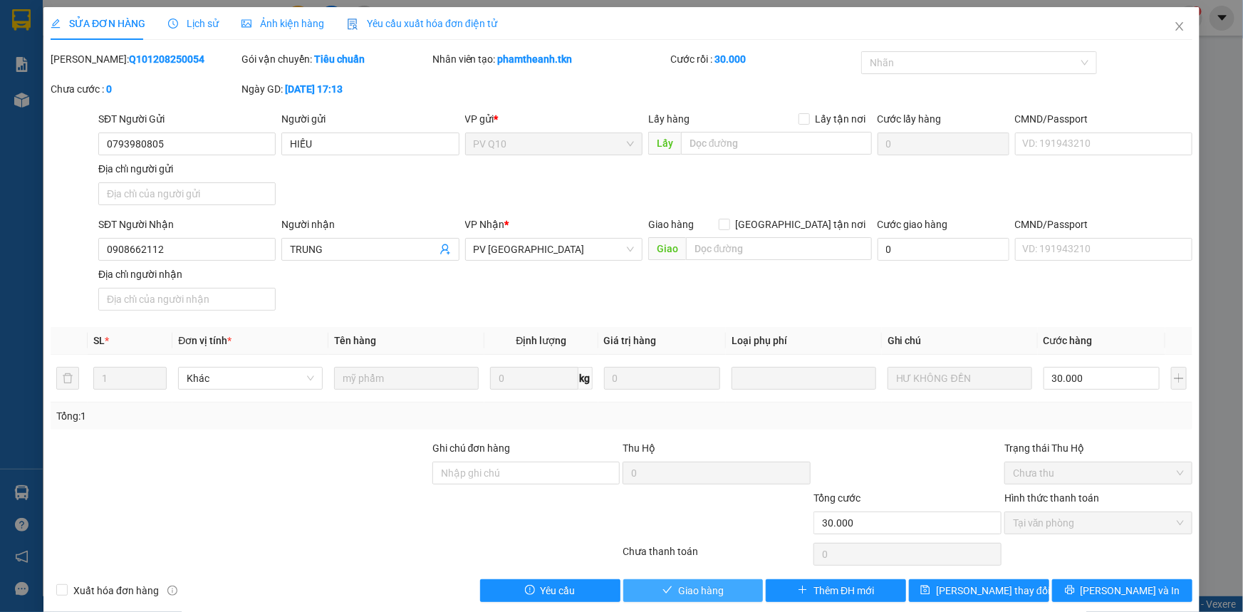
click at [697, 584] on span "Giao hàng" at bounding box center [701, 591] width 46 height 16
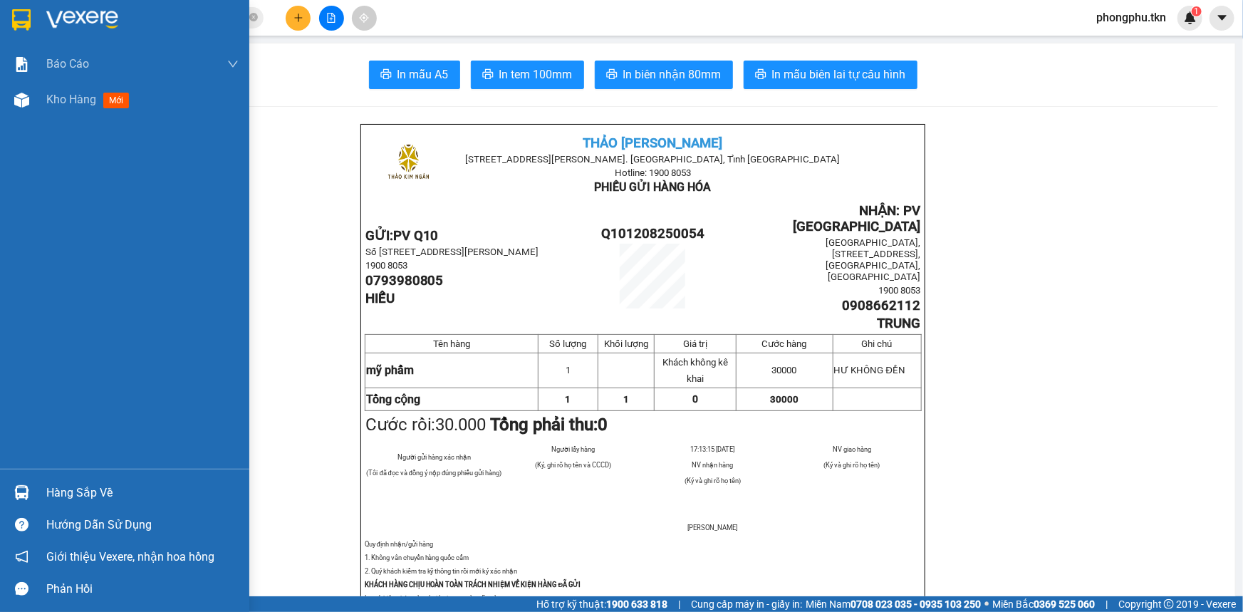
drag, startPoint x: 19, startPoint y: 496, endPoint x: 29, endPoint y: 496, distance: 10.7
click at [19, 496] on img at bounding box center [21, 492] width 15 height 15
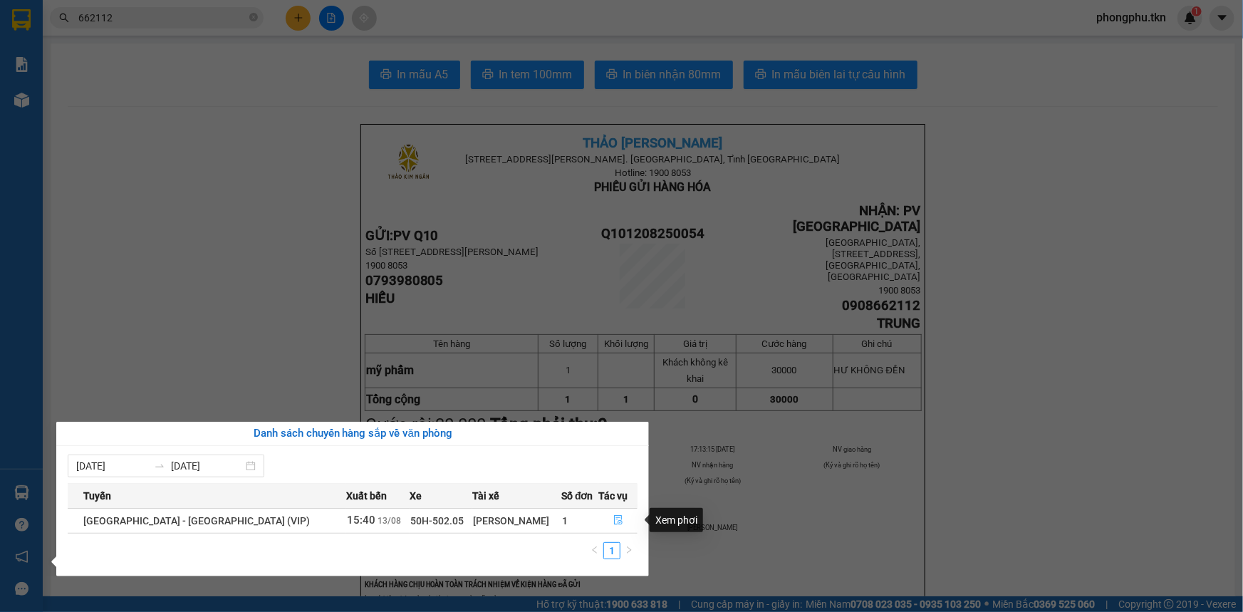
click at [616, 521] on icon "file-done" at bounding box center [618, 520] width 9 height 10
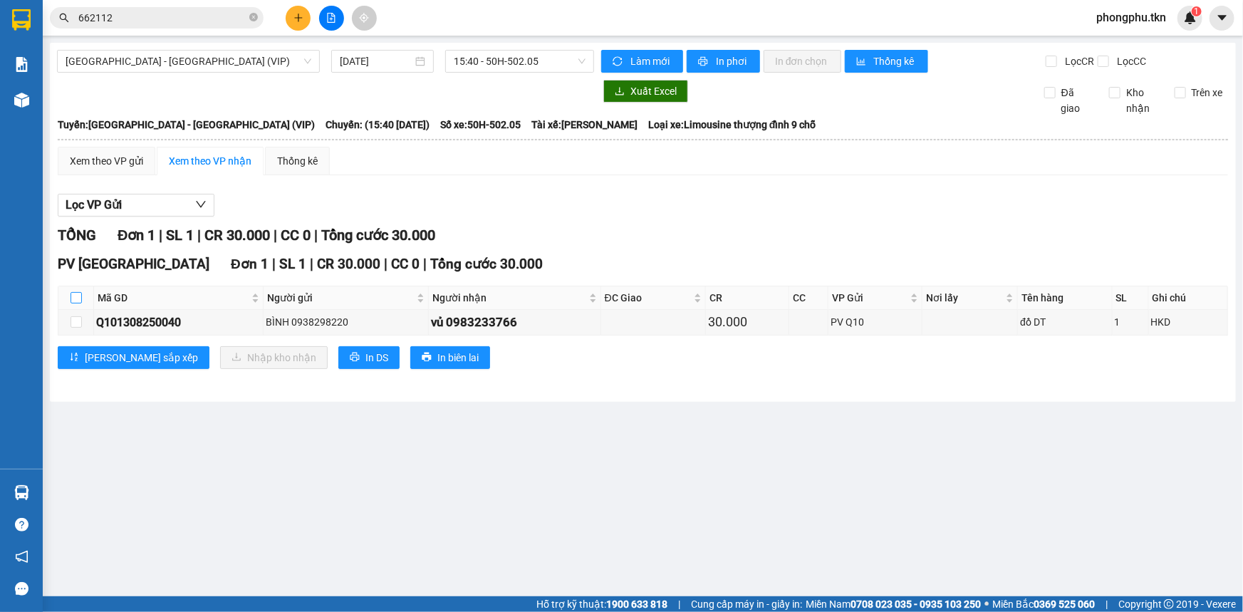
click at [74, 296] on input "checkbox" at bounding box center [76, 297] width 11 height 11
checkbox input "true"
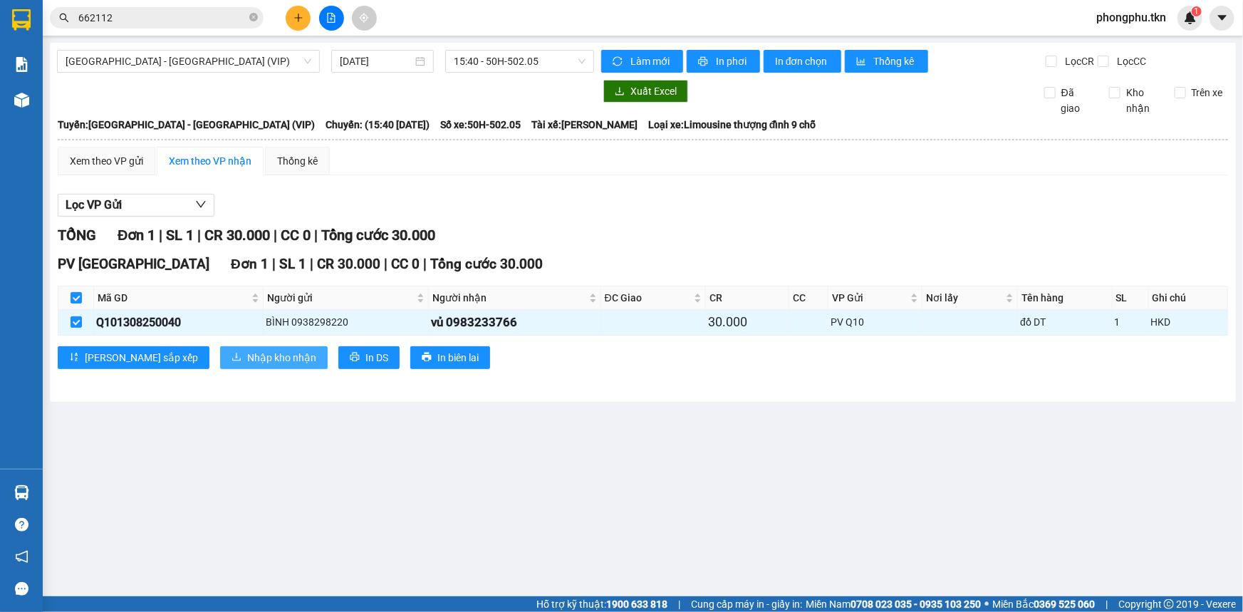
click at [247, 363] on span "Nhập kho nhận" at bounding box center [281, 358] width 69 height 16
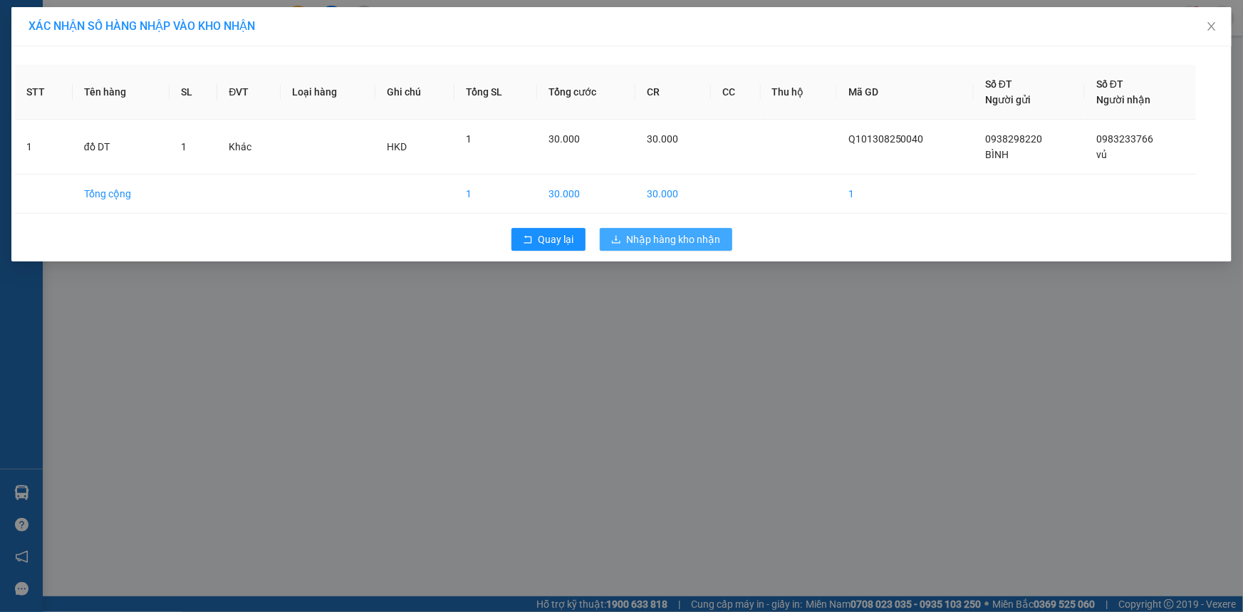
click at [648, 242] on span "Nhập hàng kho nhận" at bounding box center [674, 239] width 94 height 16
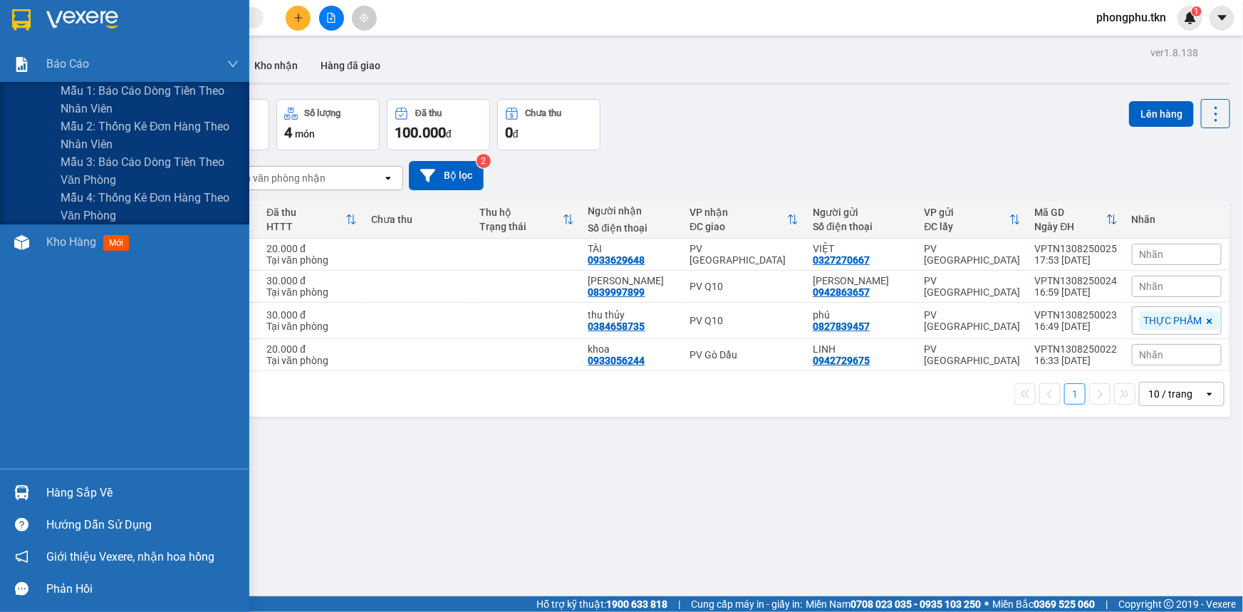
drag, startPoint x: 108, startPoint y: 174, endPoint x: 120, endPoint y: 173, distance: 12.1
click at [94, 164] on span "Mẫu 3: Báo cáo dòng tiền theo văn phòng" at bounding box center [150, 171] width 178 height 36
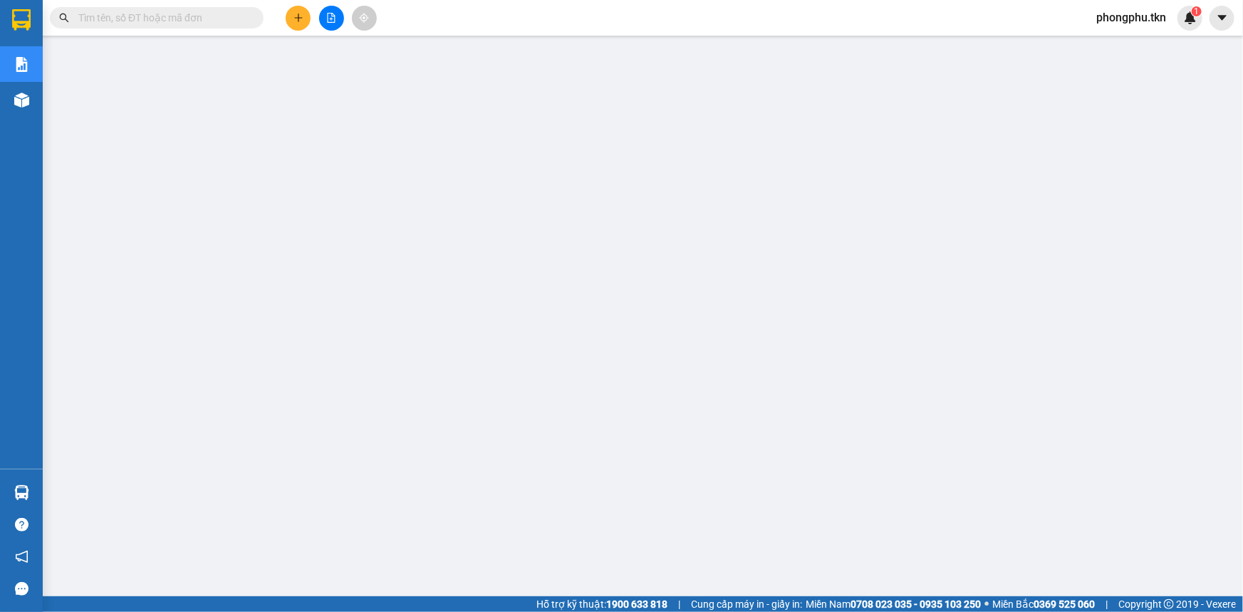
click at [158, 18] on input "text" at bounding box center [162, 18] width 168 height 16
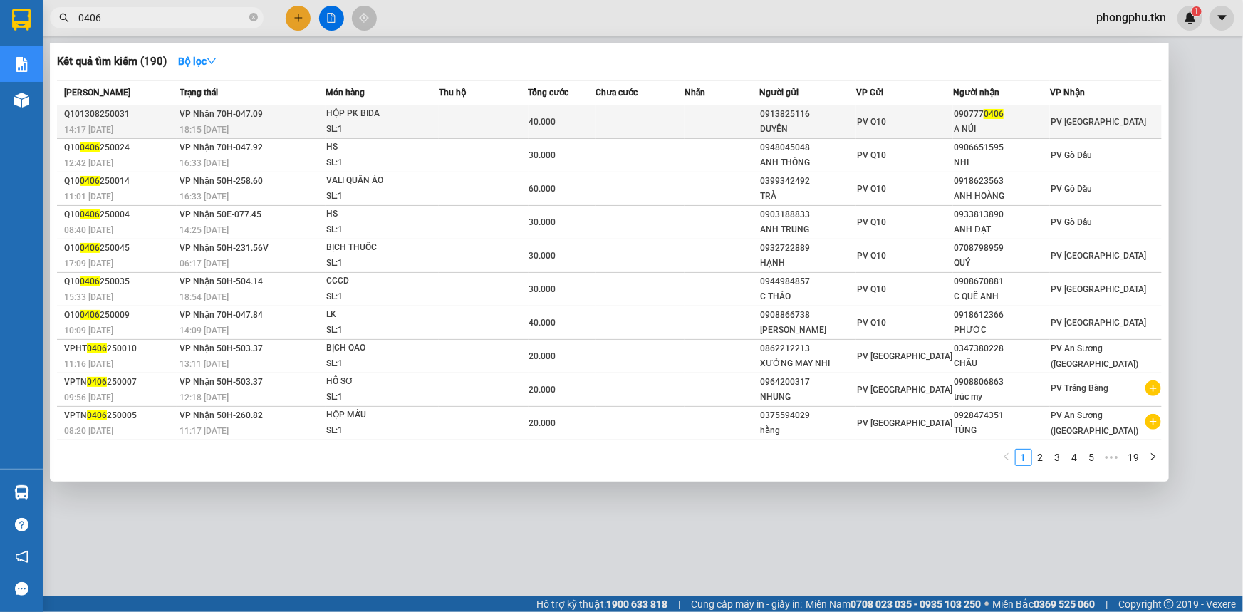
type input "0406"
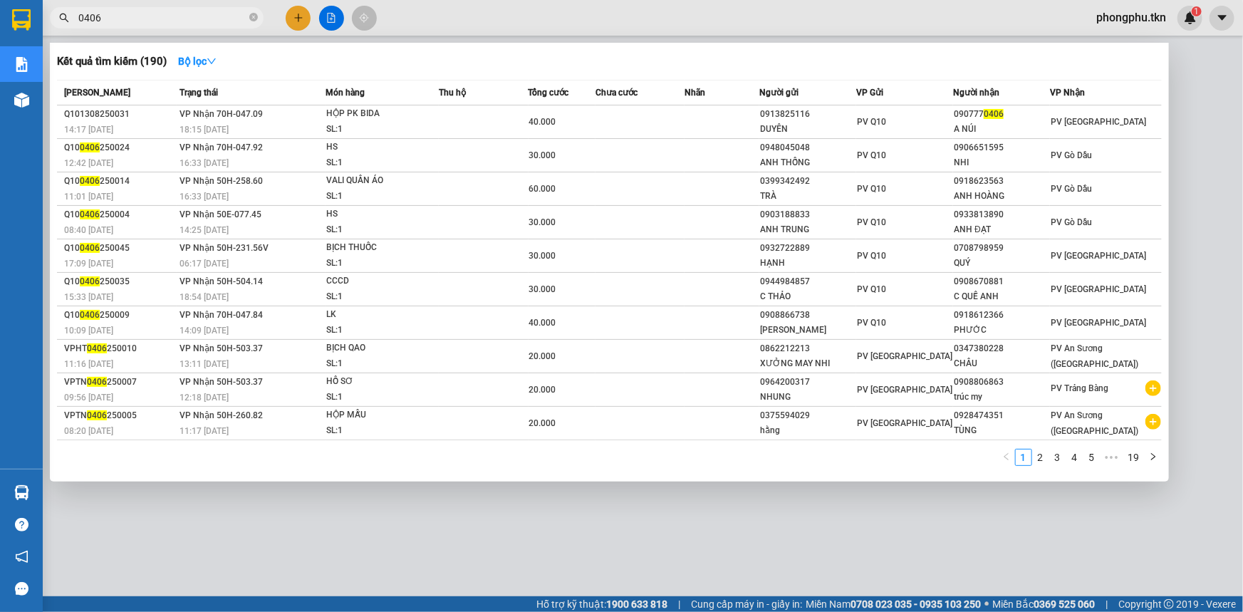
click at [271, 123] on div "18:15 [DATE]" at bounding box center [252, 130] width 145 height 16
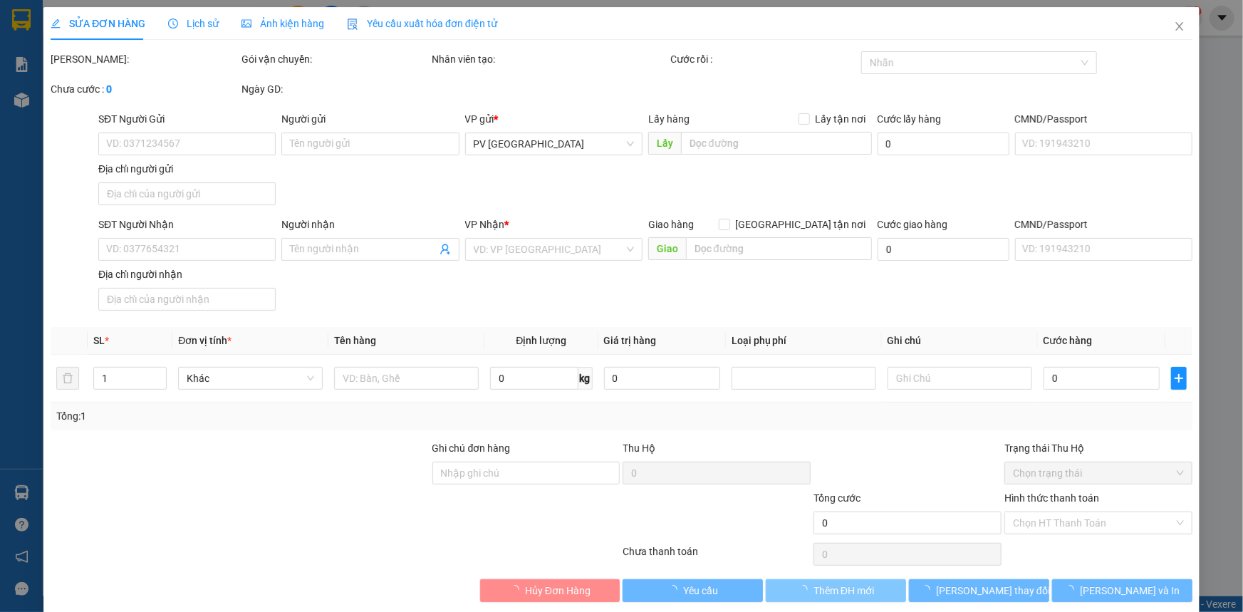
type input "0913825116"
type input "DUYÊN"
type input "0907770406"
type input "A NÚI"
type input "40.000"
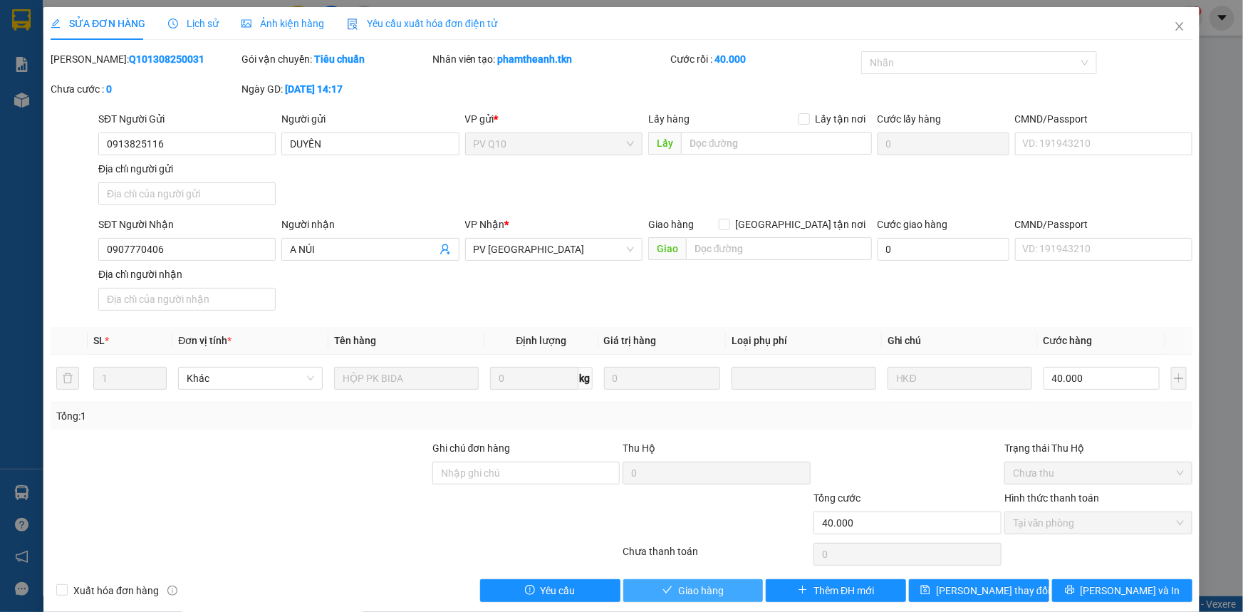
click at [700, 586] on span "Giao hàng" at bounding box center [701, 591] width 46 height 16
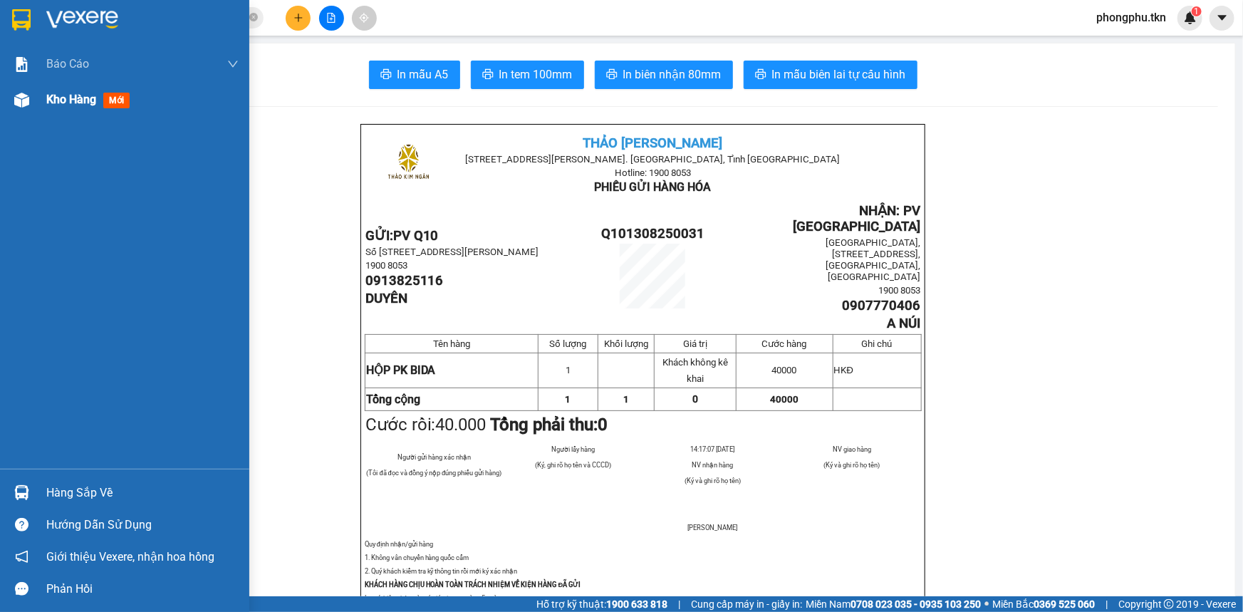
drag, startPoint x: 28, startPoint y: 111, endPoint x: 62, endPoint y: 108, distance: 34.3
click at [28, 110] on div at bounding box center [21, 100] width 25 height 25
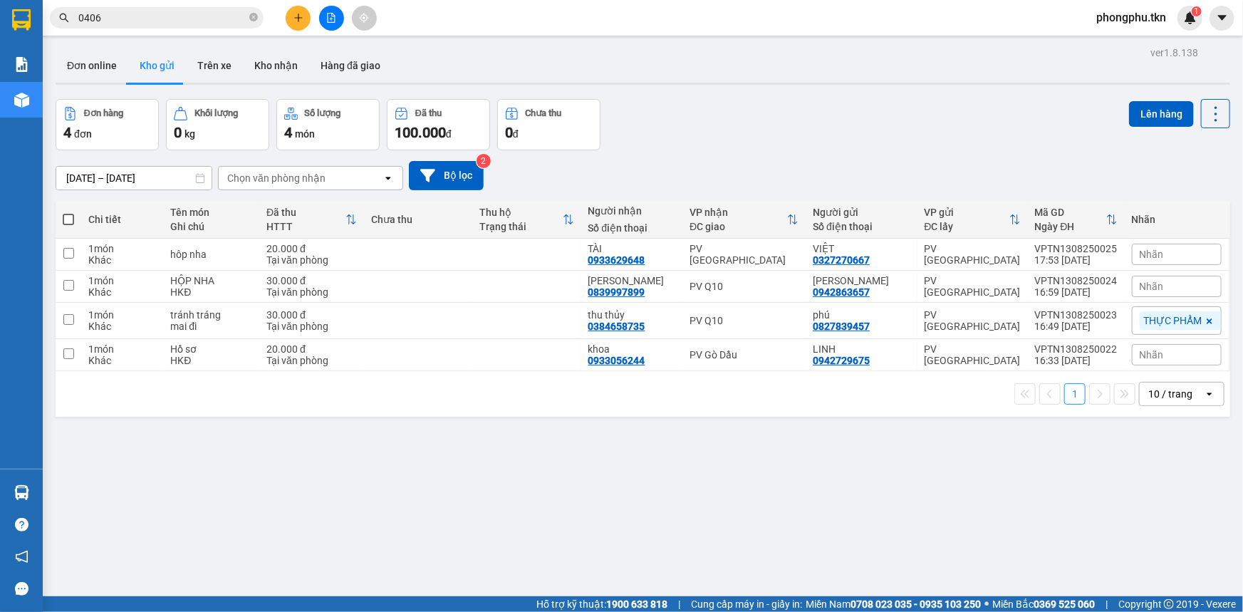
click at [1132, 20] on span "phongphu.tkn" at bounding box center [1131, 18] width 93 height 18
click at [1119, 44] on span "Đăng xuất" at bounding box center [1136, 44] width 65 height 16
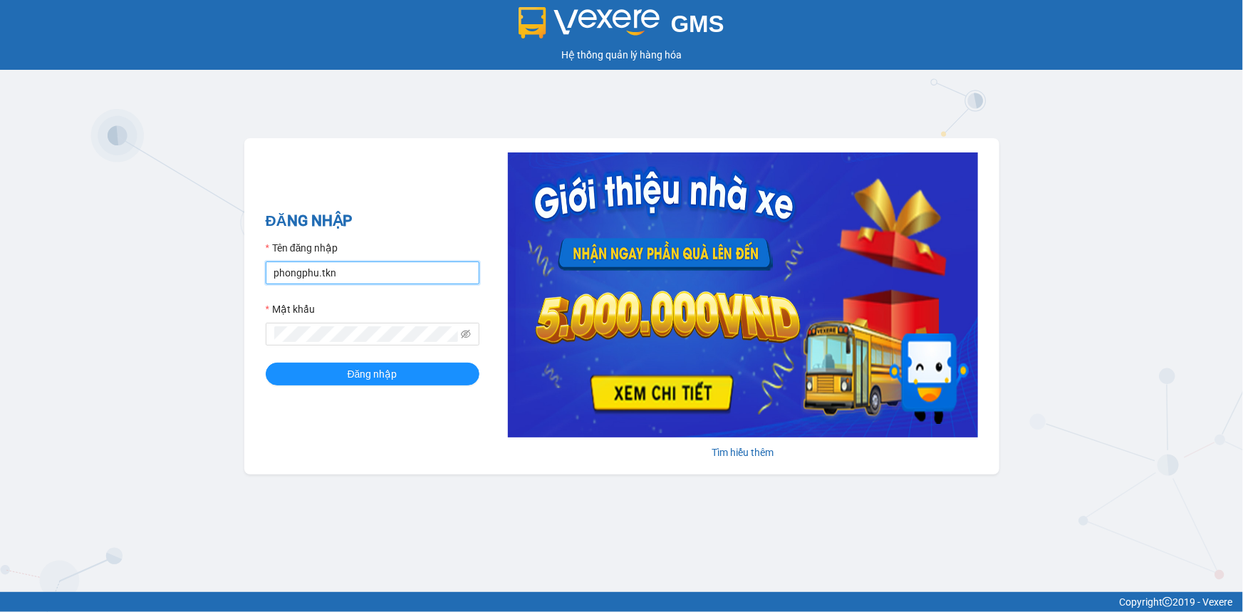
drag, startPoint x: 369, startPoint y: 277, endPoint x: 362, endPoint y: 285, distance: 10.1
click at [370, 276] on input "phongphu.tkn" at bounding box center [373, 272] width 214 height 23
type input "bichtuyen.tkn"
click at [392, 377] on span "Đăng nhập" at bounding box center [373, 374] width 50 height 16
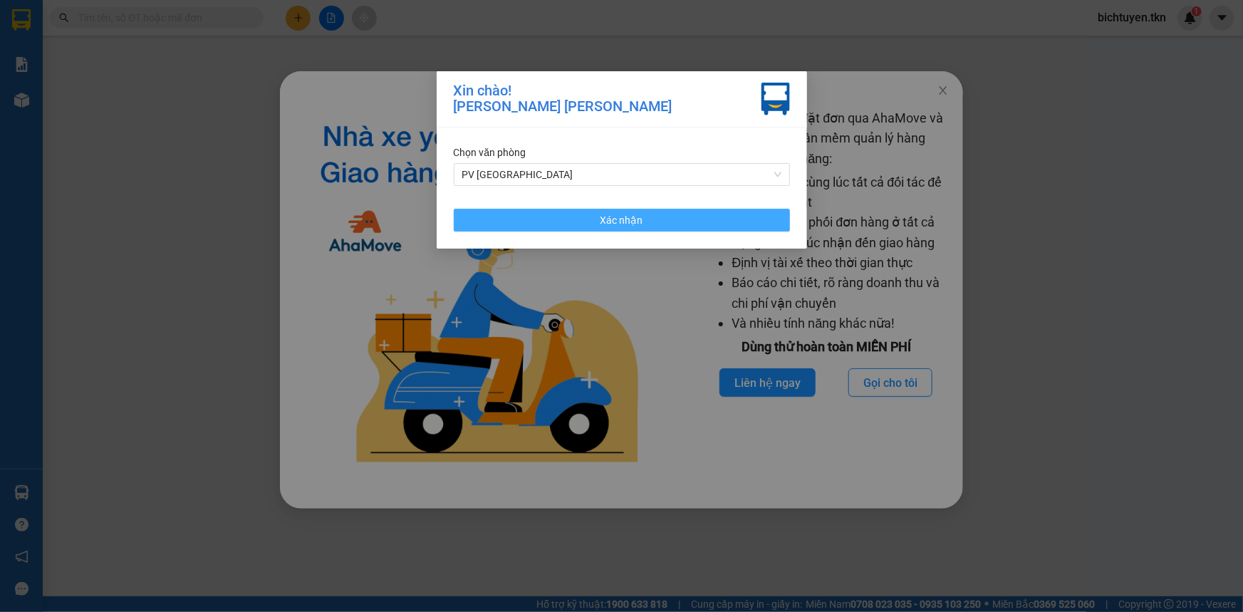
click at [584, 211] on button "Xác nhận" at bounding box center [622, 220] width 336 height 23
